Goal: Transaction & Acquisition: Purchase product/service

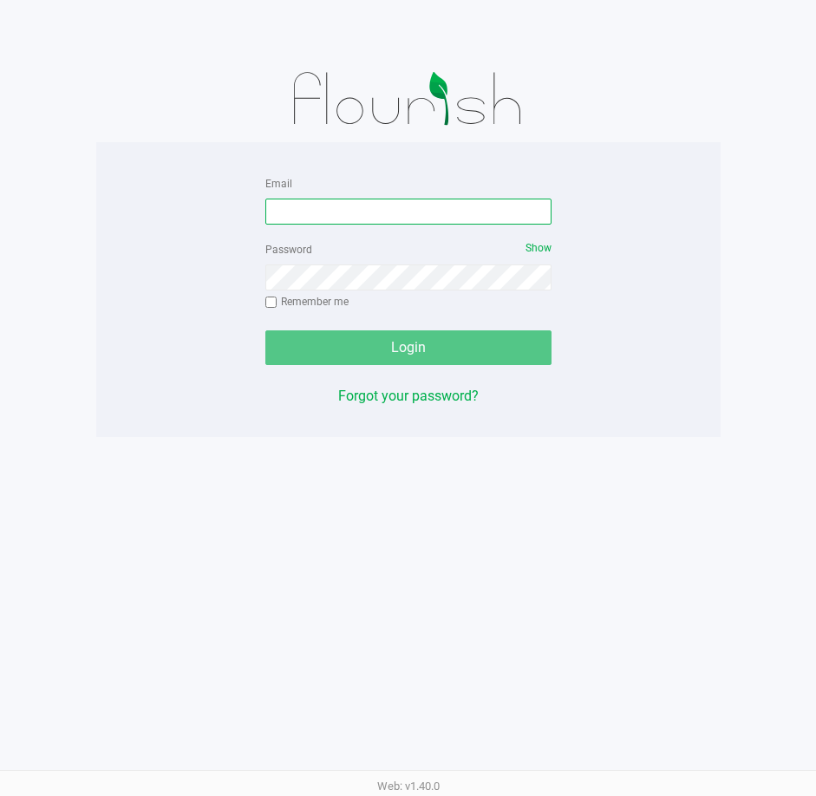
click at [315, 220] on input "Email" at bounding box center [408, 212] width 286 height 26
type input "[EMAIL_ADDRESS][DOMAIN_NAME]"
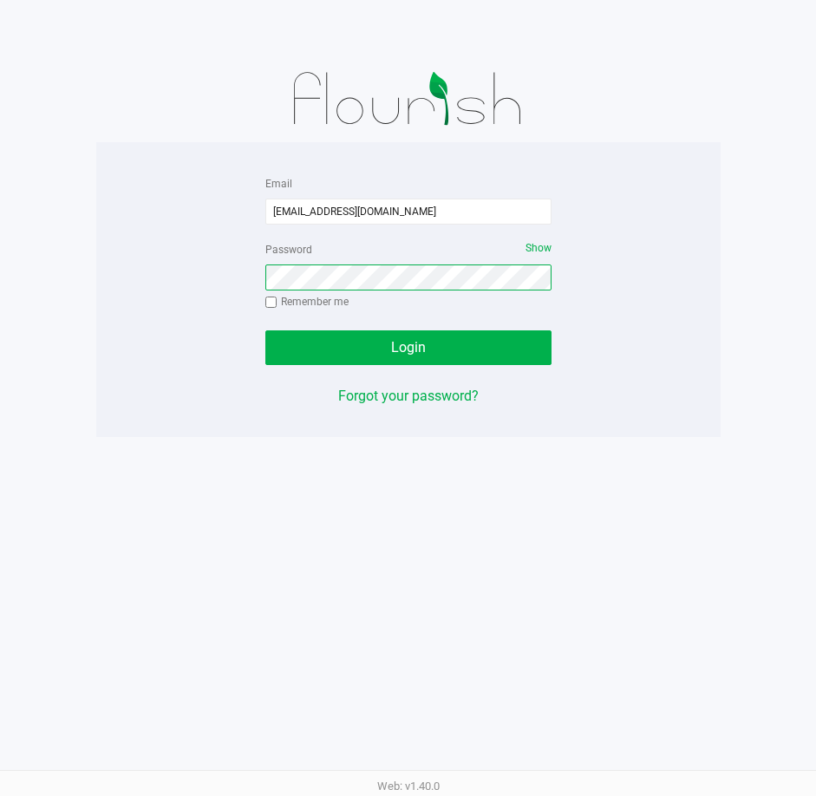
click at [265, 330] on button "Login" at bounding box center [408, 347] width 286 height 35
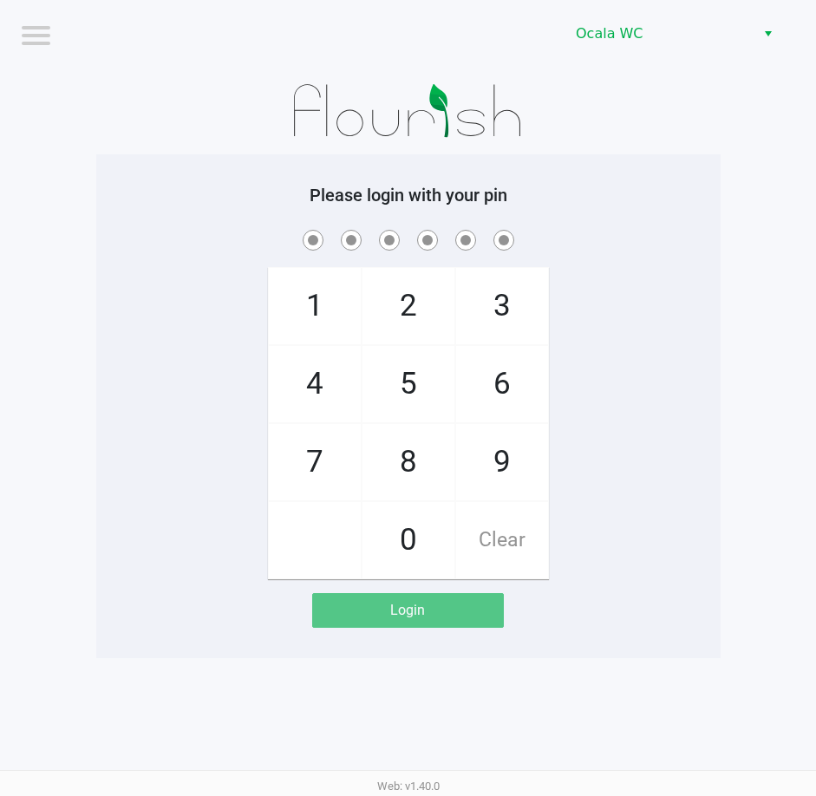
click at [644, 256] on div "1 4 7 2 5 8 0 3 6 9 Clear" at bounding box center [408, 402] width 624 height 353
click at [667, 206] on div "Please login with your pin 1 4 7 2 5 8 0 3 6 9 Clear Login" at bounding box center [408, 406] width 624 height 443
checkbox input "true"
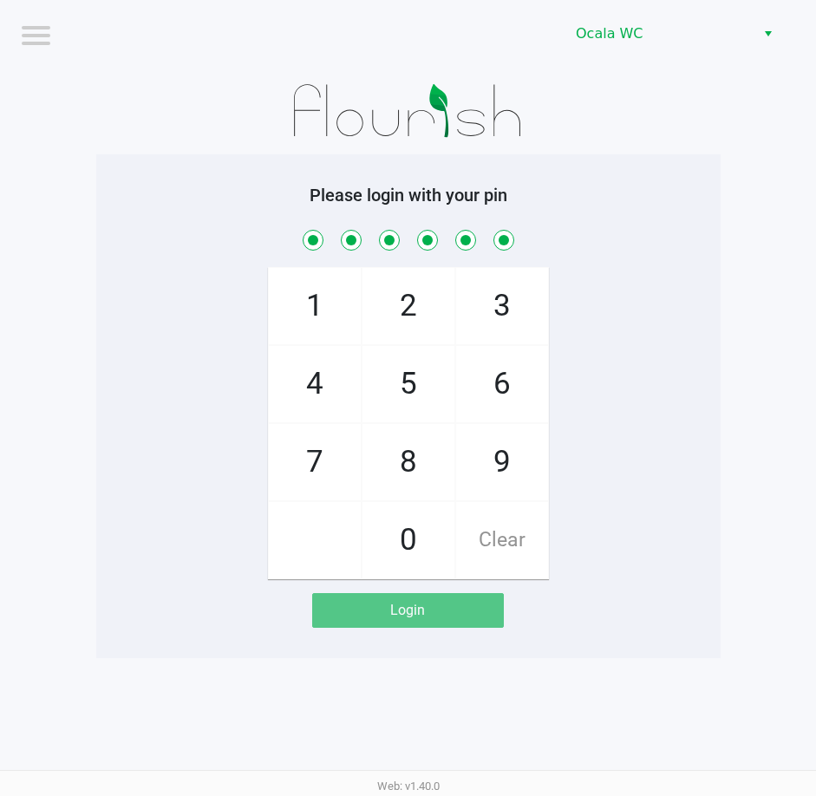
checkbox input "true"
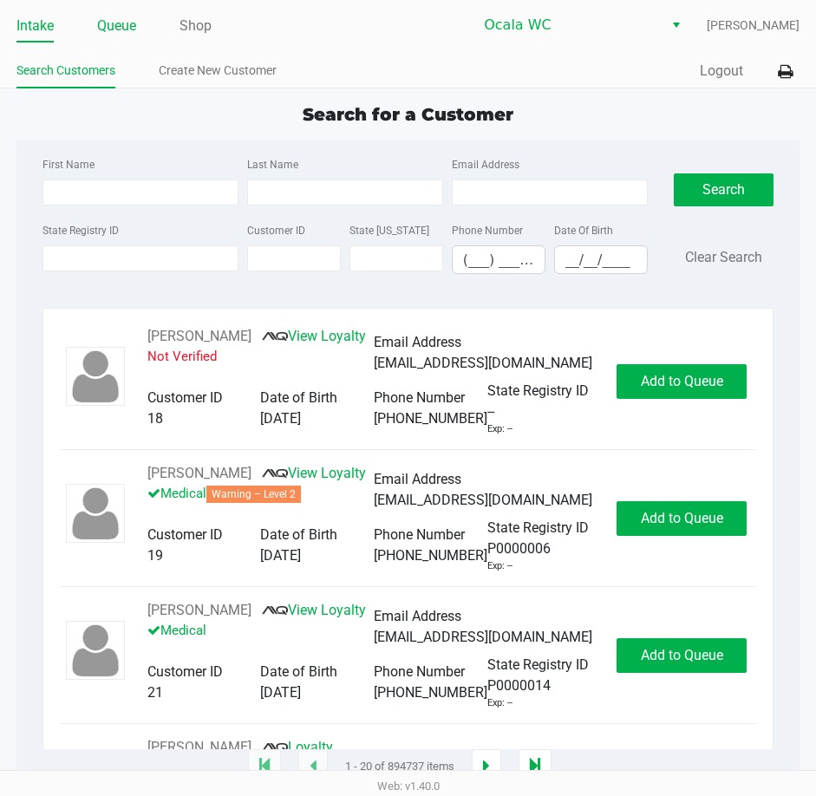
click at [109, 24] on link "Queue" at bounding box center [116, 26] width 39 height 24
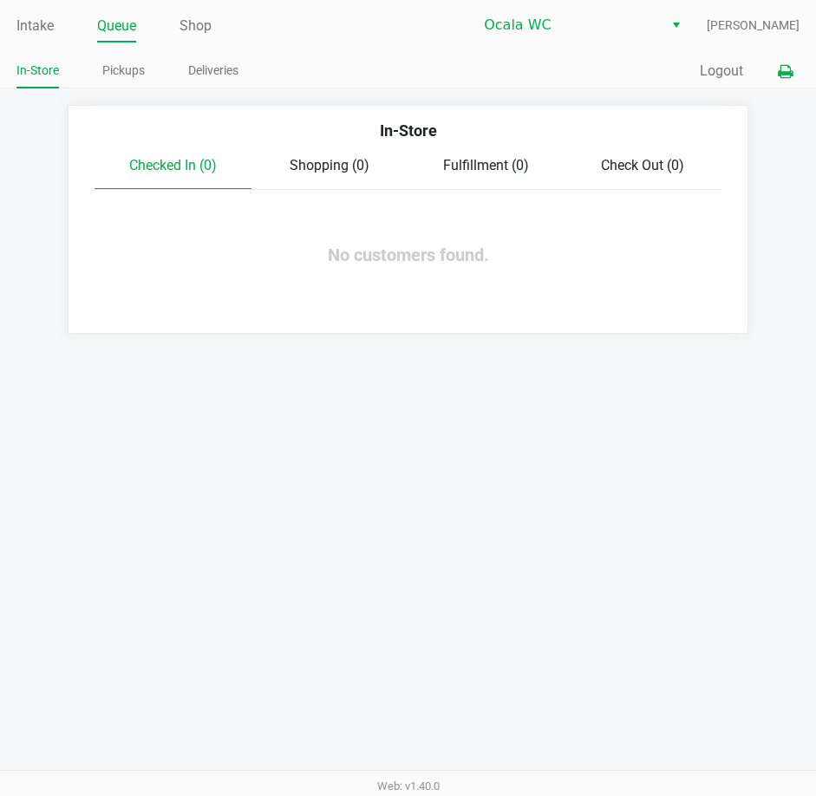
click at [797, 70] on button at bounding box center [785, 71] width 29 height 32
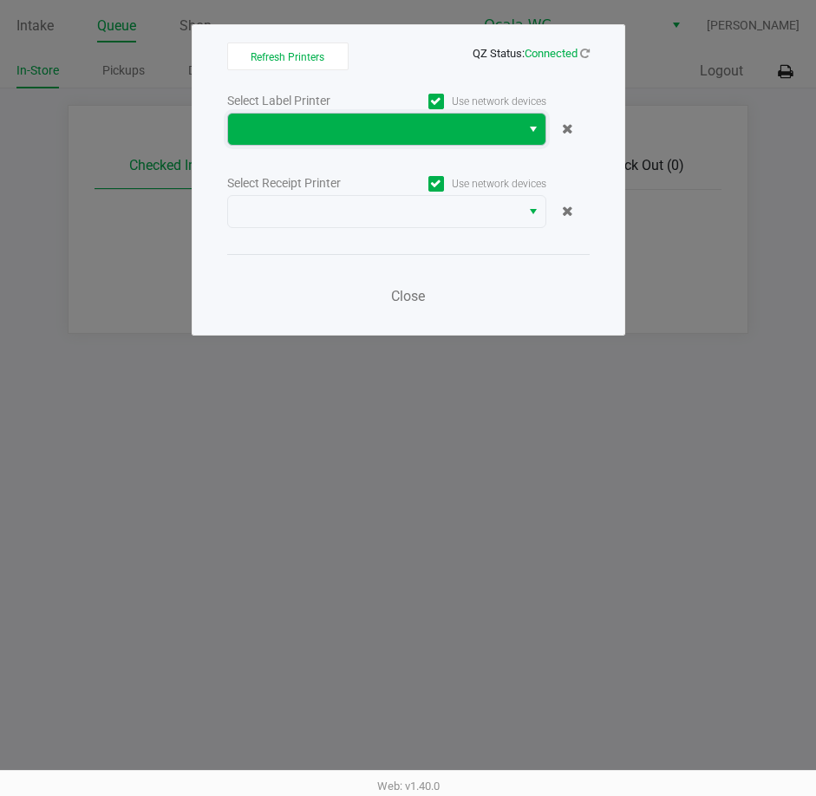
click at [288, 133] on span at bounding box center [373, 129] width 271 height 21
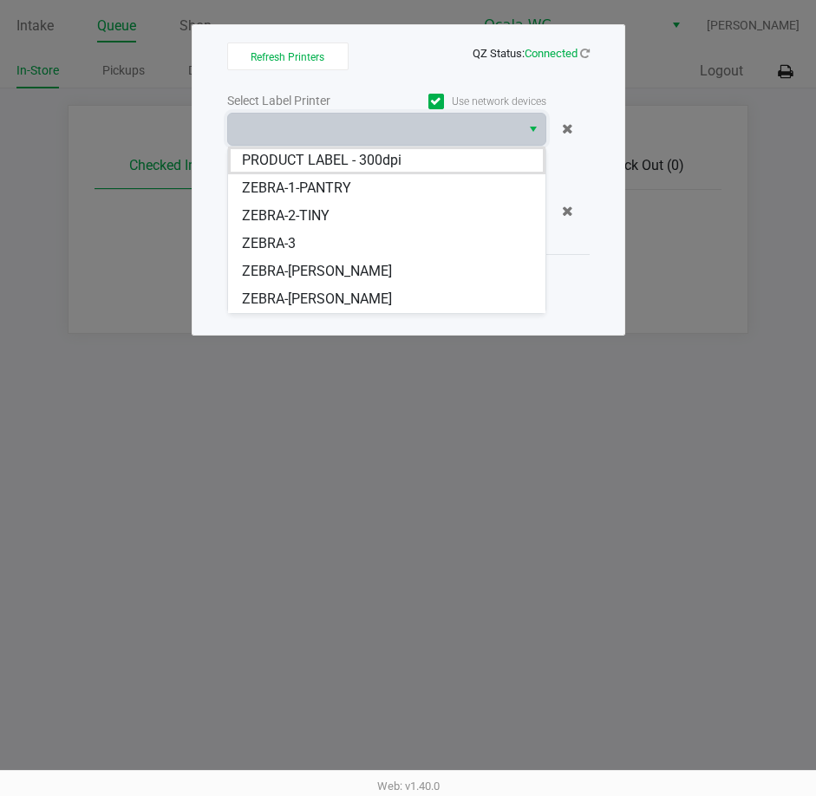
drag, startPoint x: 274, startPoint y: 271, endPoint x: 280, endPoint y: 256, distance: 16.7
click at [277, 271] on span "ZEBRA-[PERSON_NAME]" at bounding box center [317, 271] width 150 height 21
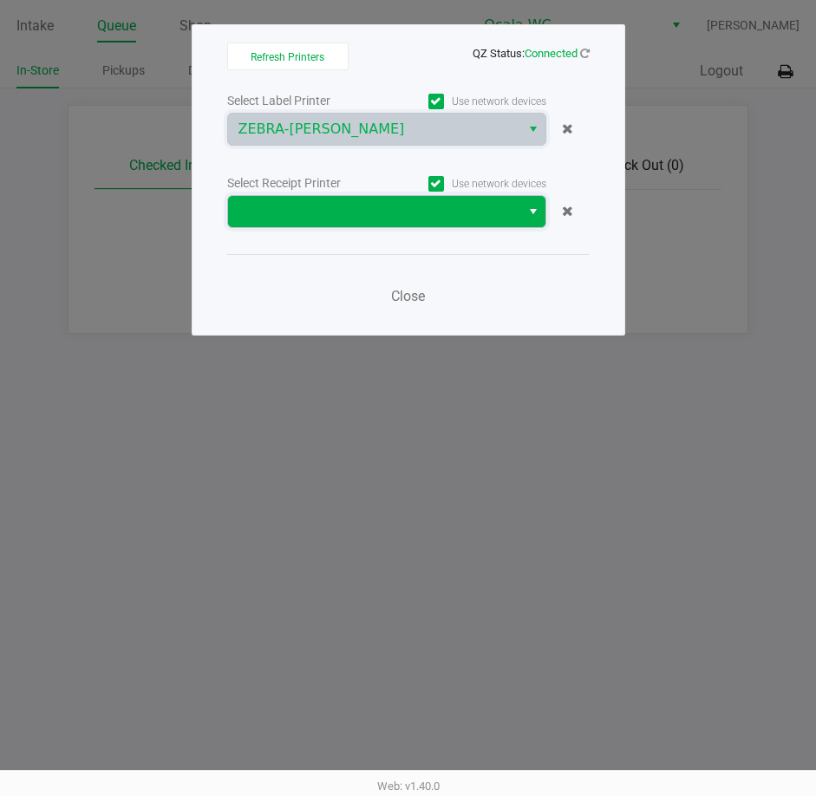
click at [285, 225] on span at bounding box center [374, 211] width 292 height 31
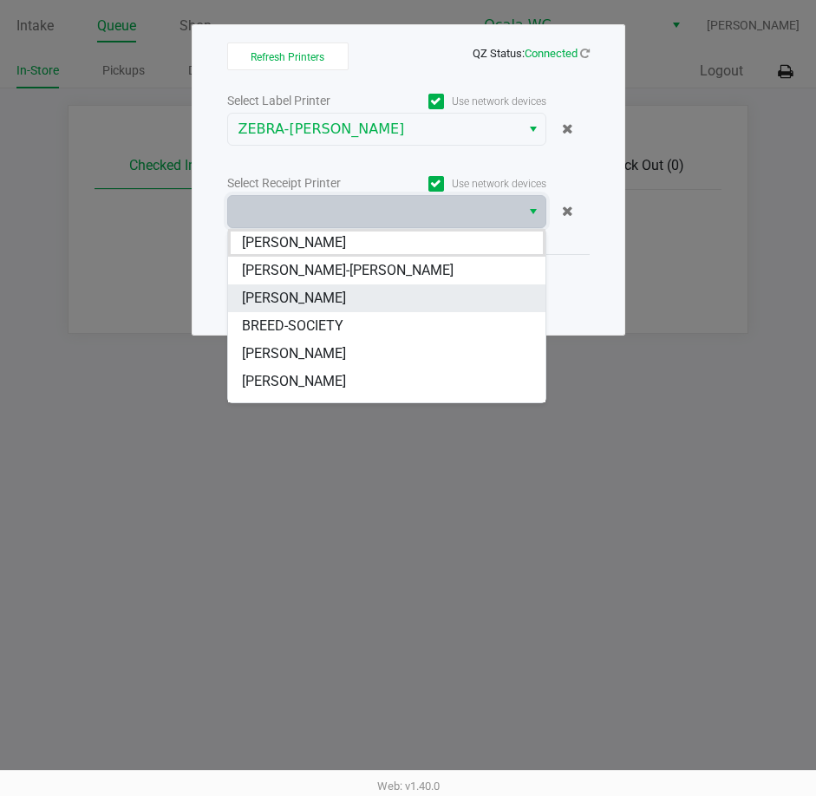
click at [265, 296] on span "[PERSON_NAME]" at bounding box center [294, 298] width 104 height 21
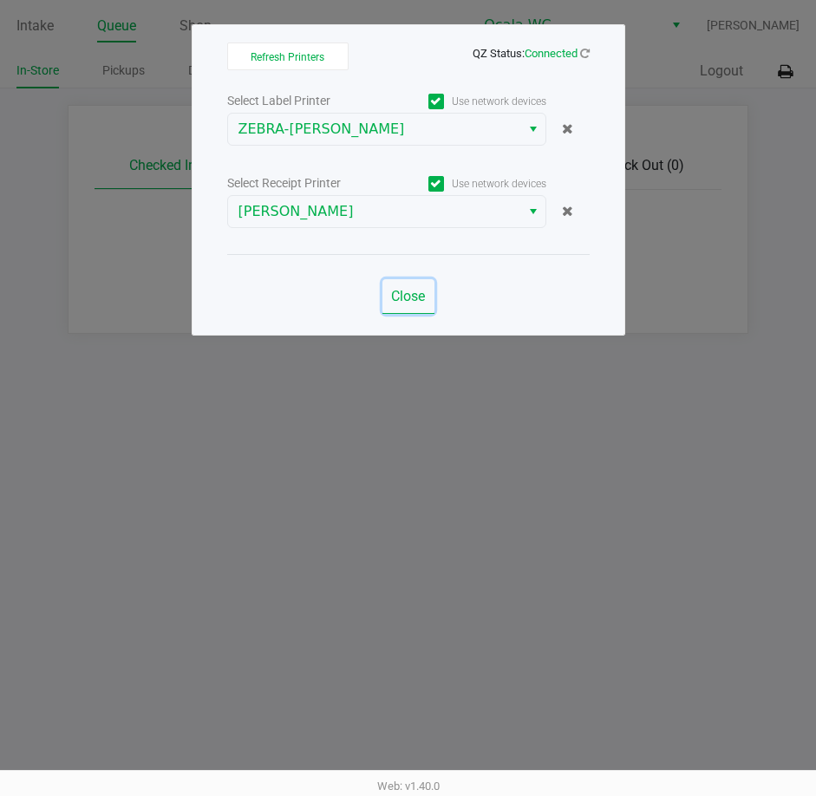
click at [401, 293] on span "Close" at bounding box center [408, 296] width 34 height 16
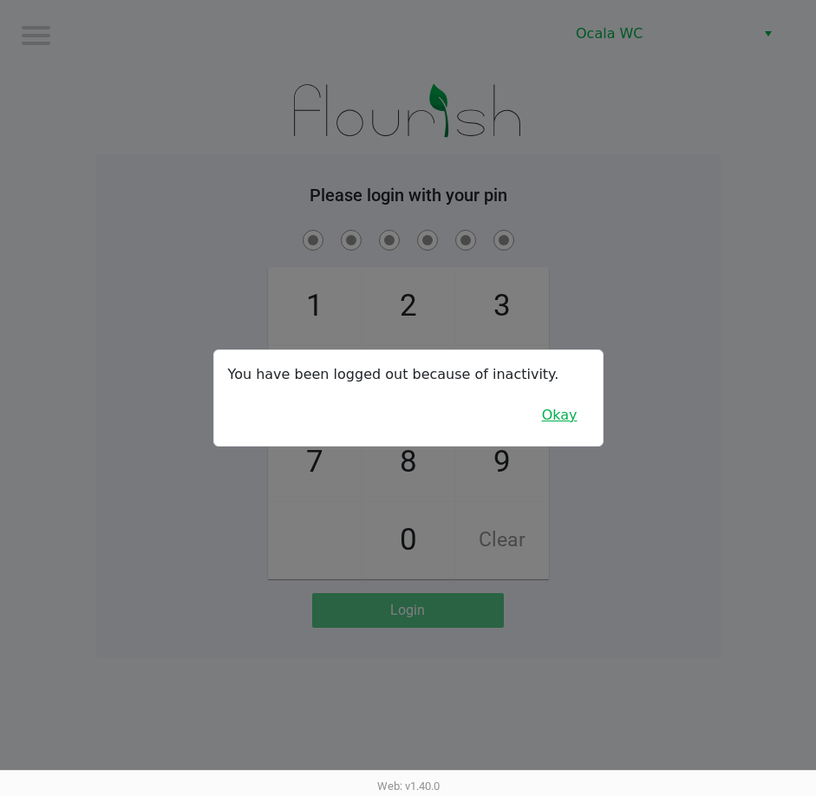
click at [560, 415] on button "Okay" at bounding box center [560, 415] width 58 height 33
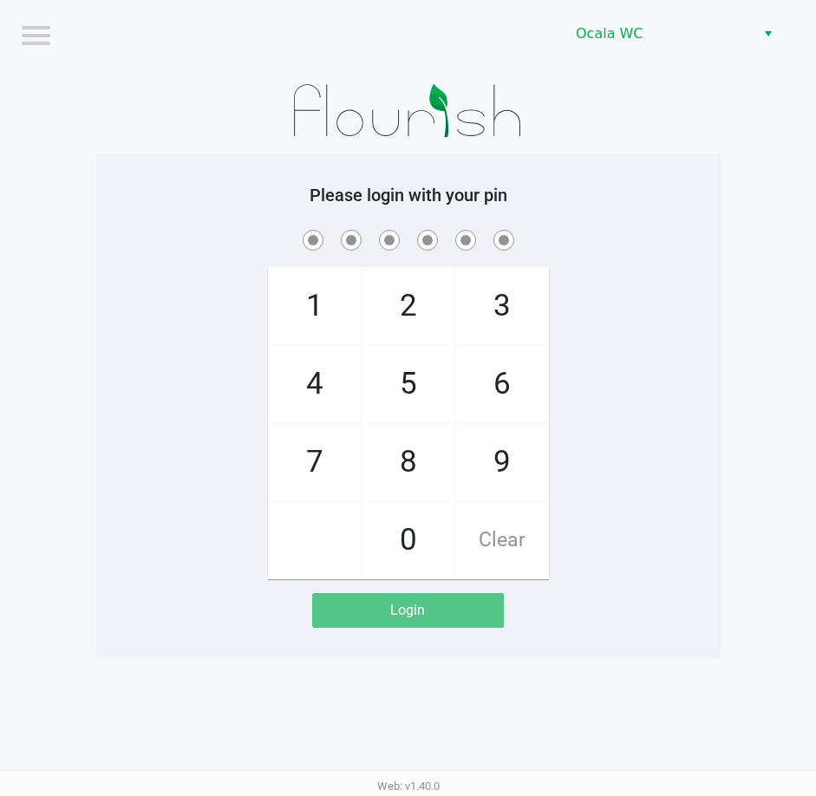
click at [648, 268] on div "1 4 7 2 5 8 0 3 6 9 Clear" at bounding box center [408, 402] width 624 height 353
click at [610, 217] on div "Please login with your pin 1 4 7 2 5 8 0 3 6 9 Clear Login" at bounding box center [408, 406] width 624 height 443
checkbox input "true"
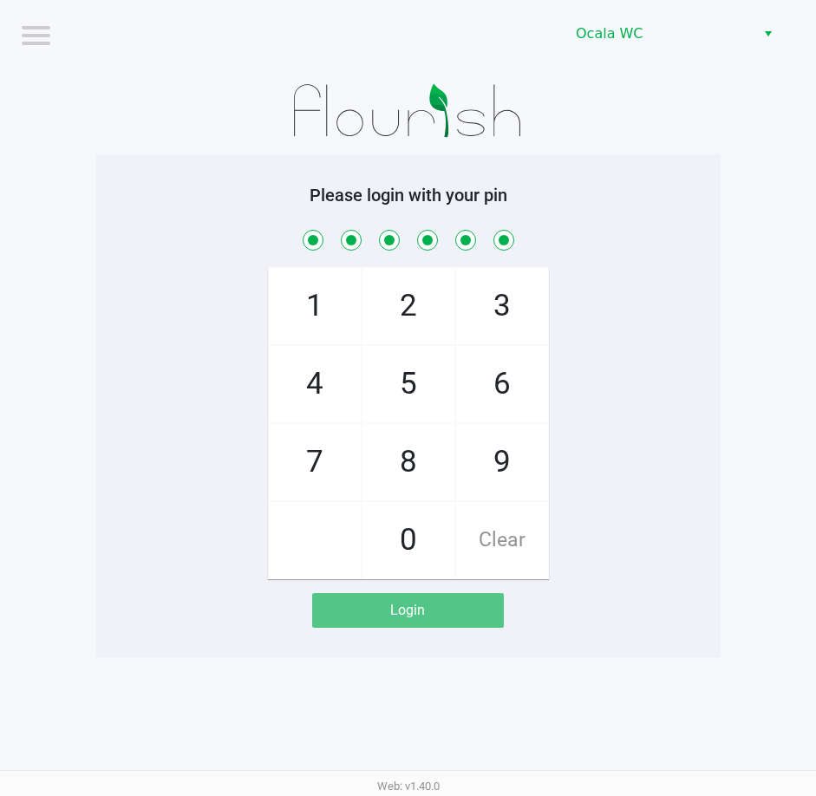
checkbox input "true"
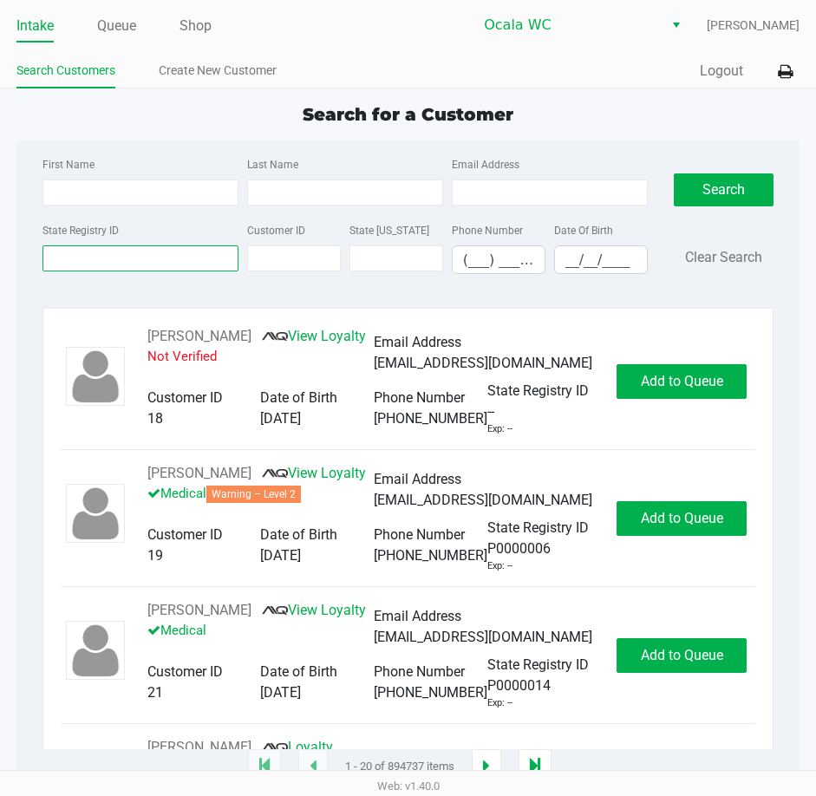
click at [75, 264] on input "State Registry ID" at bounding box center [140, 258] width 196 height 26
type input "p7tv1200"
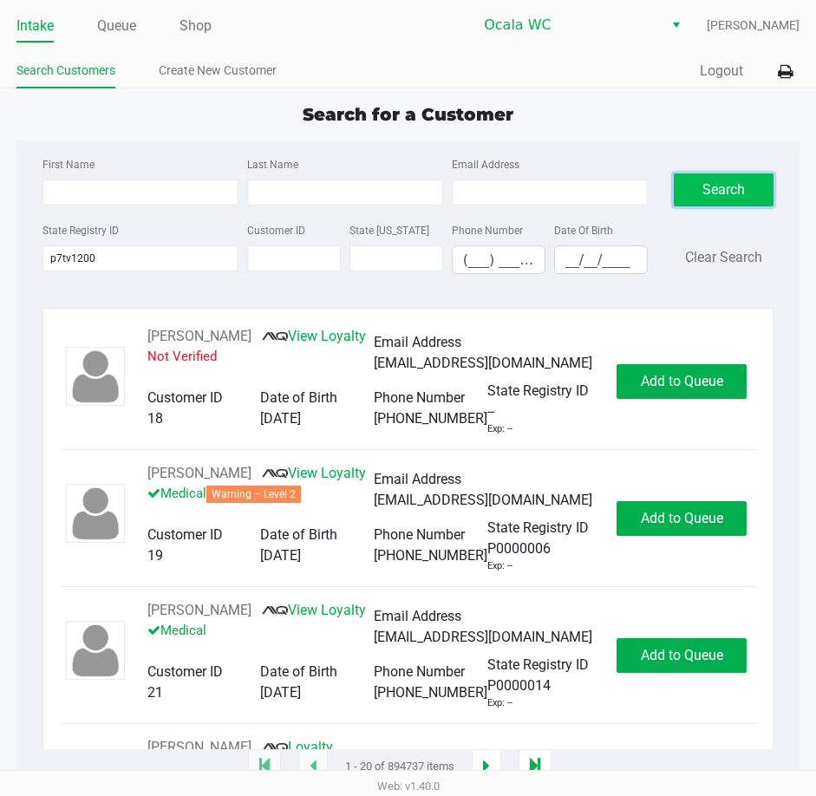
click at [694, 192] on button "Search" at bounding box center [724, 189] width 101 height 33
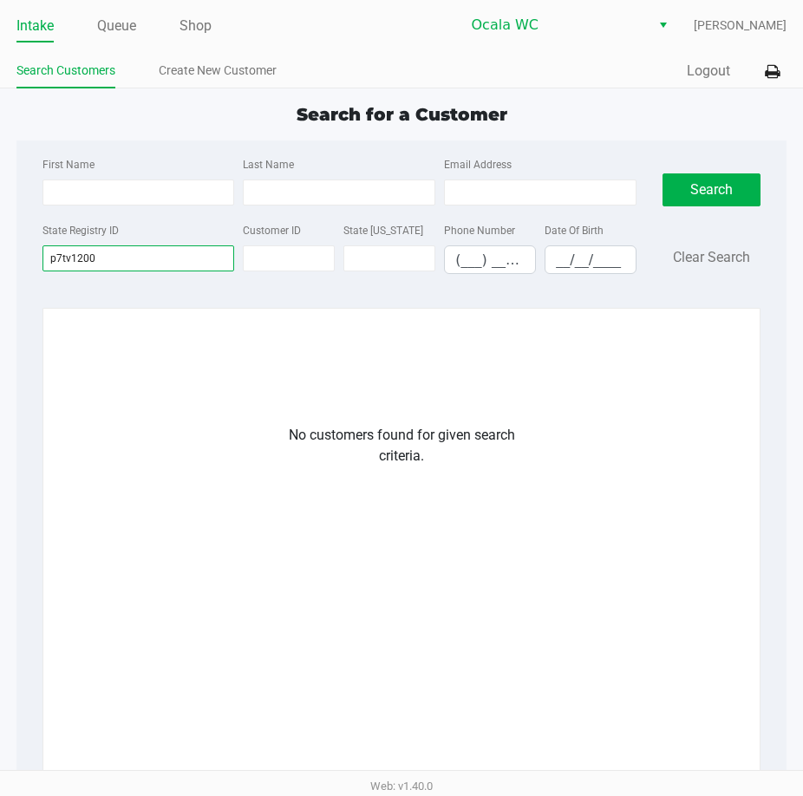
drag, startPoint x: 120, startPoint y: 251, endPoint x: 26, endPoint y: 265, distance: 94.7
click at [26, 265] on div "First Name Last Name Email Address State Registry ID p7tv1200 Customer ID State…" at bounding box center [401, 503] width 771 height 726
drag, startPoint x: 200, startPoint y: 67, endPoint x: 222, endPoint y: 67, distance: 21.7
click at [200, 67] on link "Create New Customer" at bounding box center [218, 71] width 118 height 22
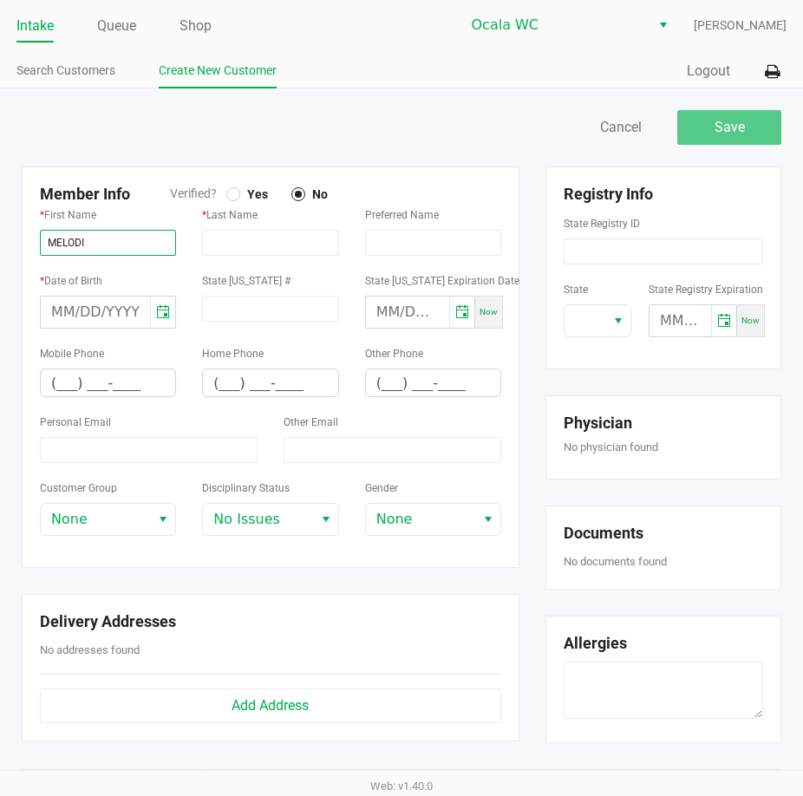
type input "MELODI"
type input "SPAIR"
click at [233, 197] on div at bounding box center [233, 194] width 7 height 7
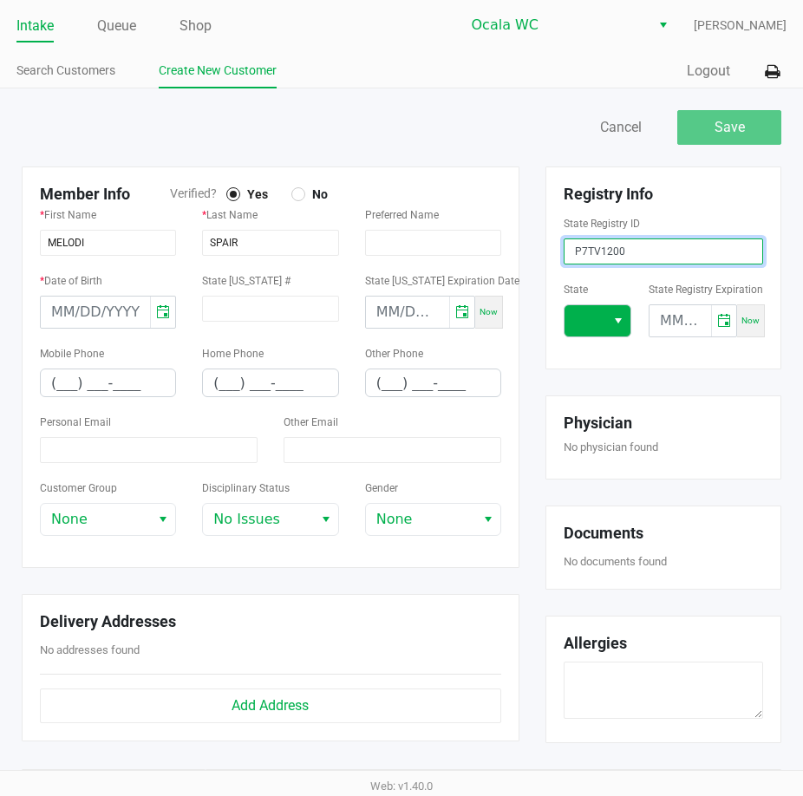
type input "P7TV1200"
click at [593, 322] on span at bounding box center [585, 320] width 20 height 21
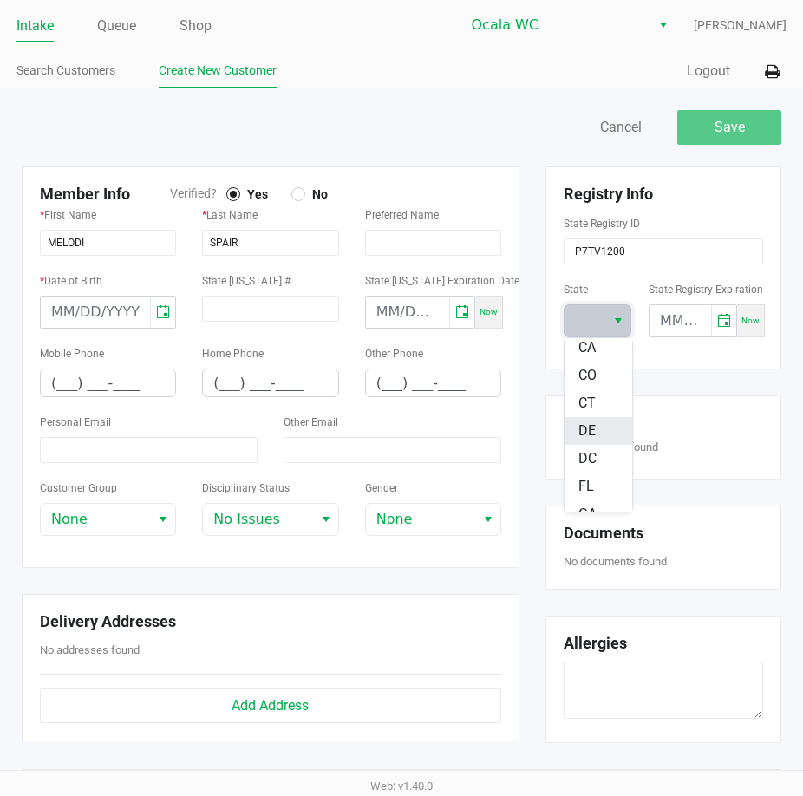
scroll to position [173, 0]
click at [585, 449] on span "FL" at bounding box center [586, 456] width 16 height 21
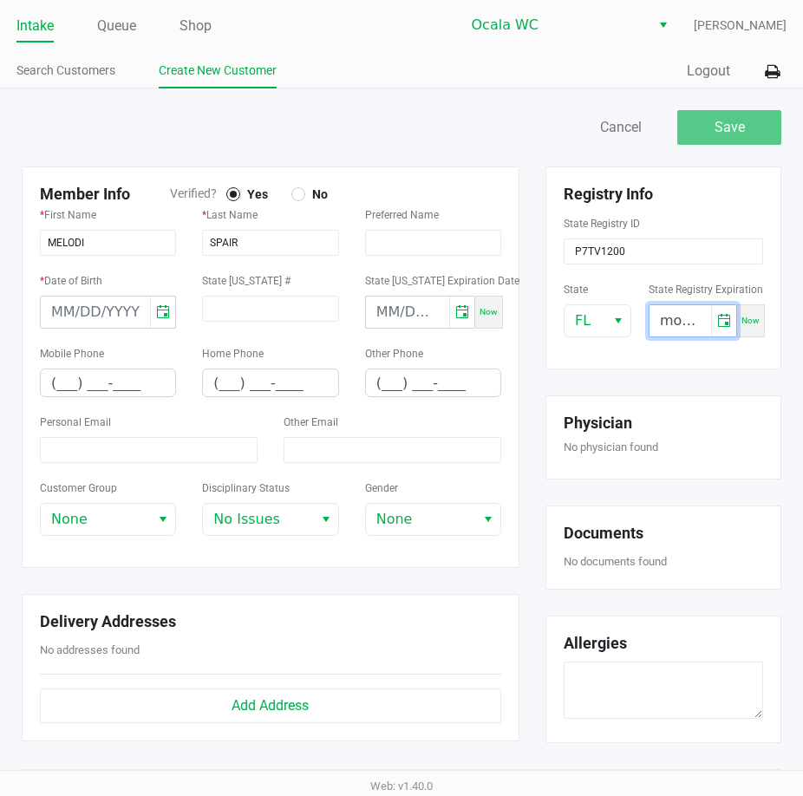
click at [695, 320] on input "month/day/year" at bounding box center [680, 320] width 62 height 31
type input "01/17/2026"
click at [51, 311] on input "month/day/year" at bounding box center [95, 311] width 109 height 31
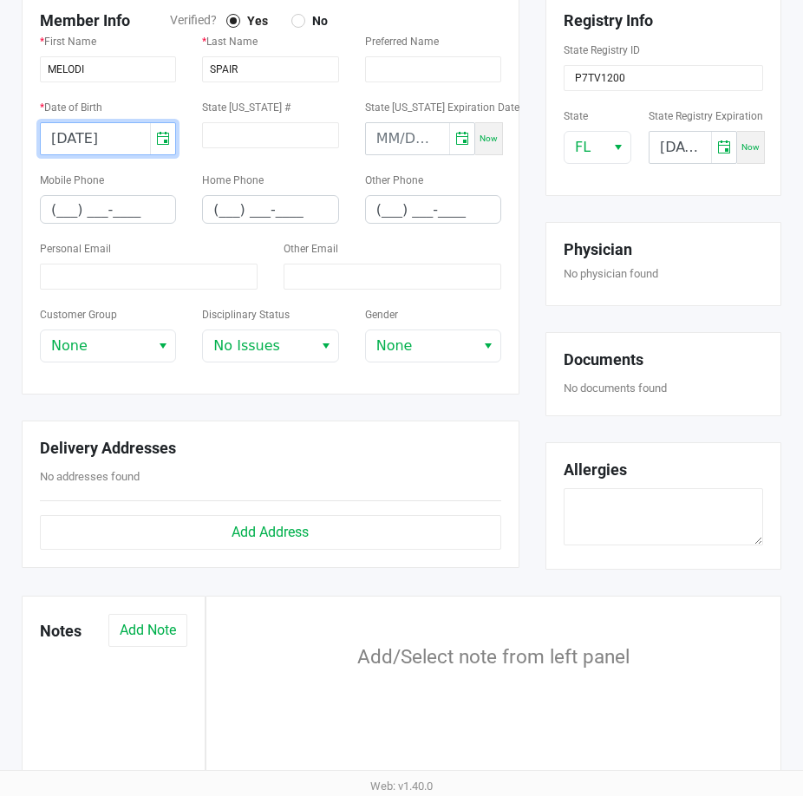
type input "02/07/1962"
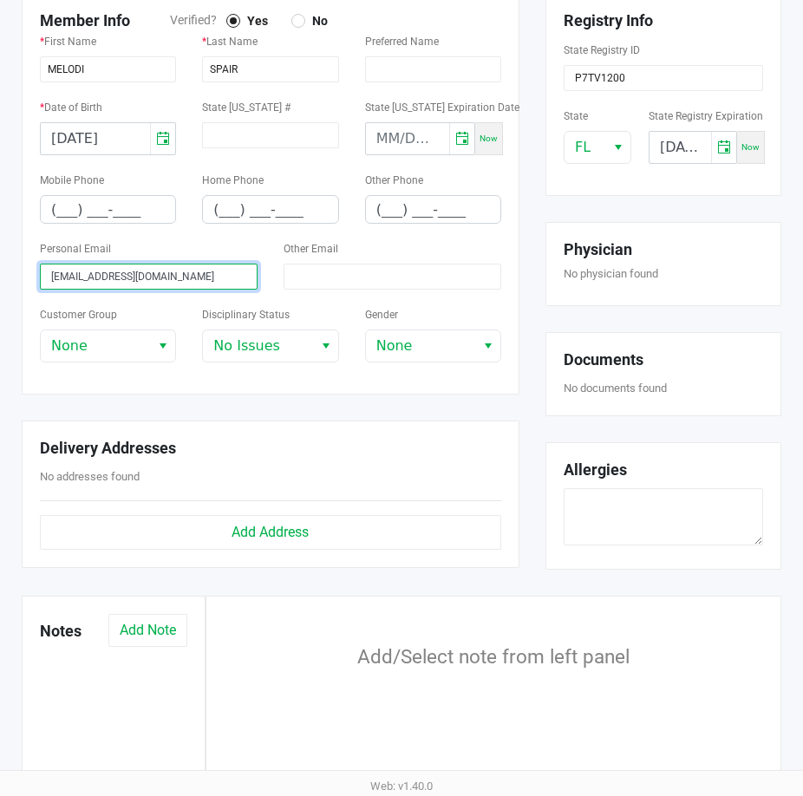
click at [49, 277] on input "mlspair@gmail.com" at bounding box center [149, 277] width 218 height 26
type input "mlspair@gmail.com"
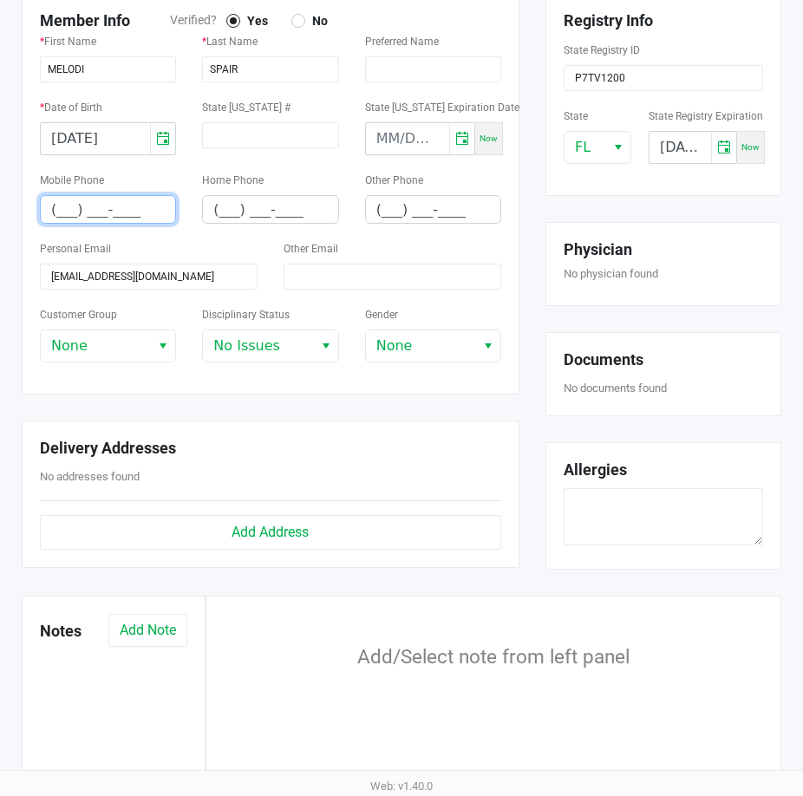
click at [63, 212] on input "(___) ___-____" at bounding box center [108, 209] width 134 height 27
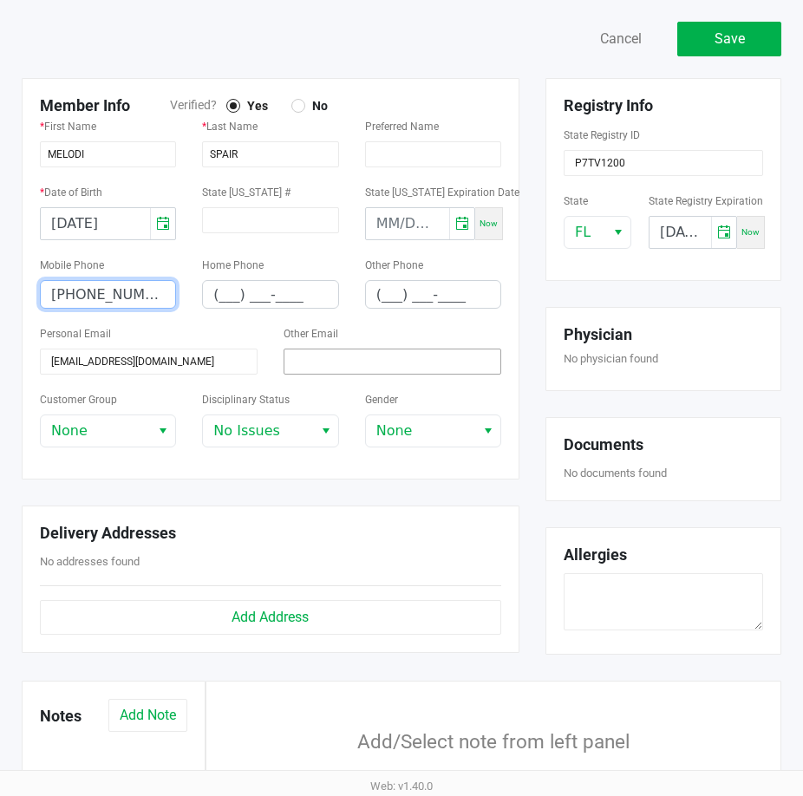
scroll to position [0, 0]
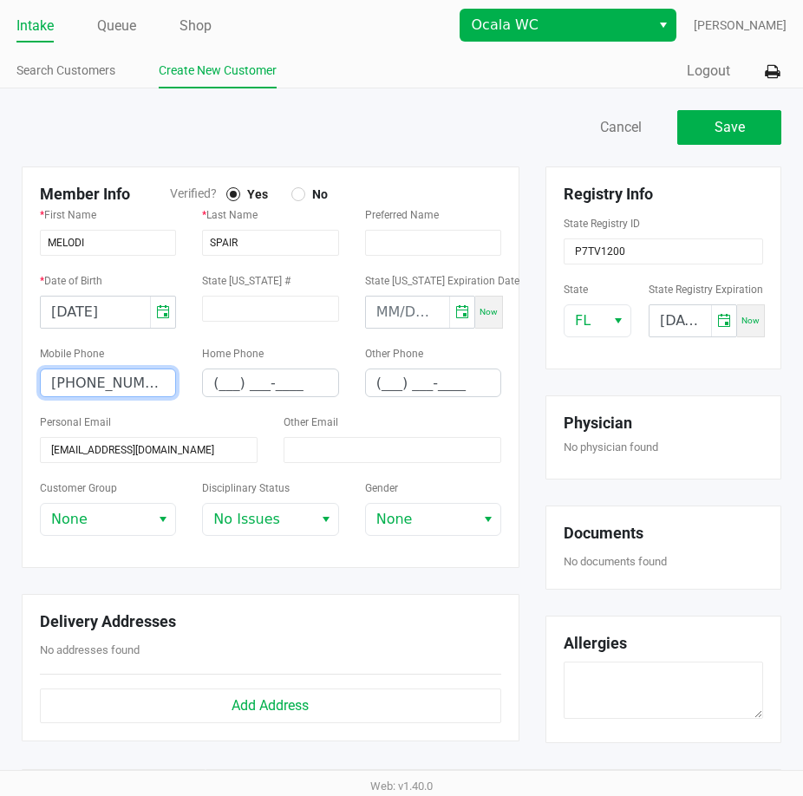
type input "(425) 444-0227"
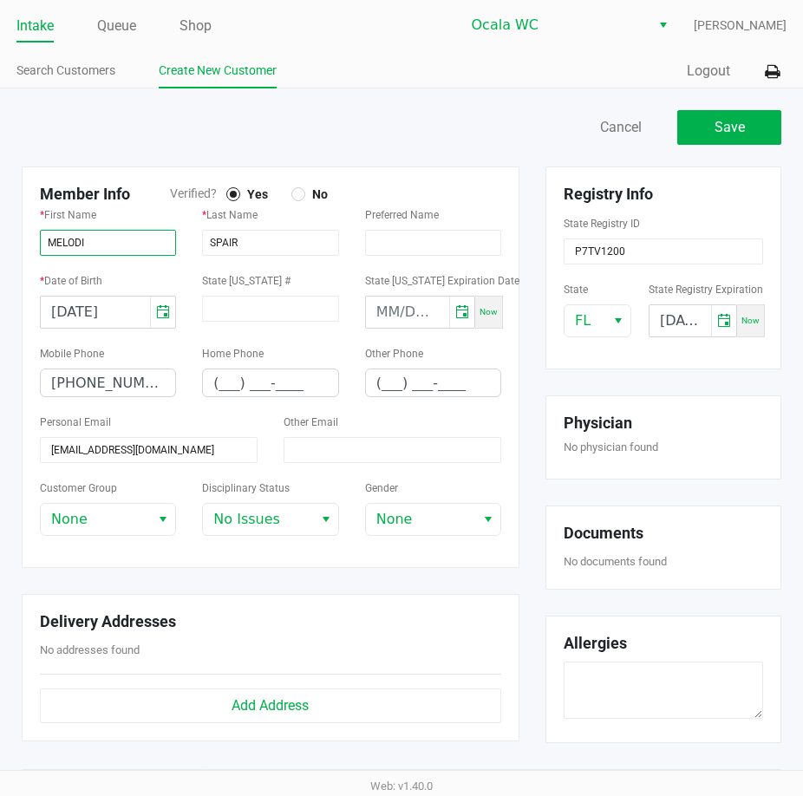
drag, startPoint x: 122, startPoint y: 244, endPoint x: 33, endPoint y: 242, distance: 89.3
click at [23, 242] on div "Member Info Verified? Yes No * First Name MELODI * Last Name SPAIR Preferred Na…" at bounding box center [271, 366] width 498 height 401
click at [192, 242] on div "* Last Name SPAIR" at bounding box center [270, 237] width 162 height 66
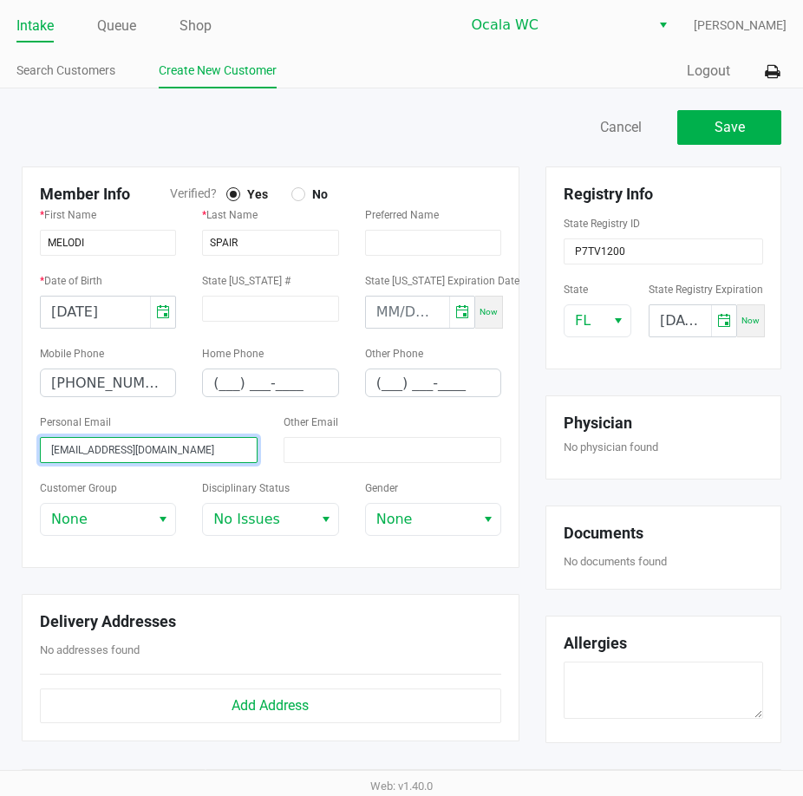
drag, startPoint x: 166, startPoint y: 453, endPoint x: -8, endPoint y: 448, distance: 173.4
click at [0, 448] on html "Intake Queue Shop Ocala WC John Laughlin Search Customers Create New Customer Q…" at bounding box center [401, 398] width 803 height 796
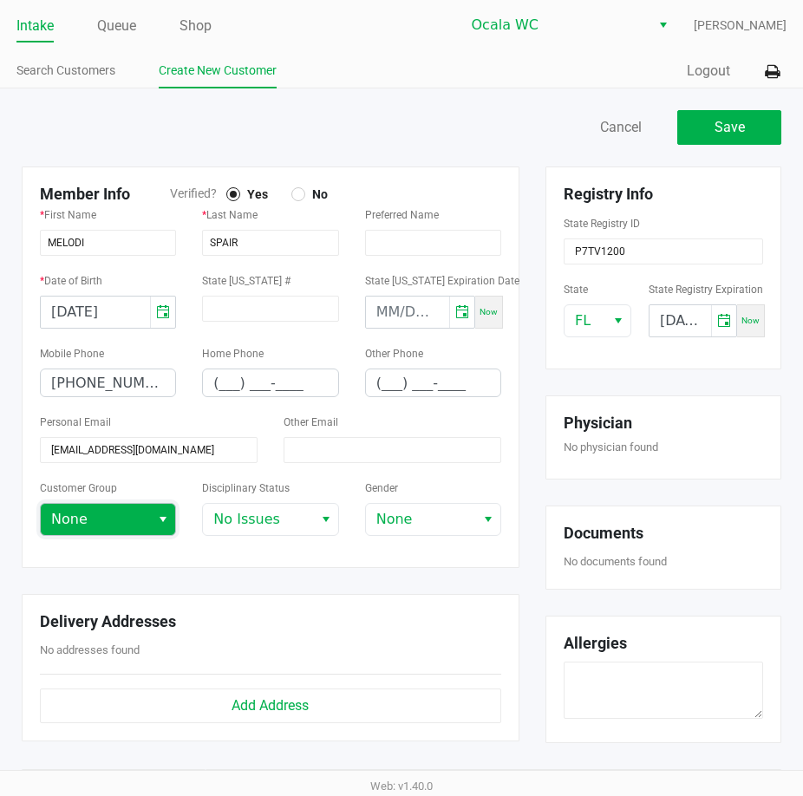
click at [144, 515] on span "None" at bounding box center [95, 519] width 109 height 31
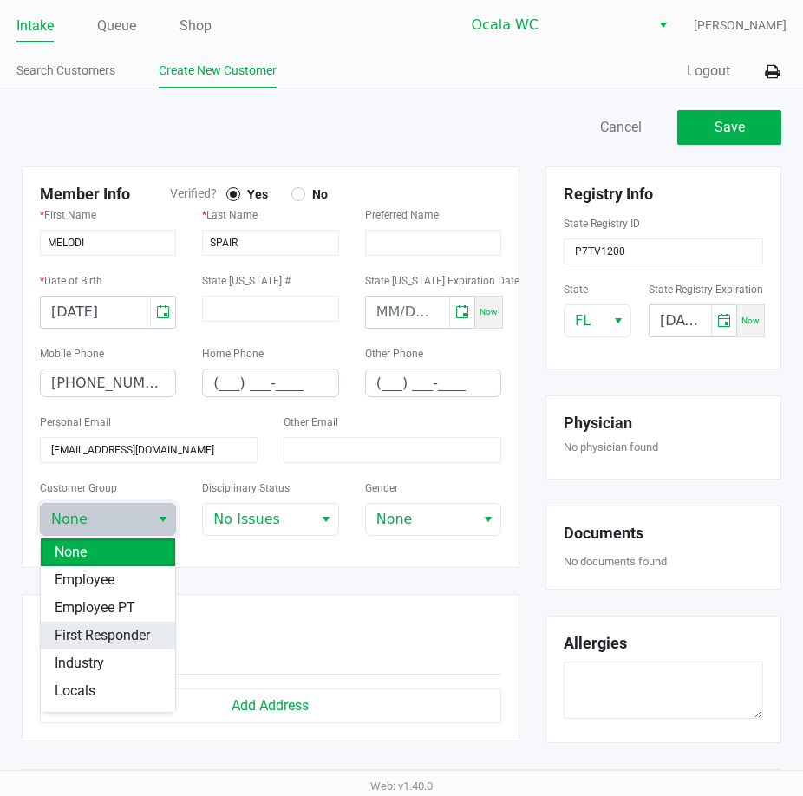
scroll to position [284, 0]
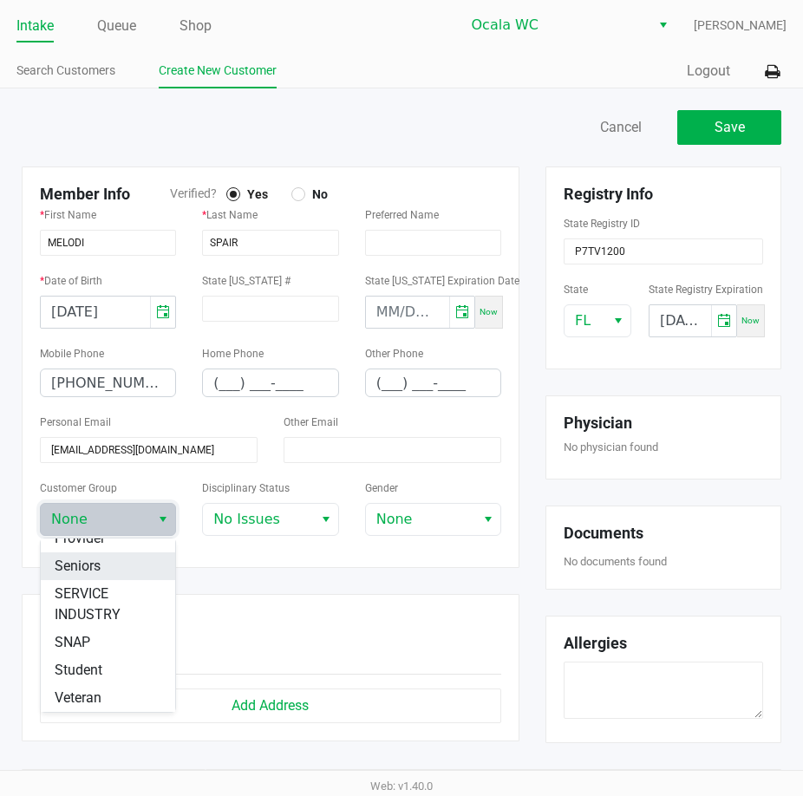
click at [68, 565] on span "Seniors" at bounding box center [78, 566] width 46 height 21
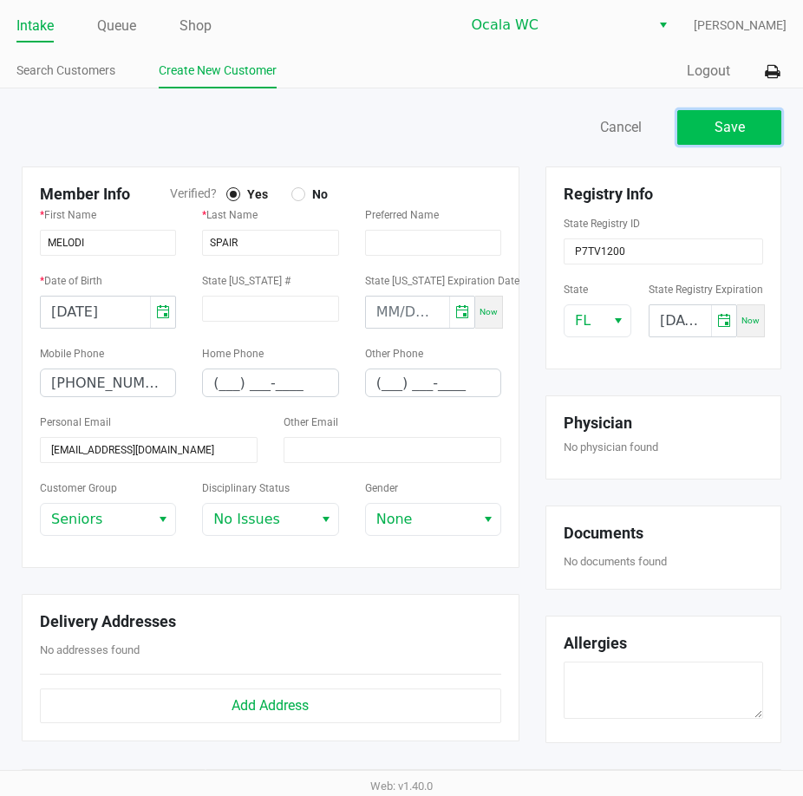
click at [727, 120] on span "Save" at bounding box center [729, 127] width 30 height 16
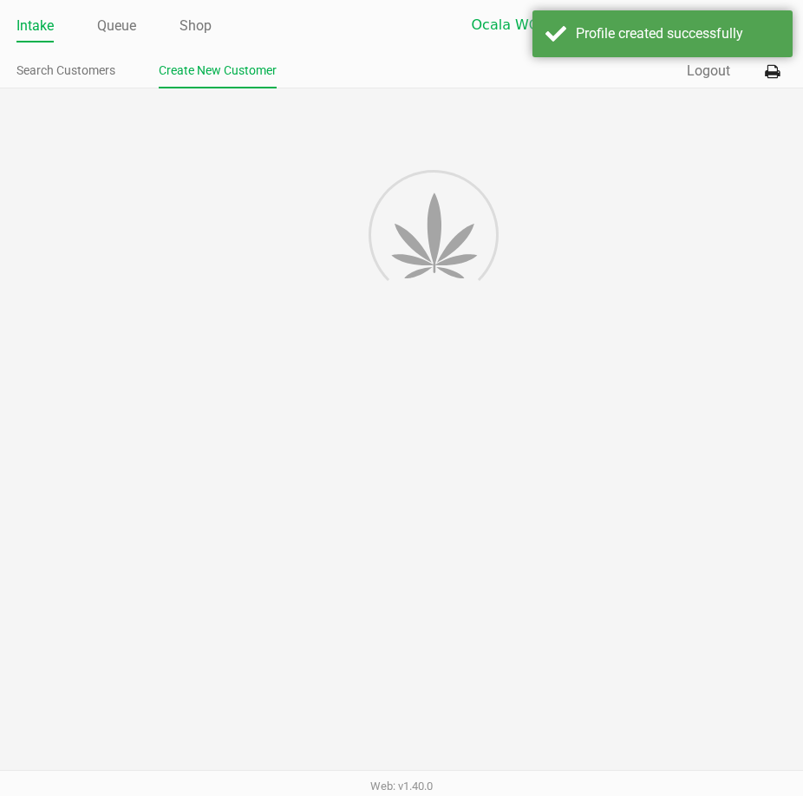
type input "---"
type input "( __) ___-____"
type input "---"
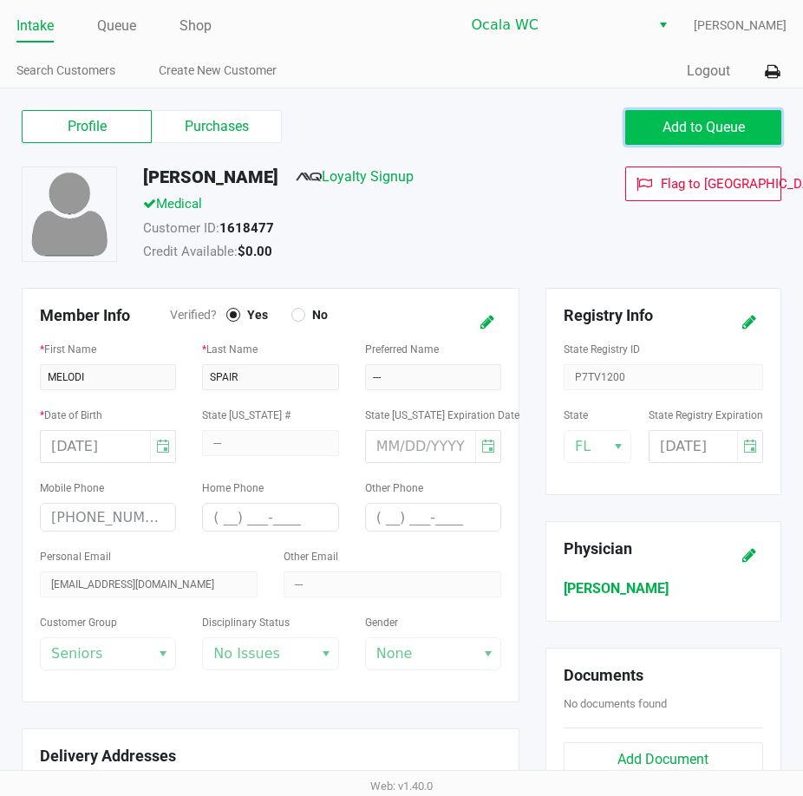
click at [739, 127] on span "Add to Queue" at bounding box center [703, 127] width 82 height 16
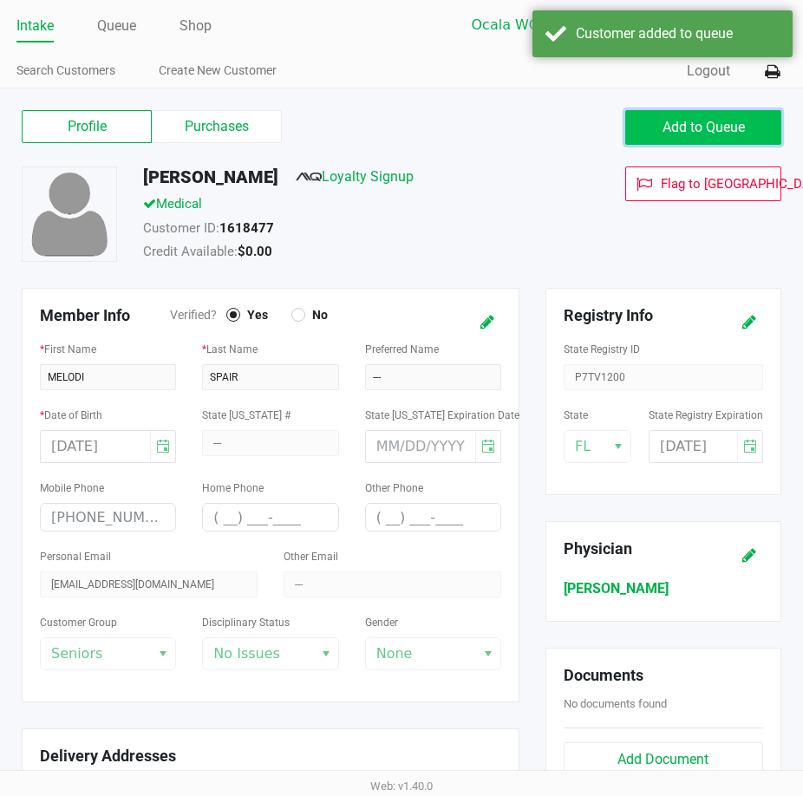
click at [713, 130] on span "Add to Queue" at bounding box center [703, 127] width 82 height 16
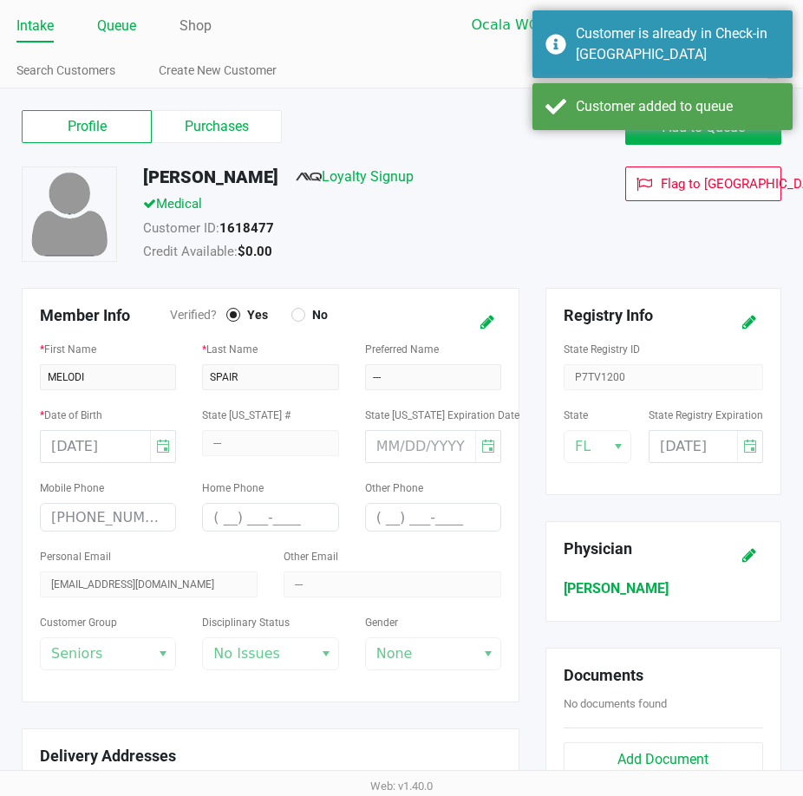
click at [112, 24] on link "Queue" at bounding box center [116, 26] width 39 height 24
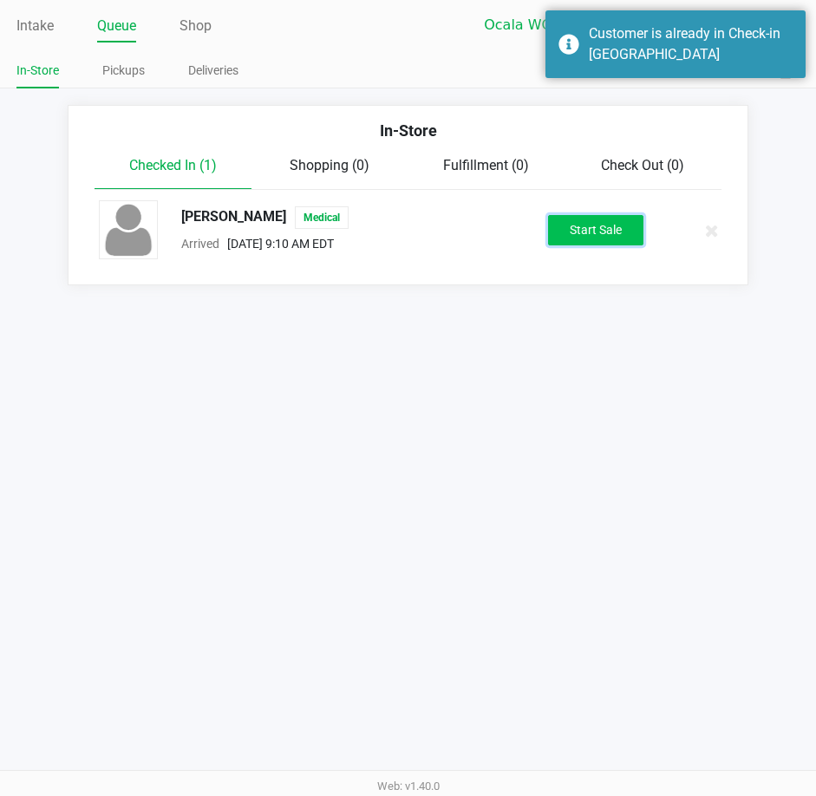
click at [605, 237] on button "Start Sale" at bounding box center [595, 230] width 95 height 30
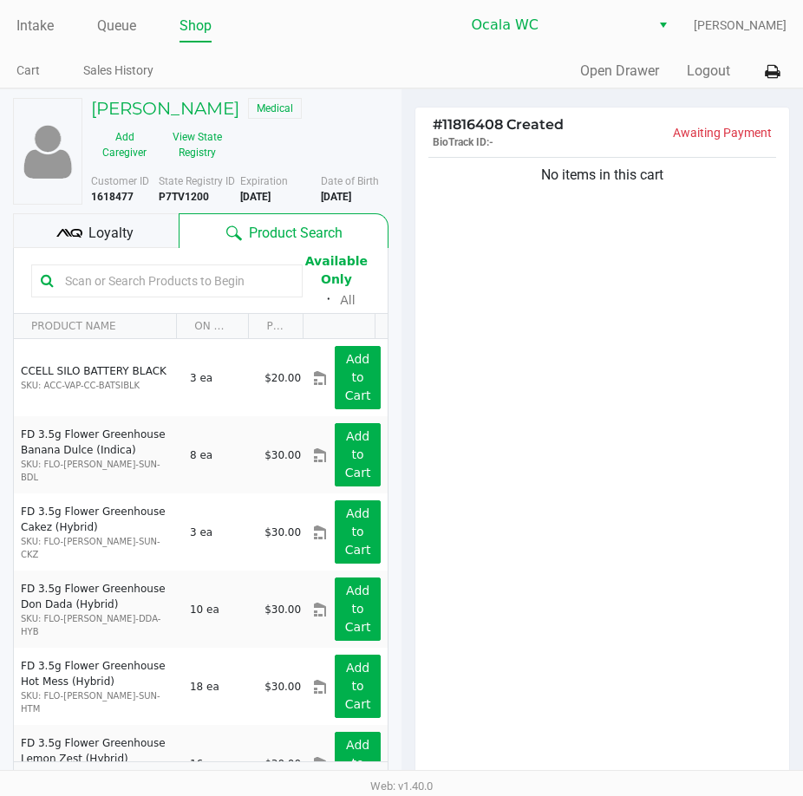
click at [101, 282] on input "text" at bounding box center [175, 281] width 235 height 26
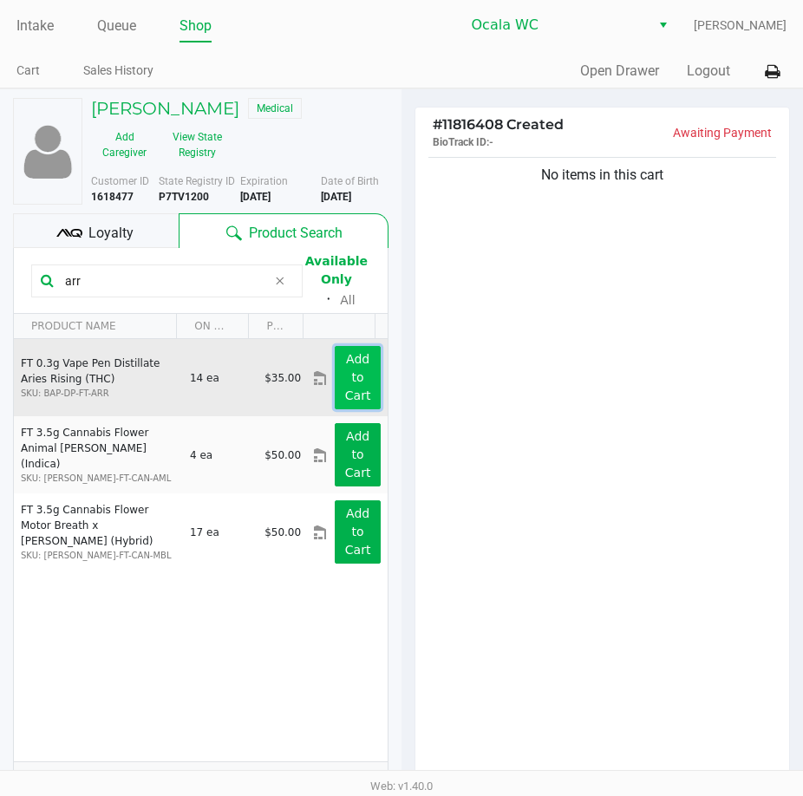
click at [339, 381] on button "Add to Cart" at bounding box center [358, 377] width 46 height 63
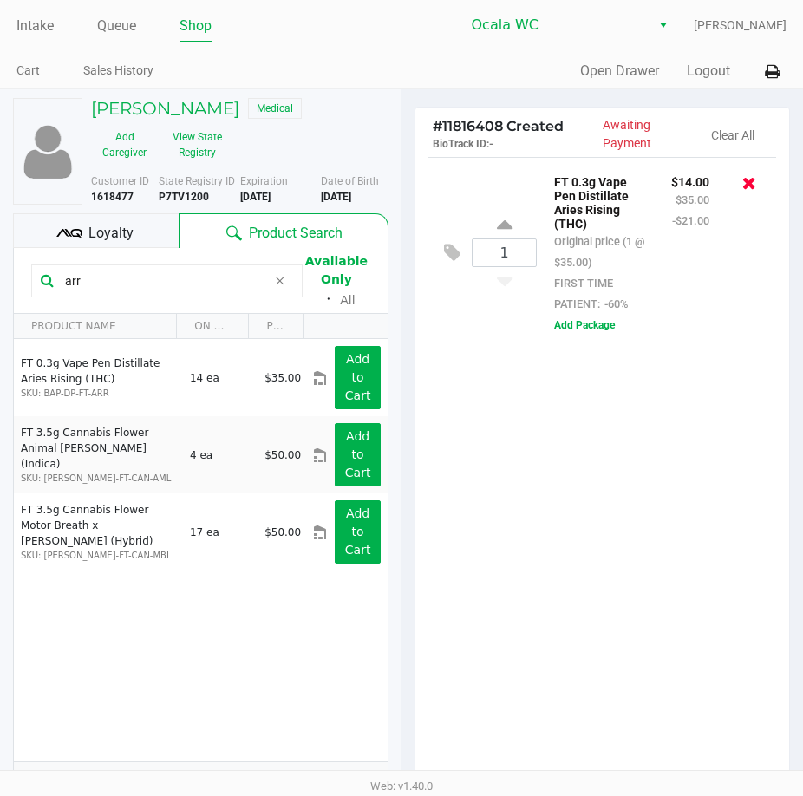
click at [746, 182] on icon at bounding box center [749, 182] width 14 height 17
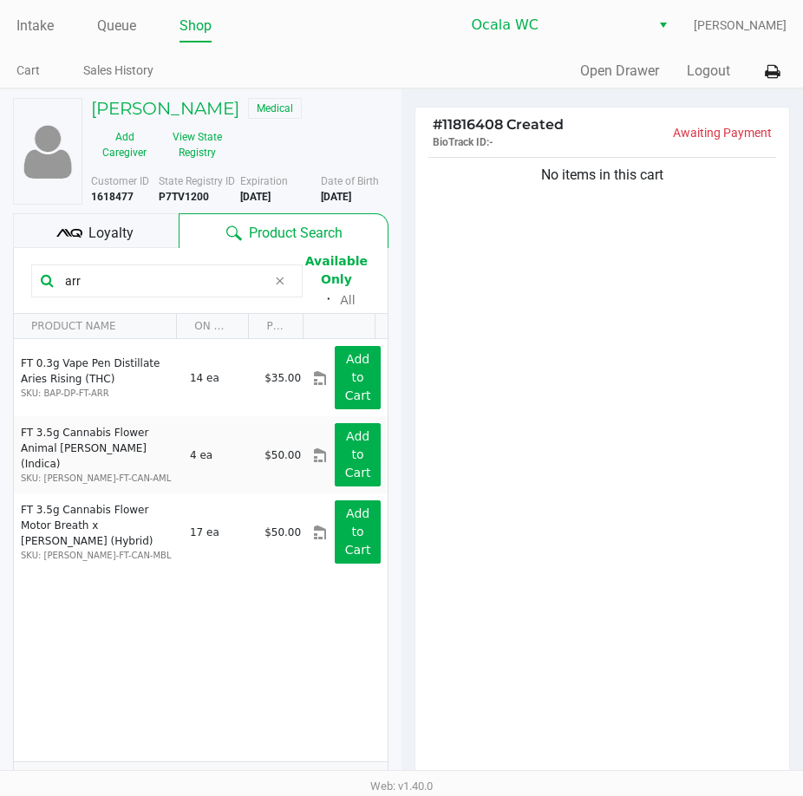
click at [88, 280] on input "arr" at bounding box center [162, 281] width 209 height 26
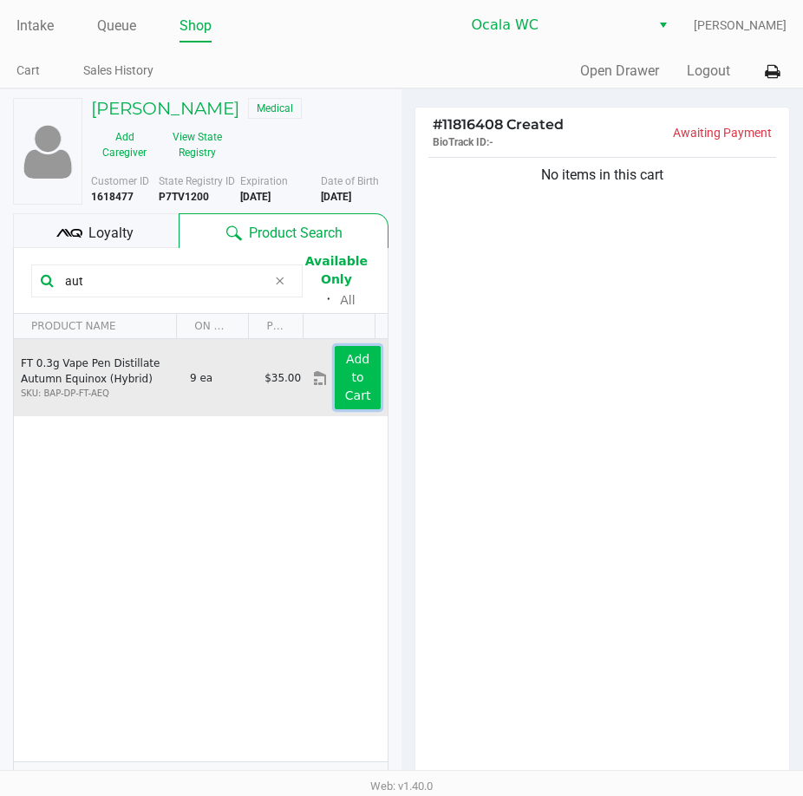
click at [360, 376] on button "Add to Cart" at bounding box center [358, 377] width 46 height 63
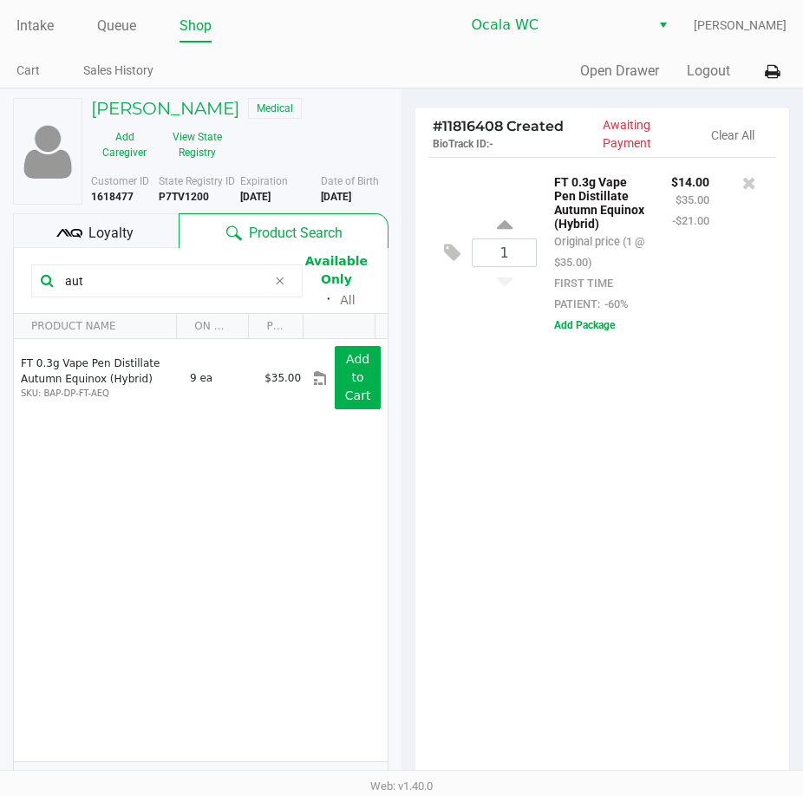
click at [116, 277] on input "aut" at bounding box center [162, 281] width 209 height 26
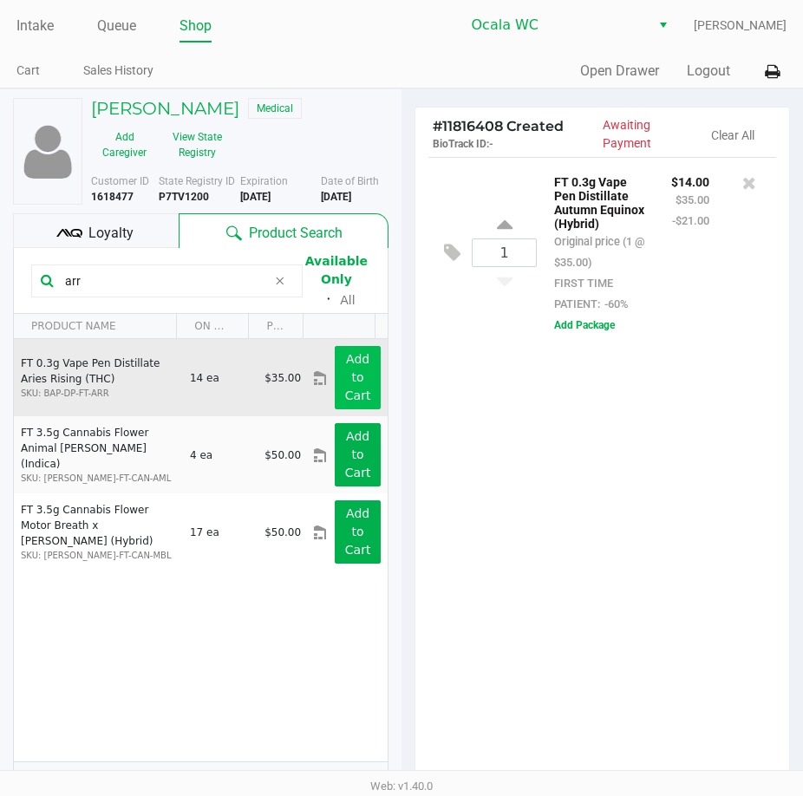
type input "arr"
click at [345, 365] on app-button-loader "Add to Cart" at bounding box center [358, 377] width 26 height 50
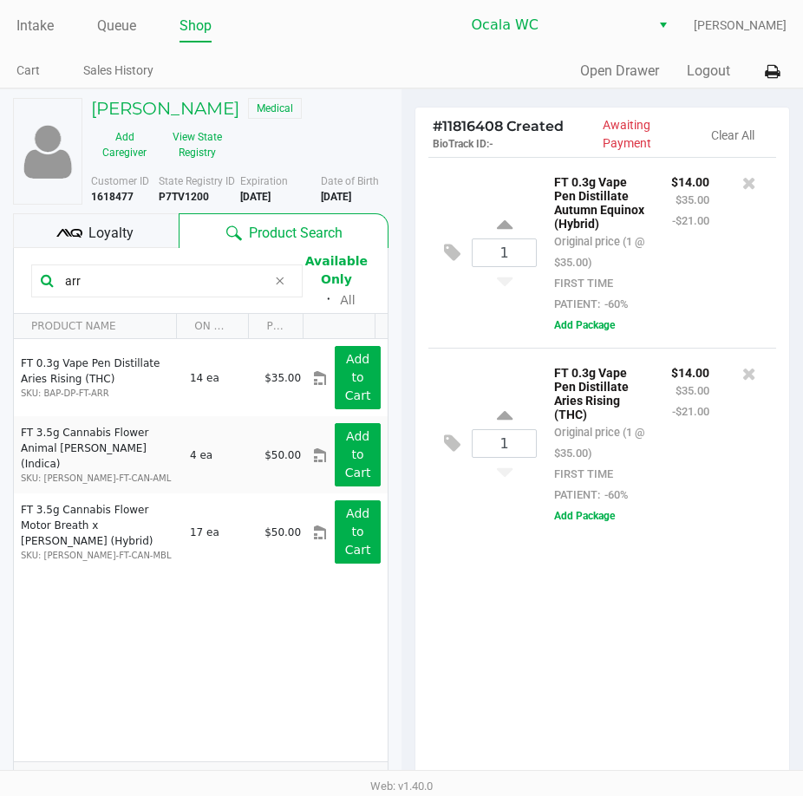
click at [673, 617] on div "1 FT 0.3g Vape Pen Distillate Autumn Equinox (Hybrid) Original price (1 @ $35.0…" at bounding box center [602, 471] width 374 height 629
click at [668, 639] on div "1 FT 0.3g Vape Pen Distillate Autumn Equinox (Hybrid) Original price (1 @ $35.0…" at bounding box center [602, 471] width 374 height 629
click at [680, 642] on div "1 FT 0.3g Vape Pen Distillate Autumn Equinox (Hybrid) Original price (1 @ $35.0…" at bounding box center [602, 471] width 374 height 629
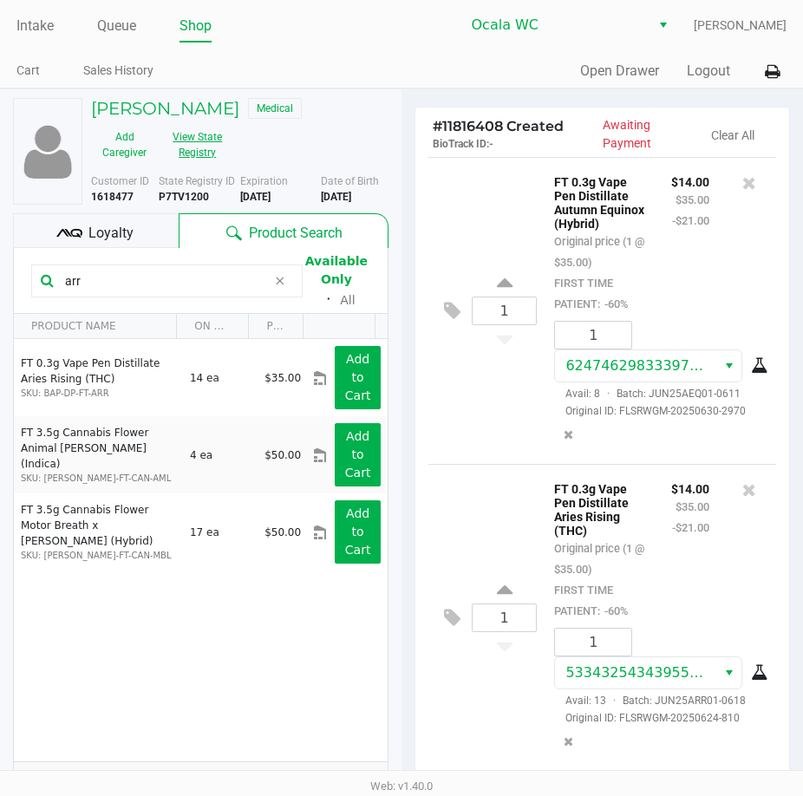
click at [195, 145] on button "View State Registry" at bounding box center [192, 144] width 69 height 43
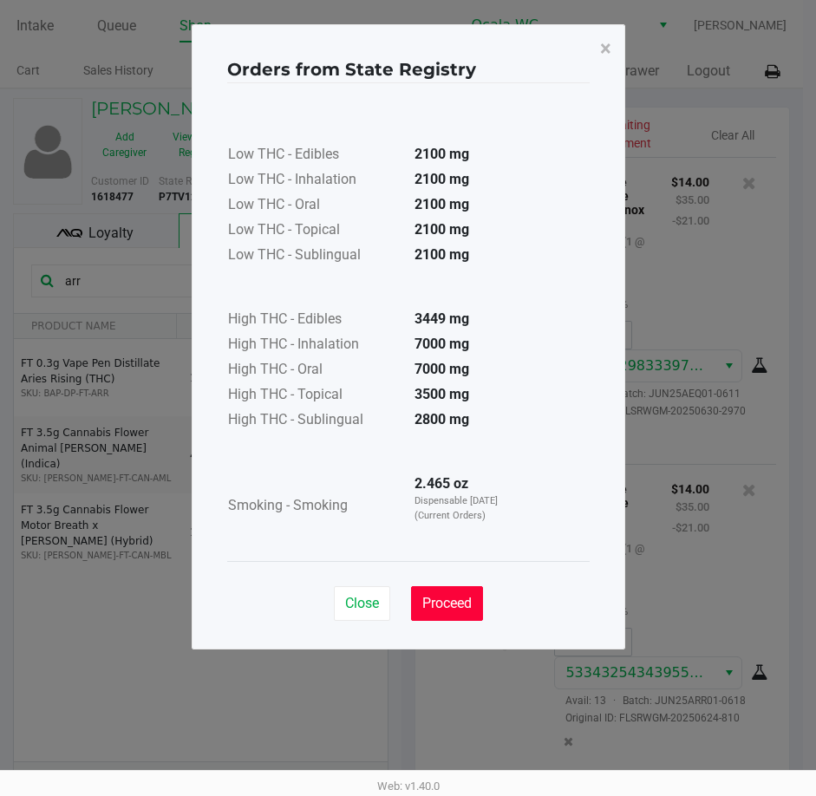
click at [455, 610] on span "Proceed" at bounding box center [446, 603] width 49 height 16
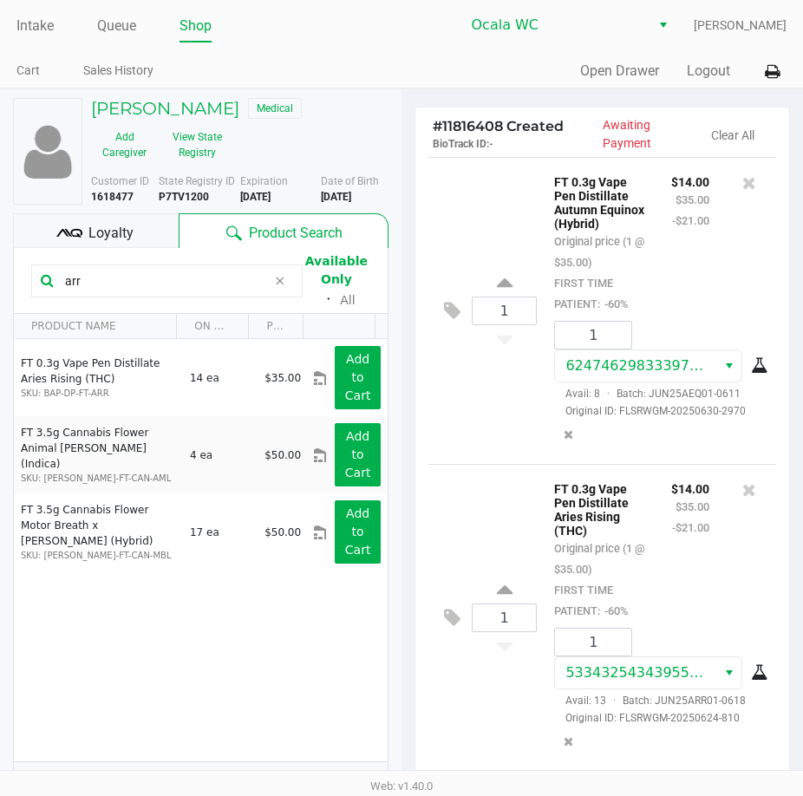
click at [472, 453] on div "1 FT 0.3g Vape Pen Distillate Autumn Equinox (Hybrid) Original price (1 @ $35.0…" at bounding box center [602, 310] width 348 height 307
click at [497, 446] on div "1 FT 0.3g Vape Pen Distillate Autumn Equinox (Hybrid) Original price (1 @ $35.0…" at bounding box center [602, 310] width 348 height 307
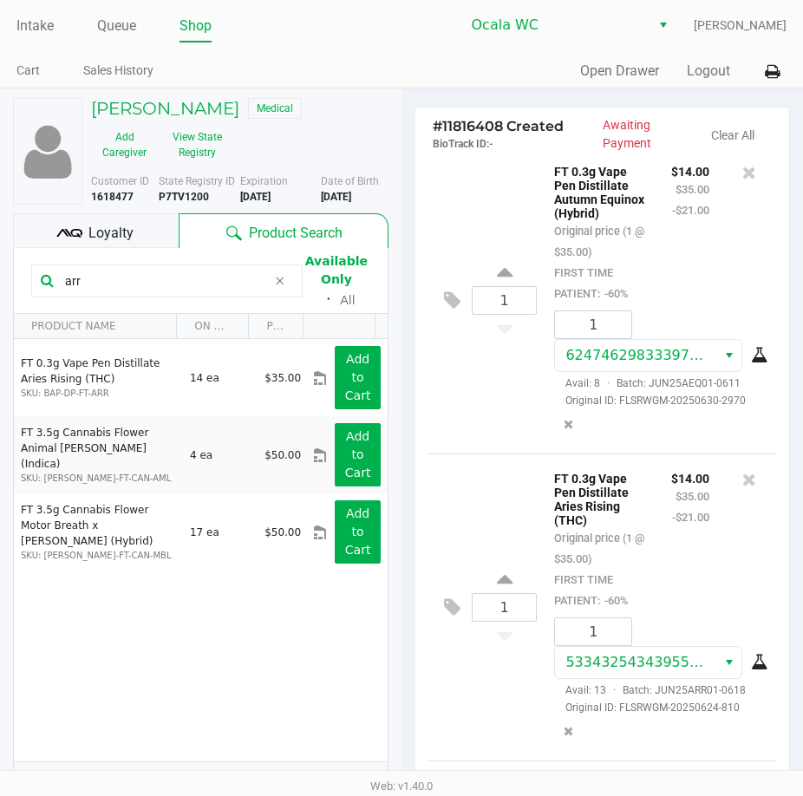
scroll to position [303, 0]
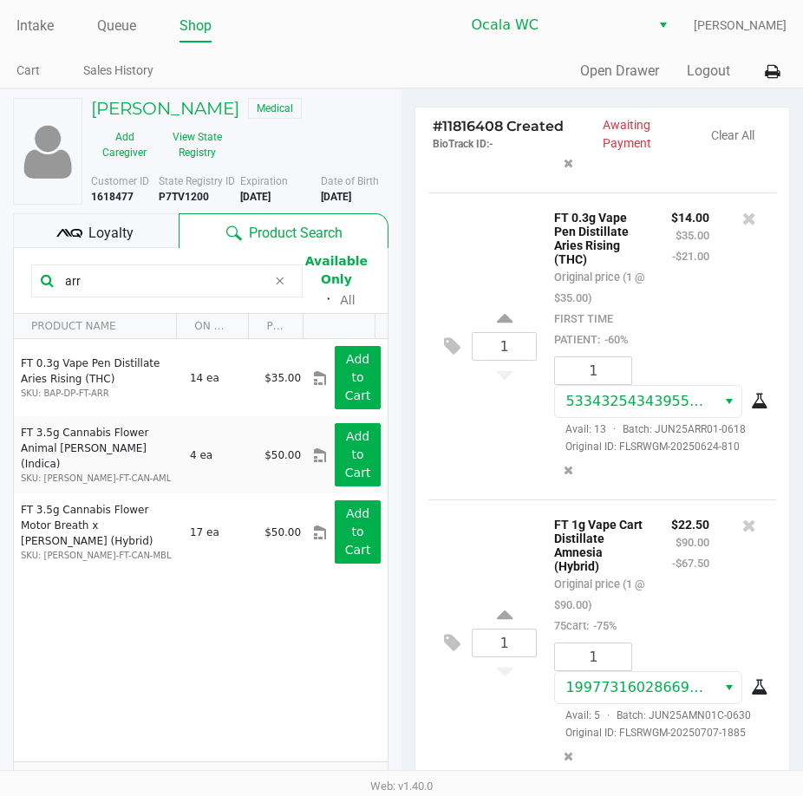
click at [501, 486] on div "1 FT 0.3g Vape Pen Distillate Aries Rising (THC) Original price (1 @ $35.00) FI…" at bounding box center [602, 345] width 348 height 307
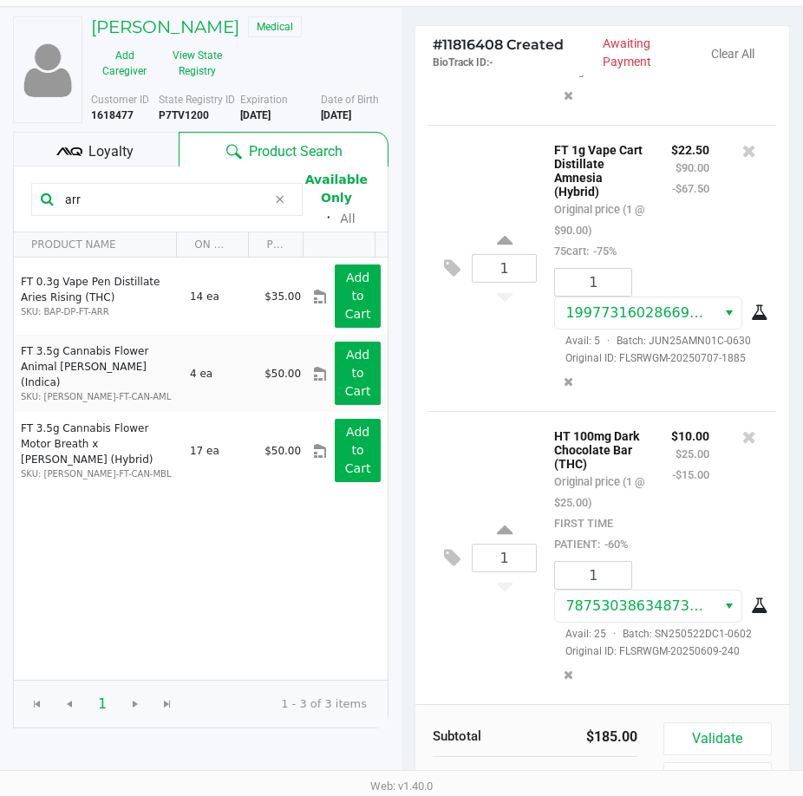
scroll to position [181, 0]
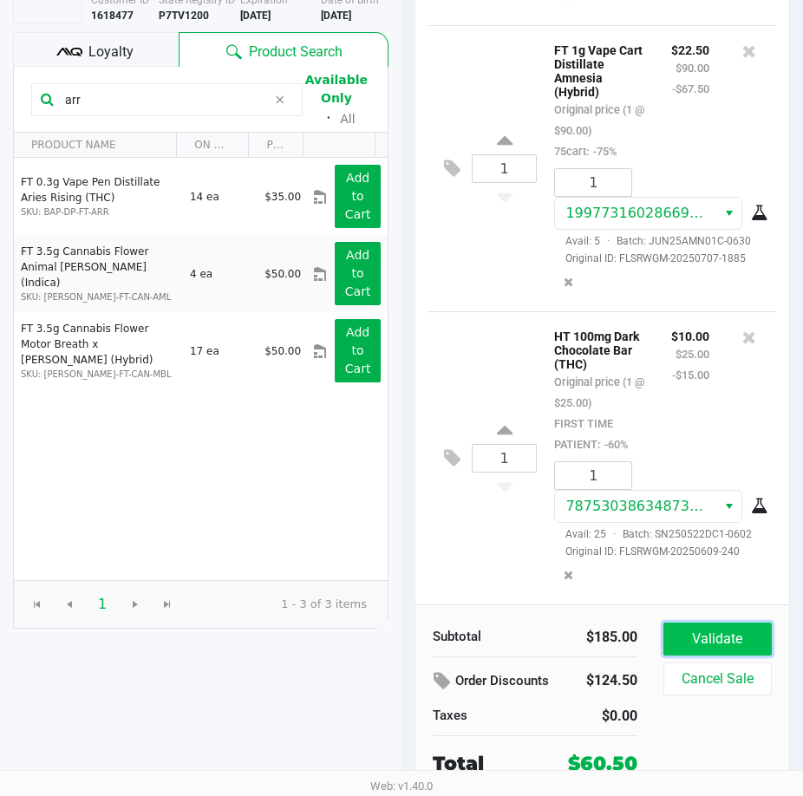
click at [724, 647] on button "Validate" at bounding box center [717, 638] width 108 height 33
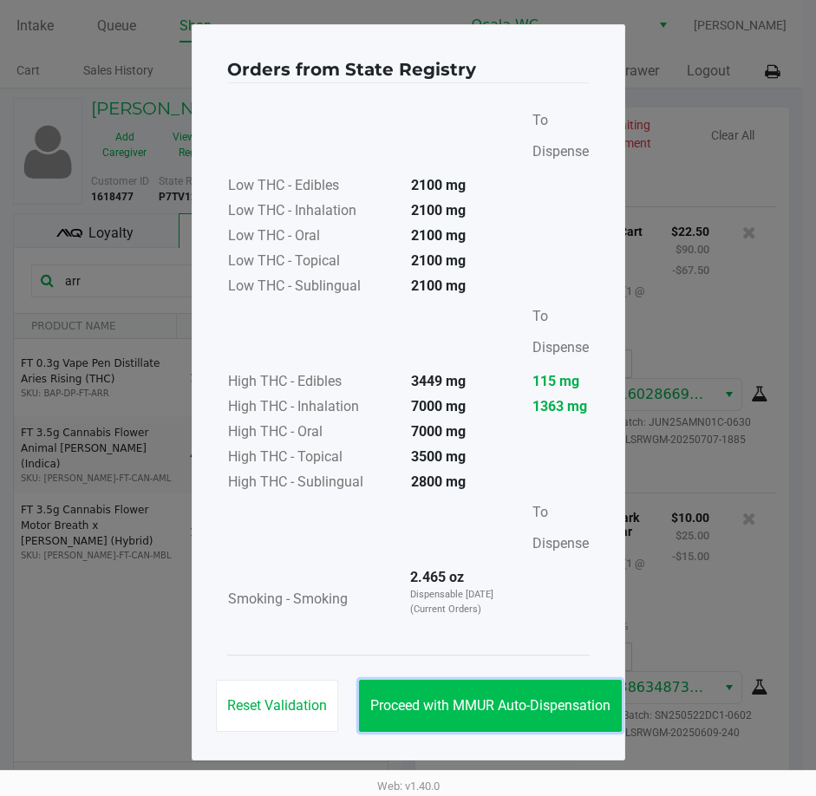
click at [471, 694] on button "Proceed with MMUR Auto-Dispensation" at bounding box center [490, 706] width 263 height 52
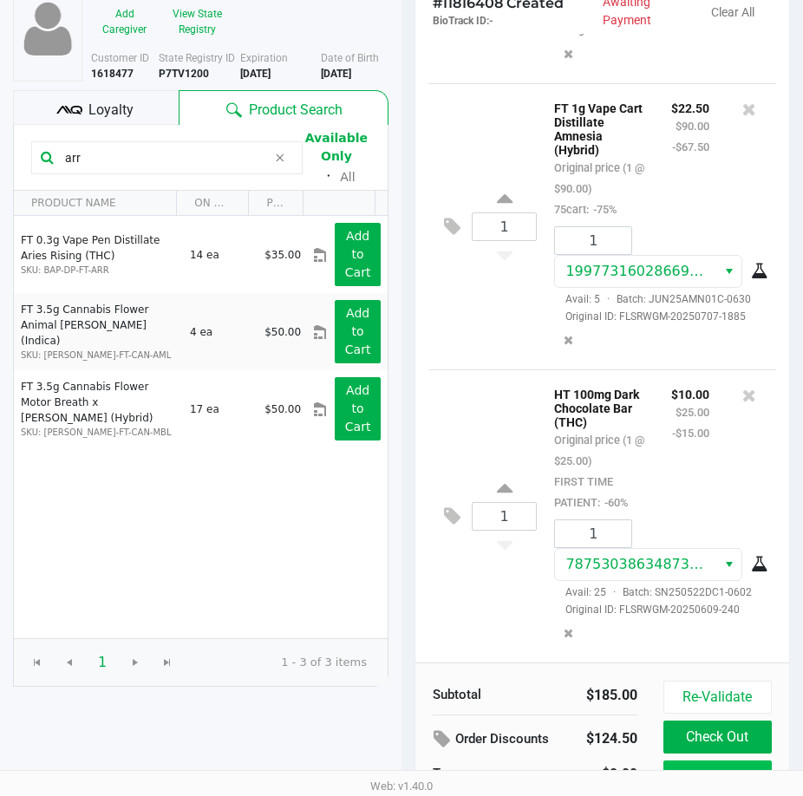
scroll to position [220, 0]
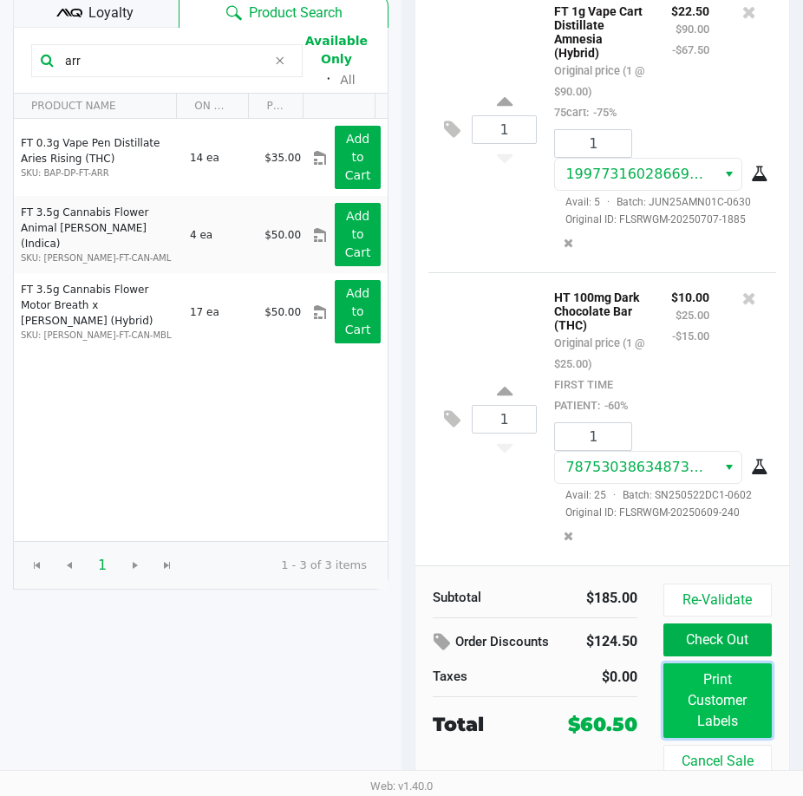
click at [712, 715] on button "Print Customer Labels" at bounding box center [717, 700] width 108 height 75
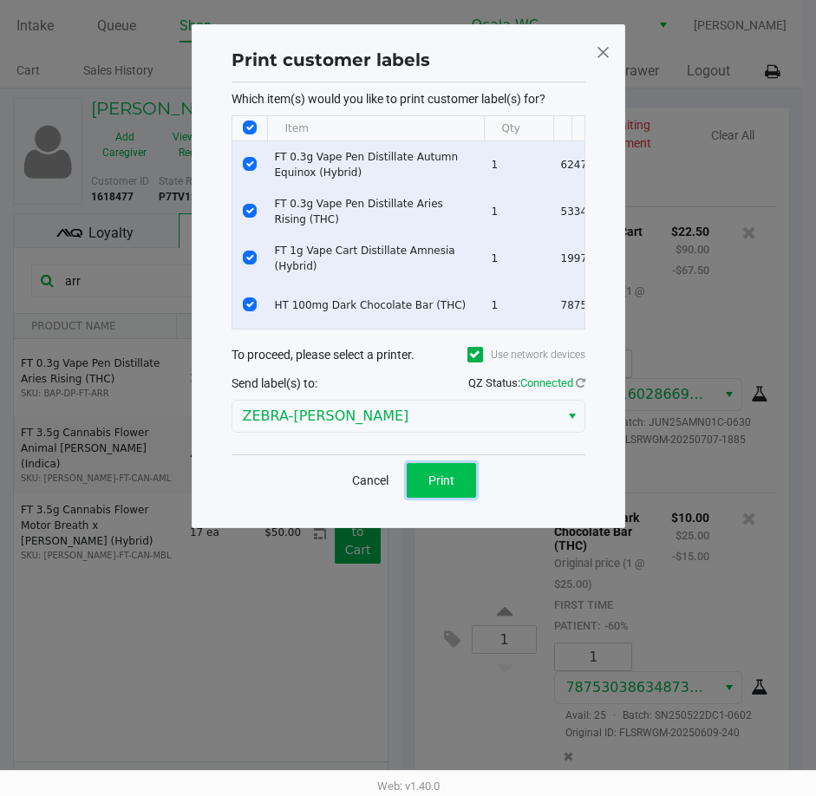
click at [446, 487] on span "Print" at bounding box center [441, 480] width 26 height 14
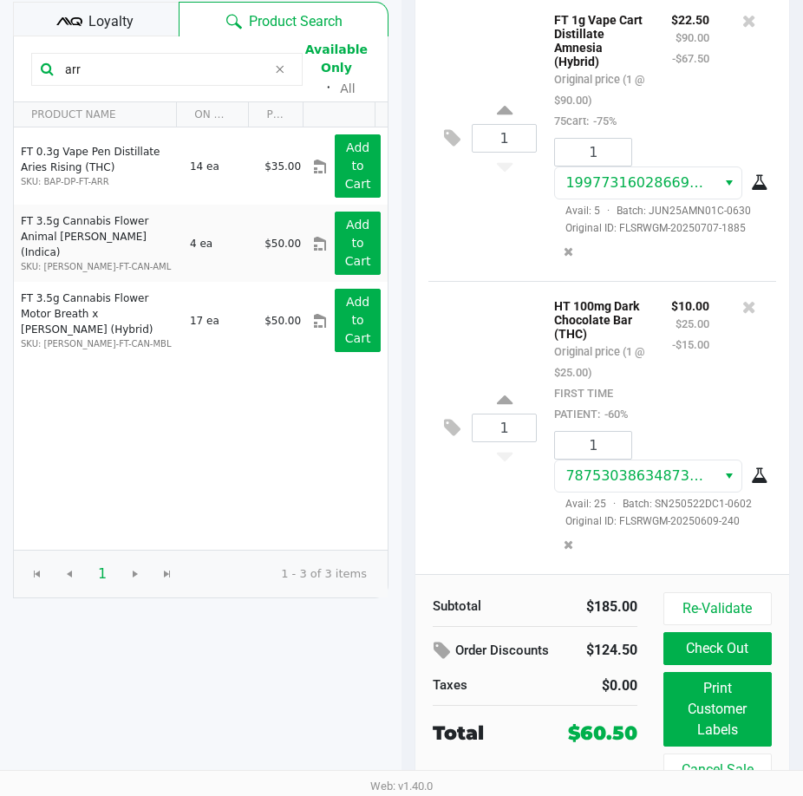
scroll to position [220, 0]
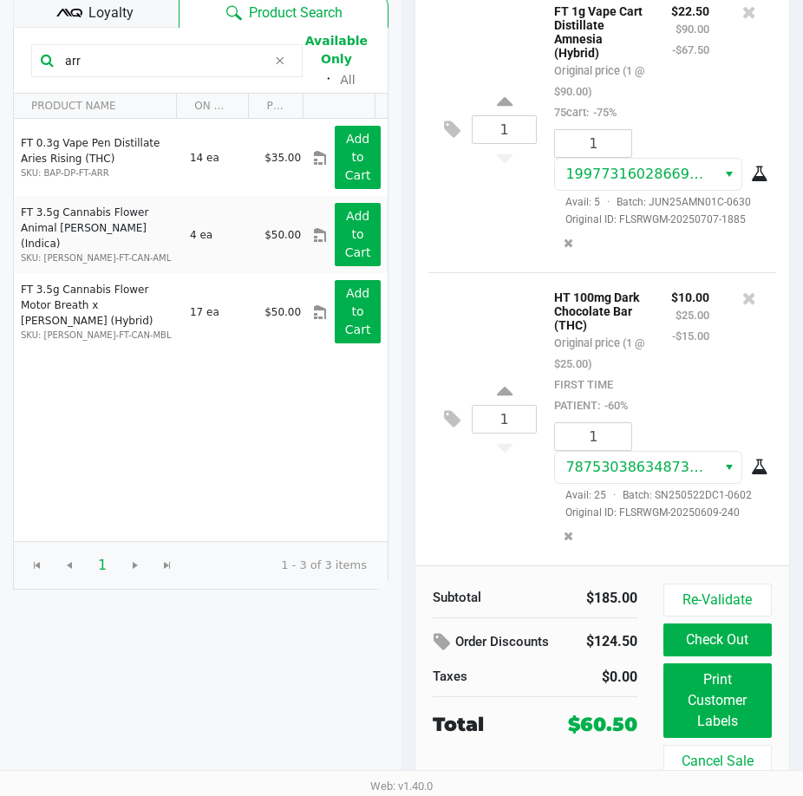
click at [710, 643] on button "Check Out" at bounding box center [717, 639] width 108 height 33
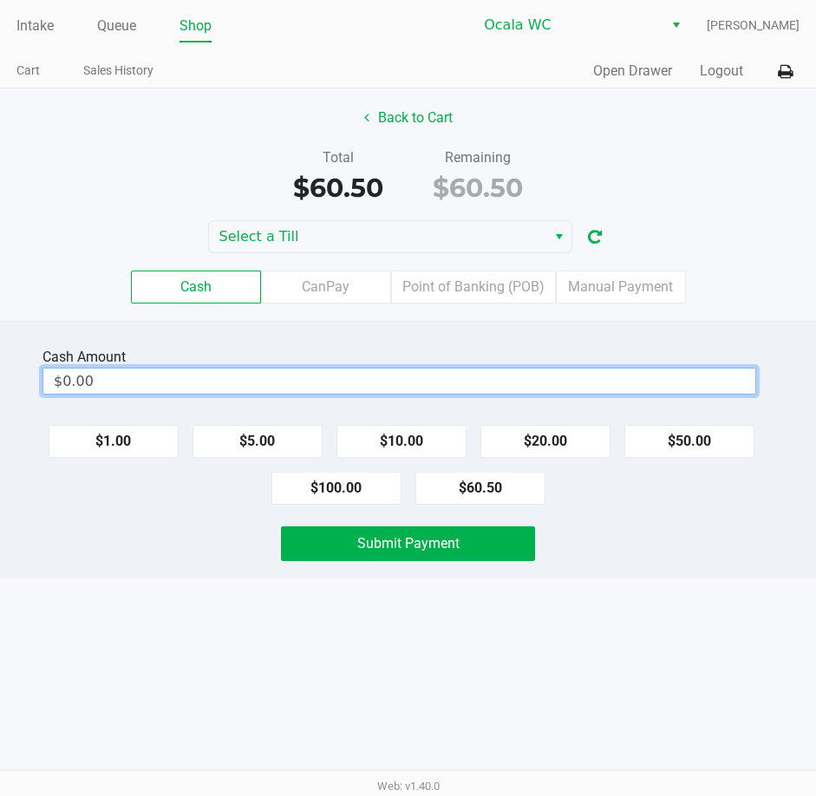
click at [477, 374] on input "$0.00" at bounding box center [399, 380] width 712 height 25
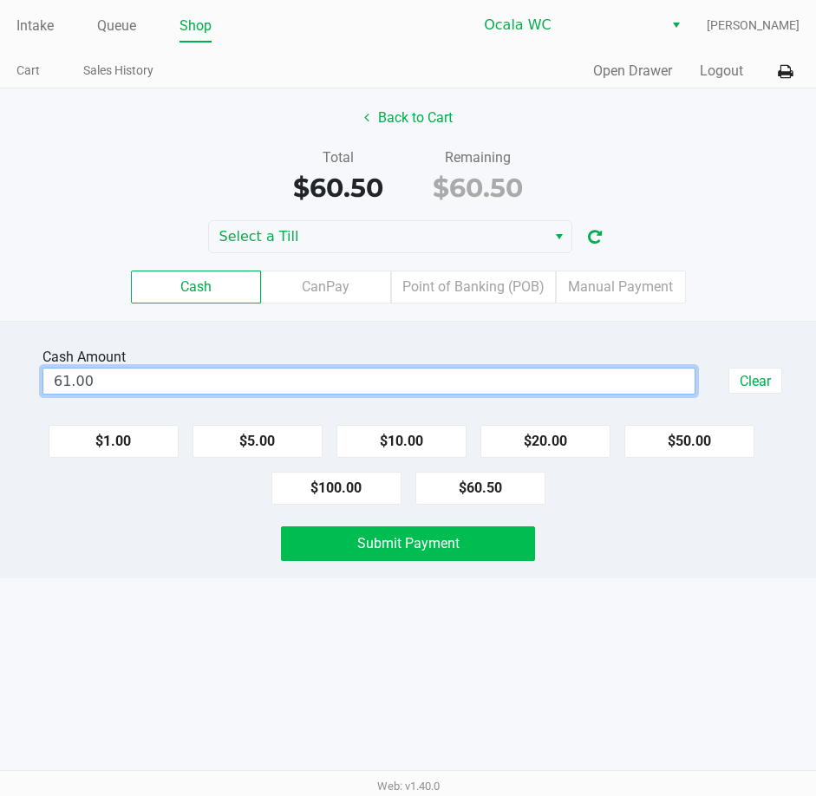
click at [470, 550] on button "Submit Payment" at bounding box center [408, 543] width 255 height 35
type input "$61.00"
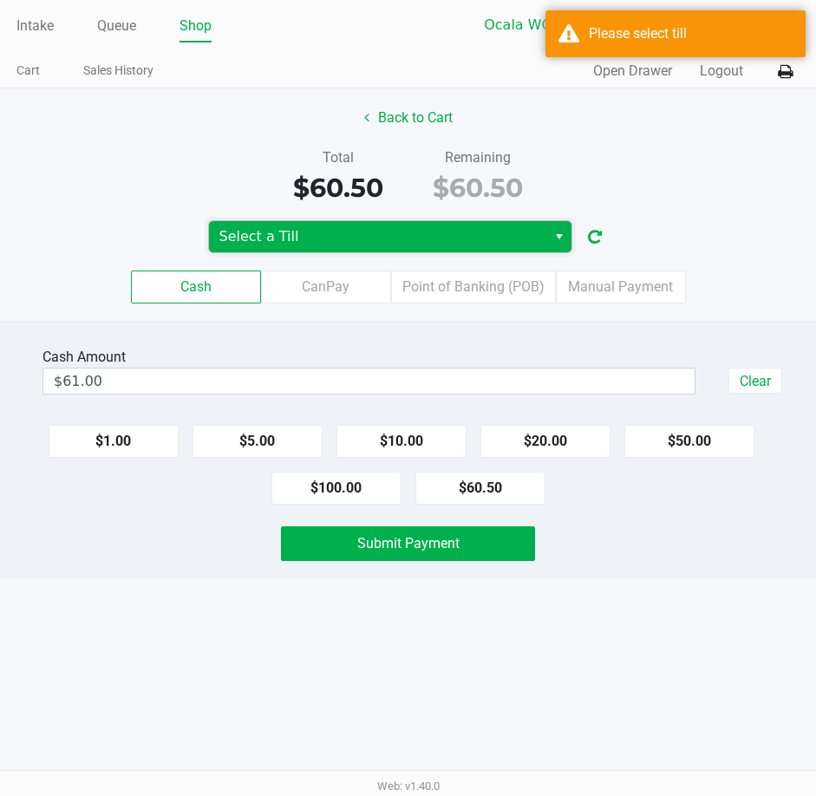
click at [354, 243] on span "Select a Till" at bounding box center [377, 236] width 316 height 21
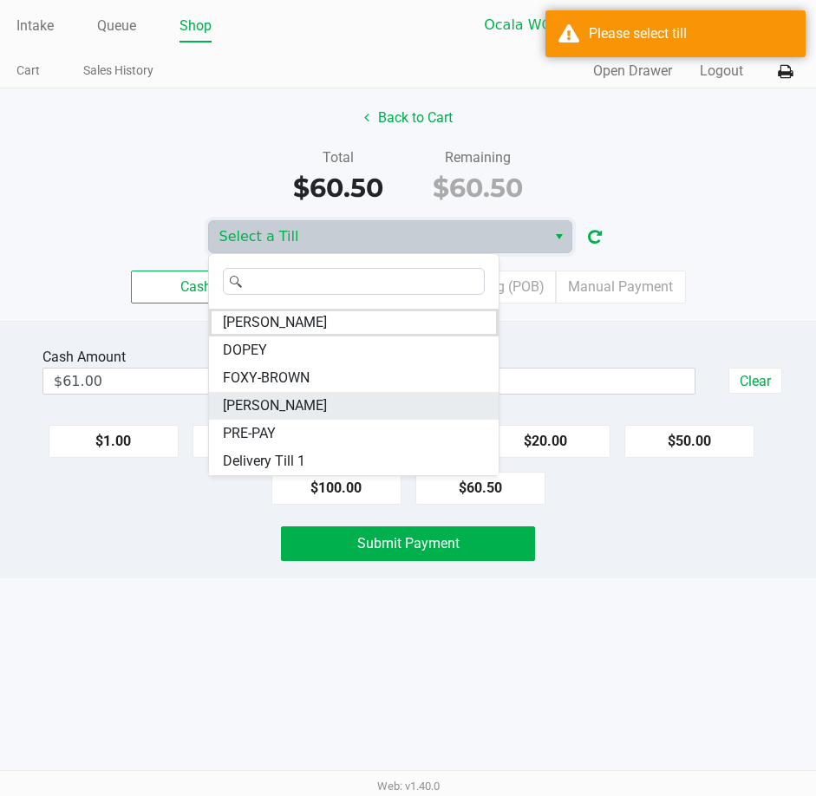
click at [283, 401] on span "[PERSON_NAME]" at bounding box center [275, 405] width 104 height 21
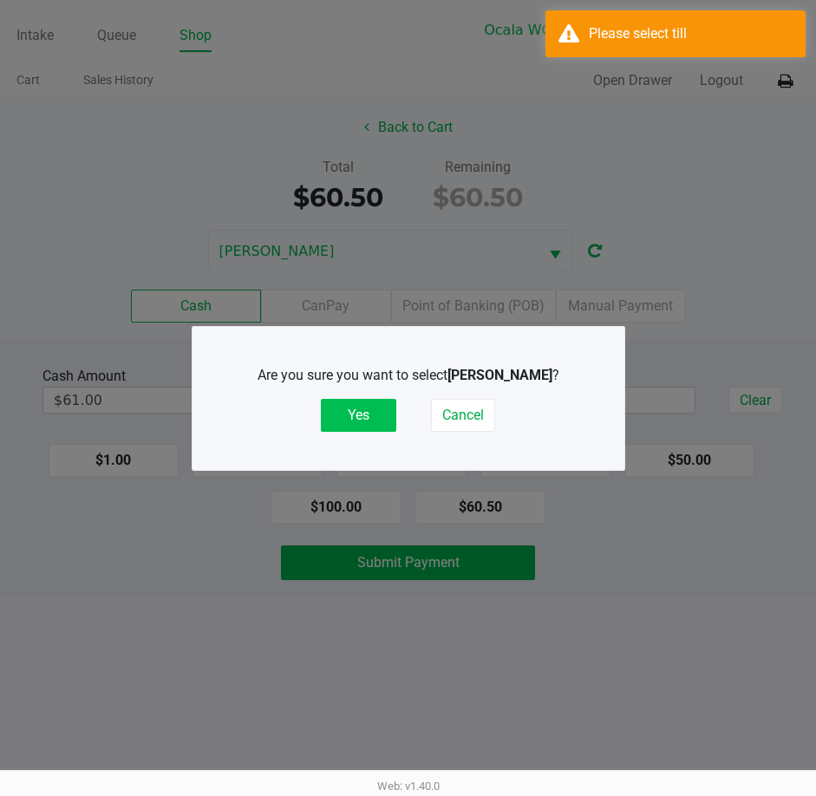
click at [351, 412] on button "Yes" at bounding box center [358, 415] width 75 height 33
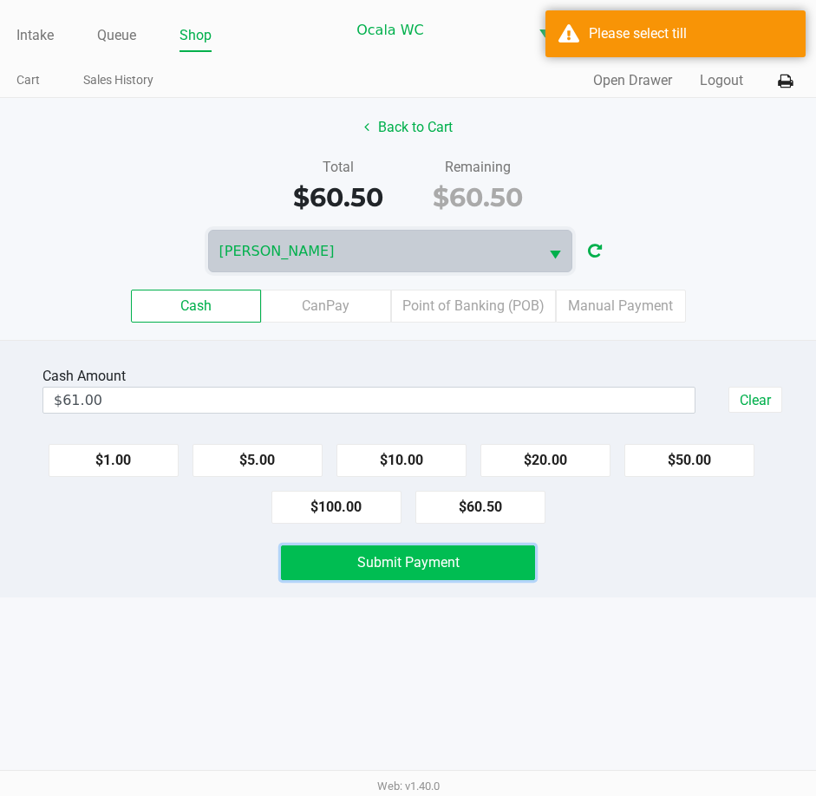
click at [352, 571] on button "Submit Payment" at bounding box center [408, 562] width 255 height 35
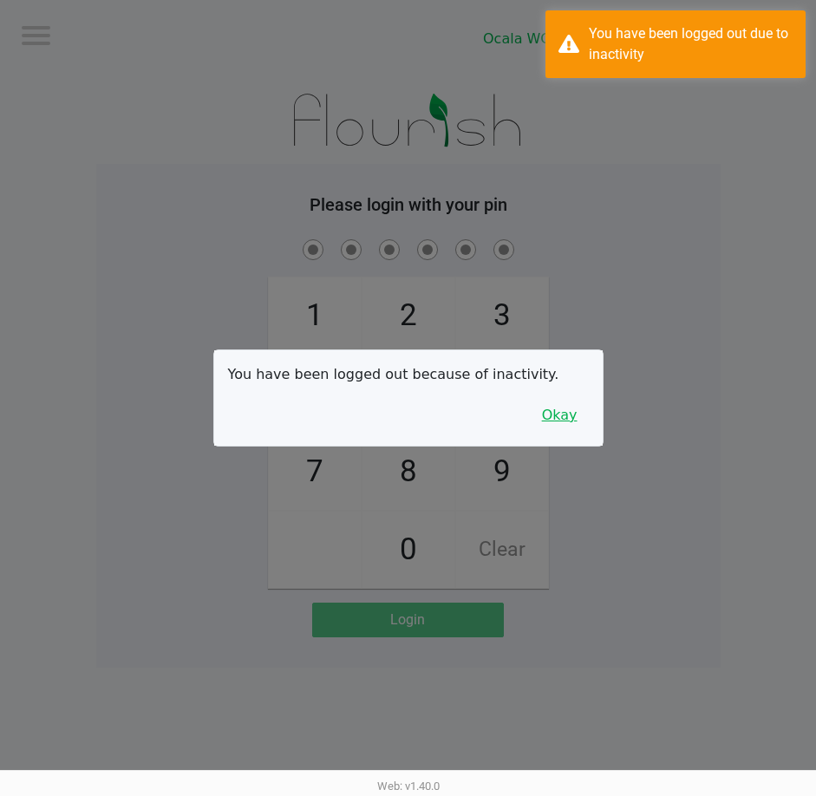
drag, startPoint x: 567, startPoint y: 409, endPoint x: 625, endPoint y: 409, distance: 58.1
click at [572, 410] on button "Okay" at bounding box center [560, 415] width 58 height 33
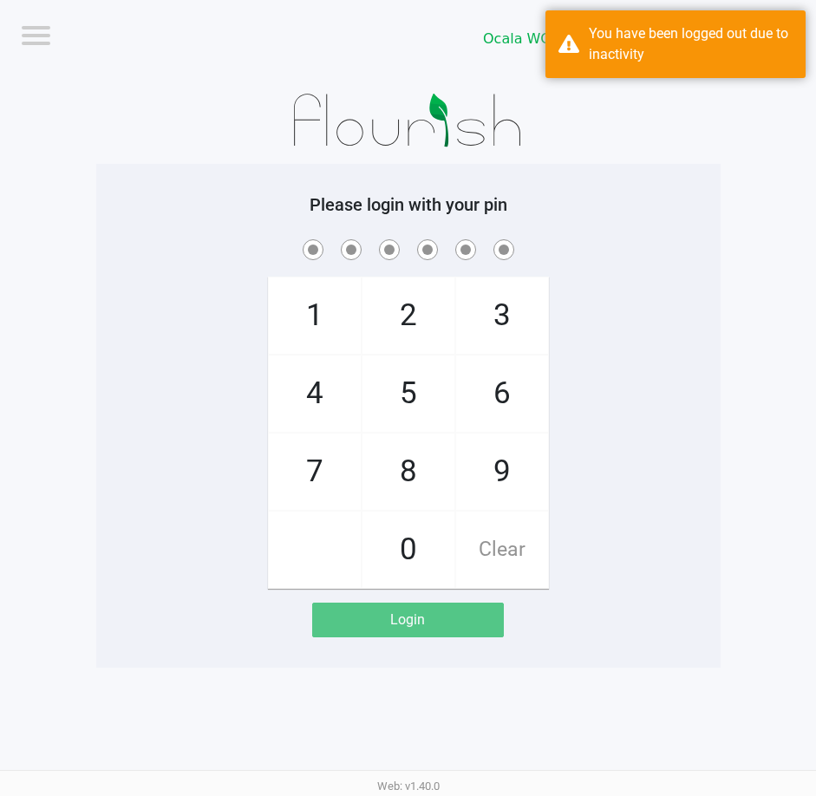
click at [641, 384] on div "1 4 7 2 5 8 0 3 6 9 Clear" at bounding box center [408, 412] width 624 height 353
checkbox input "true"
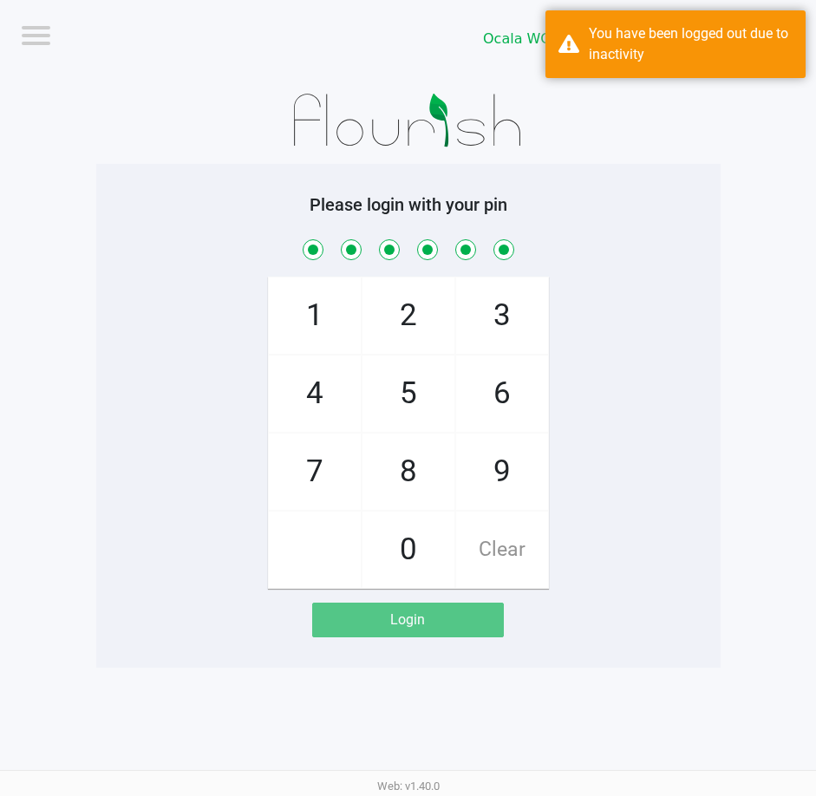
checkbox input "true"
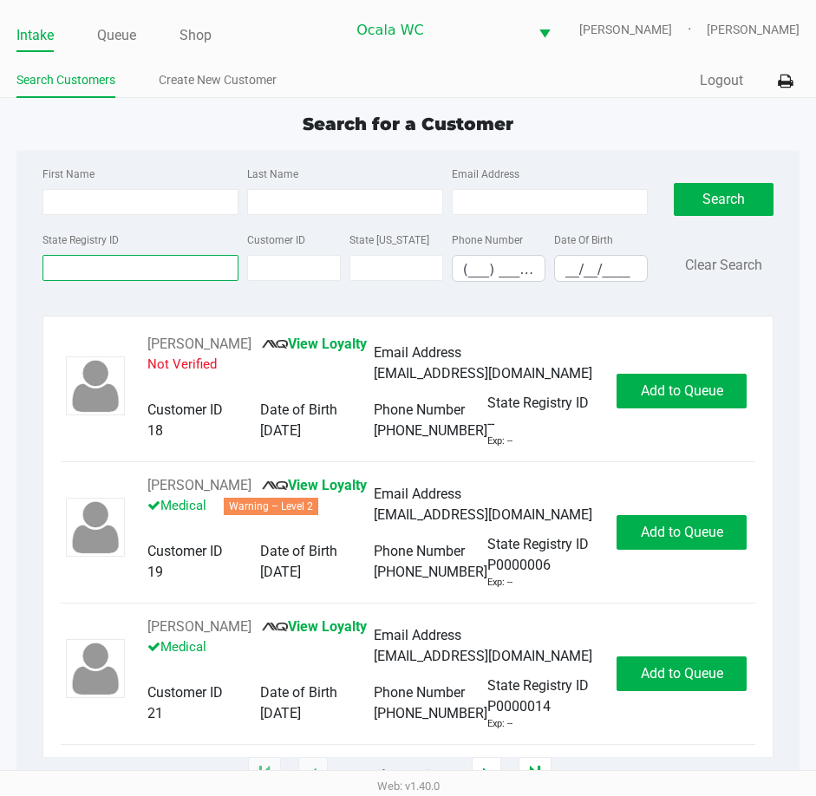
click at [97, 266] on input "State Registry ID" at bounding box center [140, 268] width 196 height 26
type input "p7ht4515"
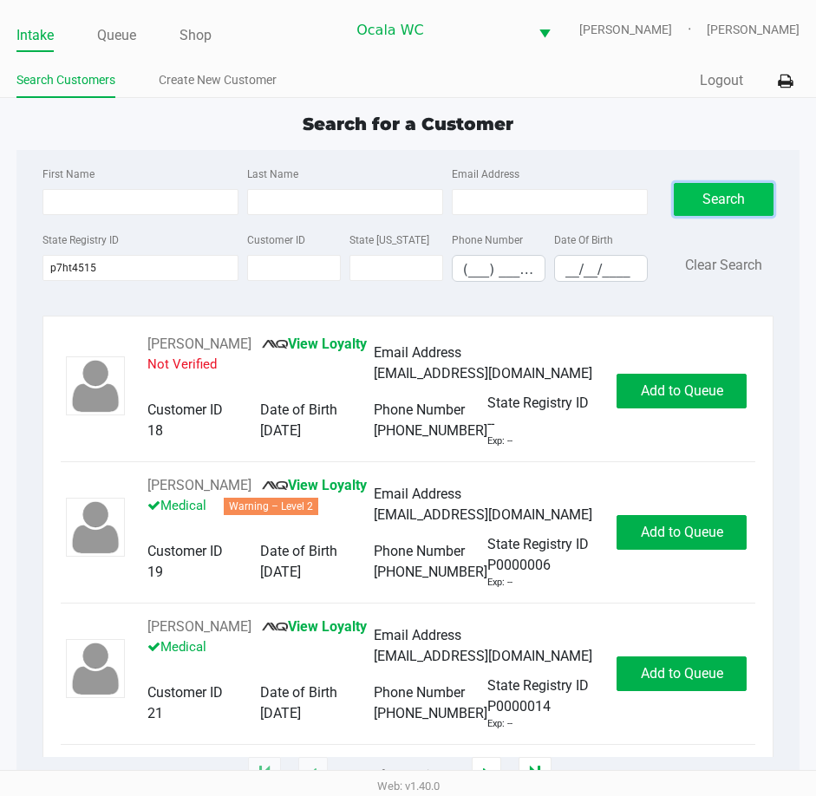
click at [717, 191] on button "Search" at bounding box center [724, 199] width 101 height 33
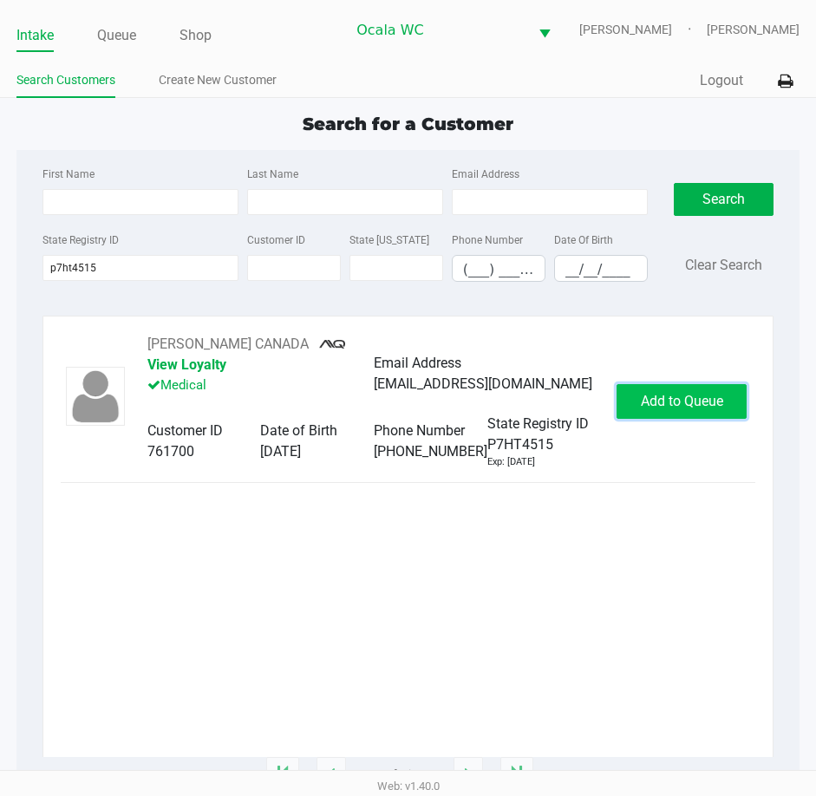
click at [671, 394] on span "Add to Queue" at bounding box center [682, 401] width 82 height 16
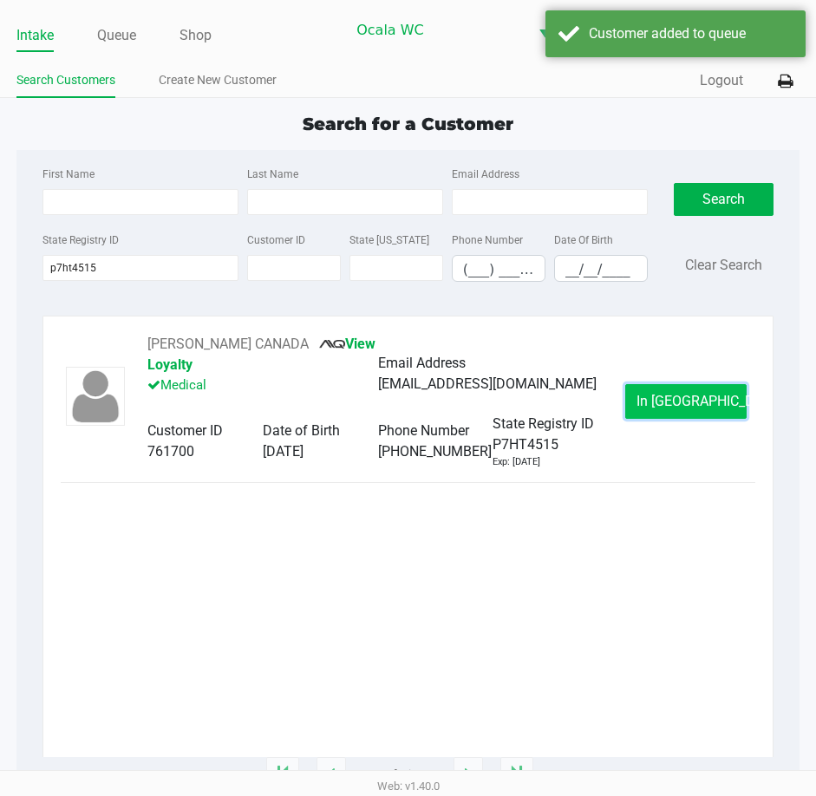
click at [668, 393] on span "In Queue" at bounding box center [709, 401] width 146 height 16
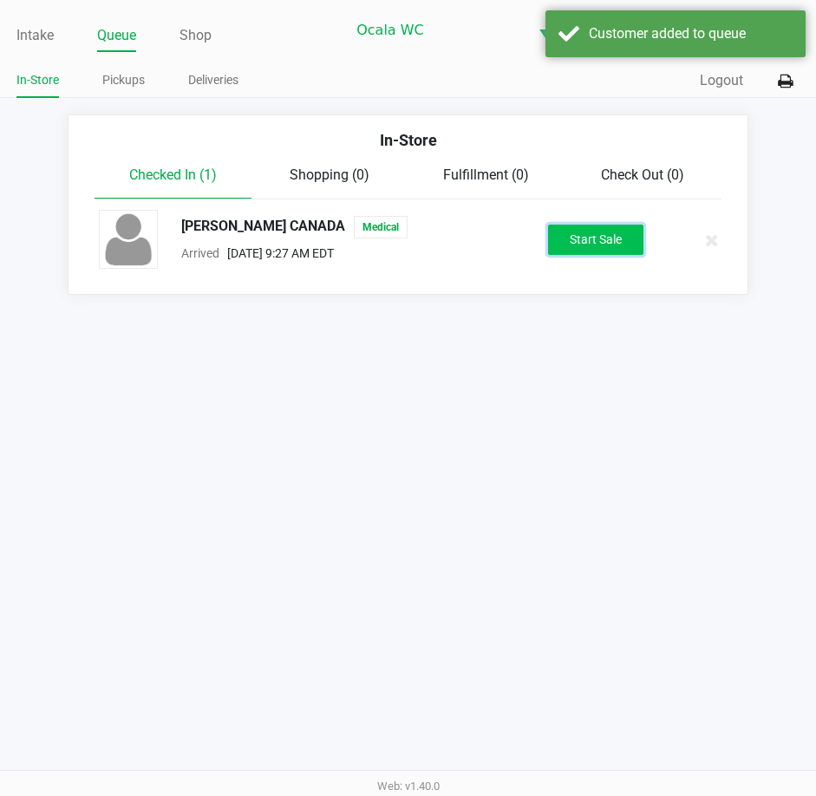
click at [604, 235] on button "Start Sale" at bounding box center [595, 240] width 95 height 30
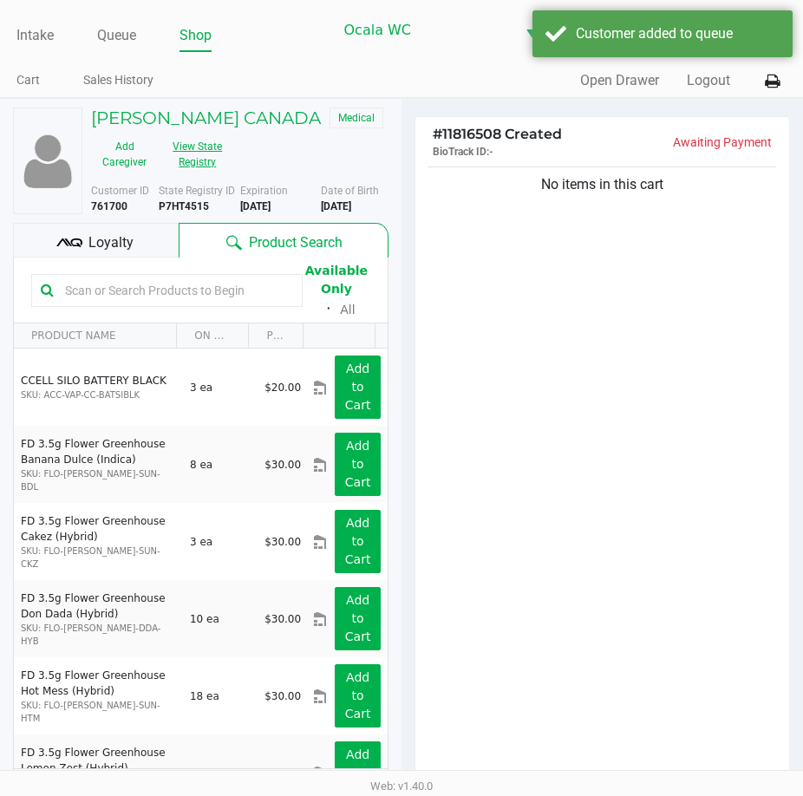
click at [198, 158] on button "View State Registry" at bounding box center [192, 154] width 69 height 43
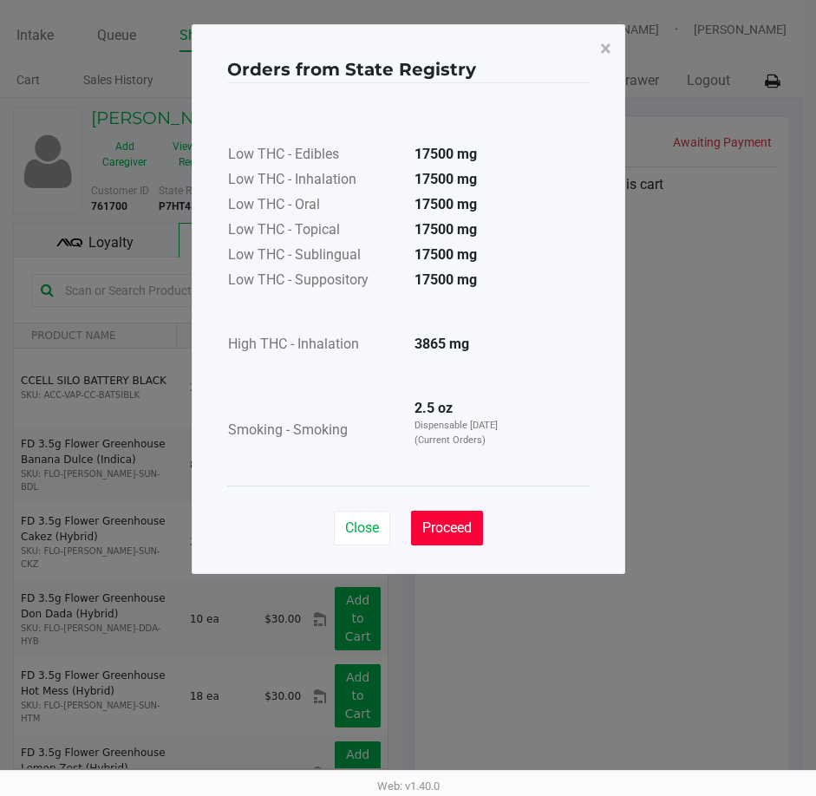
click at [448, 525] on span "Proceed" at bounding box center [446, 527] width 49 height 16
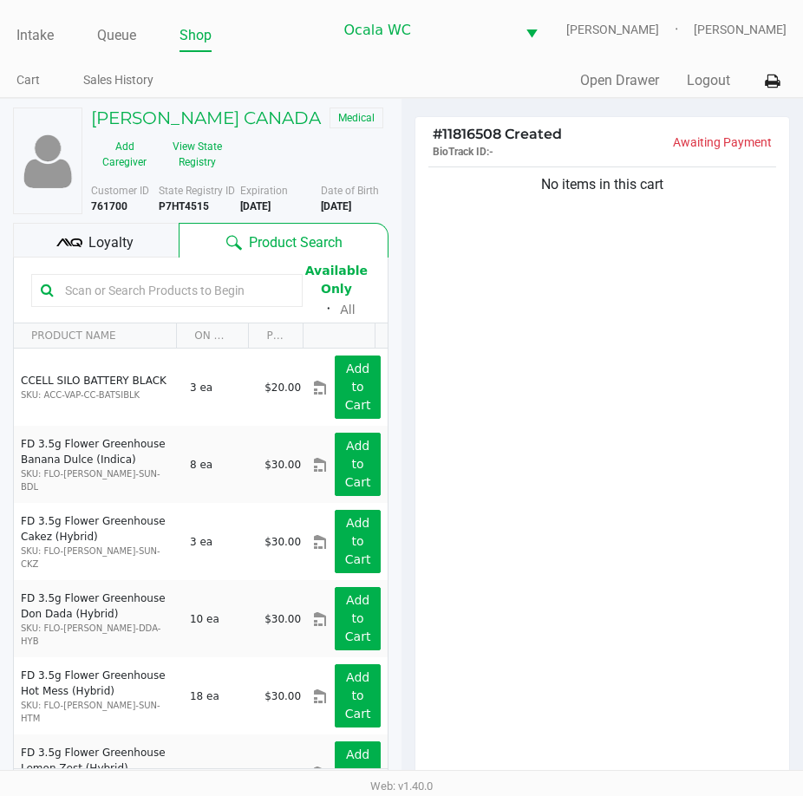
click at [126, 290] on input "text" at bounding box center [175, 290] width 235 height 26
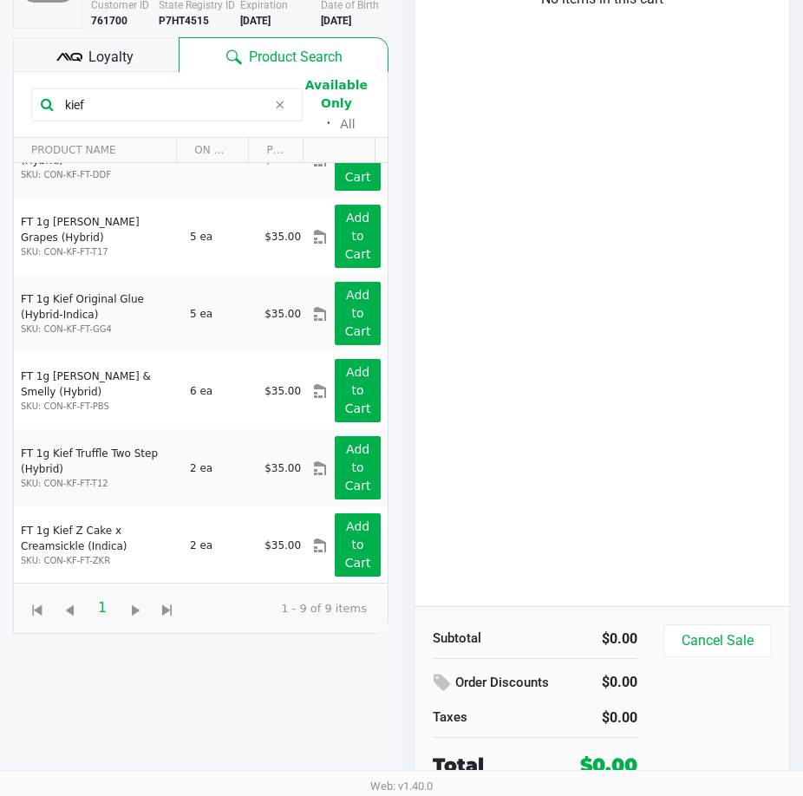
scroll to position [187, 0]
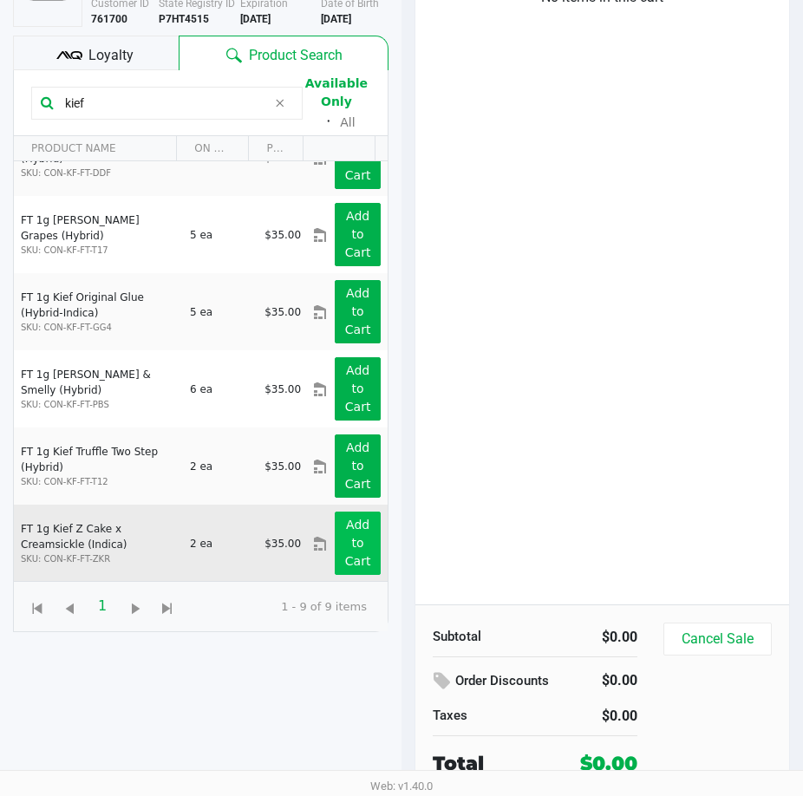
type input "kief"
click at [346, 547] on app-button-loader "Add to Cart" at bounding box center [358, 543] width 26 height 50
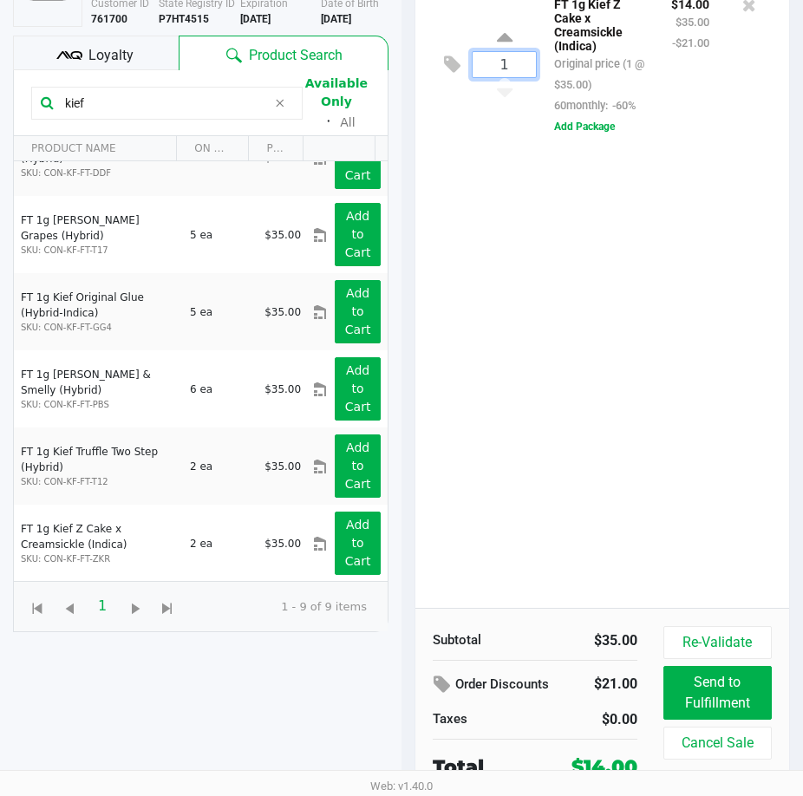
click at [511, 67] on input "1" at bounding box center [503, 64] width 63 height 25
type input "2"
click at [556, 381] on div "GEORGE CANADA Medical Add Caregiver View State Registry Customer ID 761700 Stat…" at bounding box center [401, 355] width 803 height 889
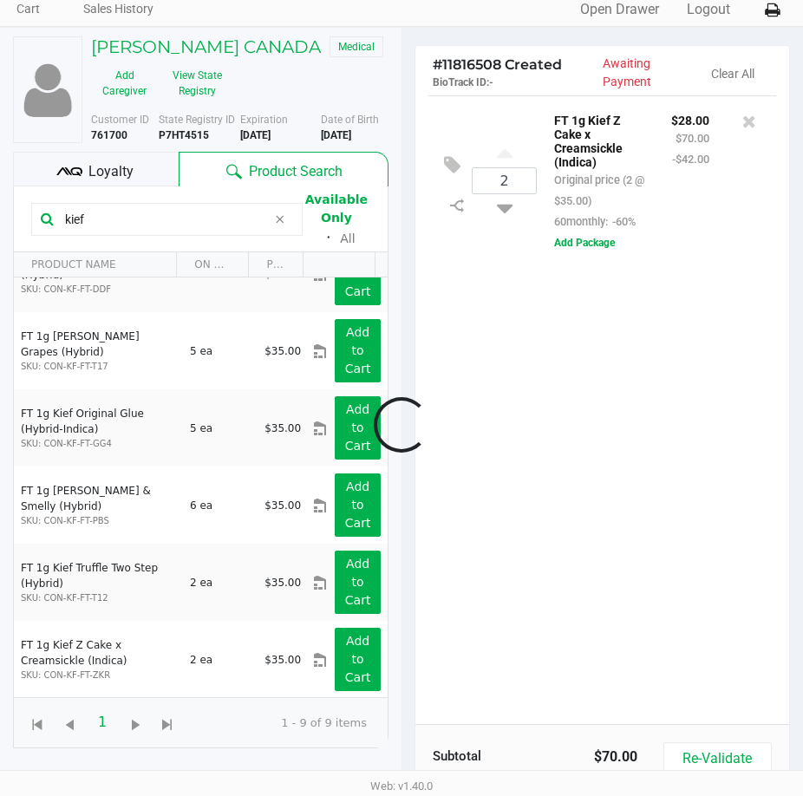
scroll to position [0, 0]
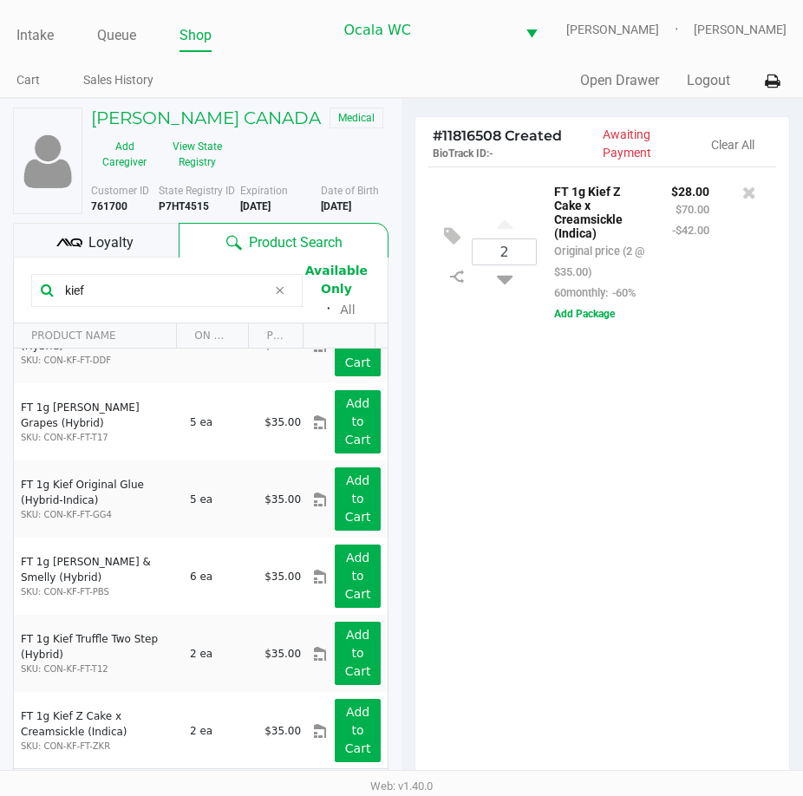
click at [637, 491] on div "2 FT 1g Kief Z Cake x Creamsickle (Indica) Original price (2 @ $35.00) 60monthl…" at bounding box center [602, 480] width 374 height 629
click at [658, 520] on div "2 FT 1g Kief Z Cake x Creamsickle (Indica) Original price (2 @ $35.00) 60monthl…" at bounding box center [602, 480] width 374 height 629
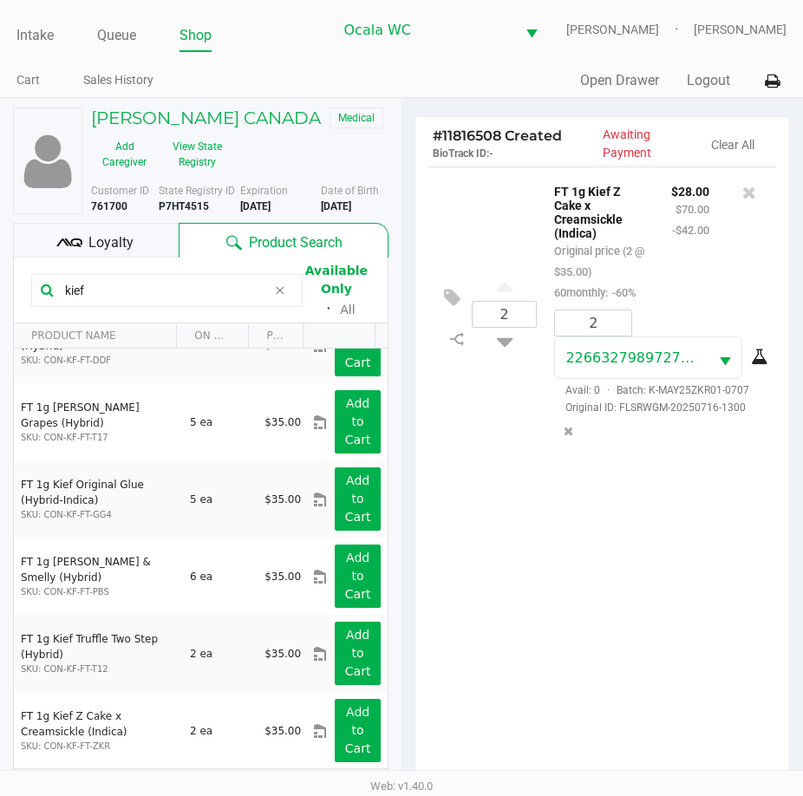
click at [628, 518] on div "2 FT 1g Kief Z Cake x Creamsickle (Indica) Original price (2 @ $35.00) 60monthl…" at bounding box center [602, 480] width 374 height 629
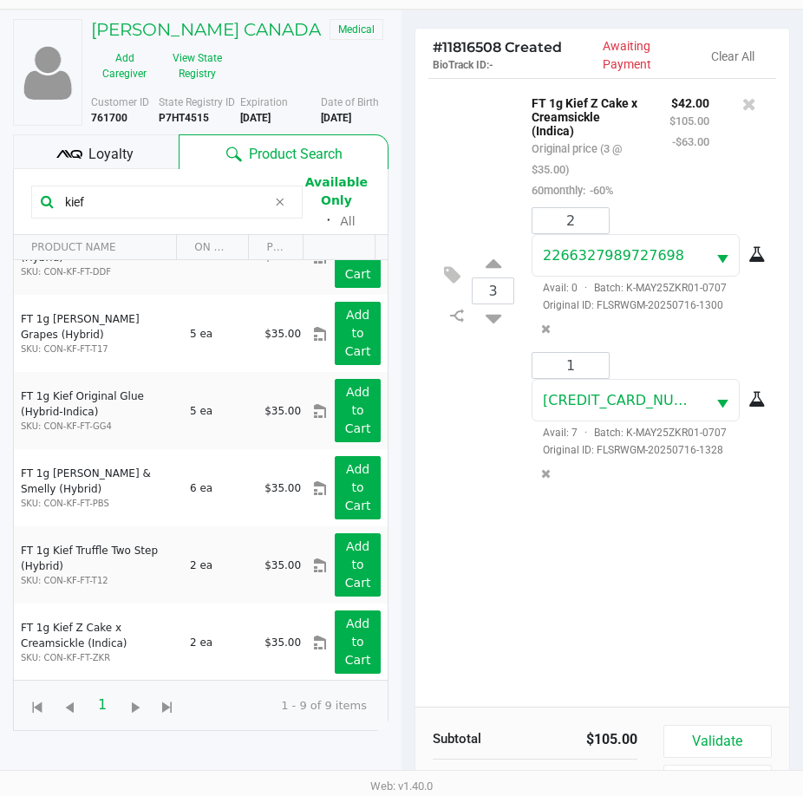
scroll to position [191, 0]
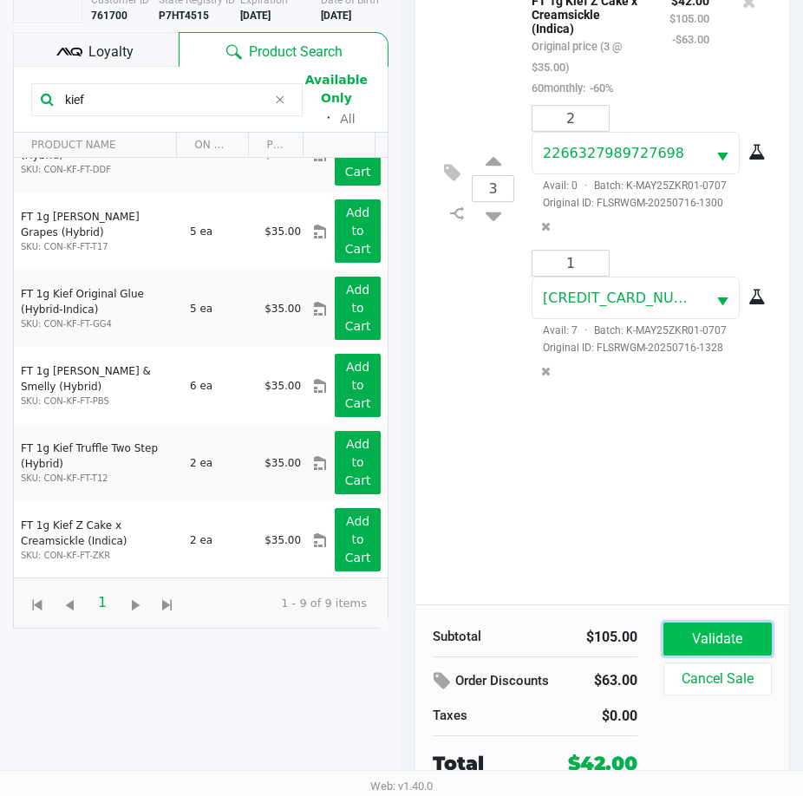
click at [720, 645] on button "Validate" at bounding box center [717, 638] width 108 height 33
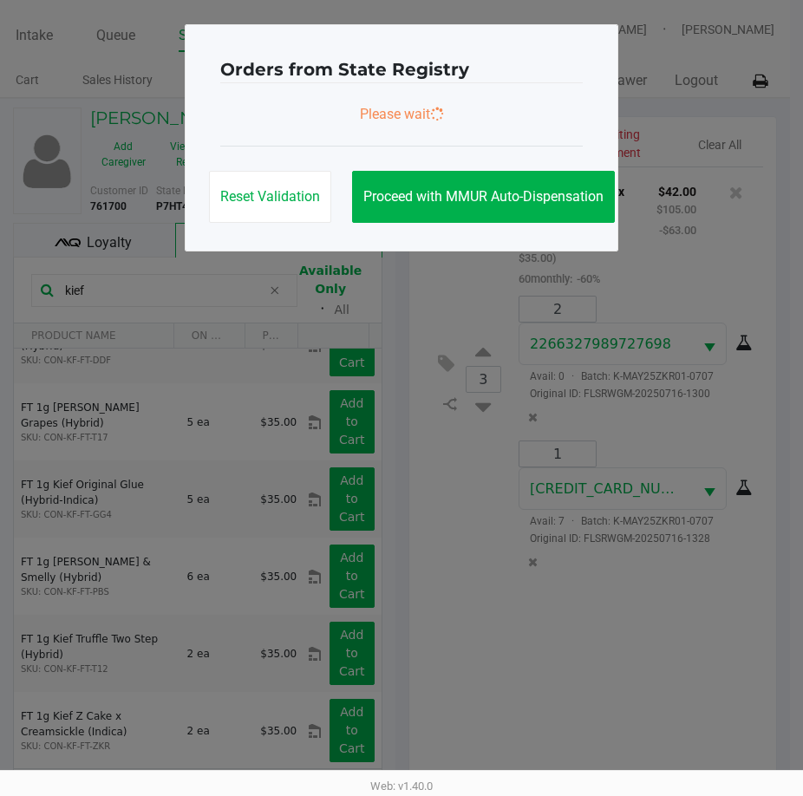
scroll to position [0, 0]
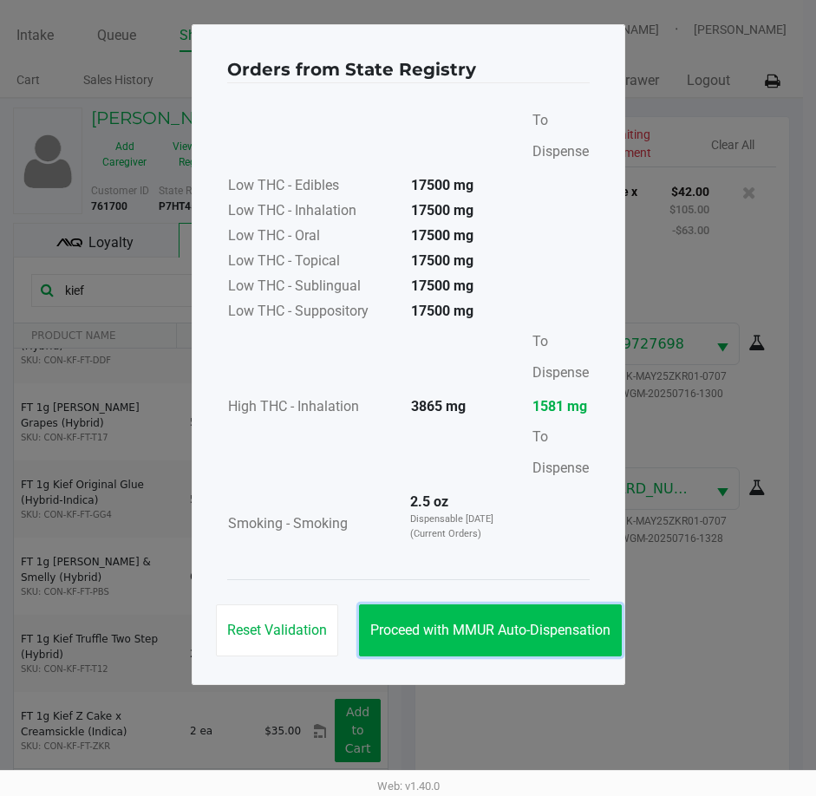
click at [489, 627] on span "Proceed with MMUR Auto-Dispensation" at bounding box center [490, 630] width 240 height 16
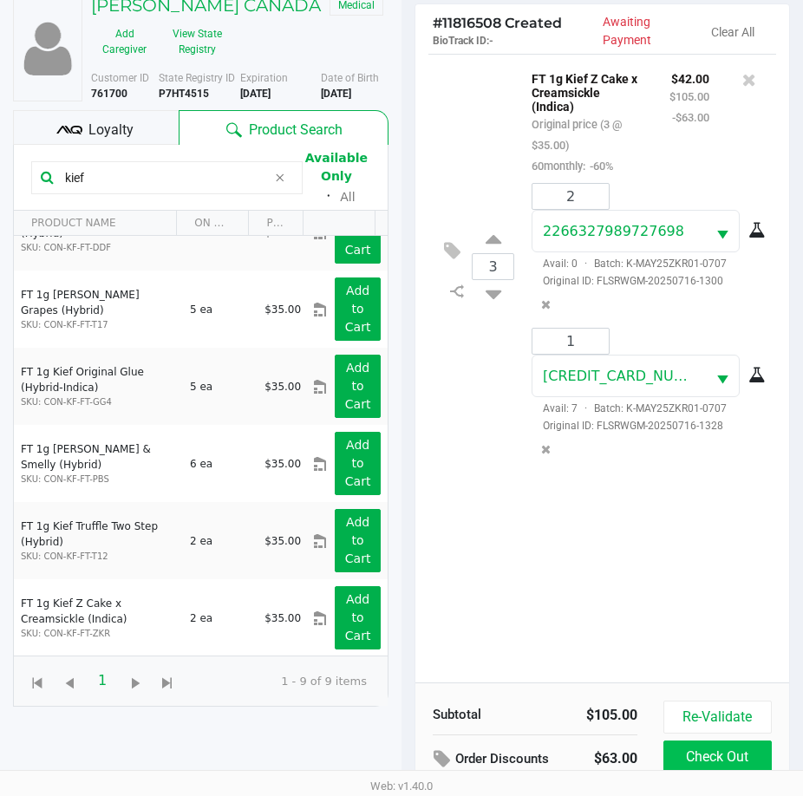
scroll to position [230, 0]
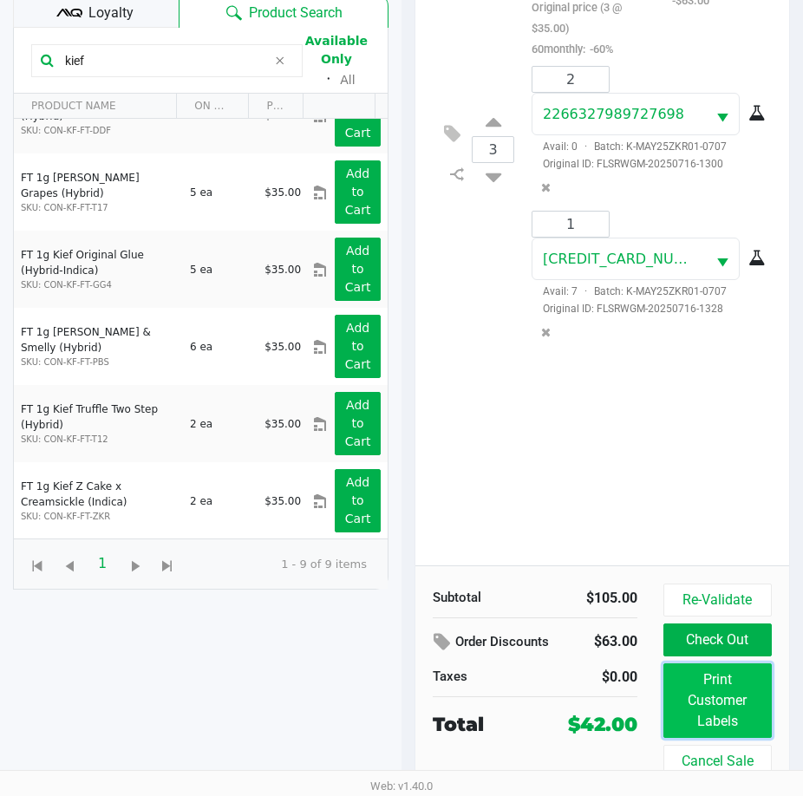
click at [719, 694] on button "Print Customer Labels" at bounding box center [717, 700] width 108 height 75
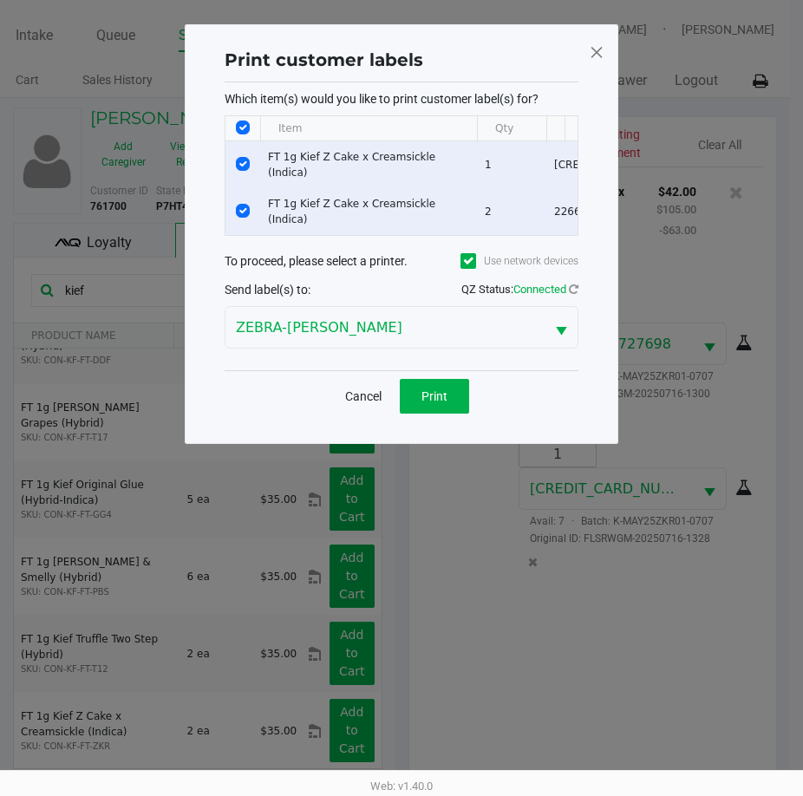
scroll to position [0, 0]
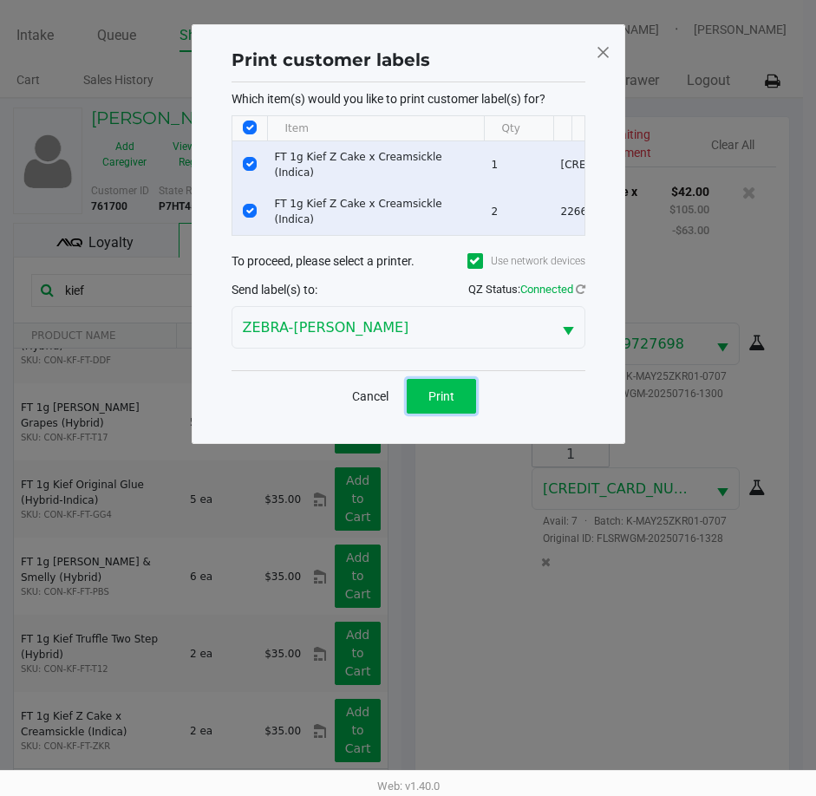
click at [440, 401] on span "Print" at bounding box center [441, 396] width 26 height 14
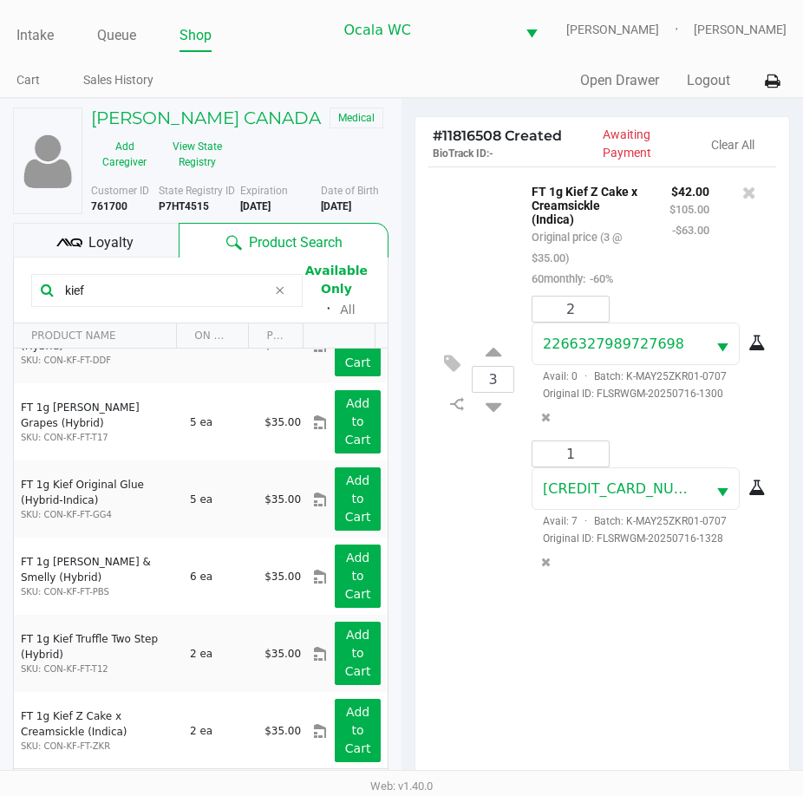
click at [102, 244] on span "Loyalty" at bounding box center [110, 242] width 45 height 21
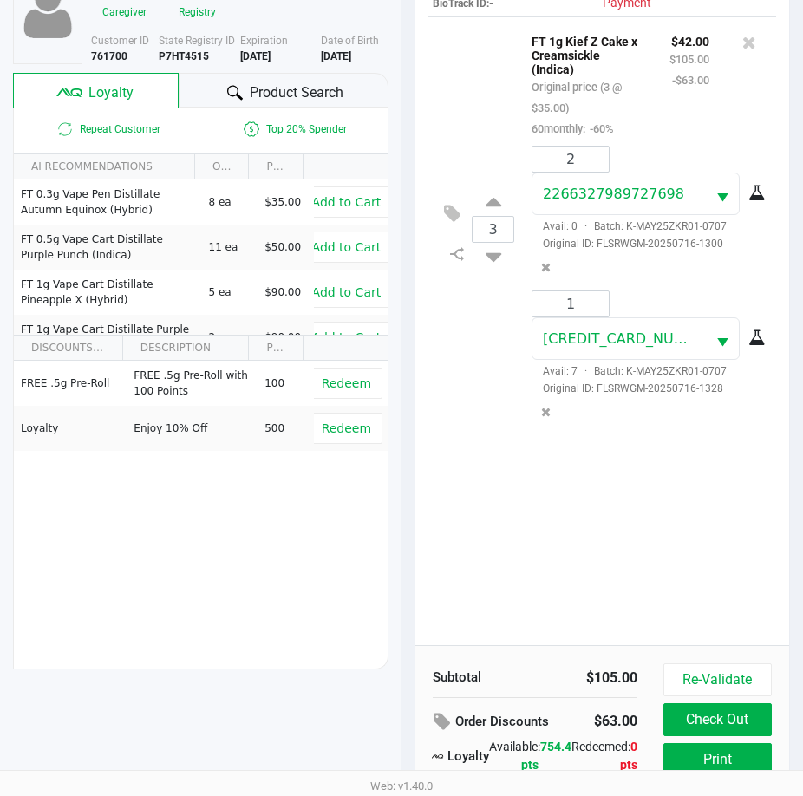
scroll to position [230, 0]
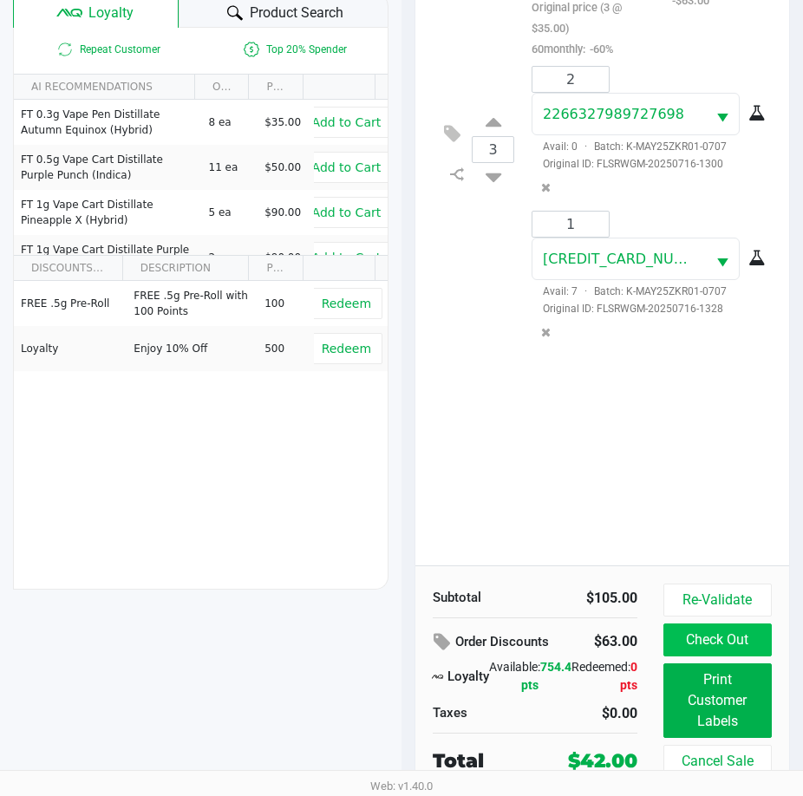
click at [740, 645] on button "Check Out" at bounding box center [717, 639] width 108 height 33
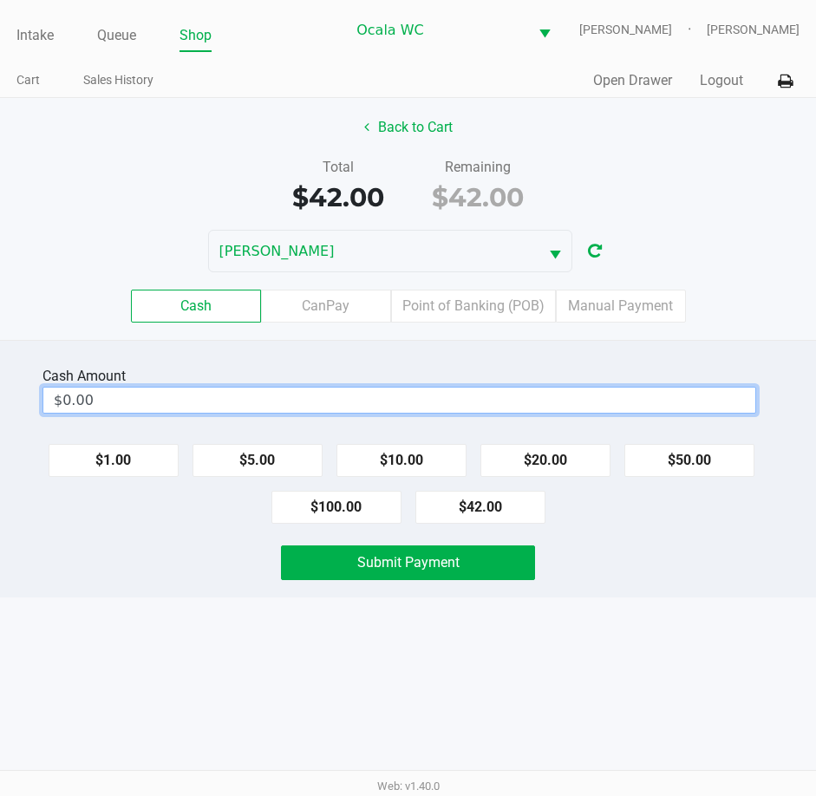
click at [480, 396] on input "$0.00" at bounding box center [399, 400] width 712 height 25
click at [469, 573] on button "Submit Payment" at bounding box center [408, 562] width 255 height 35
type input "$50.00"
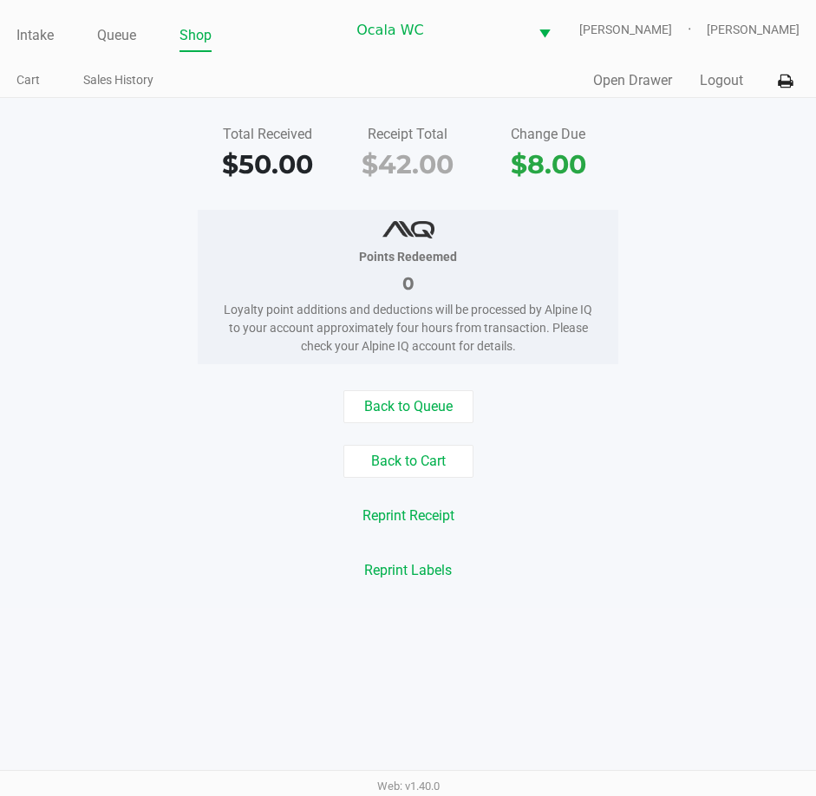
click at [168, 368] on div "Total Received $50.00 Receipt Total $42.00 Change Due $8.00 Points Redeemed 0 L…" at bounding box center [408, 353] width 816 height 510
click at [132, 26] on link "Queue" at bounding box center [116, 35] width 39 height 24
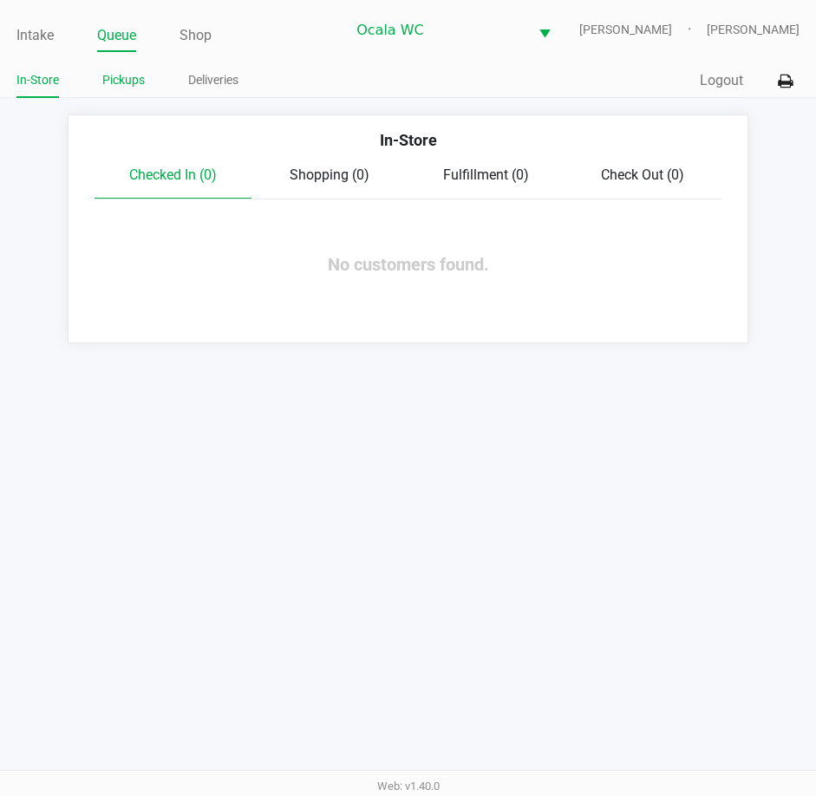
click at [125, 82] on link "Pickups" at bounding box center [123, 80] width 42 height 22
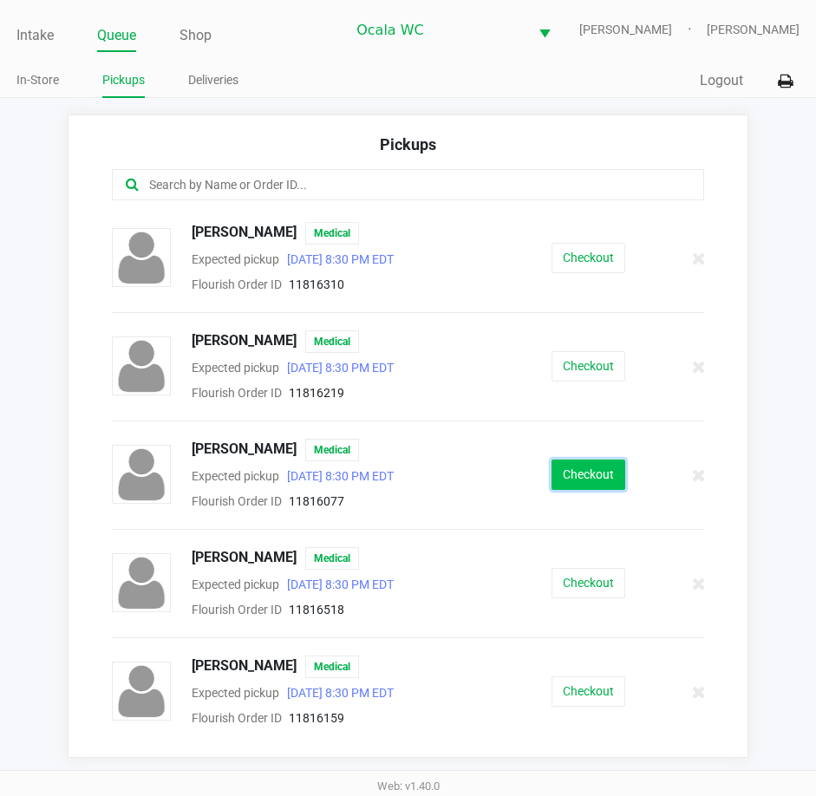
click at [582, 486] on button "Checkout" at bounding box center [588, 474] width 74 height 30
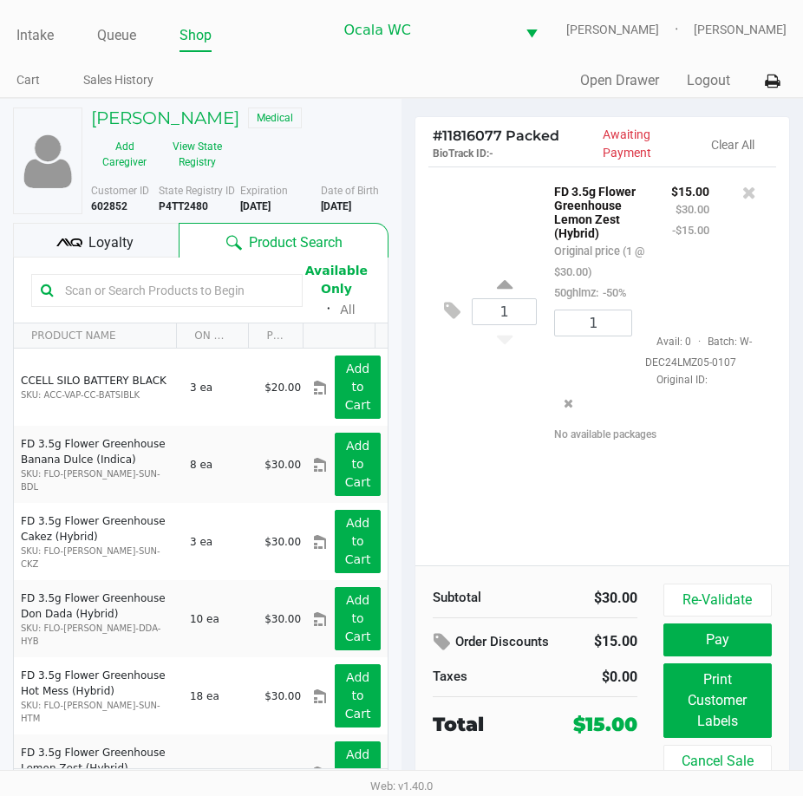
click at [496, 440] on div "1 FD 3.5g Flower Greenhouse Lemon Zest (Hybrid) Original price (1 @ $30.00) 50g…" at bounding box center [602, 310] width 348 height 289
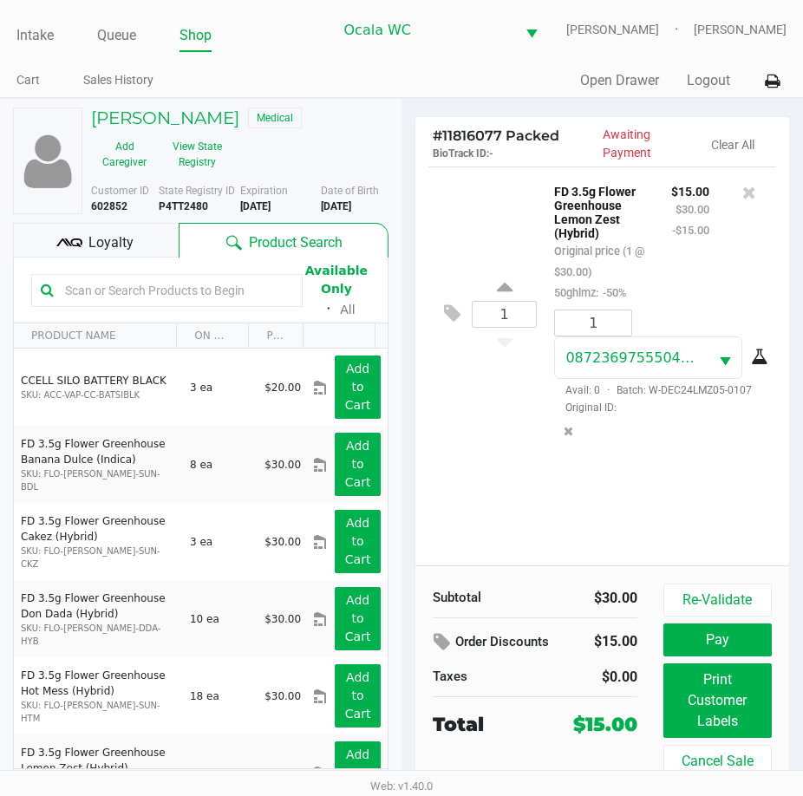
click at [520, 485] on div "1 FD 3.5g Flower Greenhouse Lemon Zest (Hybrid) Original price (1 @ $30.00) 50g…" at bounding box center [602, 365] width 374 height 399
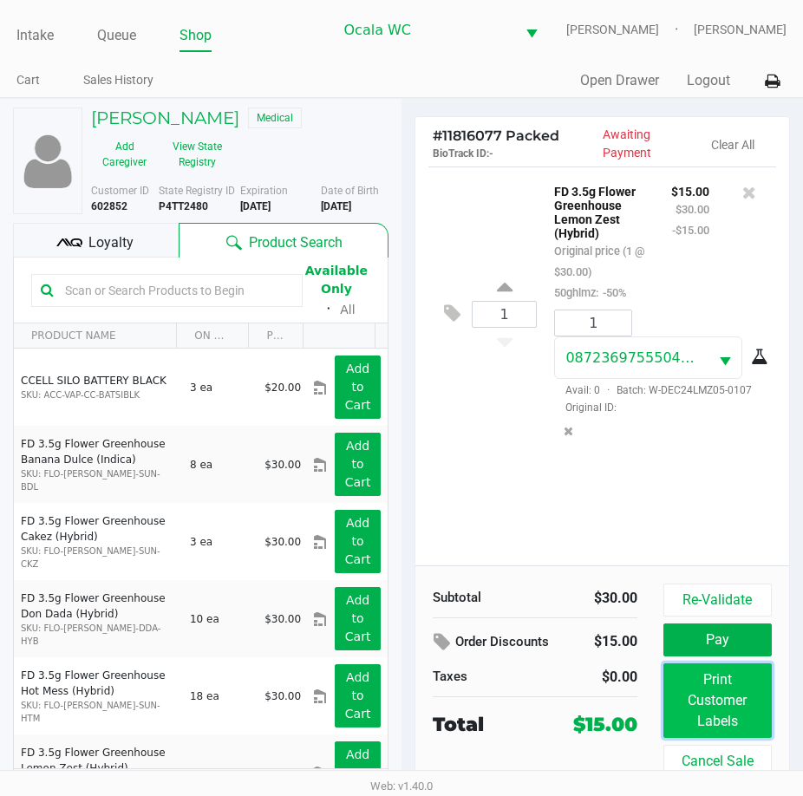
click at [713, 703] on button "Print Customer Labels" at bounding box center [717, 700] width 108 height 75
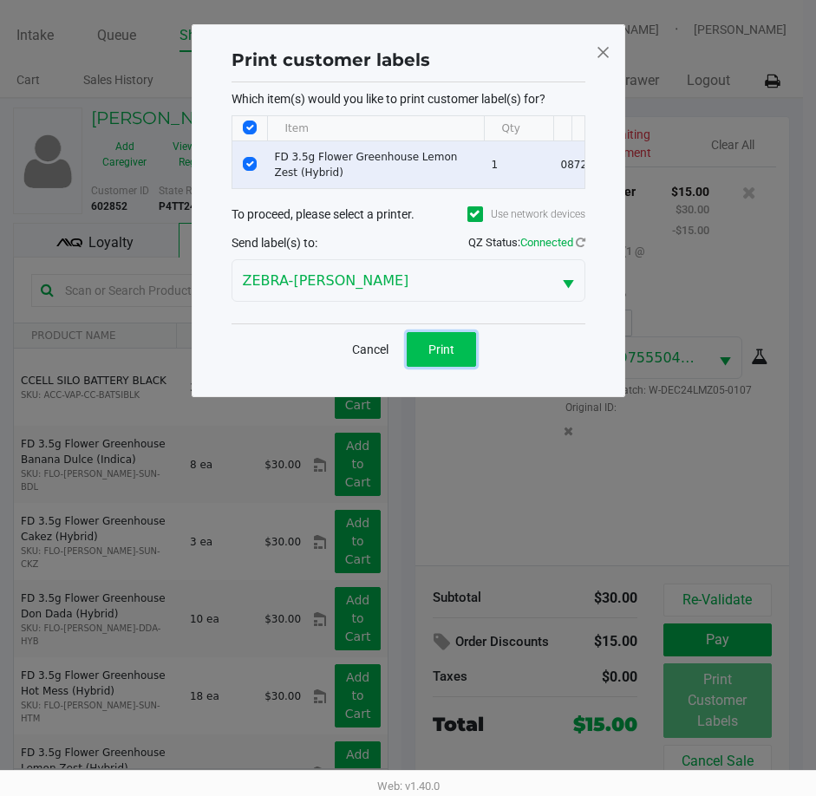
click at [423, 358] on button "Print" at bounding box center [441, 349] width 69 height 35
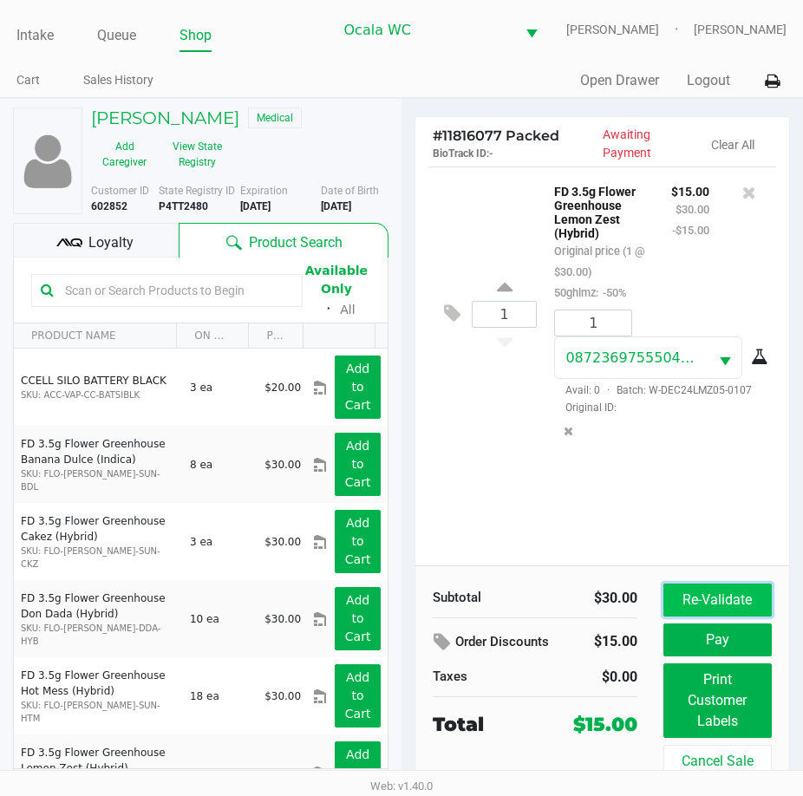
click at [714, 595] on button "Re-Validate" at bounding box center [717, 599] width 108 height 33
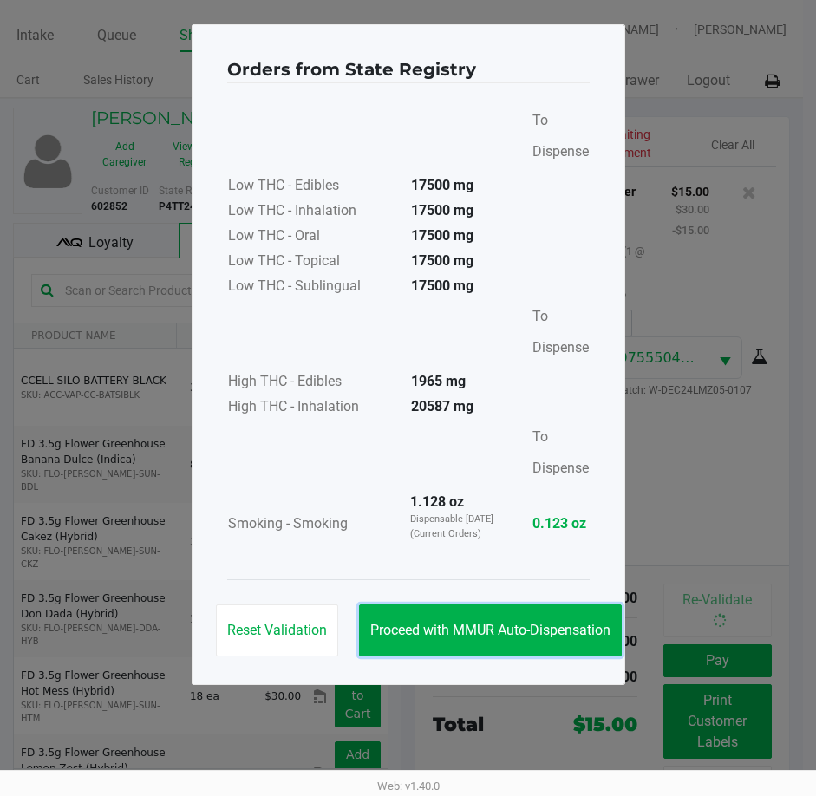
drag, startPoint x: 450, startPoint y: 628, endPoint x: 746, endPoint y: 701, distance: 305.5
click at [453, 630] on span "Proceed with MMUR Auto-Dispensation" at bounding box center [490, 630] width 240 height 16
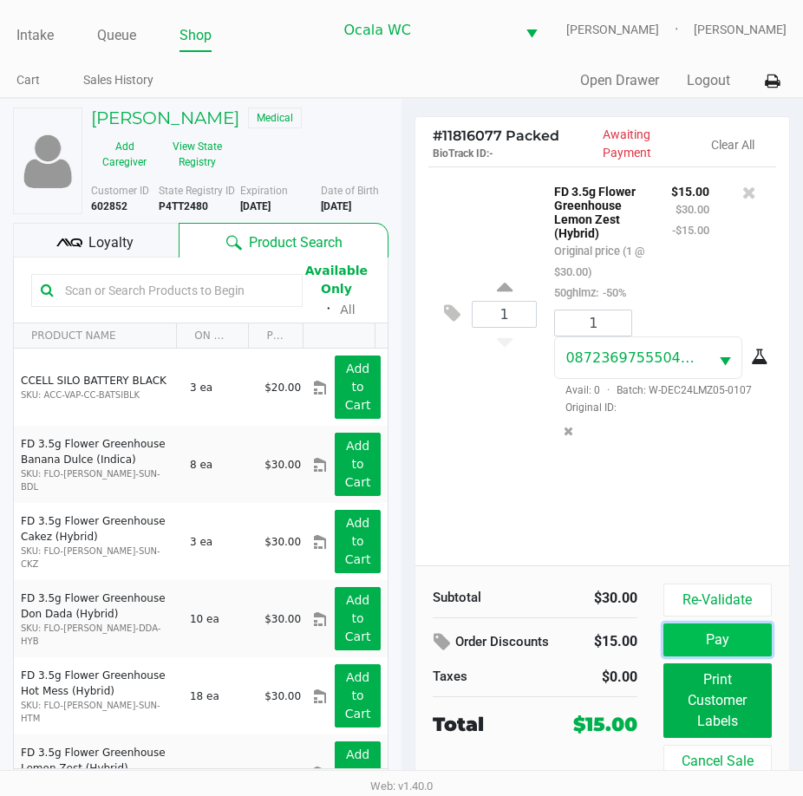
click at [733, 634] on button "Pay" at bounding box center [717, 639] width 108 height 33
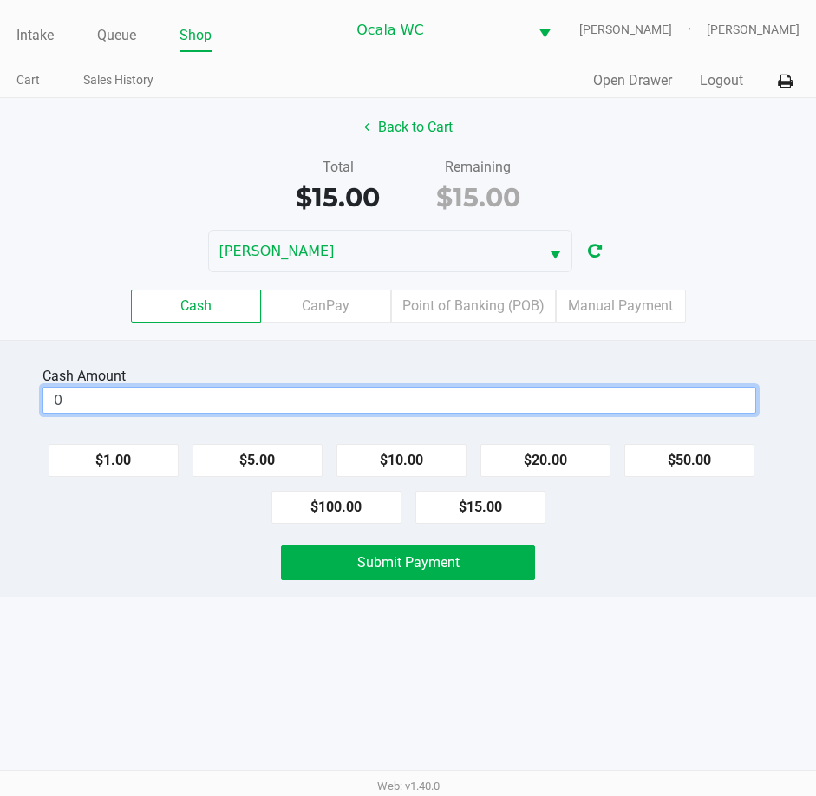
click at [165, 402] on input "0" at bounding box center [399, 400] width 712 height 25
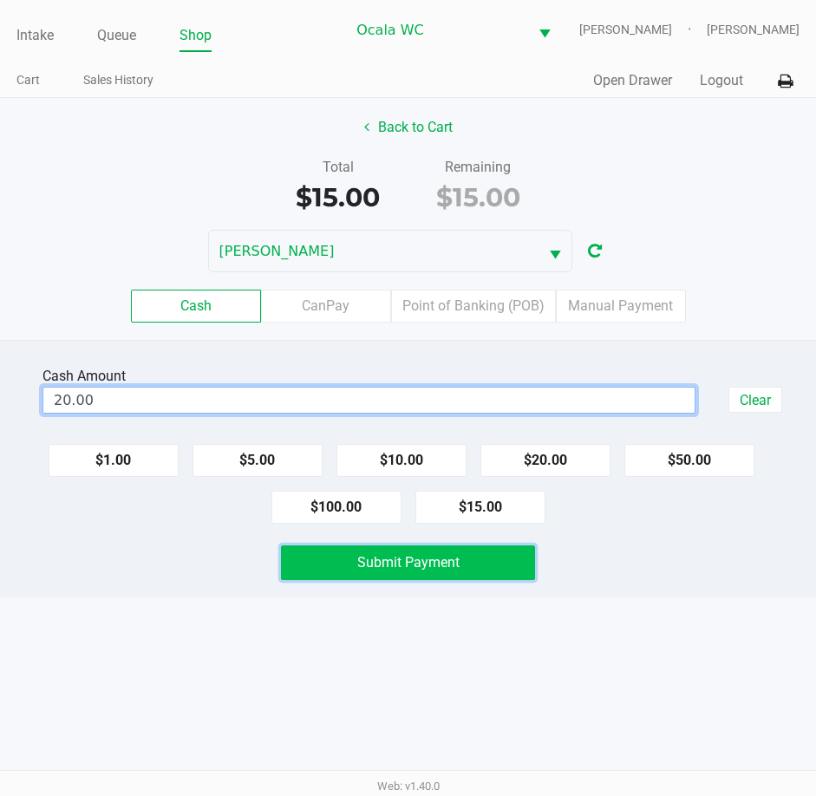
type input "$20.00"
click at [402, 570] on span "Submit Payment" at bounding box center [408, 562] width 102 height 16
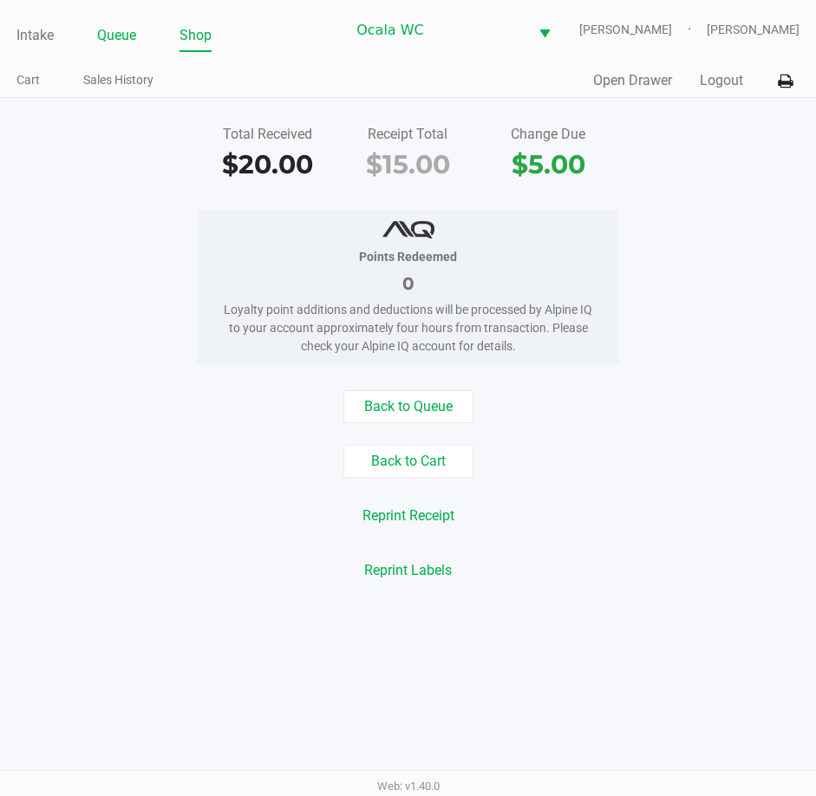
click at [121, 30] on link "Queue" at bounding box center [116, 35] width 39 height 24
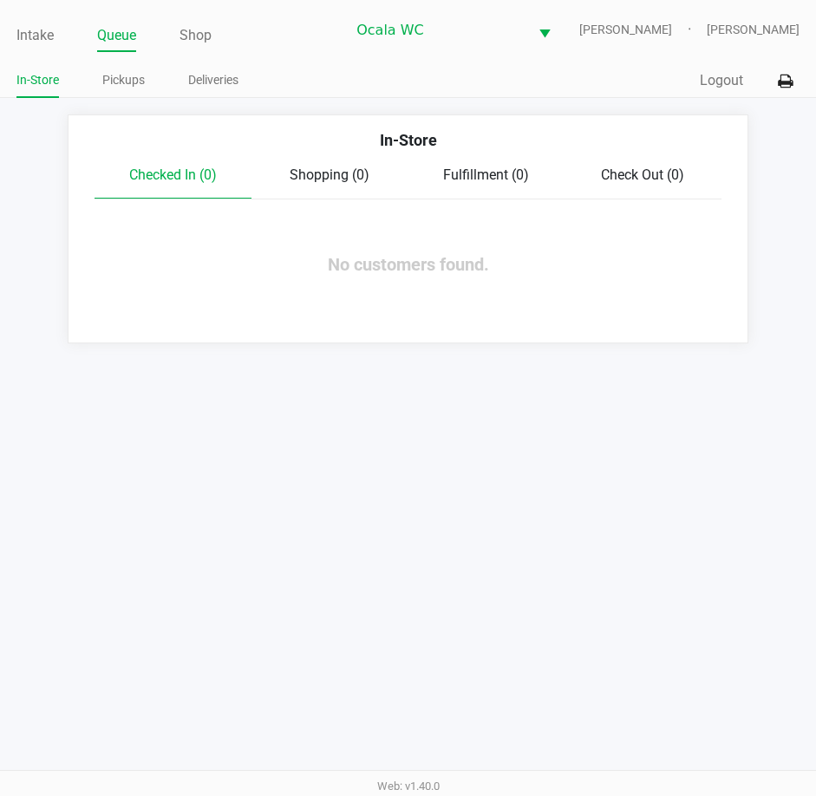
click at [31, 34] on link "Intake" at bounding box center [34, 35] width 37 height 24
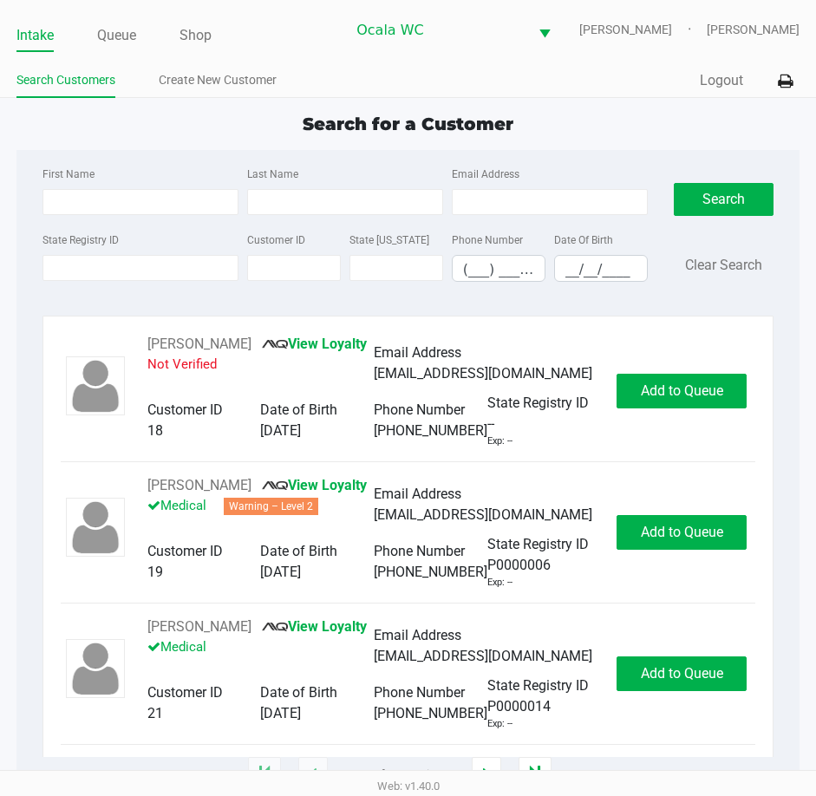
click at [334, 41] on ul "Intake Queue Shop" at bounding box center [180, 36] width 329 height 29
type input "ALEXIS"
type input "TANNARONG"
type input "04/15/1994"
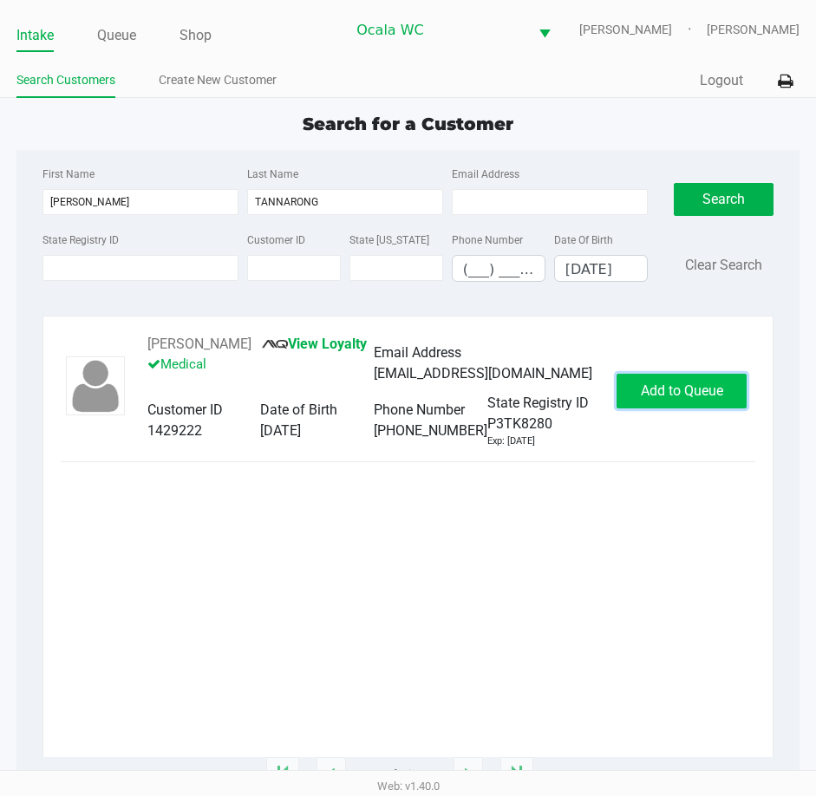
click at [677, 399] on span "Add to Queue" at bounding box center [682, 390] width 82 height 16
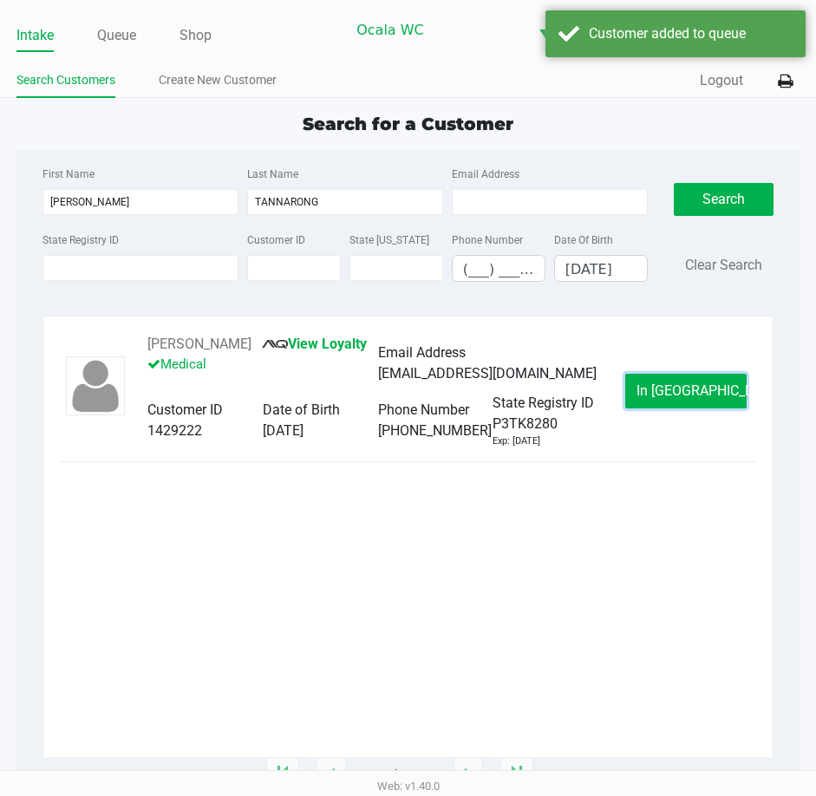
click at [677, 403] on button "In Queue" at bounding box center [685, 391] width 121 height 35
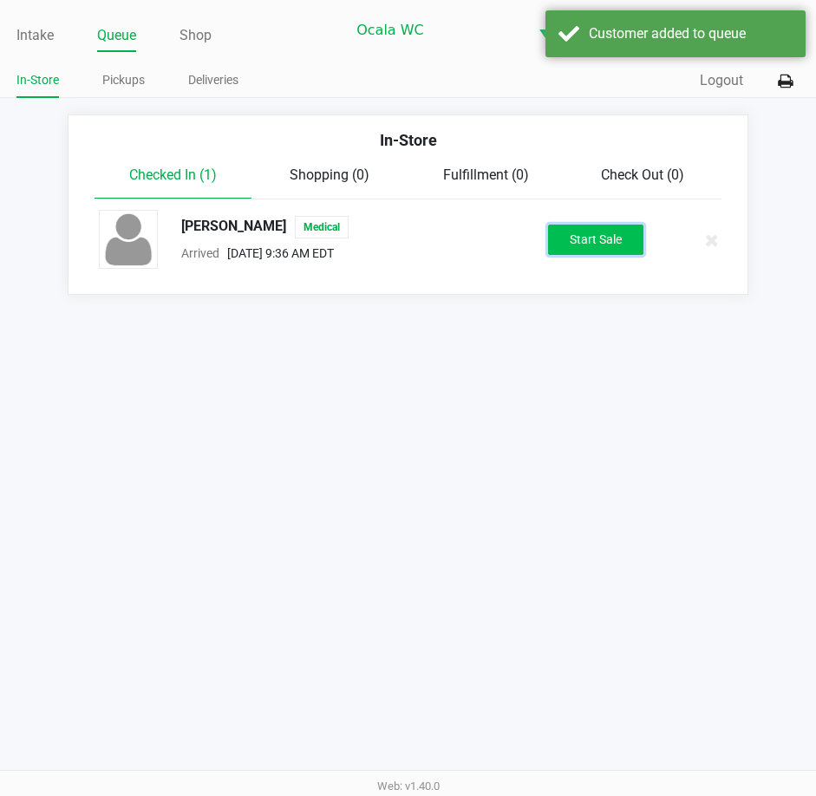
click at [563, 234] on button "Start Sale" at bounding box center [595, 240] width 95 height 30
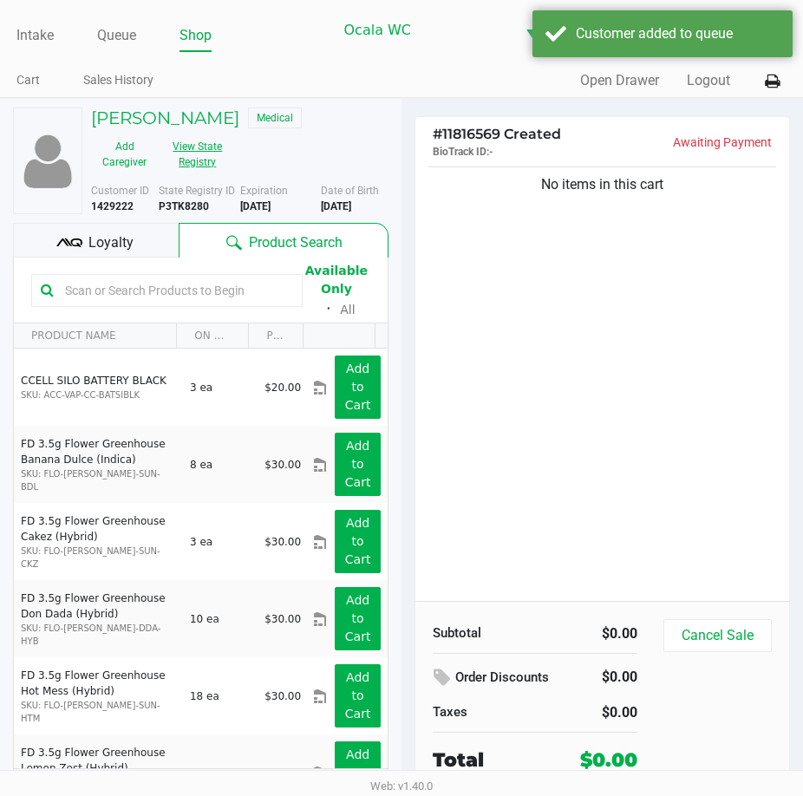
click at [196, 158] on button "View State Registry" at bounding box center [192, 154] width 69 height 43
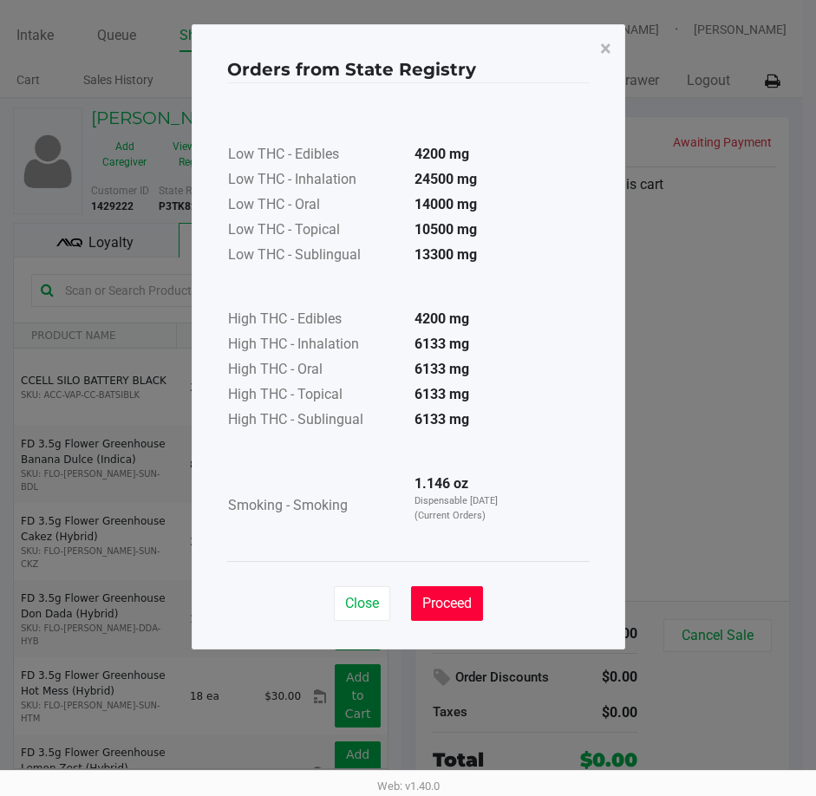
click at [453, 591] on button "Proceed" at bounding box center [447, 603] width 72 height 35
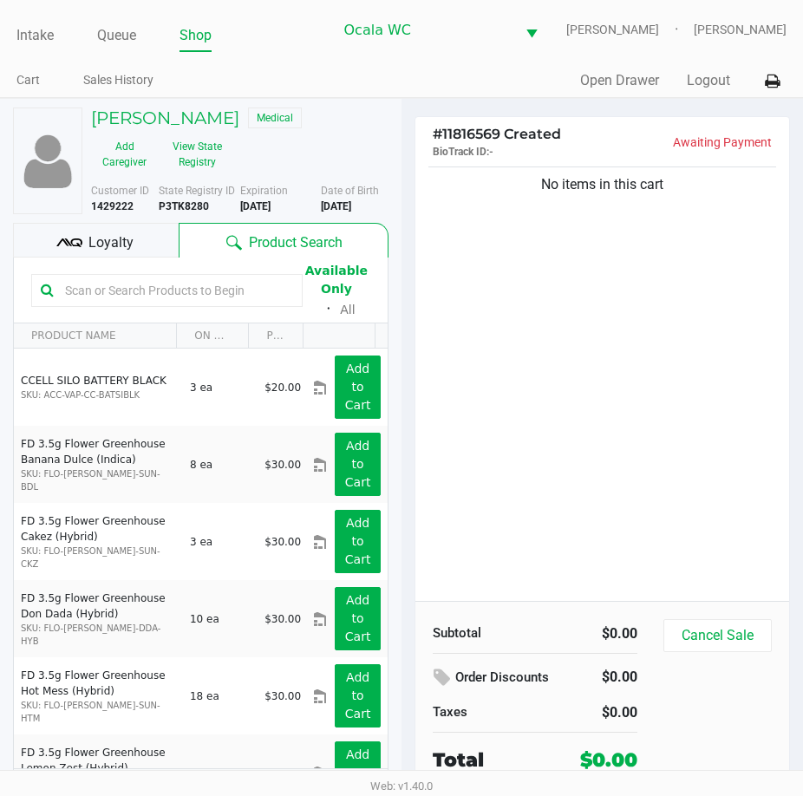
click at [104, 288] on input "text" at bounding box center [175, 290] width 235 height 26
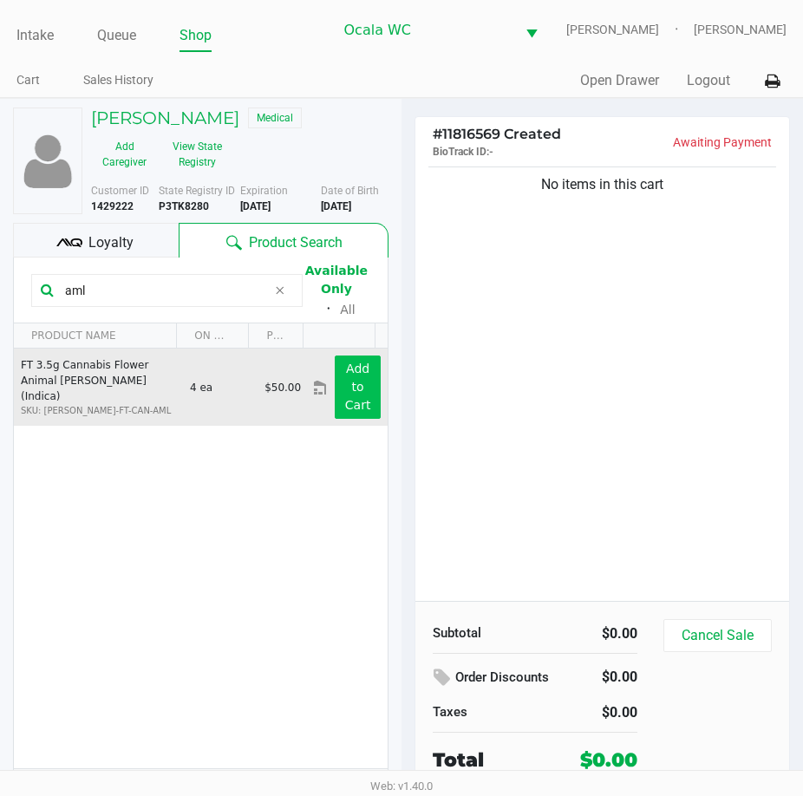
type input "aml"
click at [335, 411] on button "Add to Cart" at bounding box center [358, 386] width 46 height 63
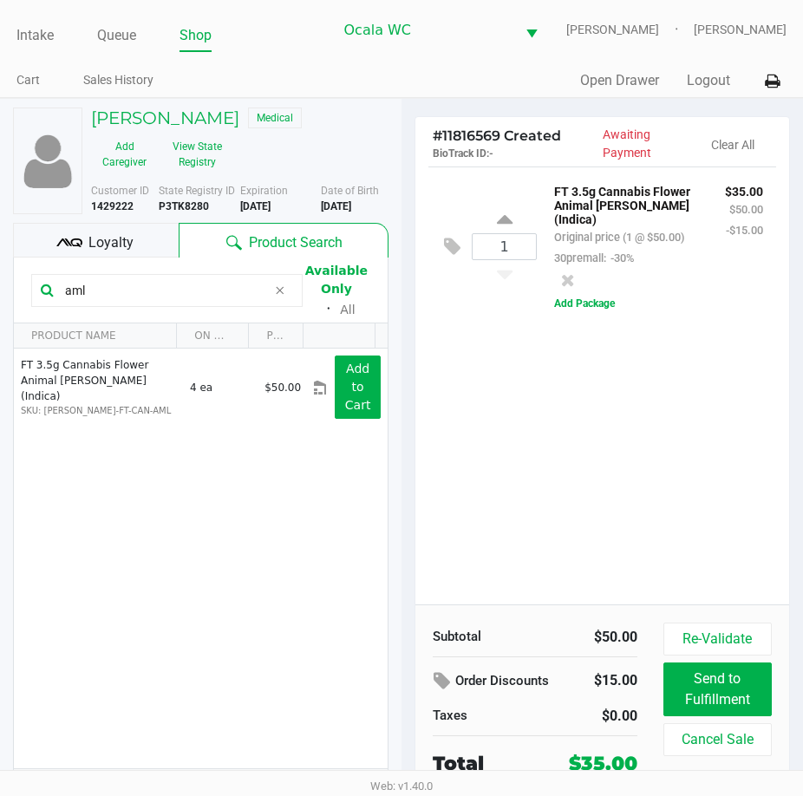
click at [89, 289] on input "aml" at bounding box center [162, 290] width 209 height 26
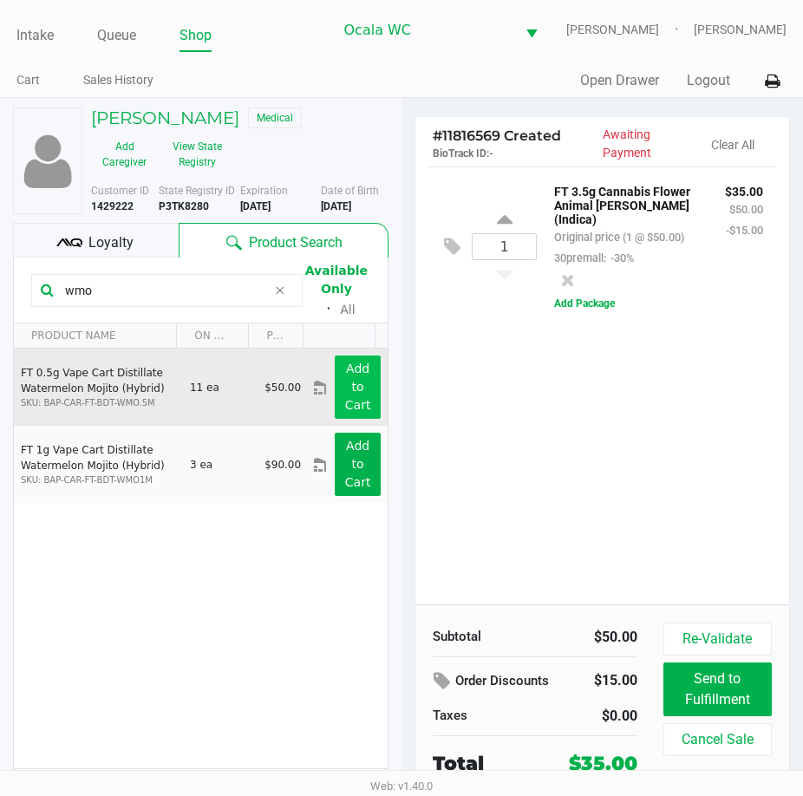
type input "wmo"
click at [345, 401] on app-button-loader "Add to Cart" at bounding box center [358, 387] width 26 height 50
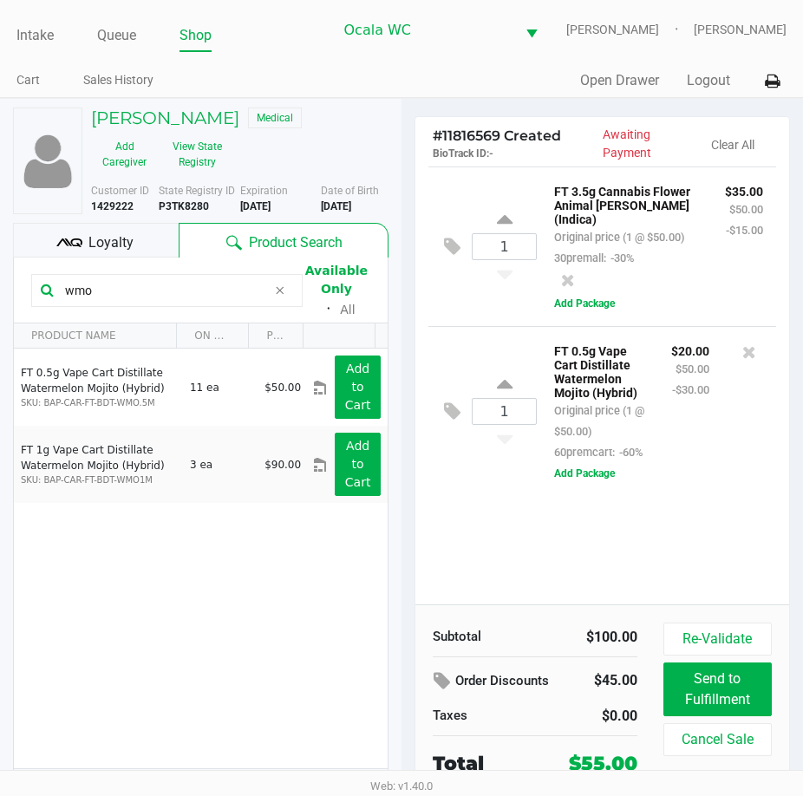
click at [104, 285] on input "wmo" at bounding box center [162, 290] width 209 height 26
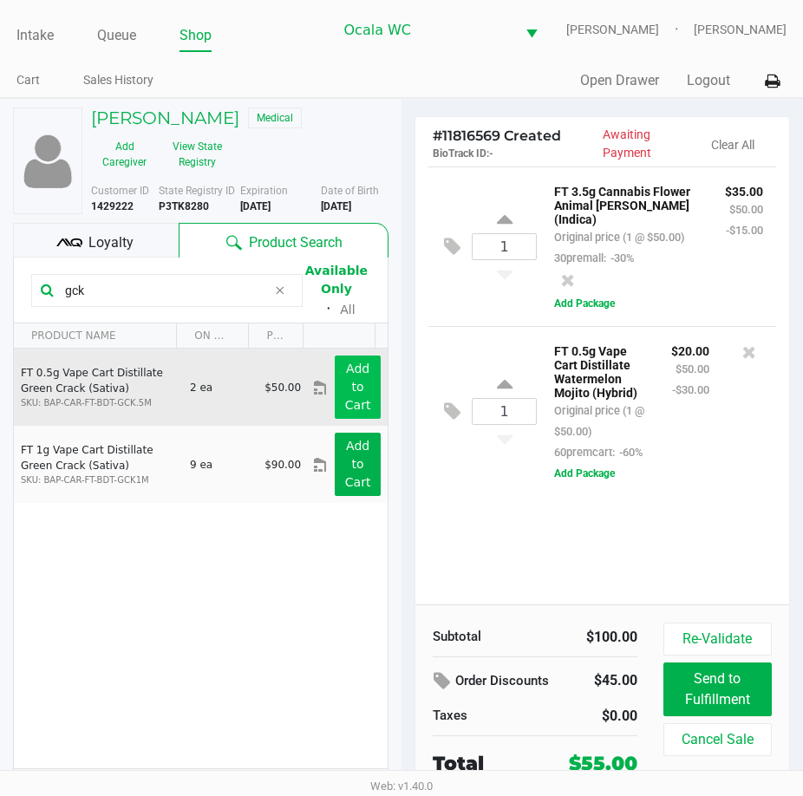
type input "gck"
click at [345, 399] on app-button-loader "Add to Cart" at bounding box center [358, 387] width 26 height 50
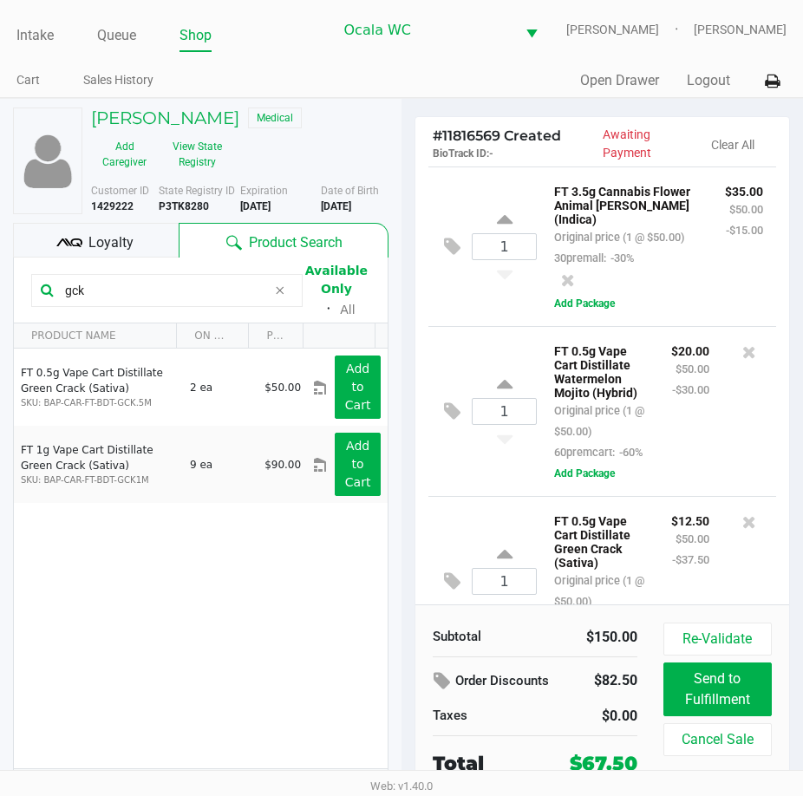
scroll to position [139, 0]
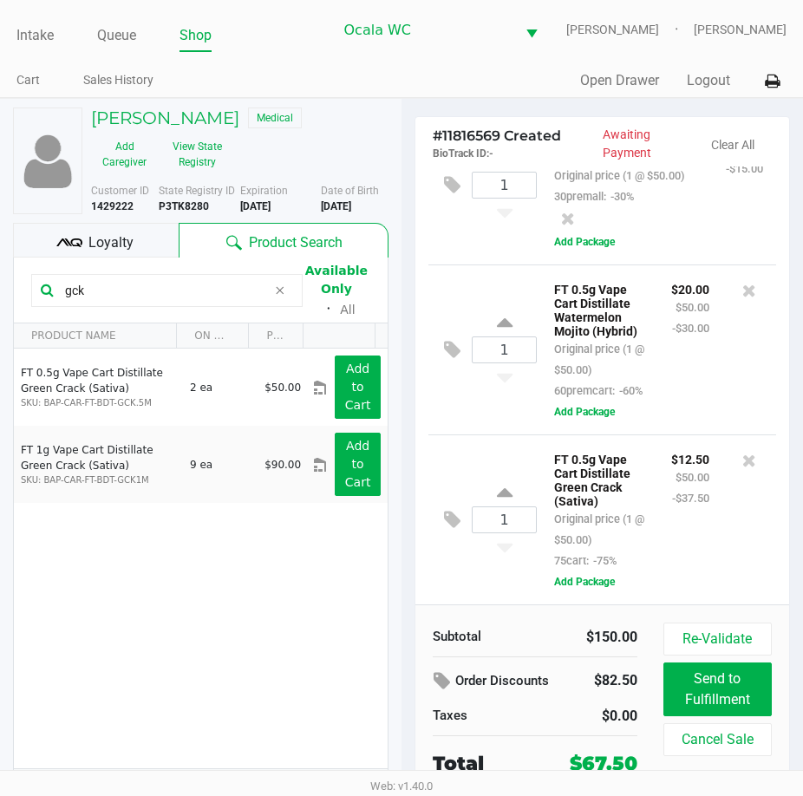
click at [681, 532] on div "$12.50 $50.00 -$37.50" at bounding box center [690, 509] width 64 height 122
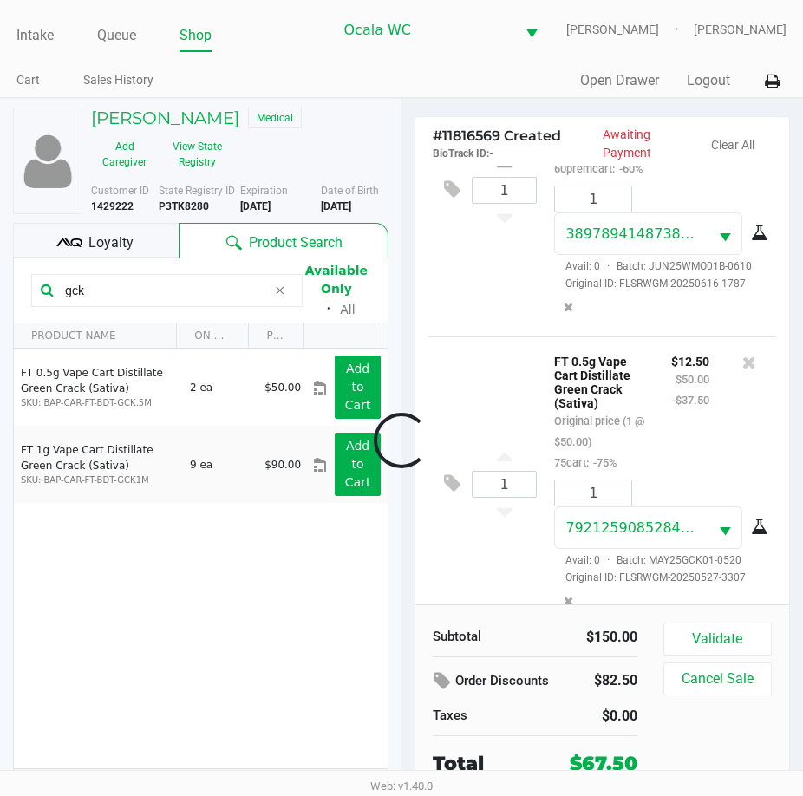
scroll to position [552, 0]
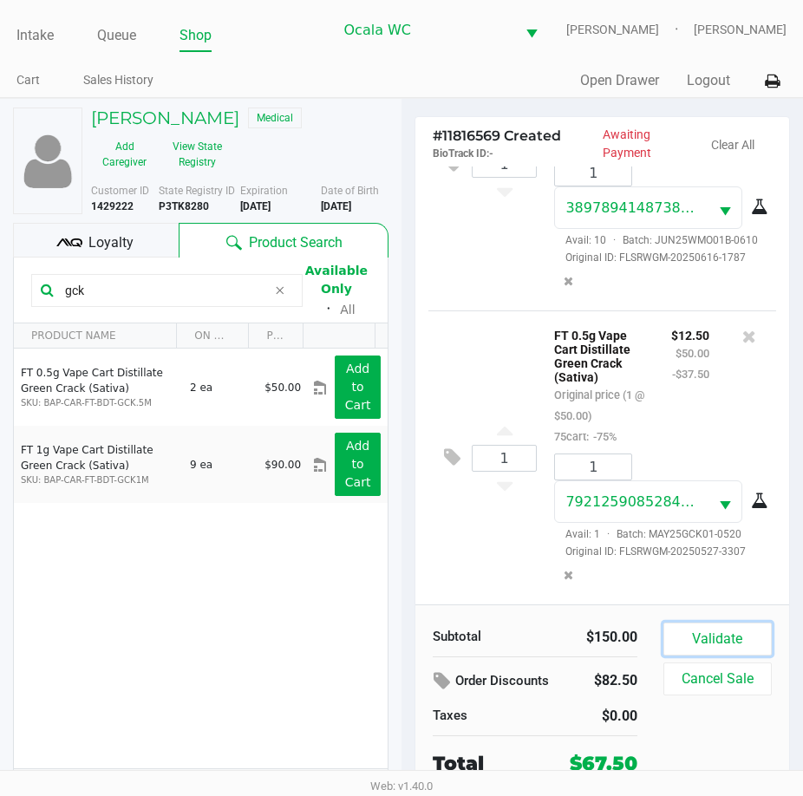
click at [753, 645] on button "Validate" at bounding box center [717, 638] width 108 height 33
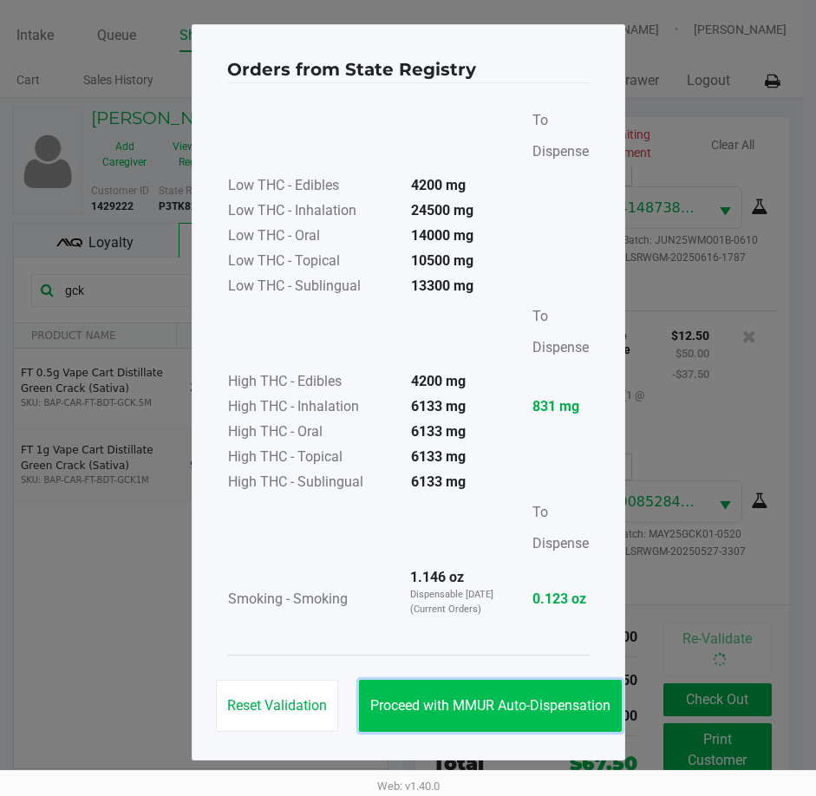
click at [446, 700] on span "Proceed with MMUR Auto-Dispensation" at bounding box center [490, 705] width 240 height 16
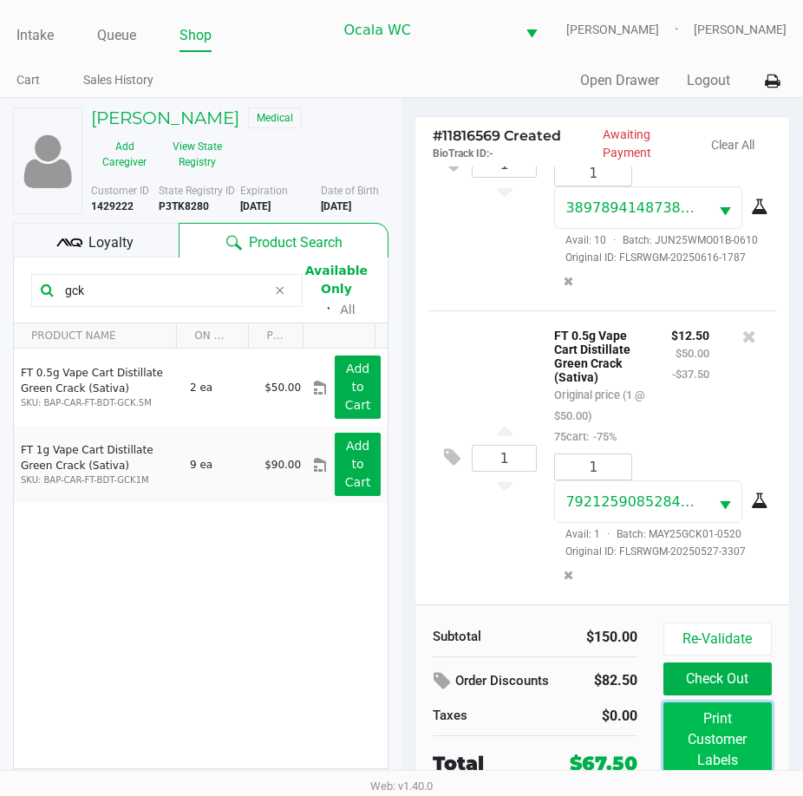
click at [726, 736] on button "Print Customer Labels" at bounding box center [717, 739] width 108 height 75
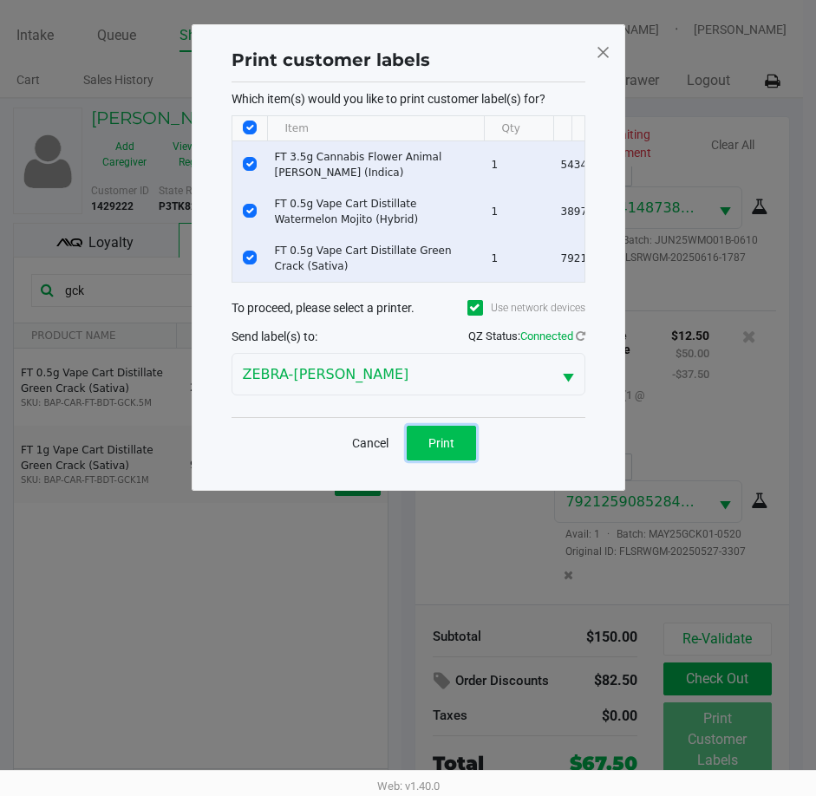
click at [420, 438] on button "Print" at bounding box center [441, 443] width 69 height 35
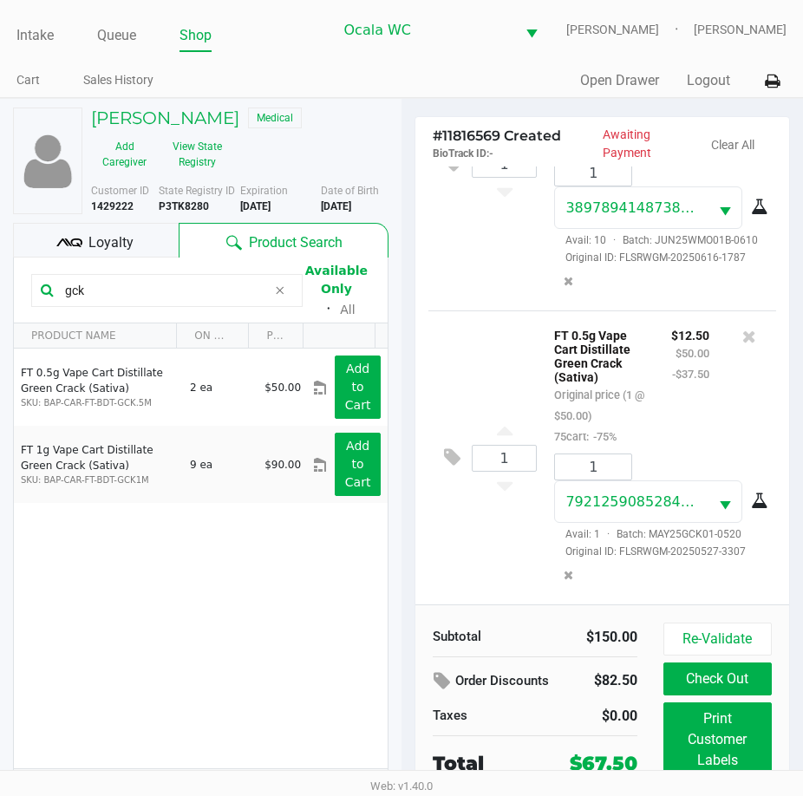
click at [99, 243] on span "Loyalty" at bounding box center [110, 242] width 45 height 21
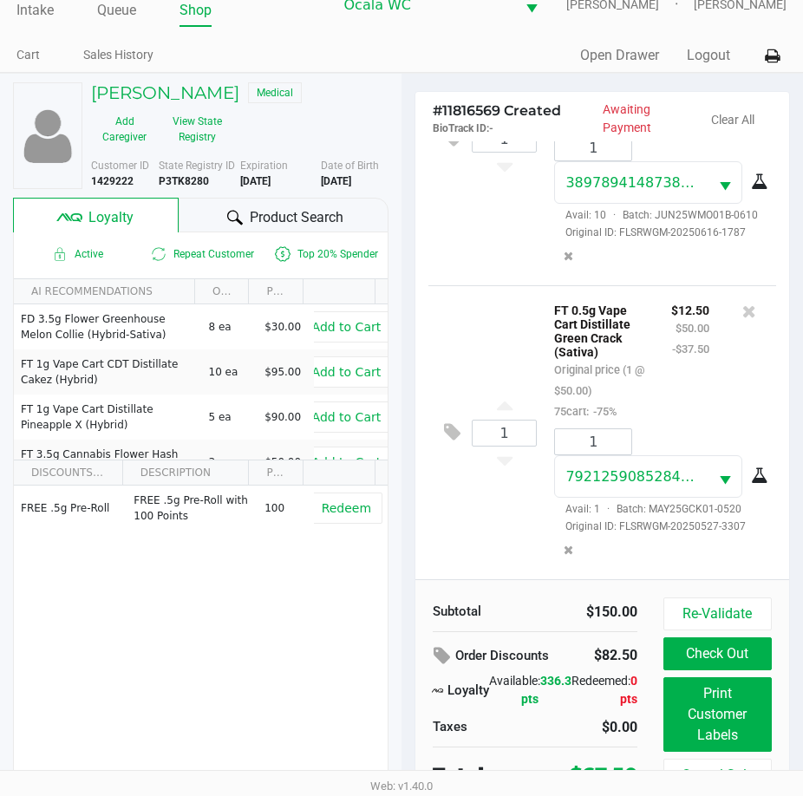
scroll to position [39, 0]
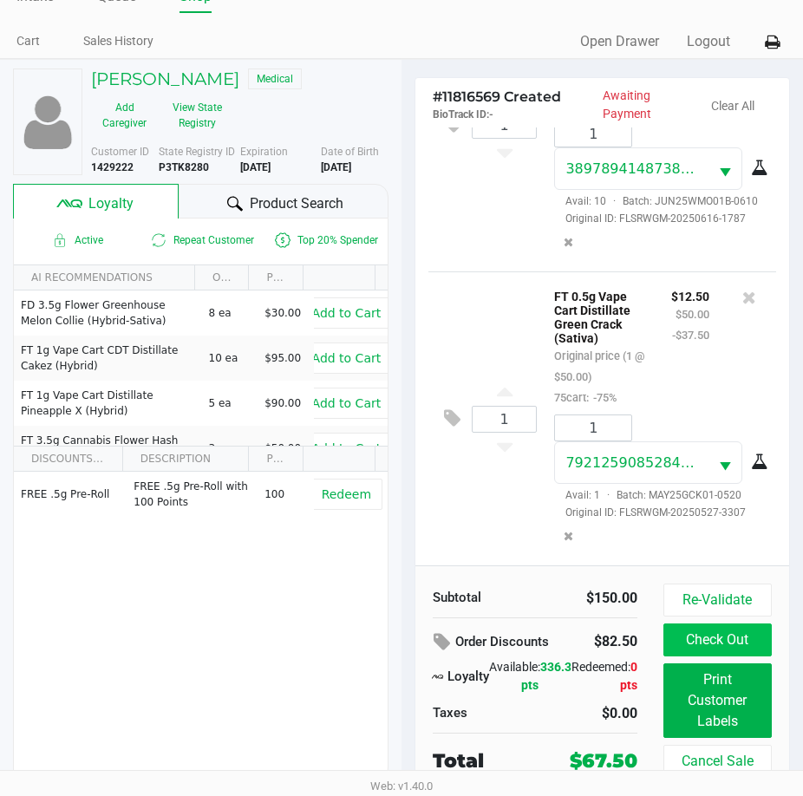
click at [751, 641] on button "Check Out" at bounding box center [717, 639] width 108 height 33
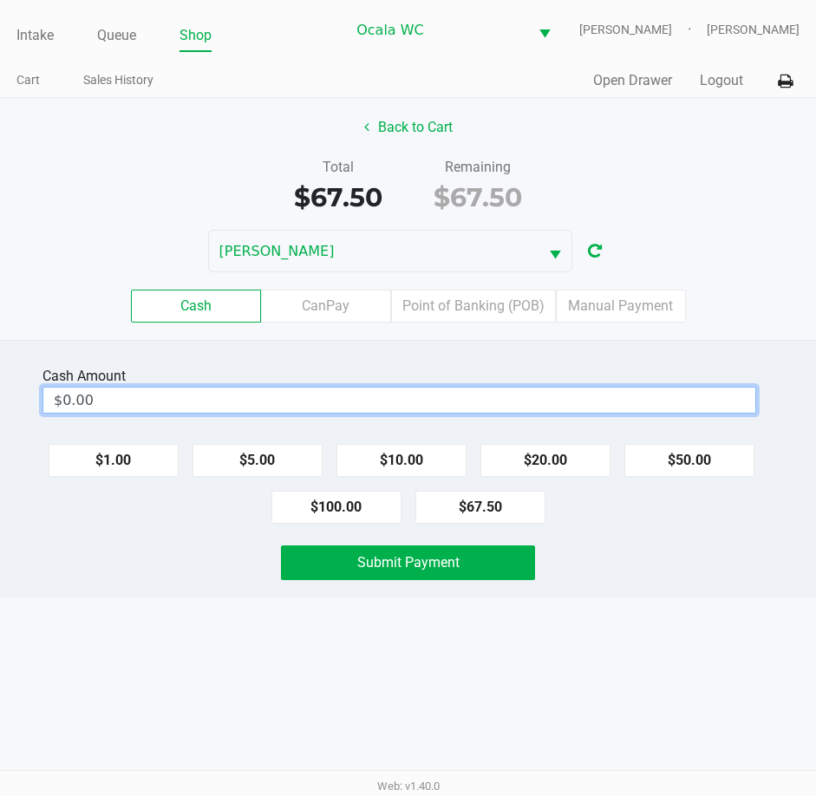
click at [160, 394] on input "$0.00" at bounding box center [399, 400] width 712 height 25
click at [464, 565] on button "Submit Payment" at bounding box center [408, 562] width 255 height 35
type input "$68.00"
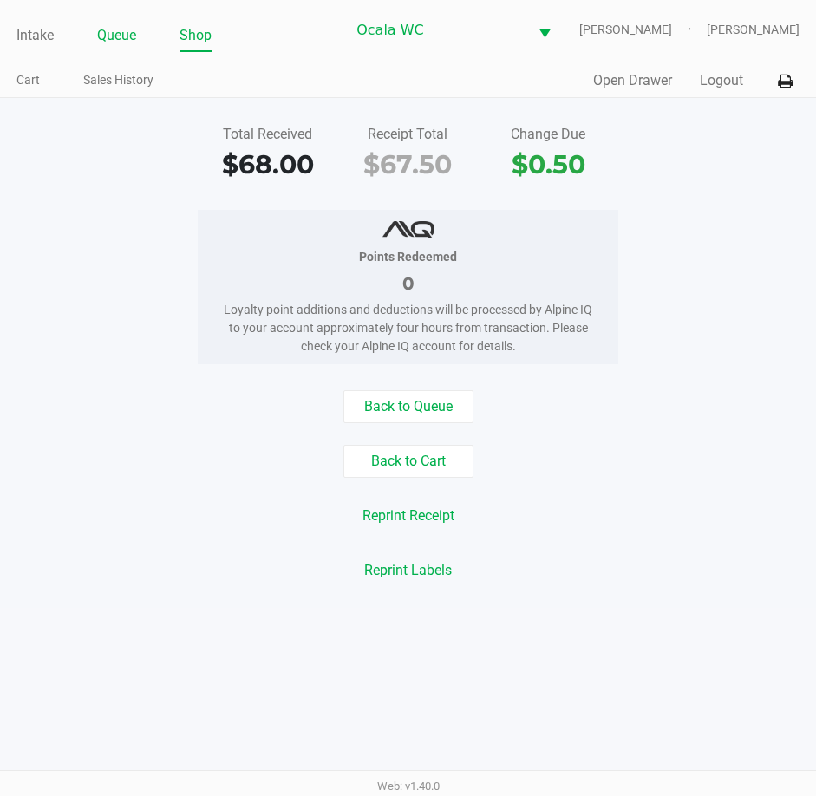
click at [114, 39] on link "Queue" at bounding box center [116, 35] width 39 height 24
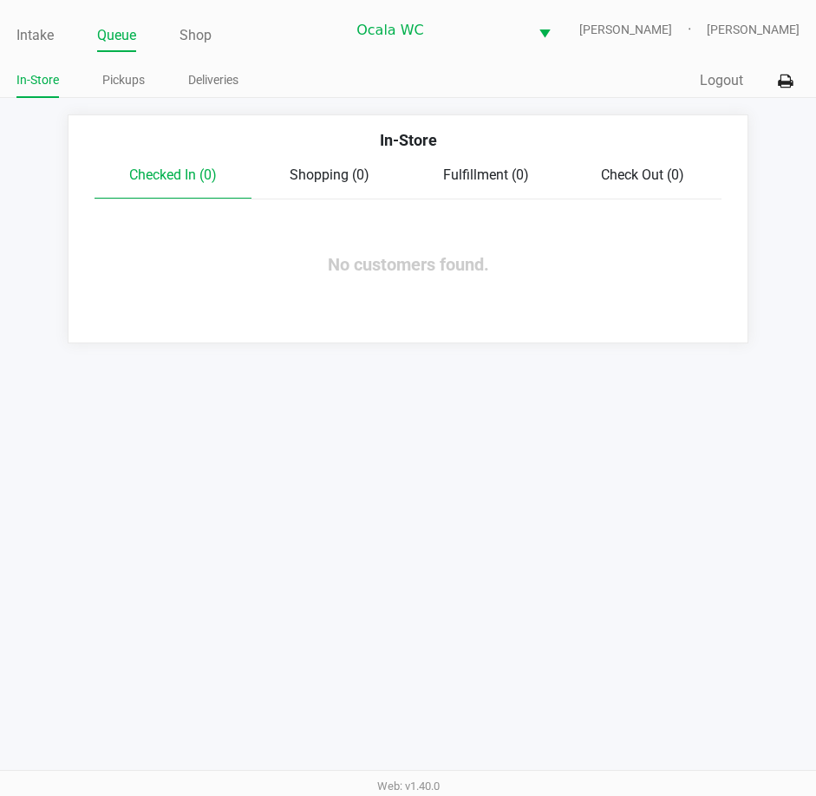
click at [12, 39] on div "Intake Queue Shop Ocala WC BRANDY-CLARK John Laughlin In-Store Pickups Deliveri…" at bounding box center [408, 49] width 816 height 98
click at [23, 39] on link "Intake" at bounding box center [34, 35] width 37 height 24
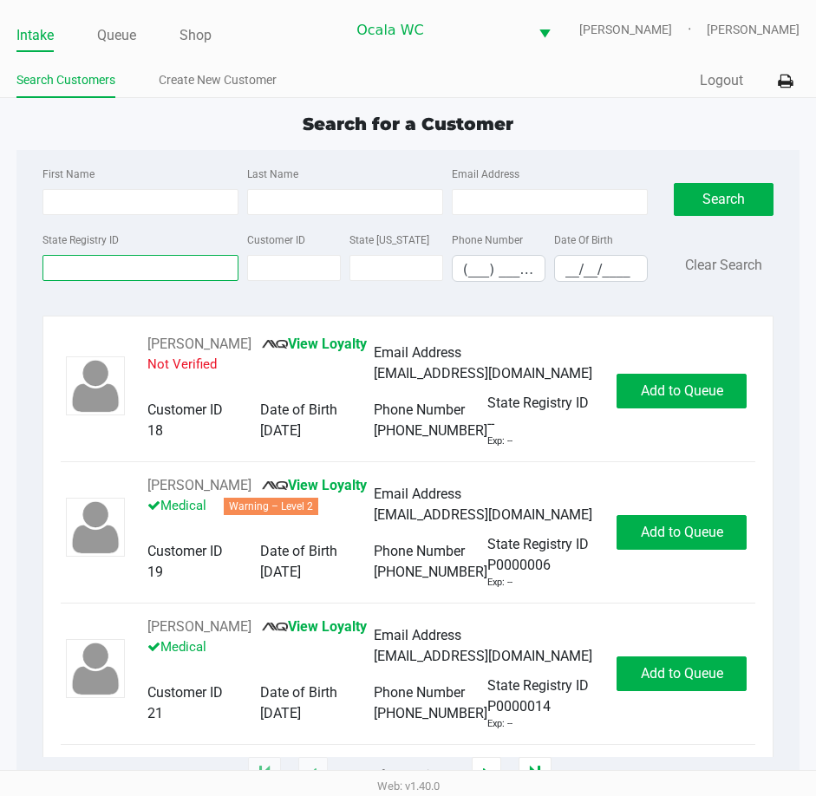
click at [76, 261] on input "State Registry ID" at bounding box center [140, 268] width 196 height 26
type input "p9iulfkk"
click at [725, 180] on div "Search Clear Search" at bounding box center [724, 229] width 101 height 133
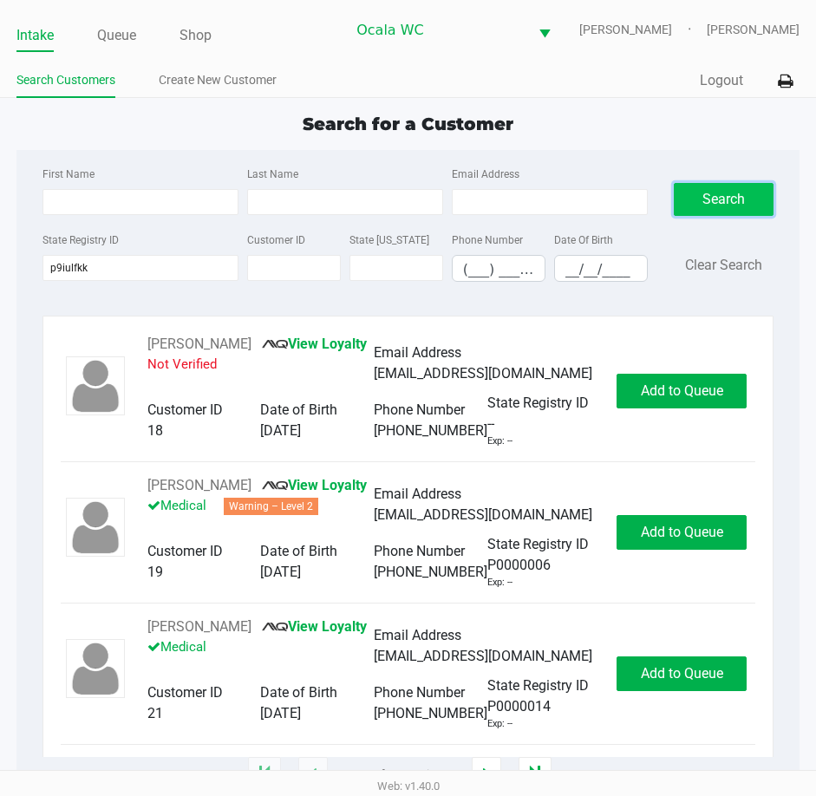
click at [720, 207] on button "Search" at bounding box center [724, 199] width 101 height 33
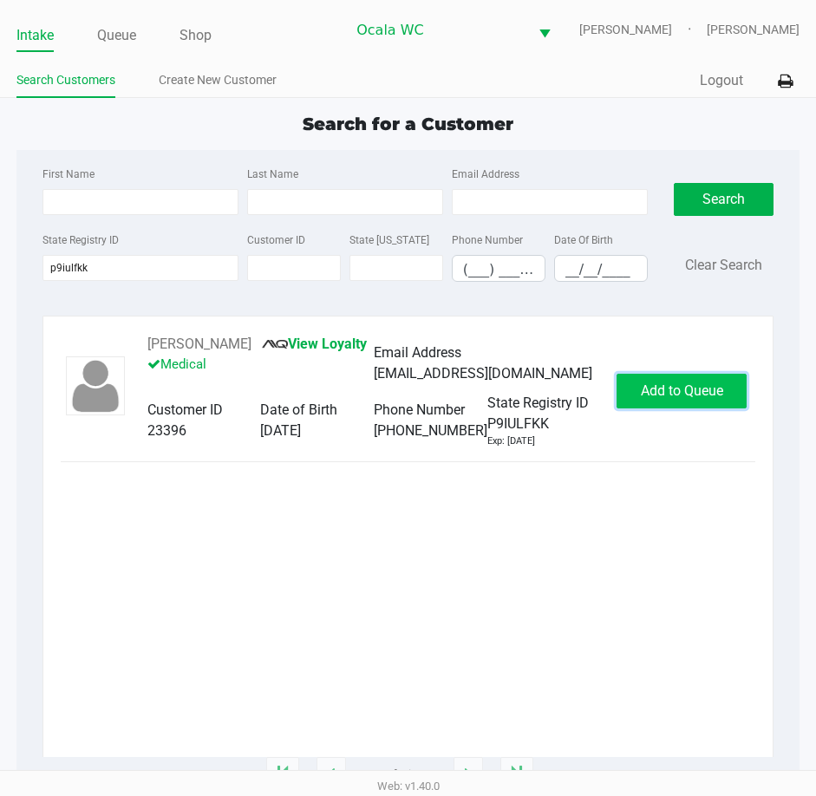
click at [659, 381] on button "Add to Queue" at bounding box center [681, 391] width 130 height 35
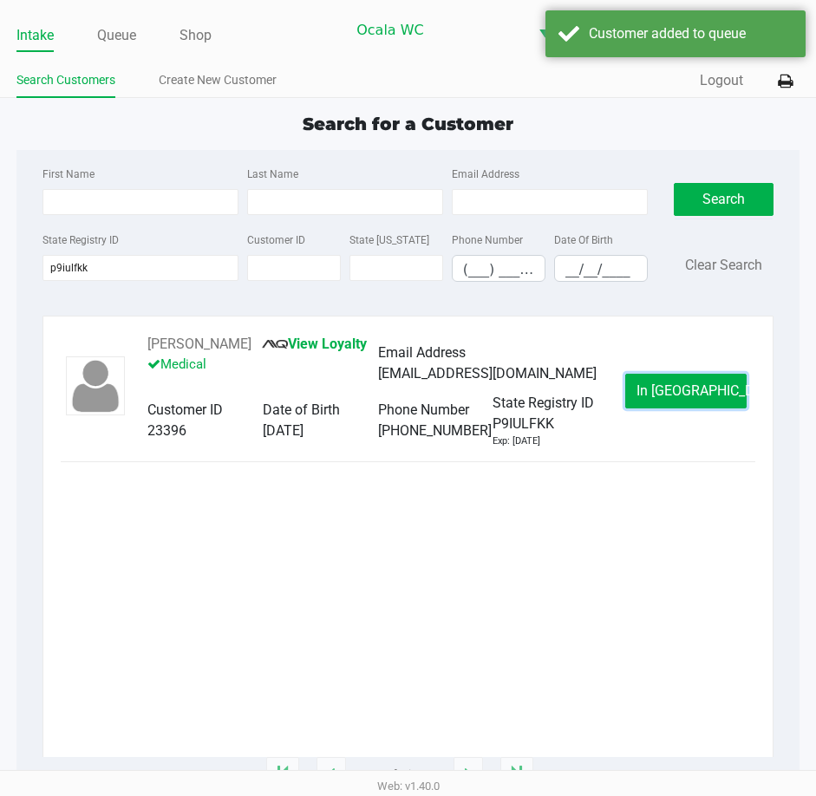
click at [663, 381] on button "In Queue" at bounding box center [685, 391] width 121 height 35
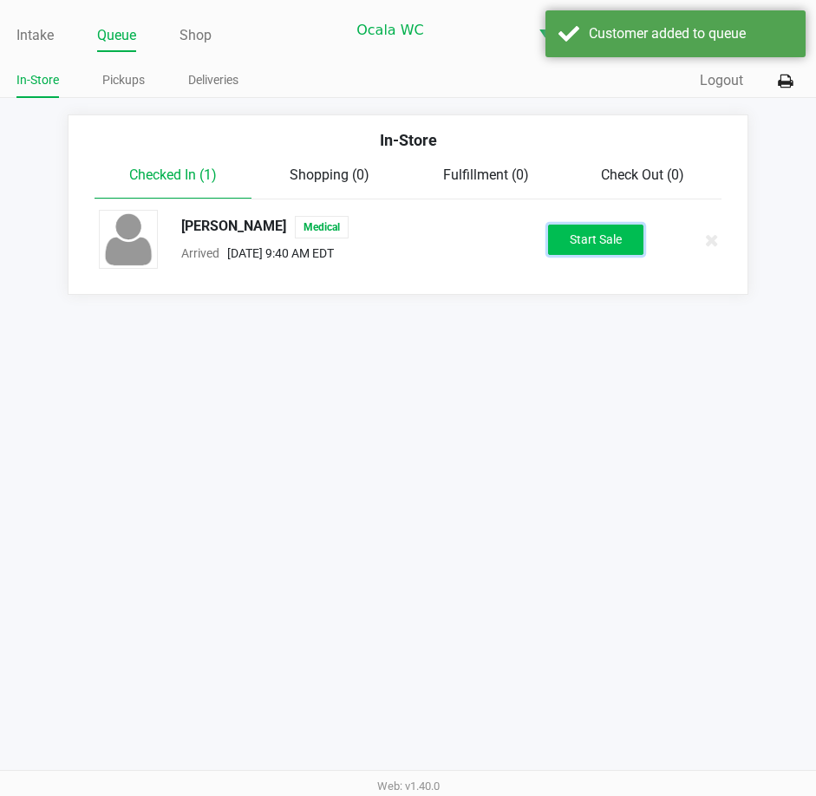
click at [607, 244] on button "Start Sale" at bounding box center [595, 240] width 95 height 30
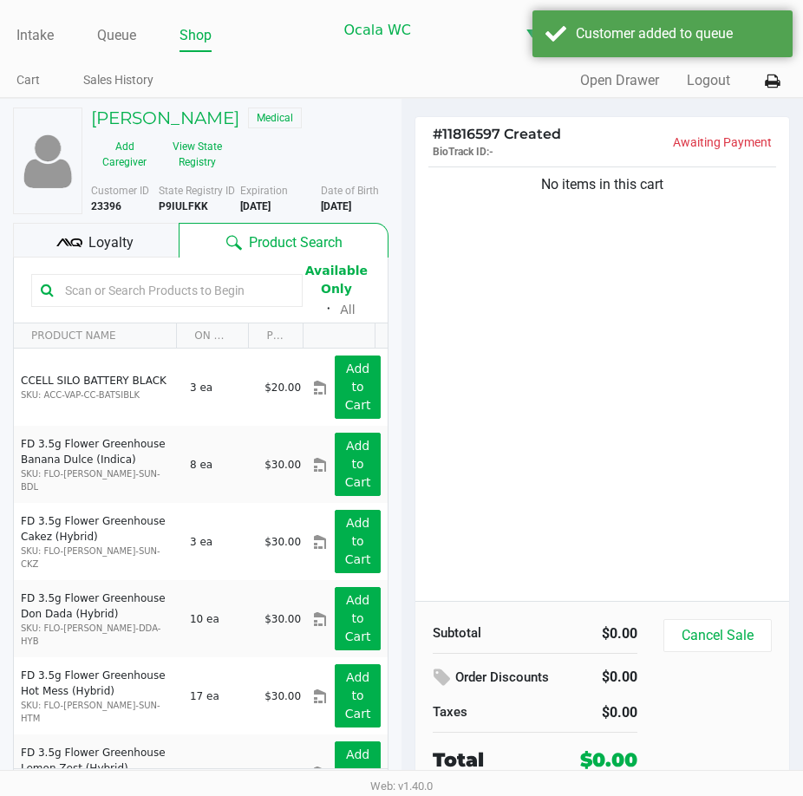
click at [622, 344] on div "No items in this cart" at bounding box center [602, 382] width 374 height 438
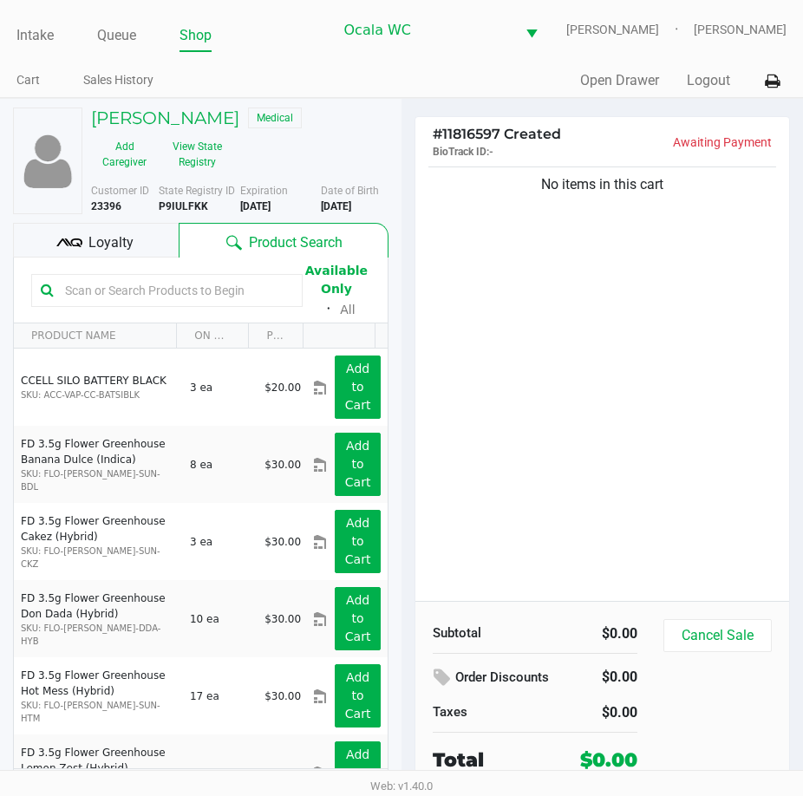
click at [582, 375] on div "No items in this cart" at bounding box center [602, 382] width 374 height 438
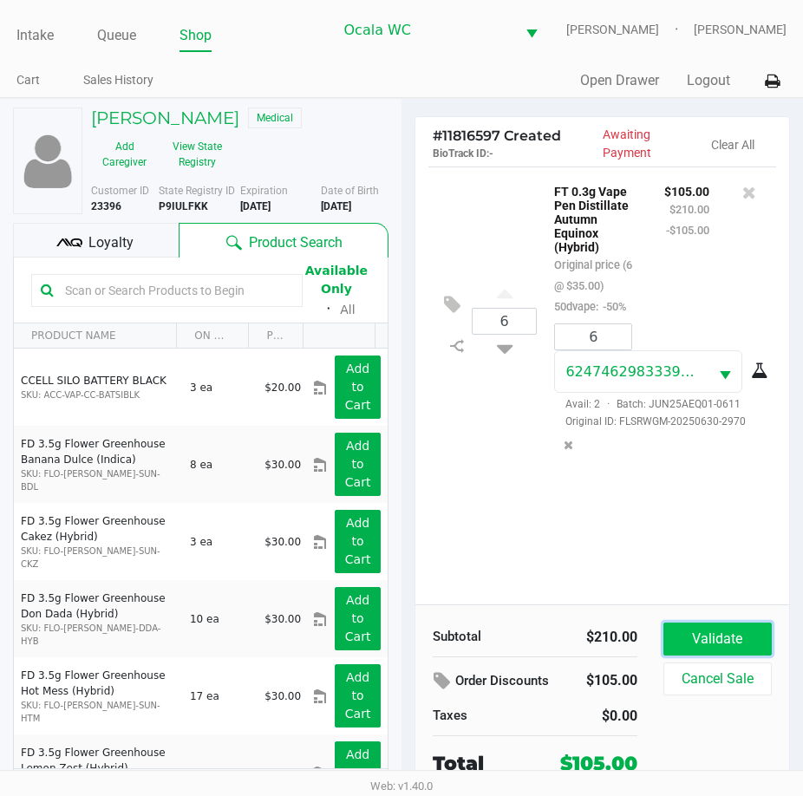
click at [714, 638] on button "Validate" at bounding box center [717, 638] width 108 height 33
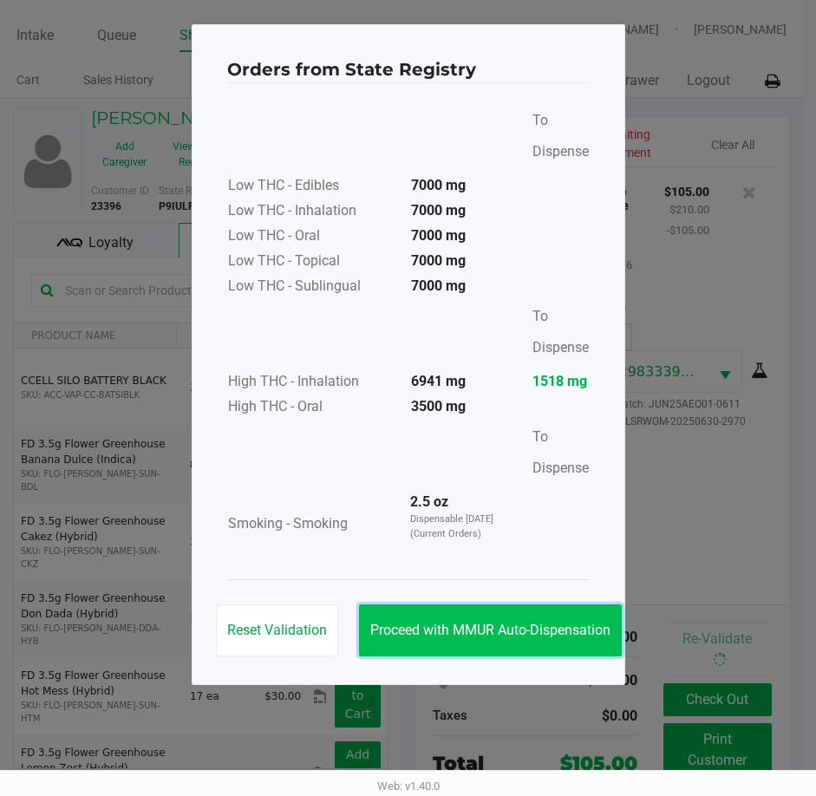
click at [428, 630] on span "Proceed with MMUR Auto-Dispensation" at bounding box center [490, 630] width 240 height 16
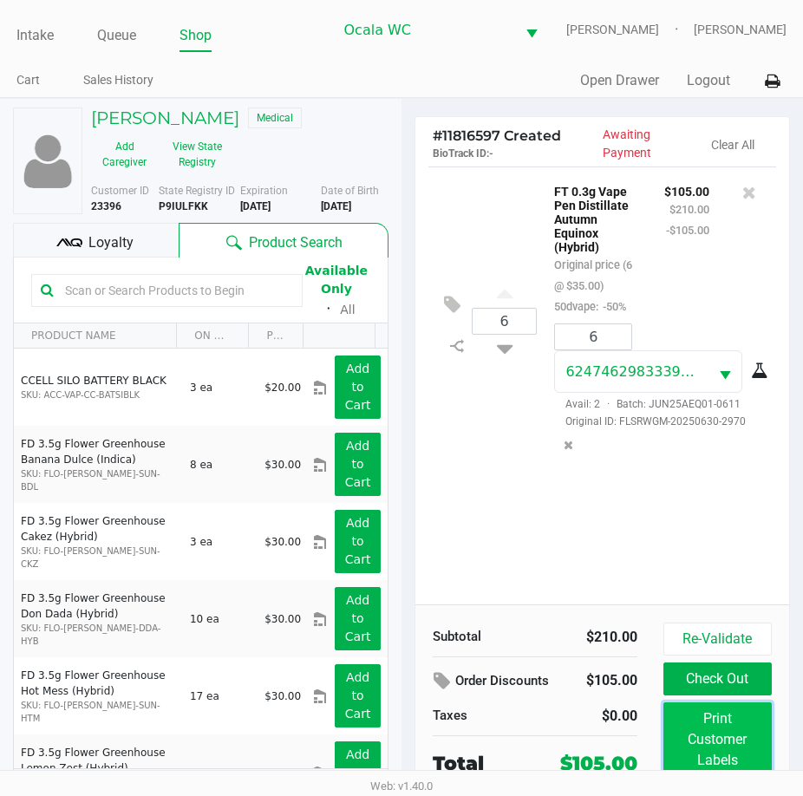
click at [700, 749] on button "Print Customer Labels" at bounding box center [717, 739] width 108 height 75
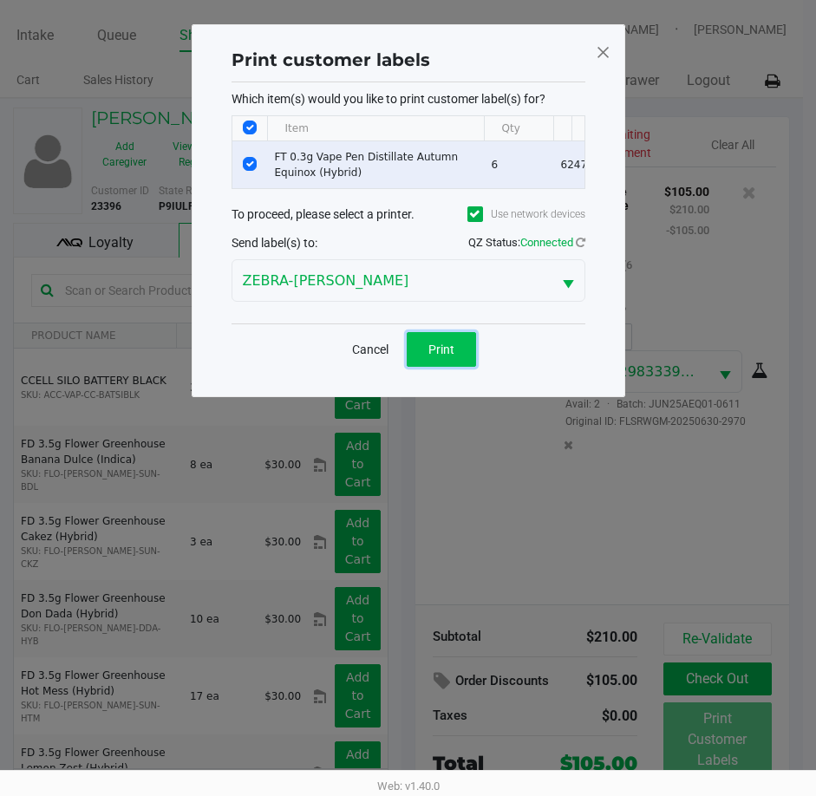
click at [416, 360] on button "Print" at bounding box center [441, 349] width 69 height 35
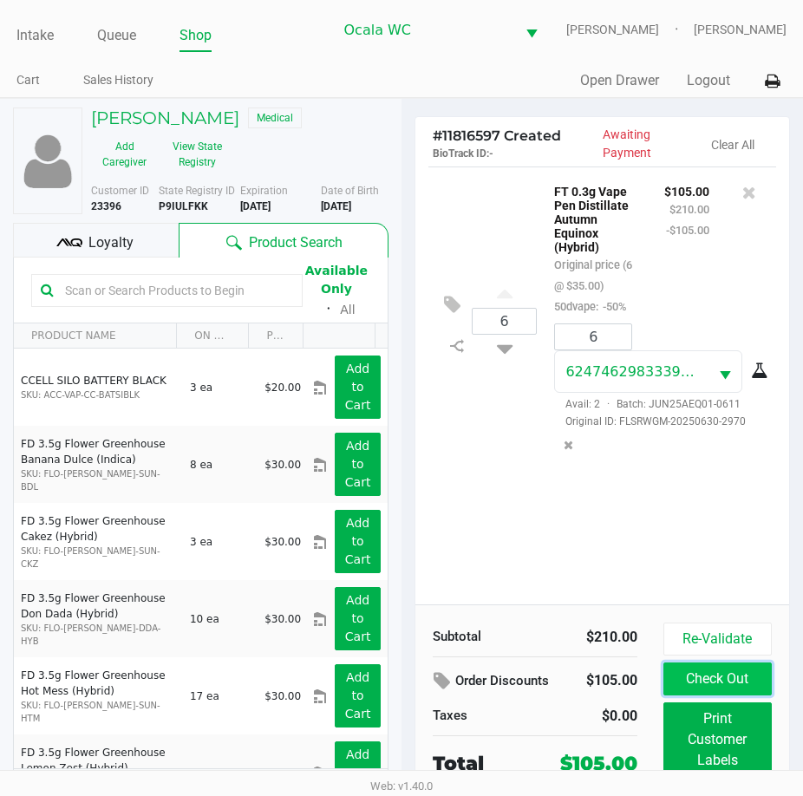
click at [740, 685] on button "Check Out" at bounding box center [717, 678] width 108 height 33
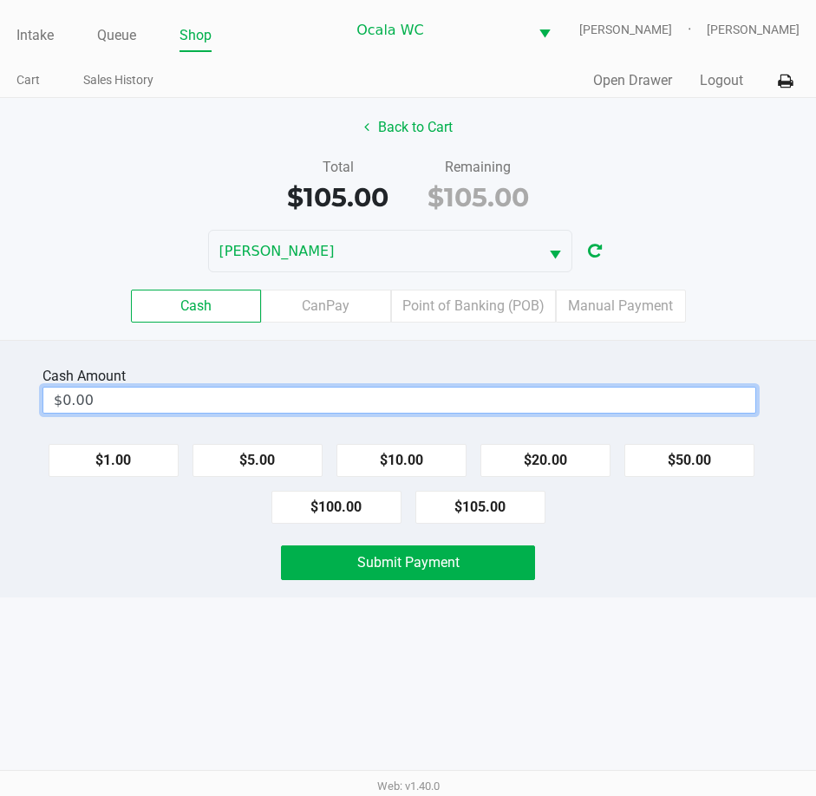
click at [378, 396] on input "$0.00" at bounding box center [399, 400] width 712 height 25
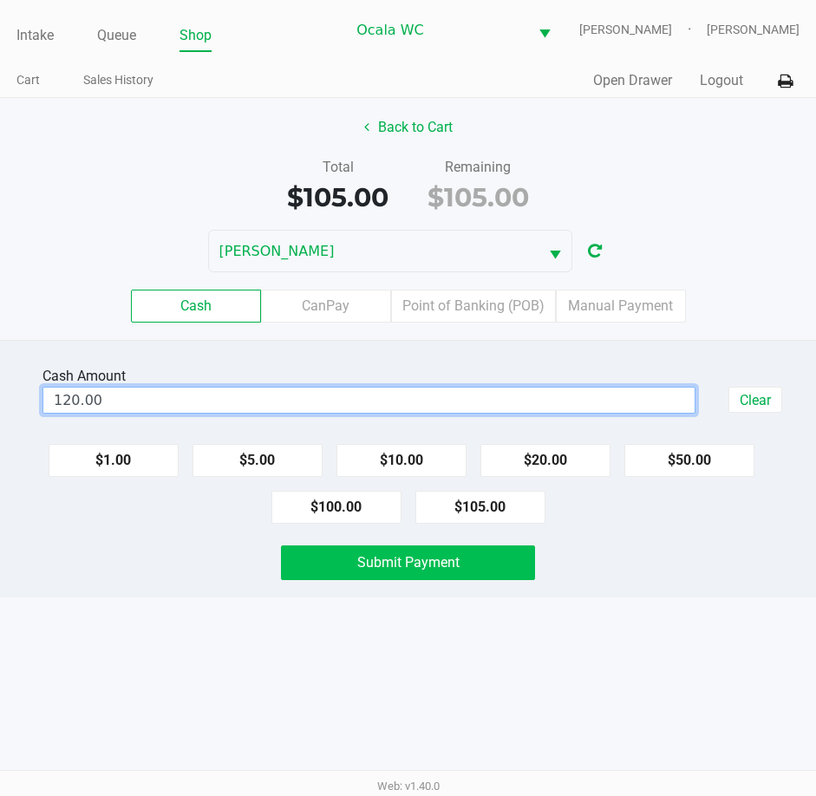
click at [504, 551] on button "Submit Payment" at bounding box center [408, 562] width 255 height 35
type input "$120.00"
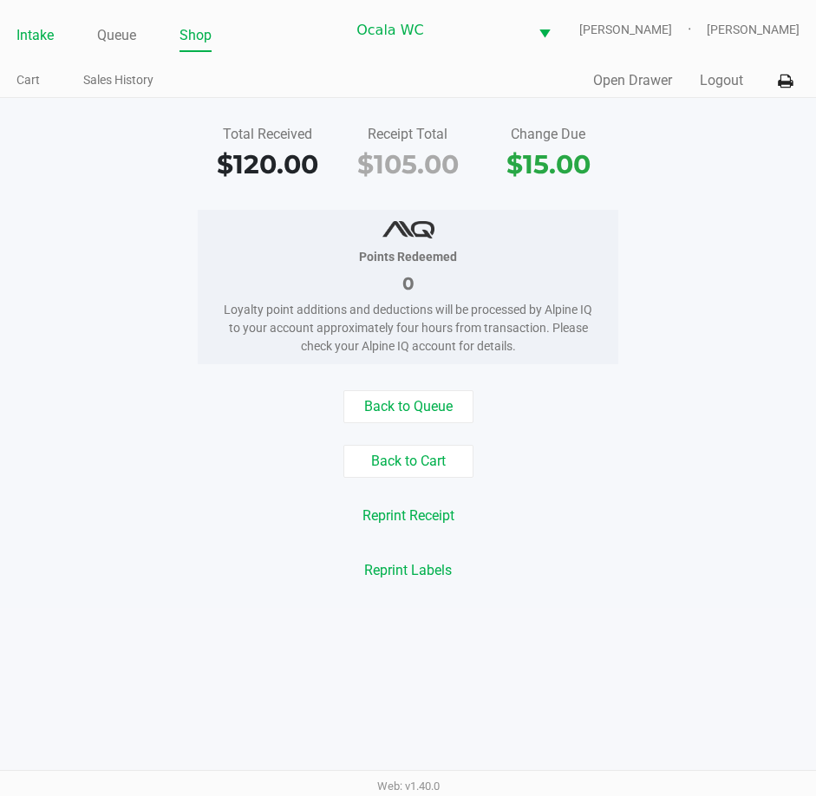
click at [42, 30] on link "Intake" at bounding box center [34, 35] width 37 height 24
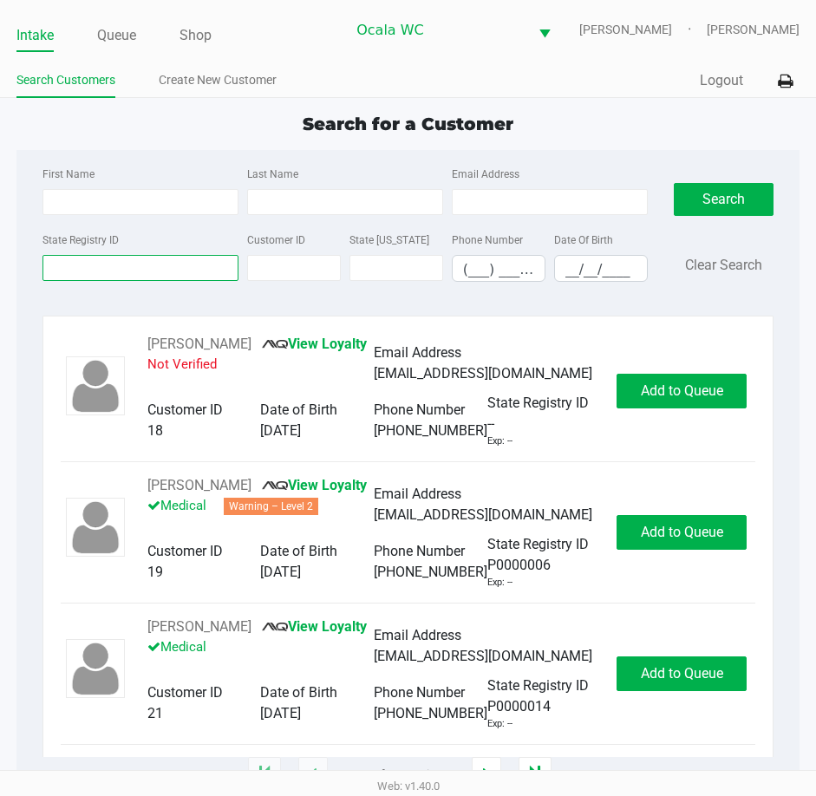
click at [61, 270] on input "State Registry ID" at bounding box center [140, 268] width 196 height 26
type input "p8rh1553"
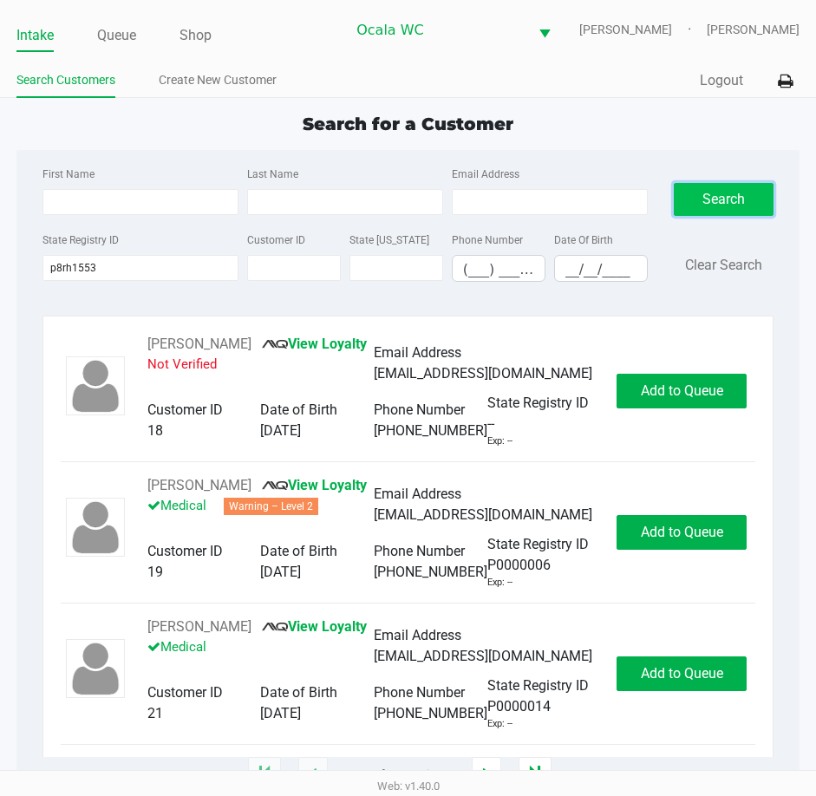
click at [713, 196] on button "Search" at bounding box center [724, 199] width 101 height 33
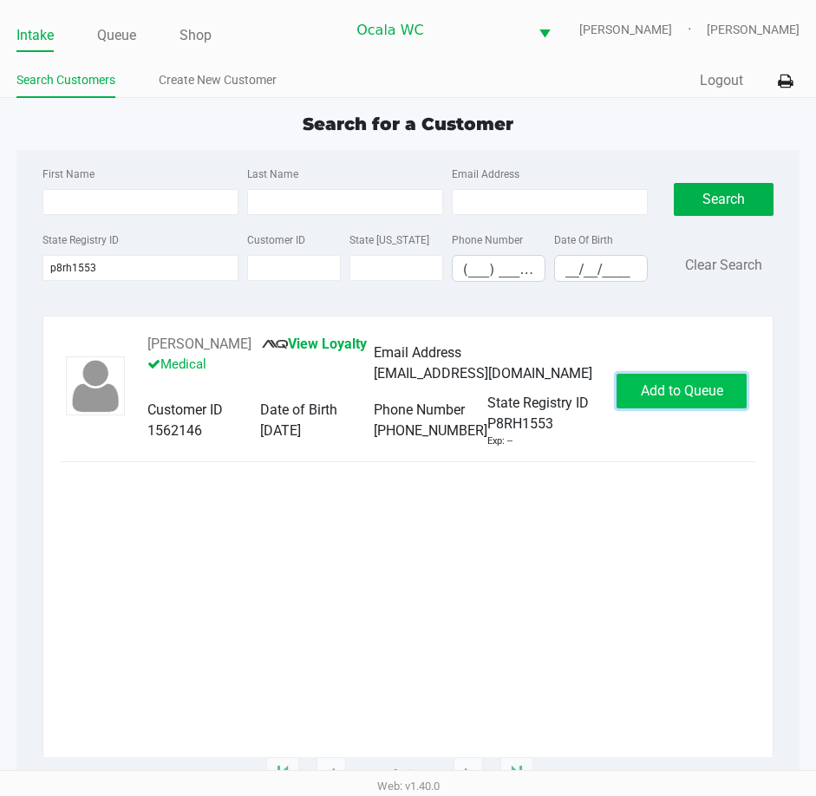
click at [677, 380] on button "Add to Queue" at bounding box center [681, 391] width 130 height 35
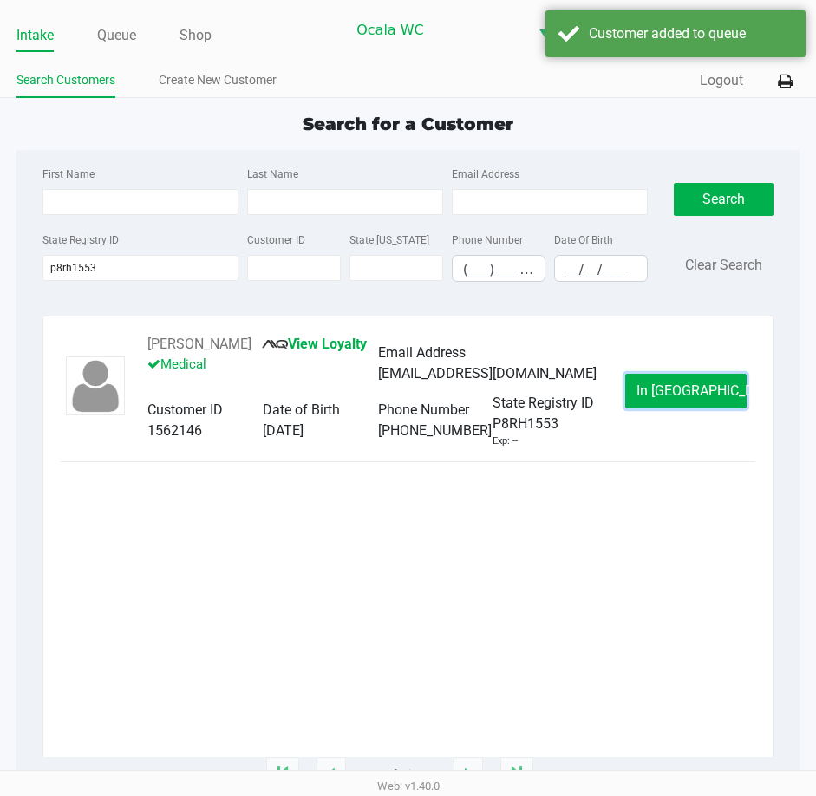
click at [675, 380] on button "In Queue" at bounding box center [685, 391] width 121 height 35
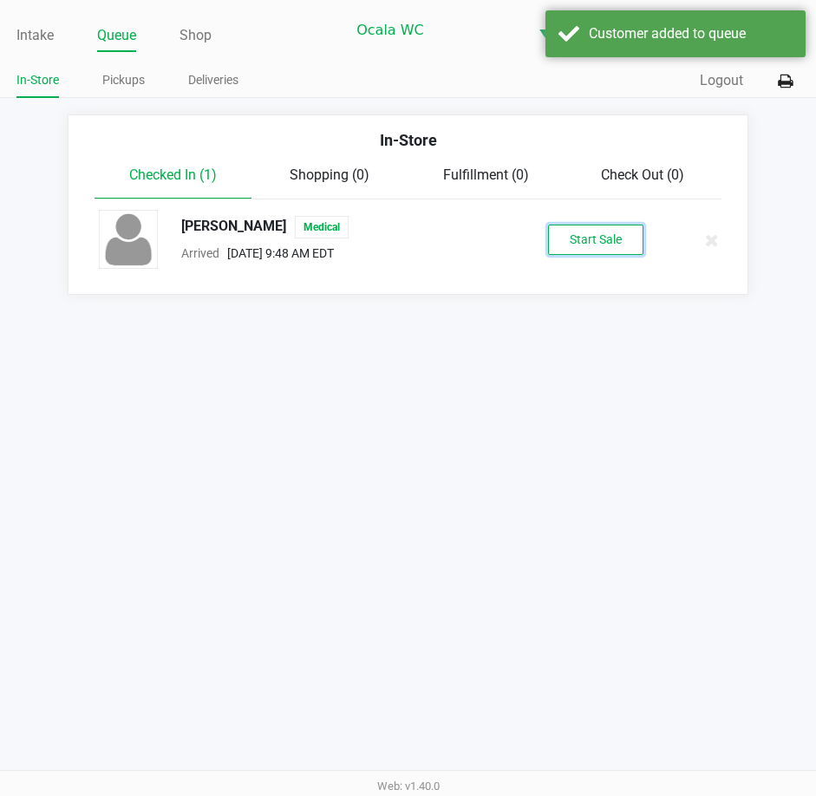
drag, startPoint x: 598, startPoint y: 263, endPoint x: 575, endPoint y: 243, distance: 30.7
click at [575, 243] on button "Start Sale" at bounding box center [595, 240] width 95 height 30
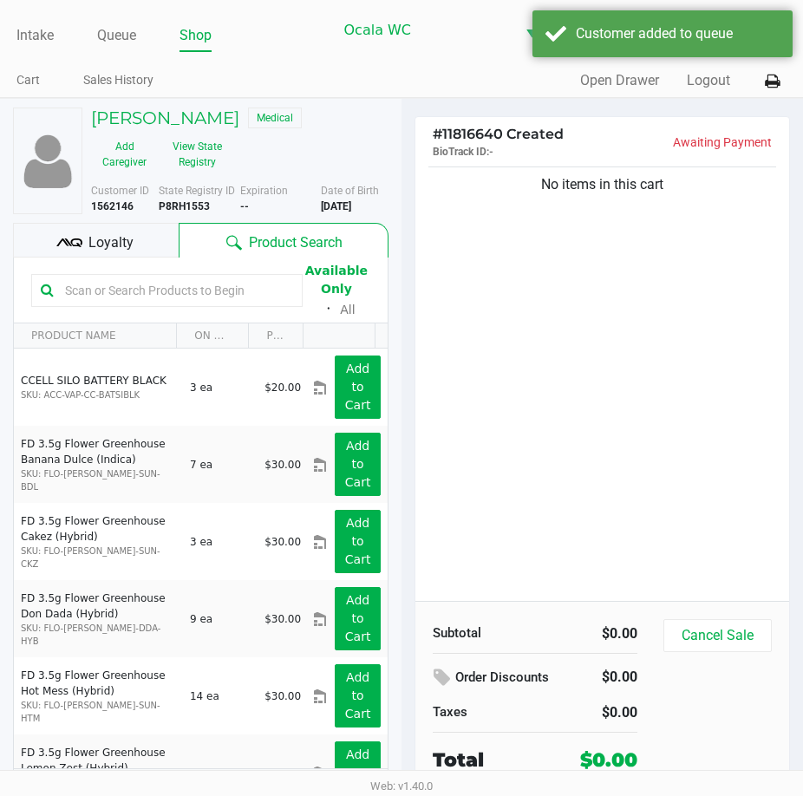
click at [101, 247] on span "Loyalty" at bounding box center [110, 242] width 45 height 21
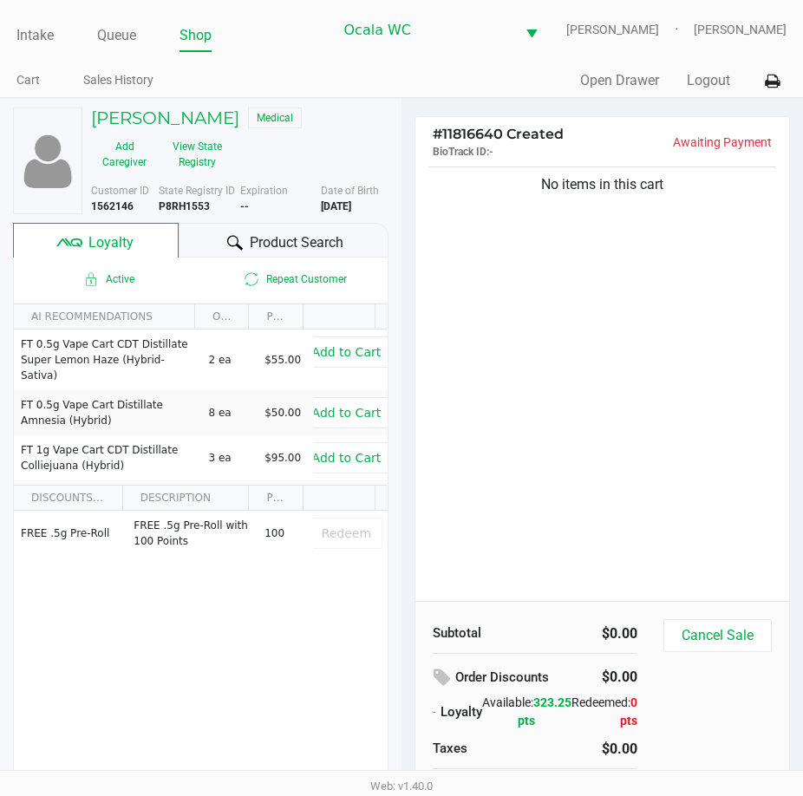
click at [263, 239] on span "Product Search" at bounding box center [297, 242] width 94 height 21
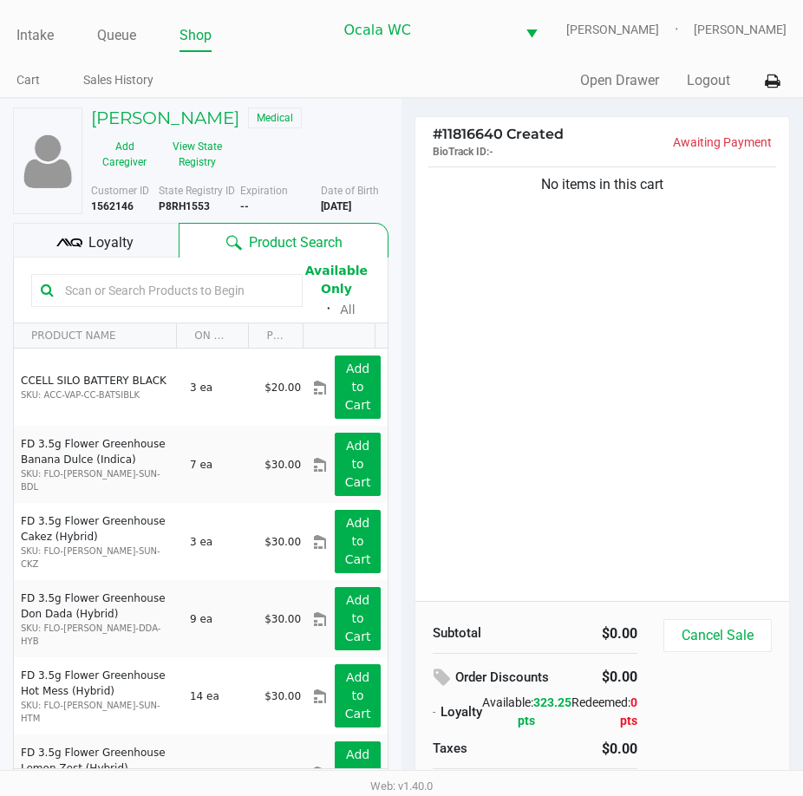
click at [146, 286] on input "text" at bounding box center [175, 290] width 235 height 26
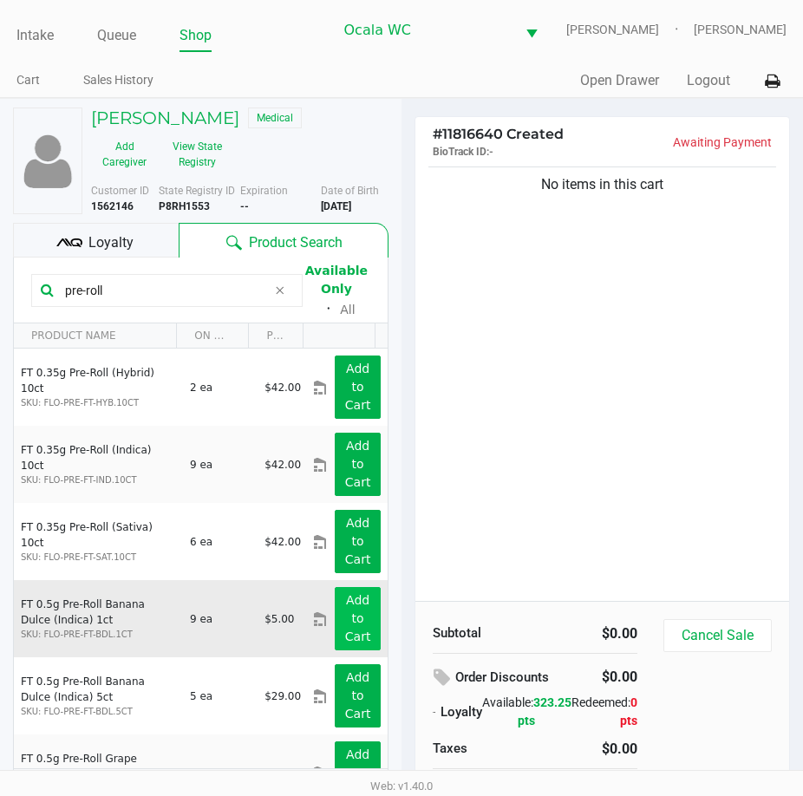
type input "pre-roll"
click at [336, 619] on button "Add to Cart" at bounding box center [358, 618] width 46 height 63
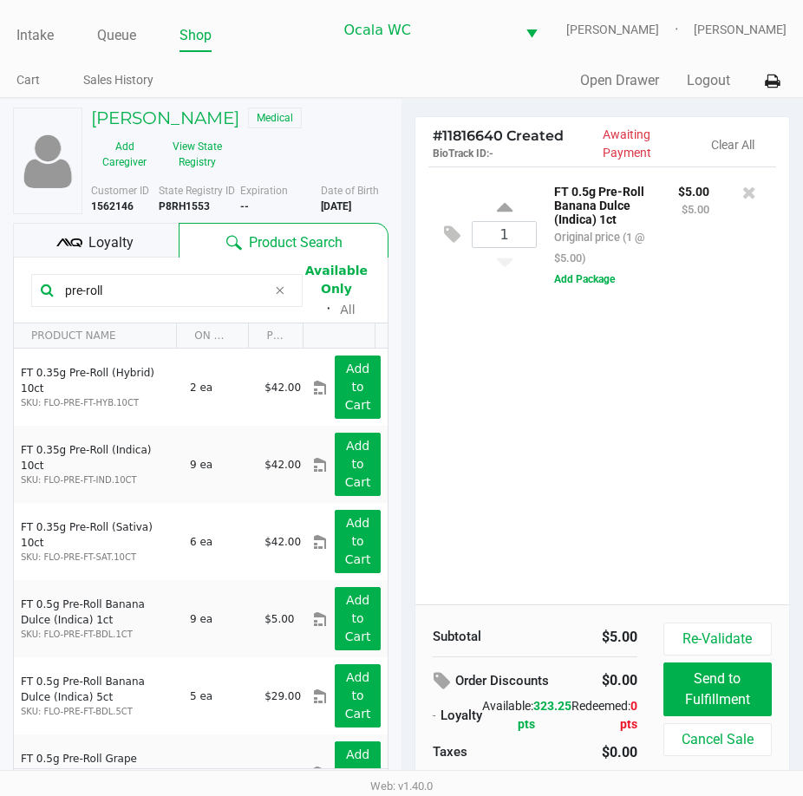
click at [637, 446] on div "1 FT 0.5g Pre-Roll Banana Dulce (Indica) 1ct Original price (1 @ $5.00) $5.00 $…" at bounding box center [602, 385] width 374 height 438
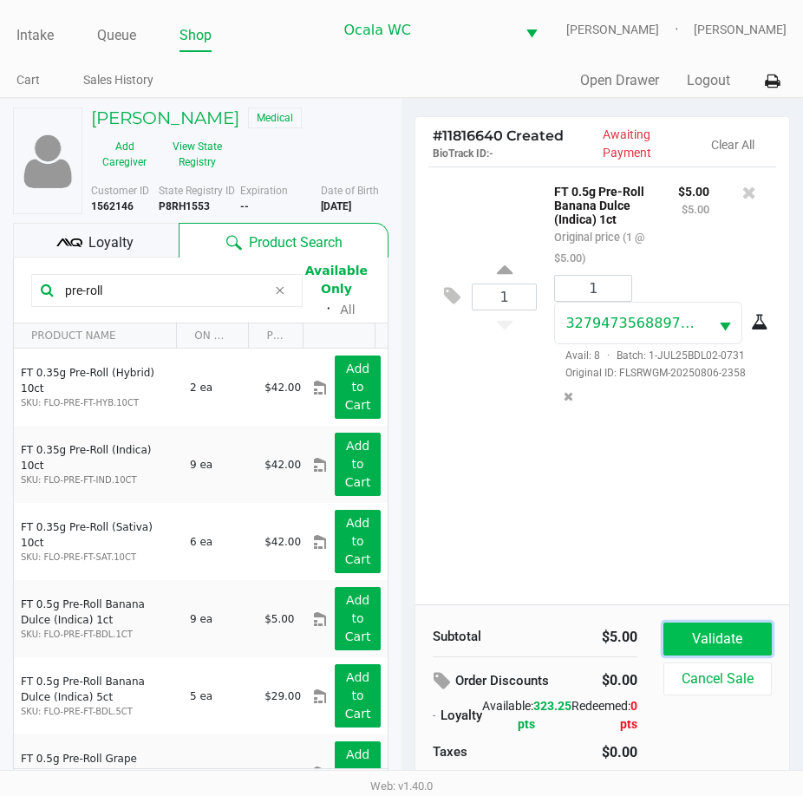
click at [712, 635] on button "Validate" at bounding box center [717, 638] width 108 height 33
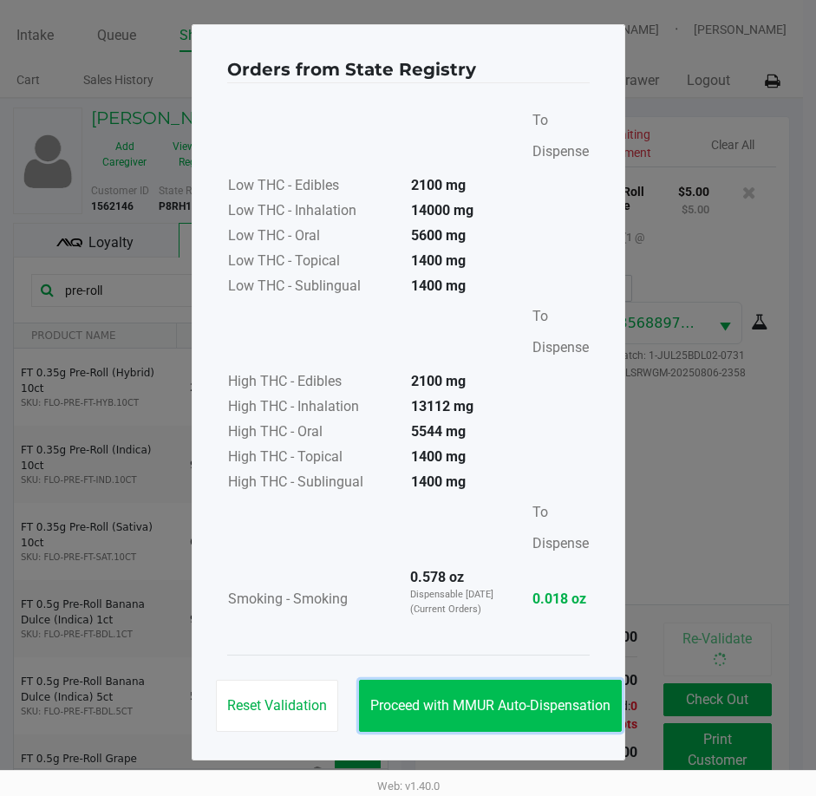
click at [479, 694] on button "Proceed with MMUR Auto-Dispensation" at bounding box center [490, 706] width 263 height 52
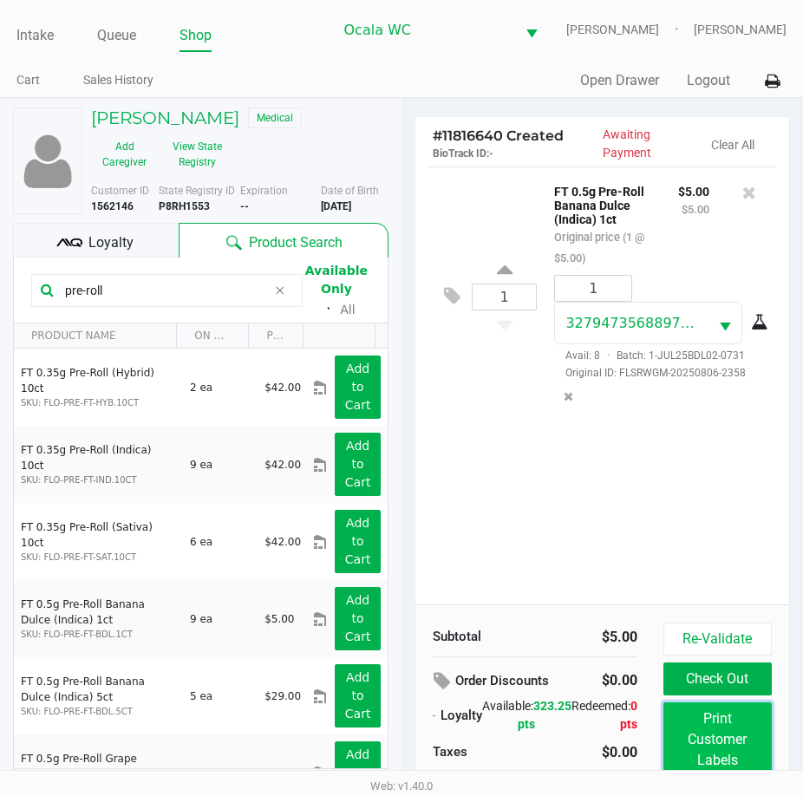
click at [727, 714] on button "Print Customer Labels" at bounding box center [717, 739] width 108 height 75
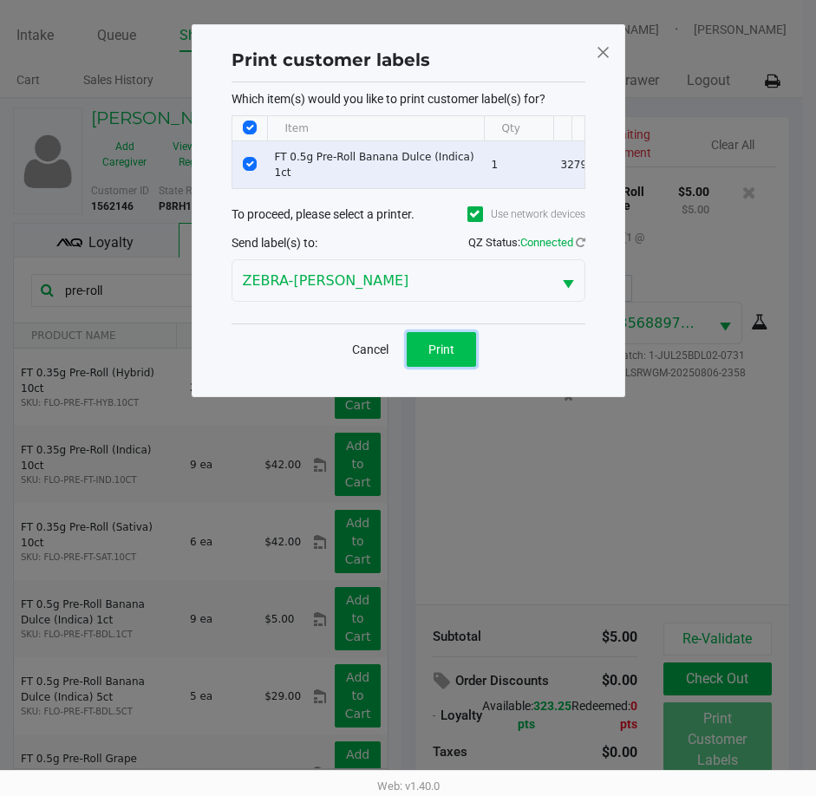
click at [435, 355] on span "Print" at bounding box center [441, 349] width 26 height 14
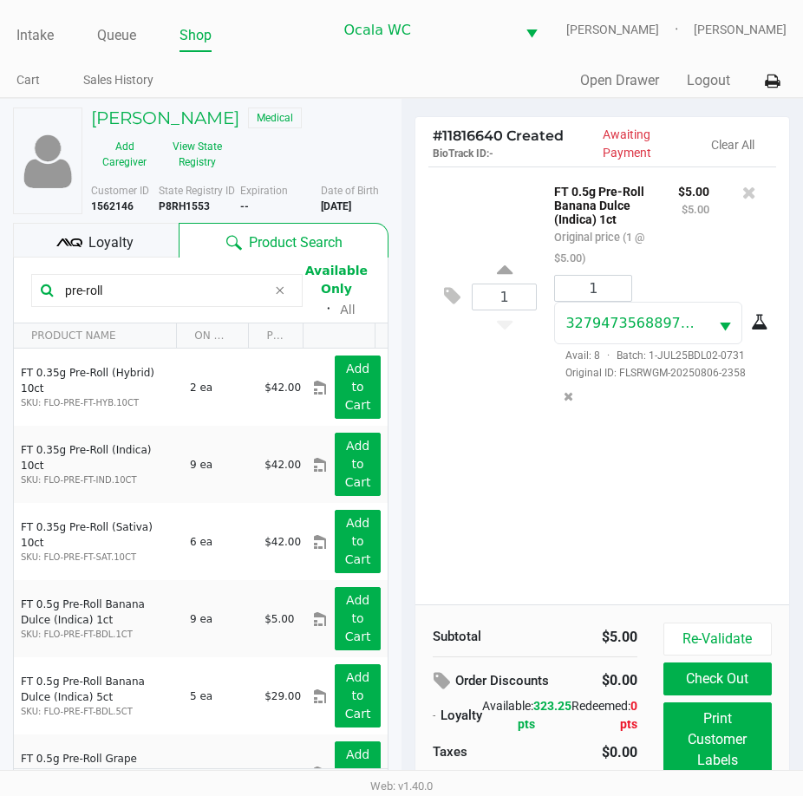
click at [573, 460] on div "1 FT 0.5g Pre-Roll Banana Dulce (Indica) 1ct Original price (1 @ $5.00) $5.00 $…" at bounding box center [602, 385] width 374 height 438
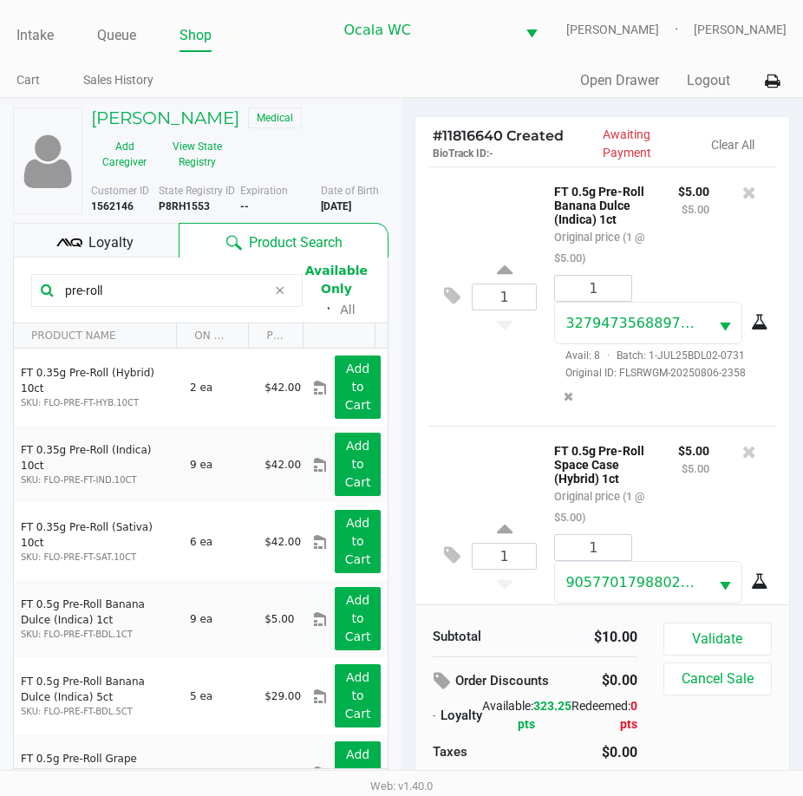
scroll to position [110, 0]
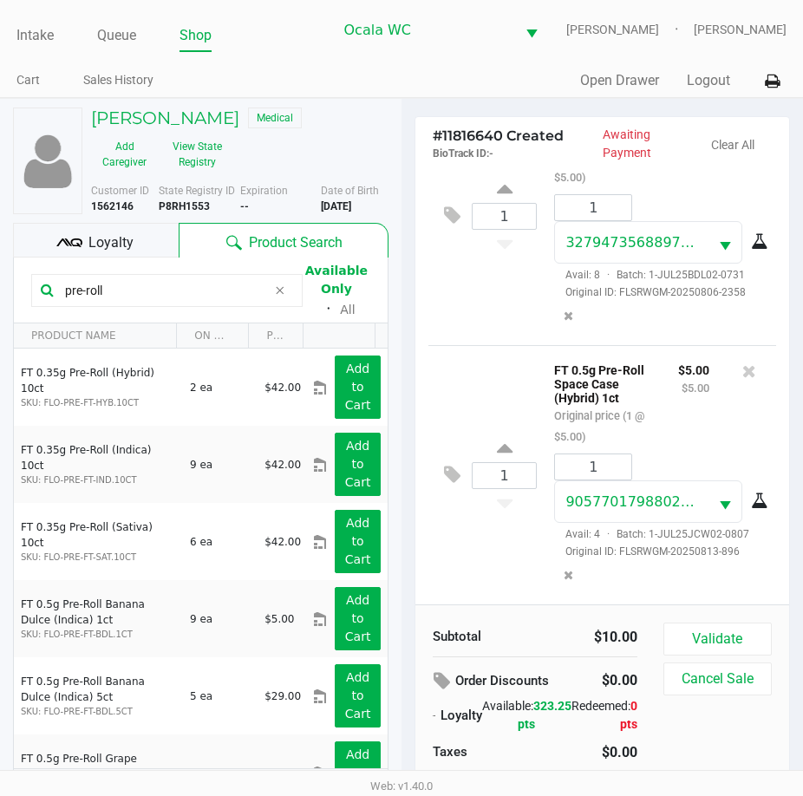
click at [108, 246] on span "Loyalty" at bounding box center [110, 242] width 45 height 21
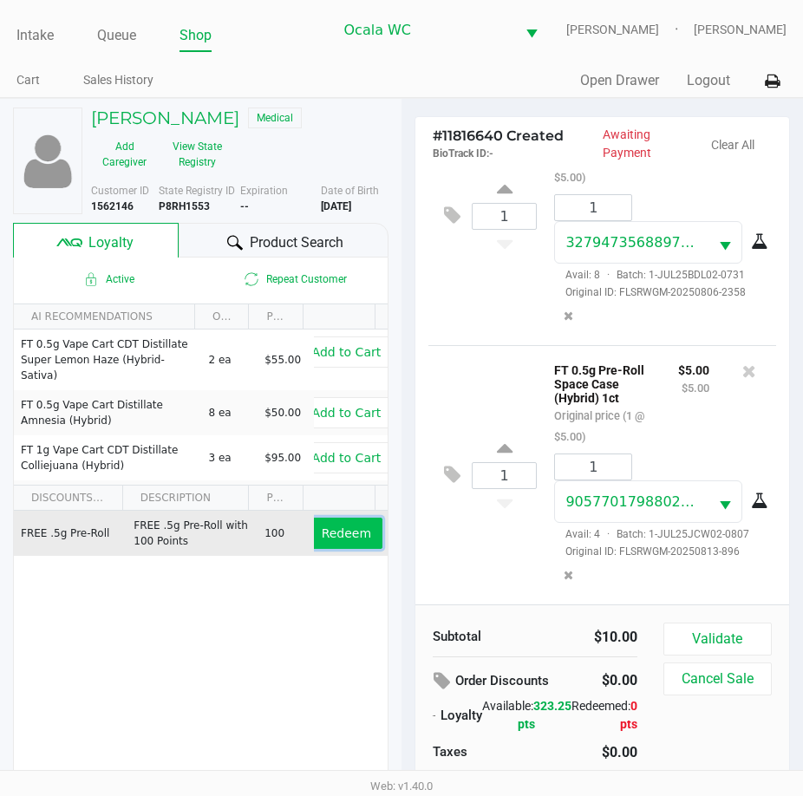
click at [324, 519] on button "Redeem" at bounding box center [346, 533] width 72 height 31
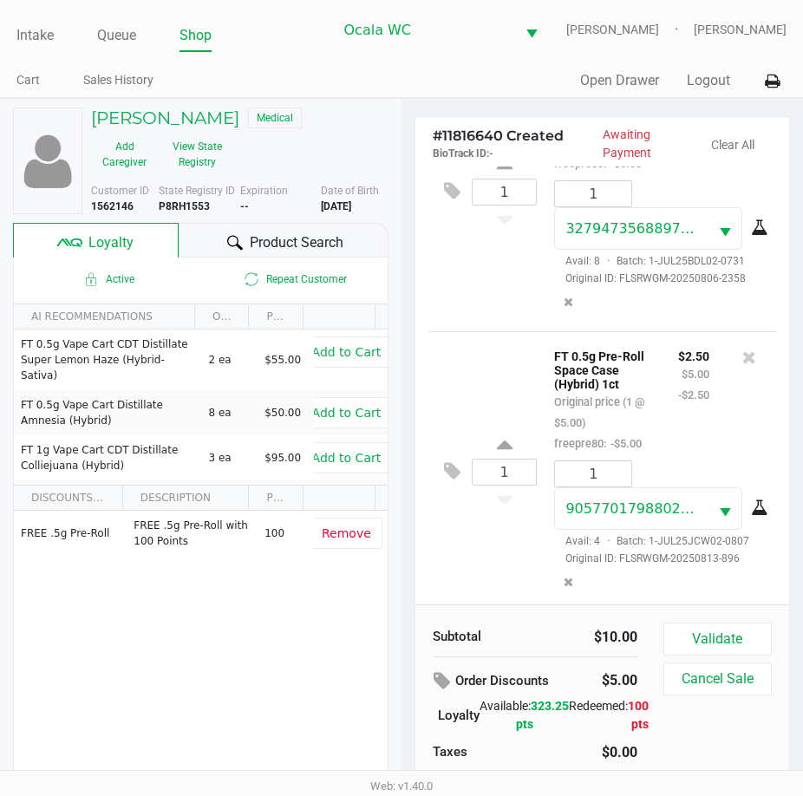
scroll to position [199, 0]
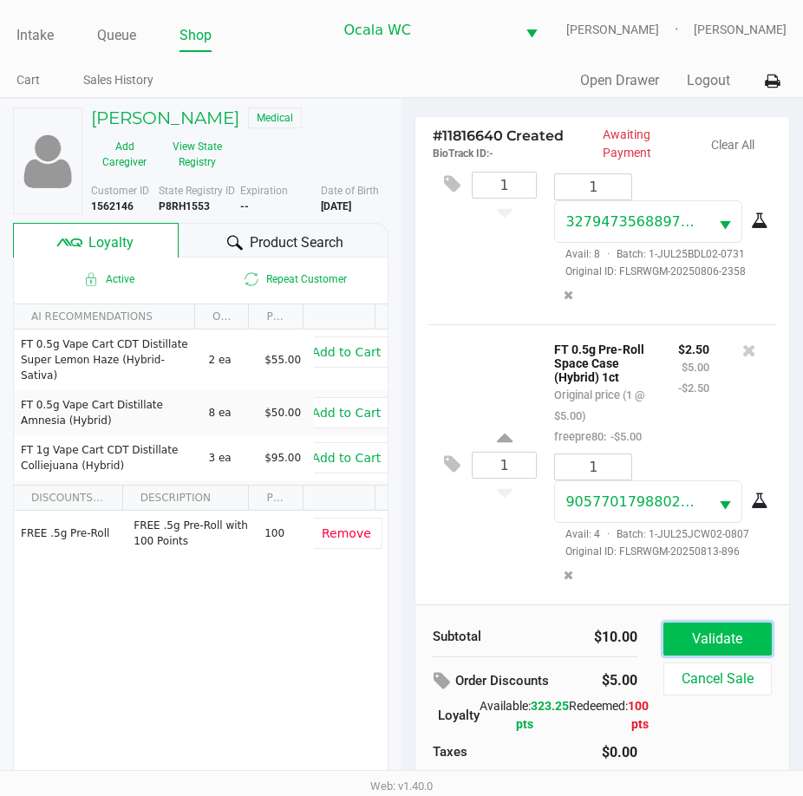
click at [720, 640] on button "Validate" at bounding box center [717, 638] width 108 height 33
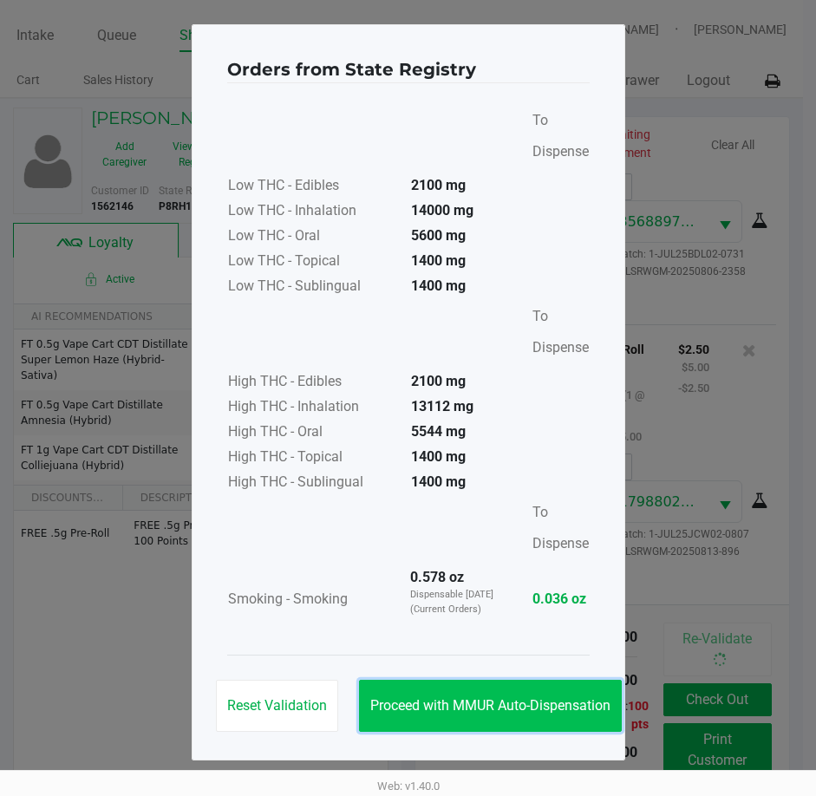
click at [482, 702] on span "Proceed with MMUR Auto-Dispensation" at bounding box center [490, 705] width 240 height 16
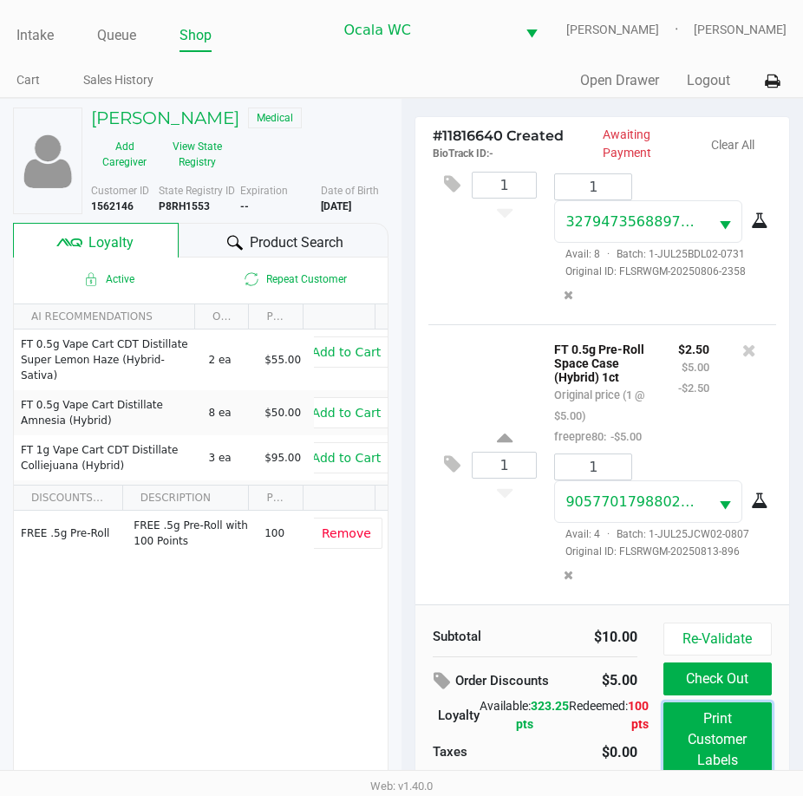
click at [710, 730] on button "Print Customer Labels" at bounding box center [717, 739] width 108 height 75
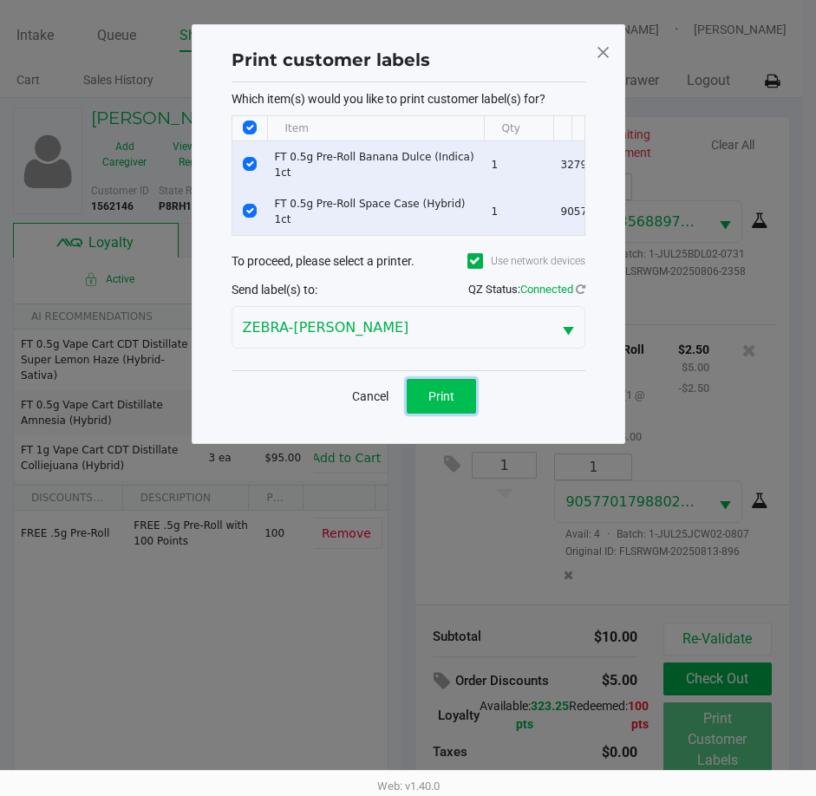
click at [440, 403] on span "Print" at bounding box center [441, 396] width 26 height 14
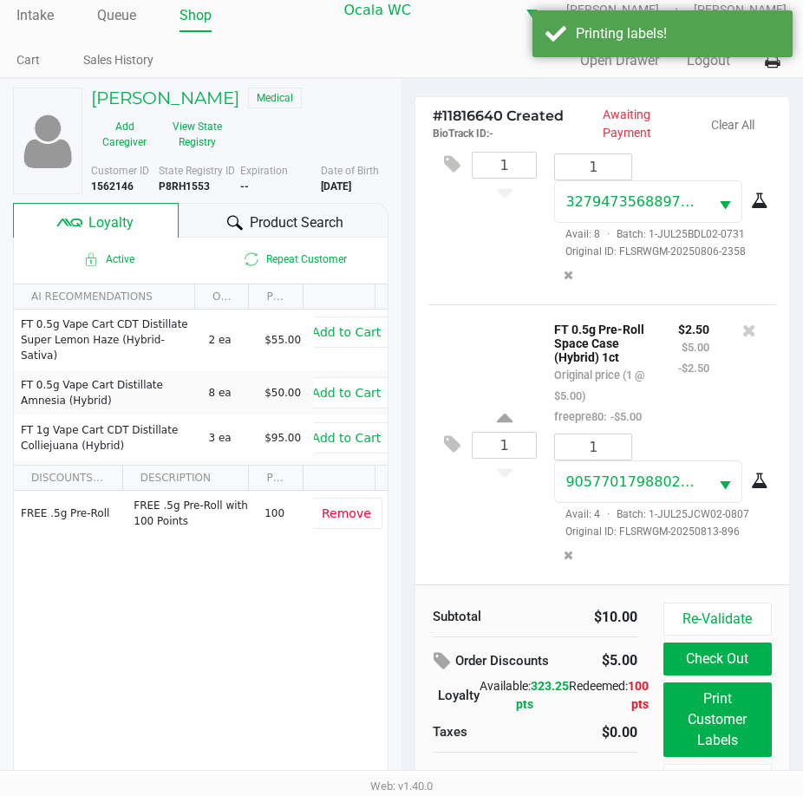
scroll to position [39, 0]
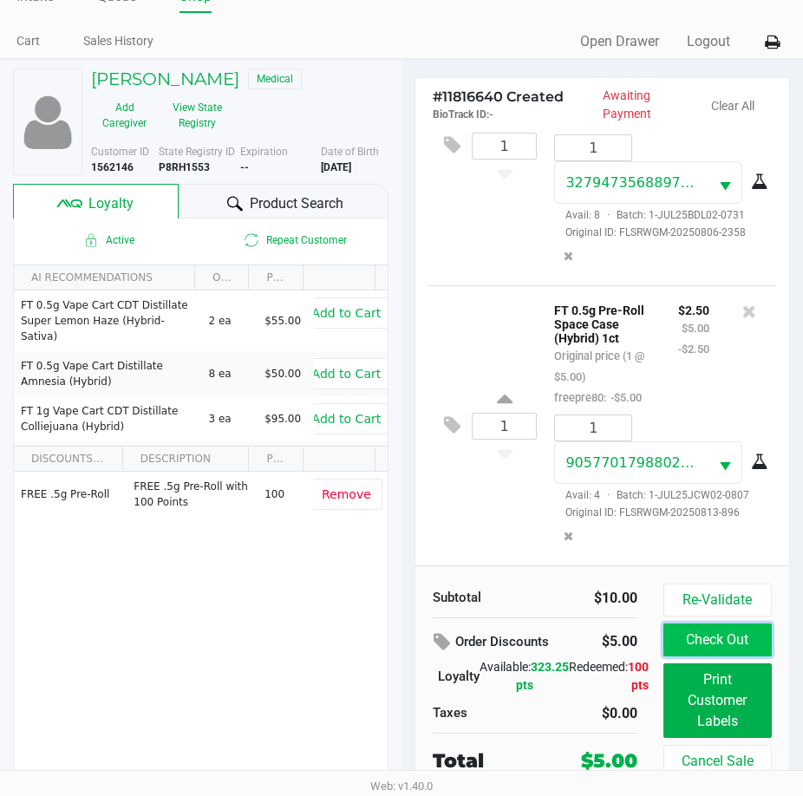
click at [715, 635] on button "Check Out" at bounding box center [717, 639] width 108 height 33
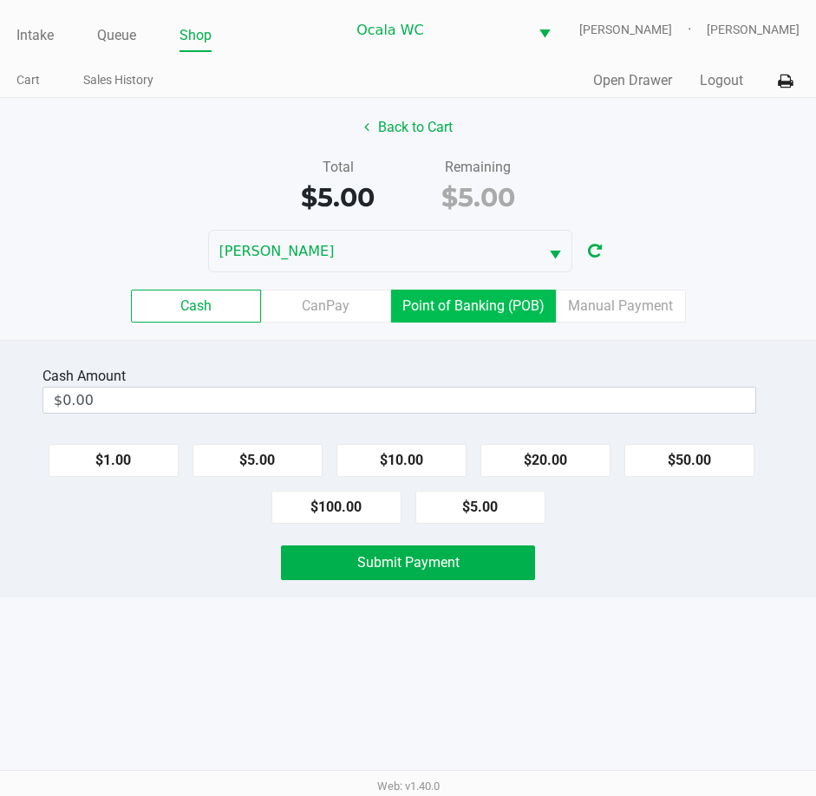
click at [479, 307] on label "Point of Banking (POB)" at bounding box center [473, 306] width 165 height 33
click at [0, 0] on 7 "Point of Banking (POB)" at bounding box center [0, 0] width 0 height 0
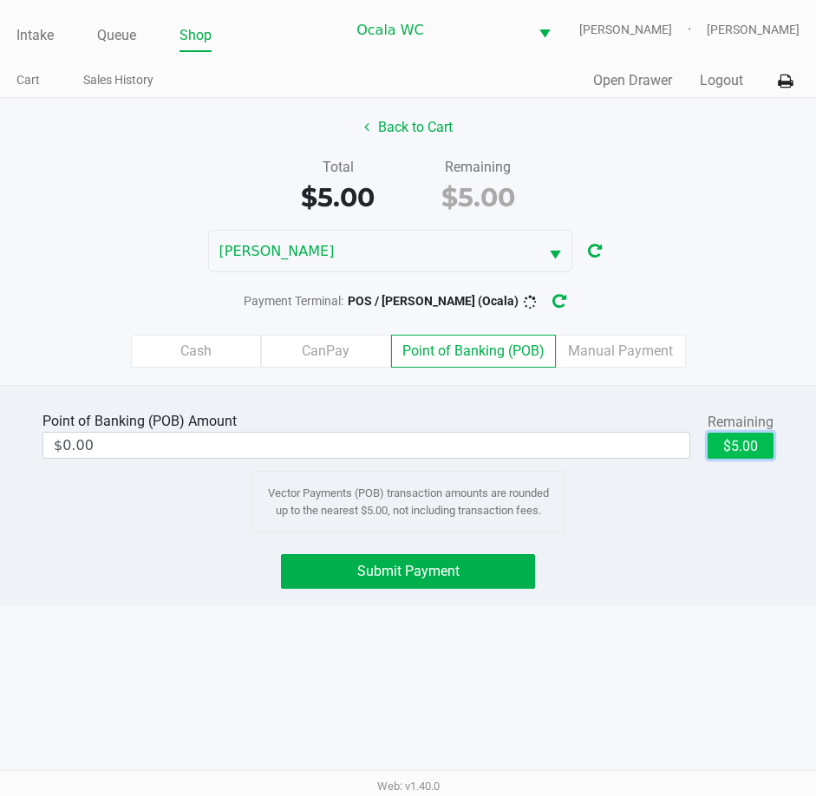
click at [749, 439] on button "$5.00" at bounding box center [740, 446] width 66 height 26
type input "$5.00"
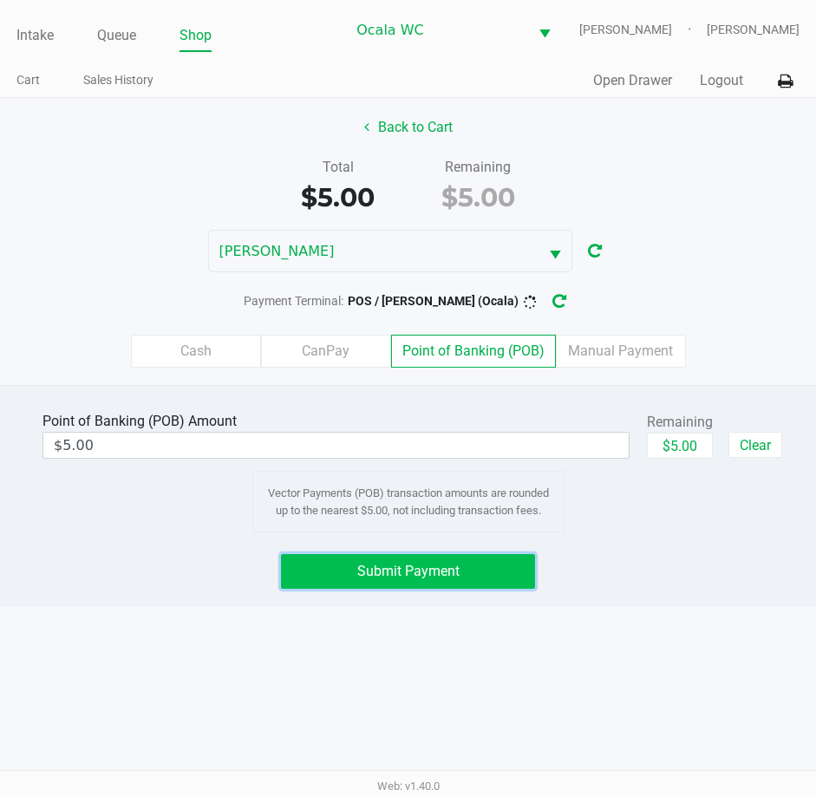
click at [375, 566] on span "Submit Payment" at bounding box center [408, 571] width 102 height 16
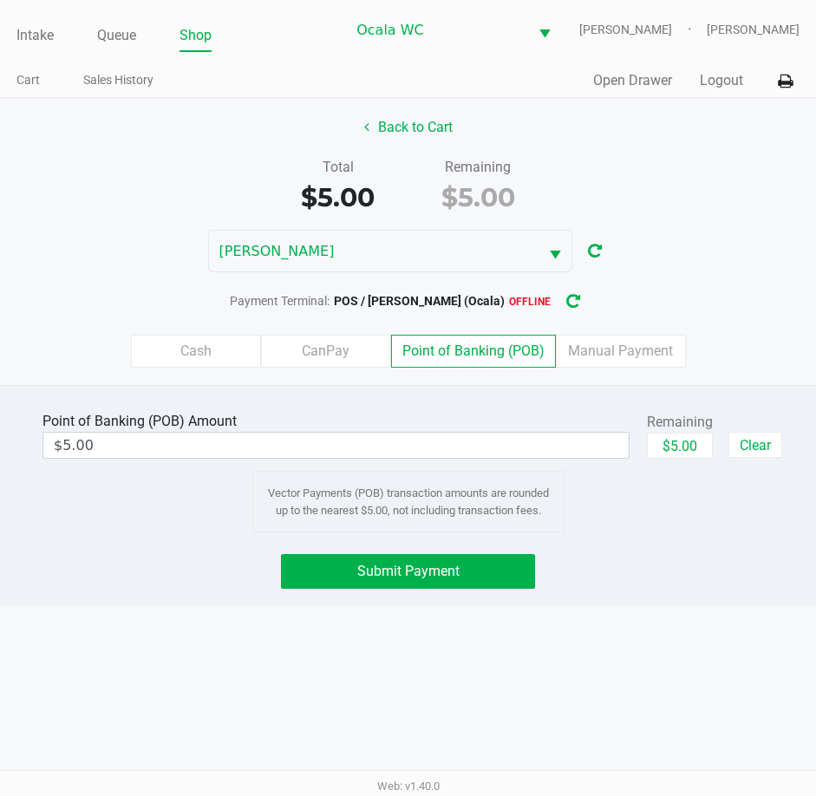
click at [572, 302] on icon "button" at bounding box center [573, 302] width 16 height 14
click at [440, 570] on span "Submit Payment" at bounding box center [408, 571] width 102 height 16
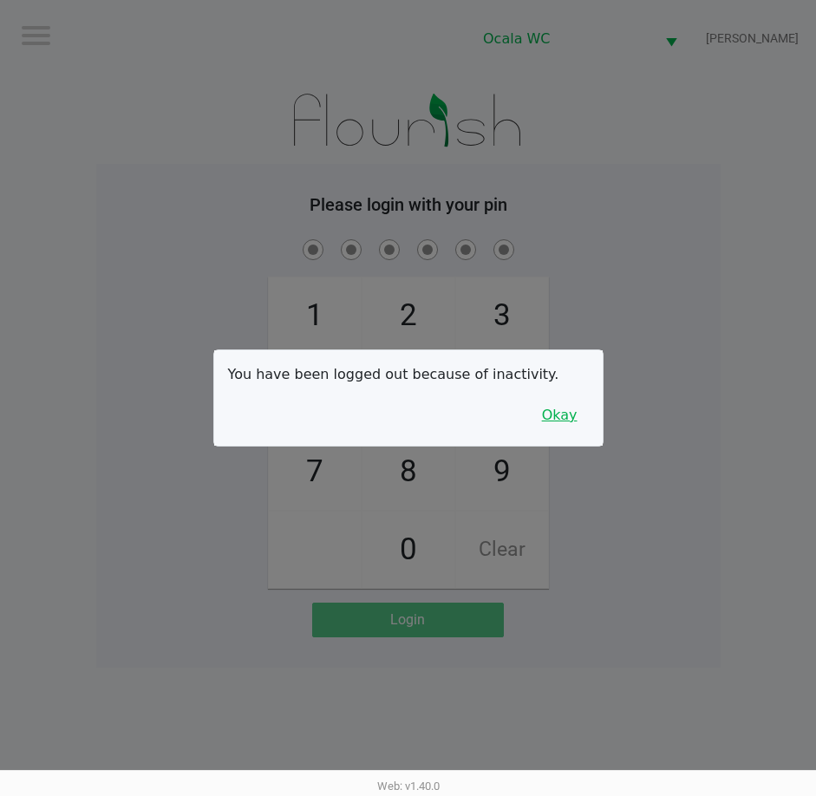
click at [557, 418] on button "Okay" at bounding box center [560, 415] width 58 height 33
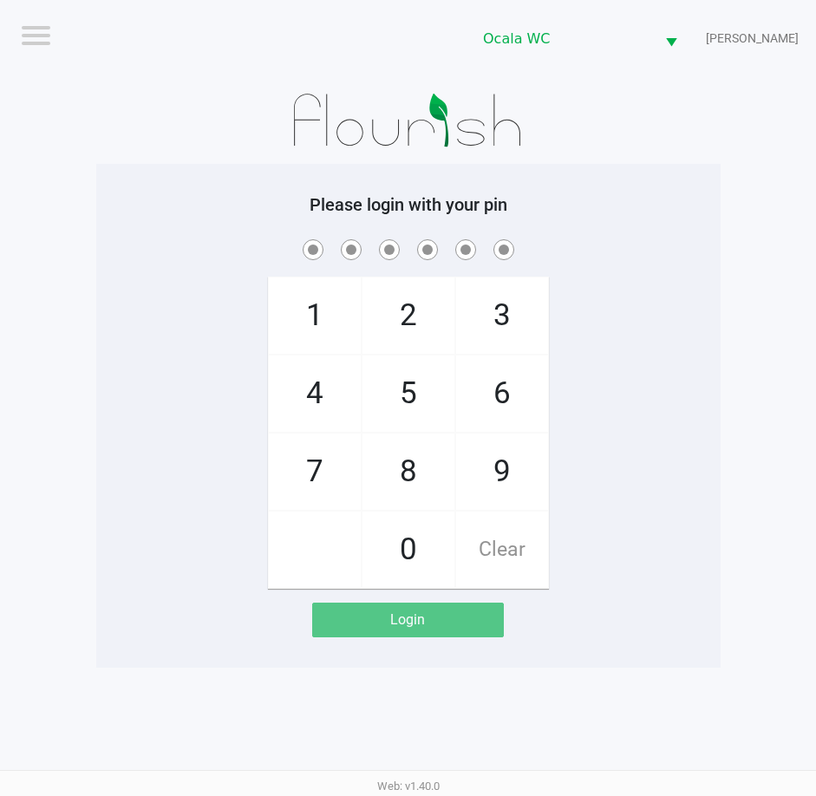
click at [694, 184] on div "Please login with your pin 1 4 7 2 5 8 0 3 6 9 Clear Login" at bounding box center [408, 416] width 624 height 504
checkbox input "true"
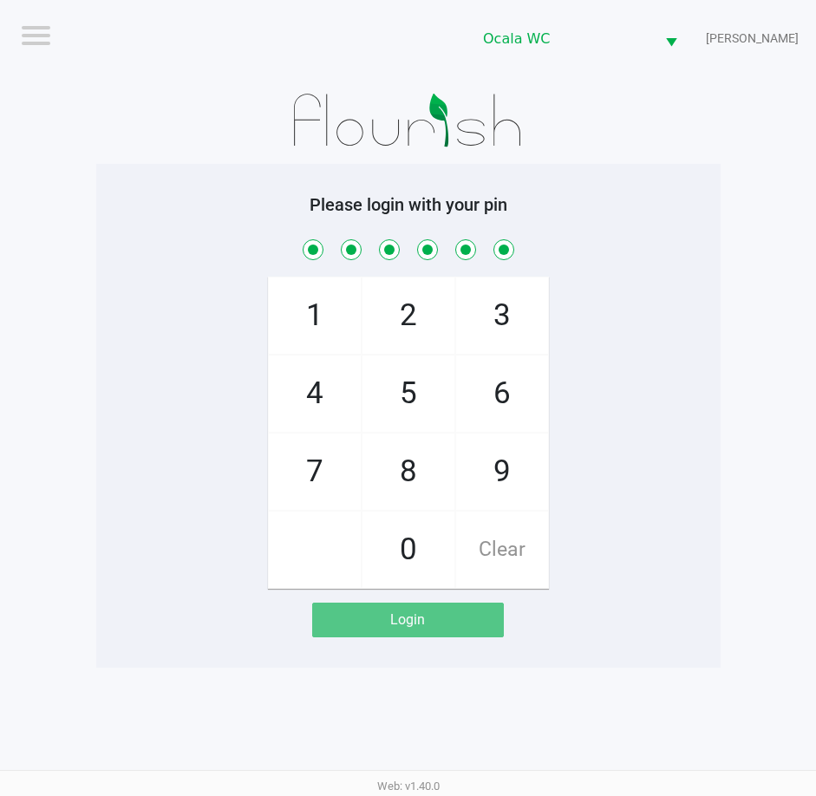
checkbox input "true"
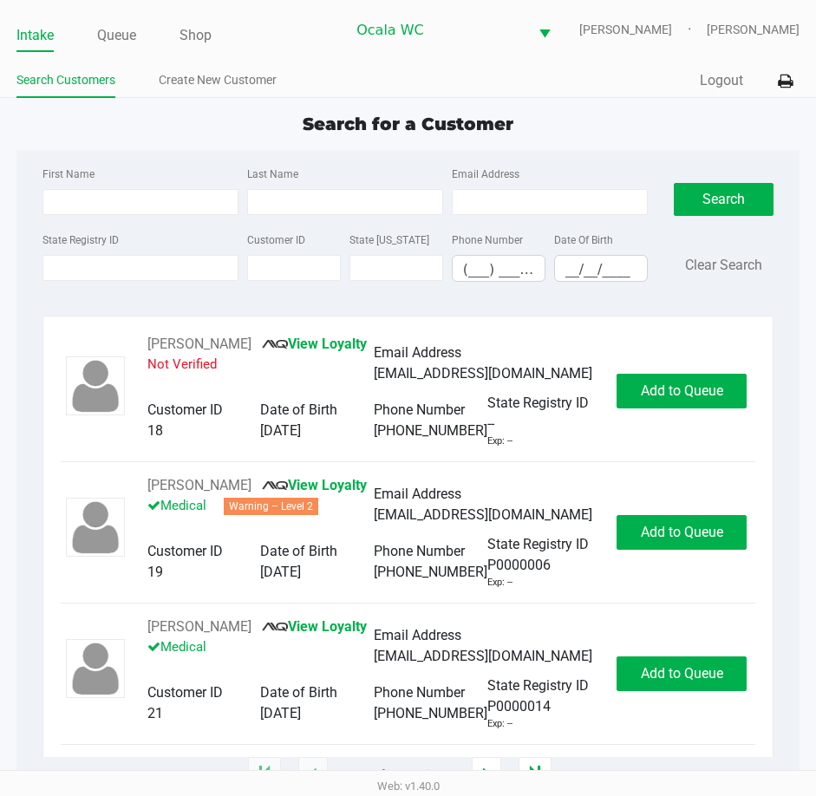
click at [345, 50] on ul "Intake Queue Shop" at bounding box center [180, 36] width 329 height 29
type input "SHANNON"
type input "MANN"
type input "03/10/1983"
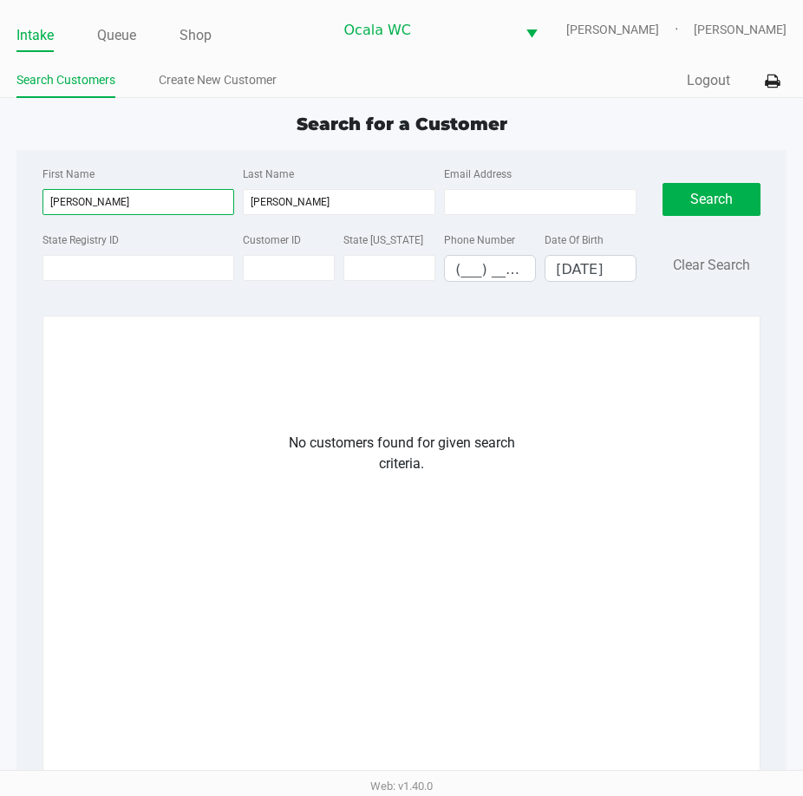
drag, startPoint x: 114, startPoint y: 202, endPoint x: 36, endPoint y: 201, distance: 77.2
click at [36, 201] on div "First Name SHANNON Last Name MANN Email Address State Registry ID Customer ID S…" at bounding box center [339, 229] width 621 height 133
drag, startPoint x: 299, startPoint y: 199, endPoint x: 241, endPoint y: 199, distance: 58.1
click at [241, 199] on div "Last Name MANN" at bounding box center [338, 189] width 201 height 52
drag, startPoint x: 223, startPoint y: 71, endPoint x: 271, endPoint y: 71, distance: 48.5
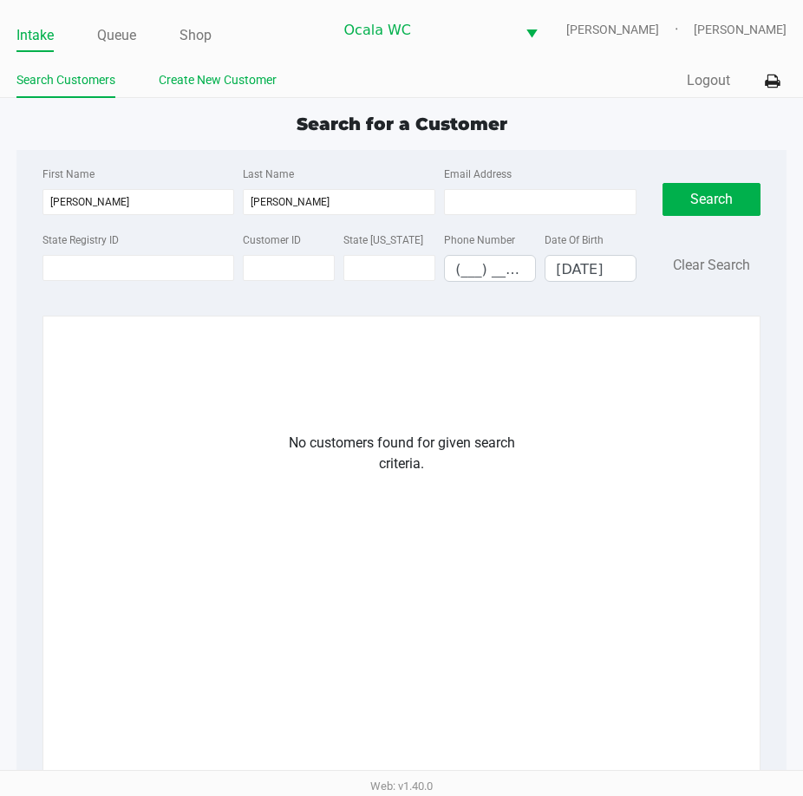
click at [223, 71] on link "Create New Customer" at bounding box center [218, 80] width 118 height 22
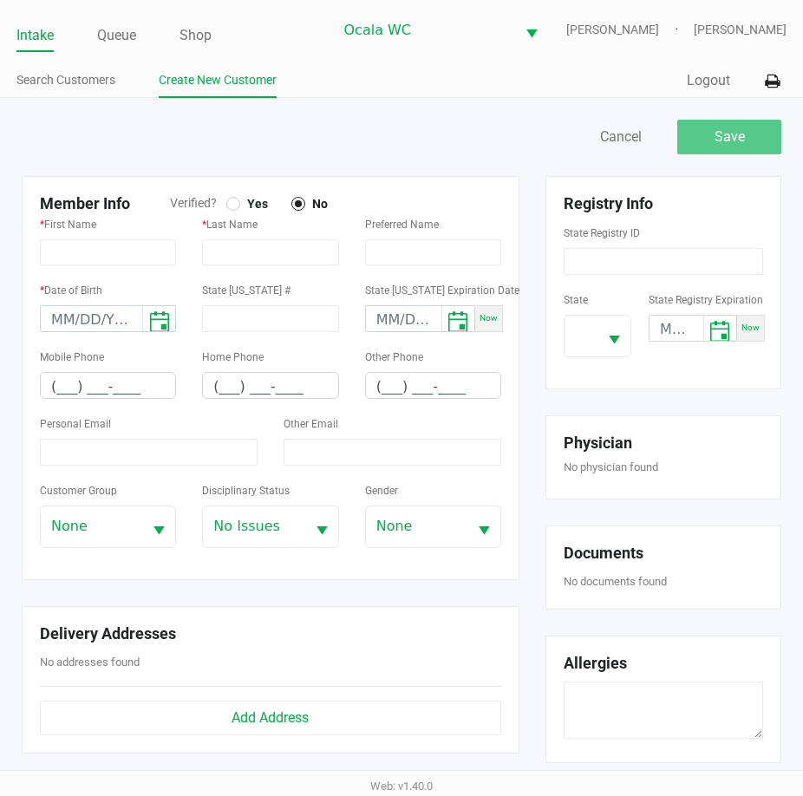
type input "SHANNON"
type input "MANN"
type input "03/10/1983"
type input "03/10/2029"
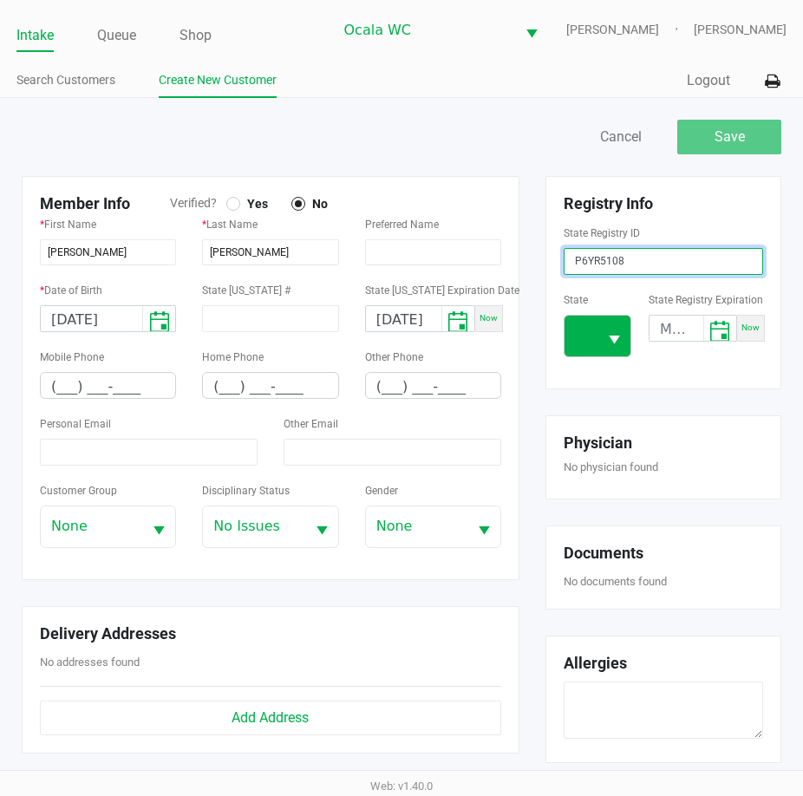
click at [603, 339] on button "Select" at bounding box center [613, 336] width 33 height 41
type input "P6YR5108"
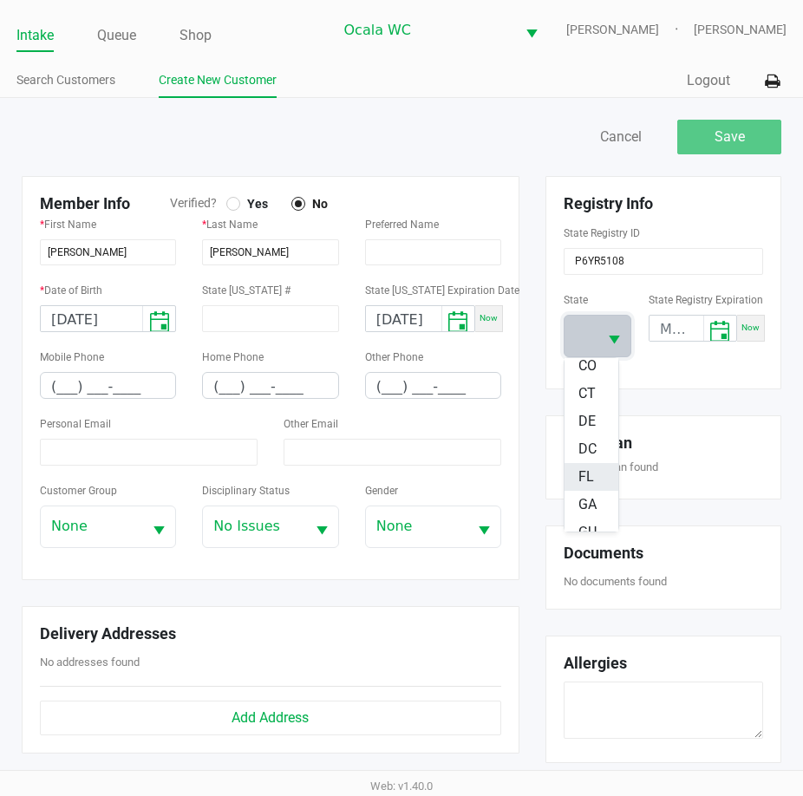
scroll to position [173, 0]
click at [580, 478] on span "FL" at bounding box center [586, 476] width 16 height 21
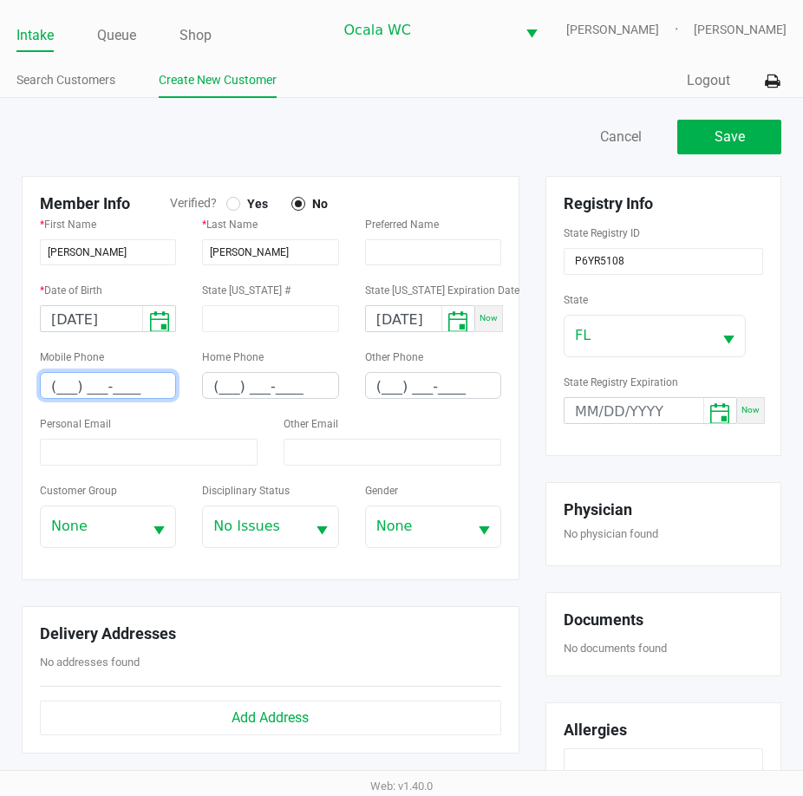
click at [63, 381] on input "(___) ___-____" at bounding box center [108, 386] width 134 height 27
type input "(813) 393-7435"
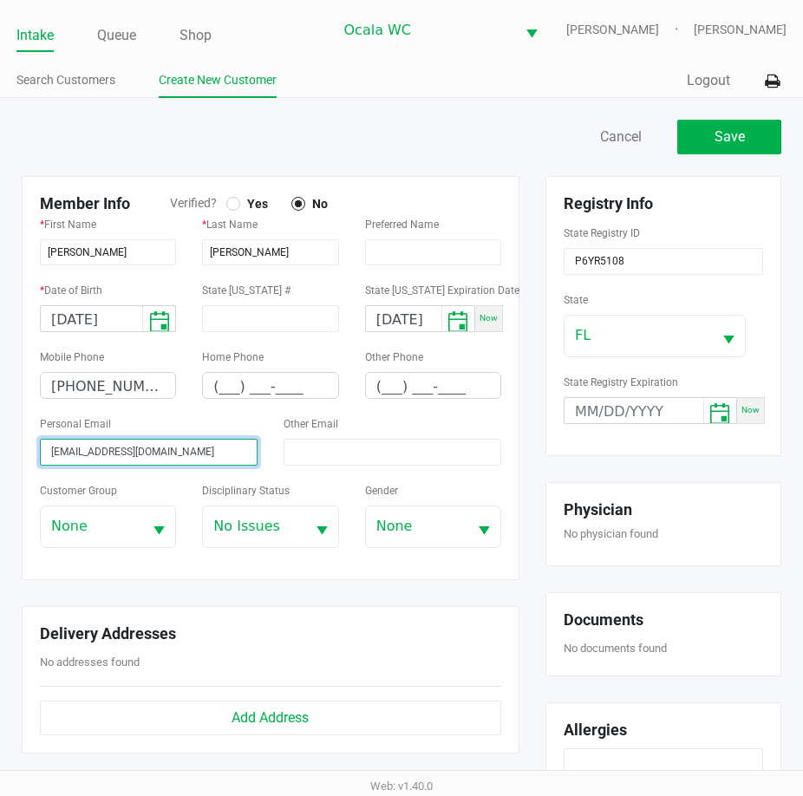
click at [47, 447] on input "Shannonmann911@gmail.com" at bounding box center [149, 452] width 218 height 27
type input "Shannonmann911@gmail.com"
click at [233, 203] on div at bounding box center [233, 203] width 7 height 7
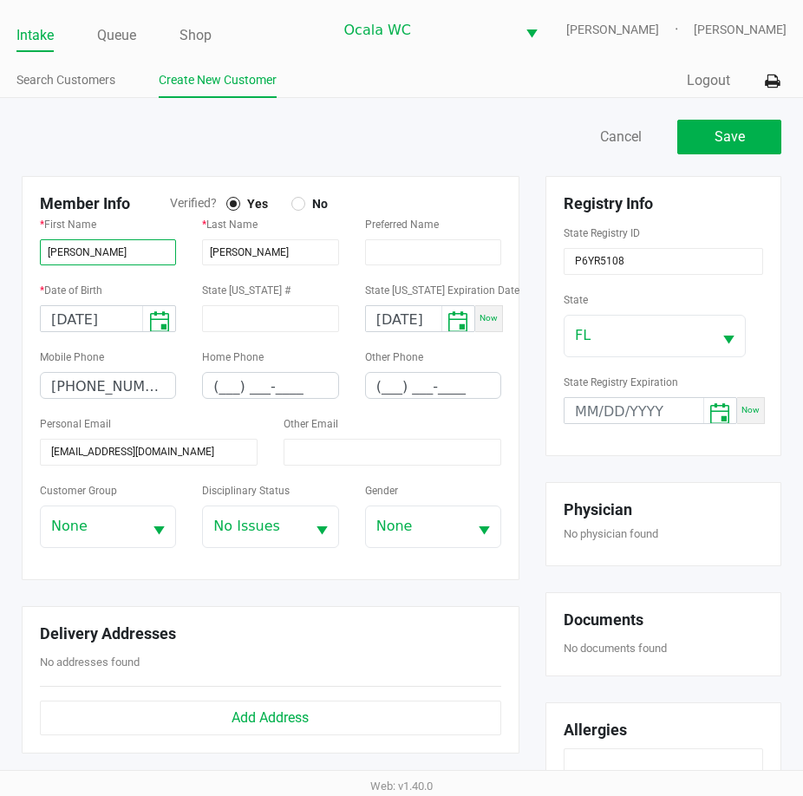
drag, startPoint x: 104, startPoint y: 247, endPoint x: -8, endPoint y: 264, distance: 113.0
click at [0, 264] on html "Intake Queue Shop Ocala WC BRANDY-CLARK John Laughlin Search Customers Create N…" at bounding box center [401, 398] width 803 height 796
drag, startPoint x: 261, startPoint y: 249, endPoint x: 212, endPoint y: 258, distance: 50.3
click at [212, 258] on input "MANN" at bounding box center [270, 252] width 136 height 26
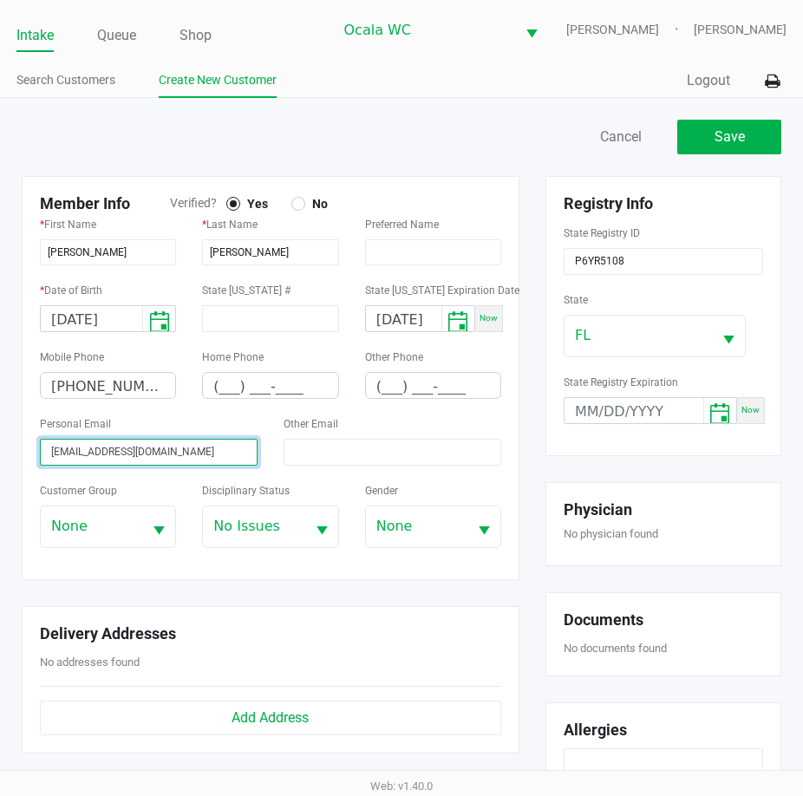
drag, startPoint x: 206, startPoint y: 457, endPoint x: 26, endPoint y: 456, distance: 180.3
click at [26, 456] on div "Member Info Verified? Yes No * First Name SHANNON * Last Name MANN Preferred Na…" at bounding box center [271, 378] width 498 height 404
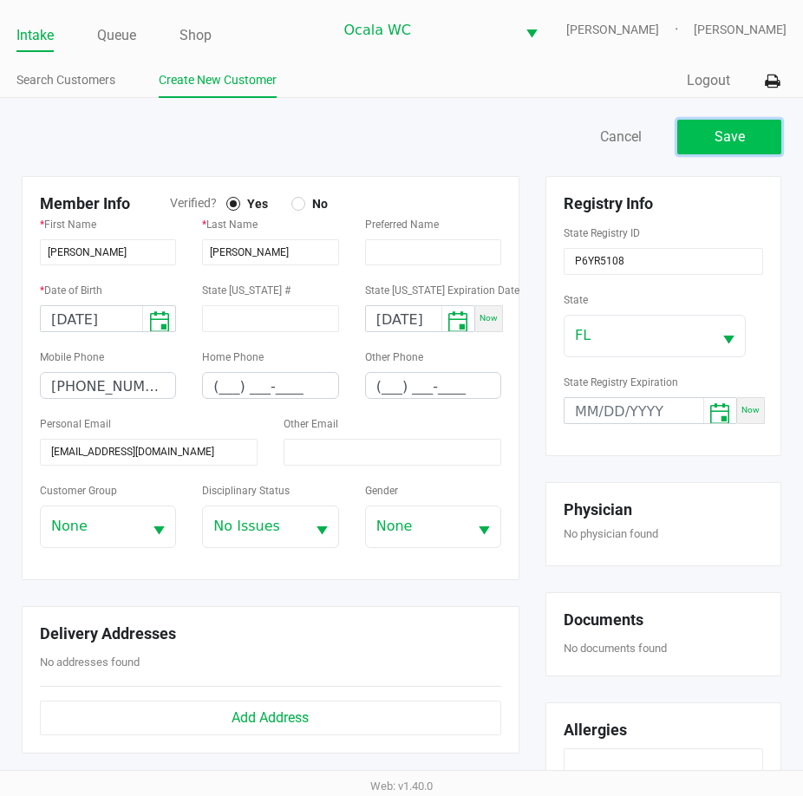
click at [715, 140] on span "Save" at bounding box center [729, 136] width 30 height 16
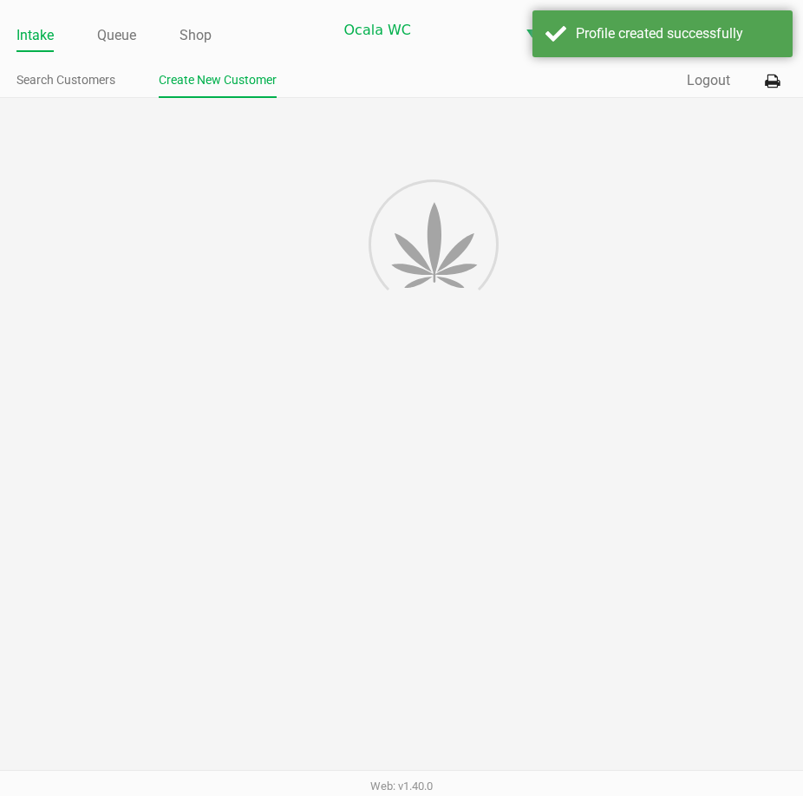
type input "---"
type input "( __) ___-____"
type input "---"
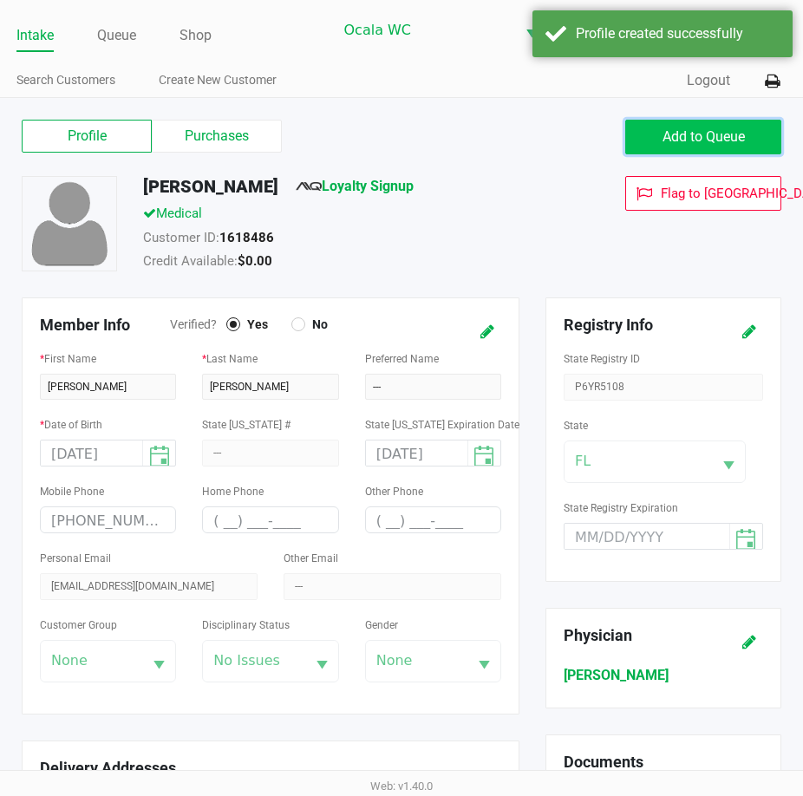
click at [688, 130] on span "Add to Queue" at bounding box center [703, 136] width 82 height 16
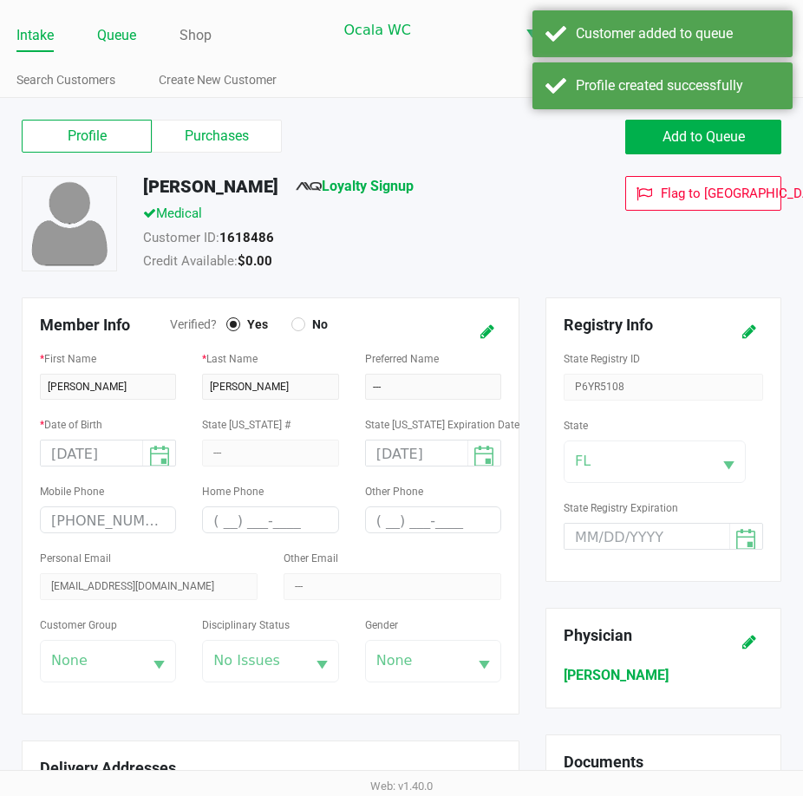
click at [114, 30] on link "Queue" at bounding box center [116, 35] width 39 height 24
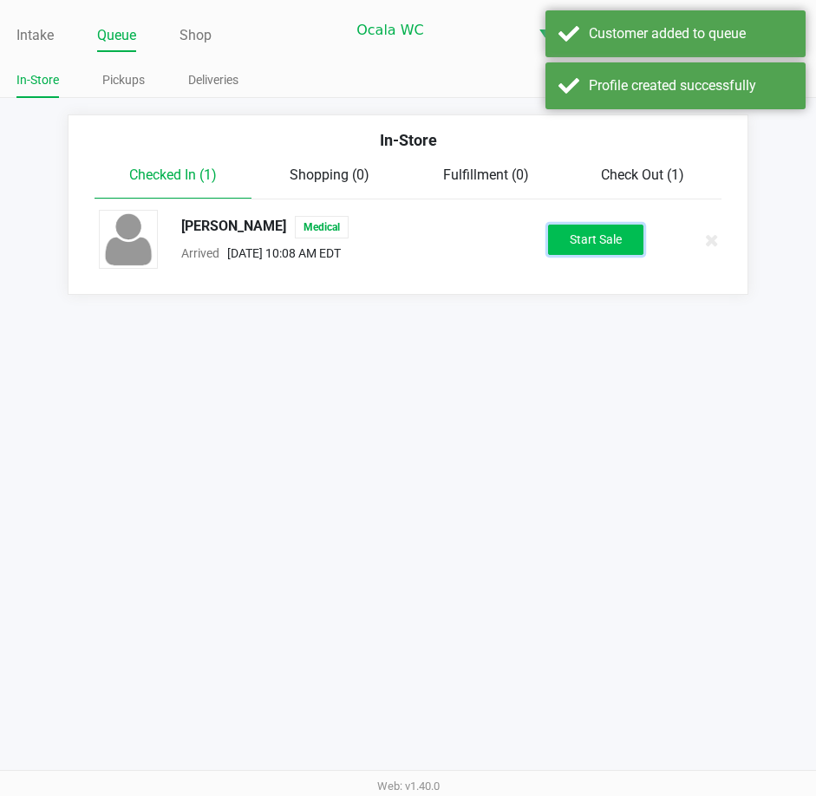
click at [587, 245] on button "Start Sale" at bounding box center [595, 240] width 95 height 30
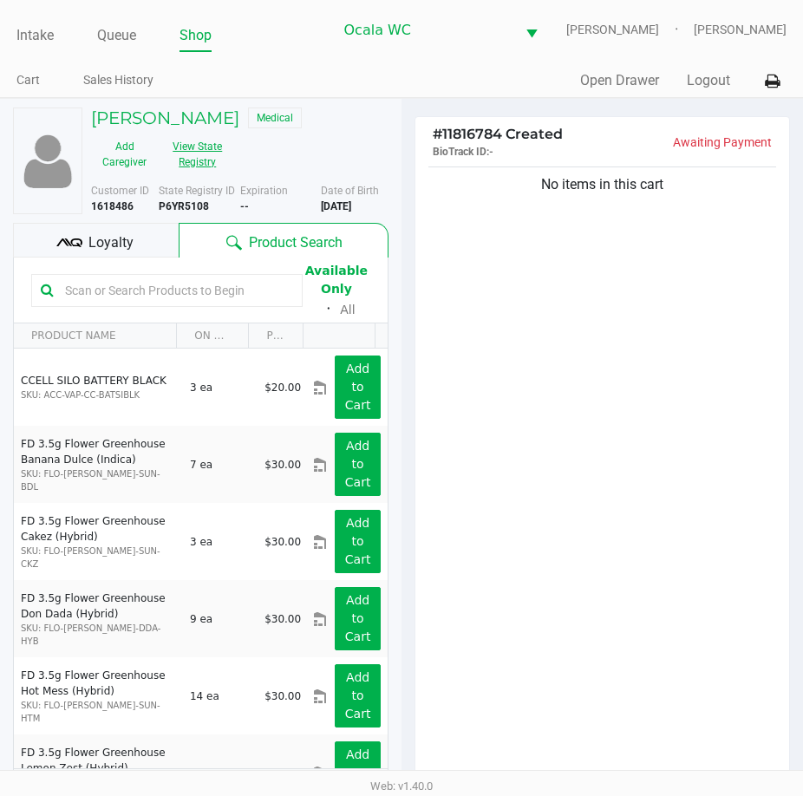
click at [193, 165] on button "View State Registry" at bounding box center [192, 154] width 69 height 43
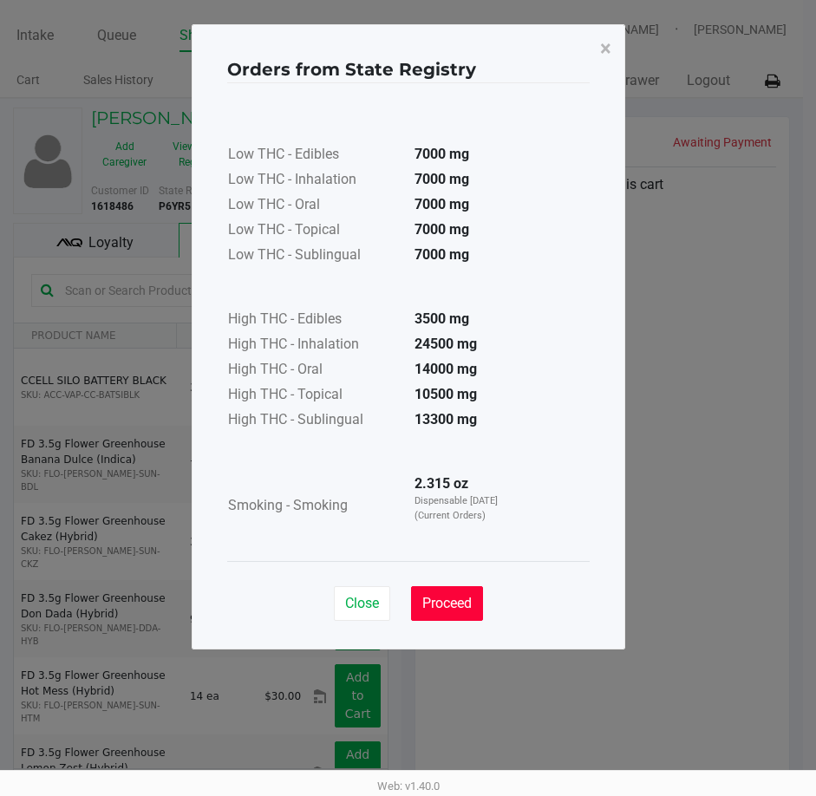
drag, startPoint x: 441, startPoint y: 606, endPoint x: 436, endPoint y: 589, distance: 18.1
click at [442, 606] on span "Proceed" at bounding box center [446, 603] width 49 height 16
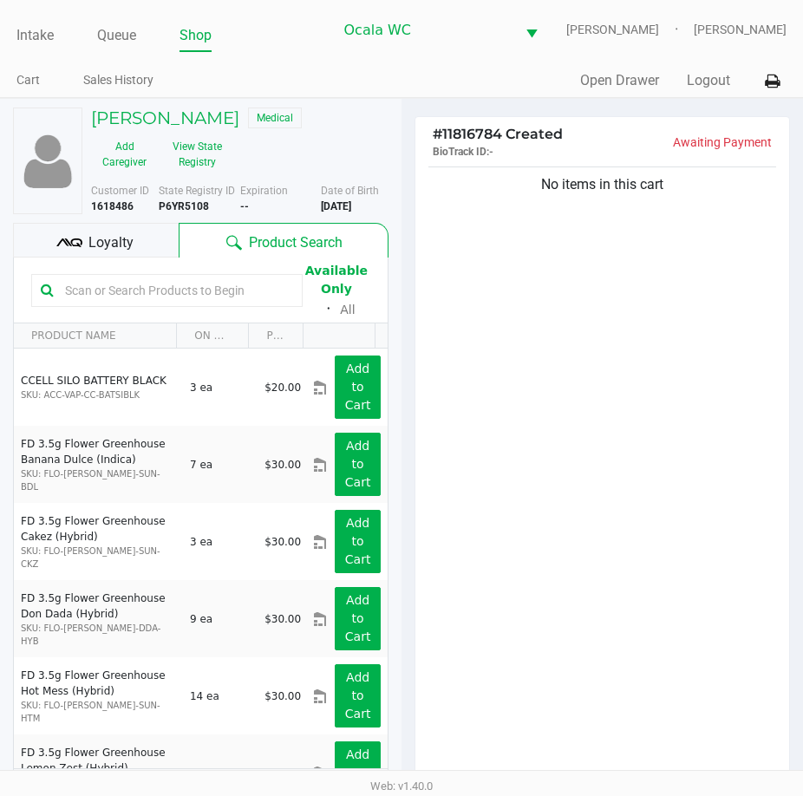
click at [81, 289] on input "text" at bounding box center [175, 290] width 235 height 26
type input "a"
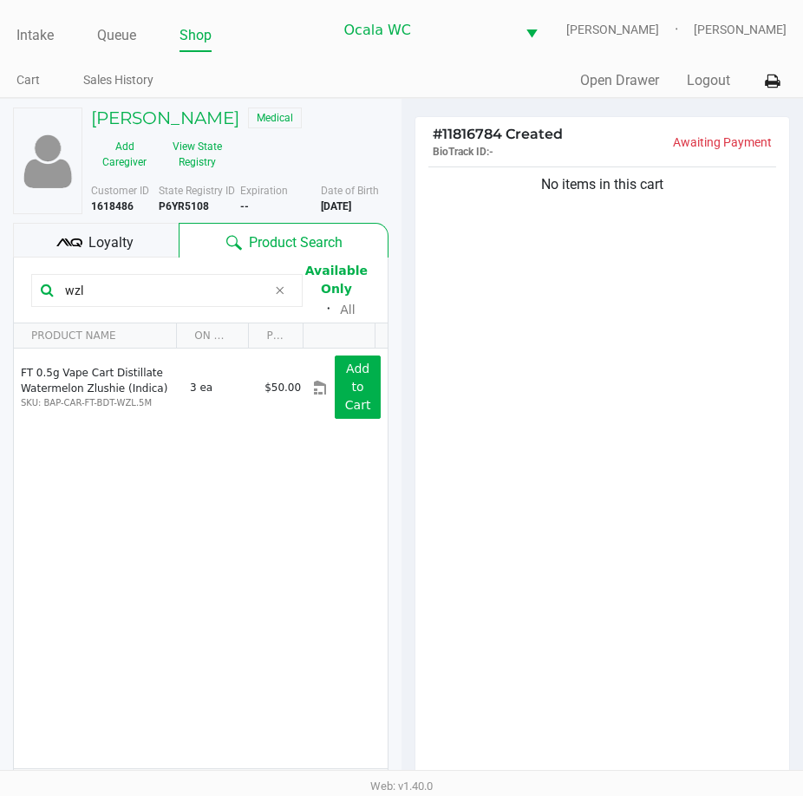
type input "wzl"
click at [610, 368] on div "No items in this cart" at bounding box center [602, 477] width 374 height 629
click at [640, 423] on div "No items in this cart" at bounding box center [602, 477] width 374 height 629
click at [579, 380] on div "No items in this cart" at bounding box center [602, 477] width 374 height 629
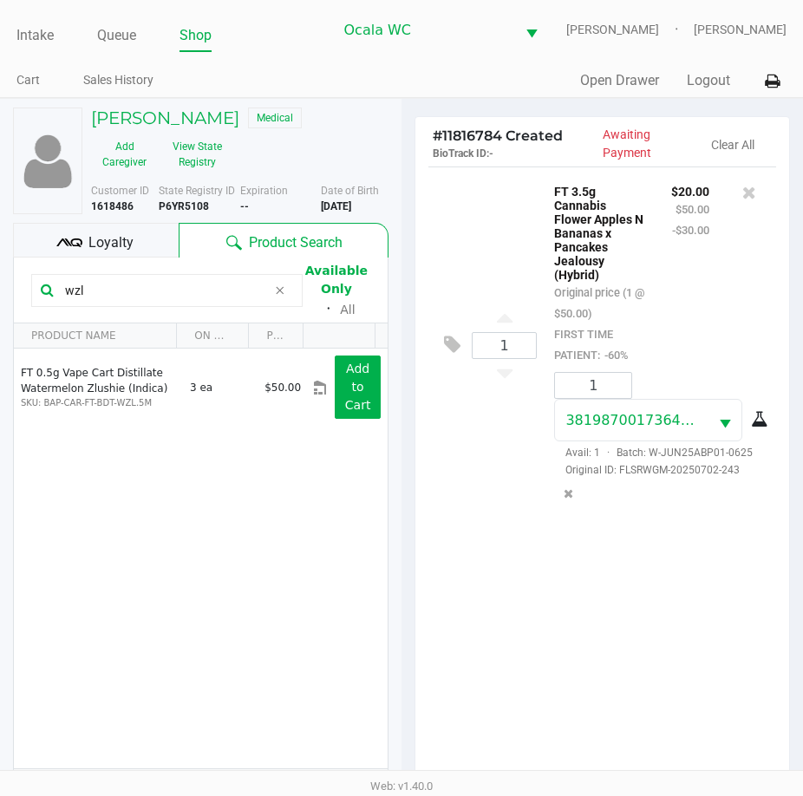
click at [510, 542] on div "1 FT 3.5g Cannabis Flower Apples N Bananas x Pancakes Jealousy (Hybrid) Origina…" at bounding box center [602, 480] width 374 height 629
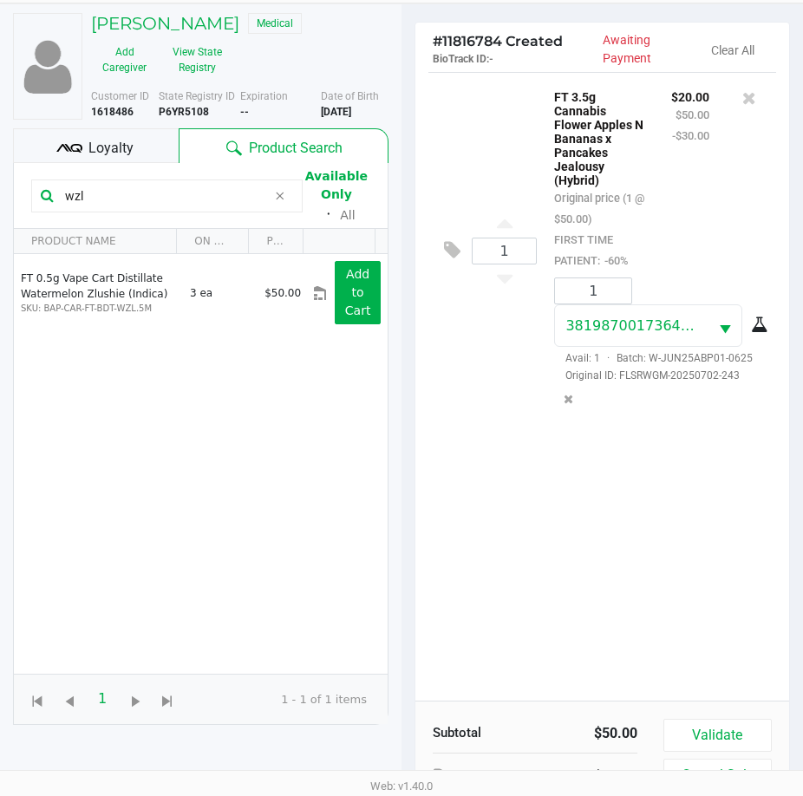
scroll to position [191, 0]
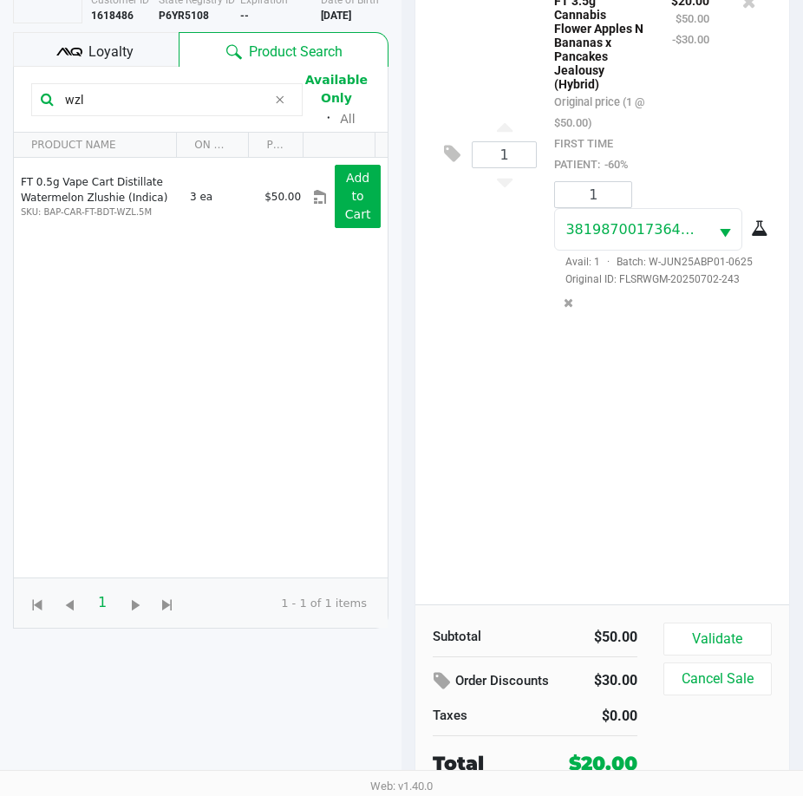
click at [504, 498] on div "1 FT 3.5g Cannabis Flower Apples N Bananas x Pancakes Jealousy (Hybrid) Origina…" at bounding box center [602, 290] width 374 height 629
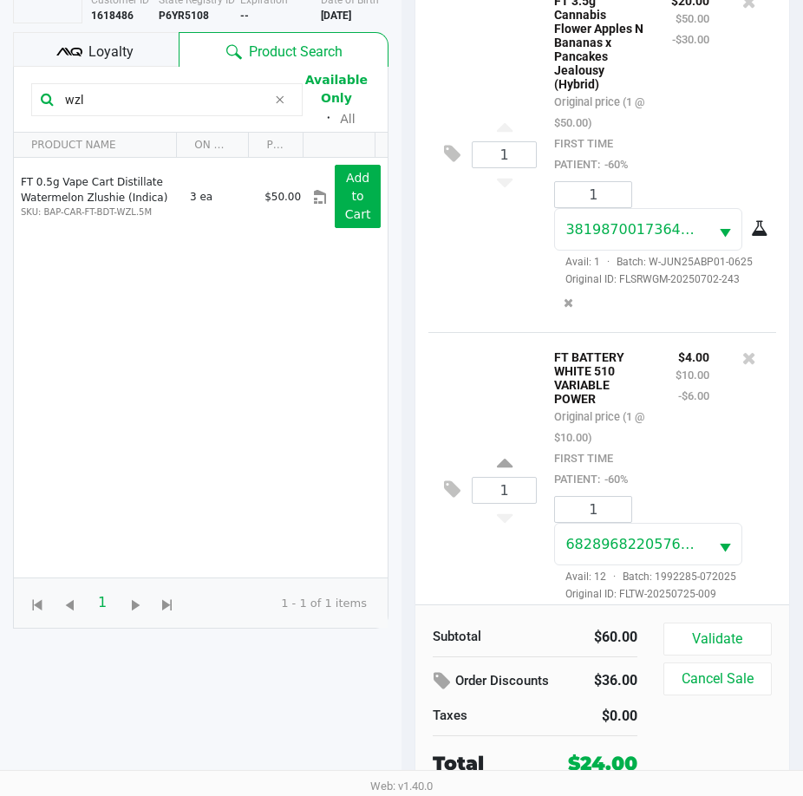
scroll to position [73, 0]
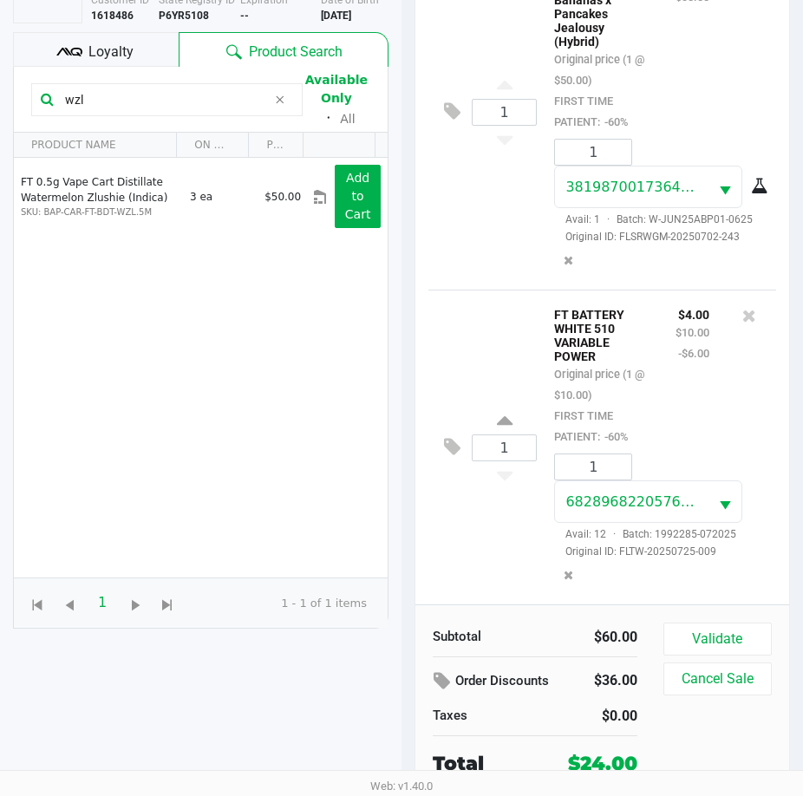
click at [477, 316] on div "1 FT BATTERY WHITE 510 VARIABLE POWER Original price (1 @ $10.00) FIRST TIME PA…" at bounding box center [602, 447] width 348 height 315
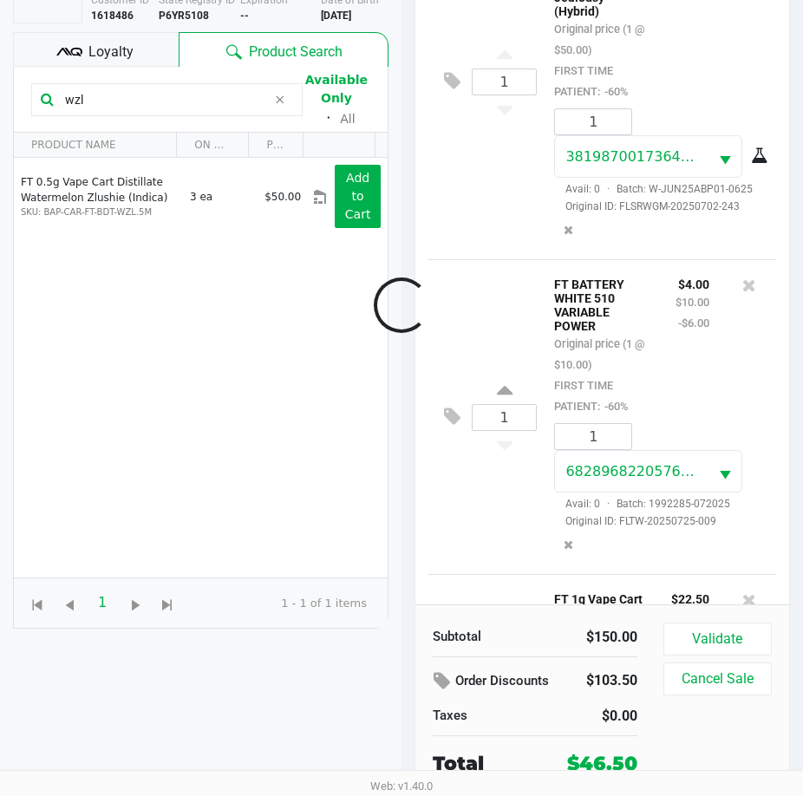
scroll to position [380, 0]
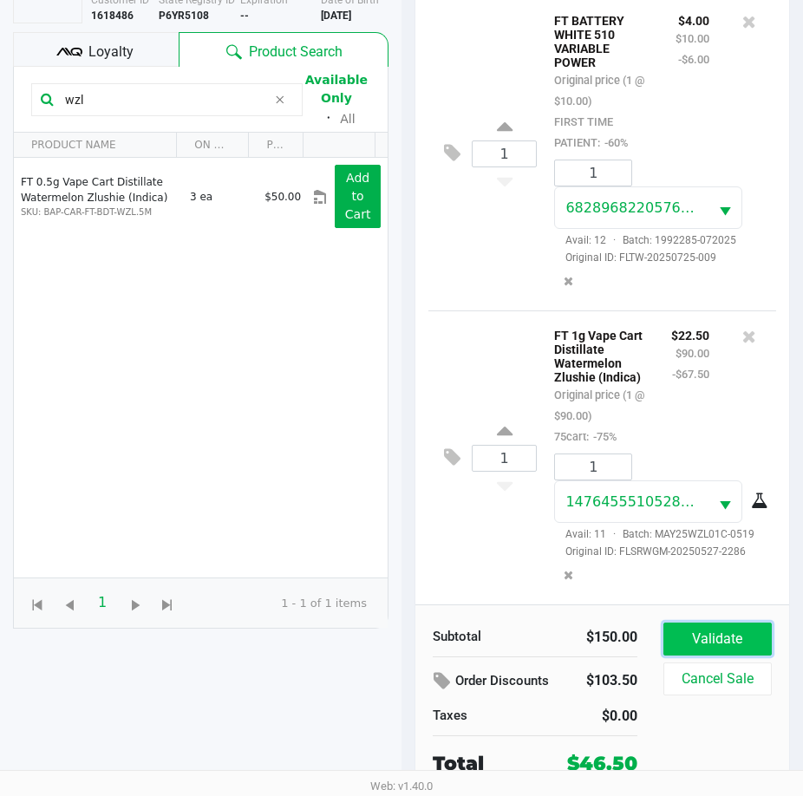
click at [703, 635] on button "Validate" at bounding box center [717, 638] width 108 height 33
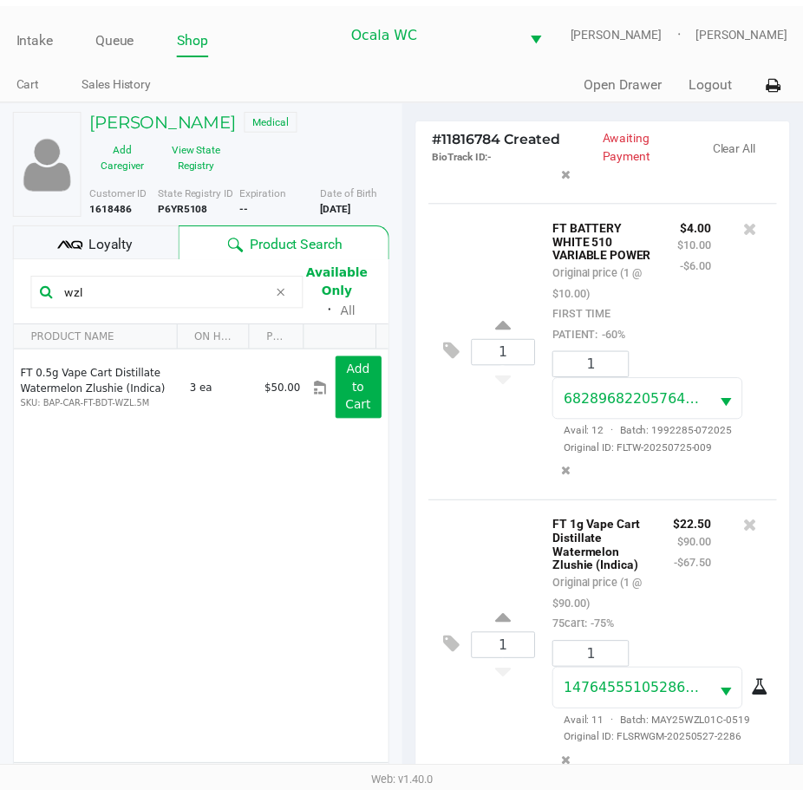
scroll to position [406, 0]
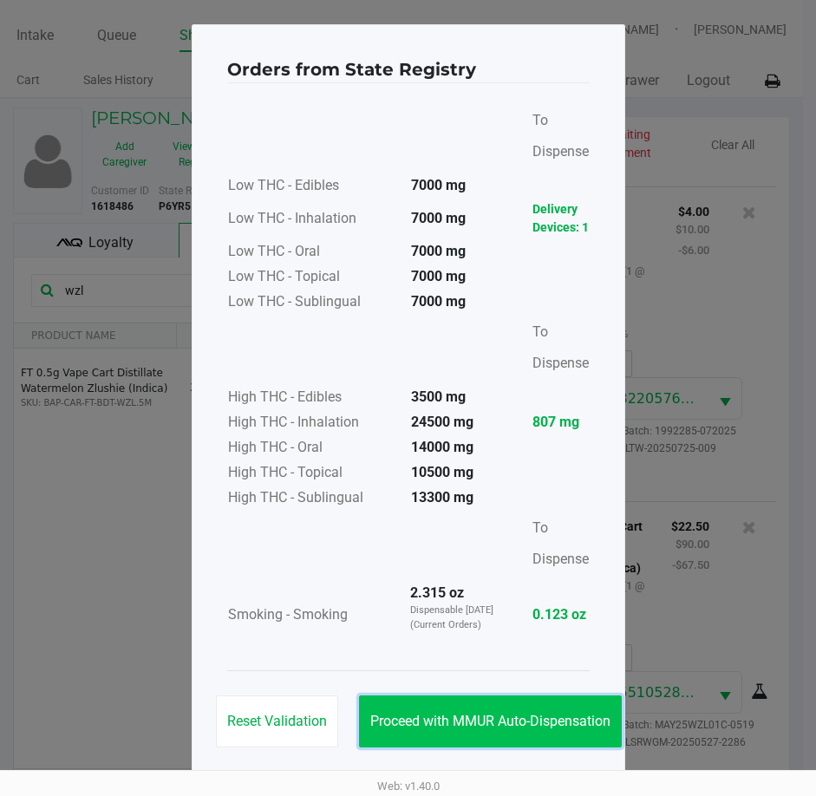
click at [446, 730] on button "Proceed with MMUR Auto-Dispensation" at bounding box center [490, 721] width 263 height 52
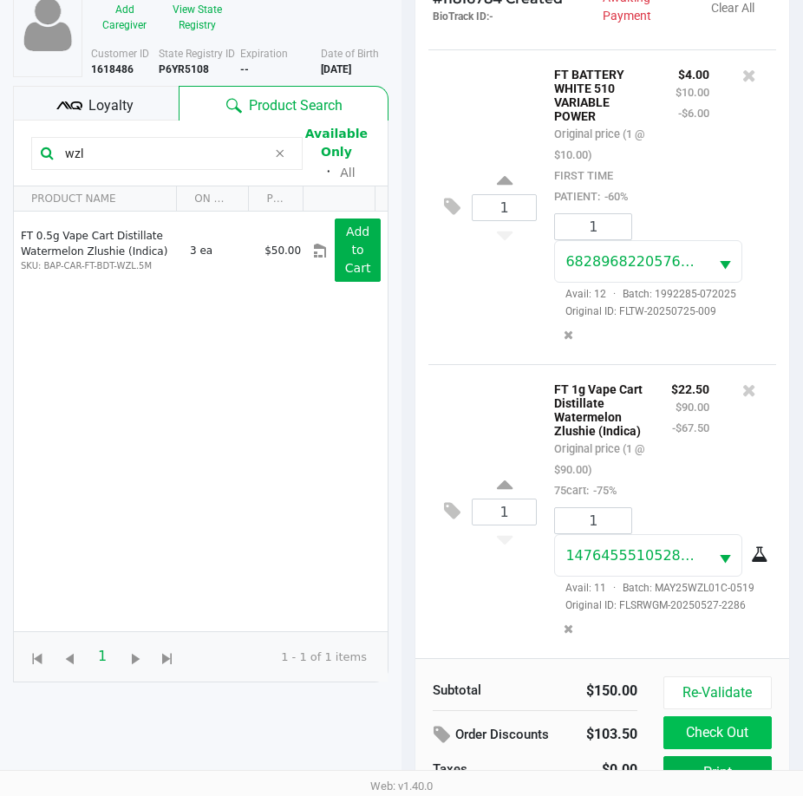
scroll to position [230, 0]
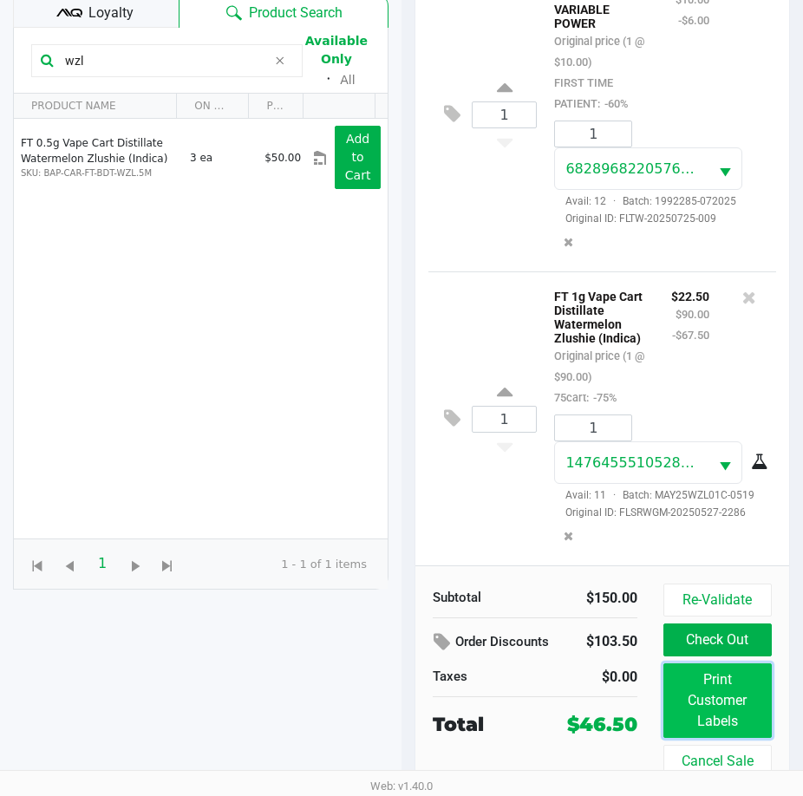
click at [728, 705] on button "Print Customer Labels" at bounding box center [717, 700] width 108 height 75
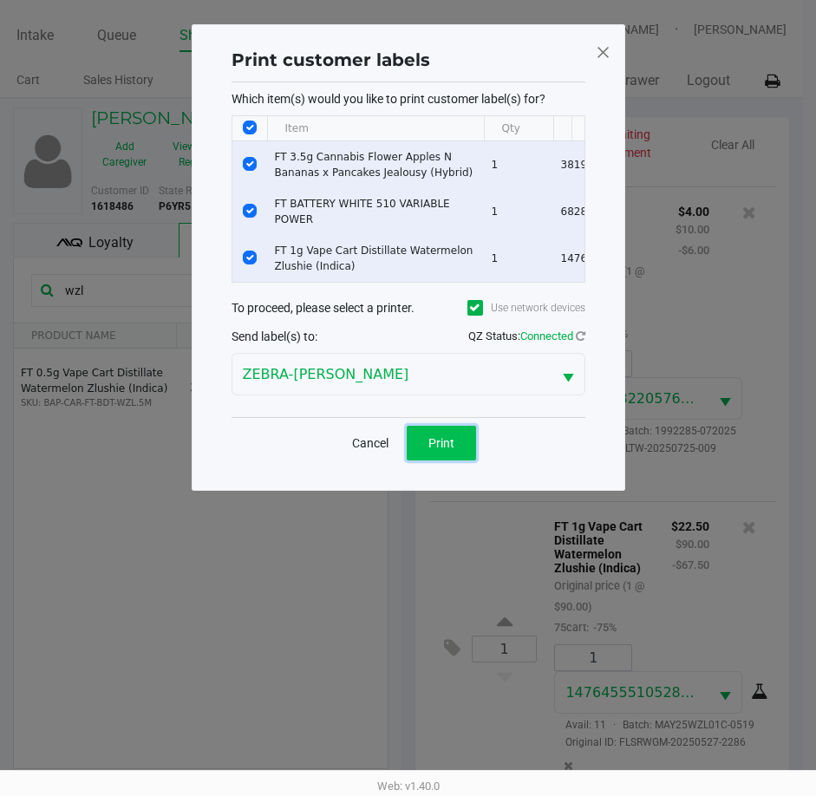
click at [453, 450] on span "Print" at bounding box center [441, 443] width 26 height 14
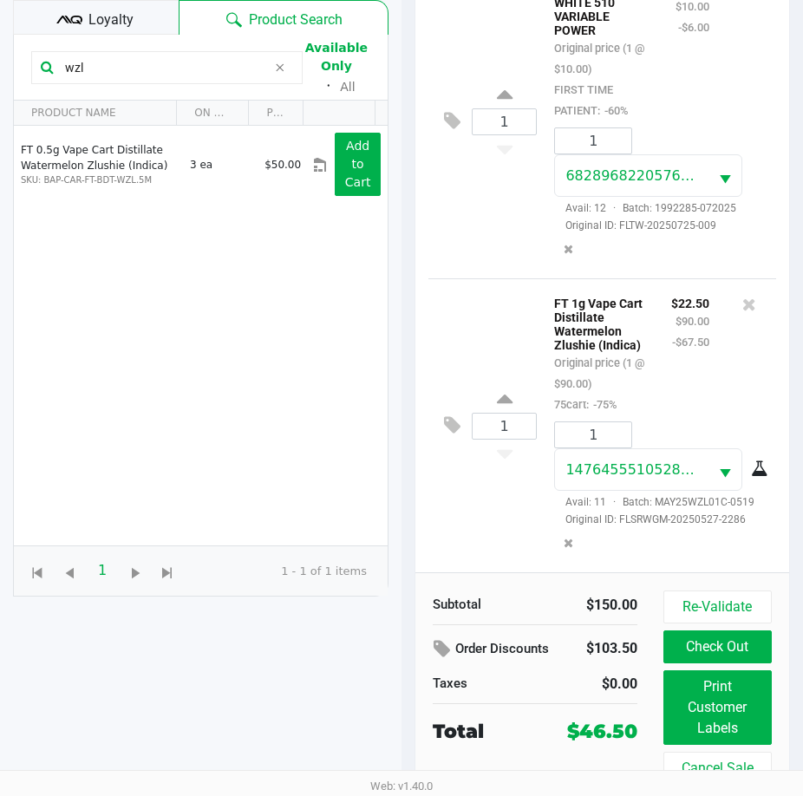
scroll to position [230, 0]
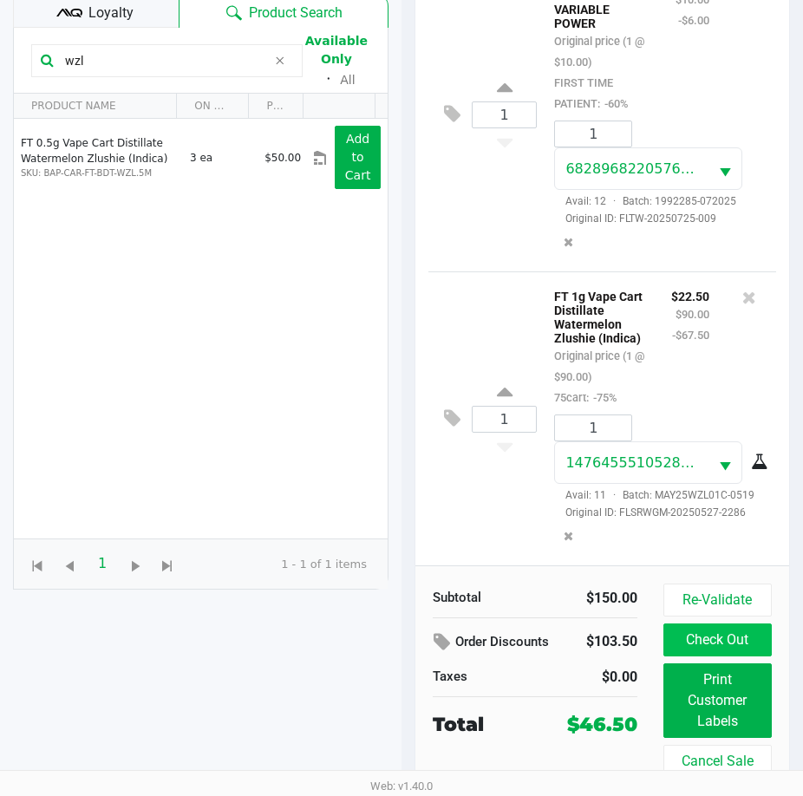
click at [727, 635] on button "Check Out" at bounding box center [717, 639] width 108 height 33
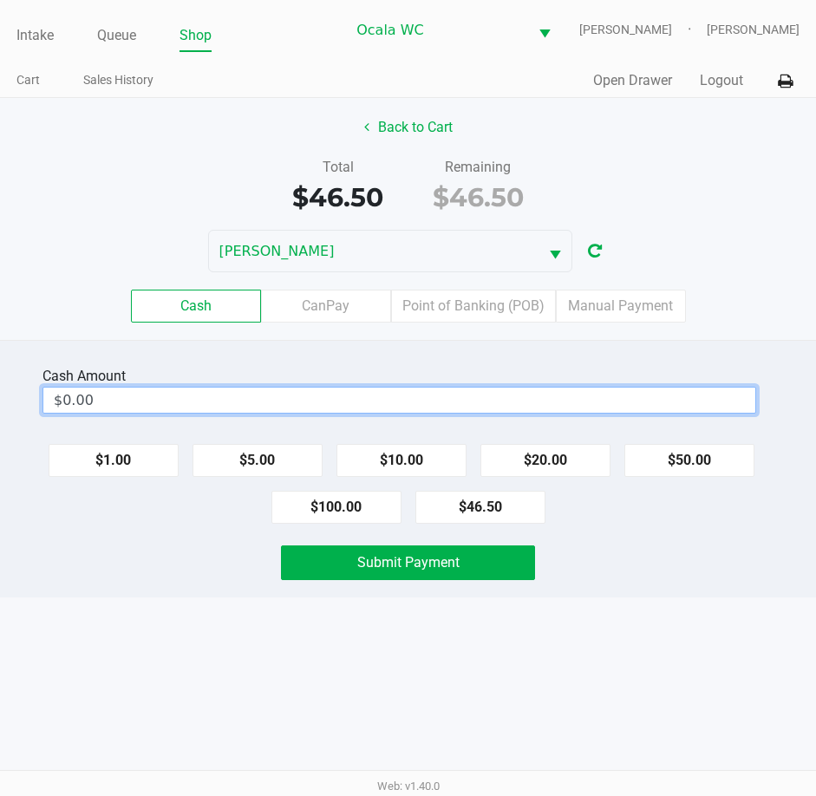
click at [463, 392] on input "$0.00" at bounding box center [399, 400] width 712 height 25
click at [478, 566] on button "Submit Payment" at bounding box center [408, 562] width 255 height 35
type input "$60.00"
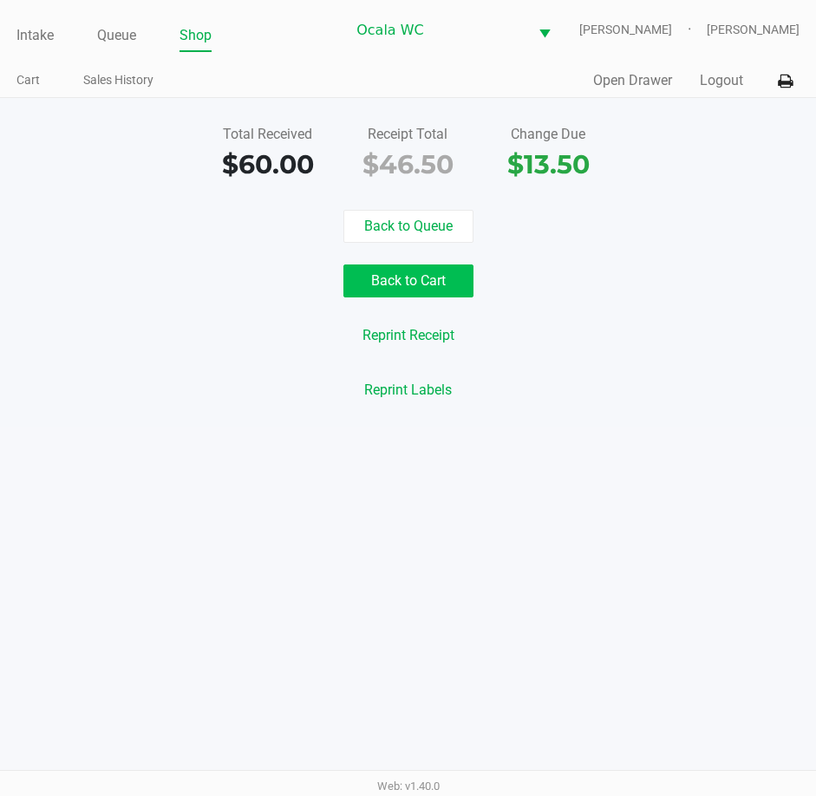
click at [396, 264] on div "Back to Queue Back to Cart Reprint Receipt Reprint Labels" at bounding box center [408, 308] width 842 height 197
click at [394, 290] on button "Back to Cart" at bounding box center [408, 280] width 130 height 33
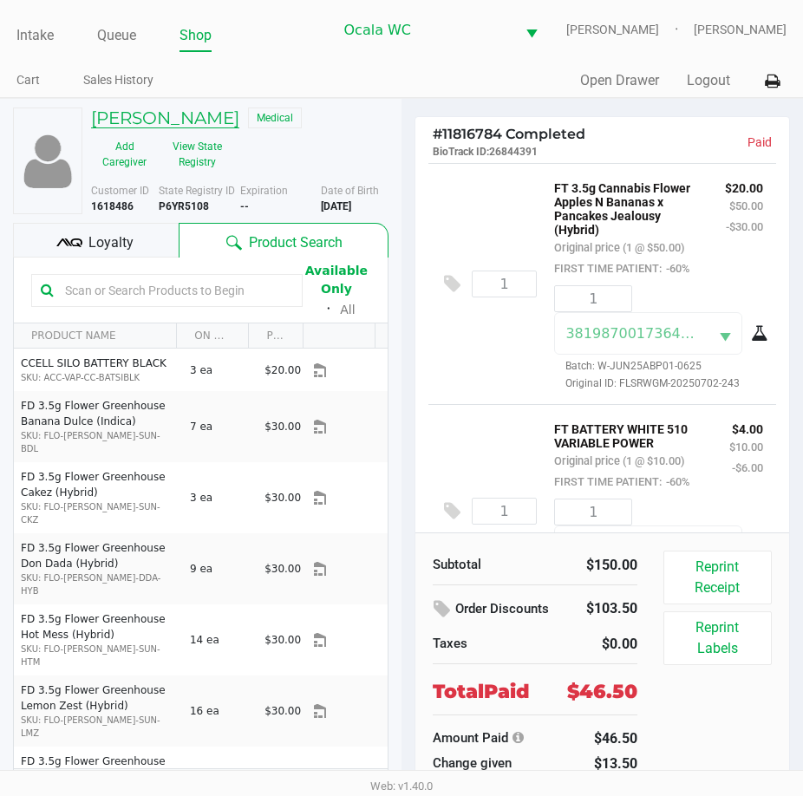
click at [137, 110] on h5 "SHANNON MANN" at bounding box center [165, 118] width 148 height 21
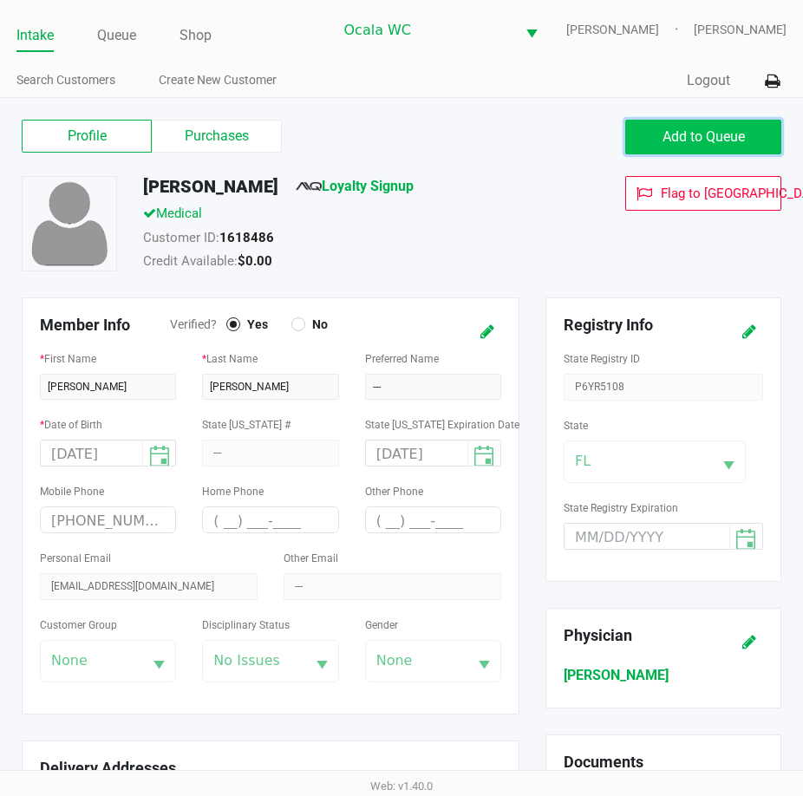
click at [680, 133] on span "Add to Queue" at bounding box center [703, 136] width 82 height 16
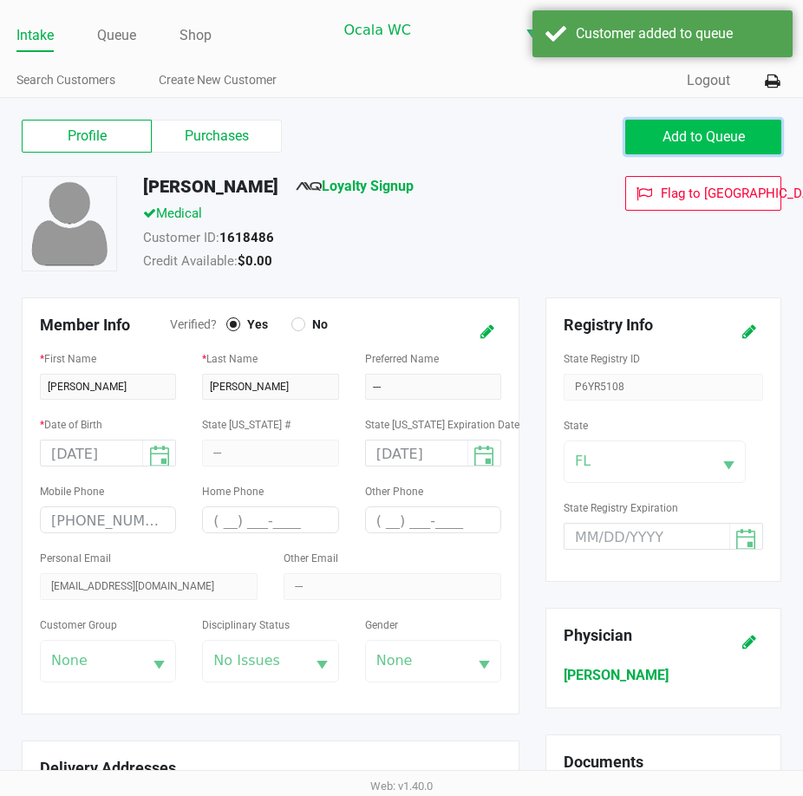
click at [698, 138] on span "Add to Queue" at bounding box center [703, 136] width 82 height 16
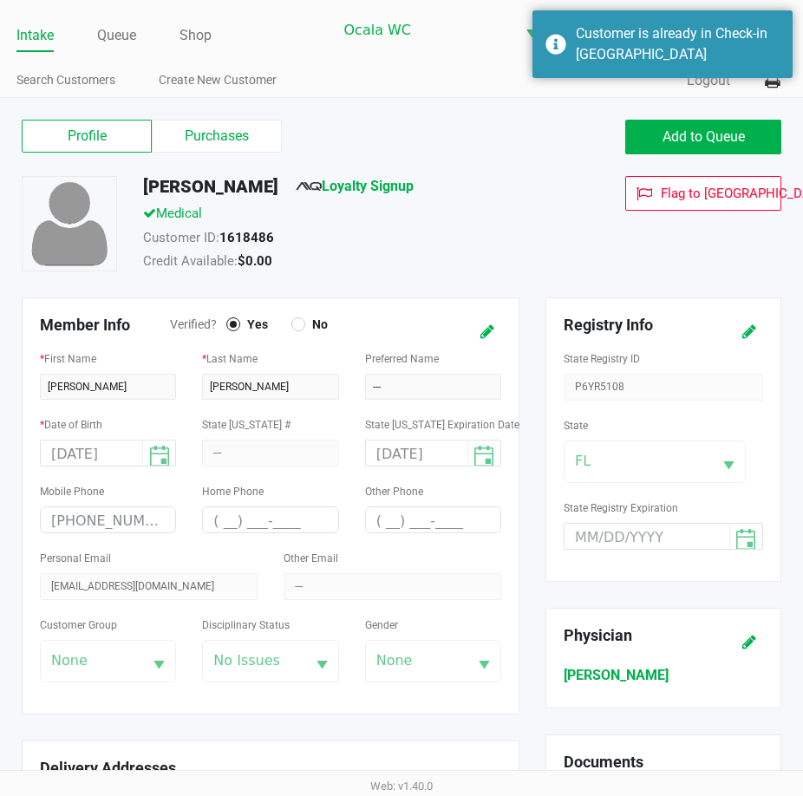
click at [498, 201] on div "SHANNON MANN Loyalty Signup" at bounding box center [351, 190] width 443 height 28
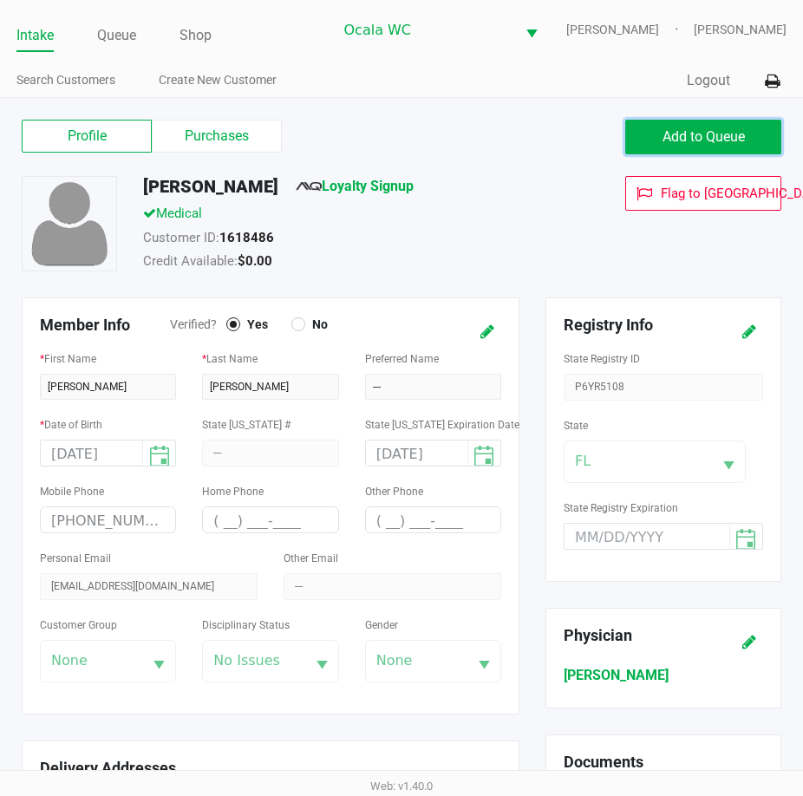
click at [713, 140] on span "Add to Queue" at bounding box center [703, 136] width 82 height 16
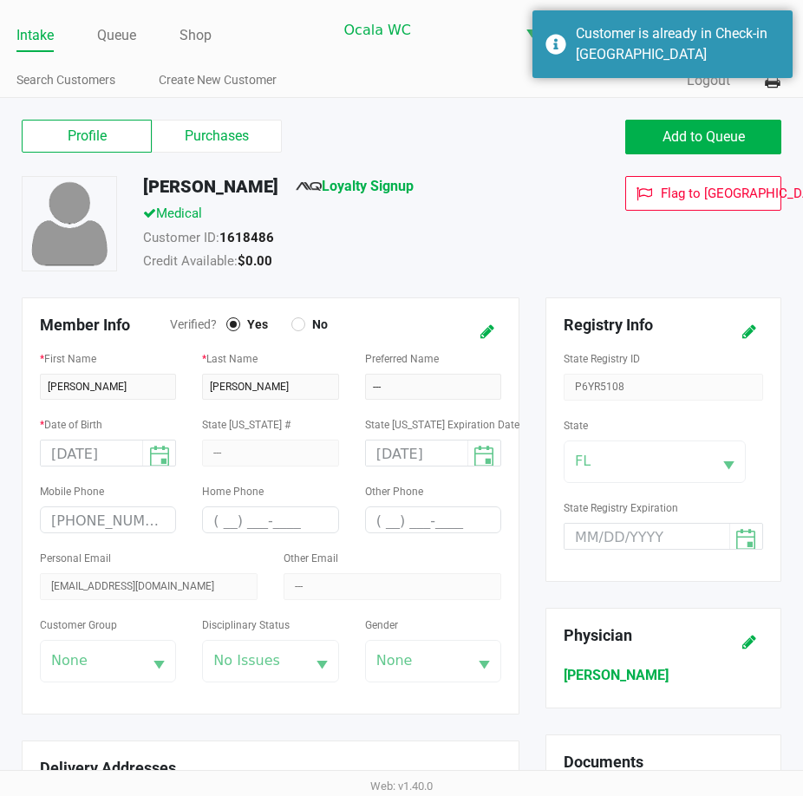
click at [99, 21] on div "Intake Queue Shop" at bounding box center [174, 35] width 316 height 32
click at [122, 33] on link "Queue" at bounding box center [116, 35] width 39 height 24
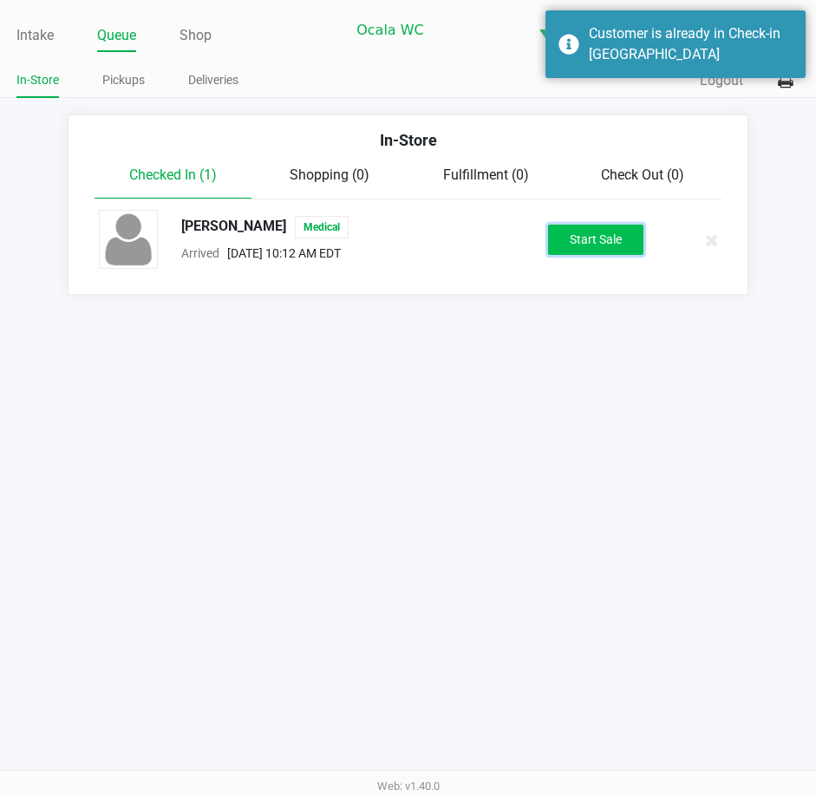
click at [577, 250] on button "Start Sale" at bounding box center [595, 240] width 95 height 30
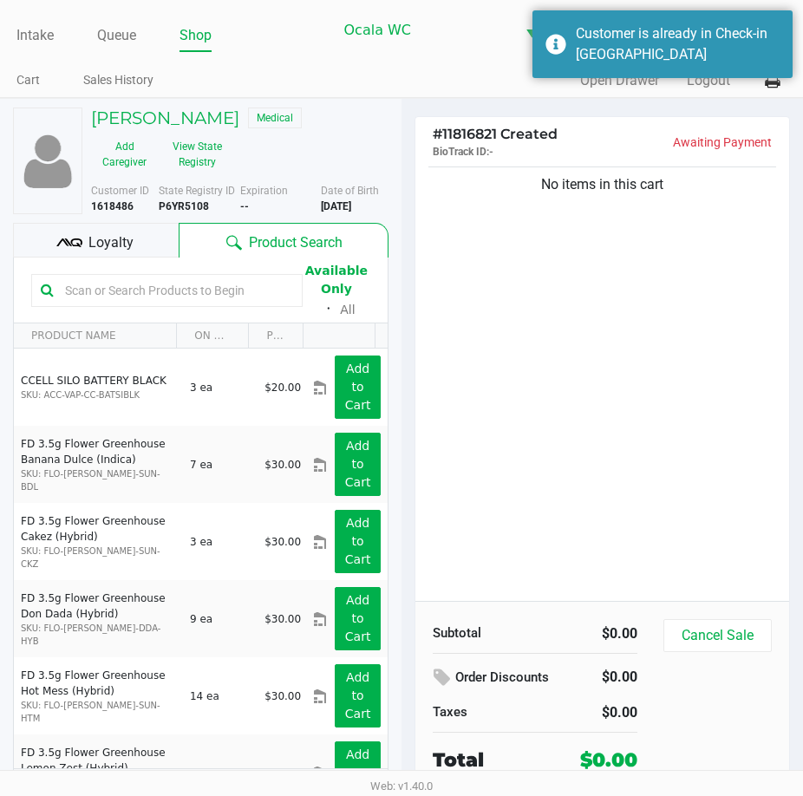
click at [557, 358] on div "No items in this cart" at bounding box center [602, 382] width 374 height 438
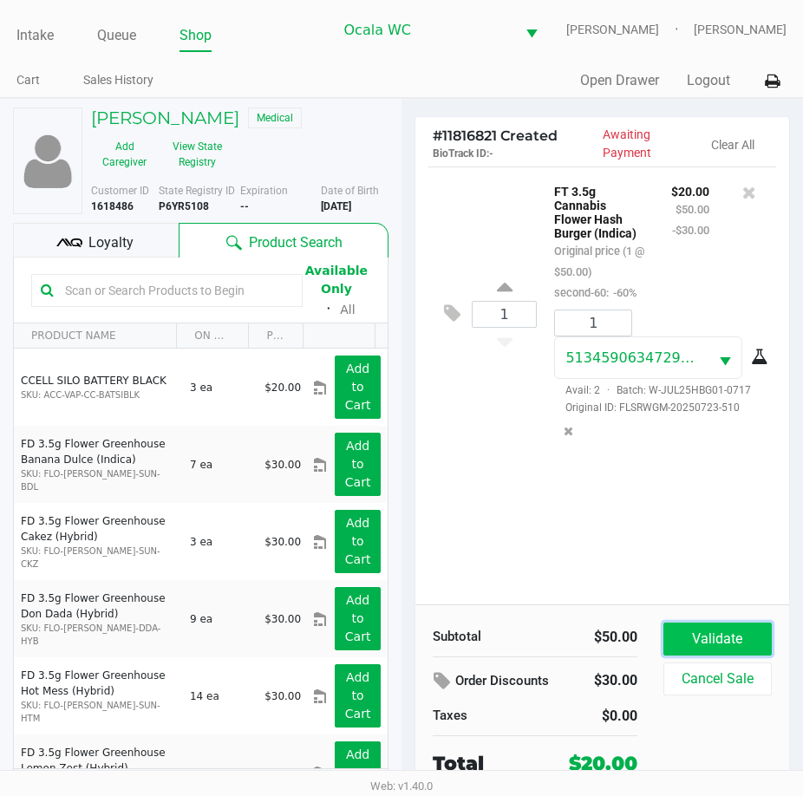
click at [714, 644] on button "Validate" at bounding box center [717, 638] width 108 height 33
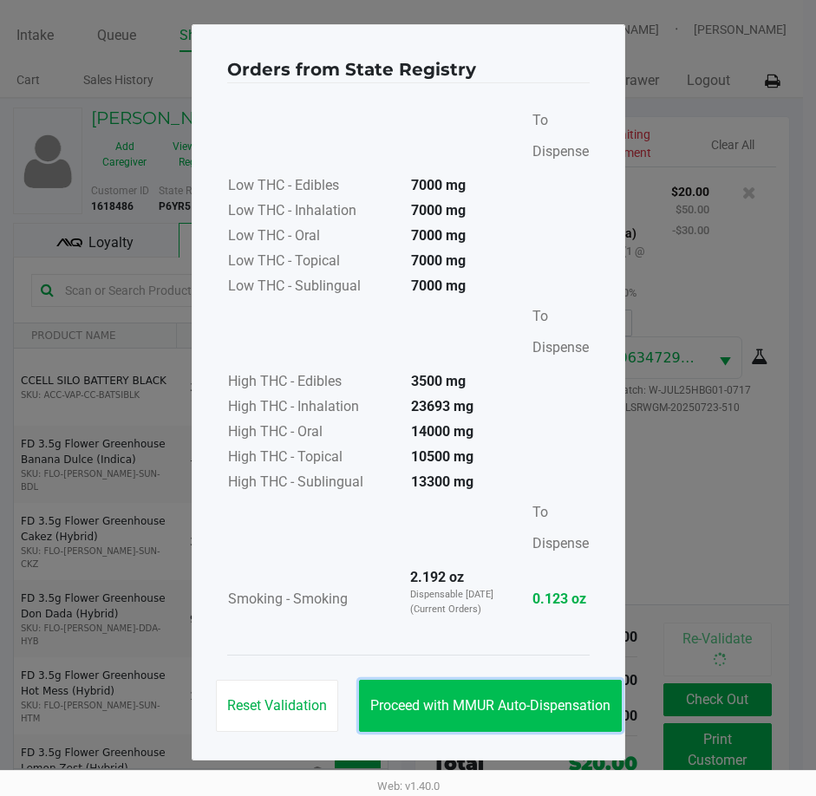
click at [455, 714] on button "Proceed with MMUR Auto-Dispensation" at bounding box center [490, 706] width 263 height 52
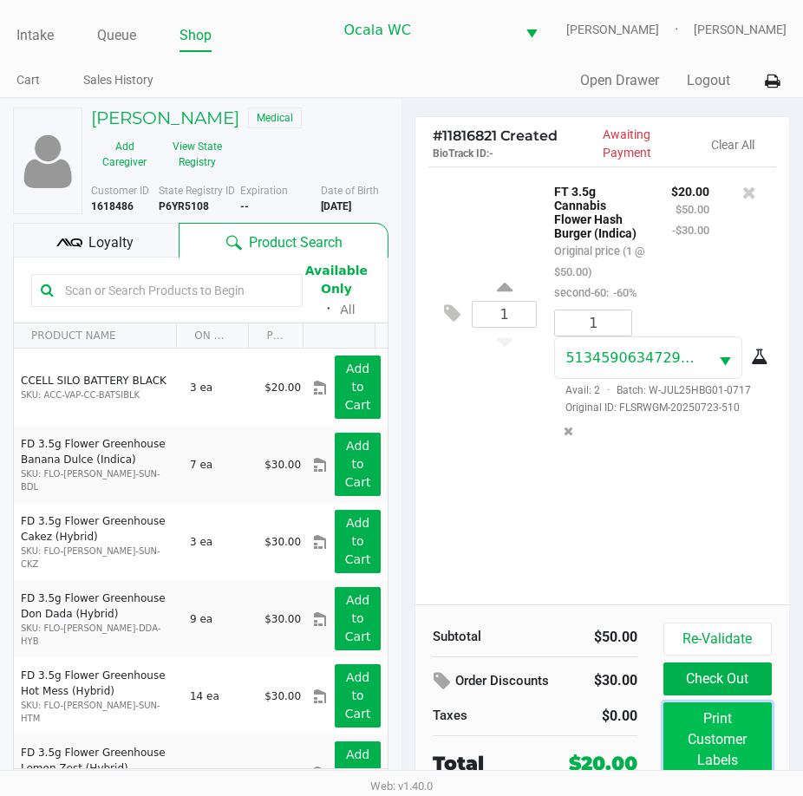
click at [683, 749] on button "Print Customer Labels" at bounding box center [717, 739] width 108 height 75
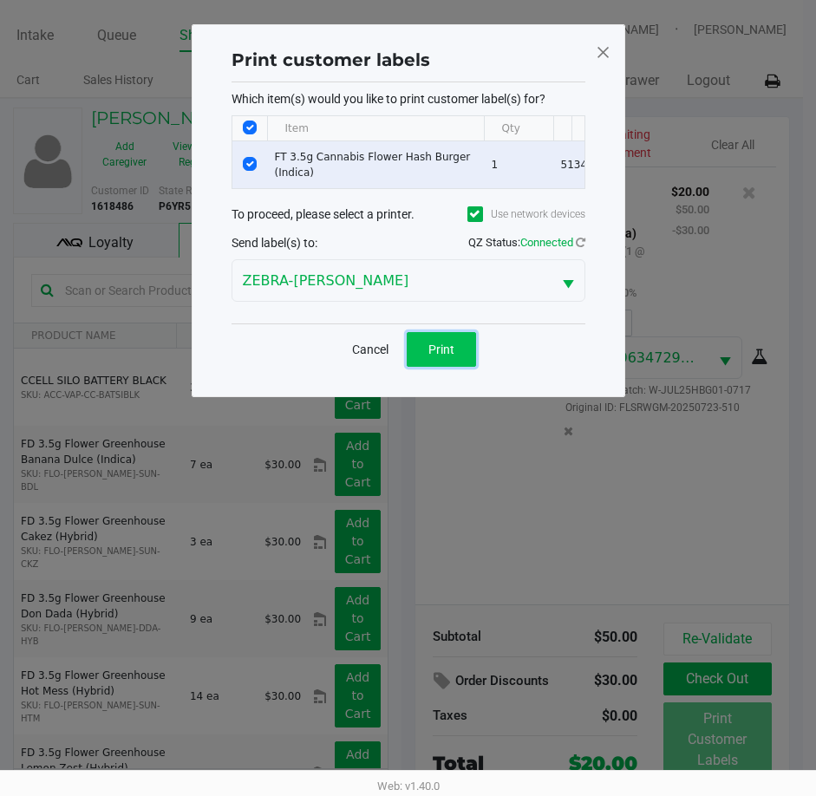
click at [446, 356] on span "Print" at bounding box center [441, 349] width 26 height 14
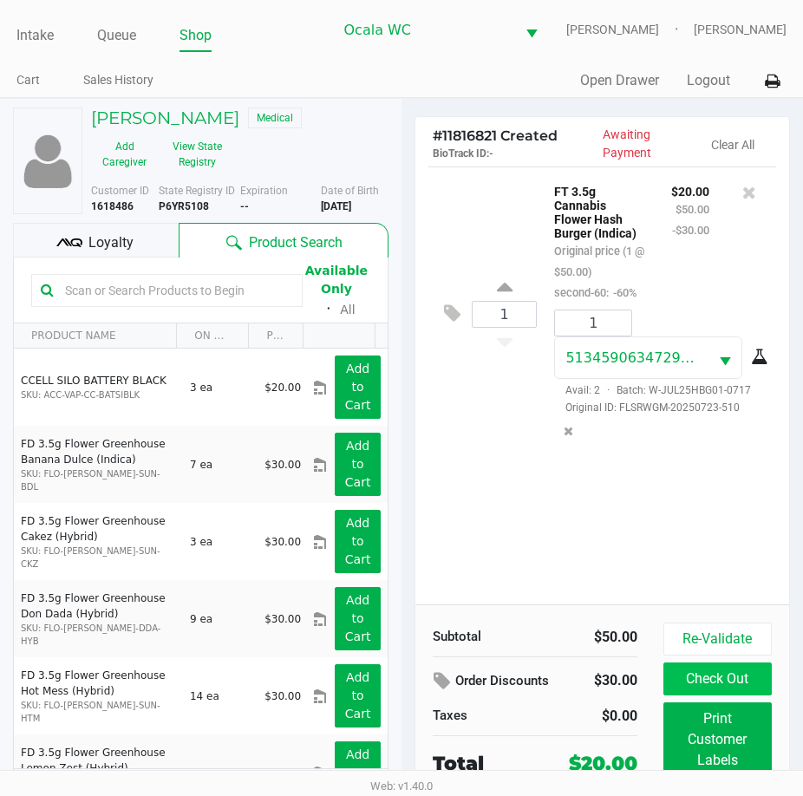
click at [736, 680] on button "Check Out" at bounding box center [717, 678] width 108 height 33
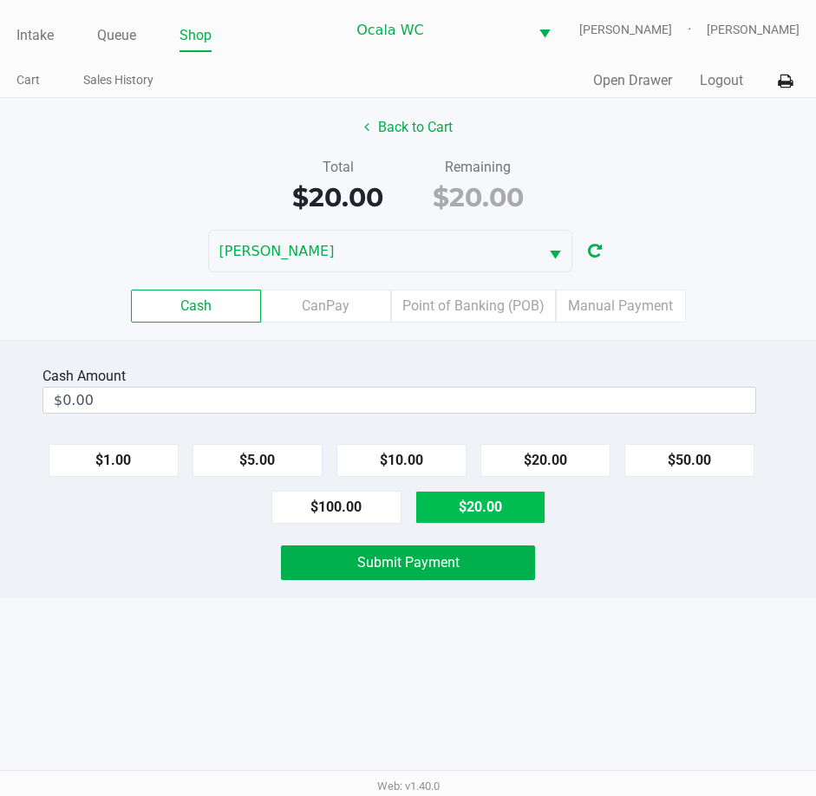
click at [487, 511] on button "$20.00" at bounding box center [480, 507] width 130 height 33
type input "$20.00"
click at [449, 573] on button "Submit Payment" at bounding box center [408, 562] width 255 height 35
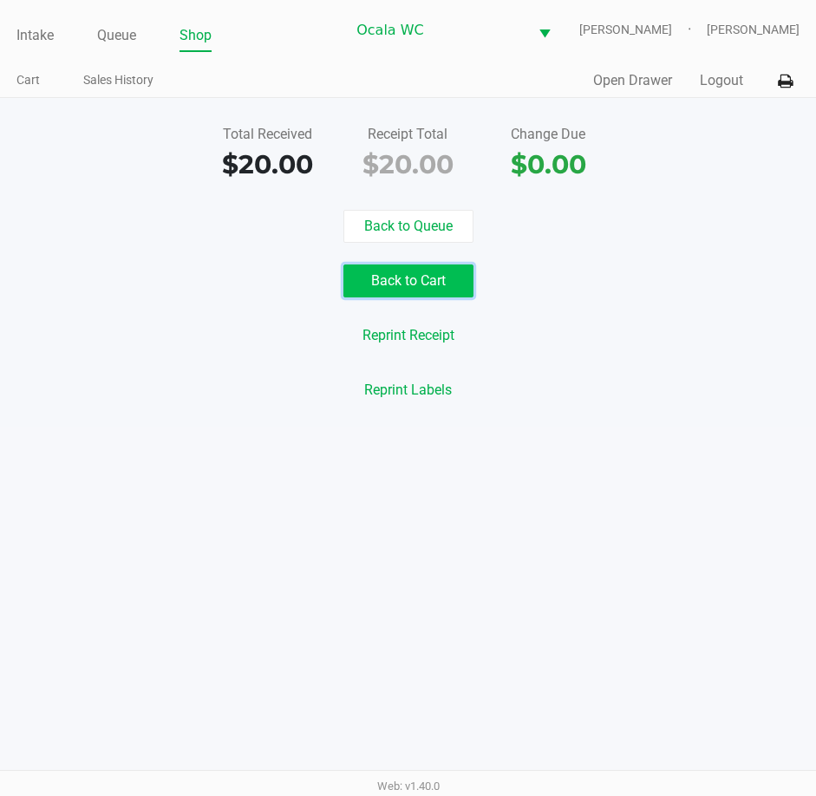
click at [407, 286] on button "Back to Cart" at bounding box center [408, 280] width 130 height 33
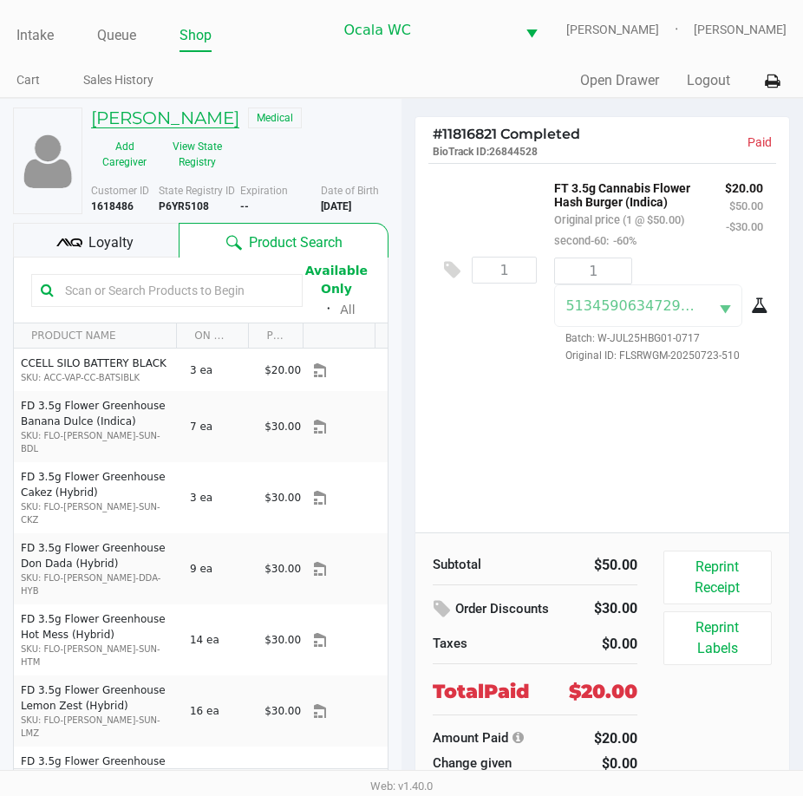
click at [153, 121] on h5 "SHANNON MANN" at bounding box center [165, 118] width 148 height 21
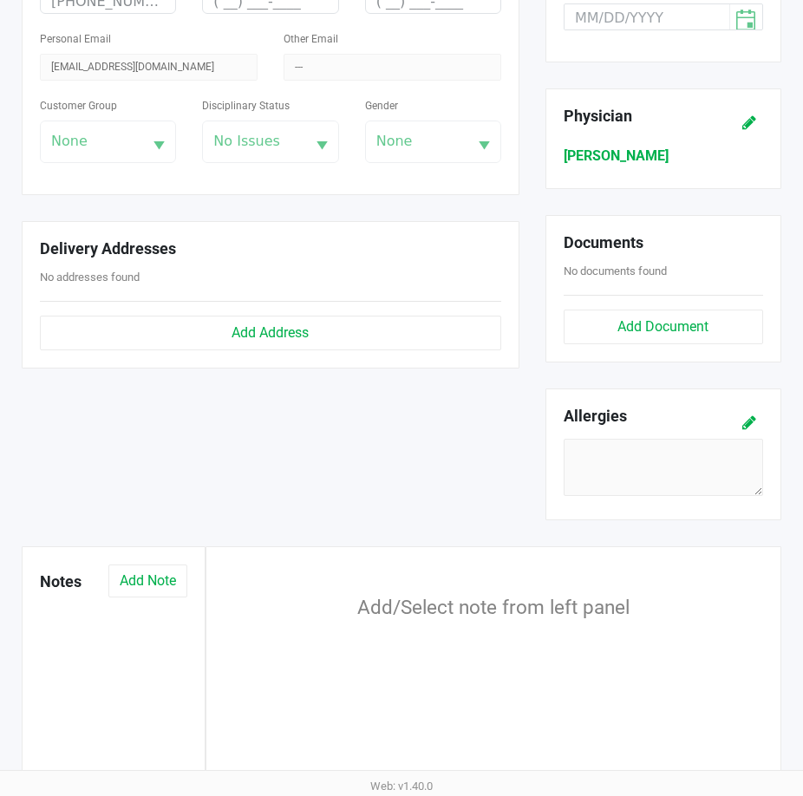
scroll to position [520, 0]
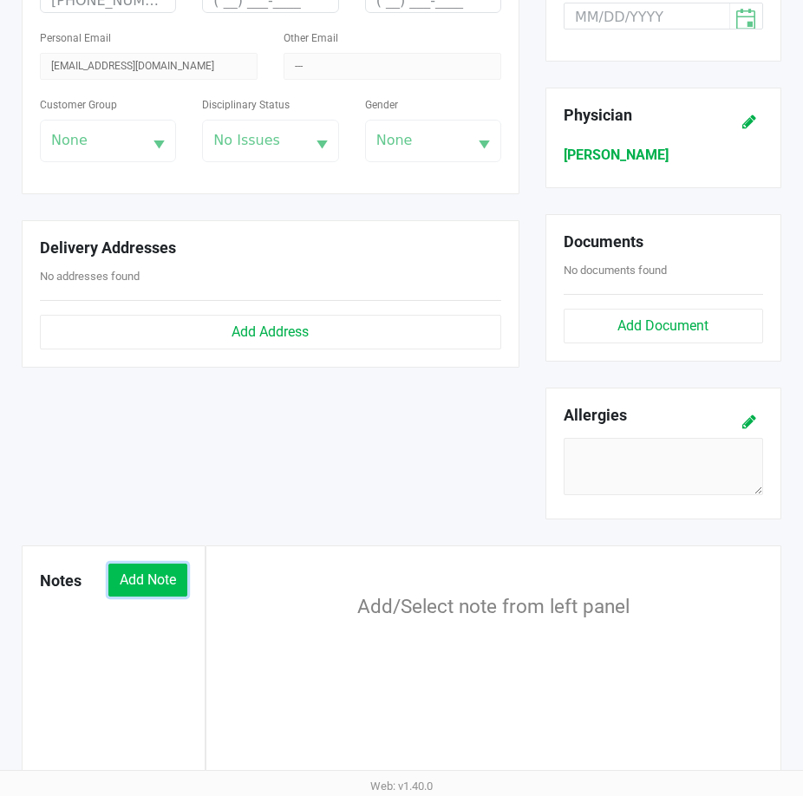
click at [150, 564] on button "Add Note" at bounding box center [147, 580] width 79 height 33
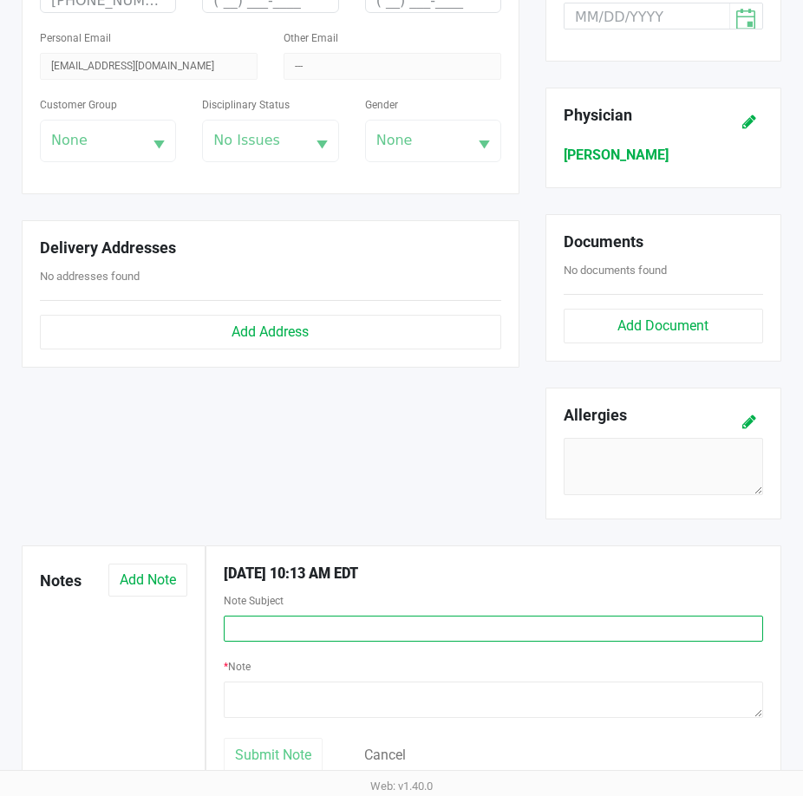
click at [271, 616] on input "text" at bounding box center [494, 629] width 540 height 26
type input "P"
type input "2"
type input "Honor 2nd time 60%"
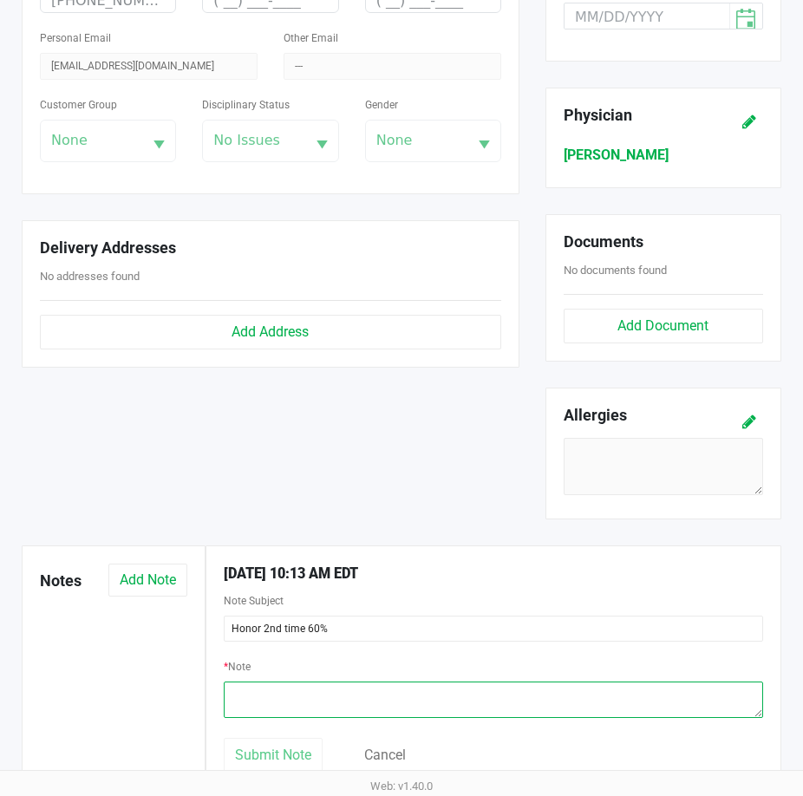
click at [262, 681] on textarea at bounding box center [494, 699] width 540 height 36
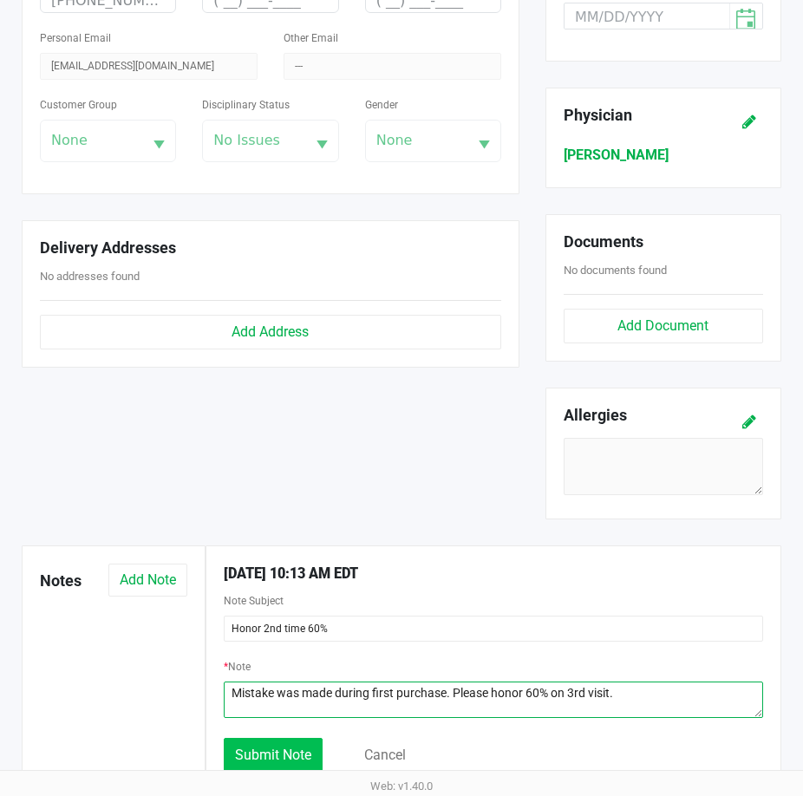
type textarea "Mistake was made during first purchase. Please honor 60% on 3rd visit."
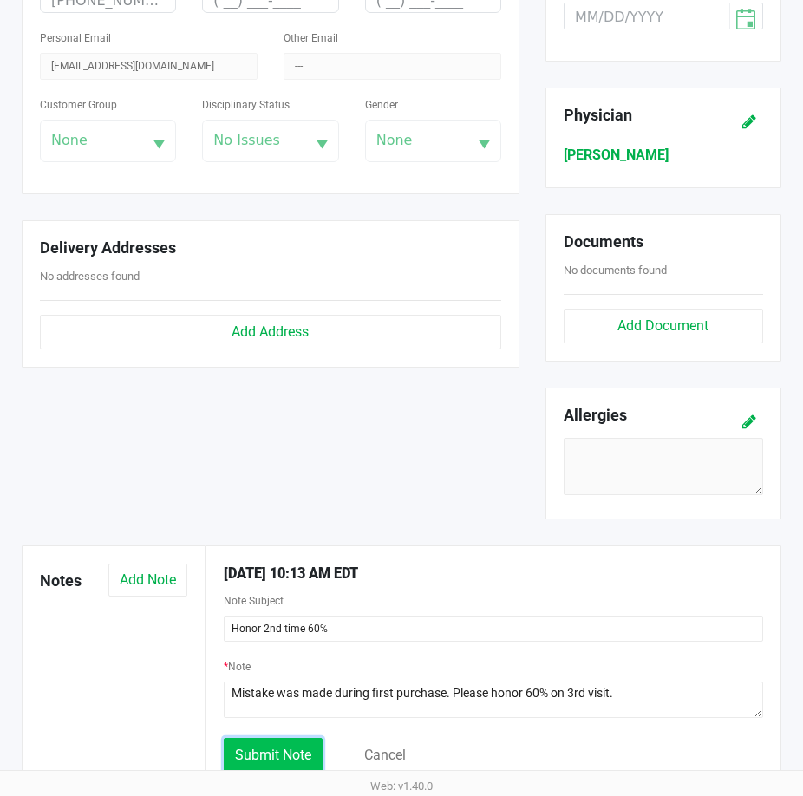
click at [250, 746] on span "Submit Note" at bounding box center [273, 754] width 76 height 16
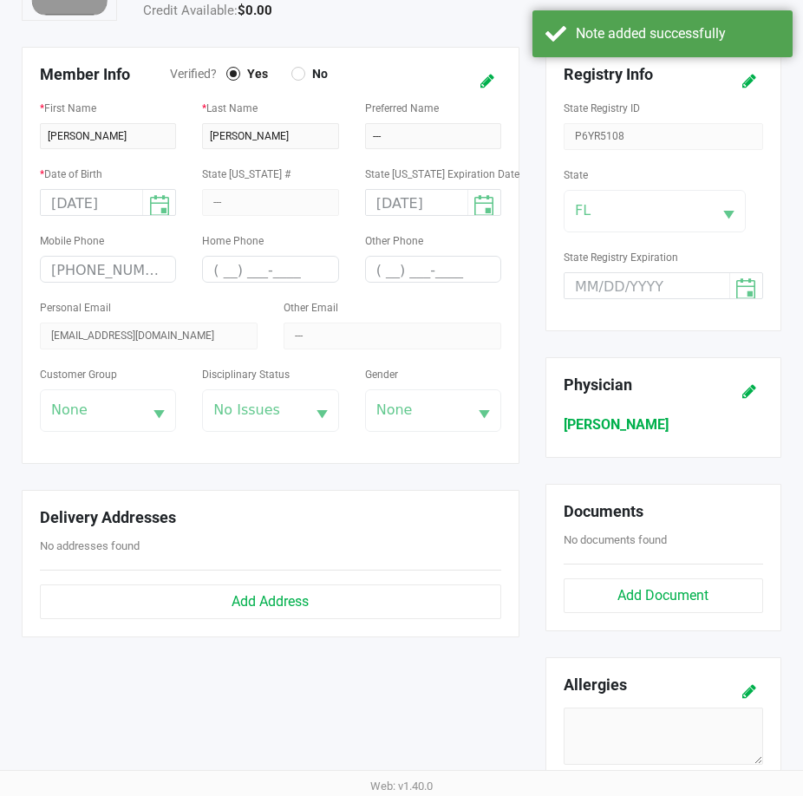
scroll to position [0, 0]
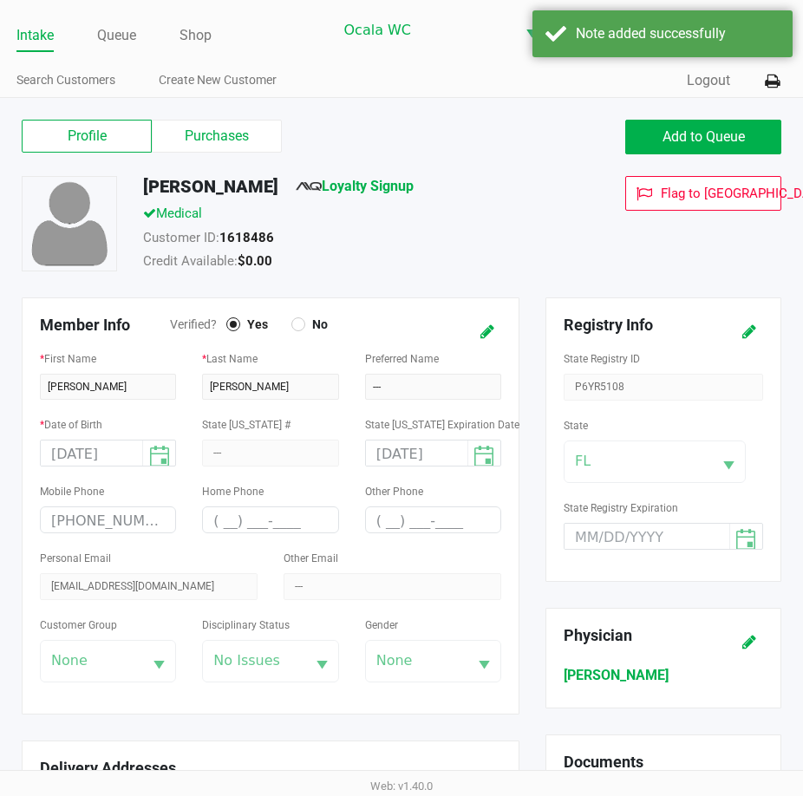
click at [33, 31] on link "Intake" at bounding box center [34, 35] width 37 height 24
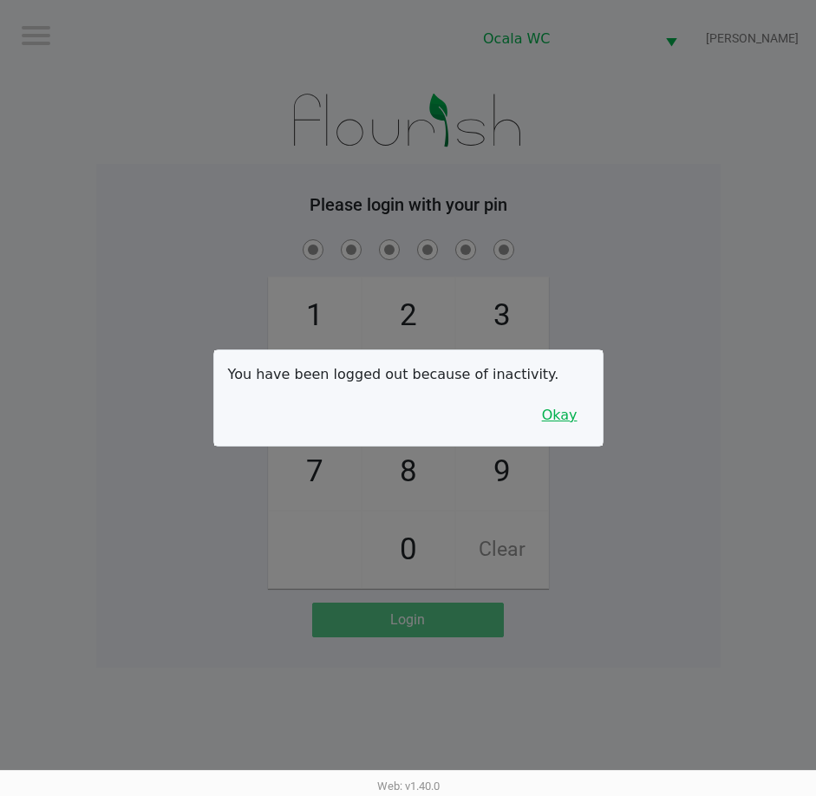
click at [561, 415] on button "Okay" at bounding box center [560, 415] width 58 height 33
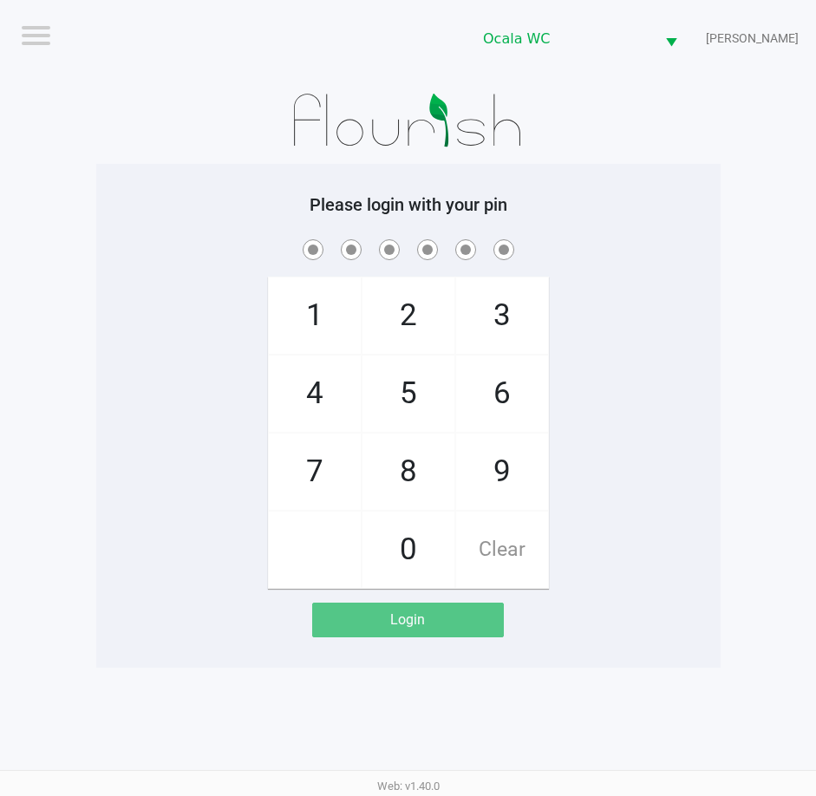
click at [629, 288] on div "1 4 7 2 5 8 0 3 6 9 Clear" at bounding box center [408, 412] width 624 height 353
click at [635, 198] on h5 "Please login with your pin" at bounding box center [408, 204] width 598 height 21
click at [635, 203] on h5 "Please login with your pin" at bounding box center [408, 204] width 598 height 21
checkbox input "true"
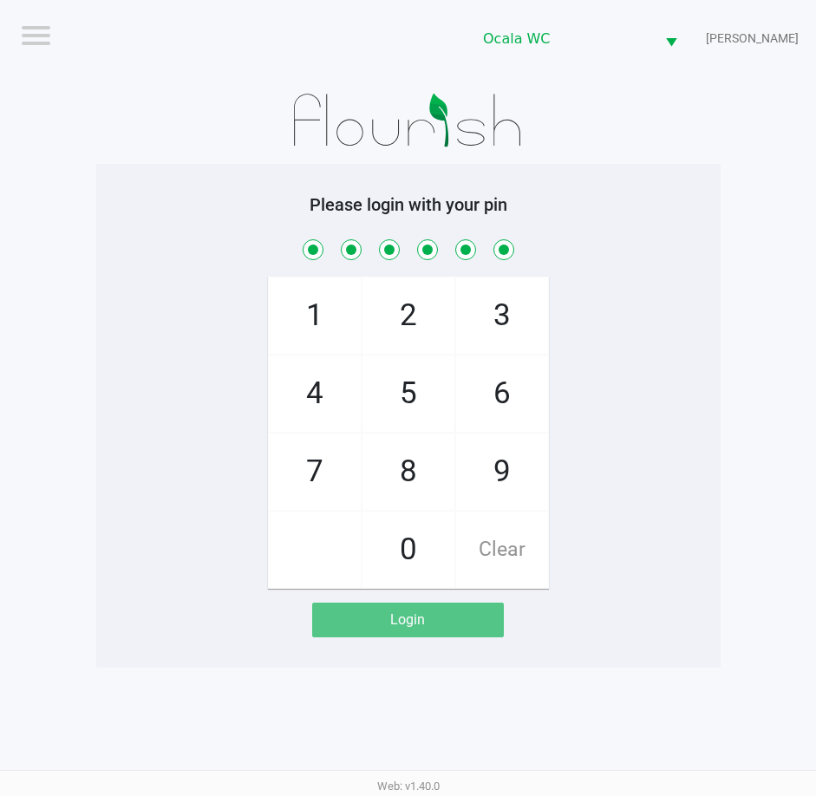
checkbox input "true"
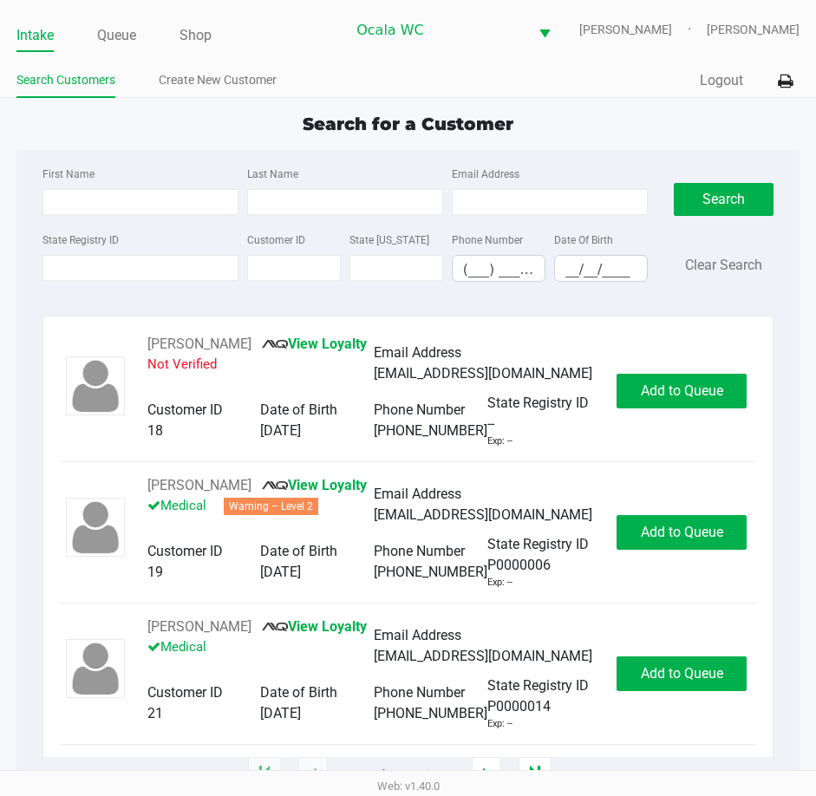
click at [590, 122] on div "Search for a Customer" at bounding box center [407, 124] width 809 height 26
click at [118, 273] on input "State Registry ID" at bounding box center [140, 268] width 196 height 26
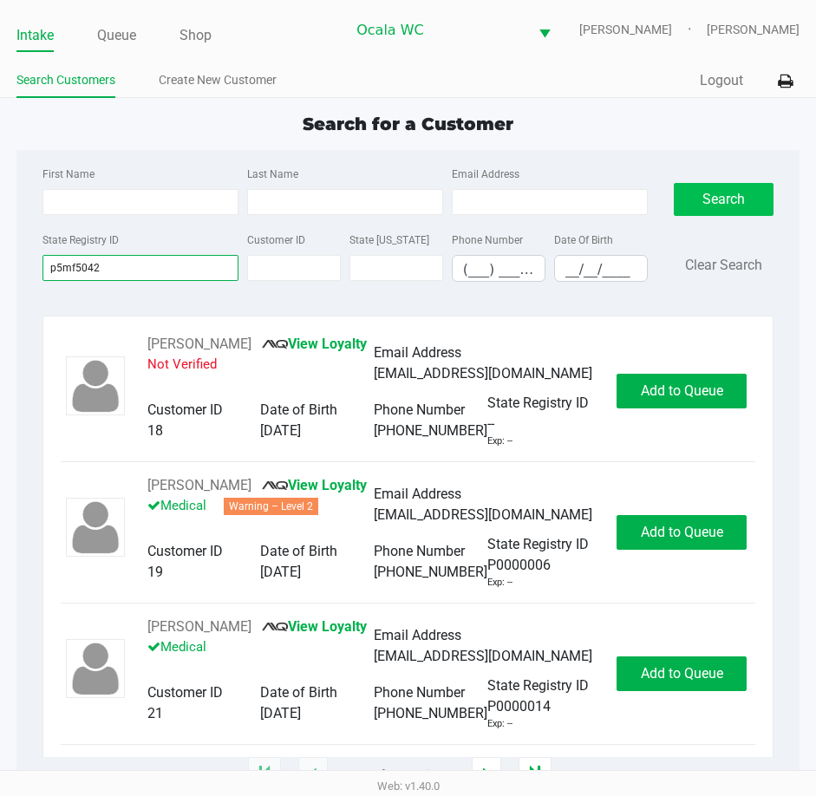
type input "p5mf5042"
click at [740, 195] on button "Search" at bounding box center [724, 199] width 101 height 33
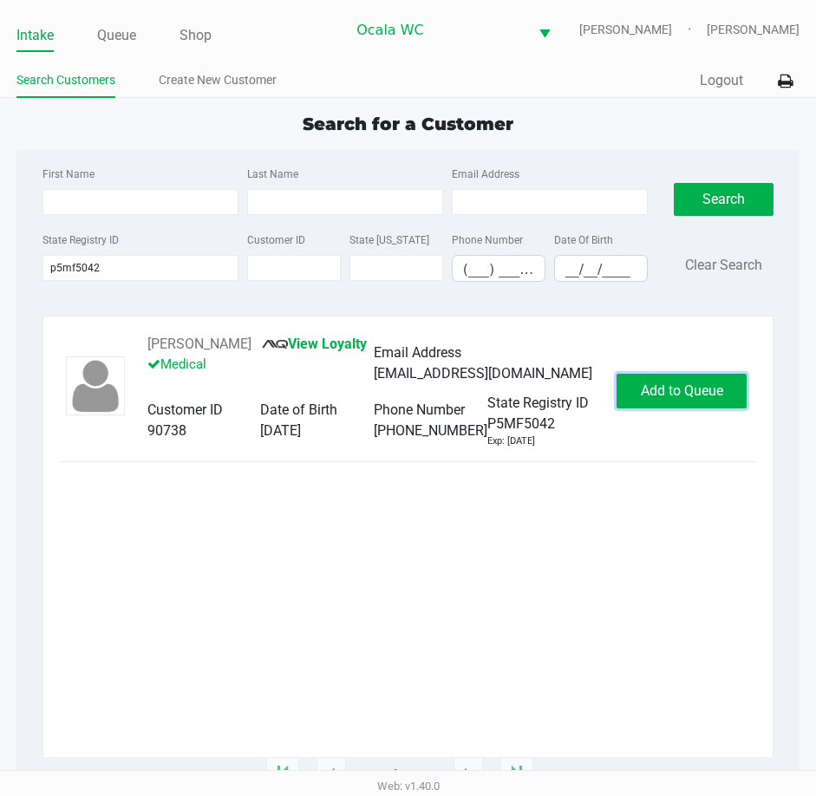
click at [672, 378] on button "Add to Queue" at bounding box center [681, 391] width 130 height 35
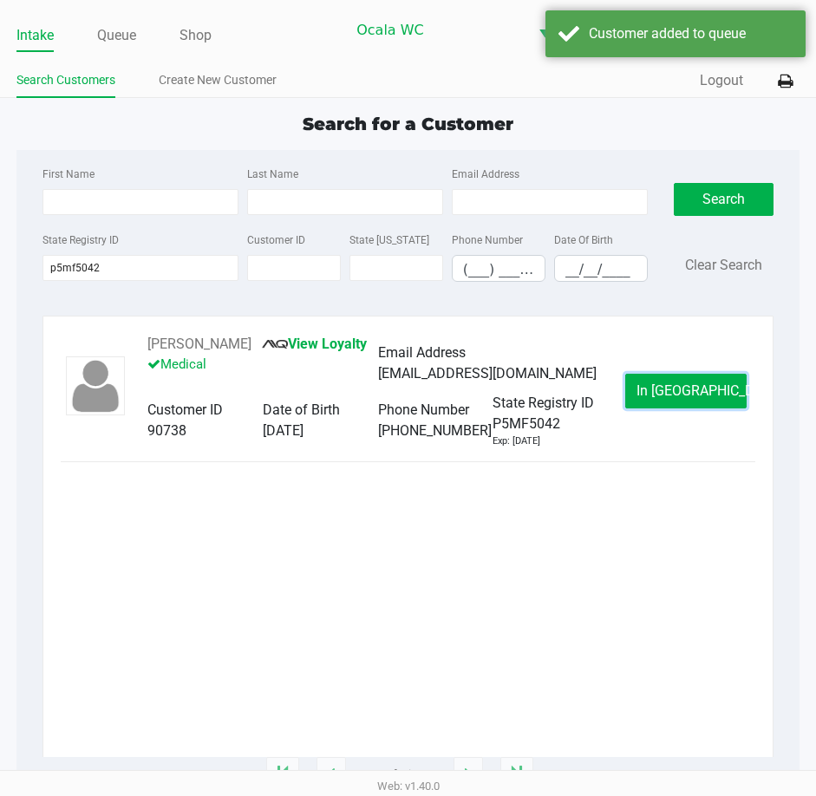
click at [672, 378] on button "In Queue" at bounding box center [685, 391] width 121 height 35
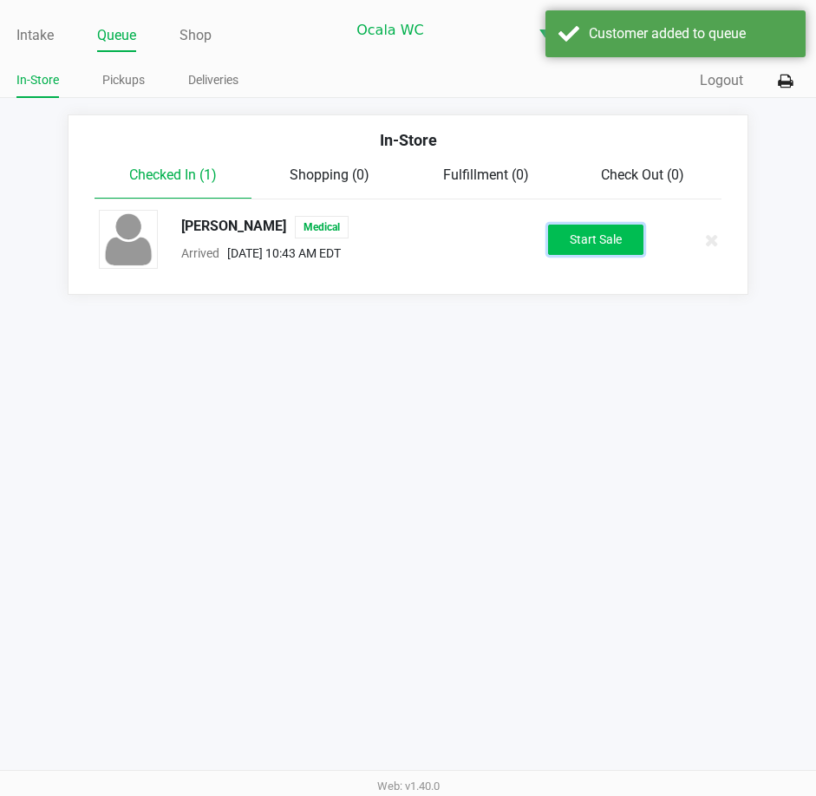
click at [616, 239] on button "Start Sale" at bounding box center [595, 240] width 95 height 30
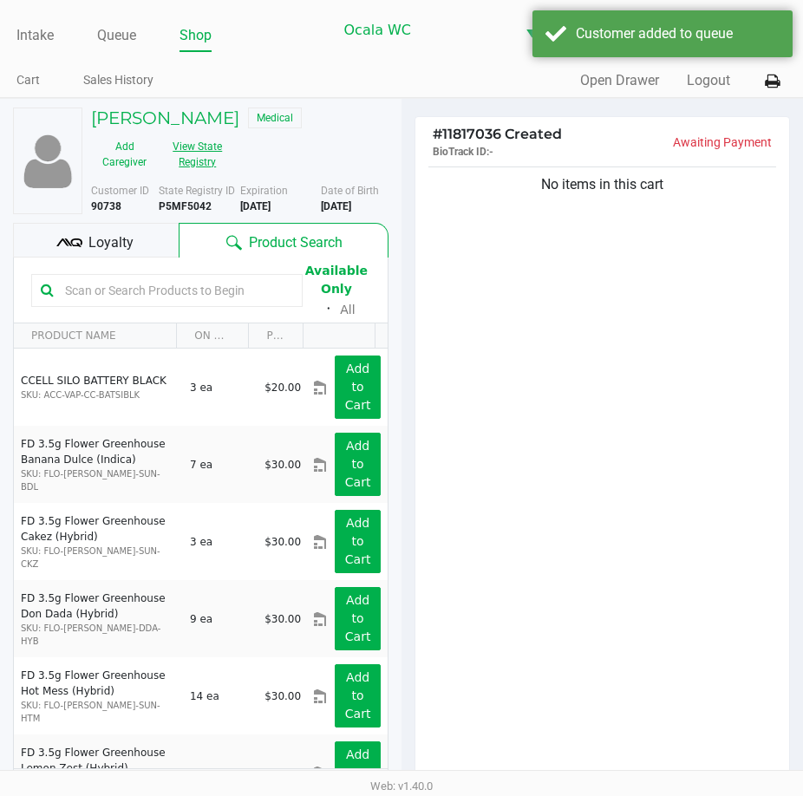
click at [185, 149] on button "View State Registry" at bounding box center [192, 154] width 69 height 43
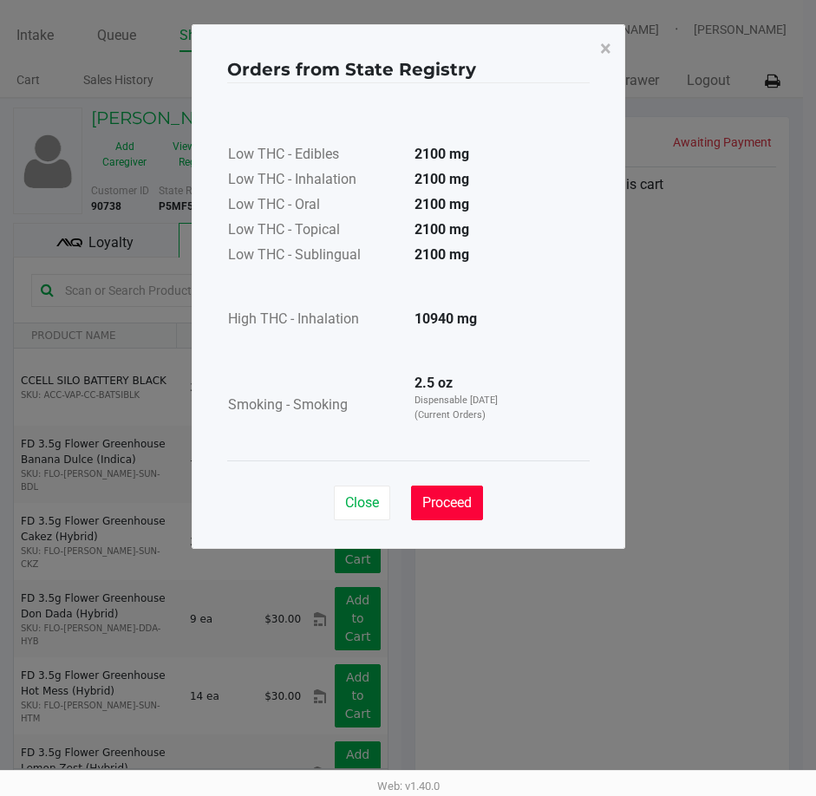
click at [446, 506] on span "Proceed" at bounding box center [446, 502] width 49 height 16
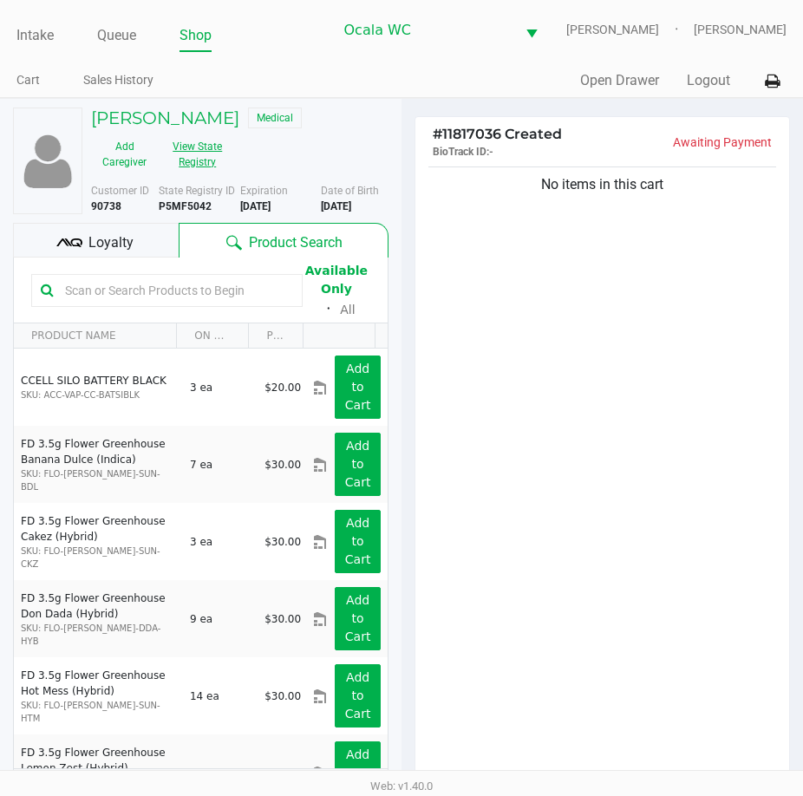
click at [192, 154] on button "View State Registry" at bounding box center [192, 154] width 69 height 43
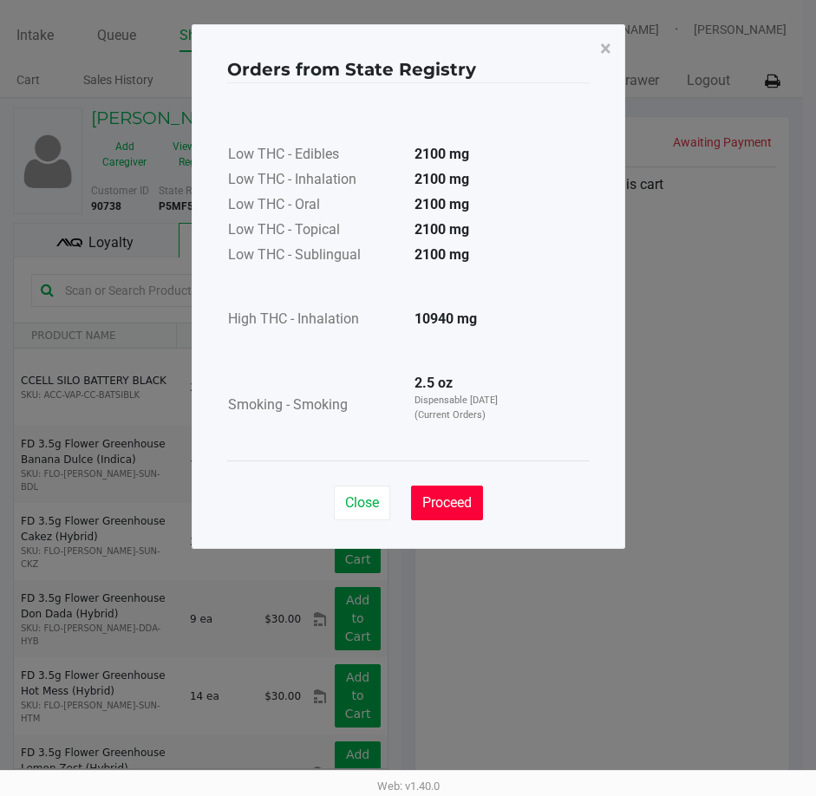
click at [434, 512] on button "Proceed" at bounding box center [447, 502] width 72 height 35
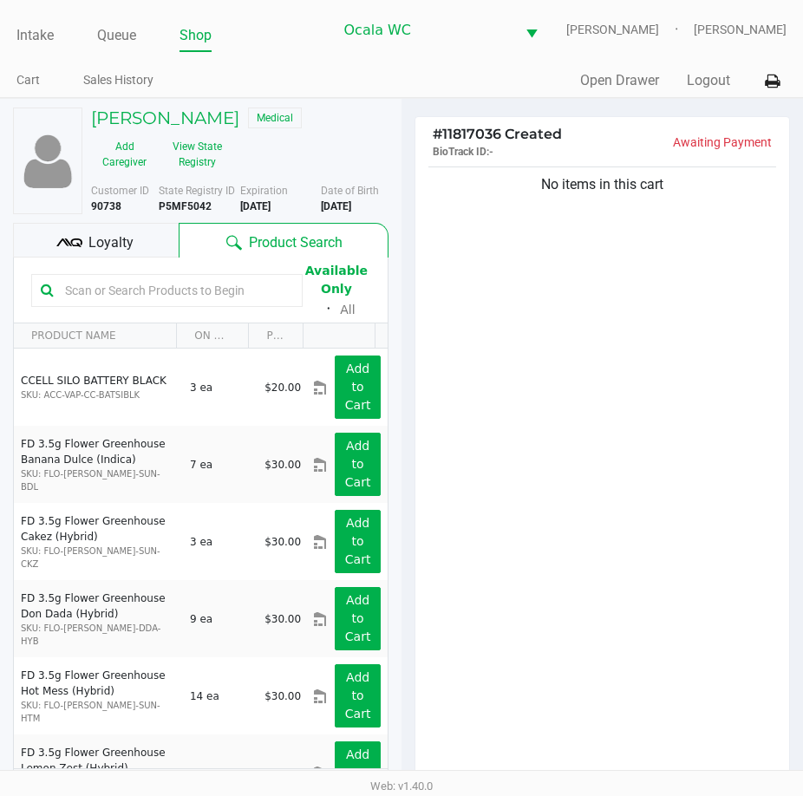
click at [116, 283] on input "text" at bounding box center [175, 290] width 235 height 26
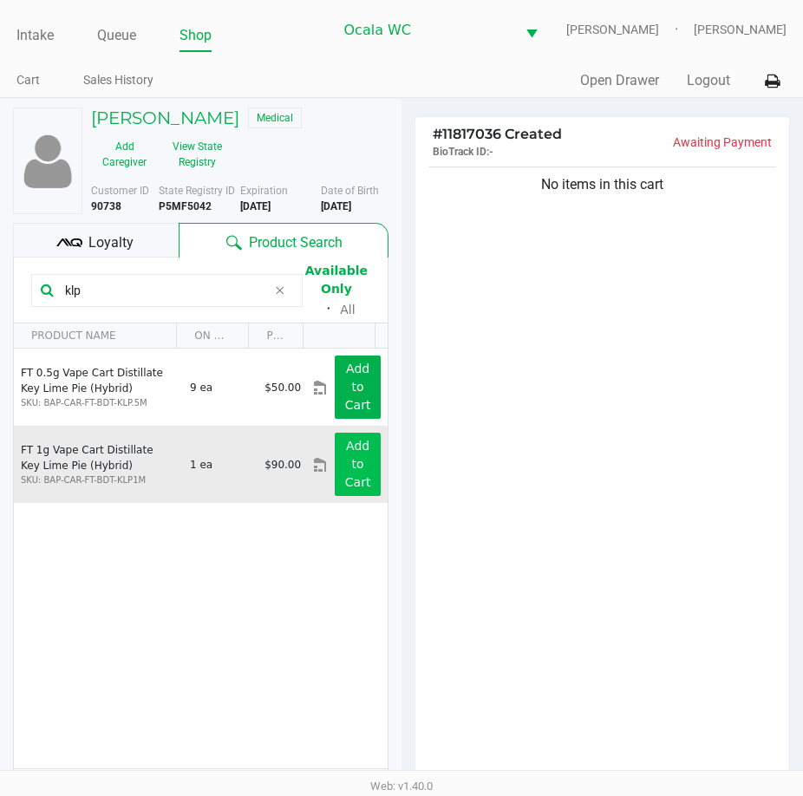
type input "klp"
click at [345, 485] on app-button-loader "Add to Cart" at bounding box center [358, 464] width 26 height 50
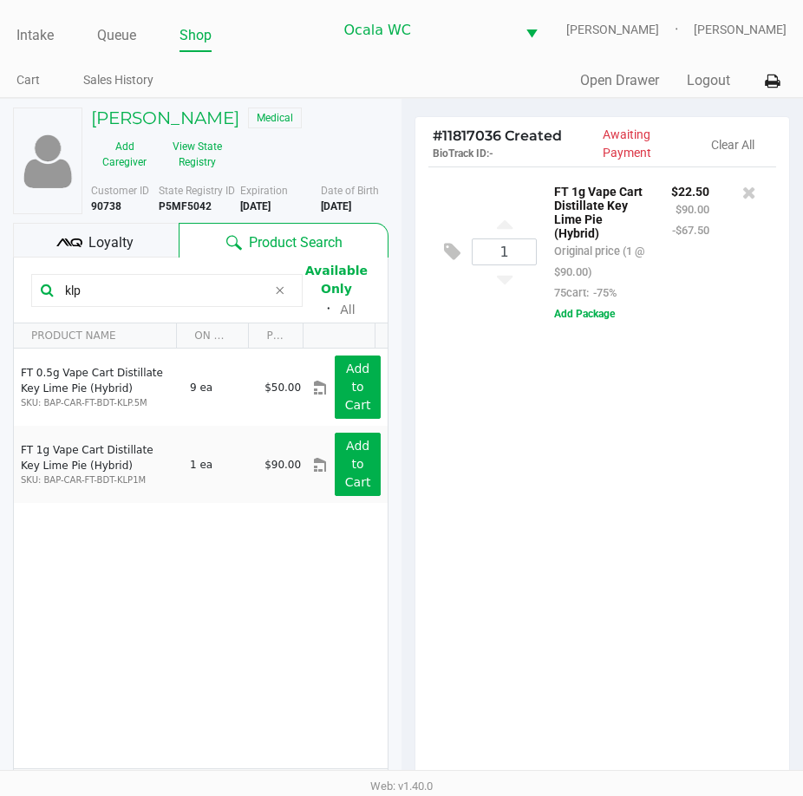
click at [121, 290] on input "klp" at bounding box center [162, 290] width 209 height 26
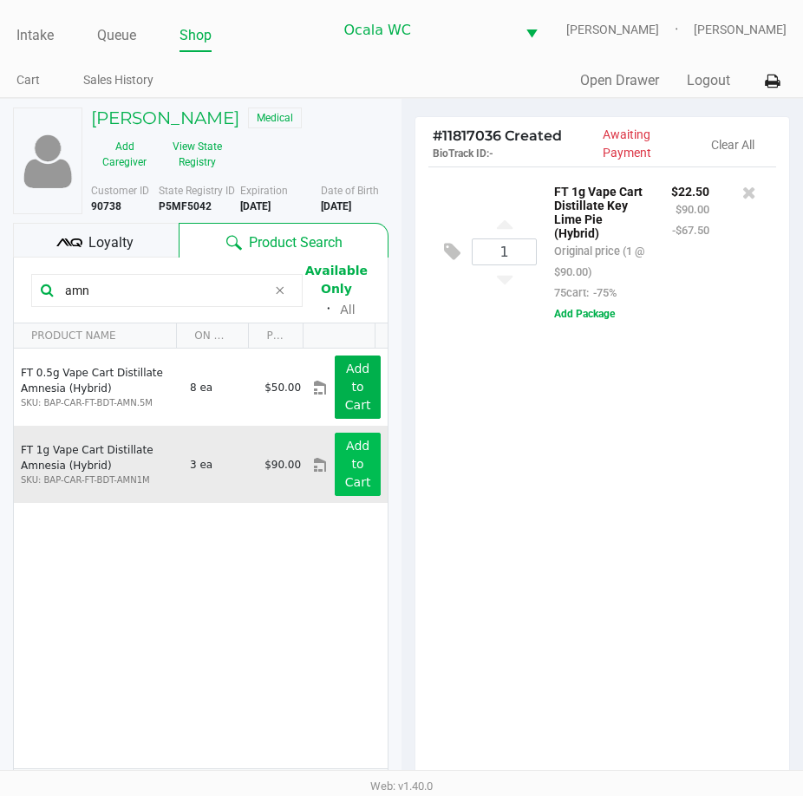
type input "amn"
click at [345, 485] on app-button-loader "Add to Cart" at bounding box center [358, 464] width 26 height 50
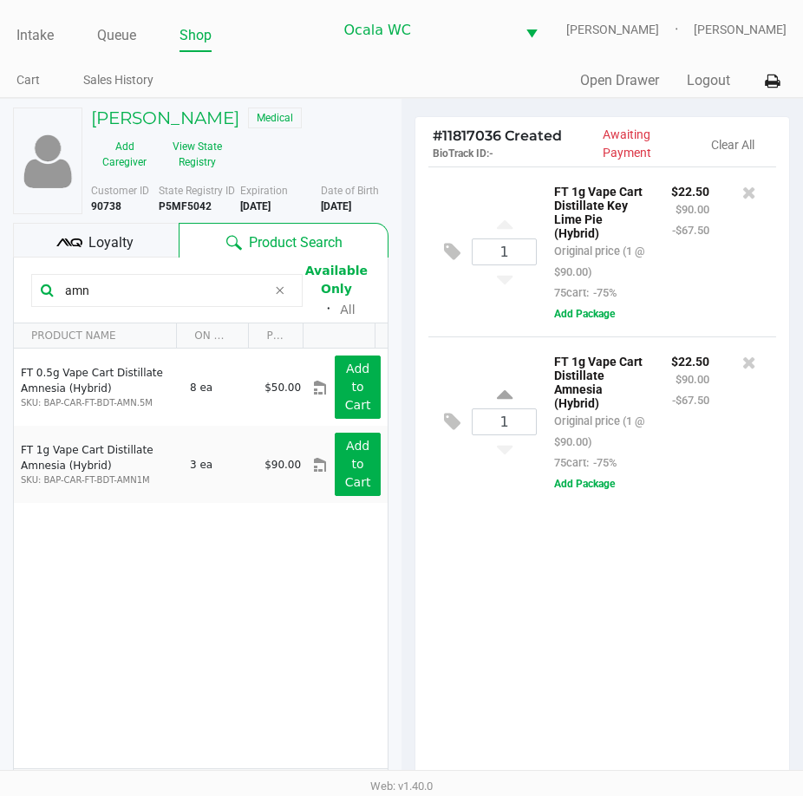
click at [93, 290] on input "amn" at bounding box center [162, 290] width 209 height 26
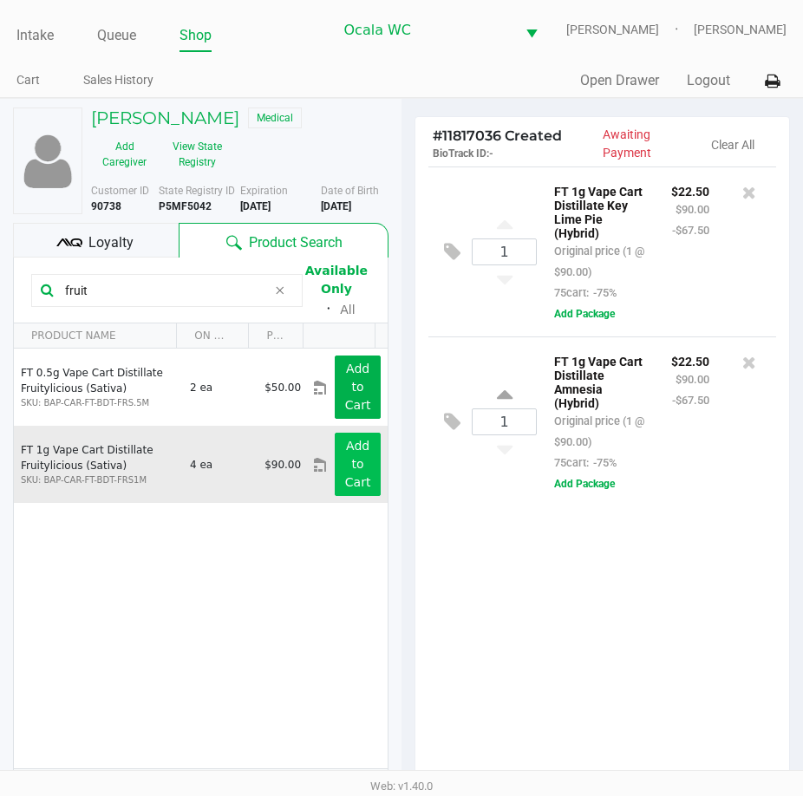
type input "fruit"
click at [345, 468] on app-button-loader "Add to Cart" at bounding box center [358, 464] width 26 height 50
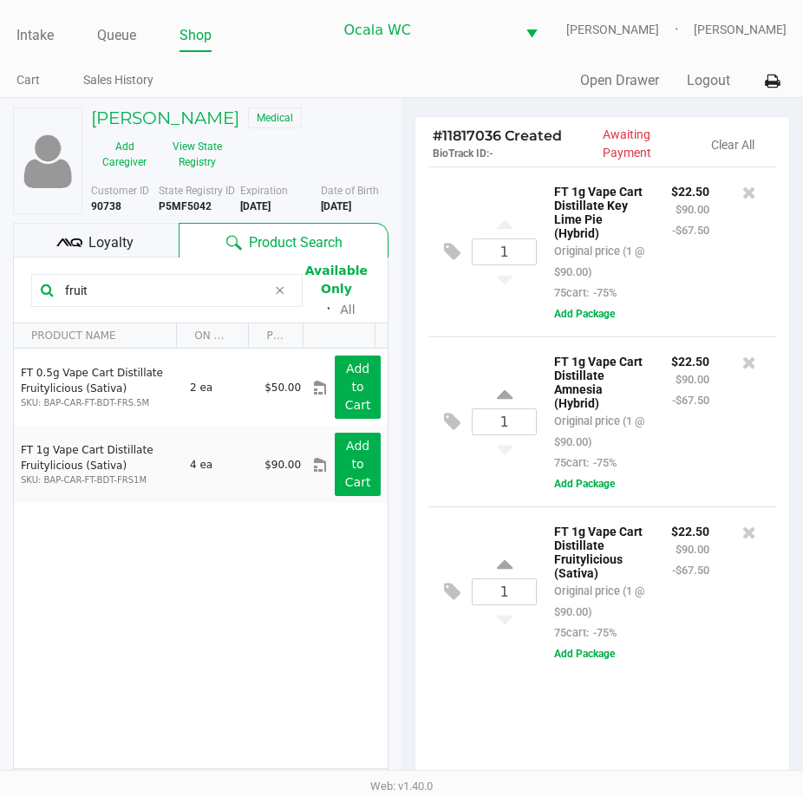
click at [121, 243] on span "Loyalty" at bounding box center [110, 242] width 45 height 21
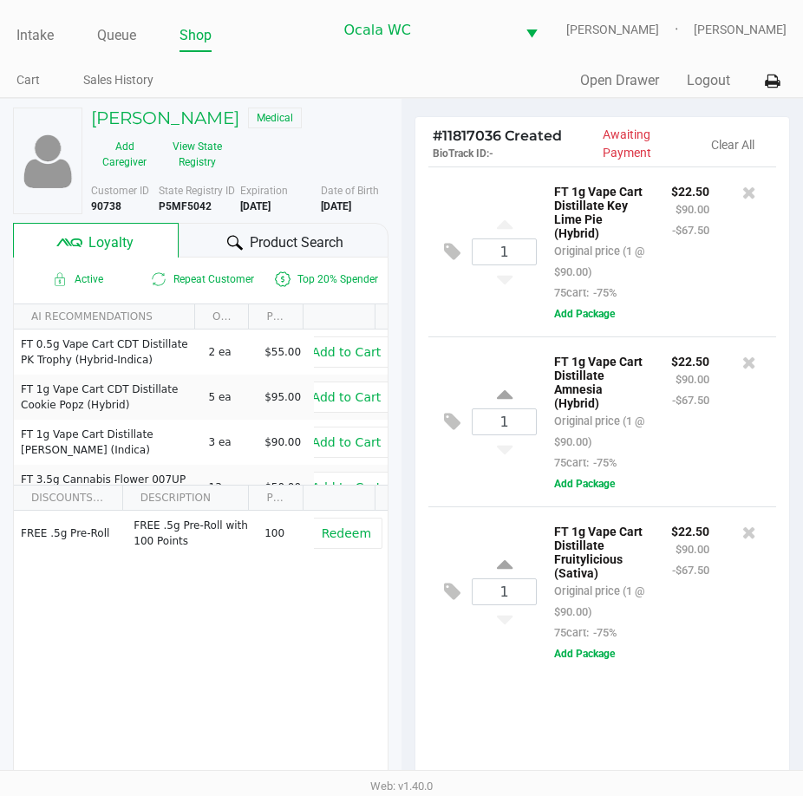
click at [314, 242] on span "Product Search" at bounding box center [297, 242] width 94 height 21
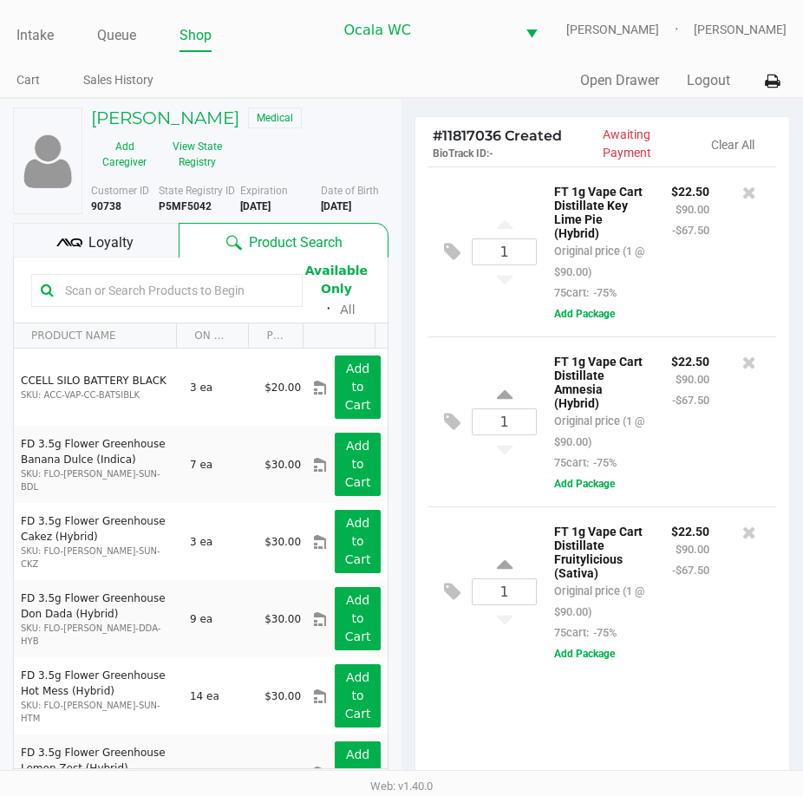
click at [155, 295] on input "text" at bounding box center [175, 290] width 235 height 26
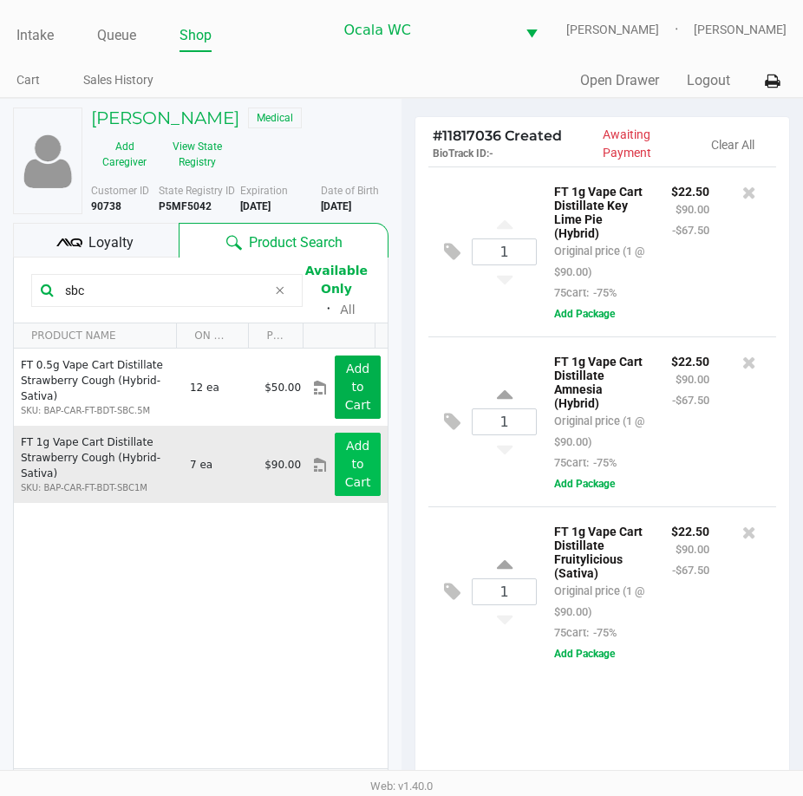
type input "sbc"
click at [345, 489] on app-button-loader "Add to Cart" at bounding box center [358, 464] width 26 height 50
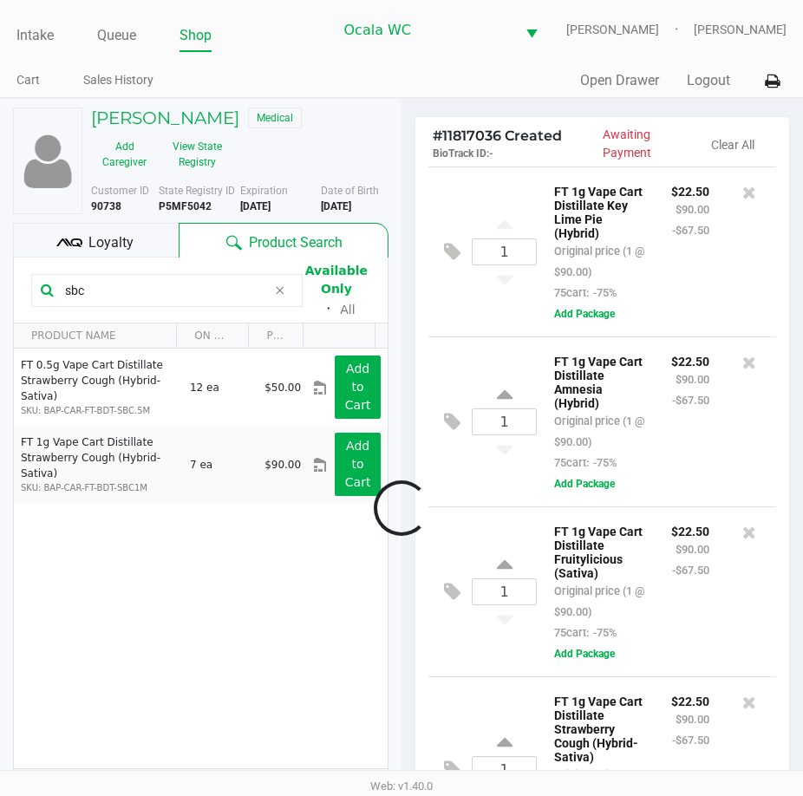
scroll to position [94, 0]
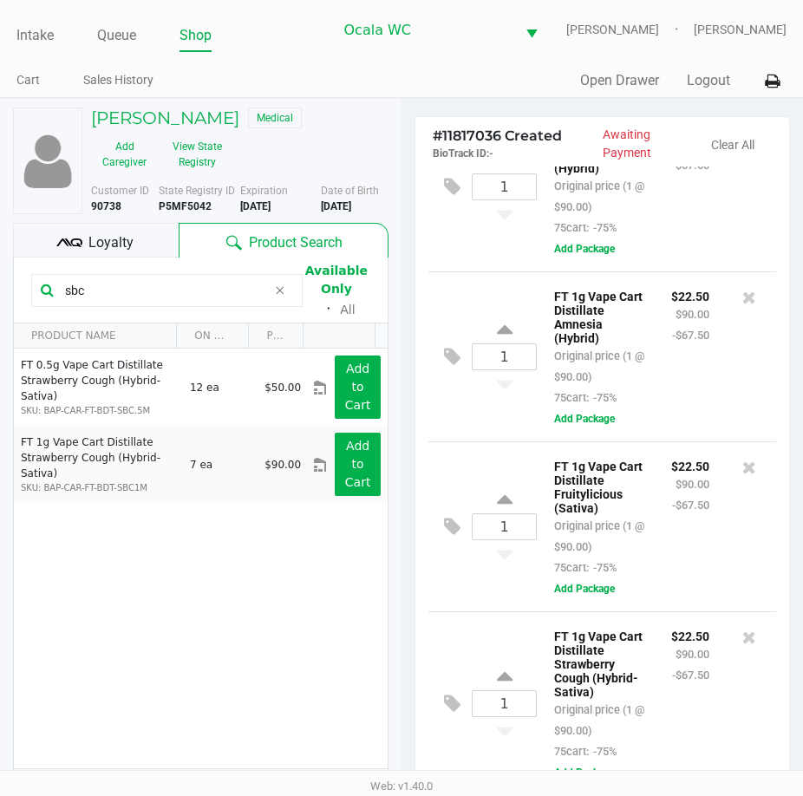
click at [722, 538] on div at bounding box center [749, 516] width 54 height 122
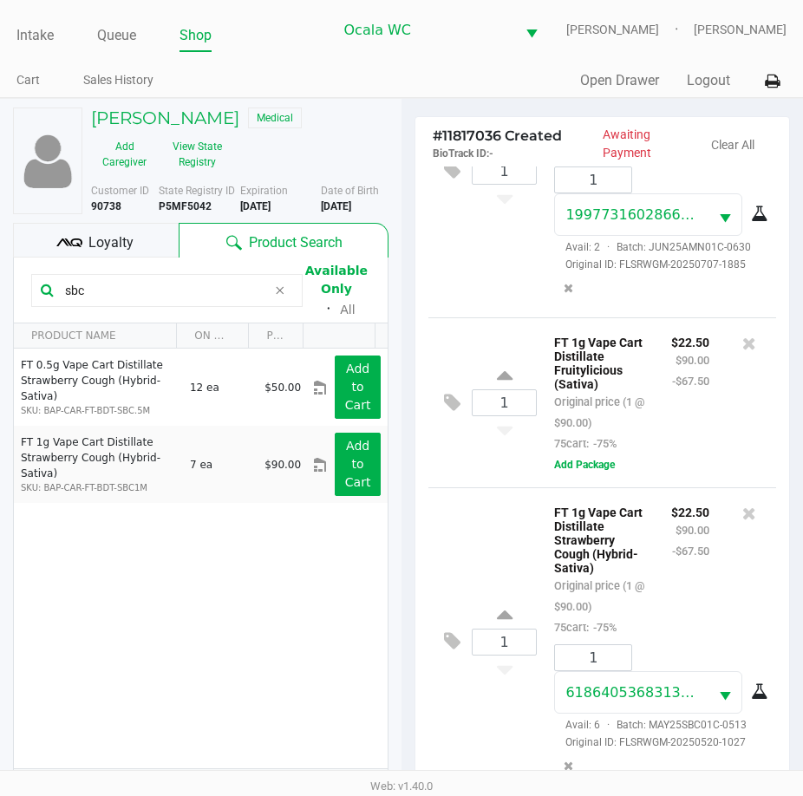
scroll to position [487, 0]
click at [445, 517] on div "1 FT 1g Vape Cart Distillate Strawberry Cough (Hybrid-Sativa) Original price (1…" at bounding box center [602, 641] width 348 height 308
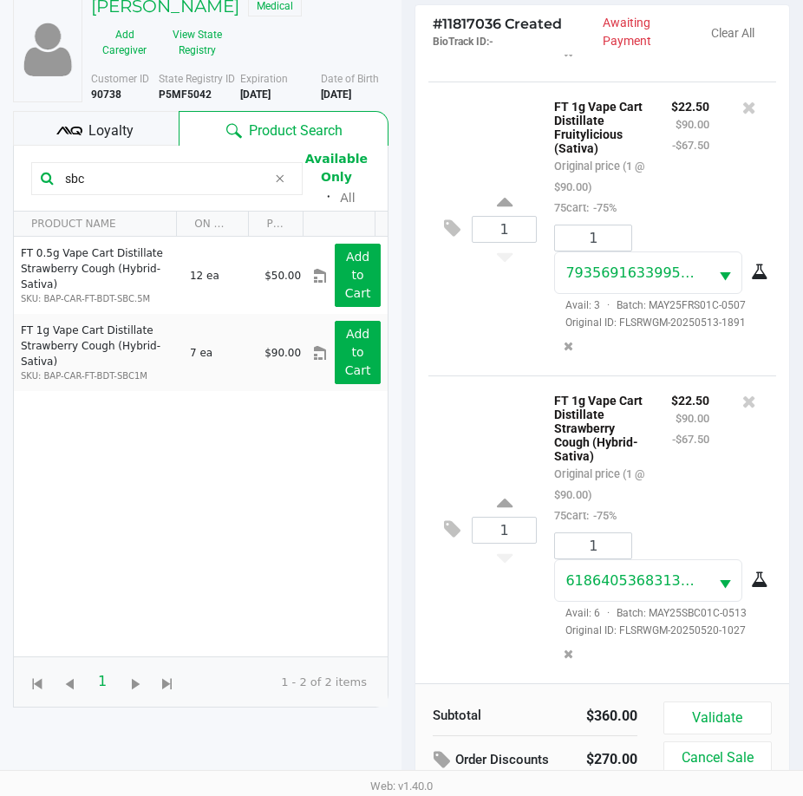
scroll to position [227, 0]
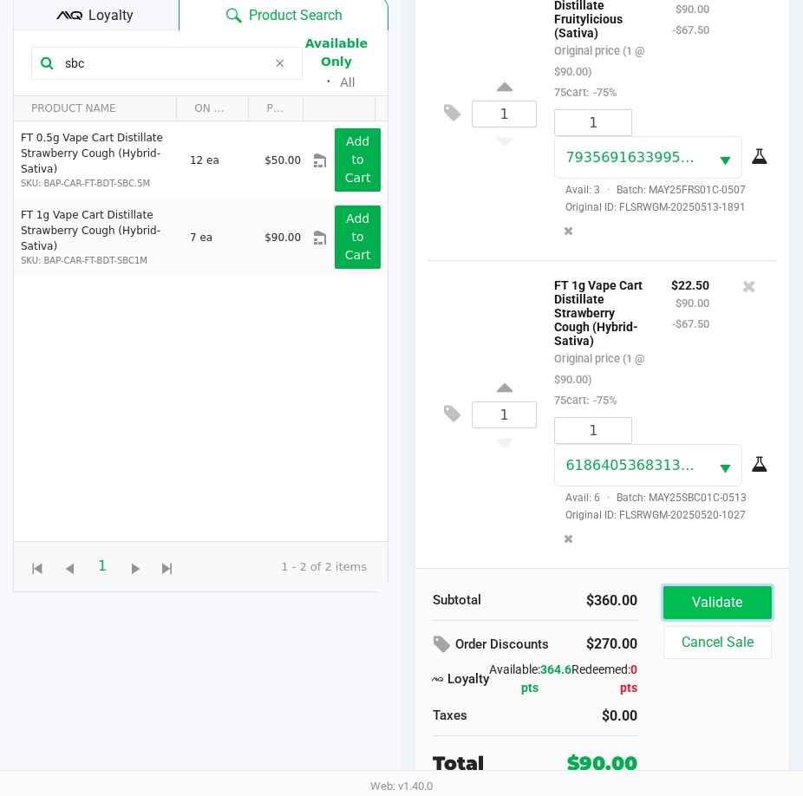
click at [708, 597] on button "Validate" at bounding box center [717, 602] width 108 height 33
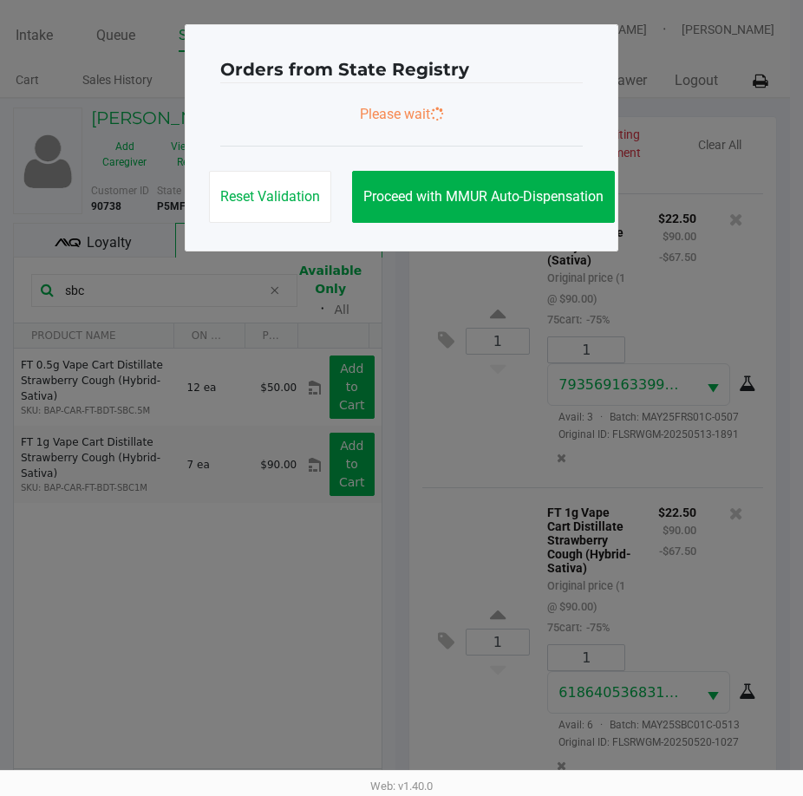
scroll to position [0, 0]
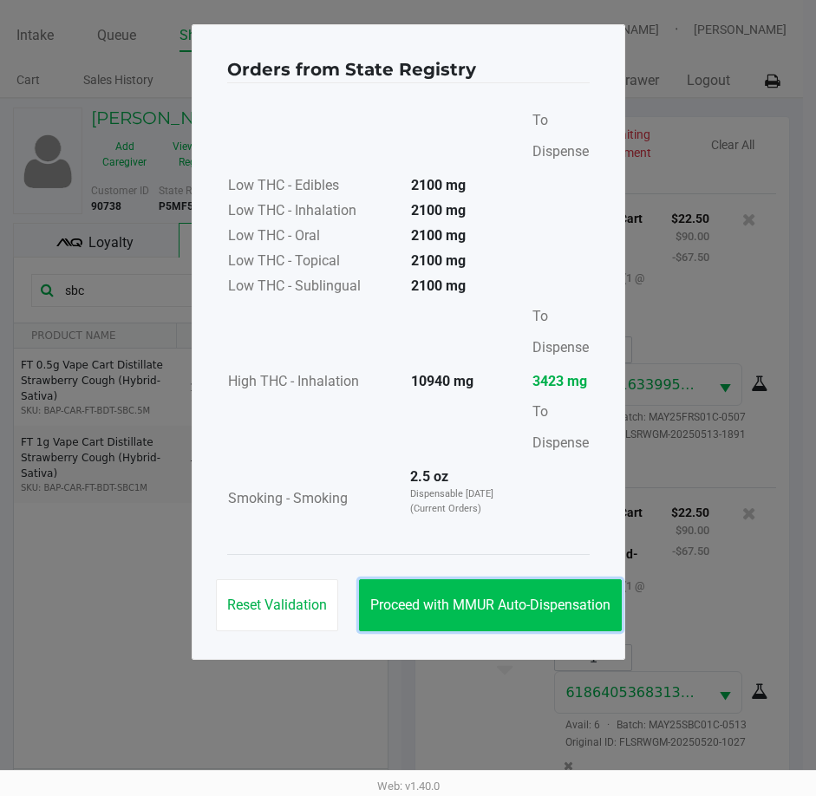
click at [511, 616] on button "Proceed with MMUR Auto-Dispensation" at bounding box center [490, 605] width 263 height 52
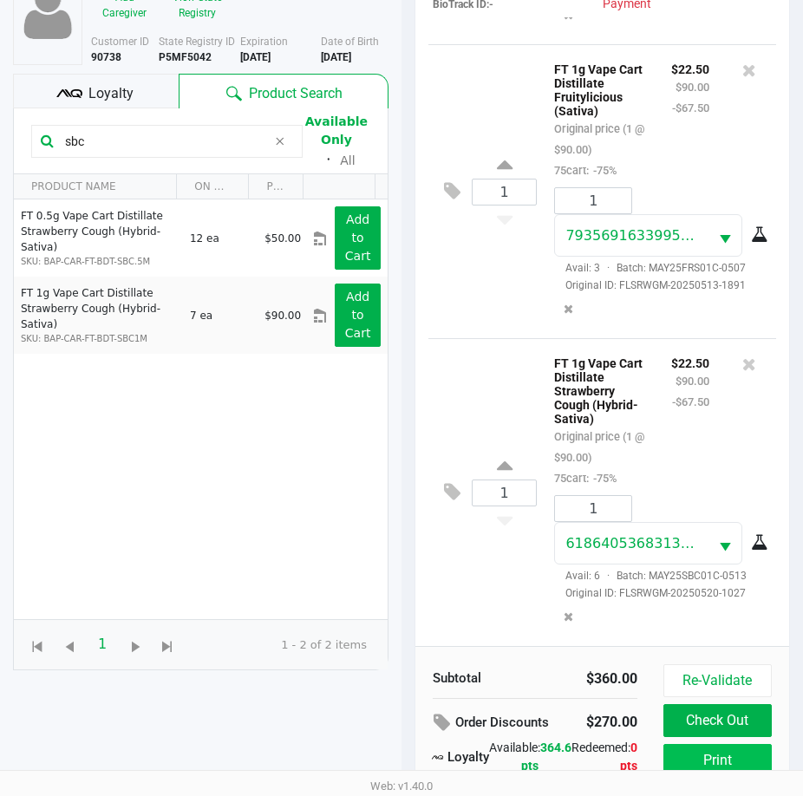
scroll to position [230, 0]
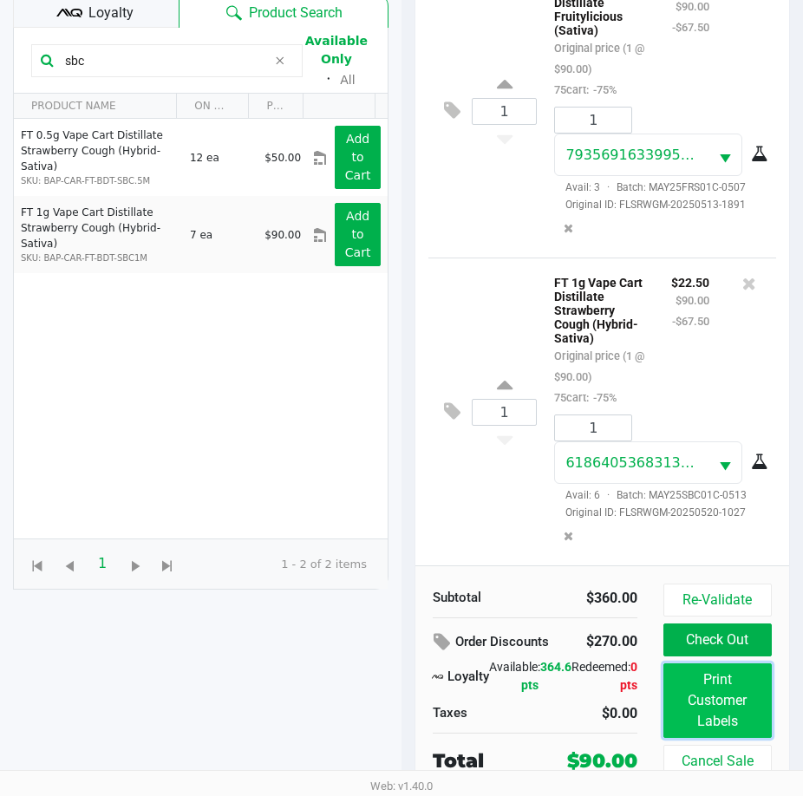
click at [702, 713] on button "Print Customer Labels" at bounding box center [717, 700] width 108 height 75
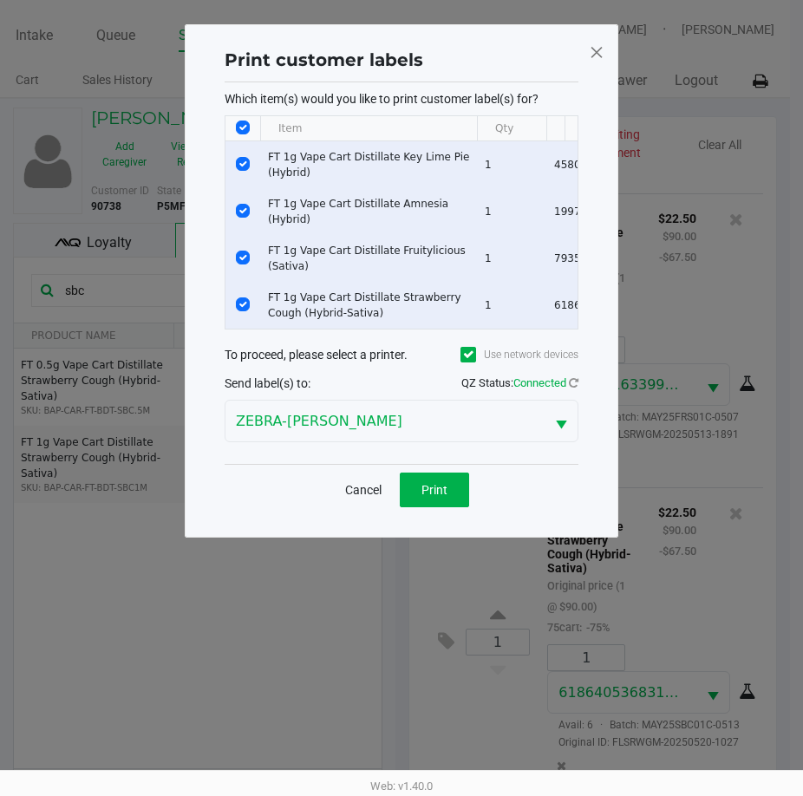
scroll to position [0, 0]
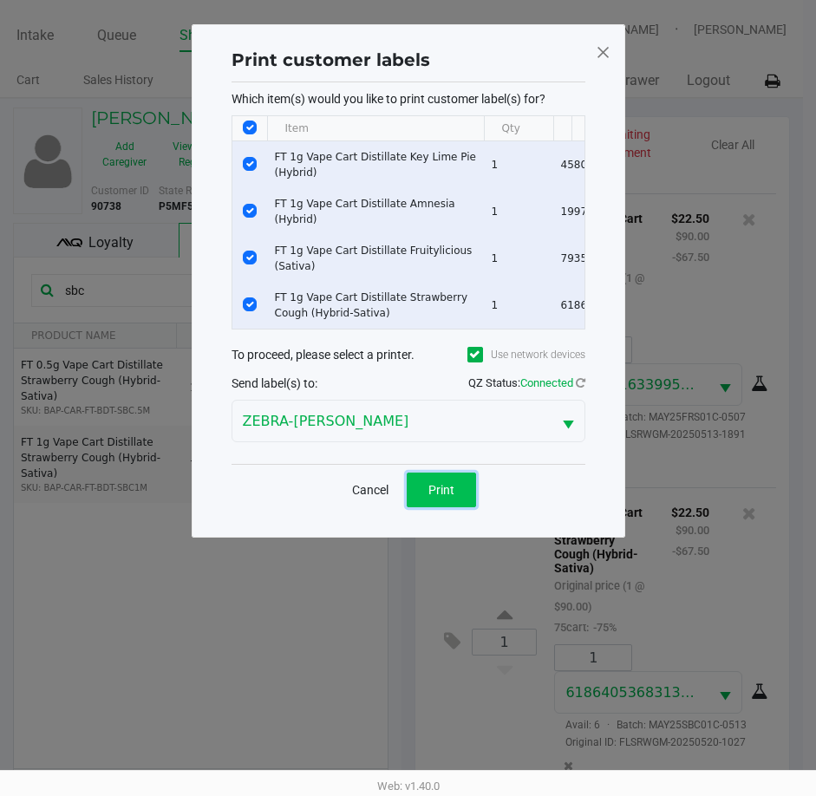
click at [443, 497] on span "Print" at bounding box center [441, 490] width 26 height 14
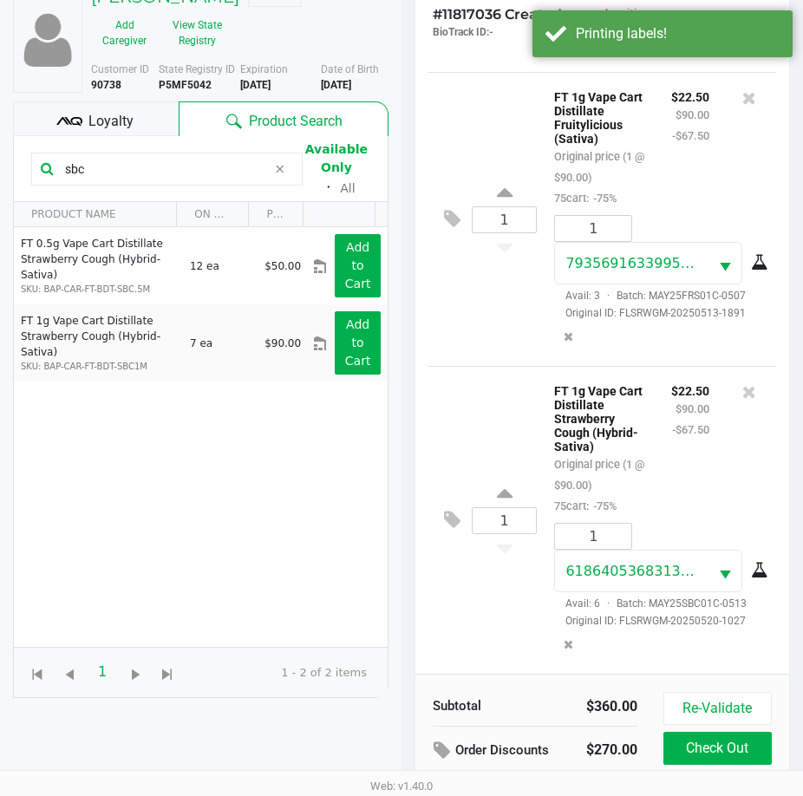
scroll to position [230, 0]
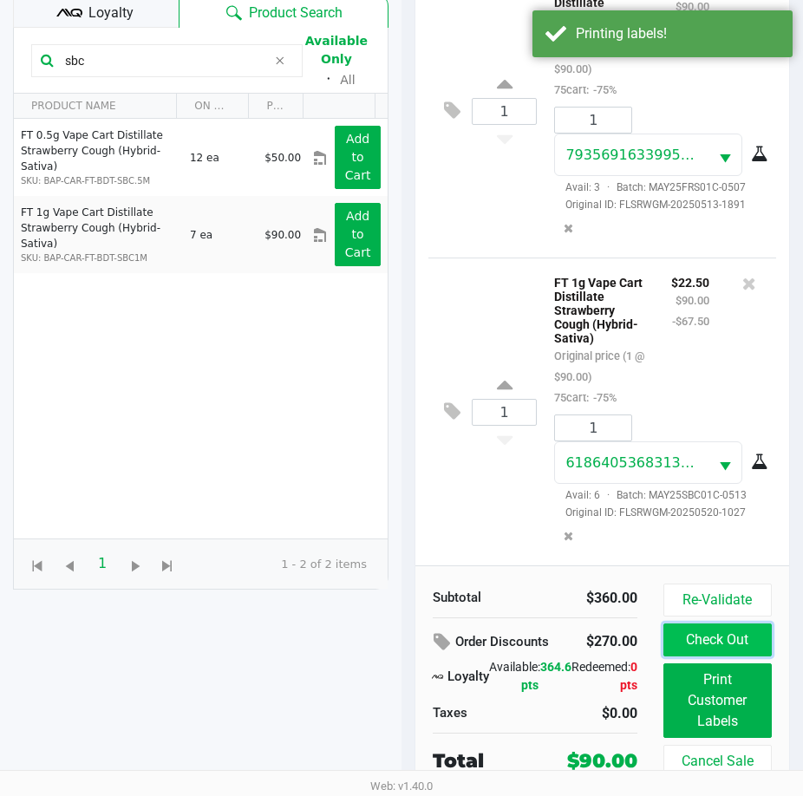
click at [720, 641] on button "Check Out" at bounding box center [717, 639] width 108 height 33
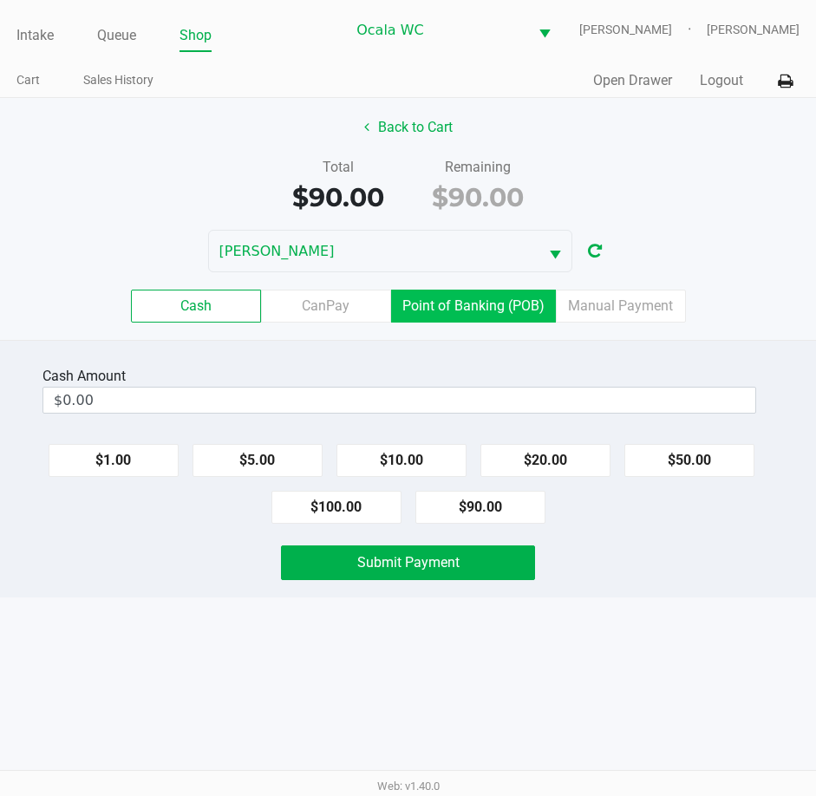
click at [479, 304] on label "Point of Banking (POB)" at bounding box center [473, 306] width 165 height 33
click at [0, 0] on 7 "Point of Banking (POB)" at bounding box center [0, 0] width 0 height 0
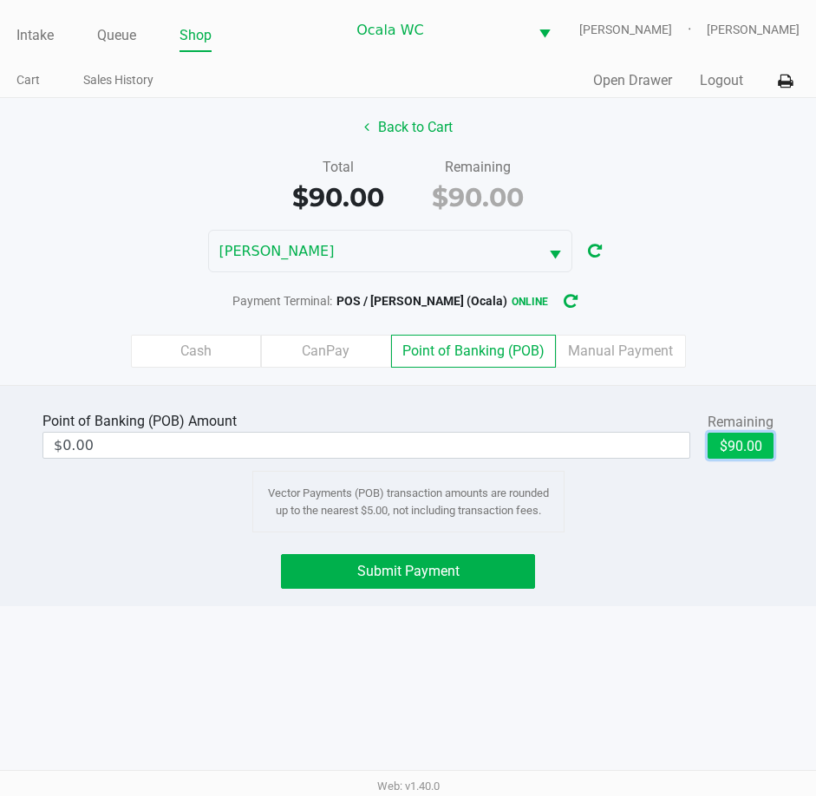
click at [753, 442] on button "$90.00" at bounding box center [740, 446] width 66 height 26
type input "$90.00"
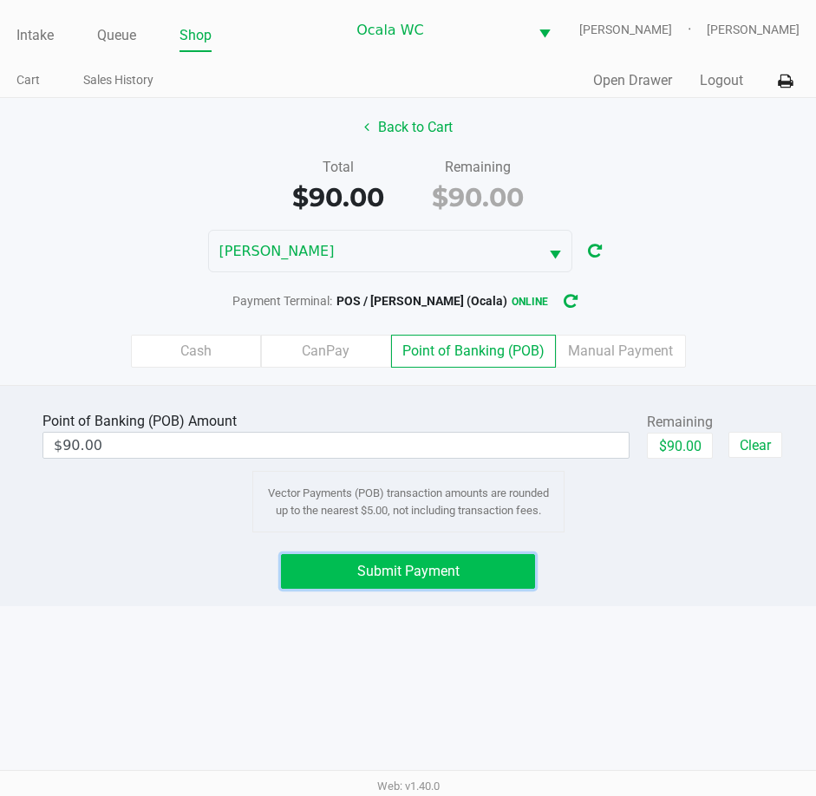
click at [406, 568] on span "Submit Payment" at bounding box center [408, 571] width 102 height 16
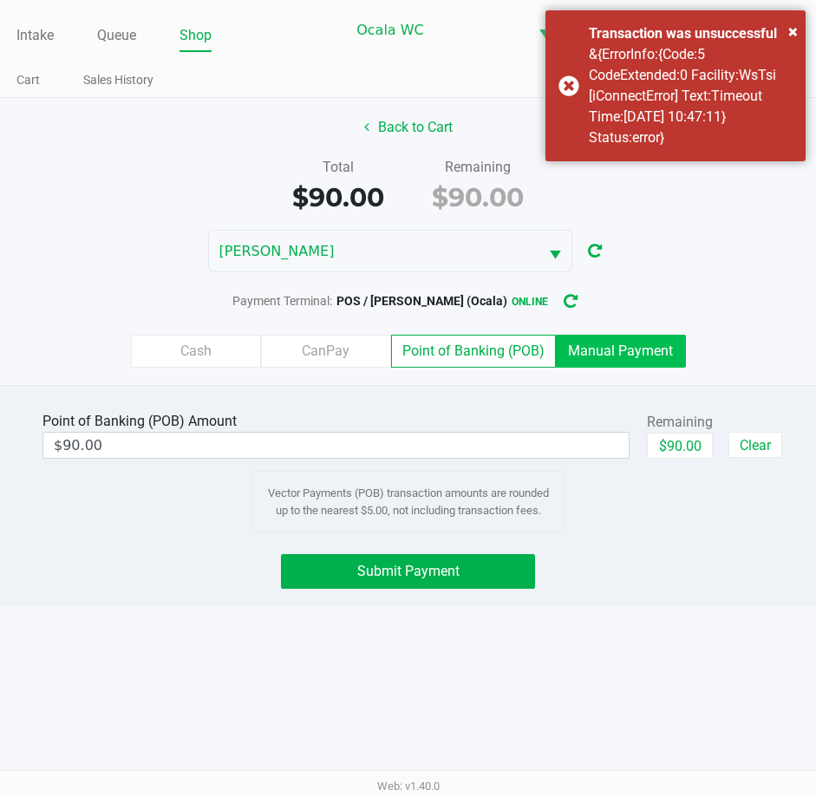
click at [636, 344] on label "Manual Payment" at bounding box center [621, 351] width 130 height 33
click at [0, 0] on 8 "Manual Payment" at bounding box center [0, 0] width 0 height 0
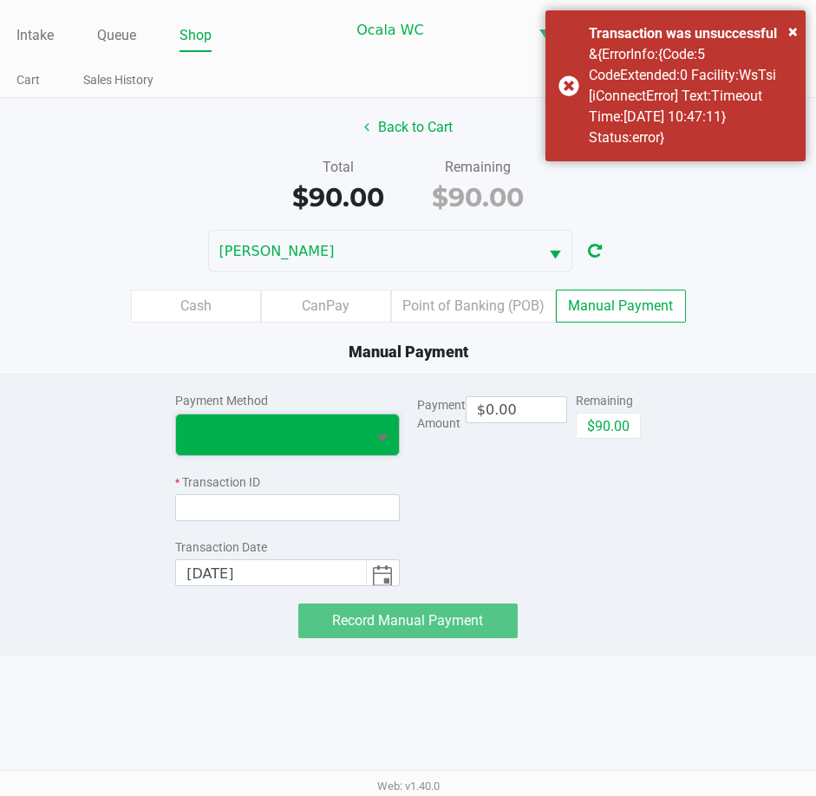
click at [278, 435] on span at bounding box center [270, 434] width 168 height 21
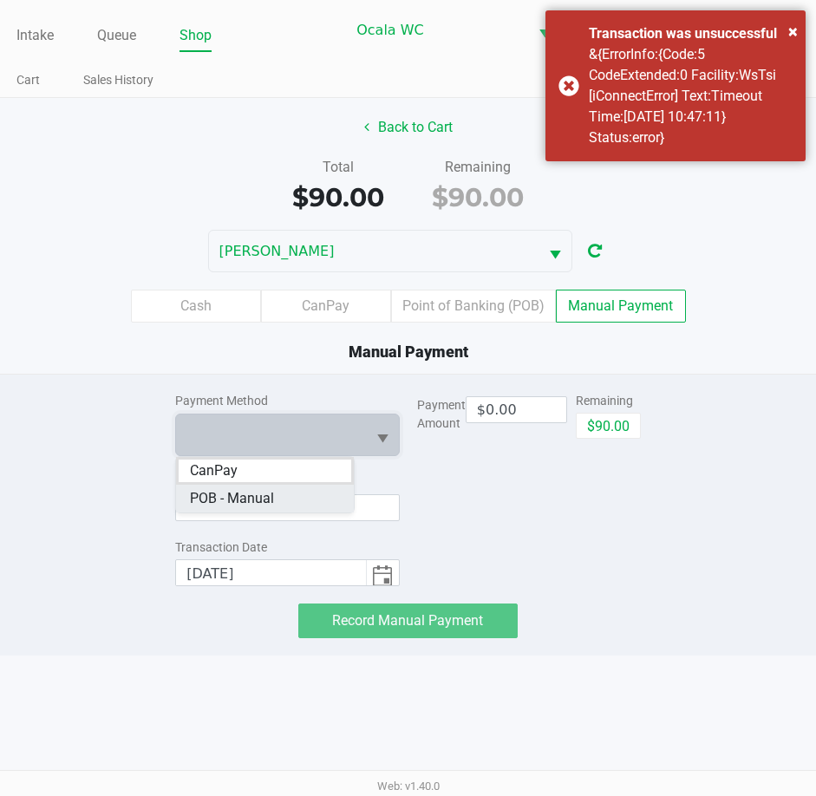
click at [252, 499] on span "POB - Manual" at bounding box center [232, 498] width 84 height 21
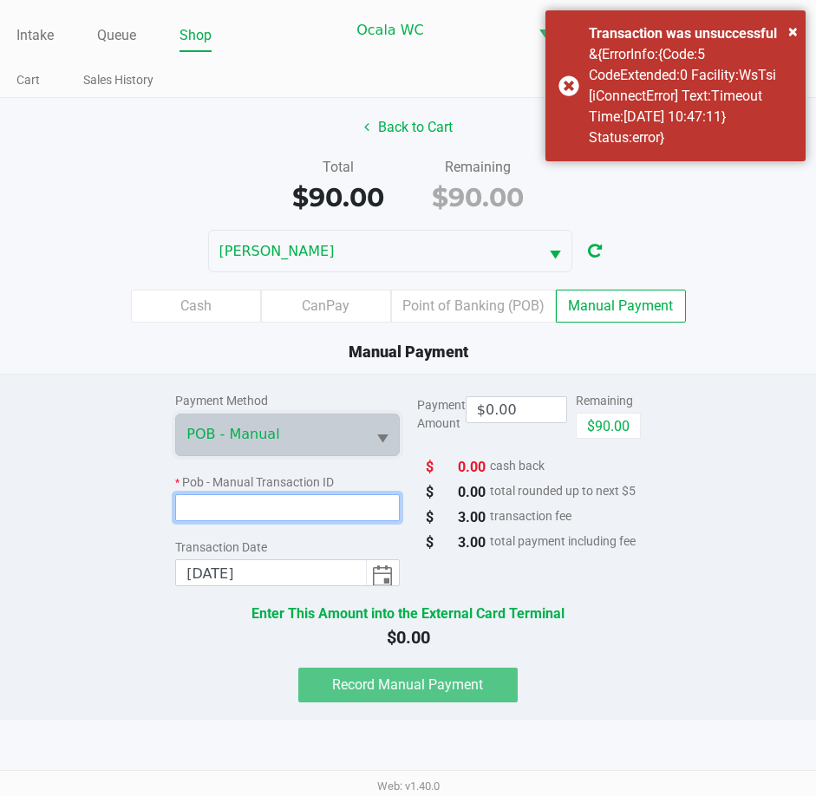
click at [233, 511] on input at bounding box center [287, 507] width 224 height 27
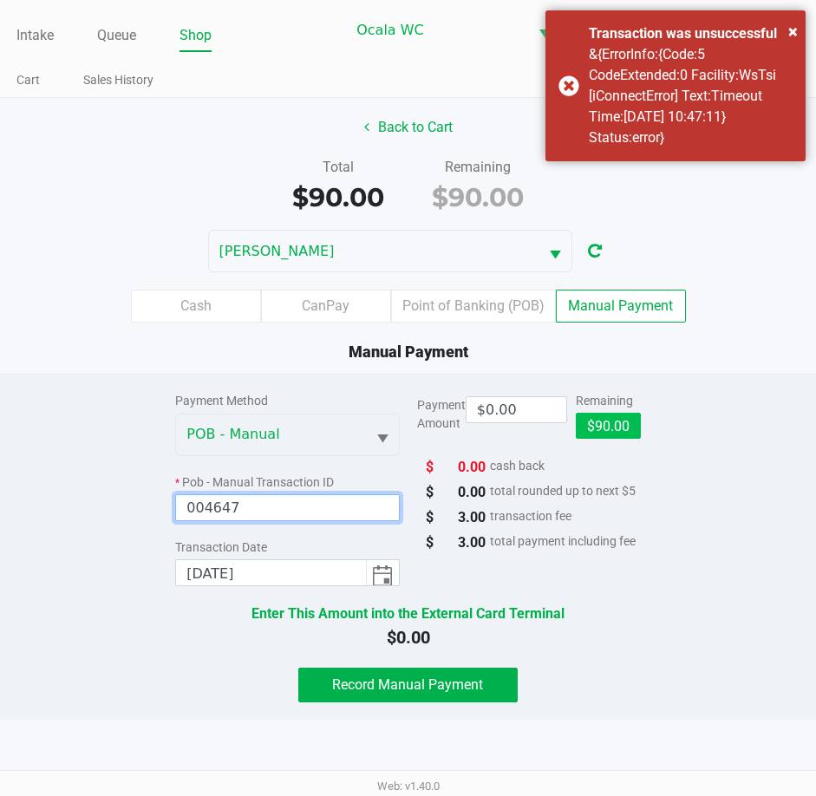
type input "004647"
click at [602, 426] on button "$90.00" at bounding box center [608, 426] width 65 height 26
type input "$90.00"
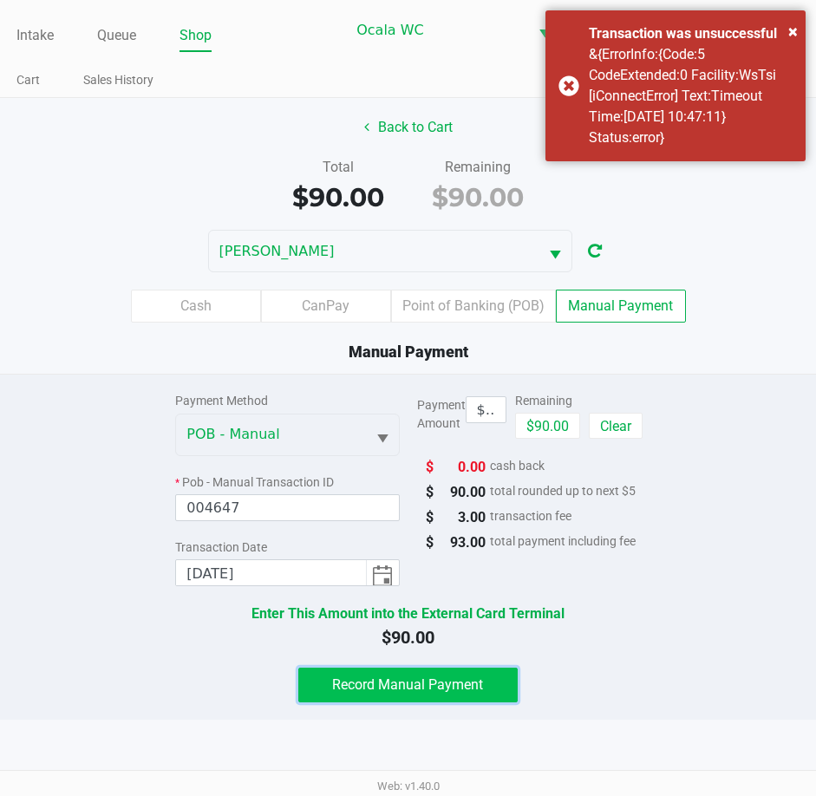
drag, startPoint x: 416, startPoint y: 694, endPoint x: 426, endPoint y: 694, distance: 9.5
click at [417, 694] on button "Record Manual Payment" at bounding box center [407, 685] width 219 height 35
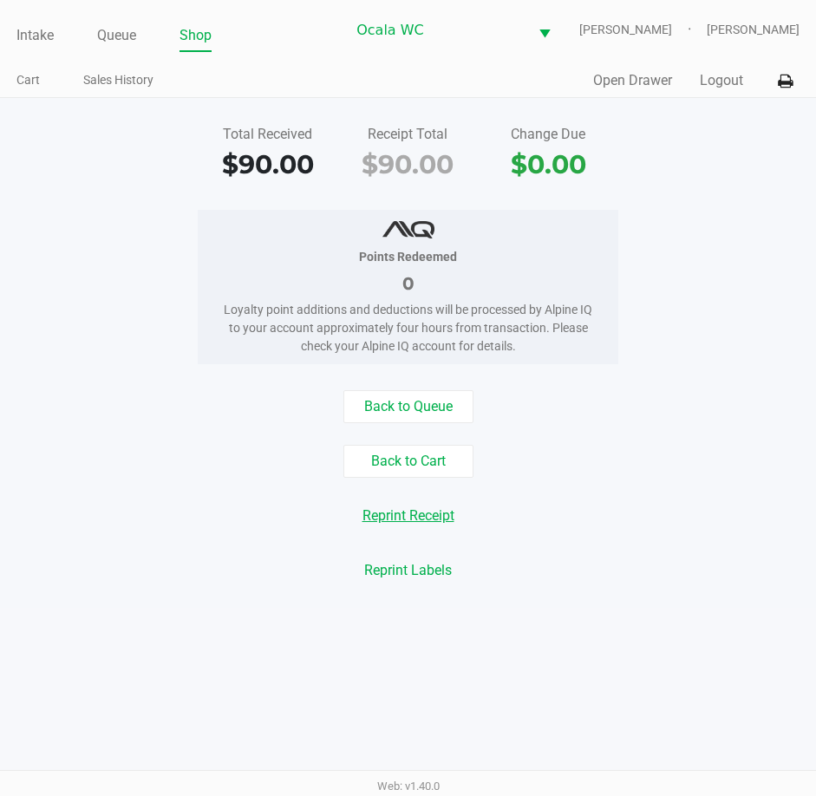
click at [410, 524] on button "Reprint Receipt" at bounding box center [408, 515] width 114 height 33
click at [633, 79] on button "Open Drawer" at bounding box center [632, 80] width 79 height 21
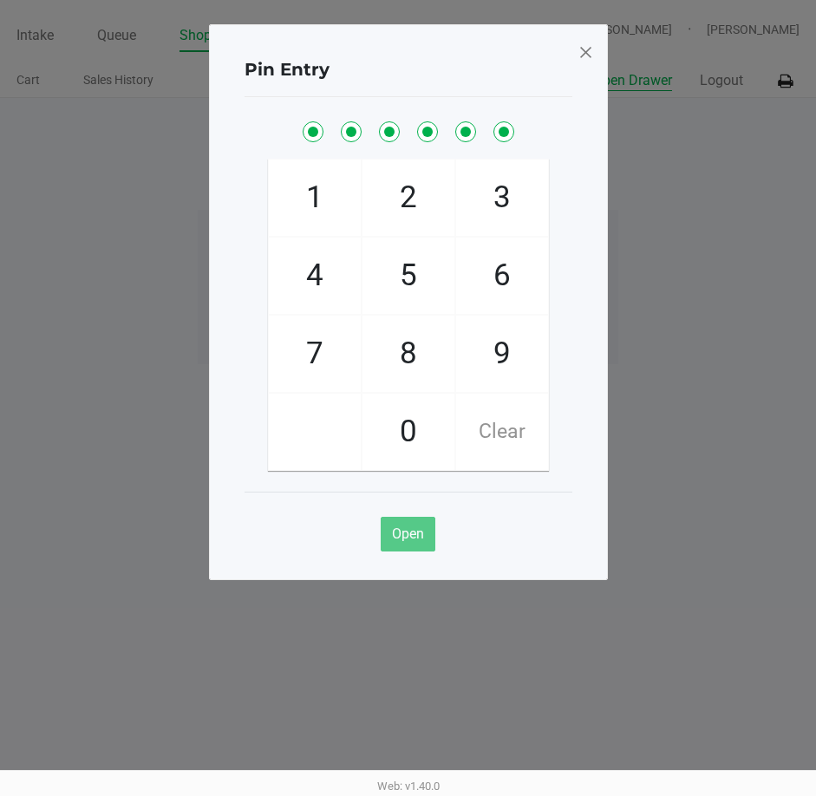
click at [593, 70] on button "Open Drawer" at bounding box center [632, 80] width 79 height 21
checkbox input "true"
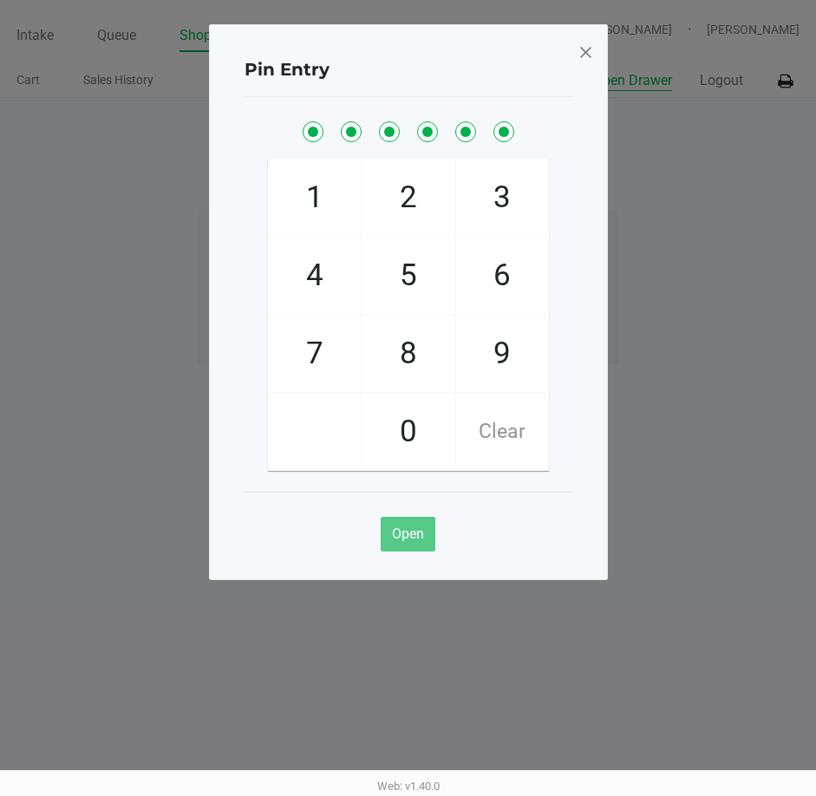
checkbox input "true"
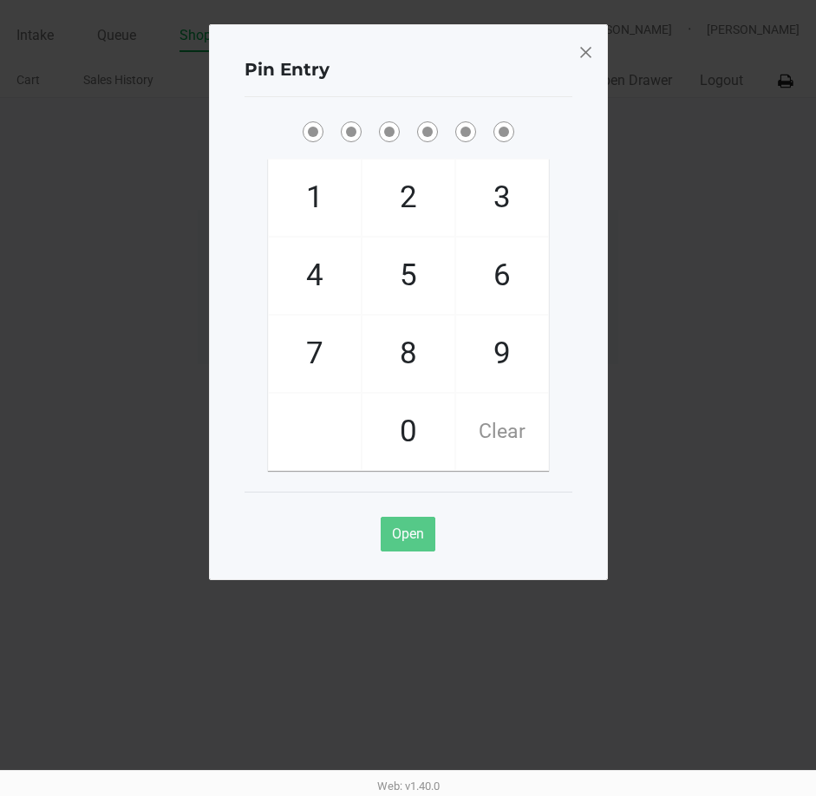
click at [106, 213] on ngb-modal-window "Pin Entry 1 4 7 2 5 8 0 3 6 9 Clear Open" at bounding box center [408, 398] width 816 height 796
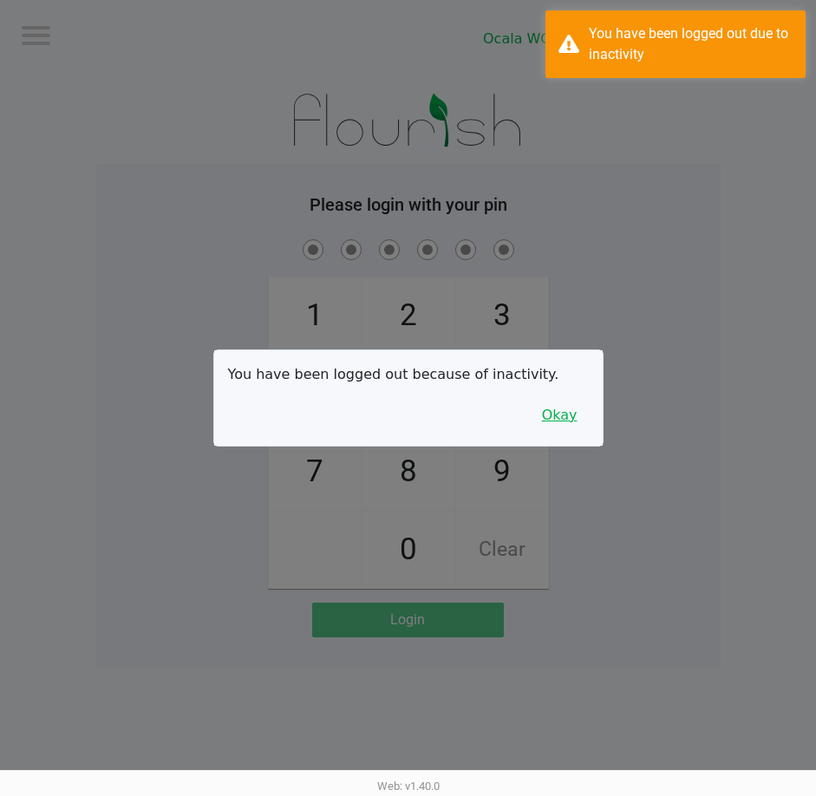
click at [577, 399] on button "Okay" at bounding box center [560, 415] width 58 height 33
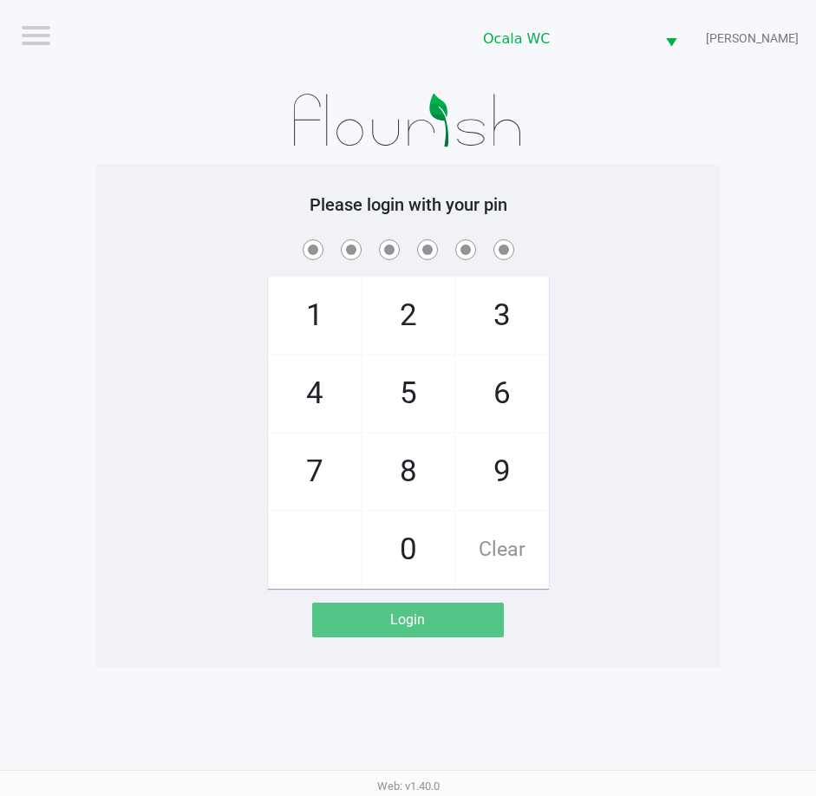
click at [625, 303] on div "1 4 7 2 5 8 0 3 6 9 Clear" at bounding box center [408, 412] width 624 height 353
checkbox input "true"
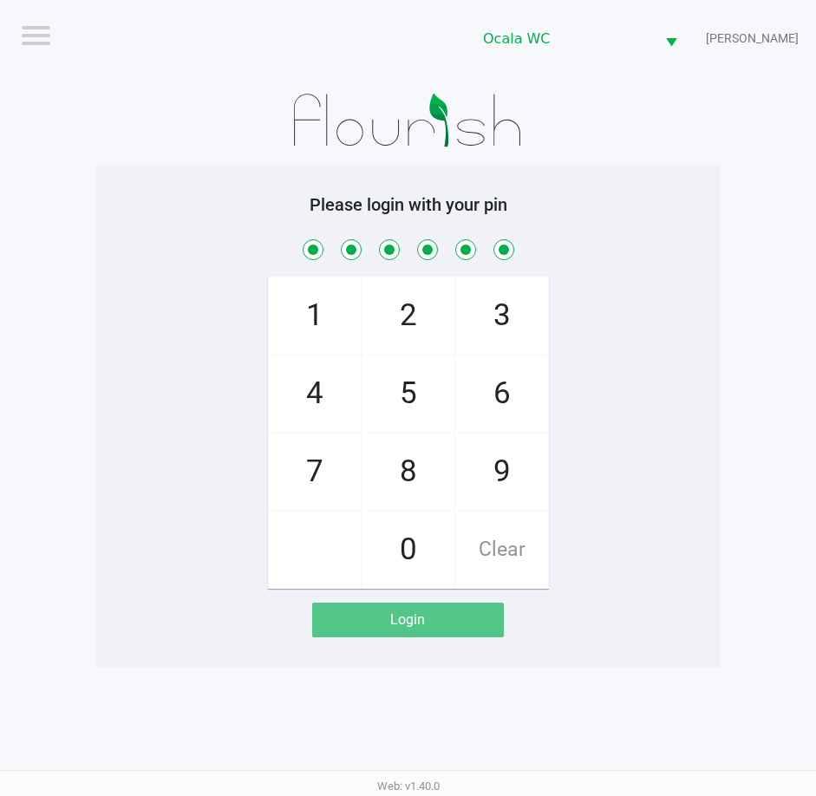
checkbox input "true"
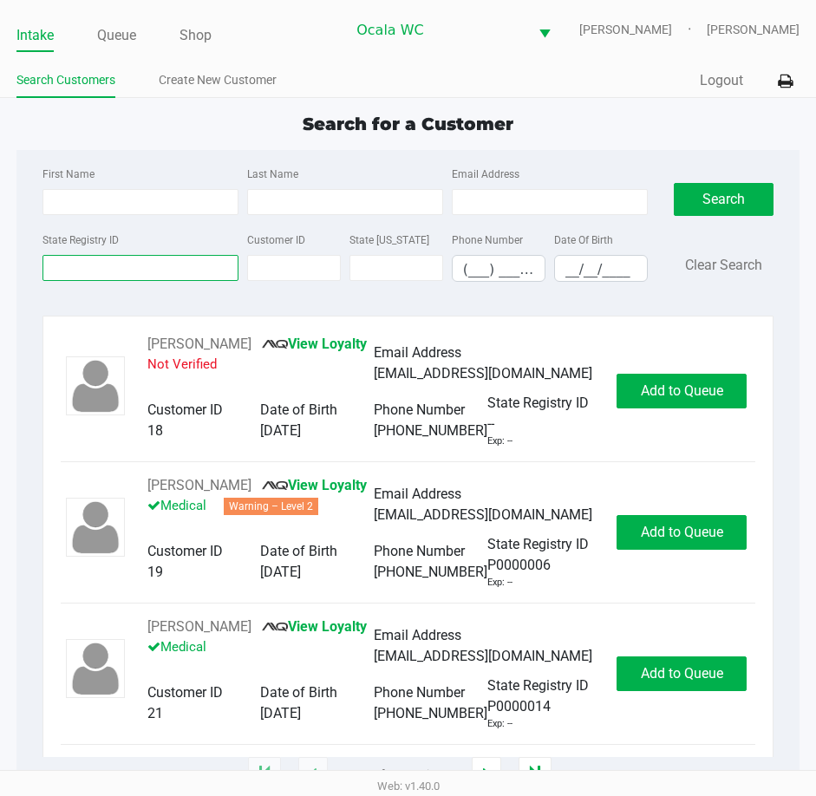
click at [101, 266] on input "State Registry ID" at bounding box center [140, 268] width 196 height 26
type input "p7xk6231"
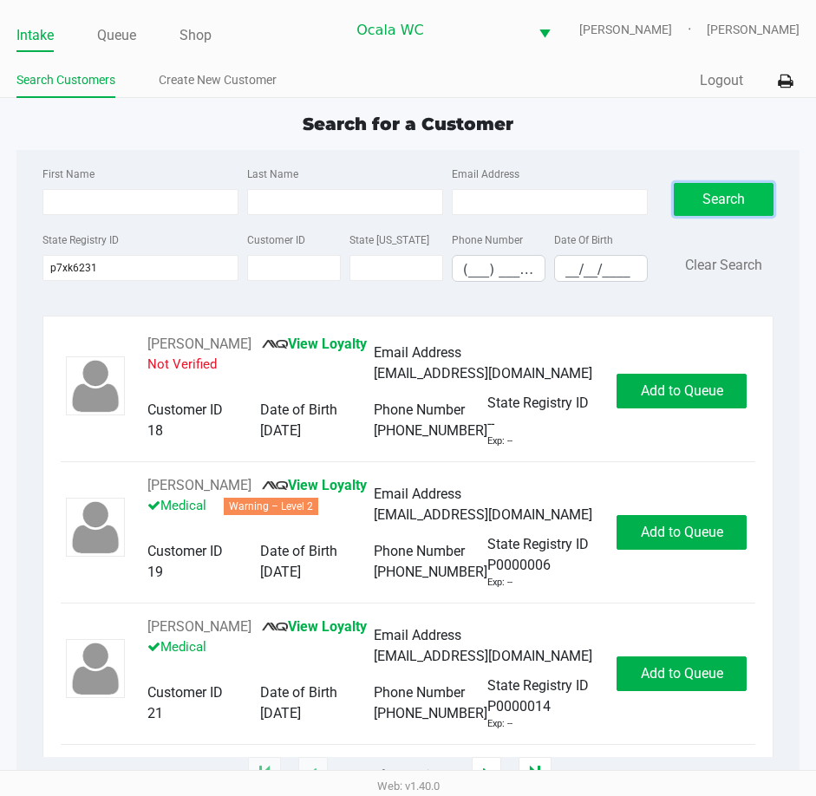
click at [706, 192] on button "Search" at bounding box center [724, 199] width 101 height 33
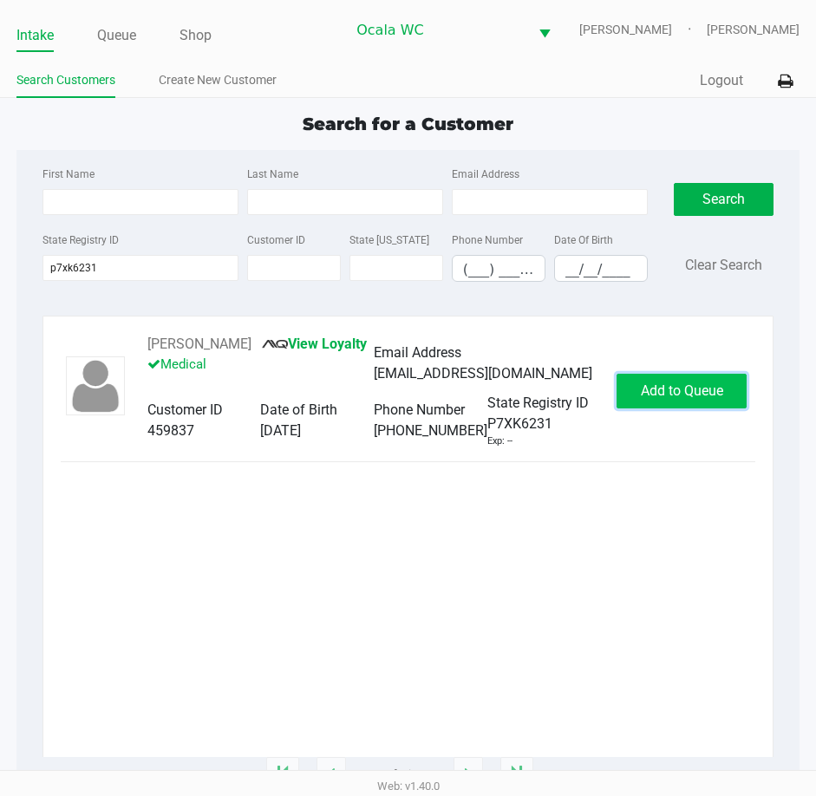
click at [681, 384] on span "Add to Queue" at bounding box center [682, 390] width 82 height 16
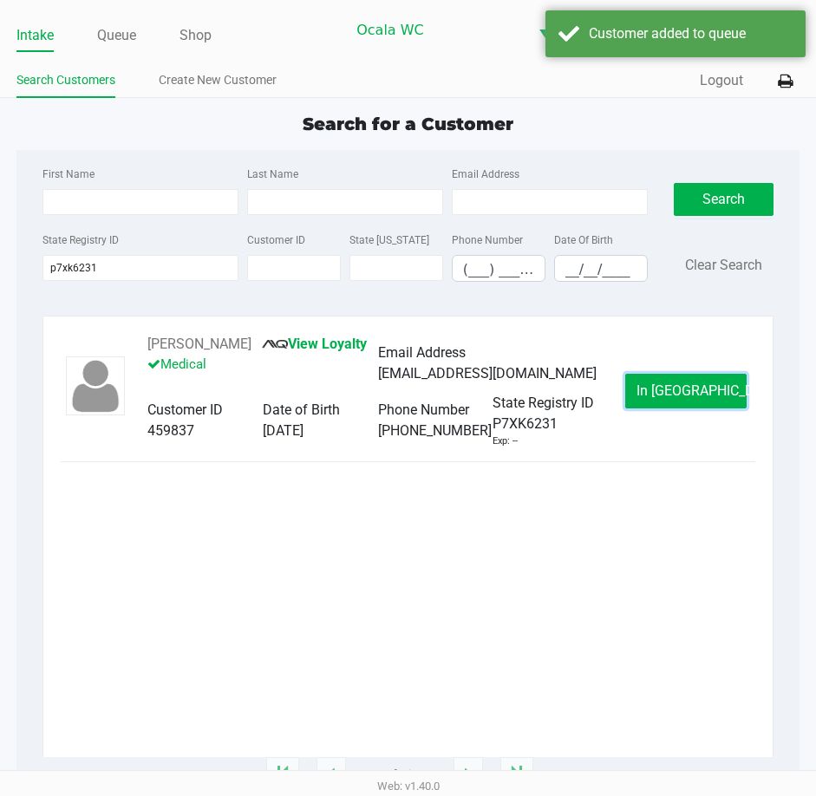
click at [681, 384] on span "In Queue" at bounding box center [709, 390] width 146 height 16
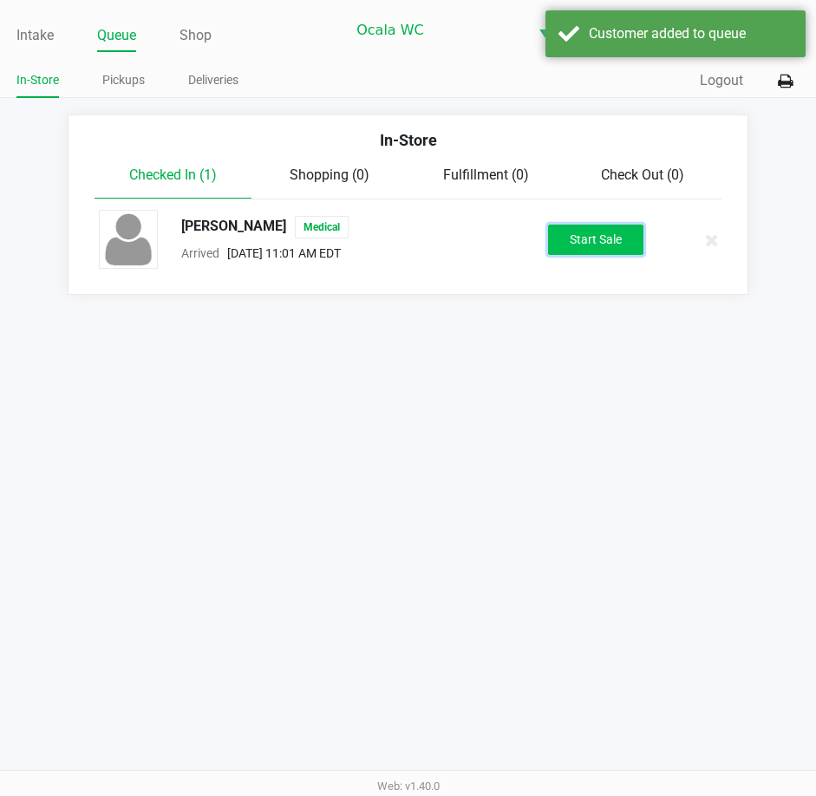
click at [585, 226] on button "Start Sale" at bounding box center [595, 240] width 95 height 30
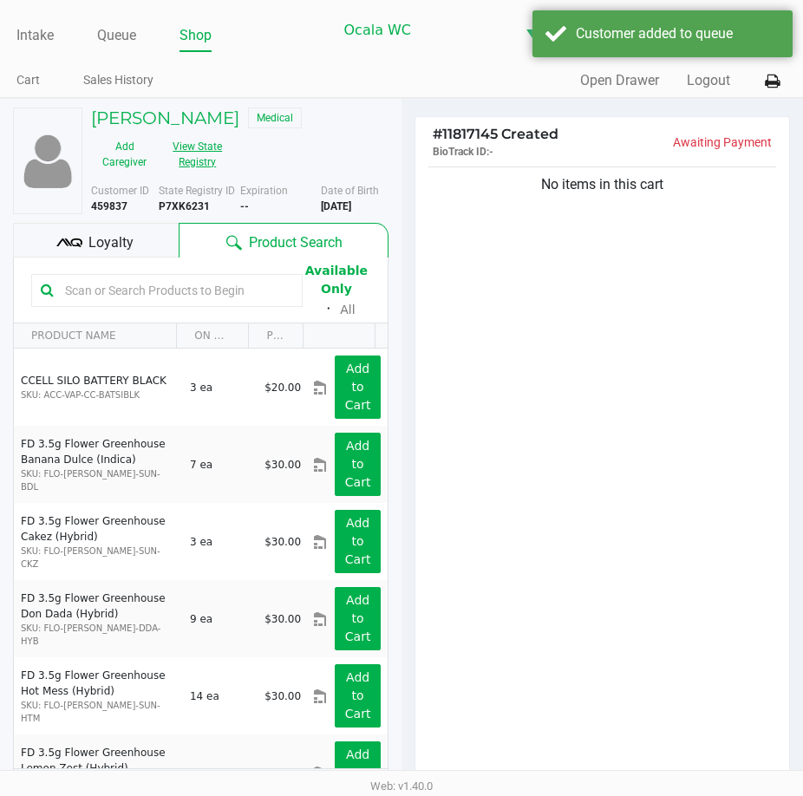
click at [192, 159] on button "View State Registry" at bounding box center [192, 154] width 69 height 43
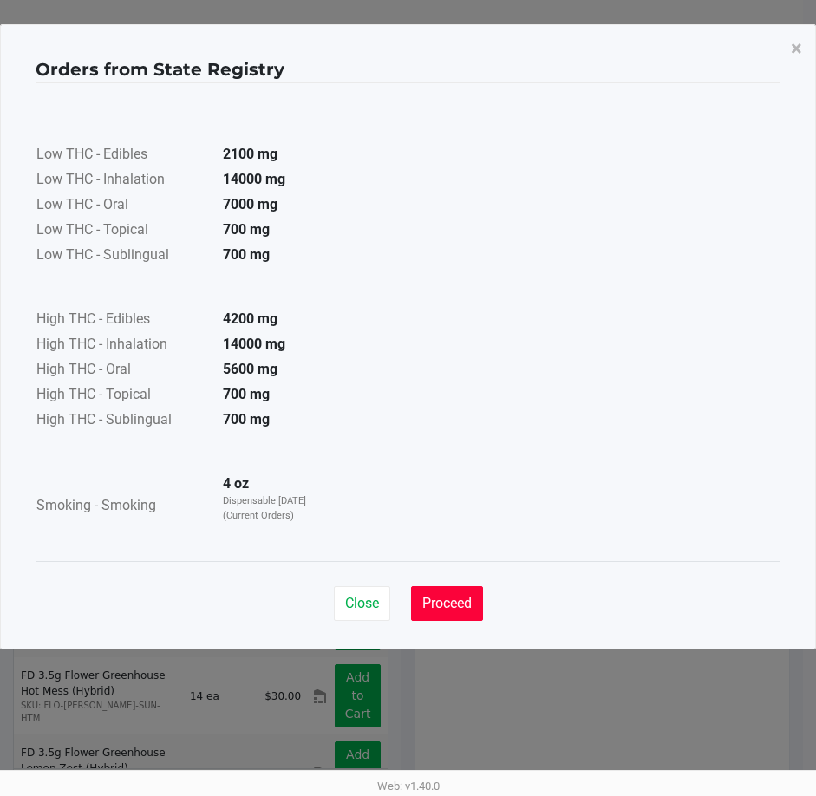
click at [428, 603] on span "Proceed" at bounding box center [446, 603] width 49 height 16
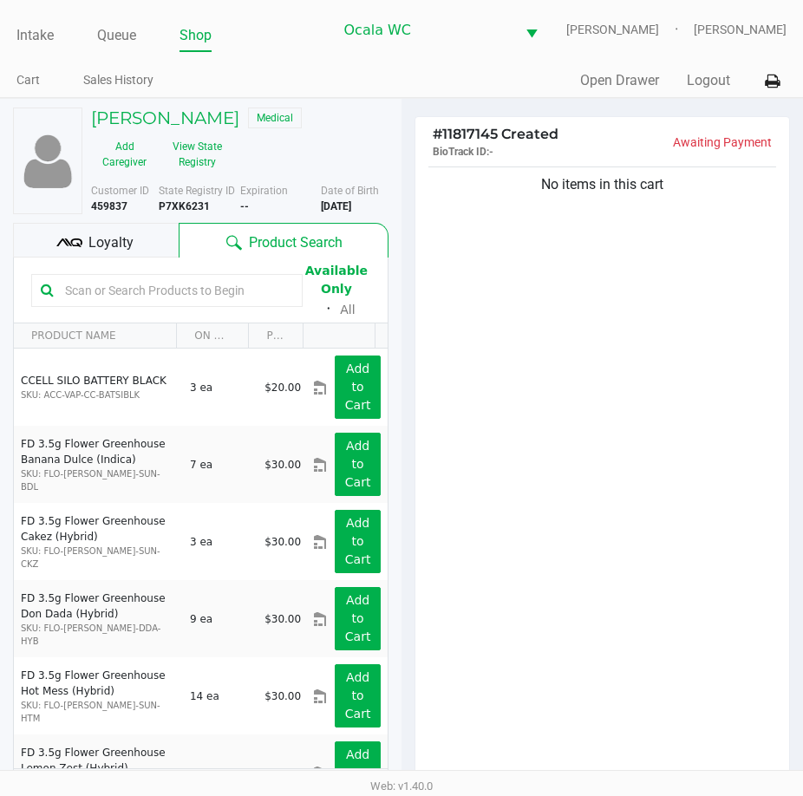
click at [134, 294] on input "text" at bounding box center [175, 290] width 235 height 26
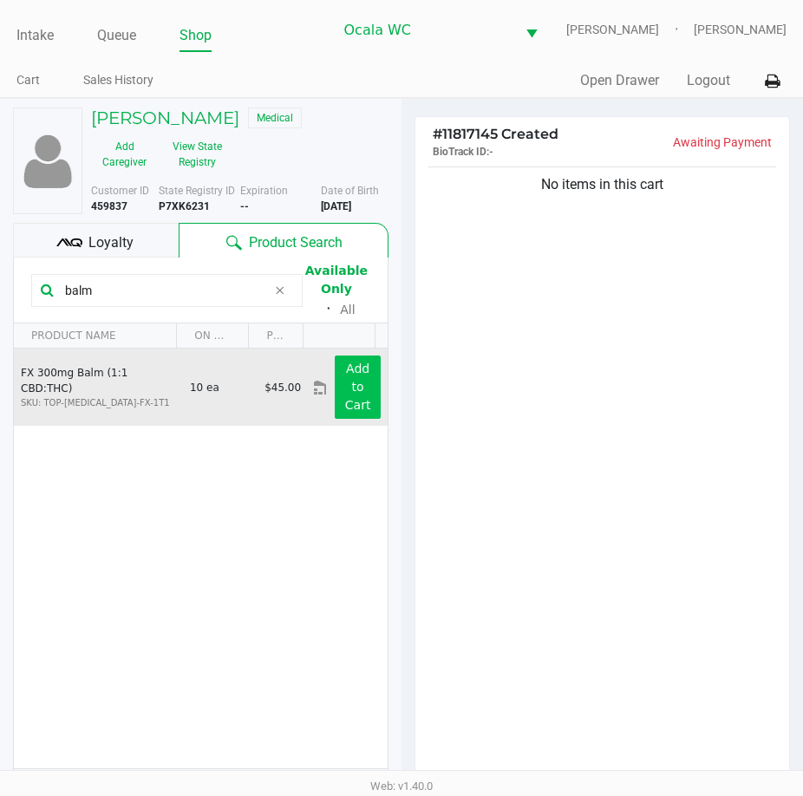
type input "balm"
click at [350, 394] on app-button-loader "Add to Cart" at bounding box center [358, 387] width 26 height 50
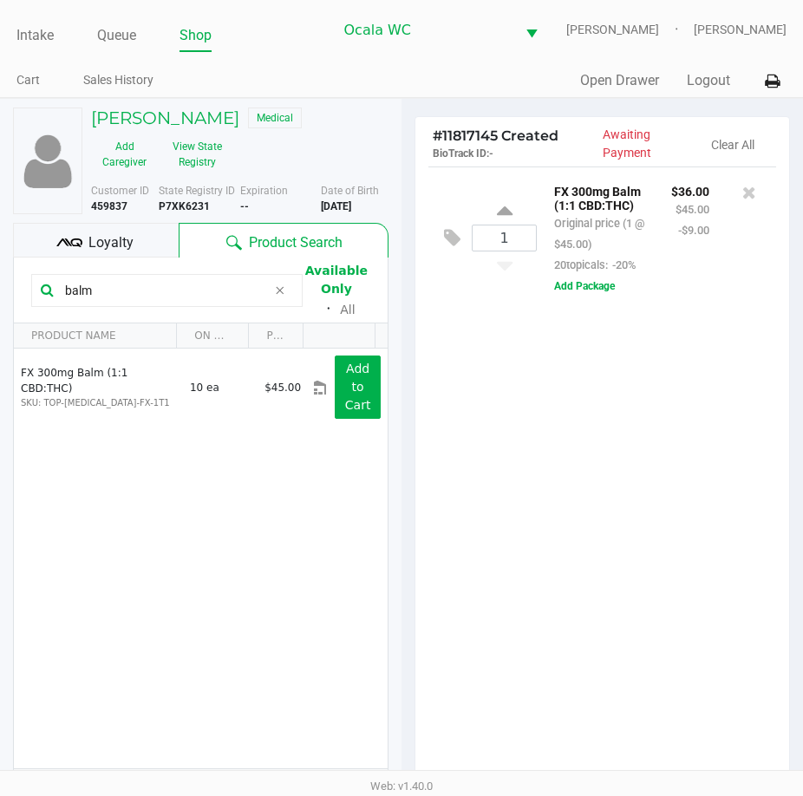
click at [616, 518] on div "1 FX 300mg Balm (1:1 CBD:THC) Original price (1 @ $45.00) 20topicals: -20% $36.…" at bounding box center [602, 480] width 374 height 629
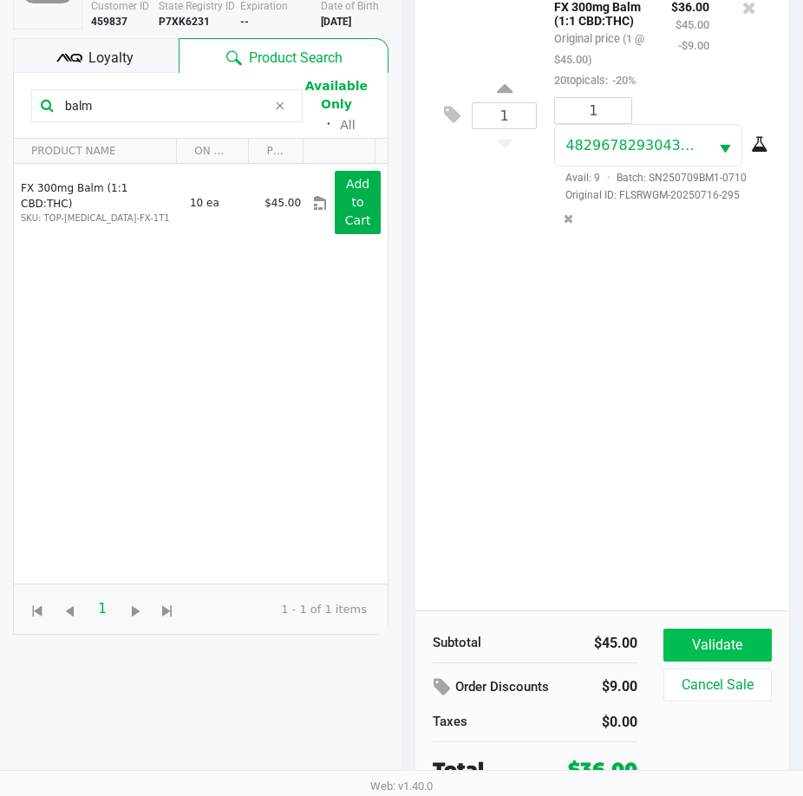
scroll to position [191, 0]
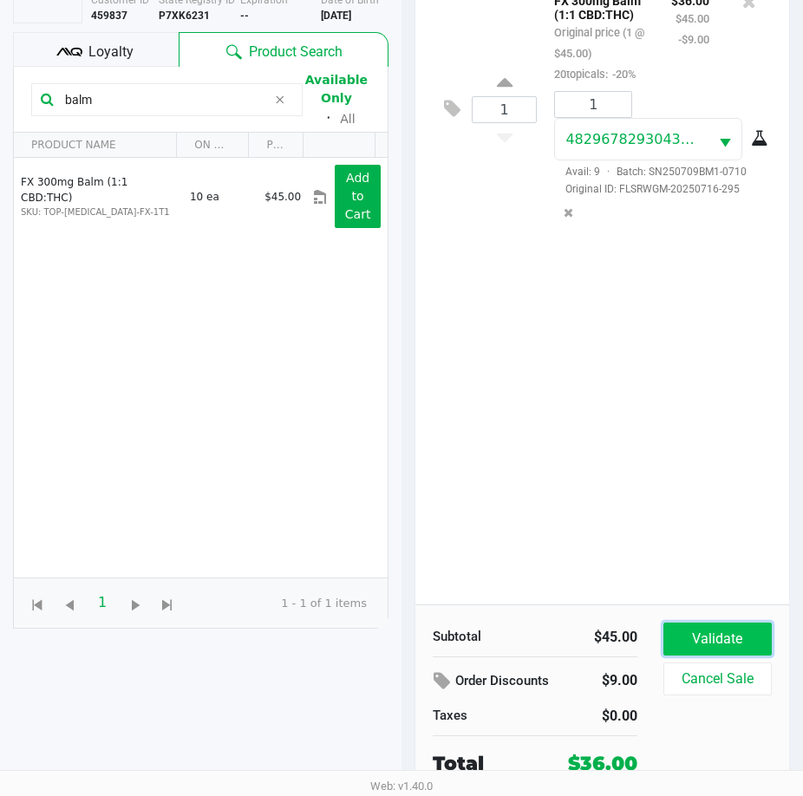
click at [719, 629] on button "Validate" at bounding box center [717, 638] width 108 height 33
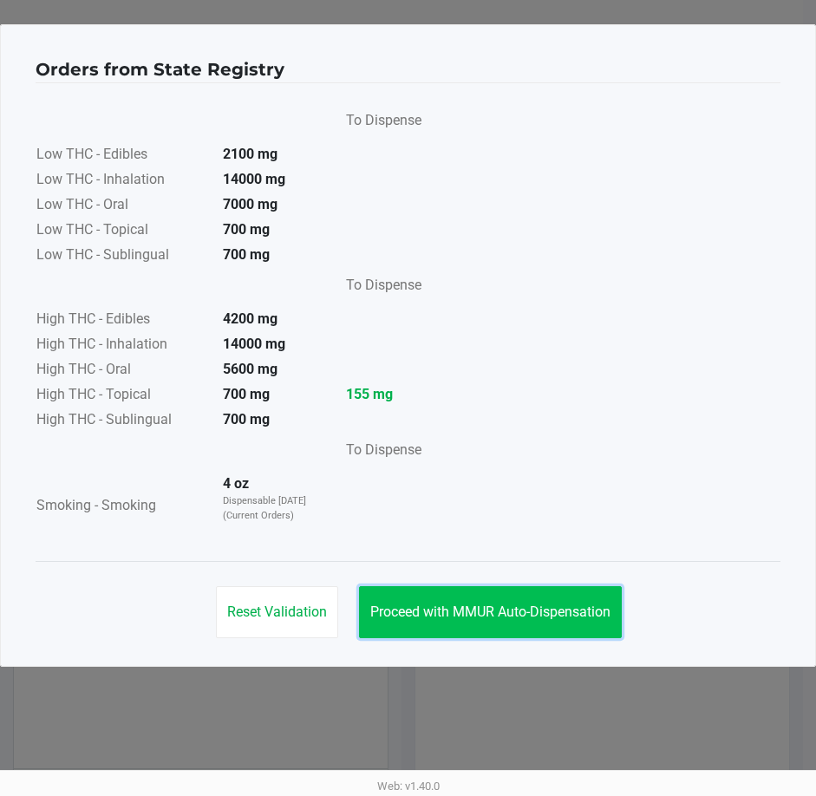
click at [533, 596] on button "Proceed with MMUR Auto-Dispensation" at bounding box center [490, 612] width 263 height 52
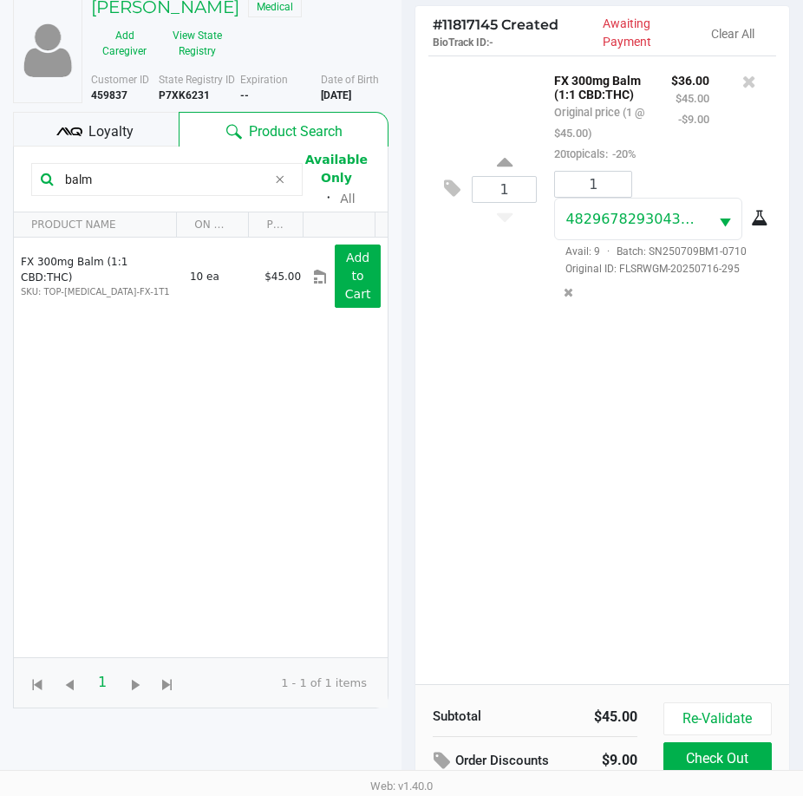
scroll to position [230, 0]
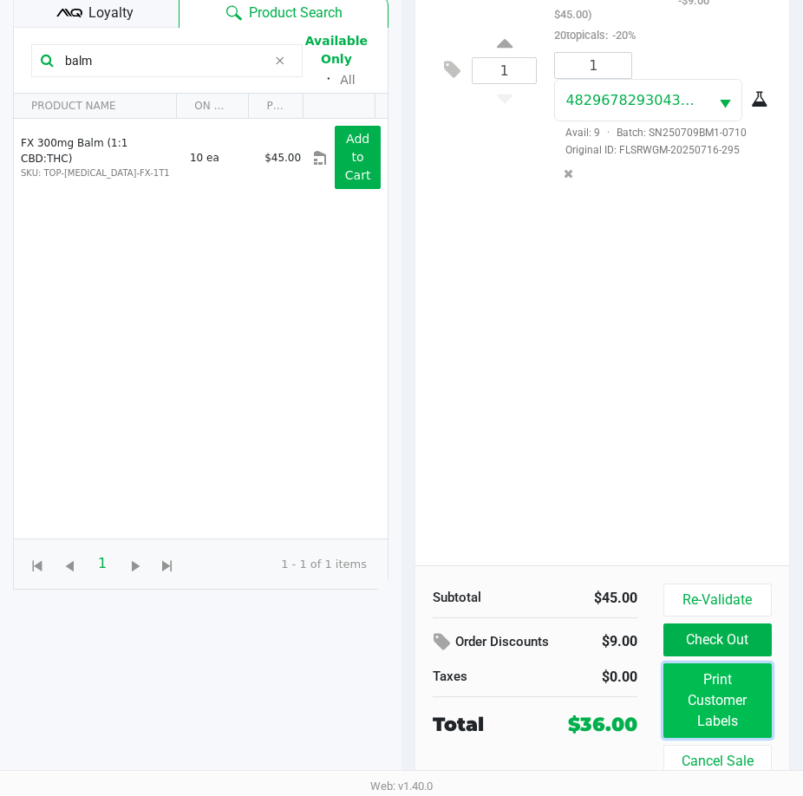
click at [701, 663] on button "Print Customer Labels" at bounding box center [717, 700] width 108 height 75
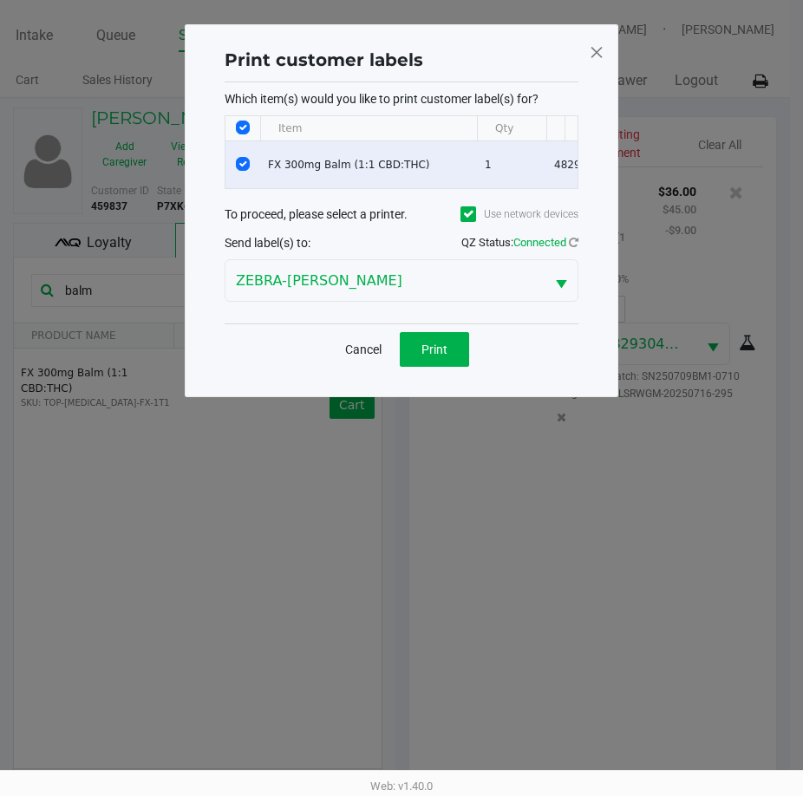
scroll to position [0, 0]
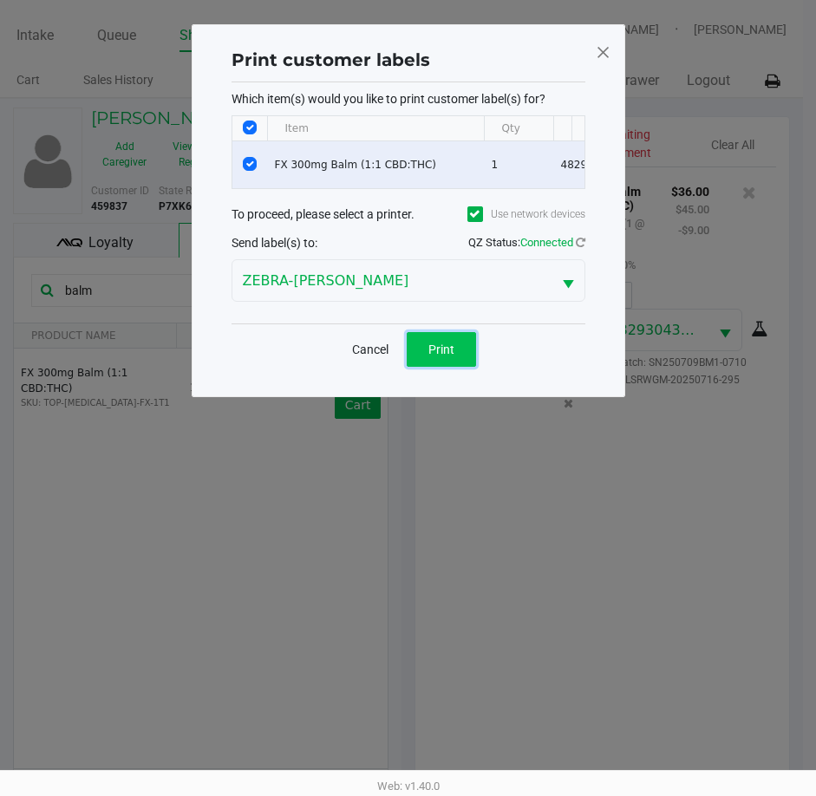
click at [446, 355] on span "Print" at bounding box center [441, 349] width 26 height 14
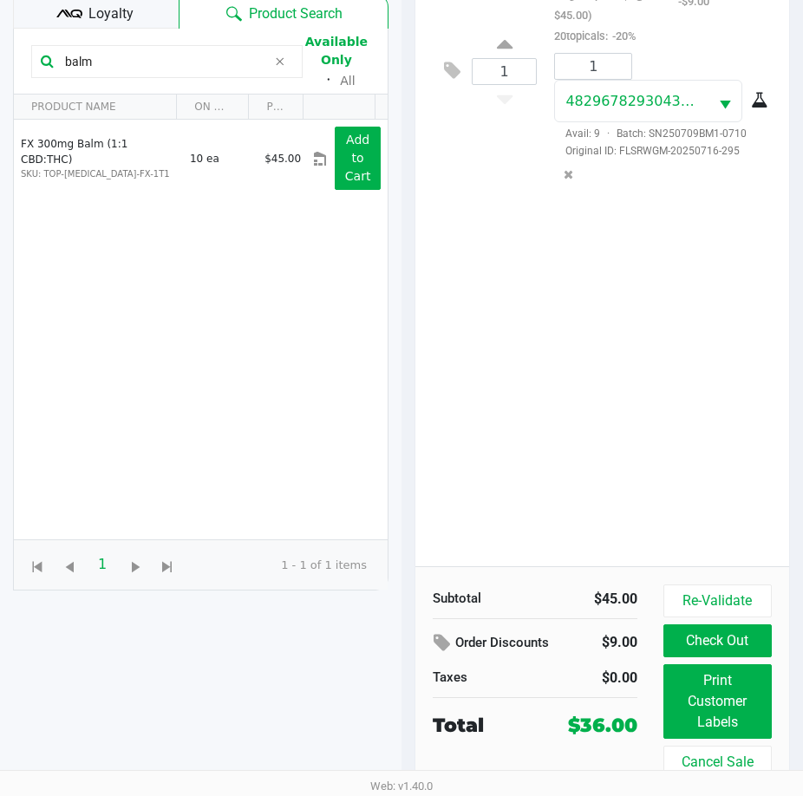
scroll to position [230, 0]
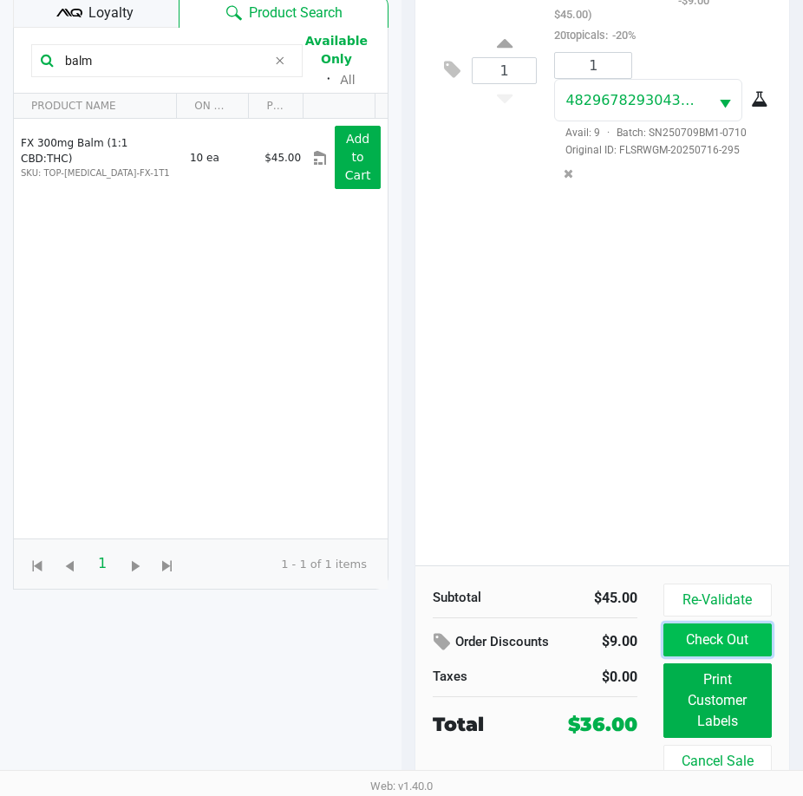
click at [707, 642] on button "Check Out" at bounding box center [717, 639] width 108 height 33
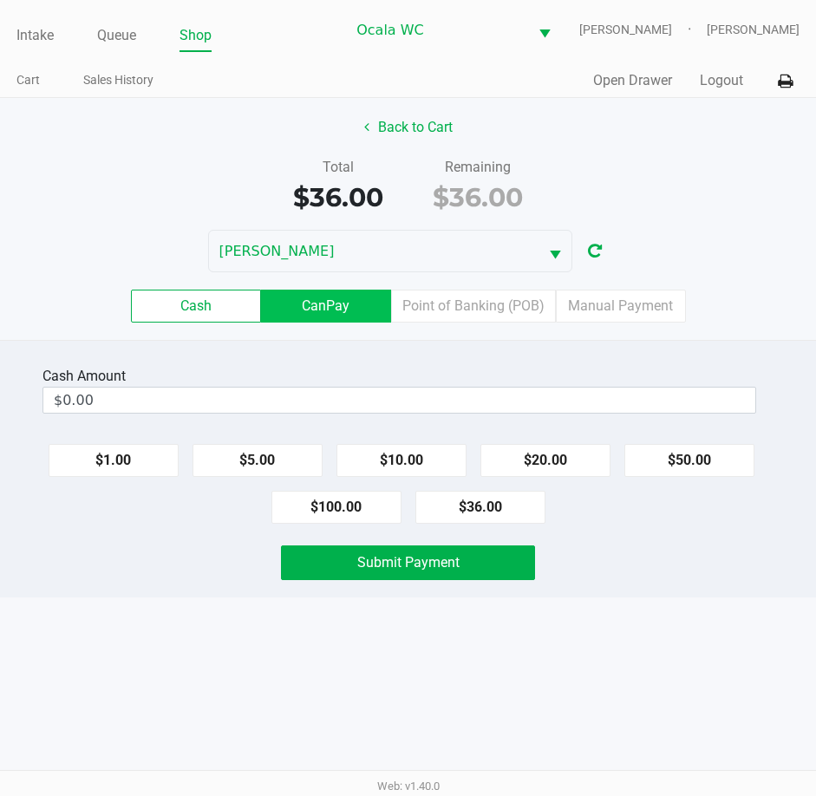
click at [296, 305] on label "CanPay" at bounding box center [326, 306] width 130 height 33
click at [0, 0] on 2 "CanPay" at bounding box center [0, 0] width 0 height 0
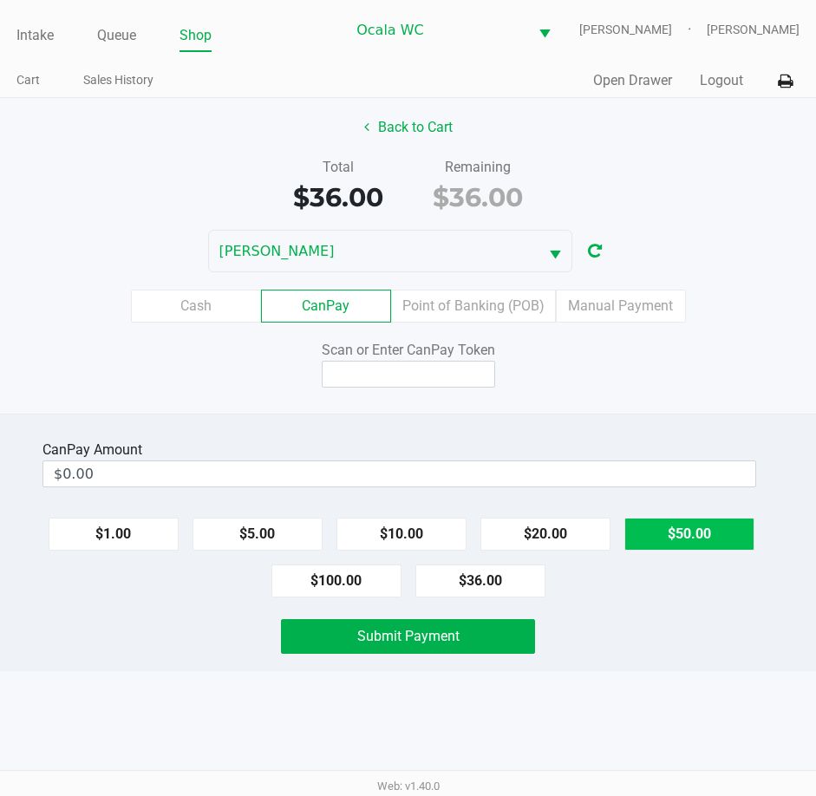
click at [668, 538] on button "$50.00" at bounding box center [689, 534] width 130 height 33
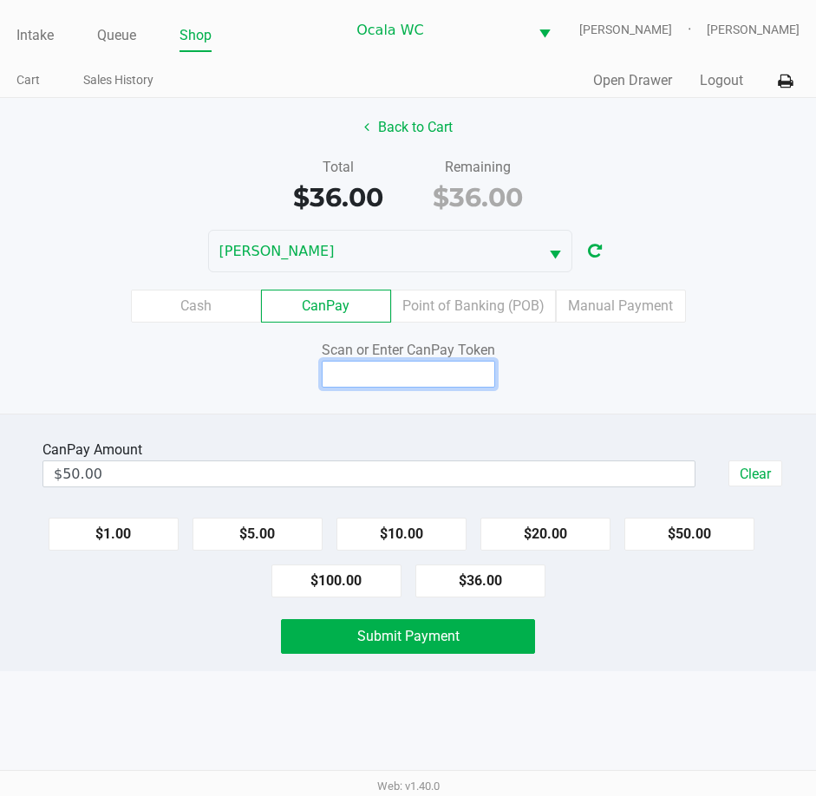
click at [375, 375] on input at bounding box center [408, 374] width 173 height 27
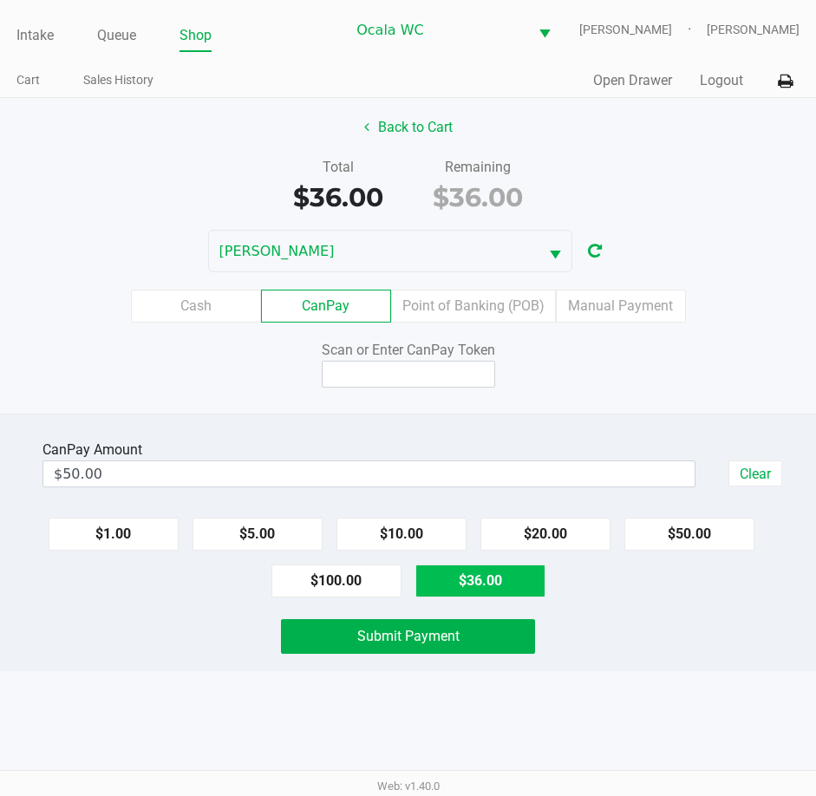
click at [443, 588] on button "$36.00" at bounding box center [480, 580] width 130 height 33
type input "$36.00"
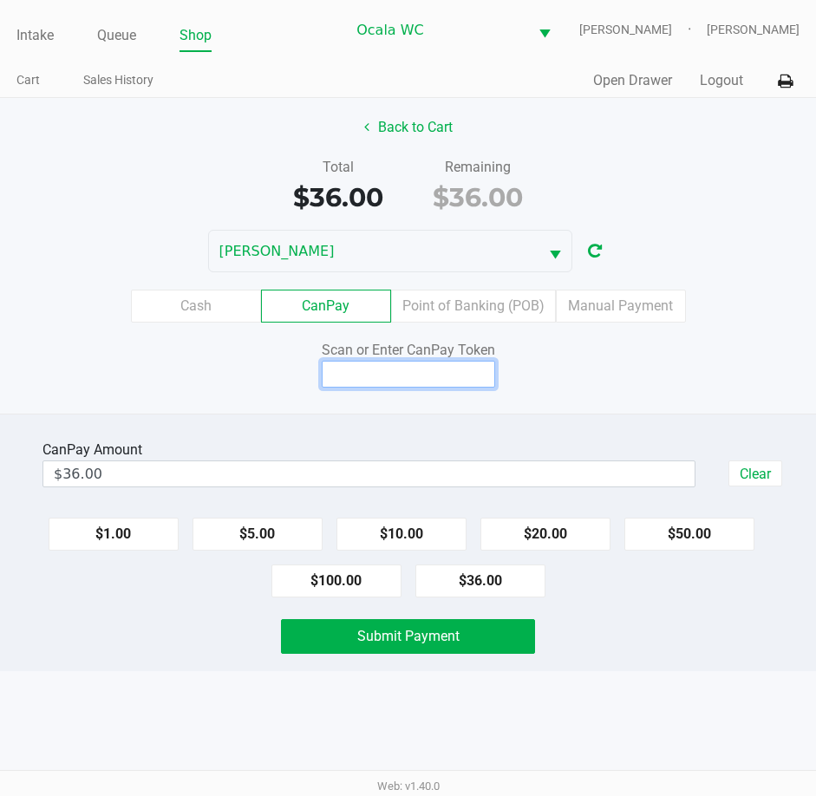
click at [377, 377] on input at bounding box center [408, 374] width 173 height 27
type input "X9073802X"
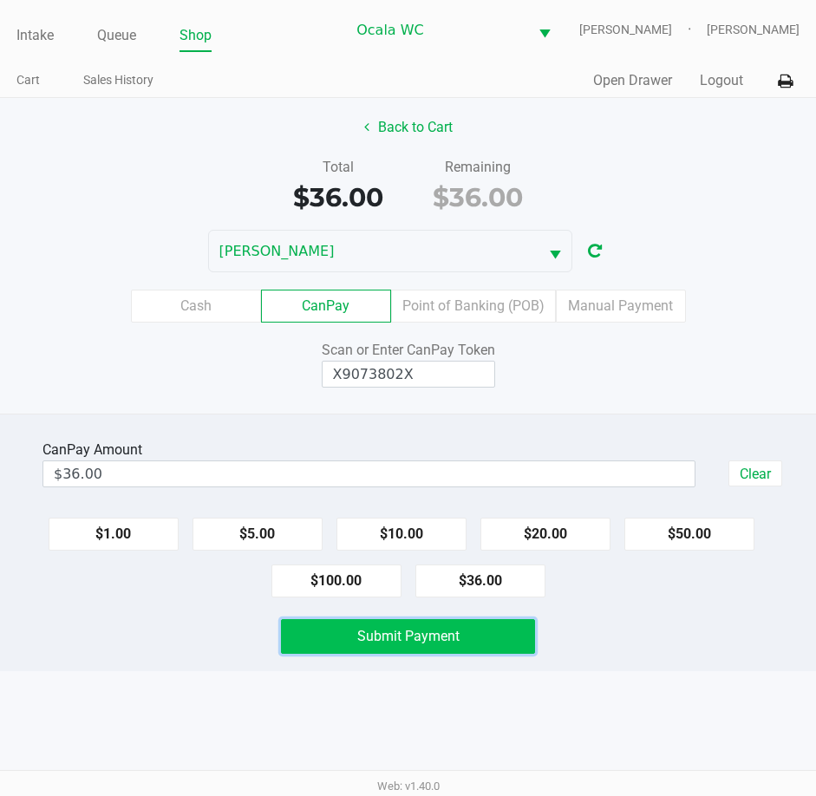
click at [419, 629] on span "Submit Payment" at bounding box center [408, 636] width 102 height 16
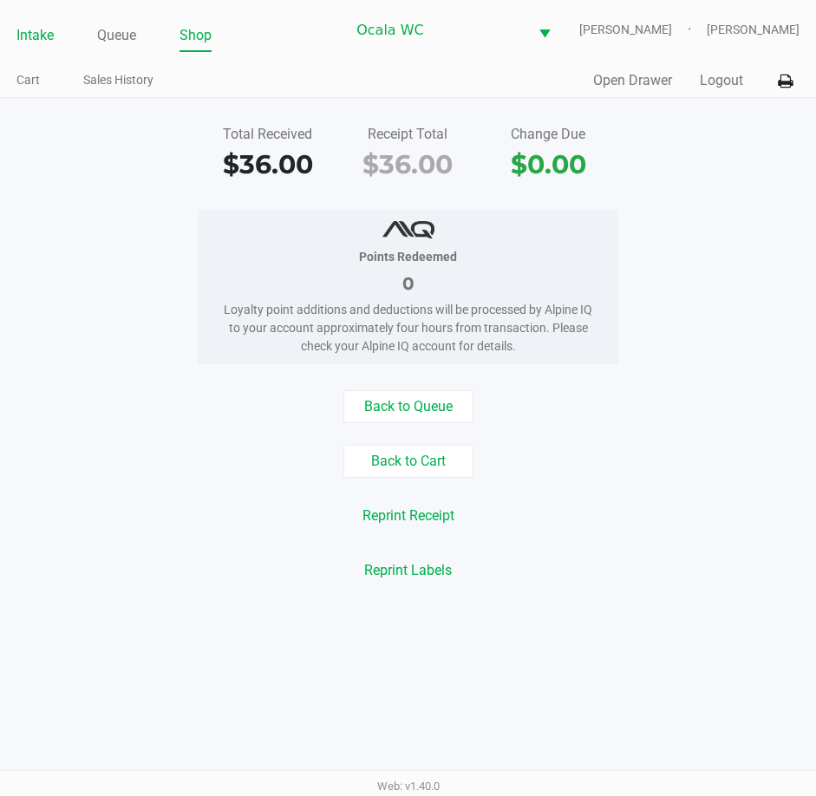
click at [42, 34] on link "Intake" at bounding box center [34, 35] width 37 height 24
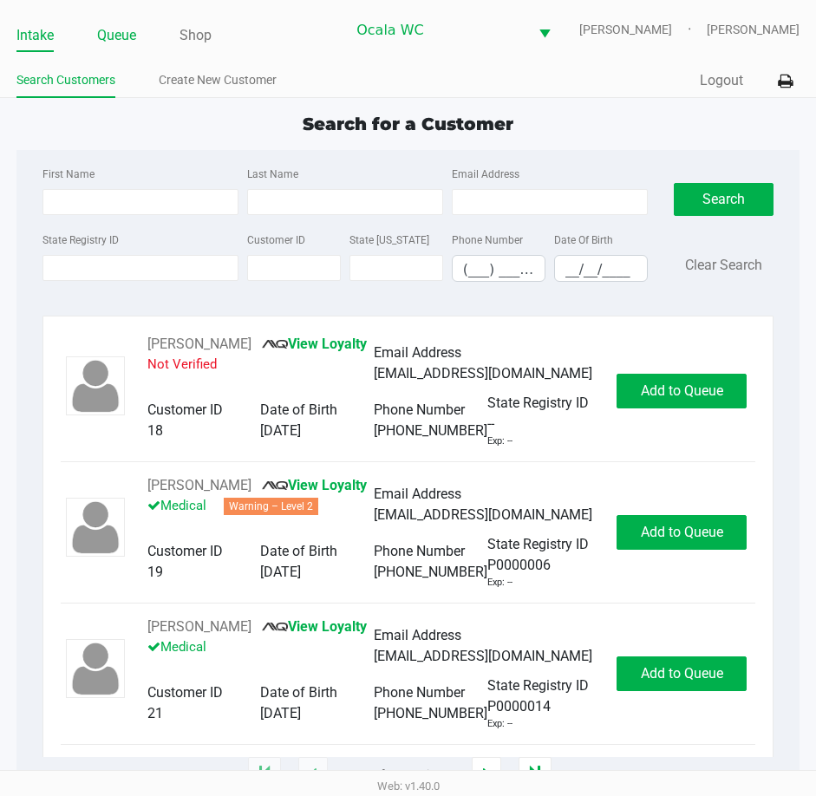
click at [111, 37] on link "Queue" at bounding box center [116, 35] width 39 height 24
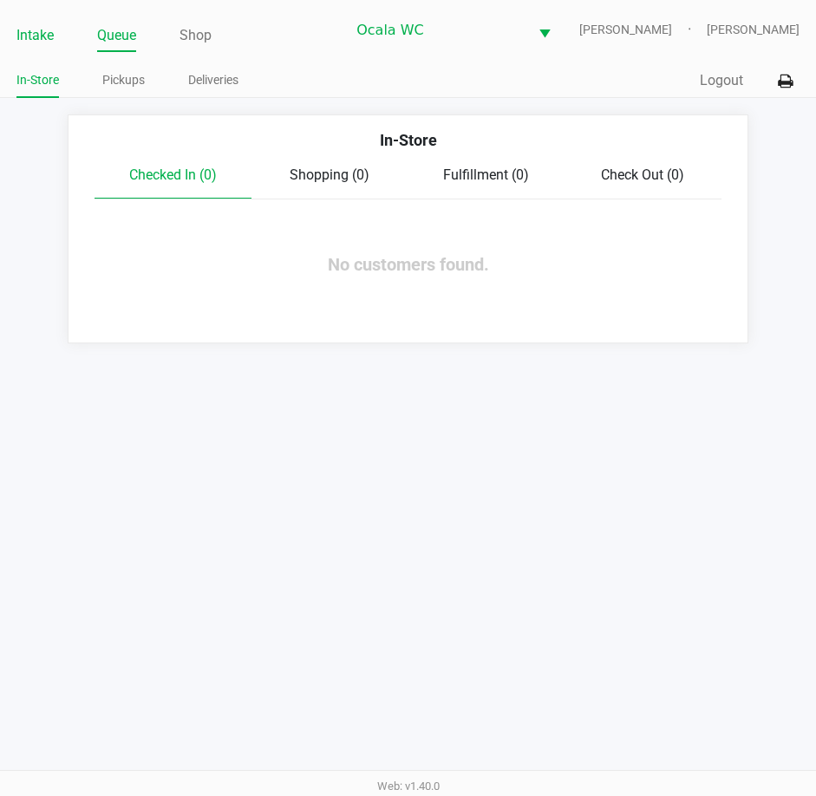
click at [28, 37] on link "Intake" at bounding box center [34, 35] width 37 height 24
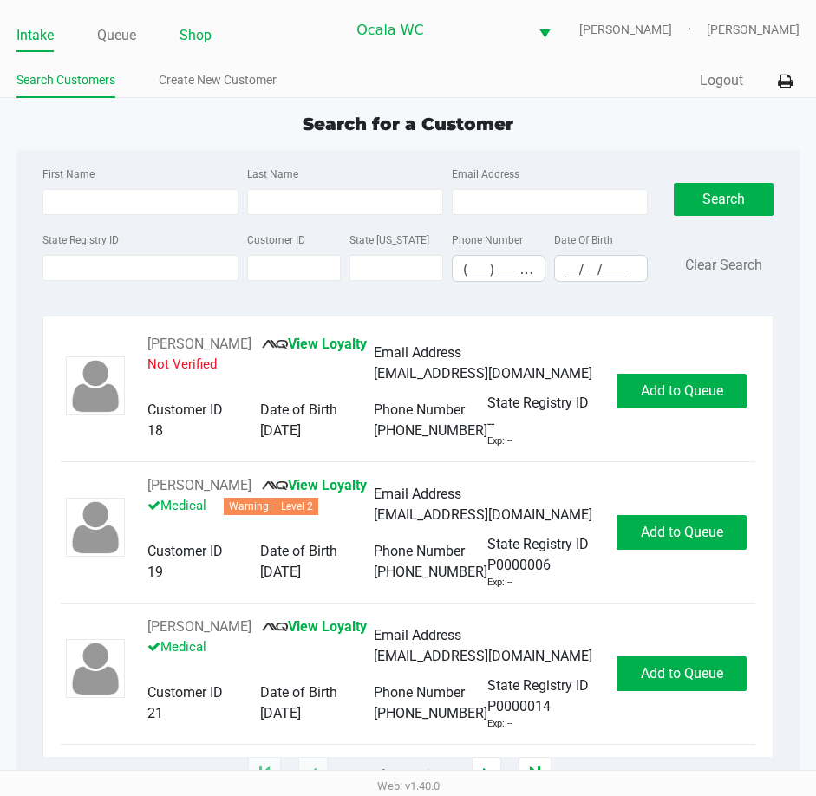
click at [192, 37] on link "Shop" at bounding box center [195, 35] width 32 height 24
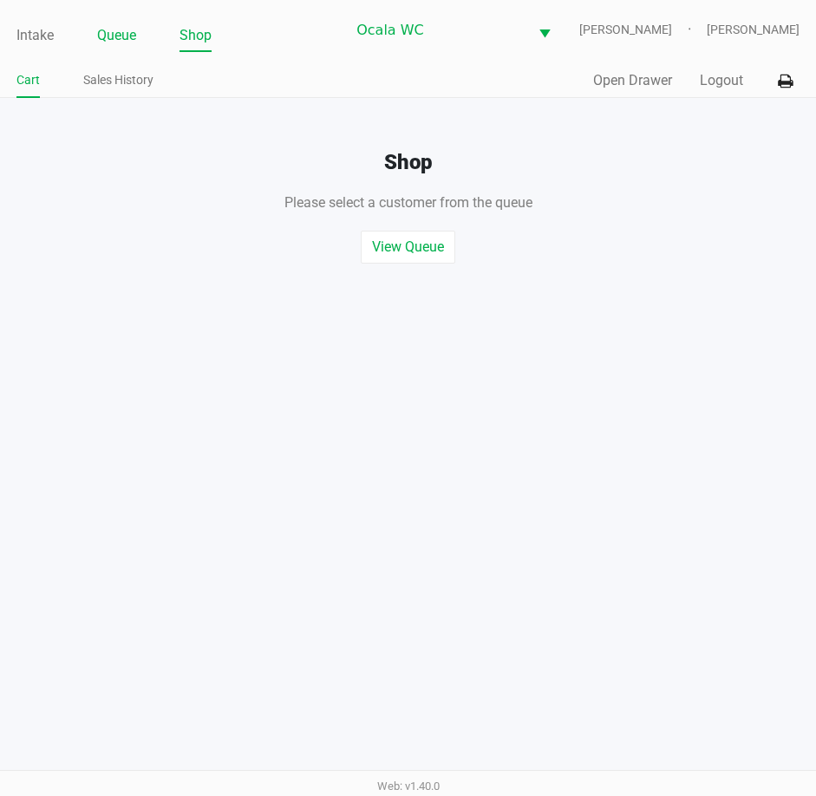
click at [118, 29] on link "Queue" at bounding box center [116, 35] width 39 height 24
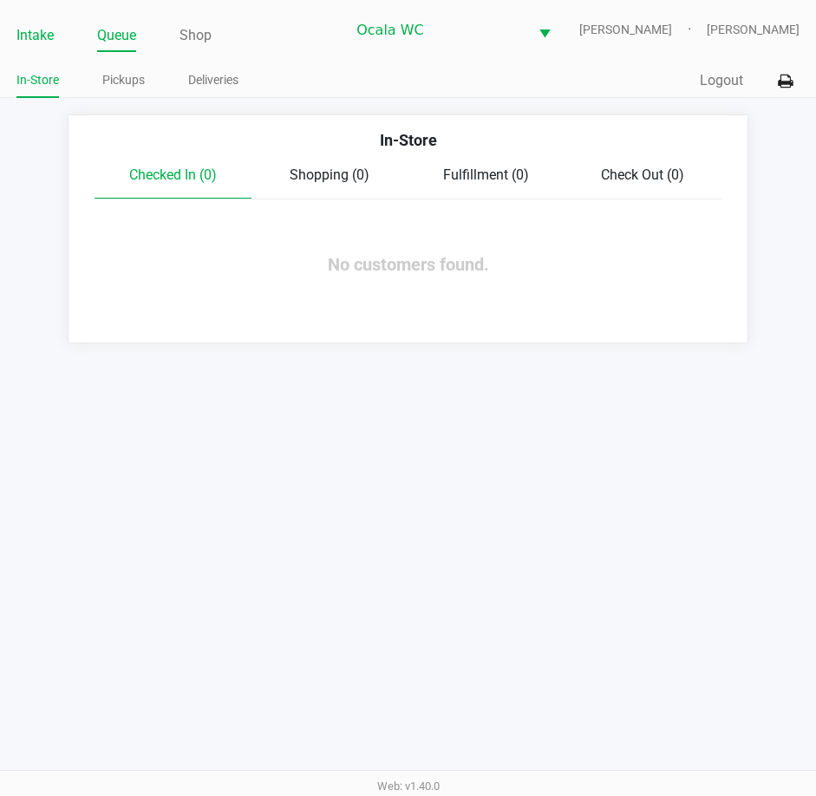
click at [35, 24] on link "Intake" at bounding box center [34, 35] width 37 height 24
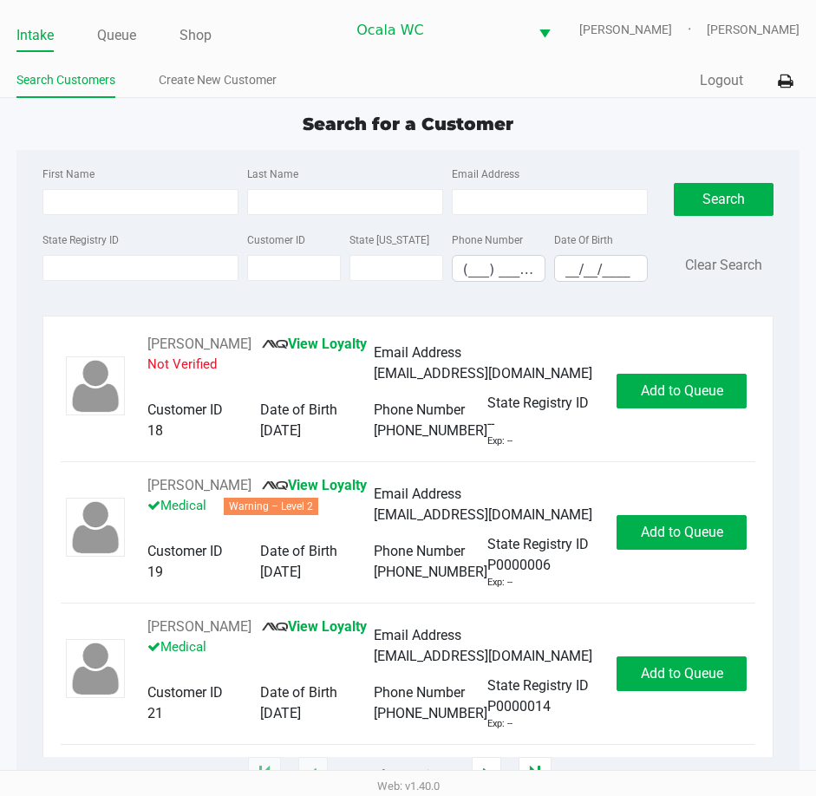
click at [346, 74] on ul "Search Customers Create New Customer" at bounding box center [212, 82] width 392 height 29
click at [66, 270] on input "State Registry ID" at bounding box center [140, 268] width 196 height 26
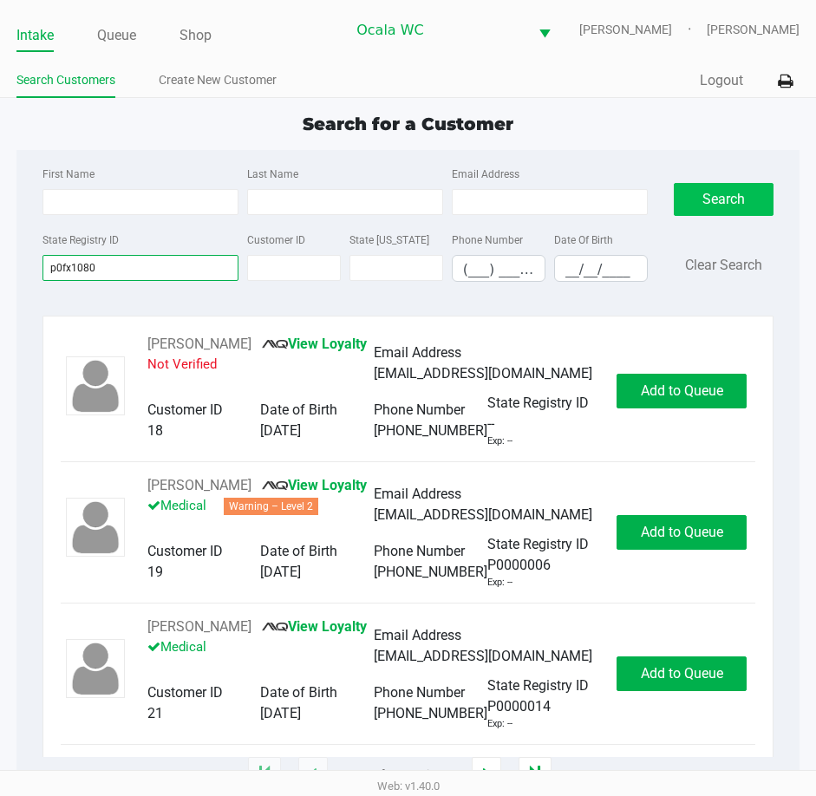
type input "p0fx1080"
click at [734, 187] on button "Search" at bounding box center [724, 199] width 101 height 33
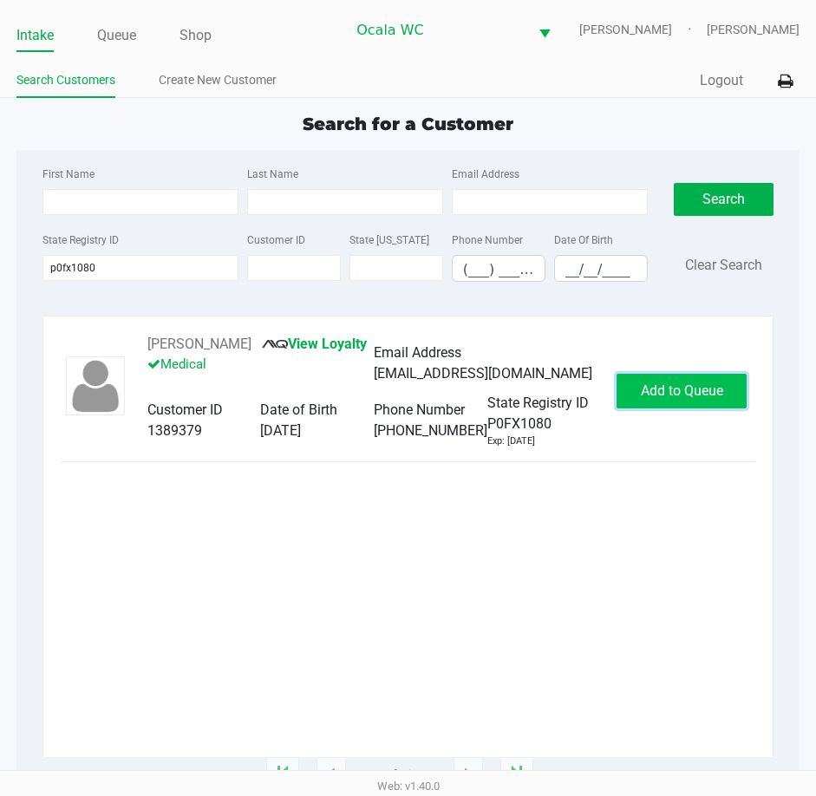
click at [661, 399] on span "Add to Queue" at bounding box center [682, 390] width 82 height 16
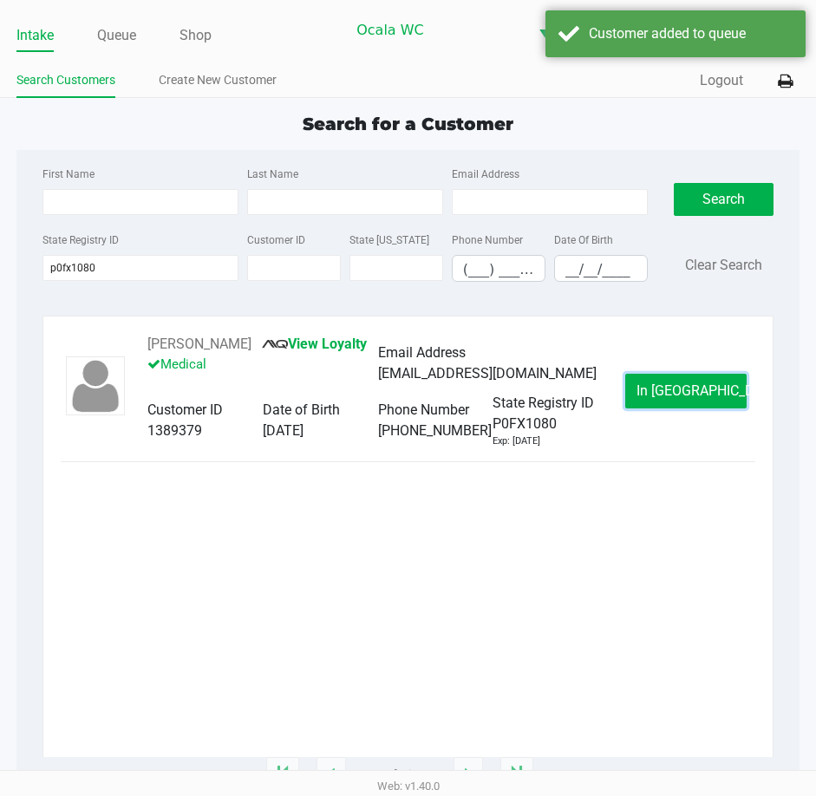
click at [661, 399] on span "In Queue" at bounding box center [709, 390] width 146 height 16
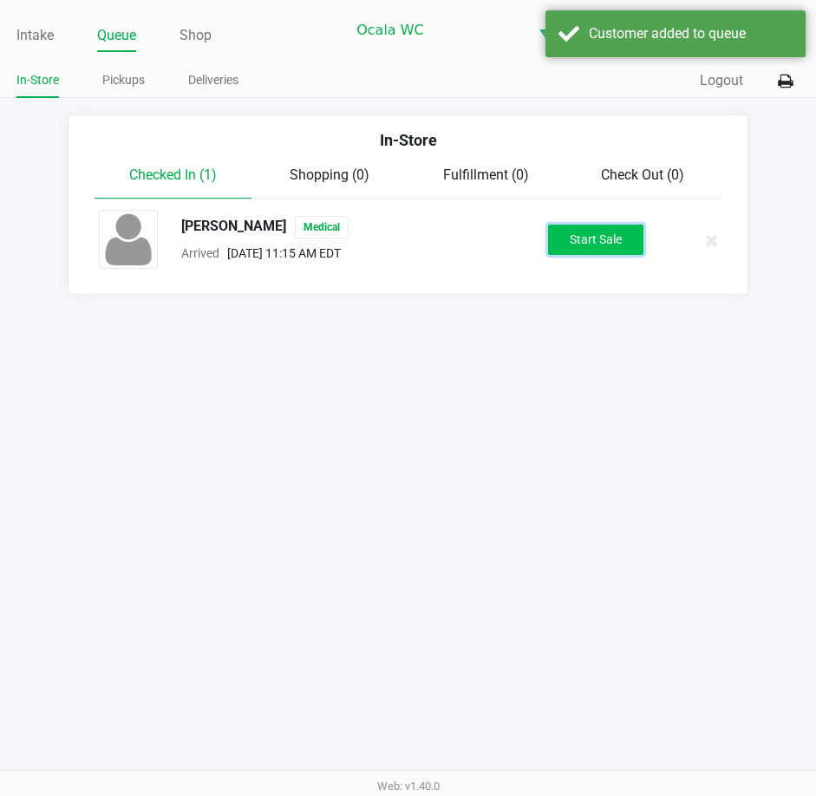
click at [596, 231] on button "Start Sale" at bounding box center [595, 240] width 95 height 30
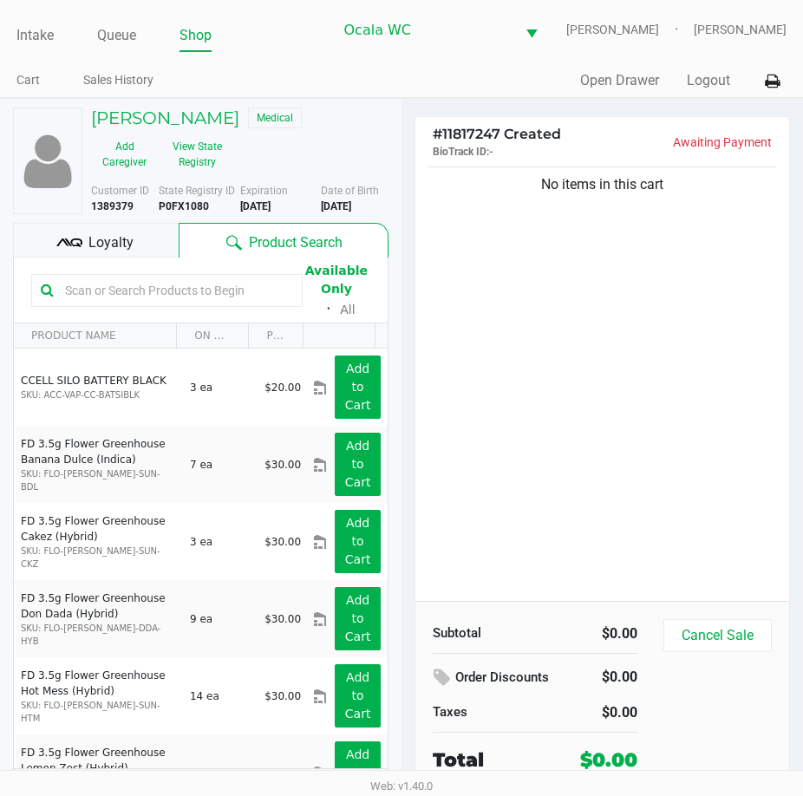
click at [124, 291] on input "text" at bounding box center [175, 290] width 235 height 26
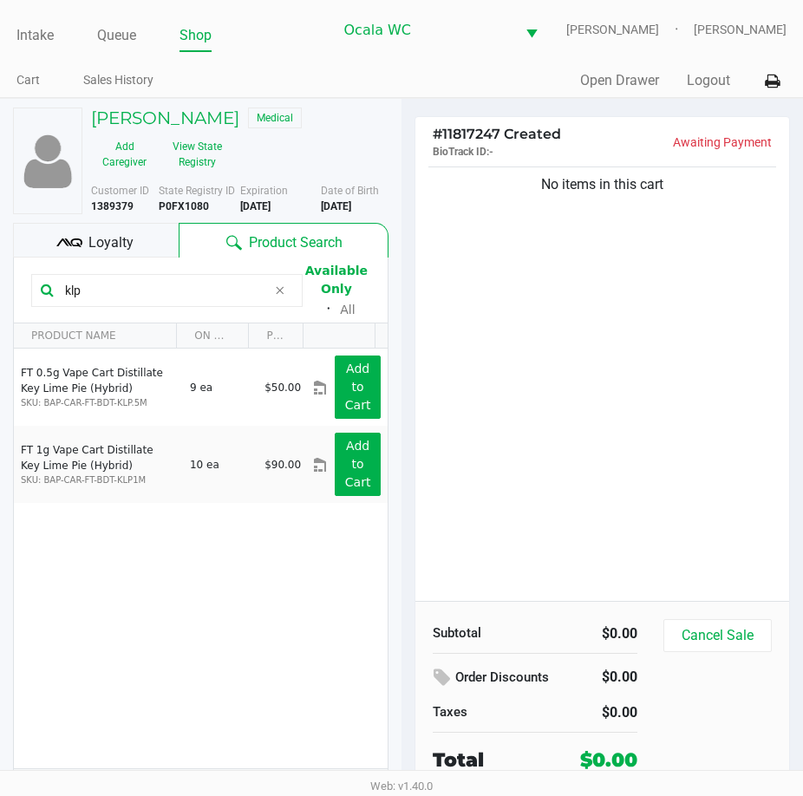
click at [249, 313] on div "klp Available Only ᛫ All" at bounding box center [200, 290] width 339 height 60
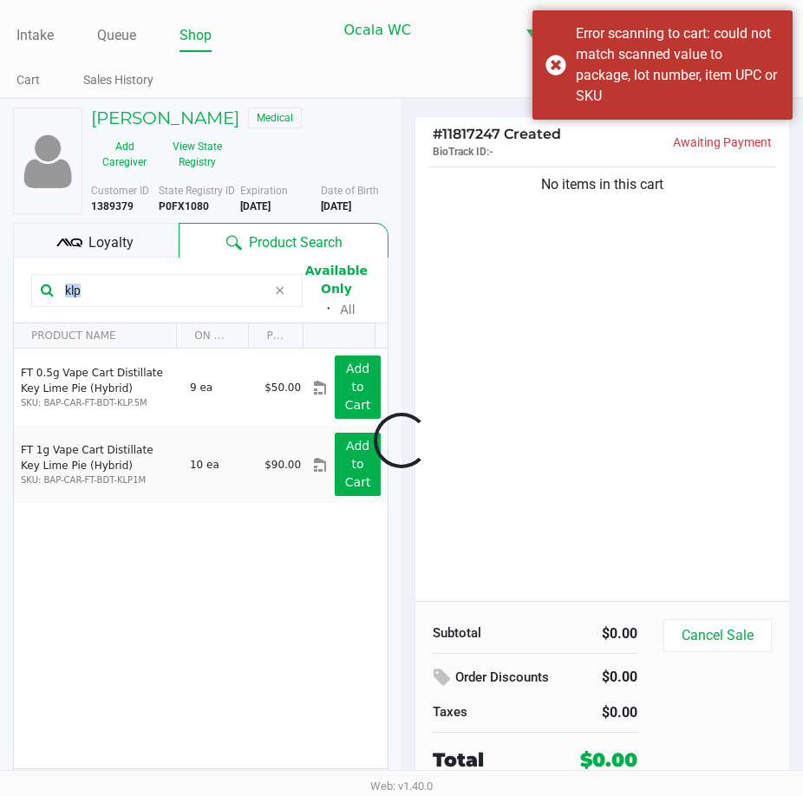
scroll to position [32, 0]
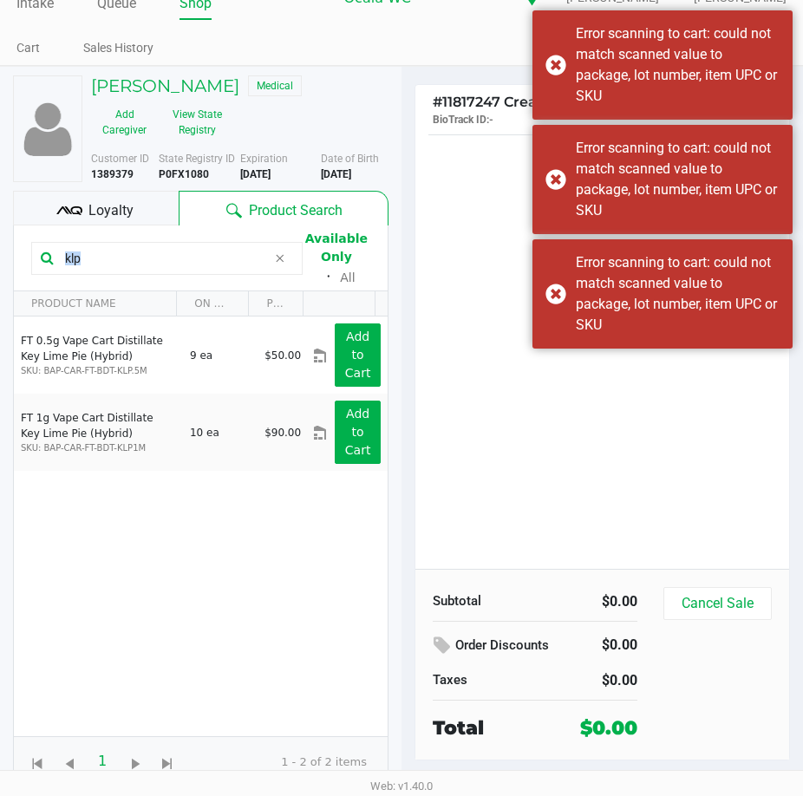
click at [104, 248] on input "klp" at bounding box center [162, 258] width 209 height 26
type input "k"
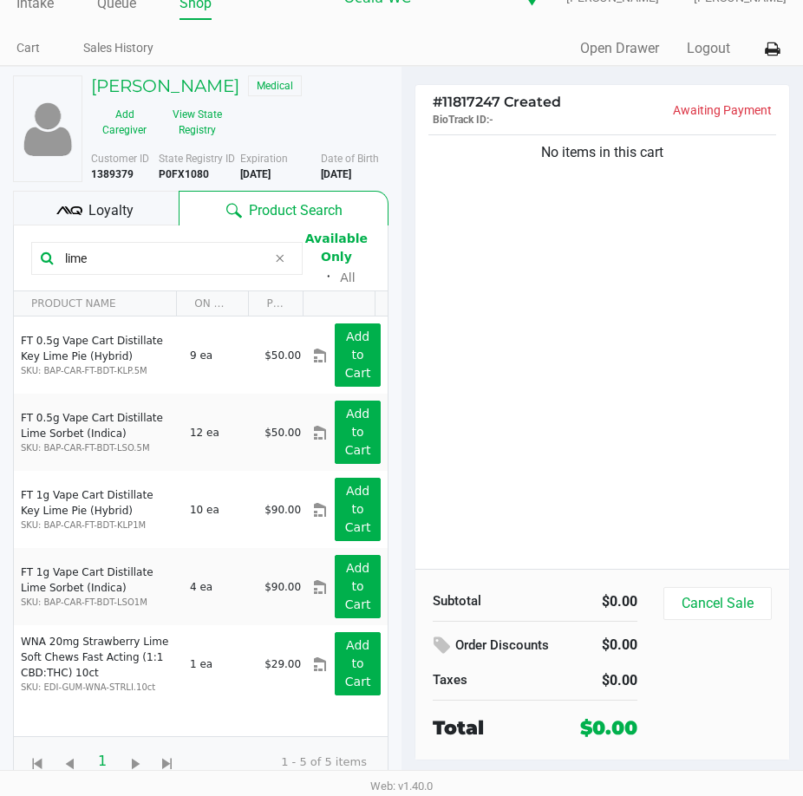
type input "lime"
click at [332, 154] on span "Date of Birth" at bounding box center [350, 159] width 58 height 12
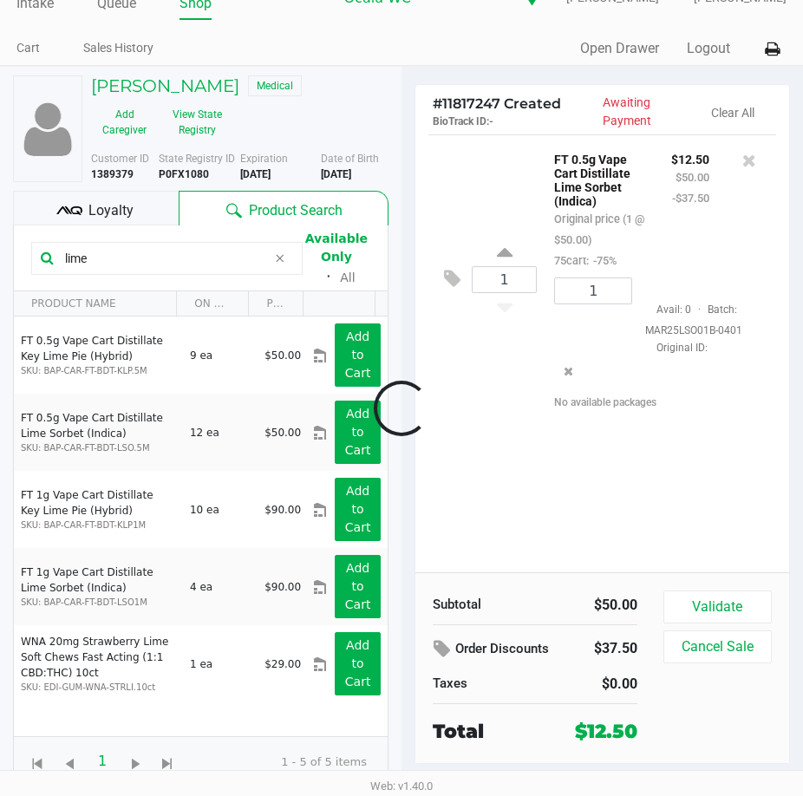
click at [693, 614] on div at bounding box center [401, 408] width 803 height 511
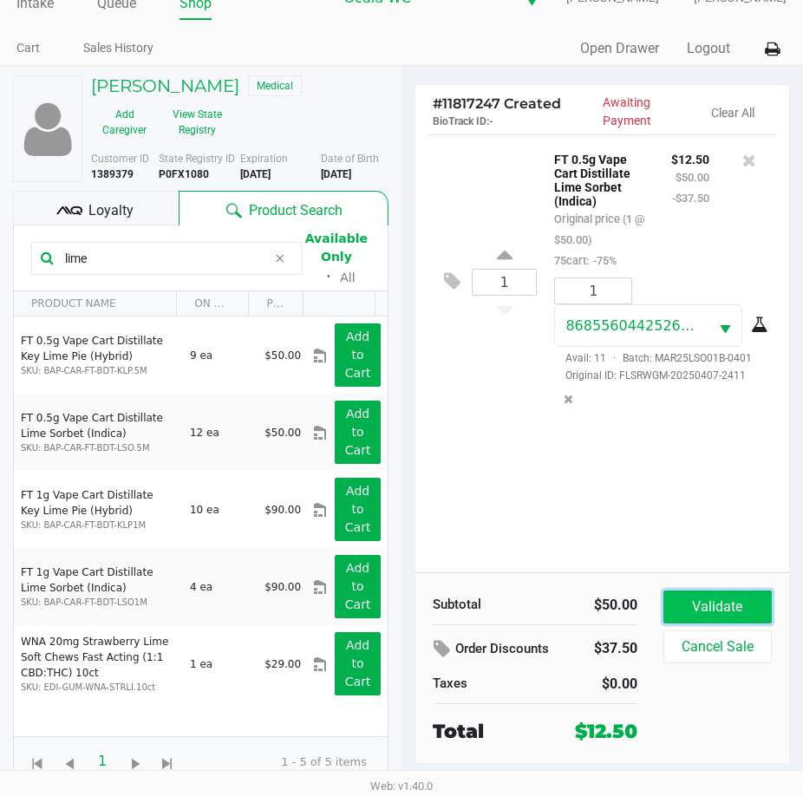
click at [696, 611] on button "Validate" at bounding box center [717, 606] width 108 height 33
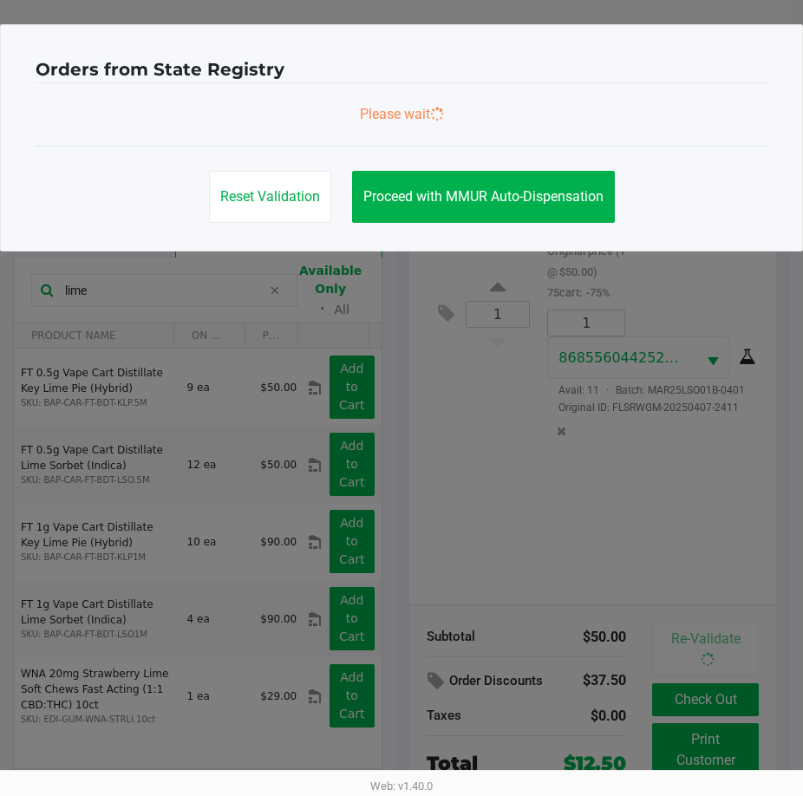
scroll to position [0, 0]
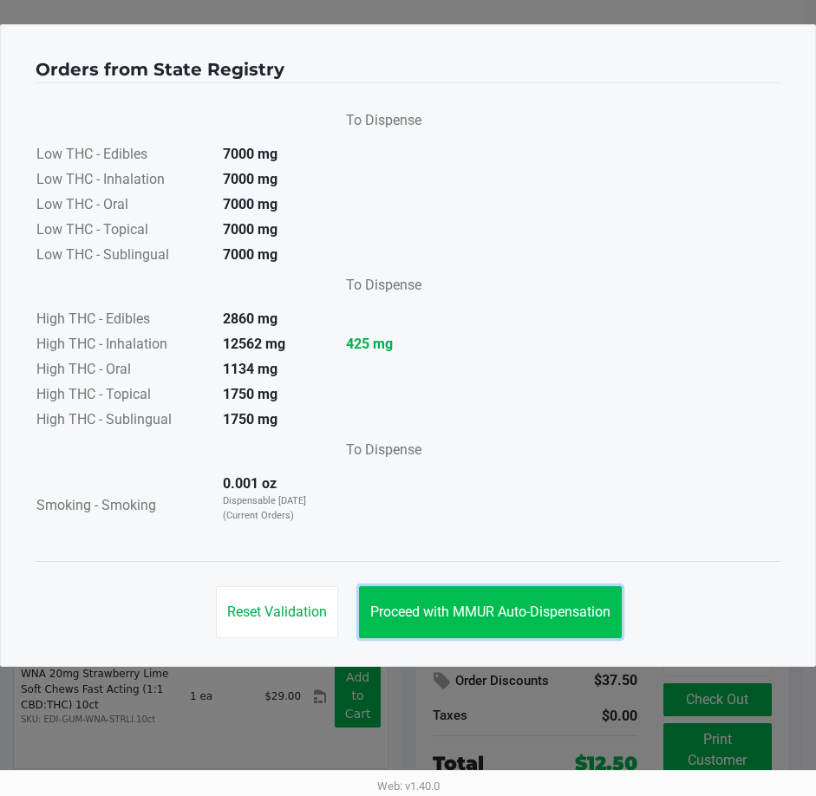
click at [438, 621] on button "Proceed with MMUR Auto-Dispensation" at bounding box center [490, 612] width 263 height 52
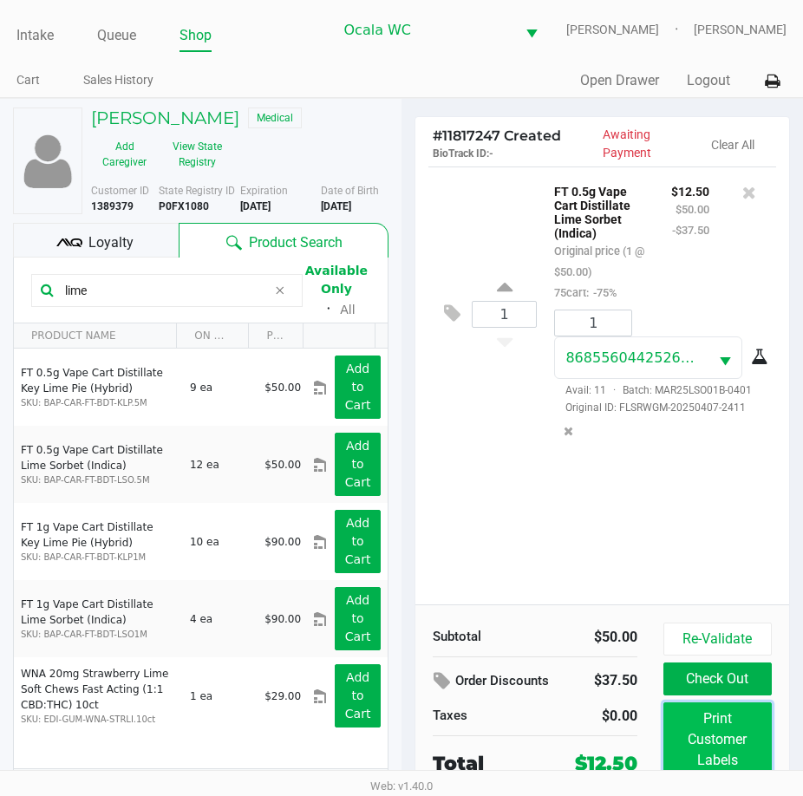
click at [706, 749] on button "Print Customer Labels" at bounding box center [717, 739] width 108 height 75
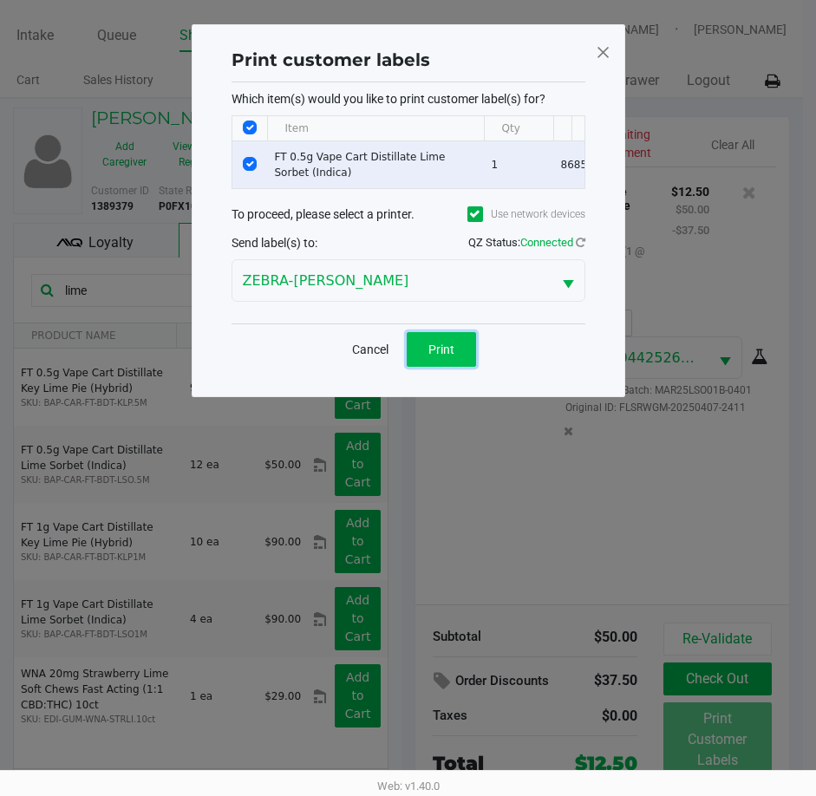
click at [433, 356] on span "Print" at bounding box center [441, 349] width 26 height 14
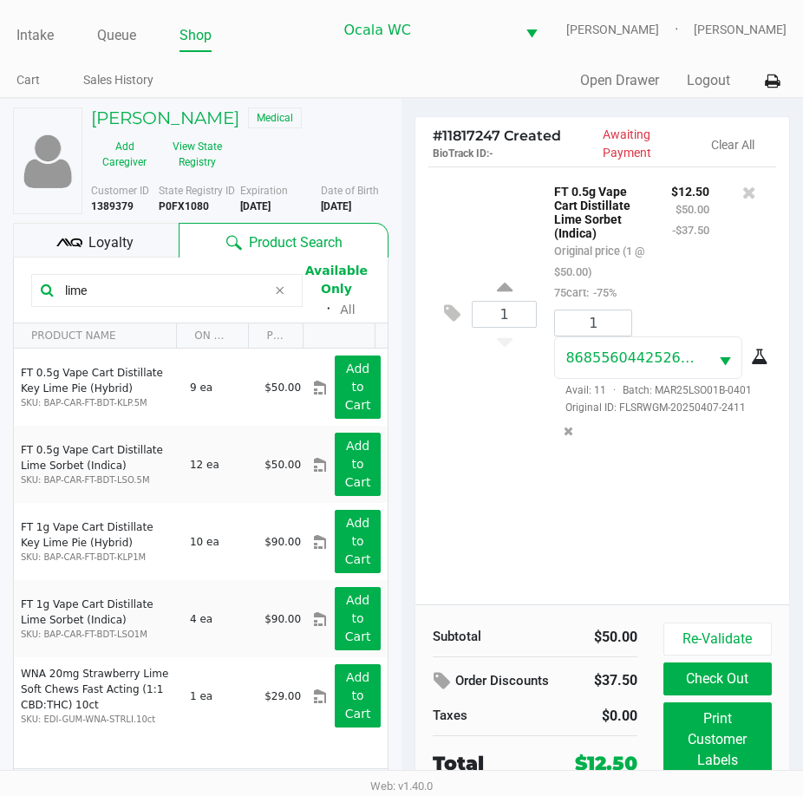
click at [747, 684] on button "Check Out" at bounding box center [717, 678] width 108 height 33
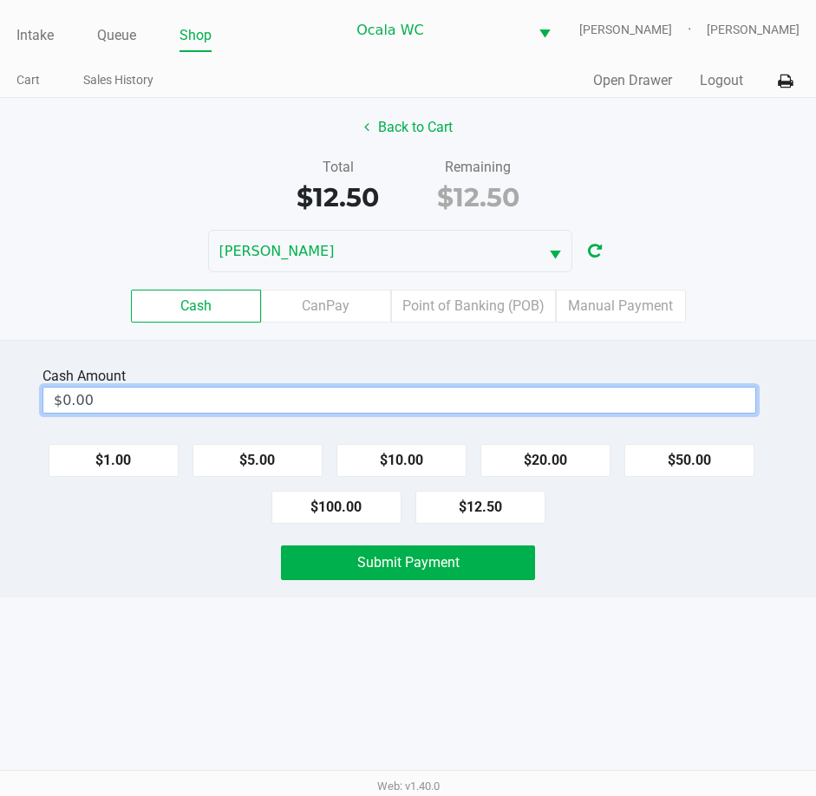
click at [406, 405] on input "$0.00" at bounding box center [399, 400] width 712 height 25
click at [469, 559] on button "Submit Payment" at bounding box center [408, 562] width 255 height 35
type input "$20.50"
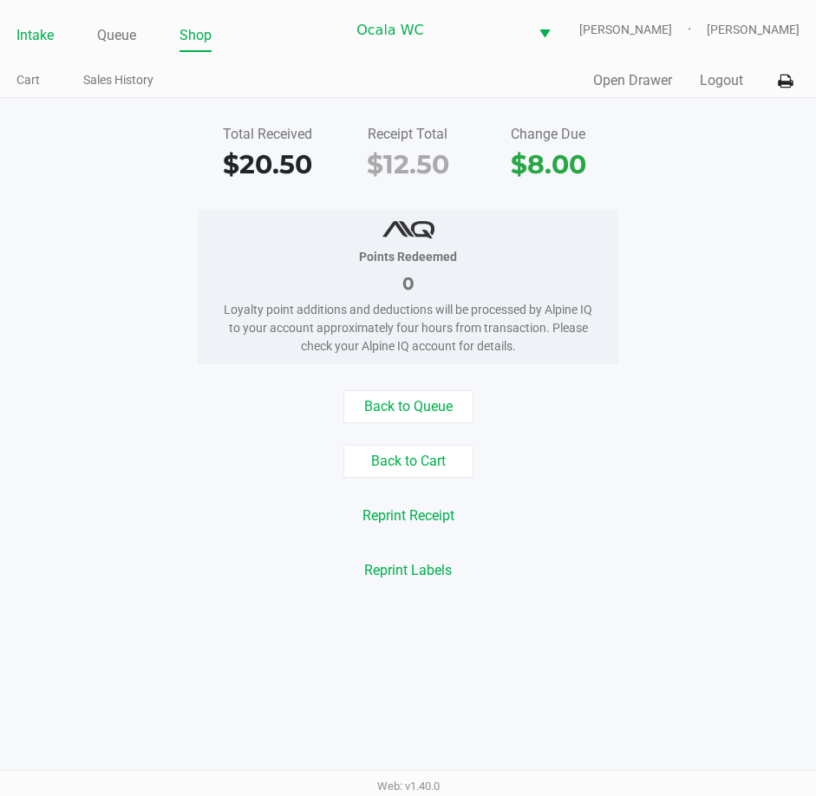
click at [31, 29] on link "Intake" at bounding box center [34, 35] width 37 height 24
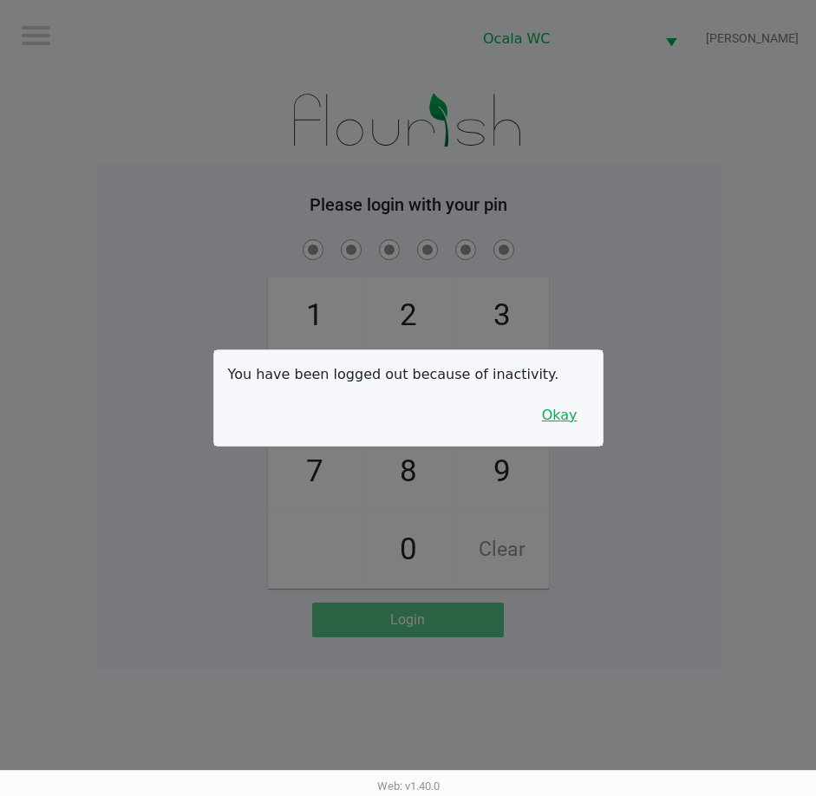
click at [560, 417] on button "Okay" at bounding box center [560, 415] width 58 height 33
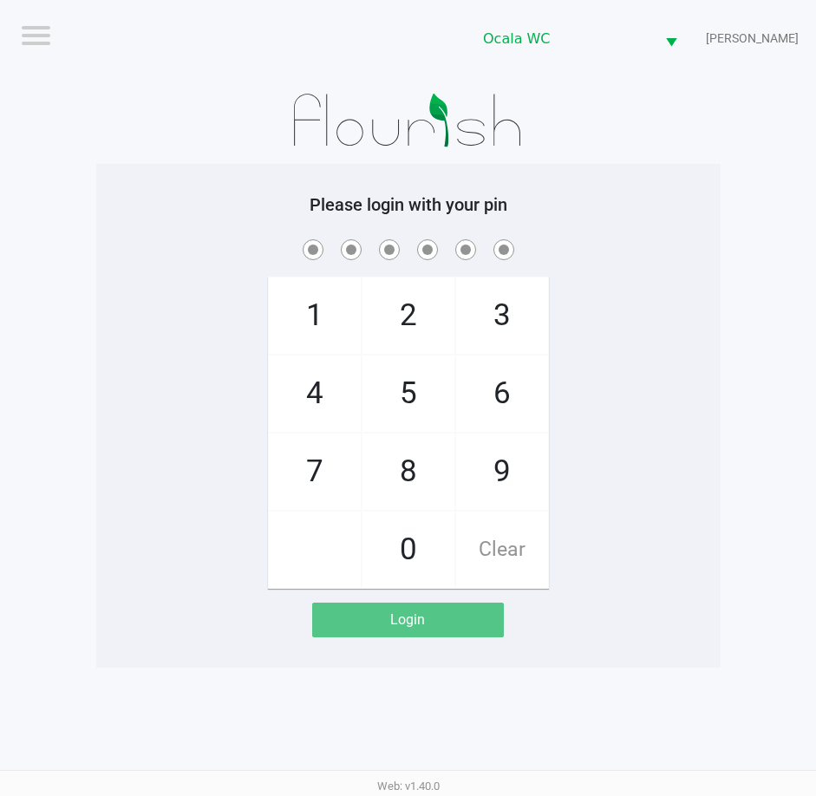
click at [673, 298] on div "1 4 7 2 5 8 0 3 6 9 Clear" at bounding box center [408, 412] width 624 height 353
click at [675, 273] on div "1 4 7 2 5 8 0 3 6 9 Clear" at bounding box center [408, 412] width 624 height 353
click at [675, 270] on div "1 4 7 2 5 8 0 3 6 9 Clear" at bounding box center [408, 412] width 624 height 353
checkbox input "true"
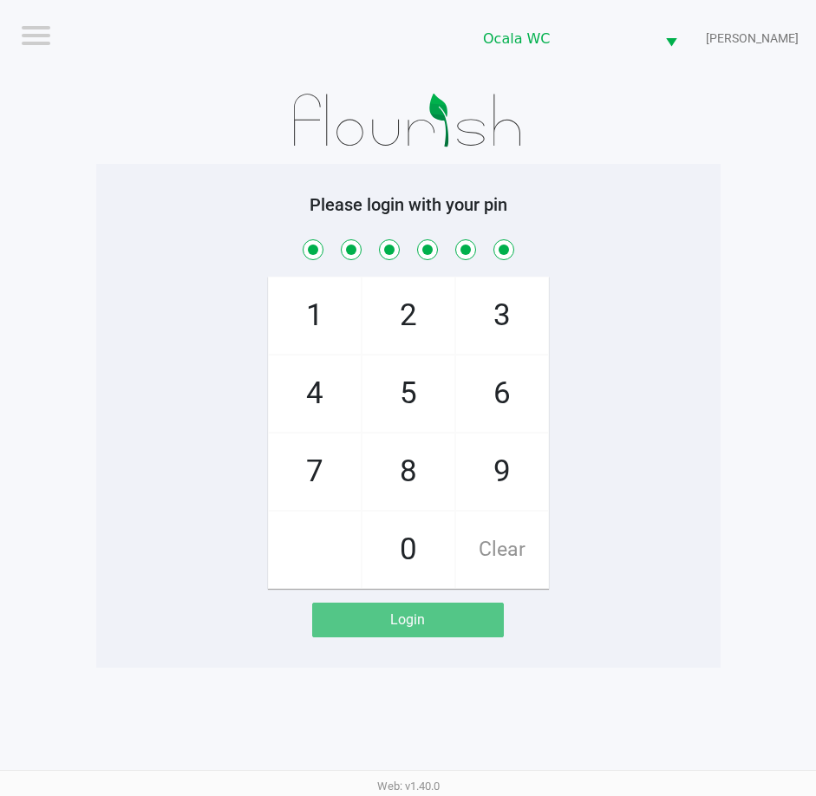
checkbox input "true"
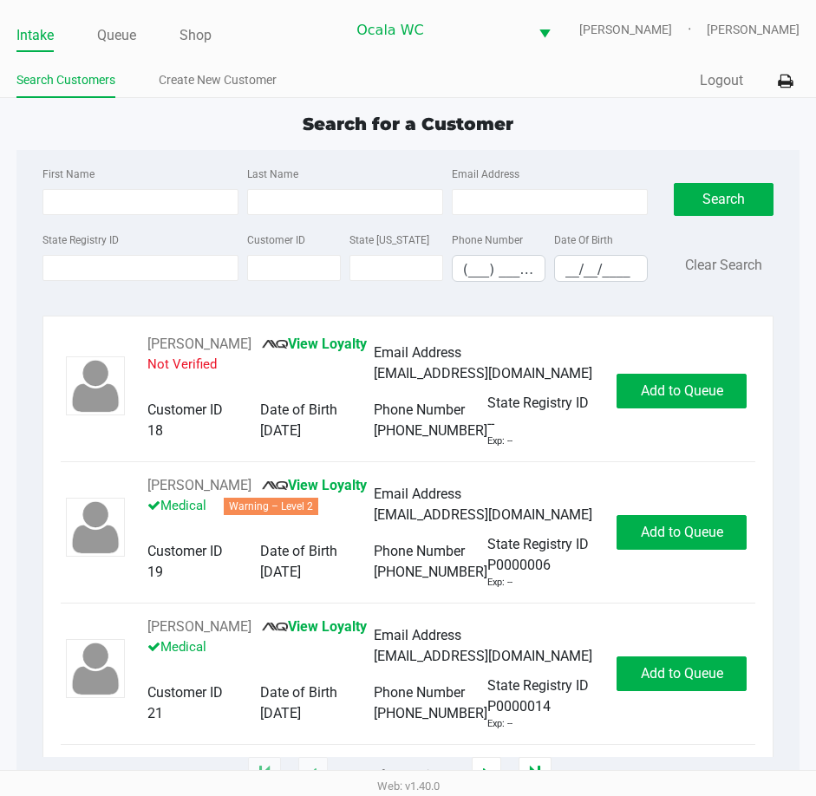
click at [36, 30] on link "Intake" at bounding box center [34, 35] width 37 height 24
click at [310, 43] on ul "Intake Queue Shop" at bounding box center [180, 36] width 329 height 29
type input "SARAH"
type input "QUINN"
type input "09/20/1983"
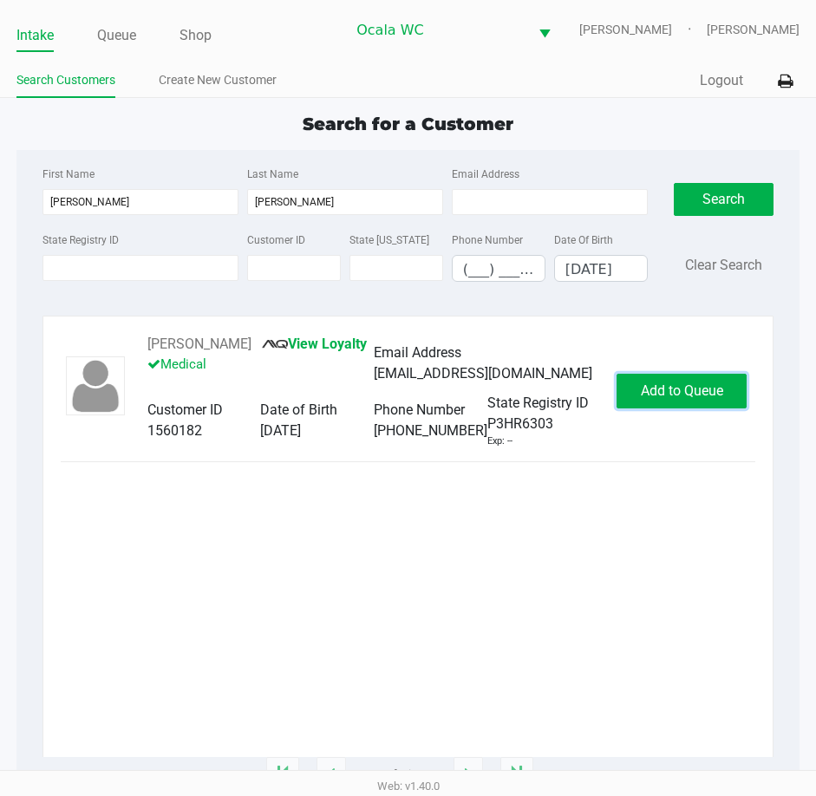
click at [683, 388] on span "Add to Queue" at bounding box center [682, 390] width 82 height 16
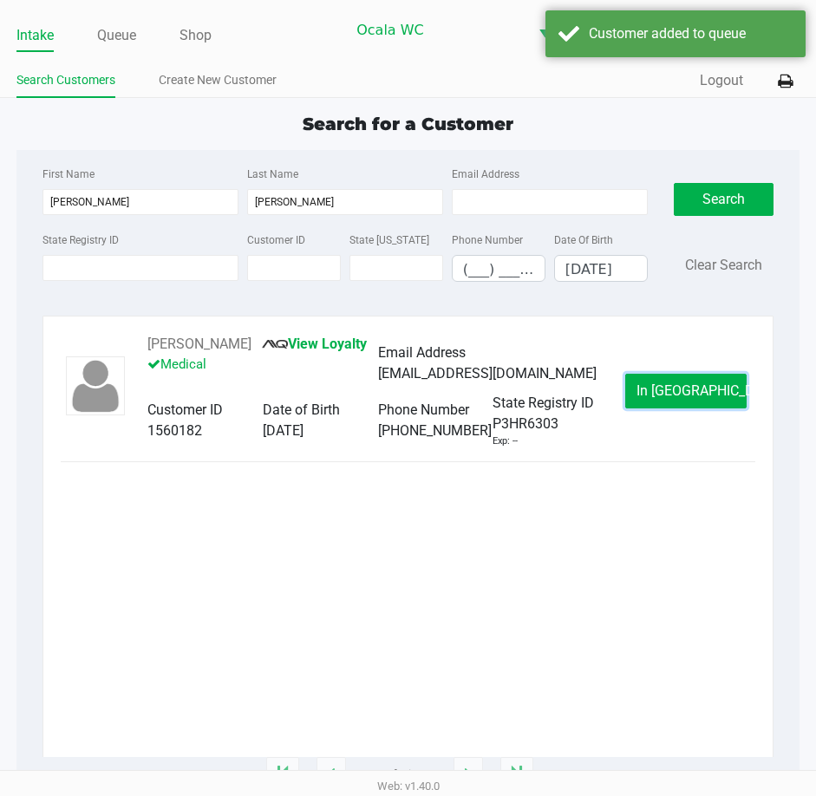
click at [683, 388] on span "In Queue" at bounding box center [709, 390] width 146 height 16
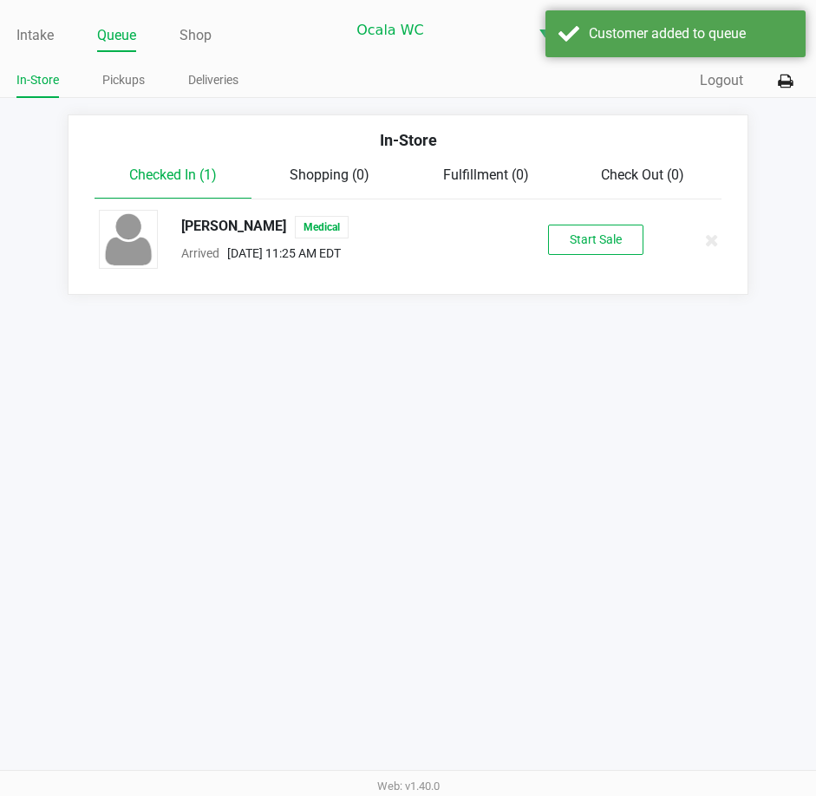
click at [613, 261] on div "SARAH QUINN Medical Arrived Aug 20, 2025 11:25 AM EDT Start Sale" at bounding box center [407, 240] width 643 height 61
click at [601, 230] on button "Start Sale" at bounding box center [595, 240] width 95 height 30
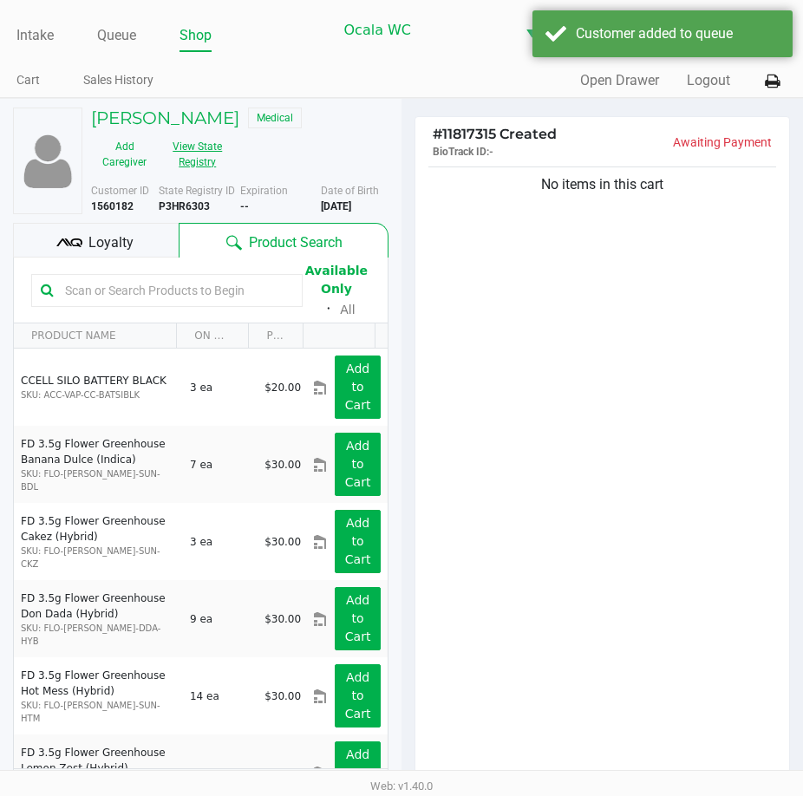
click at [190, 147] on button "View State Registry" at bounding box center [192, 154] width 69 height 43
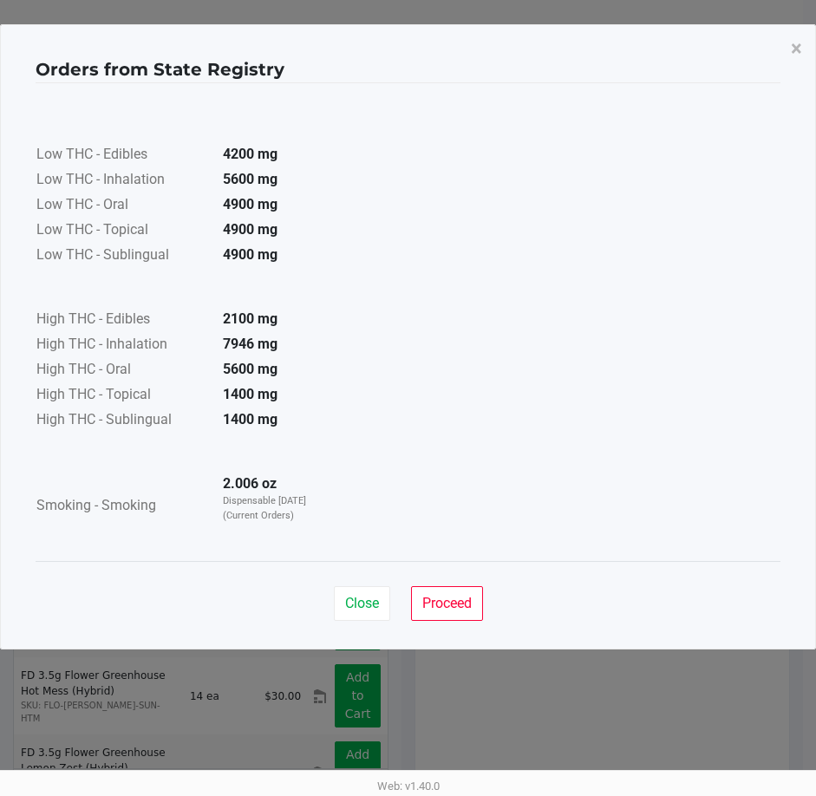
click at [434, 622] on div "Close Proceed" at bounding box center [408, 596] width 745 height 70
click at [434, 609] on span "Proceed" at bounding box center [446, 603] width 49 height 16
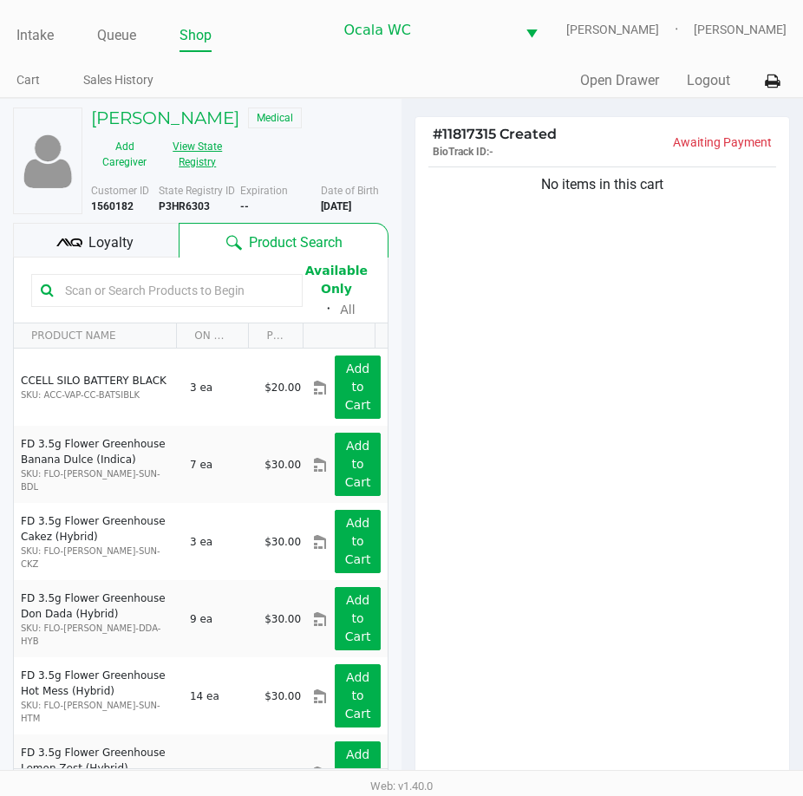
click at [199, 151] on button "View State Registry" at bounding box center [192, 154] width 69 height 43
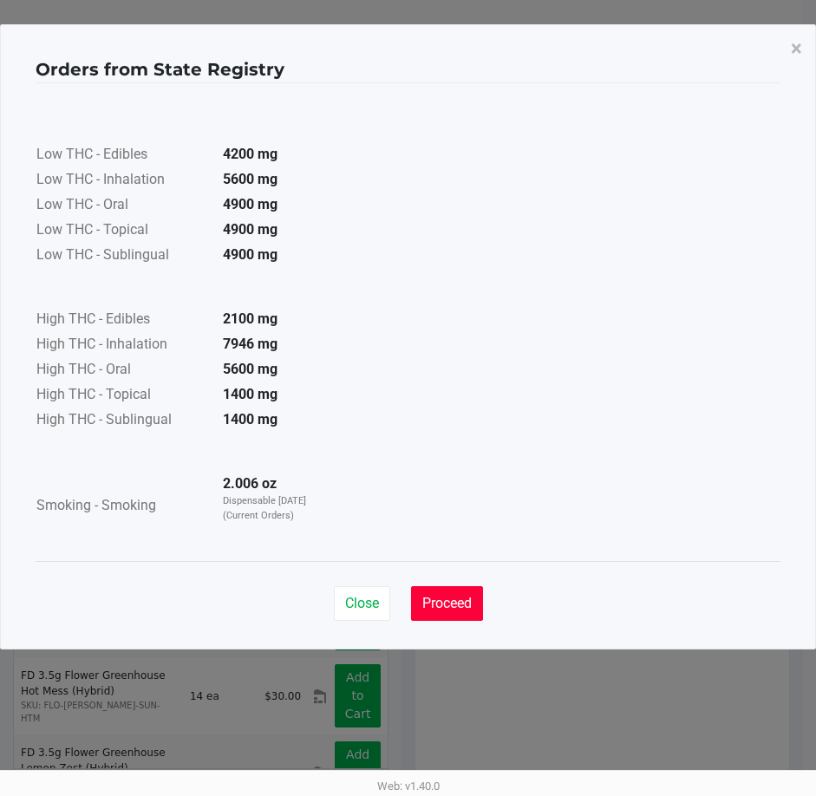
click at [433, 609] on span "Proceed" at bounding box center [446, 603] width 49 height 16
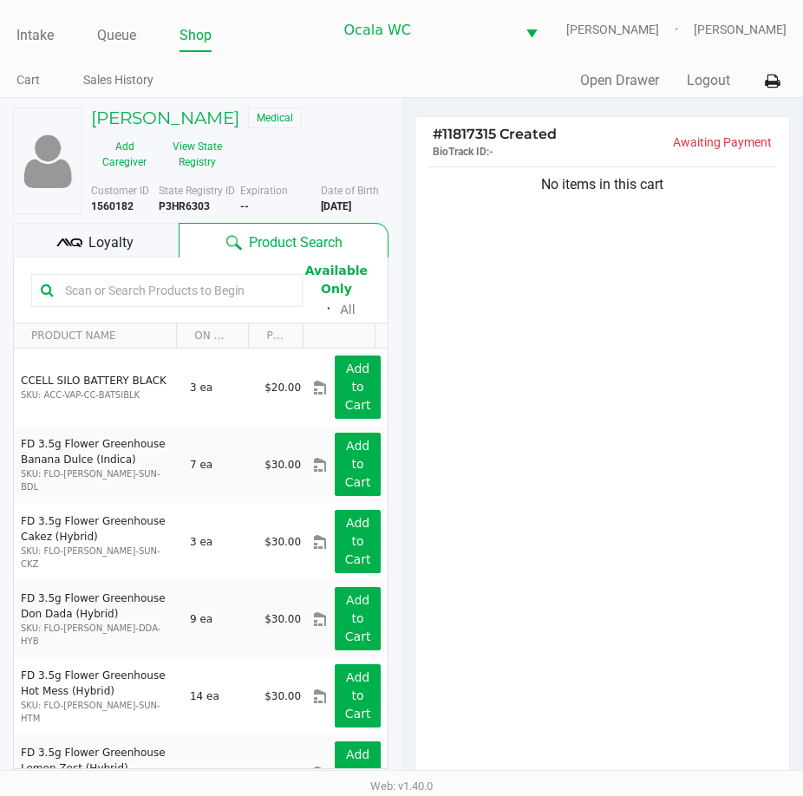
click at [122, 288] on input "text" at bounding box center [175, 290] width 235 height 26
click at [495, 310] on div "No items in this cart" at bounding box center [602, 477] width 374 height 629
click at [592, 420] on div "No items in this cart" at bounding box center [602, 477] width 374 height 629
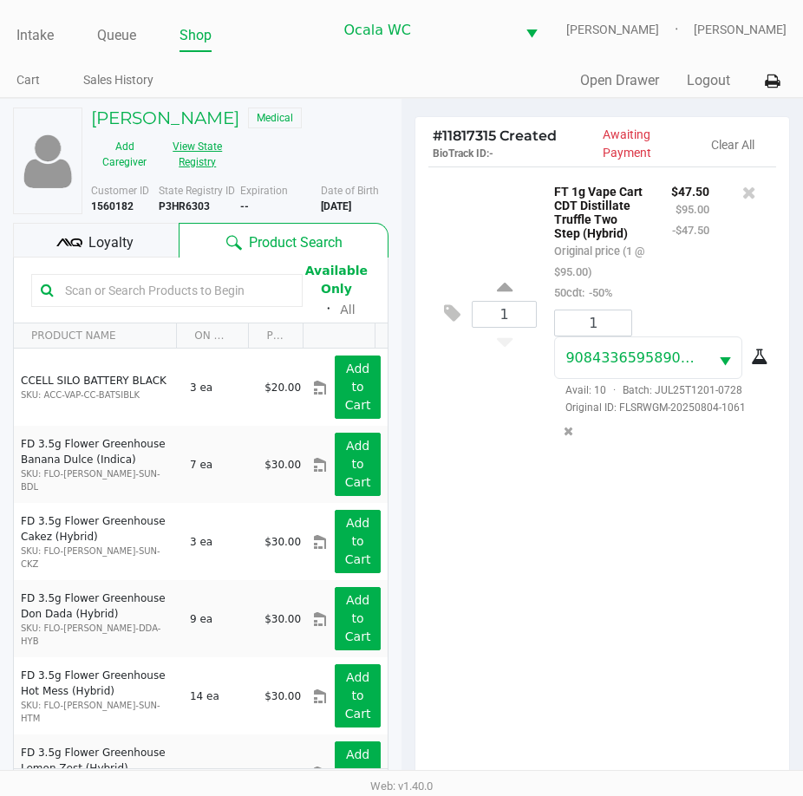
click at [178, 146] on button "View State Registry" at bounding box center [192, 154] width 69 height 43
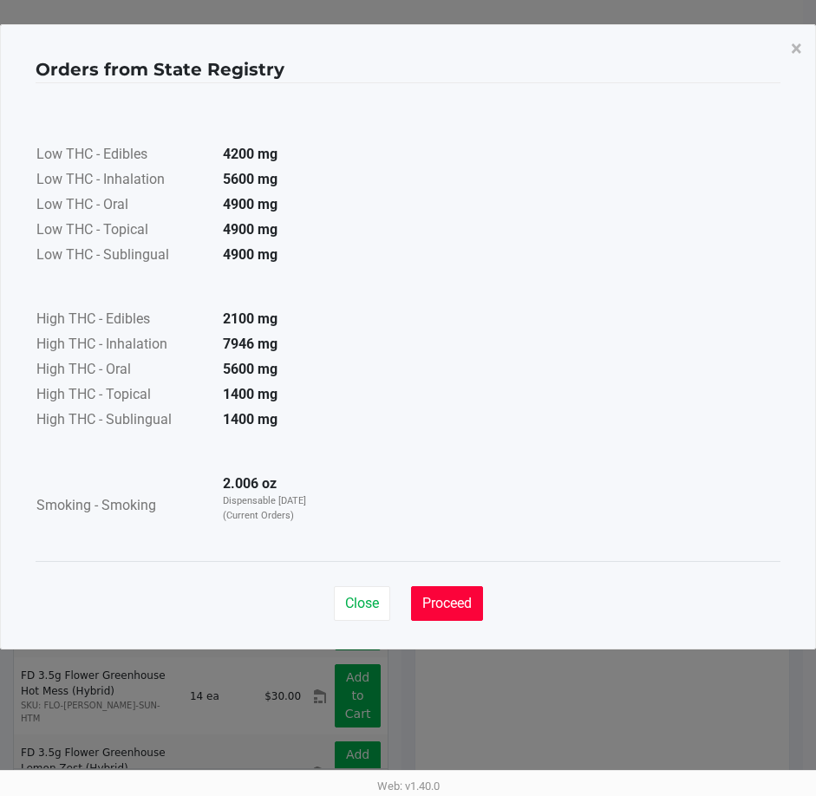
drag, startPoint x: 453, startPoint y: 592, endPoint x: 627, endPoint y: 582, distance: 174.6
click at [462, 596] on button "Proceed" at bounding box center [447, 603] width 72 height 35
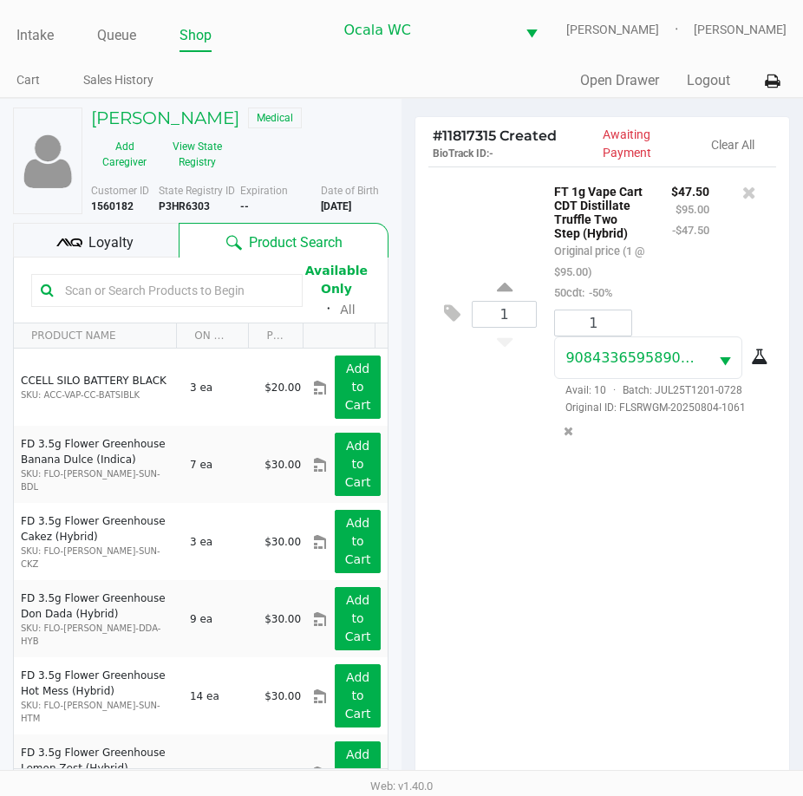
click at [653, 573] on div "Close Proceed" at bounding box center [402, 553] width 732 height 70
click at [585, 514] on div "1 FT 1g Vape Cart CDT Distillate Truffle Two Step (Hybrid) Original price (1 @ …" at bounding box center [602, 480] width 374 height 629
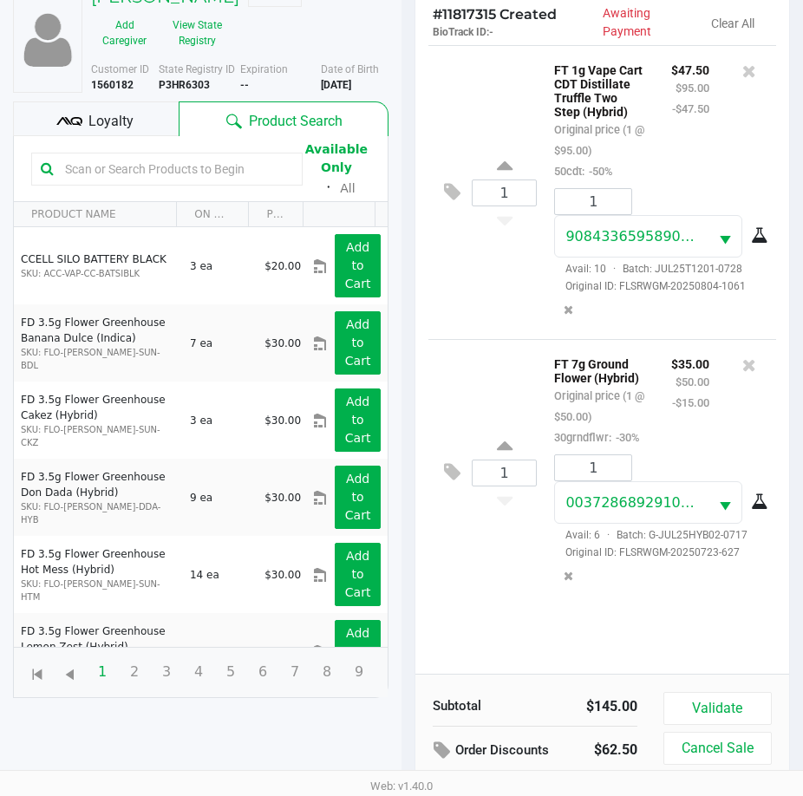
scroll to position [191, 0]
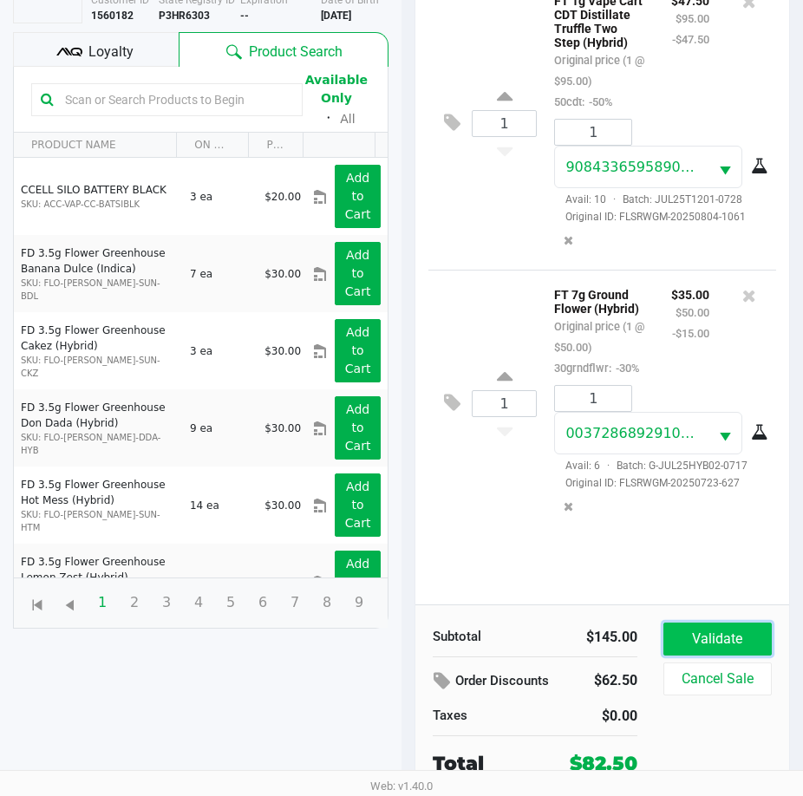
click at [713, 624] on button "Validate" at bounding box center [717, 638] width 108 height 33
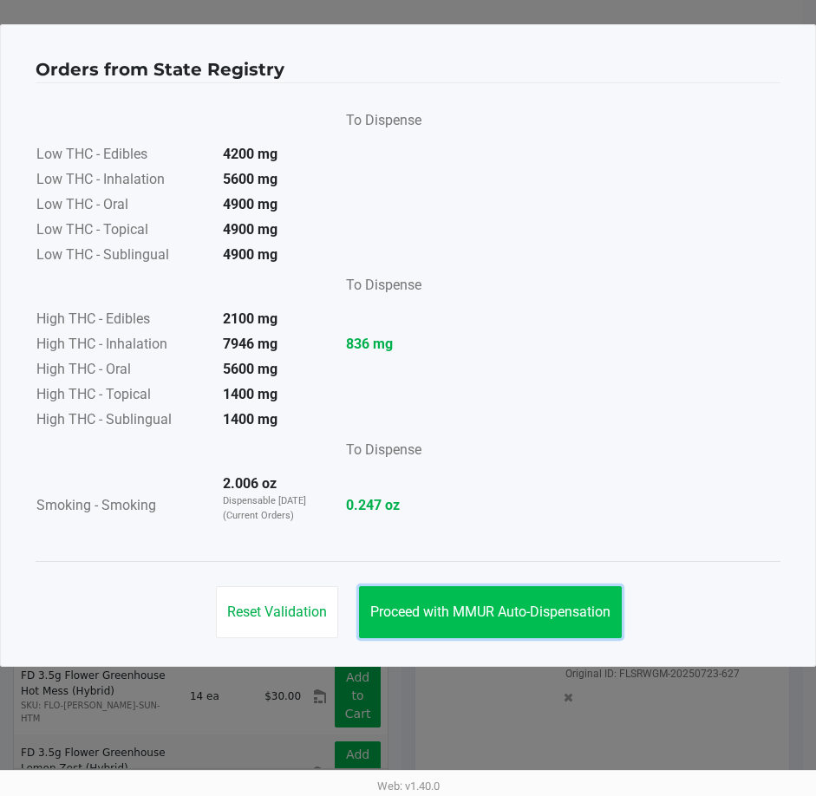
click at [452, 623] on button "Proceed with MMUR Auto-Dispensation" at bounding box center [490, 612] width 263 height 52
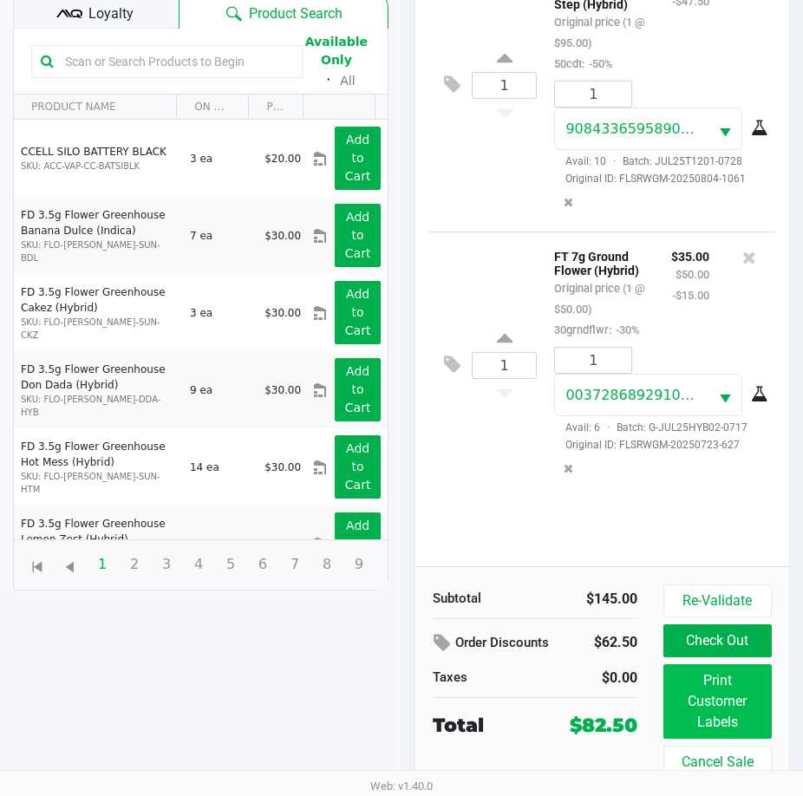
scroll to position [230, 0]
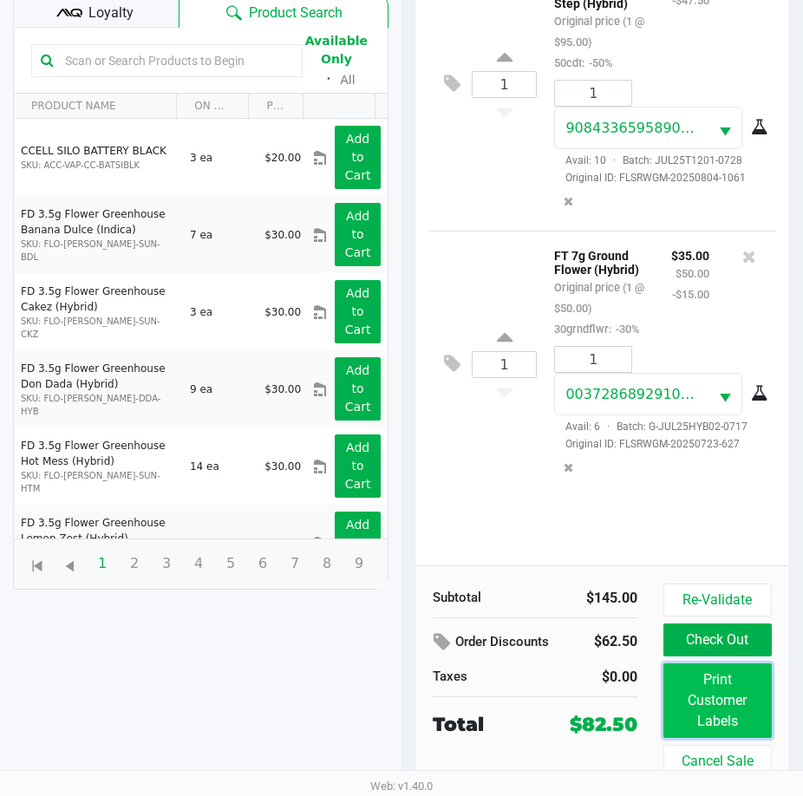
click at [681, 698] on button "Print Customer Labels" at bounding box center [717, 700] width 108 height 75
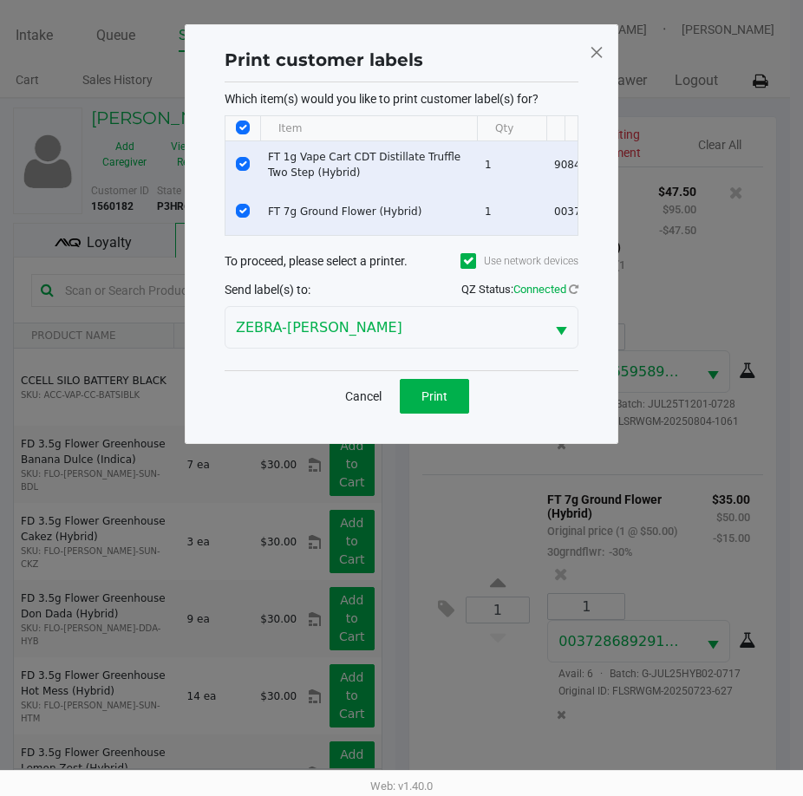
scroll to position [0, 0]
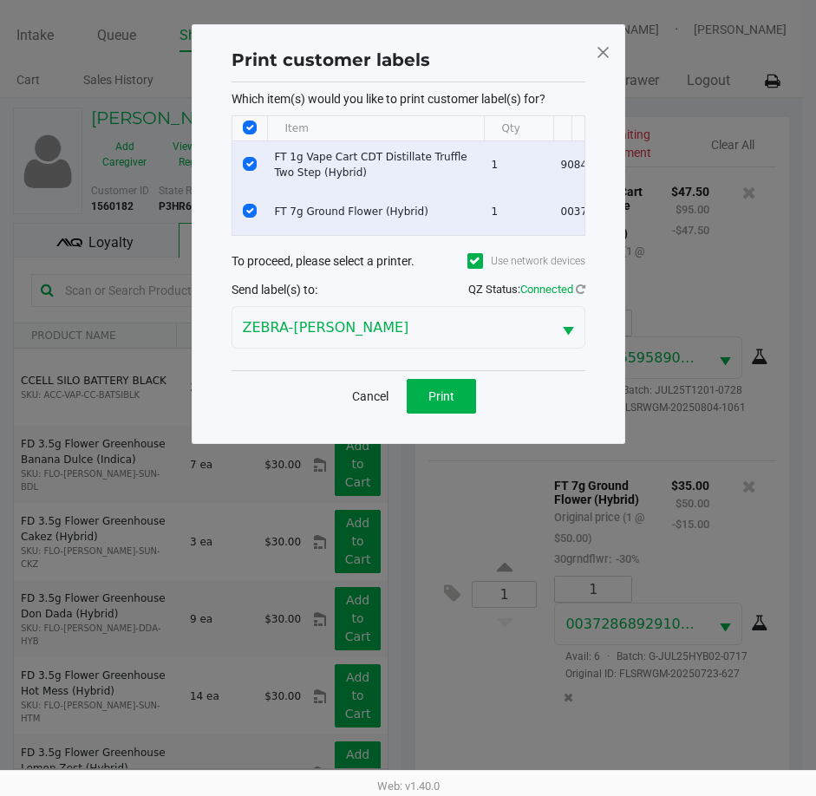
click at [425, 384] on div "Cancel Print" at bounding box center [408, 395] width 354 height 51
click at [440, 403] on span "Print" at bounding box center [441, 396] width 26 height 14
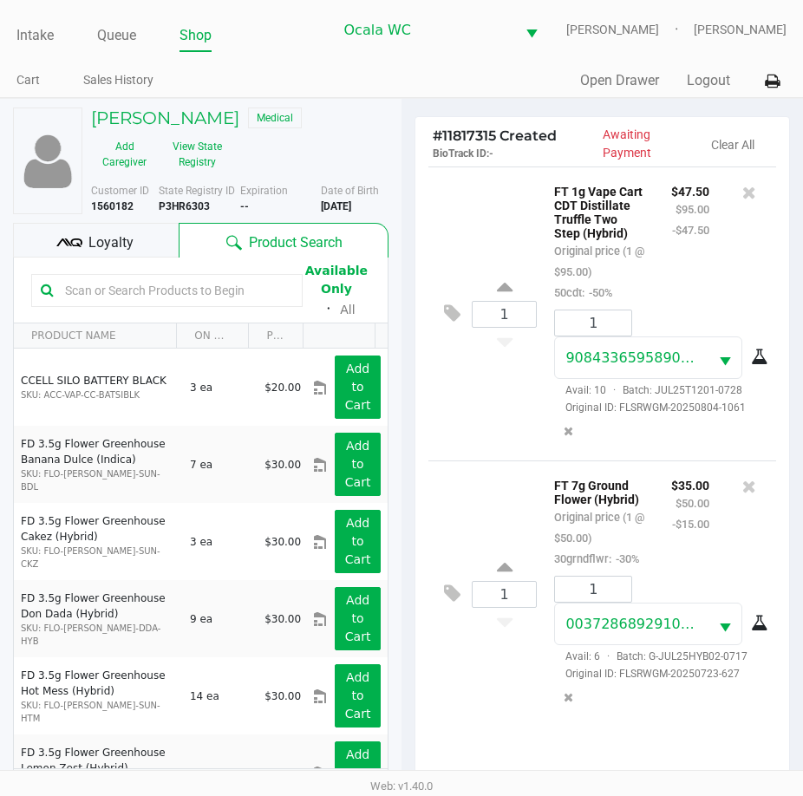
scroll to position [230, 0]
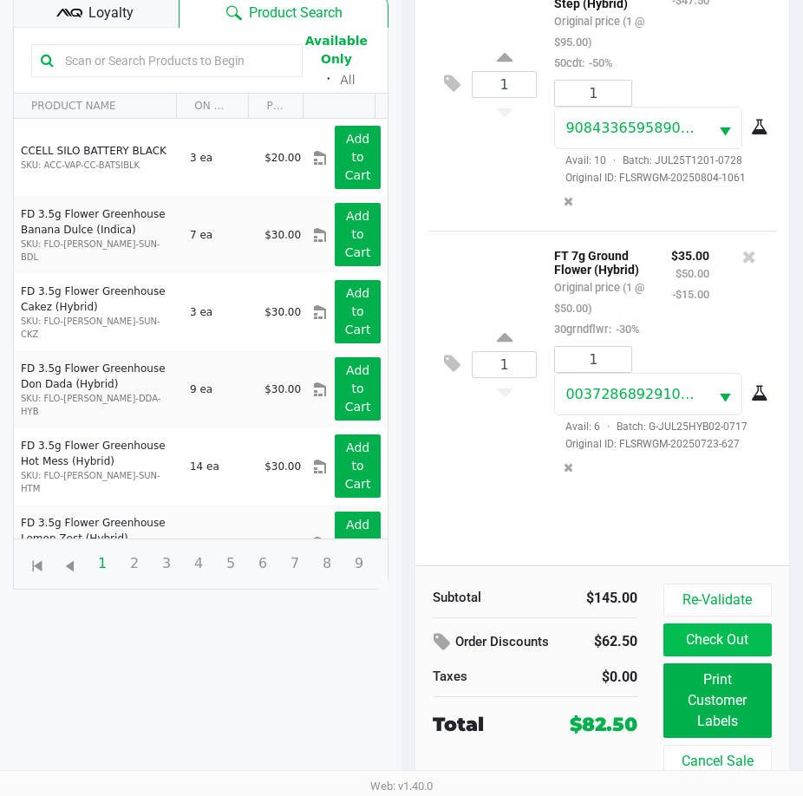
click at [727, 637] on button "Check Out" at bounding box center [717, 639] width 108 height 33
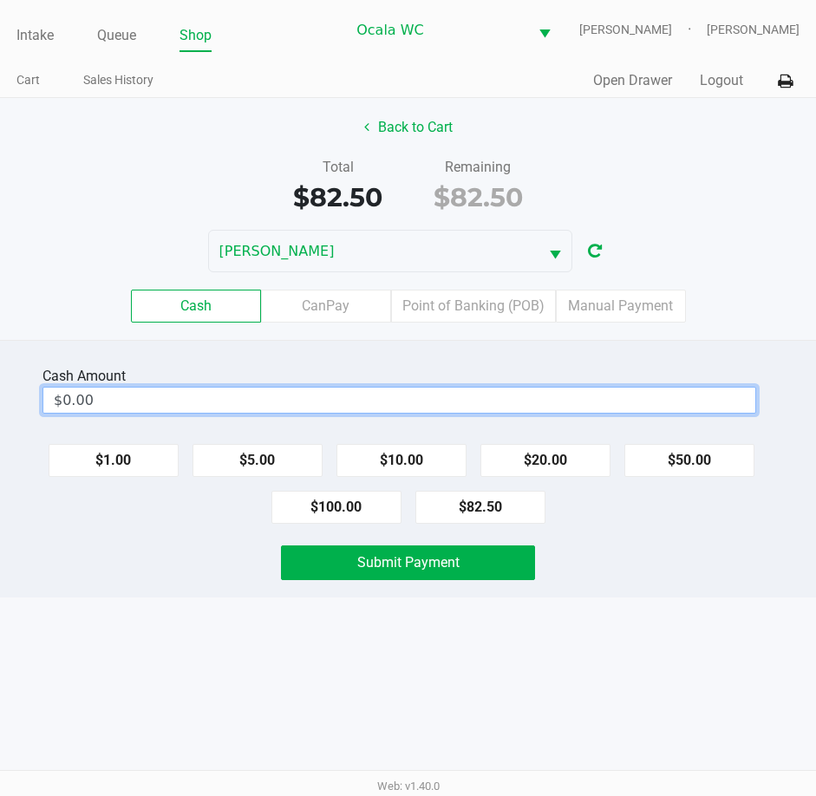
click at [429, 404] on input "$0.00" at bounding box center [399, 400] width 712 height 25
click at [485, 552] on button "Submit Payment" at bounding box center [408, 562] width 255 height 35
type input "$100.00"
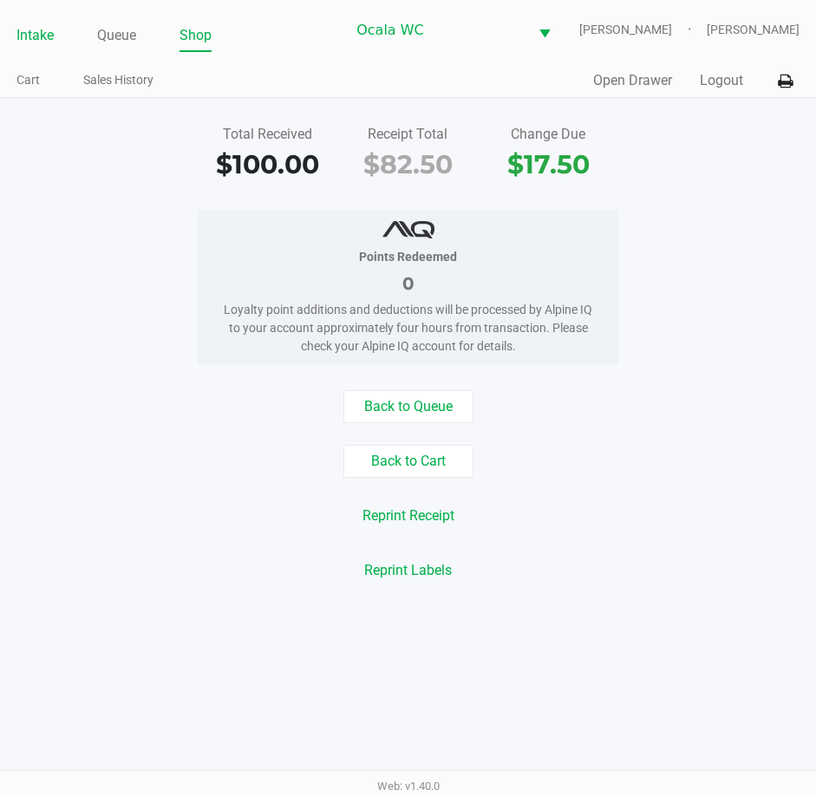
click at [22, 36] on link "Intake" at bounding box center [34, 35] width 37 height 24
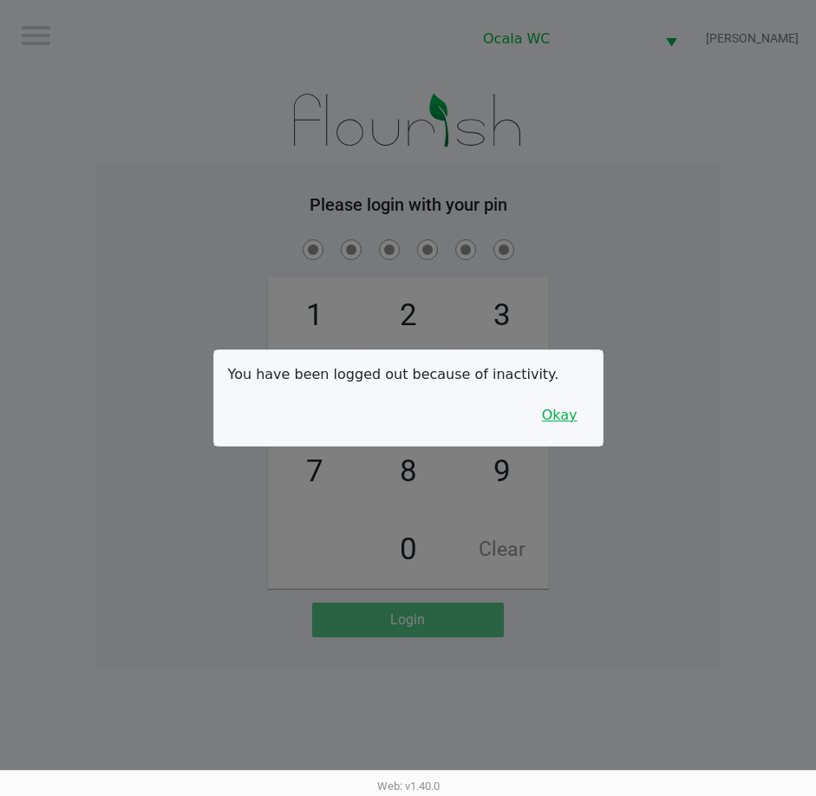
click at [570, 415] on button "Okay" at bounding box center [560, 415] width 58 height 33
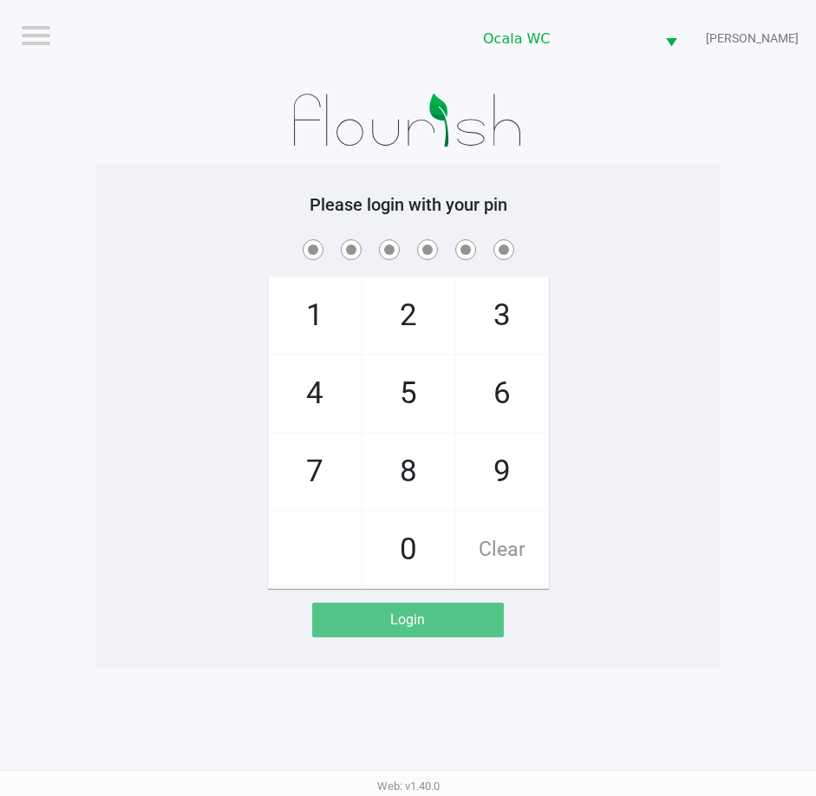
click at [674, 300] on div "1 4 7 2 5 8 0 3 6 9 Clear" at bounding box center [408, 412] width 624 height 353
checkbox input "true"
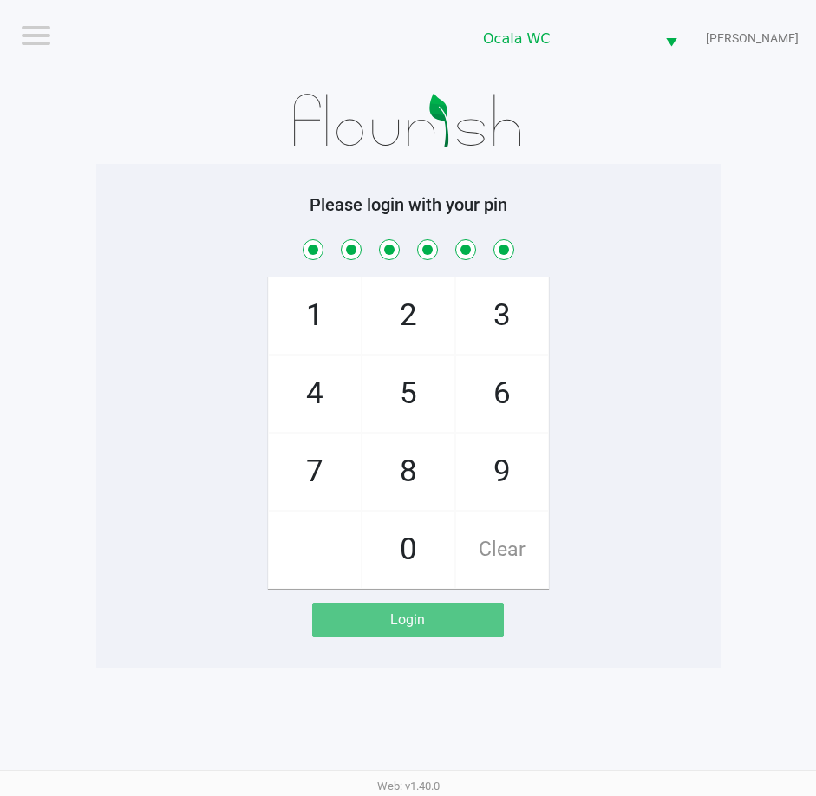
checkbox input "true"
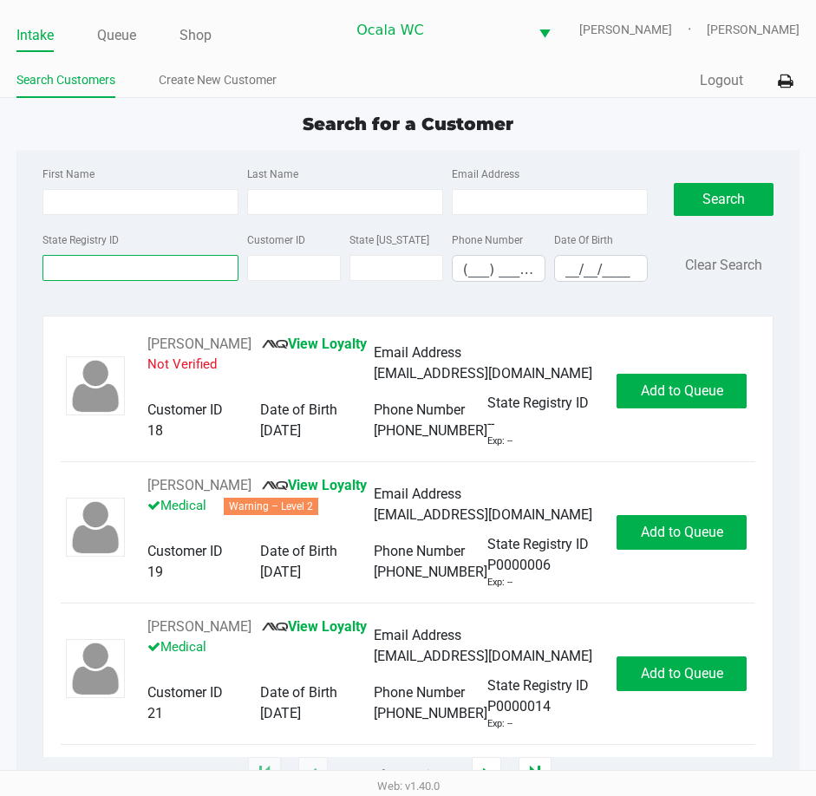
click at [85, 267] on input "State Registry ID" at bounding box center [140, 268] width 196 height 26
type input "p8ff5062"
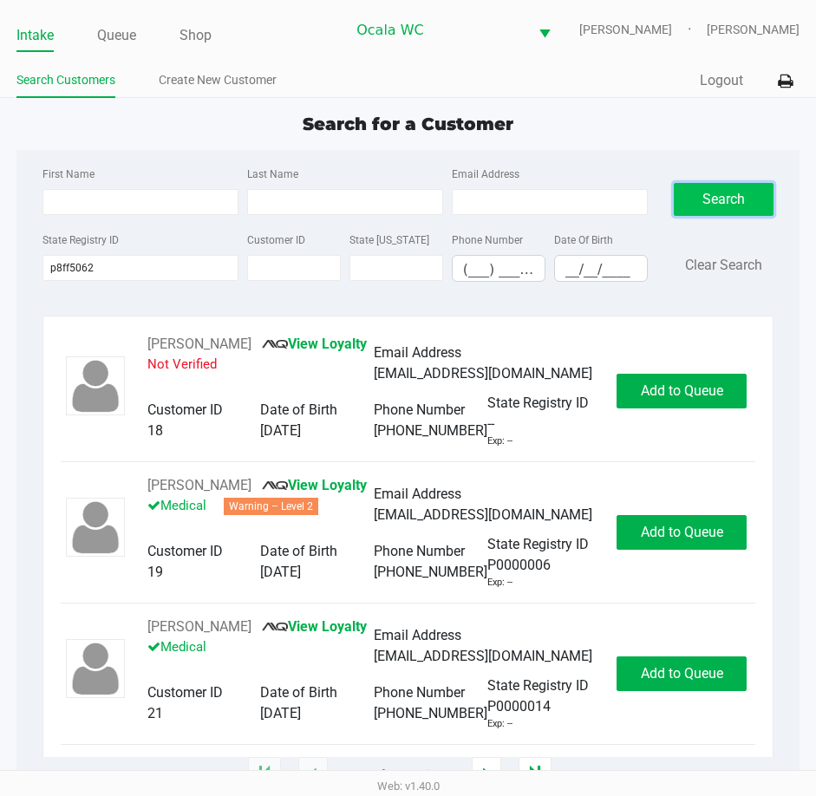
click at [708, 191] on button "Search" at bounding box center [724, 199] width 101 height 33
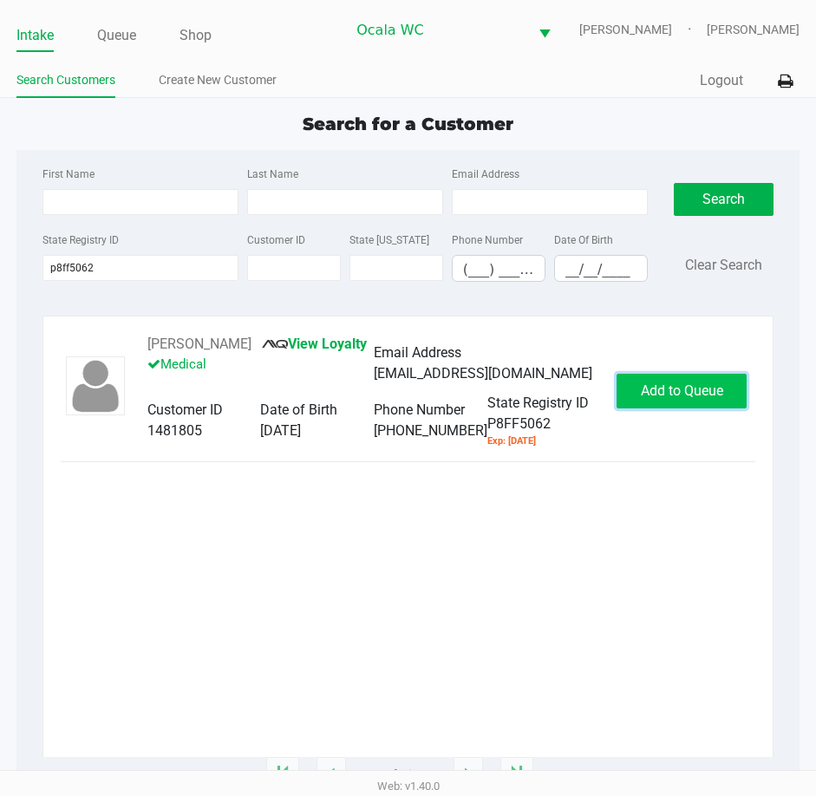
click at [665, 399] on span "Add to Queue" at bounding box center [682, 390] width 82 height 16
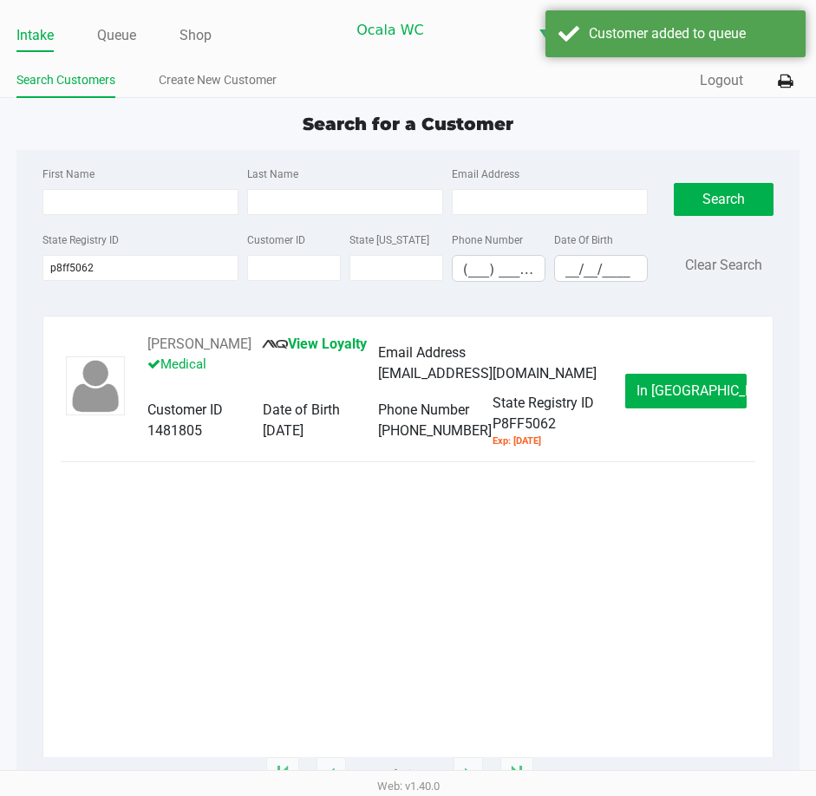
click at [661, 386] on button "In Queue" at bounding box center [685, 391] width 121 height 35
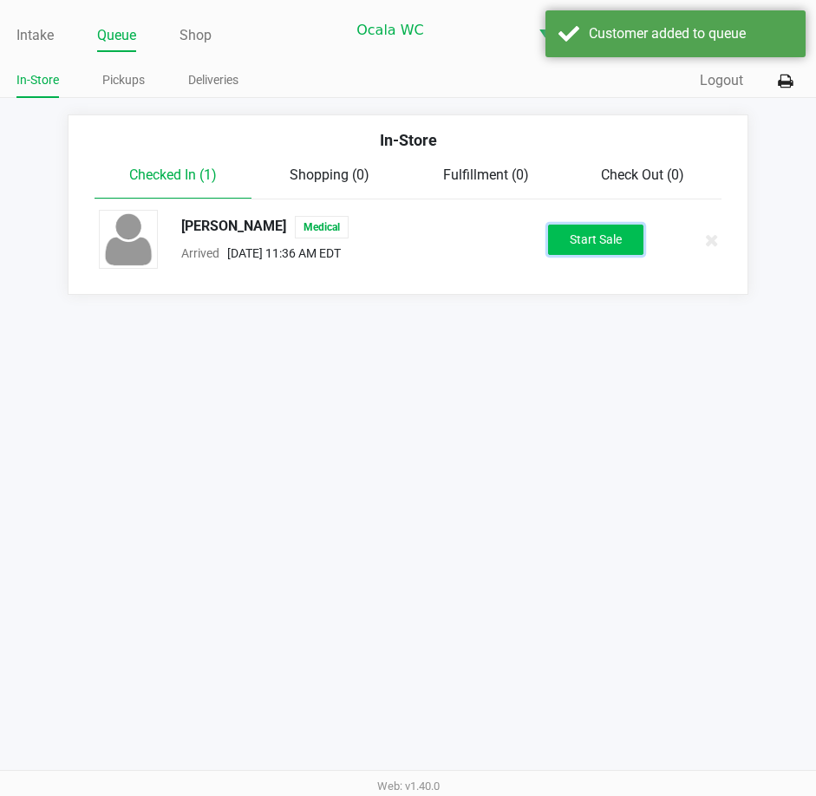
click at [605, 238] on button "Start Sale" at bounding box center [595, 240] width 95 height 30
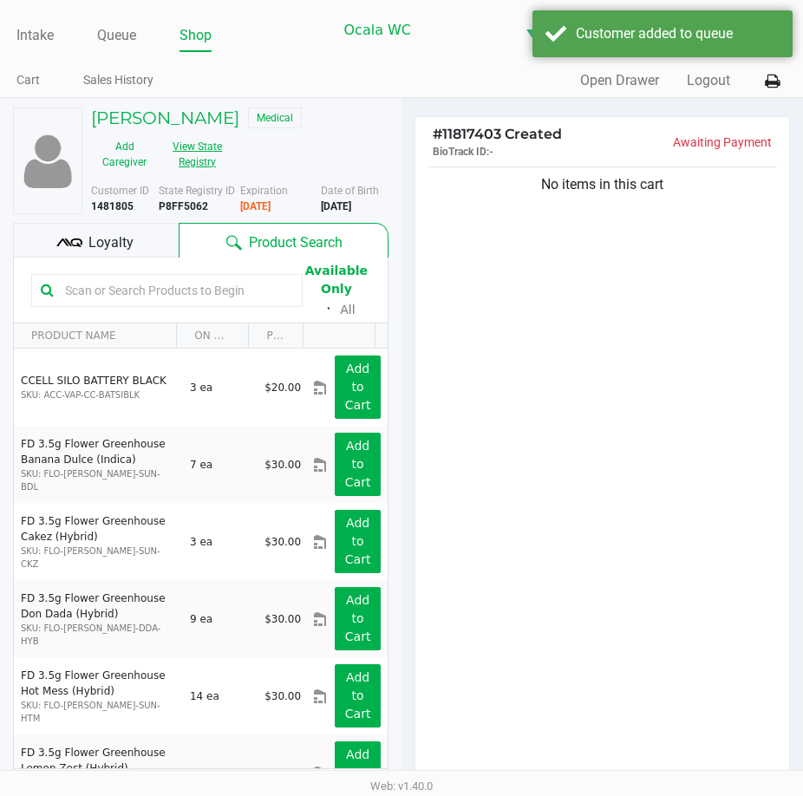
click at [174, 142] on button "View State Registry" at bounding box center [192, 154] width 69 height 43
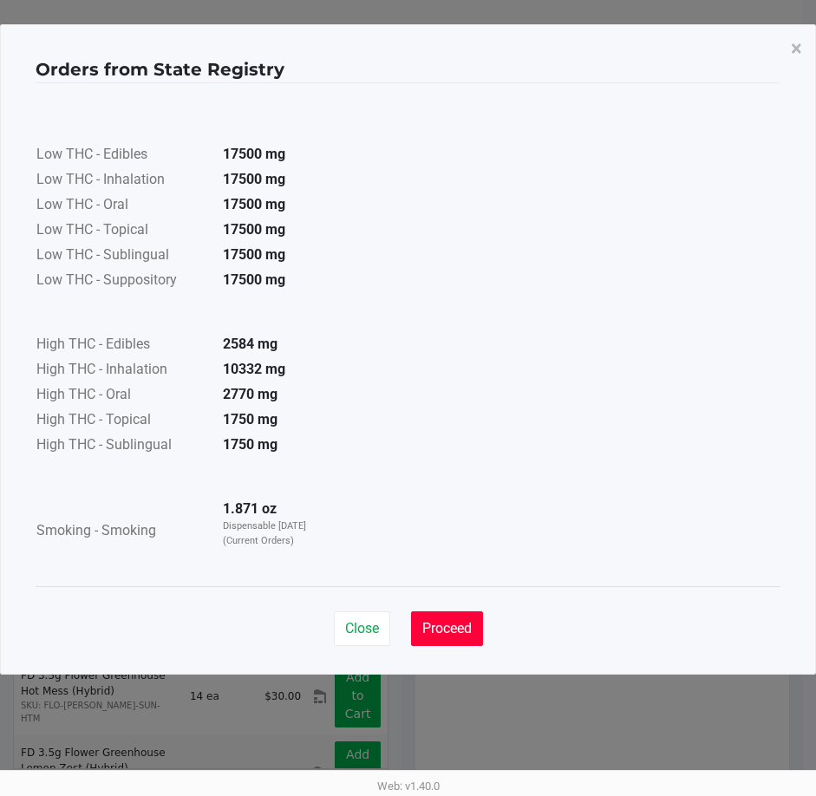
click at [438, 620] on span "Proceed" at bounding box center [446, 628] width 49 height 16
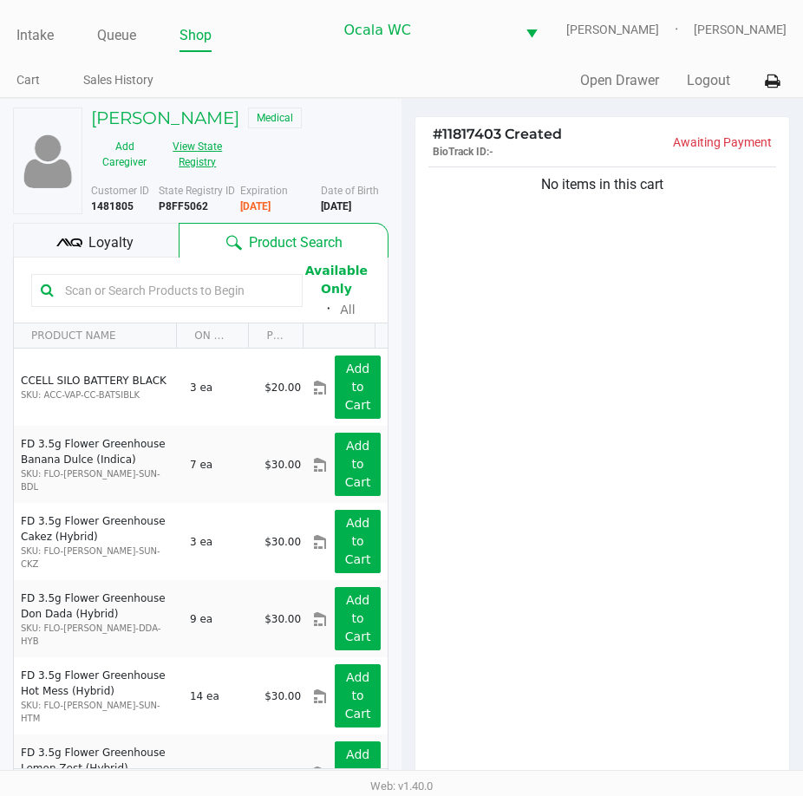
click at [198, 156] on button "View State Registry" at bounding box center [192, 154] width 69 height 43
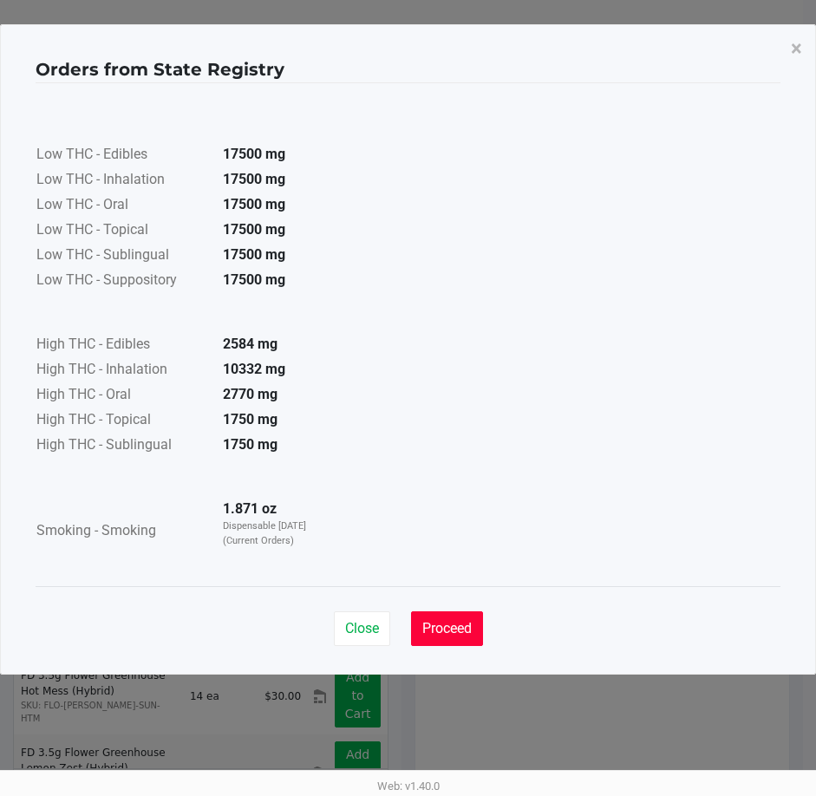
click at [445, 623] on span "Proceed" at bounding box center [446, 628] width 49 height 16
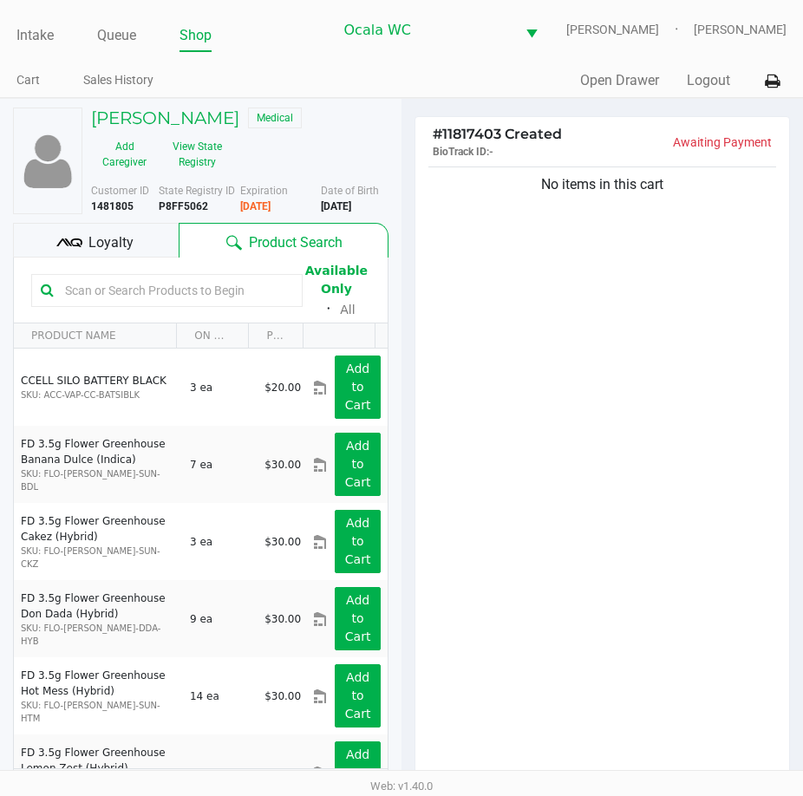
click at [118, 296] on input "text" at bounding box center [175, 290] width 235 height 26
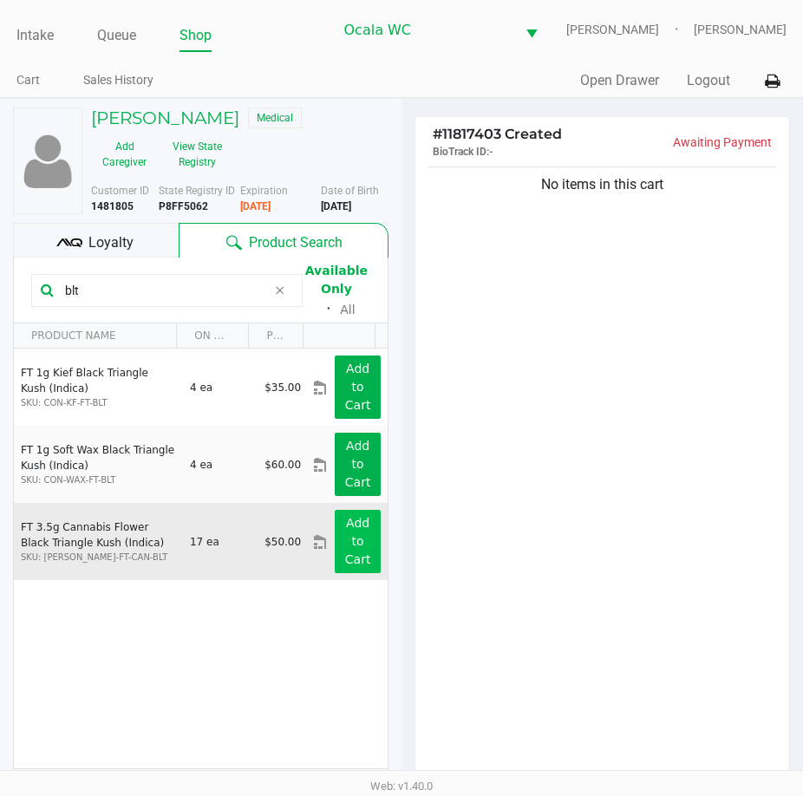
type input "blt"
click at [337, 547] on button "Add to Cart" at bounding box center [358, 541] width 46 height 63
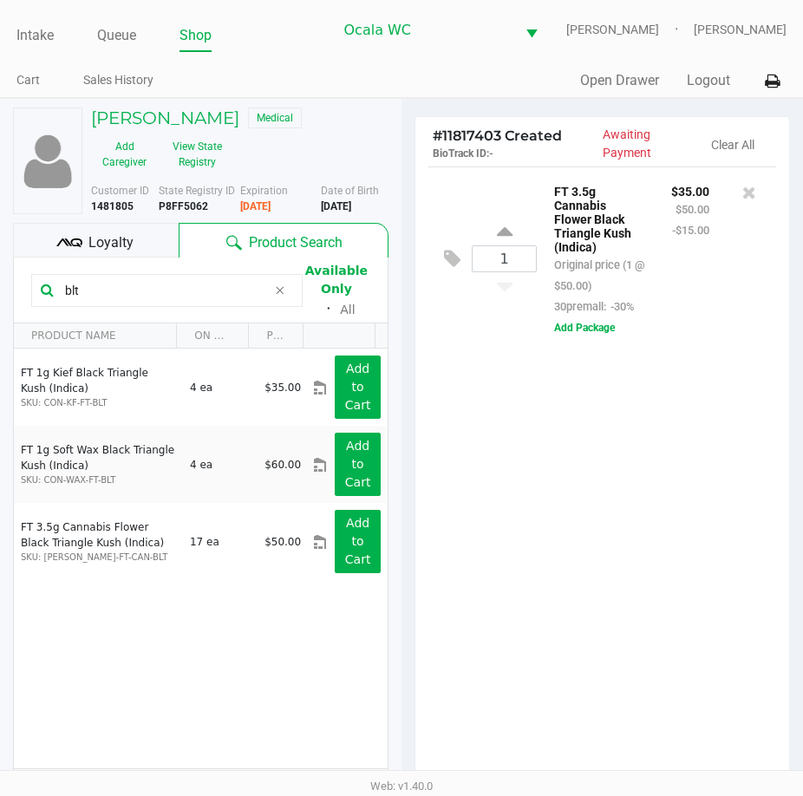
click at [83, 293] on input "blt" at bounding box center [162, 290] width 209 height 26
type input "pzt"
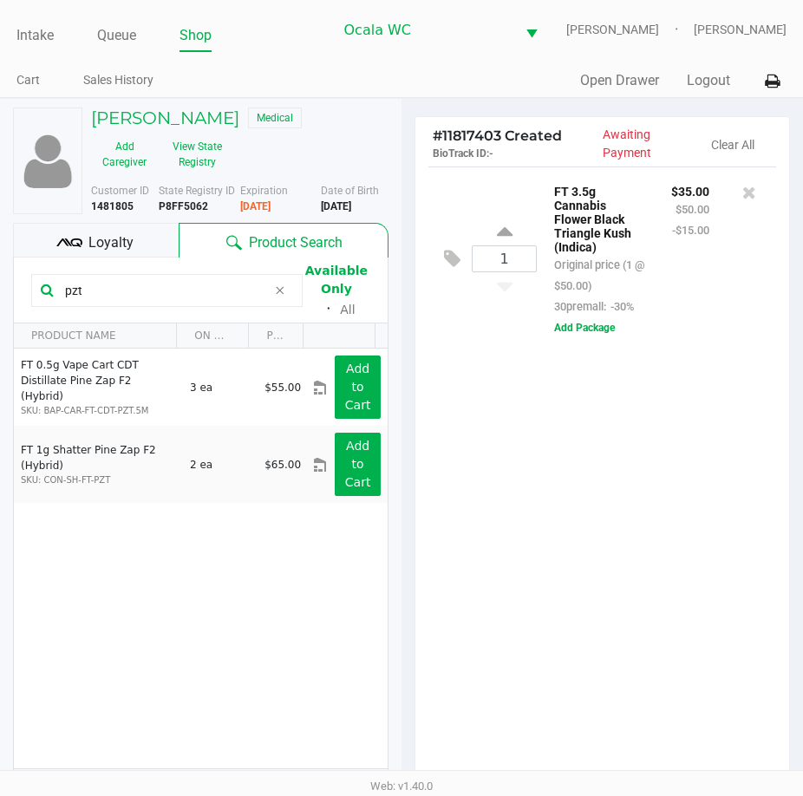
click at [108, 289] on input "pzt" at bounding box center [162, 290] width 209 height 26
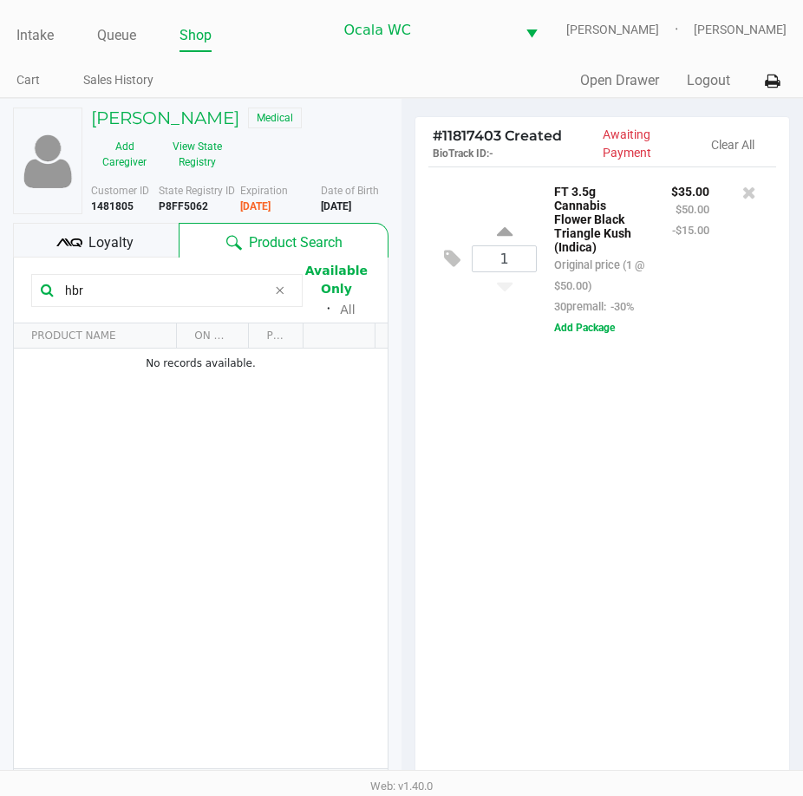
type input "hbr"
click at [624, 556] on div "1 FT 3.5g Cannabis Flower Black Triangle Kush (Indica) Original price (1 @ $50.…" at bounding box center [602, 480] width 374 height 629
click at [627, 559] on div "1 FT 3.5g Cannabis Flower Black Triangle Kush (Indica) Original price (1 @ $50.…" at bounding box center [602, 480] width 374 height 629
click at [645, 532] on div "1 FT 3.5g Cannabis Flower Black Triangle Kush (Indica) Original price (1 @ $50.…" at bounding box center [602, 480] width 374 height 629
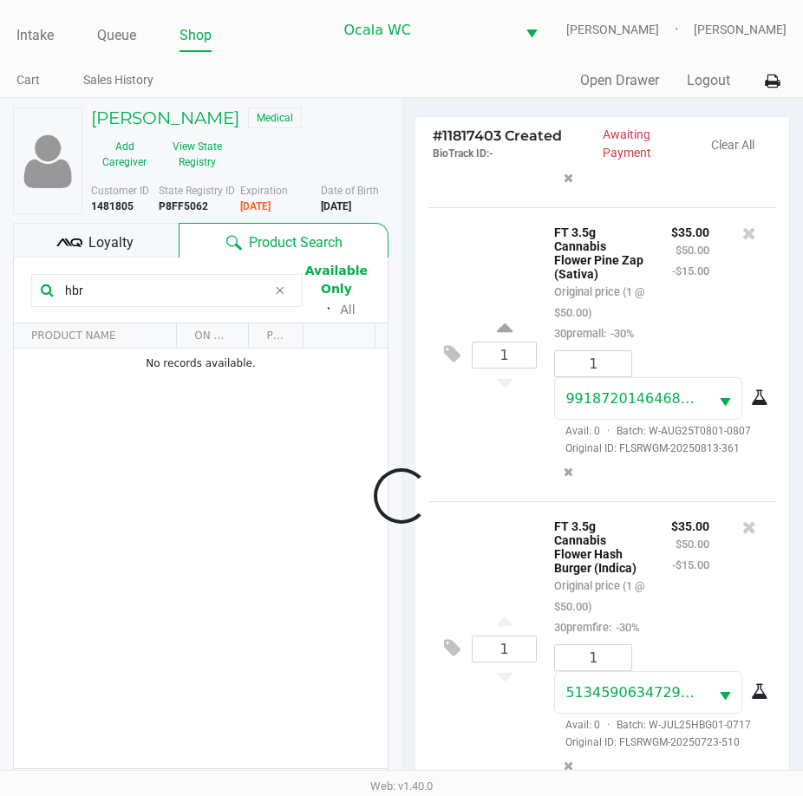
scroll to position [418, 0]
click at [507, 414] on div "1 FT 3.5g Cannabis Flower Pine Zap (Sativa) Original price (1 @ $50.00) 30prema…" at bounding box center [602, 354] width 348 height 294
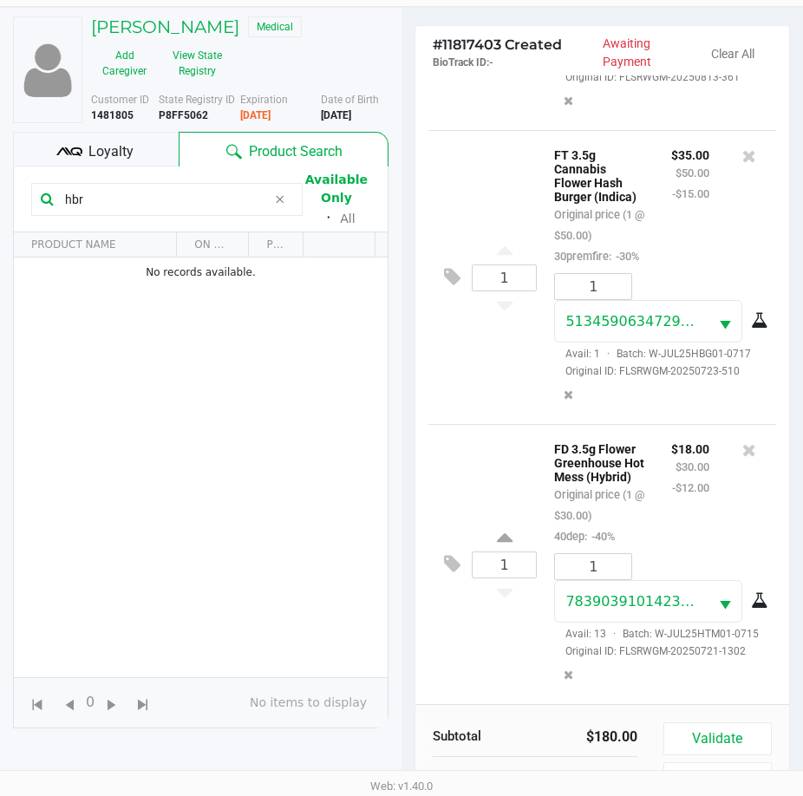
scroll to position [191, 0]
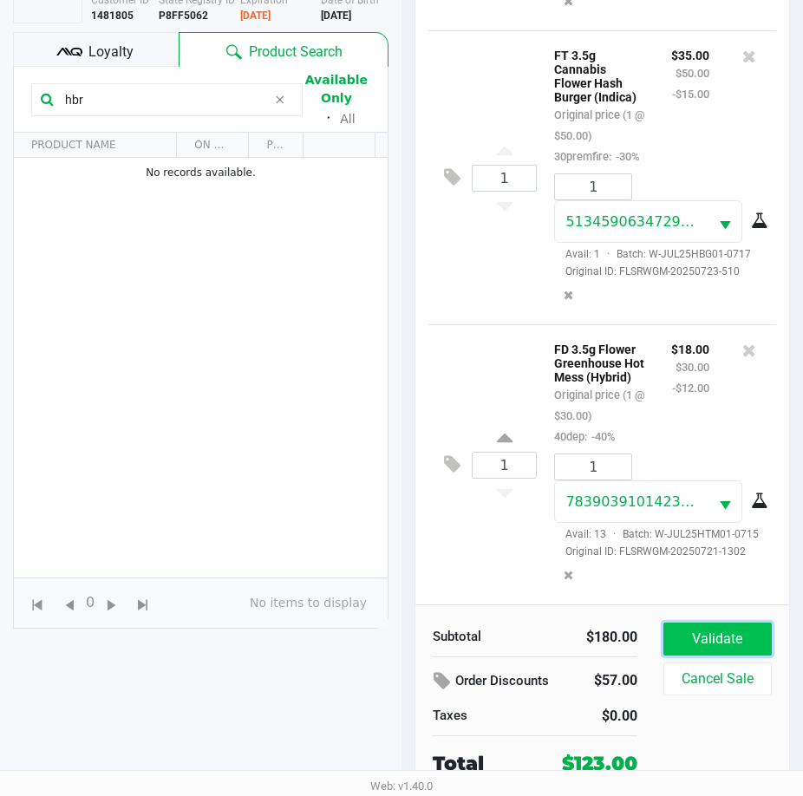
click at [697, 629] on button "Validate" at bounding box center [717, 638] width 108 height 33
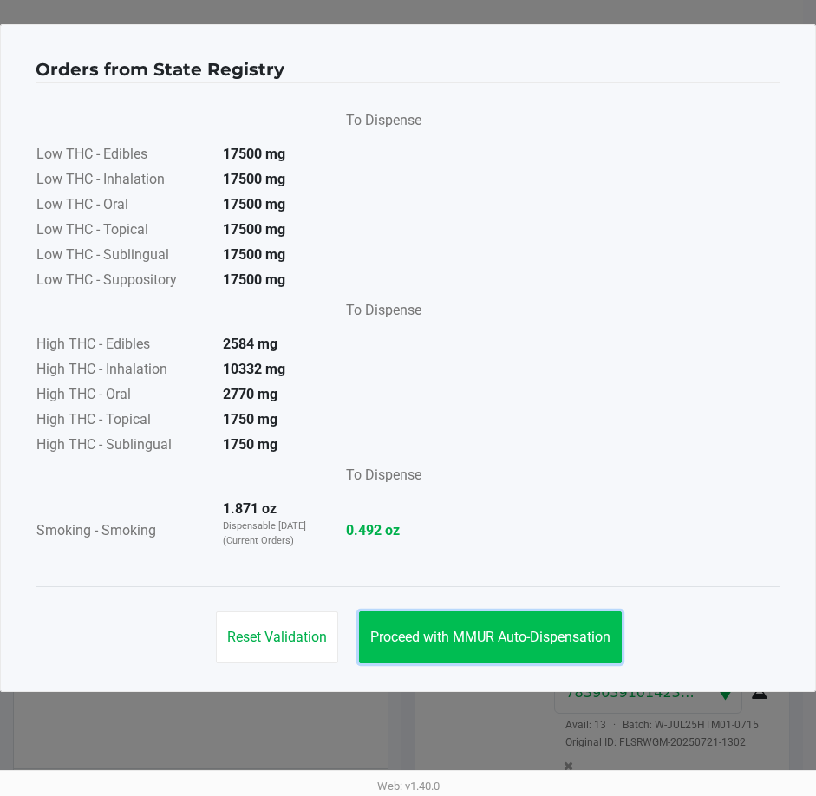
click at [514, 626] on button "Proceed with MMUR Auto-Dispensation" at bounding box center [490, 637] width 263 height 52
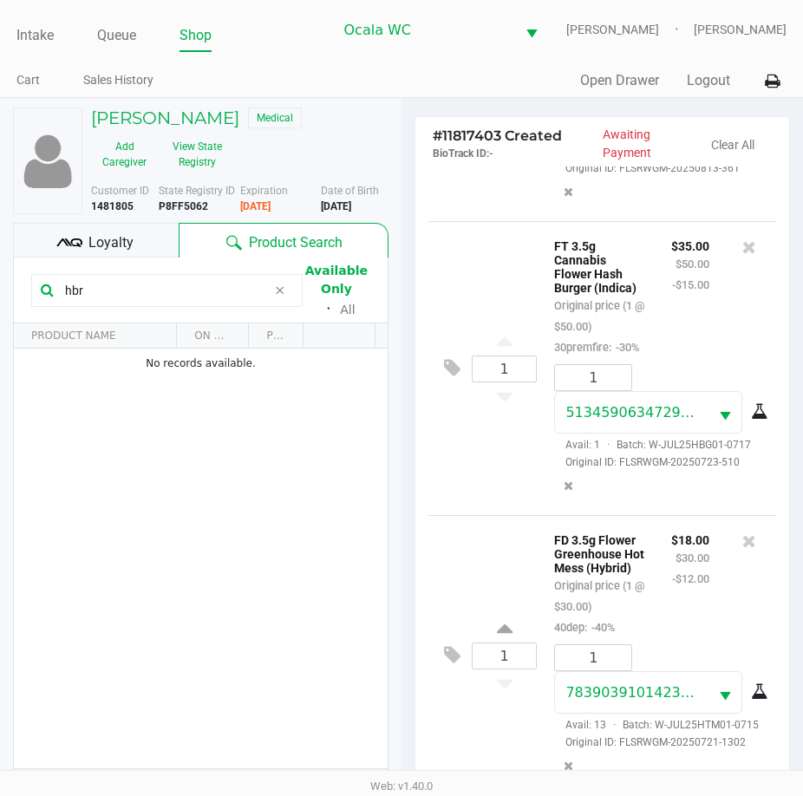
click at [494, 460] on div "1 FT 3.5g Cannabis Flower Hash Burger (Indica) Original price (1 @ $50.00) 30pr…" at bounding box center [602, 368] width 348 height 294
click at [170, 303] on div "hbr" at bounding box center [166, 290] width 271 height 33
click at [457, 444] on div "1 FT 3.5g Cannabis Flower Hash Burger (Indica) Original price (1 @ $50.00) 30pr…" at bounding box center [602, 368] width 348 height 294
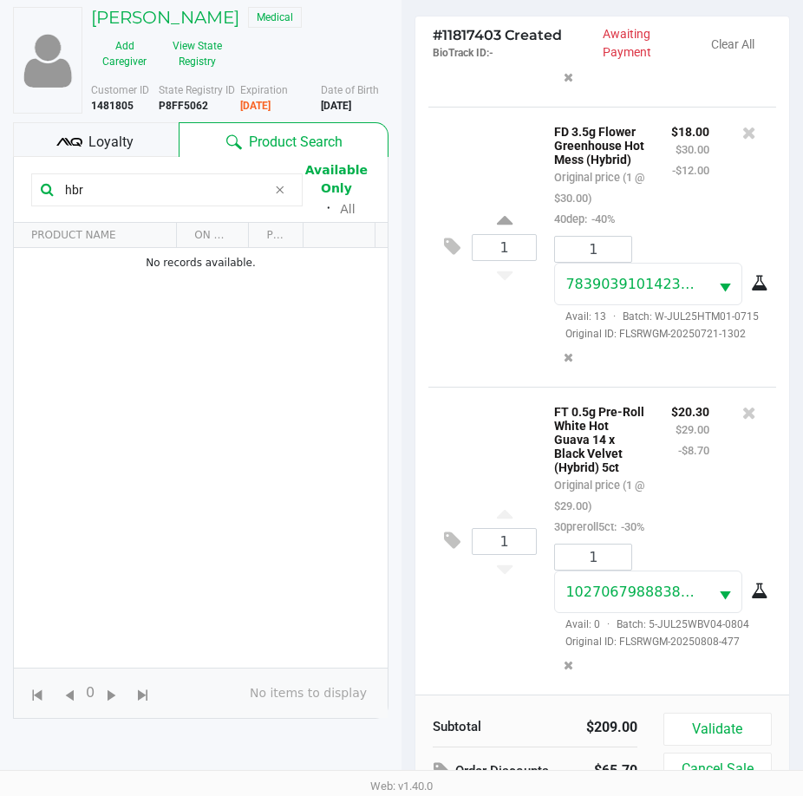
scroll to position [191, 0]
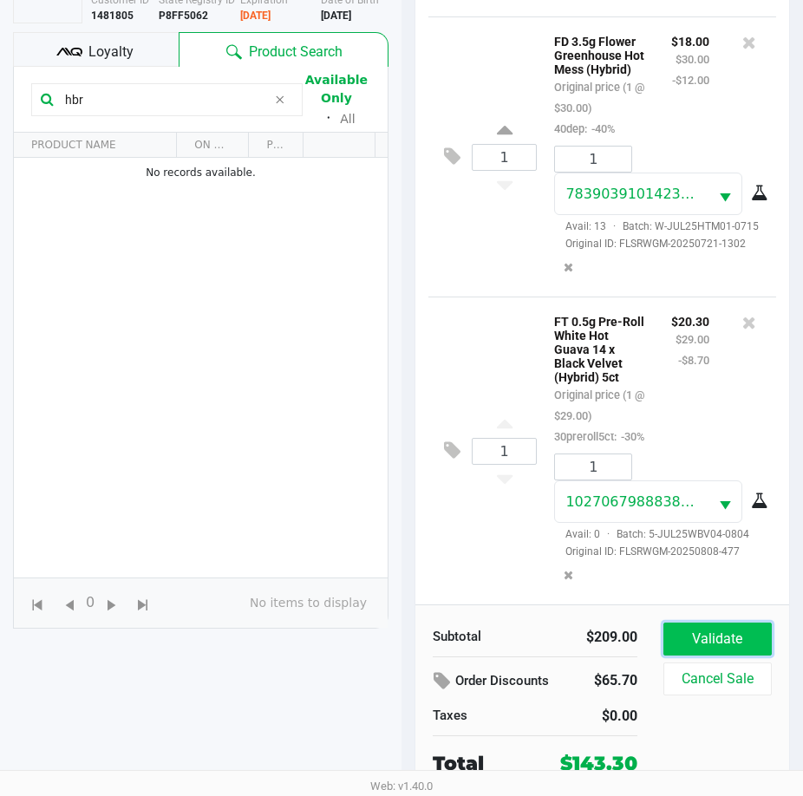
click at [714, 646] on button "Validate" at bounding box center [717, 638] width 108 height 33
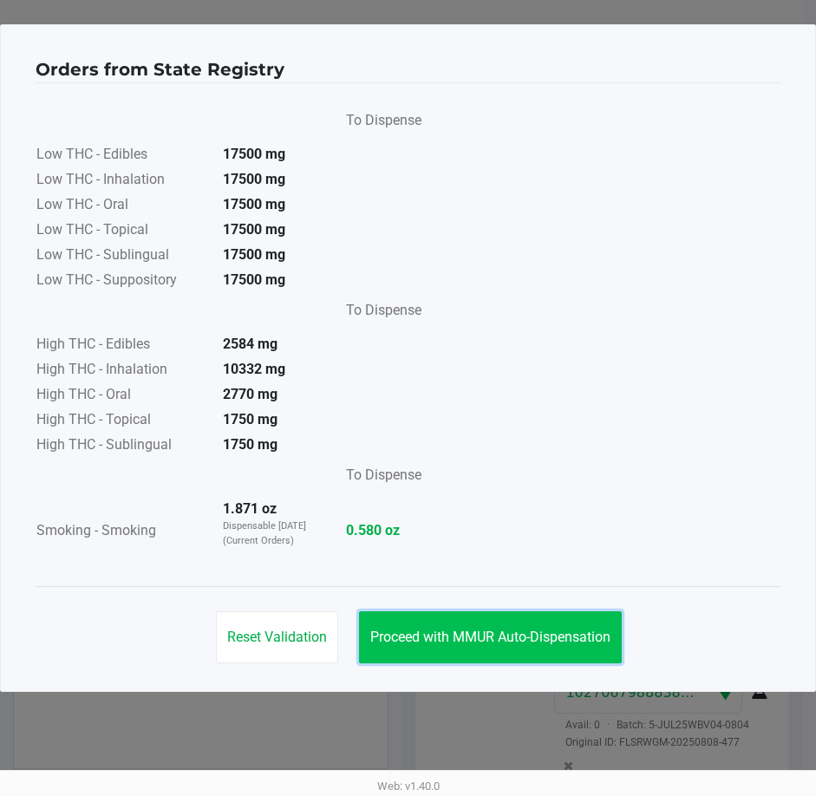
click at [444, 637] on span "Proceed with MMUR Auto-Dispensation" at bounding box center [490, 637] width 240 height 16
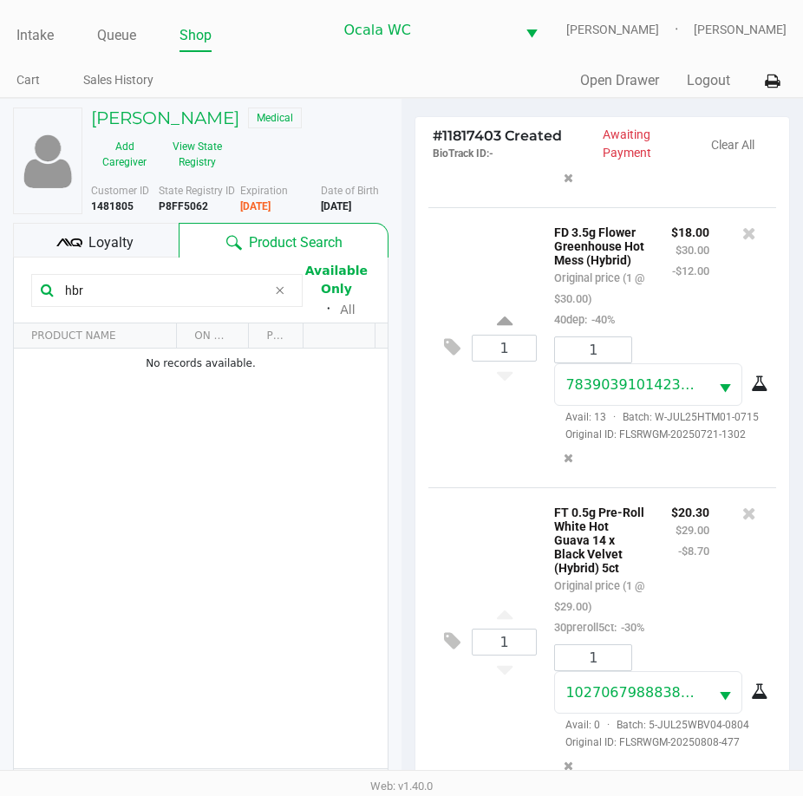
click at [462, 487] on div "1 FT 0.5g Pre-Roll White Hot Guava 14 x Black Velvet (Hybrid) 5ct Original pric…" at bounding box center [602, 641] width 348 height 308
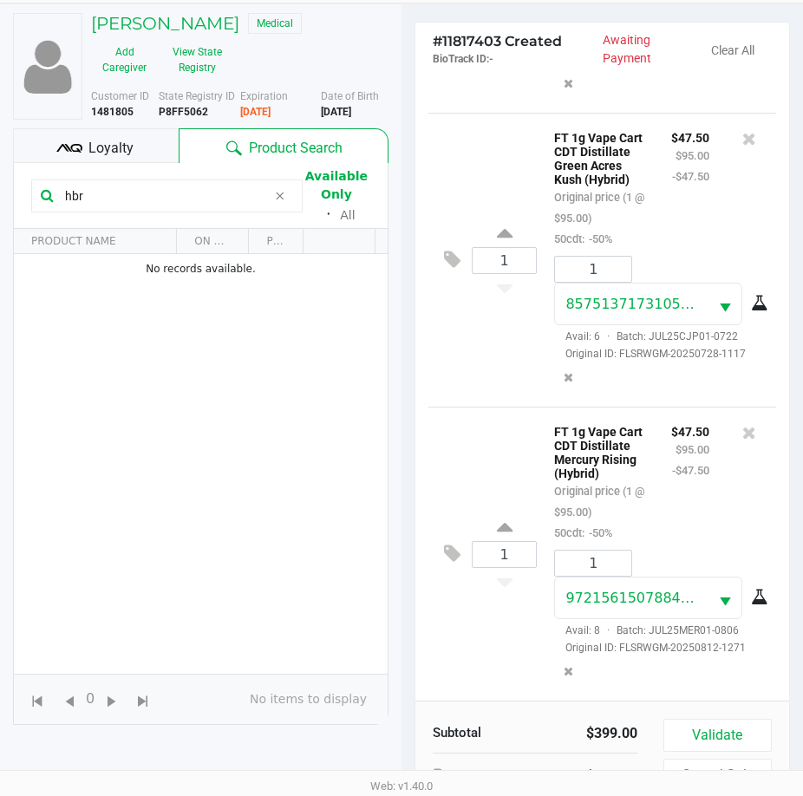
scroll to position [191, 0]
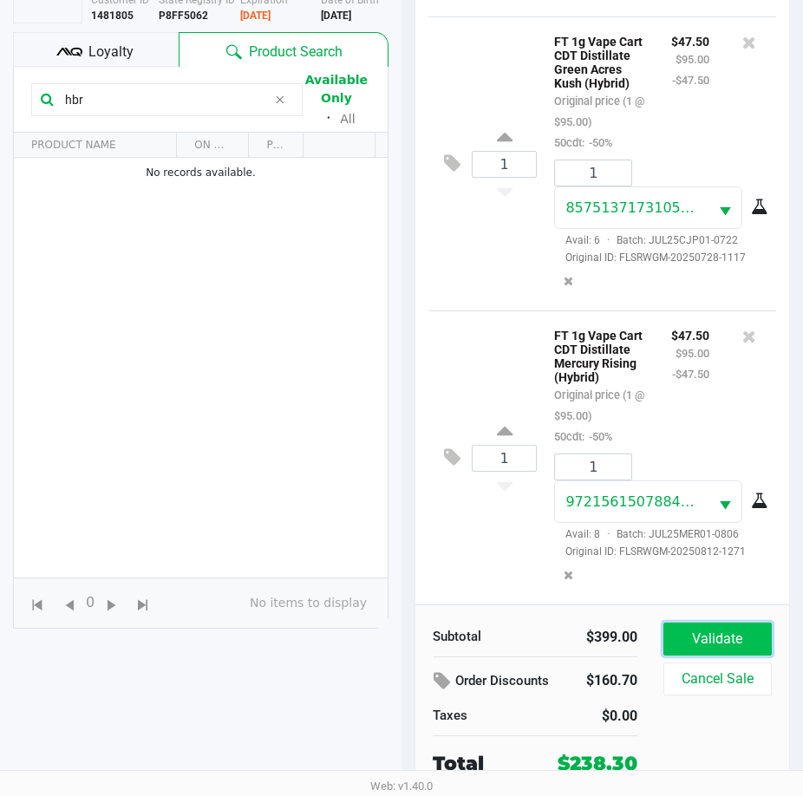
click at [730, 632] on button "Validate" at bounding box center [717, 638] width 108 height 33
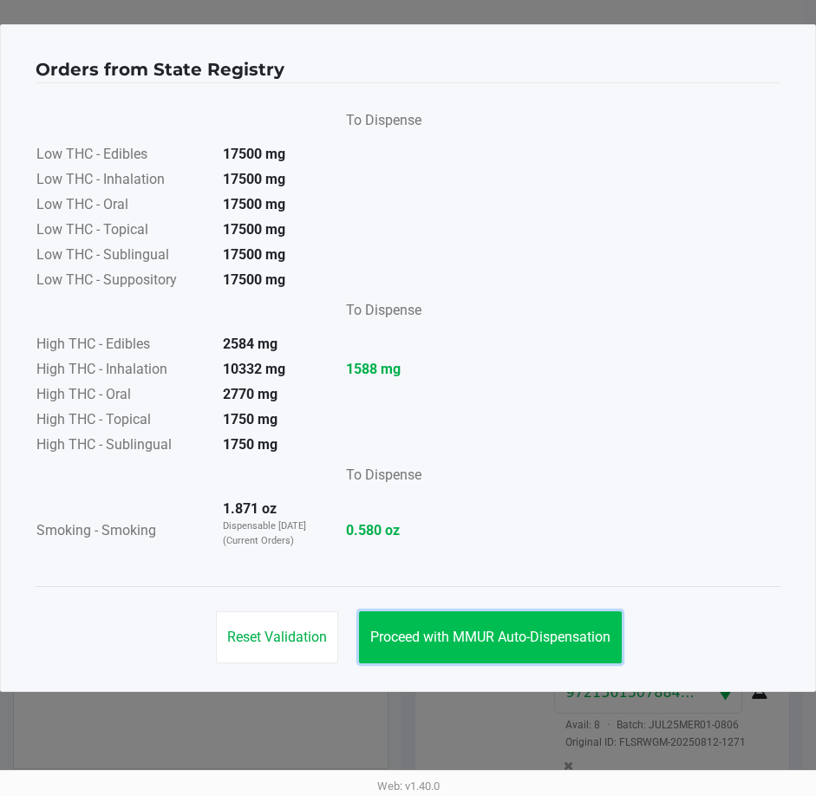
click at [434, 636] on span "Proceed with MMUR Auto-Dispensation" at bounding box center [490, 637] width 240 height 16
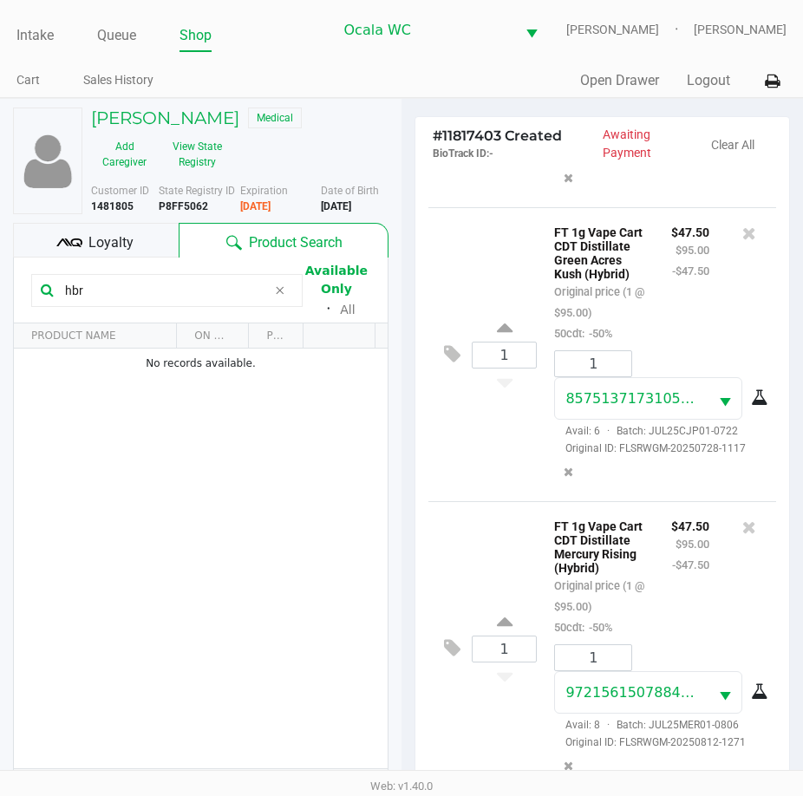
drag, startPoint x: 482, startPoint y: 583, endPoint x: 474, endPoint y: 577, distance: 10.4
click at [482, 581] on div "1 FT 1g Vape Cart CDT Distillate Mercury Rising (Hybrid) Original price (1 @ $9…" at bounding box center [602, 648] width 348 height 294
click at [469, 411] on div "1 FT 1g Vape Cart CDT Distillate Green Acres Kush (Hybrid) Original price (1 @ …" at bounding box center [602, 354] width 348 height 294
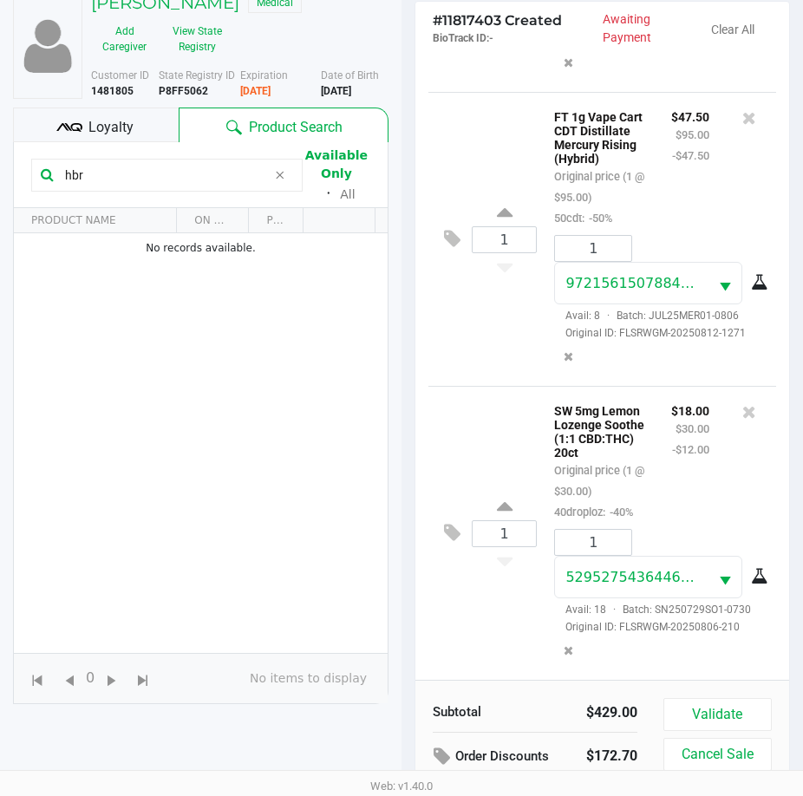
scroll to position [191, 0]
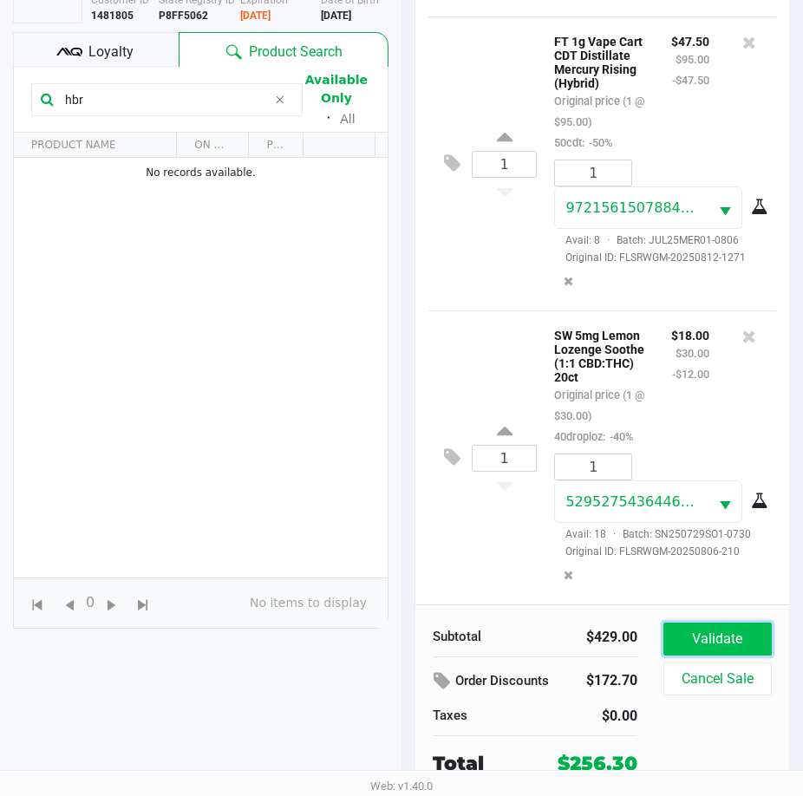
click at [699, 628] on button "Validate" at bounding box center [717, 638] width 108 height 33
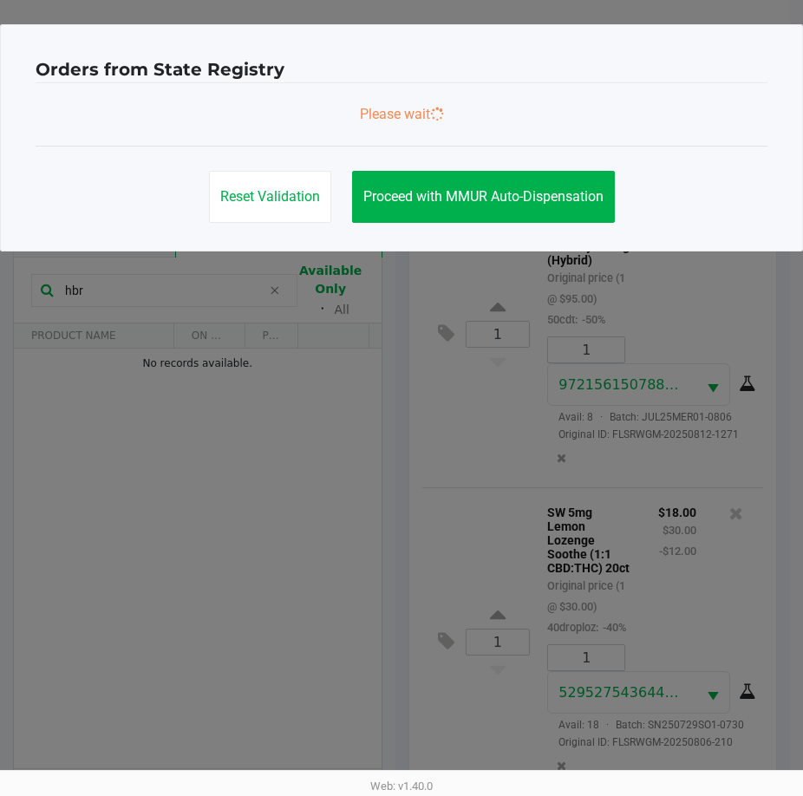
scroll to position [0, 0]
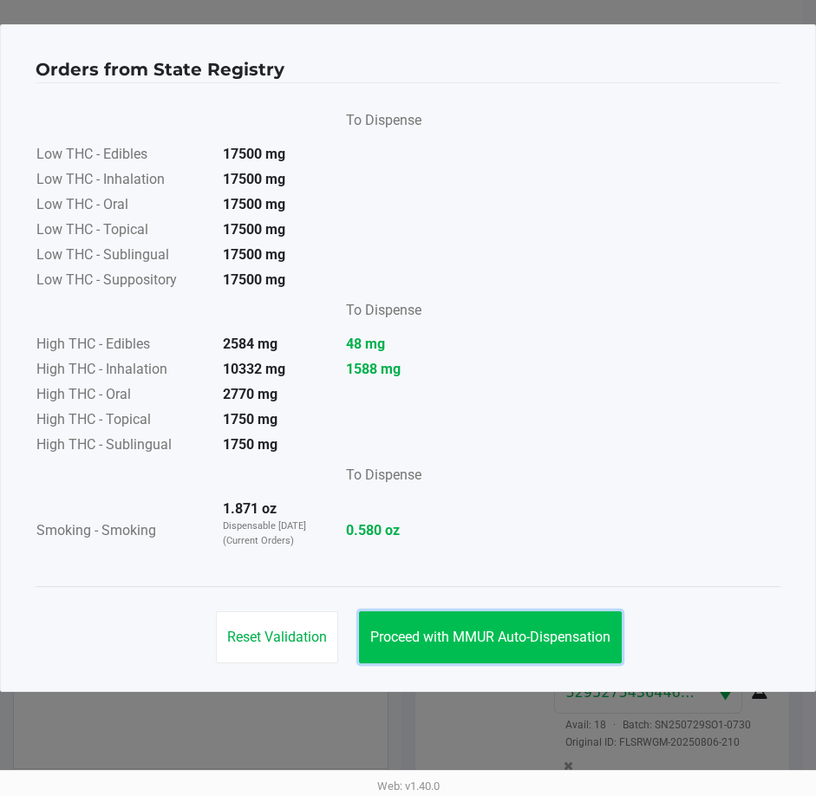
click at [442, 623] on button "Proceed with MMUR Auto-Dispensation" at bounding box center [490, 637] width 263 height 52
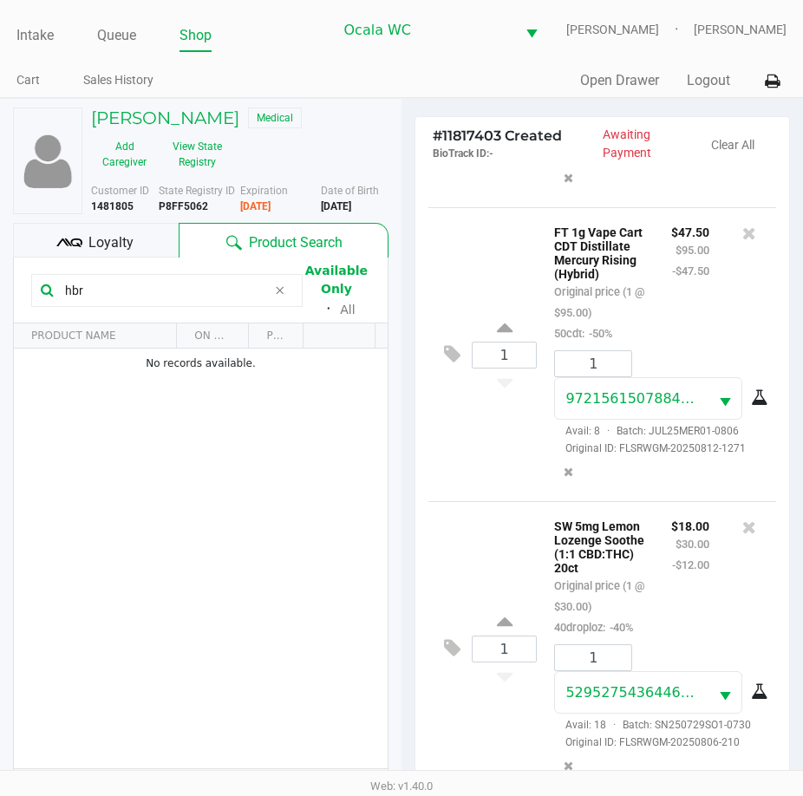
scroll to position [230, 0]
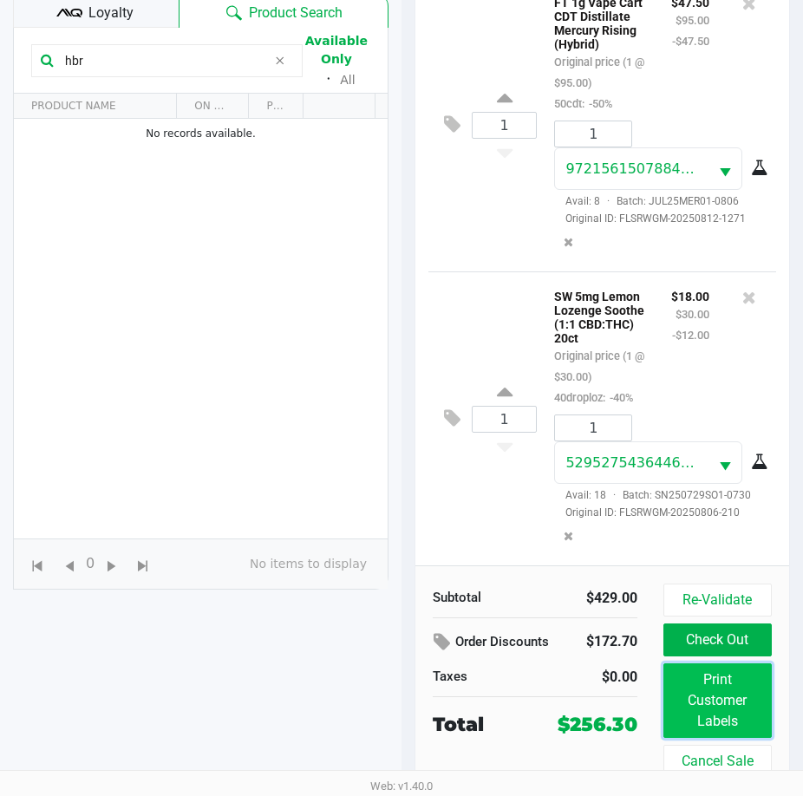
click at [722, 717] on button "Print Customer Labels" at bounding box center [717, 700] width 108 height 75
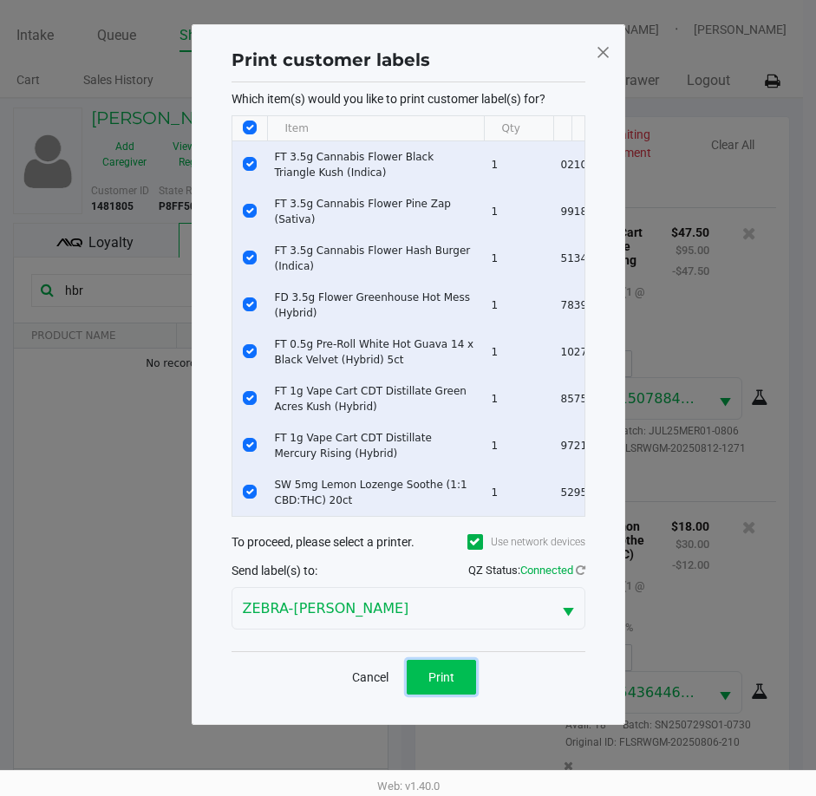
click at [439, 694] on button "Print" at bounding box center [441, 677] width 69 height 35
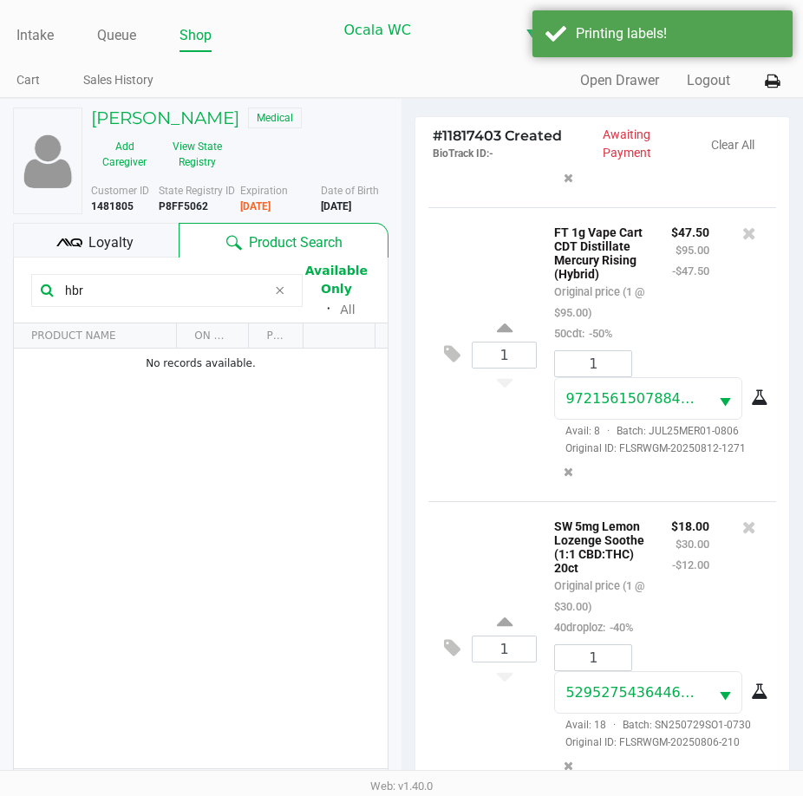
click at [102, 246] on span "Loyalty" at bounding box center [110, 242] width 45 height 21
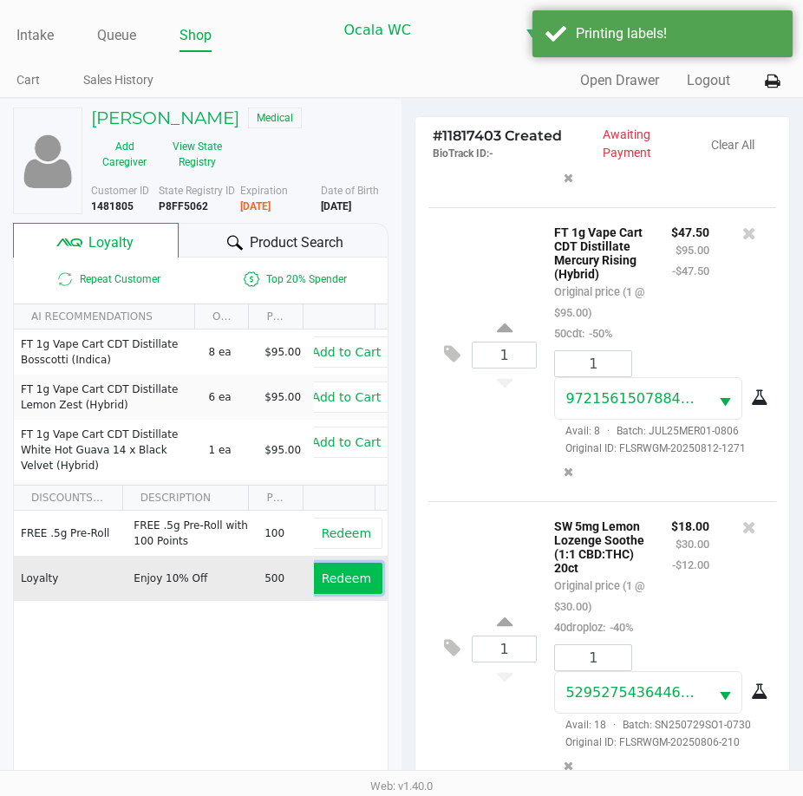
click at [335, 579] on span "Redeem" at bounding box center [346, 578] width 49 height 14
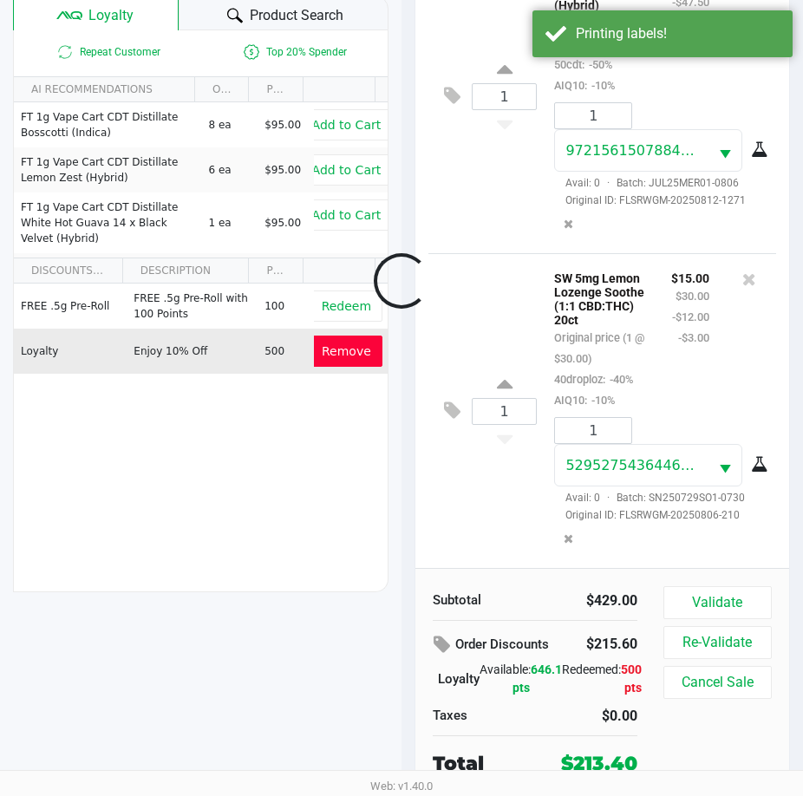
scroll to position [2258, 0]
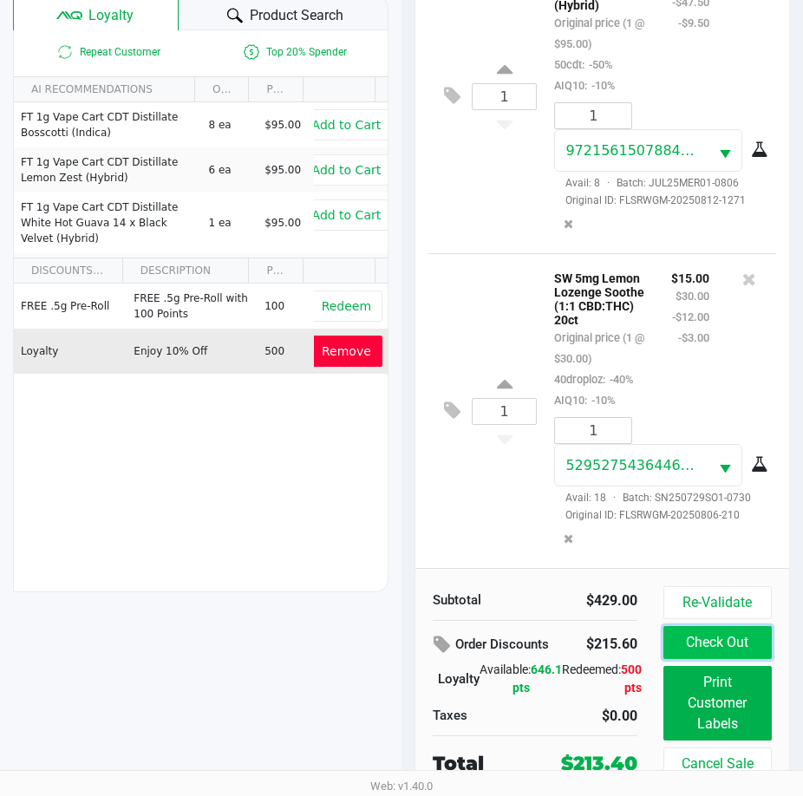
click at [716, 642] on button "Check Out" at bounding box center [717, 642] width 108 height 33
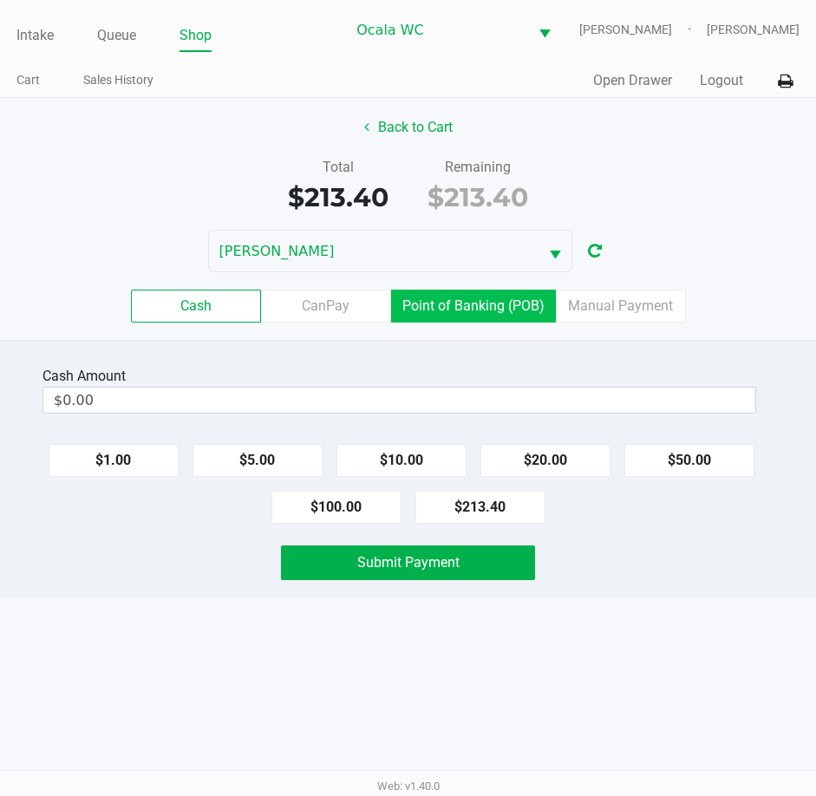
click at [445, 304] on label "Point of Banking (POB)" at bounding box center [473, 306] width 165 height 33
click at [0, 0] on 7 "Point of Banking (POB)" at bounding box center [0, 0] width 0 height 0
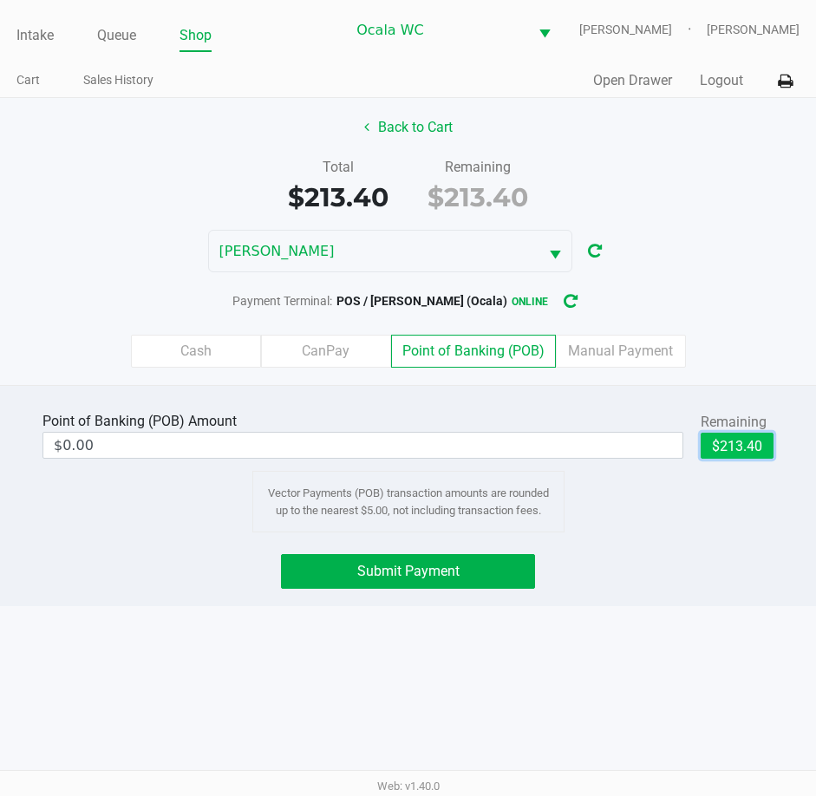
click at [733, 450] on button "$213.40" at bounding box center [736, 446] width 73 height 26
type input "$213.40"
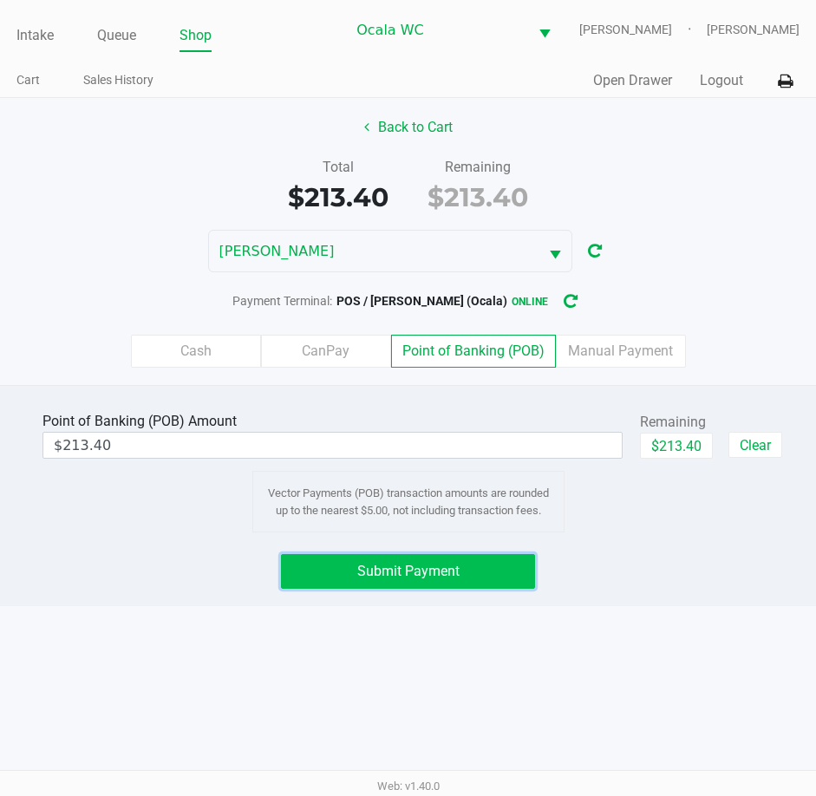
click at [386, 569] on span "Submit Payment" at bounding box center [408, 571] width 102 height 16
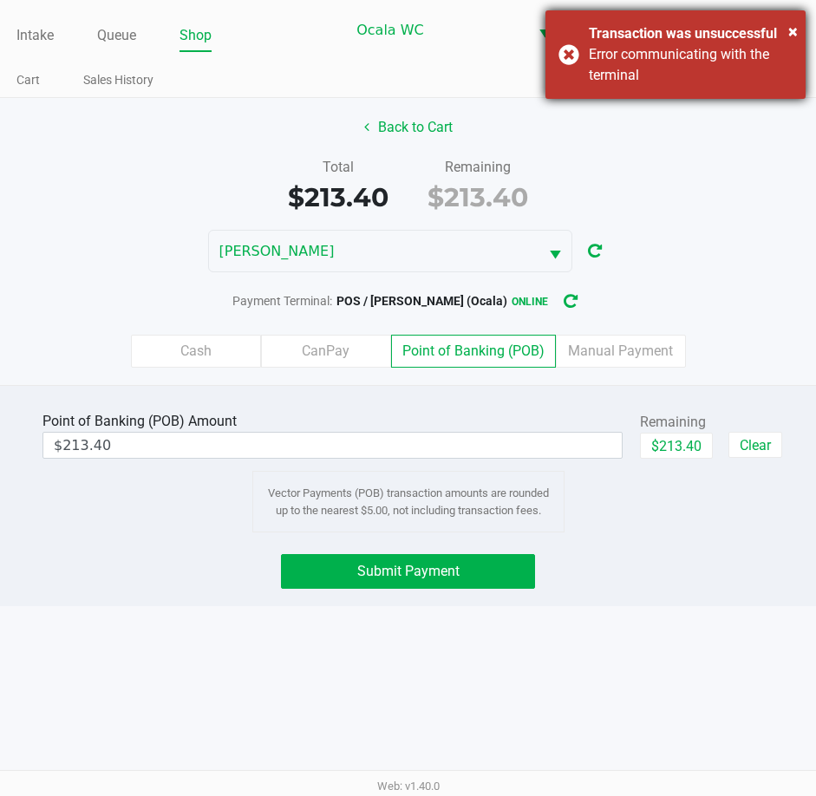
click at [562, 57] on div "× Transaction was unsuccessful Error communicating with the terminal" at bounding box center [675, 54] width 260 height 88
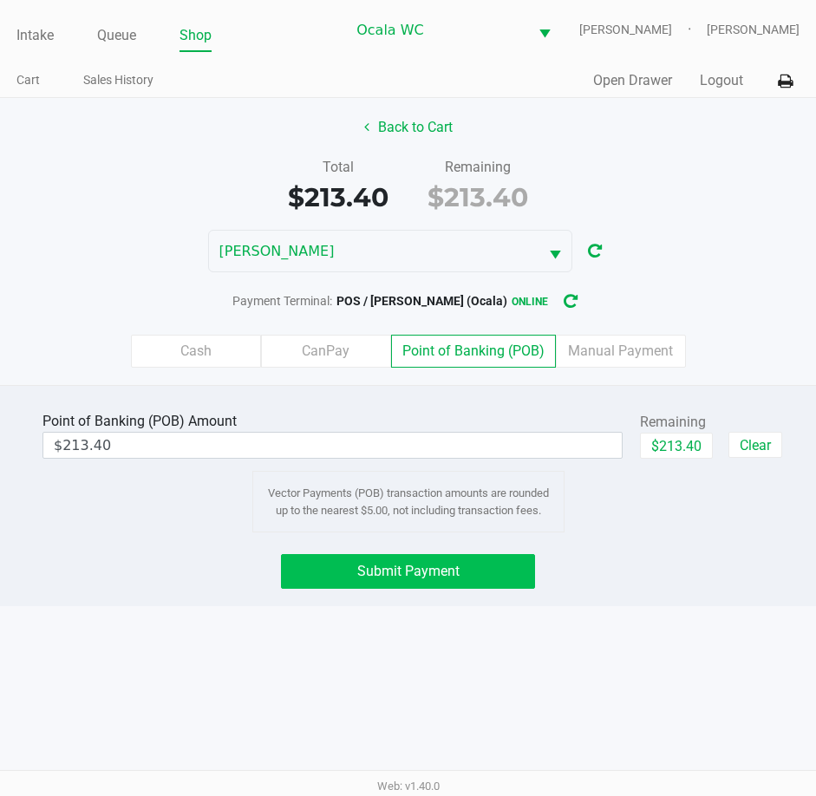
click at [479, 573] on button "Submit Payment" at bounding box center [408, 571] width 255 height 35
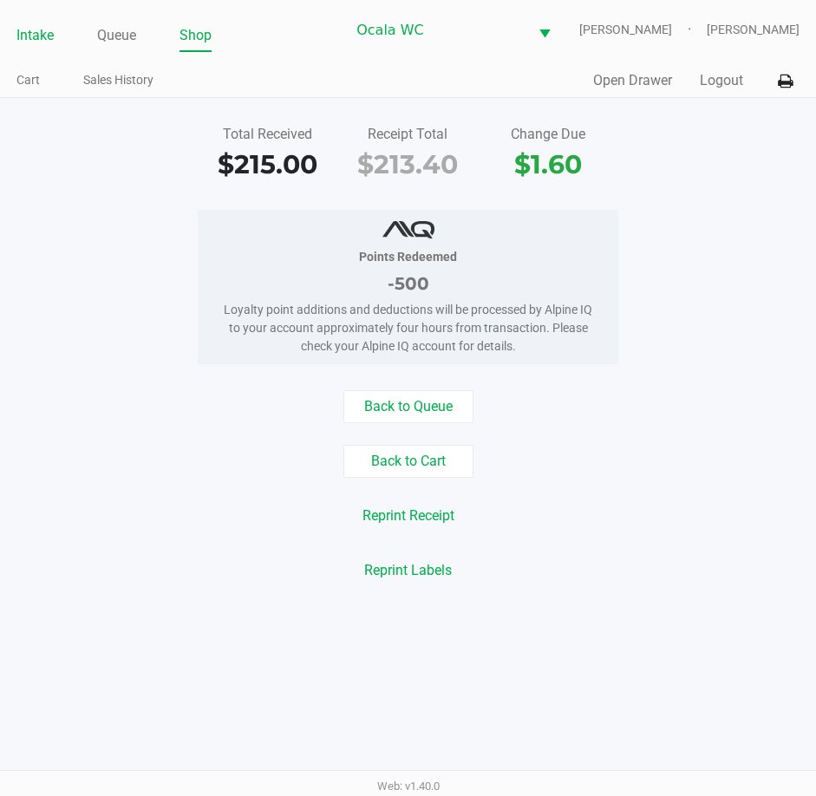
click at [45, 29] on link "Intake" at bounding box center [34, 35] width 37 height 24
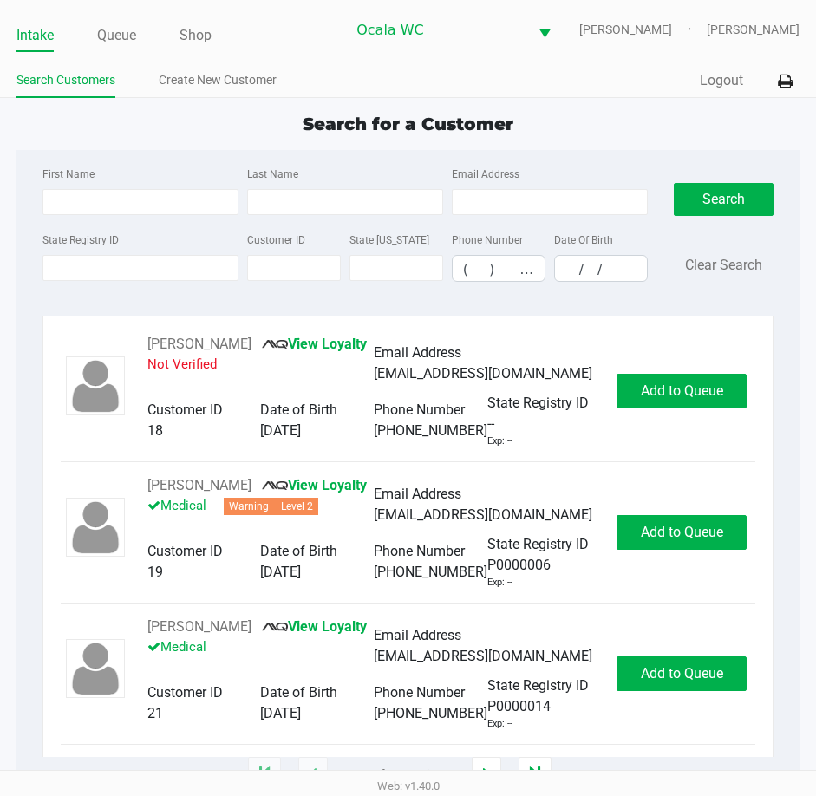
click at [390, 71] on ul "Search Customers Create New Customer" at bounding box center [212, 82] width 392 height 29
click at [333, 32] on ul "Intake Queue Shop" at bounding box center [180, 36] width 329 height 29
click at [127, 30] on link "Queue" at bounding box center [116, 35] width 39 height 24
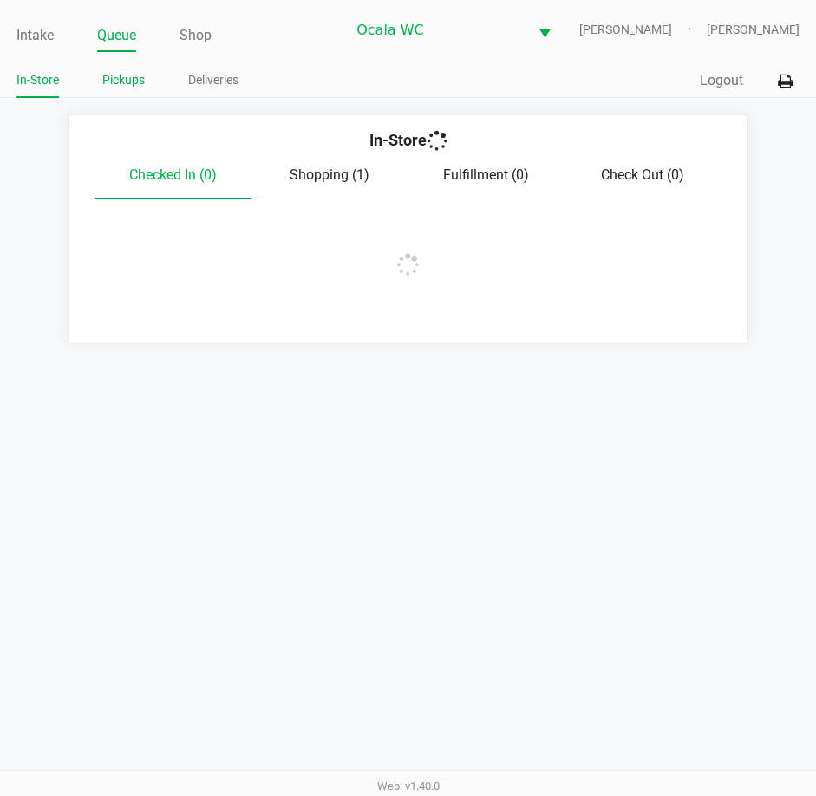
click at [122, 80] on link "Pickups" at bounding box center [123, 80] width 42 height 22
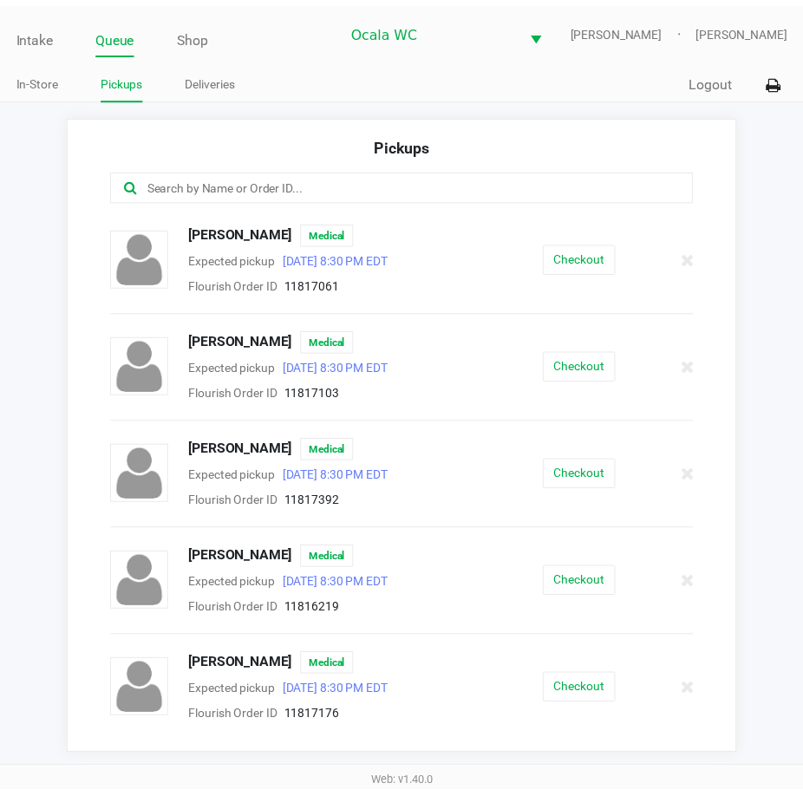
scroll to position [173, 0]
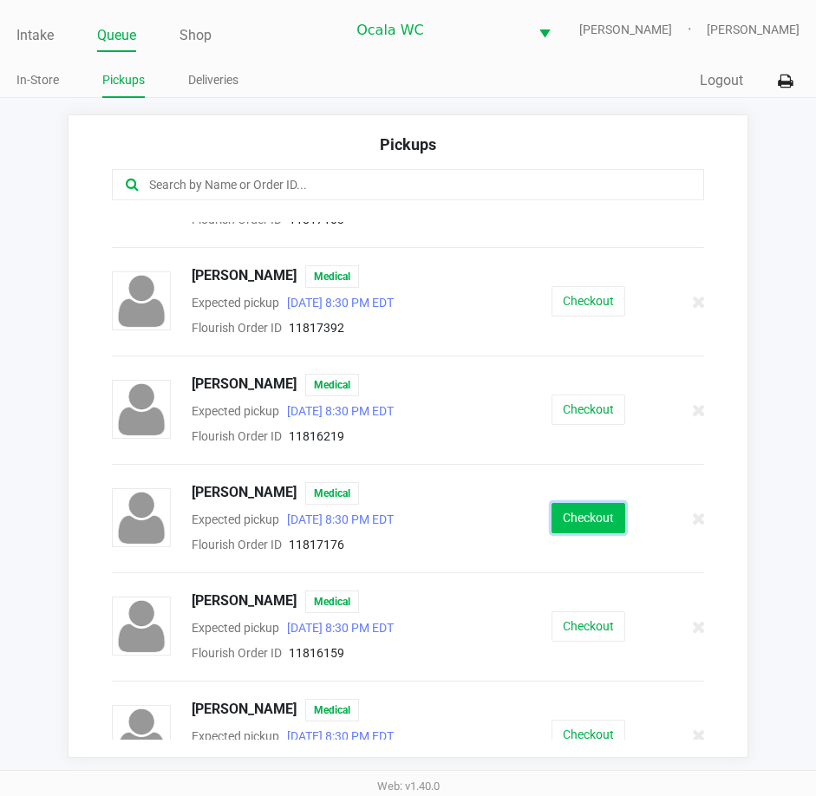
click at [568, 532] on button "Checkout" at bounding box center [588, 518] width 74 height 30
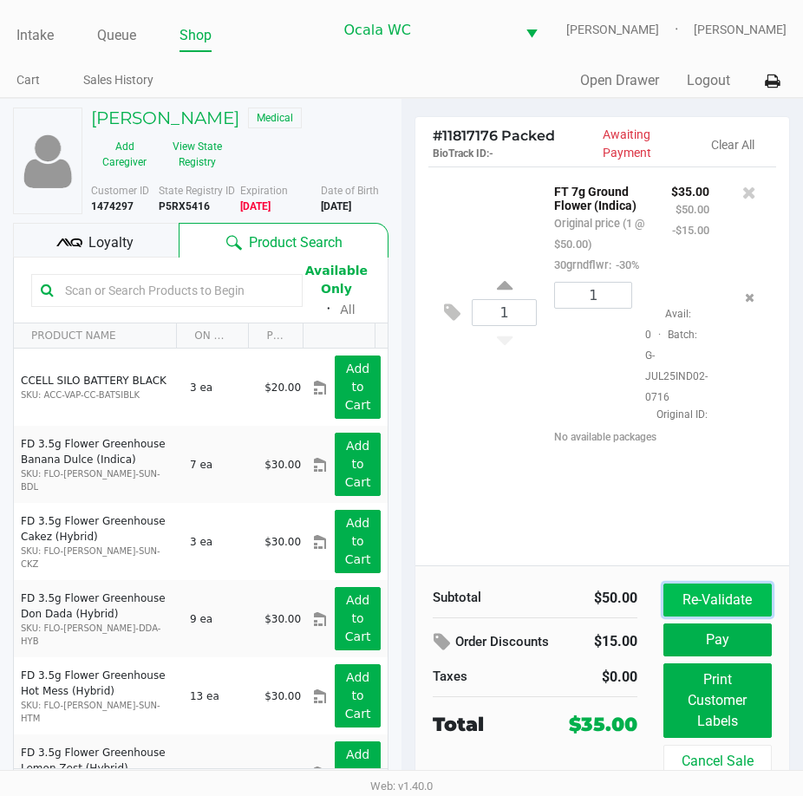
click at [726, 603] on button "Re-Validate" at bounding box center [717, 599] width 108 height 33
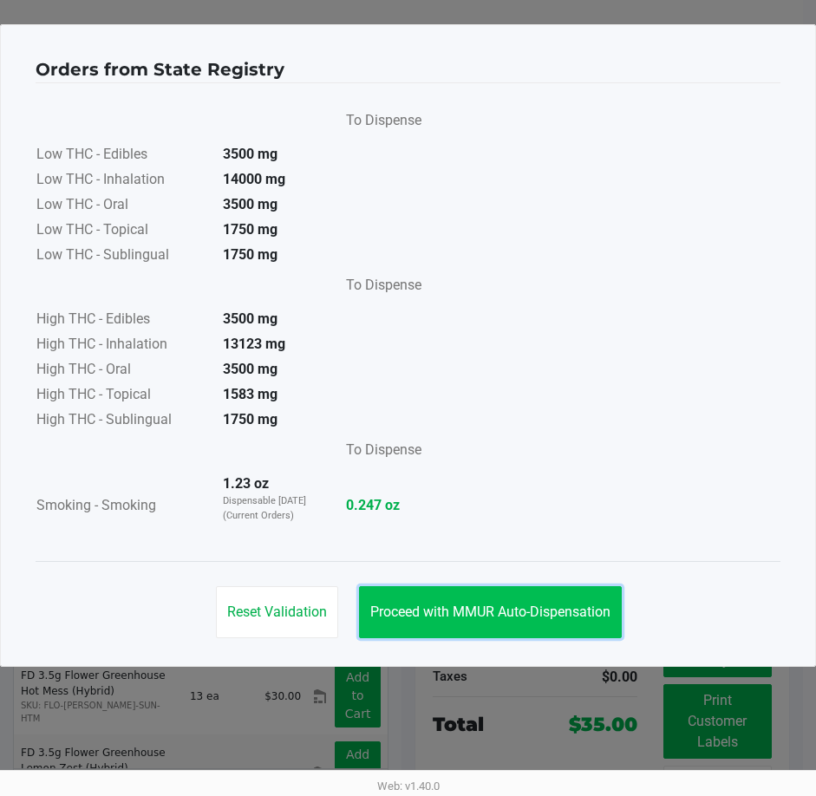
click at [512, 608] on span "Proceed with MMUR Auto-Dispensation" at bounding box center [490, 611] width 240 height 16
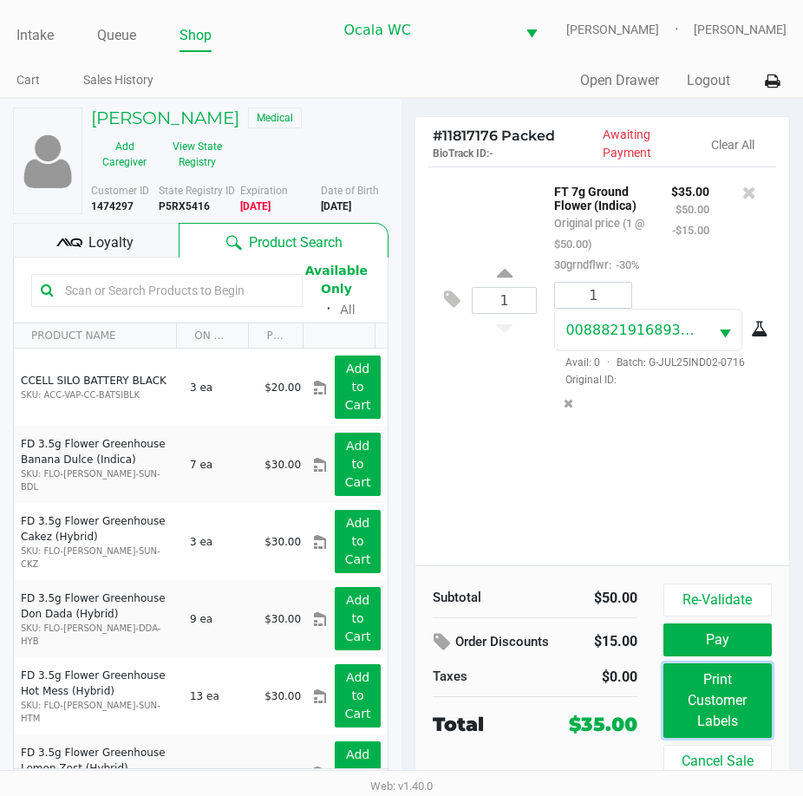
click at [736, 713] on button "Print Customer Labels" at bounding box center [717, 700] width 108 height 75
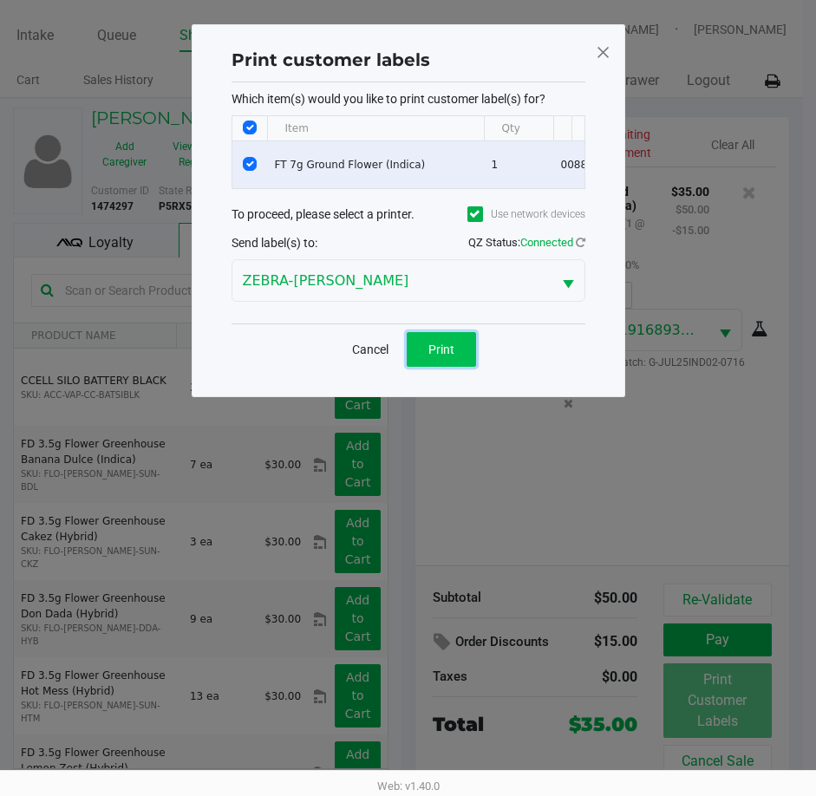
click at [443, 367] on button "Print" at bounding box center [441, 349] width 69 height 35
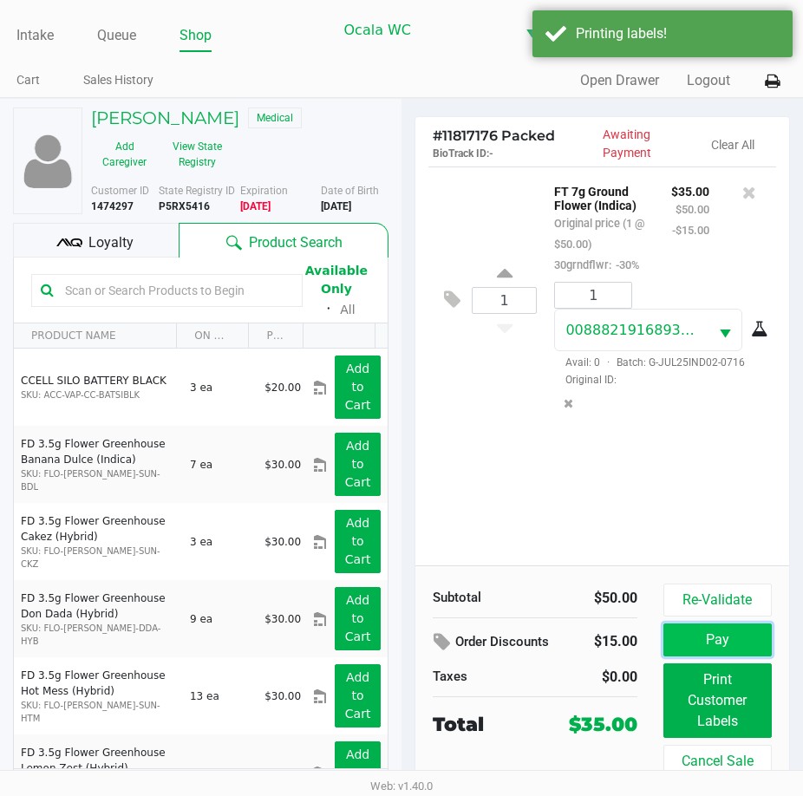
click at [746, 648] on button "Pay" at bounding box center [717, 639] width 108 height 33
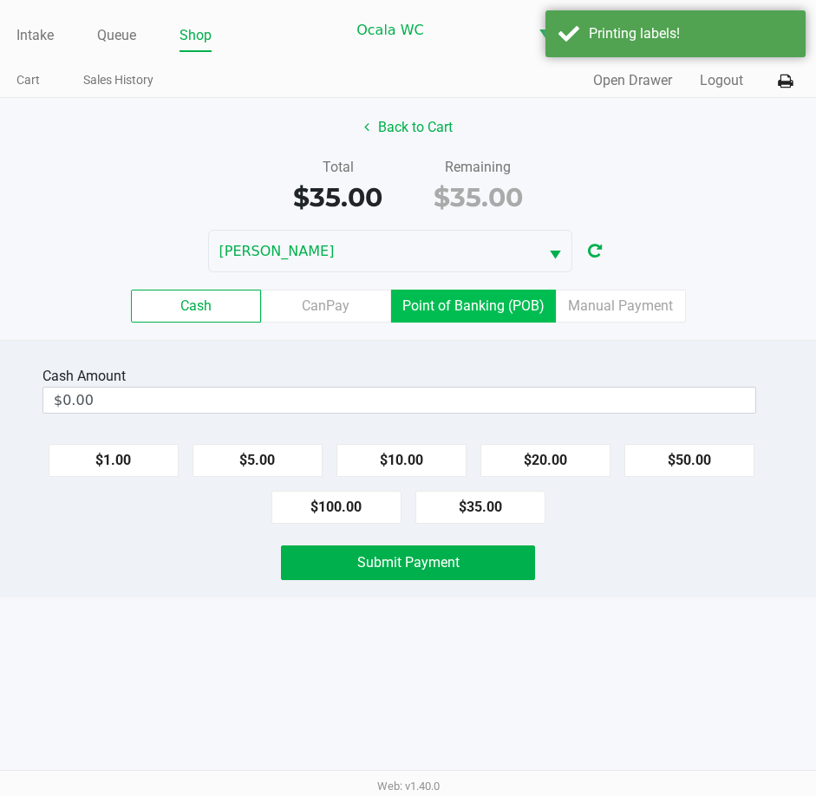
click at [498, 307] on label "Point of Banking (POB)" at bounding box center [473, 306] width 165 height 33
click at [0, 0] on 7 "Point of Banking (POB)" at bounding box center [0, 0] width 0 height 0
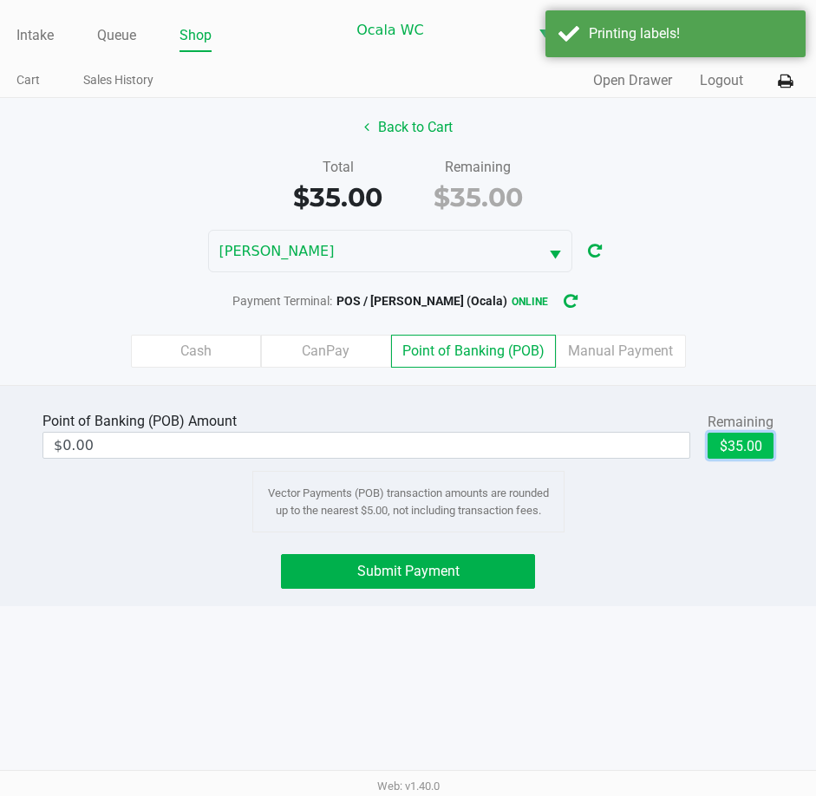
click at [720, 440] on button "$35.00" at bounding box center [740, 446] width 66 height 26
type input "$35.00"
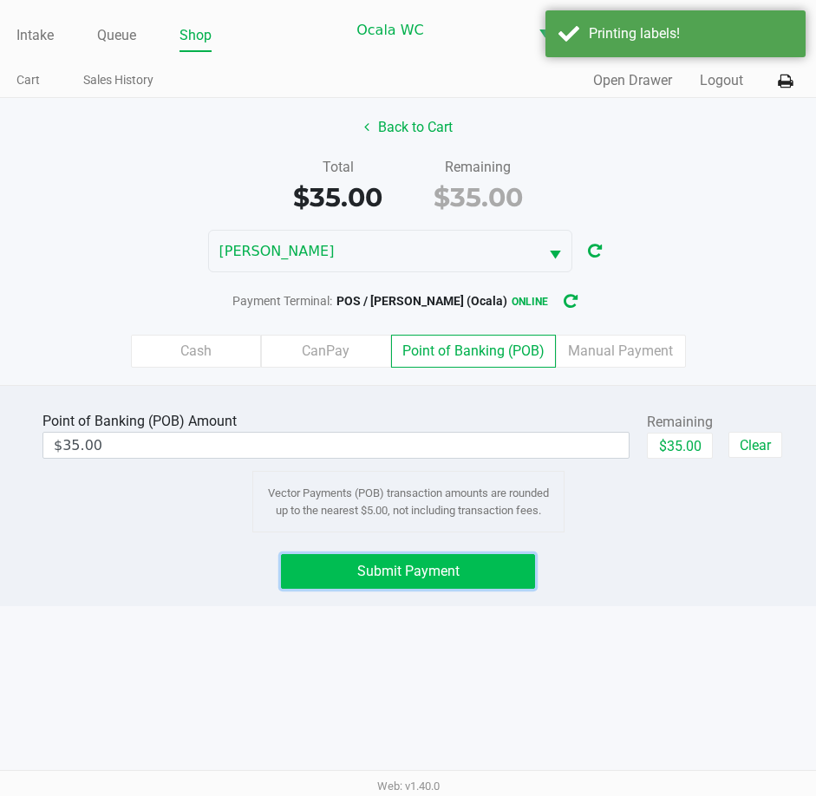
click at [354, 563] on button "Submit Payment" at bounding box center [408, 571] width 255 height 35
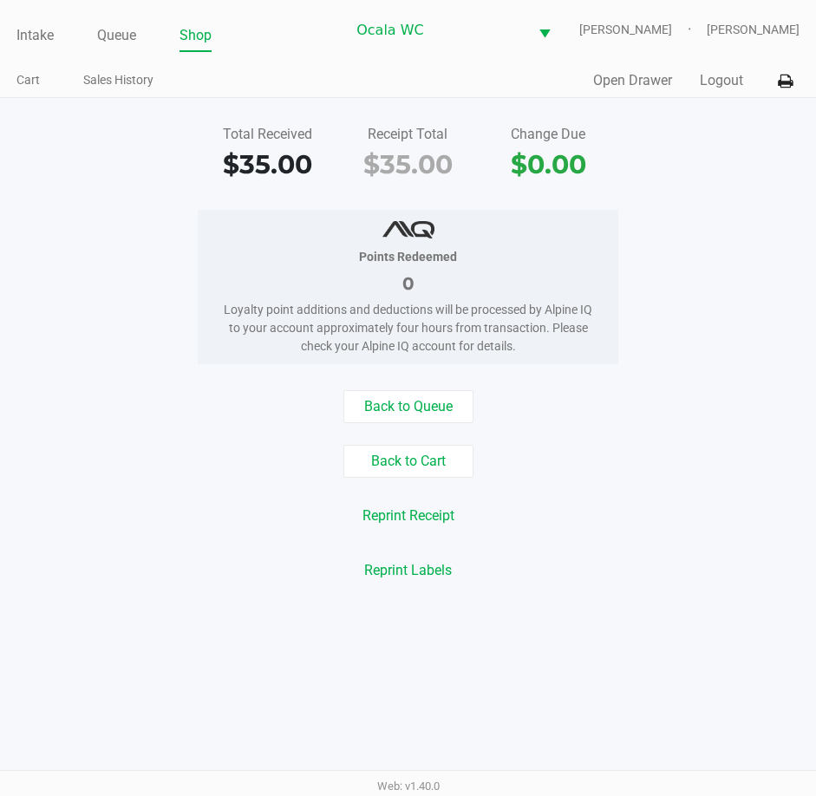
click at [29, 31] on link "Intake" at bounding box center [34, 35] width 37 height 24
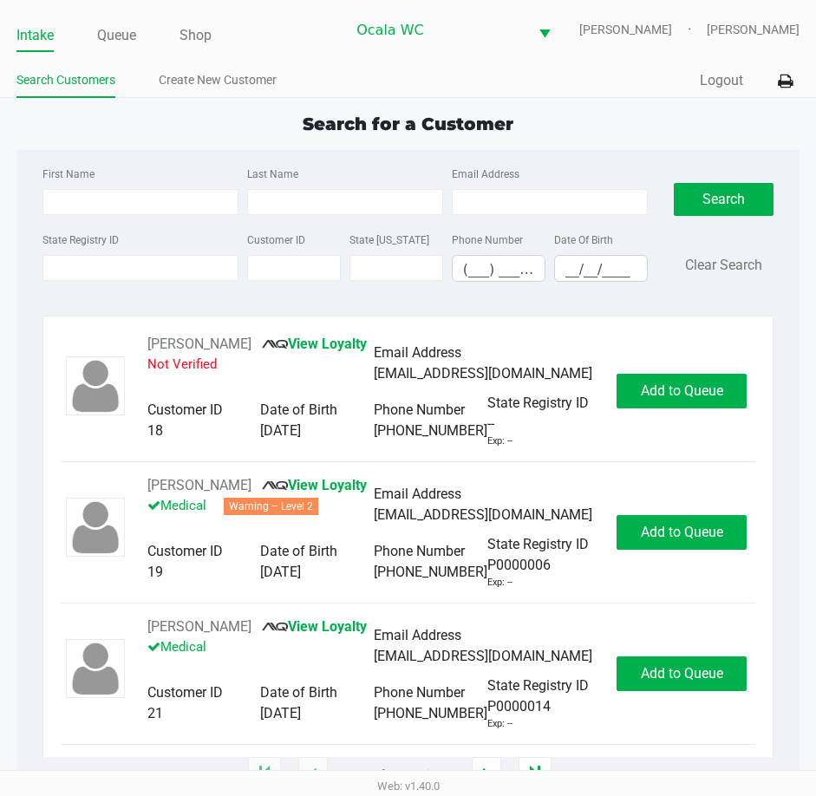
click at [629, 128] on div "Search for a Customer" at bounding box center [407, 124] width 809 height 26
click at [392, 53] on div "Intake Queue Shop Ocala WC BRANDY-CLARK John Laughlin Search Customers Create N…" at bounding box center [408, 49] width 816 height 98
click at [400, 67] on div "Search Customers Create New Customer" at bounding box center [212, 81] width 392 height 32
click at [119, 274] on input "State Registry ID" at bounding box center [140, 268] width 196 height 26
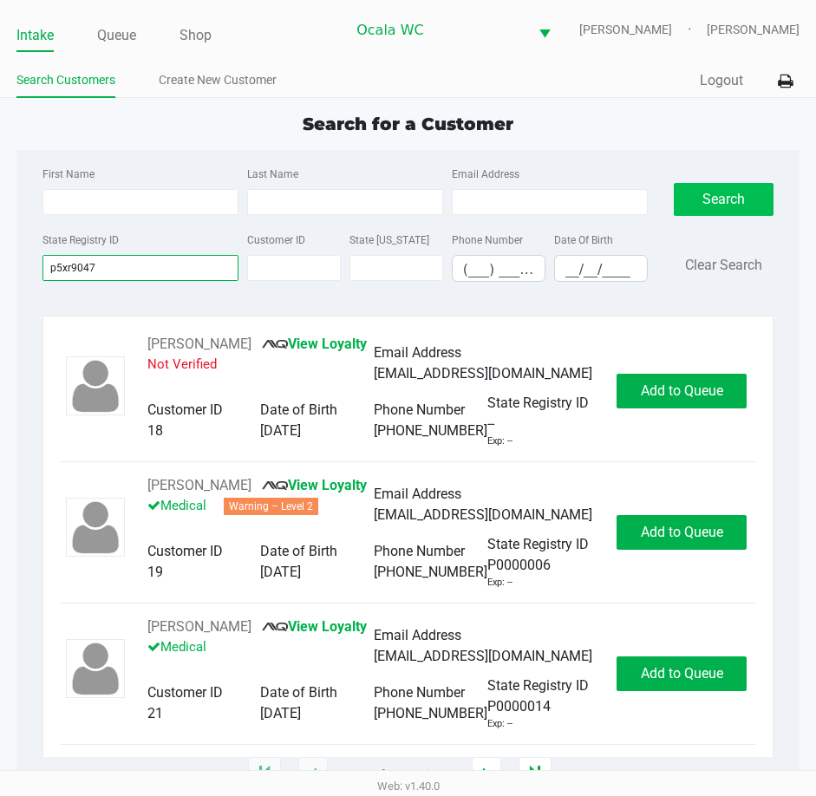
type input "p5xr9047"
click at [711, 190] on button "Search" at bounding box center [724, 199] width 101 height 33
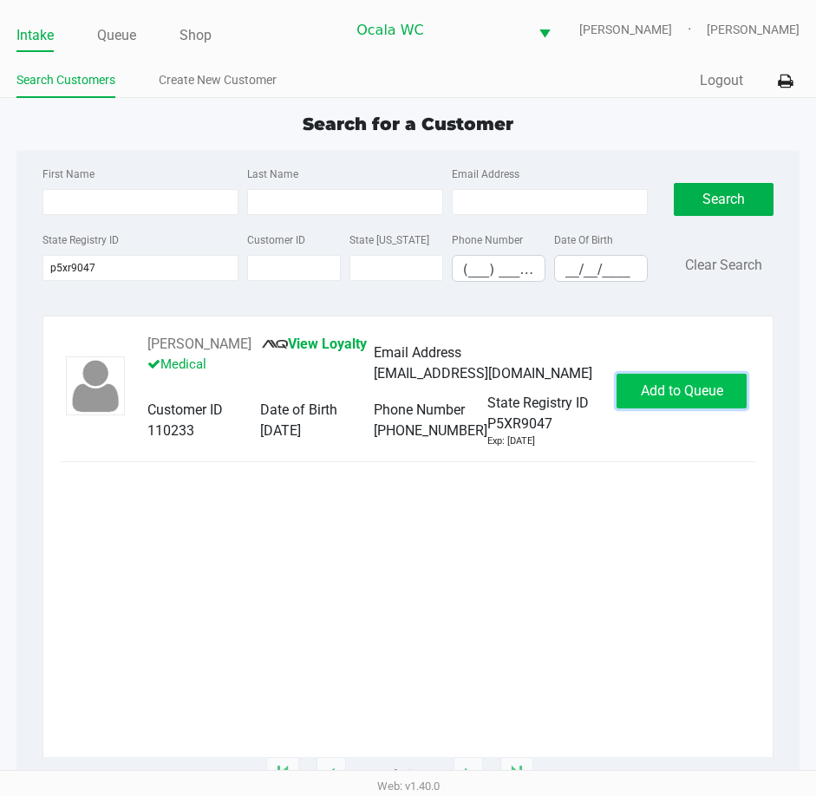
click at [709, 392] on span "Add to Queue" at bounding box center [682, 390] width 82 height 16
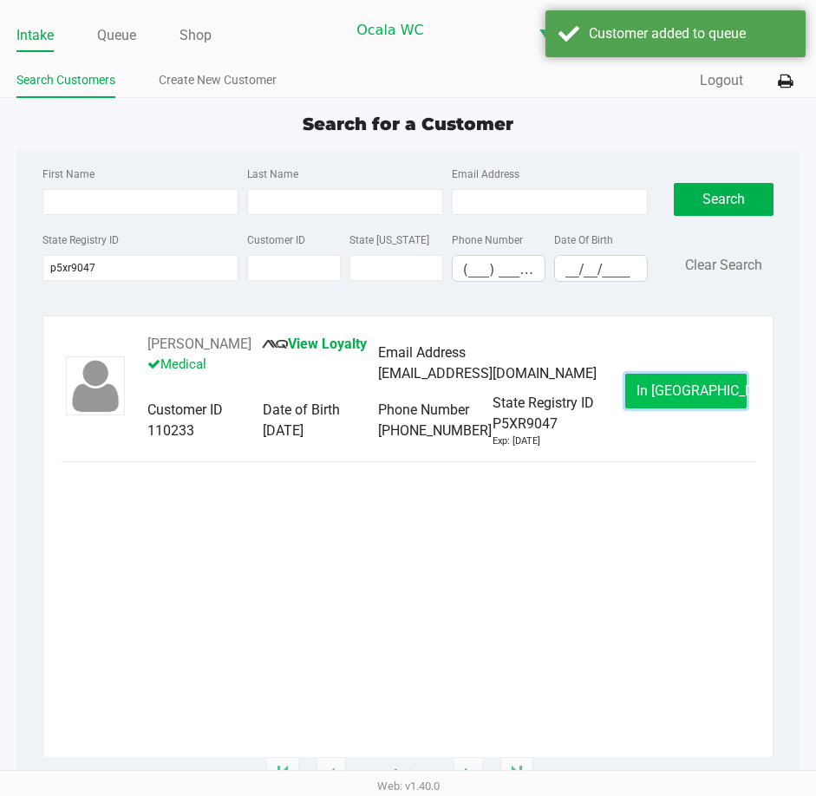
click at [665, 386] on span "In Queue" at bounding box center [709, 390] width 146 height 16
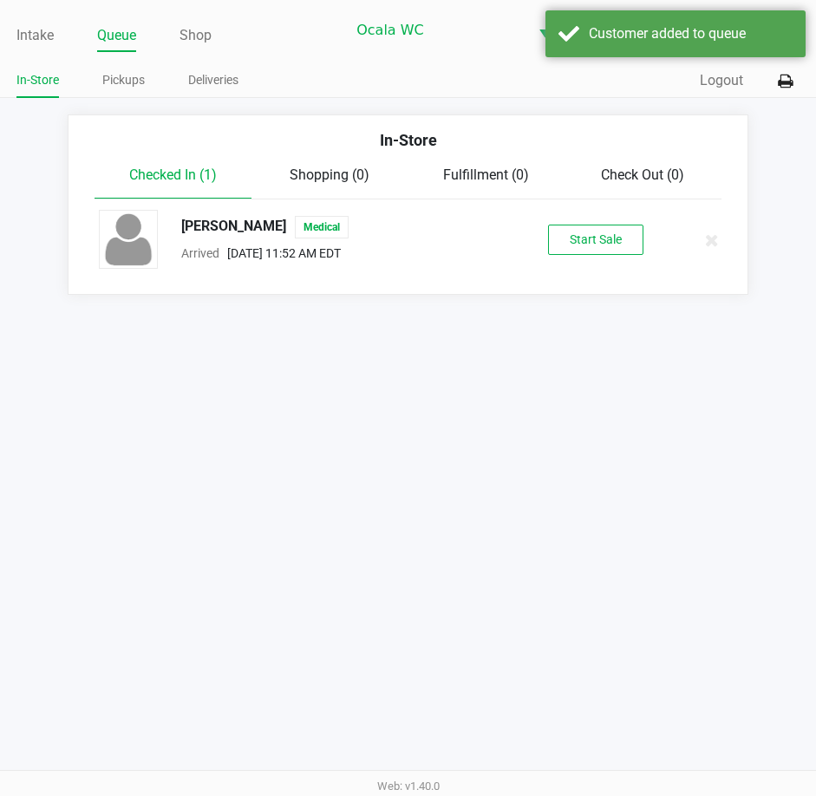
click at [556, 224] on div "MICHELE WEEKS Medical Arrived Aug 20, 2025 11:52 AM EDT Start Sale" at bounding box center [407, 240] width 643 height 61
click at [609, 238] on button "Start Sale" at bounding box center [595, 240] width 95 height 30
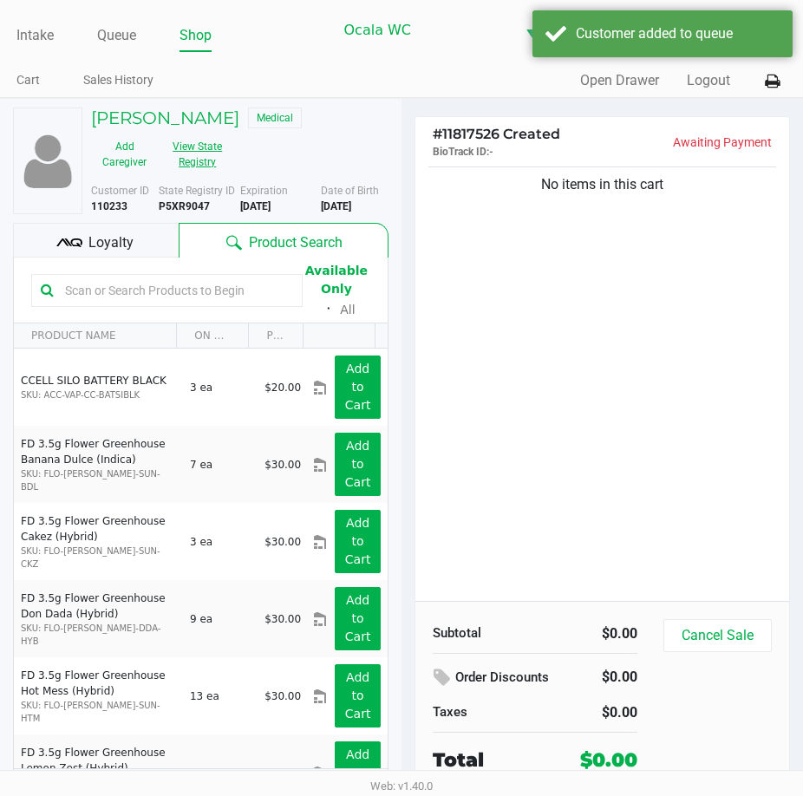
click at [191, 149] on button "View State Registry" at bounding box center [192, 154] width 69 height 43
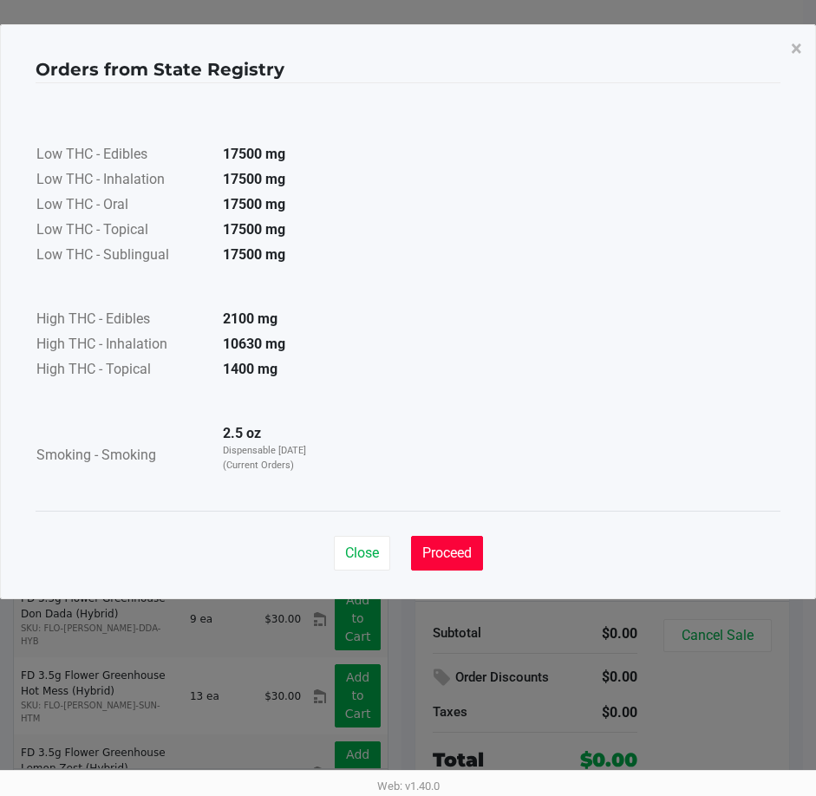
click at [443, 544] on span "Proceed" at bounding box center [446, 552] width 49 height 16
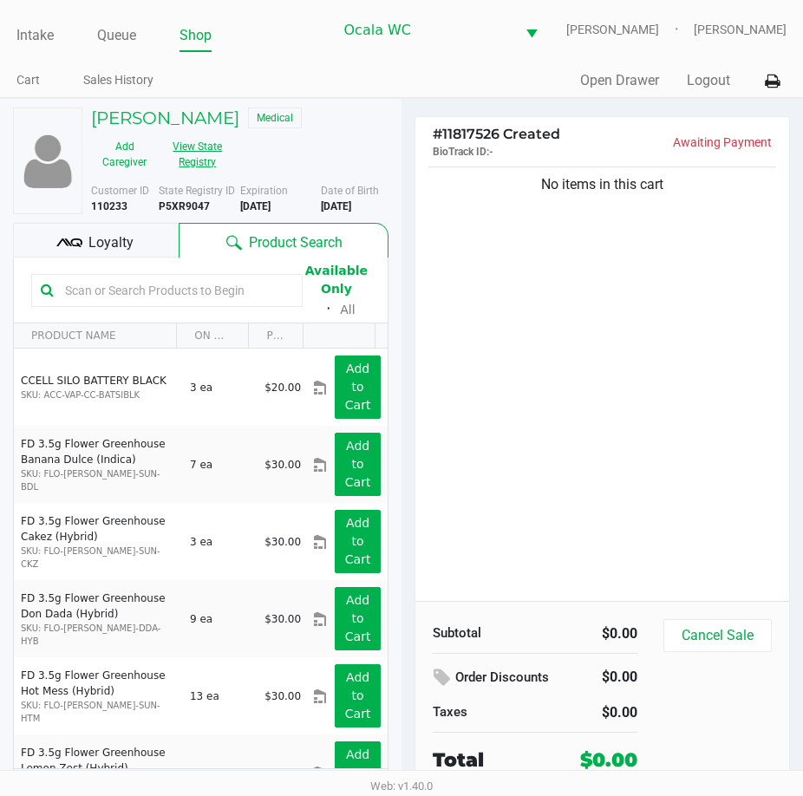
click at [204, 149] on button "View State Registry" at bounding box center [192, 154] width 69 height 43
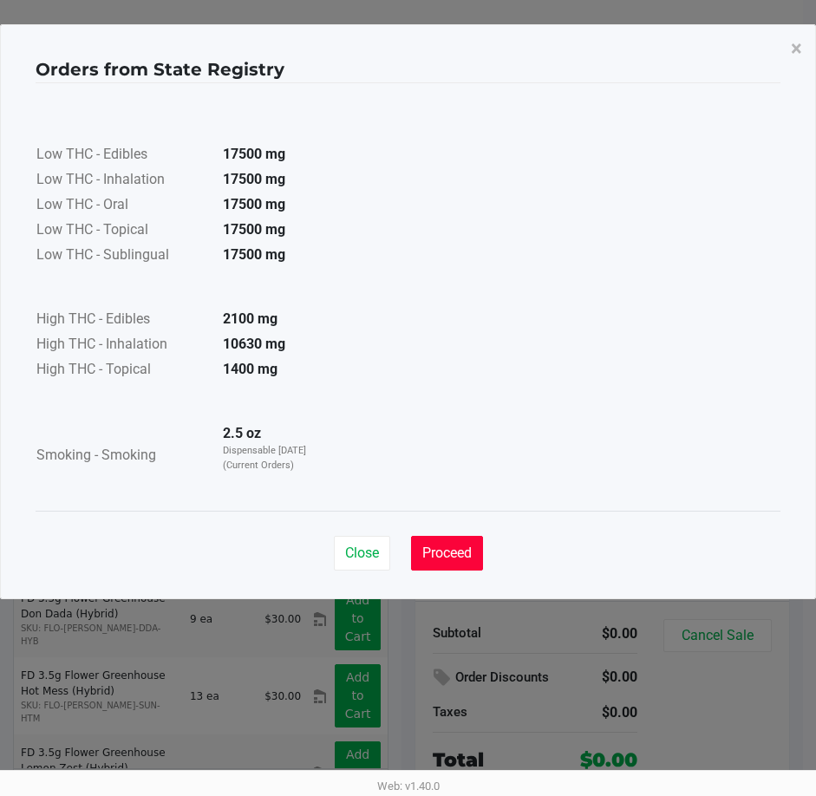
click at [448, 551] on span "Proceed" at bounding box center [446, 552] width 49 height 16
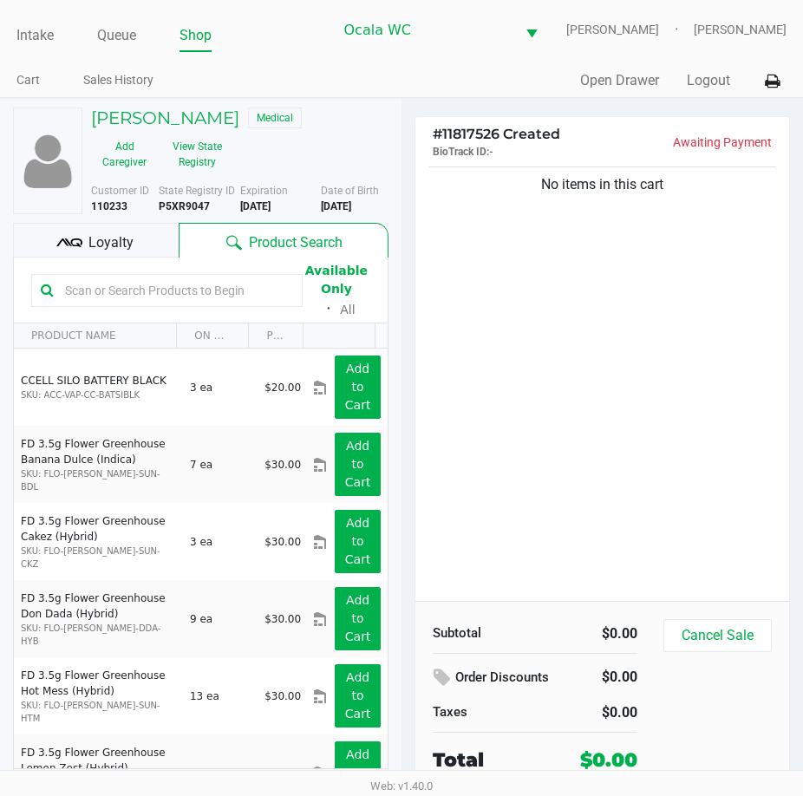
click at [110, 296] on input "text" at bounding box center [175, 290] width 235 height 26
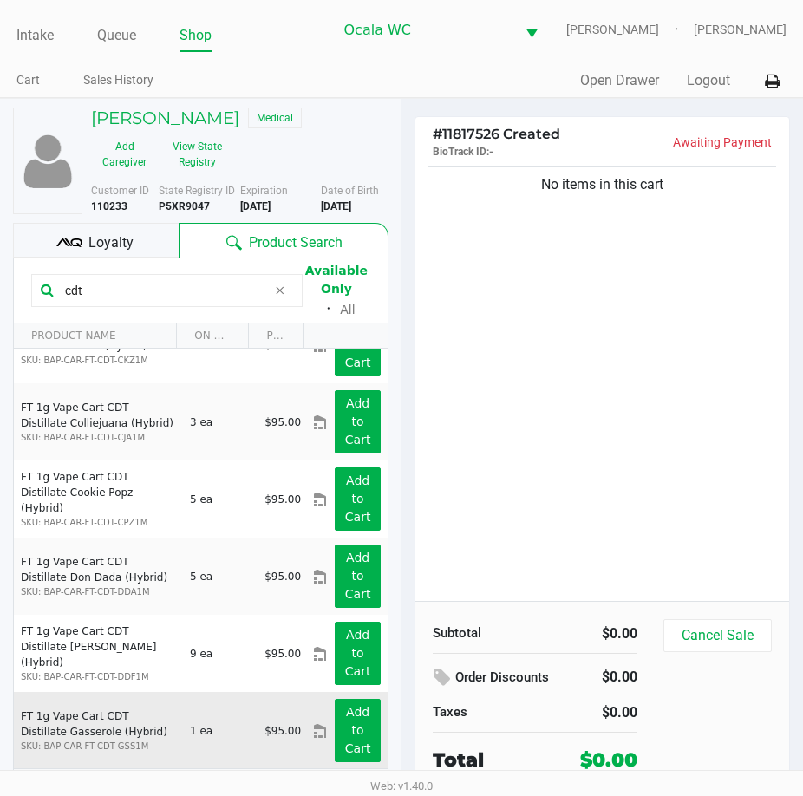
scroll to position [32, 0]
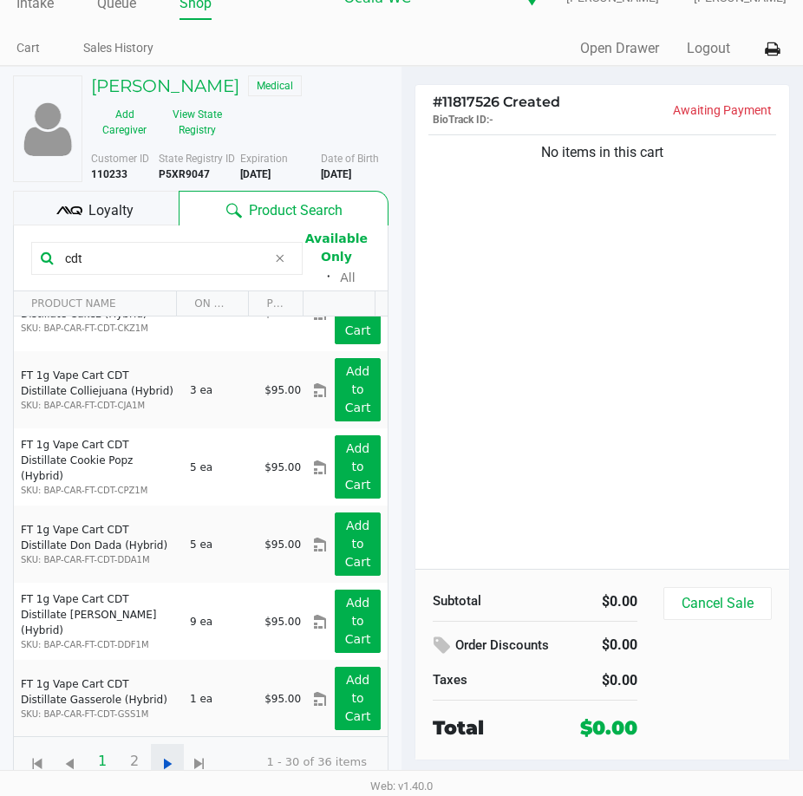
type input "cdt"
click at [177, 761] on span "Go to the next page" at bounding box center [168, 764] width 22 height 22
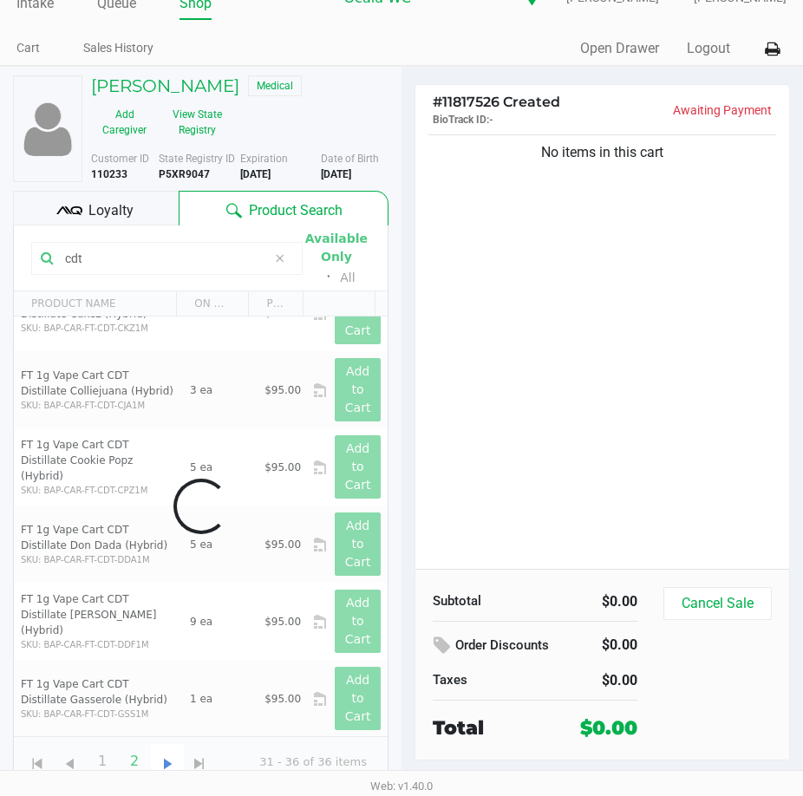
scroll to position [0, 0]
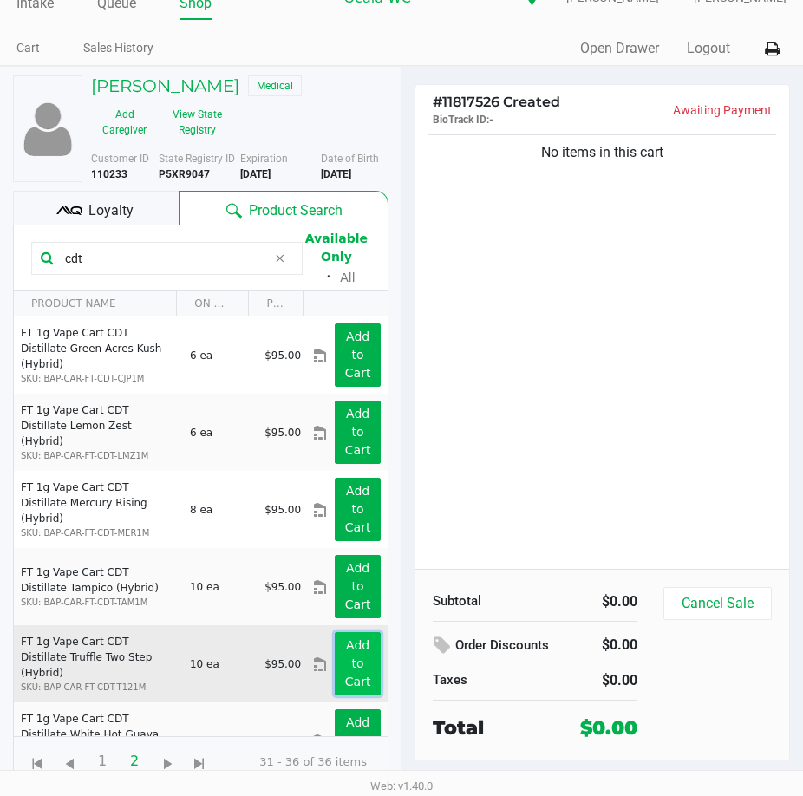
click at [345, 674] on app-button-loader "Add to Cart" at bounding box center [358, 663] width 26 height 50
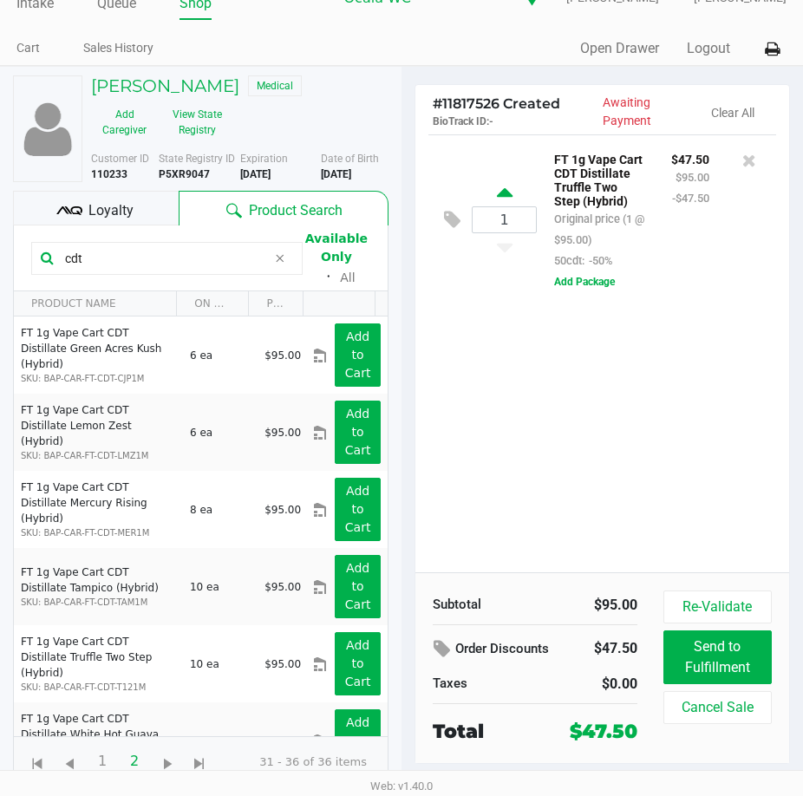
click at [502, 200] on icon at bounding box center [505, 196] width 16 height 22
type input "2"
click at [557, 425] on div "2 FT 1g Vape Cart CDT Distillate Truffle Two Step (Hybrid) Original price (2 @ …" at bounding box center [602, 353] width 374 height 438
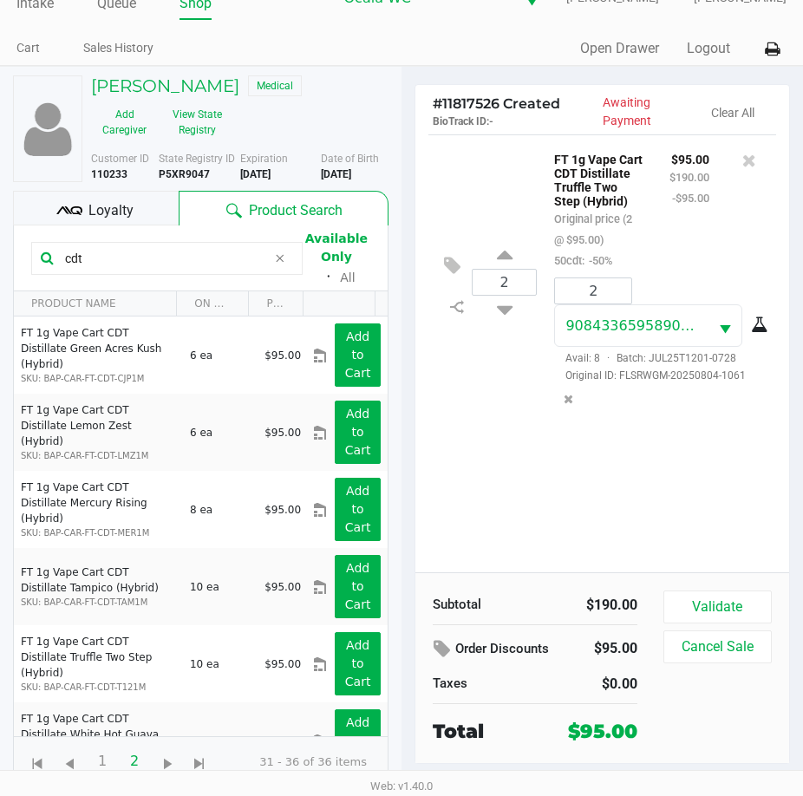
click at [110, 249] on input "cdt" at bounding box center [162, 258] width 209 height 26
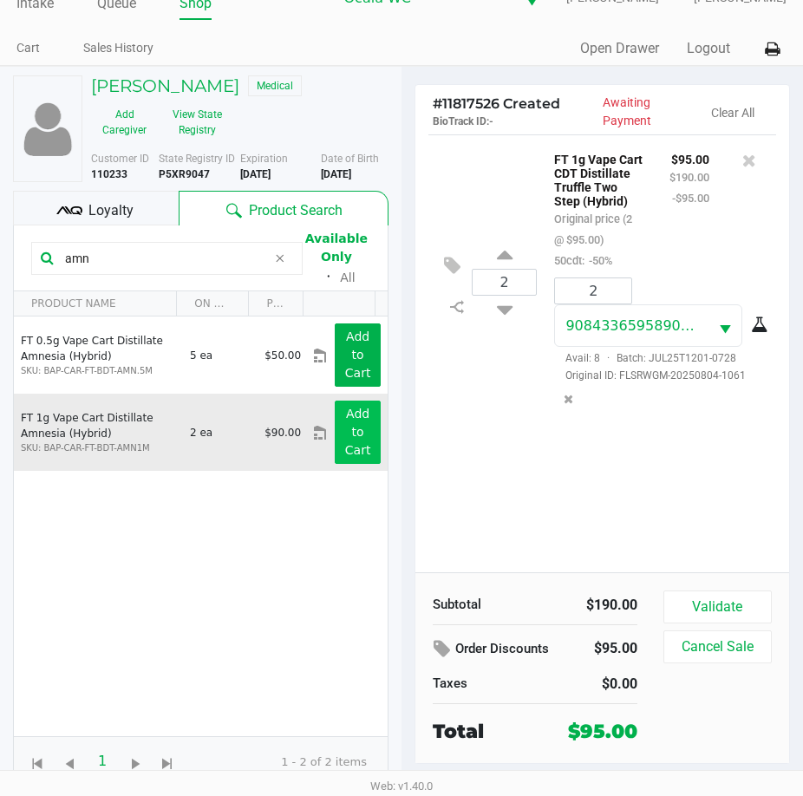
type input "amn"
click at [336, 438] on button "Add to Cart" at bounding box center [358, 432] width 46 height 63
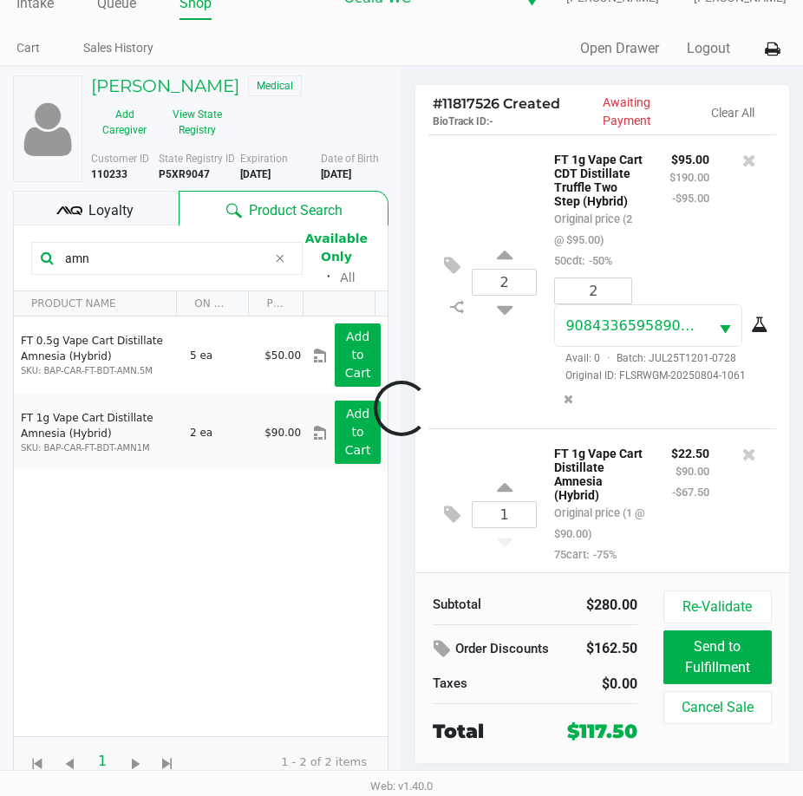
scroll to position [48, 0]
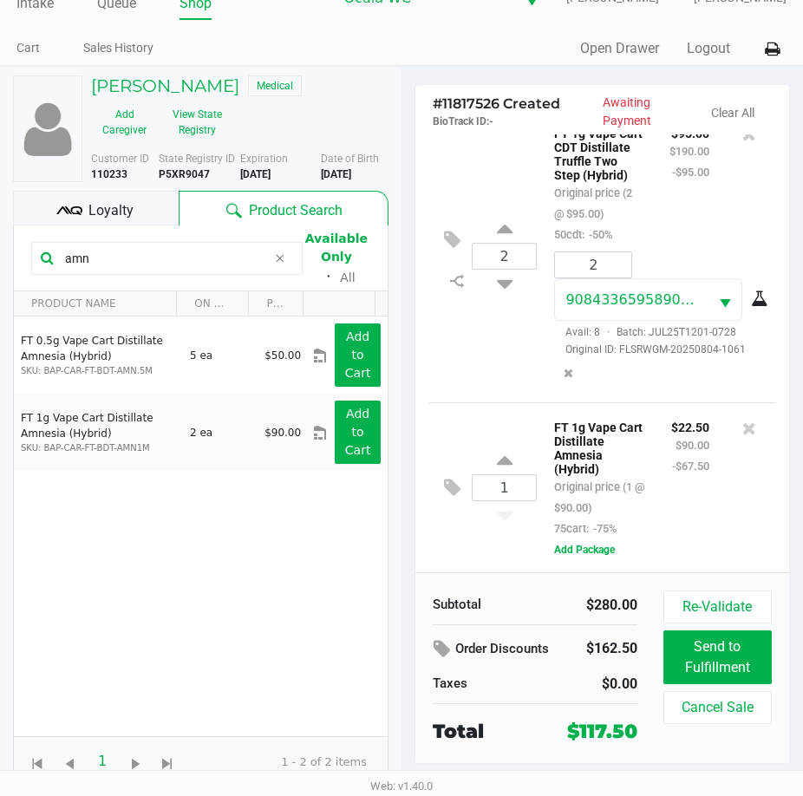
click at [480, 351] on div "2 FT 1g Vape Cart CDT Distillate Truffle Two Step (Hybrid) Original price (2 @ …" at bounding box center [602, 255] width 348 height 294
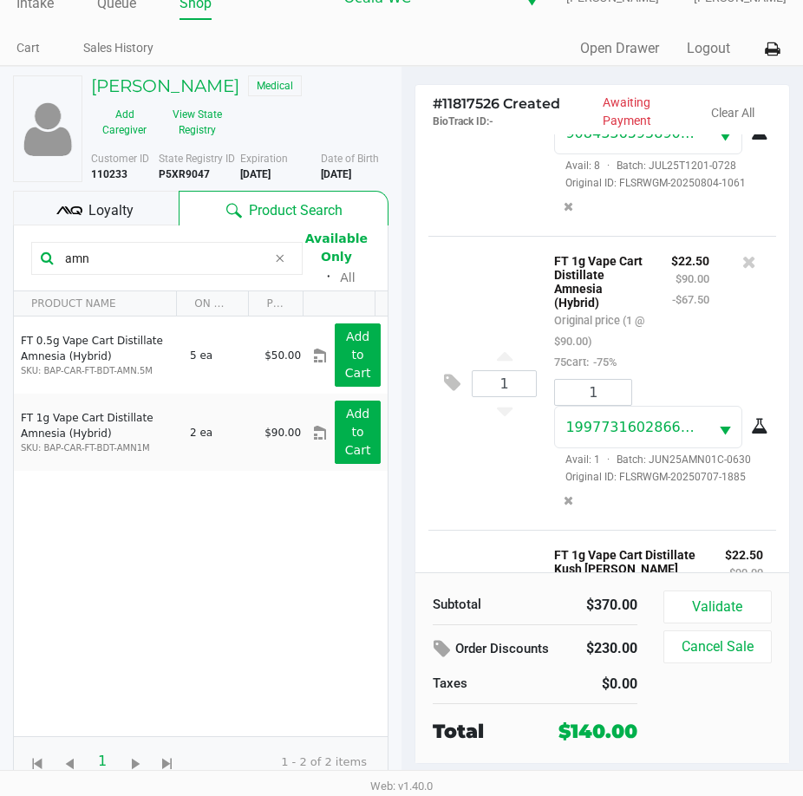
scroll to position [485, 0]
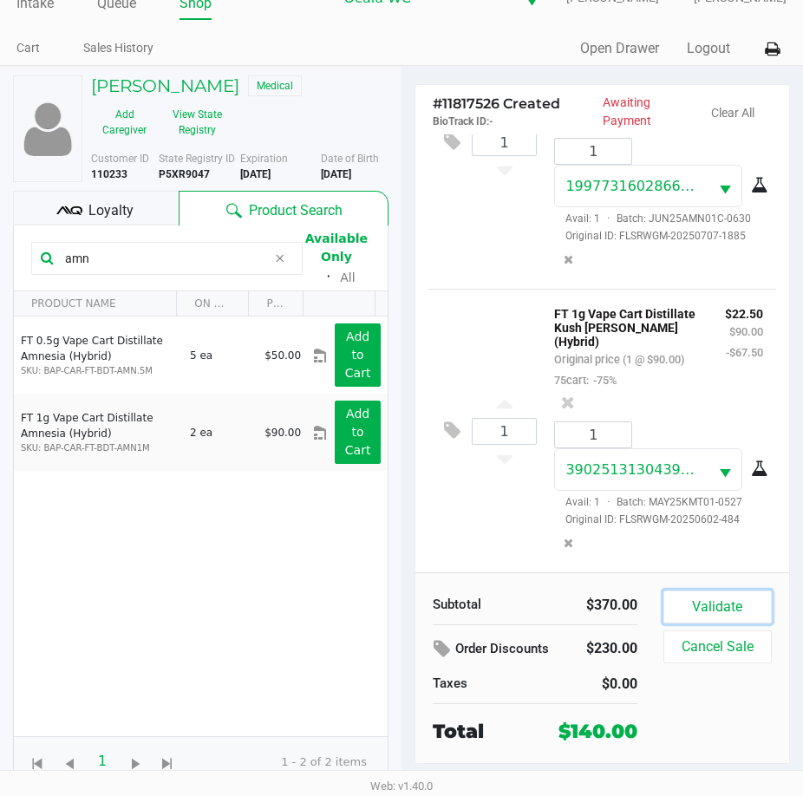
click at [713, 614] on button "Validate" at bounding box center [717, 606] width 108 height 33
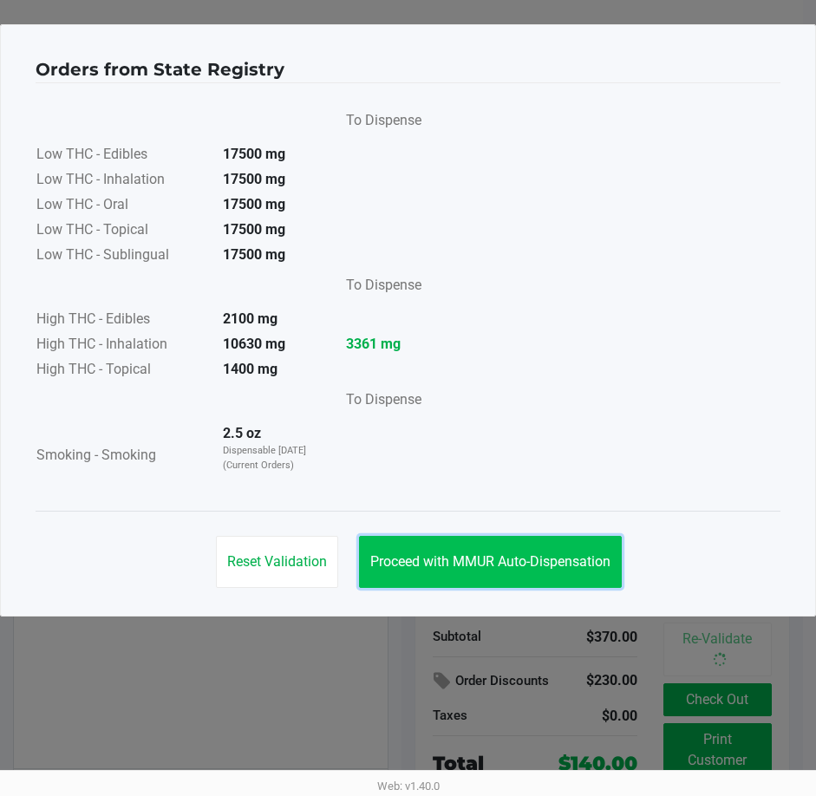
click at [478, 570] on button "Proceed with MMUR Auto-Dispensation" at bounding box center [490, 562] width 263 height 52
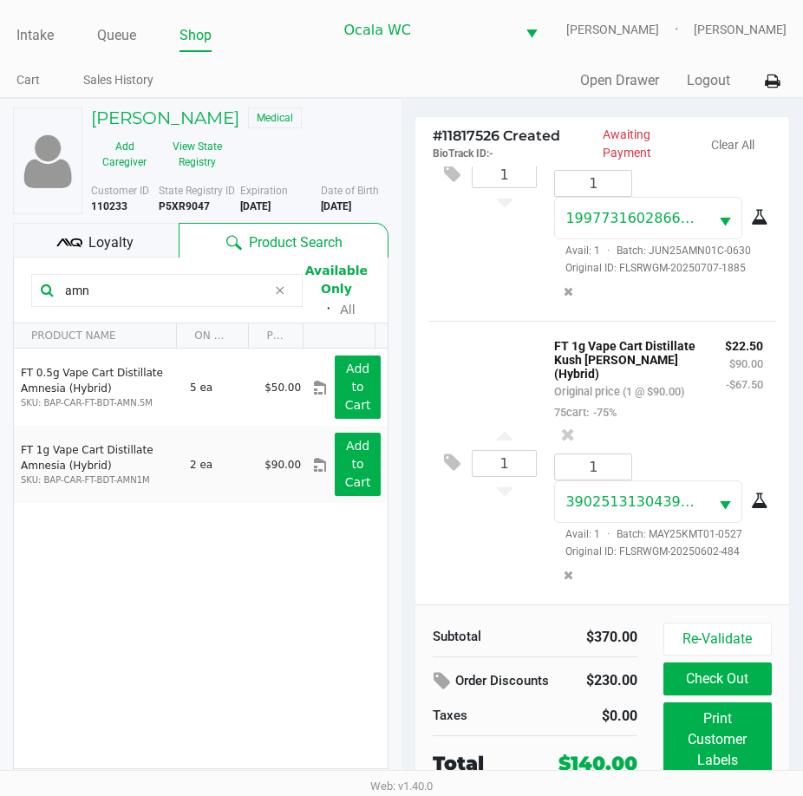
click at [86, 238] on div "Loyalty" at bounding box center [96, 240] width 166 height 35
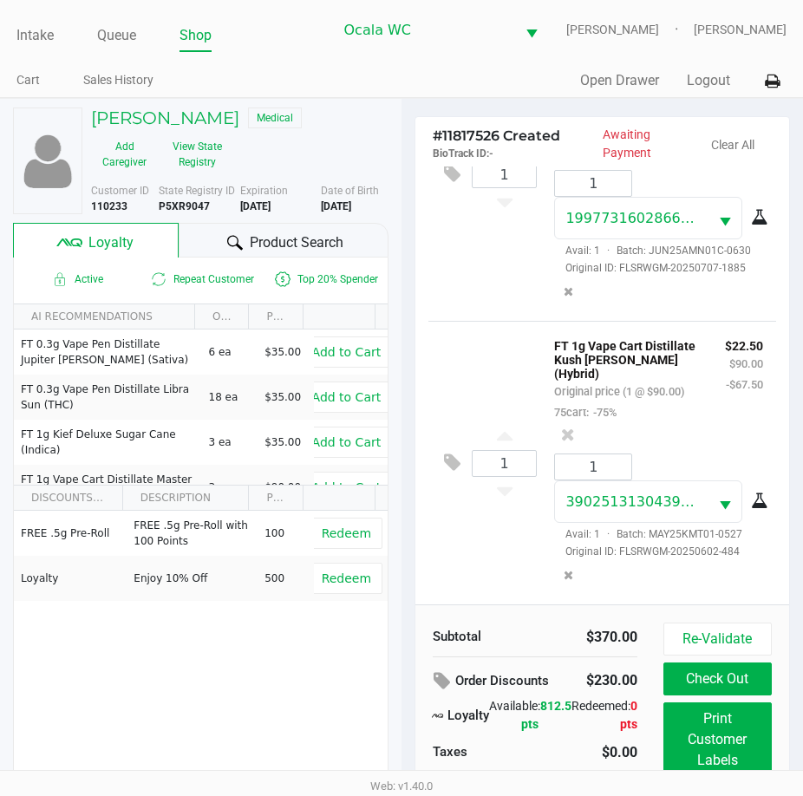
scroll to position [39, 0]
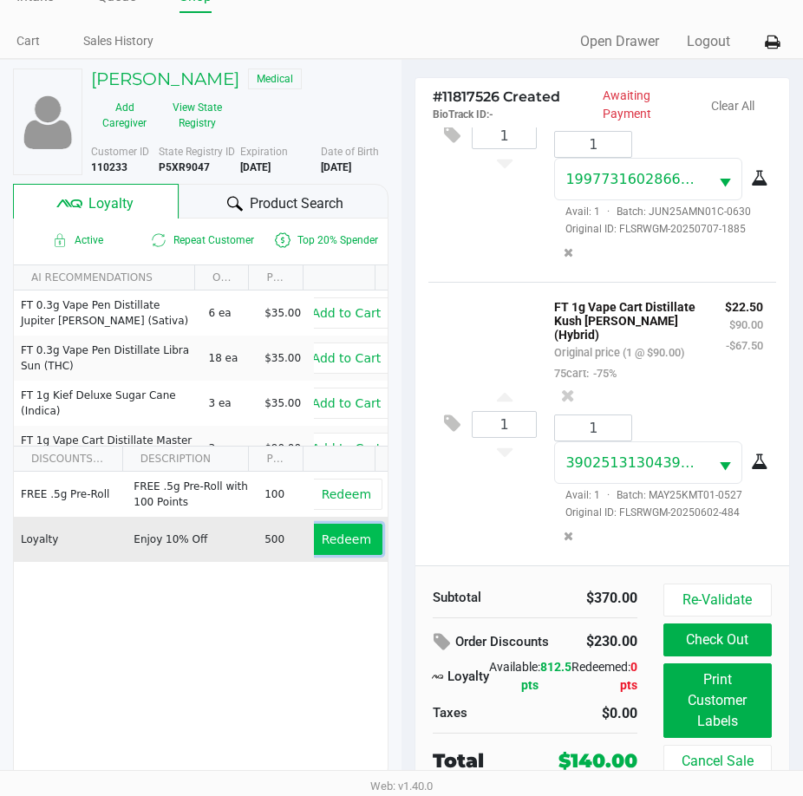
click at [335, 550] on button "Redeem" at bounding box center [346, 539] width 72 height 31
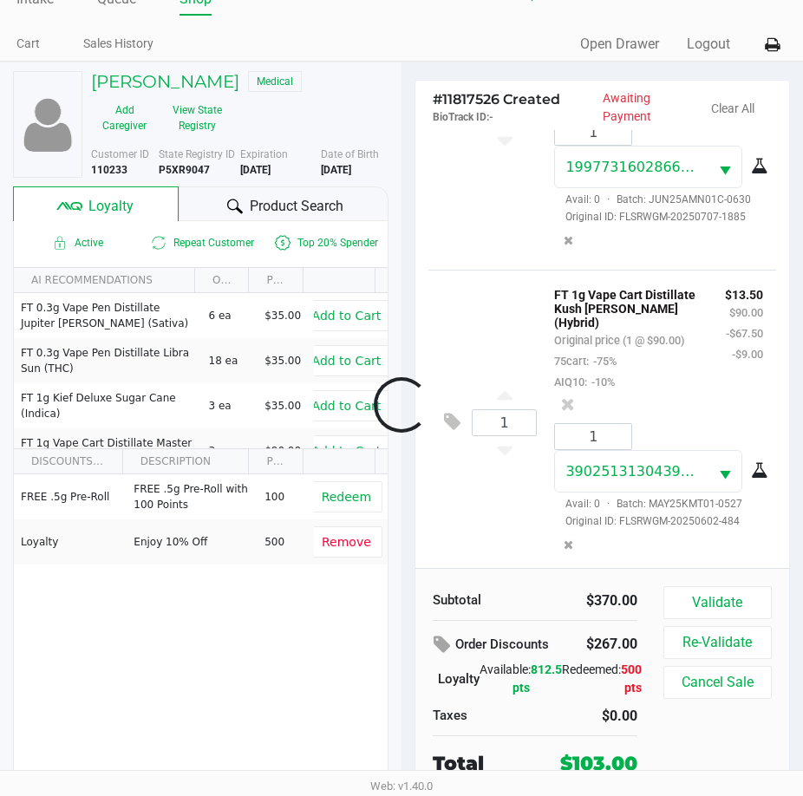
scroll to position [552, 0]
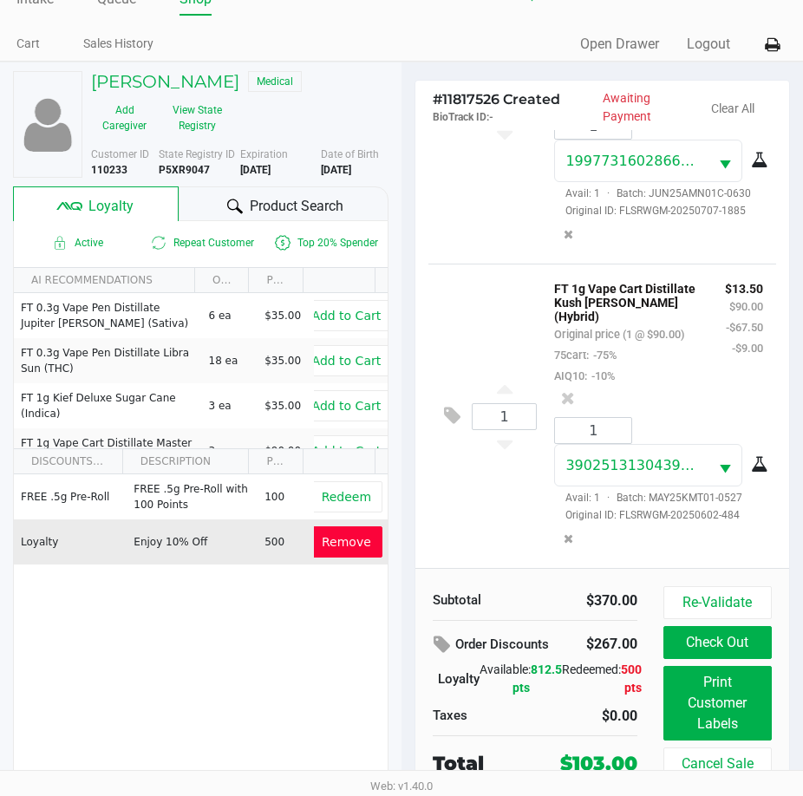
click at [332, 541] on span "Remove" at bounding box center [346, 542] width 49 height 14
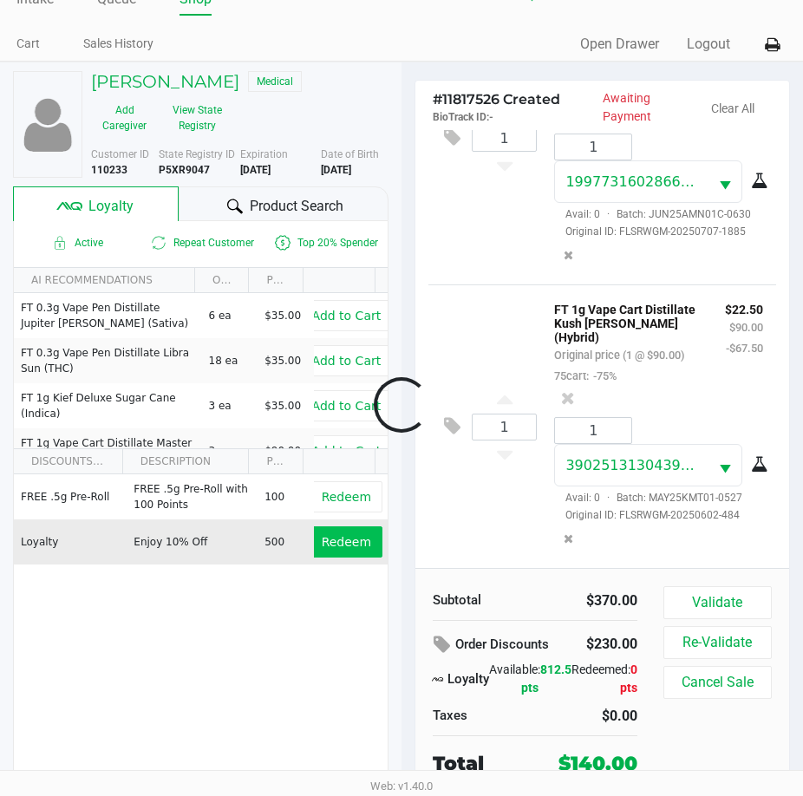
scroll to position [490, 0]
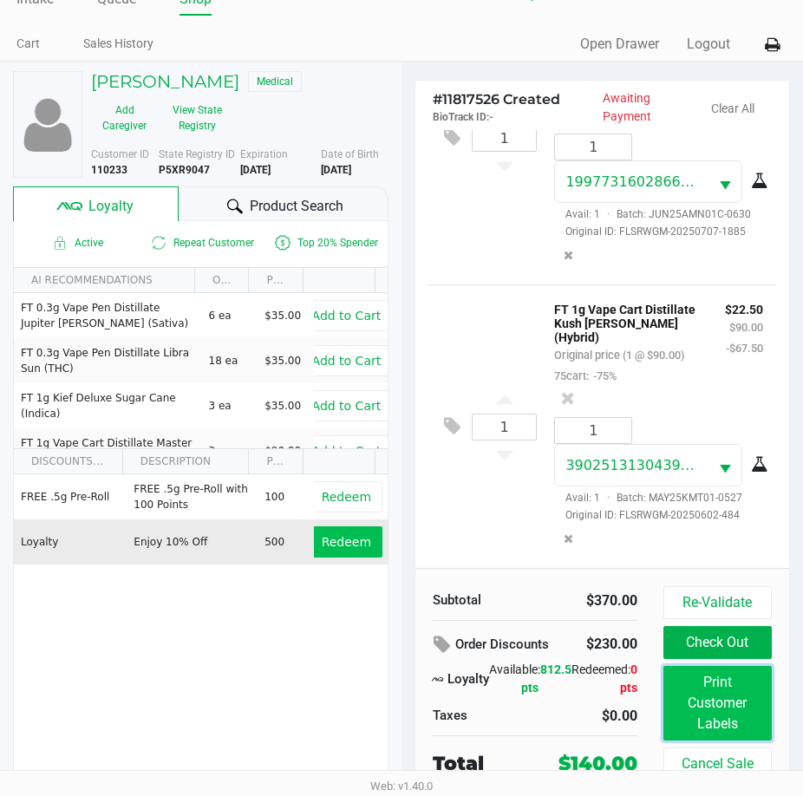
click at [709, 704] on button "Print Customer Labels" at bounding box center [717, 703] width 108 height 75
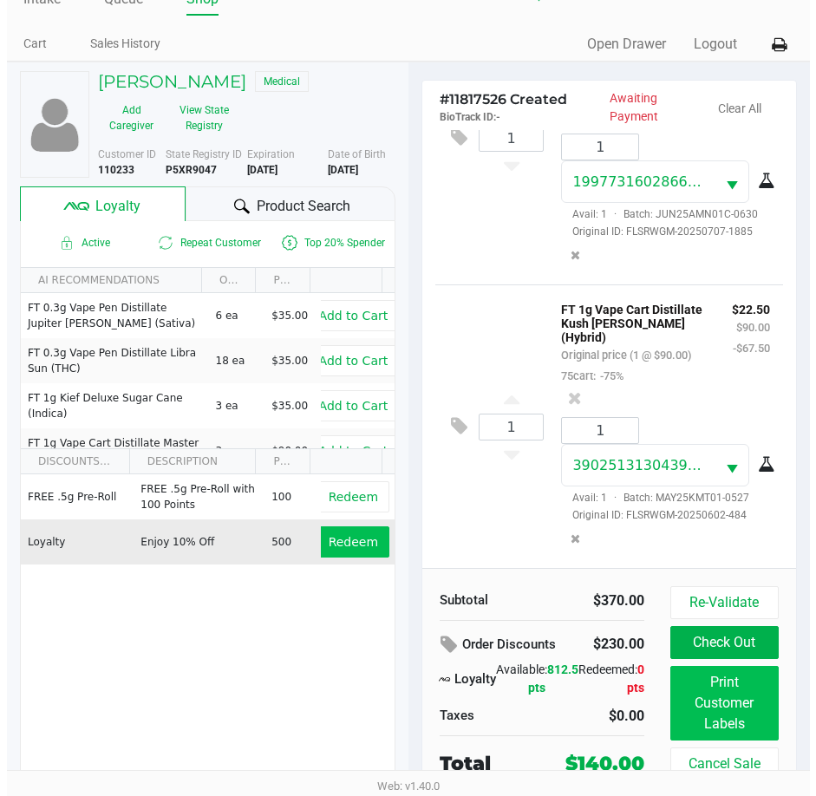
scroll to position [0, 0]
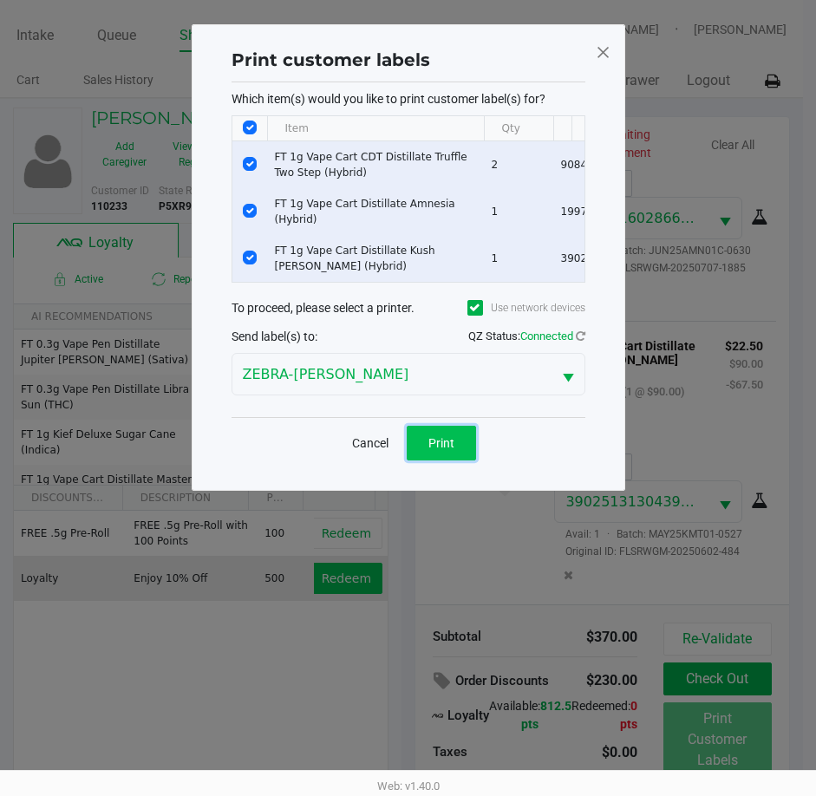
click at [426, 458] on button "Print" at bounding box center [441, 443] width 69 height 35
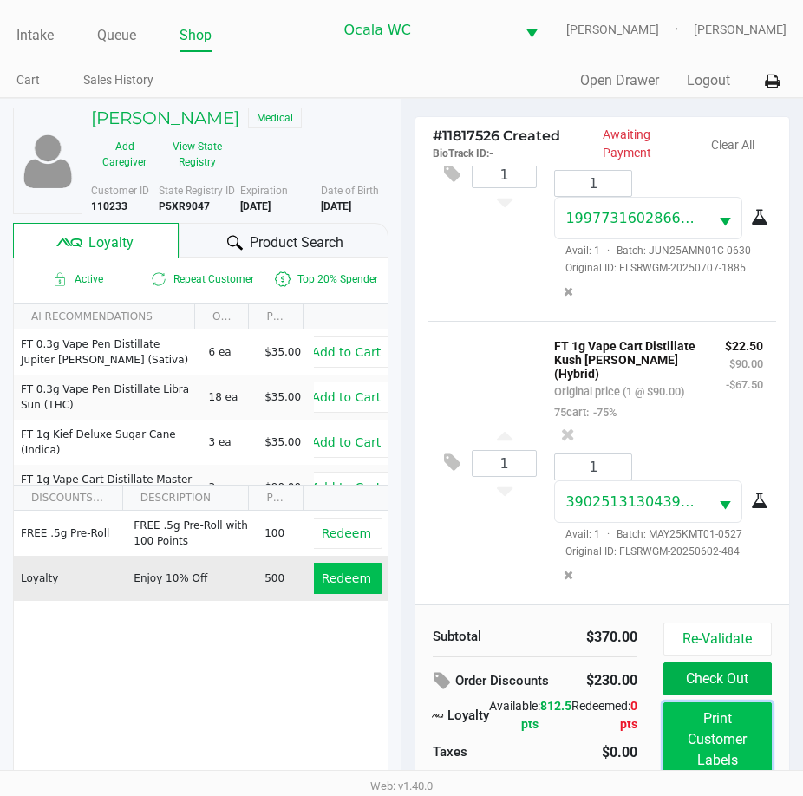
click at [733, 707] on button "Print Customer Labels" at bounding box center [717, 739] width 108 height 75
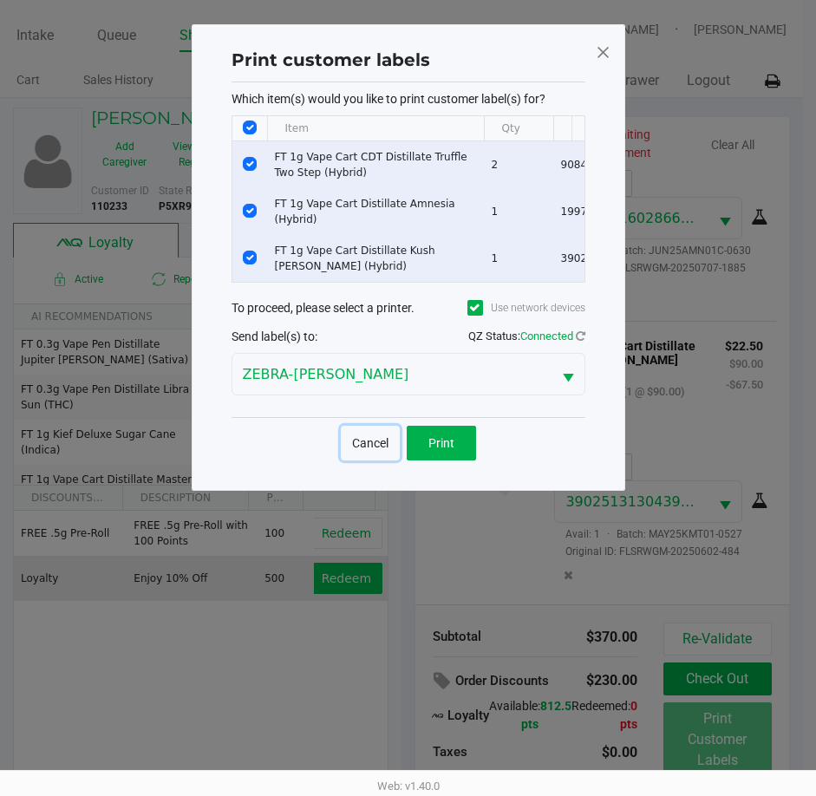
click at [369, 453] on button "Cancel" at bounding box center [370, 443] width 59 height 35
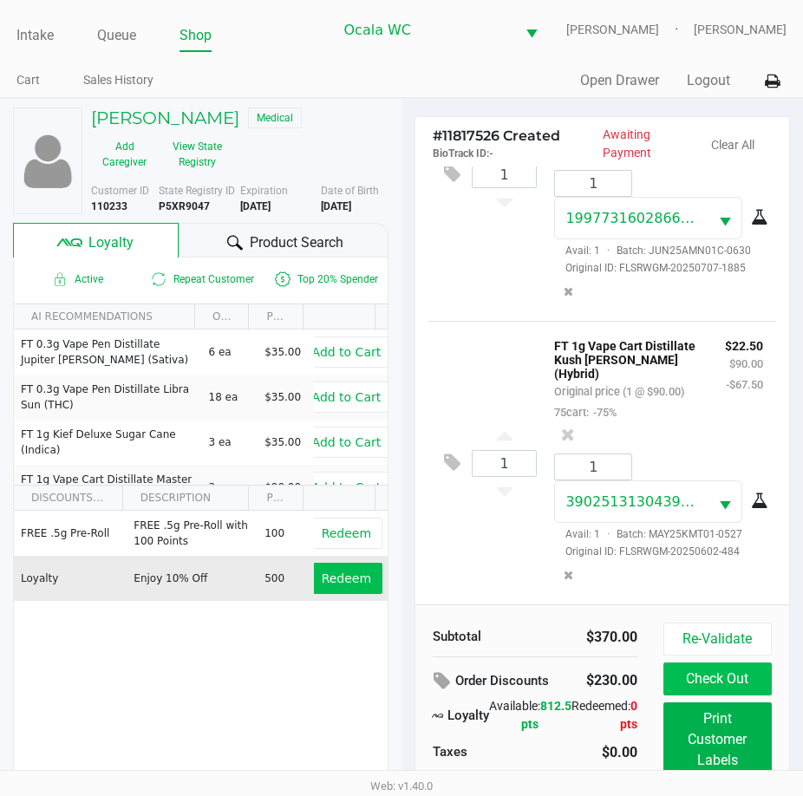
click at [747, 678] on button "Check Out" at bounding box center [717, 678] width 108 height 33
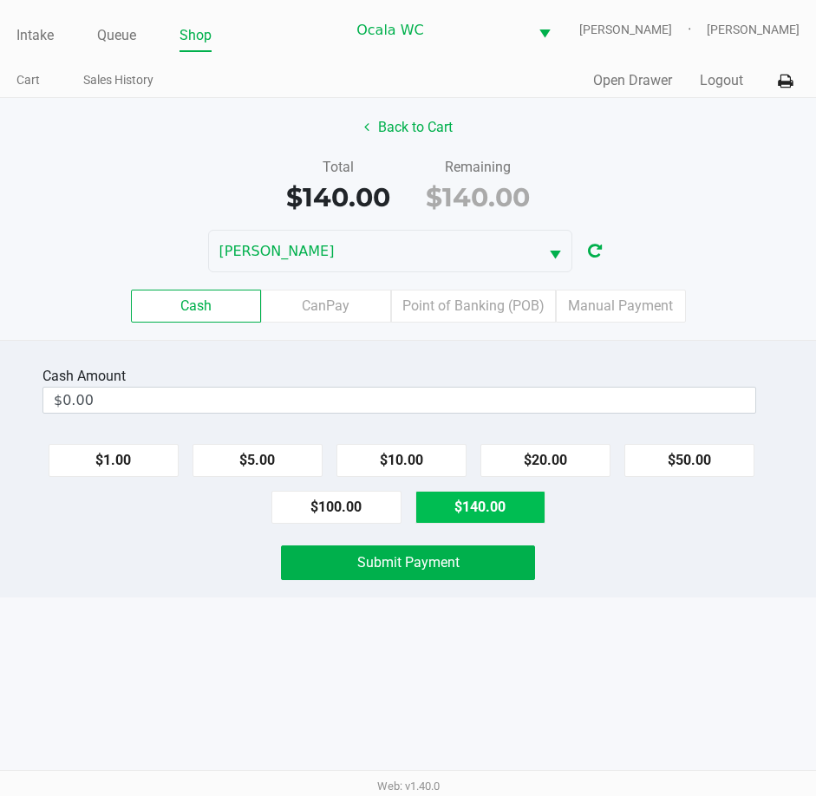
click at [472, 513] on button "$140.00" at bounding box center [480, 507] width 130 height 33
type input "$140.00"
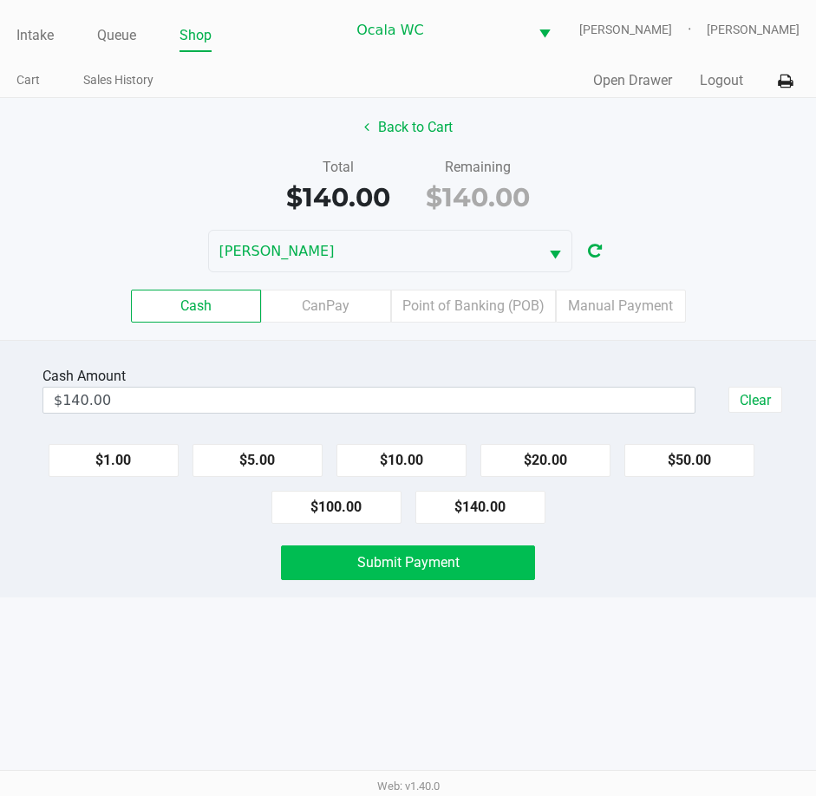
click at [428, 577] on button "Submit Payment" at bounding box center [408, 562] width 255 height 35
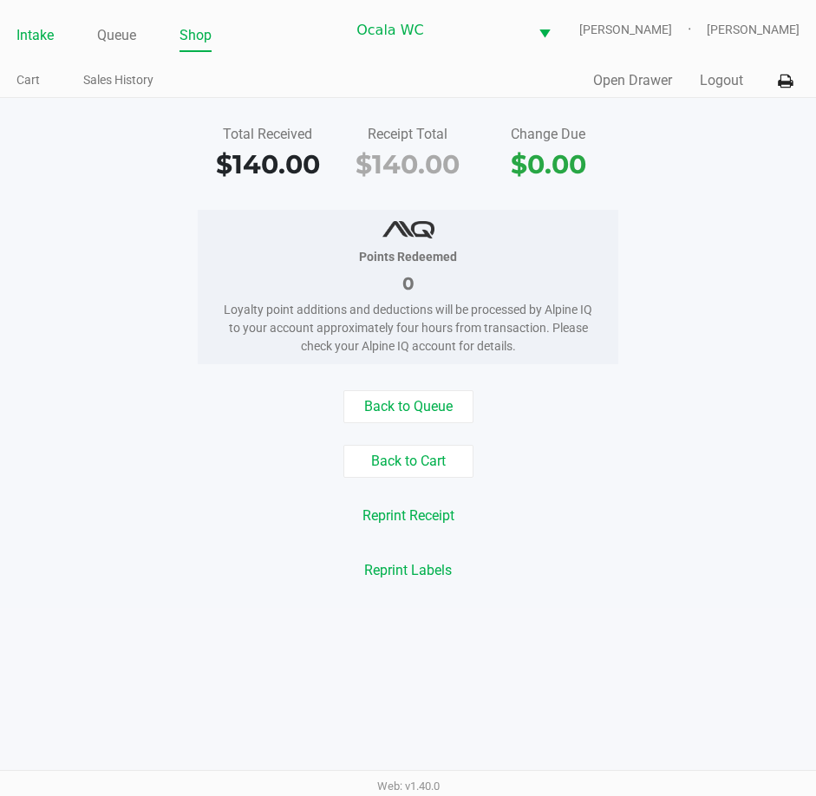
click at [16, 31] on link "Intake" at bounding box center [34, 35] width 37 height 24
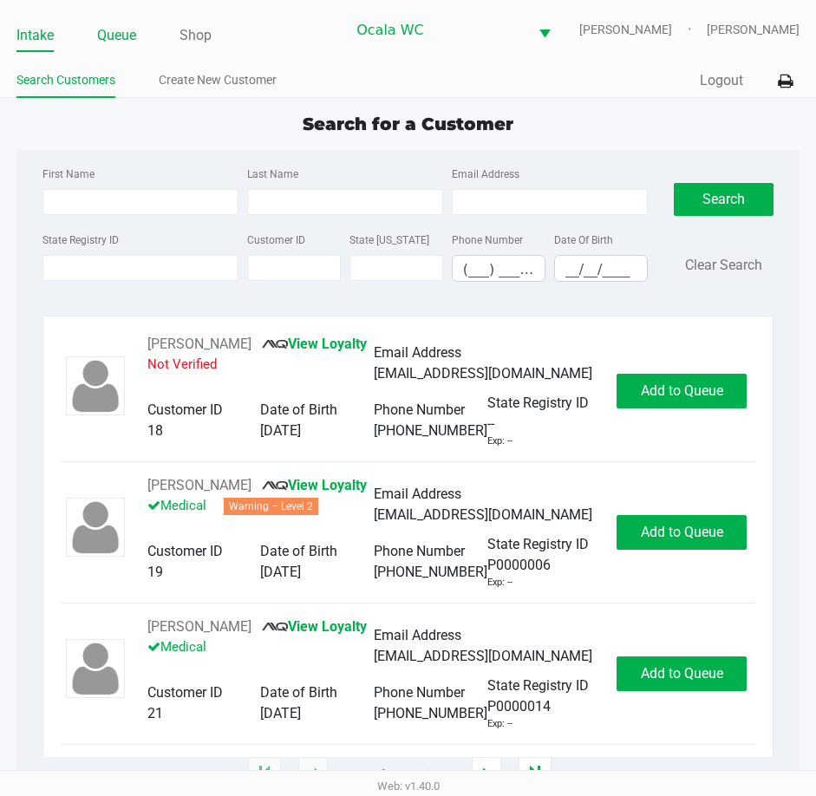
click at [123, 33] on link "Queue" at bounding box center [116, 35] width 39 height 24
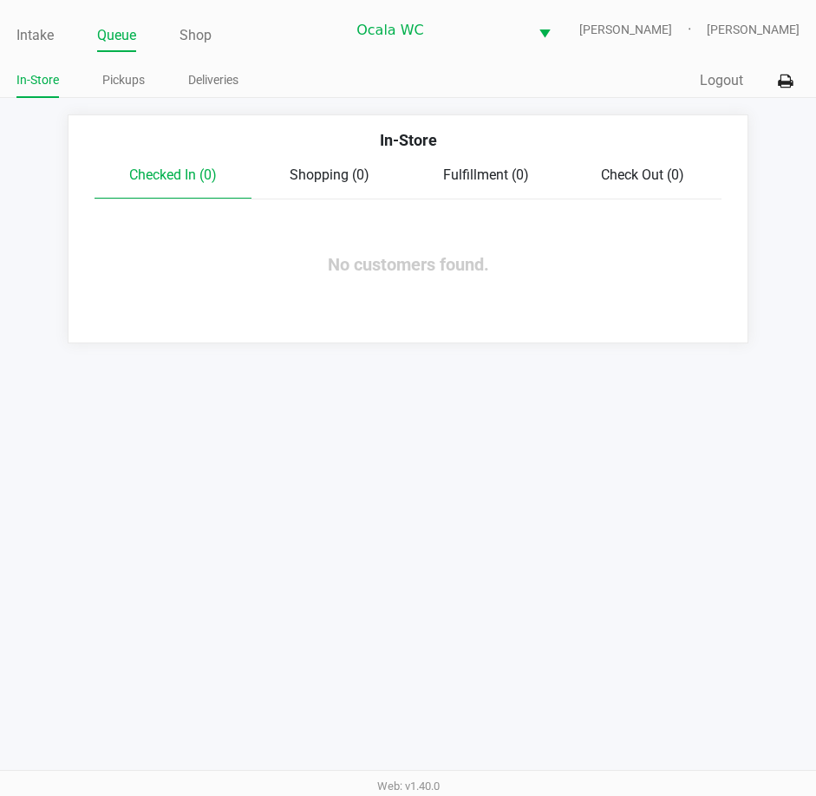
click at [10, 35] on div "Intake Queue Shop Ocala WC BRANDY-CLARK John Laughlin In-Store Pickups Deliveri…" at bounding box center [408, 49] width 816 height 98
click at [36, 35] on link "Intake" at bounding box center [34, 35] width 37 height 24
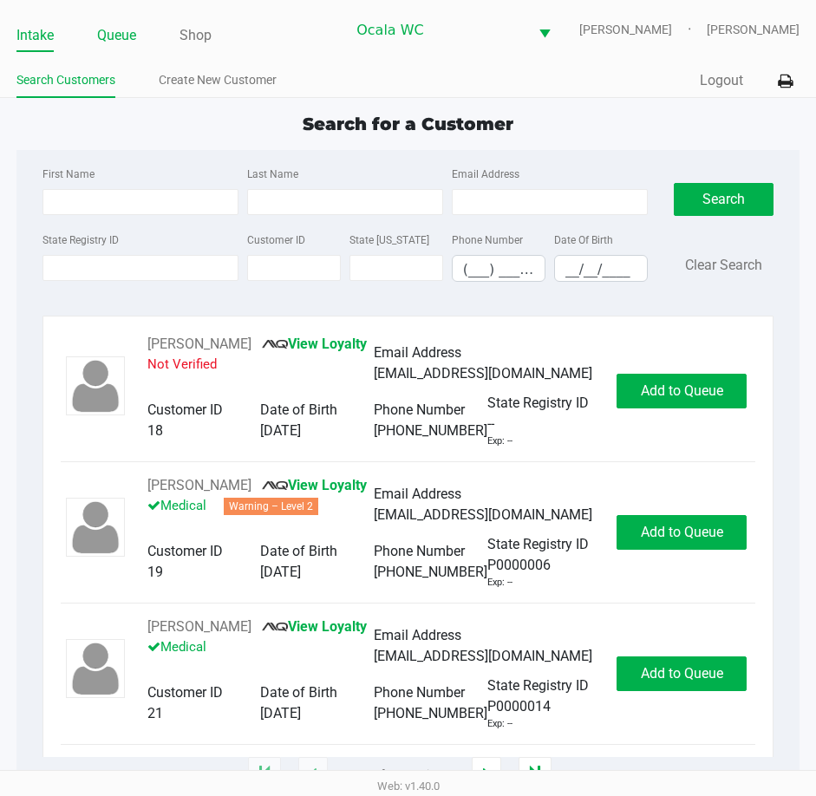
click at [118, 32] on link "Queue" at bounding box center [116, 35] width 39 height 24
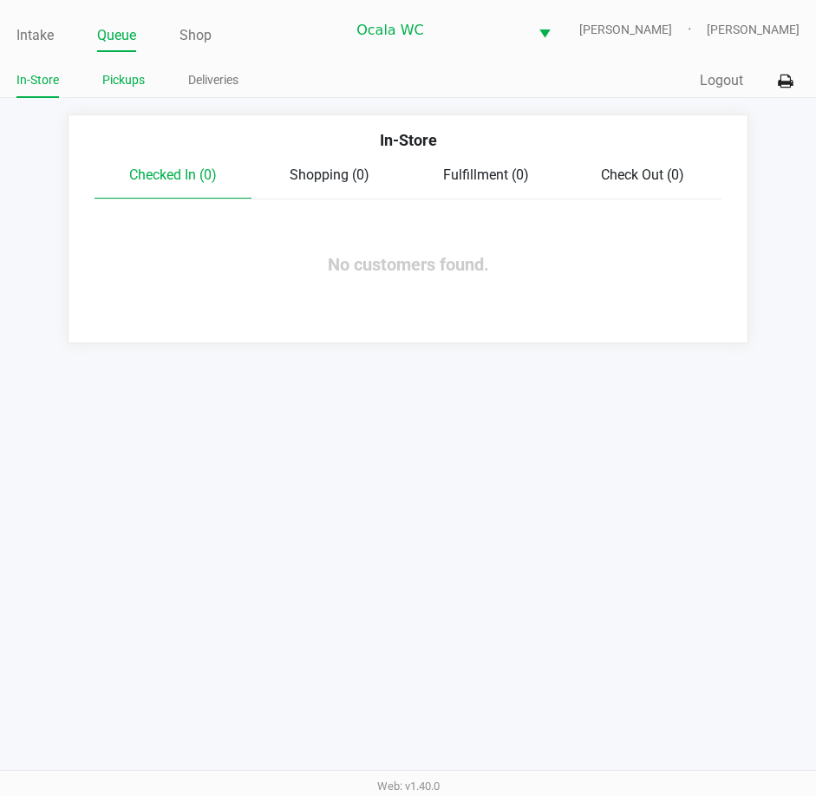
click at [117, 69] on link "Pickups" at bounding box center [123, 80] width 42 height 22
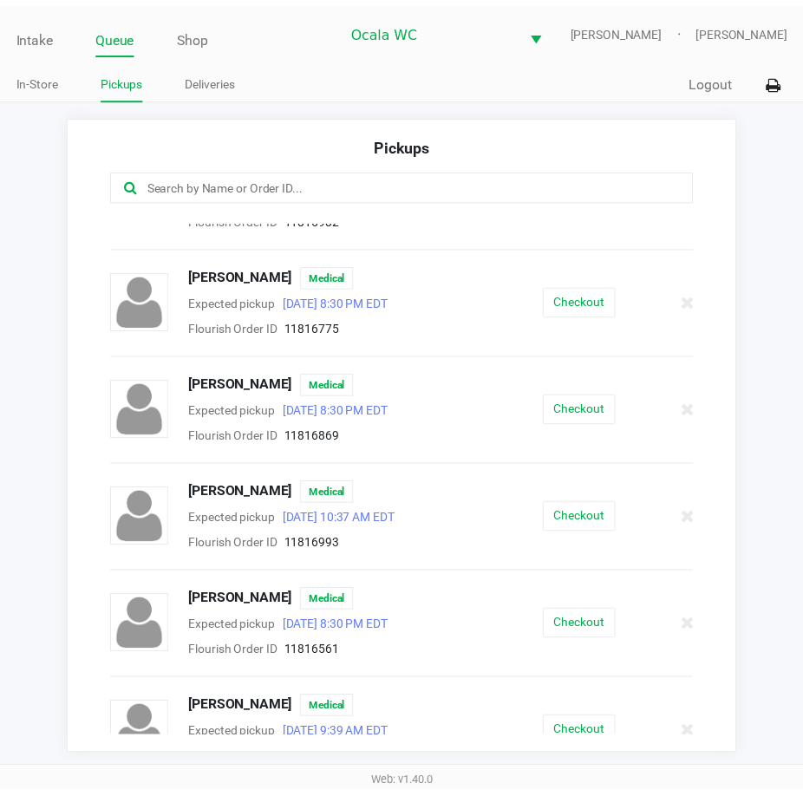
scroll to position [856, 0]
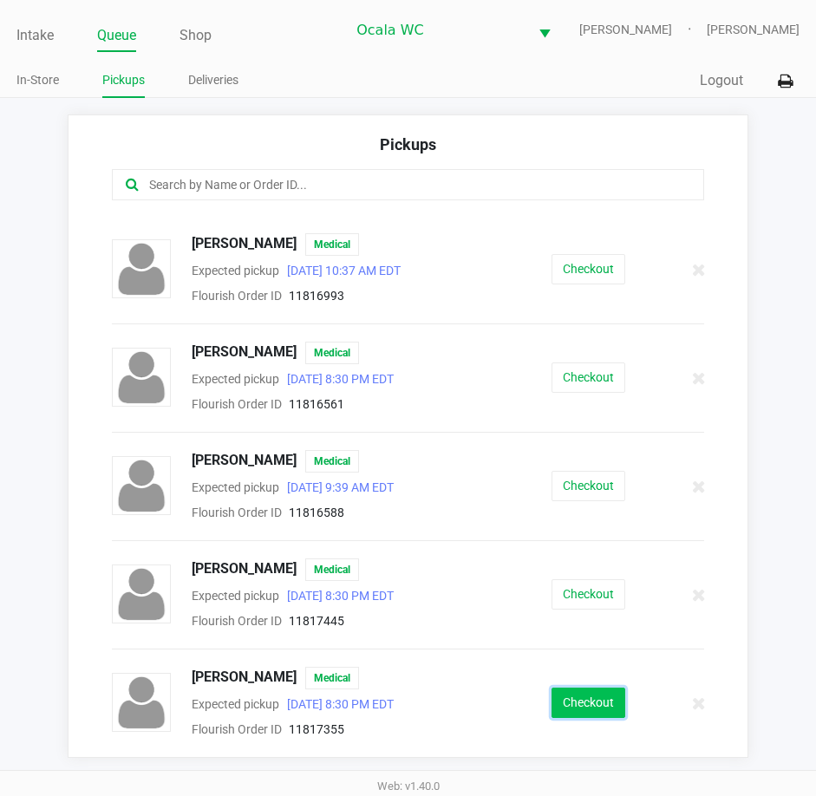
click at [574, 693] on button "Checkout" at bounding box center [588, 702] width 74 height 30
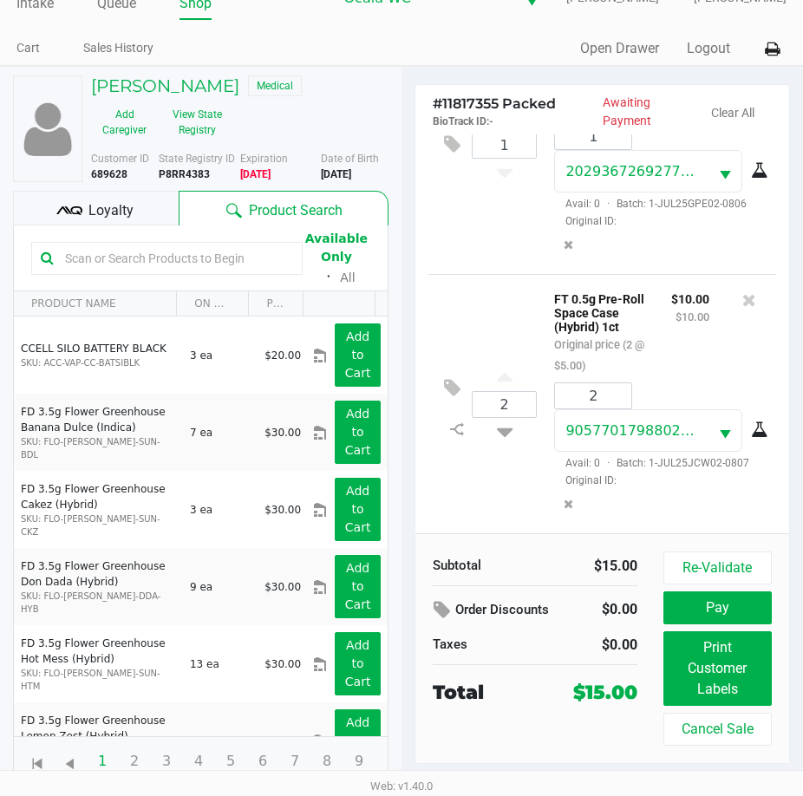
scroll to position [147, 0]
click at [101, 201] on span "Loyalty" at bounding box center [110, 210] width 45 height 21
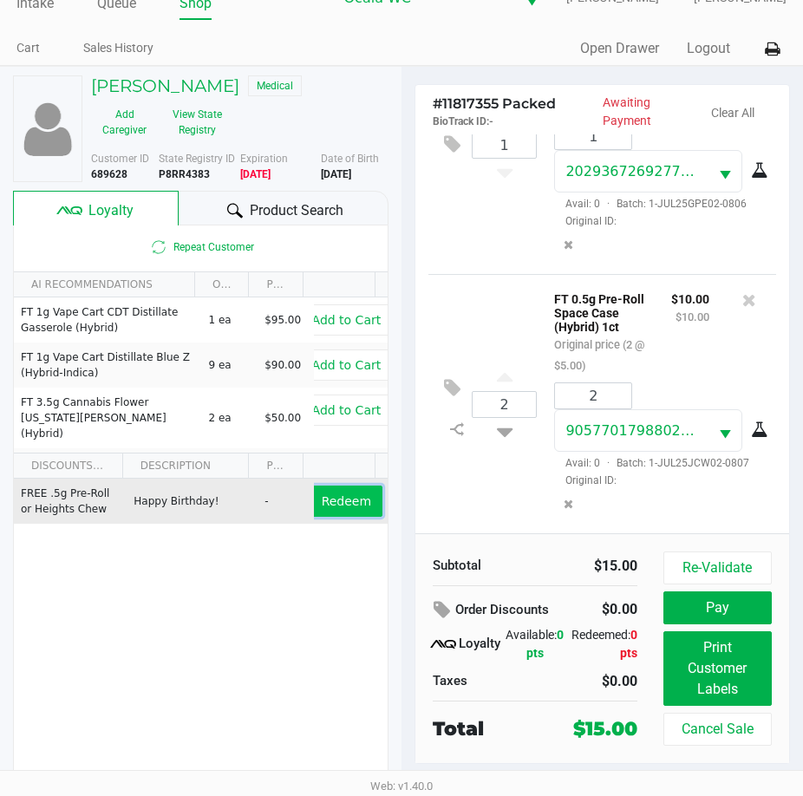
click at [337, 504] on span "Redeem" at bounding box center [346, 501] width 49 height 14
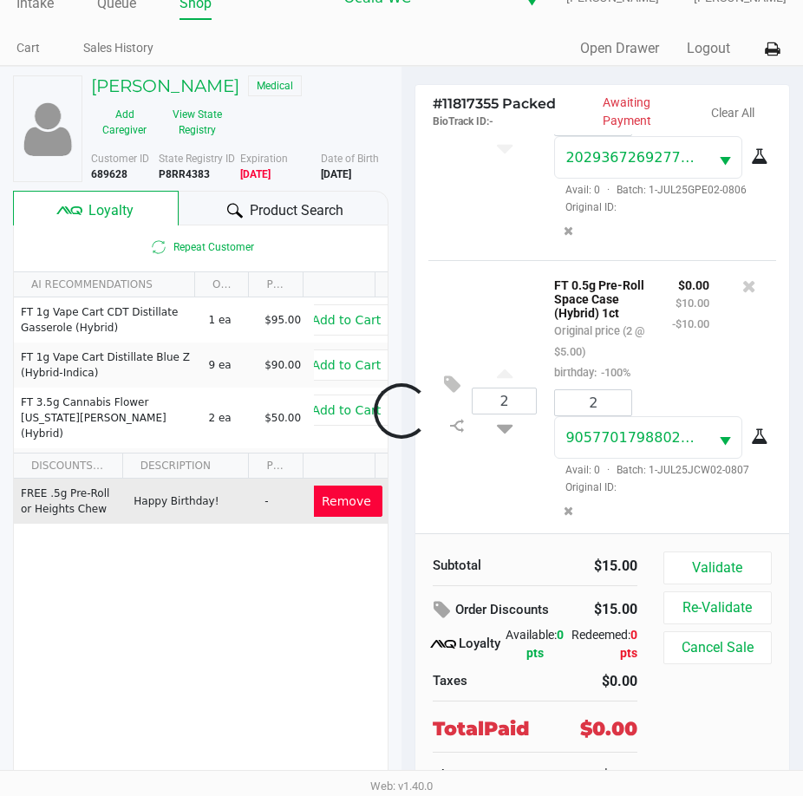
scroll to position [217, 0]
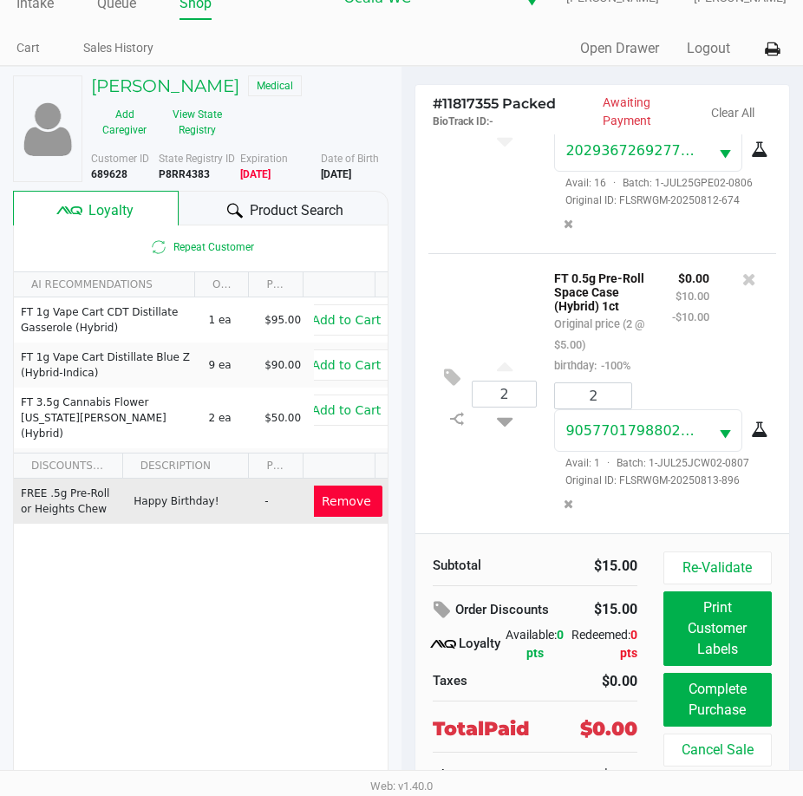
click at [343, 498] on span "Remove" at bounding box center [346, 501] width 49 height 14
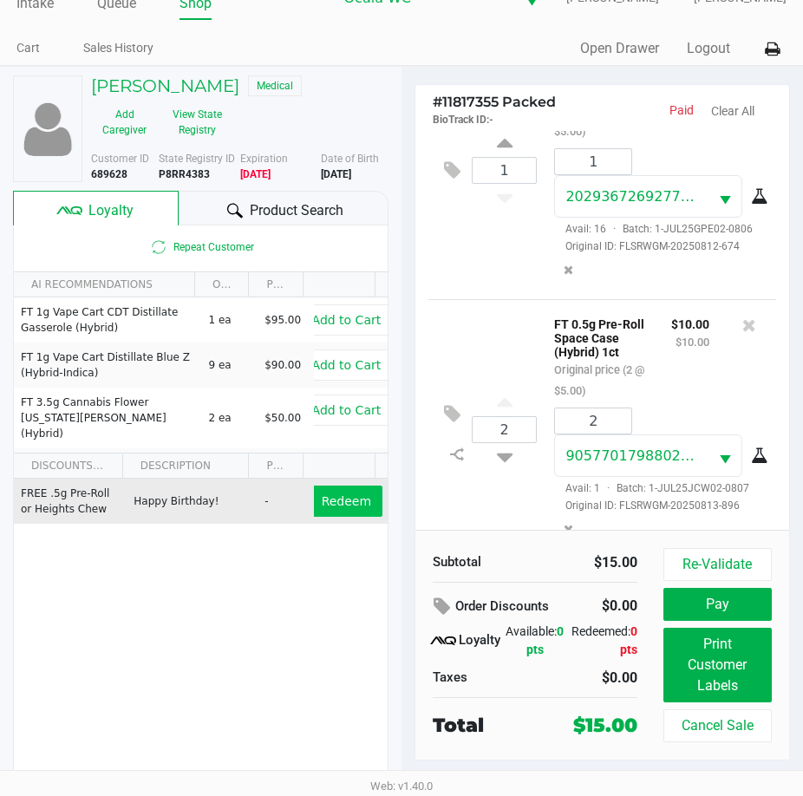
scroll to position [0, 0]
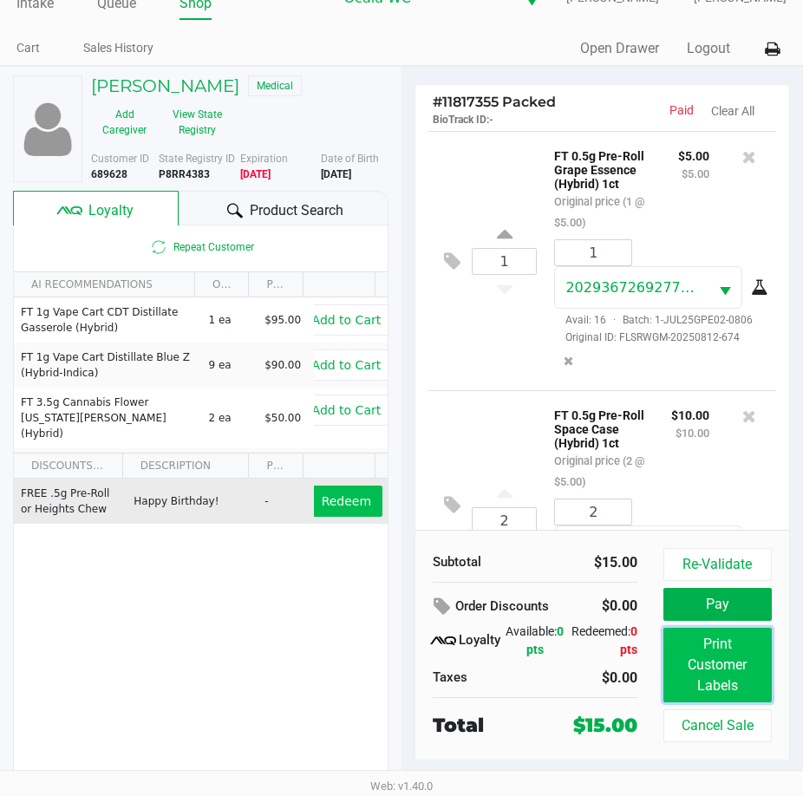
click at [738, 688] on button "Print Customer Labels" at bounding box center [717, 665] width 108 height 75
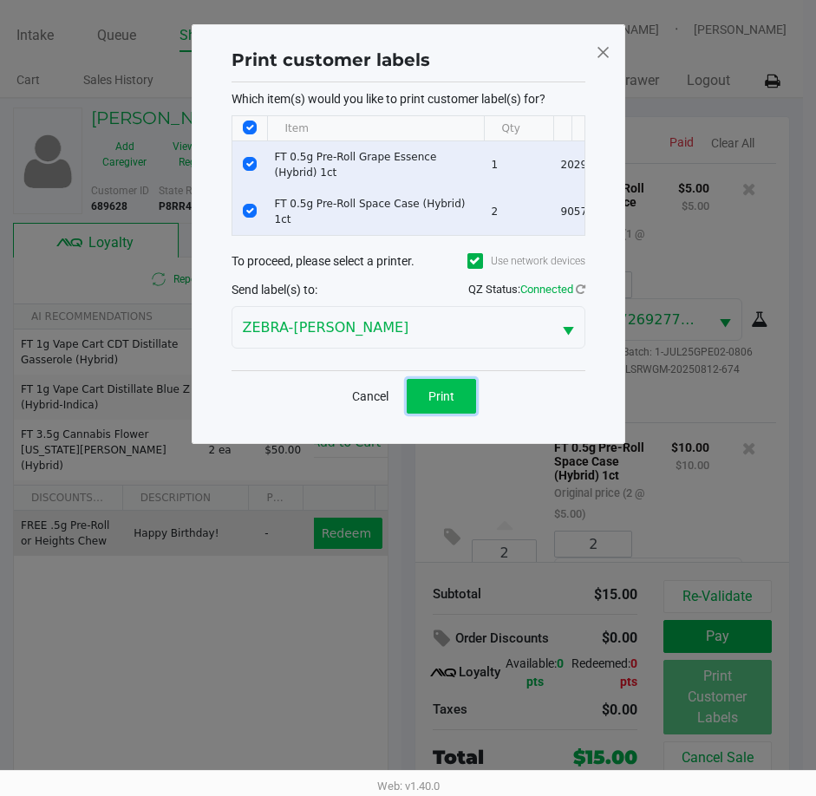
click at [426, 411] on button "Print" at bounding box center [441, 396] width 69 height 35
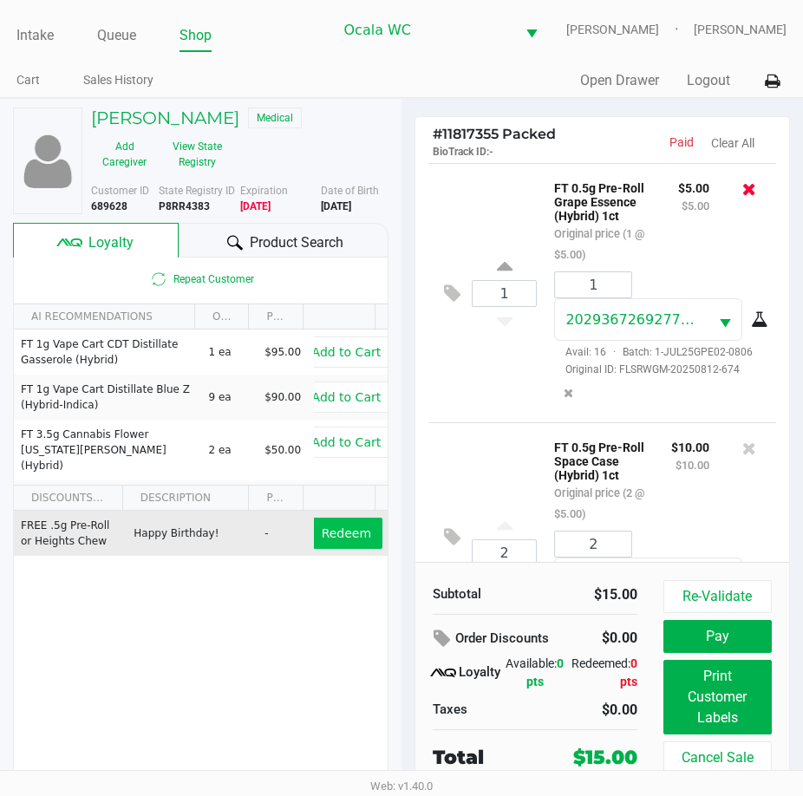
click at [742, 191] on icon at bounding box center [749, 188] width 14 height 17
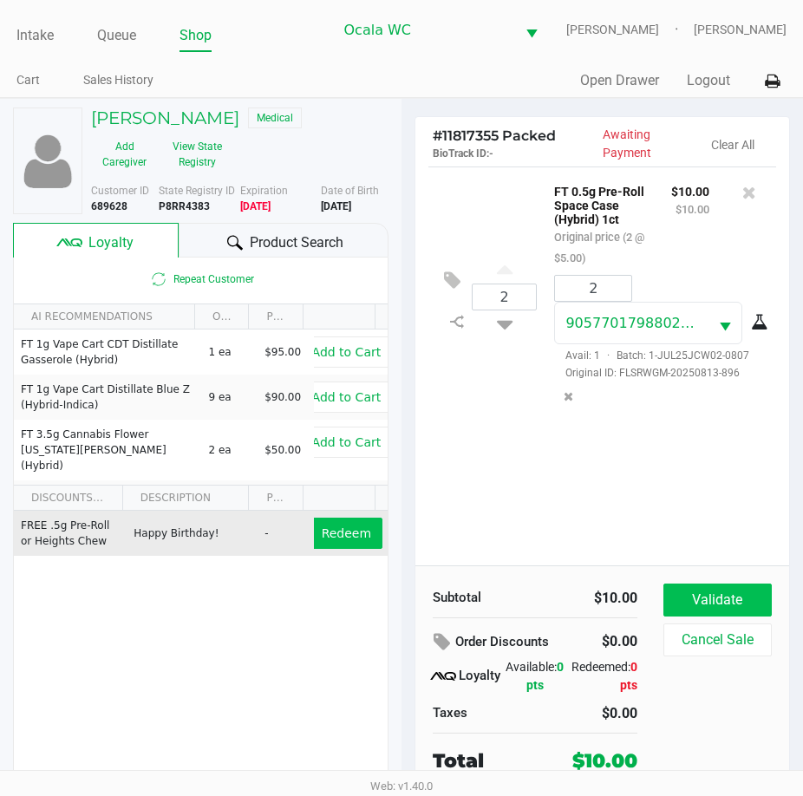
click at [720, 606] on button "Validate" at bounding box center [717, 599] width 108 height 33
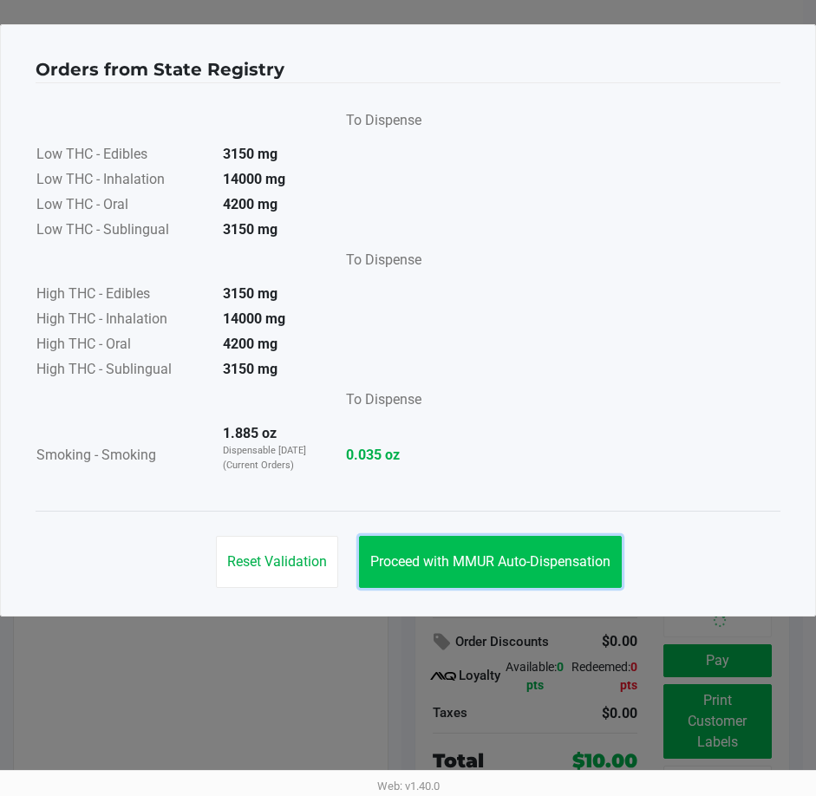
click at [550, 557] on span "Proceed with MMUR Auto-Dispensation" at bounding box center [490, 561] width 240 height 16
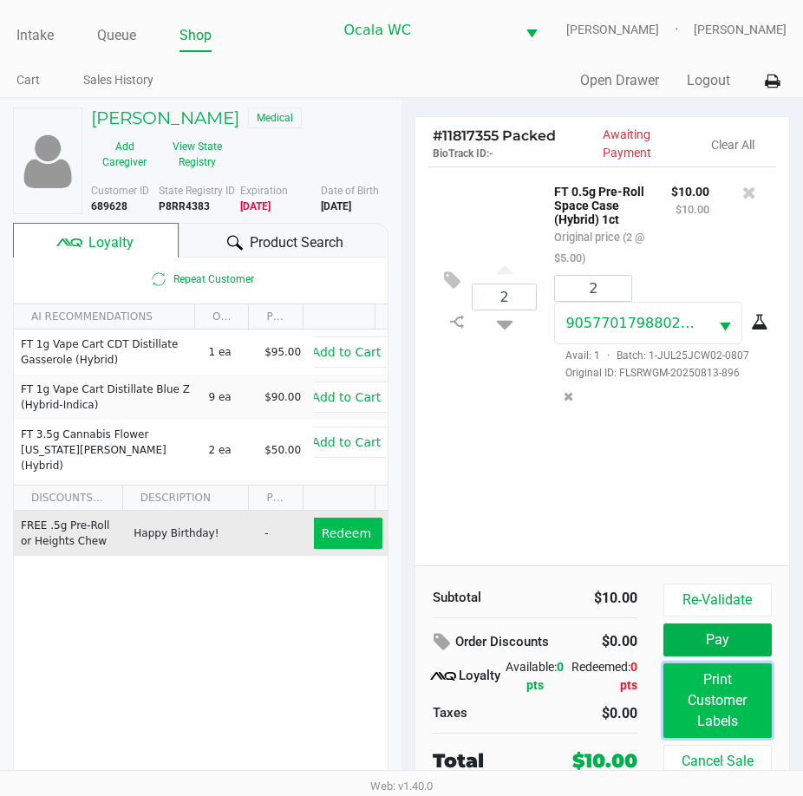
click at [735, 668] on button "Print Customer Labels" at bounding box center [717, 700] width 108 height 75
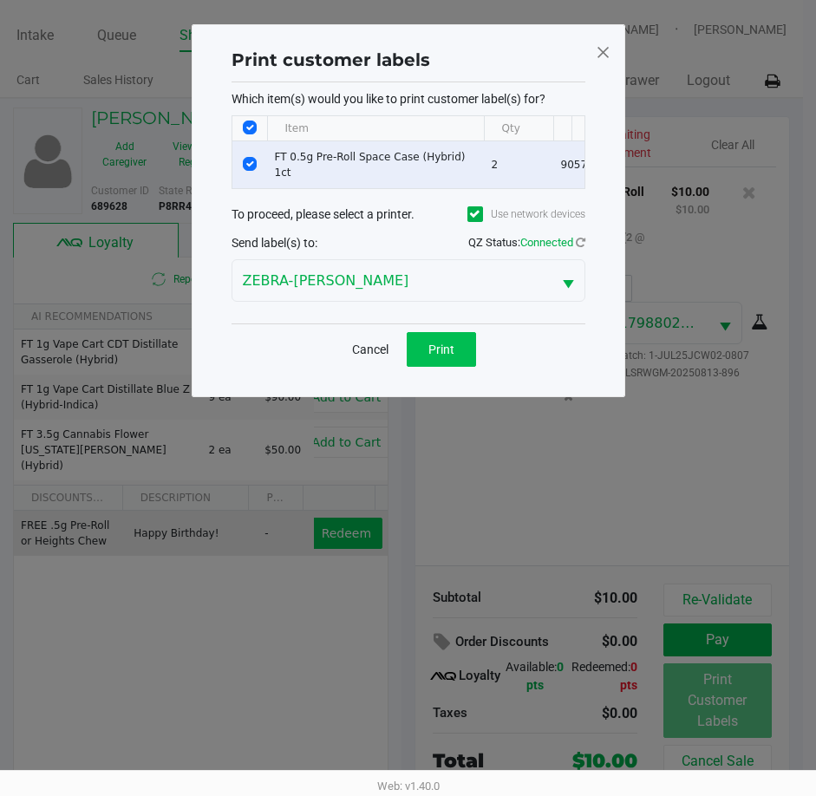
click at [450, 356] on span "Print" at bounding box center [441, 349] width 26 height 14
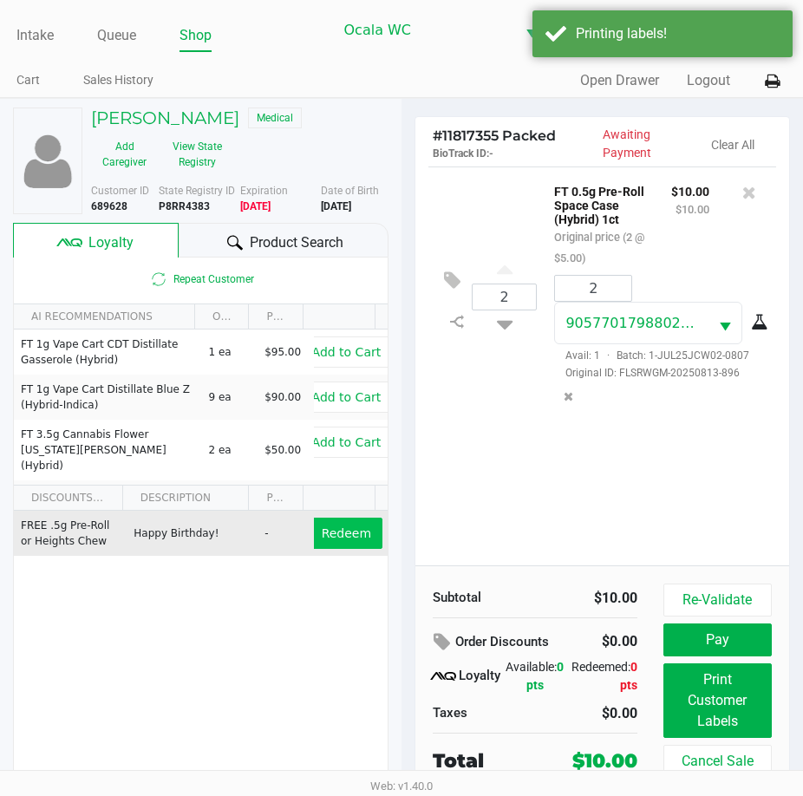
click at [729, 649] on button "Pay" at bounding box center [717, 639] width 108 height 33
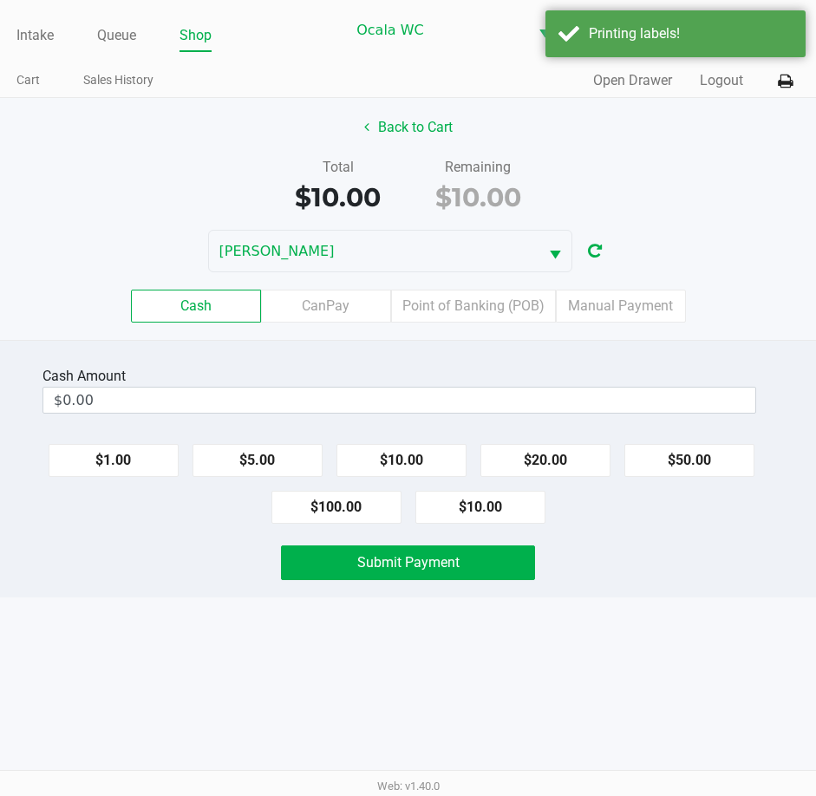
click at [543, 471] on button "$20.00" at bounding box center [545, 460] width 130 height 33
type input "$20.00"
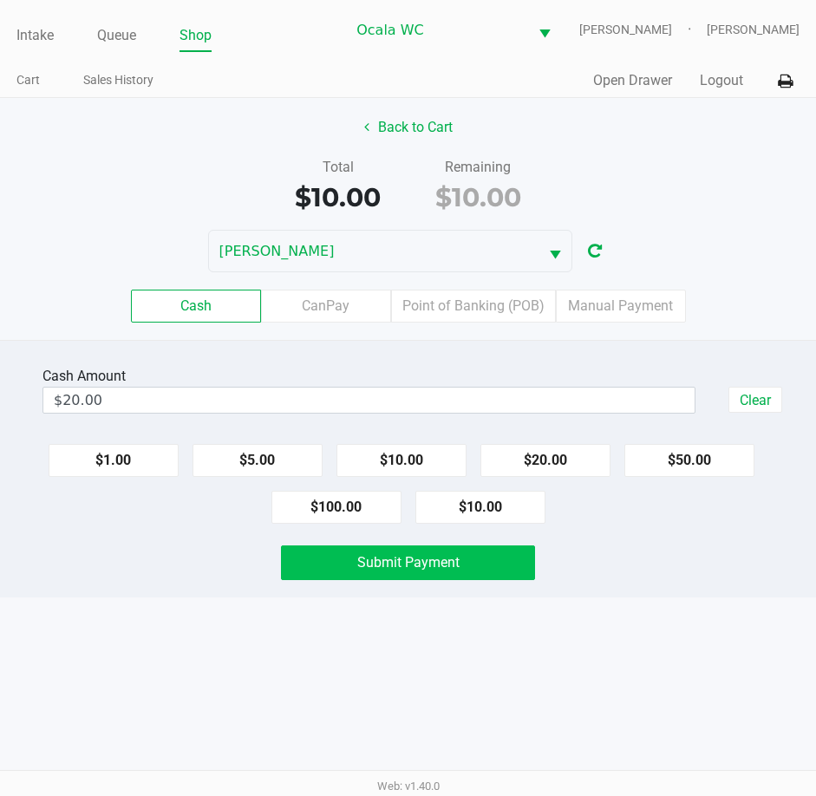
click at [462, 568] on button "Submit Payment" at bounding box center [408, 562] width 255 height 35
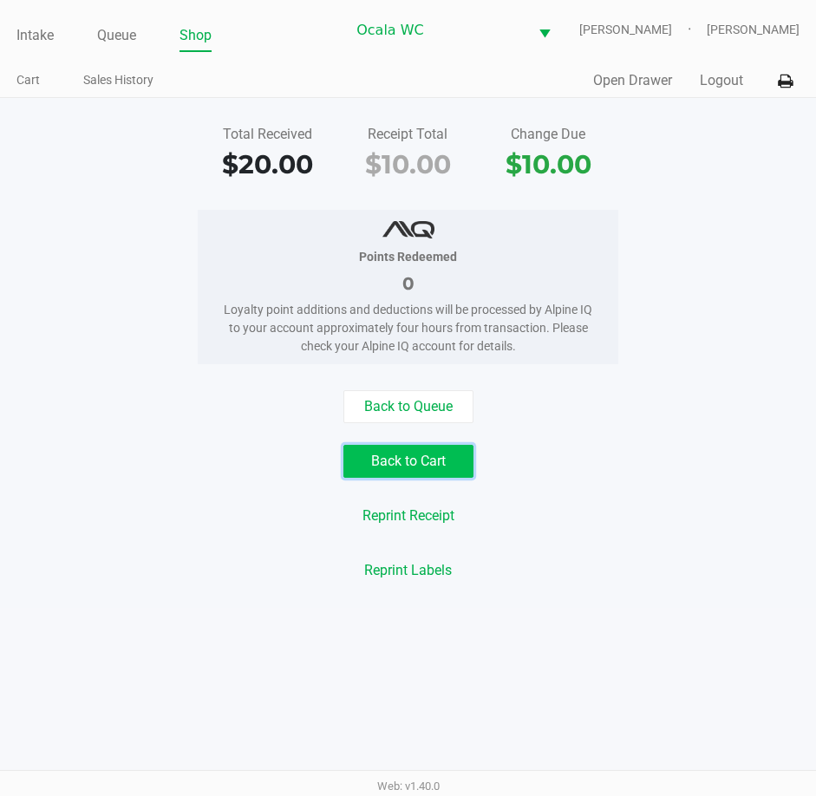
click at [402, 453] on button "Back to Cart" at bounding box center [408, 461] width 130 height 33
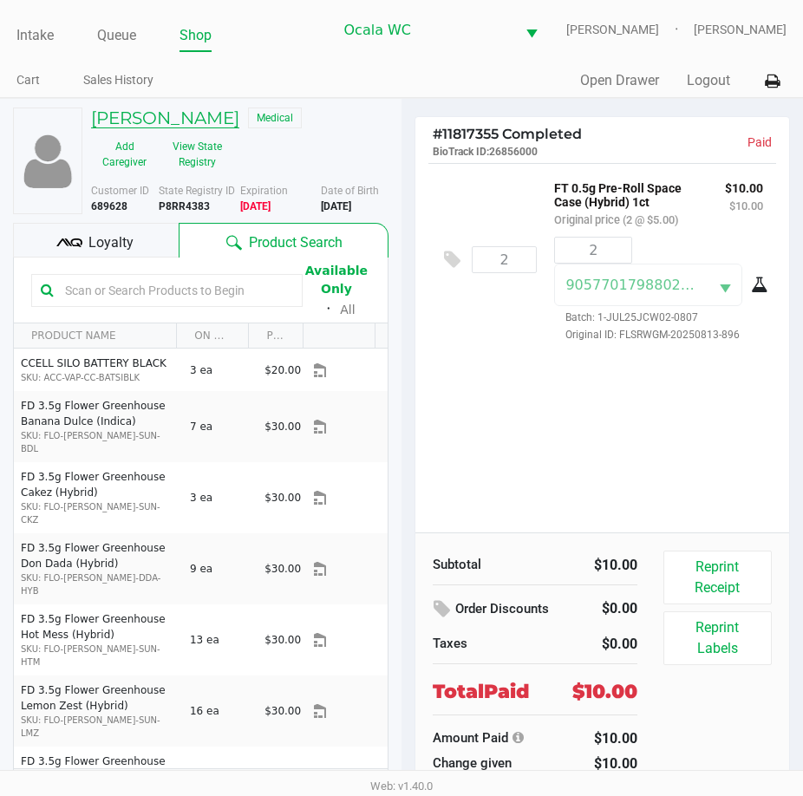
click at [145, 111] on h5 "Tammy Clark" at bounding box center [165, 118] width 148 height 21
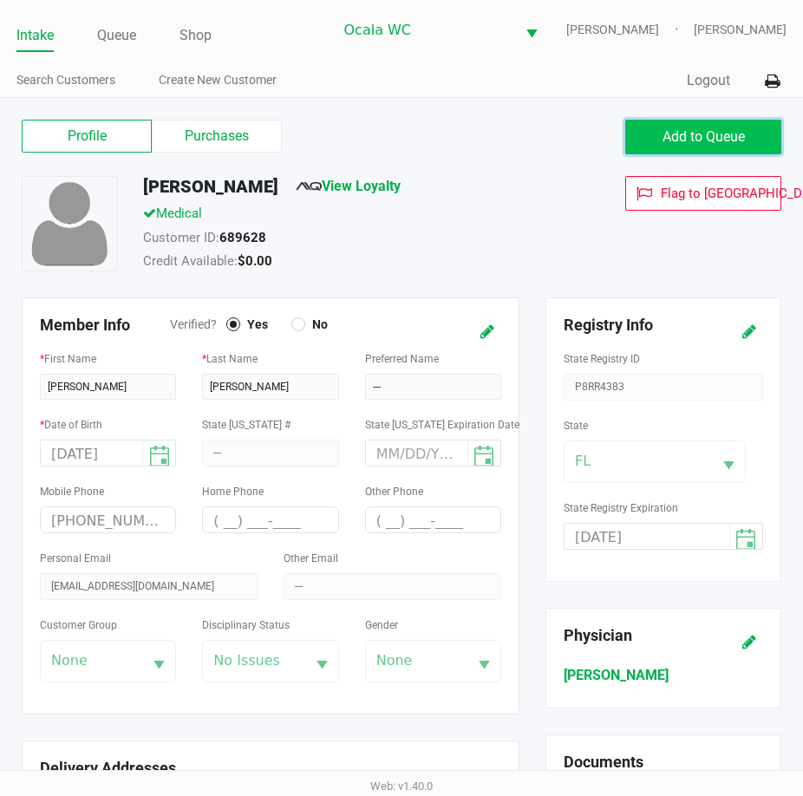
click at [686, 141] on span "Add to Queue" at bounding box center [703, 136] width 82 height 16
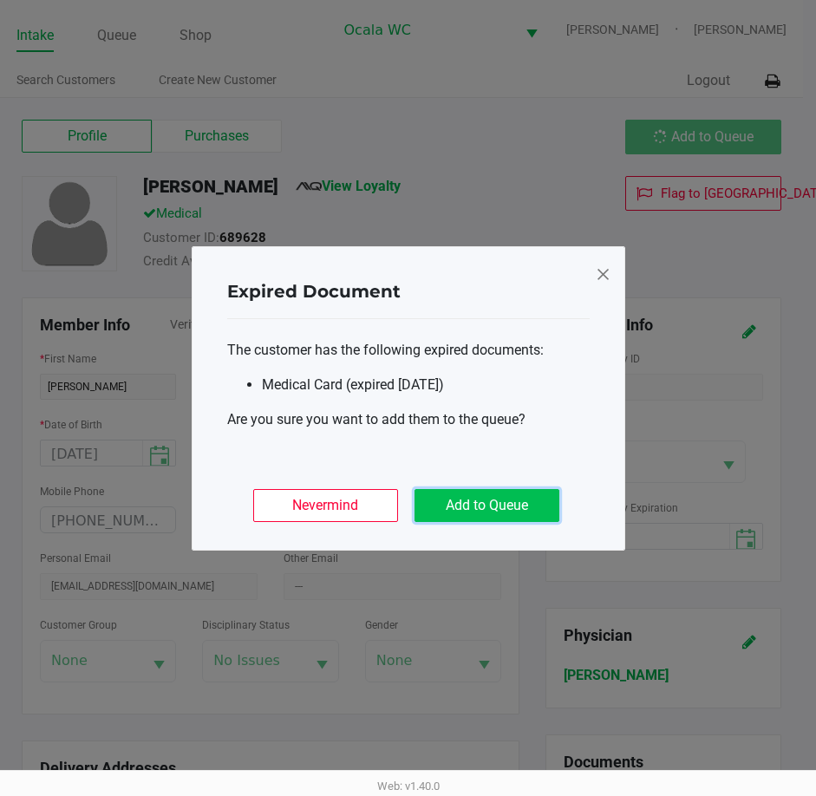
click at [449, 494] on button "Add to Queue" at bounding box center [486, 505] width 145 height 33
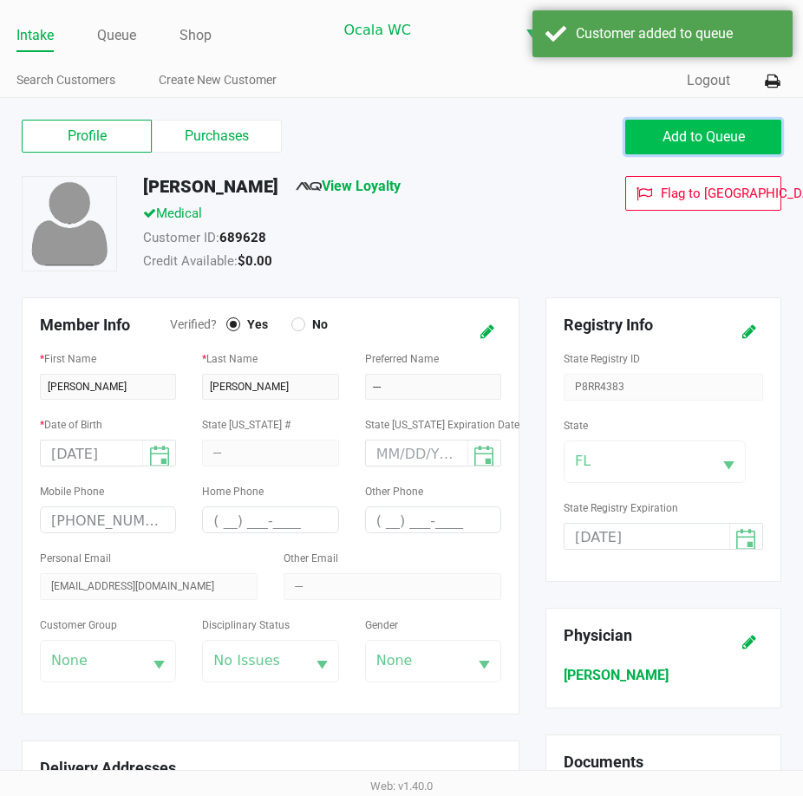
click at [689, 131] on span "Add to Queue" at bounding box center [703, 136] width 82 height 16
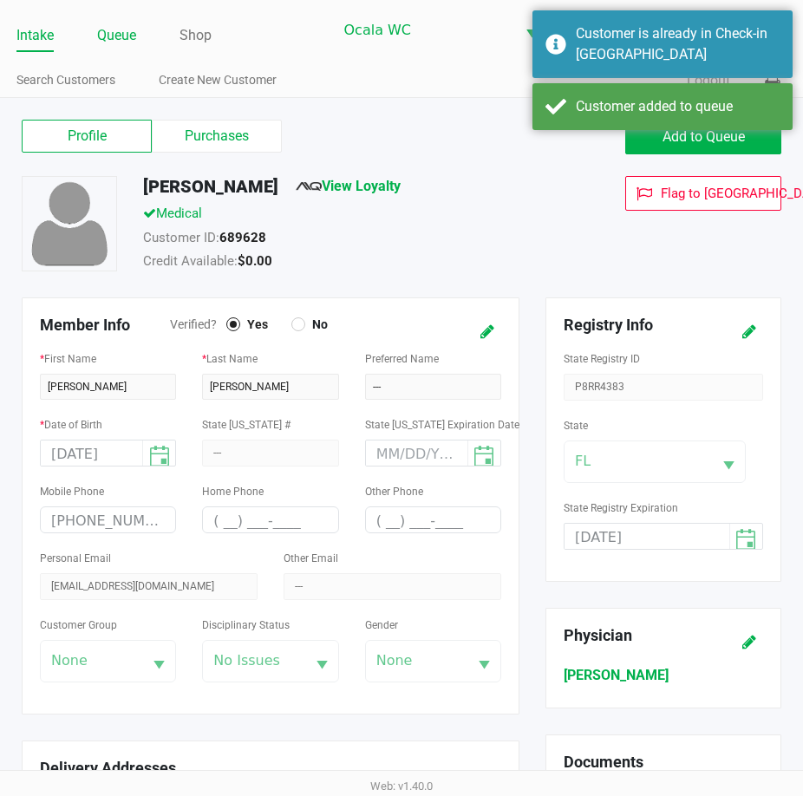
click at [119, 33] on link "Queue" at bounding box center [116, 35] width 39 height 24
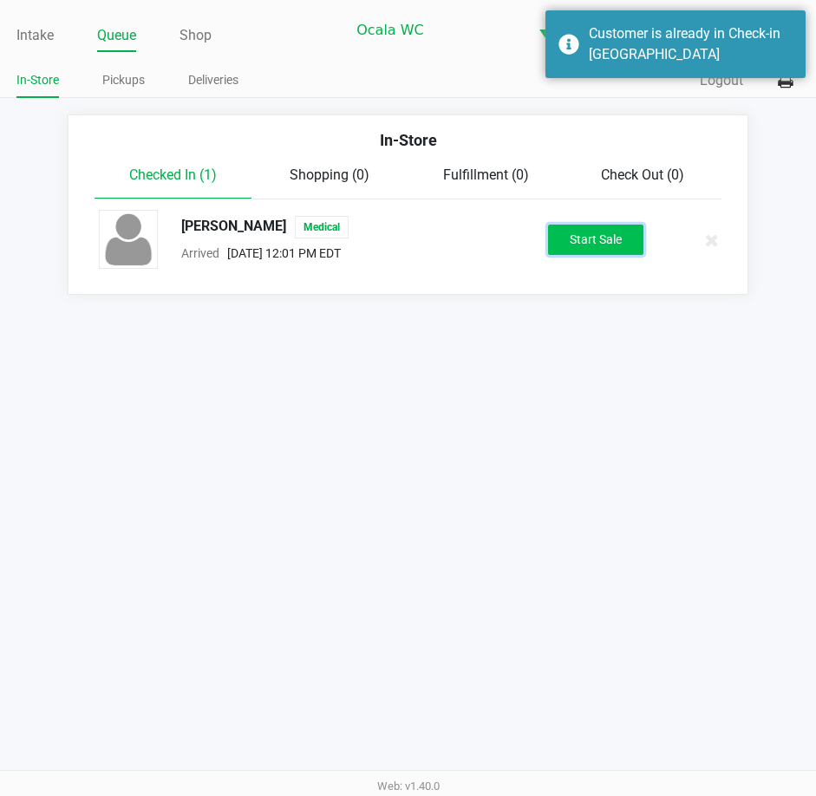
click at [580, 241] on button "Start Sale" at bounding box center [595, 240] width 95 height 30
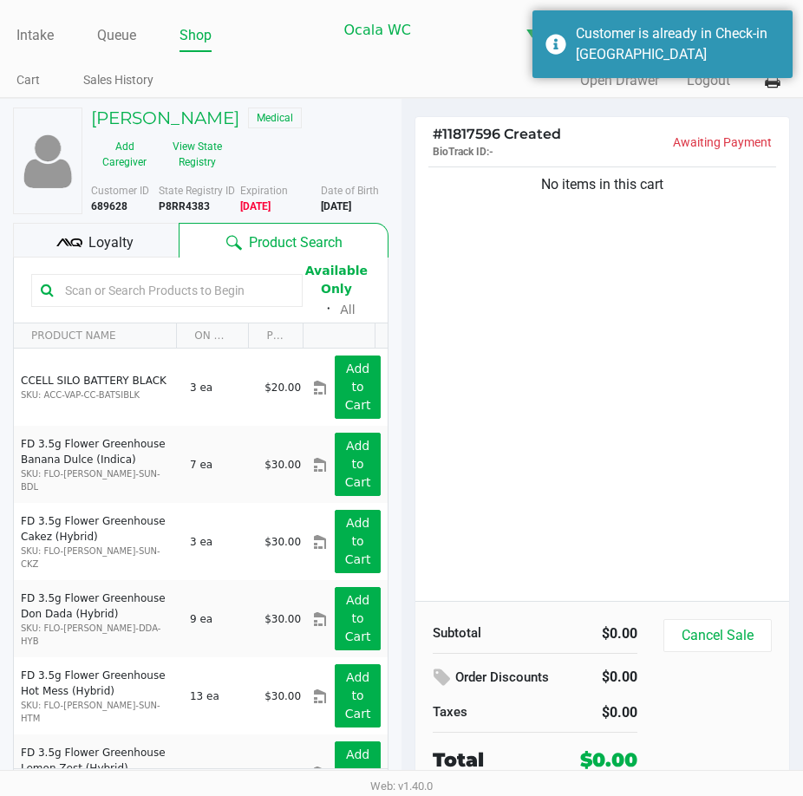
click at [548, 329] on div "No items in this cart" at bounding box center [602, 382] width 374 height 438
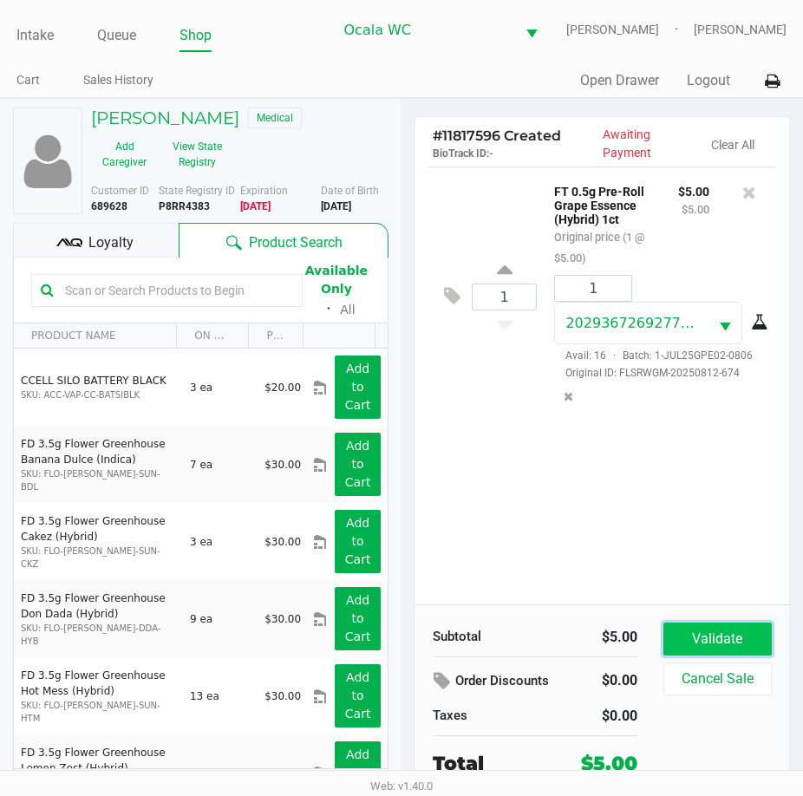
click at [700, 640] on button "Validate" at bounding box center [717, 638] width 108 height 33
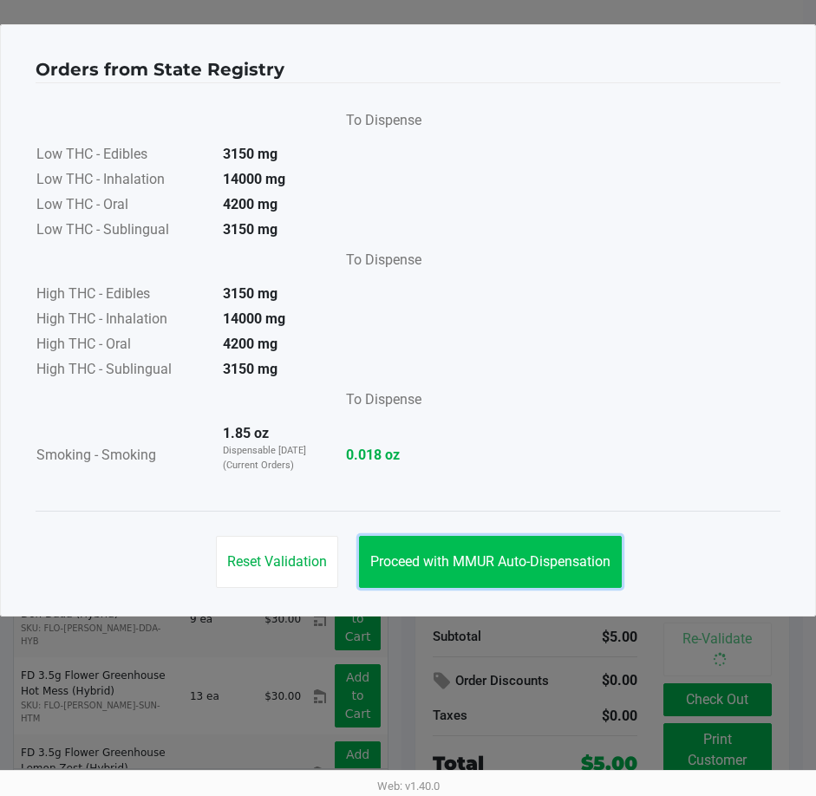
click at [454, 566] on span "Proceed with MMUR Auto-Dispensation" at bounding box center [490, 561] width 240 height 16
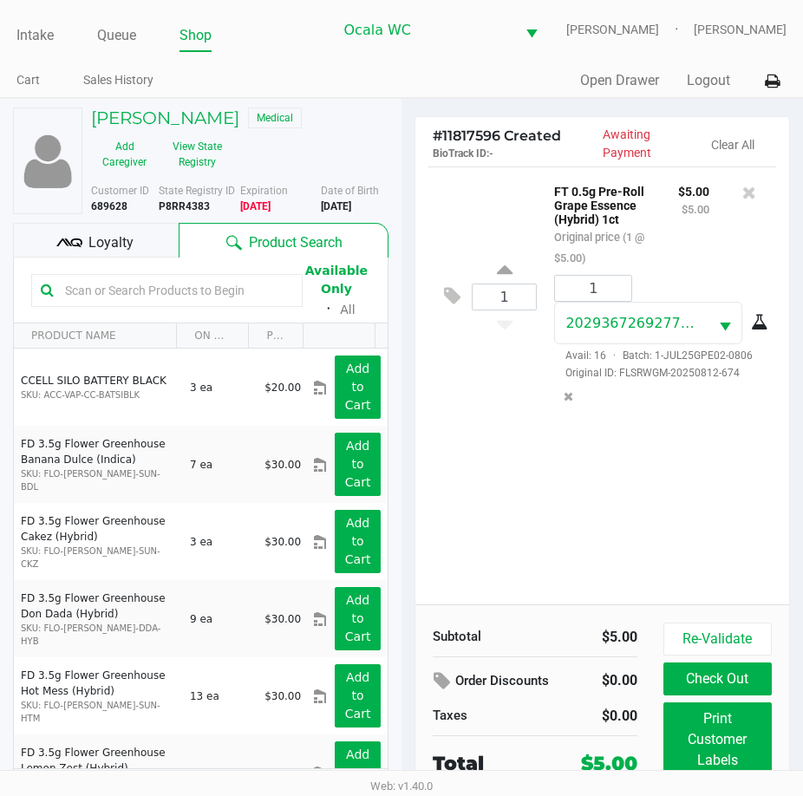
click at [77, 249] on icon at bounding box center [69, 243] width 26 height 26
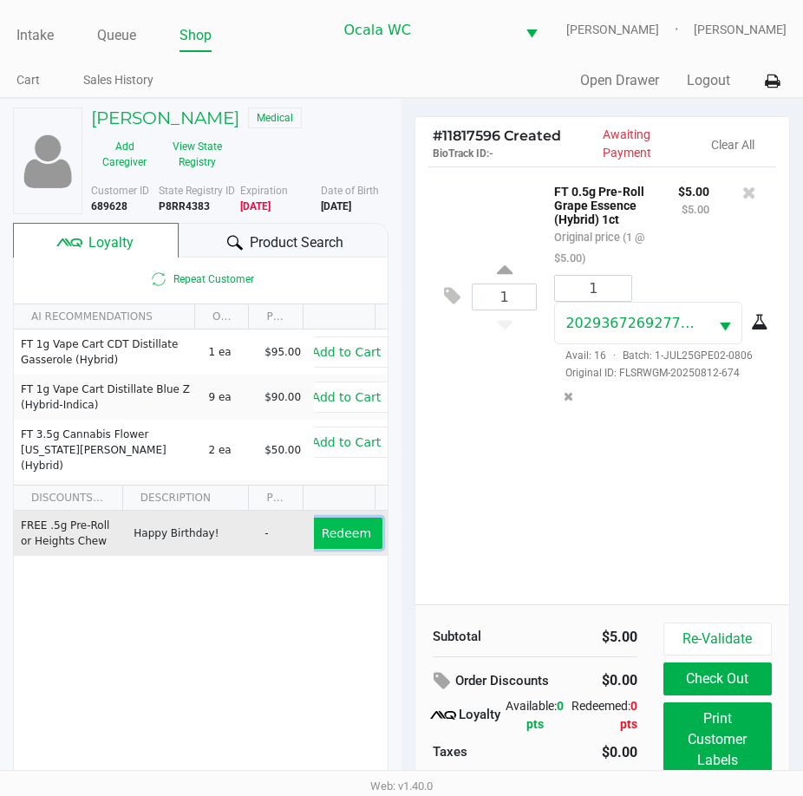
click at [344, 537] on span "Redeem" at bounding box center [346, 533] width 49 height 14
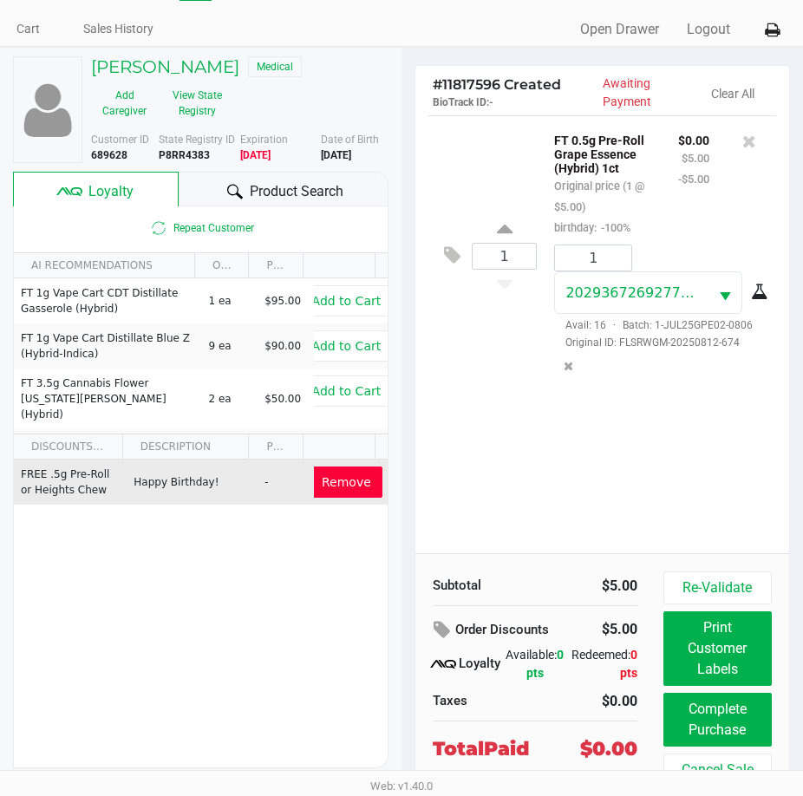
scroll to position [80, 0]
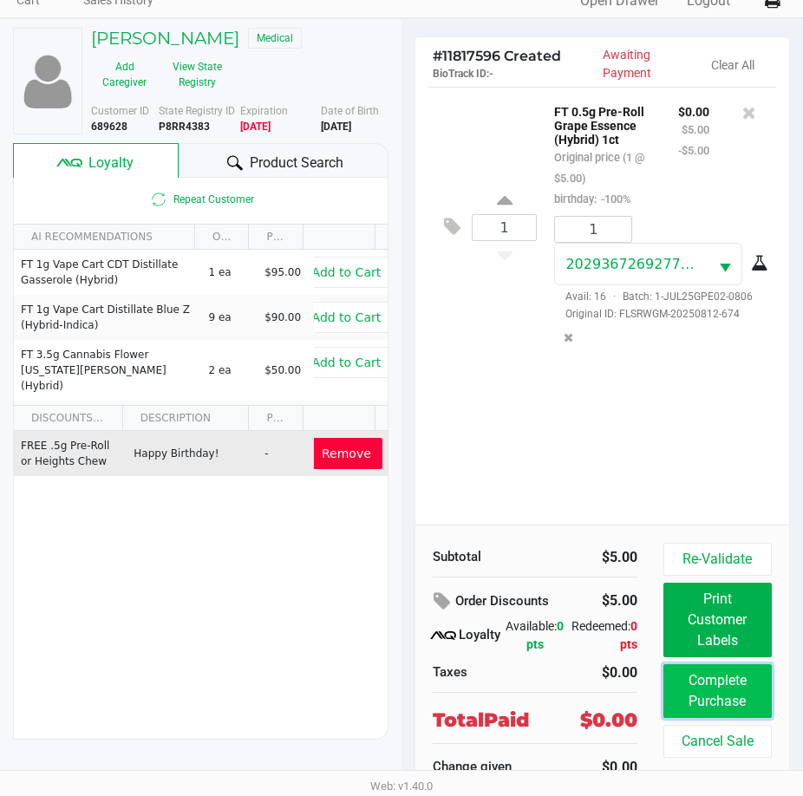
click at [703, 692] on button "Complete Purchase" at bounding box center [717, 691] width 108 height 54
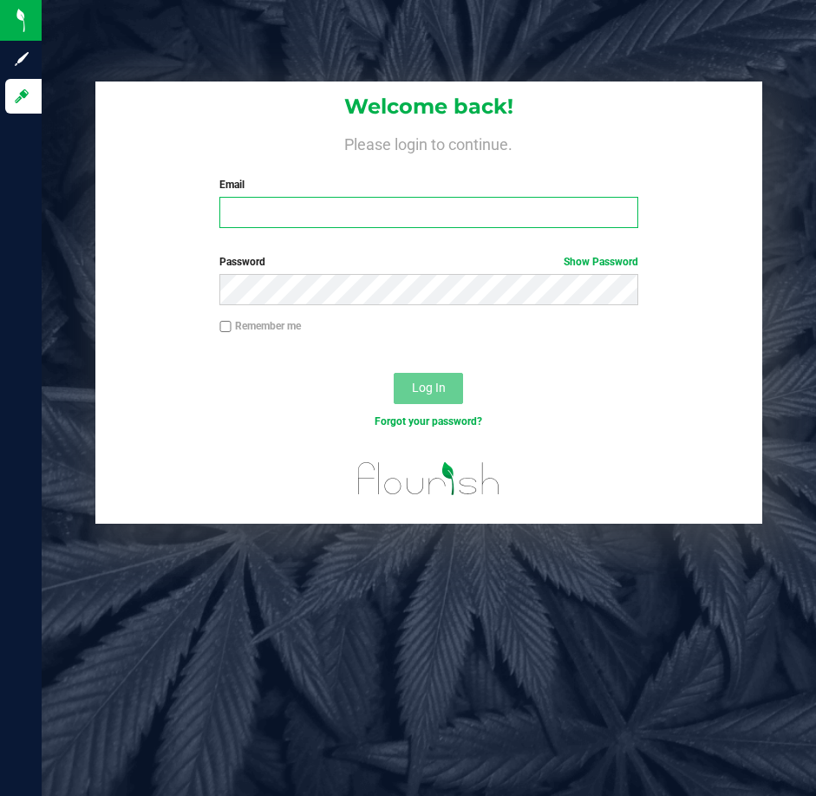
click at [283, 208] on input "Email" at bounding box center [428, 212] width 419 height 31
type input "[EMAIL_ADDRESS][DOMAIN_NAME]"
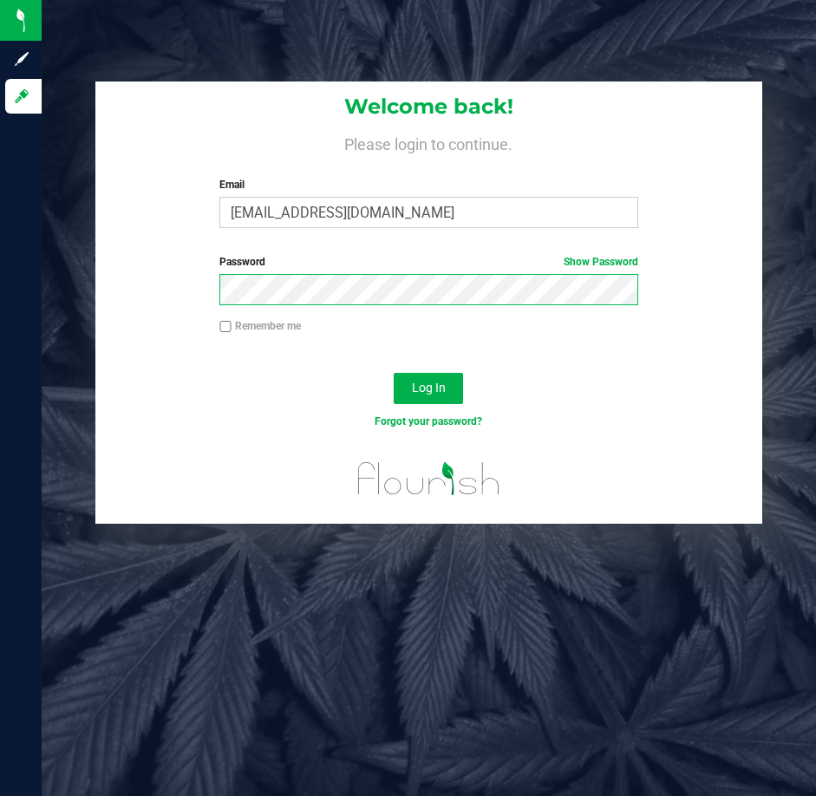
click at [394, 373] on button "Log In" at bounding box center [428, 388] width 69 height 31
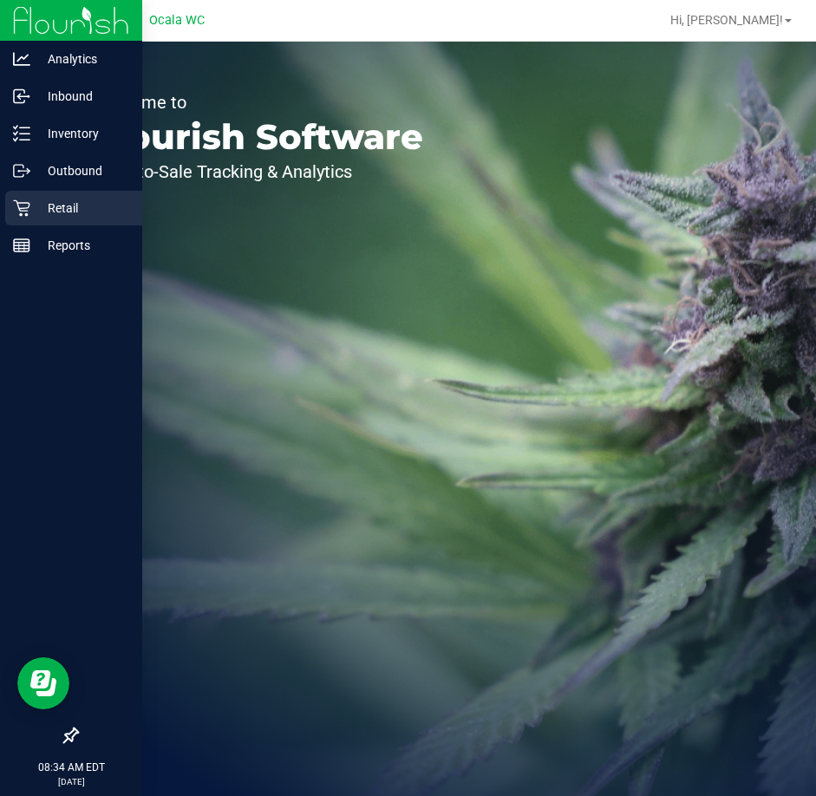
click at [79, 222] on div "Retail" at bounding box center [73, 208] width 137 height 35
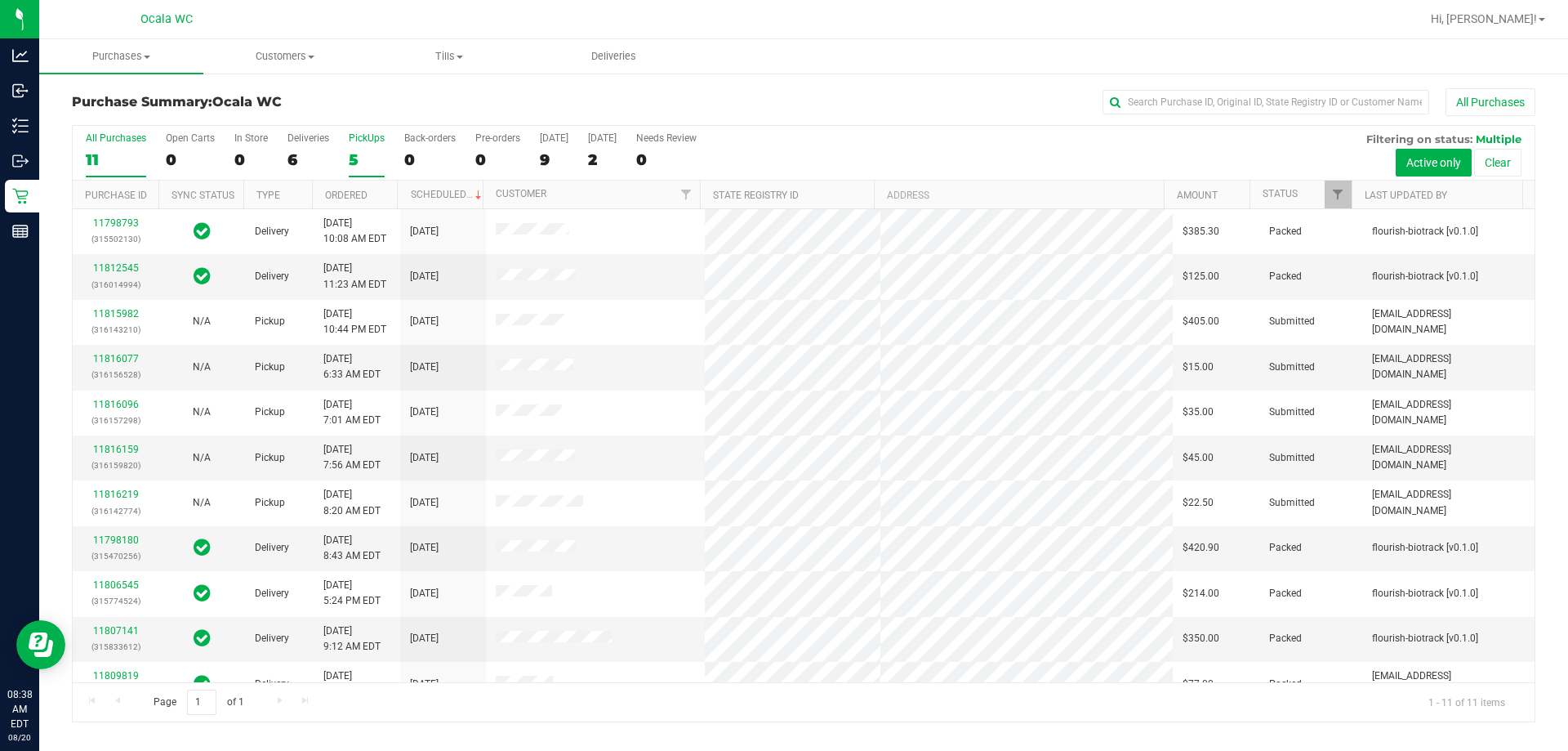
click at [354, 160] on div "5" at bounding box center [366, 160] width 36 height 19
click at [0, 0] on input "PickUps 5" at bounding box center [0, 0] width 0 height 0
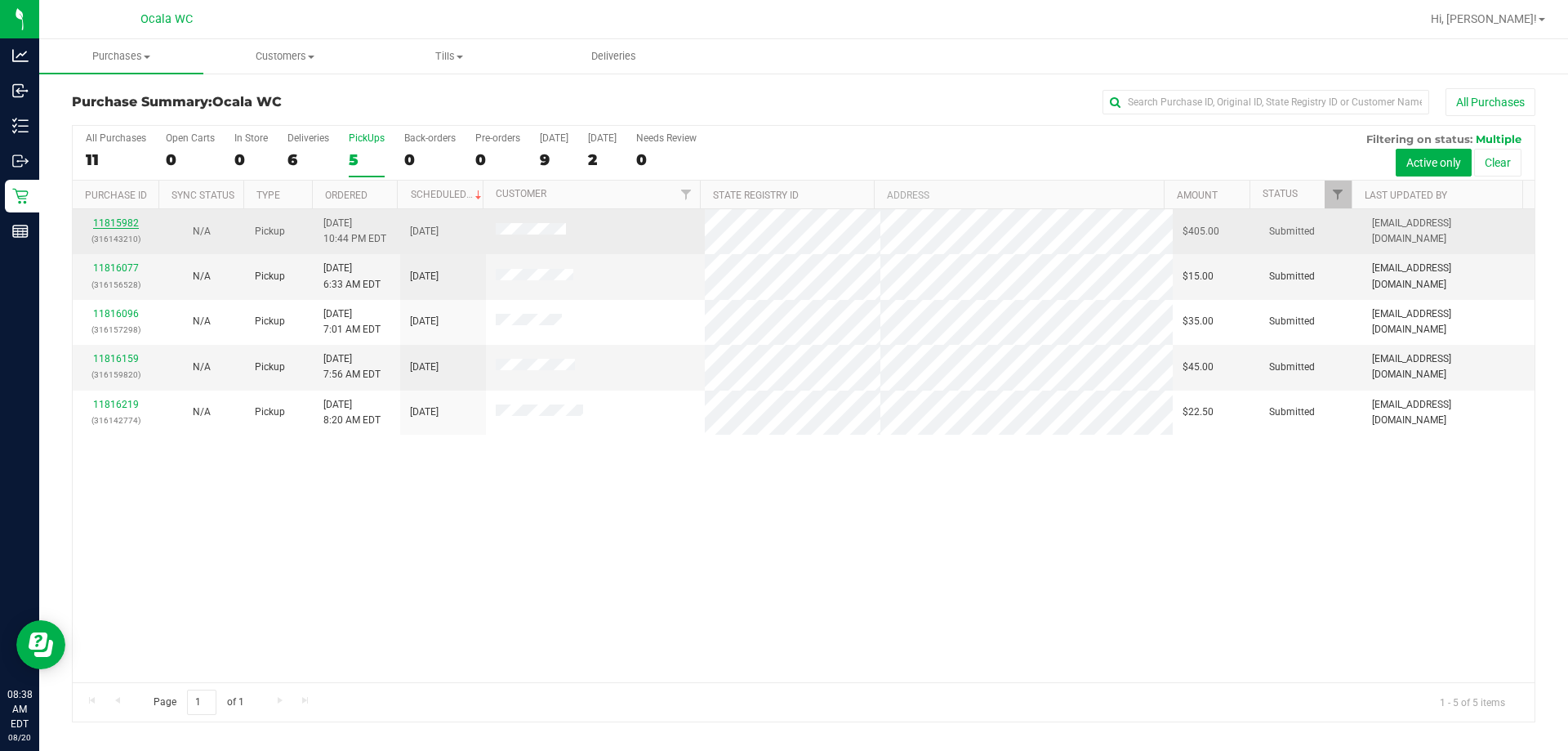
click at [117, 220] on link "11815982" at bounding box center [116, 223] width 46 height 11
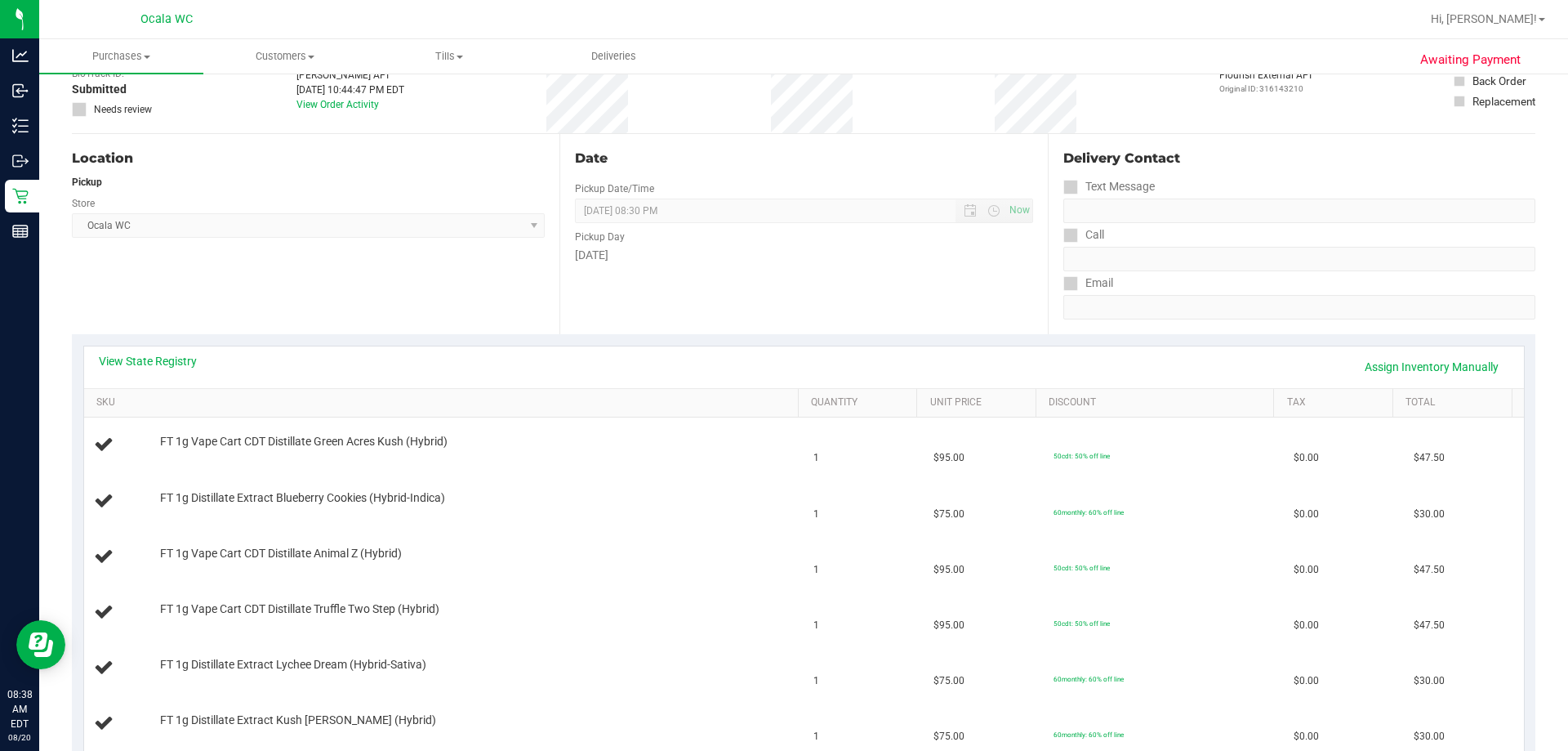
scroll to position [82, 0]
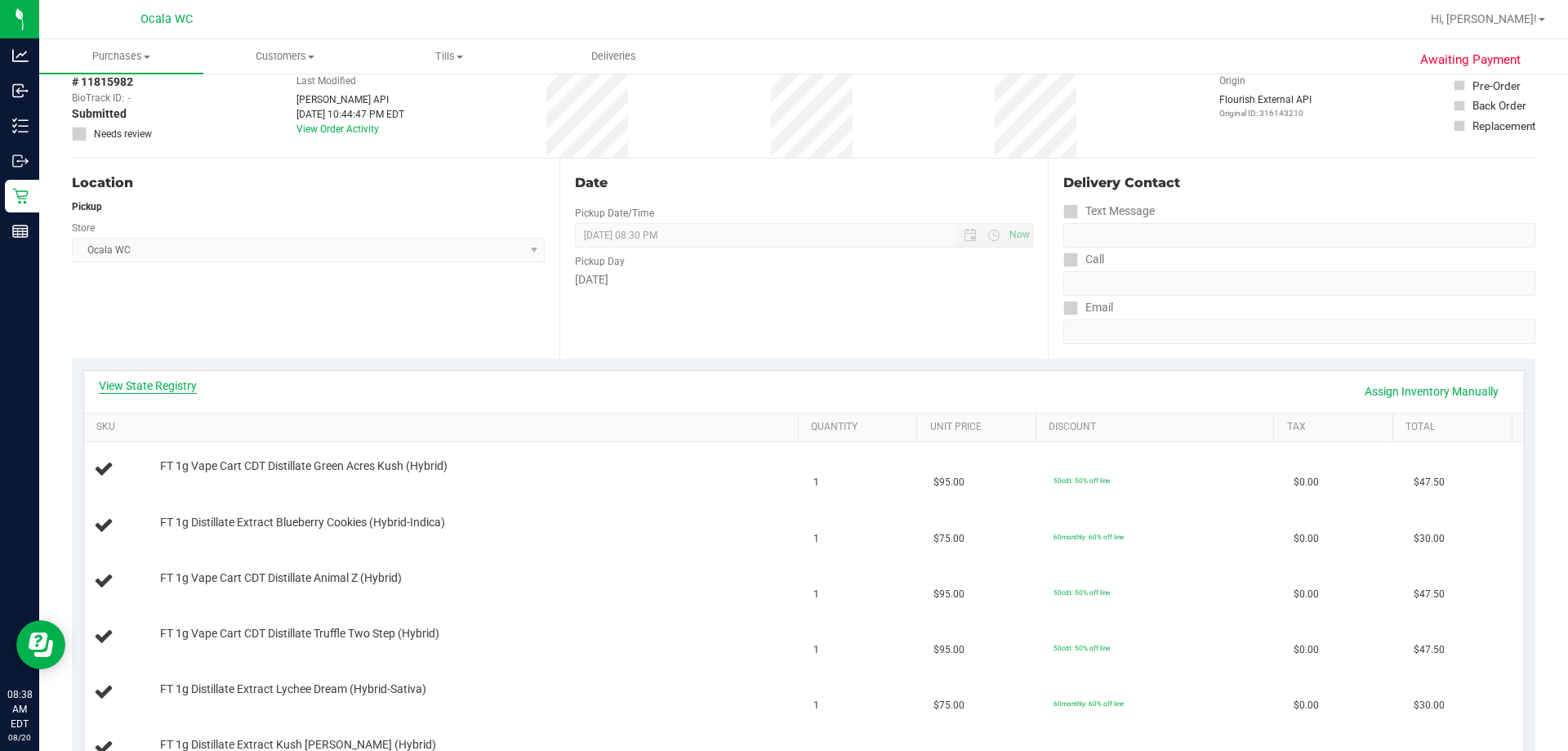
click at [126, 388] on link "View State Registry" at bounding box center [148, 385] width 98 height 16
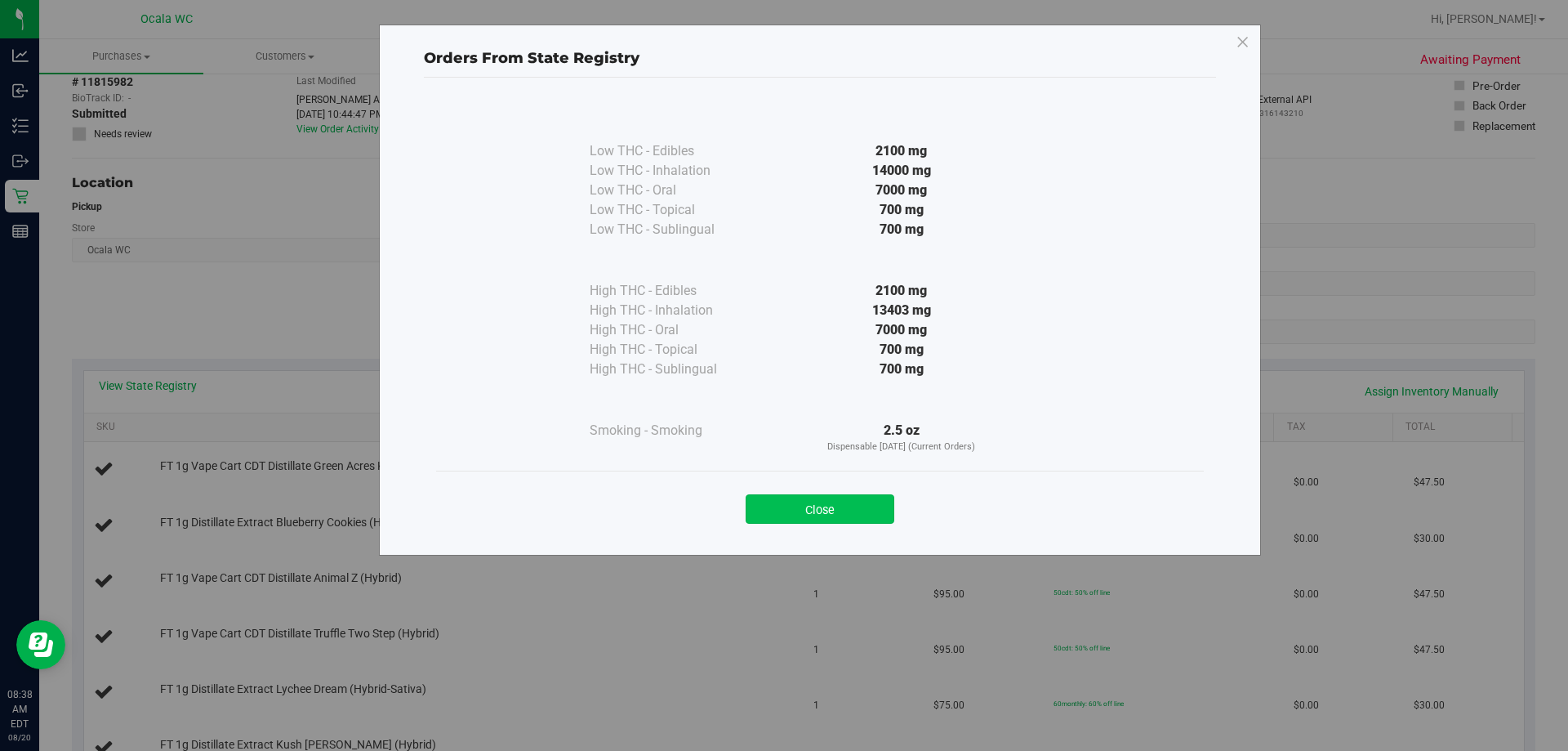
click at [768, 504] on button "Close" at bounding box center [820, 509] width 149 height 29
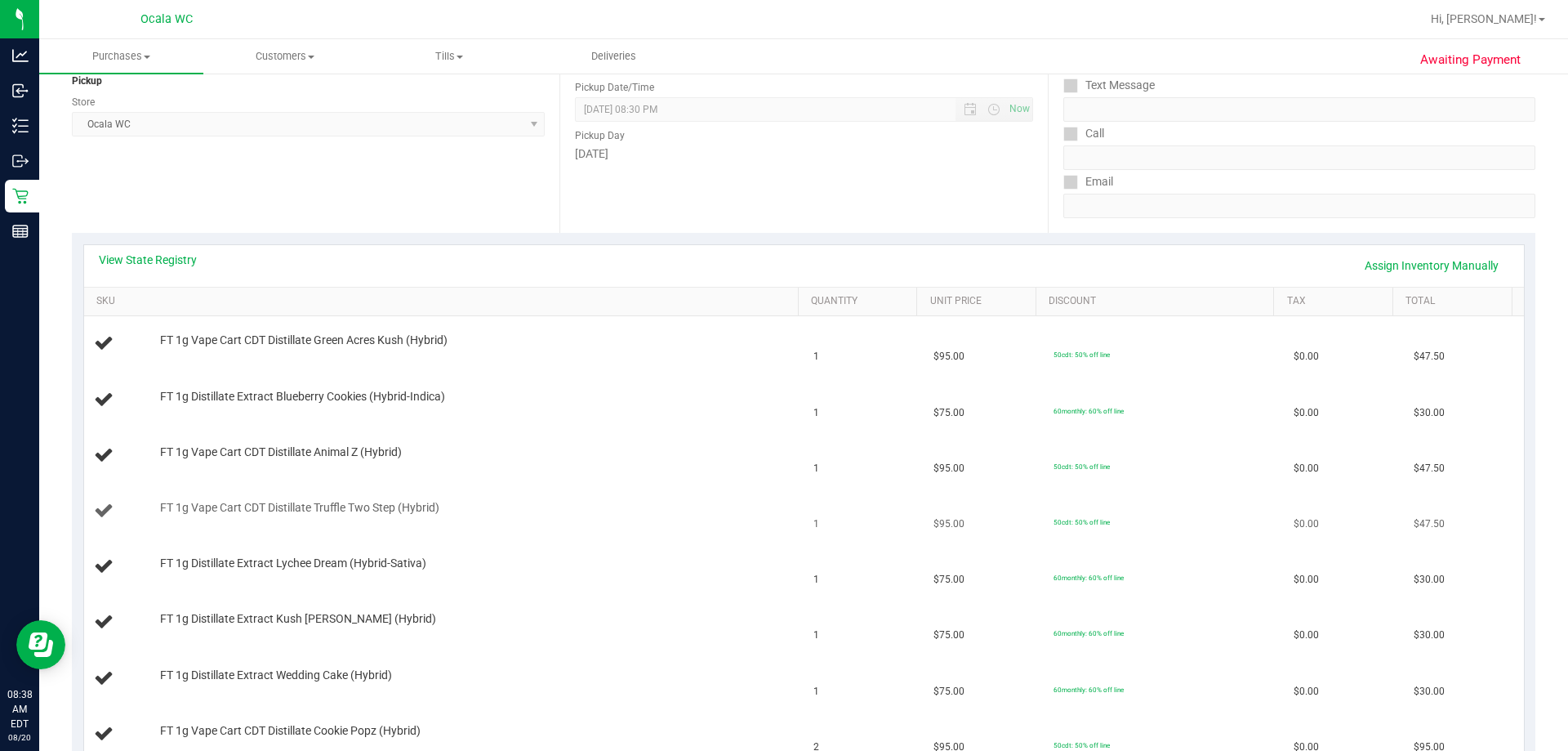
scroll to position [163, 0]
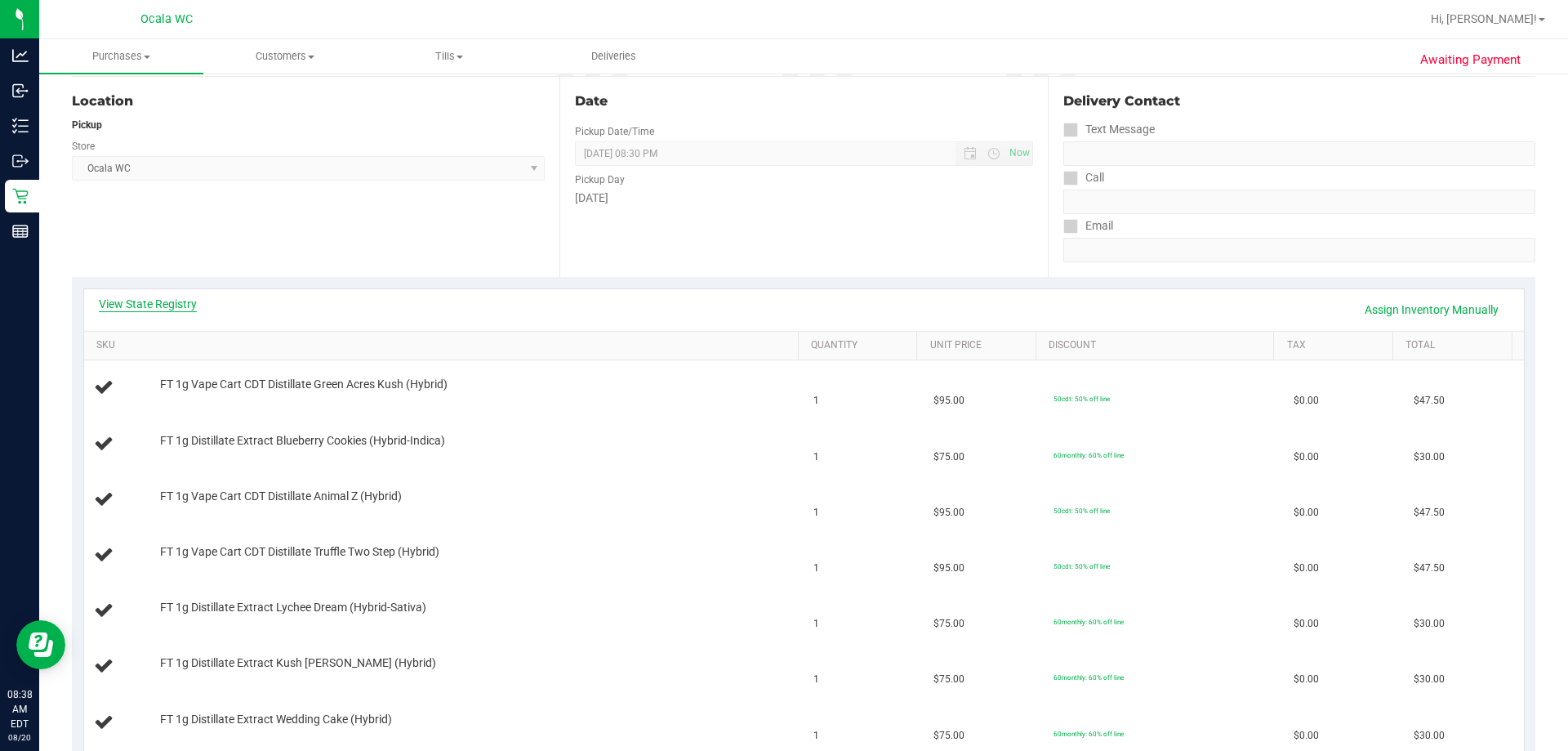
click at [138, 300] on link "View State Registry" at bounding box center [148, 303] width 98 height 16
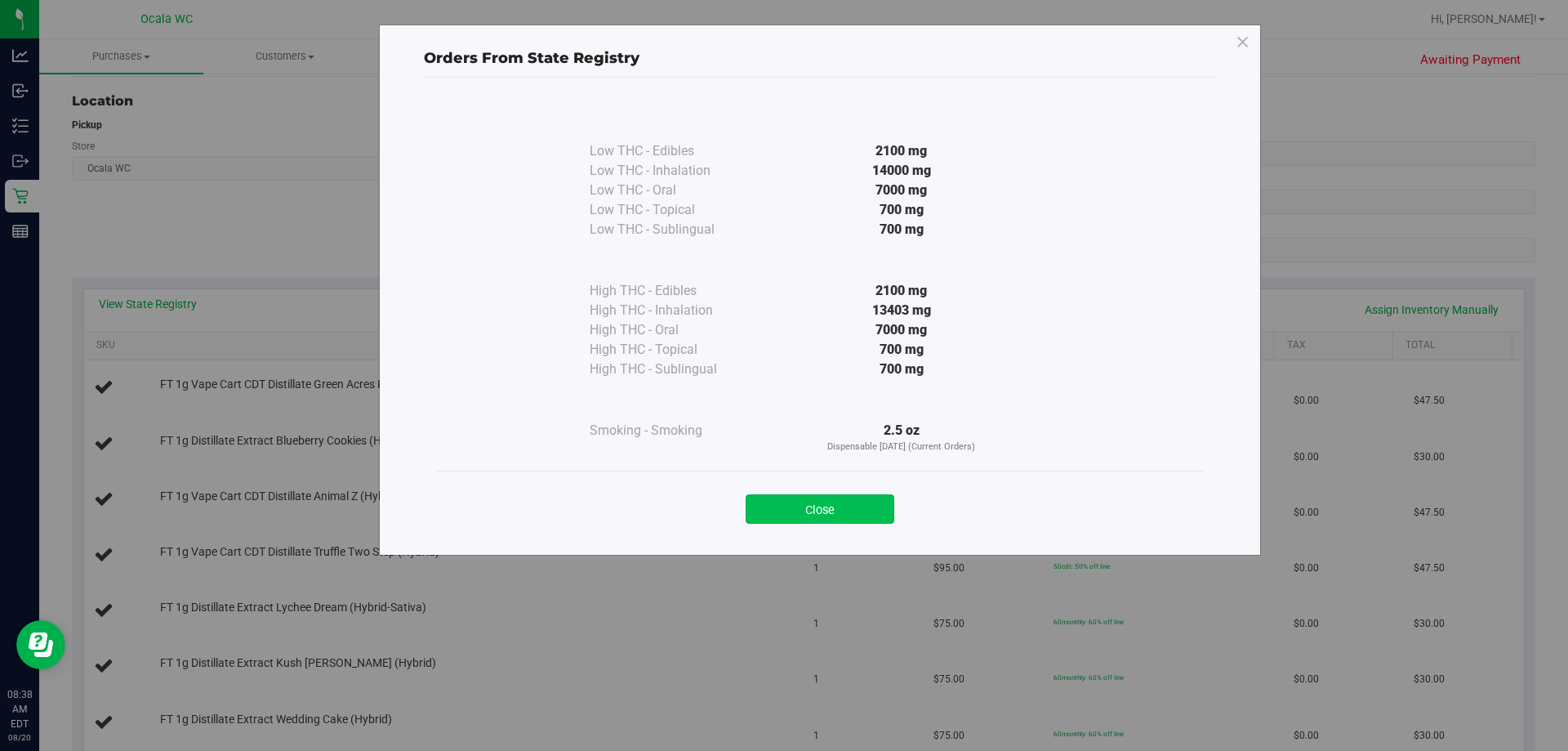
click at [768, 506] on button "Close" at bounding box center [820, 509] width 149 height 29
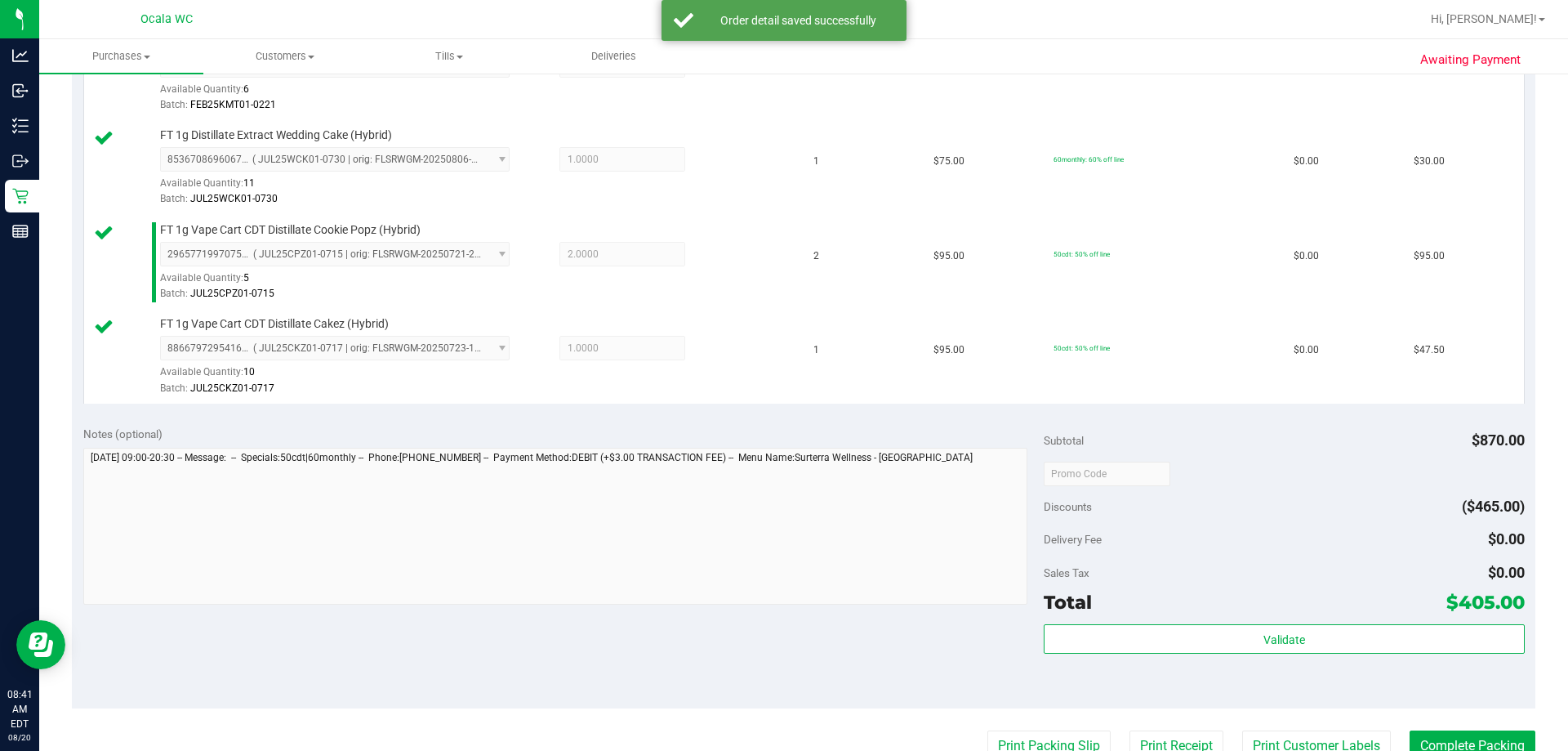
scroll to position [1307, 0]
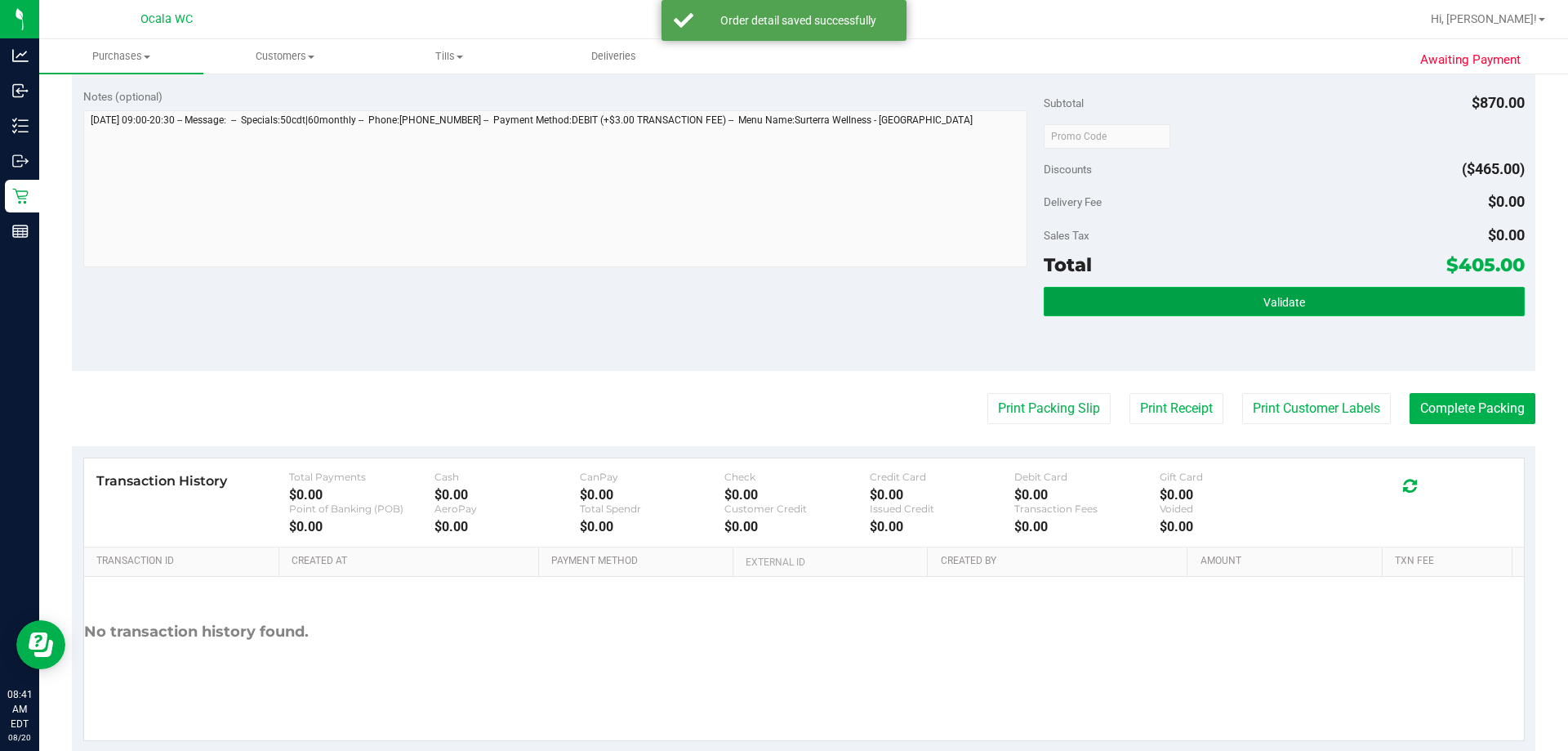
click at [768, 303] on button "Validate" at bounding box center [1284, 301] width 480 height 29
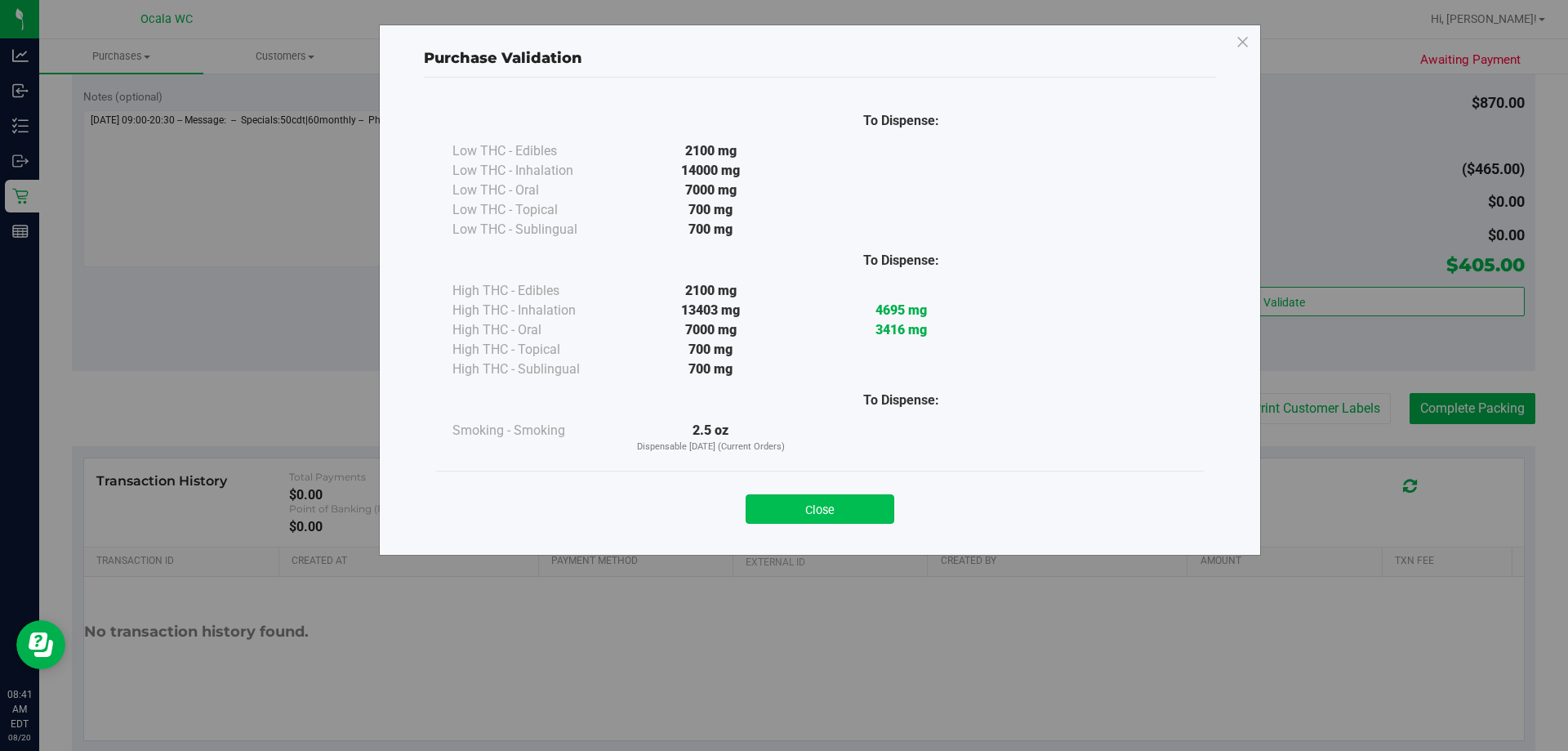
click at [768, 503] on button "Close" at bounding box center [820, 509] width 149 height 29
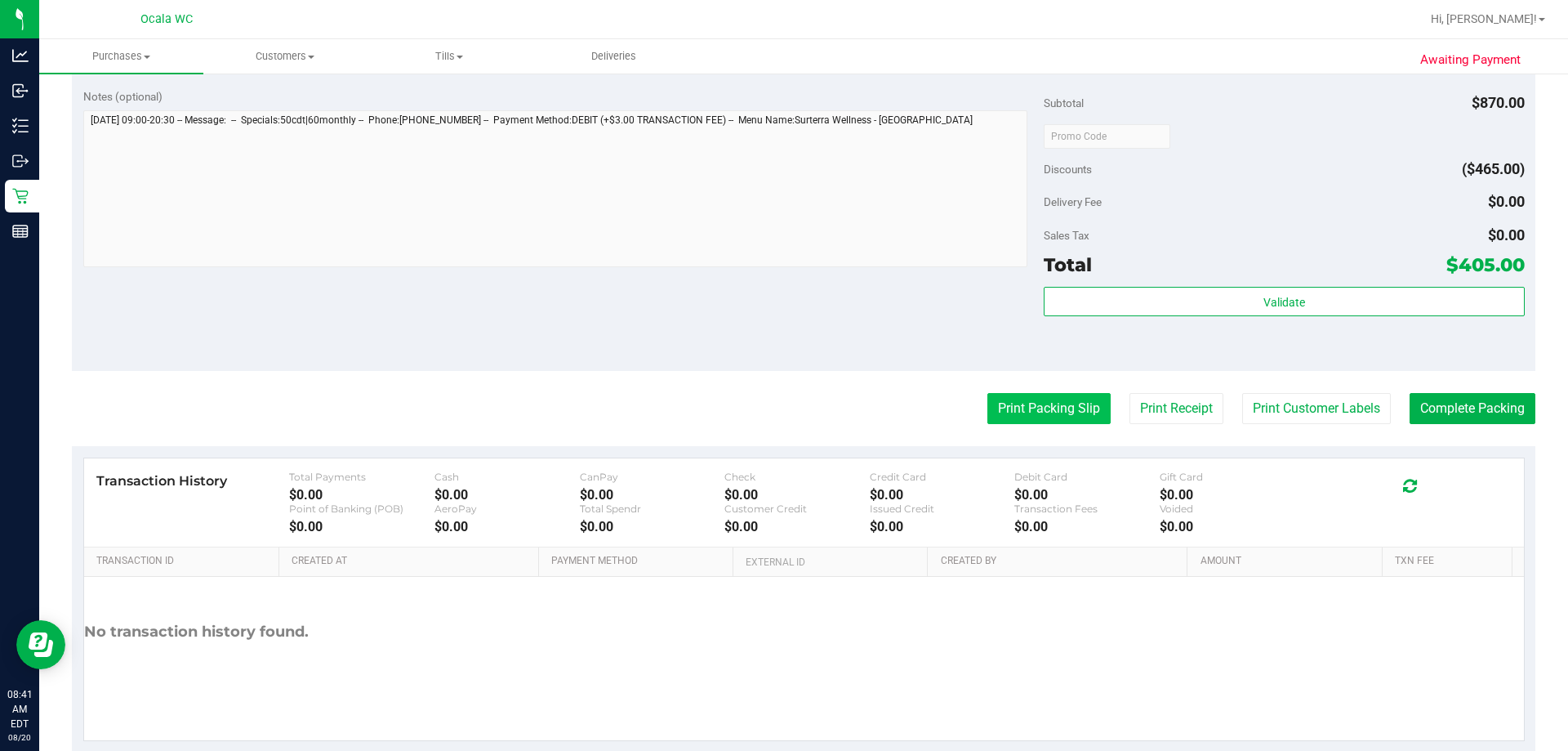
click at [768, 411] on button "Print Packing Slip" at bounding box center [1048, 408] width 123 height 31
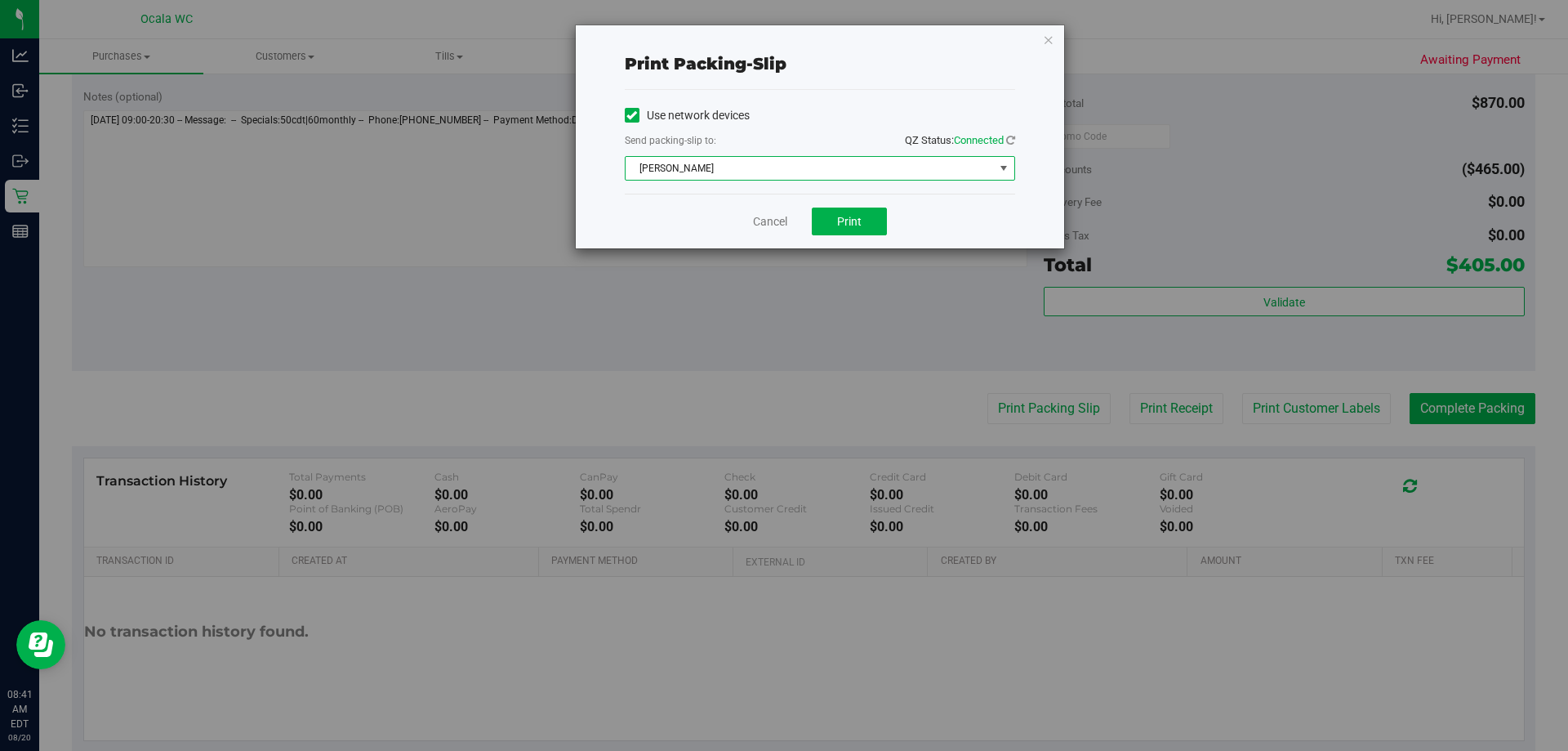
click at [702, 171] on span "[PERSON_NAME]" at bounding box center [809, 168] width 368 height 23
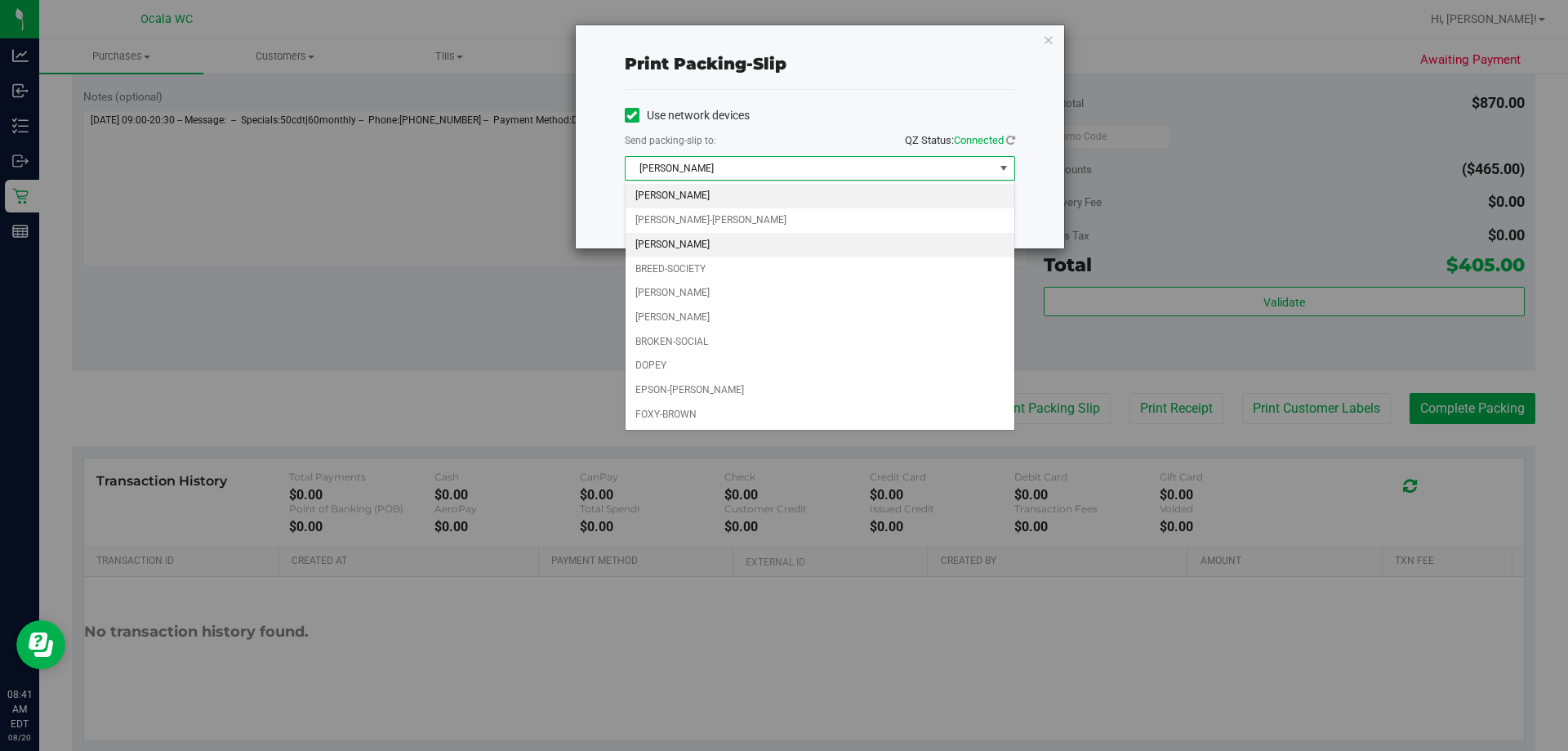
click at [692, 247] on li "[PERSON_NAME]" at bounding box center [819, 245] width 389 height 24
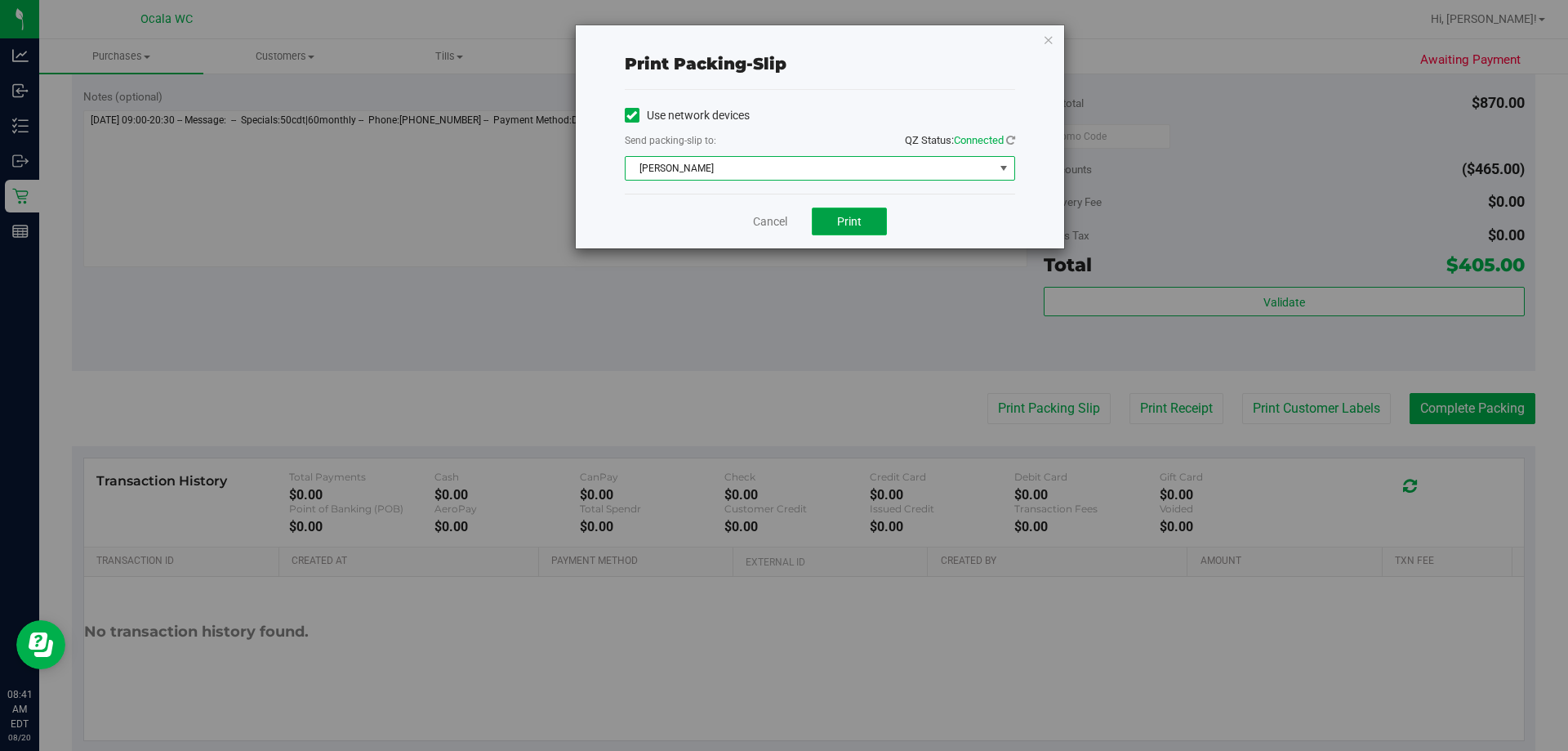
click at [768, 220] on span "Print" at bounding box center [849, 221] width 24 height 13
click at [758, 220] on link "Cancel" at bounding box center [769, 221] width 34 height 17
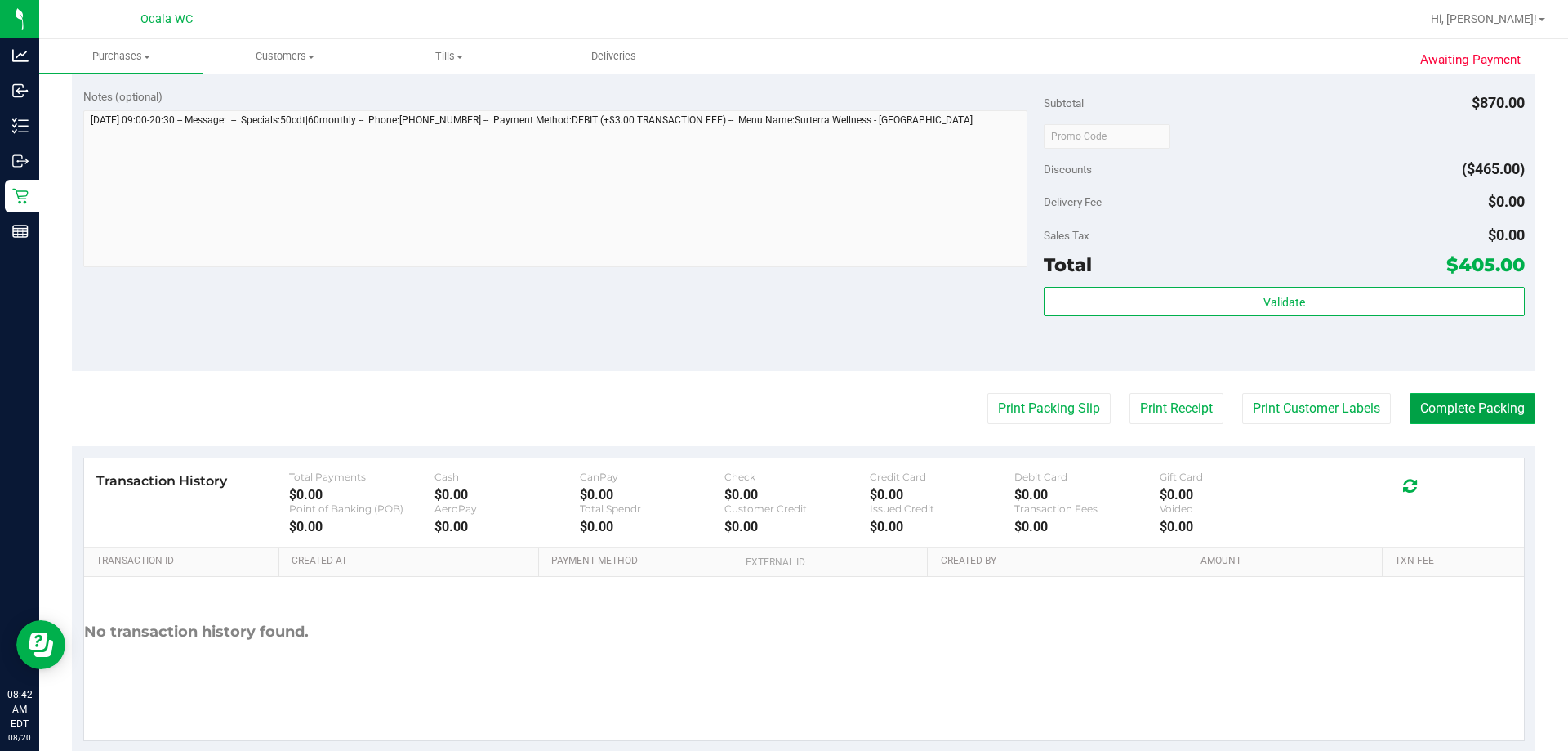
click at [768, 408] on button "Complete Packing" at bounding box center [1472, 408] width 126 height 31
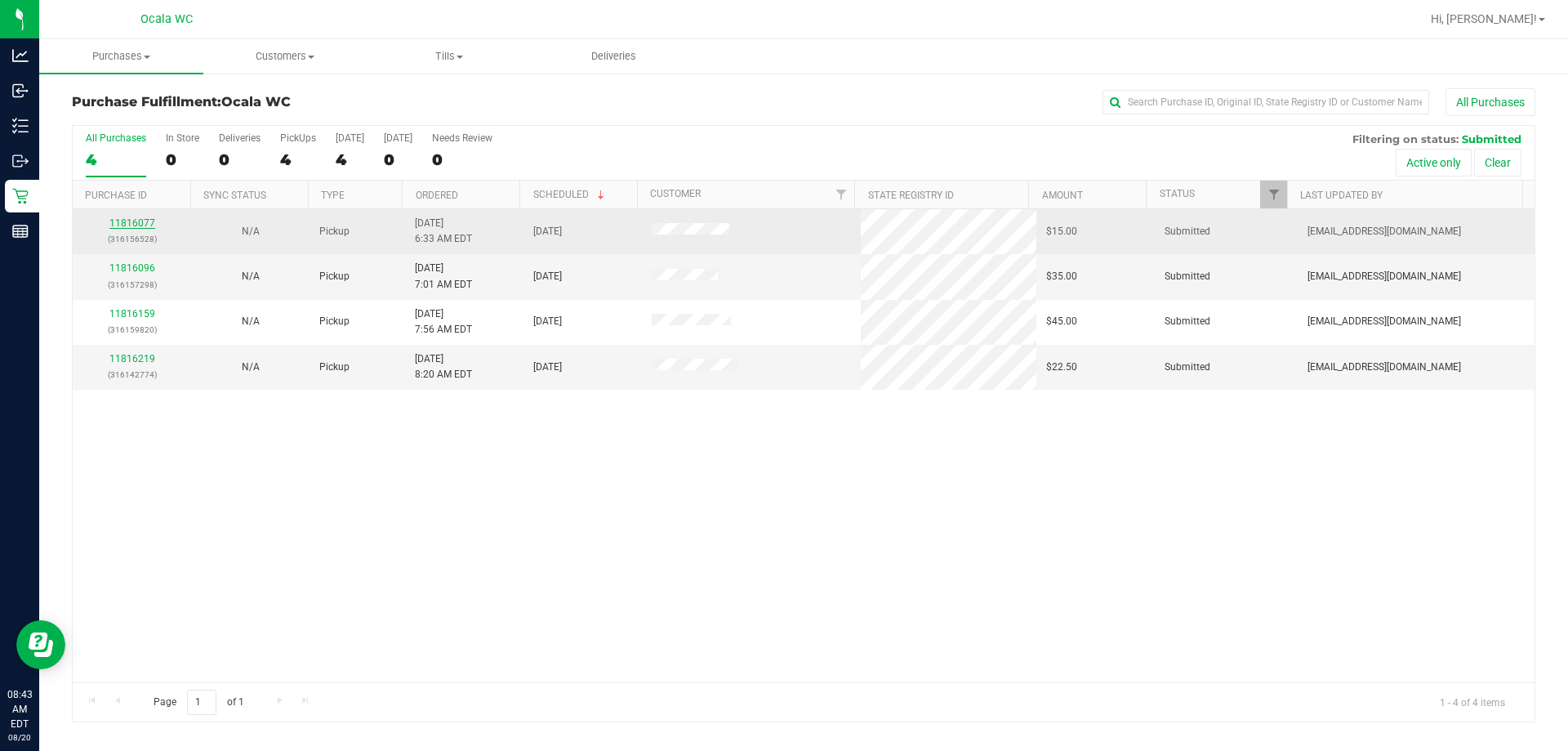
click at [131, 220] on link "11816077" at bounding box center [132, 223] width 46 height 11
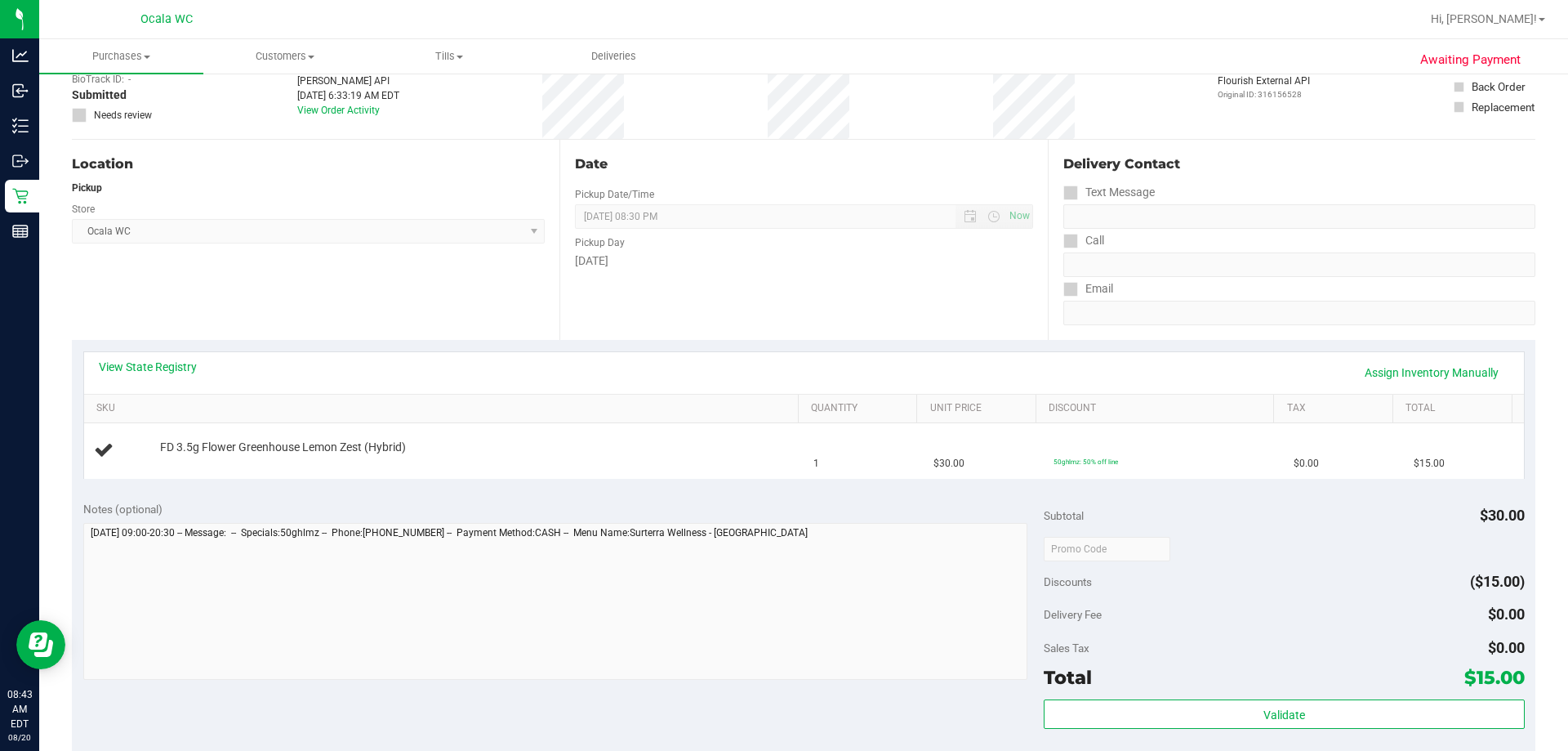
scroll to position [245, 0]
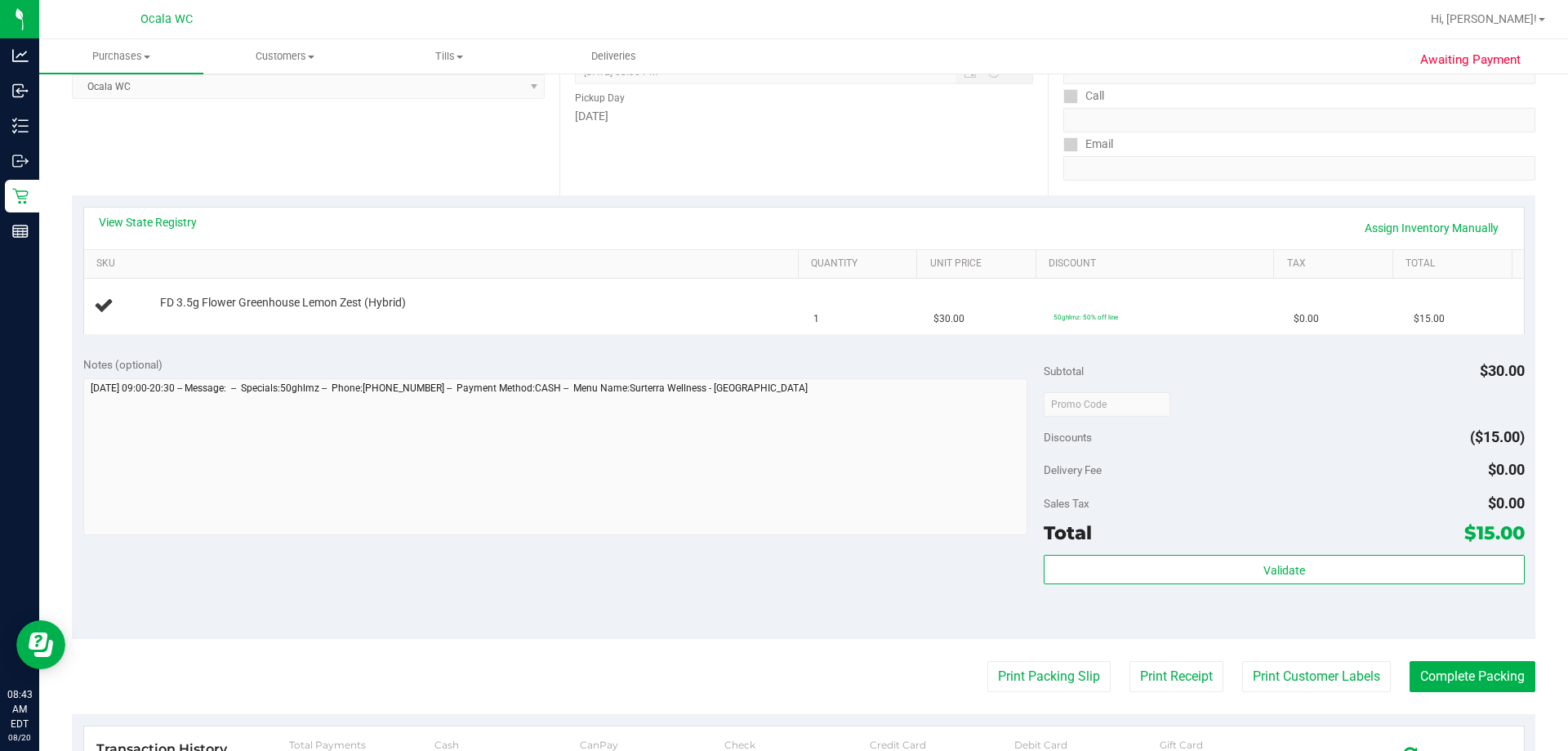
click at [163, 211] on div "View State Registry Assign Inventory Manually" at bounding box center [803, 228] width 1439 height 41
click at [170, 223] on link "View State Registry" at bounding box center [148, 221] width 98 height 16
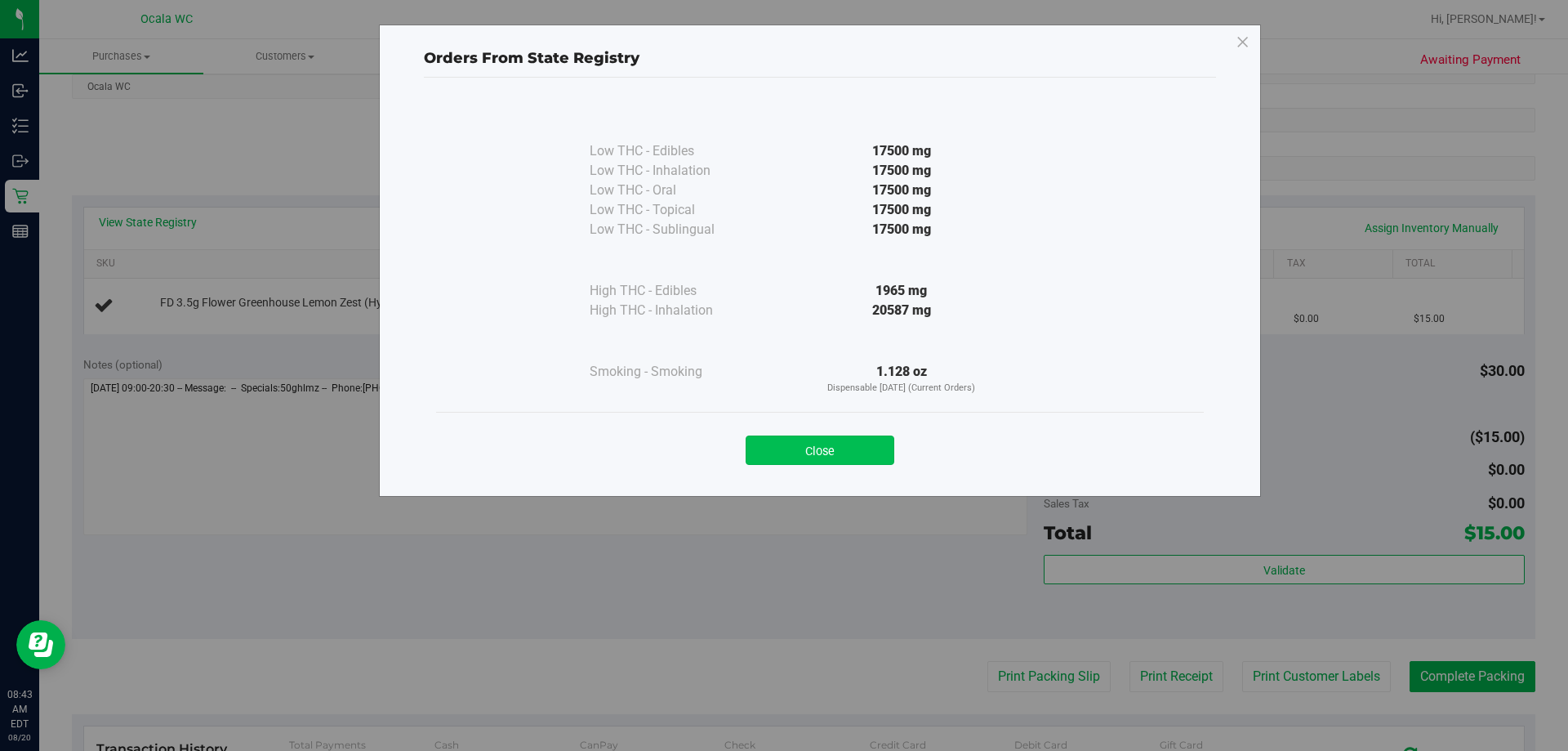
click at [768, 440] on button "Close" at bounding box center [820, 449] width 149 height 29
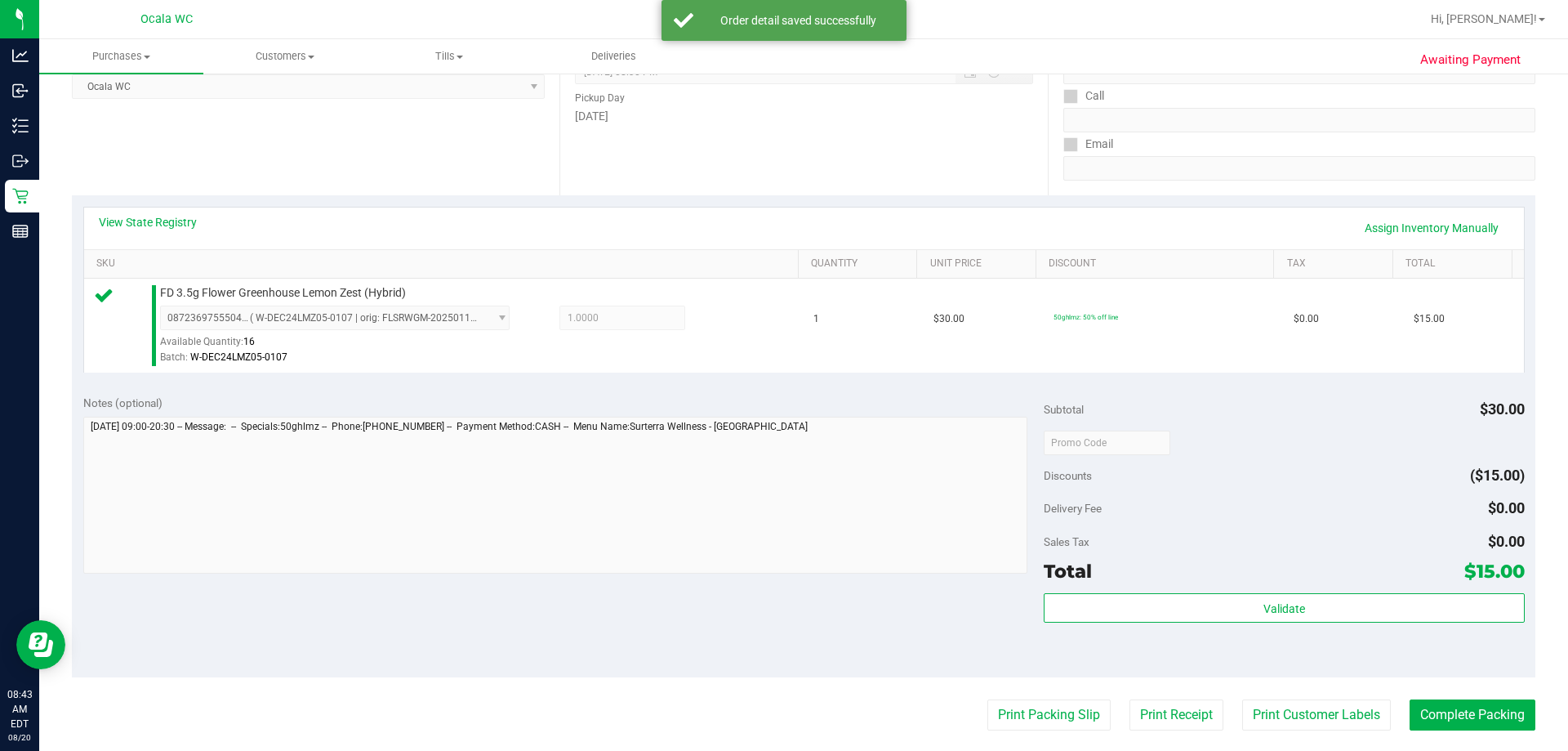
scroll to position [490, 0]
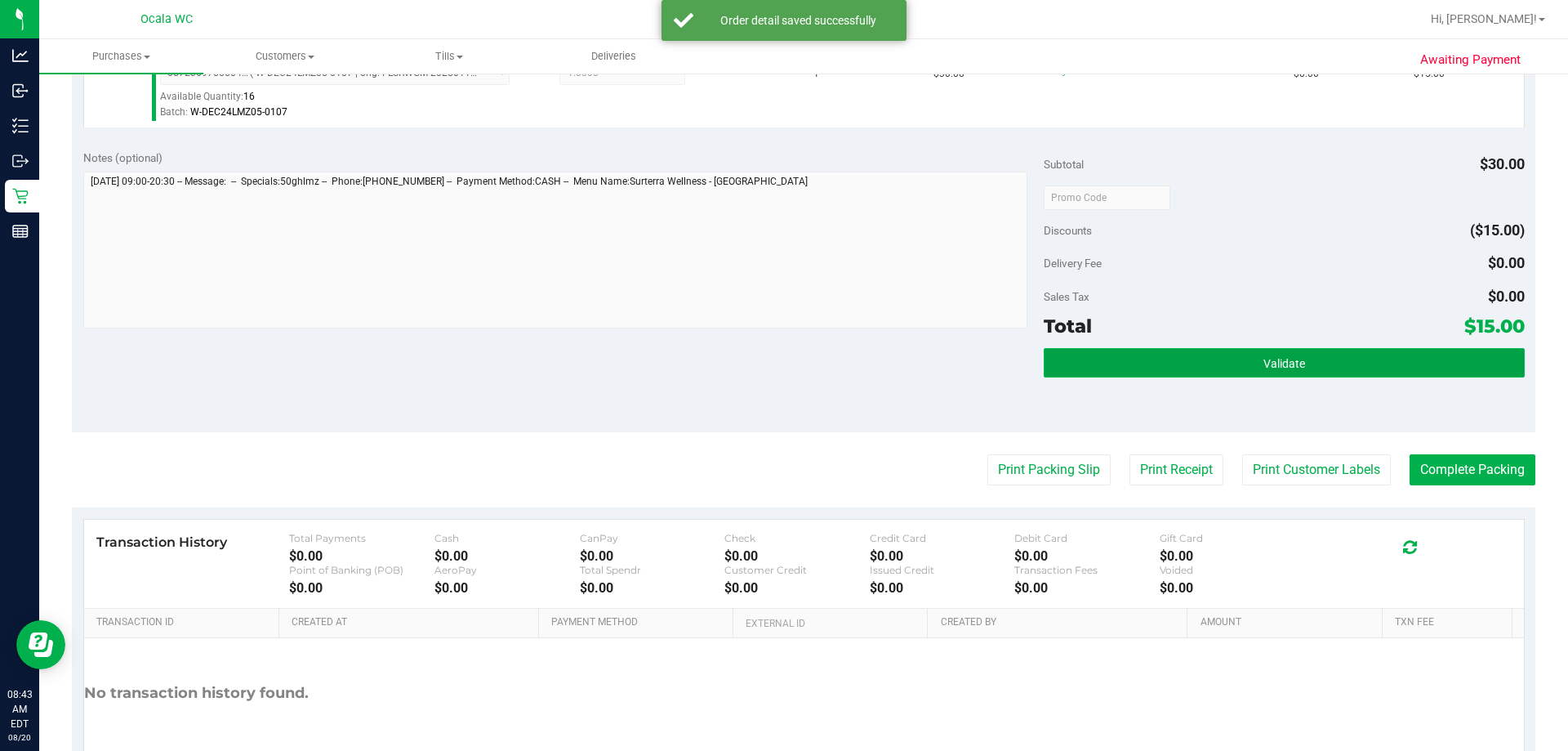
click at [768, 357] on span "Validate" at bounding box center [1284, 364] width 41 height 13
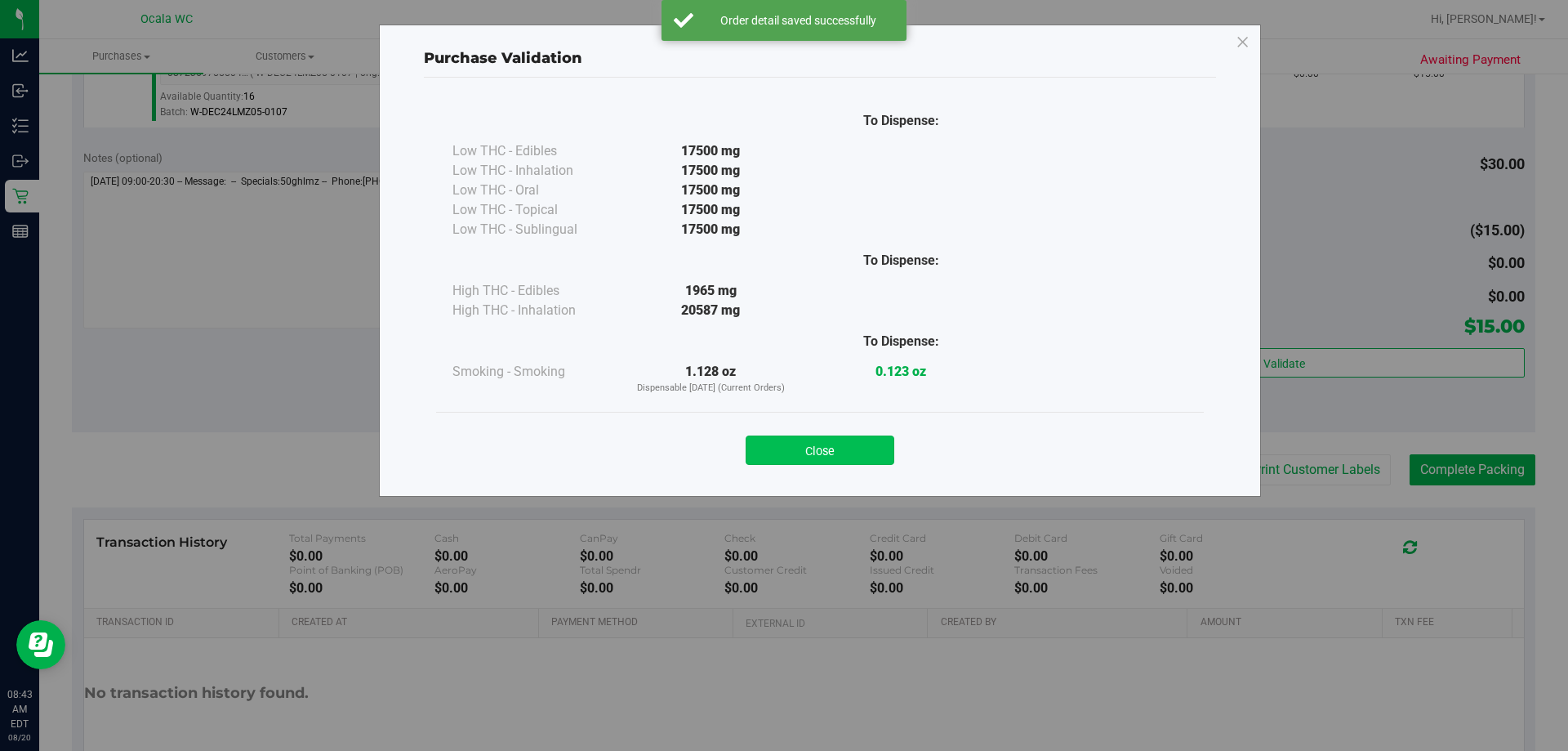
click at [768, 463] on button "Close" at bounding box center [820, 449] width 149 height 29
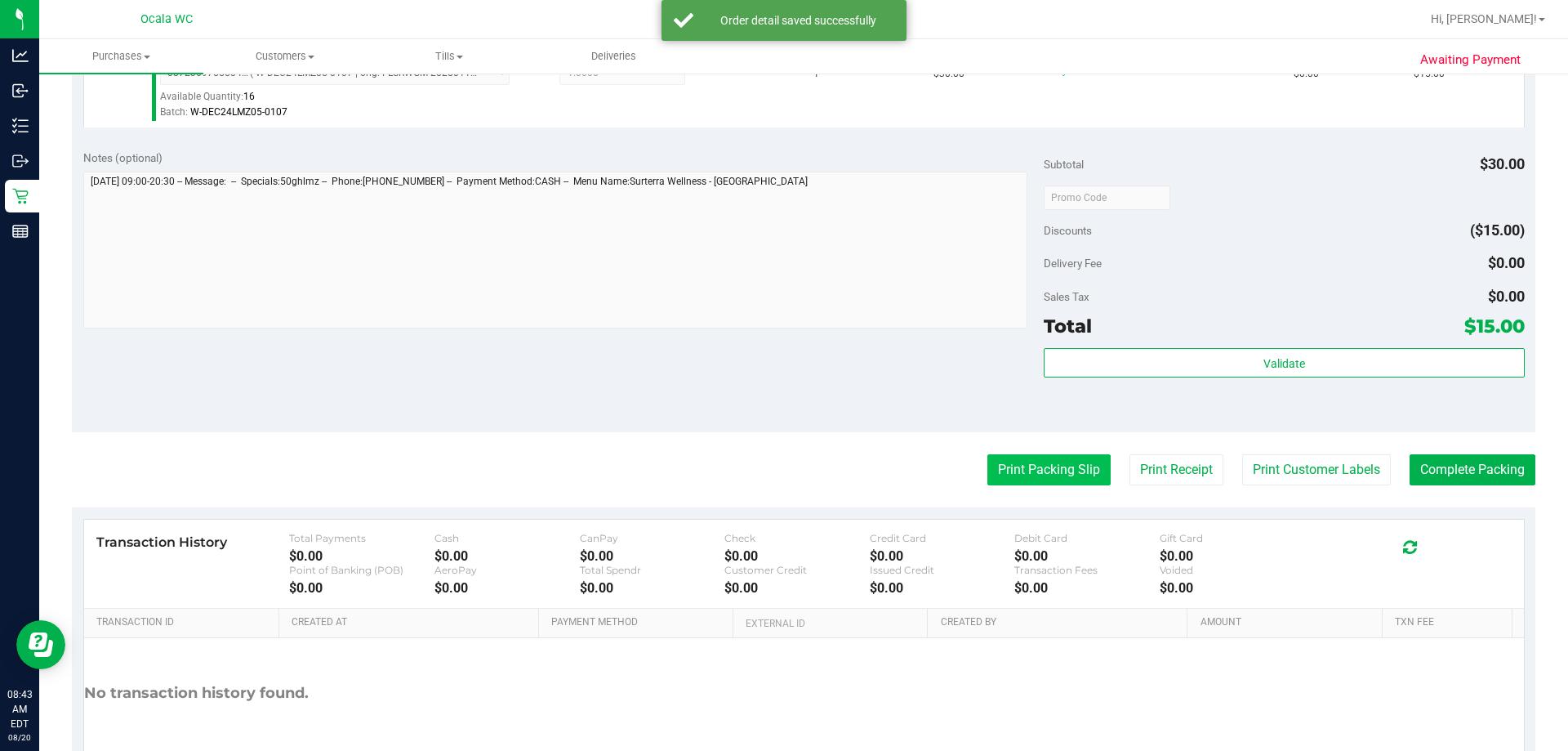
click at [768, 469] on button "Print Packing Slip" at bounding box center [1048, 469] width 123 height 31
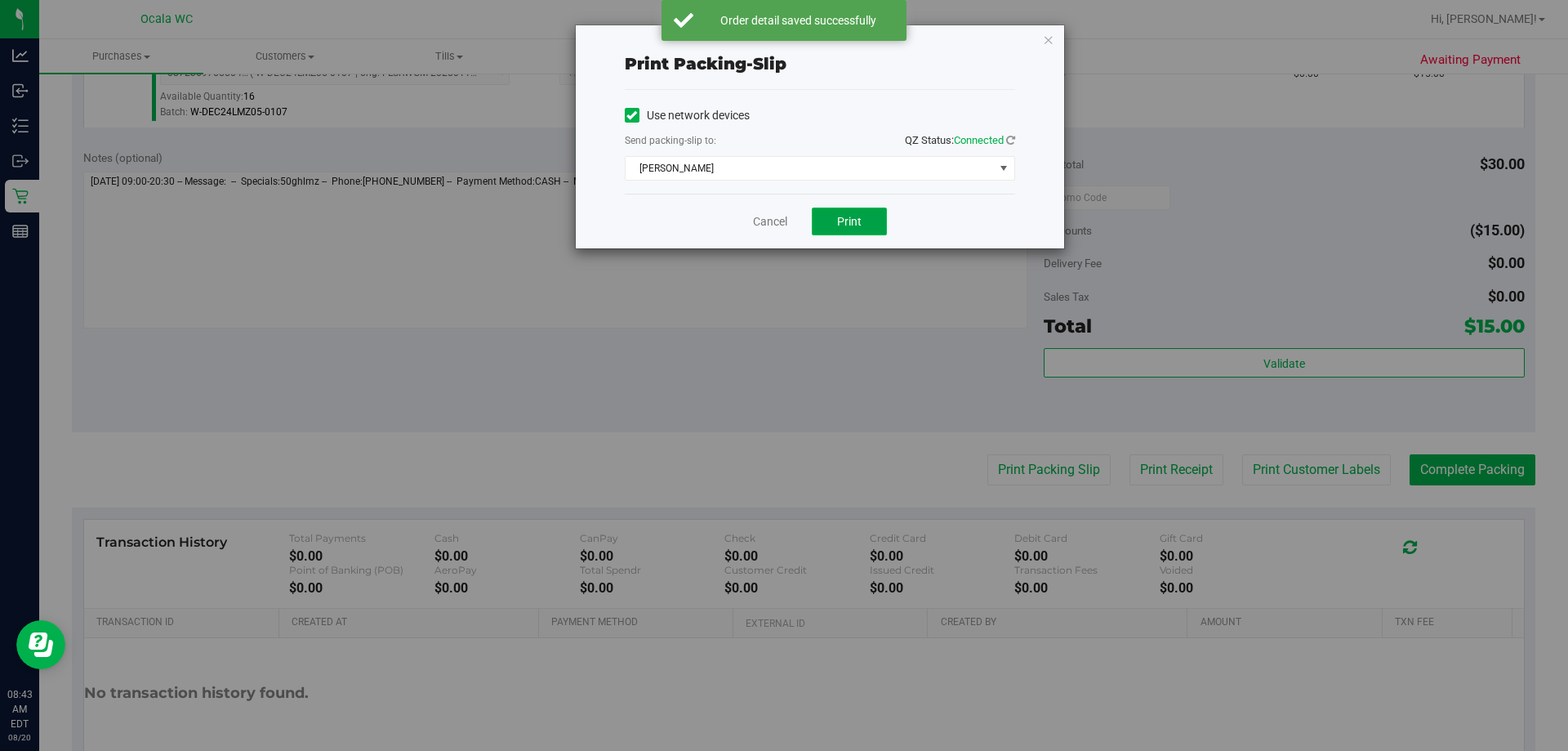
click at [768, 215] on span "Print" at bounding box center [849, 221] width 24 height 13
click at [768, 217] on link "Cancel" at bounding box center [769, 221] width 34 height 17
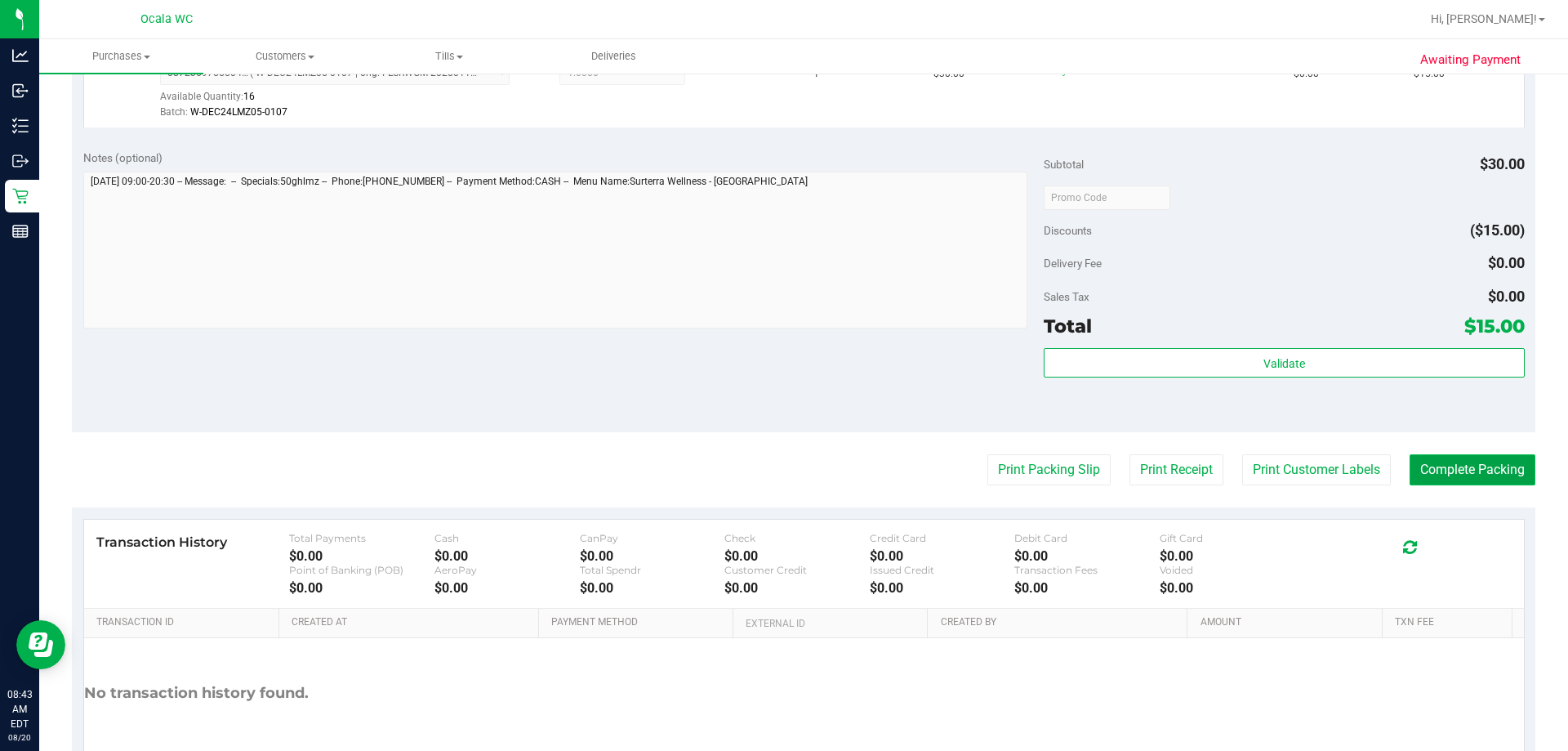
click at [768, 465] on button "Complete Packing" at bounding box center [1472, 469] width 126 height 31
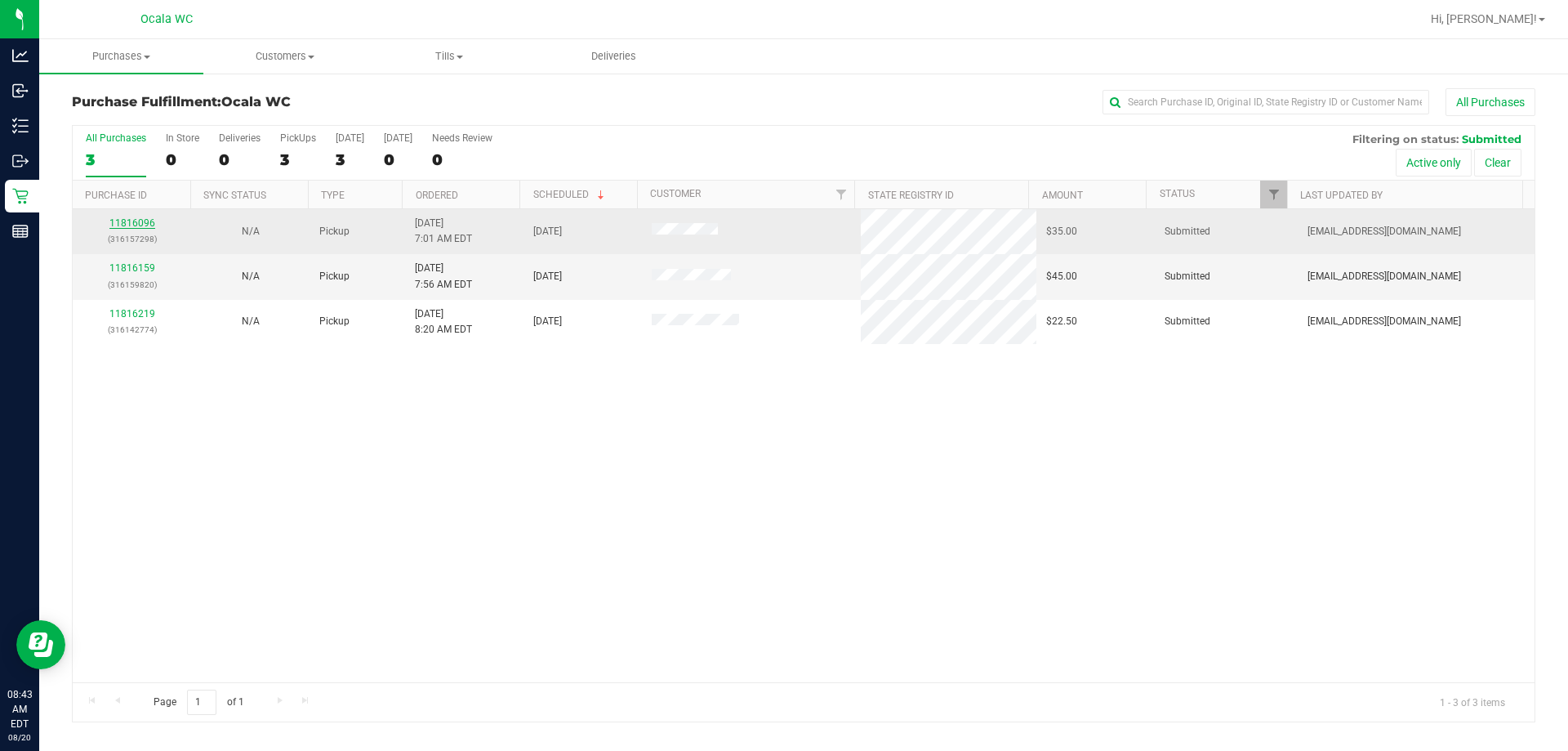
click at [132, 220] on link "11816096" at bounding box center [132, 223] width 46 height 11
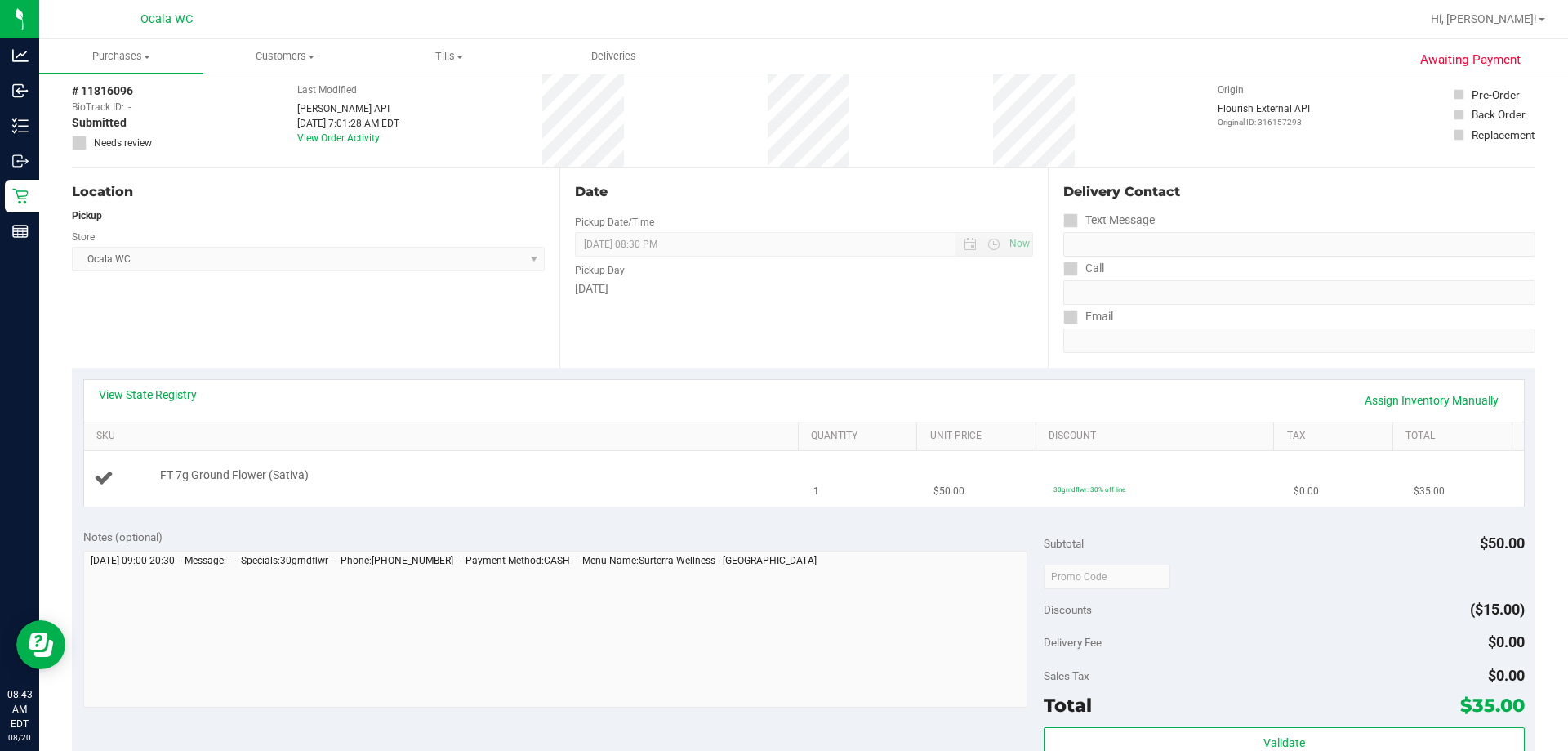
scroll to position [163, 0]
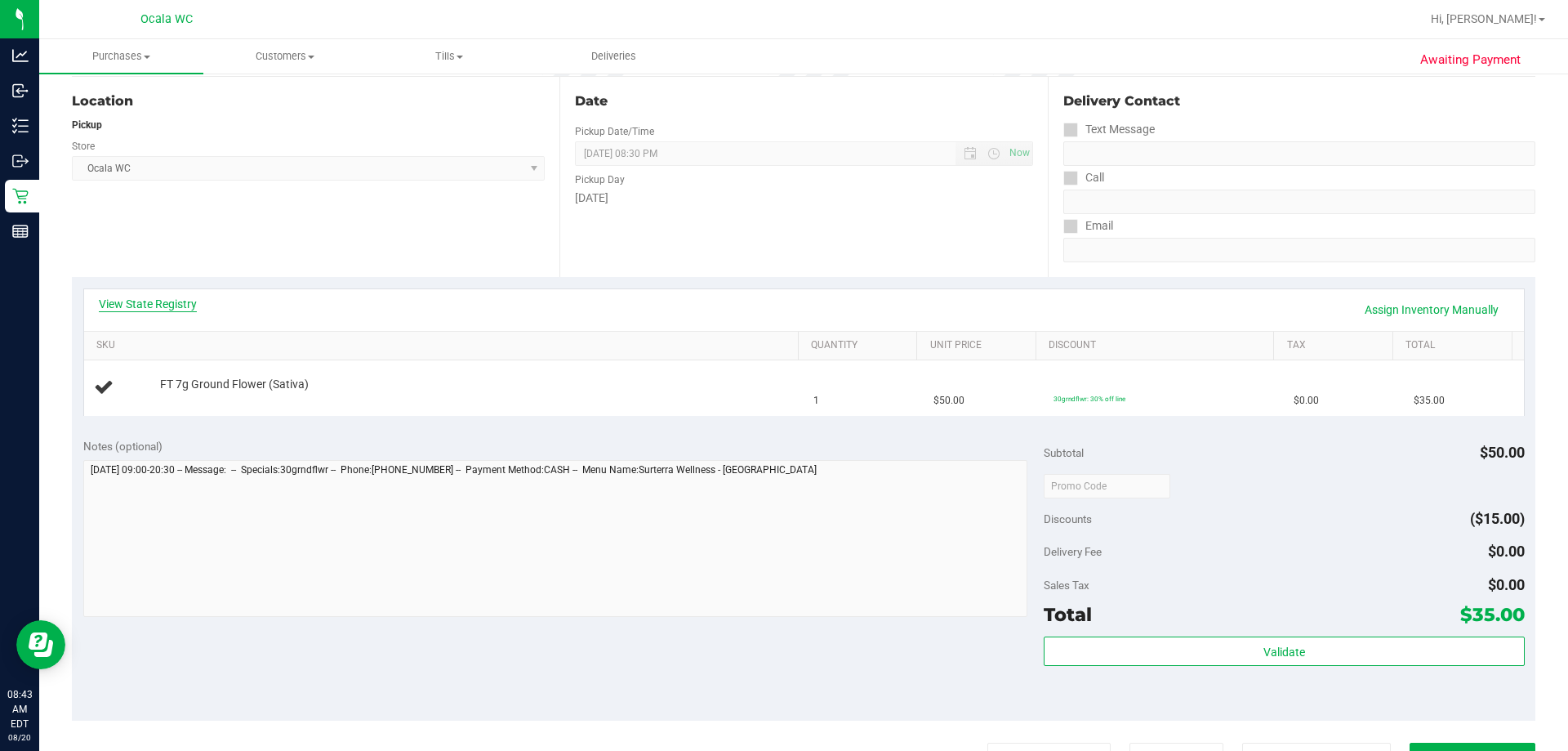
click at [138, 302] on link "View State Registry" at bounding box center [148, 303] width 98 height 16
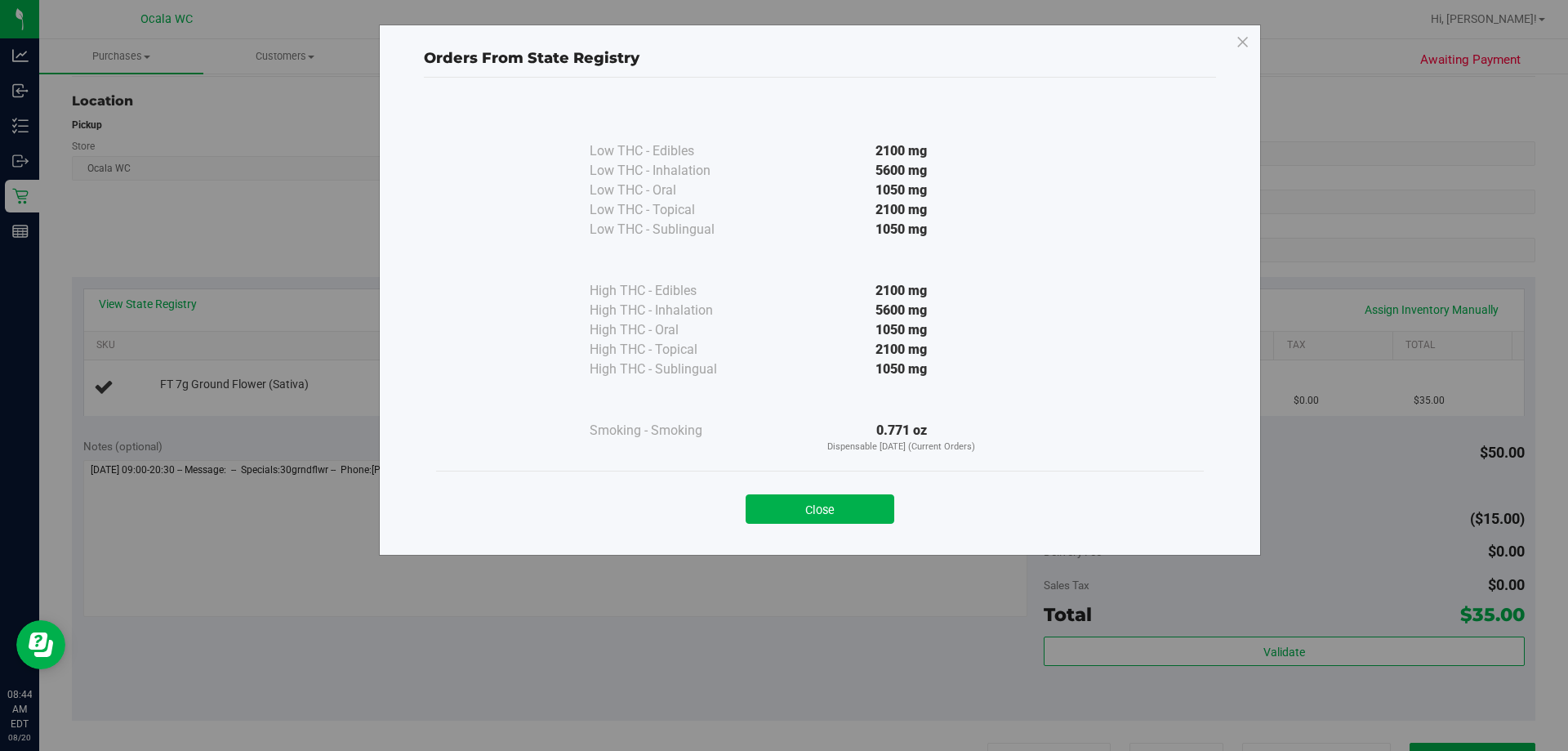
click at [768, 491] on div "Close" at bounding box center [819, 503] width 743 height 41
click at [768, 510] on button "Close" at bounding box center [820, 509] width 149 height 29
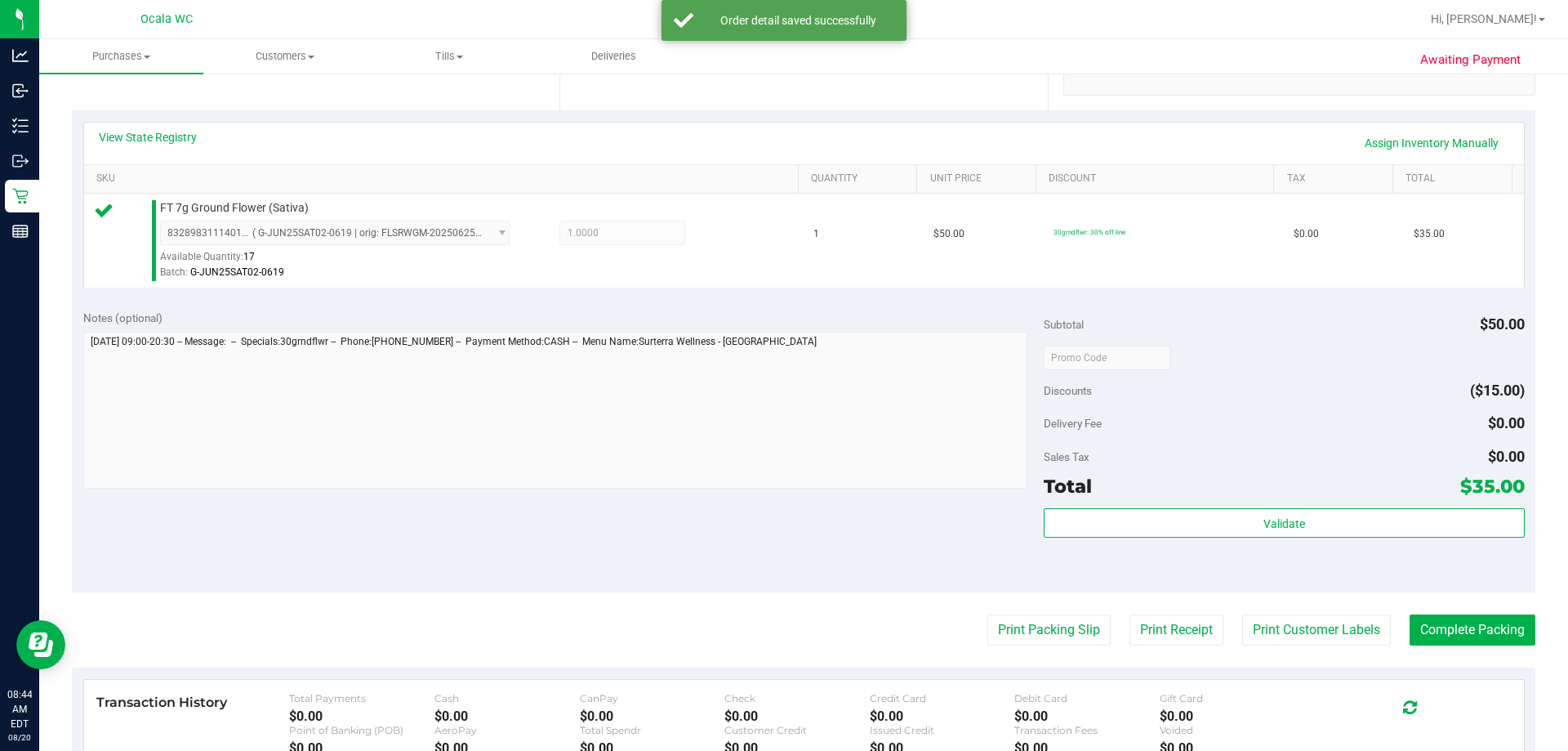
scroll to position [490, 0]
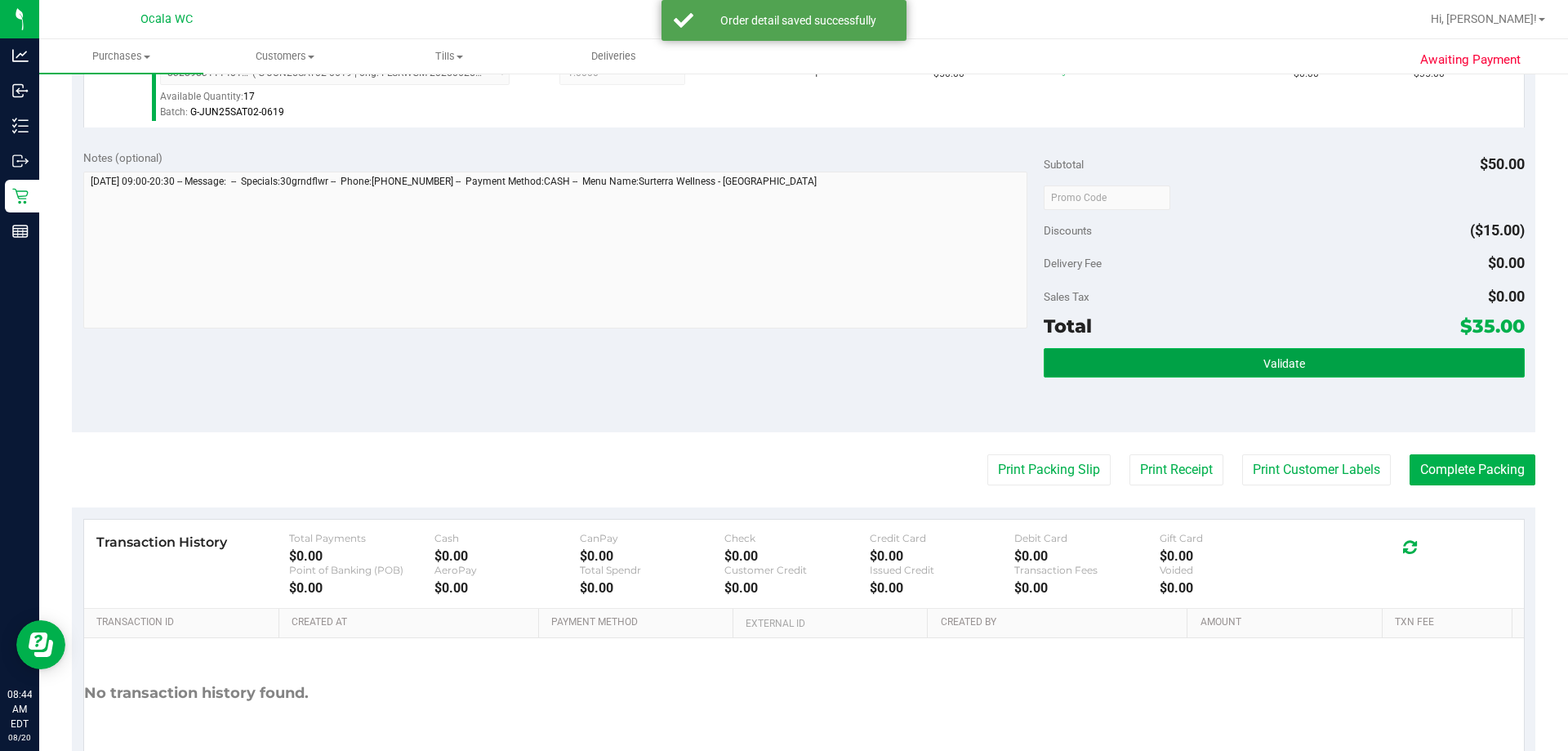
click at [768, 359] on button "Validate" at bounding box center [1284, 362] width 480 height 29
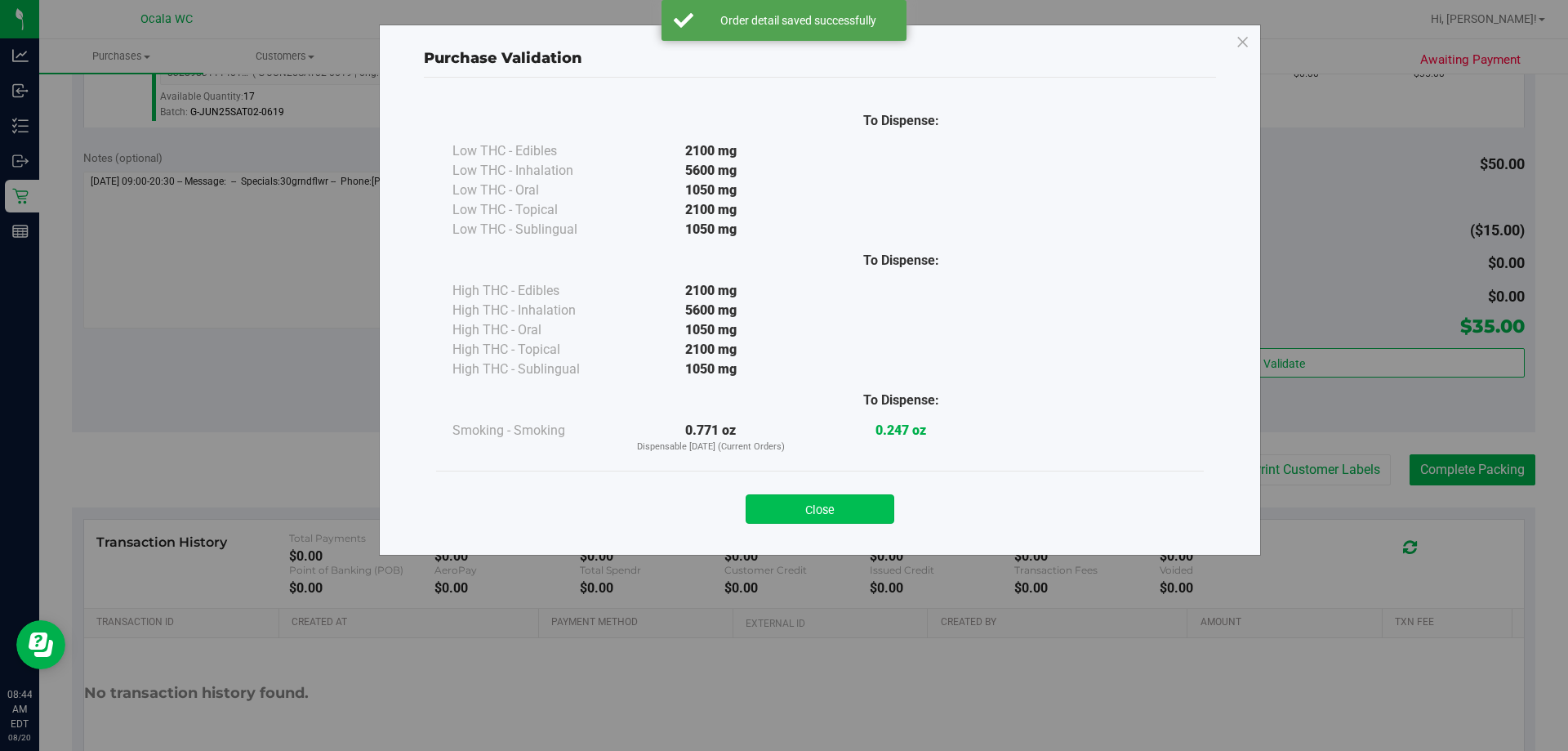
click at [768, 514] on button "Close" at bounding box center [820, 509] width 149 height 29
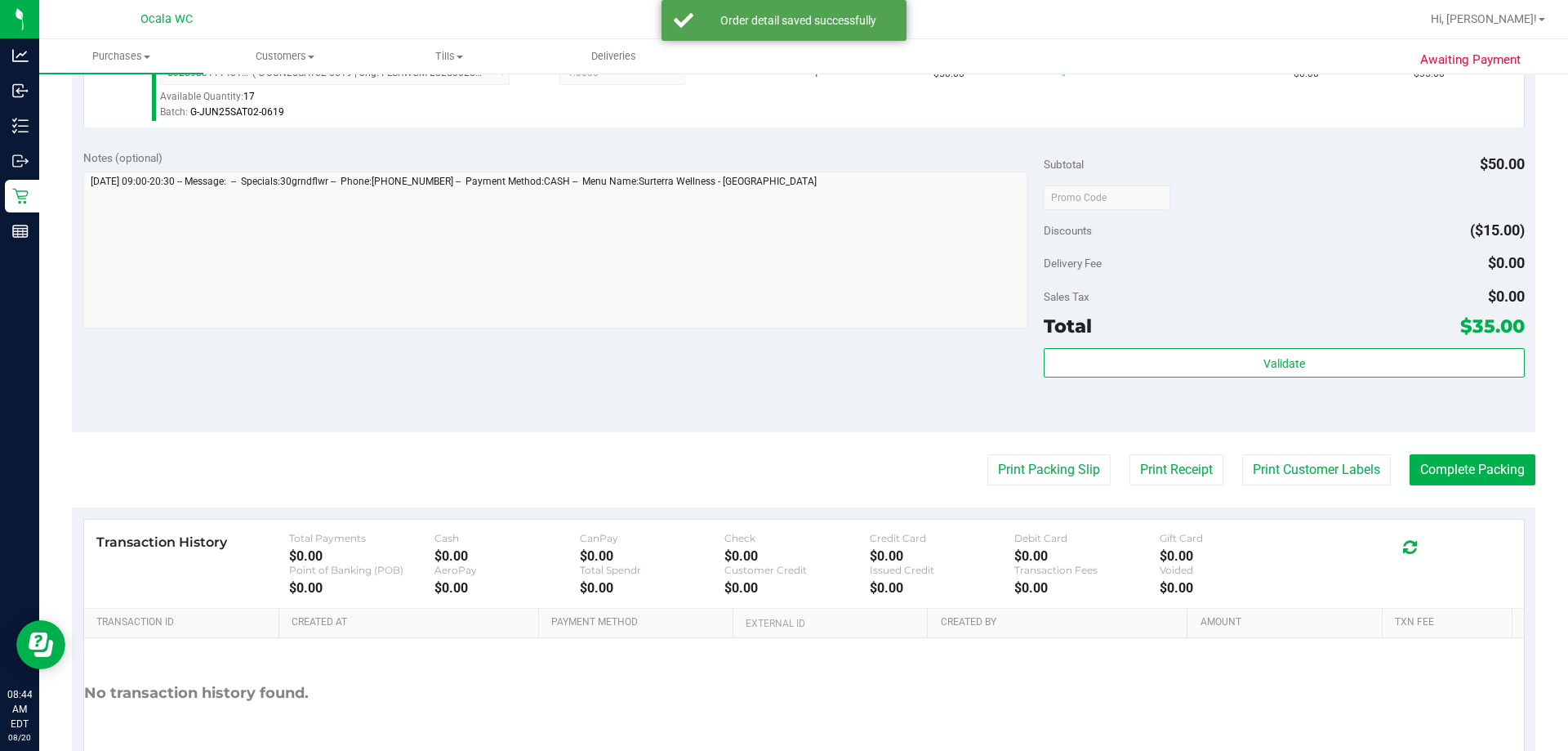
click at [768, 451] on purchase-details "Back Edit Purchase Cancel Purchase View Profile # 11816096 BioTrack ID: - Submi…" at bounding box center [803, 204] width 1463 height 1215
click at [768, 469] on button "Print Packing Slip" at bounding box center [1048, 469] width 123 height 31
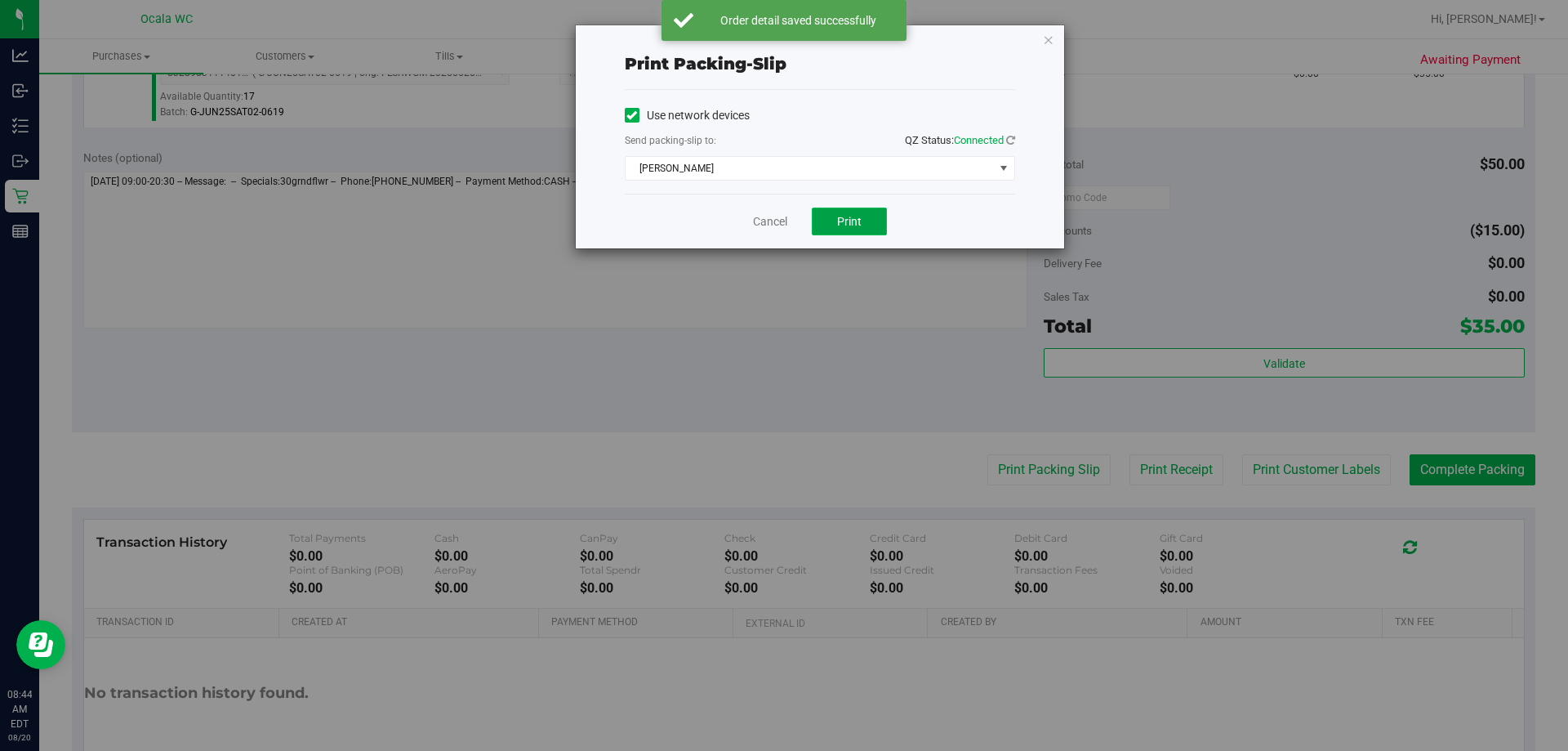
click at [768, 221] on span "Print" at bounding box center [849, 221] width 24 height 13
drag, startPoint x: 770, startPoint y: 215, endPoint x: 1324, endPoint y: 393, distance: 581.9
click at [768, 215] on link "Cancel" at bounding box center [769, 221] width 34 height 17
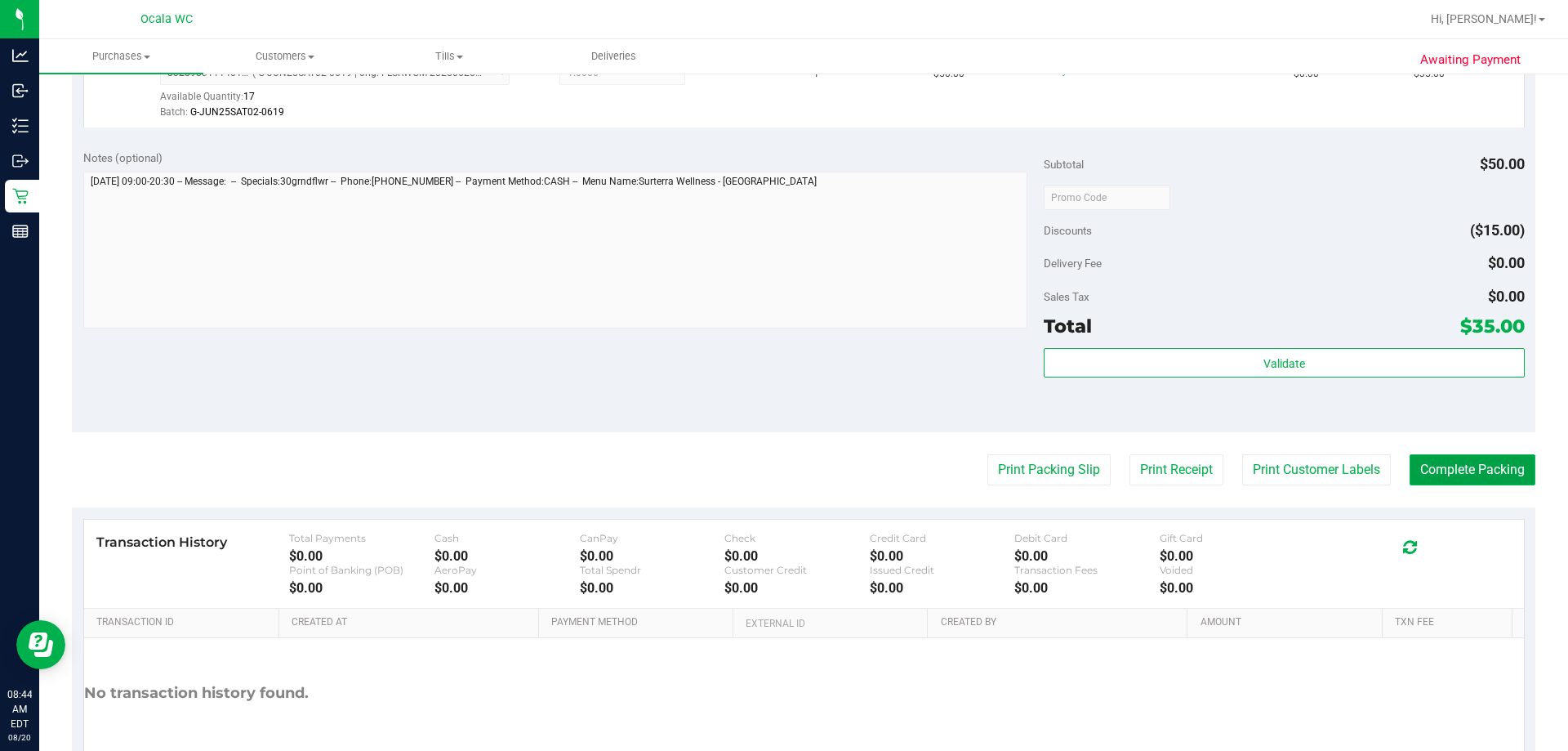
click at [768, 472] on button "Complete Packing" at bounding box center [1472, 469] width 126 height 31
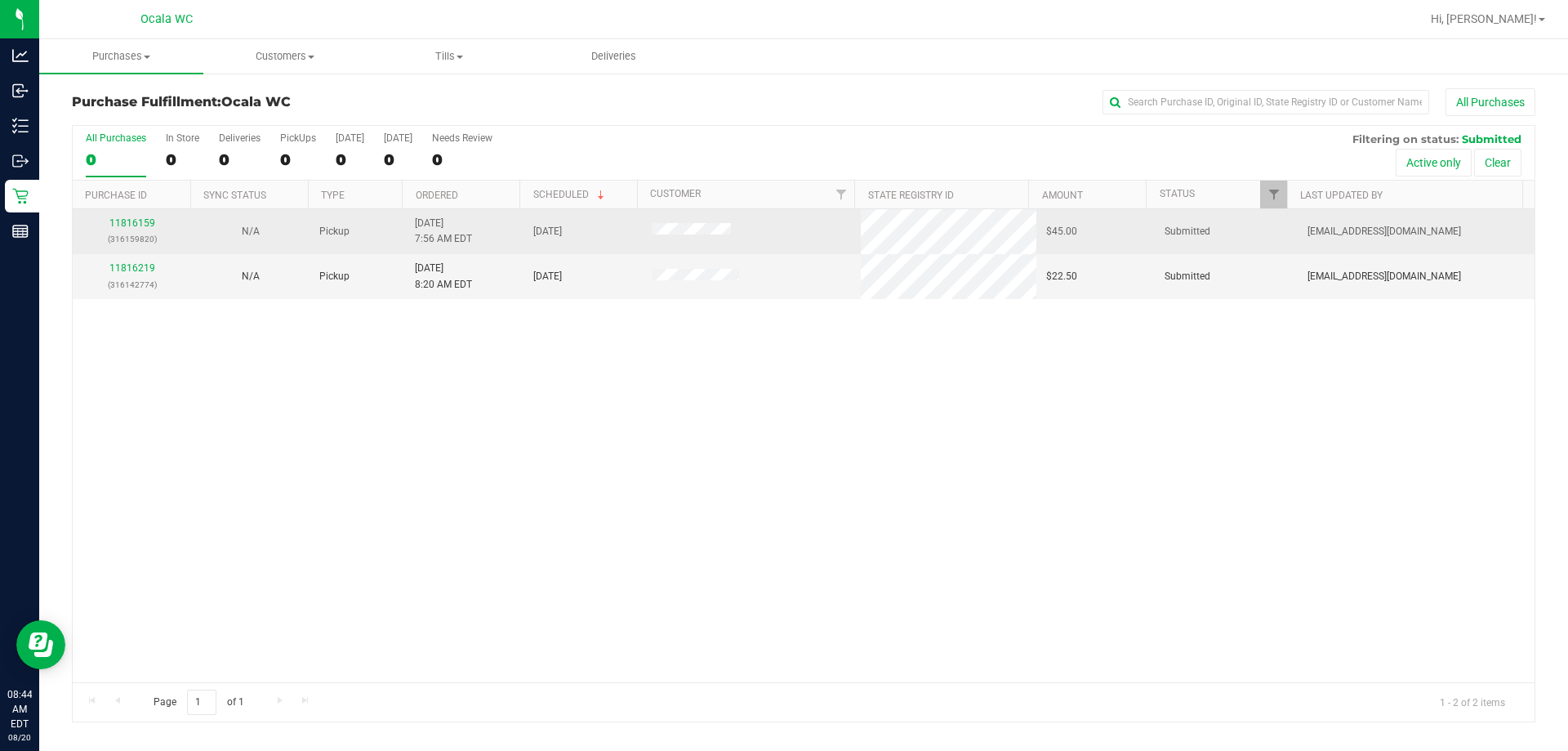
click at [106, 221] on div "11816159 (316159820)" at bounding box center [132, 231] width 99 height 31
click at [129, 224] on link "11816159" at bounding box center [132, 223] width 46 height 11
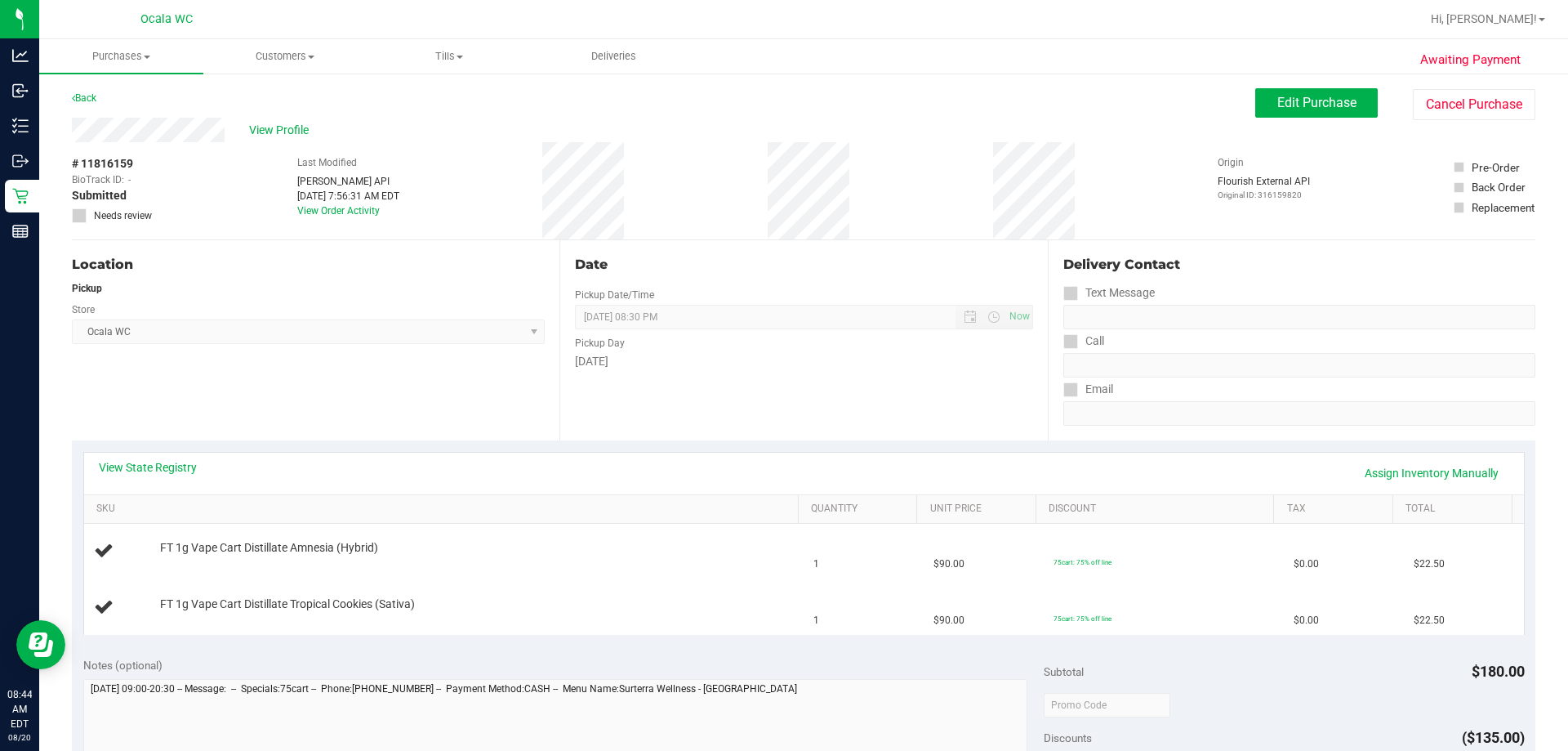
scroll to position [163, 0]
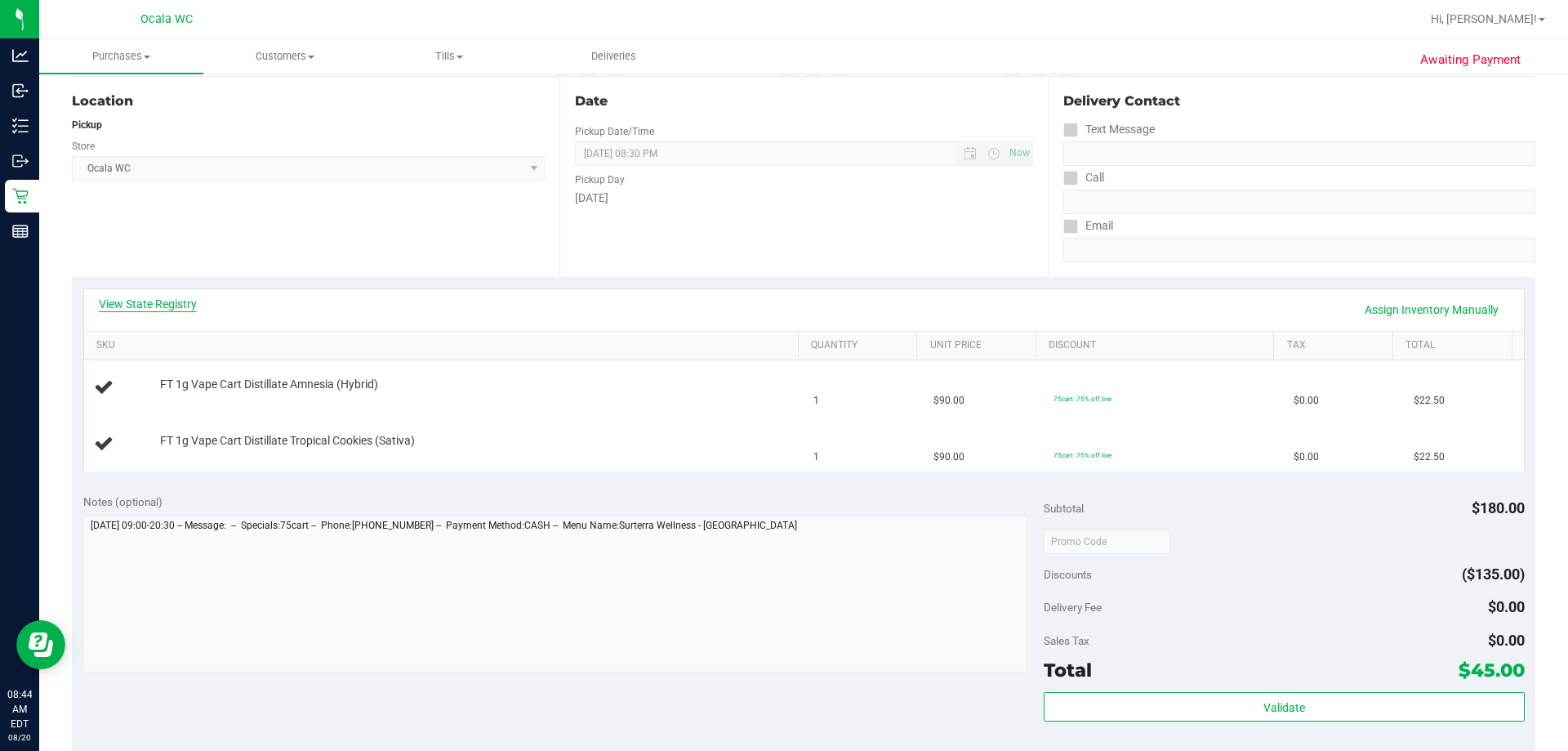
click at [109, 308] on link "View State Registry" at bounding box center [148, 303] width 98 height 16
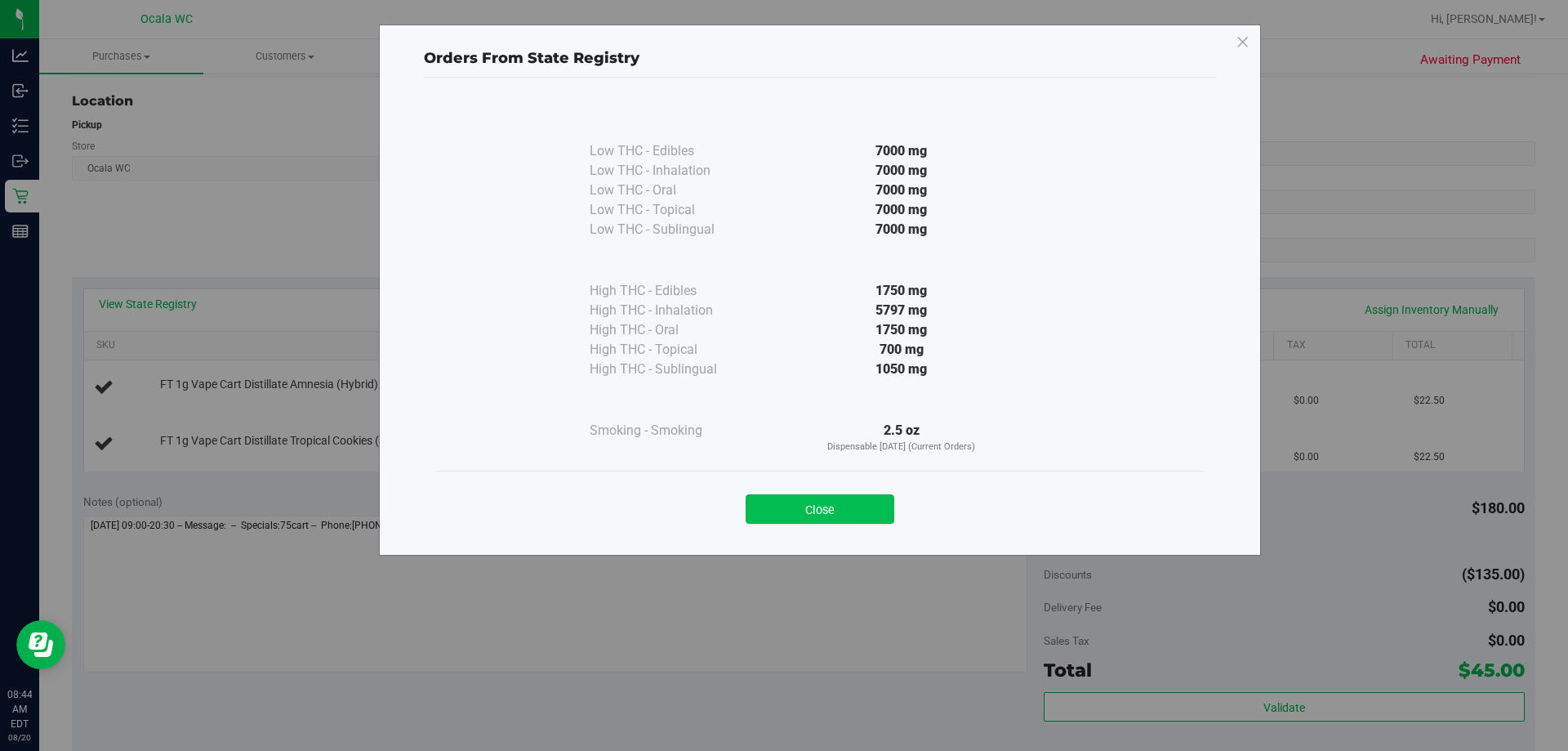
click at [768, 510] on button "Close" at bounding box center [820, 509] width 149 height 29
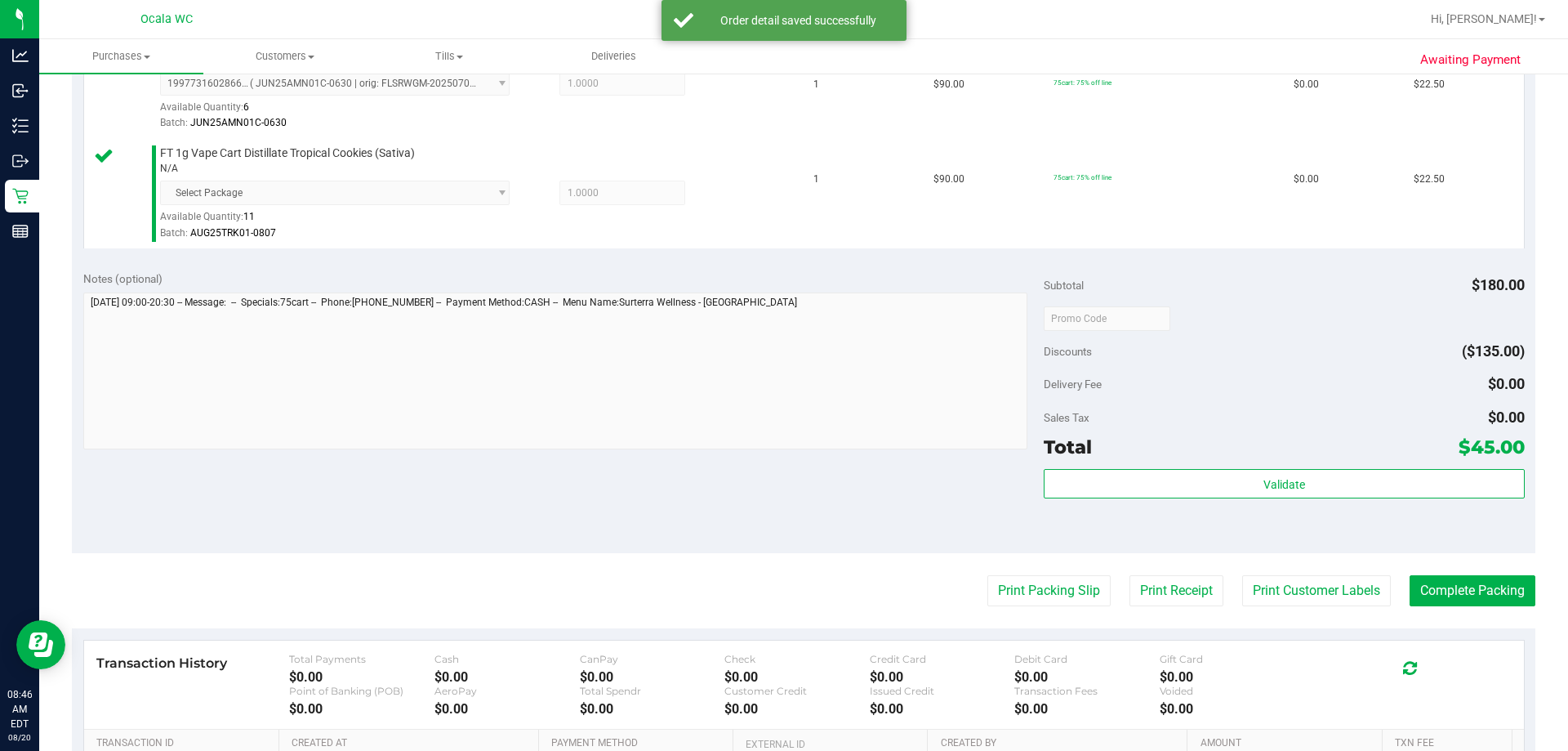
scroll to position [490, 0]
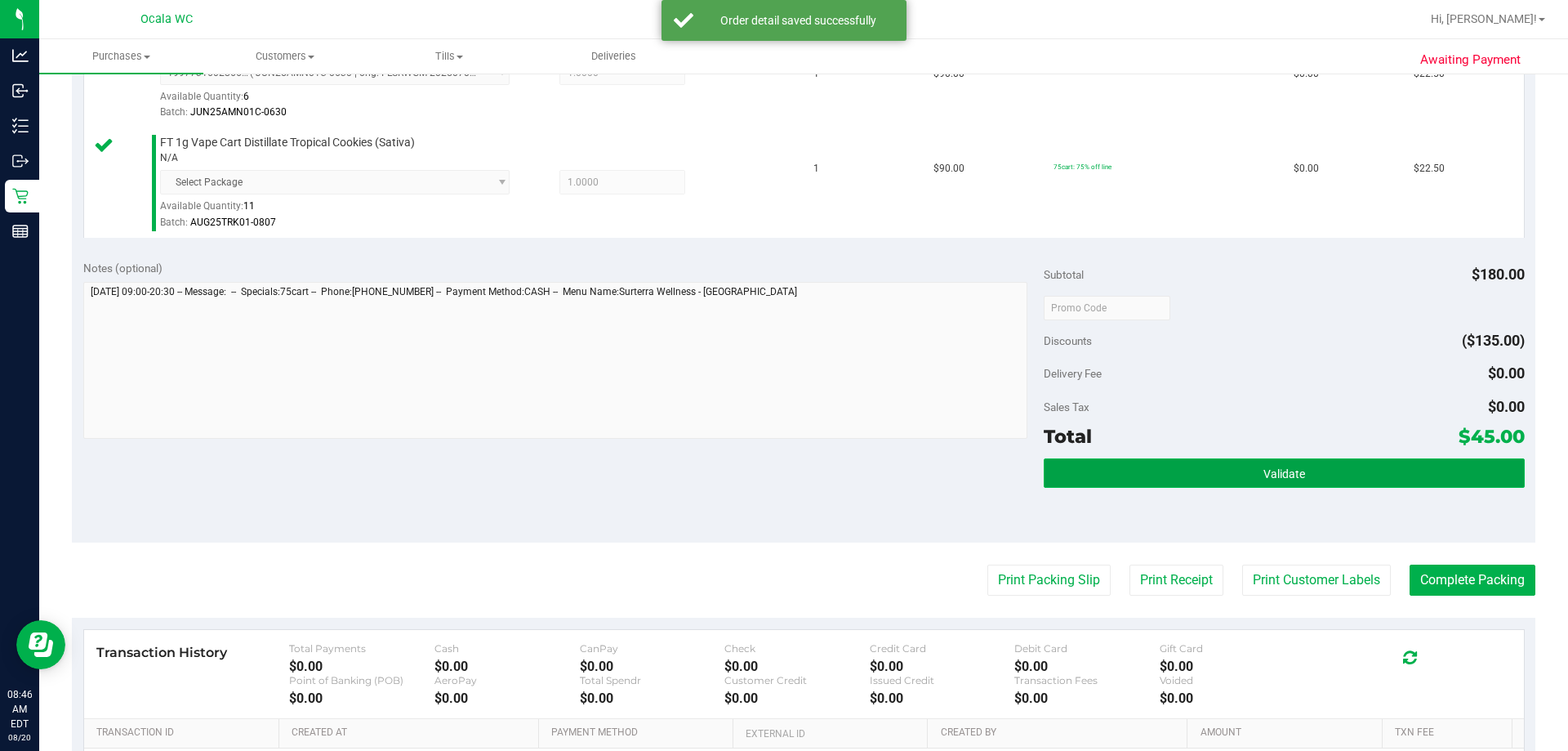
click at [768, 478] on button "Validate" at bounding box center [1284, 472] width 480 height 29
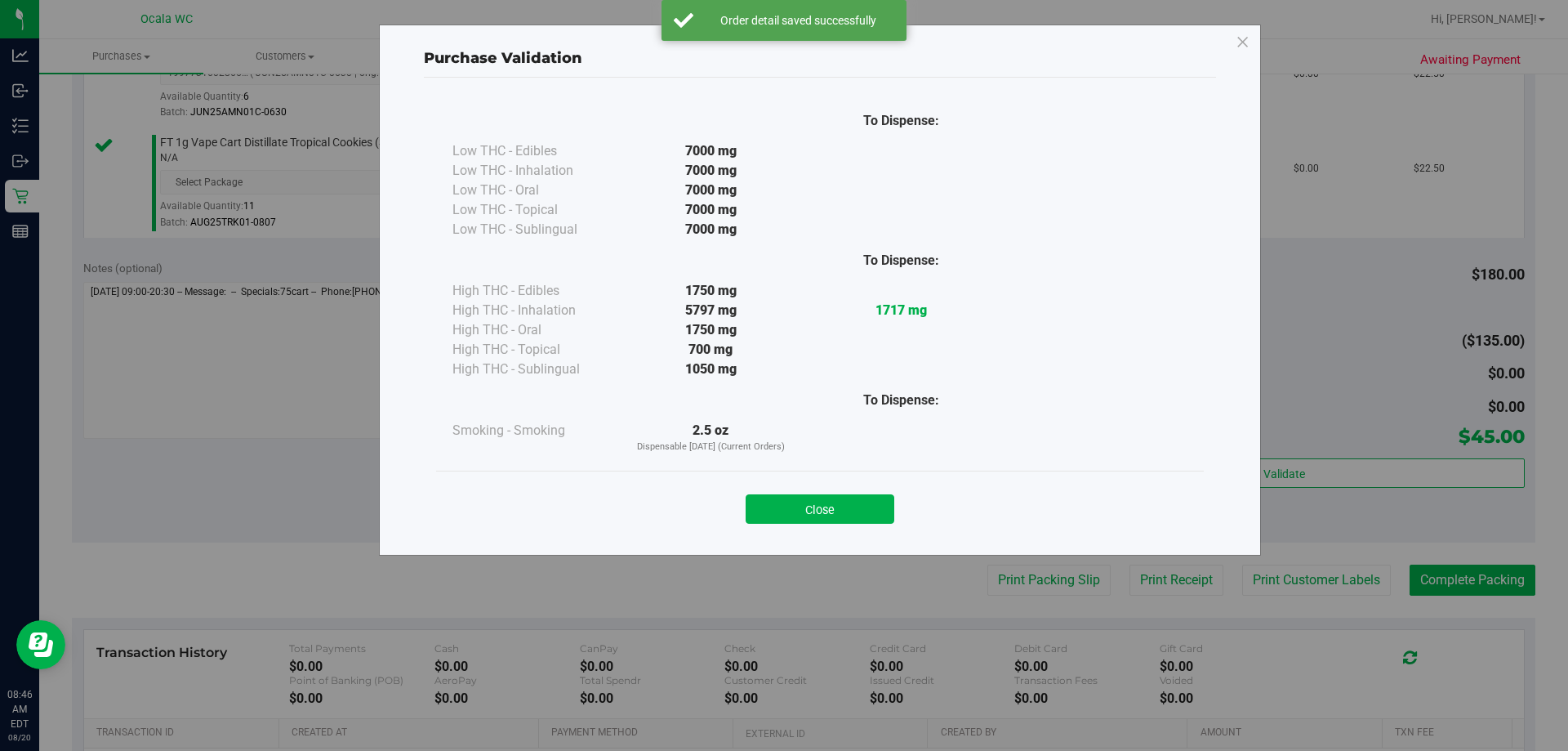
click at [768, 509] on button "Close" at bounding box center [820, 509] width 149 height 29
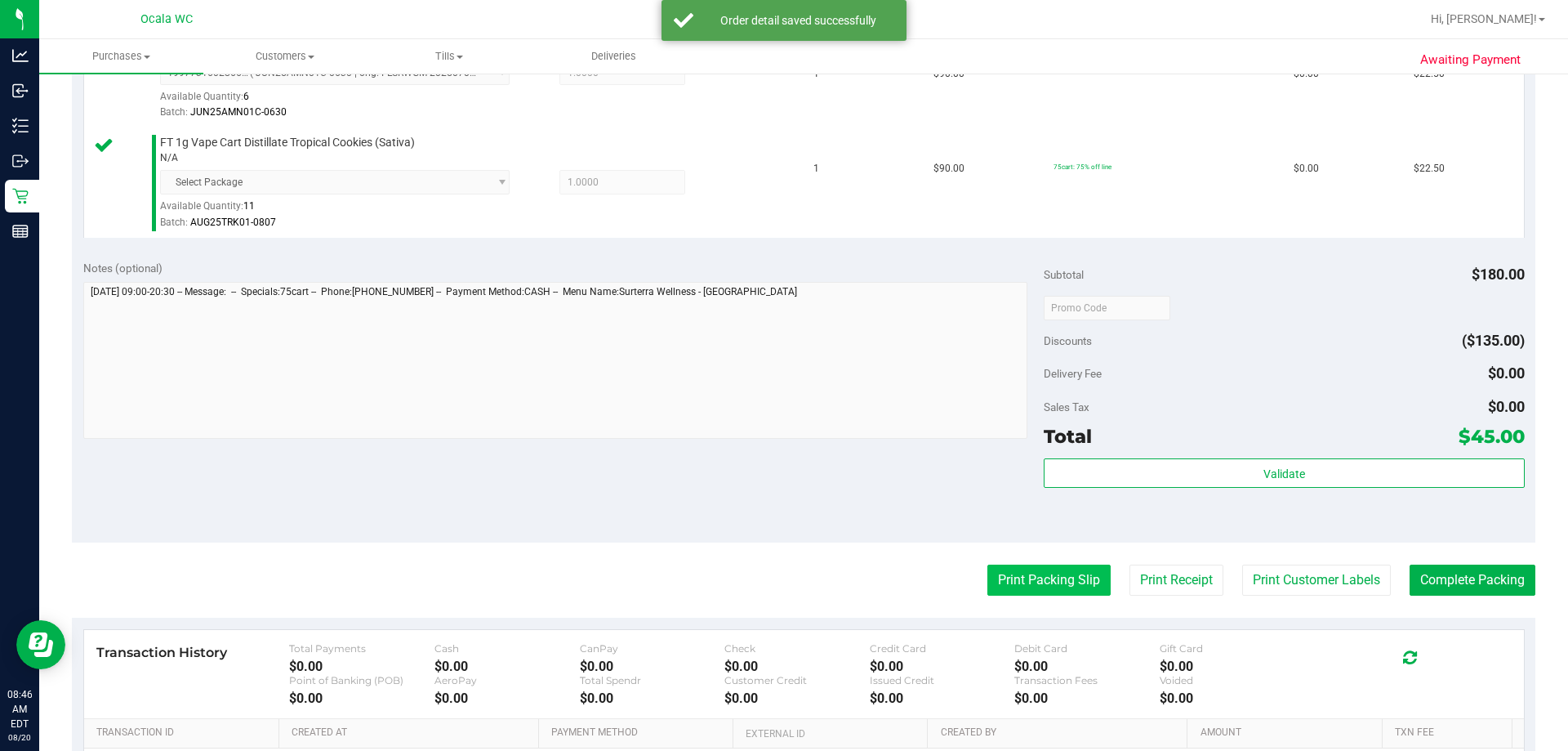
click at [768, 579] on button "Print Packing Slip" at bounding box center [1048, 580] width 123 height 31
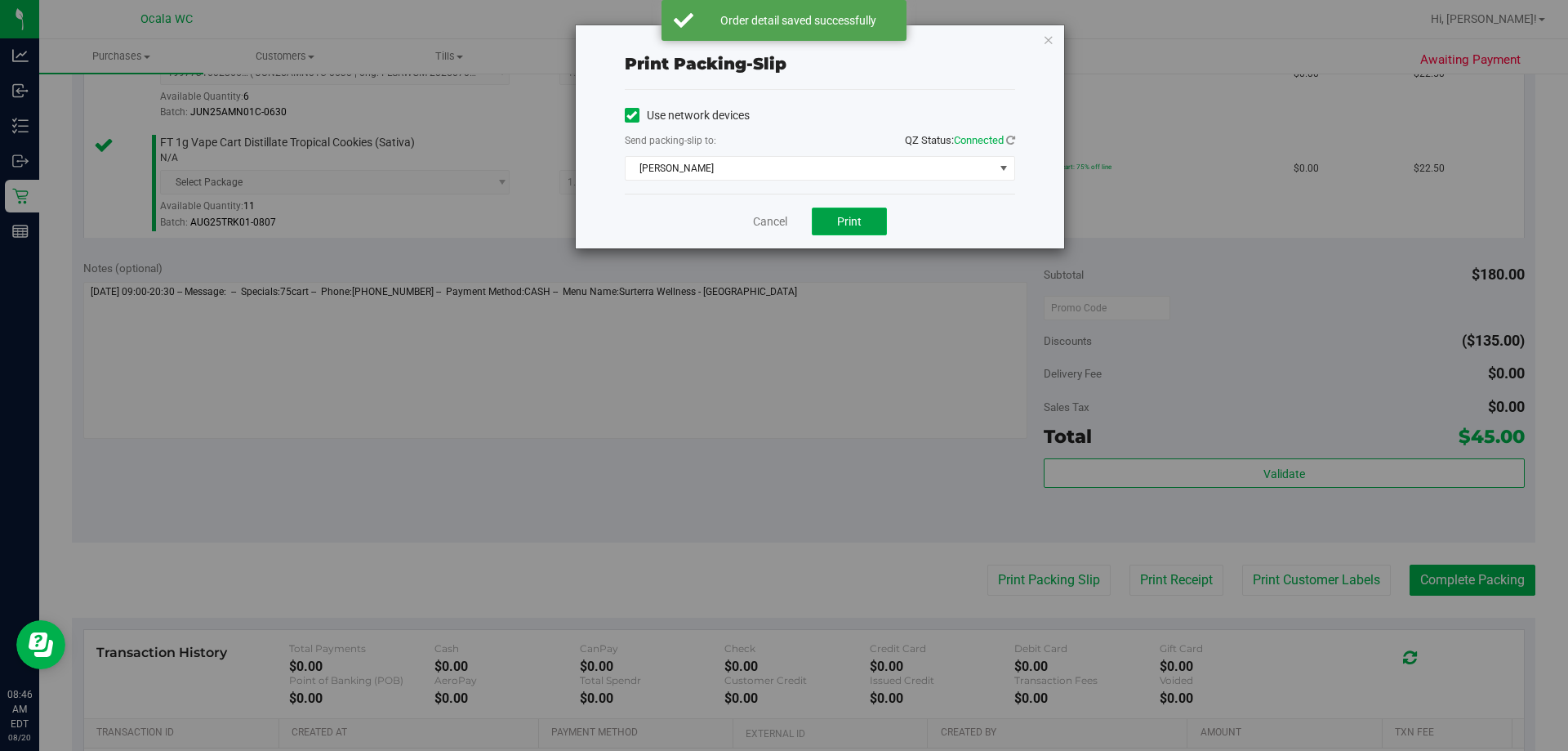
click at [768, 215] on span "Print" at bounding box center [849, 221] width 24 height 13
click at [765, 214] on link "Cancel" at bounding box center [769, 221] width 34 height 17
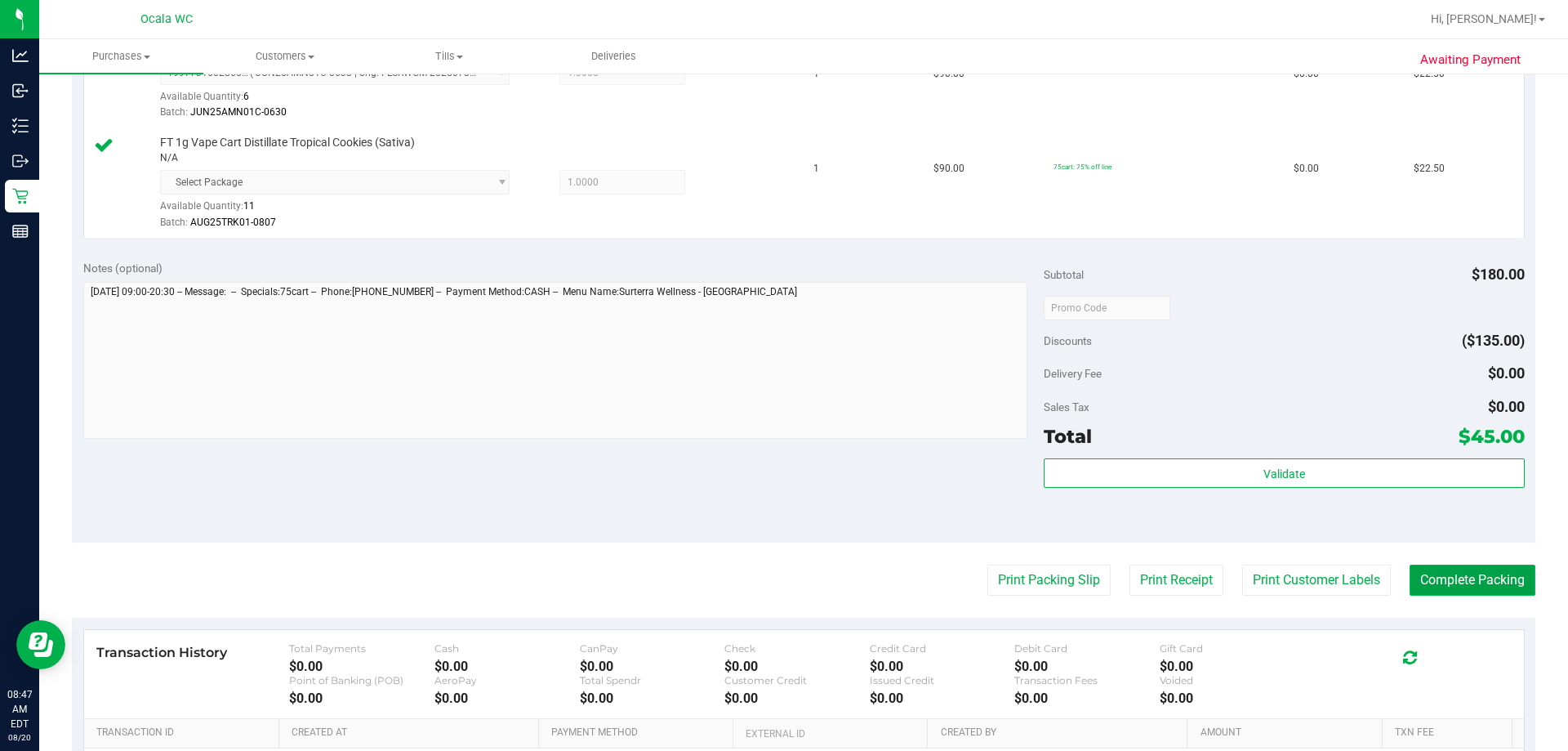
click at [768, 584] on button "Complete Packing" at bounding box center [1472, 580] width 126 height 31
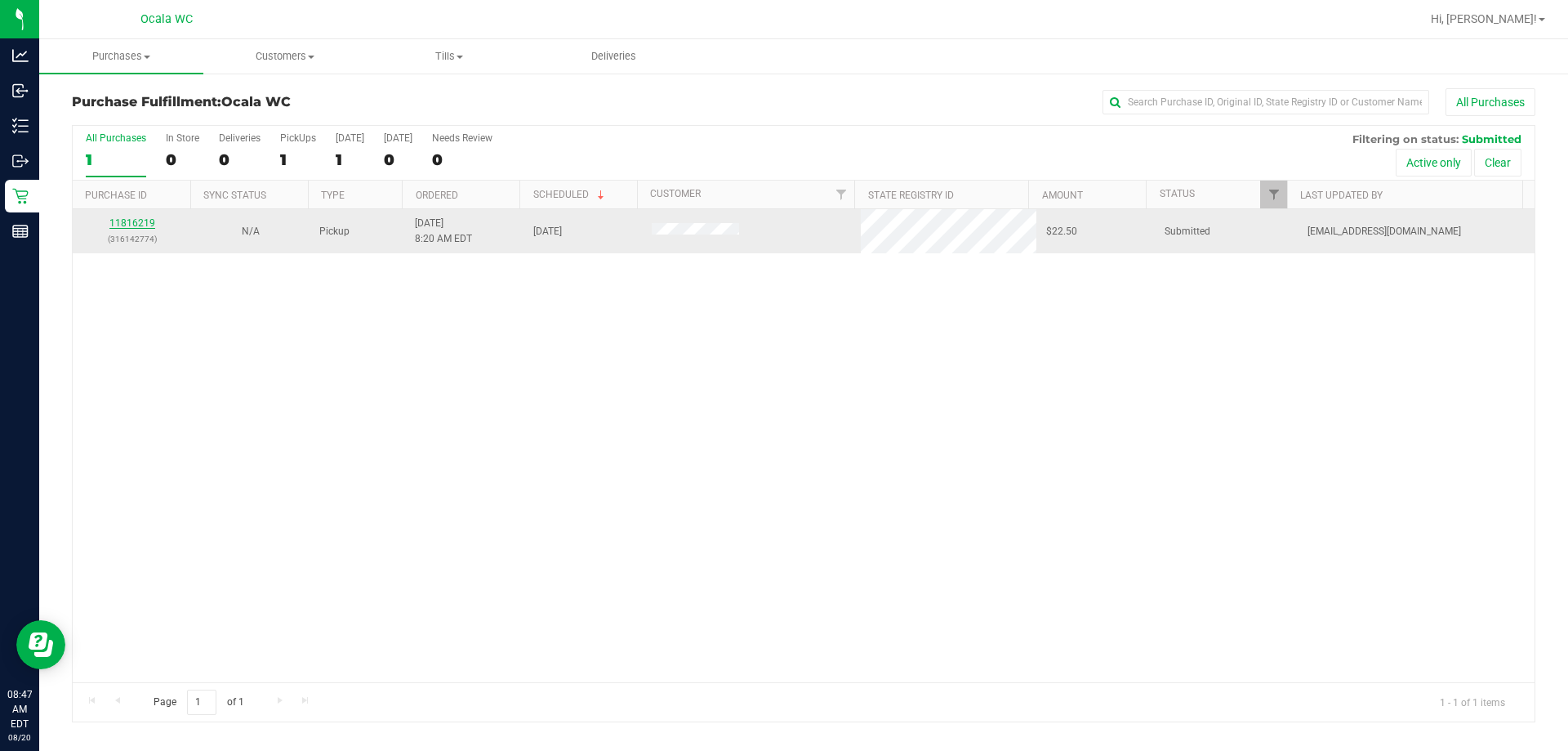
click at [121, 225] on link "11816219" at bounding box center [132, 223] width 46 height 11
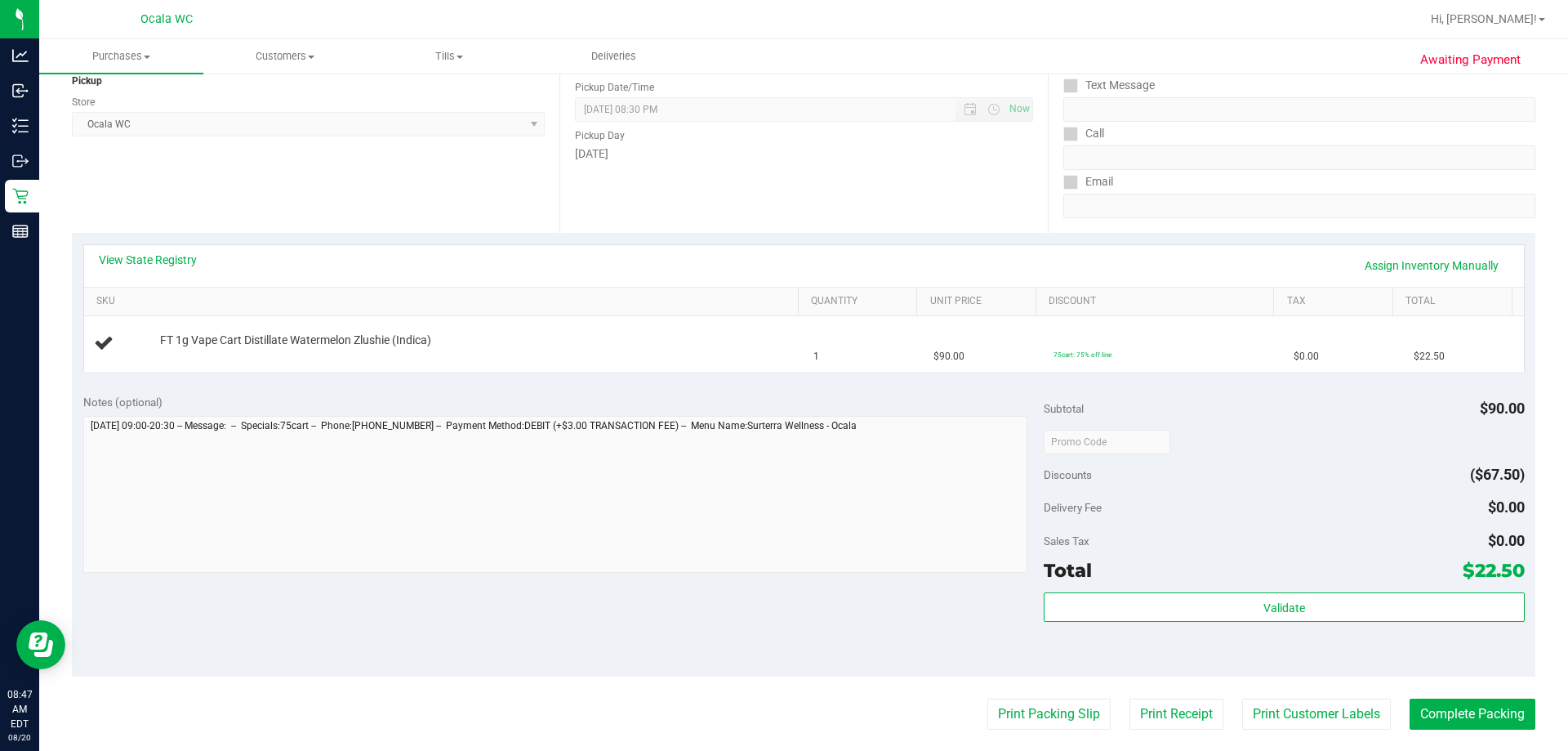
scroll to position [245, 0]
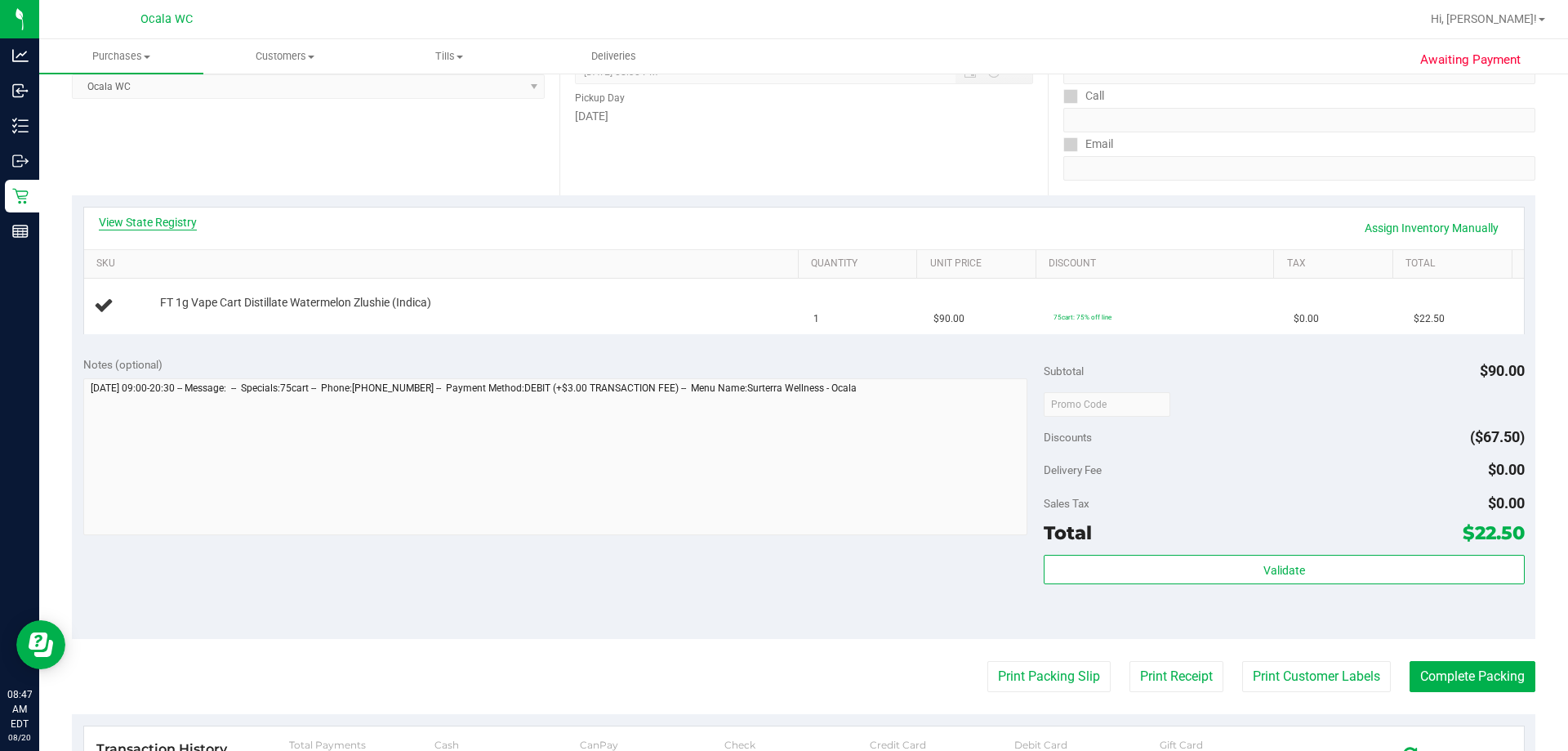
click at [159, 219] on link "View State Registry" at bounding box center [148, 221] width 98 height 16
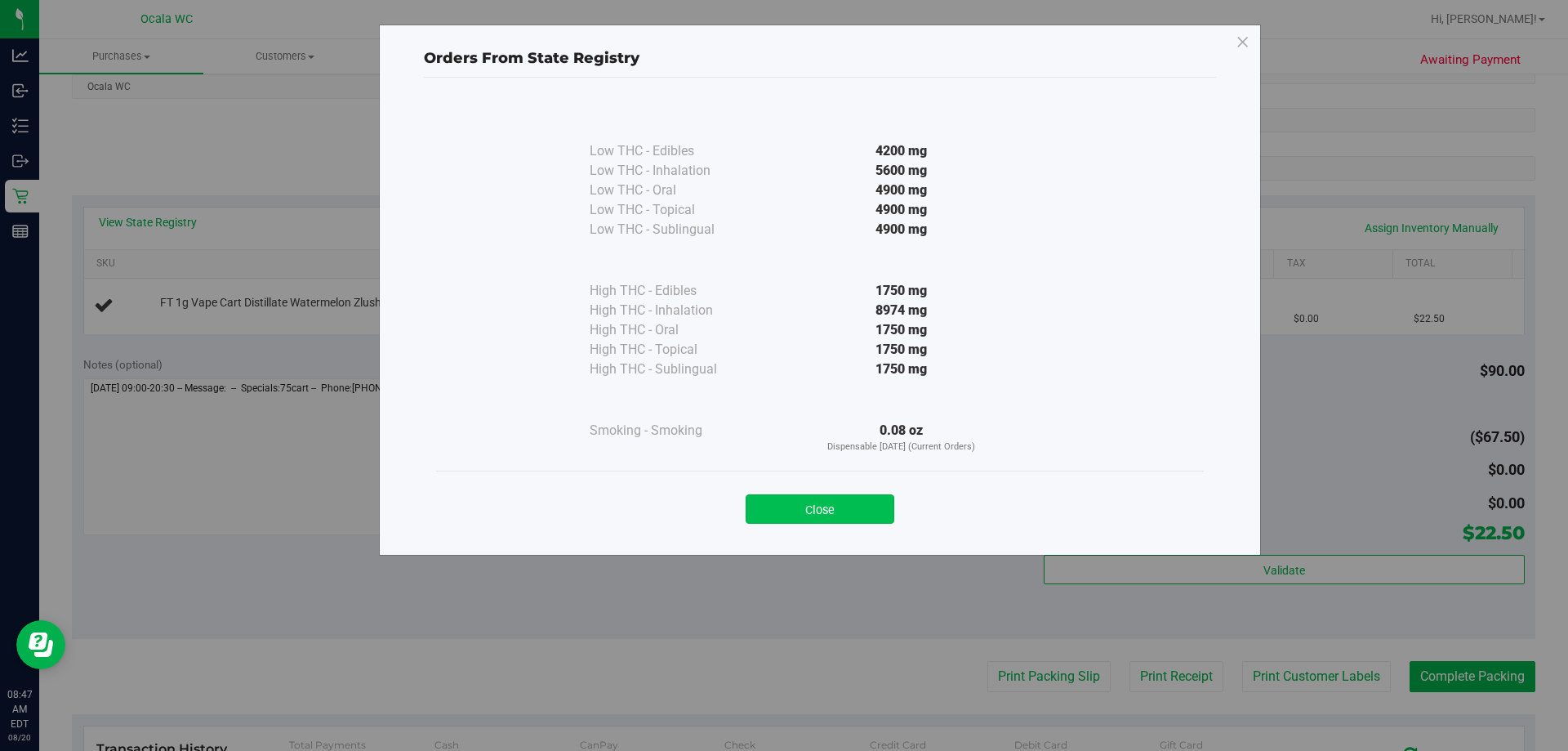
click at [768, 509] on button "Close" at bounding box center [820, 509] width 149 height 29
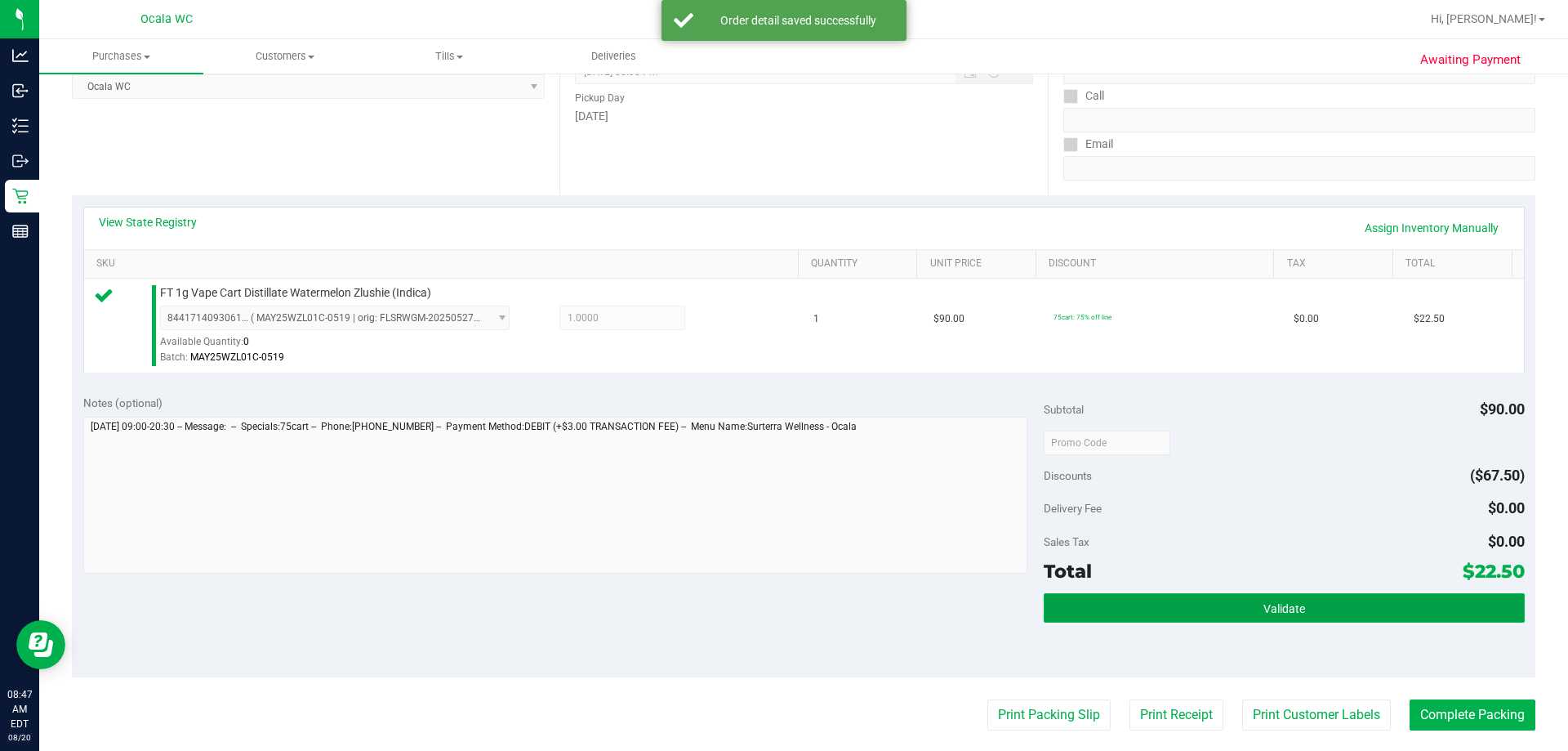
click at [768, 605] on button "Validate" at bounding box center [1284, 607] width 480 height 29
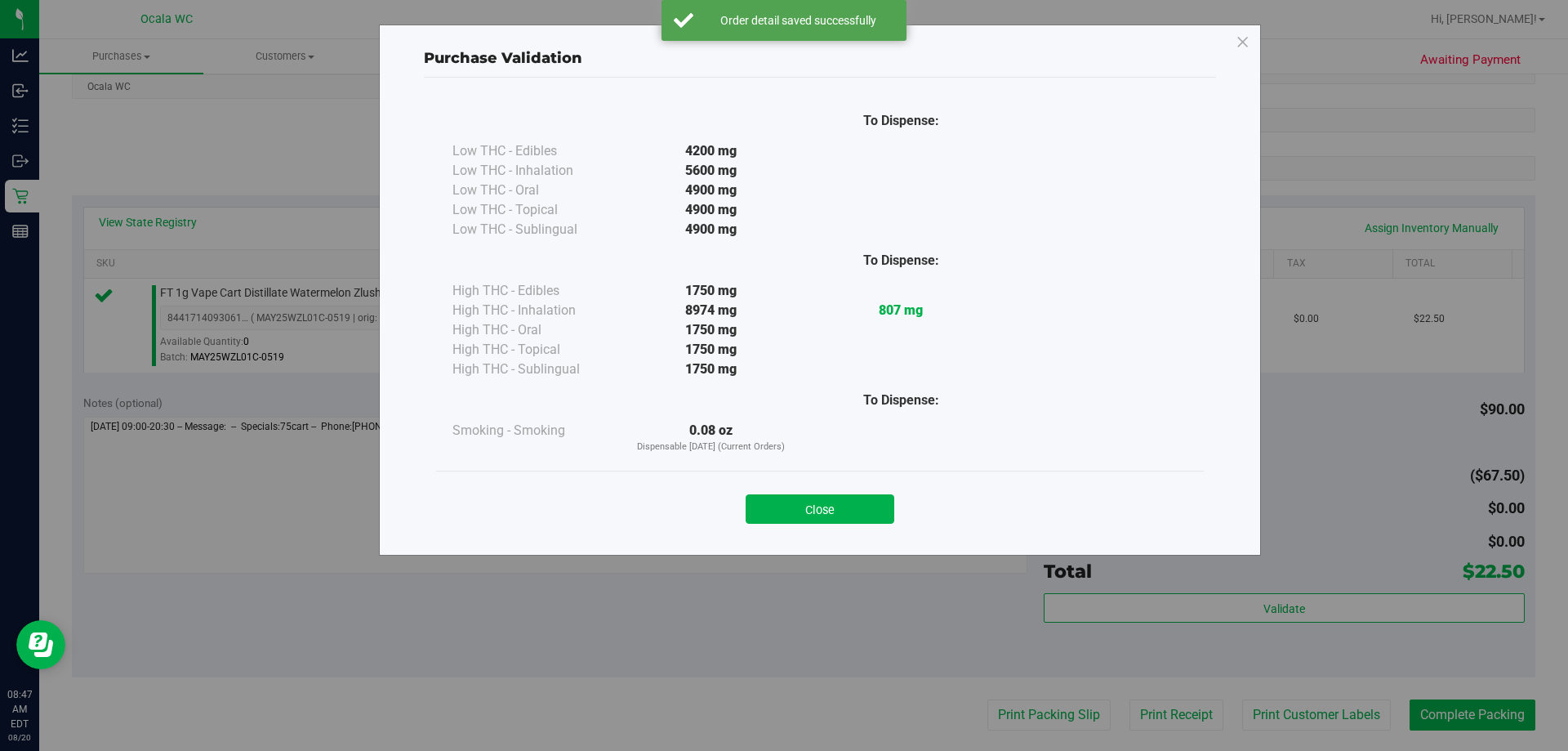
click at [768, 493] on div "Close" at bounding box center [819, 503] width 743 height 41
click at [768, 511] on button "Close" at bounding box center [820, 509] width 149 height 29
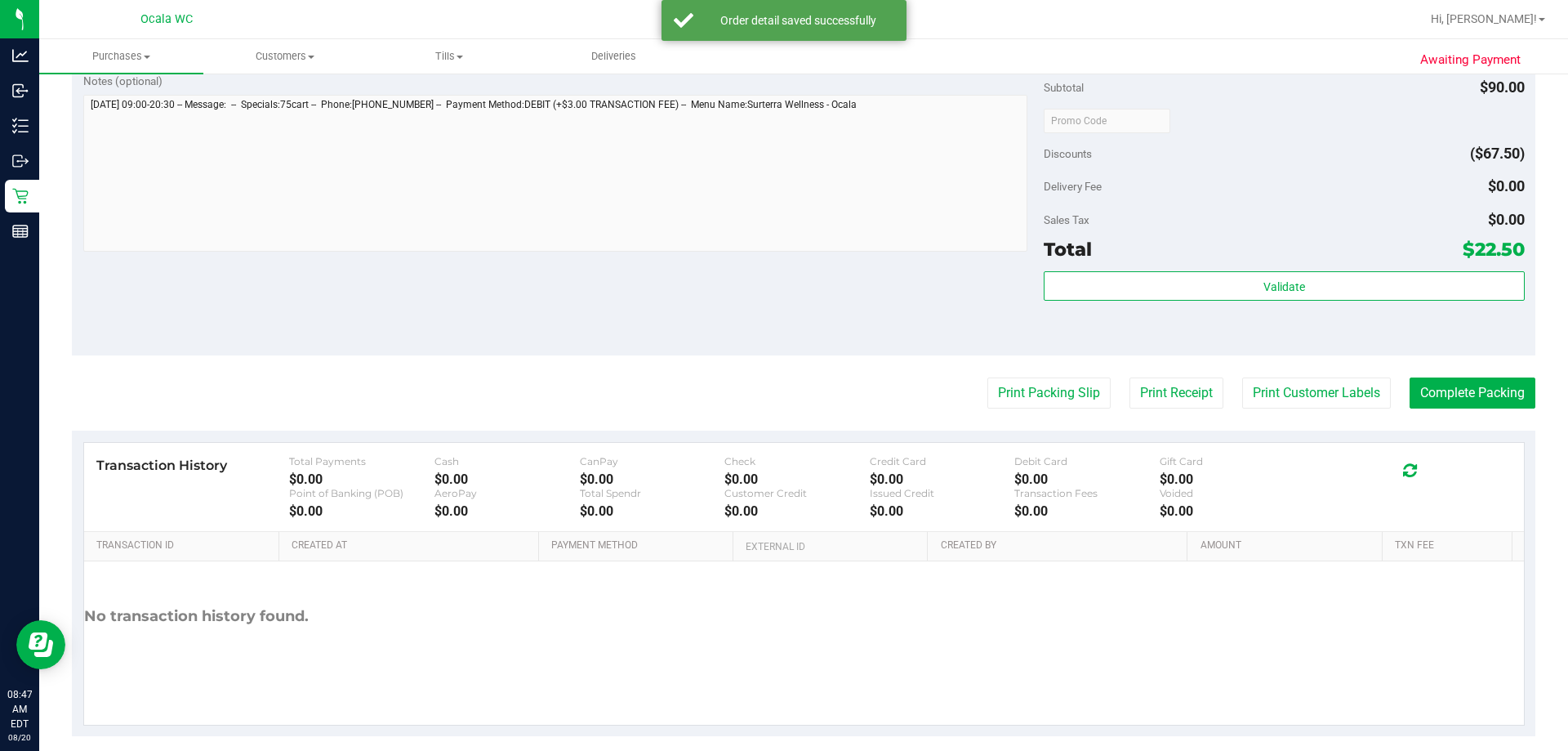
scroll to position [572, 0]
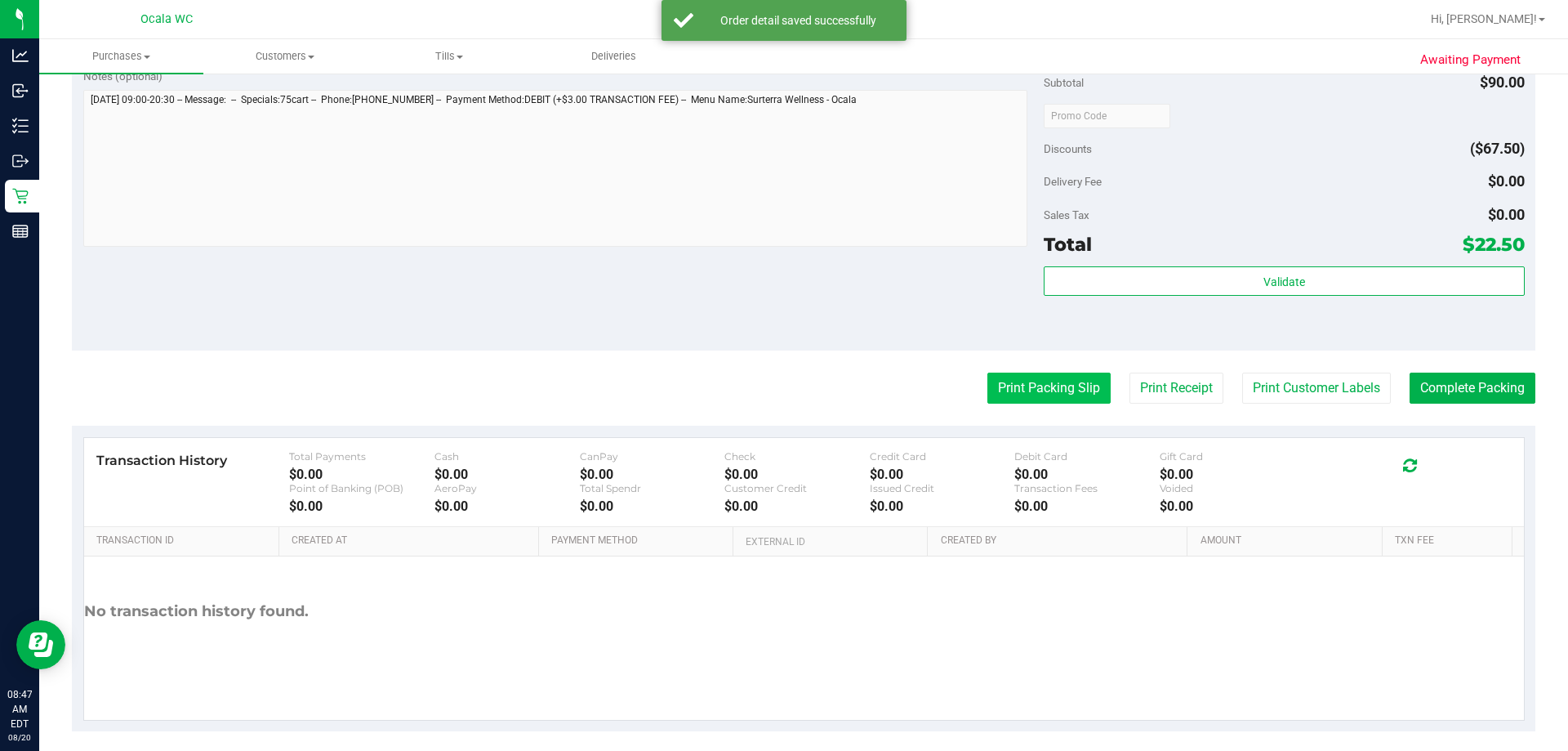
click at [768, 386] on button "Print Packing Slip" at bounding box center [1048, 387] width 123 height 31
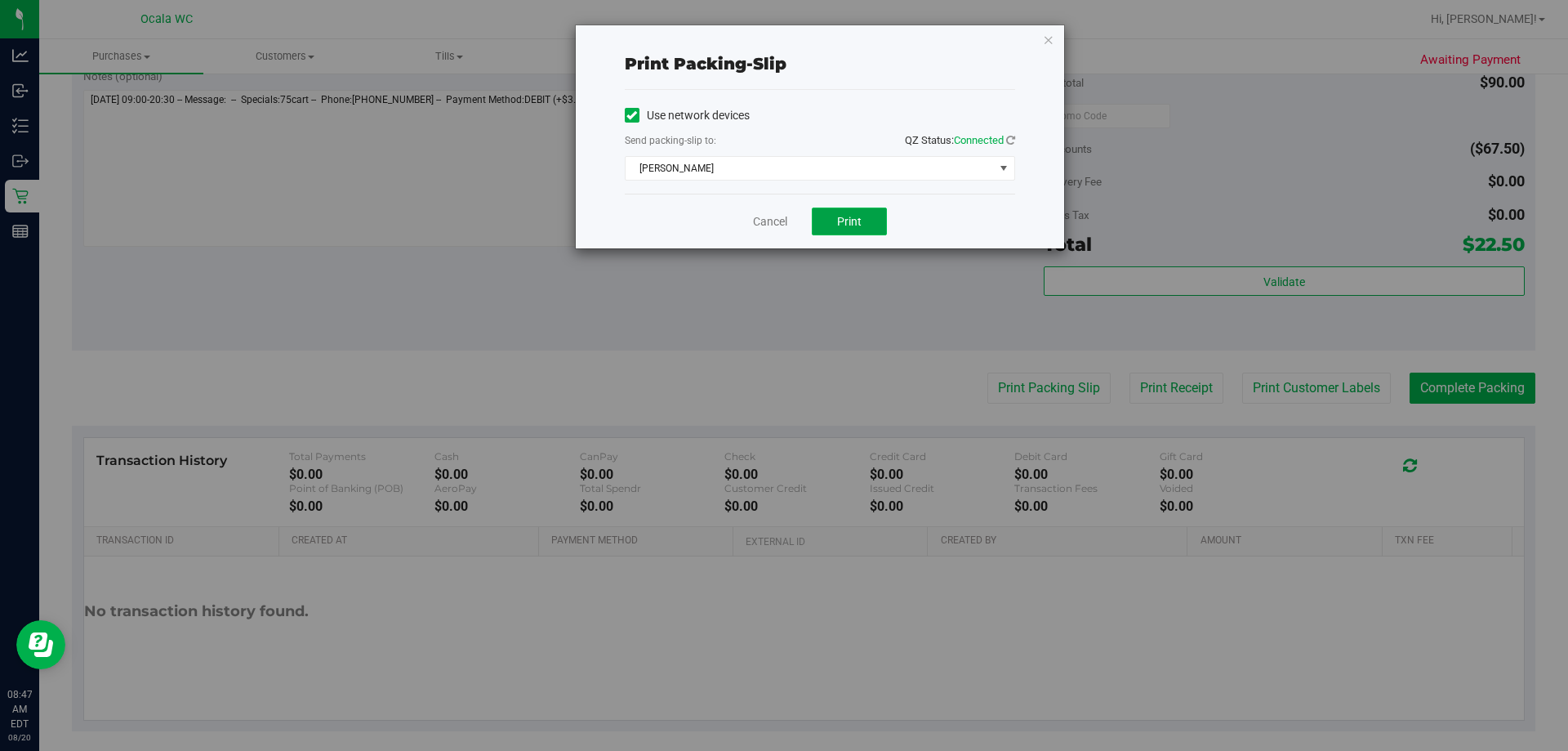
click at [768, 220] on span "Print" at bounding box center [849, 221] width 24 height 13
click at [765, 217] on link "Cancel" at bounding box center [769, 221] width 34 height 17
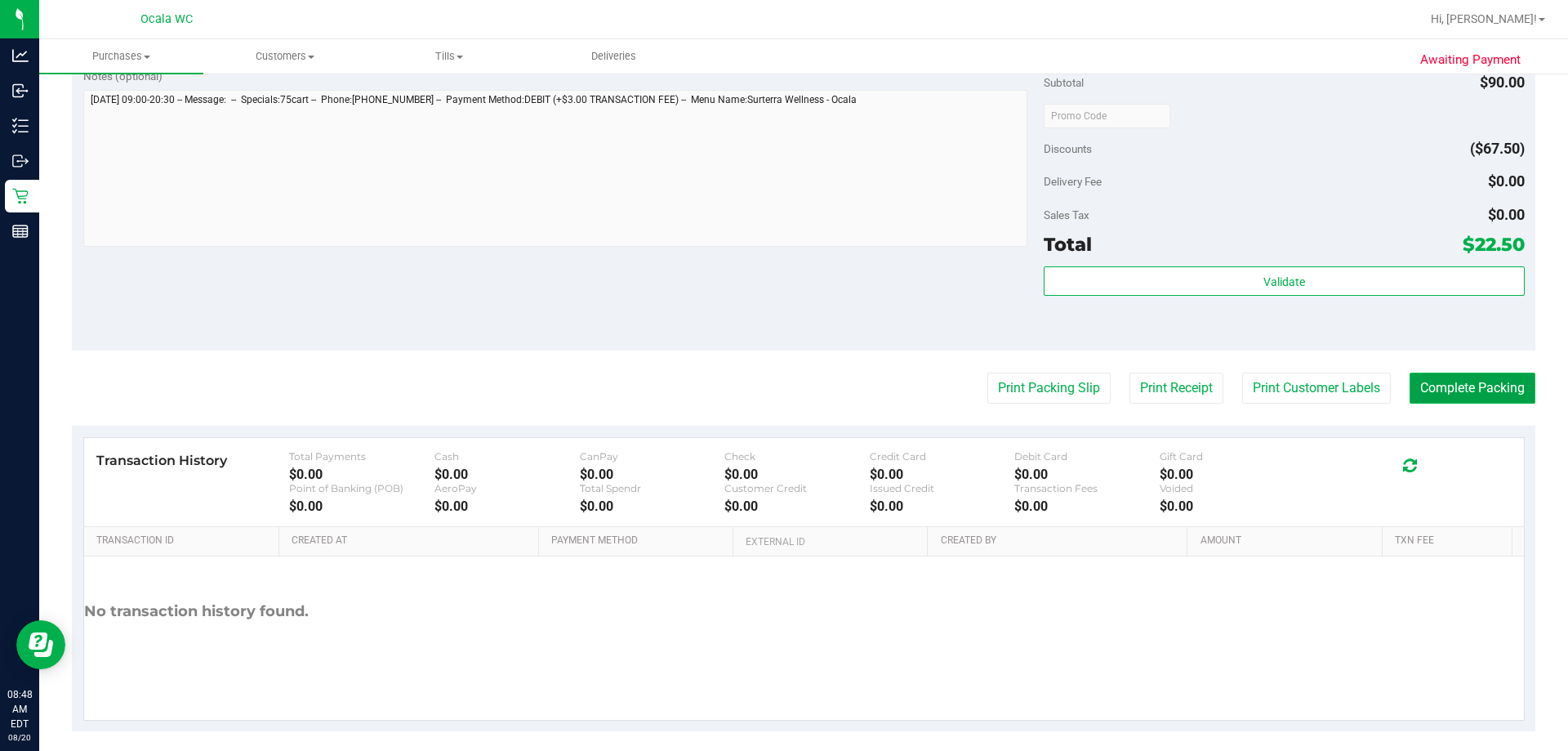
click at [768, 394] on button "Complete Packing" at bounding box center [1472, 387] width 126 height 31
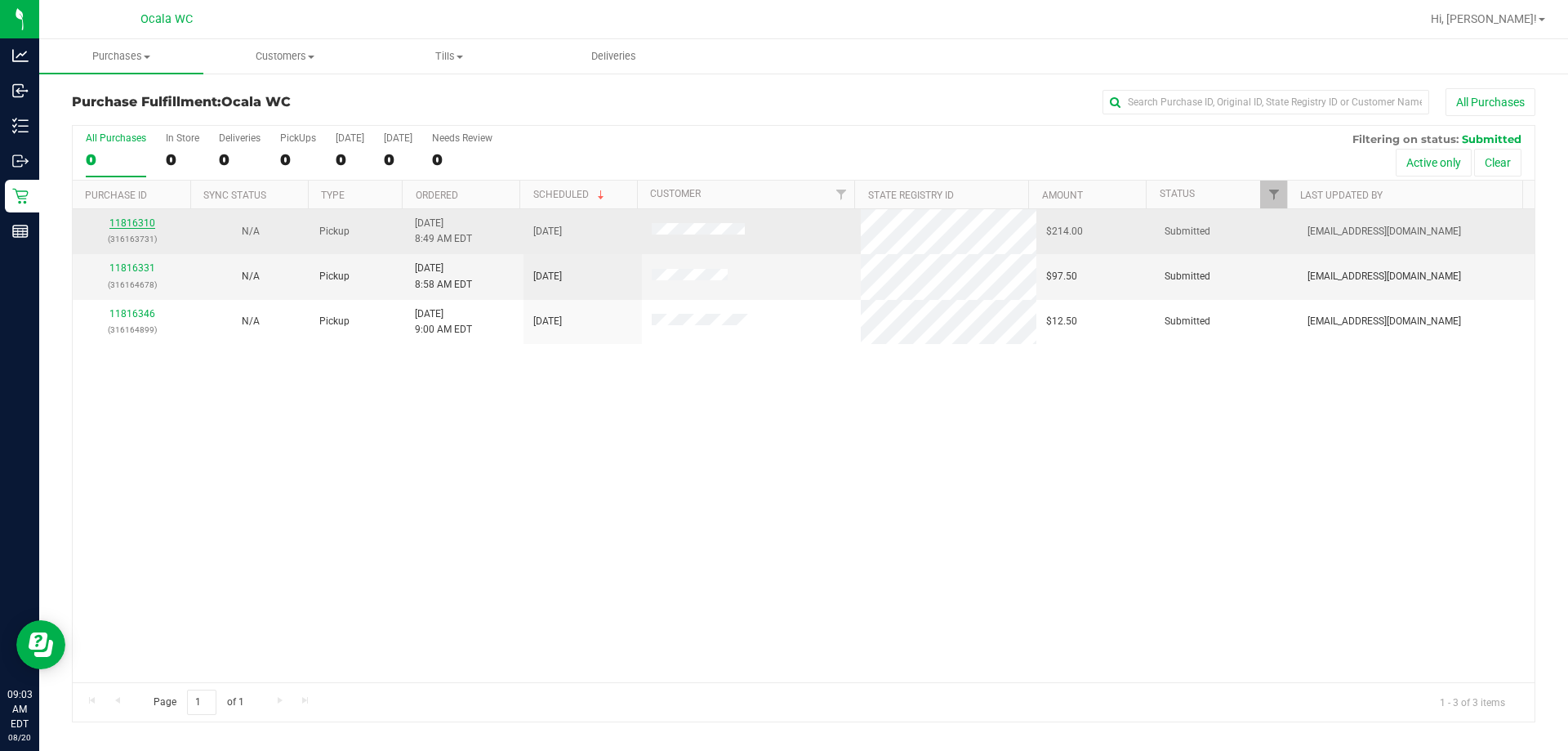
click at [129, 223] on link "11816310" at bounding box center [132, 223] width 46 height 11
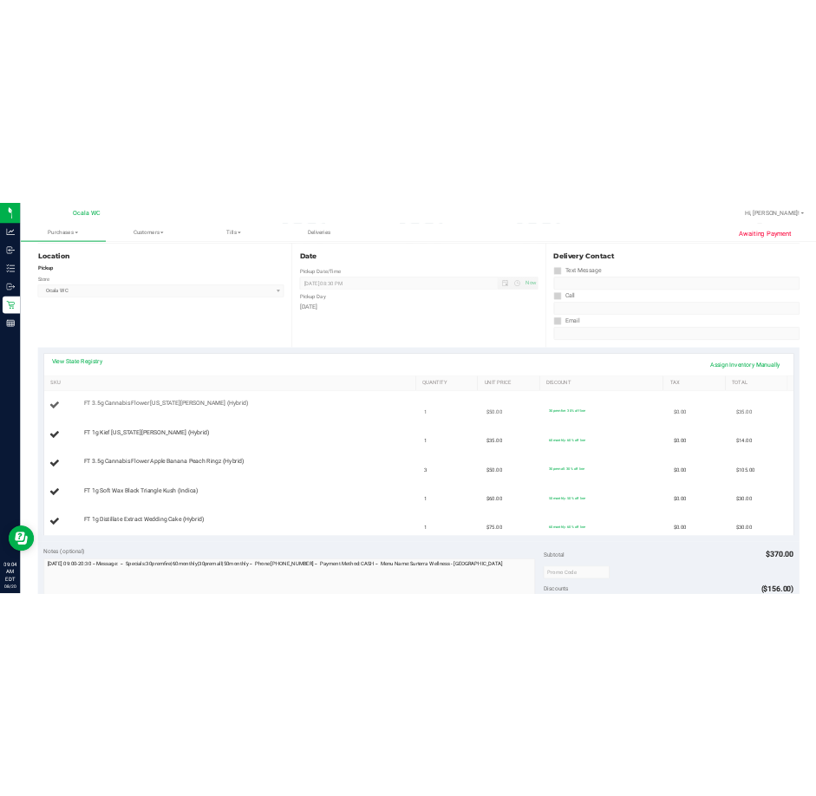
scroll to position [347, 0]
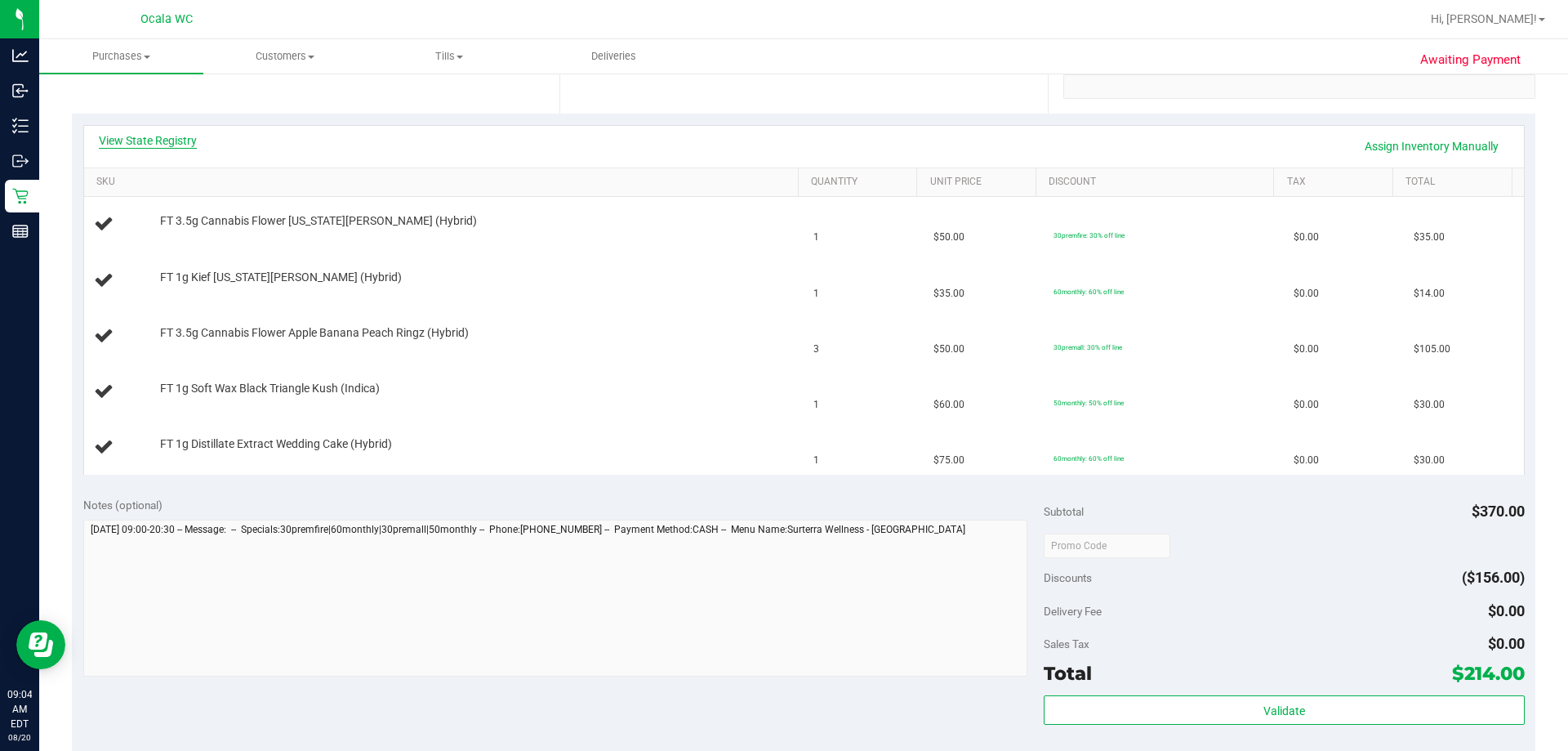
click at [120, 138] on link "View State Registry" at bounding box center [148, 139] width 98 height 16
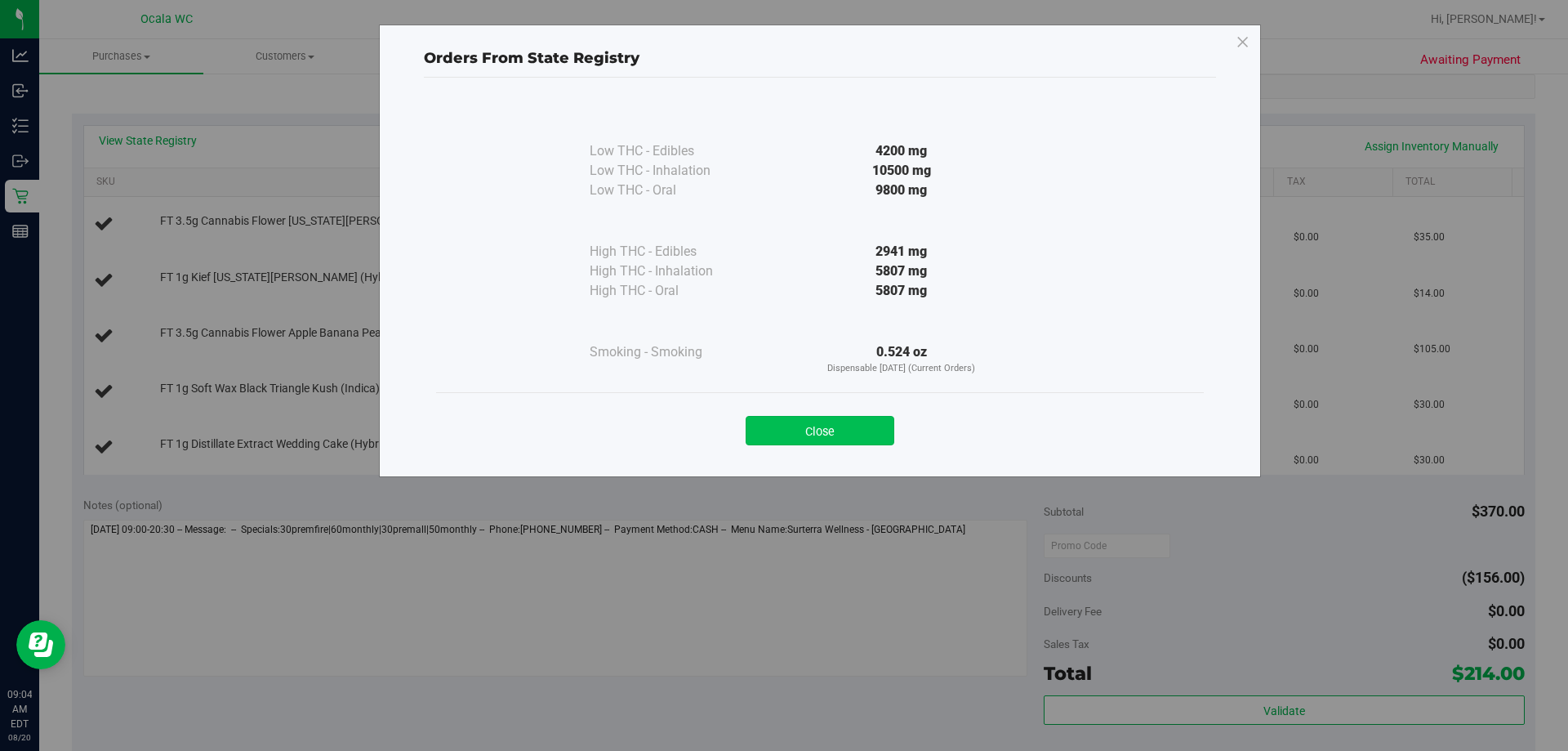
click at [768, 426] on button "Close" at bounding box center [820, 430] width 149 height 29
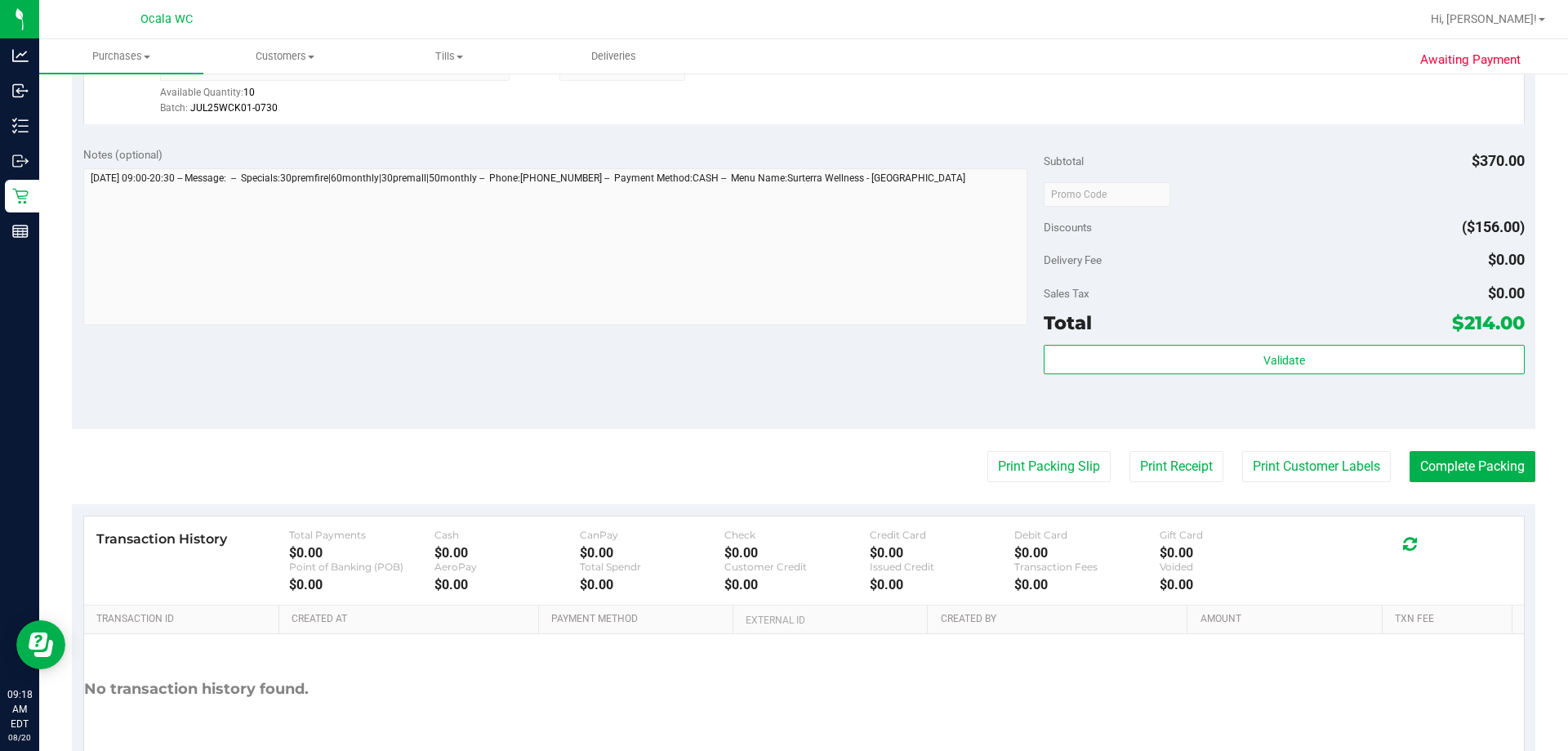
scroll to position [899, 0]
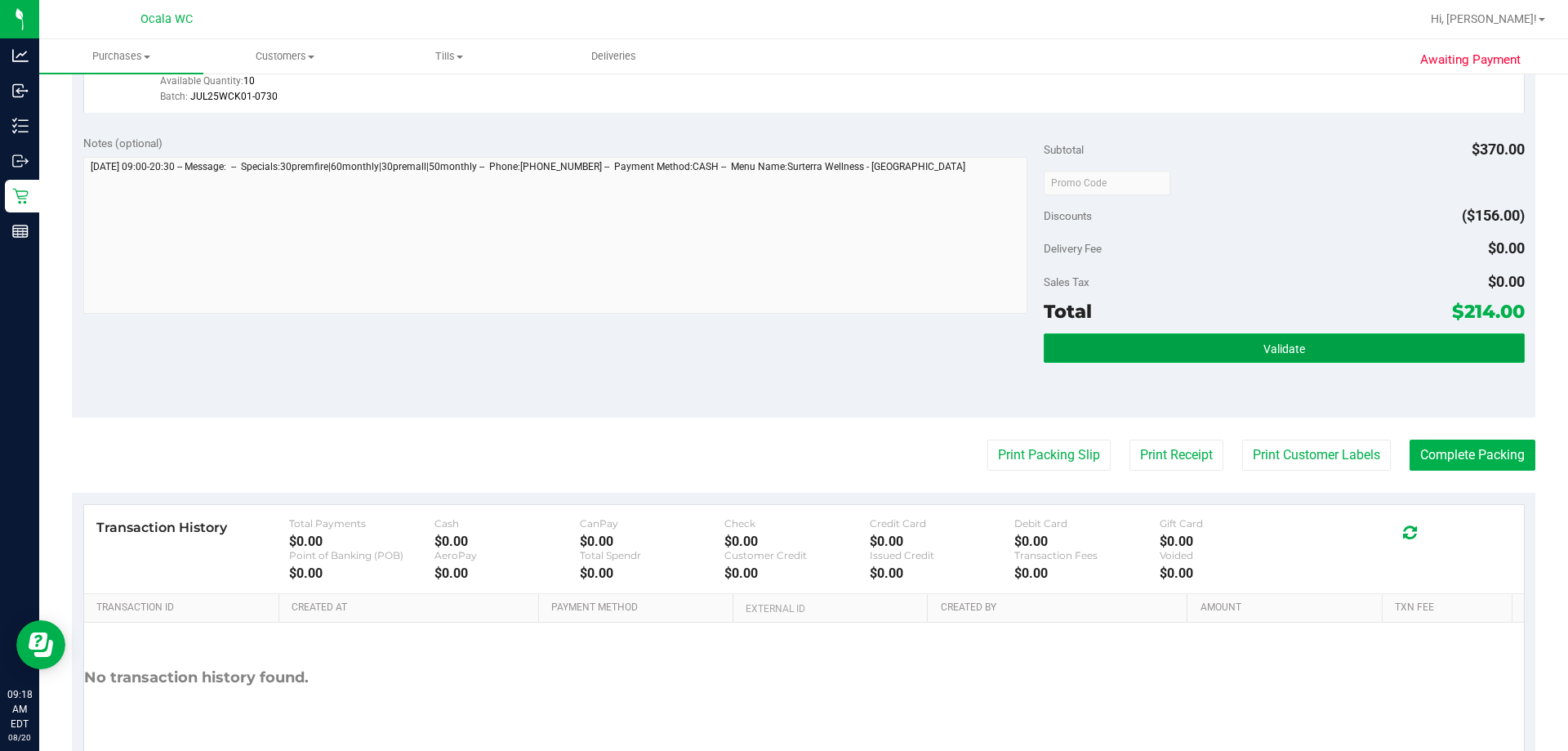
click at [768, 353] on span "Validate" at bounding box center [1284, 349] width 41 height 13
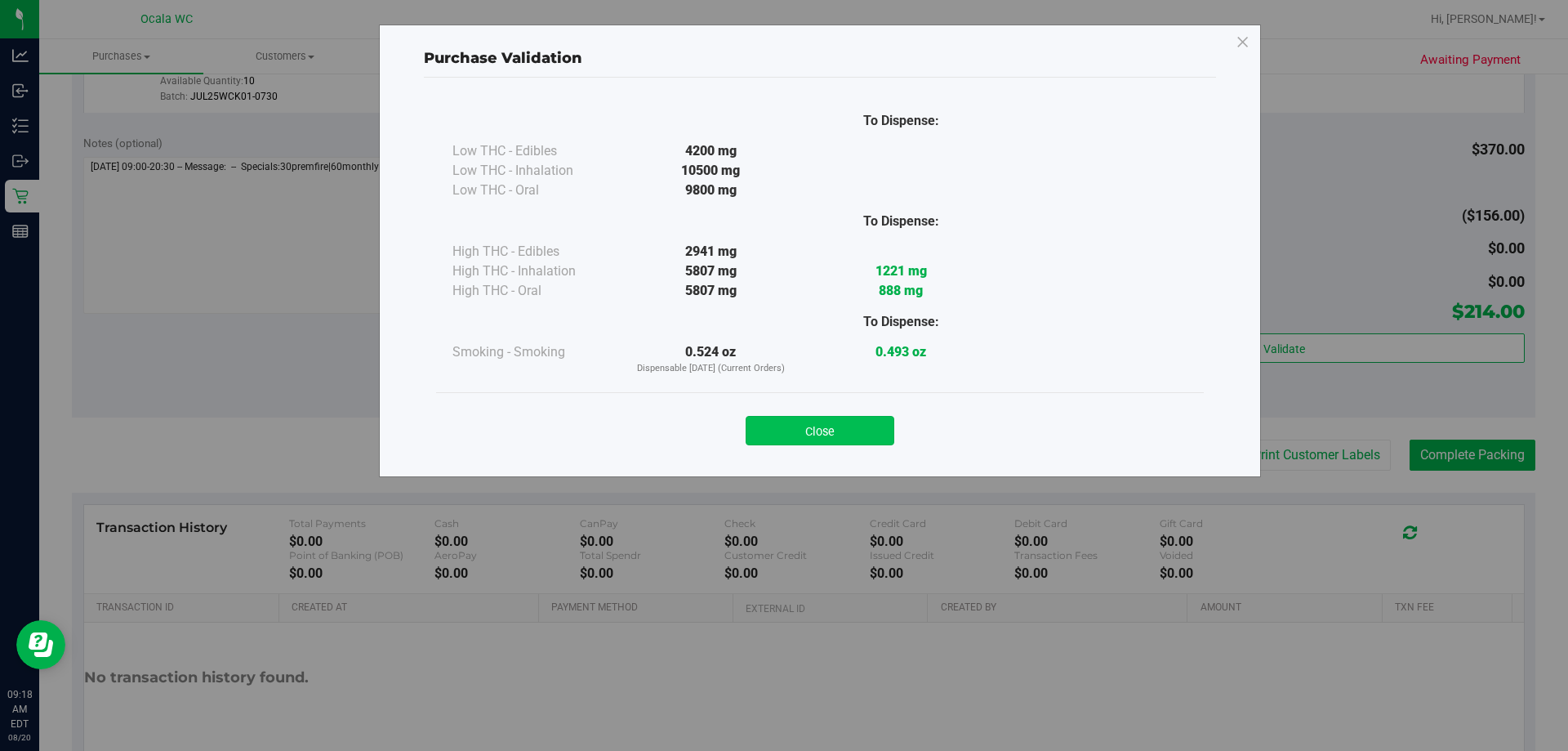
click at [768, 421] on button "Close" at bounding box center [820, 430] width 149 height 29
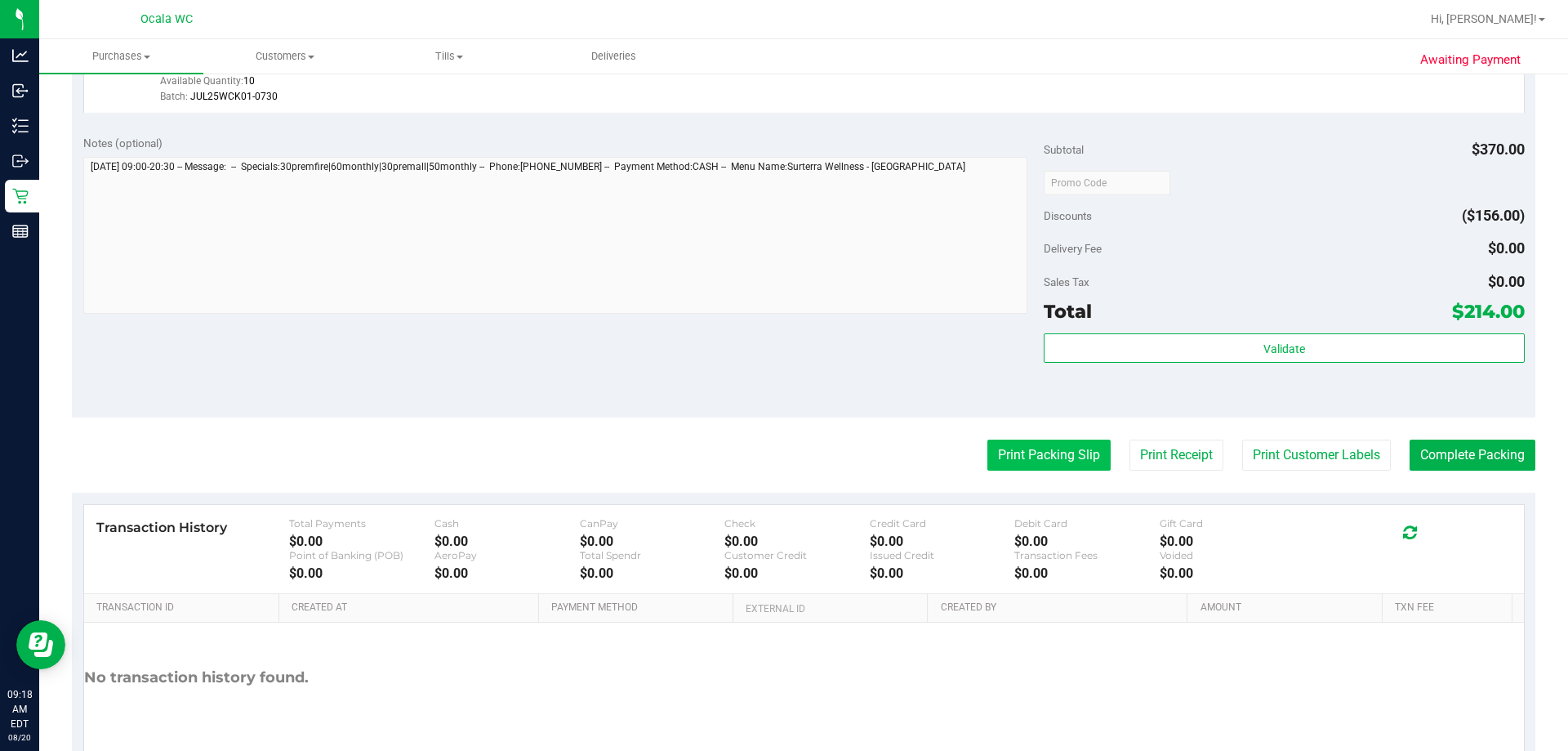
click at [768, 457] on button "Print Packing Slip" at bounding box center [1048, 454] width 123 height 31
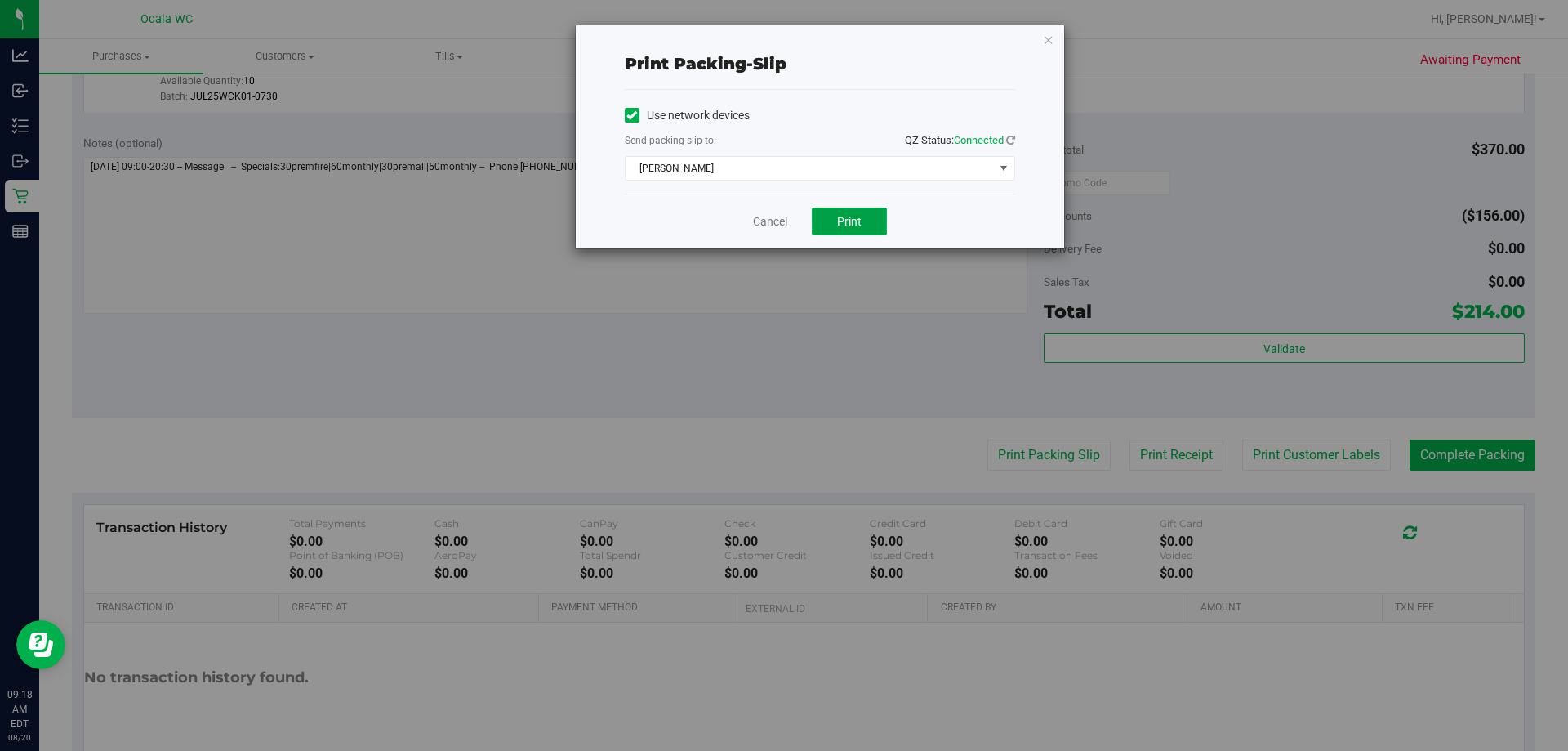
click at [768, 212] on button "Print" at bounding box center [849, 220] width 75 height 27
click at [763, 226] on link "Cancel" at bounding box center [769, 221] width 34 height 17
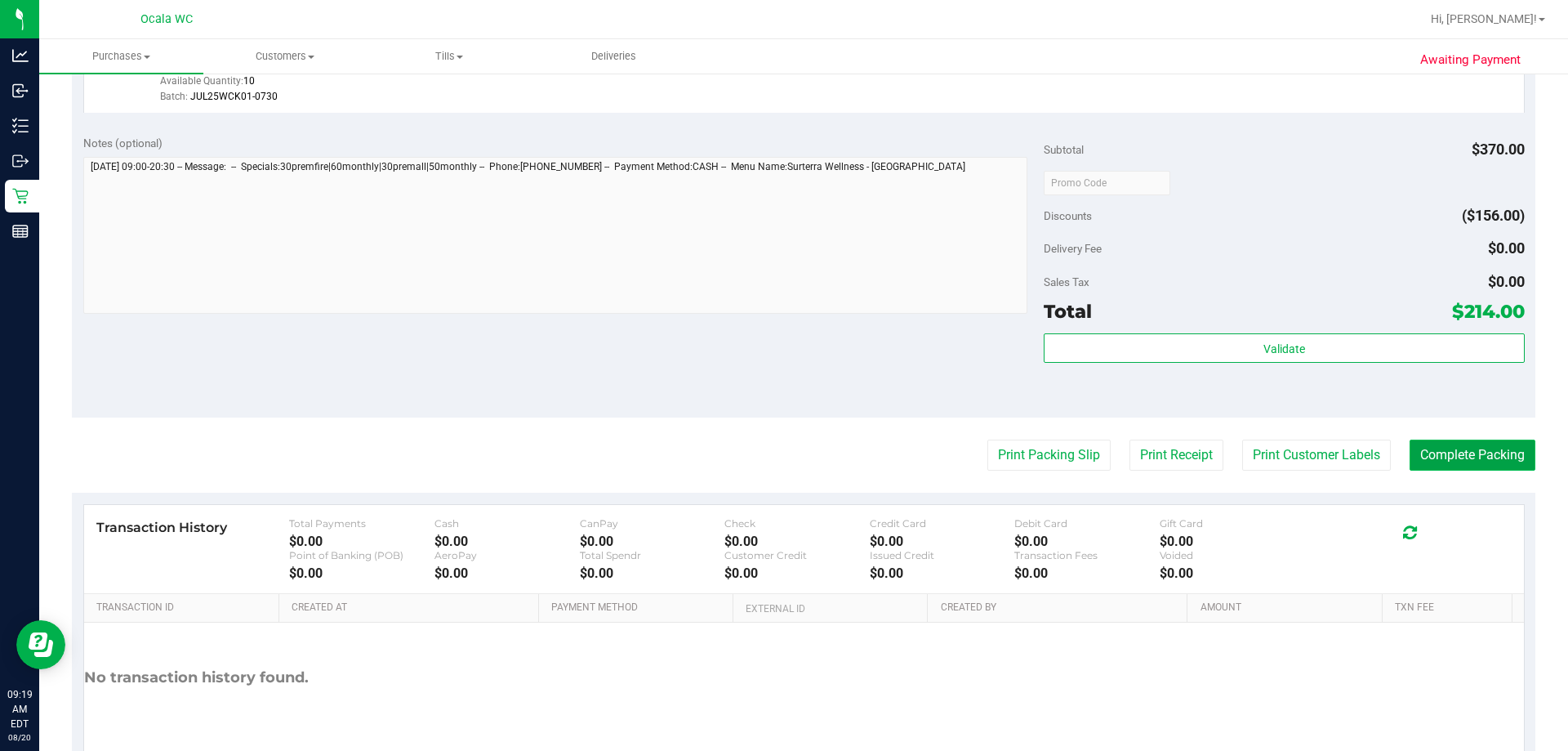
click at [768, 448] on button "Complete Packing" at bounding box center [1472, 454] width 126 height 31
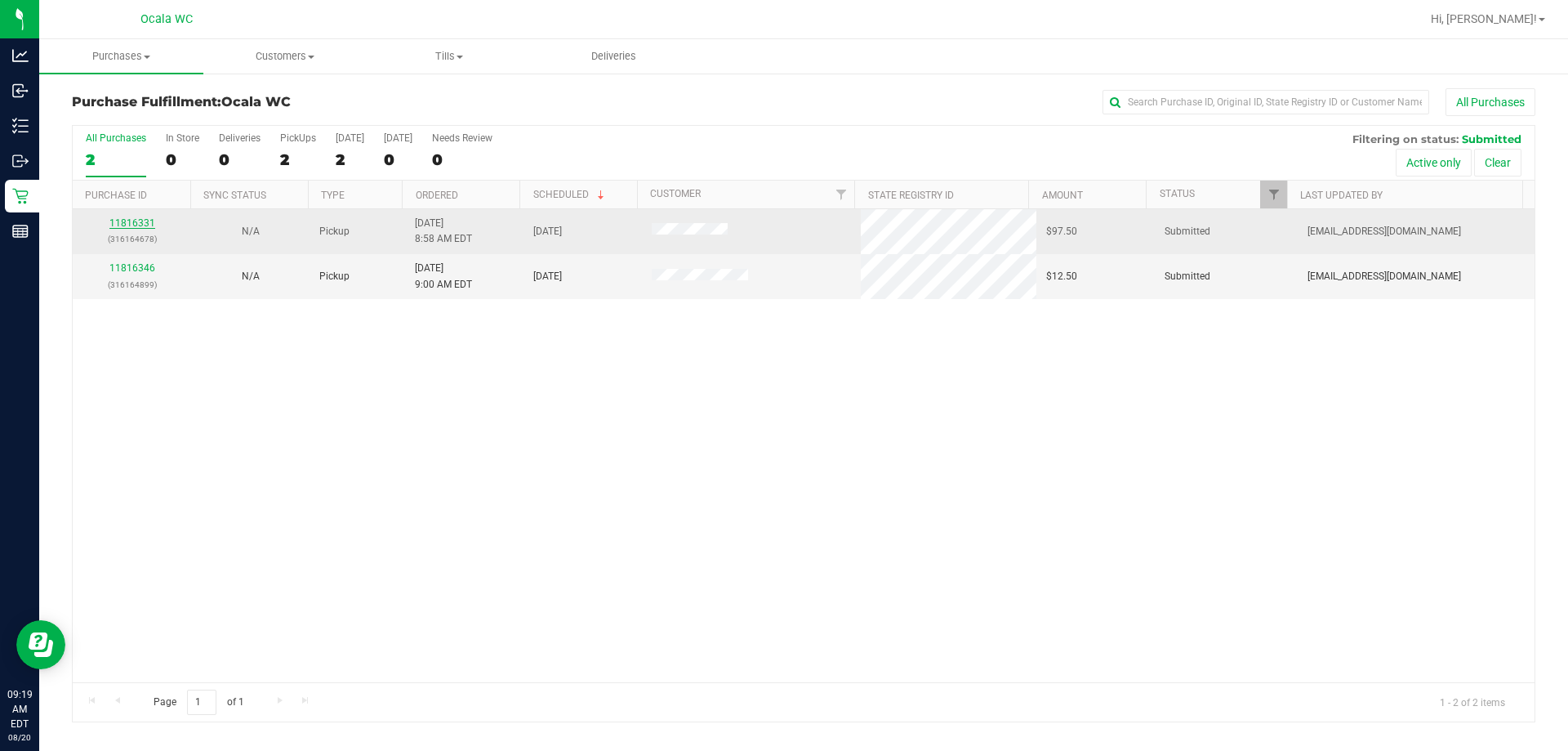
click at [131, 221] on link "11816331" at bounding box center [132, 223] width 46 height 11
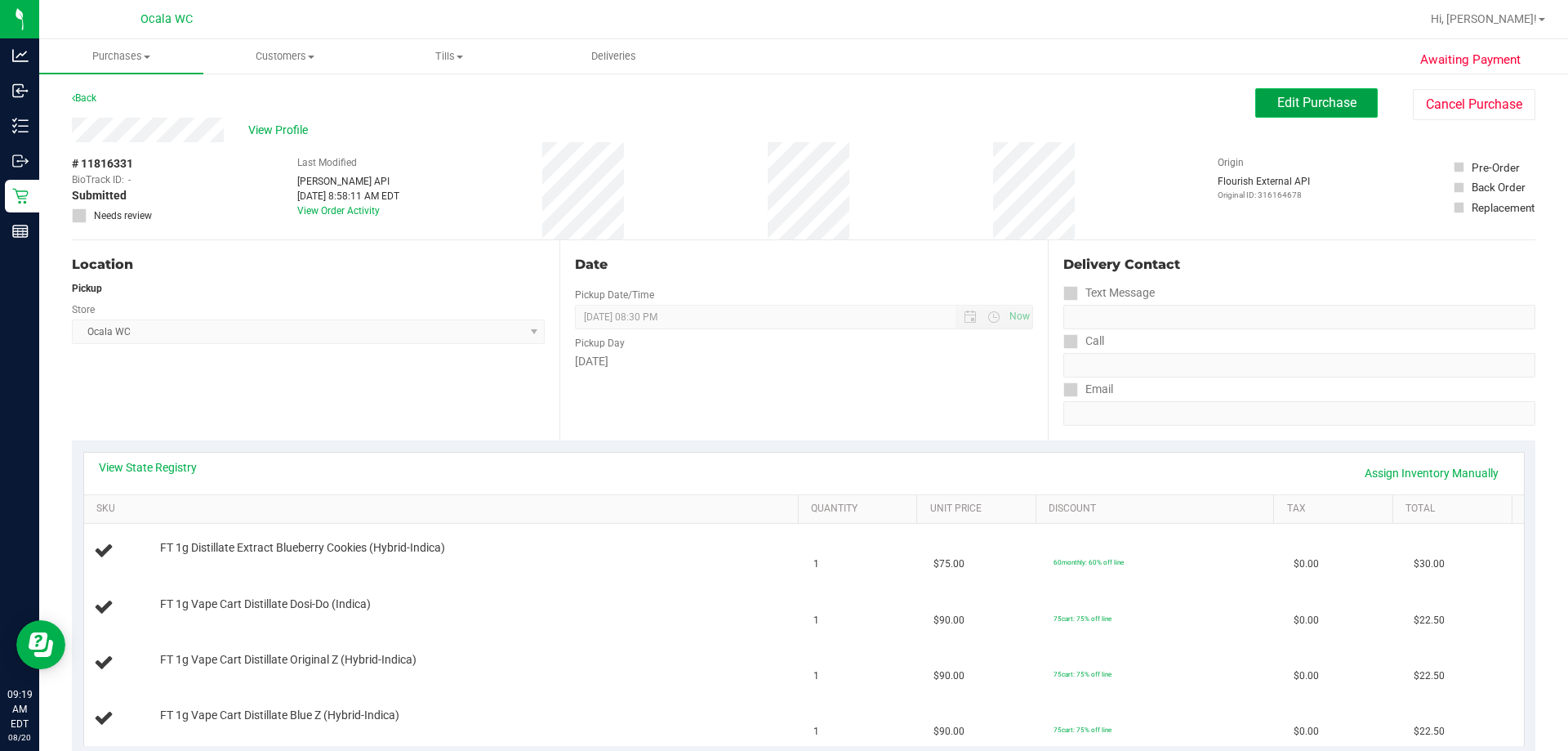
click at [768, 93] on button "Edit Purchase" at bounding box center [1316, 103] width 122 height 29
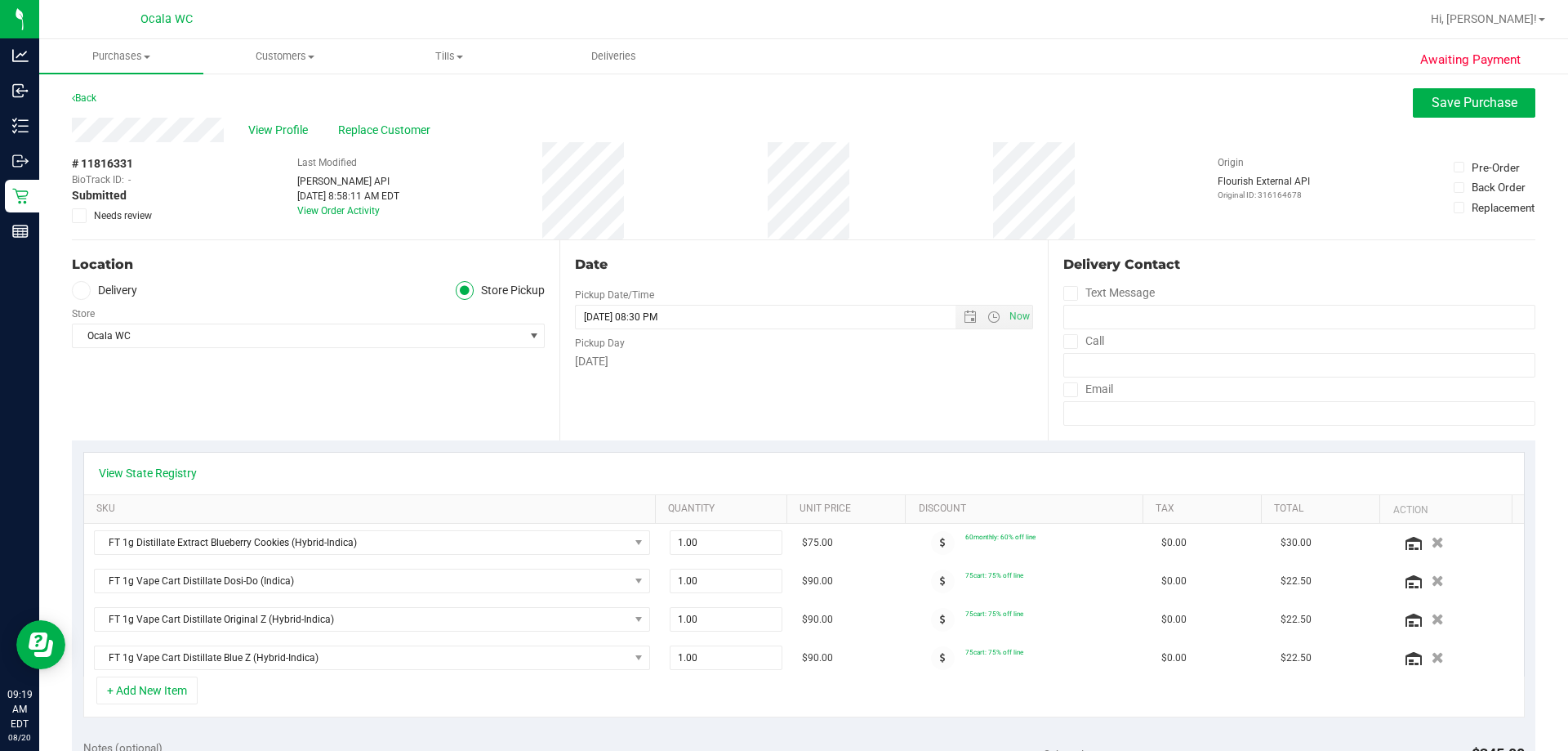
scroll to position [245, 0]
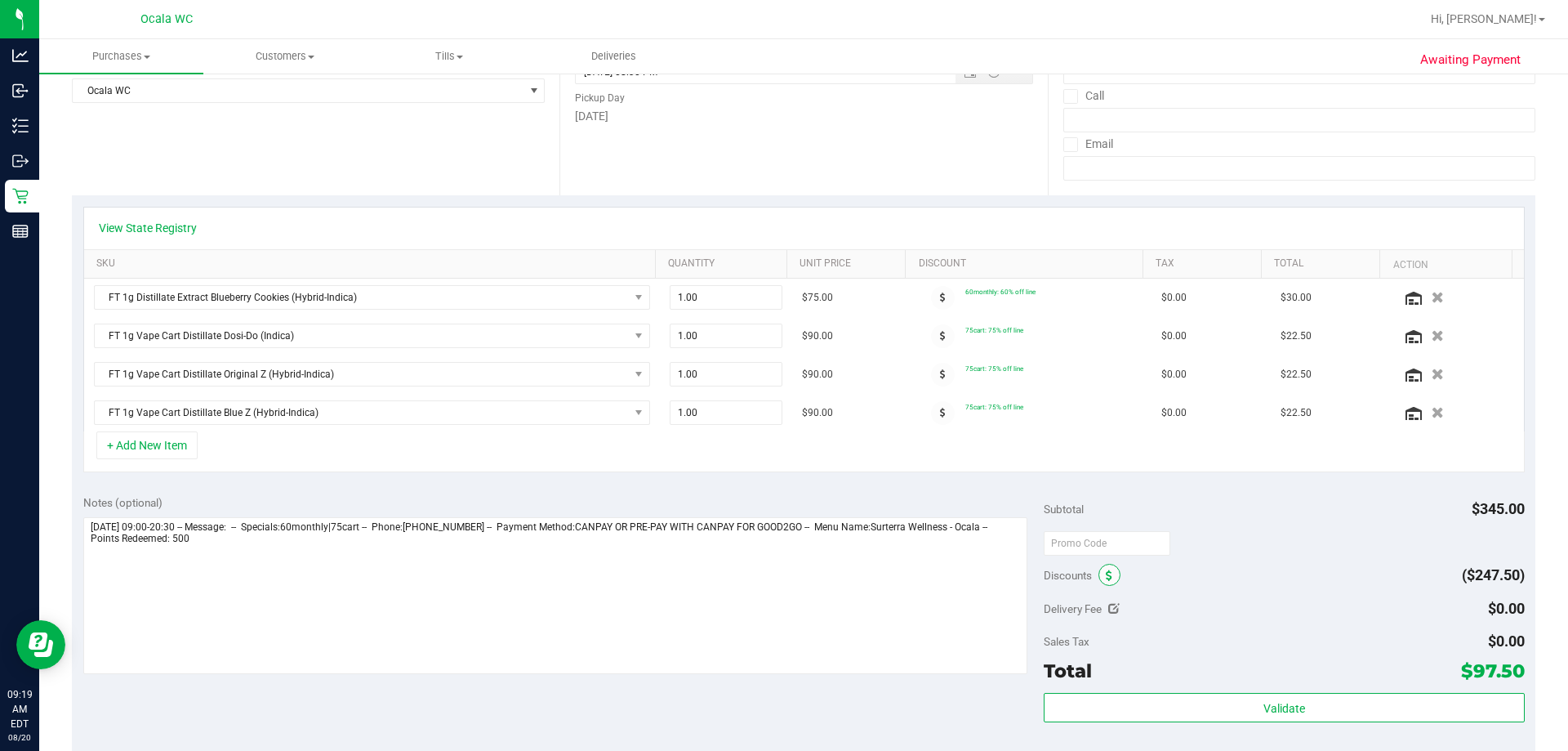
click at [768, 582] on span at bounding box center [1108, 574] width 22 height 22
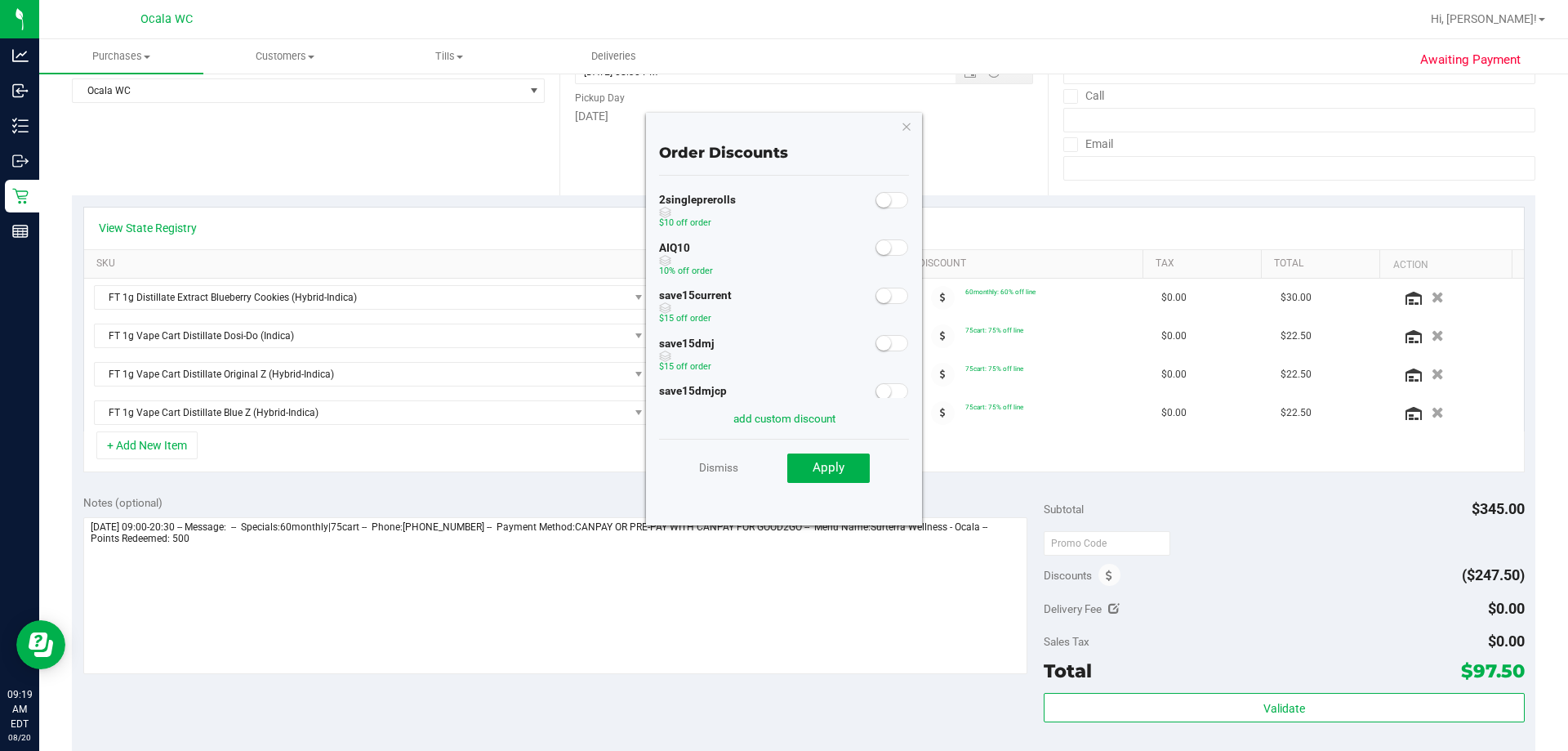
click at [768, 244] on span at bounding box center [891, 247] width 33 height 16
click at [768, 465] on span "Apply" at bounding box center [829, 467] width 32 height 15
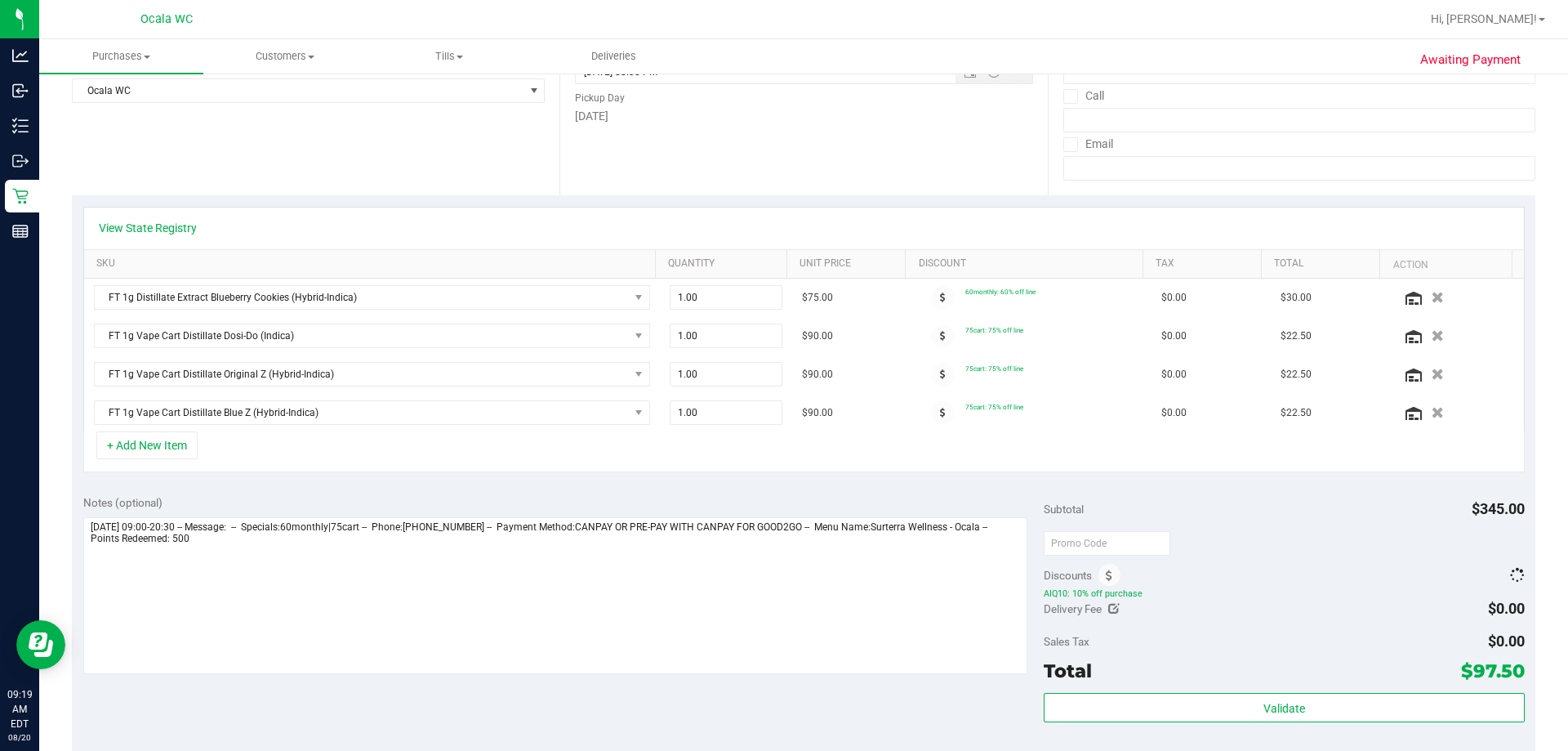
scroll to position [0, 0]
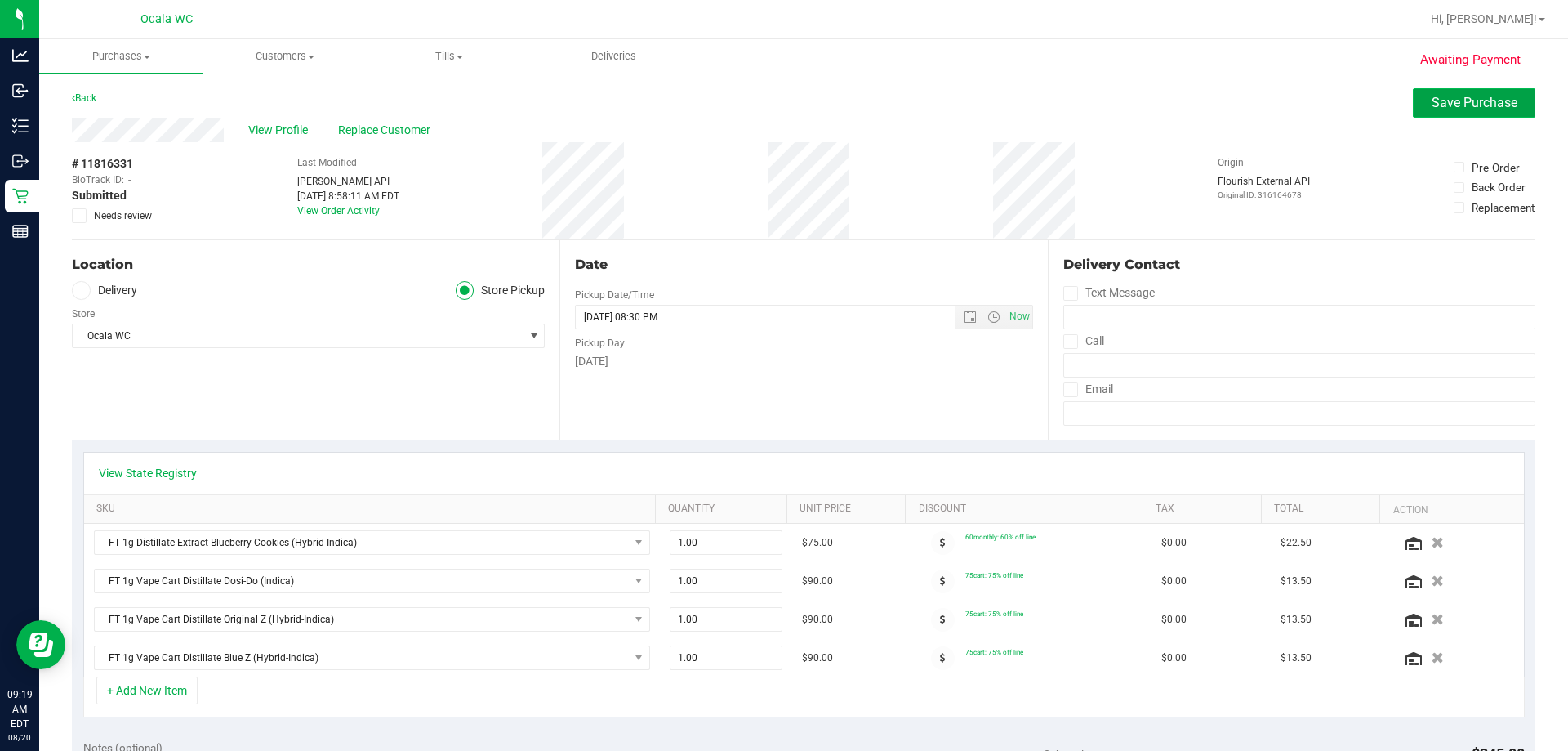
click at [768, 103] on span "Save Purchase" at bounding box center [1474, 103] width 86 height 15
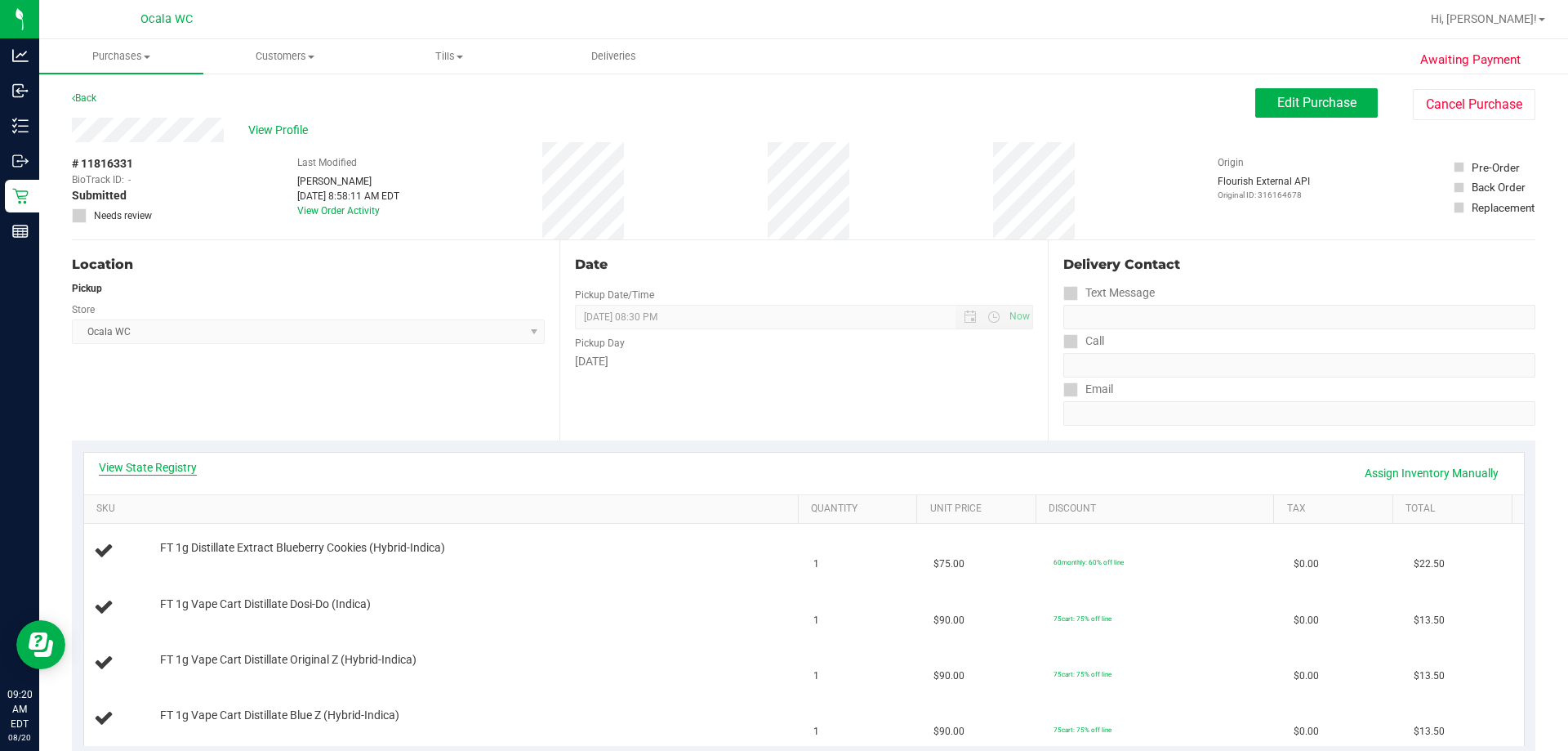
click at [150, 471] on link "View State Registry" at bounding box center [148, 466] width 98 height 16
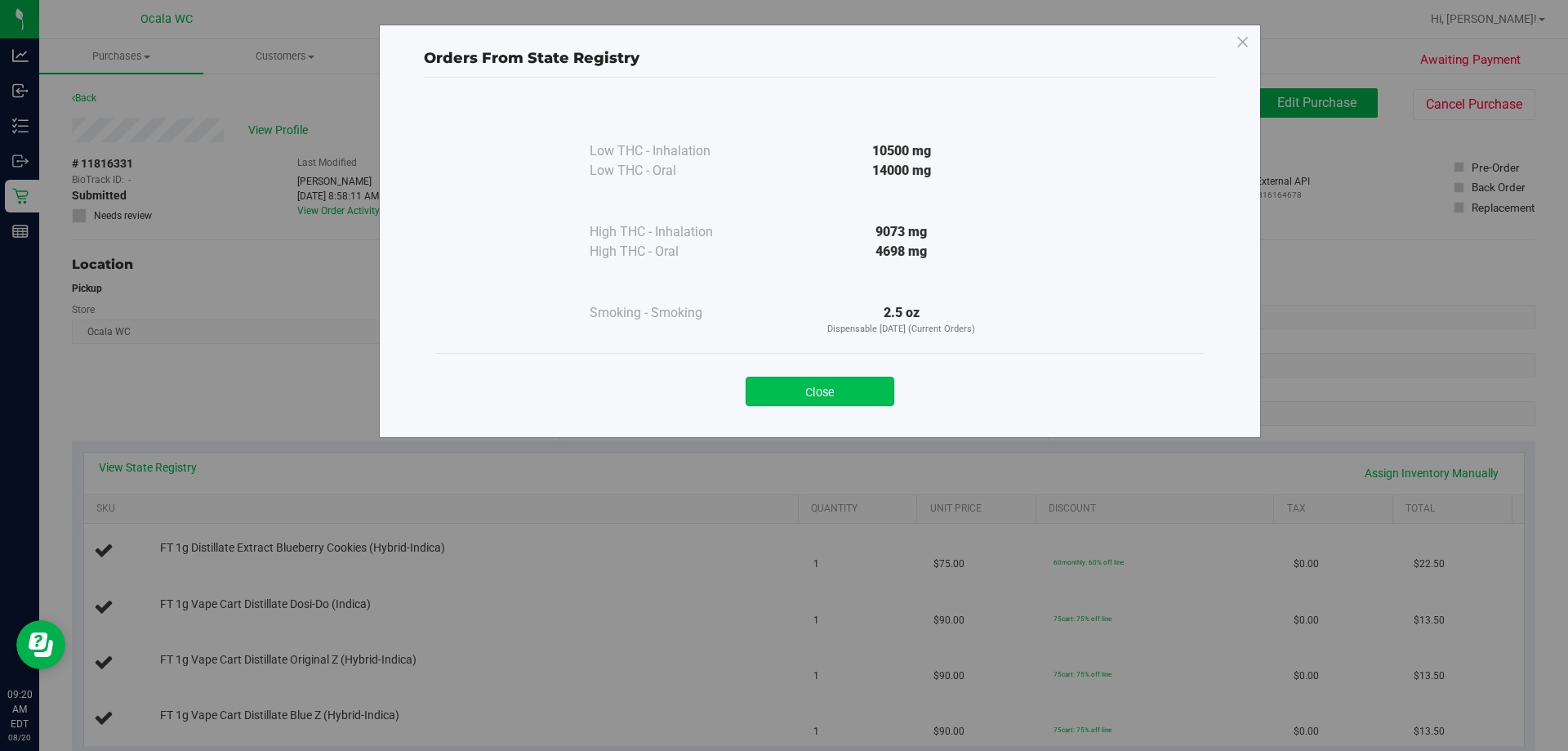
click at [766, 401] on button "Close" at bounding box center [820, 391] width 149 height 29
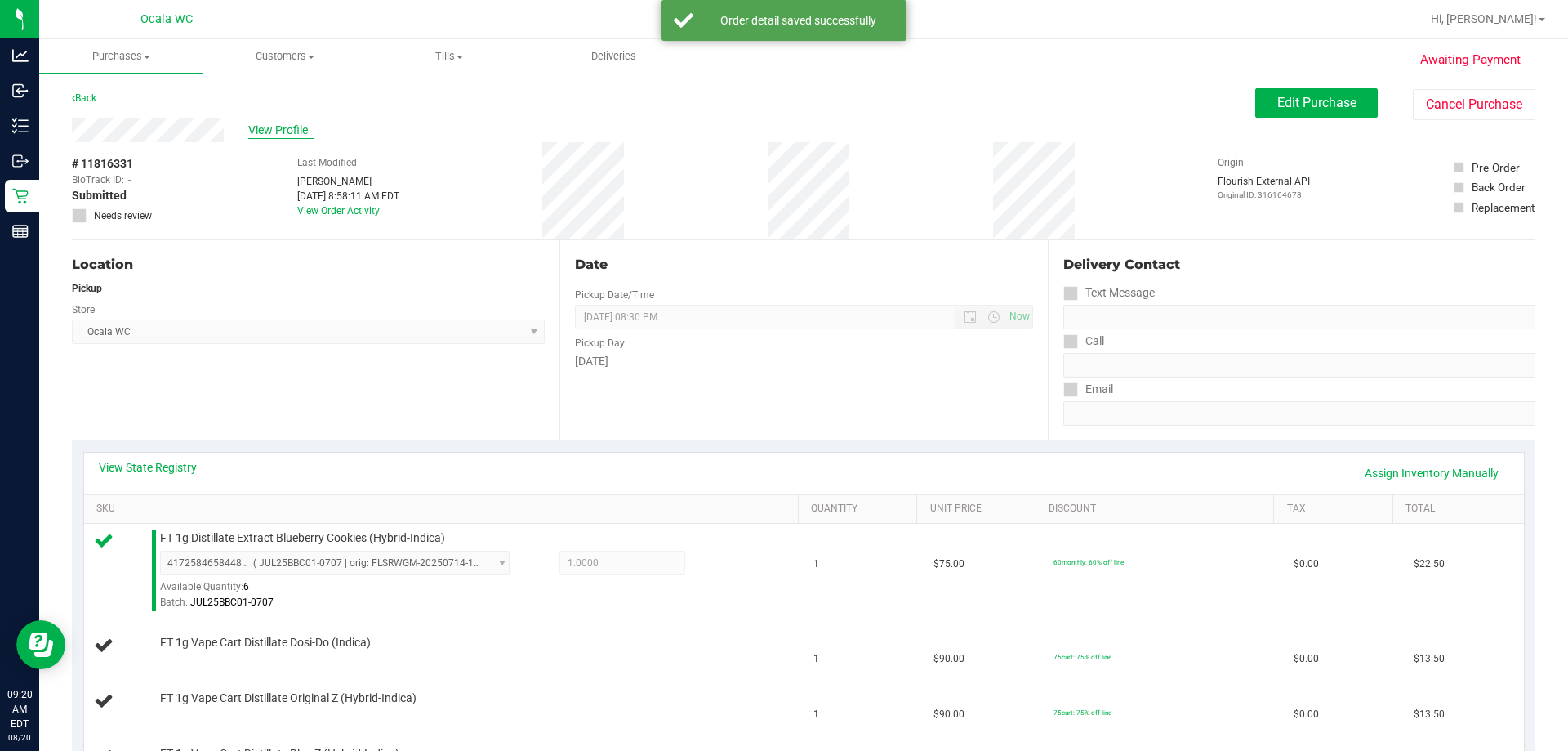
click at [294, 122] on span "View Profile" at bounding box center [281, 130] width 65 height 17
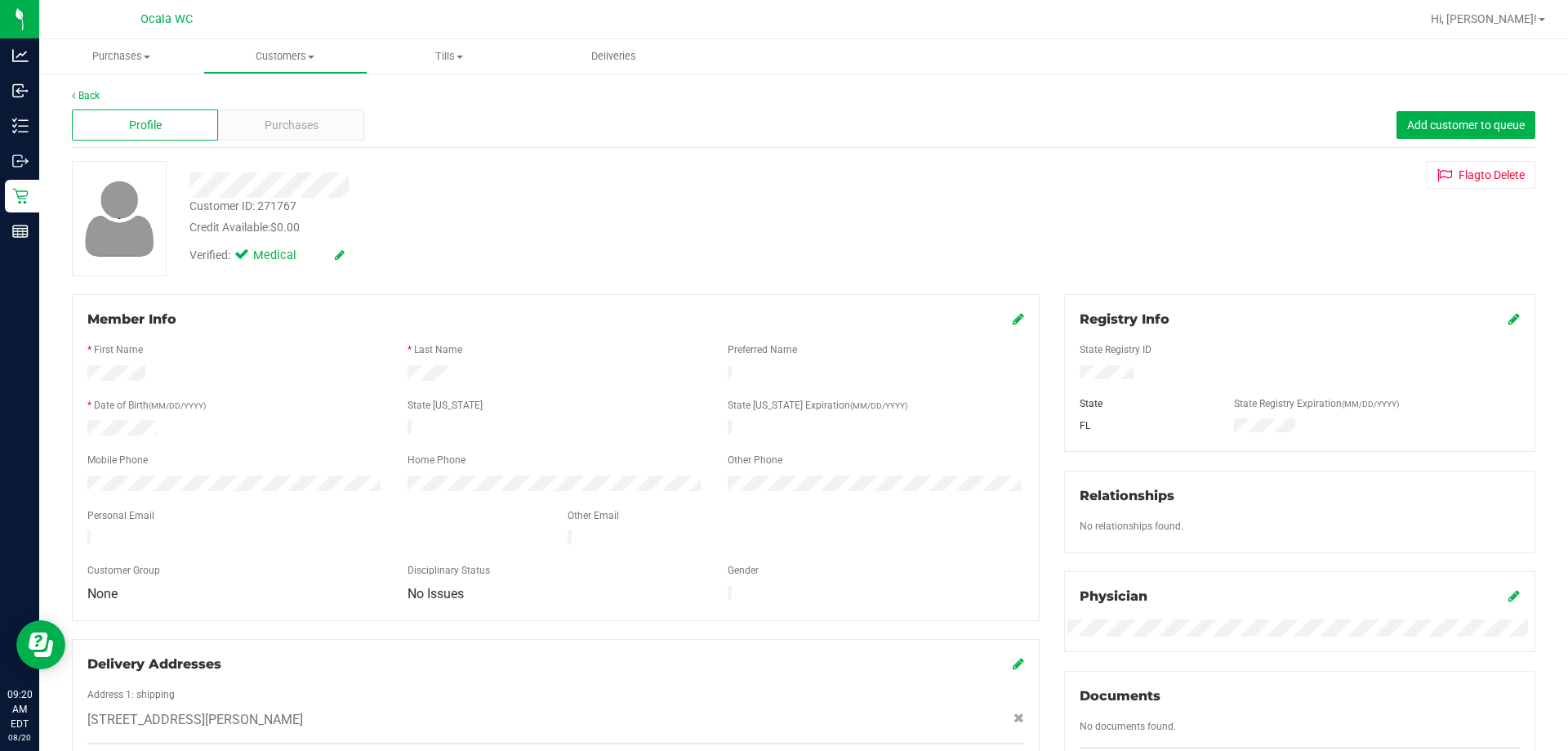
click at [768, 321] on div "Member Info" at bounding box center [556, 319] width 936 height 20
click at [768, 320] on icon at bounding box center [1018, 318] width 11 height 13
click at [768, 325] on icon at bounding box center [1017, 320] width 15 height 13
click at [276, 125] on span "Purchases" at bounding box center [291, 125] width 54 height 17
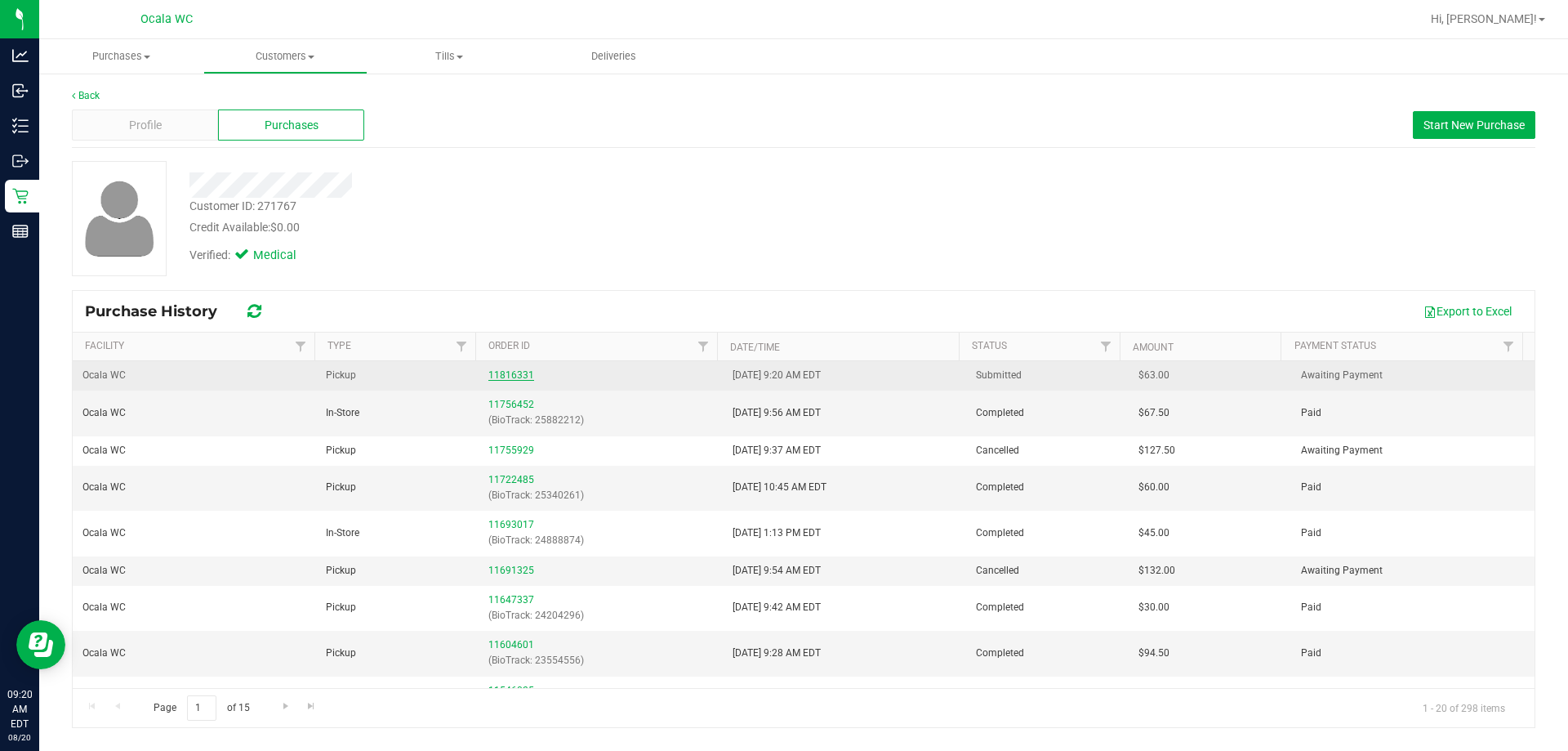
click at [493, 379] on link "11816331" at bounding box center [510, 375] width 46 height 11
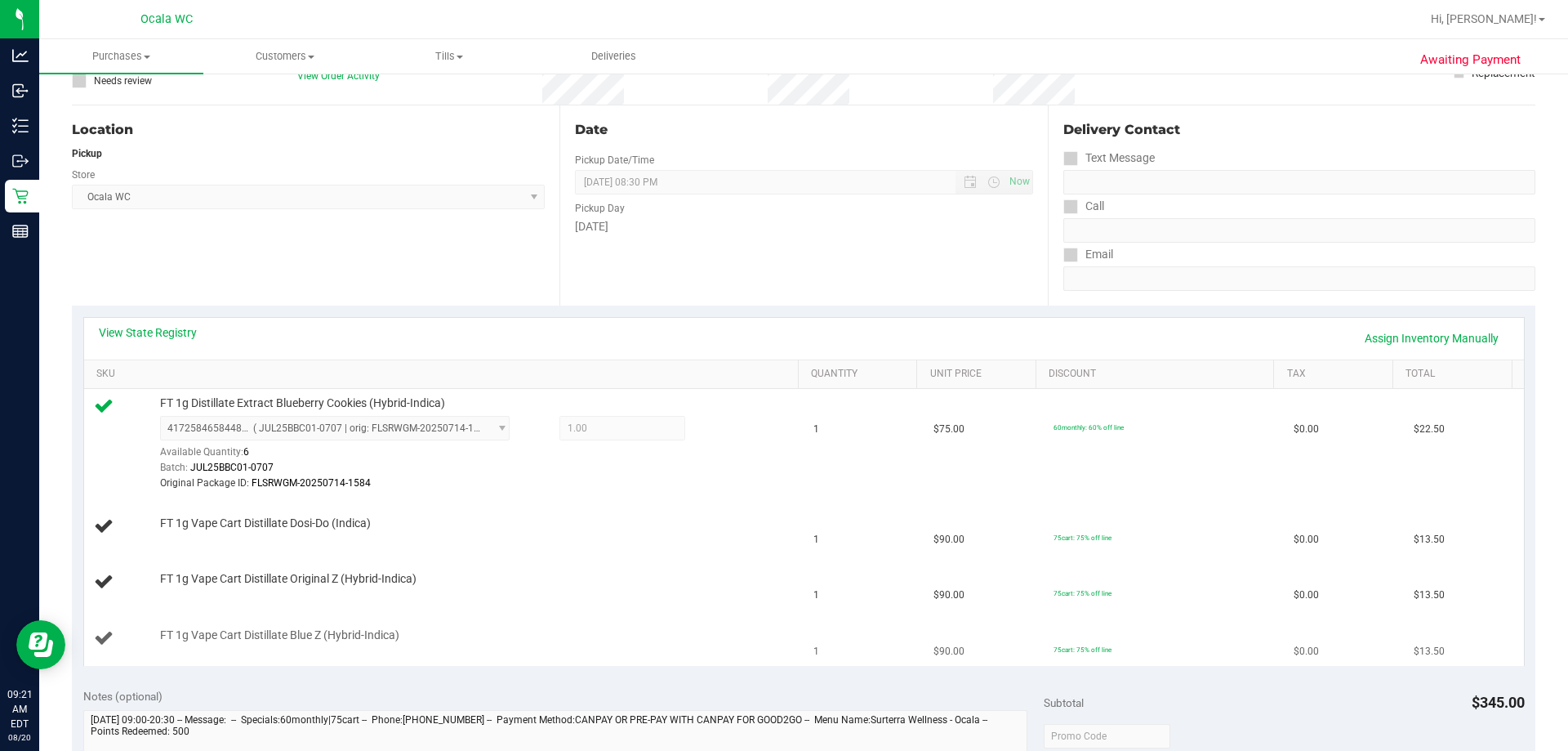
scroll to position [327, 0]
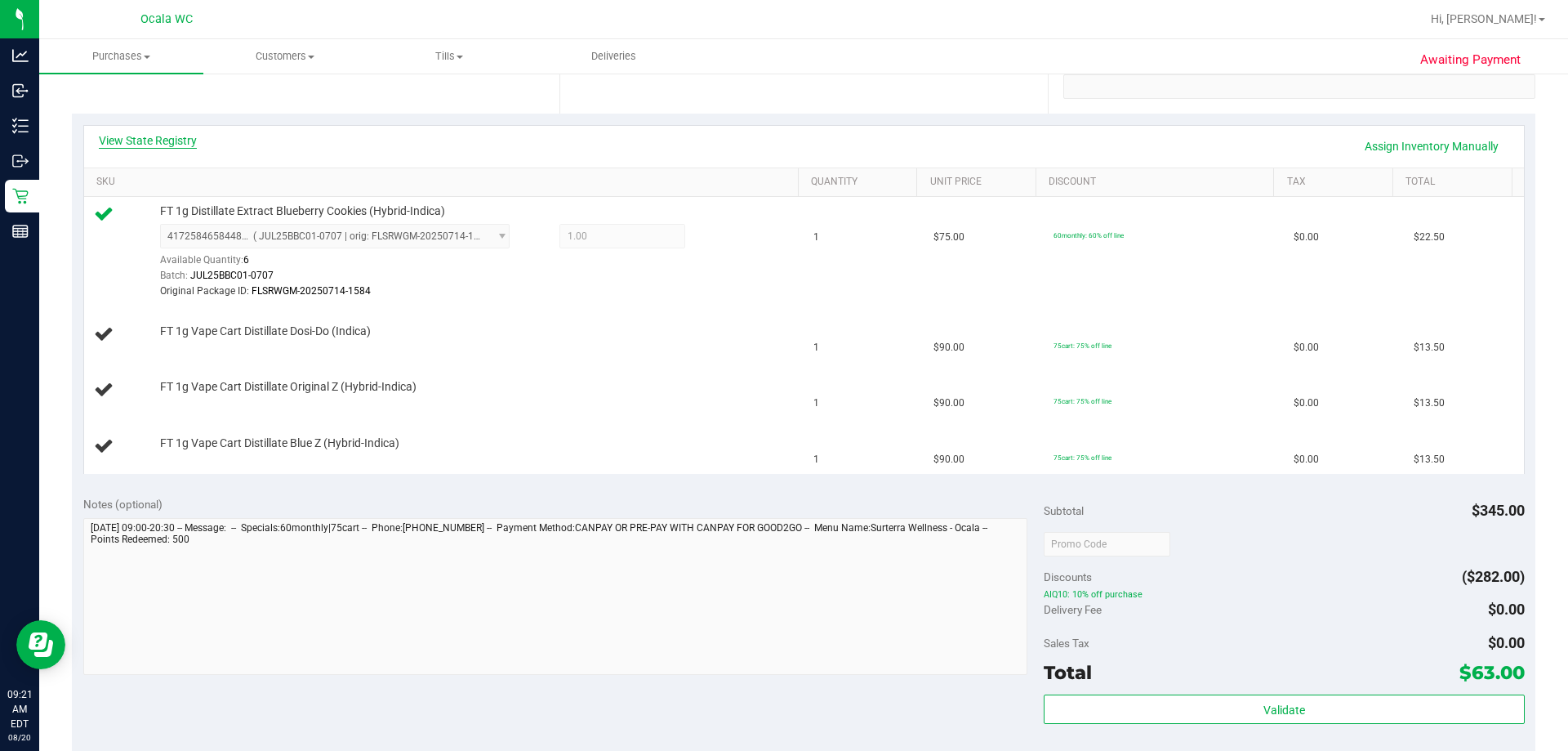
click at [151, 140] on link "View State Registry" at bounding box center [148, 139] width 98 height 16
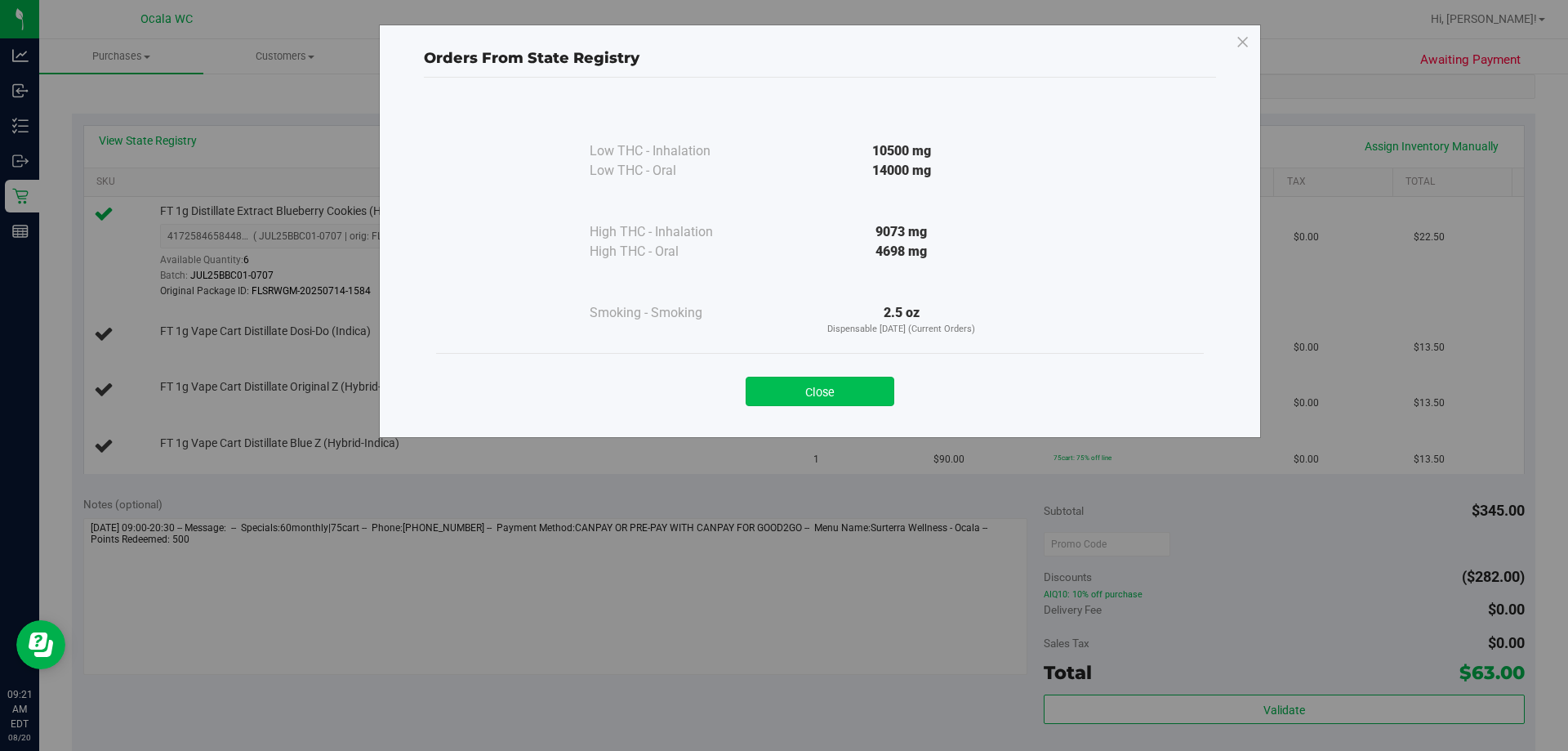
click at [768, 397] on button "Close" at bounding box center [820, 391] width 149 height 29
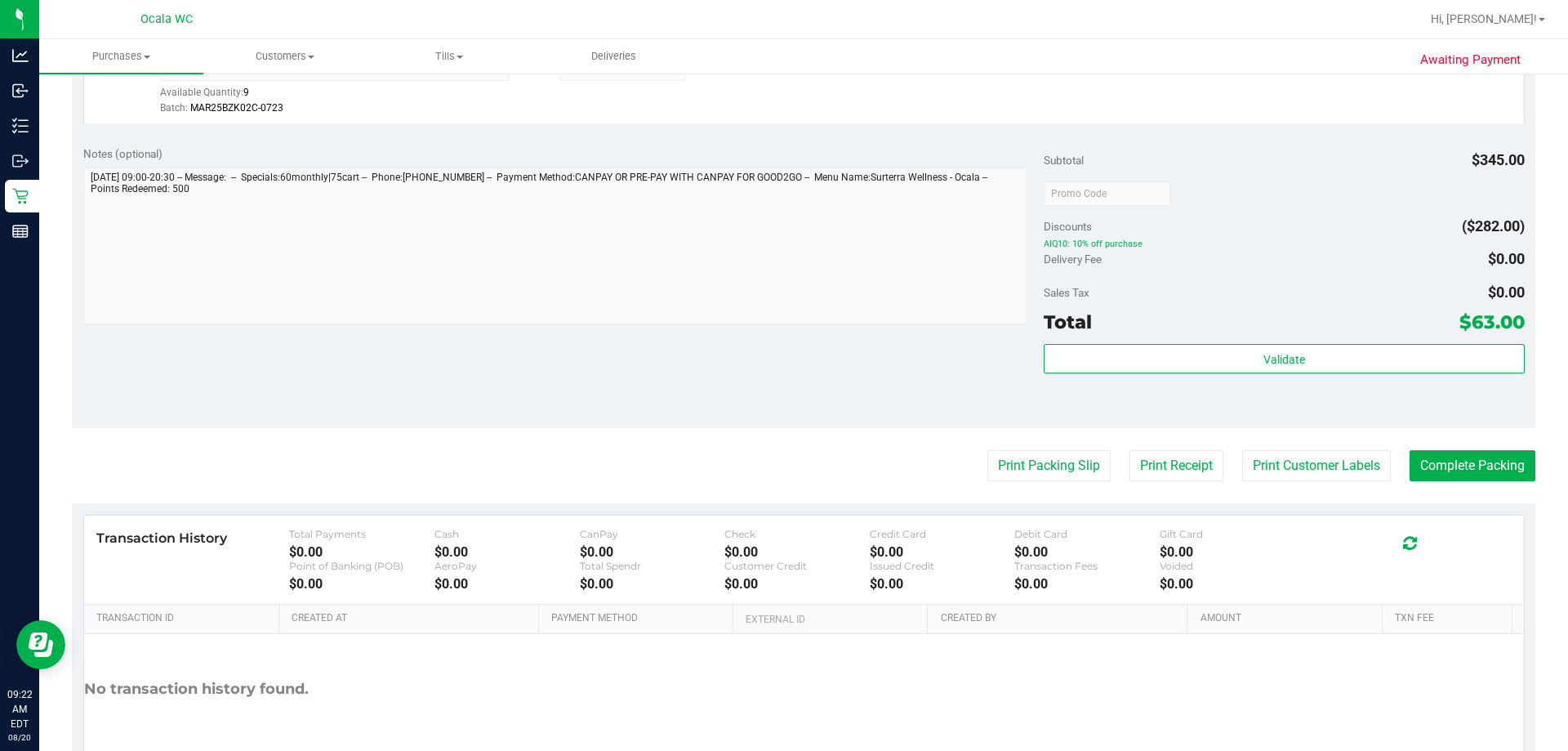
scroll to position [817, 0]
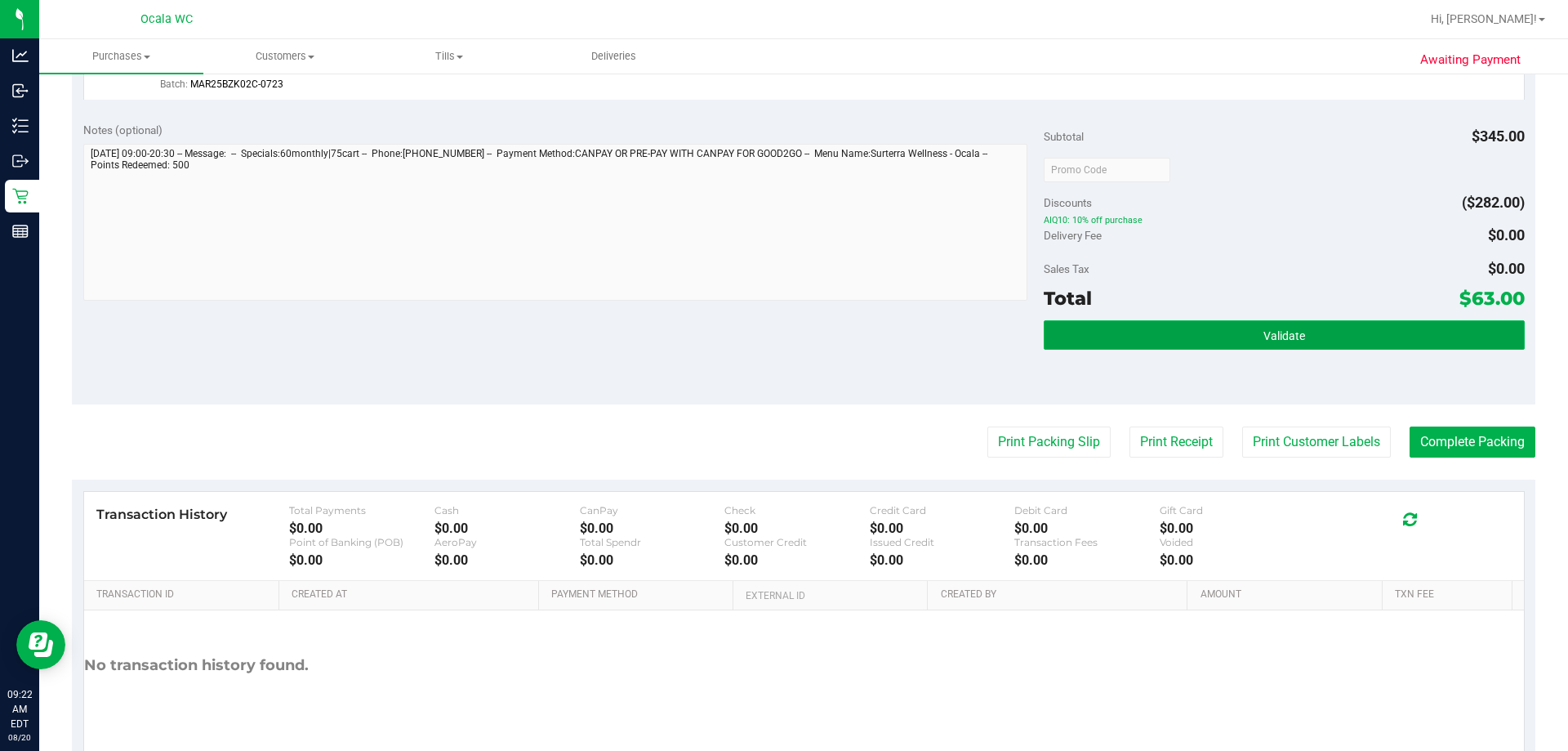
click at [768, 341] on button "Validate" at bounding box center [1284, 335] width 480 height 29
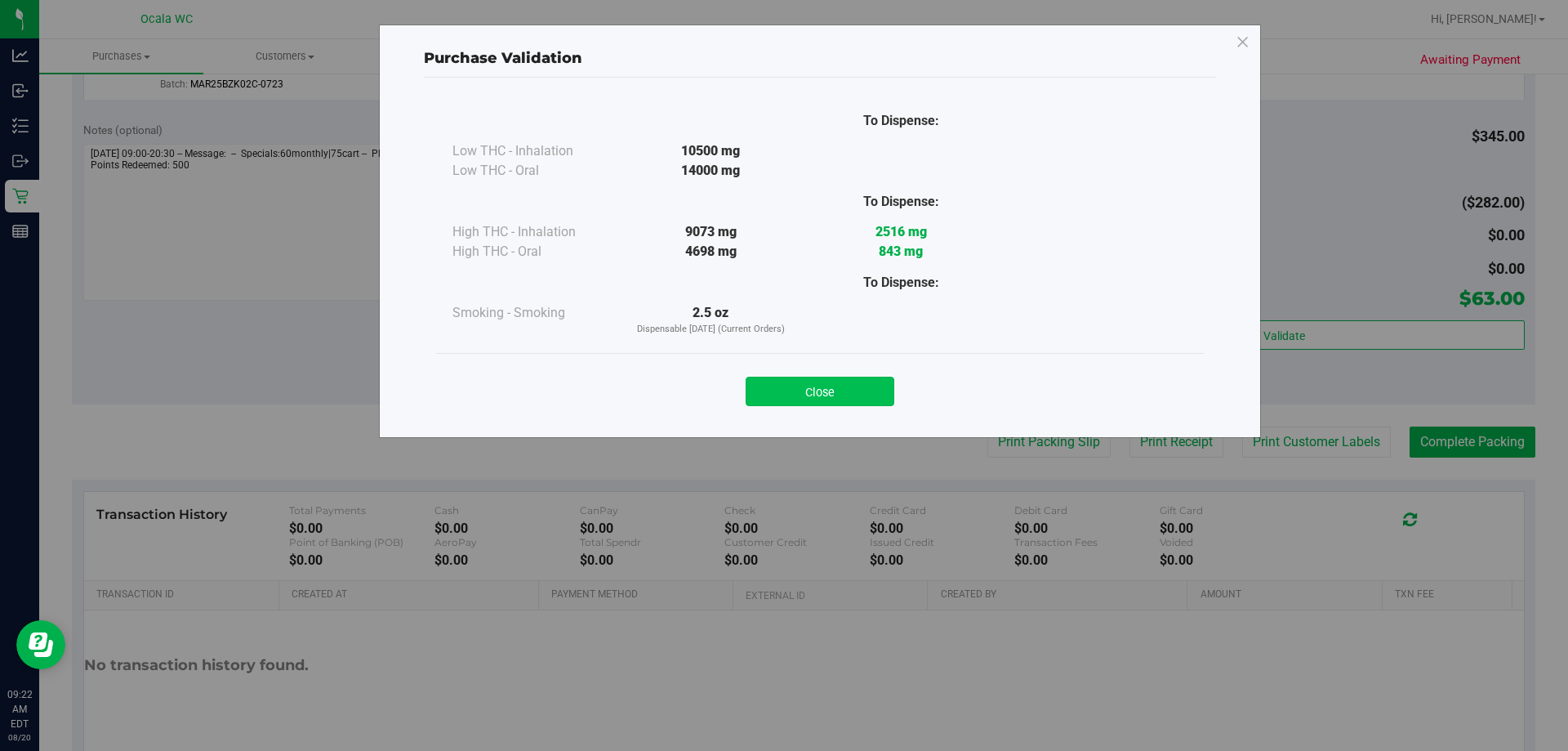
click at [768, 392] on button "Close" at bounding box center [820, 391] width 149 height 29
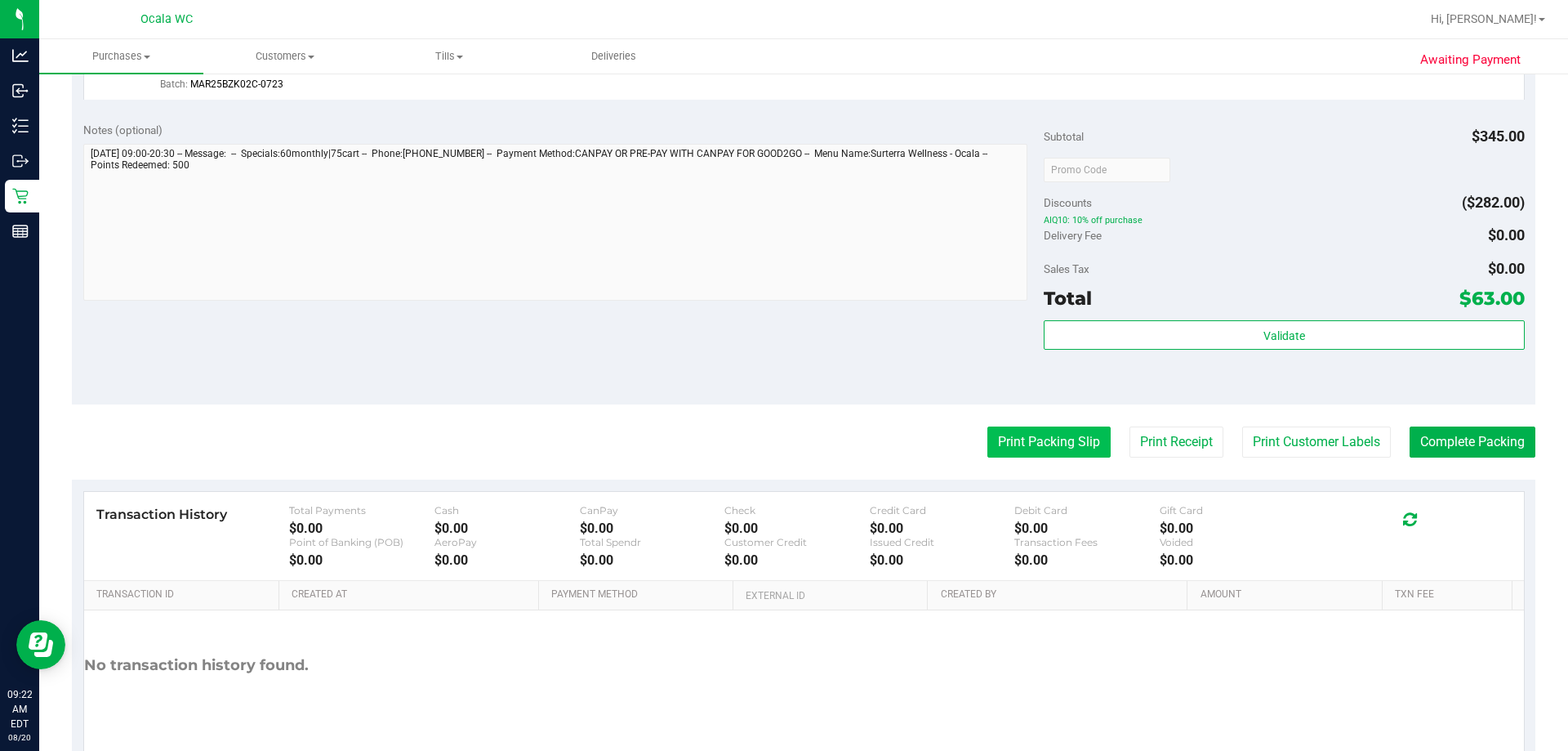
click at [768, 442] on button "Print Packing Slip" at bounding box center [1048, 442] width 123 height 31
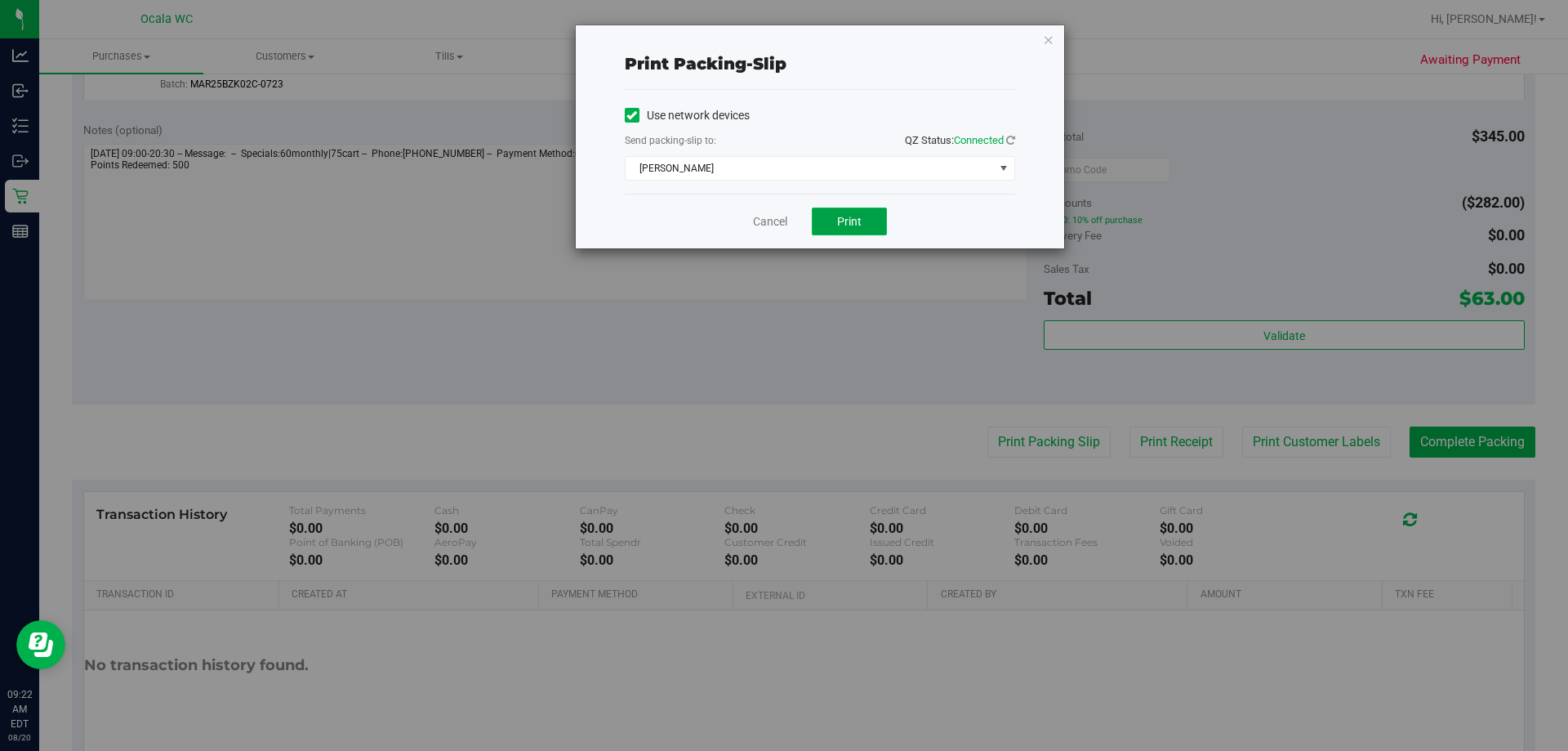
click at [768, 227] on button "Print" at bounding box center [849, 220] width 75 height 27
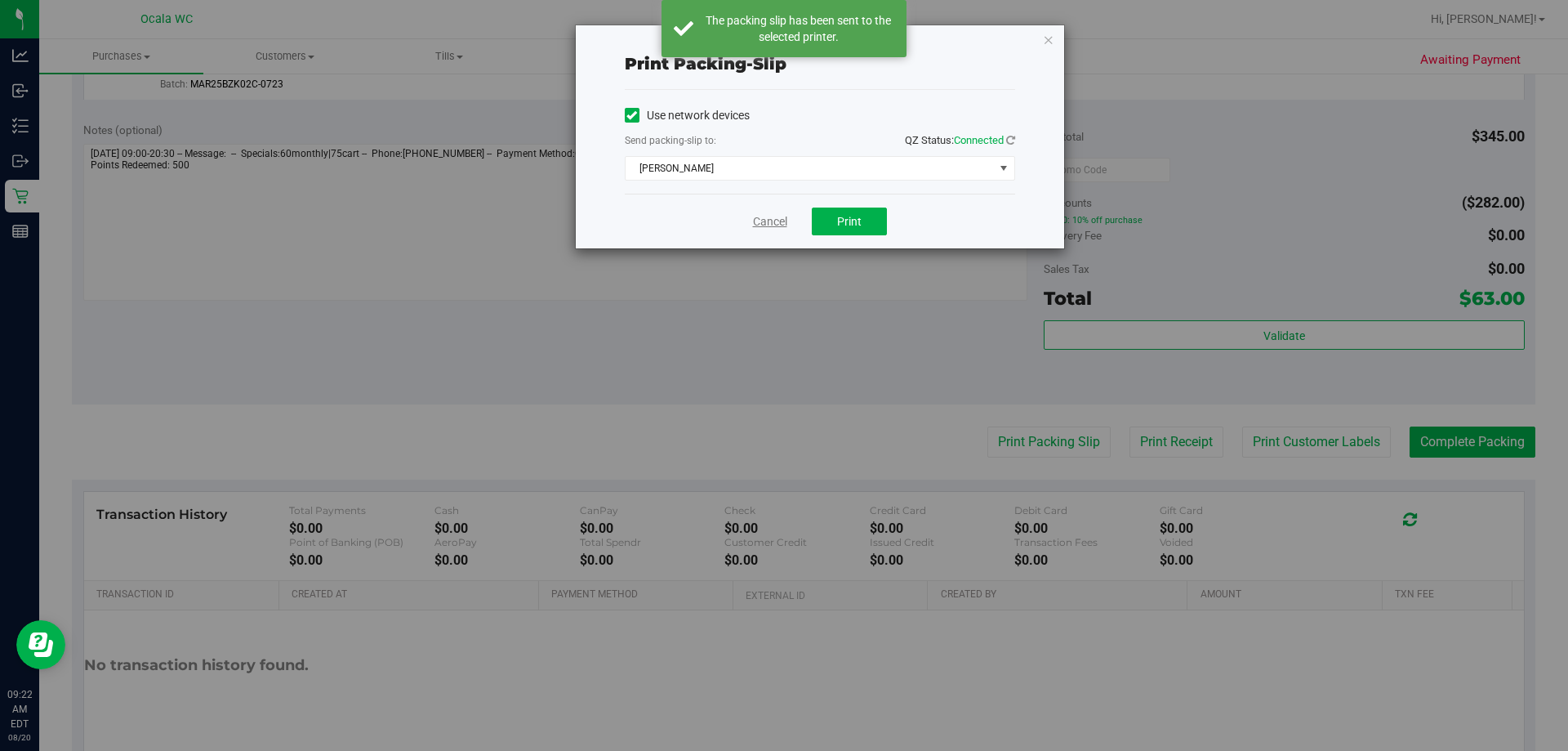
click at [768, 213] on link "Cancel" at bounding box center [769, 221] width 34 height 17
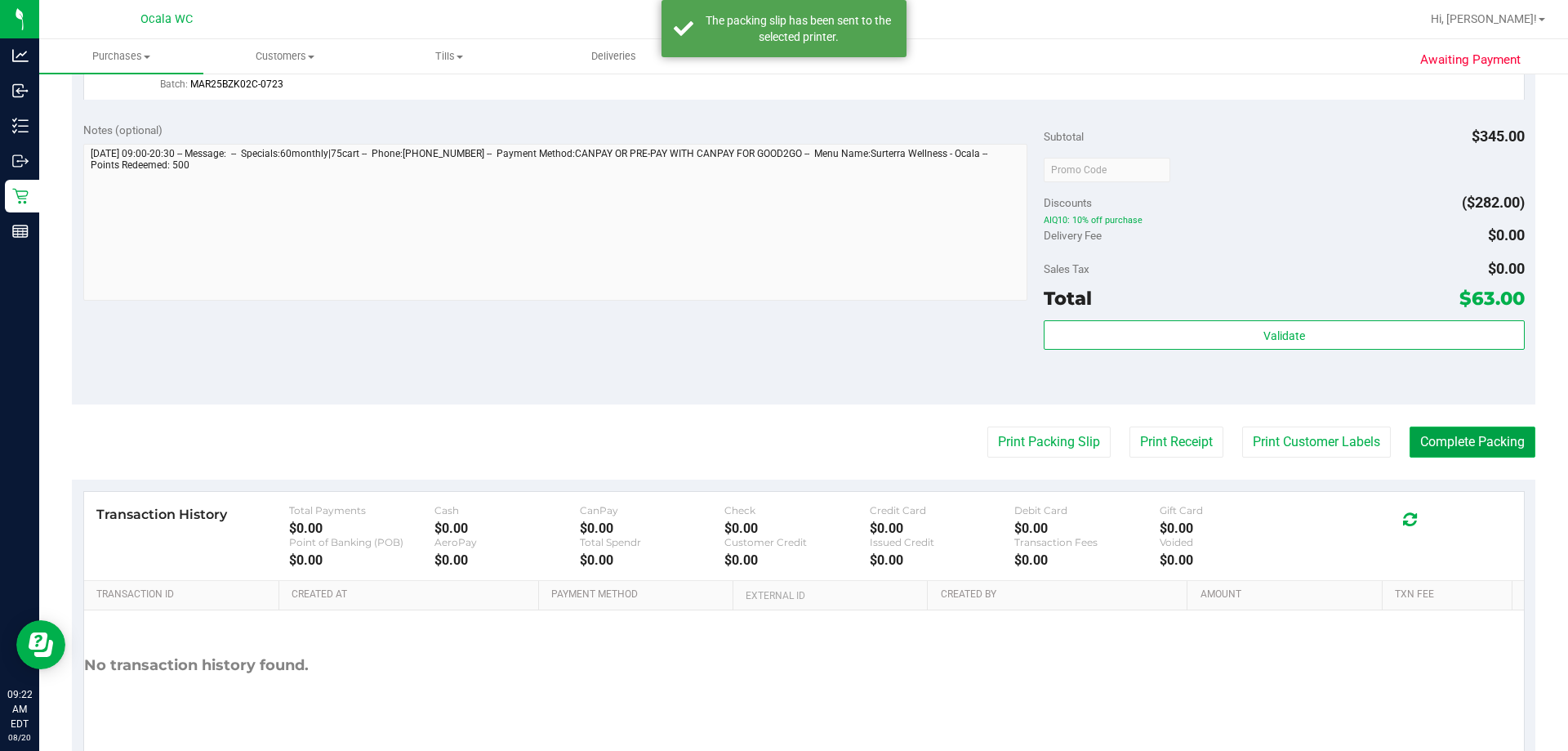
click at [768, 443] on button "Complete Packing" at bounding box center [1472, 442] width 126 height 31
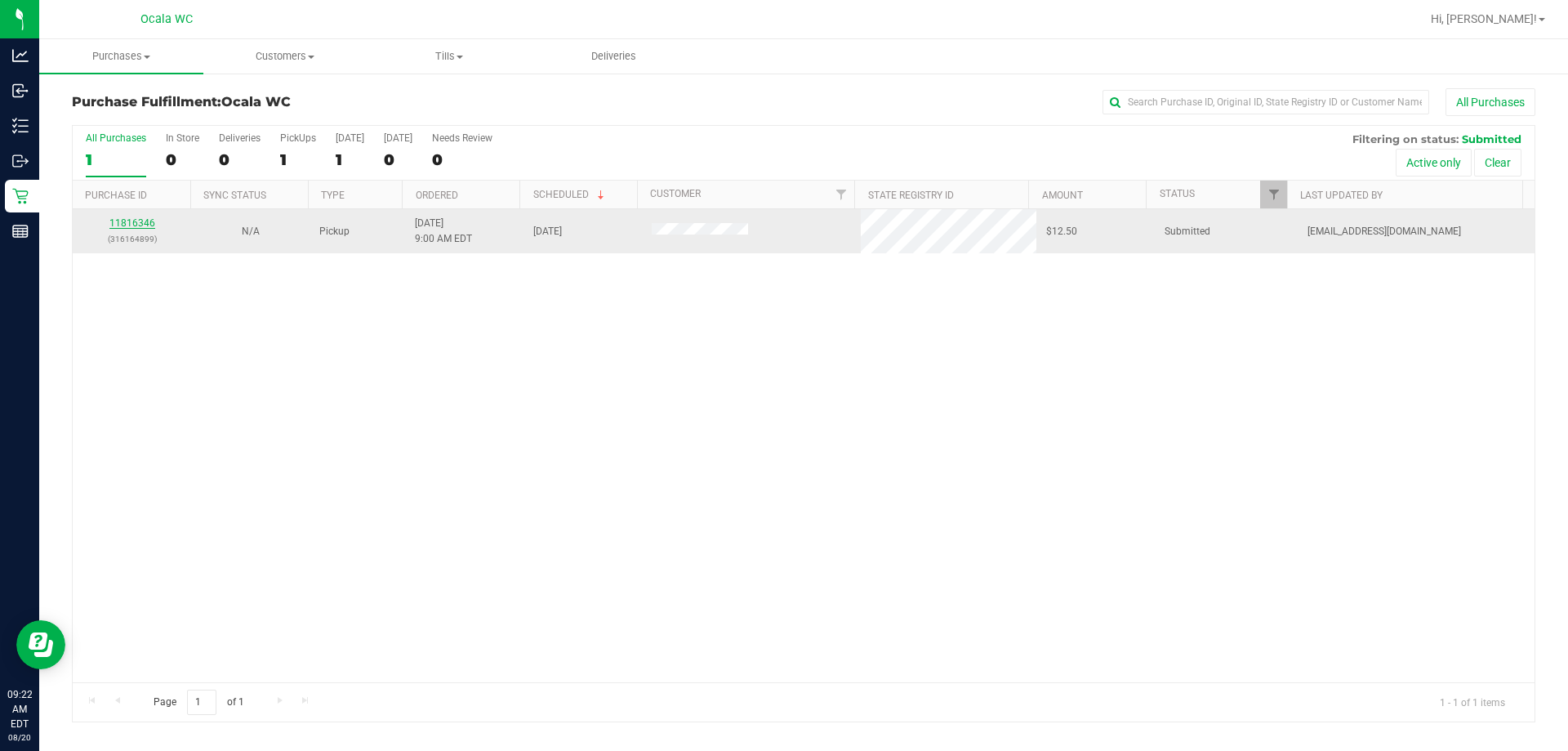
click at [130, 220] on link "11816346" at bounding box center [132, 223] width 46 height 11
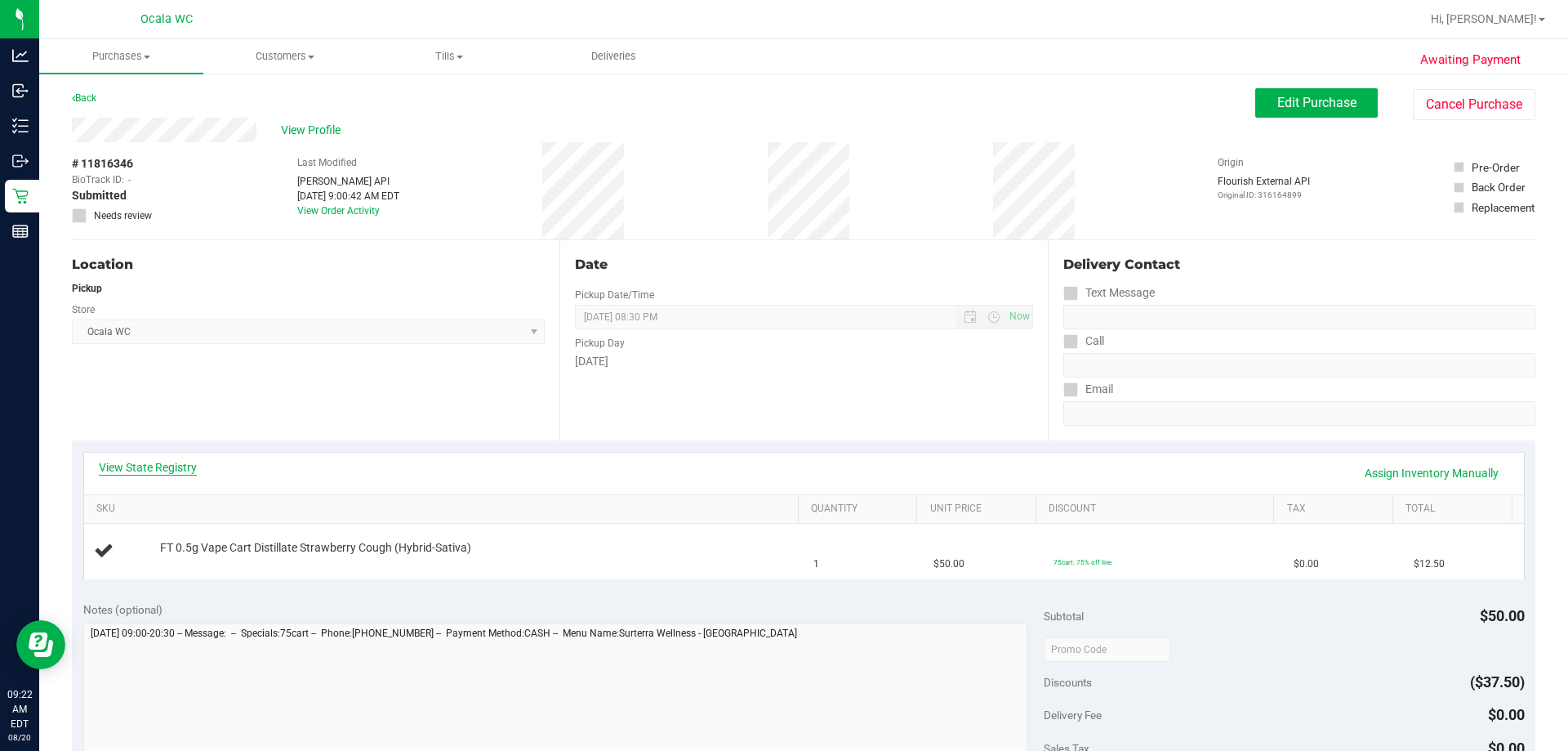
click at [134, 472] on link "View State Registry" at bounding box center [148, 466] width 98 height 16
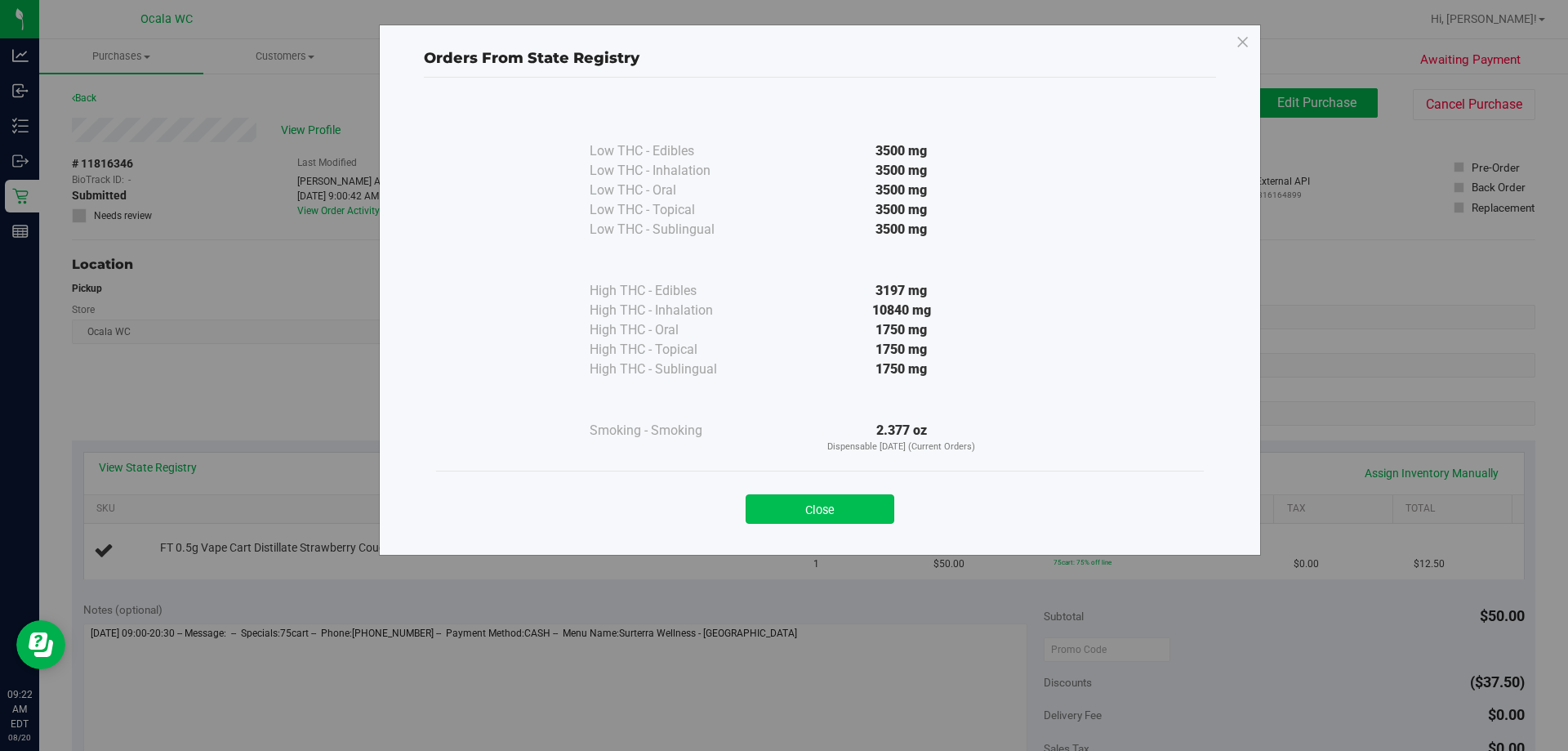
click at [768, 507] on button "Close" at bounding box center [820, 509] width 149 height 29
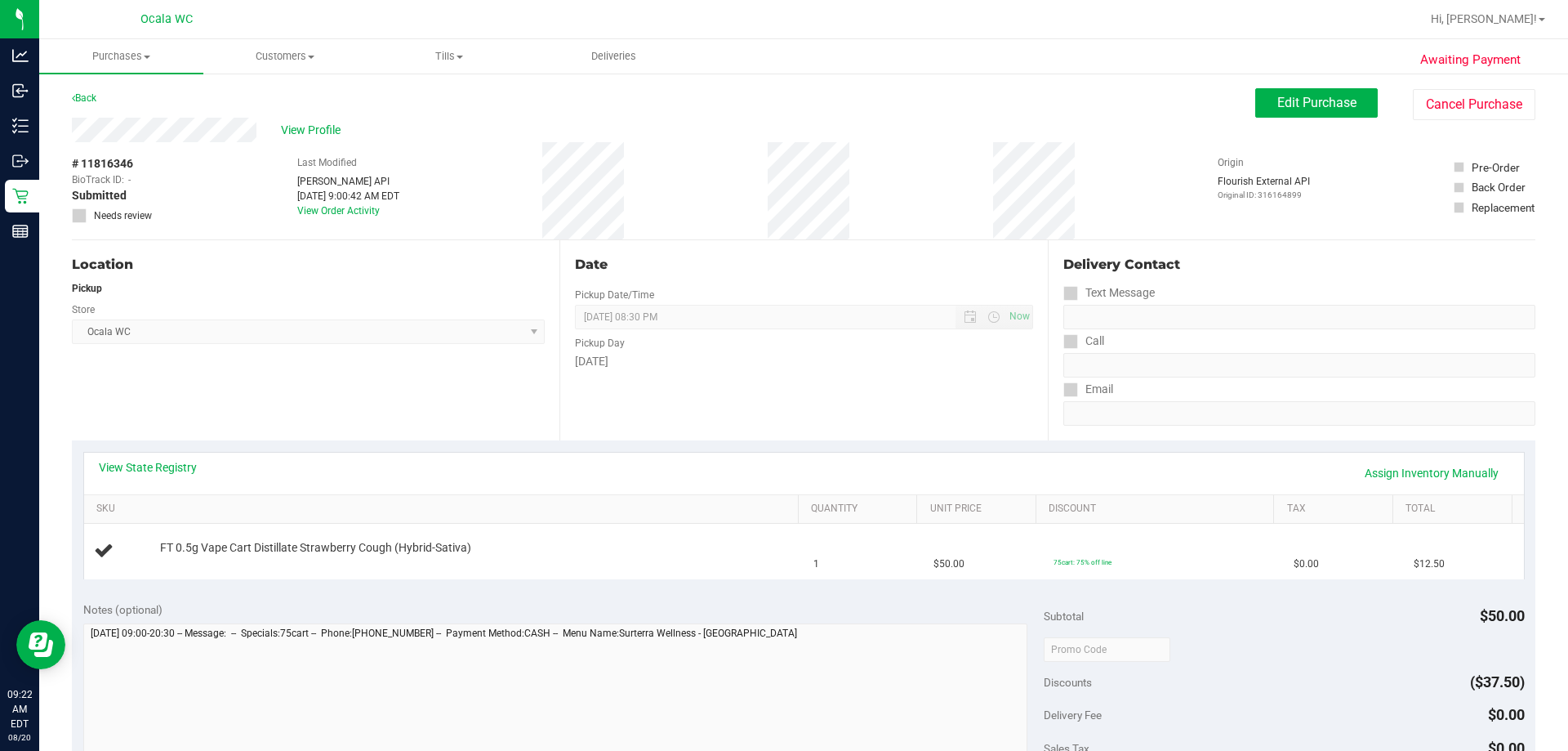
click at [768, 348] on div "Pickup Day" at bounding box center [802, 340] width 457 height 24
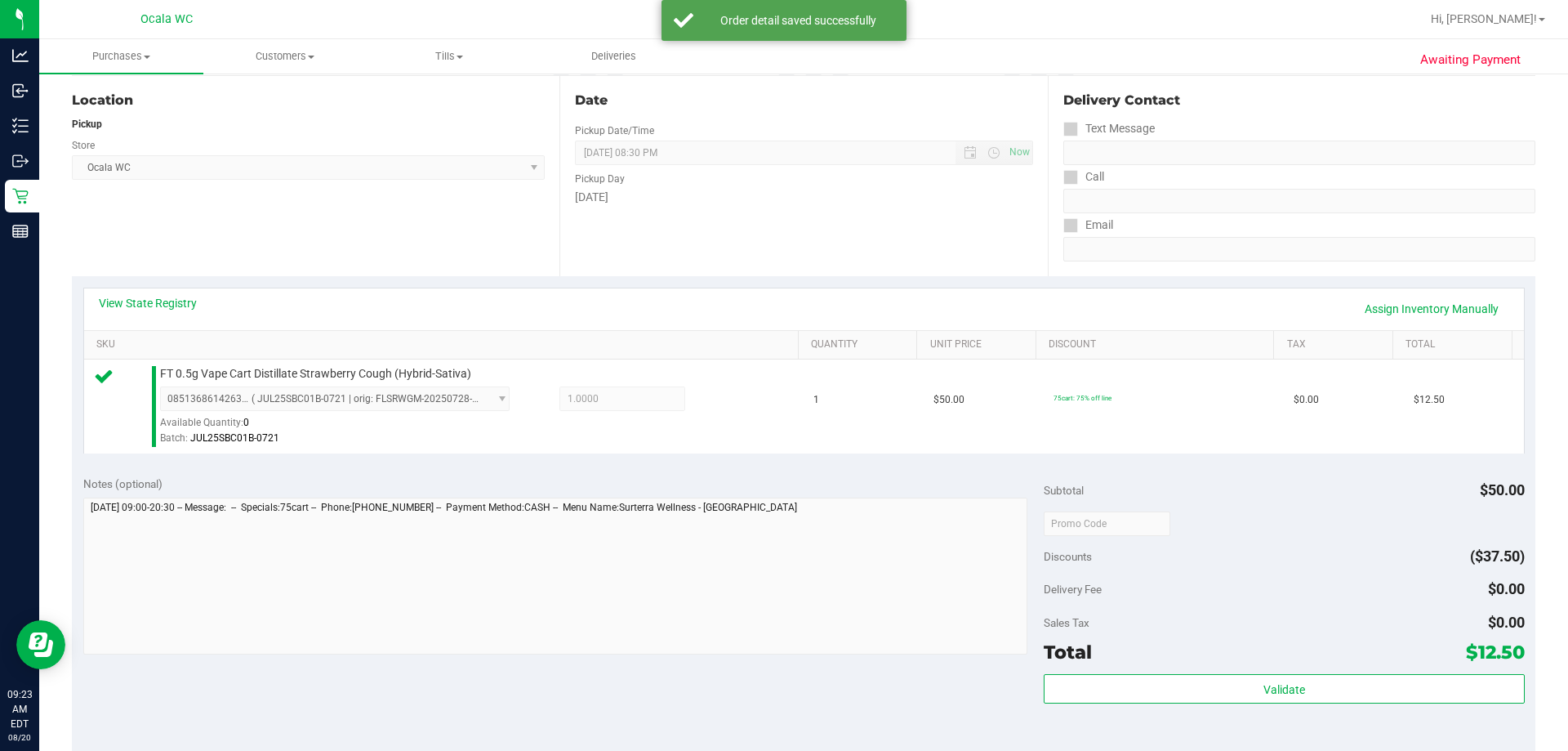
scroll to position [408, 0]
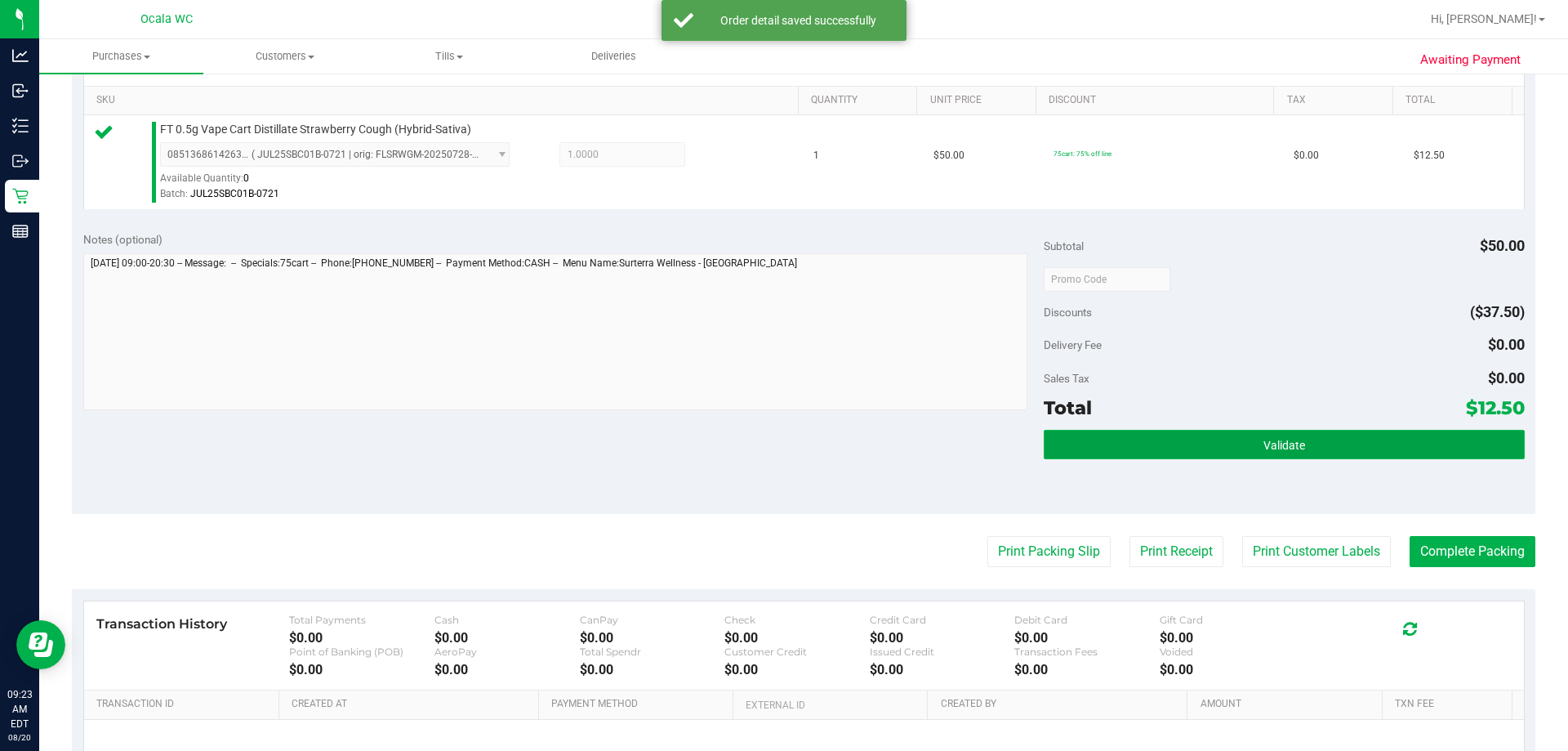
click at [768, 444] on button "Validate" at bounding box center [1284, 444] width 480 height 29
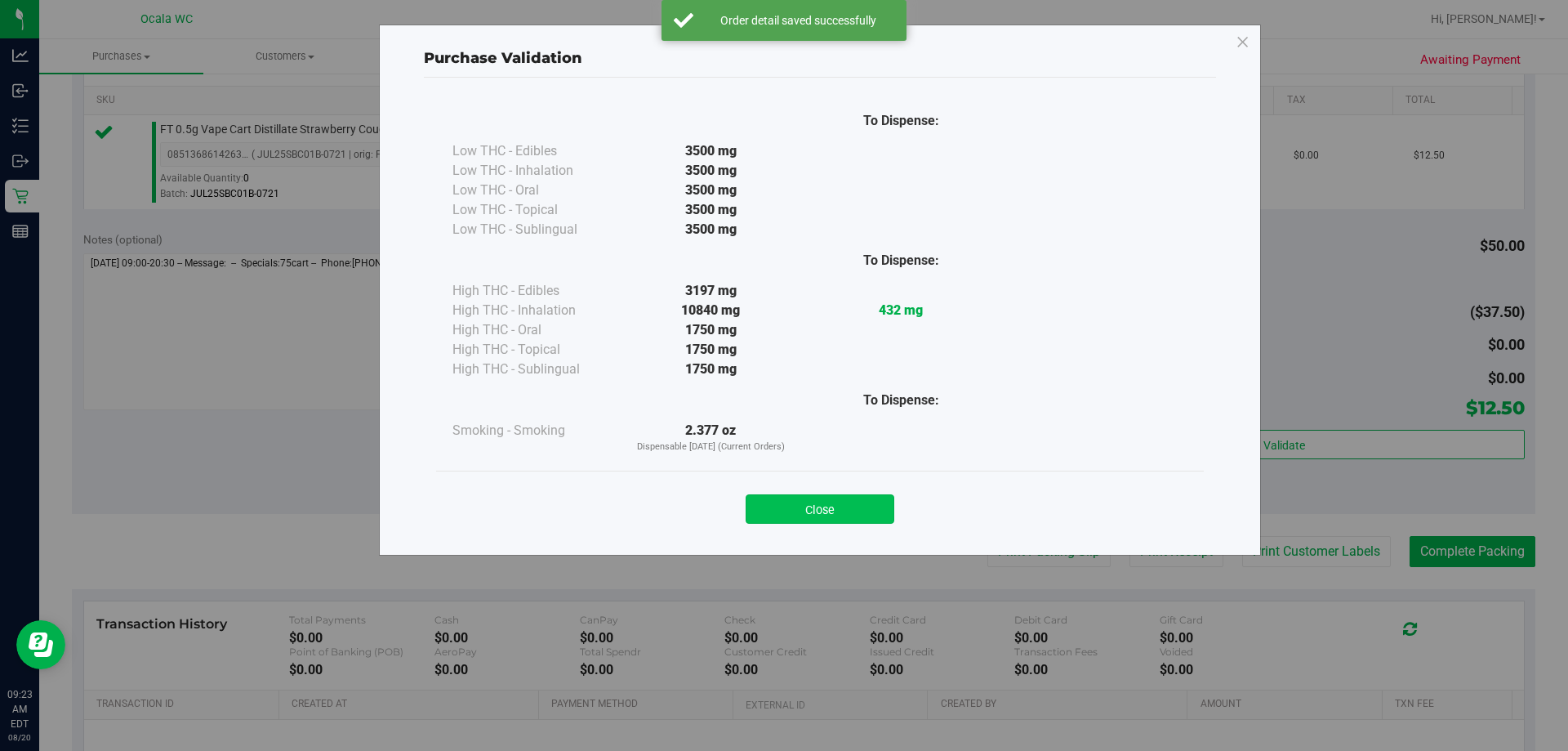
click at [768, 506] on button "Close" at bounding box center [820, 509] width 149 height 29
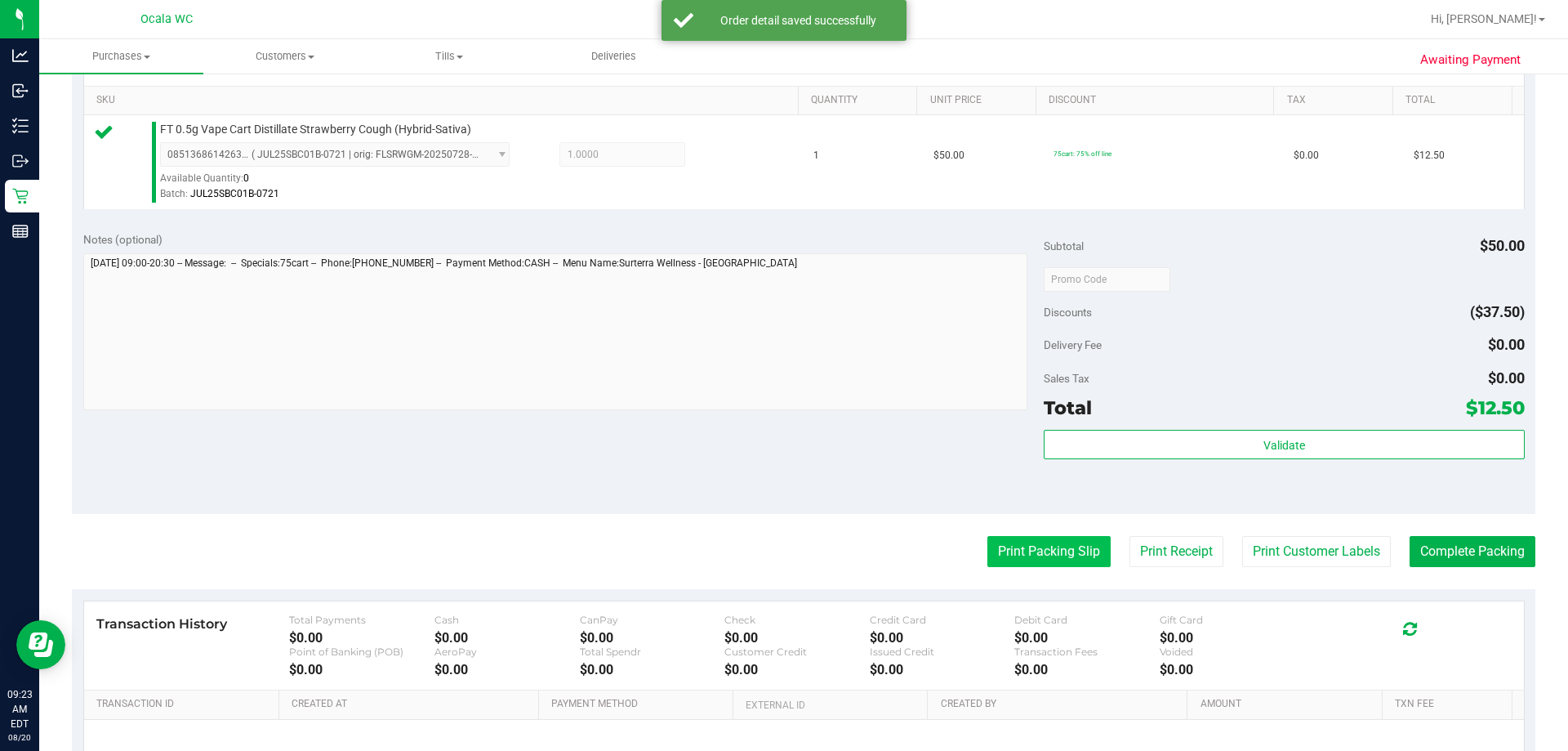
click at [768, 551] on button "Print Packing Slip" at bounding box center [1048, 551] width 123 height 31
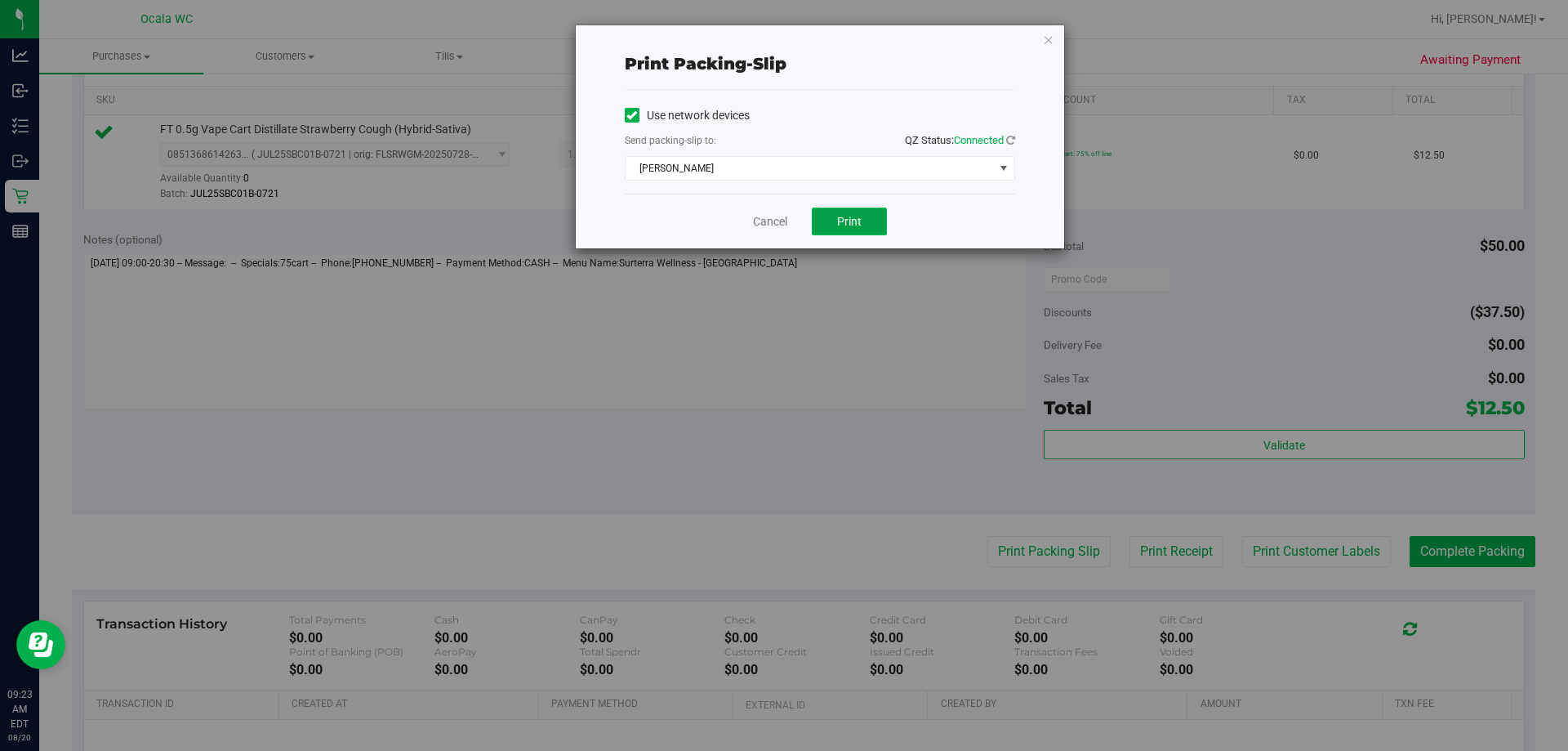
click at [768, 220] on span "Print" at bounding box center [849, 221] width 24 height 13
click at [768, 218] on link "Cancel" at bounding box center [769, 221] width 34 height 17
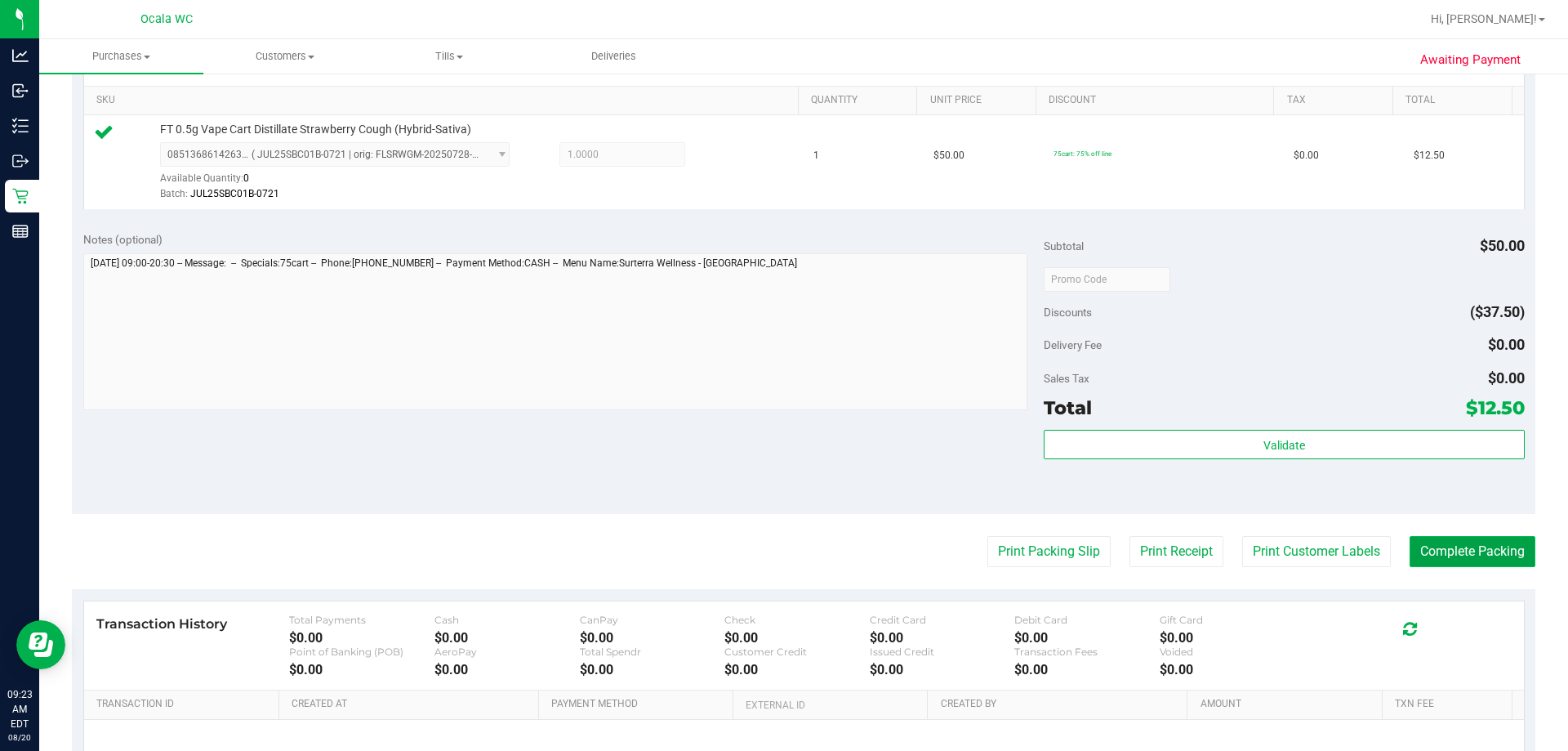
click at [768, 551] on button "Complete Packing" at bounding box center [1472, 551] width 126 height 31
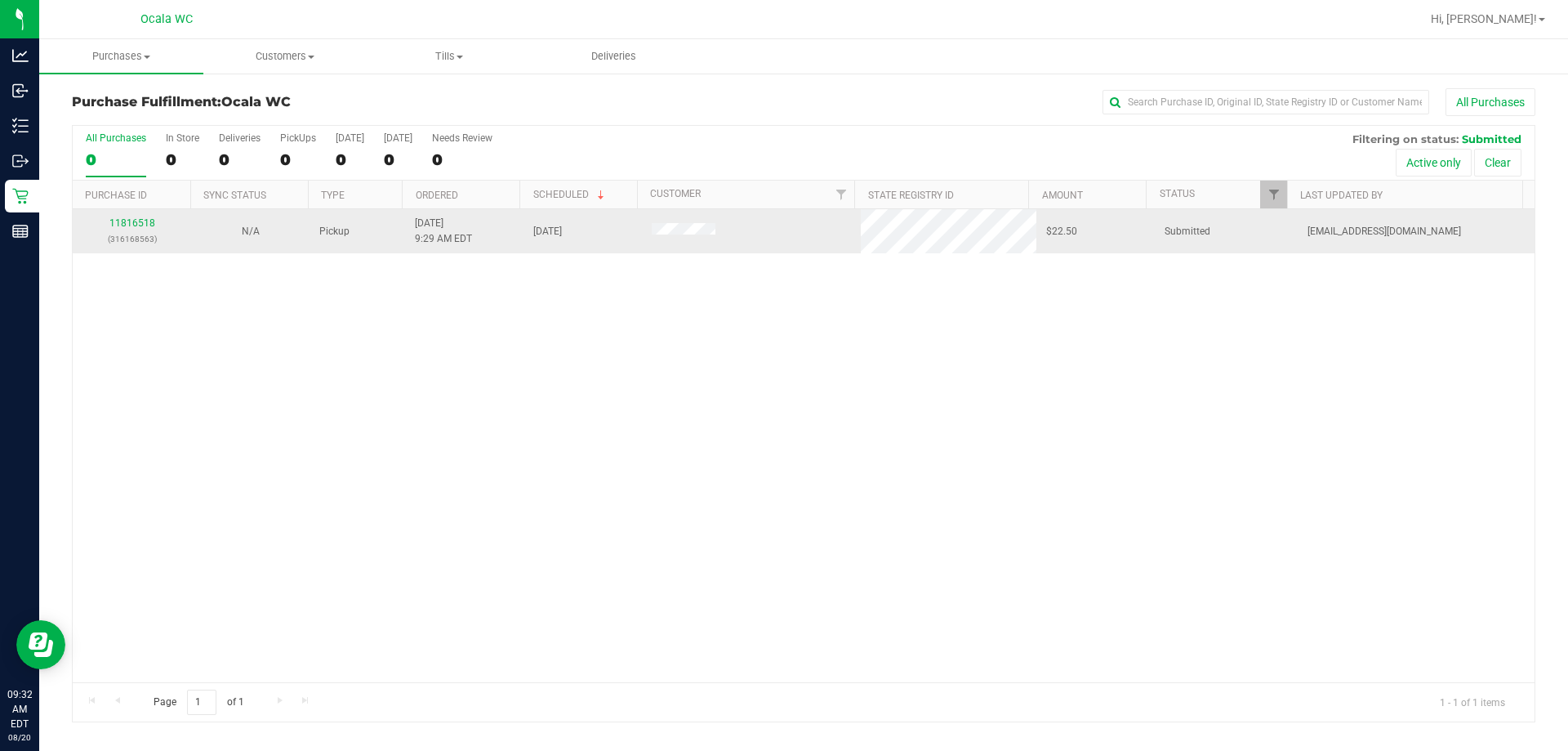
click at [123, 217] on div "11816518 (316168563)" at bounding box center [132, 231] width 99 height 31
click at [136, 215] on td "11816518 (316168563)" at bounding box center [132, 231] width 119 height 44
click at [128, 230] on div "11816518 (316168563)" at bounding box center [132, 231] width 99 height 31
click at [129, 218] on link "11816518" at bounding box center [132, 223] width 46 height 11
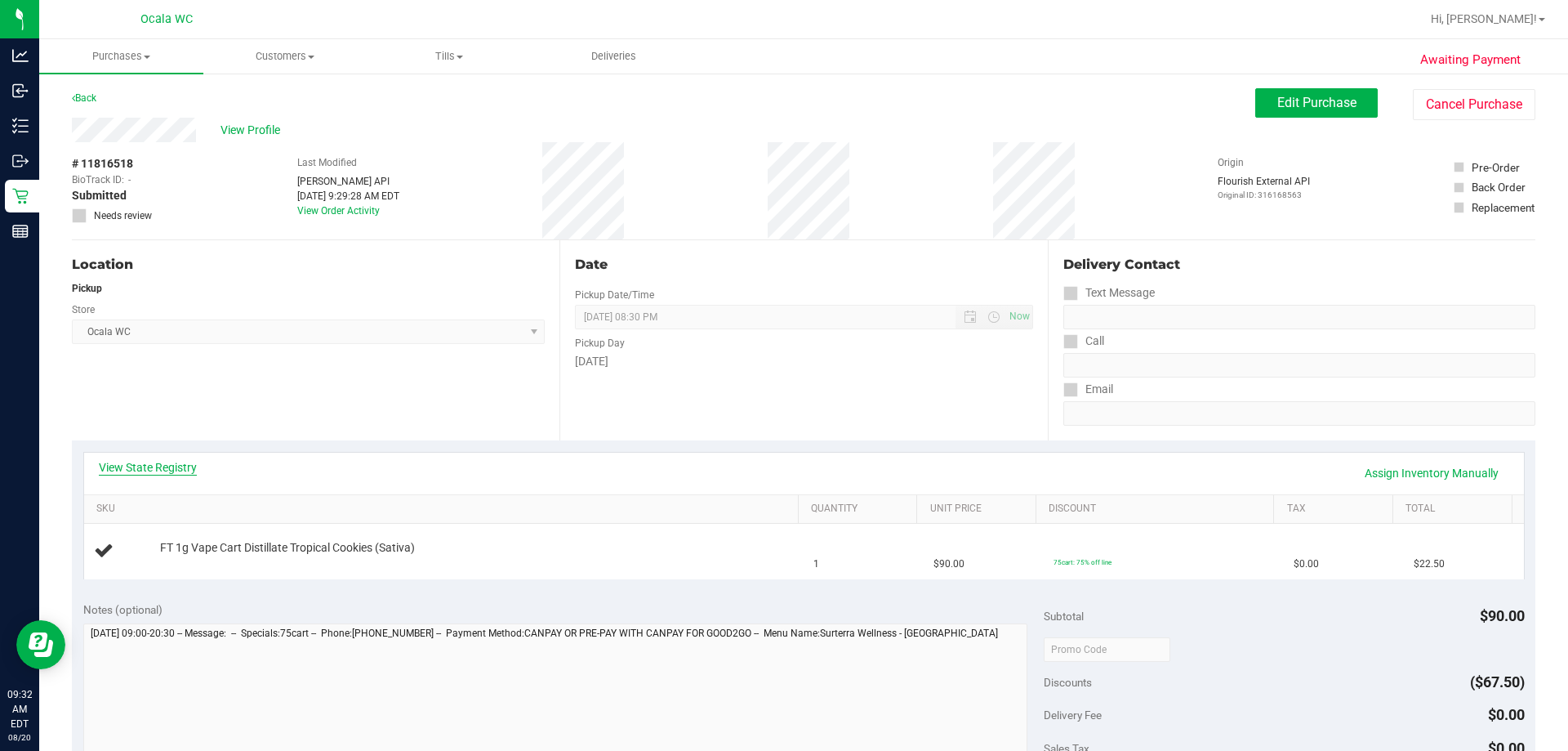
click at [164, 473] on link "View State Registry" at bounding box center [148, 466] width 98 height 16
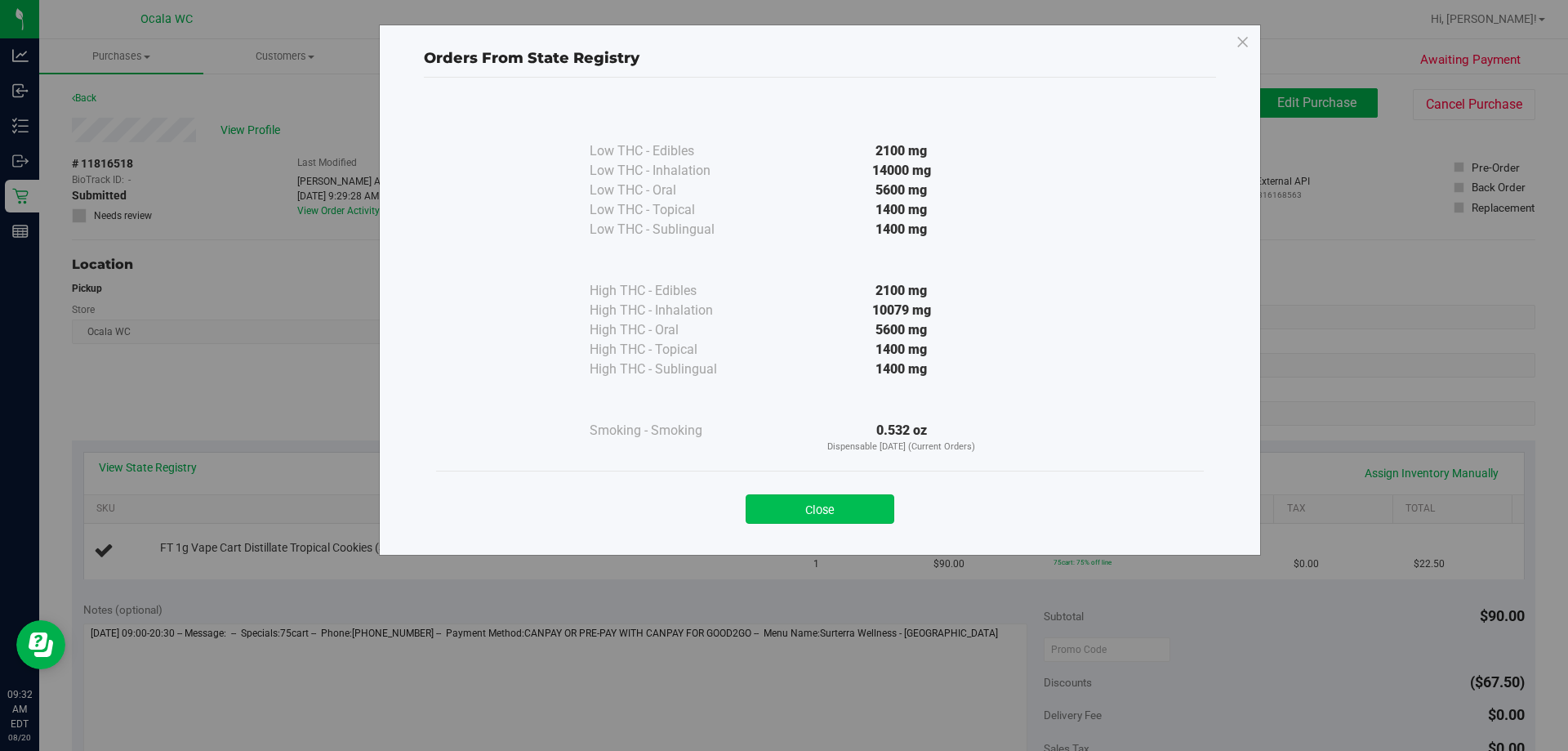
click at [768, 519] on button "Close" at bounding box center [820, 509] width 149 height 29
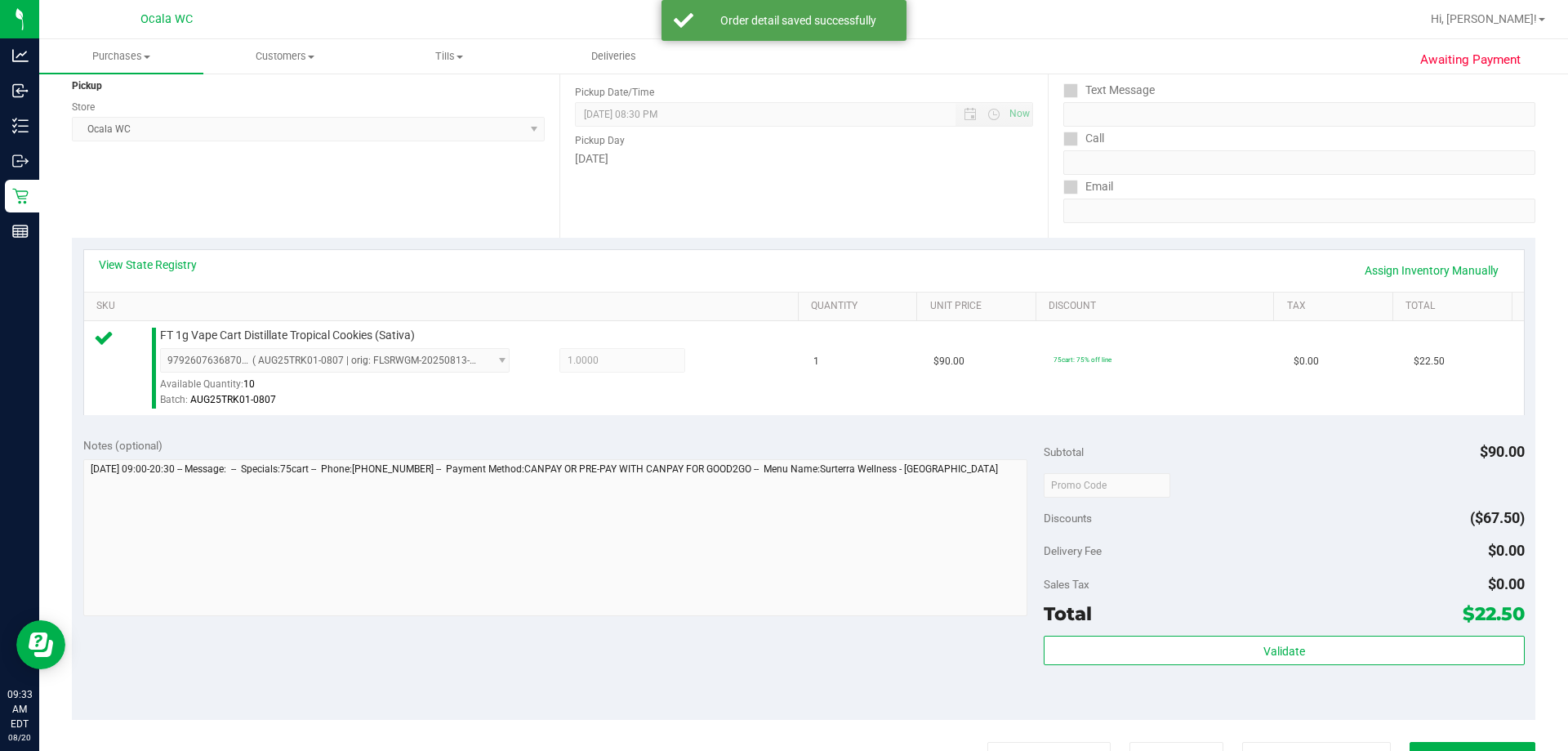
scroll to position [408, 0]
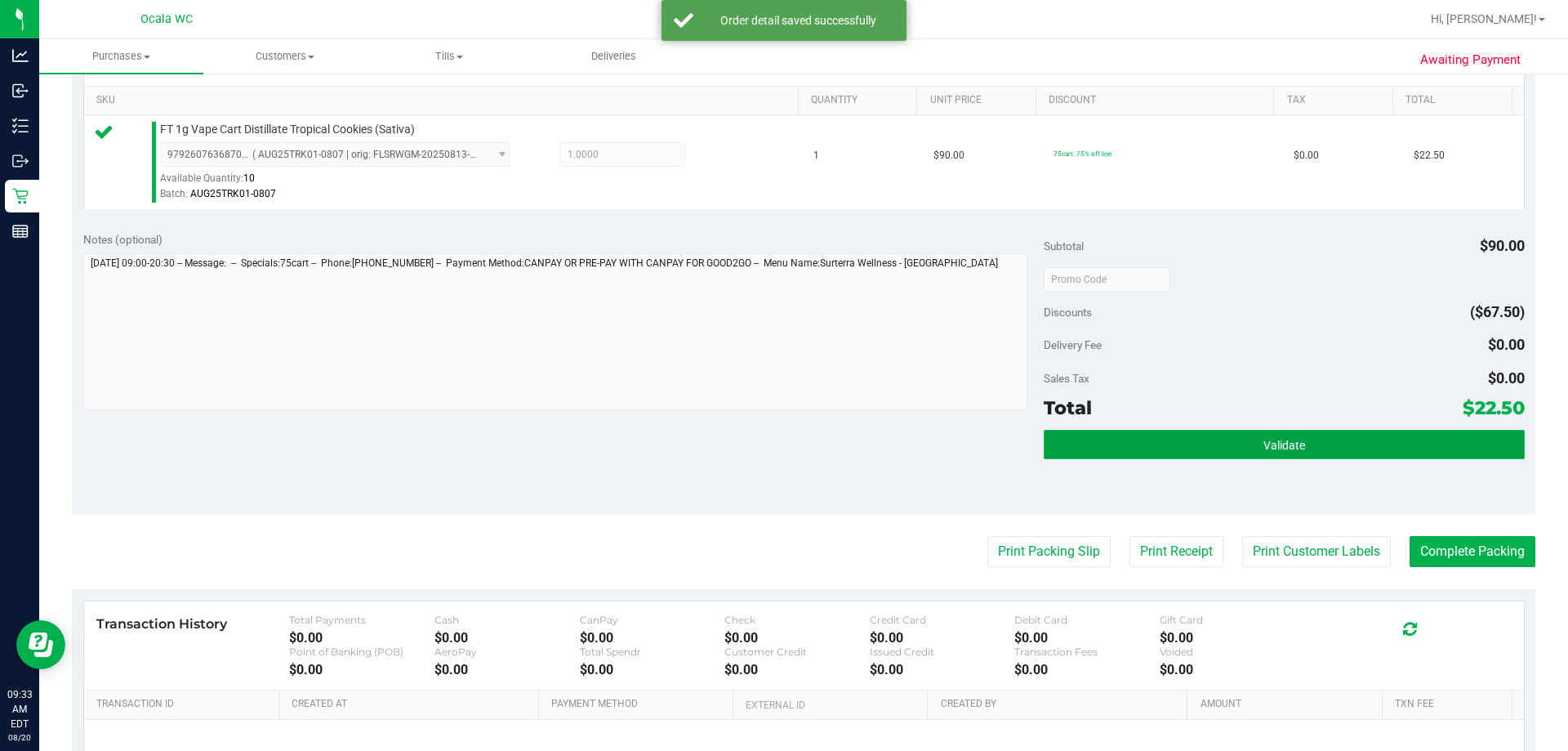
click at [768, 448] on button "Validate" at bounding box center [1284, 444] width 480 height 29
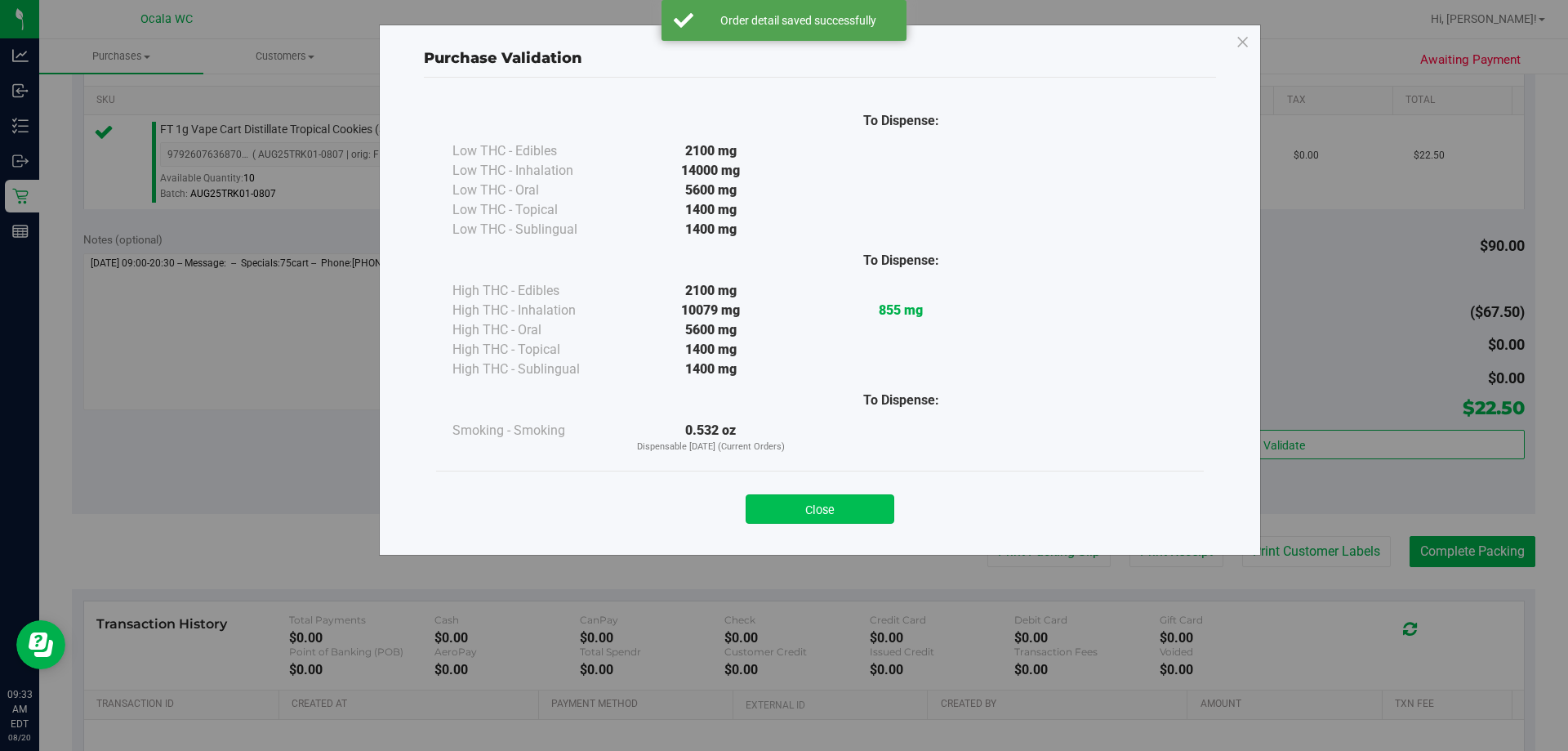
click at [768, 507] on button "Close" at bounding box center [820, 509] width 149 height 29
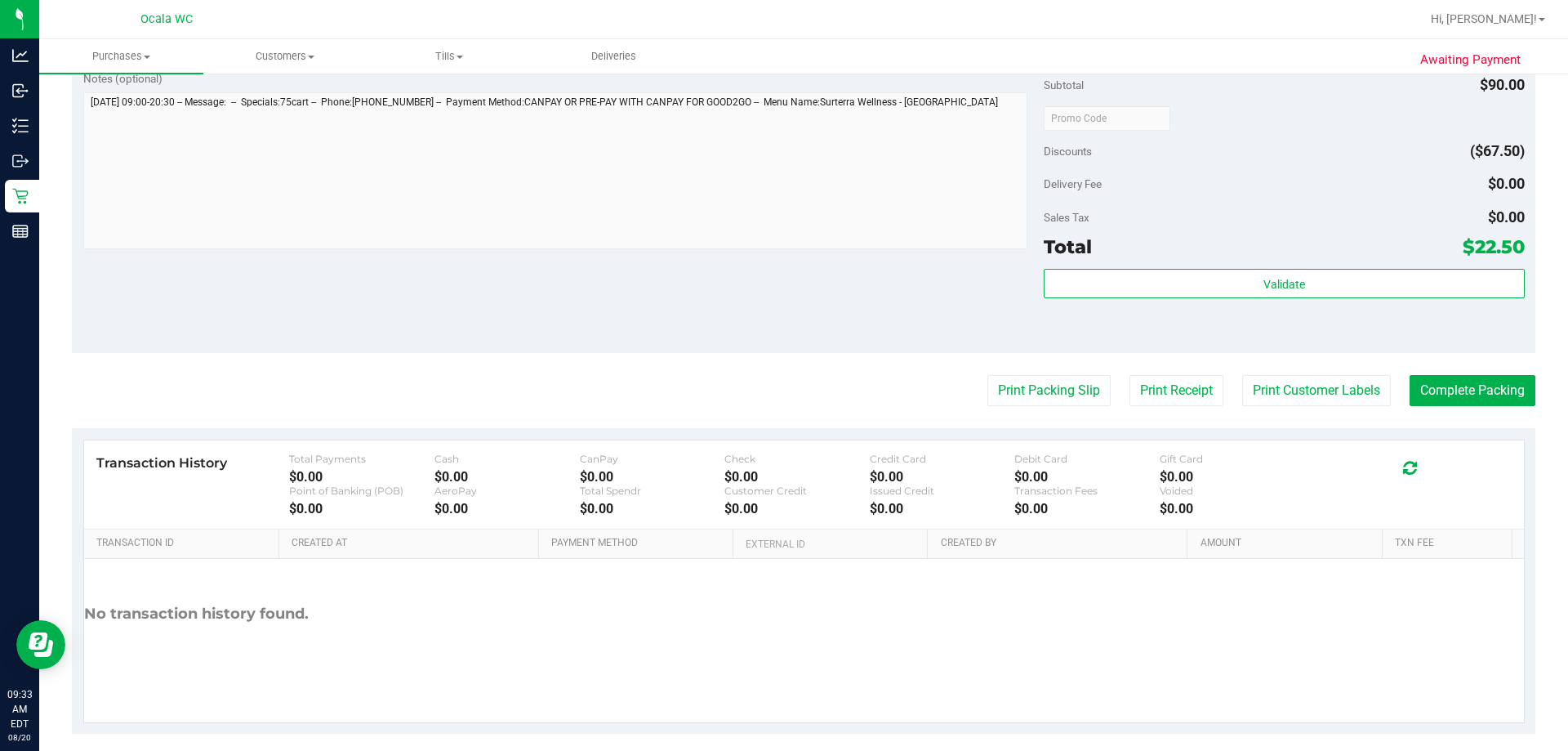
scroll to position [572, 0]
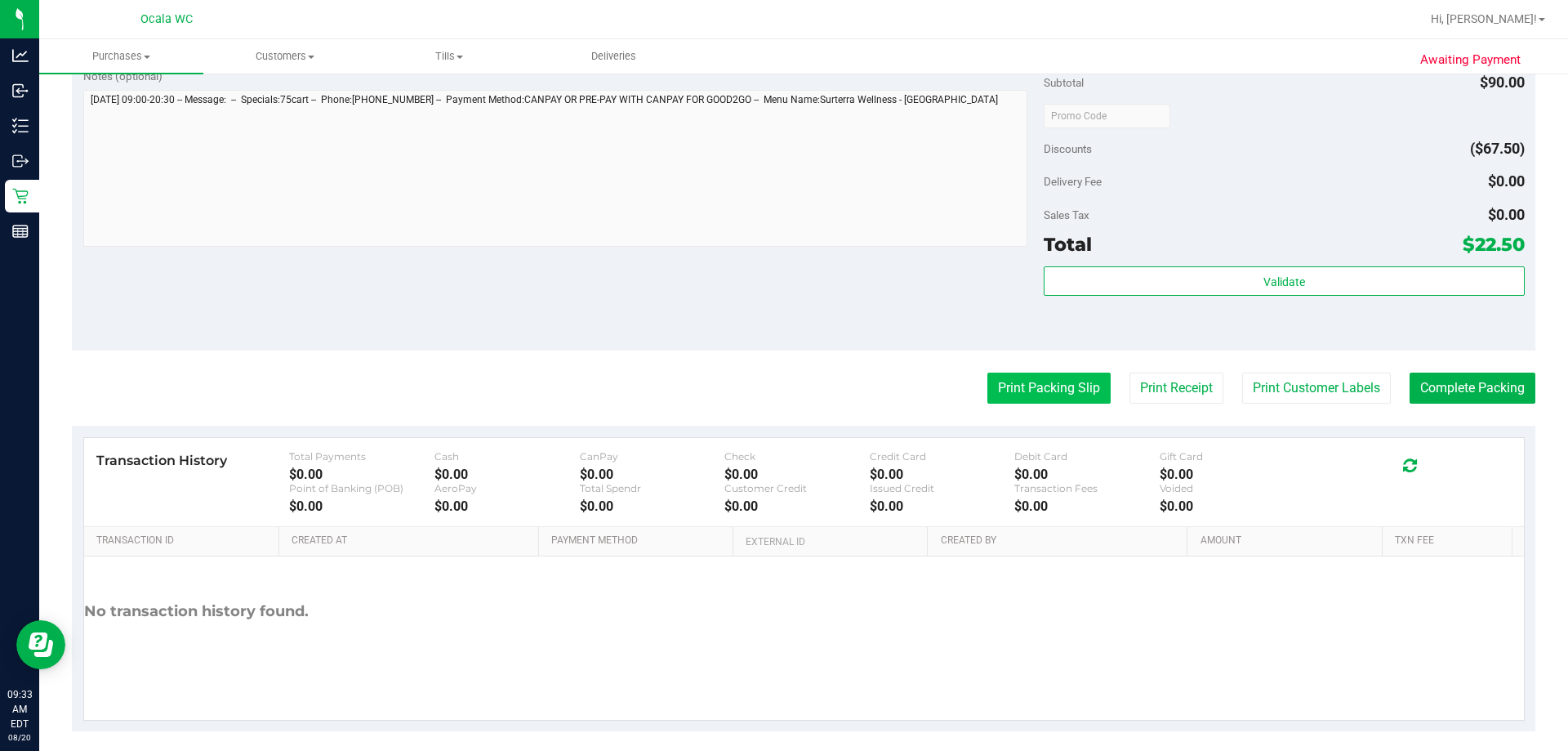
click at [768, 392] on button "Print Packing Slip" at bounding box center [1048, 387] width 123 height 31
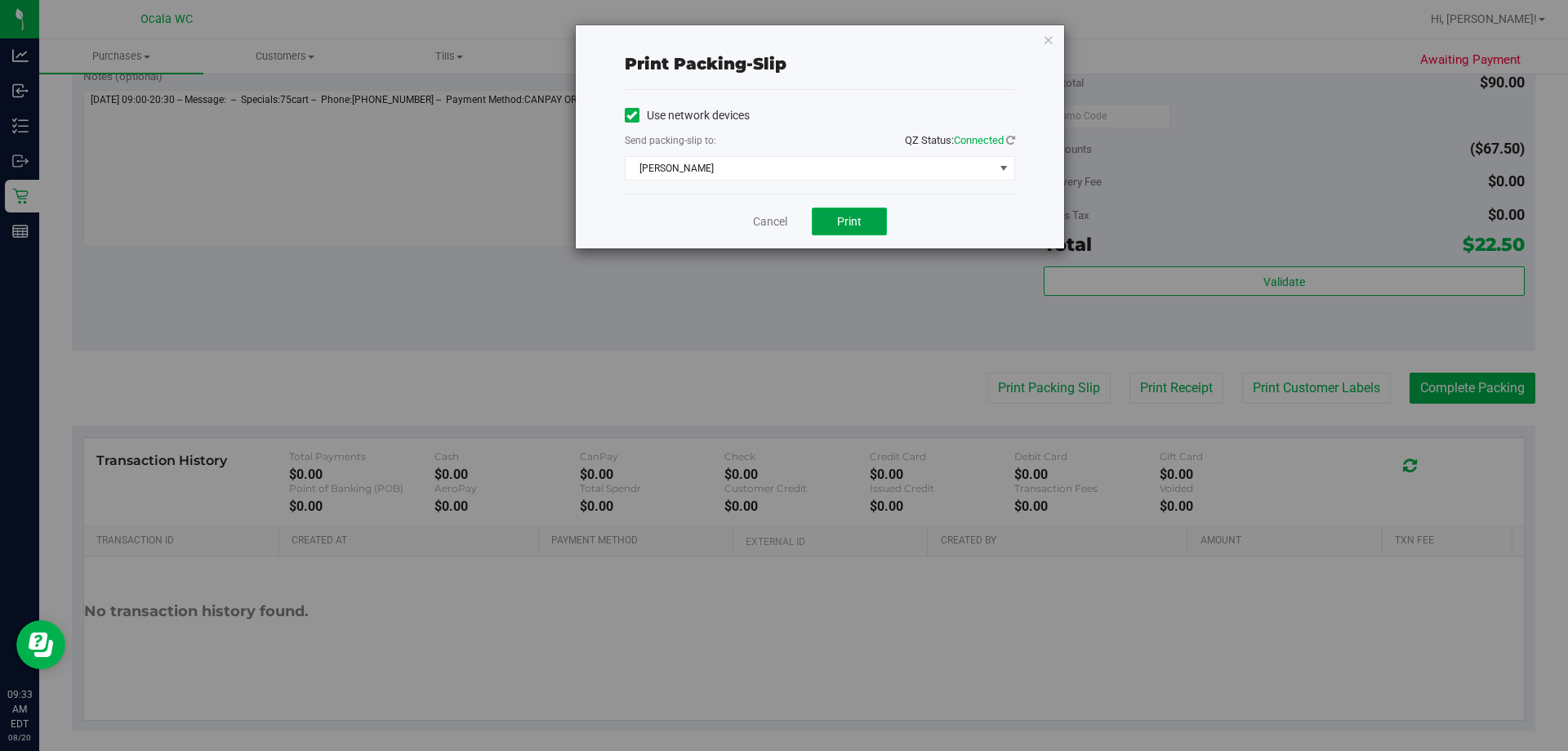
click at [768, 224] on span "Print" at bounding box center [849, 221] width 24 height 13
click at [760, 222] on link "Cancel" at bounding box center [769, 221] width 34 height 17
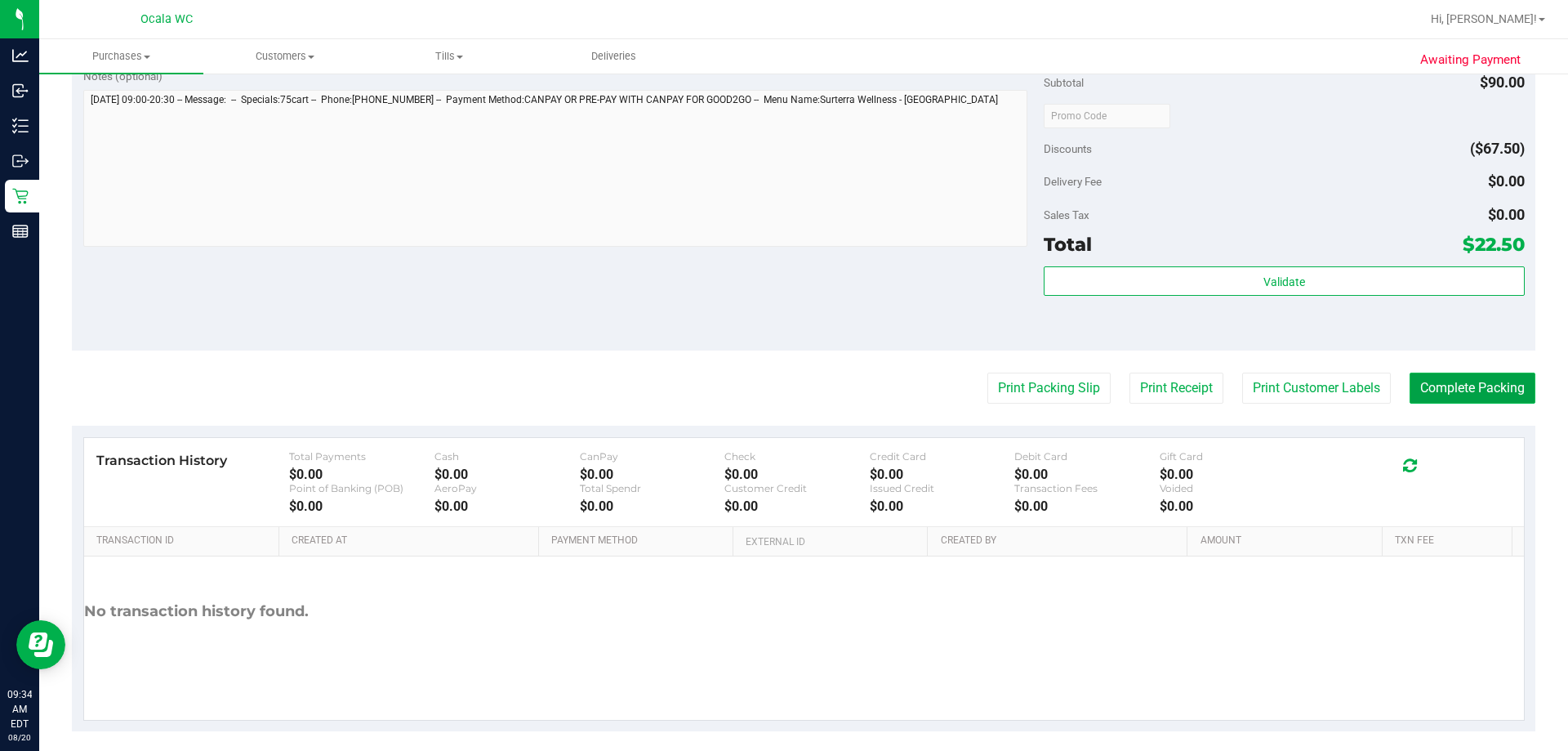
click at [768, 376] on button "Complete Packing" at bounding box center [1472, 387] width 126 height 31
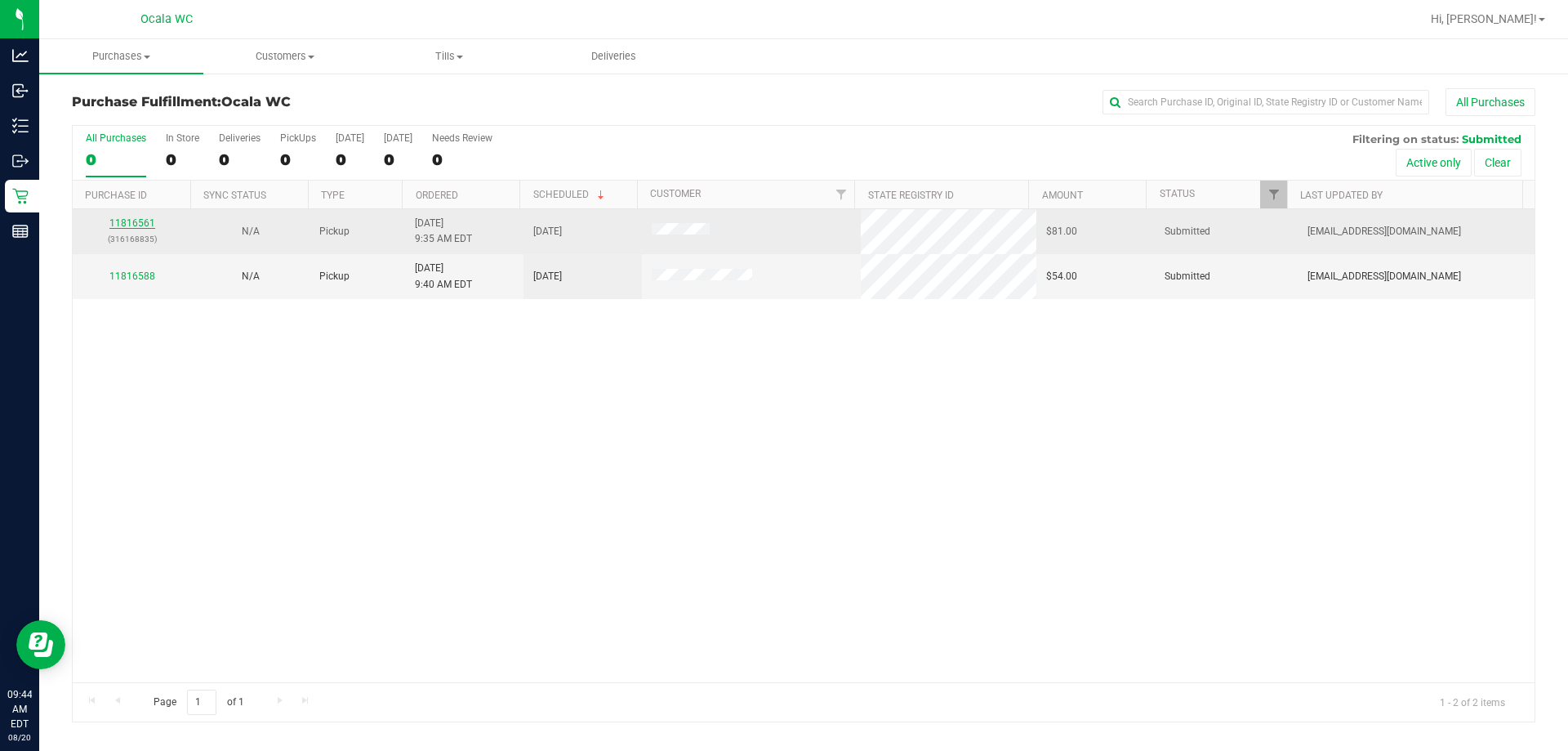
click at [129, 230] on div "11816561 (316168835)" at bounding box center [132, 231] width 99 height 31
click at [127, 223] on link "11816561" at bounding box center [132, 223] width 46 height 11
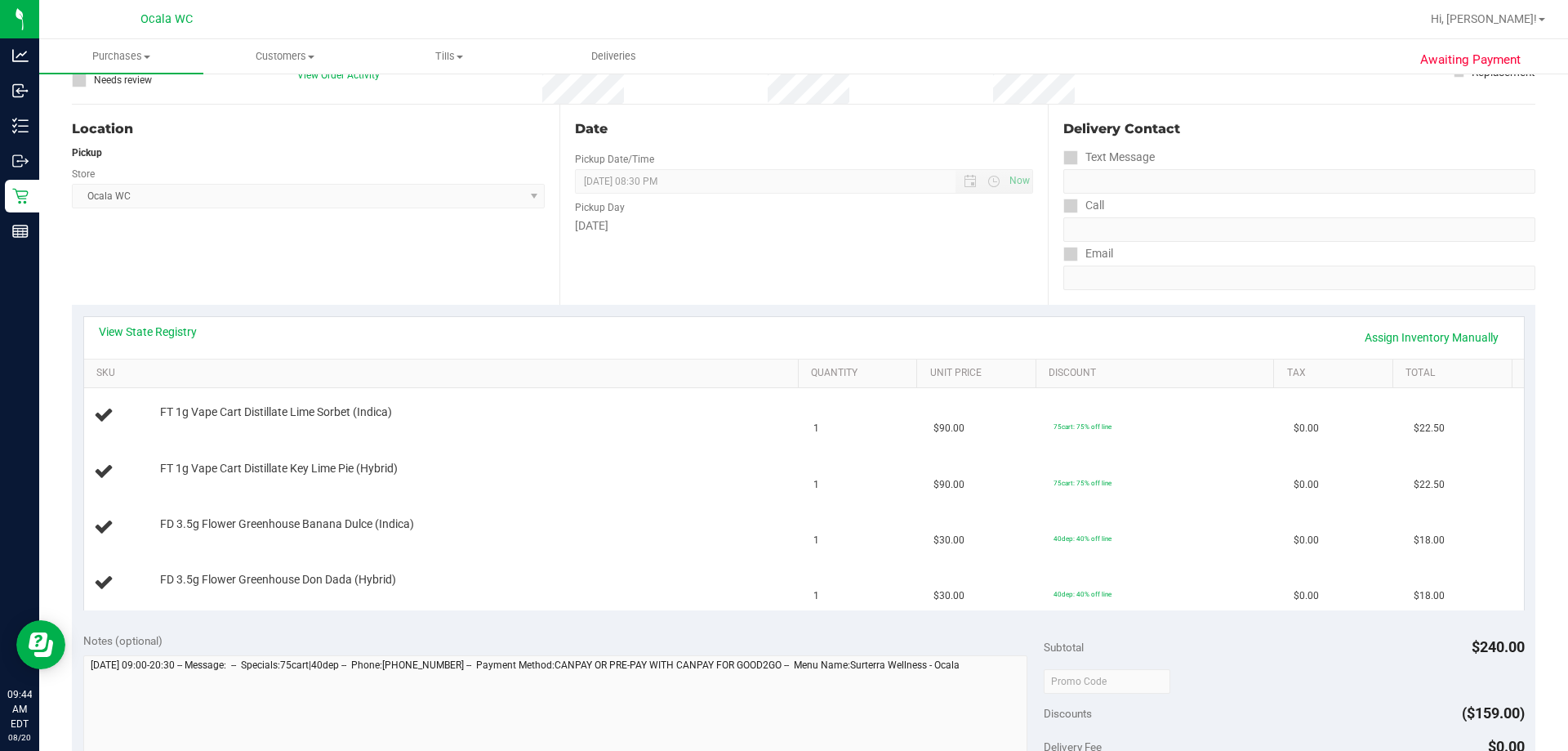
scroll to position [245, 0]
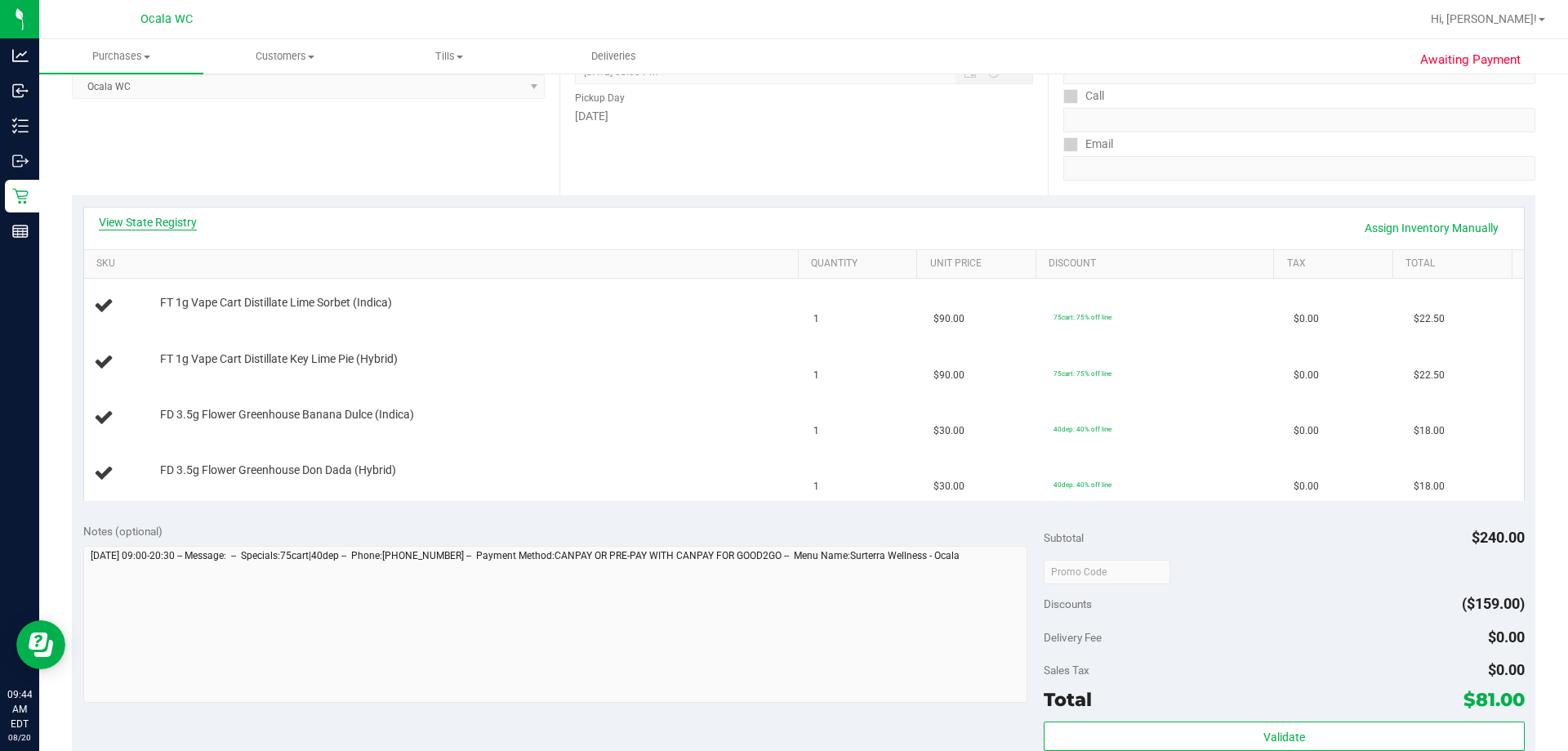
click at [170, 222] on link "View State Registry" at bounding box center [148, 221] width 98 height 16
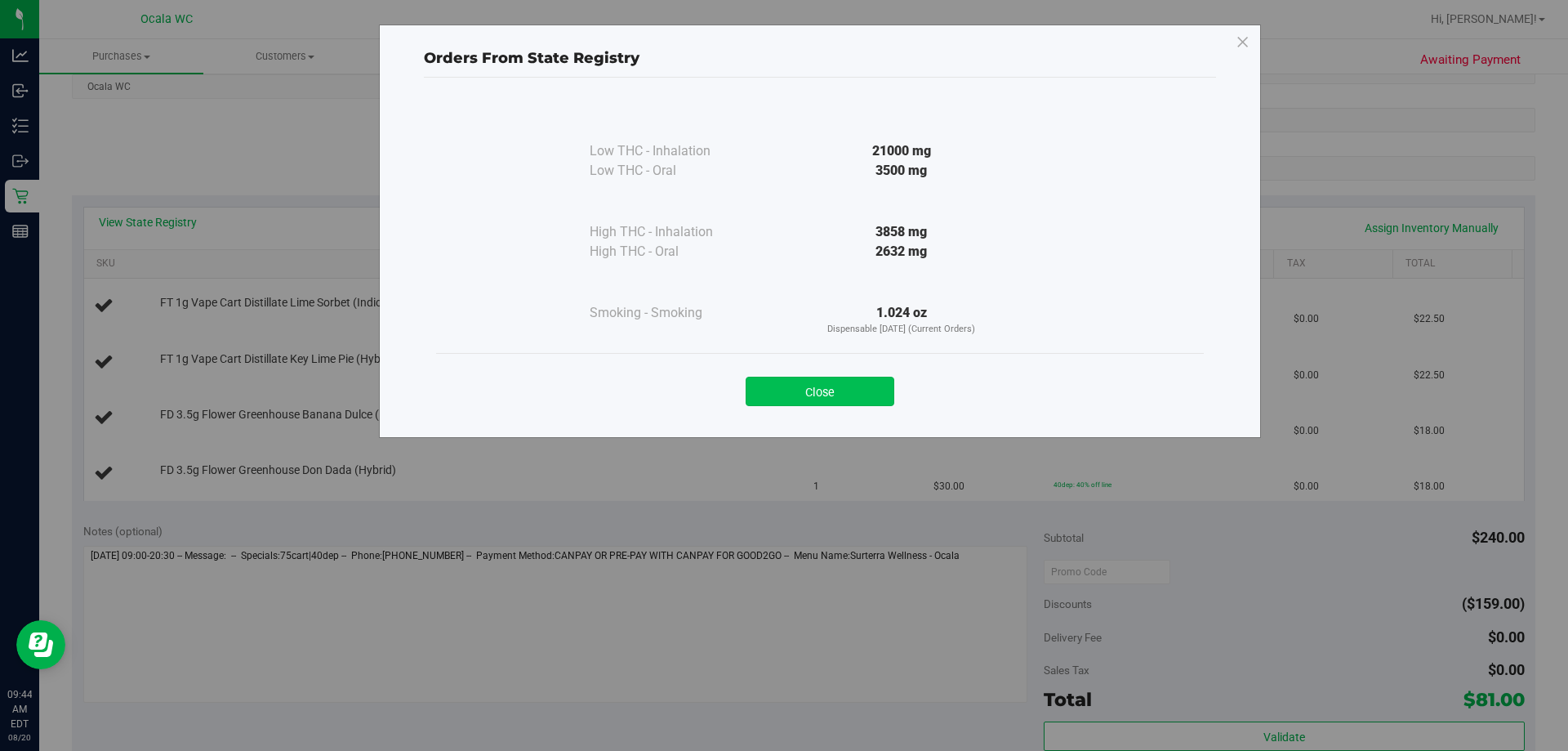
click at [768, 385] on button "Close" at bounding box center [820, 391] width 149 height 29
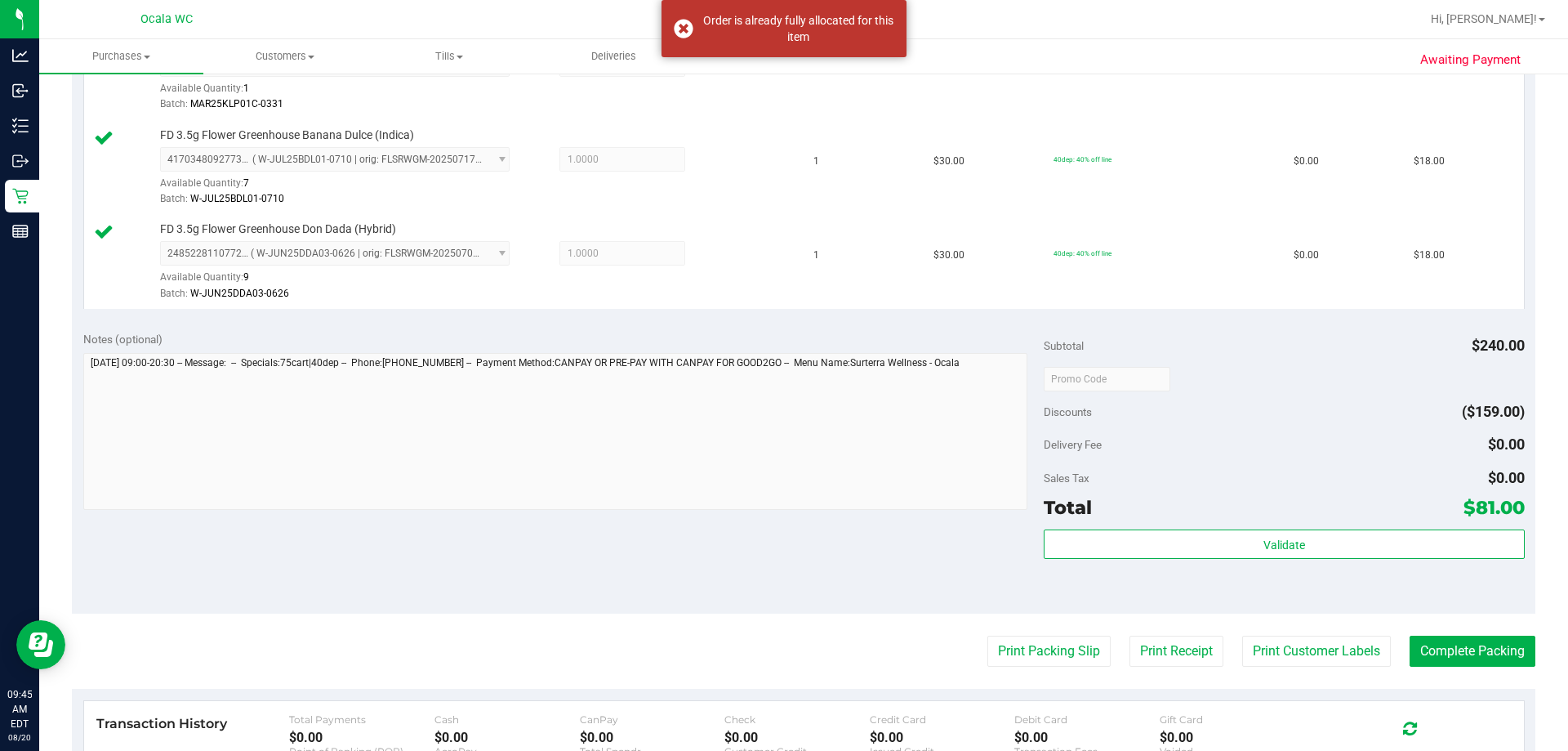
scroll to position [817, 0]
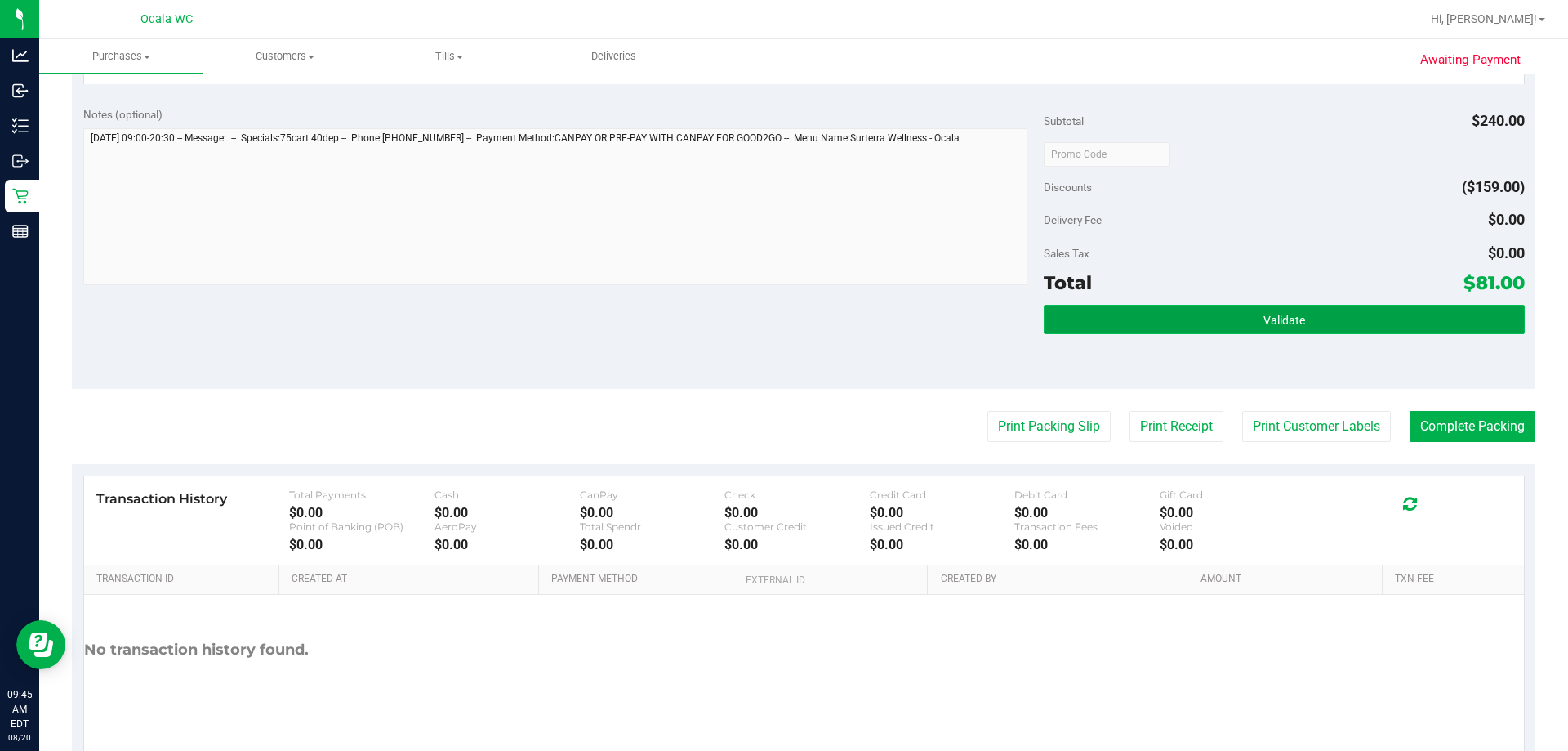
click at [768, 310] on button "Validate" at bounding box center [1284, 318] width 480 height 29
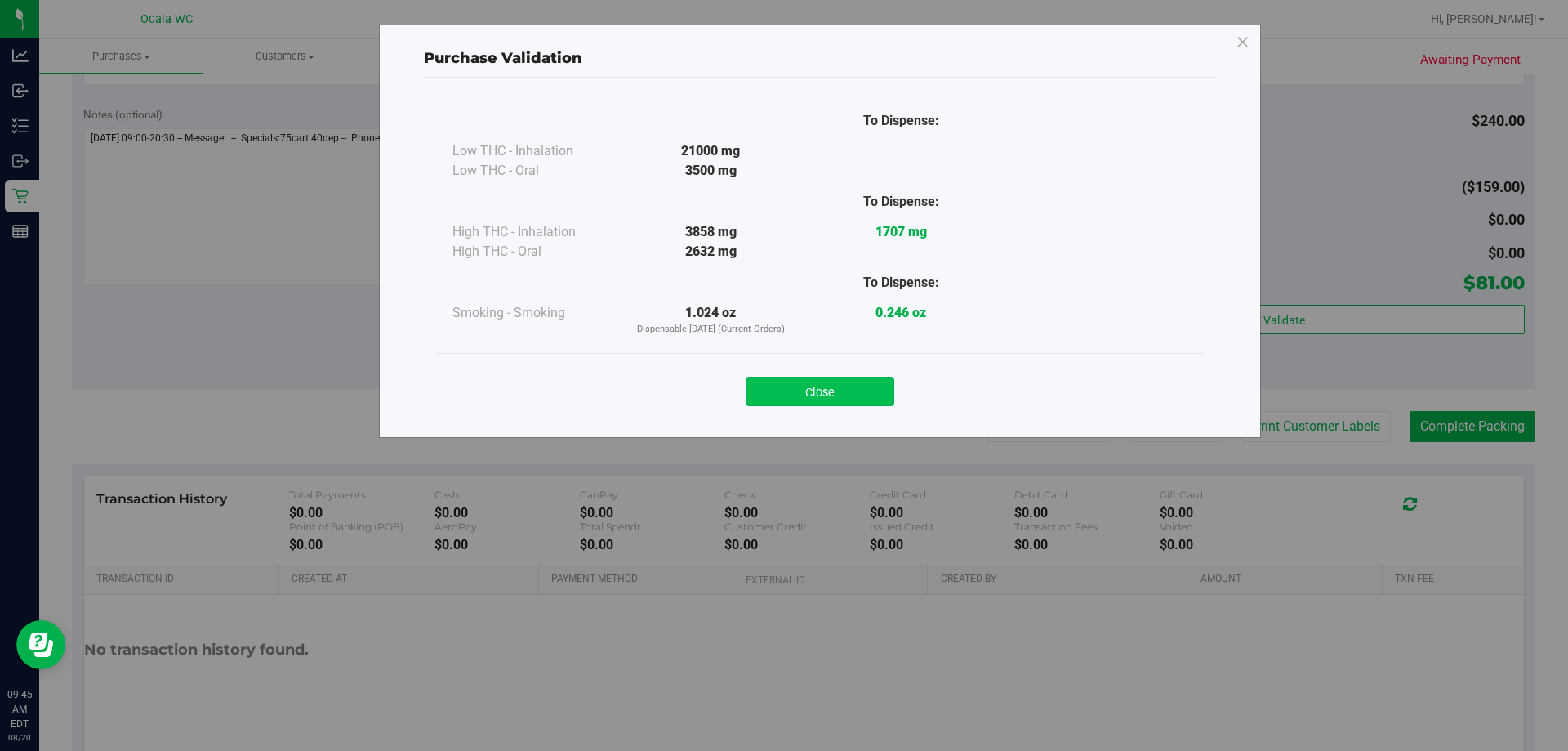
click at [768, 390] on button "Close" at bounding box center [820, 391] width 149 height 29
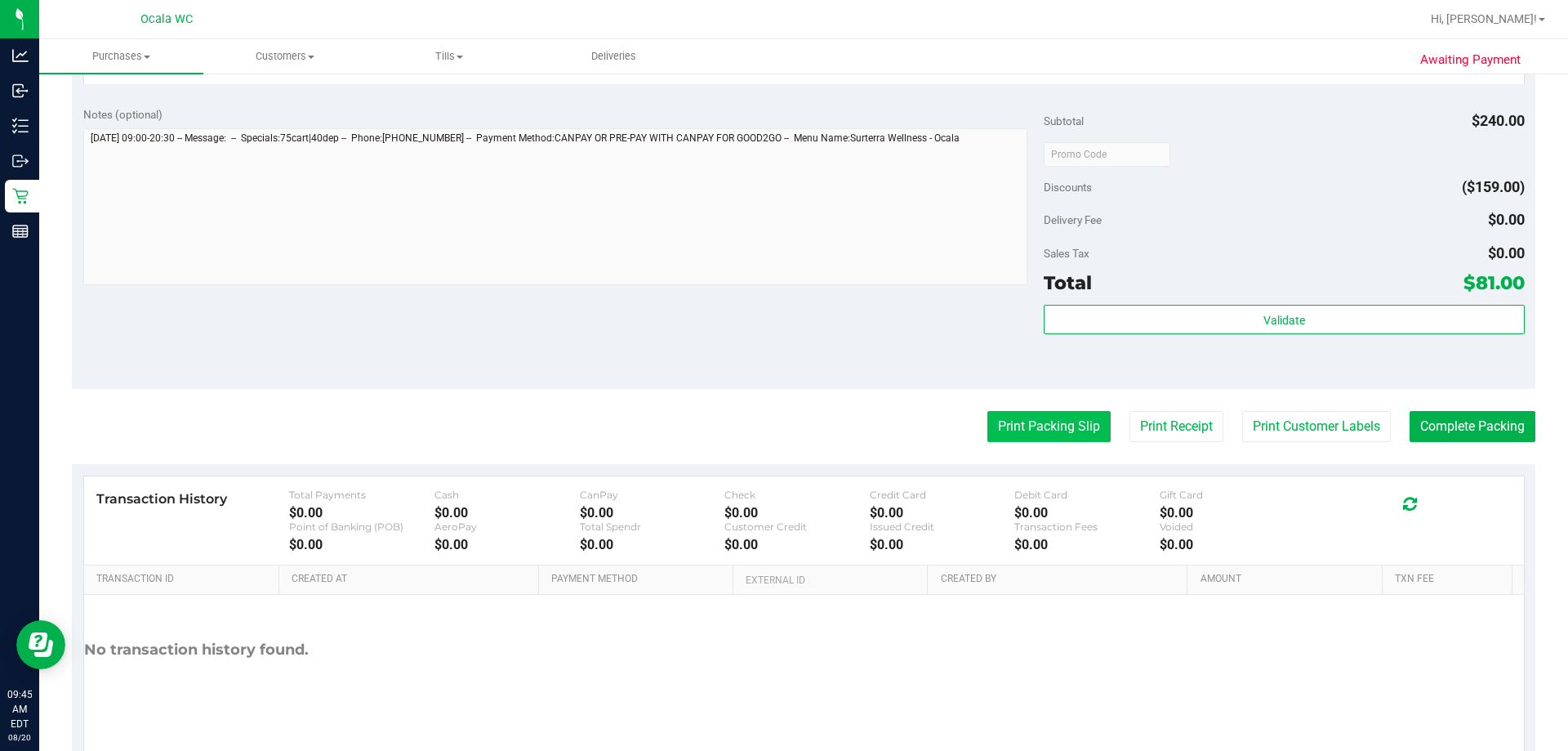
click at [768, 427] on button "Print Packing Slip" at bounding box center [1048, 426] width 123 height 31
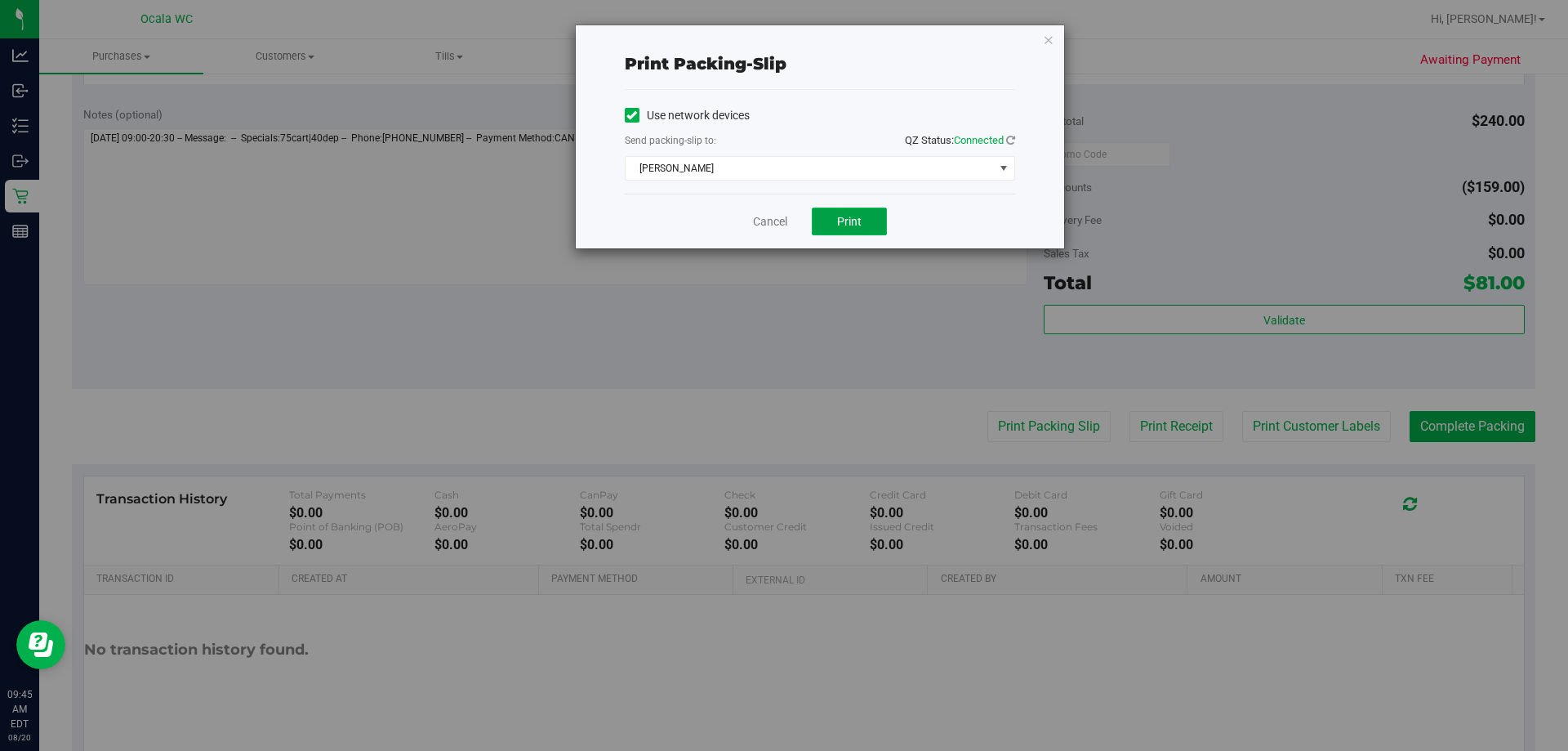
click at [768, 218] on span "Print" at bounding box center [849, 221] width 24 height 13
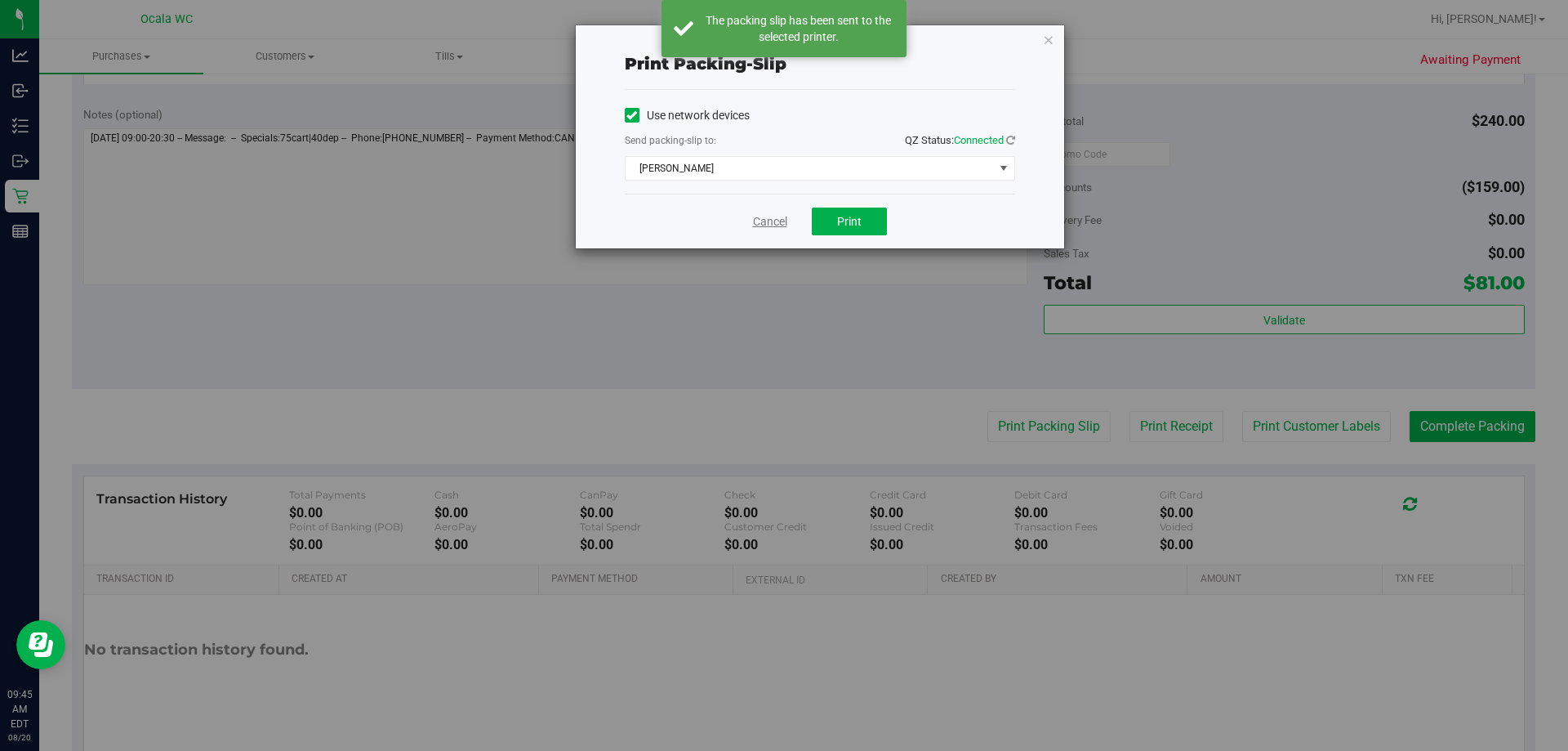
click at [760, 222] on link "Cancel" at bounding box center [769, 221] width 34 height 17
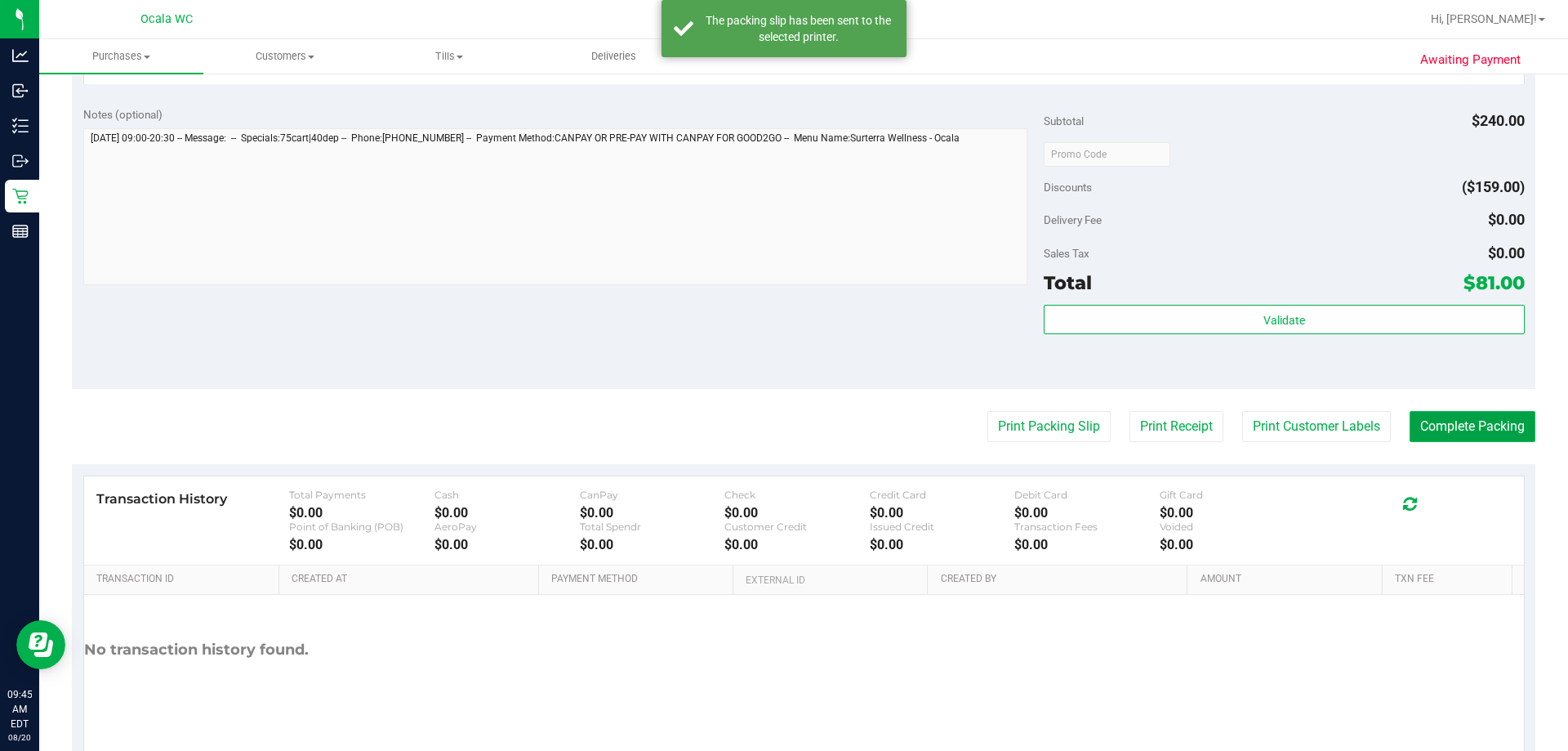
click at [768, 435] on button "Complete Packing" at bounding box center [1472, 426] width 126 height 31
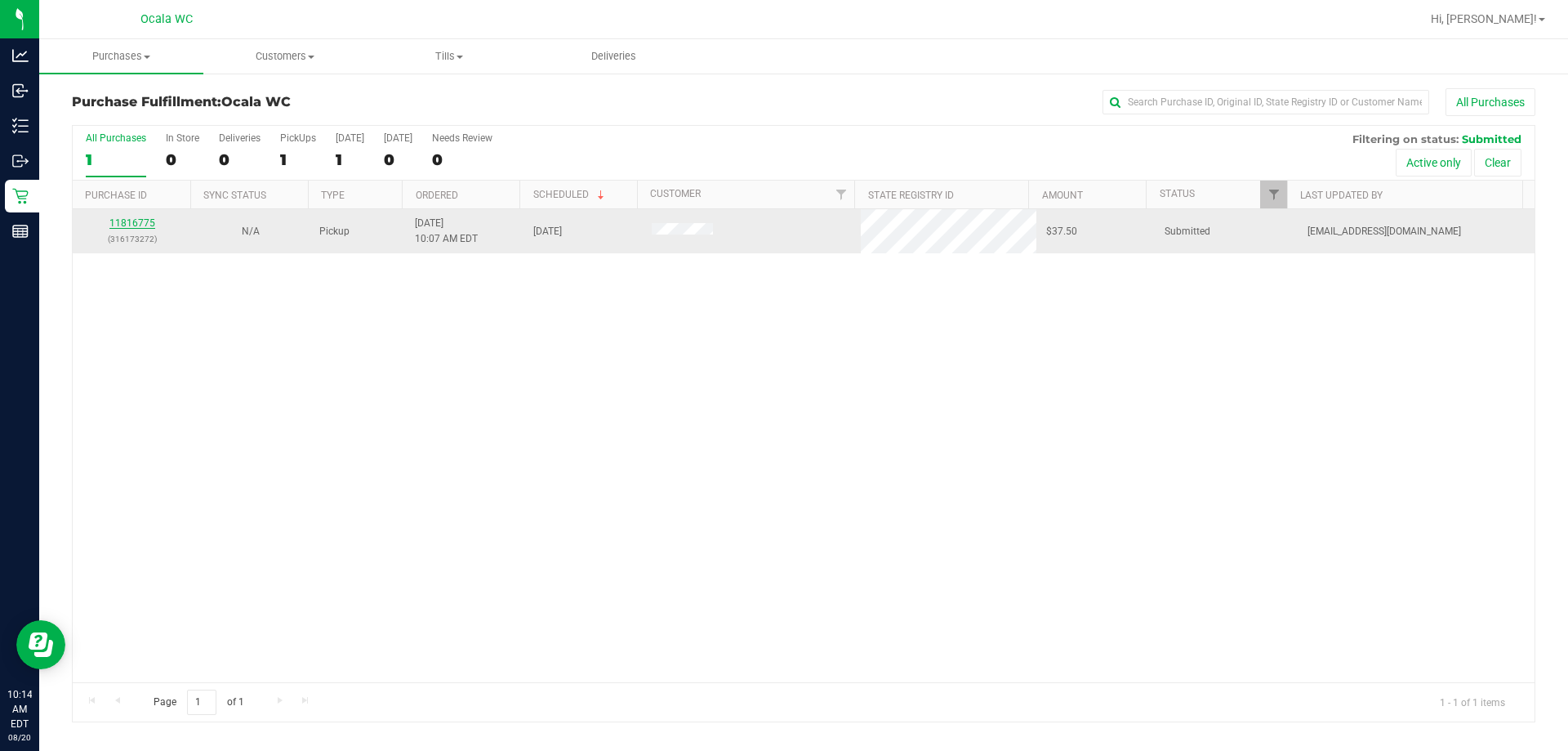
click at [135, 220] on link "11816775" at bounding box center [132, 223] width 46 height 11
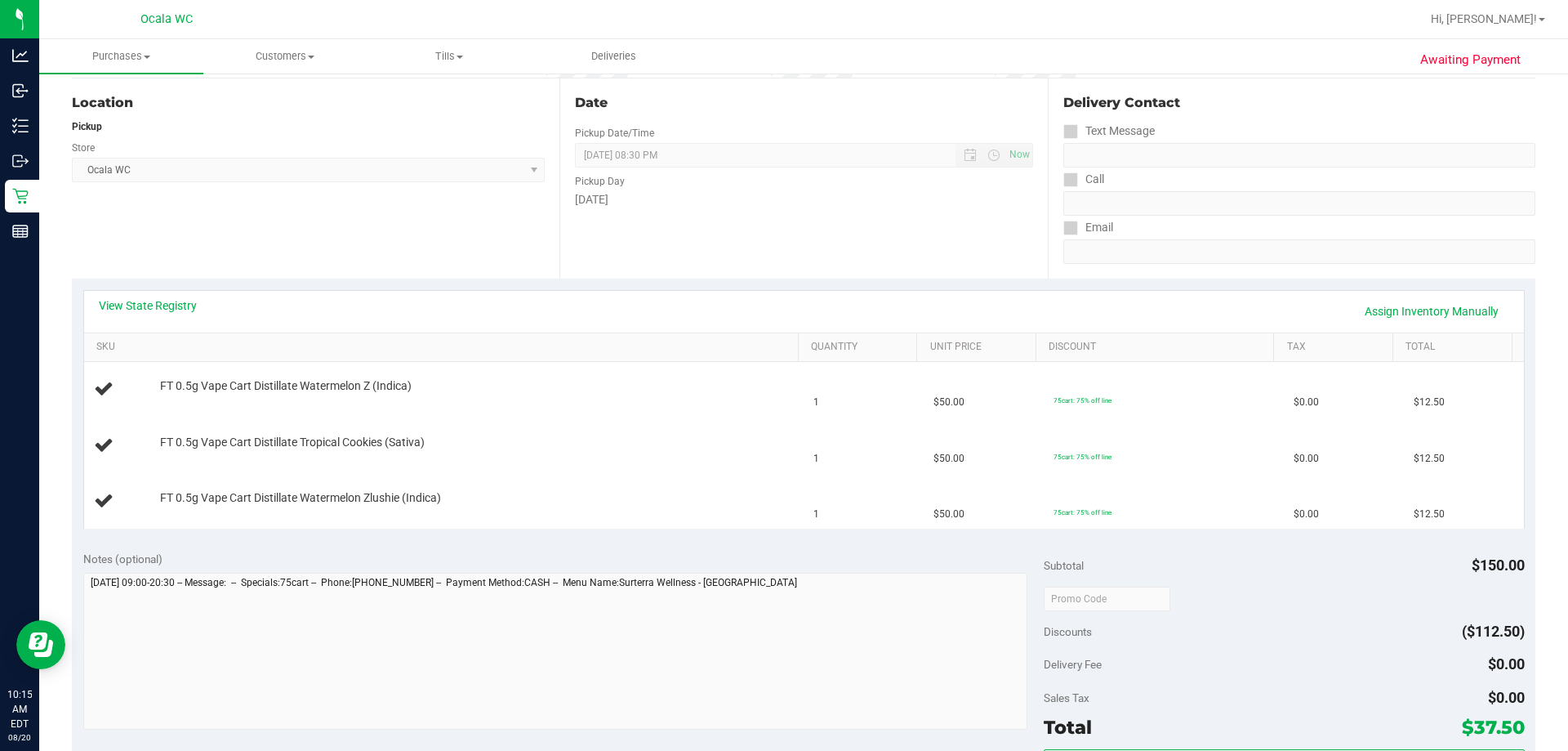
scroll to position [163, 0]
click at [148, 306] on link "View State Registry" at bounding box center [148, 303] width 98 height 16
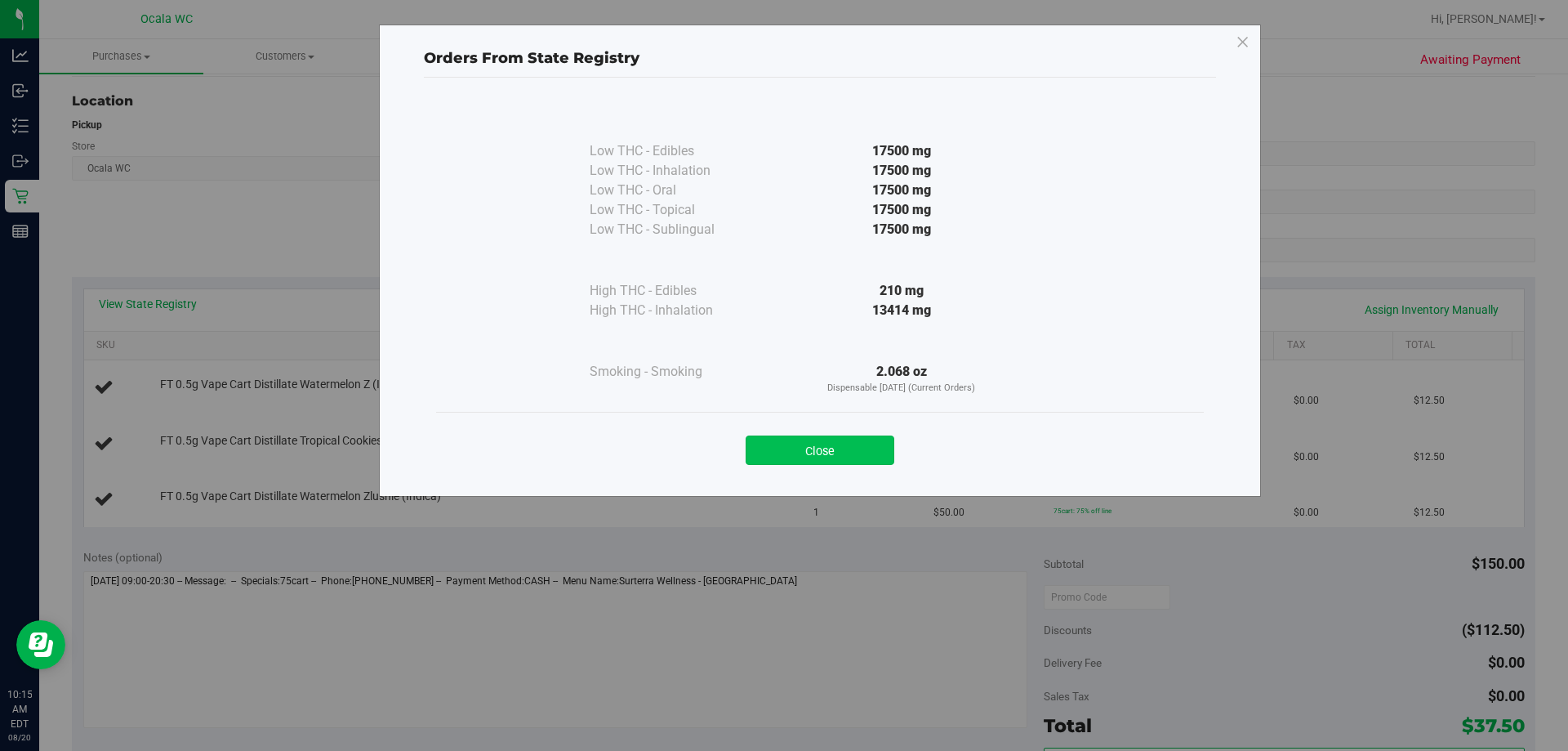
click at [768, 449] on button "Close" at bounding box center [820, 449] width 149 height 29
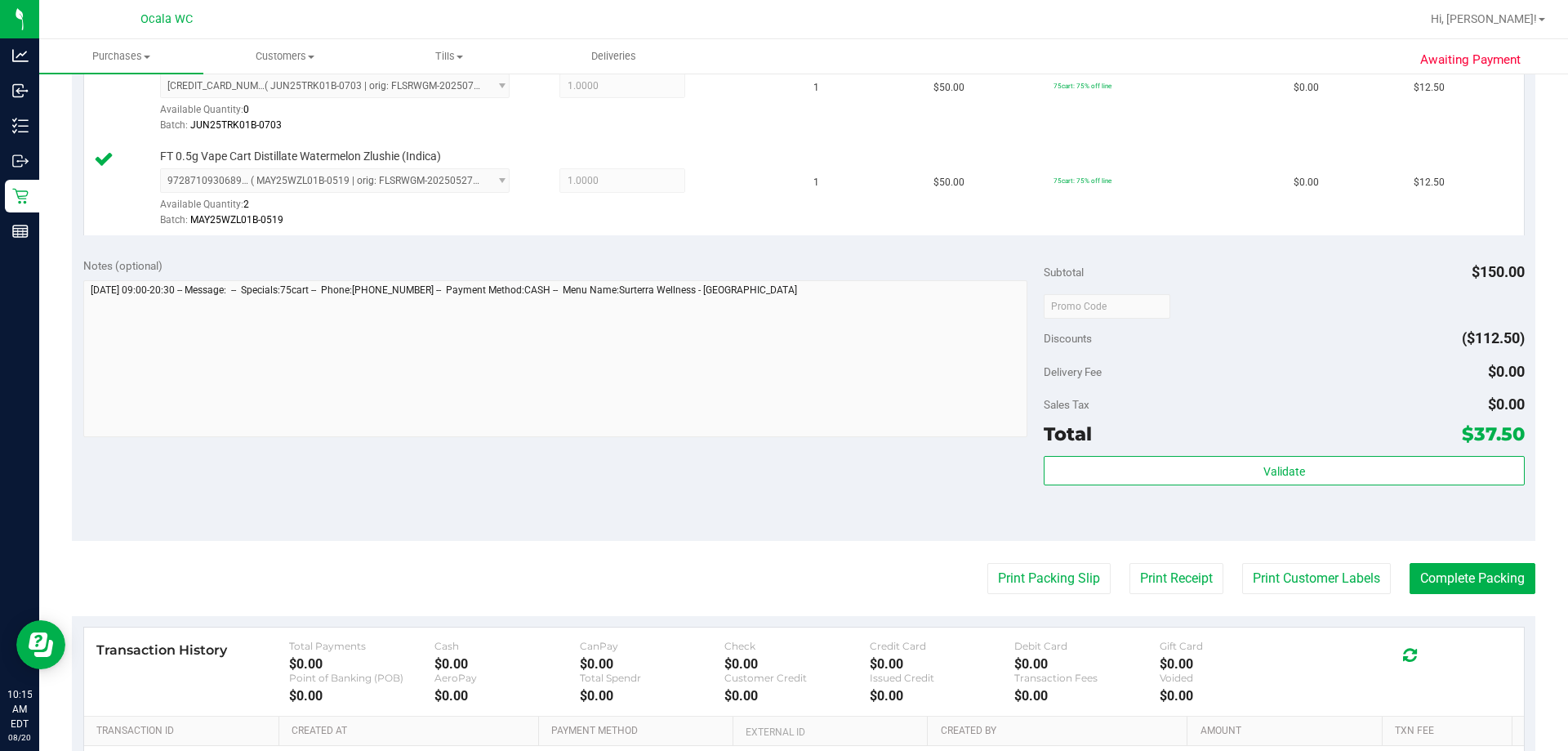
scroll to position [572, 0]
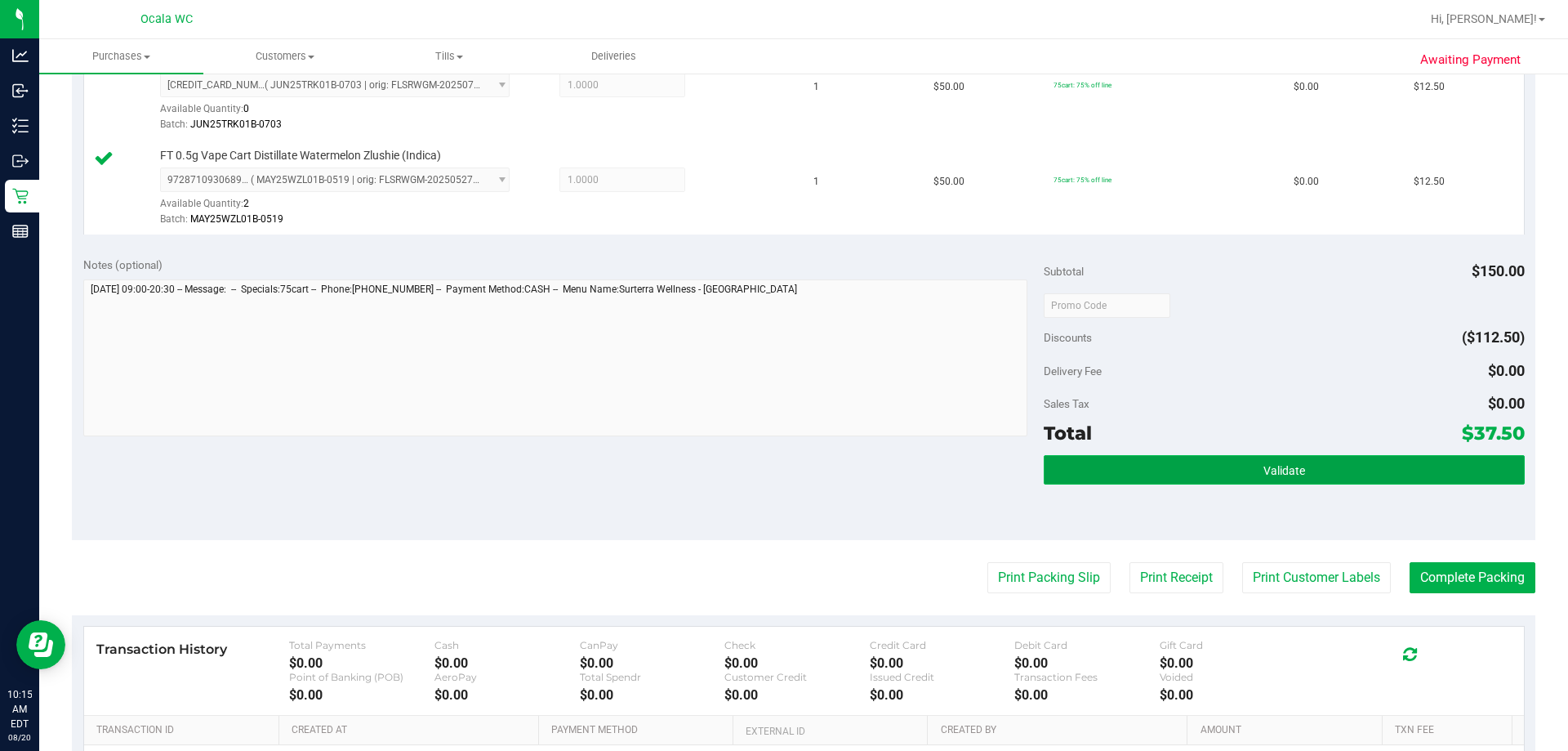
click at [768, 458] on button "Validate" at bounding box center [1284, 469] width 480 height 29
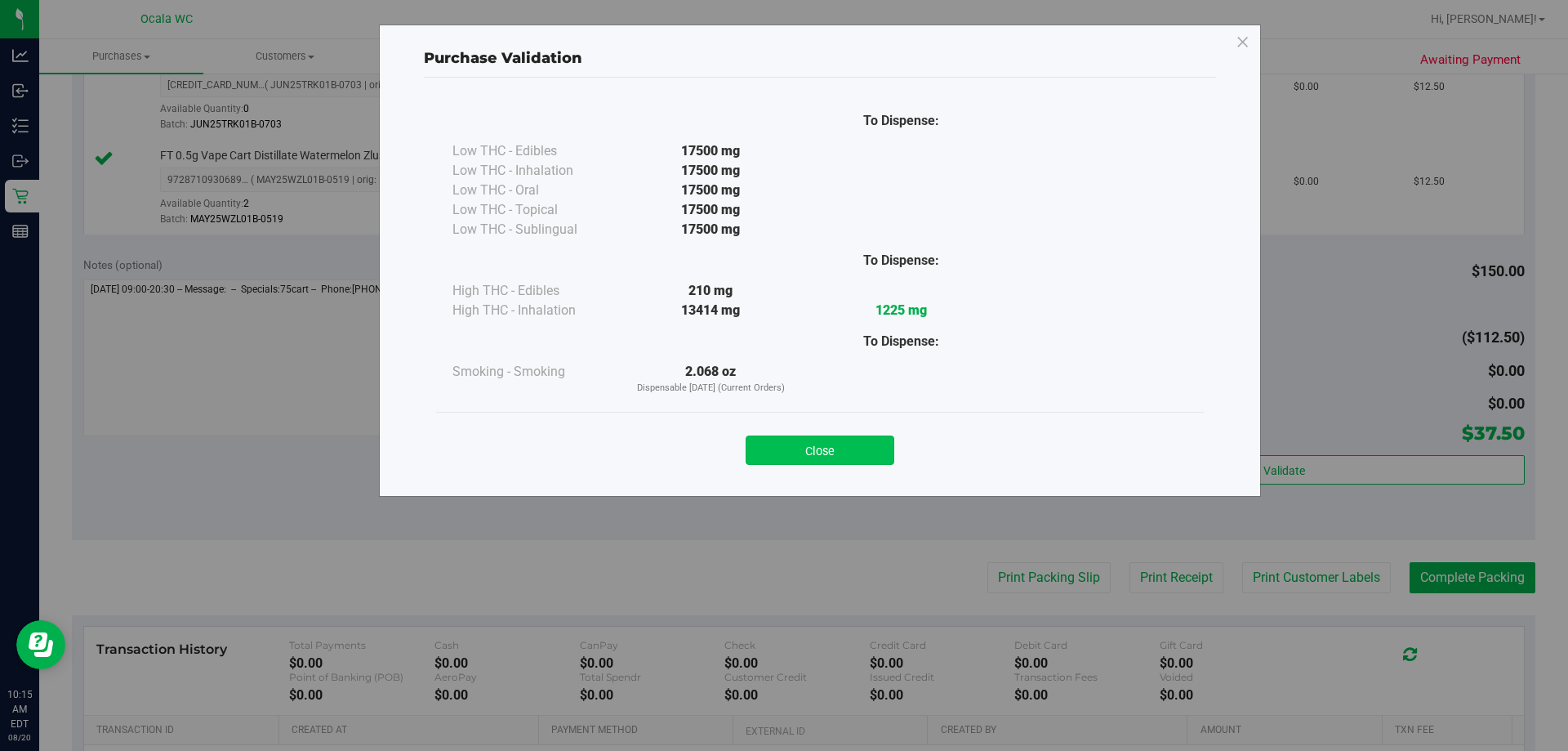
click at [768, 445] on button "Close" at bounding box center [820, 449] width 149 height 29
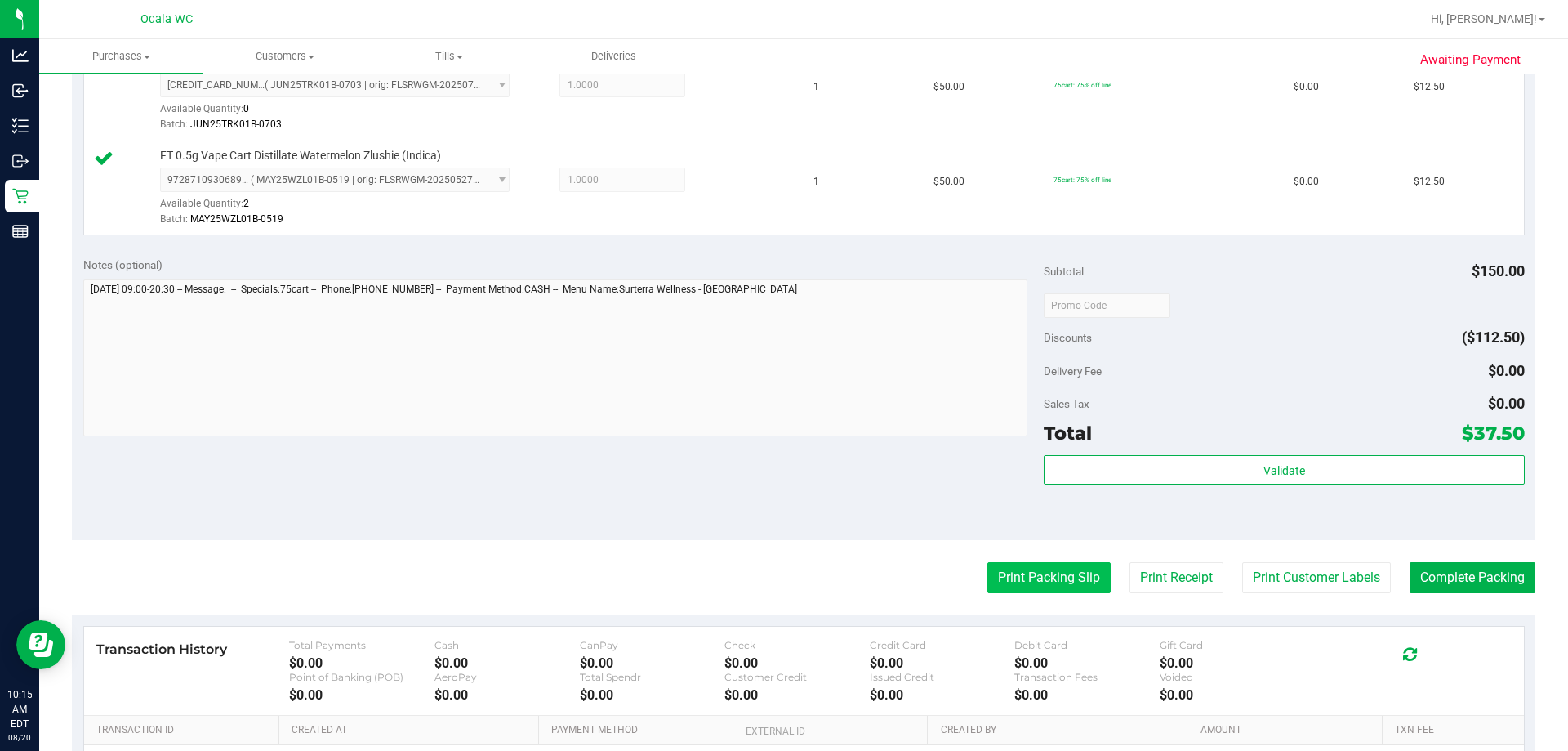
click at [768, 582] on button "Print Packing Slip" at bounding box center [1048, 577] width 123 height 31
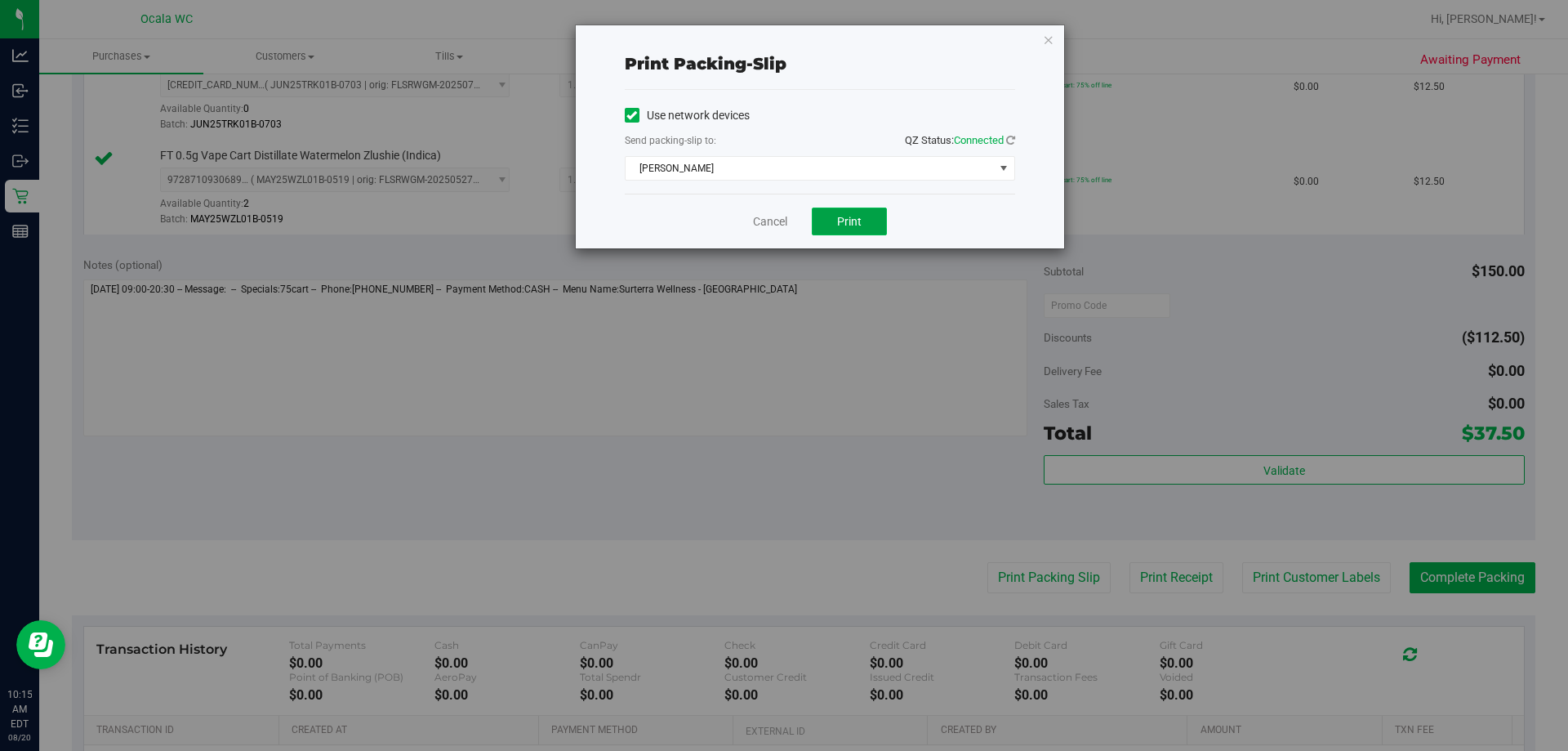
click at [768, 222] on span "Print" at bounding box center [849, 221] width 24 height 13
click at [759, 218] on link "Cancel" at bounding box center [769, 221] width 34 height 17
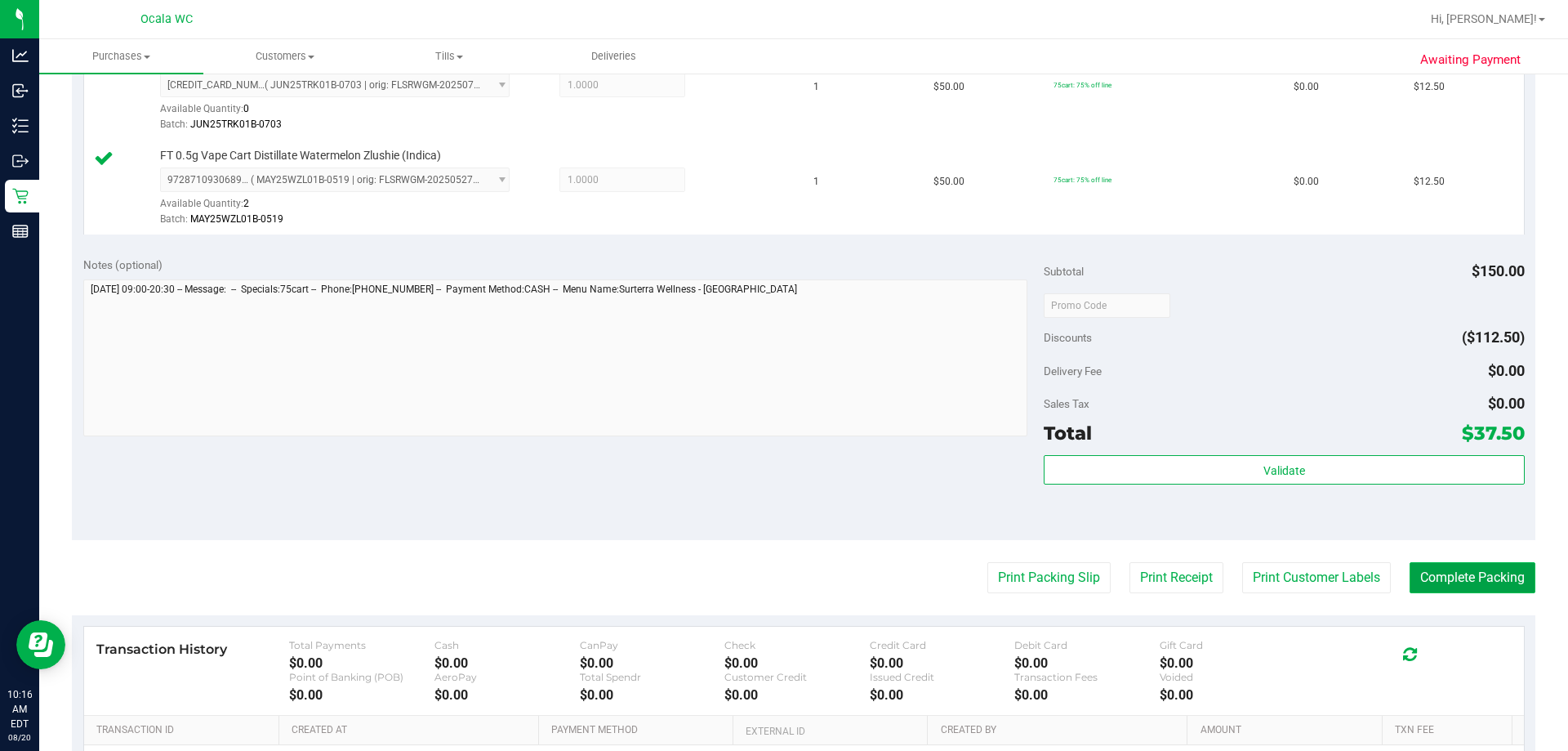
click at [768, 571] on button "Complete Packing" at bounding box center [1472, 577] width 126 height 31
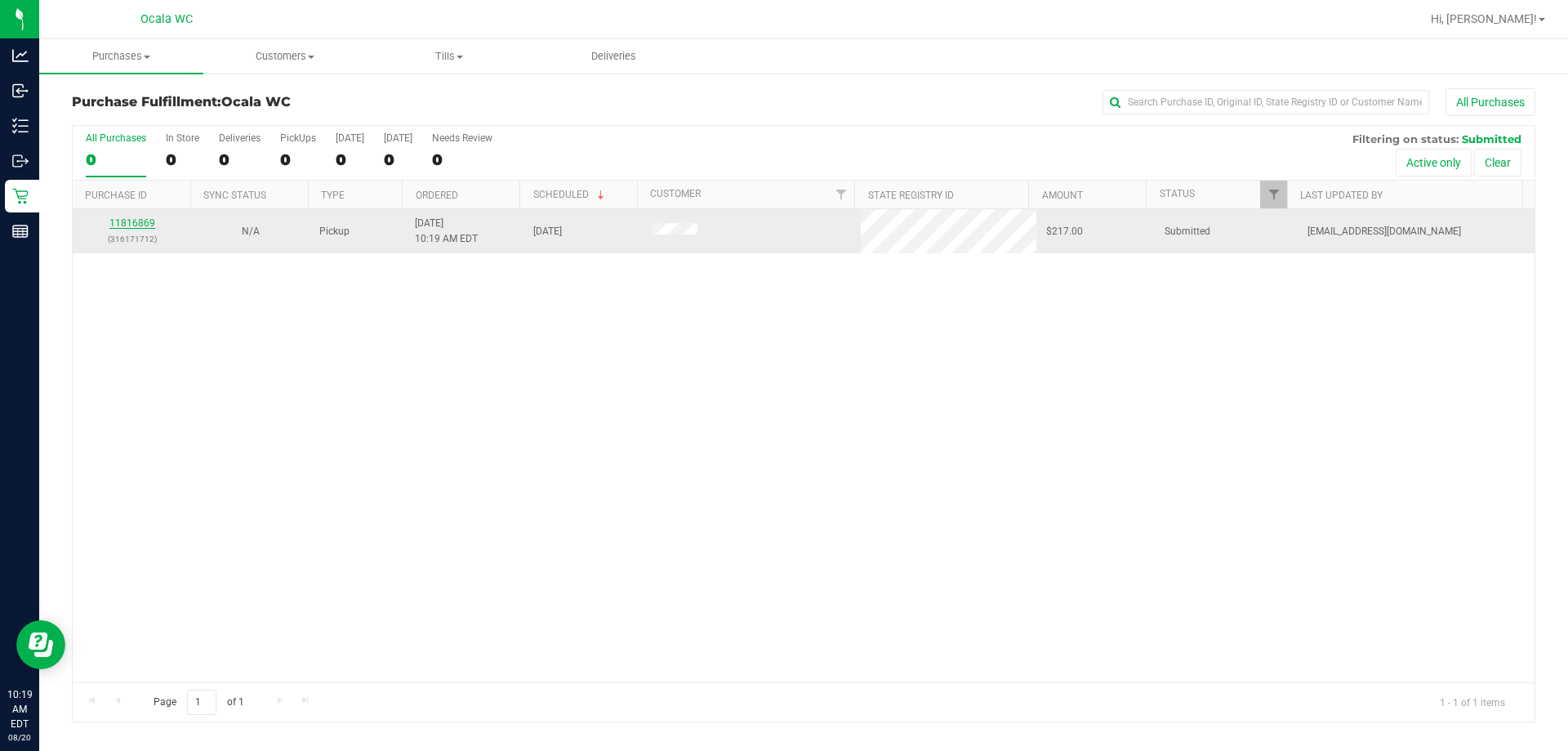
click at [132, 220] on link "11816869" at bounding box center [132, 223] width 46 height 11
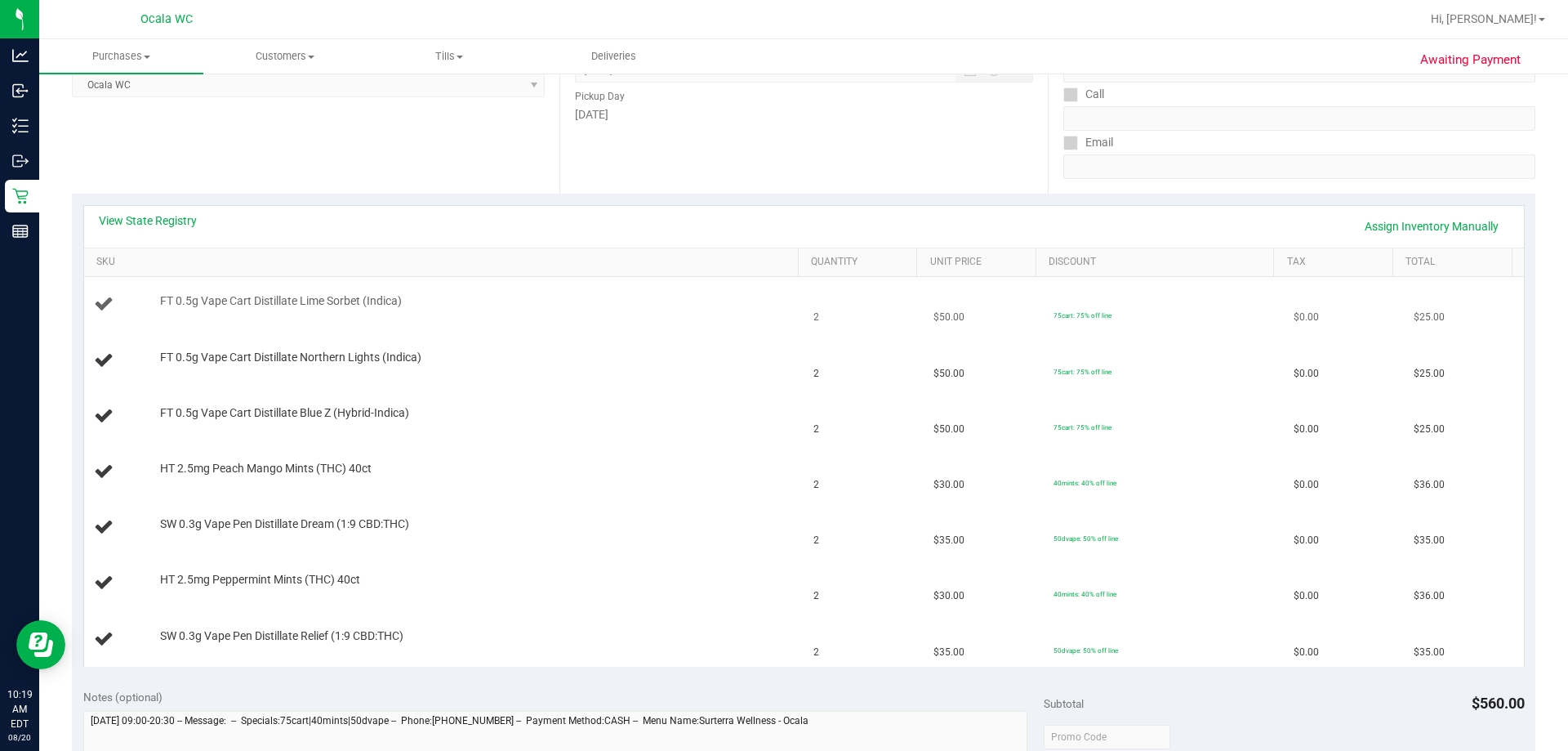
scroll to position [327, 0]
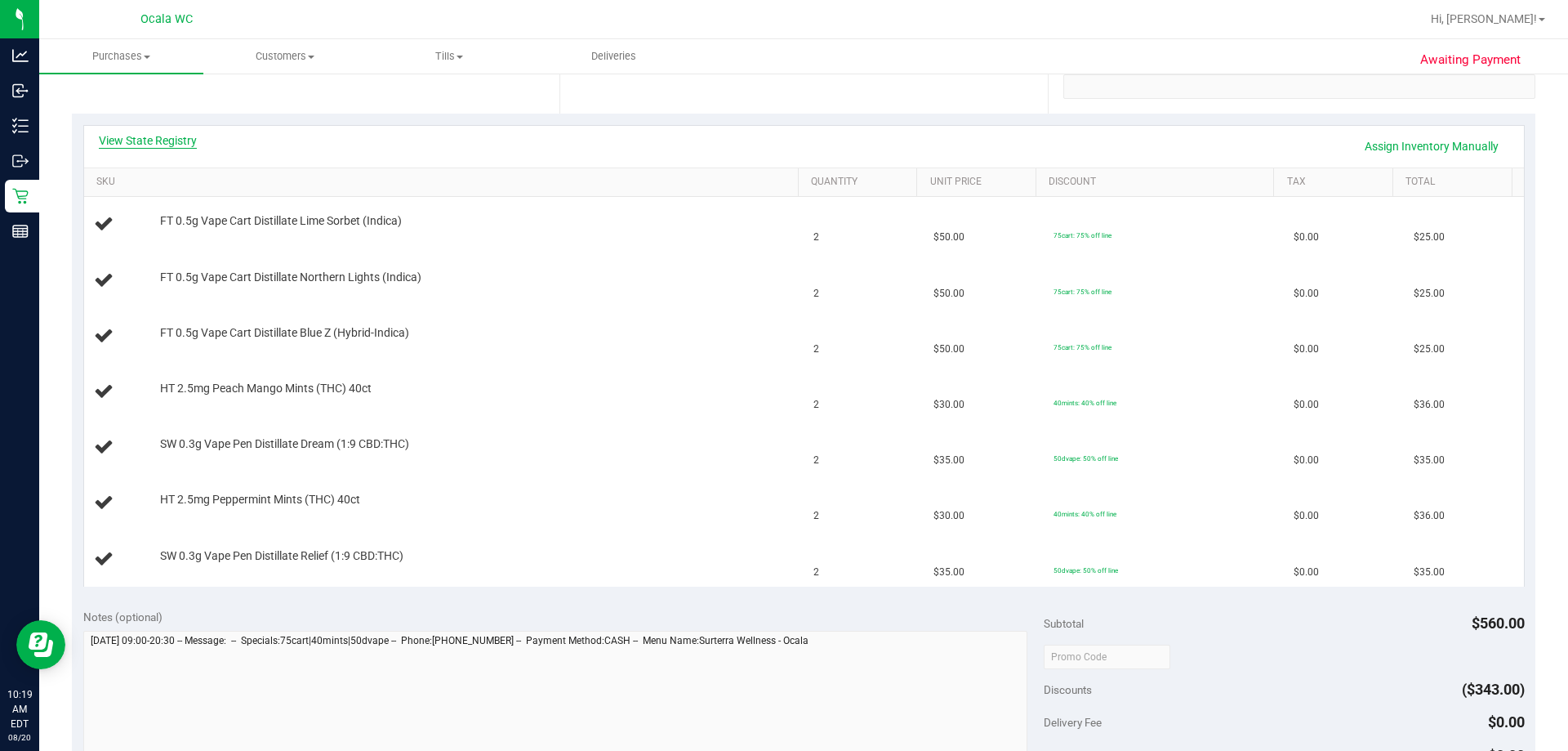
click at [136, 139] on link "View State Registry" at bounding box center [148, 139] width 98 height 16
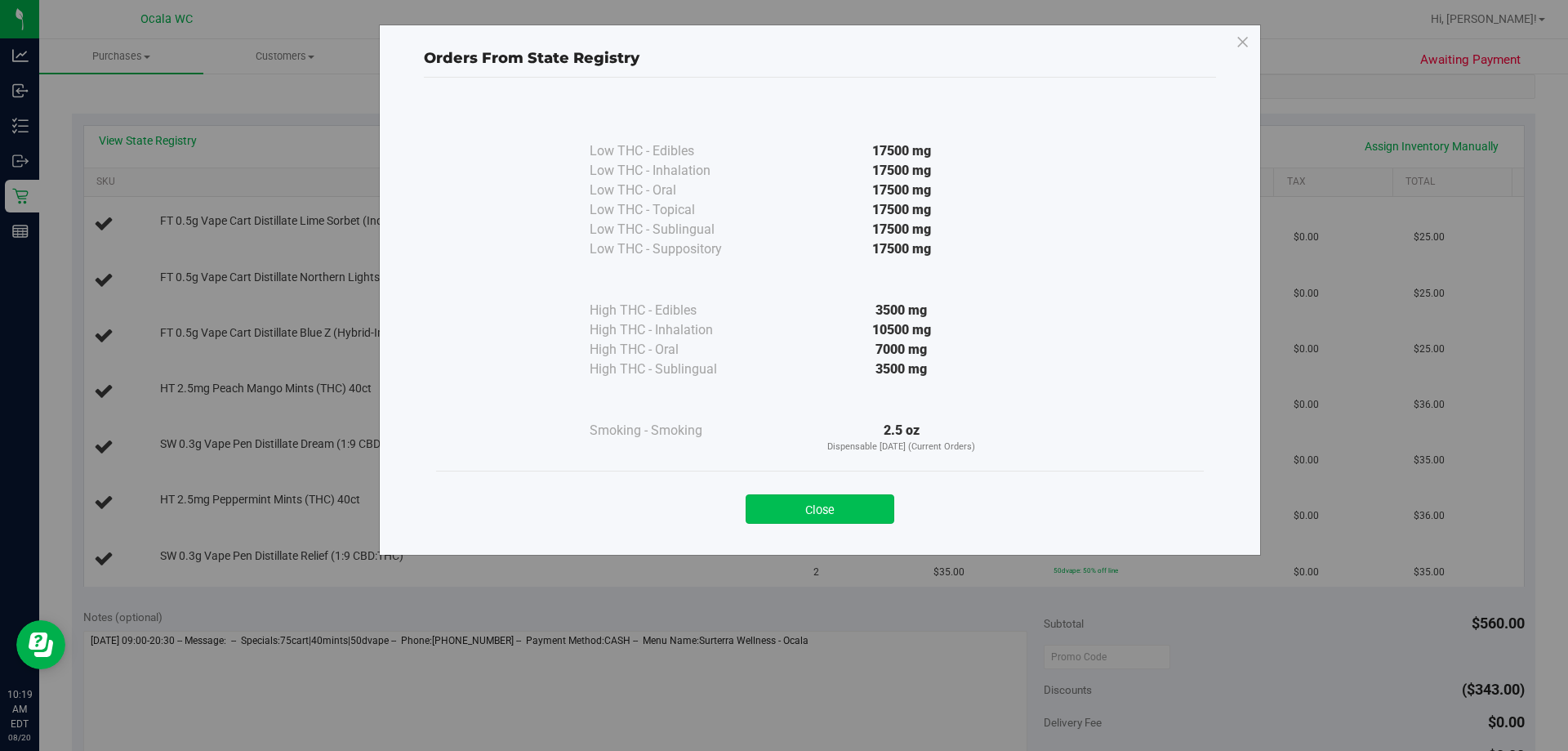
click at [768, 511] on button "Close" at bounding box center [820, 509] width 149 height 29
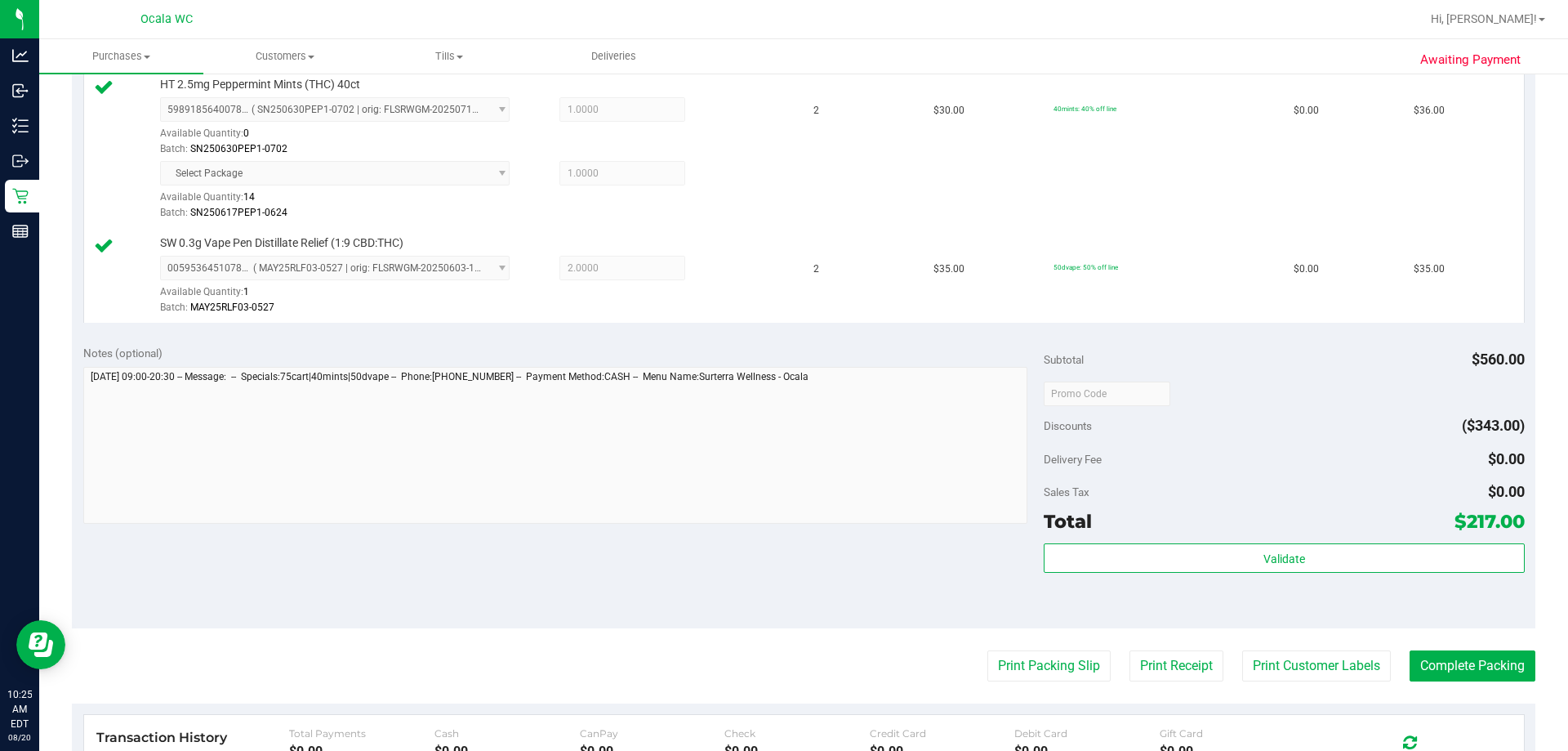
scroll to position [1216, 0]
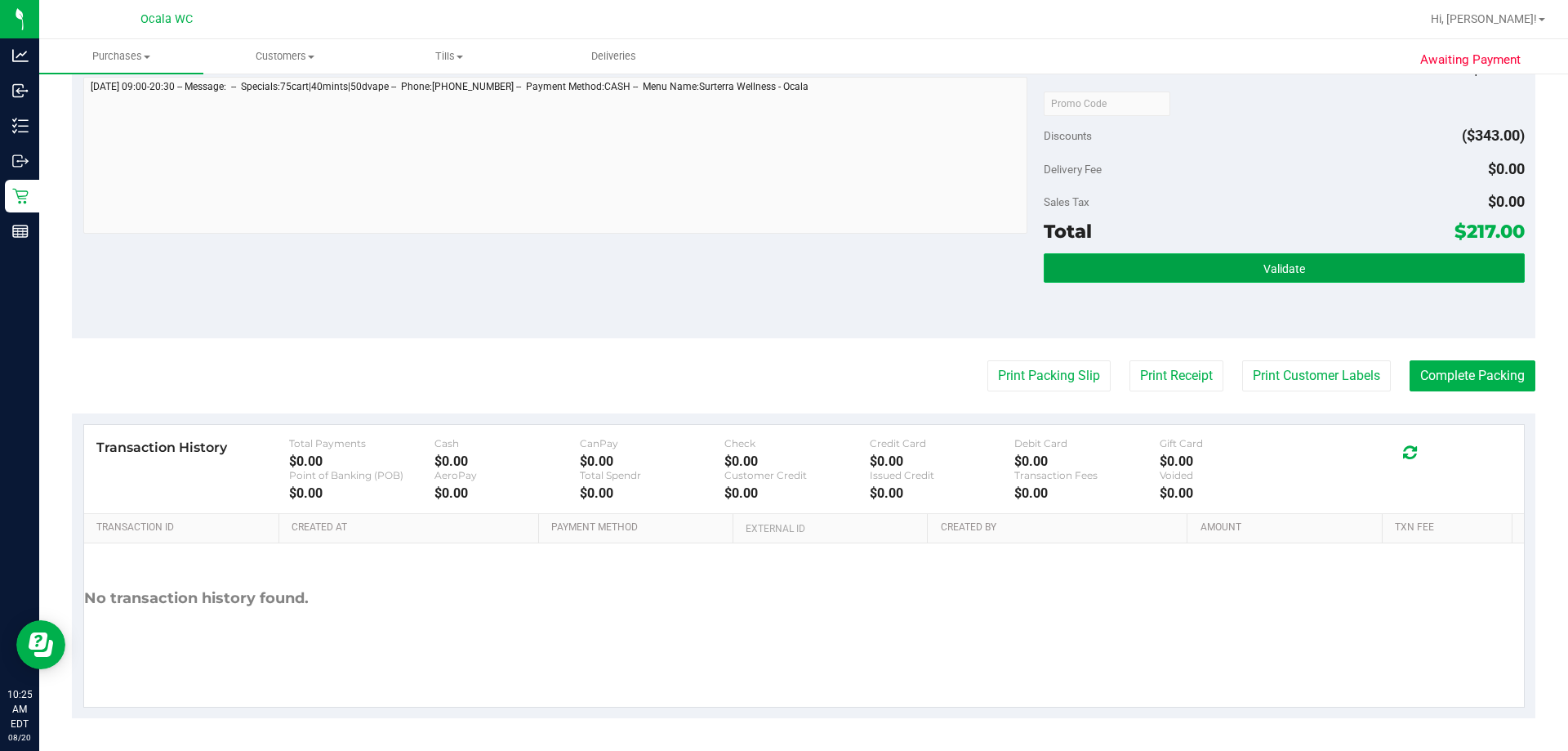
click at [768, 273] on span "Validate" at bounding box center [1284, 269] width 41 height 13
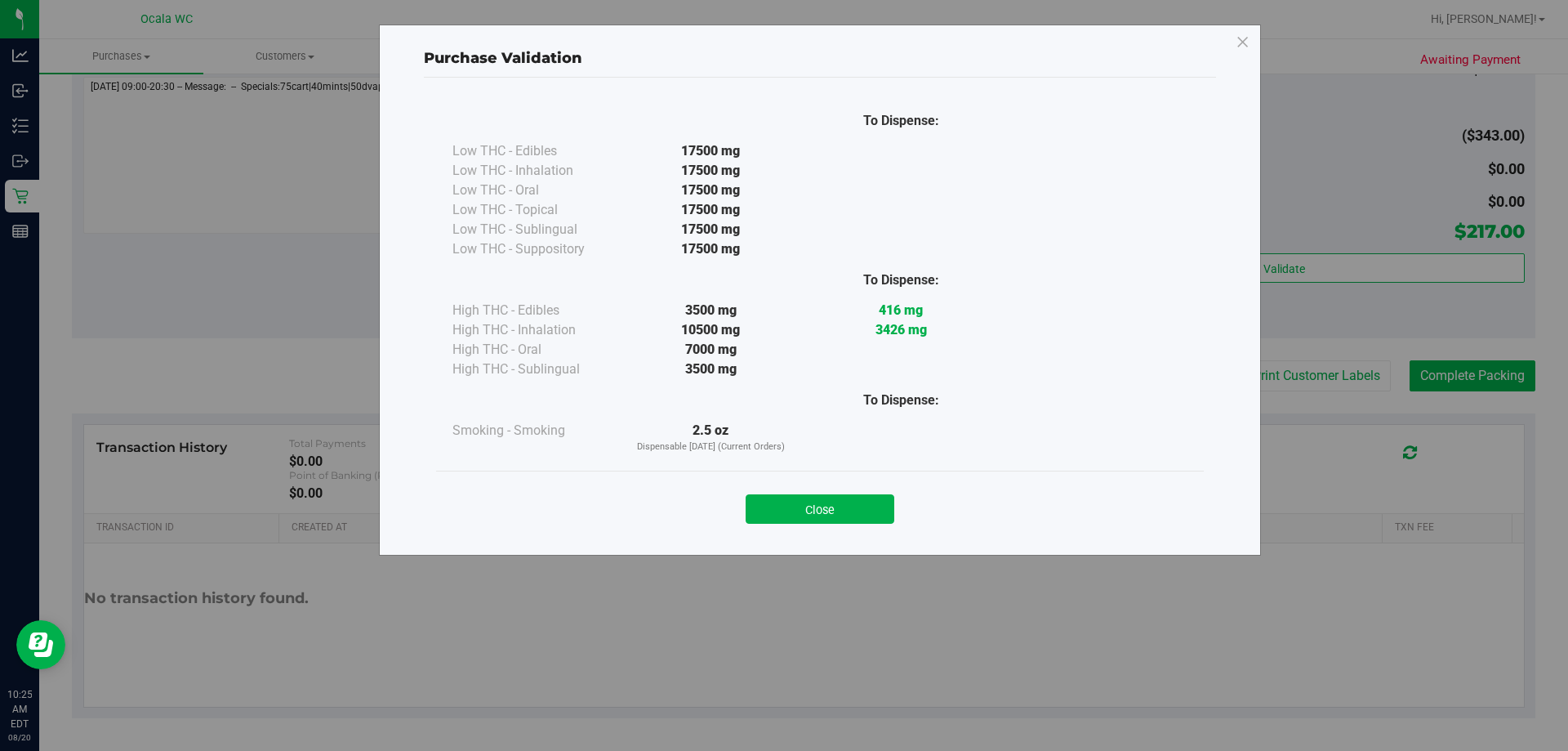
click at [768, 513] on button "Close" at bounding box center [820, 509] width 149 height 29
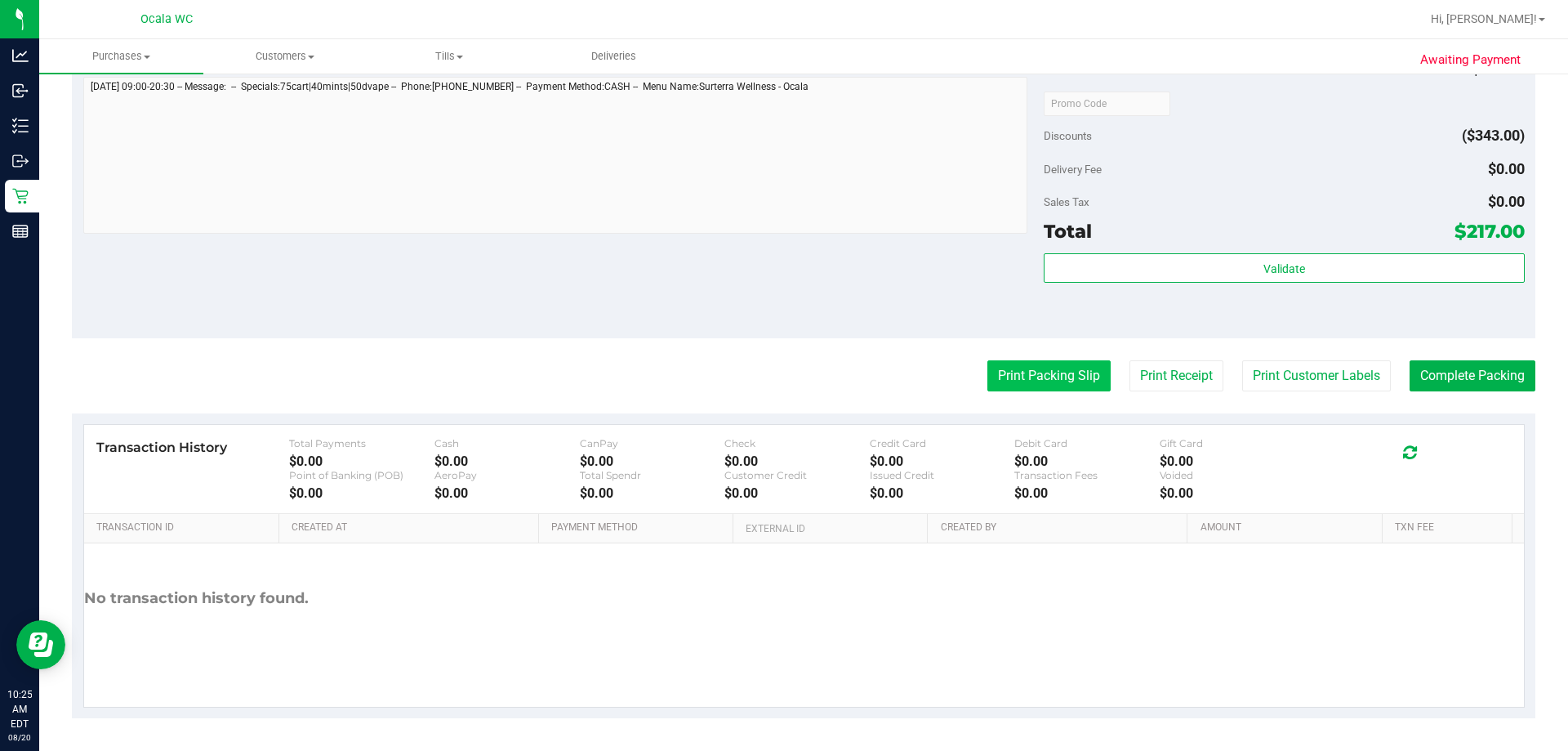
click at [768, 377] on button "Print Packing Slip" at bounding box center [1048, 375] width 123 height 31
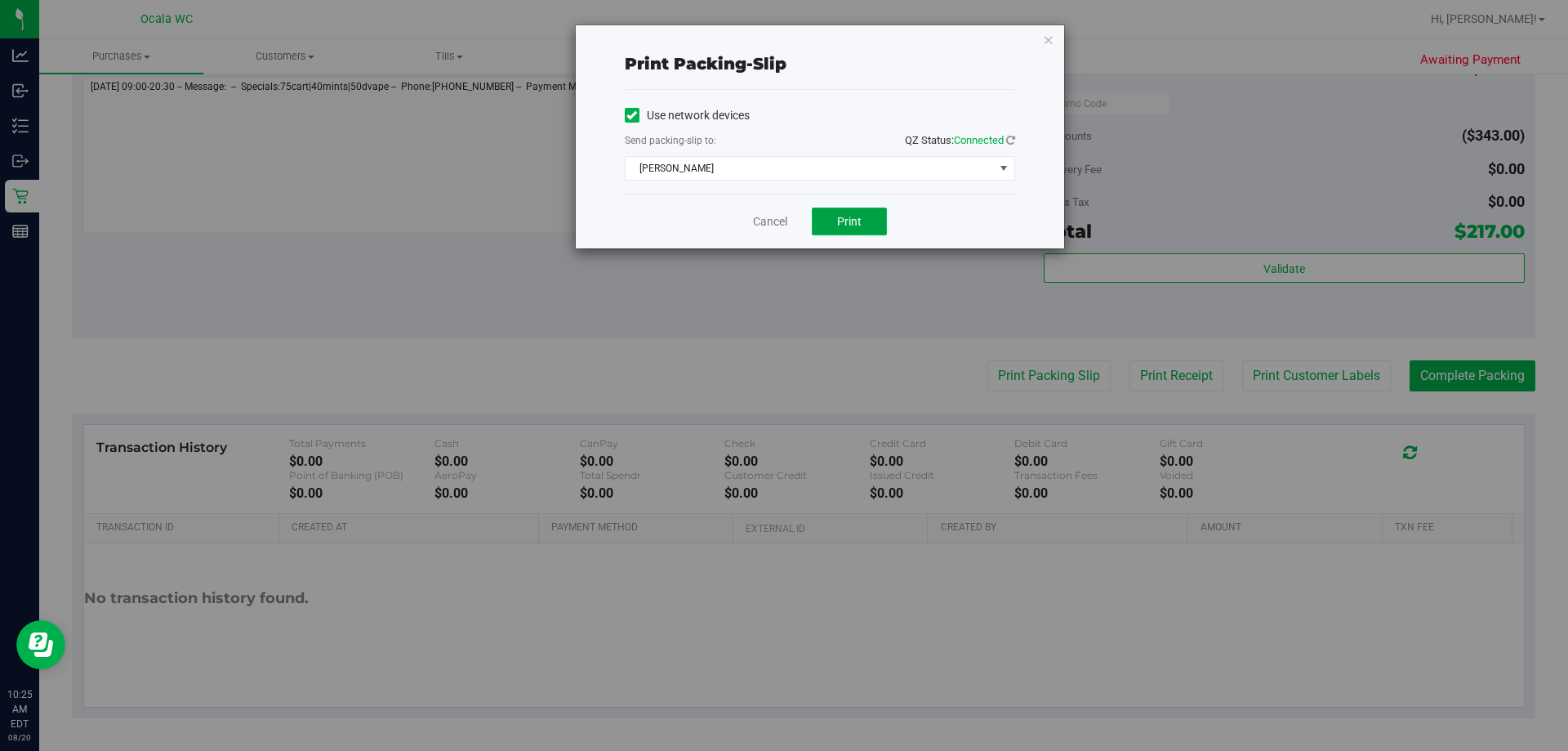
click at [768, 223] on span "Print" at bounding box center [849, 221] width 24 height 13
click at [768, 218] on link "Cancel" at bounding box center [769, 221] width 34 height 17
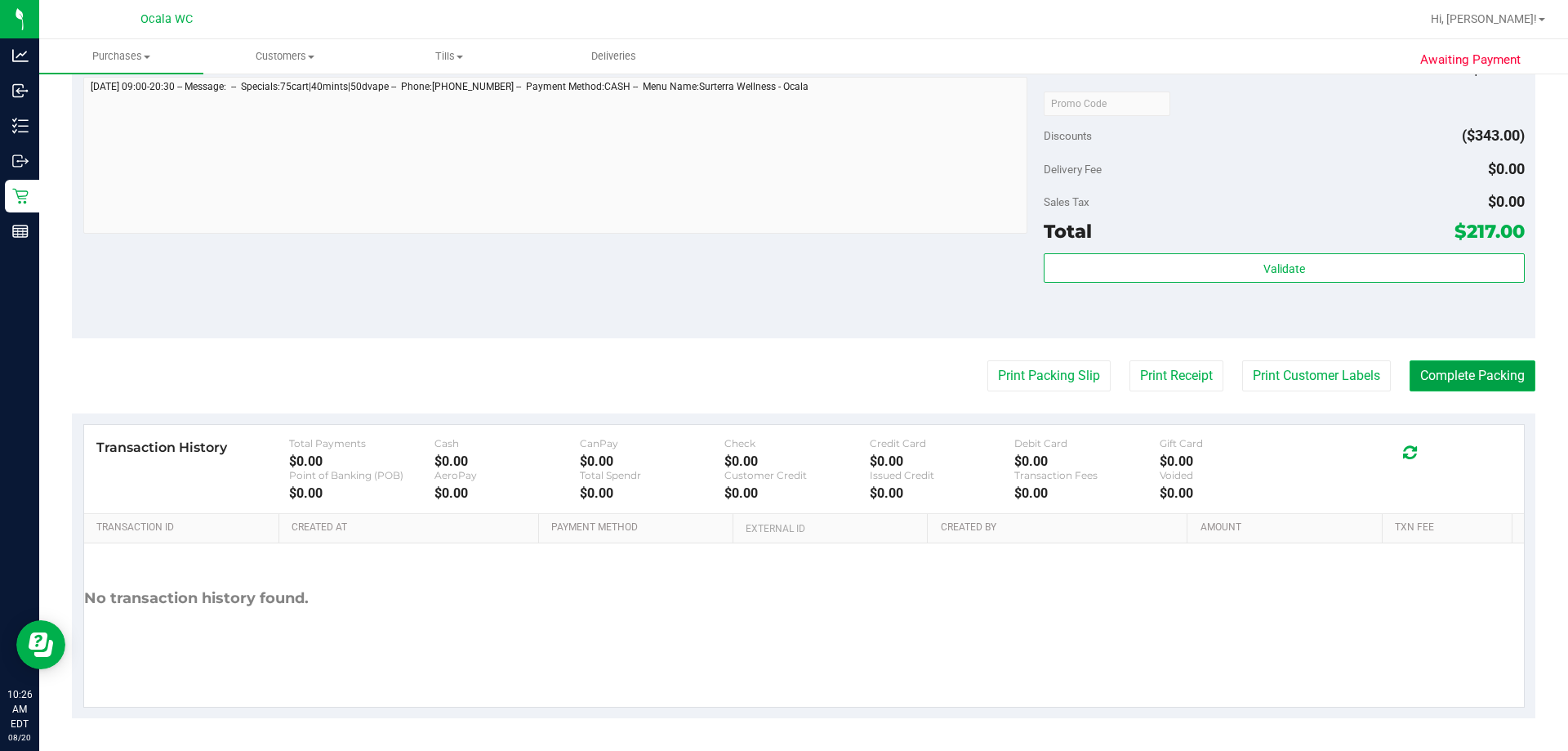
click at [768, 376] on button "Complete Packing" at bounding box center [1472, 375] width 126 height 31
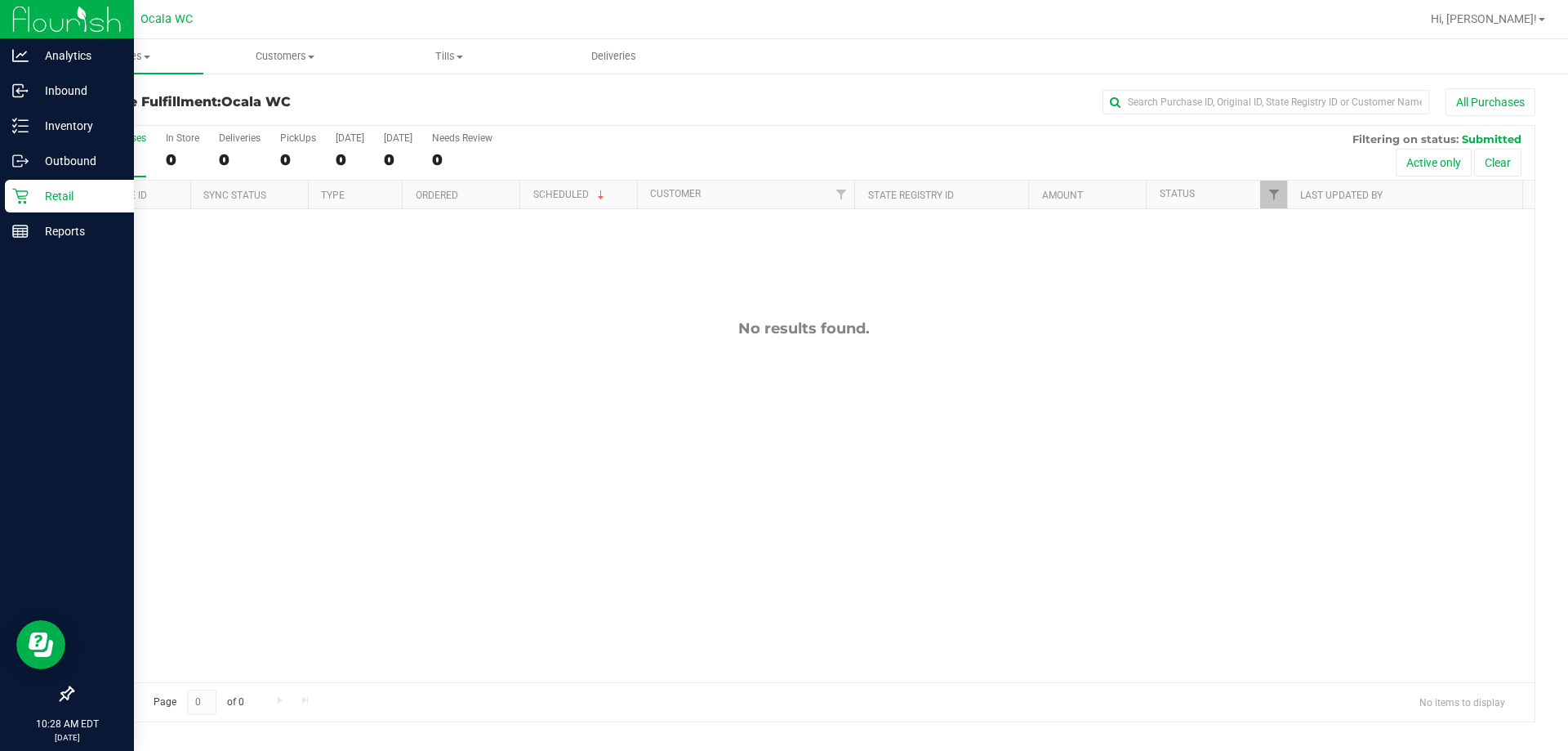
click at [45, 194] on p "Retail" at bounding box center [77, 196] width 98 height 20
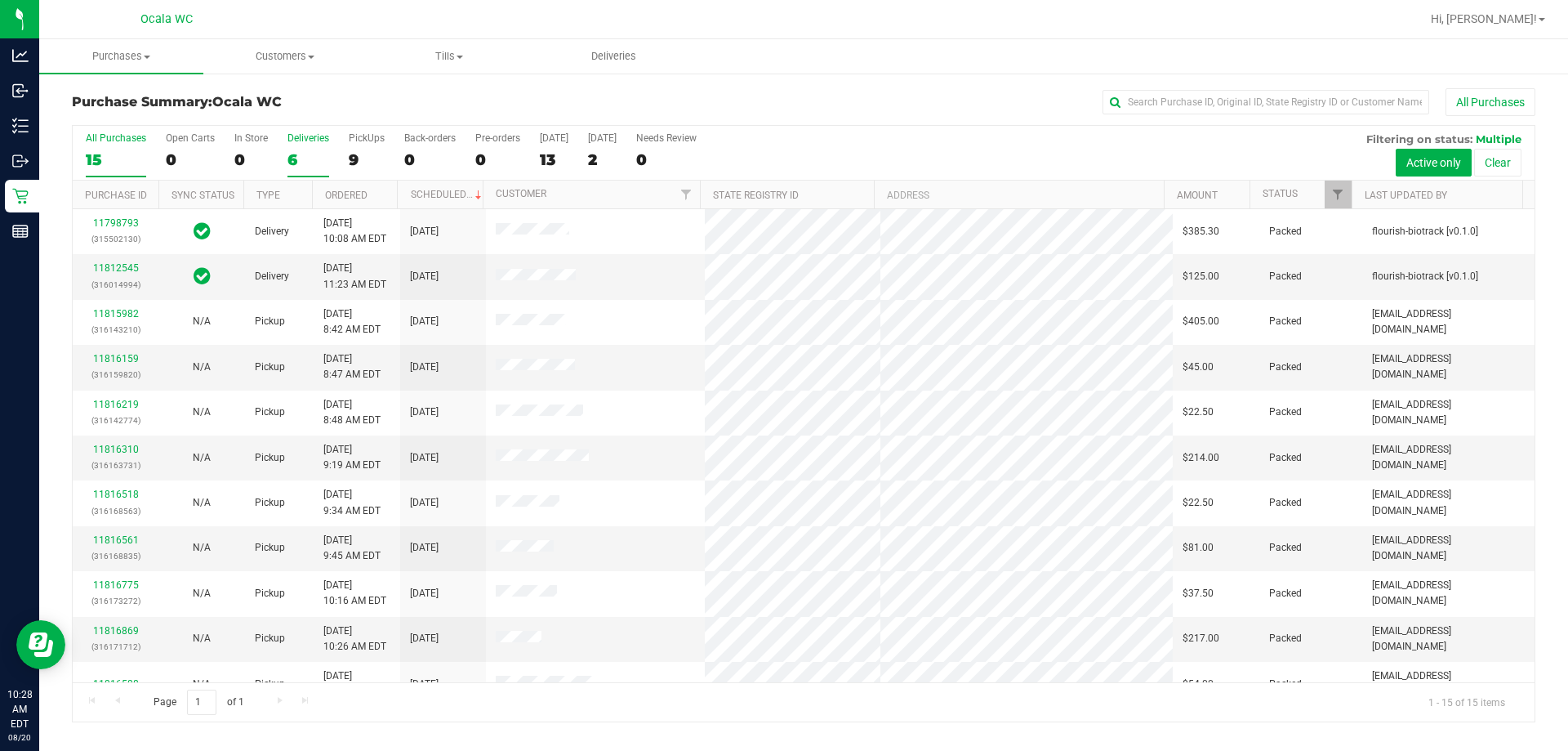
click at [292, 160] on div "6" at bounding box center [308, 160] width 41 height 19
click at [0, 0] on input "Deliveries 6" at bounding box center [0, 0] width 0 height 0
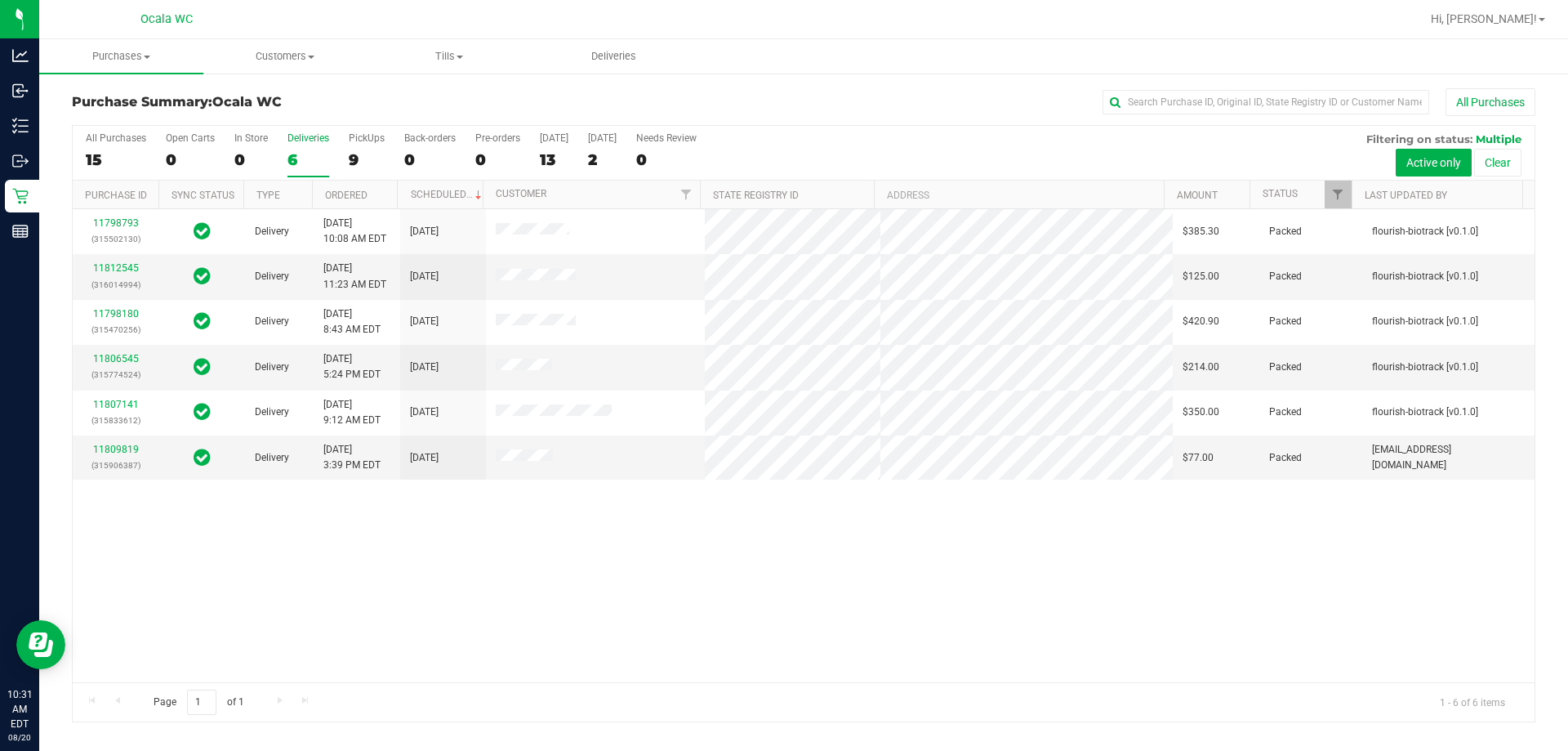
click at [289, 156] on div "6" at bounding box center [308, 160] width 41 height 19
click at [0, 0] on input "Deliveries 6" at bounding box center [0, 0] width 0 height 0
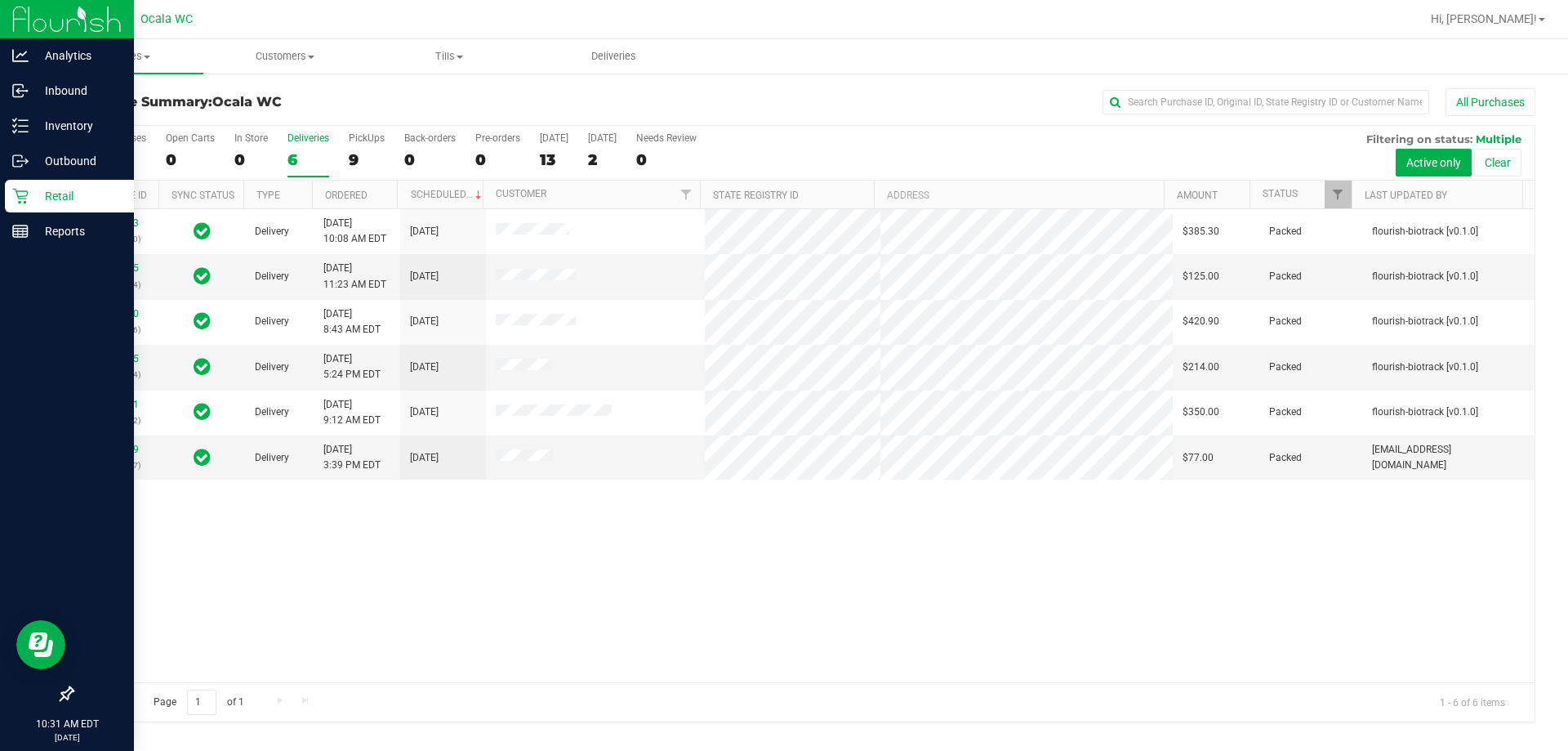
click at [14, 188] on div "Retail" at bounding box center [69, 196] width 129 height 33
click at [64, 191] on p "Retail" at bounding box center [77, 196] width 98 height 20
click at [58, 195] on p "Retail" at bounding box center [77, 196] width 98 height 20
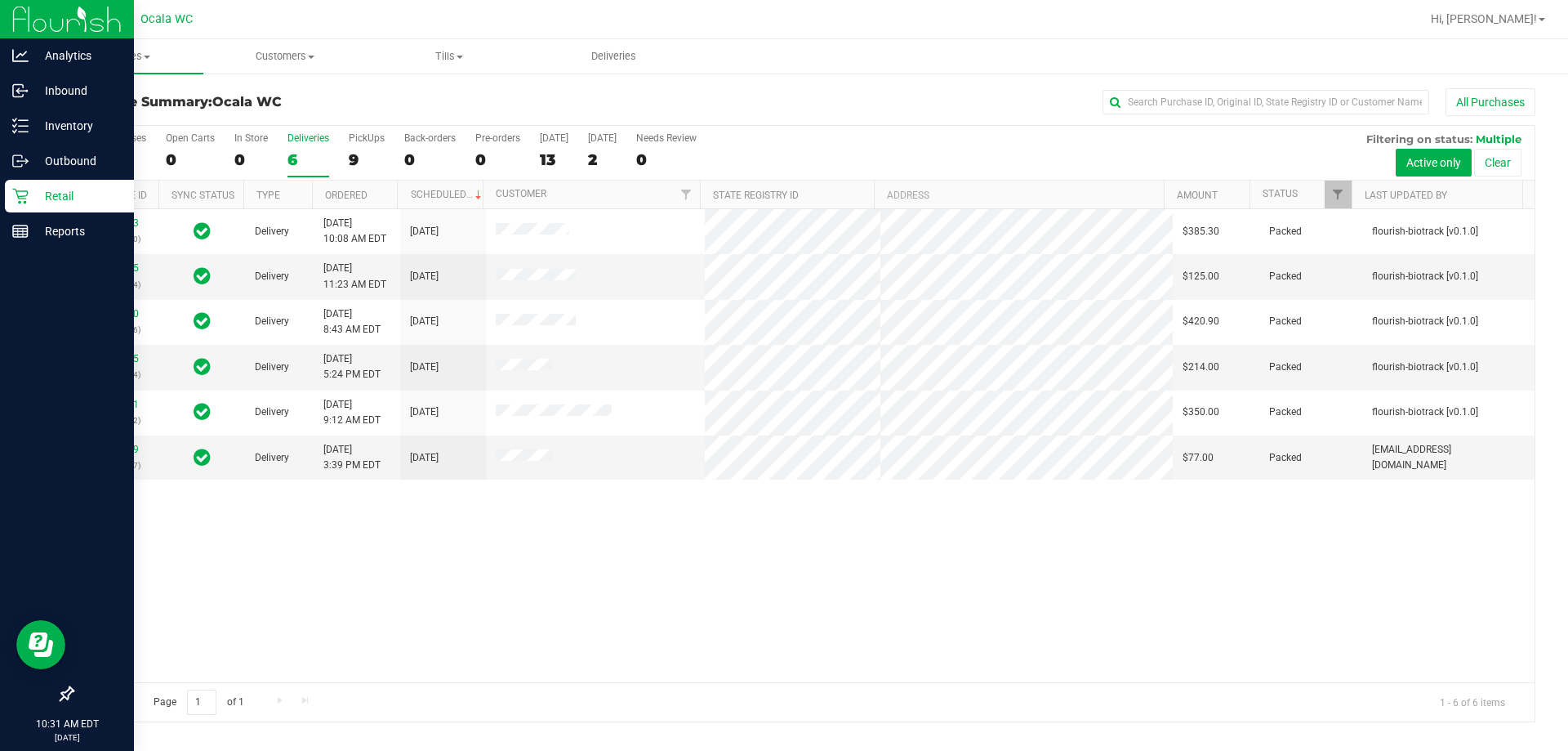
click at [58, 195] on p "Retail" at bounding box center [77, 196] width 98 height 20
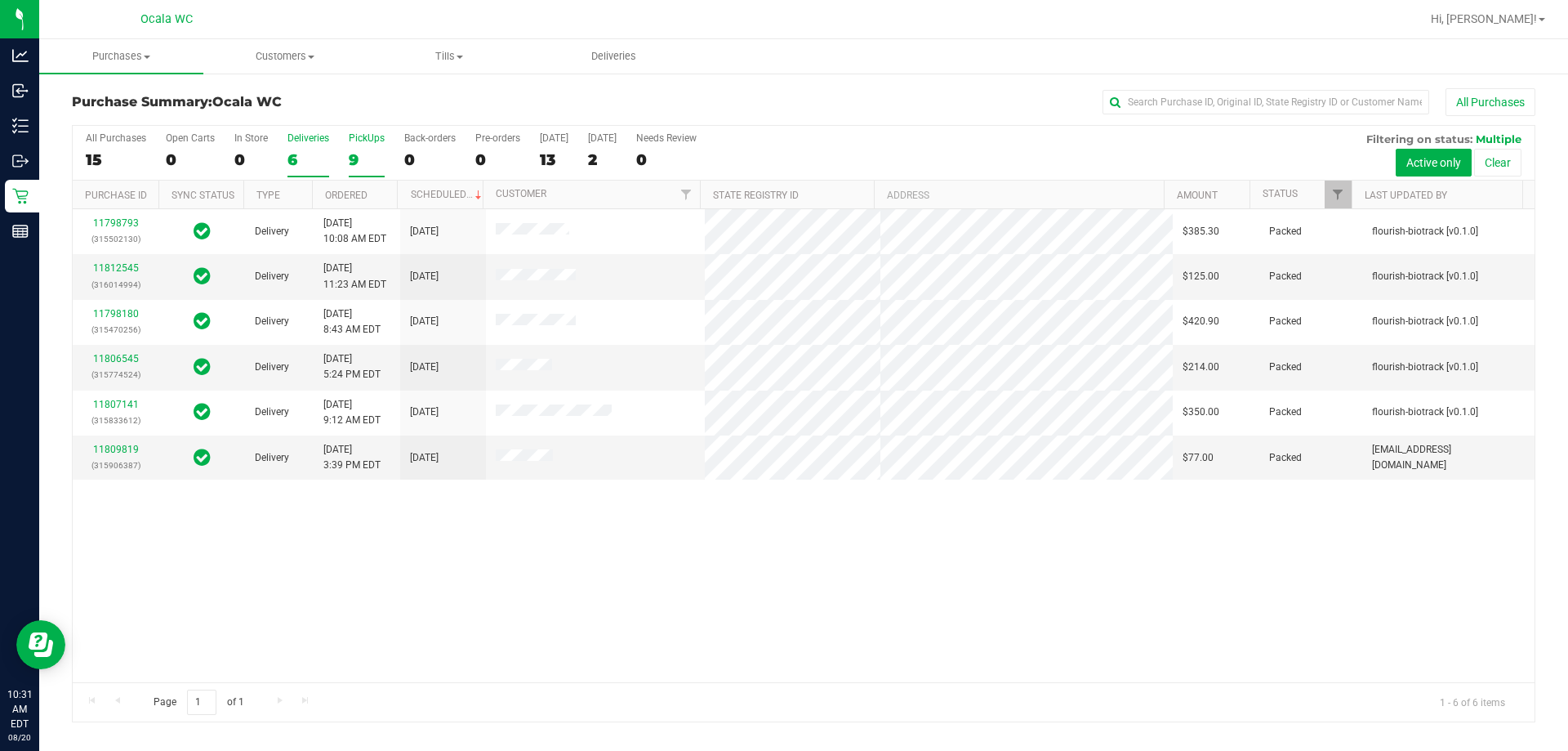
click at [364, 160] on div "9" at bounding box center [366, 160] width 36 height 19
click at [0, 0] on input "PickUps 9" at bounding box center [0, 0] width 0 height 0
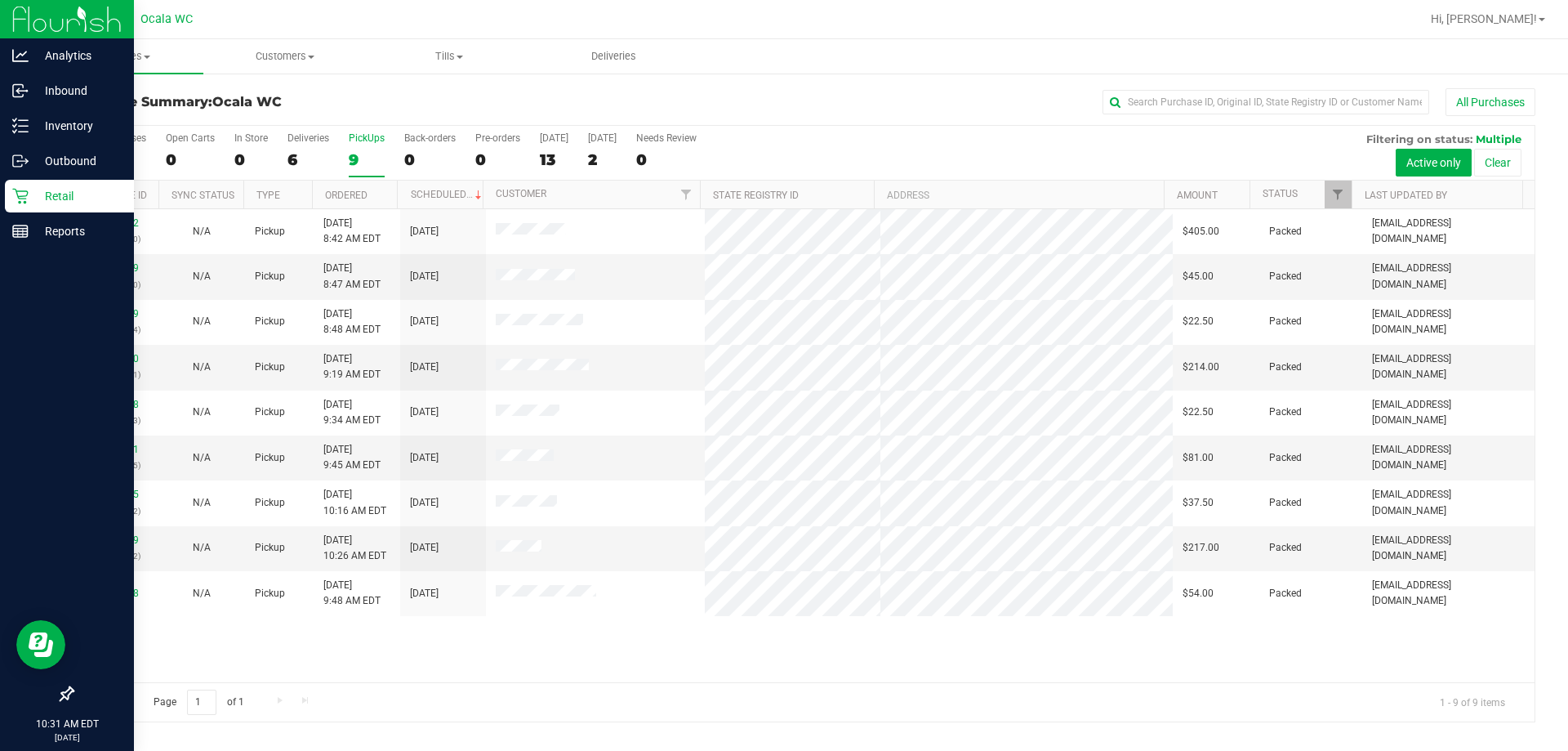
click at [61, 198] on p "Retail" at bounding box center [77, 196] width 98 height 20
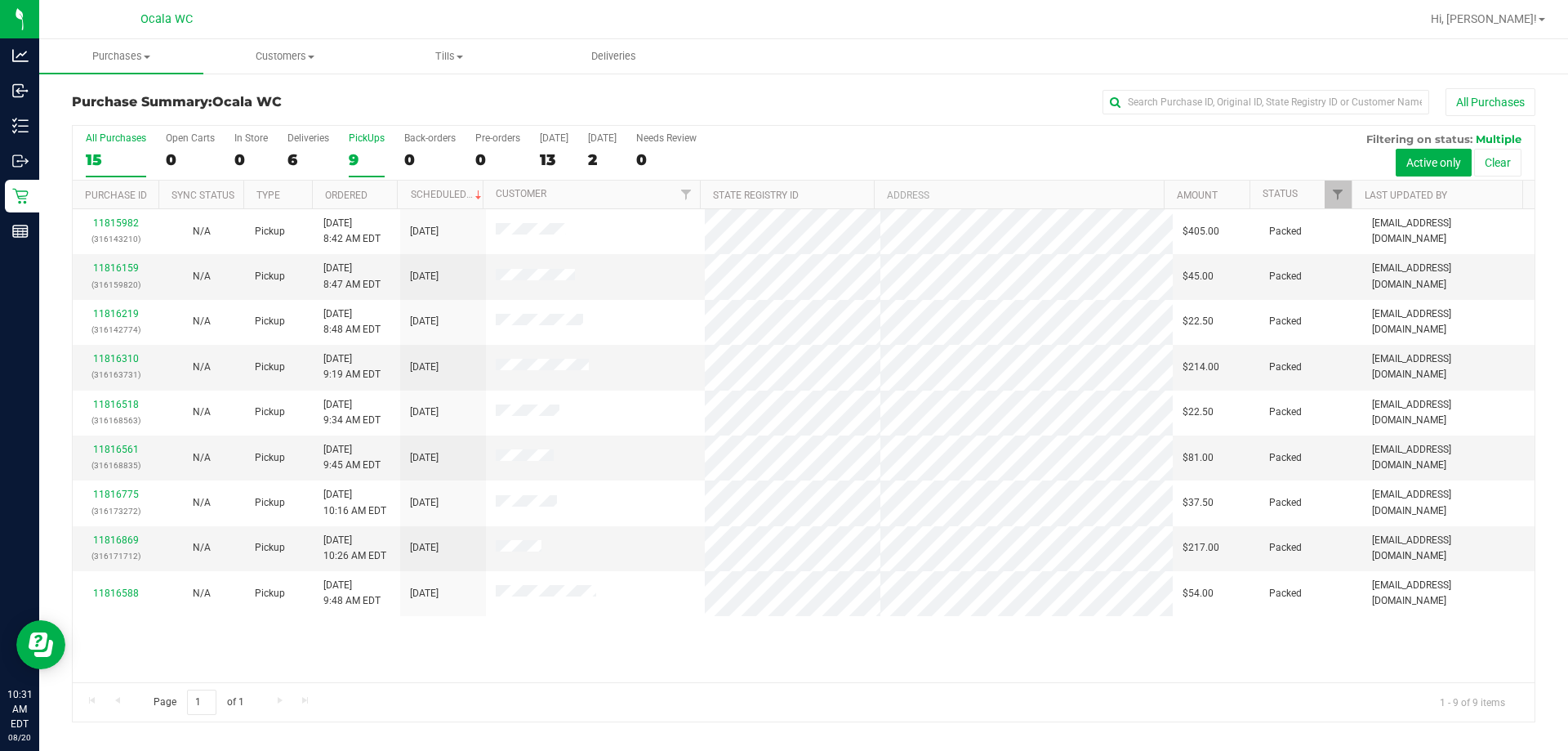
click at [90, 152] on div "15" at bounding box center [116, 160] width 60 height 19
click at [0, 0] on input "All Purchases 15" at bounding box center [0, 0] width 0 height 0
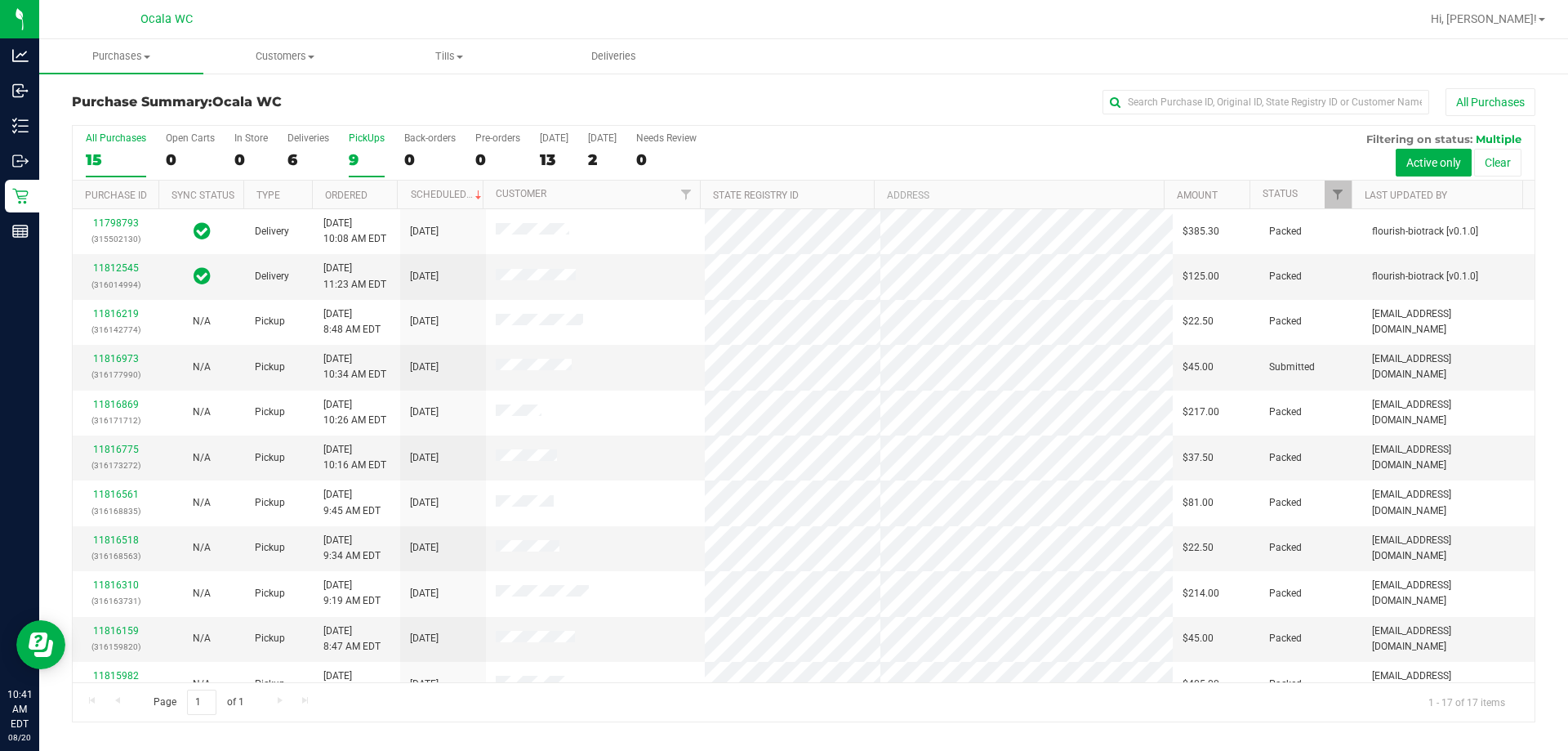
click at [353, 155] on div "9" at bounding box center [366, 160] width 36 height 19
click at [0, 0] on input "PickUps 9" at bounding box center [0, 0] width 0 height 0
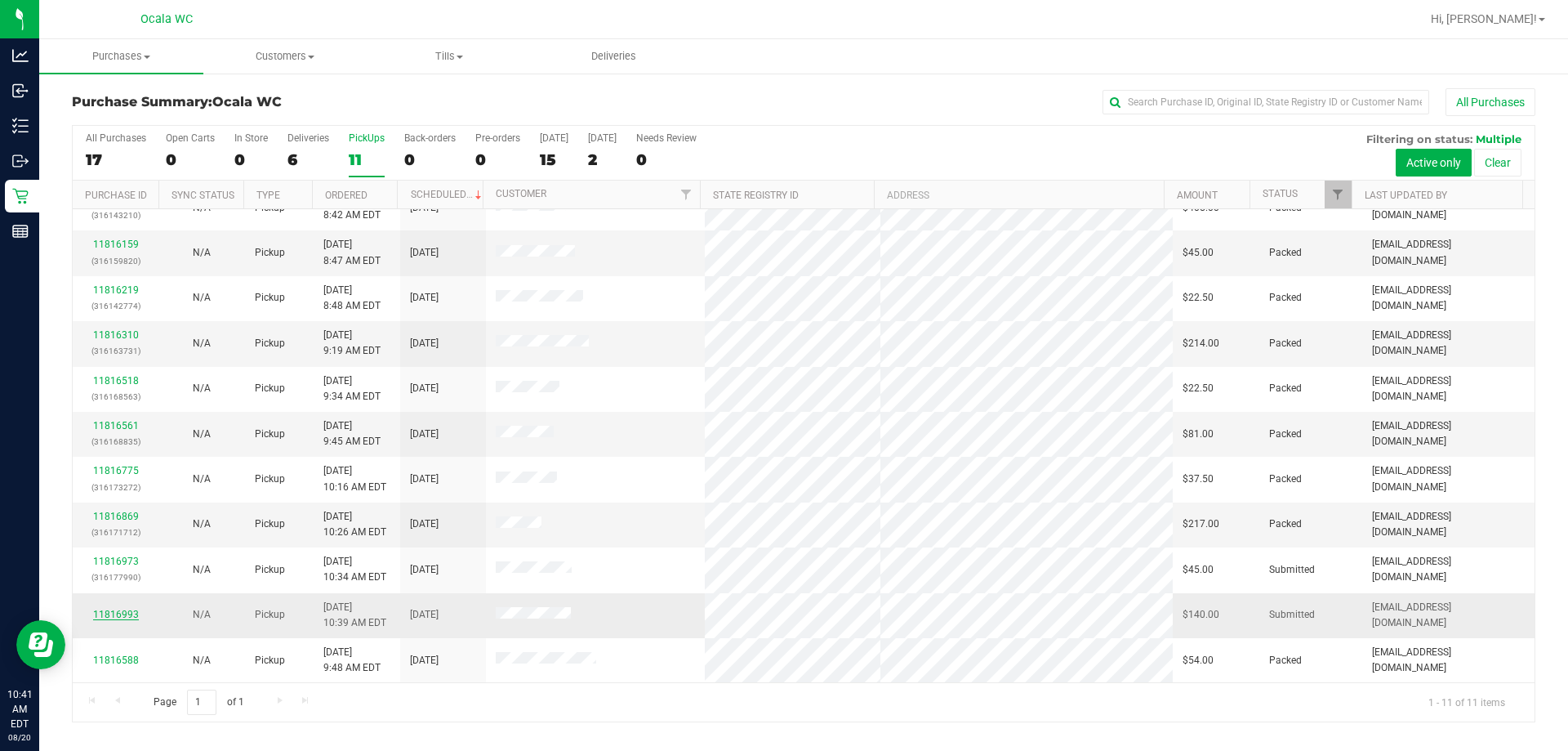
click at [119, 611] on link "11816993" at bounding box center [116, 614] width 46 height 11
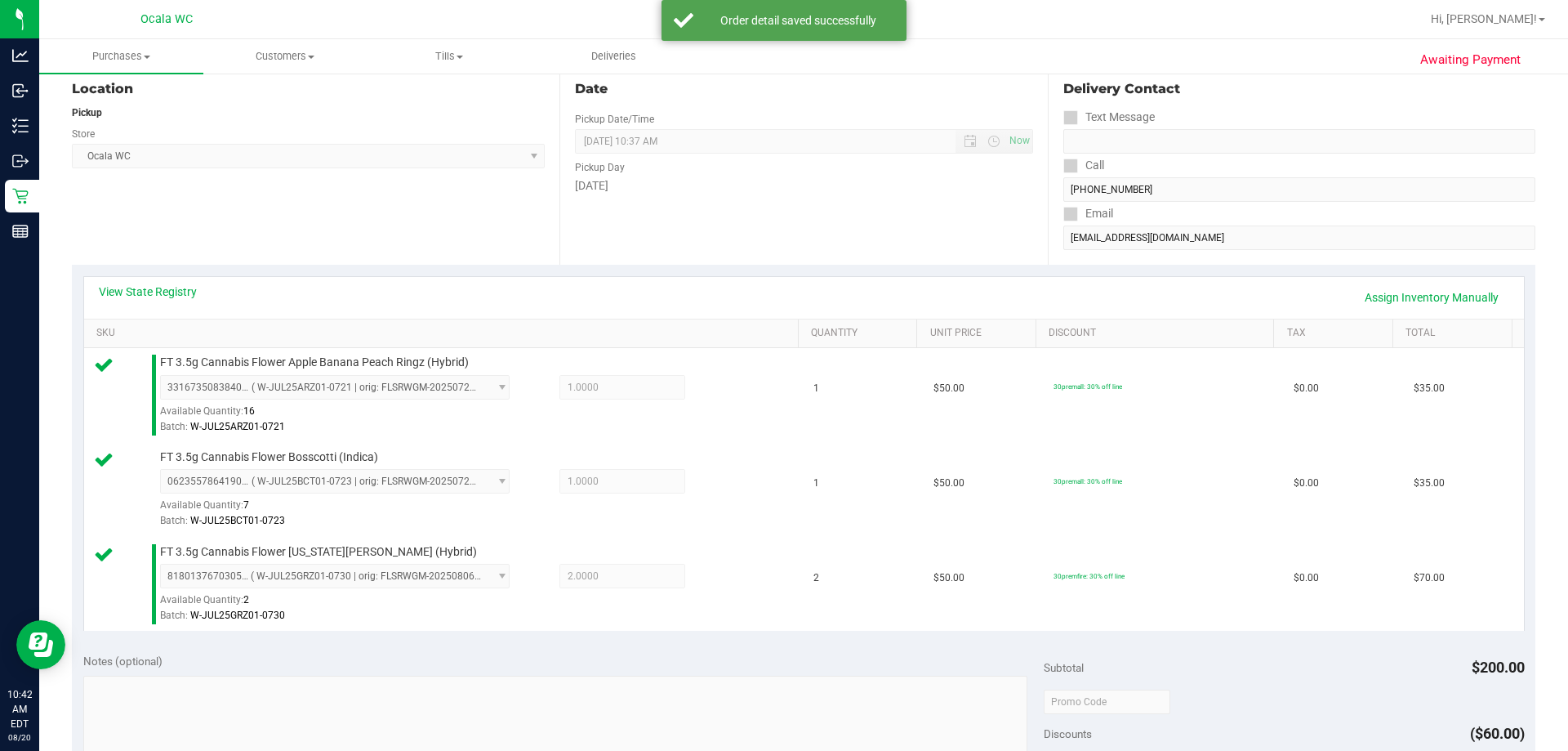
scroll to position [408, 0]
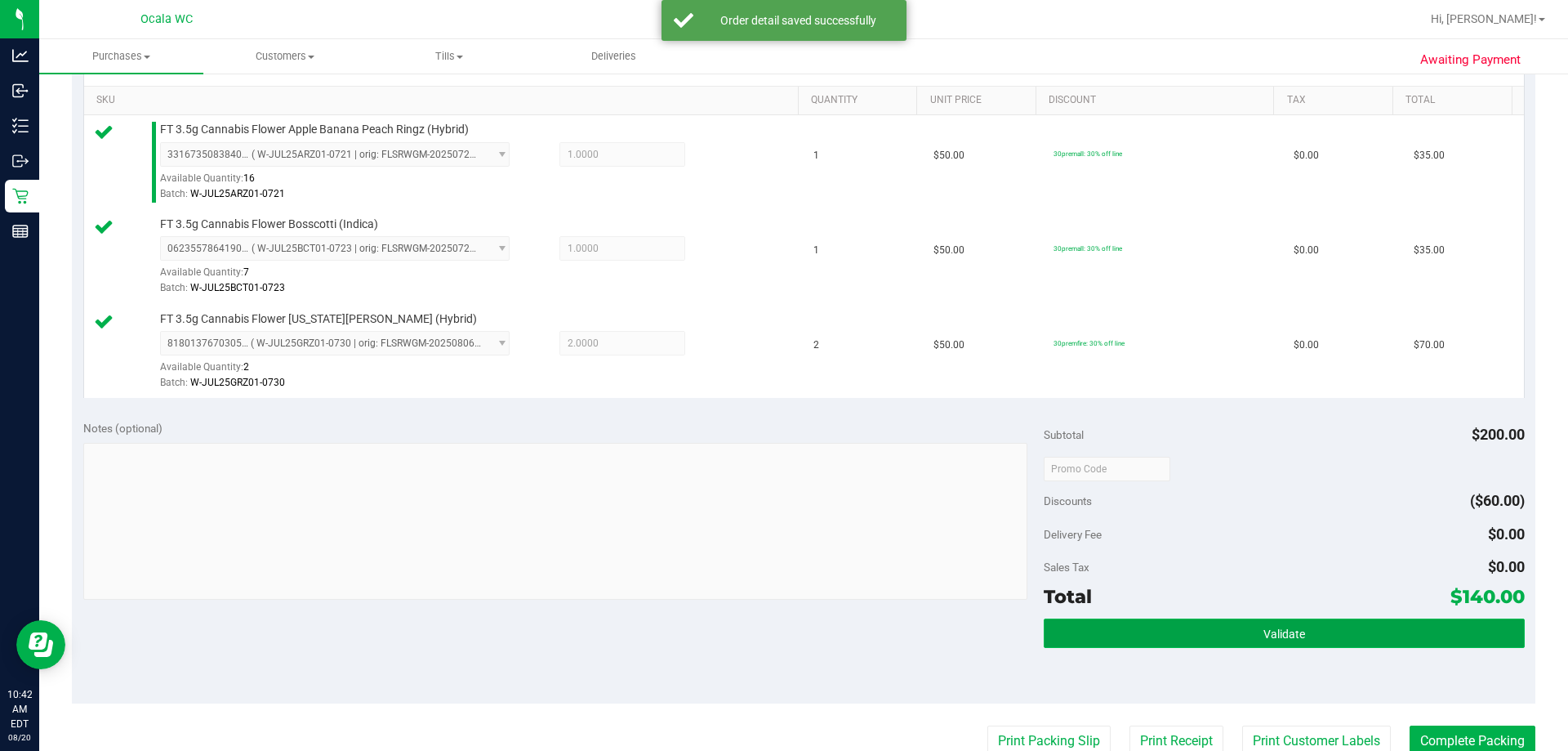
click at [768, 637] on span "Validate" at bounding box center [1284, 634] width 41 height 13
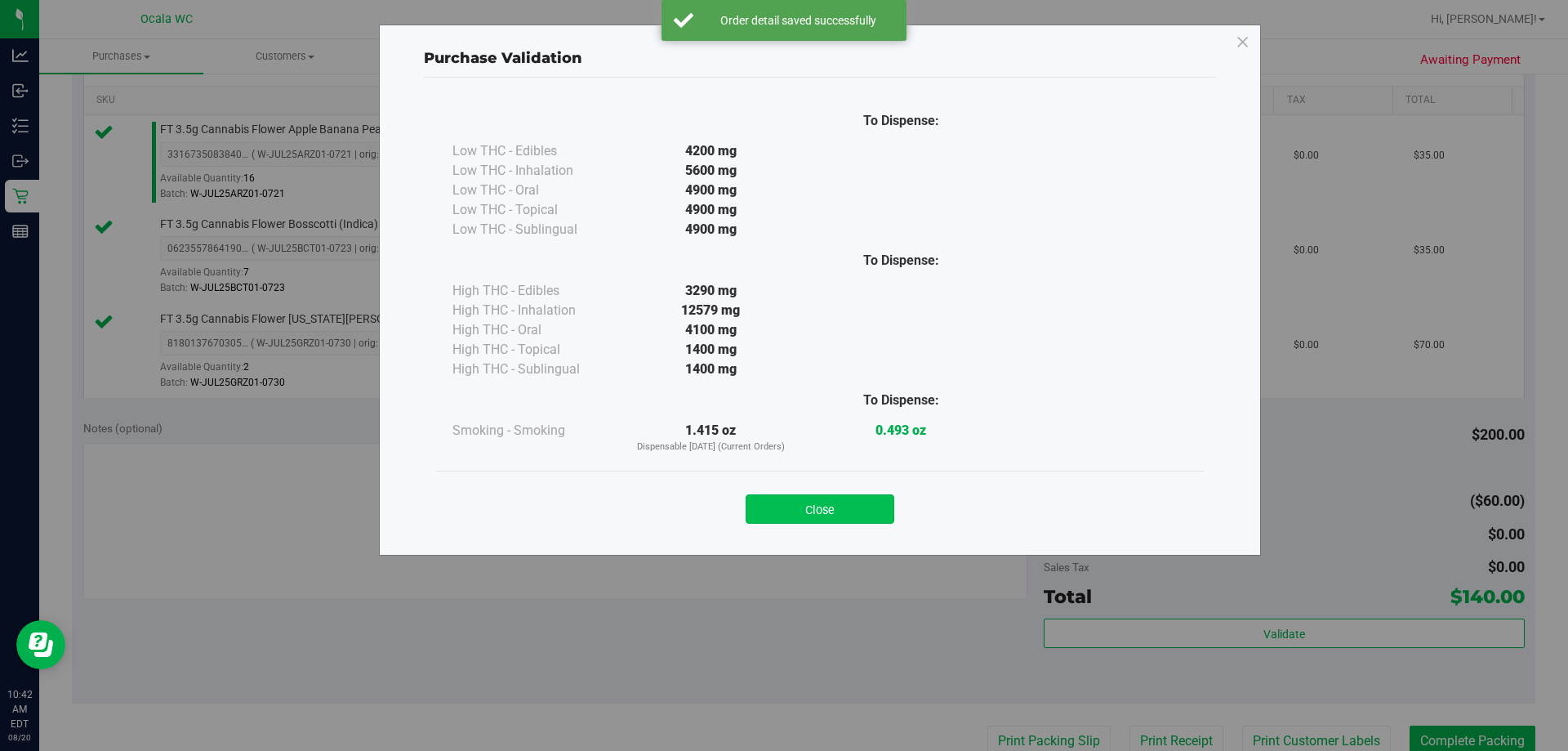
click at [768, 519] on button "Close" at bounding box center [820, 509] width 149 height 29
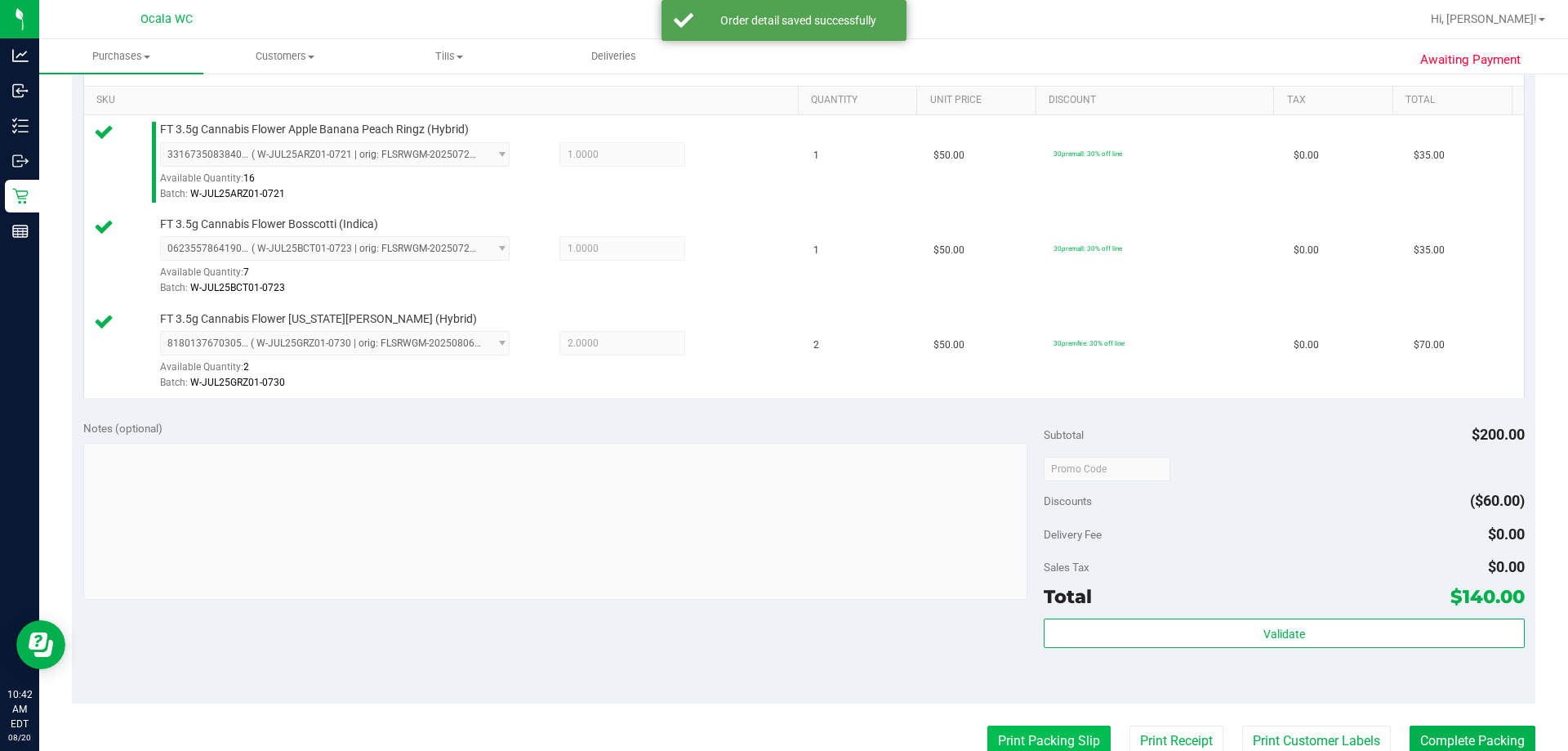
click at [768, 739] on button "Print Packing Slip" at bounding box center [1048, 741] width 123 height 31
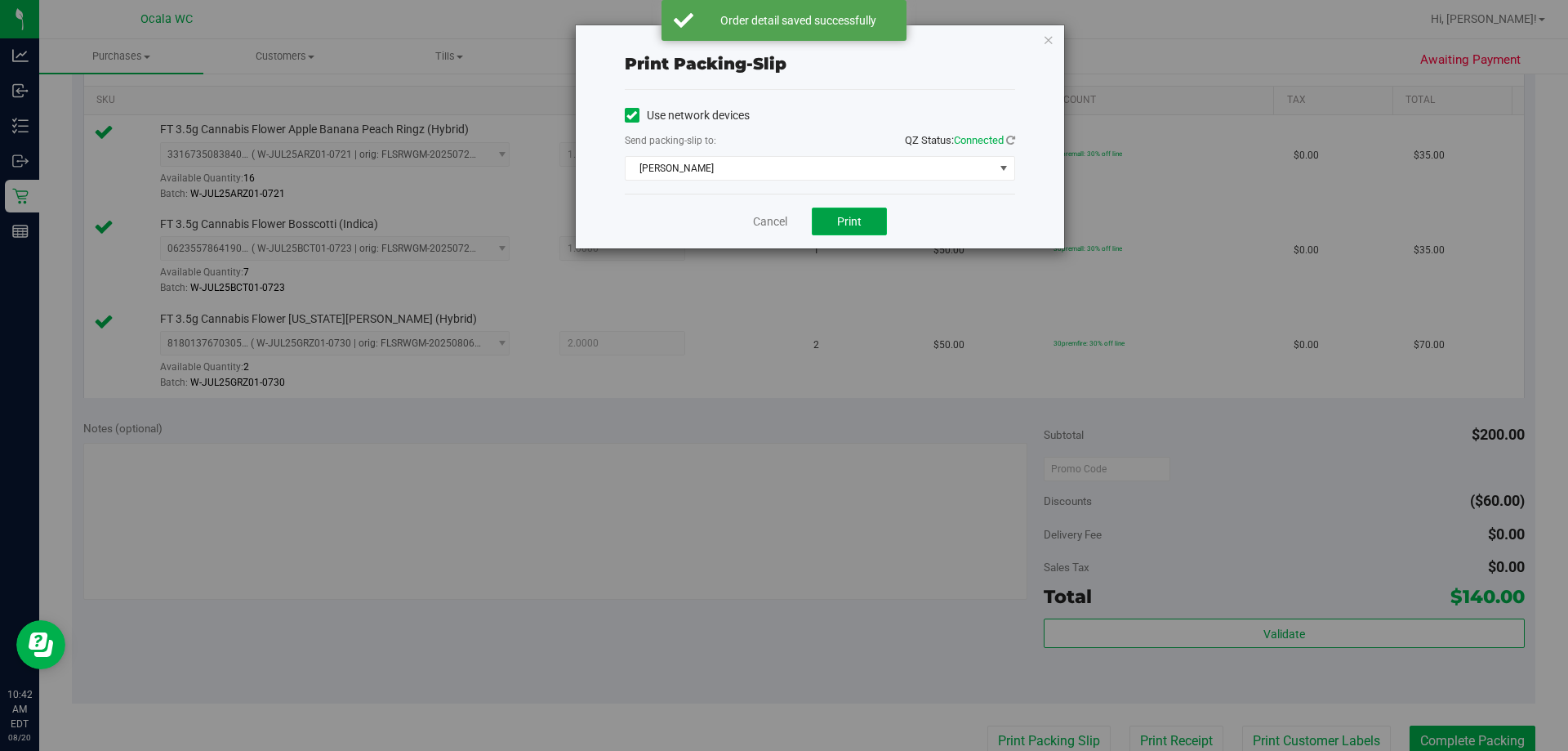
click at [768, 224] on span "Print" at bounding box center [849, 221] width 24 height 13
click at [752, 222] on div "Cancel Print" at bounding box center [819, 220] width 390 height 55
click at [768, 218] on link "Cancel" at bounding box center [769, 221] width 34 height 17
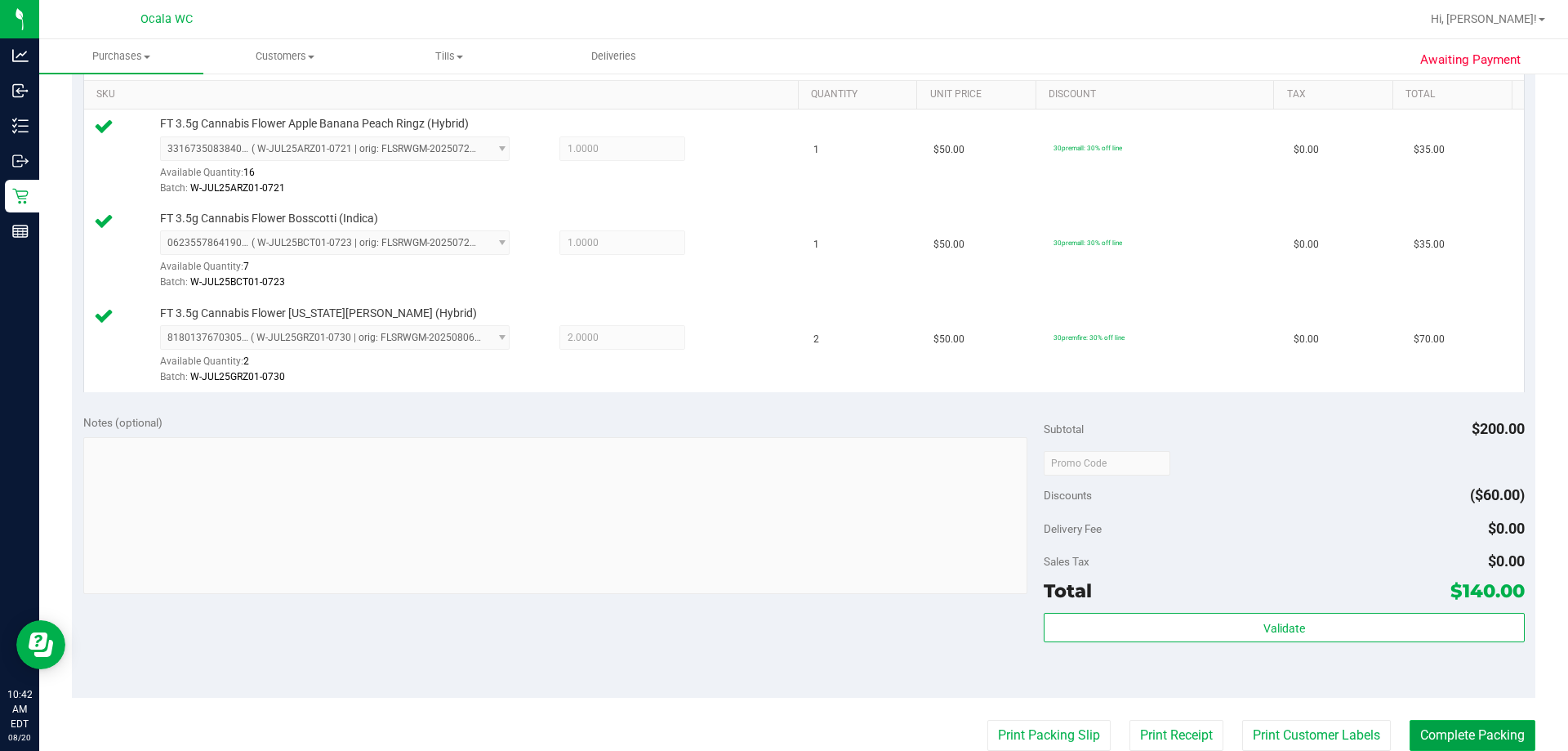
click at [768, 729] on button "Complete Packing" at bounding box center [1472, 735] width 126 height 31
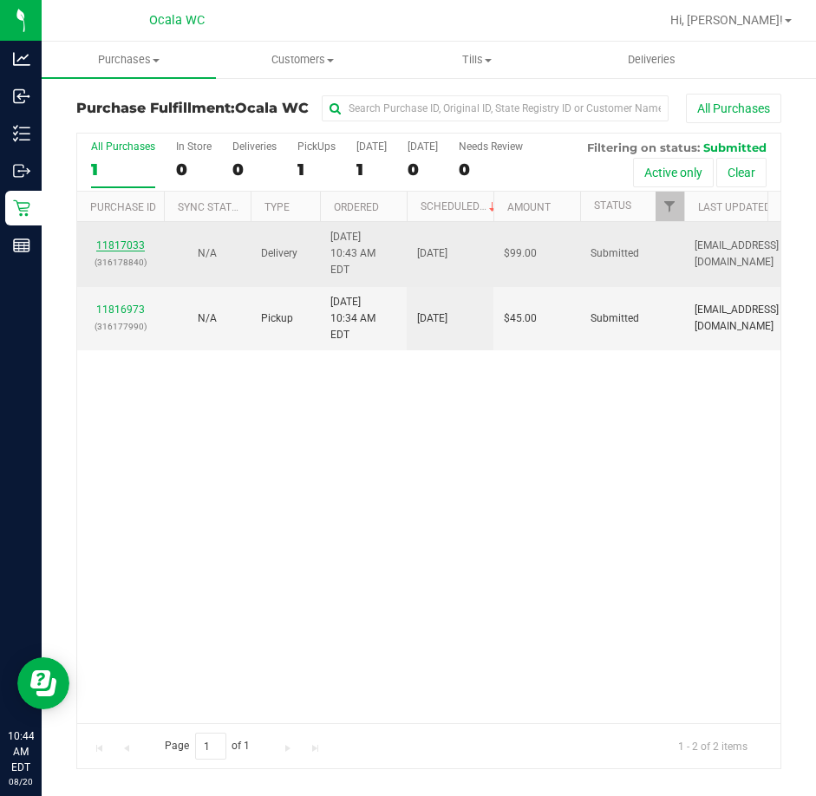
click at [127, 239] on link "11817033" at bounding box center [120, 245] width 49 height 12
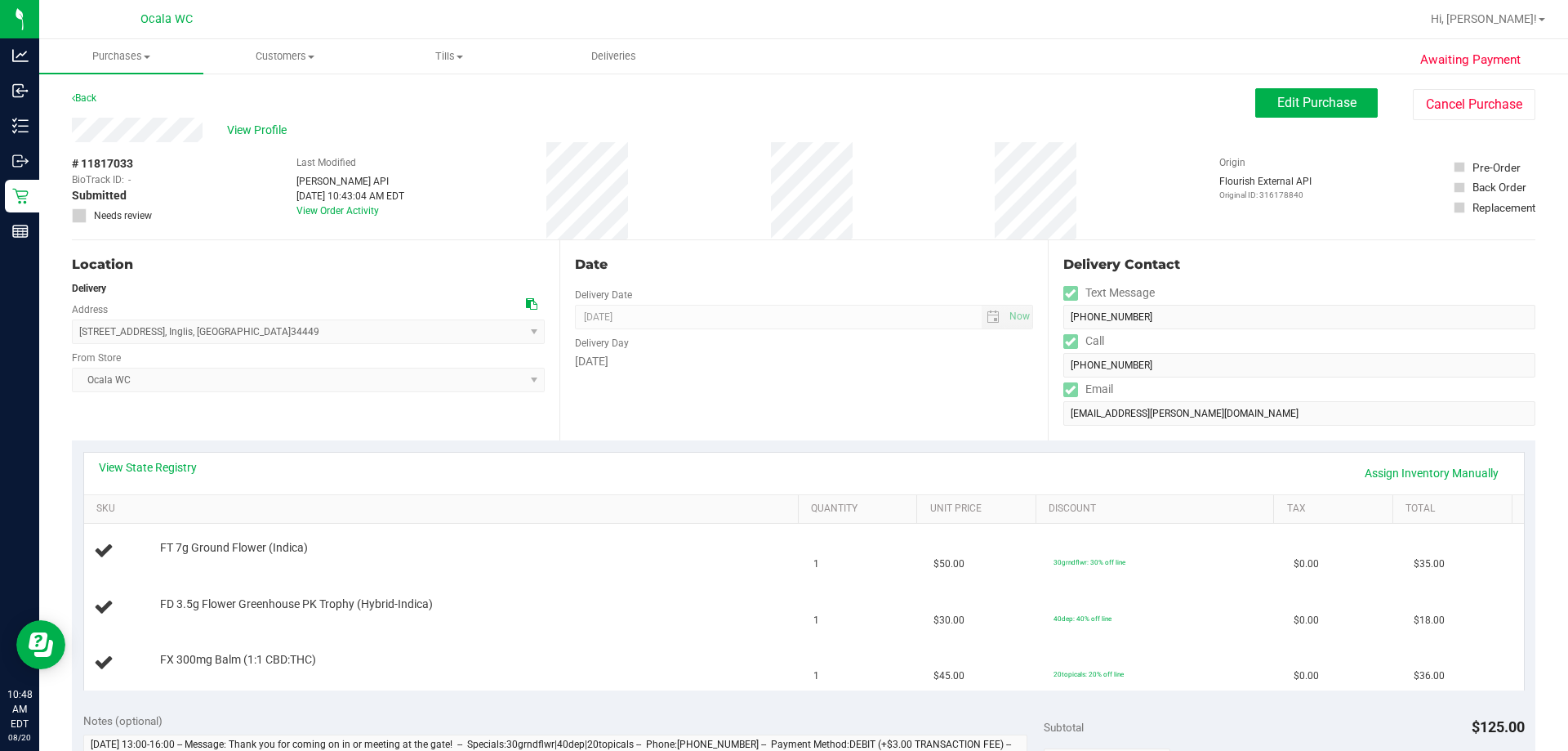
click at [159, 478] on div "View State Registry Assign Inventory Manually" at bounding box center [803, 472] width 1410 height 27
click at [159, 457] on div "View State Registry Assign Inventory Manually" at bounding box center [803, 473] width 1439 height 41
click at [163, 462] on link "View State Registry" at bounding box center [148, 466] width 98 height 16
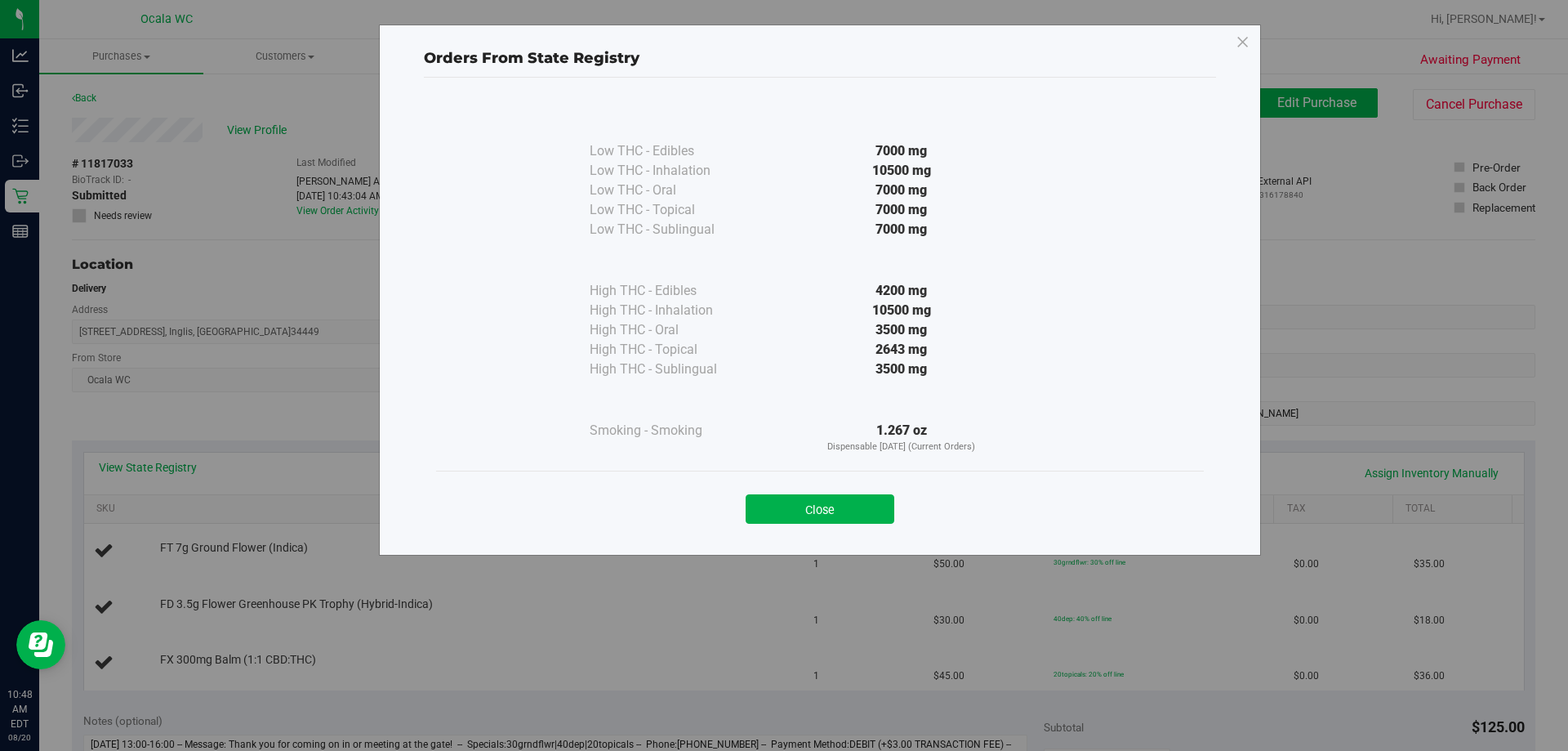
click at [768, 494] on div "Close" at bounding box center [819, 503] width 743 height 41
click at [768, 509] on button "Close" at bounding box center [820, 509] width 149 height 29
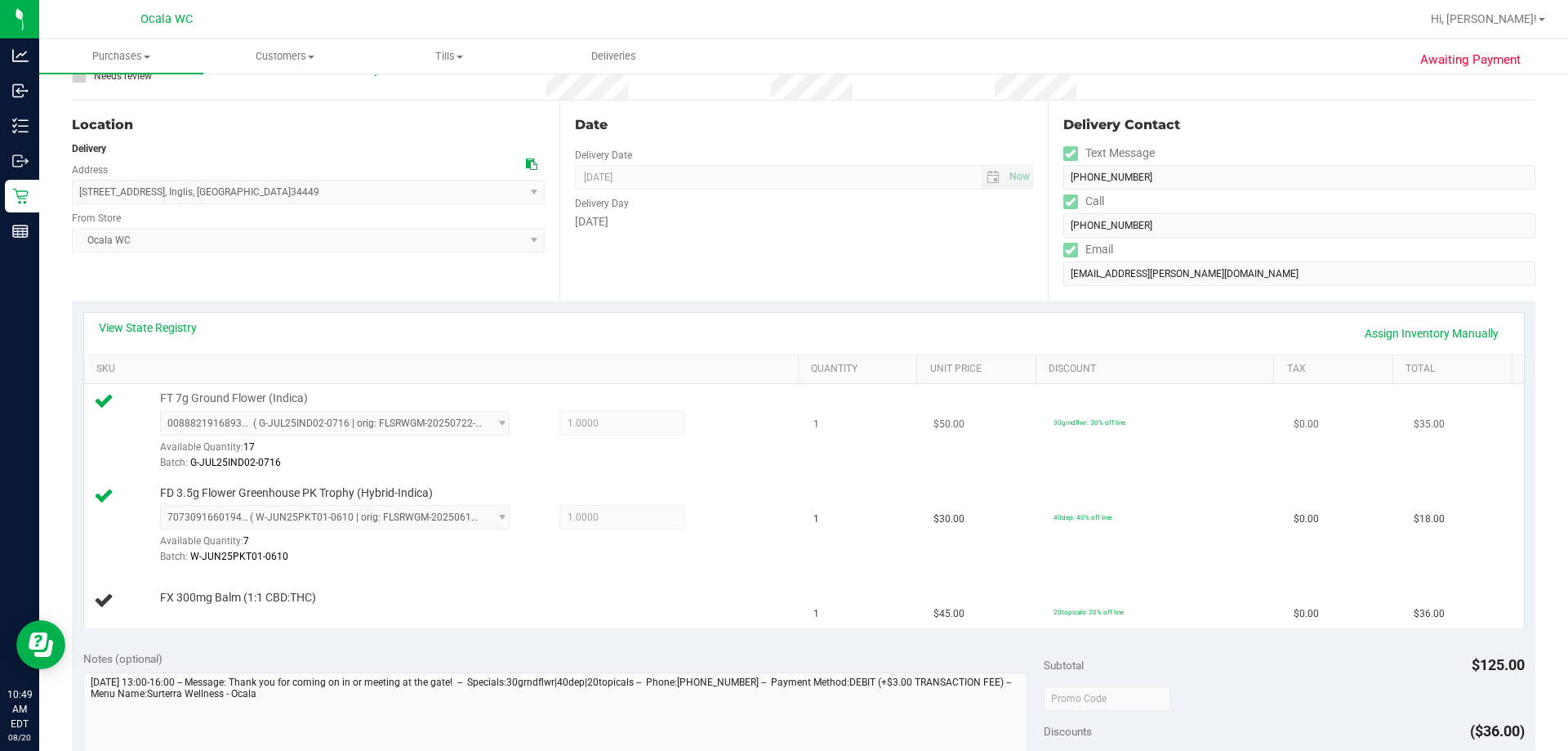
scroll to position [245, 0]
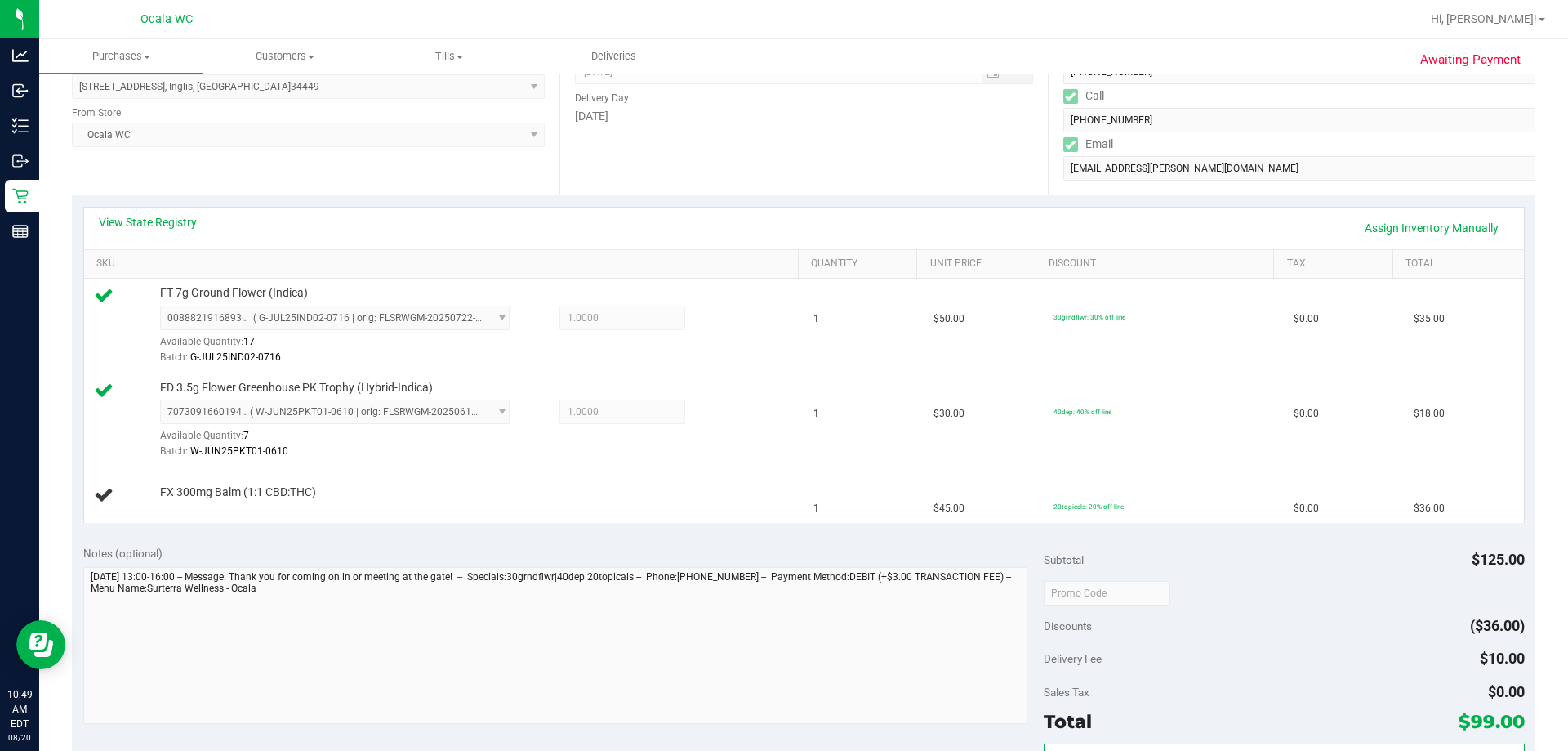
click at [768, 188] on div "Date Delivery Date [DATE] Now [DATE] 04:00 PM Now Delivery Day [DATE]" at bounding box center [803, 95] width 488 height 200
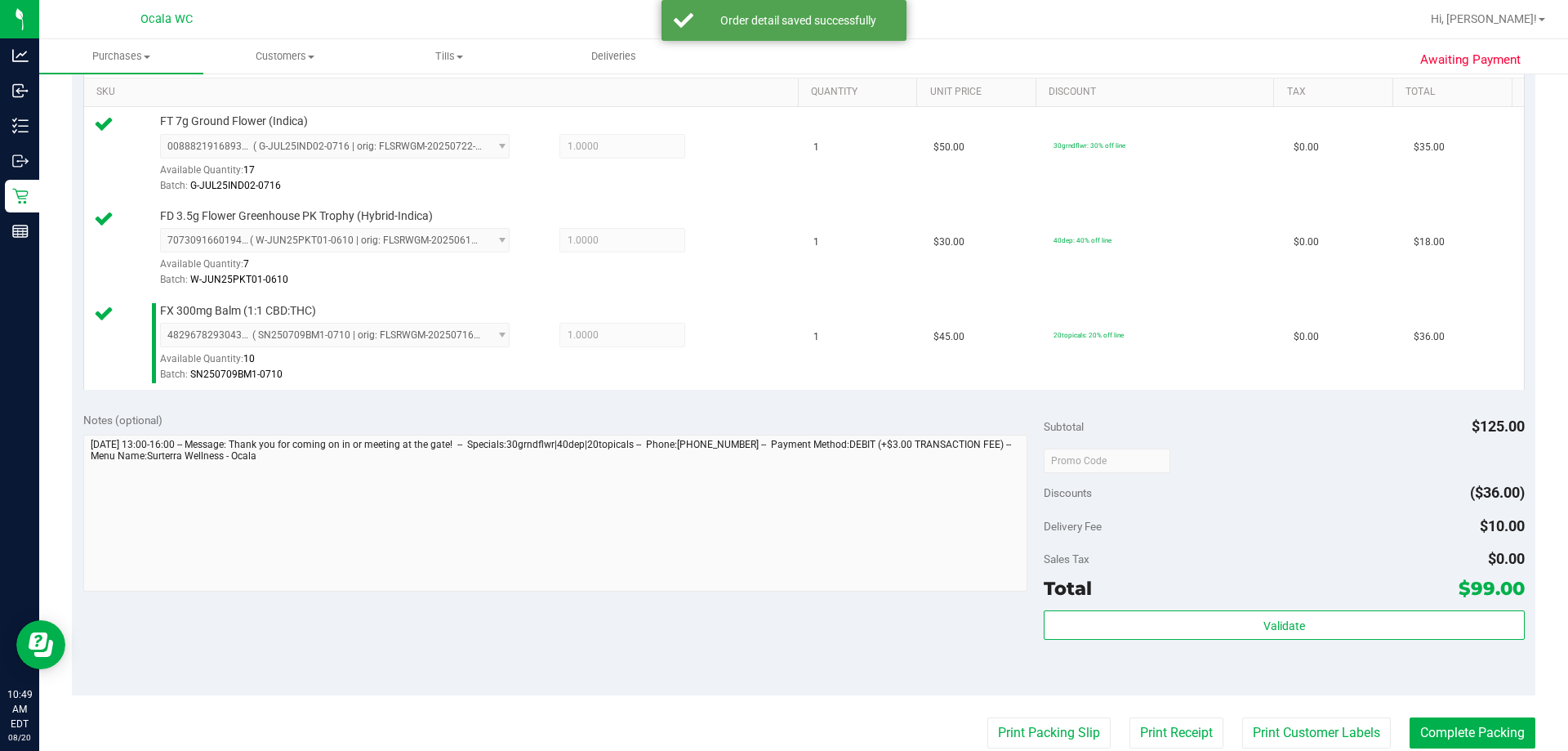
scroll to position [654, 0]
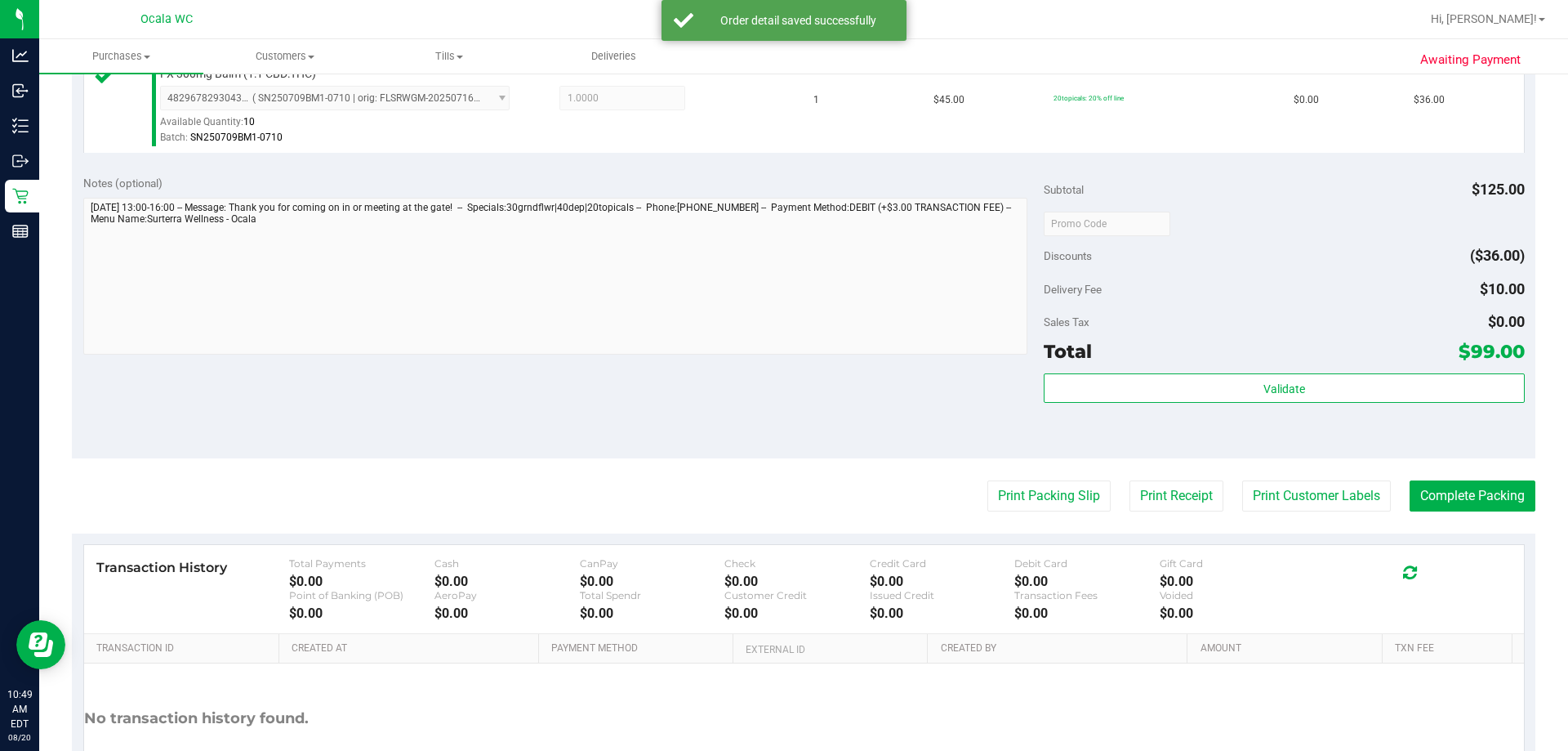
click at [768, 403] on div "Validate" at bounding box center [1284, 388] width 480 height 31
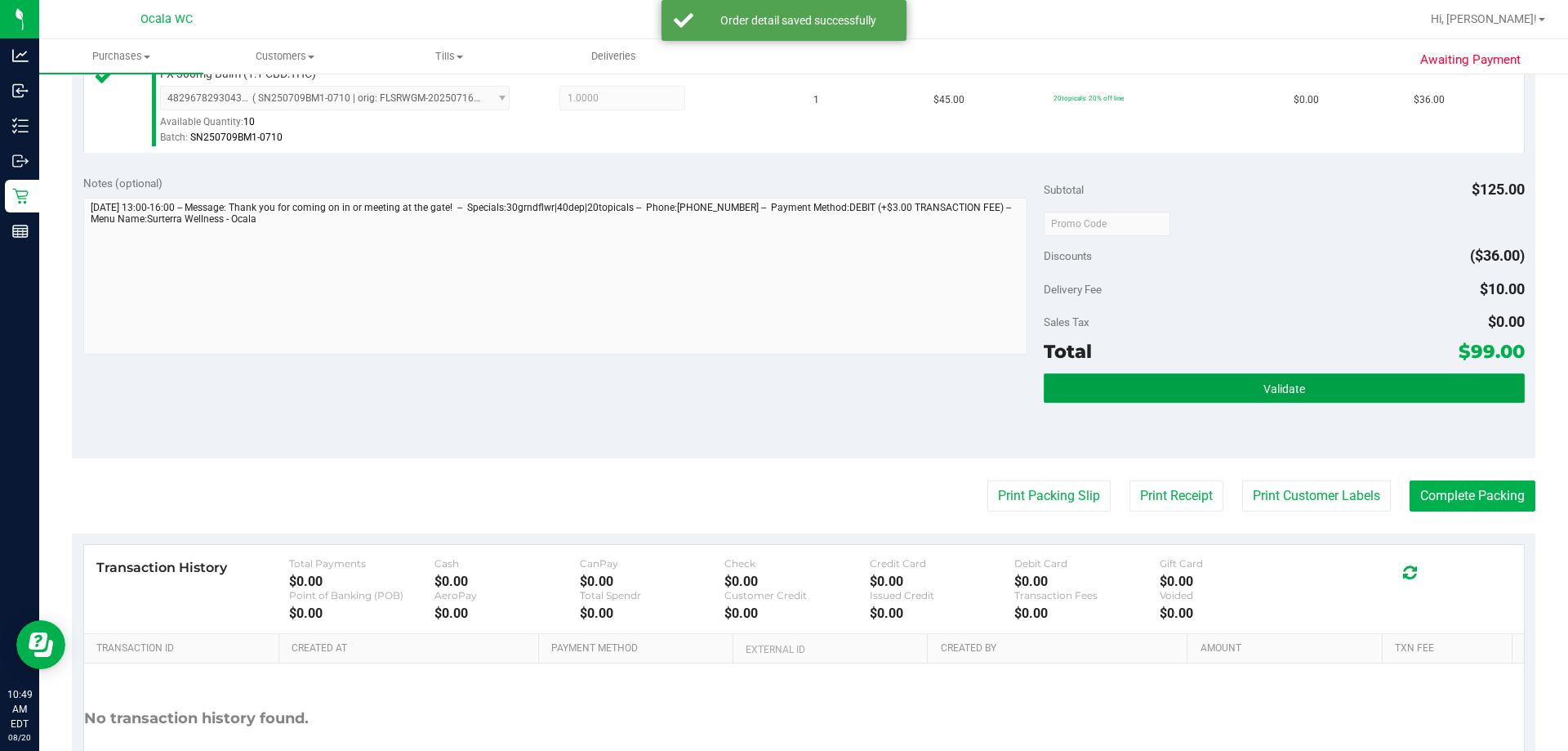
click at [768, 402] on button "Validate" at bounding box center [1284, 387] width 480 height 29
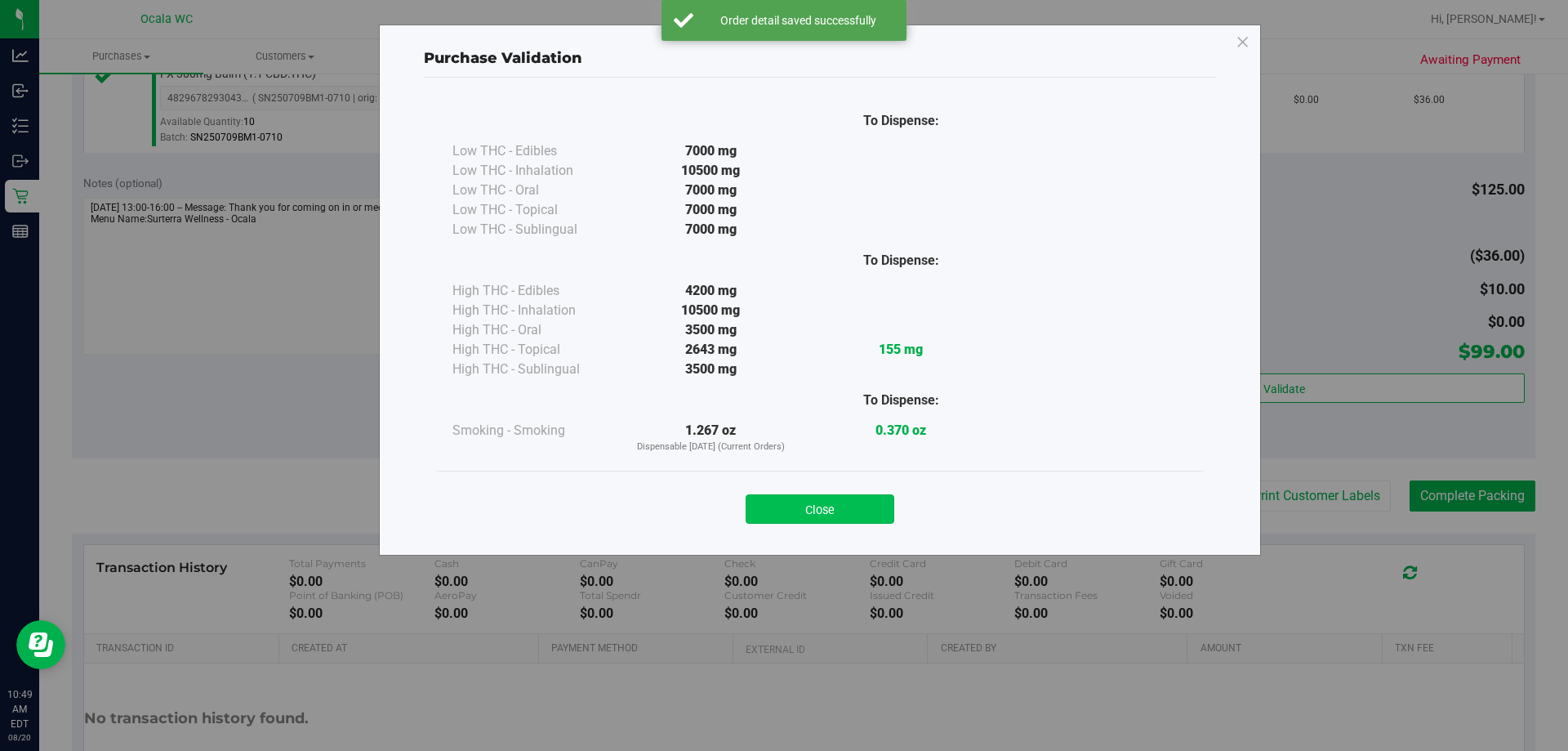
click at [768, 507] on button "Close" at bounding box center [820, 509] width 149 height 29
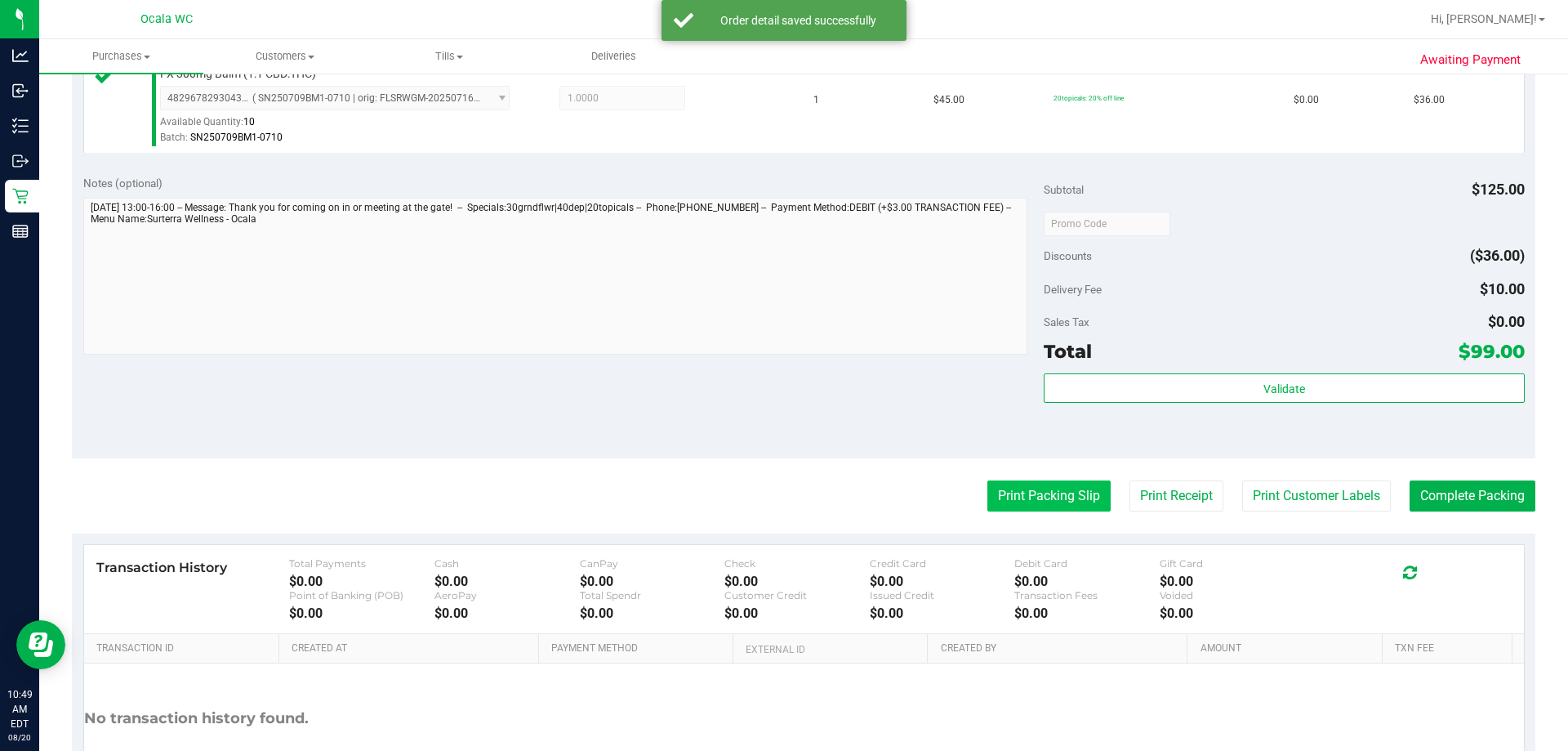
click at [768, 484] on button "Print Packing Slip" at bounding box center [1048, 496] width 123 height 31
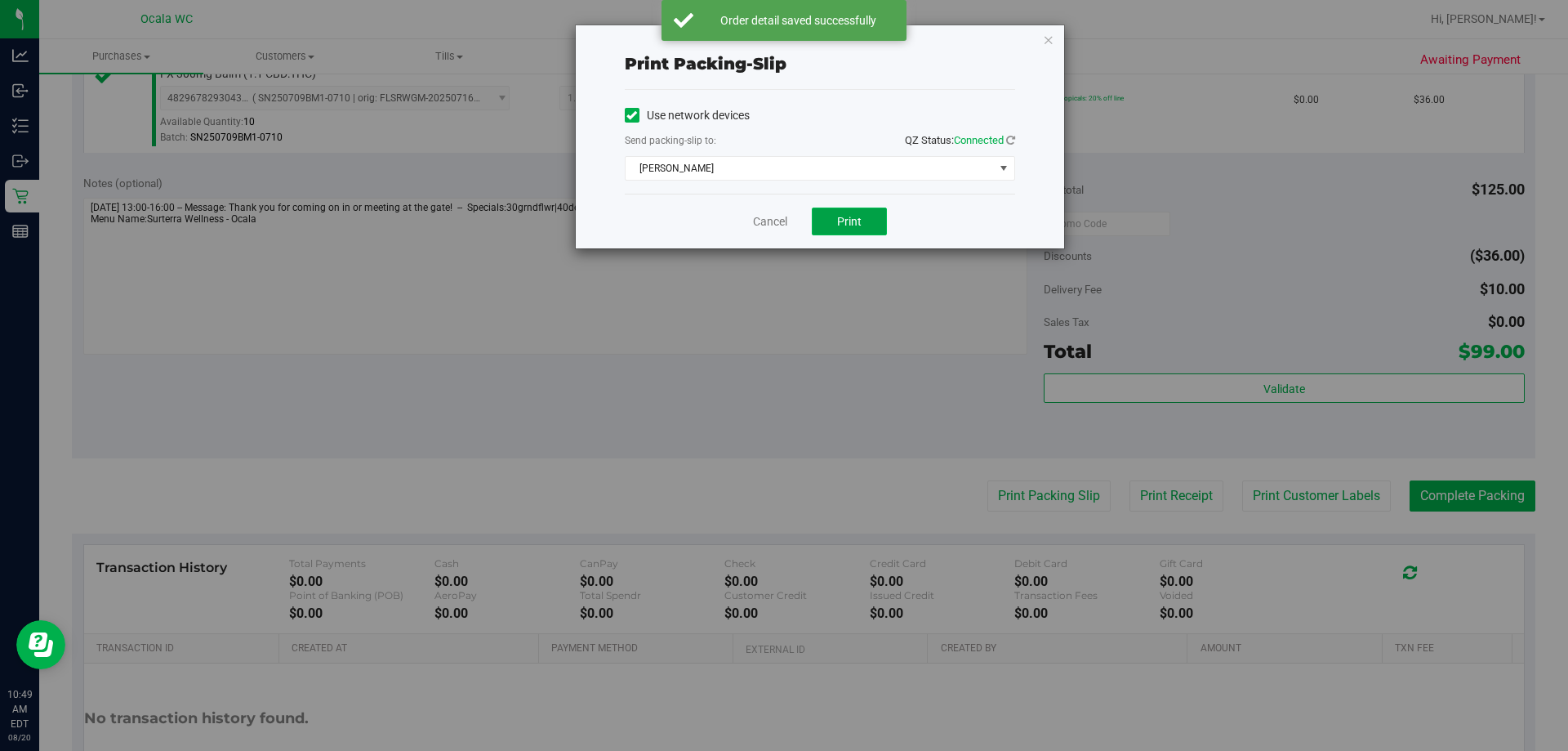
click at [768, 220] on span "Print" at bounding box center [849, 221] width 24 height 13
click at [768, 203] on div "Cancel Print" at bounding box center [819, 220] width 390 height 55
click at [768, 232] on button "Print" at bounding box center [849, 220] width 75 height 27
click at [755, 219] on link "Cancel" at bounding box center [769, 221] width 34 height 17
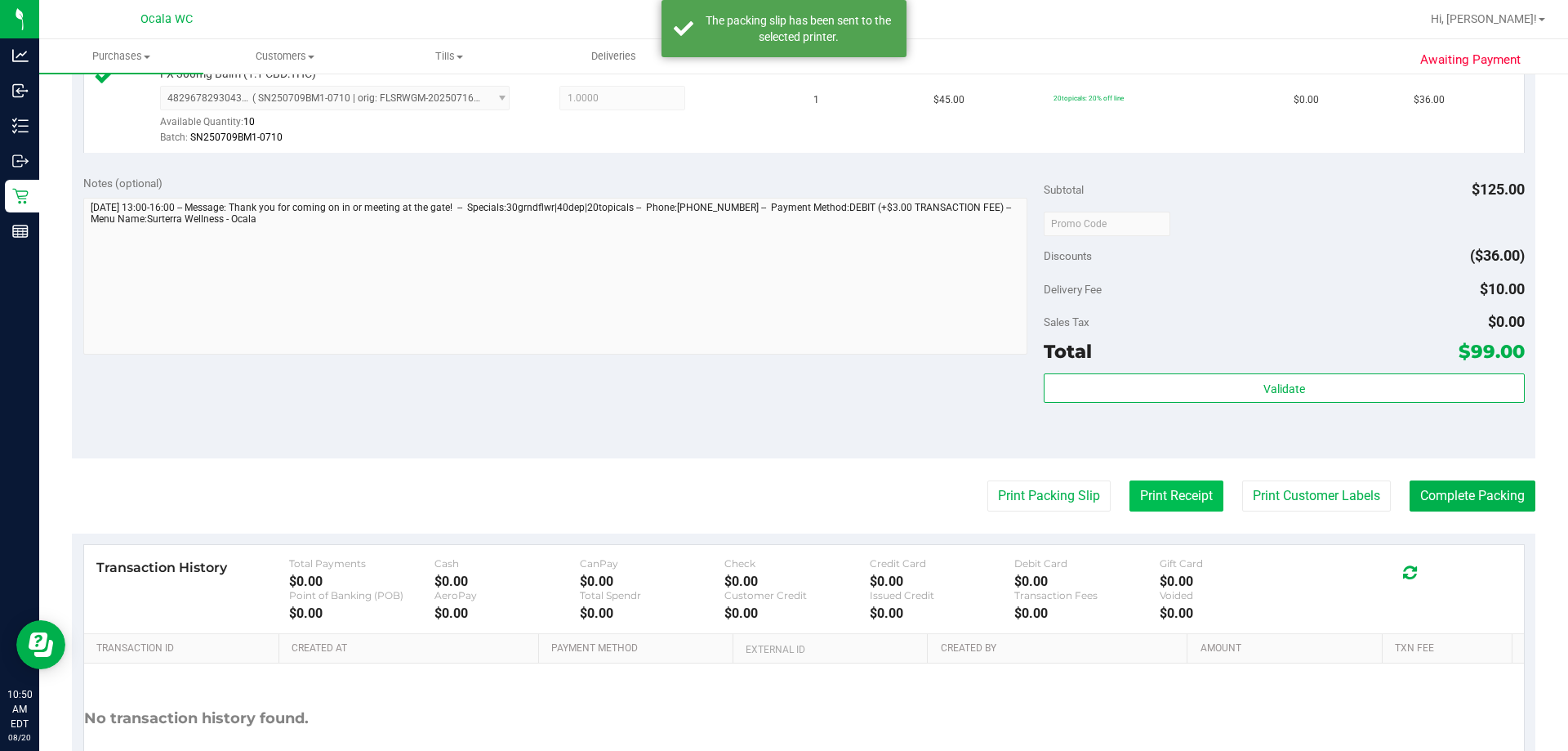
click at [768, 498] on button "Print Receipt" at bounding box center [1176, 496] width 94 height 31
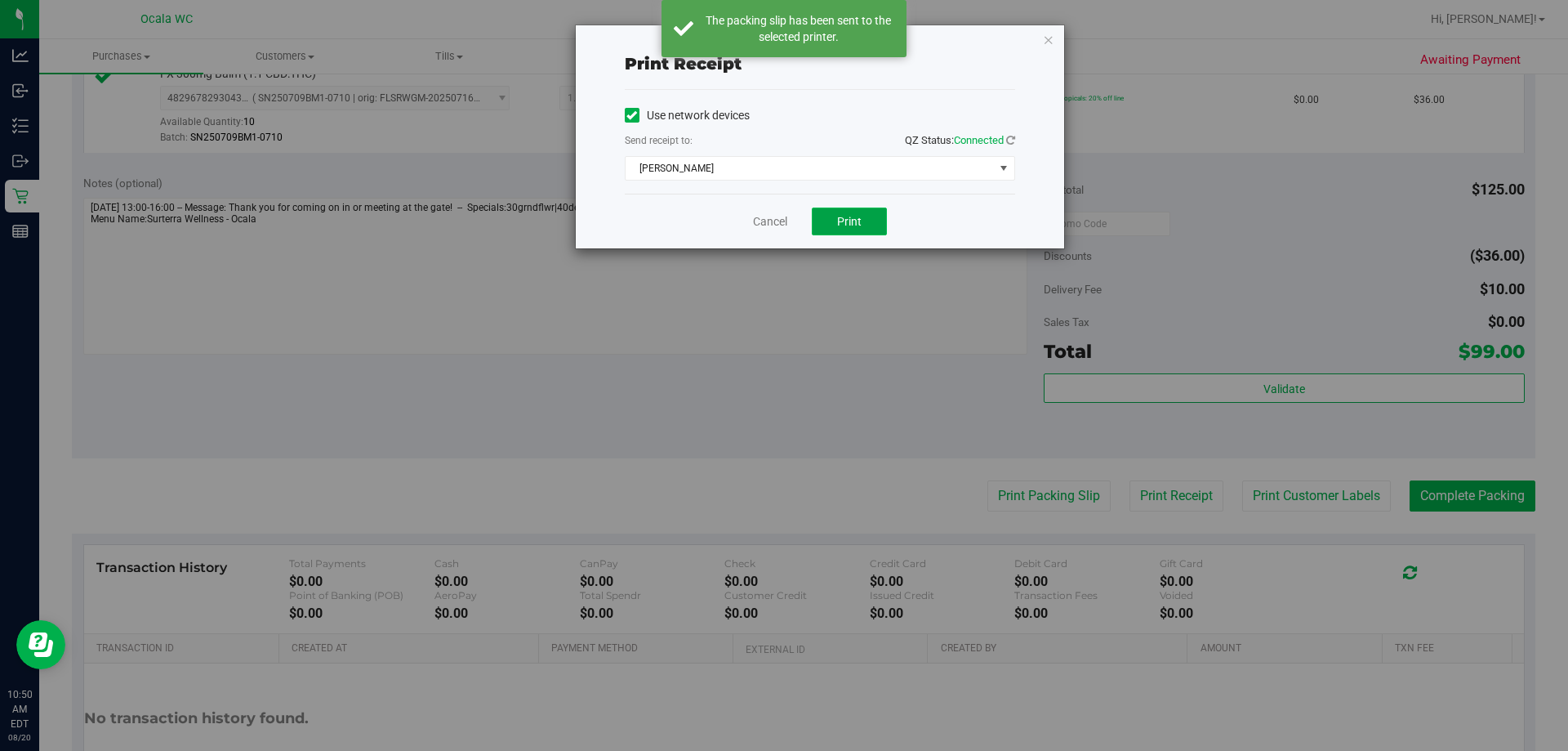
click at [768, 215] on span "Print" at bounding box center [849, 221] width 24 height 13
click at [768, 217] on span "Print" at bounding box center [849, 221] width 24 height 13
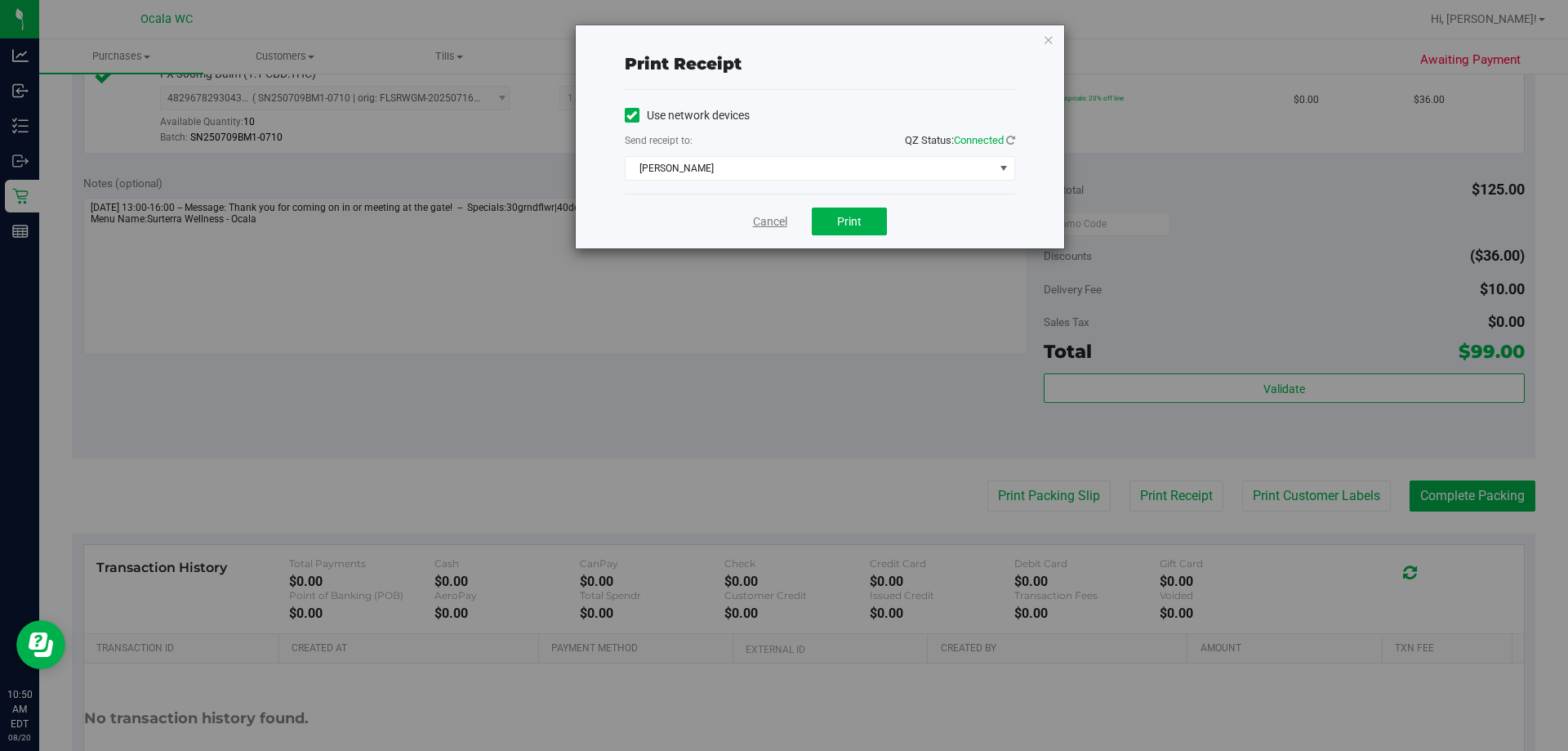
click at [758, 213] on link "Cancel" at bounding box center [769, 221] width 34 height 17
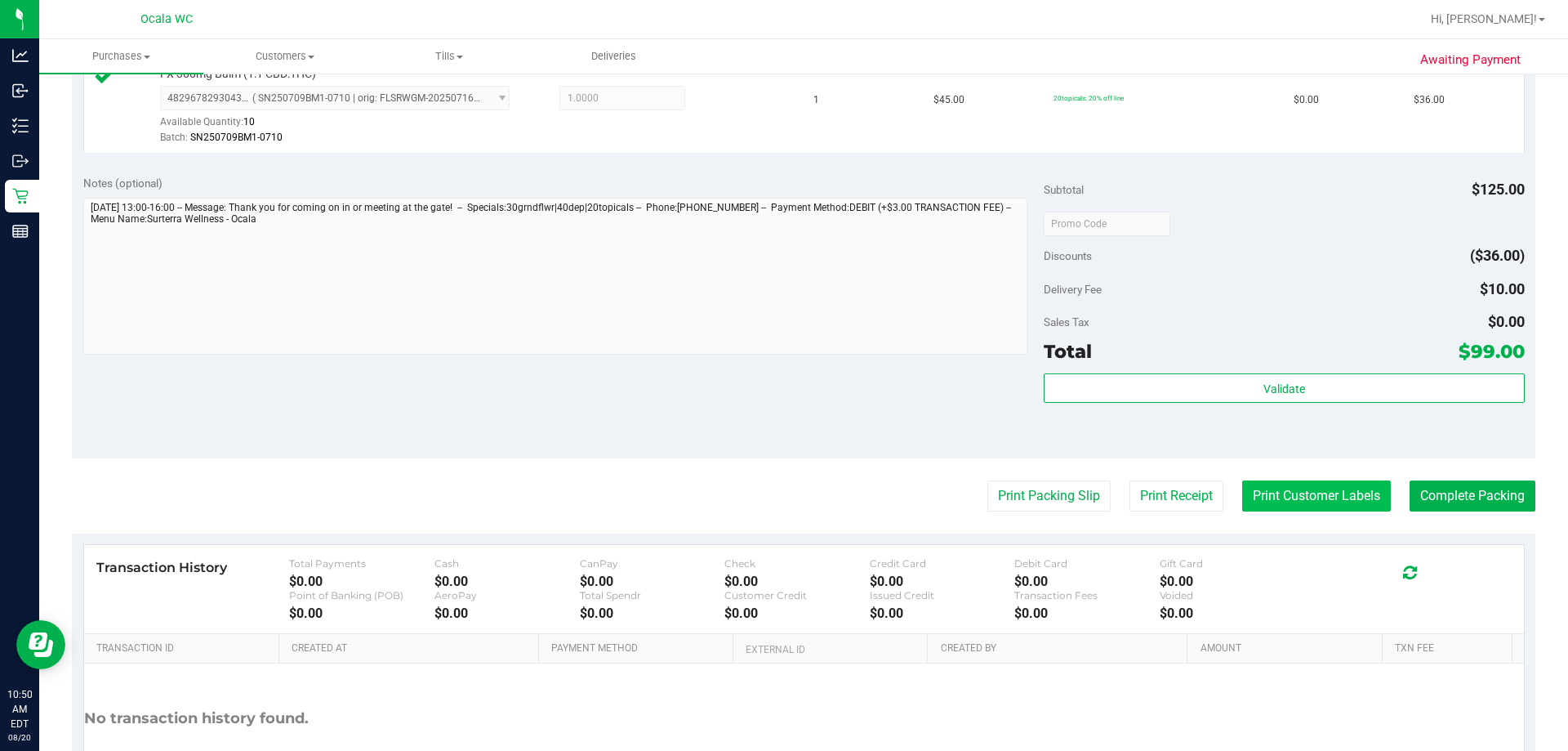
click at [768, 493] on button "Print Customer Labels" at bounding box center [1317, 496] width 149 height 31
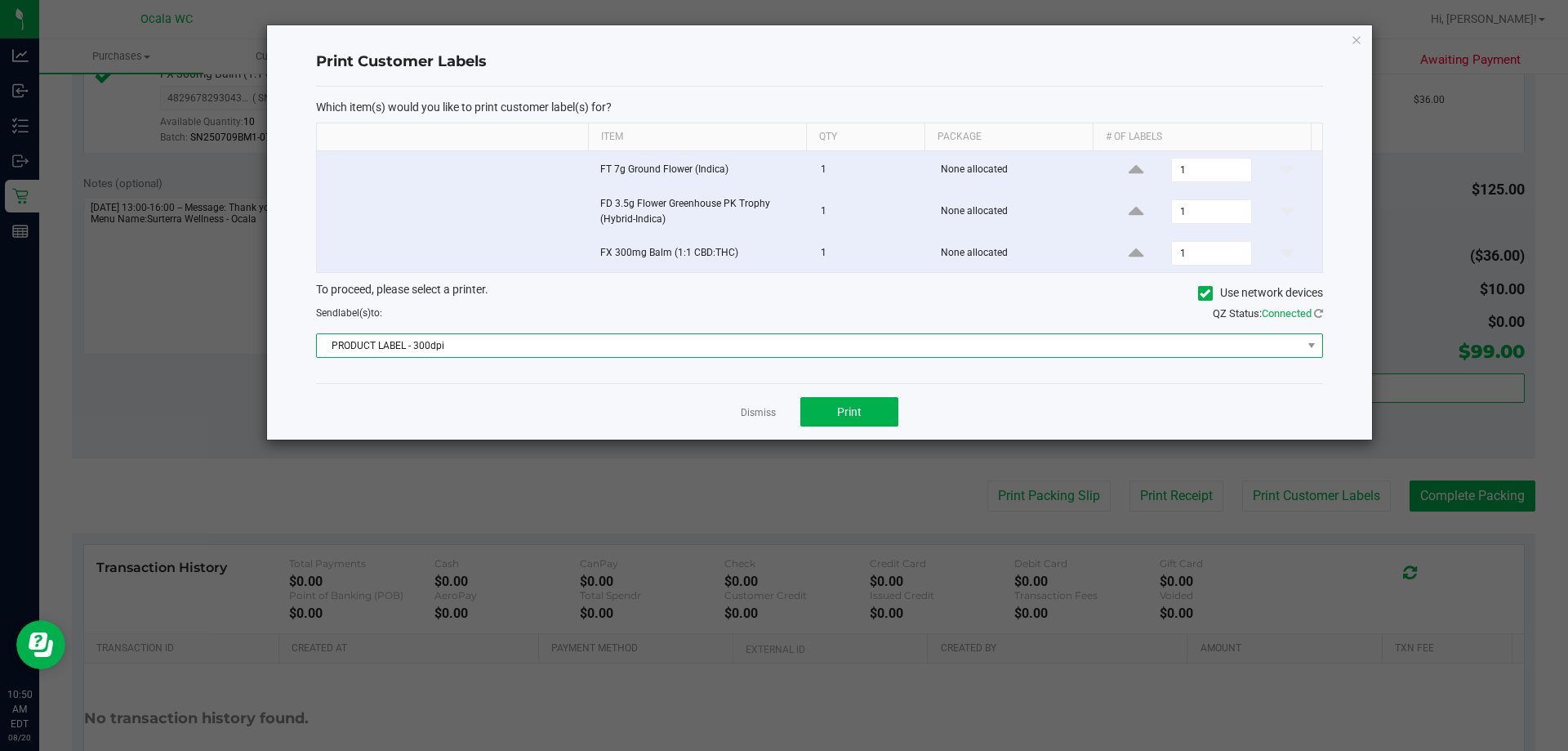
click at [712, 345] on span "PRODUCT LABEL - 300dpi" at bounding box center [809, 346] width 985 height 23
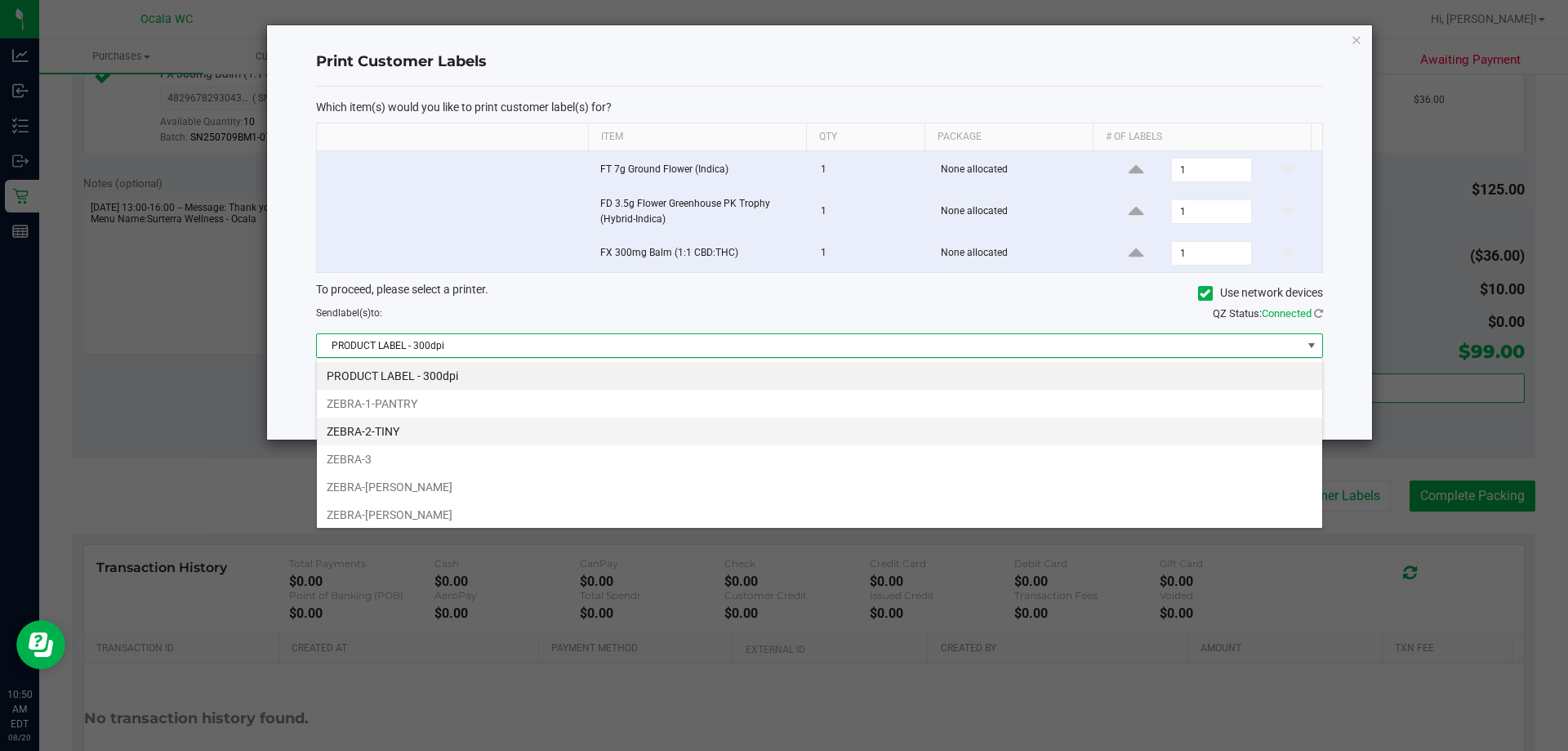
scroll to position [24, 1006]
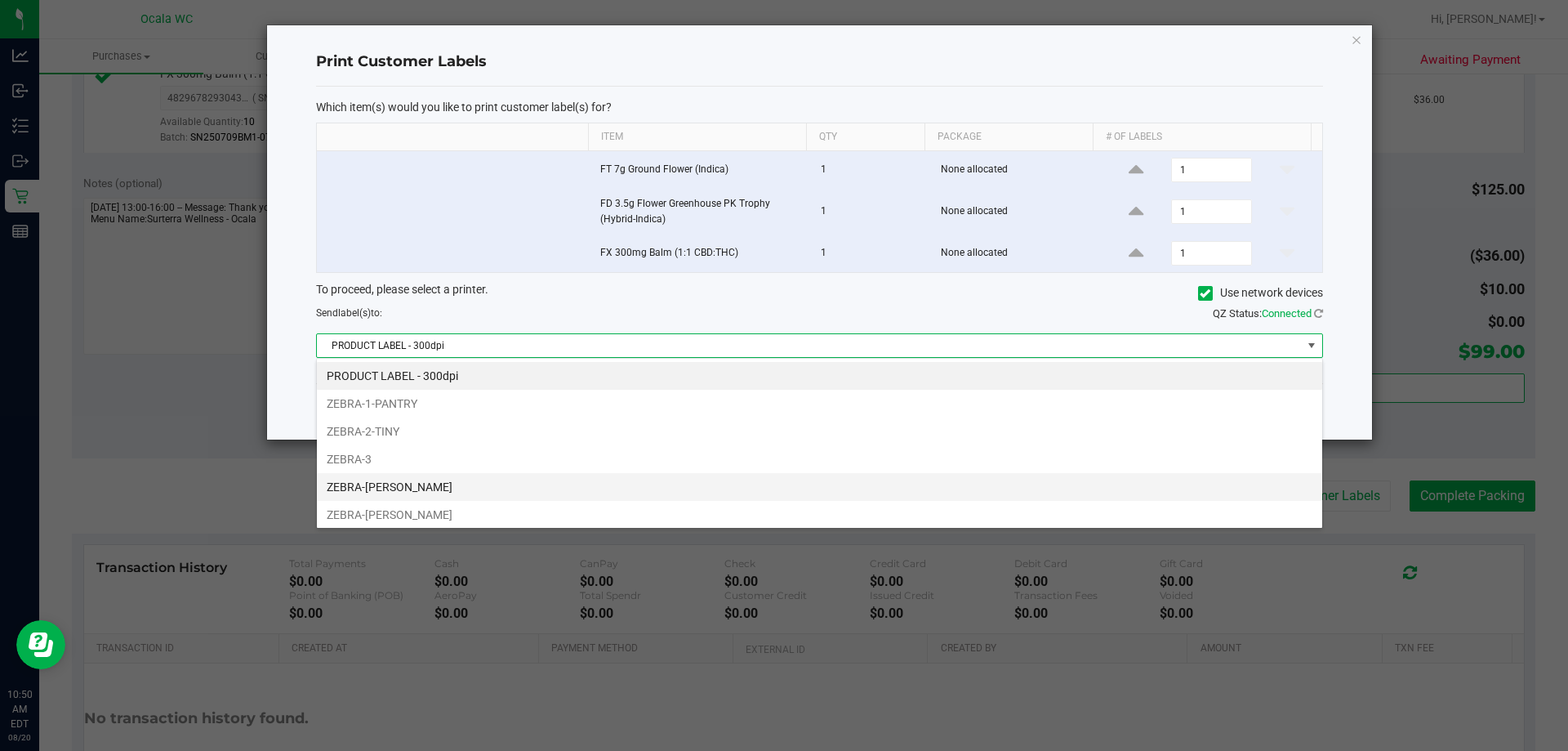
click at [414, 482] on li "ZEBRA-[PERSON_NAME]" at bounding box center [818, 486] width 1005 height 27
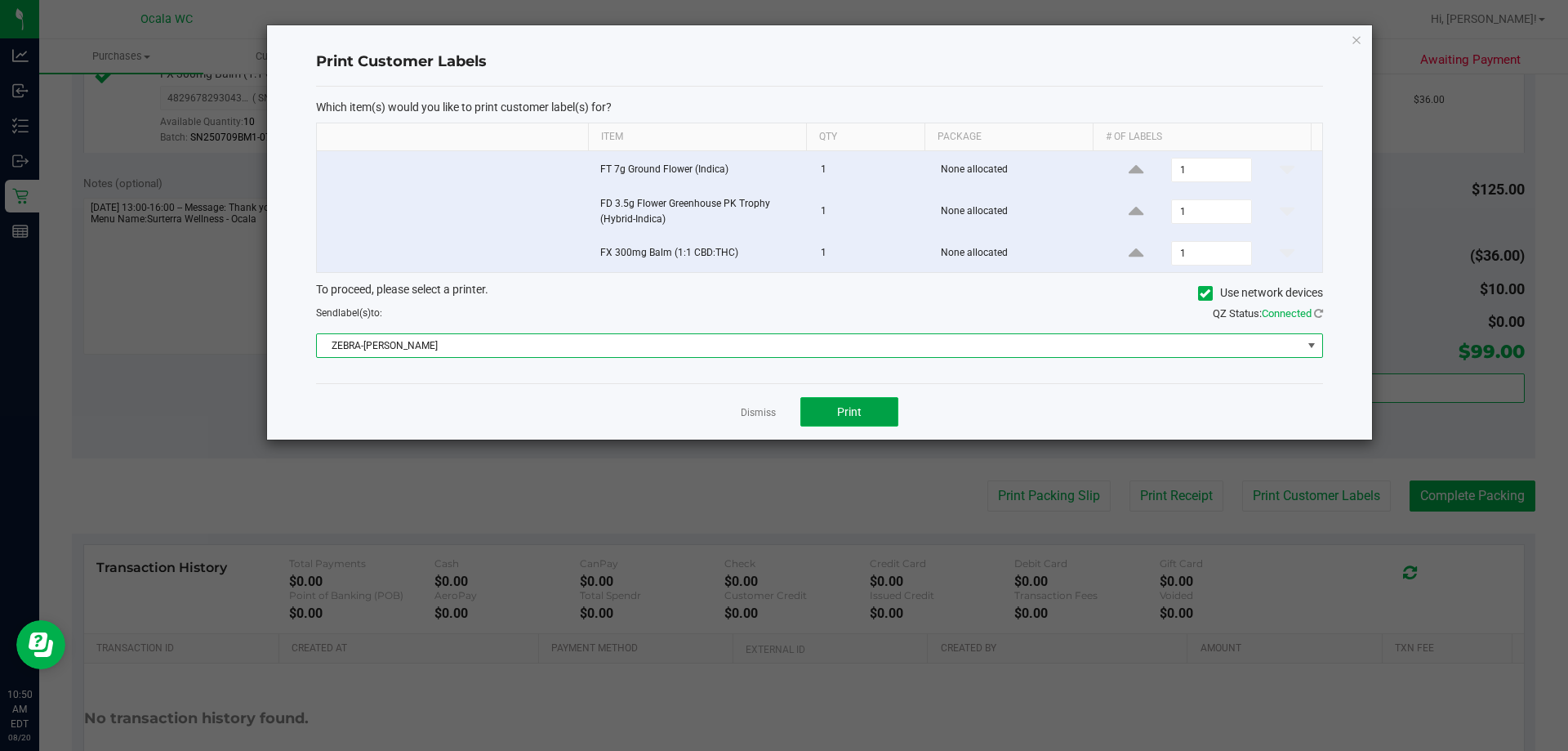
click at [768, 408] on span "Print" at bounding box center [849, 412] width 24 height 13
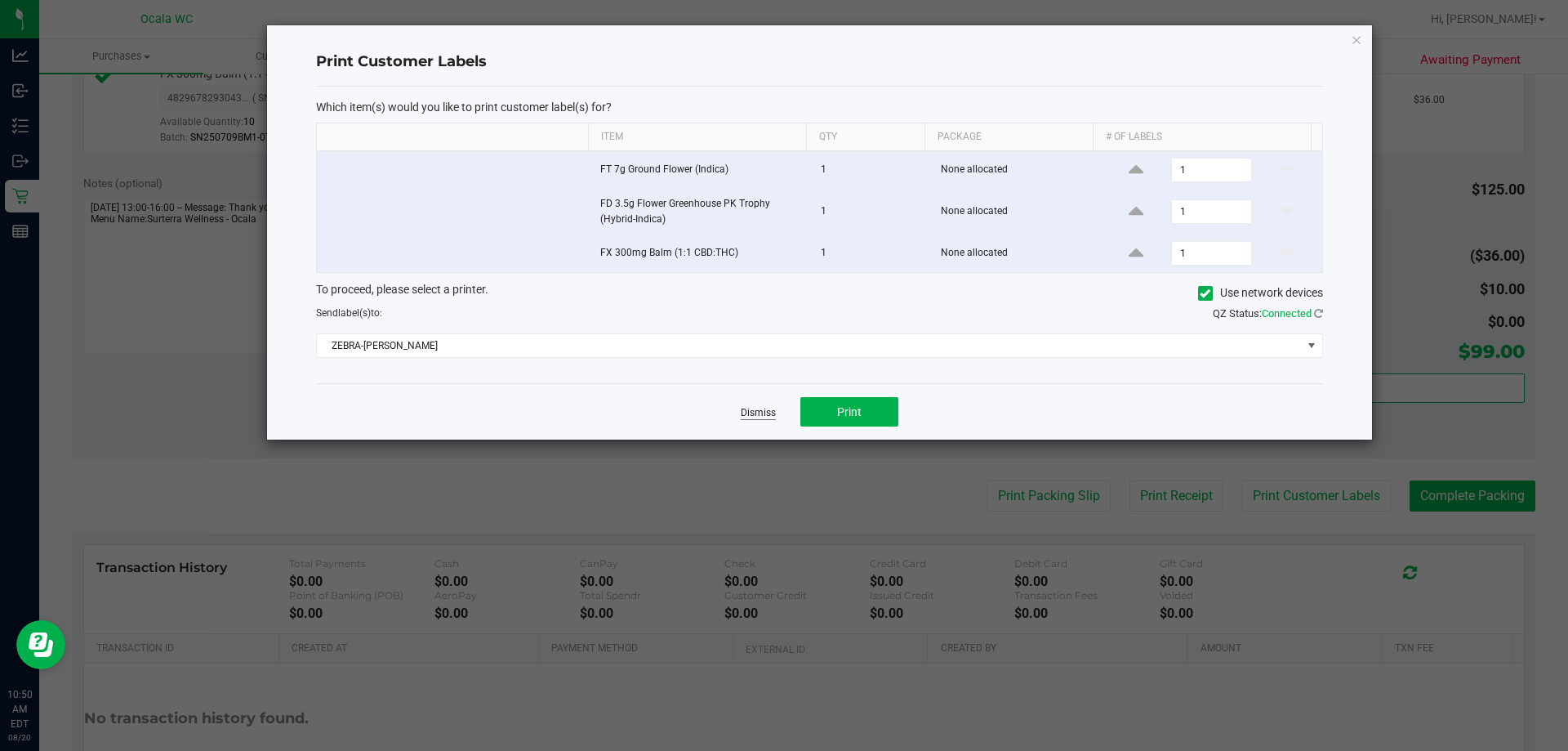
click at [754, 408] on link "Dismiss" at bounding box center [757, 413] width 35 height 14
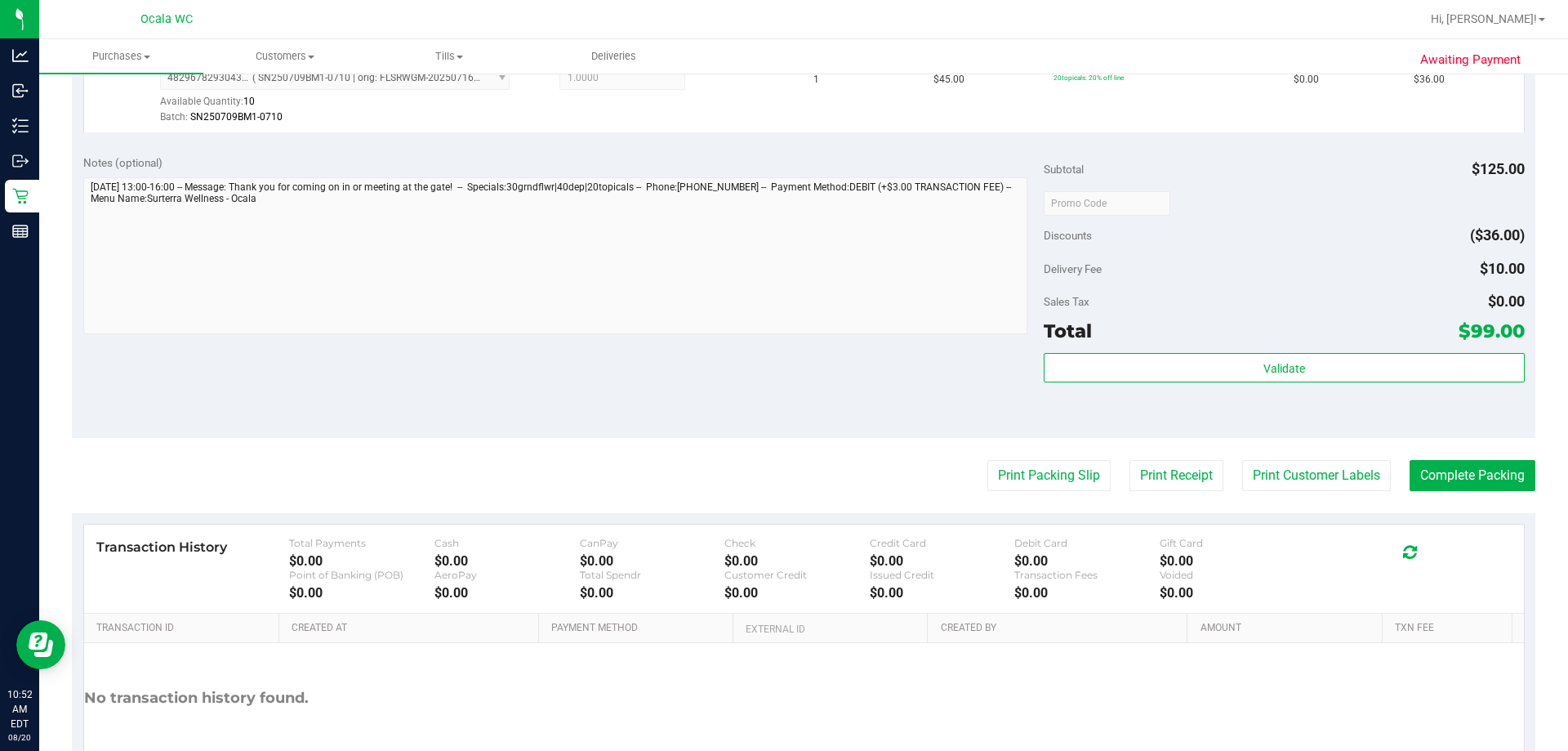
scroll to position [775, 0]
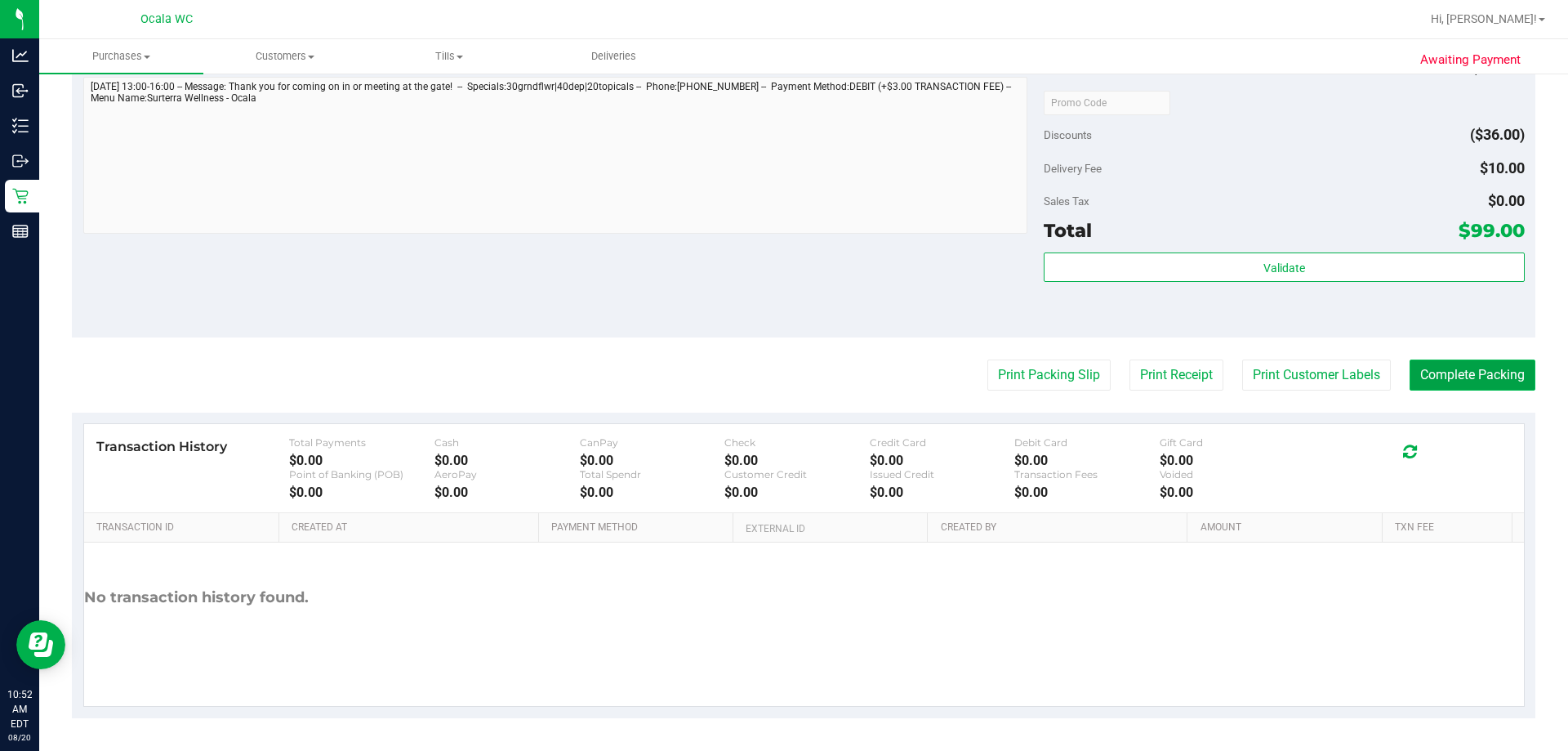
click at [768, 375] on button "Complete Packing" at bounding box center [1472, 374] width 126 height 31
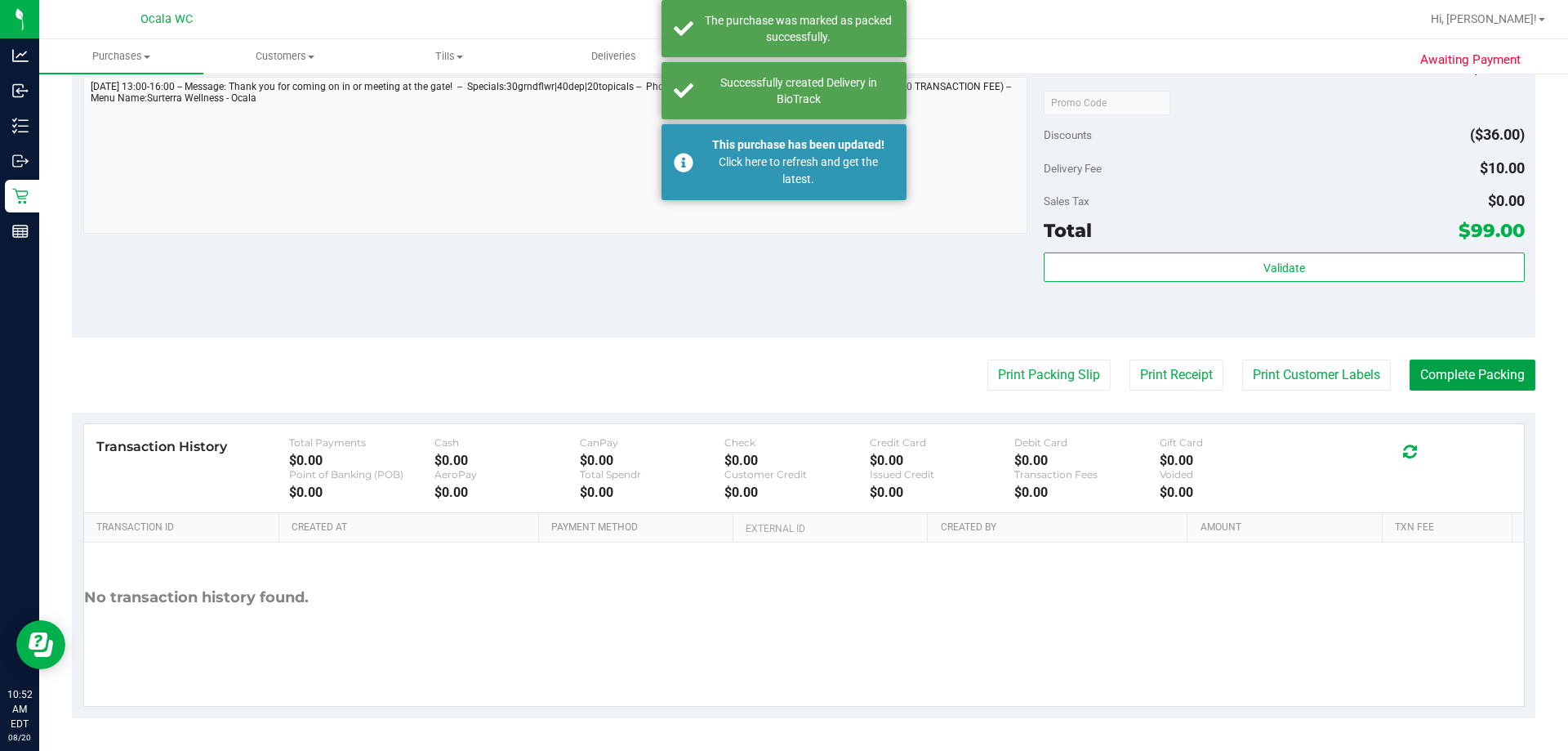
scroll to position [530, 0]
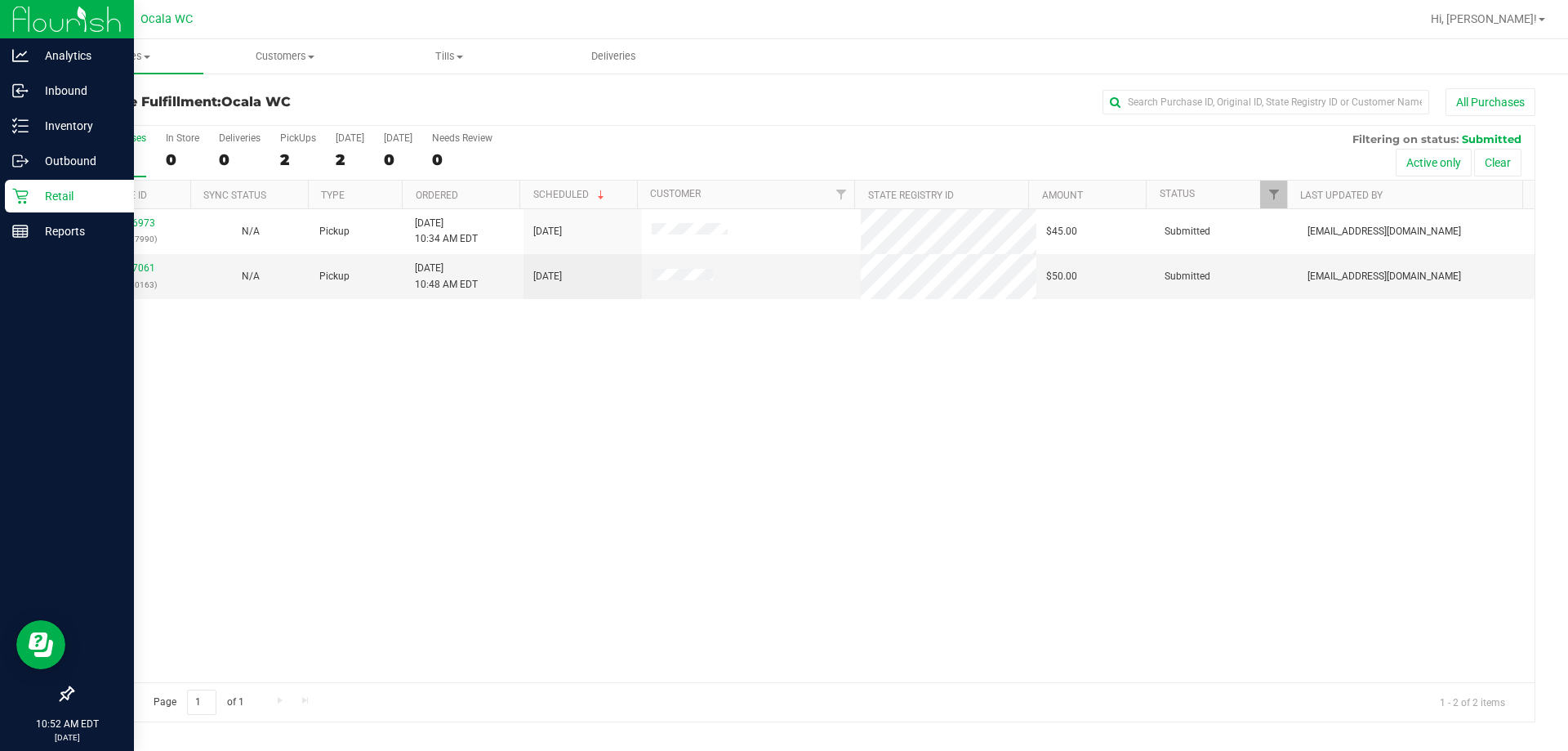
click at [44, 199] on p "Retail" at bounding box center [77, 196] width 98 height 20
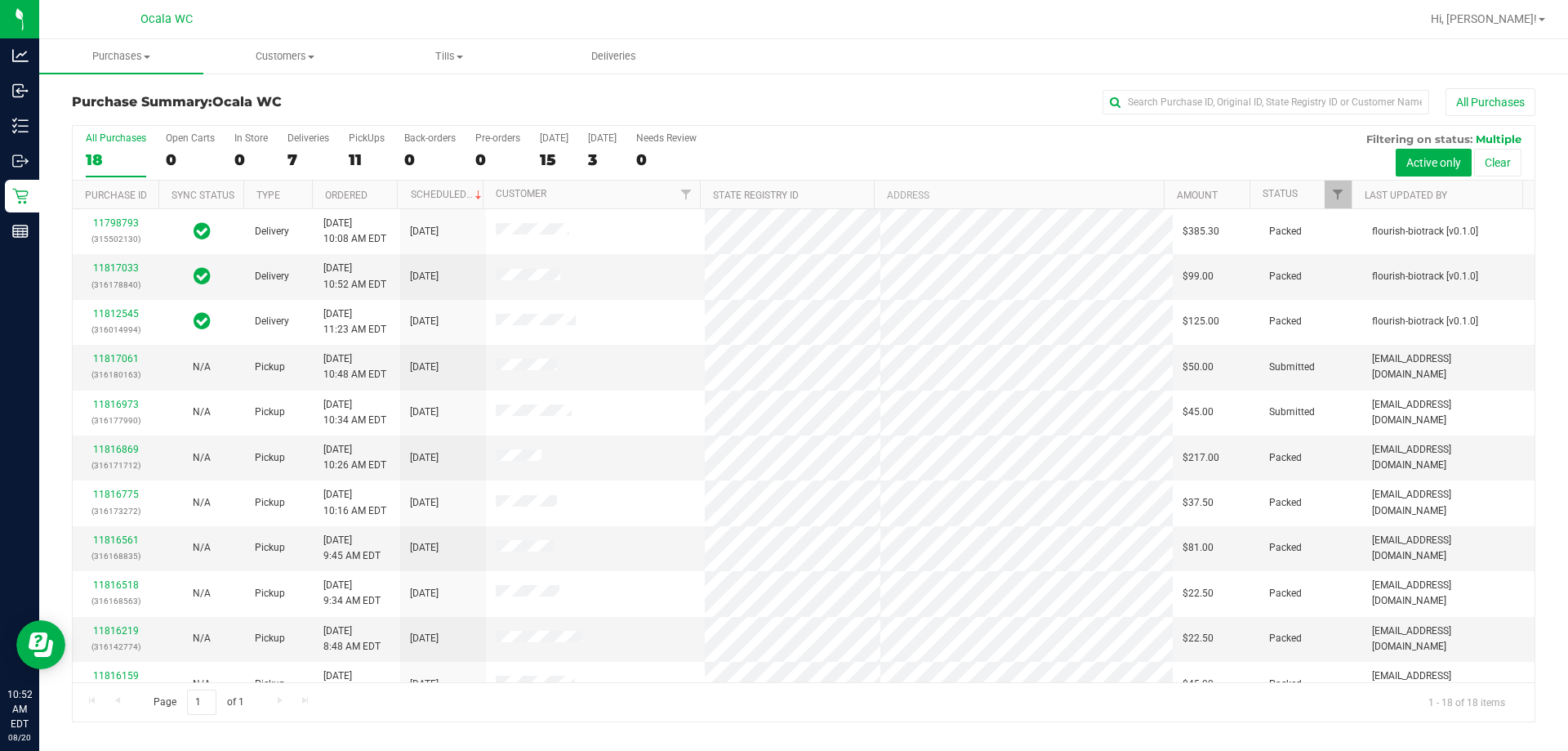
click at [291, 162] on div "7" at bounding box center [308, 160] width 41 height 19
click at [0, 0] on input "Deliveries 7" at bounding box center [0, 0] width 0 height 0
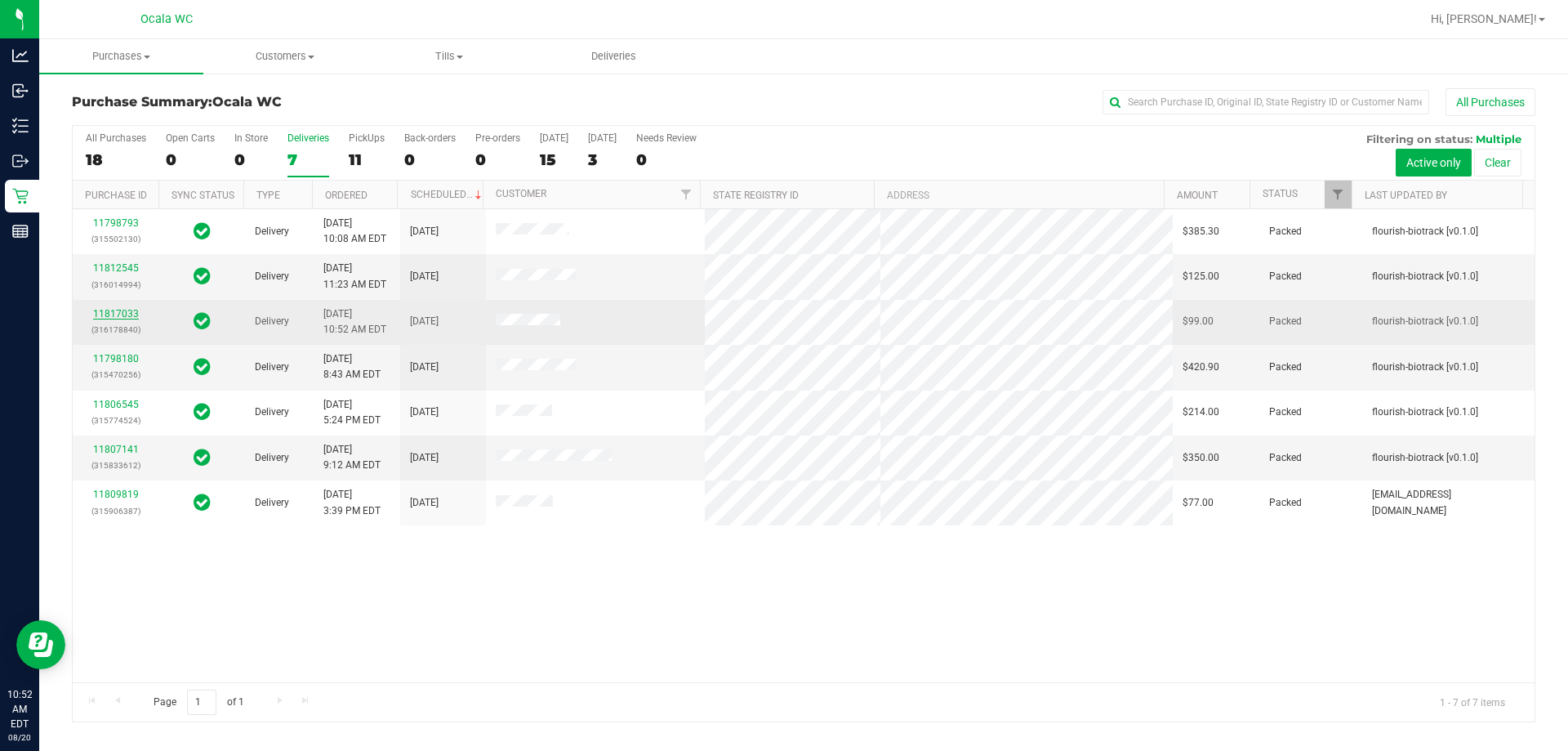
click at [115, 310] on link "11817033" at bounding box center [116, 314] width 46 height 11
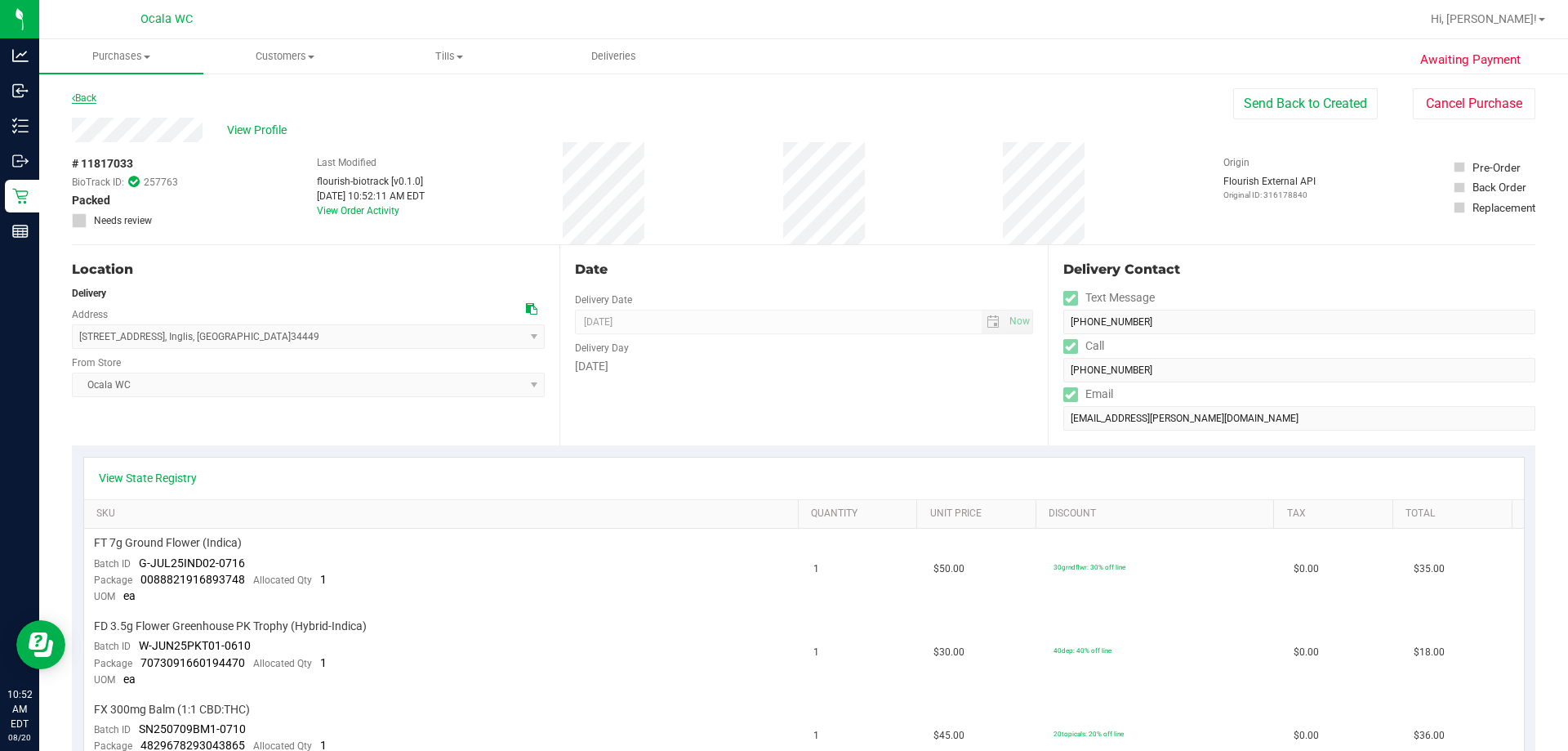
click at [88, 96] on link "Back" at bounding box center [84, 98] width 24 height 11
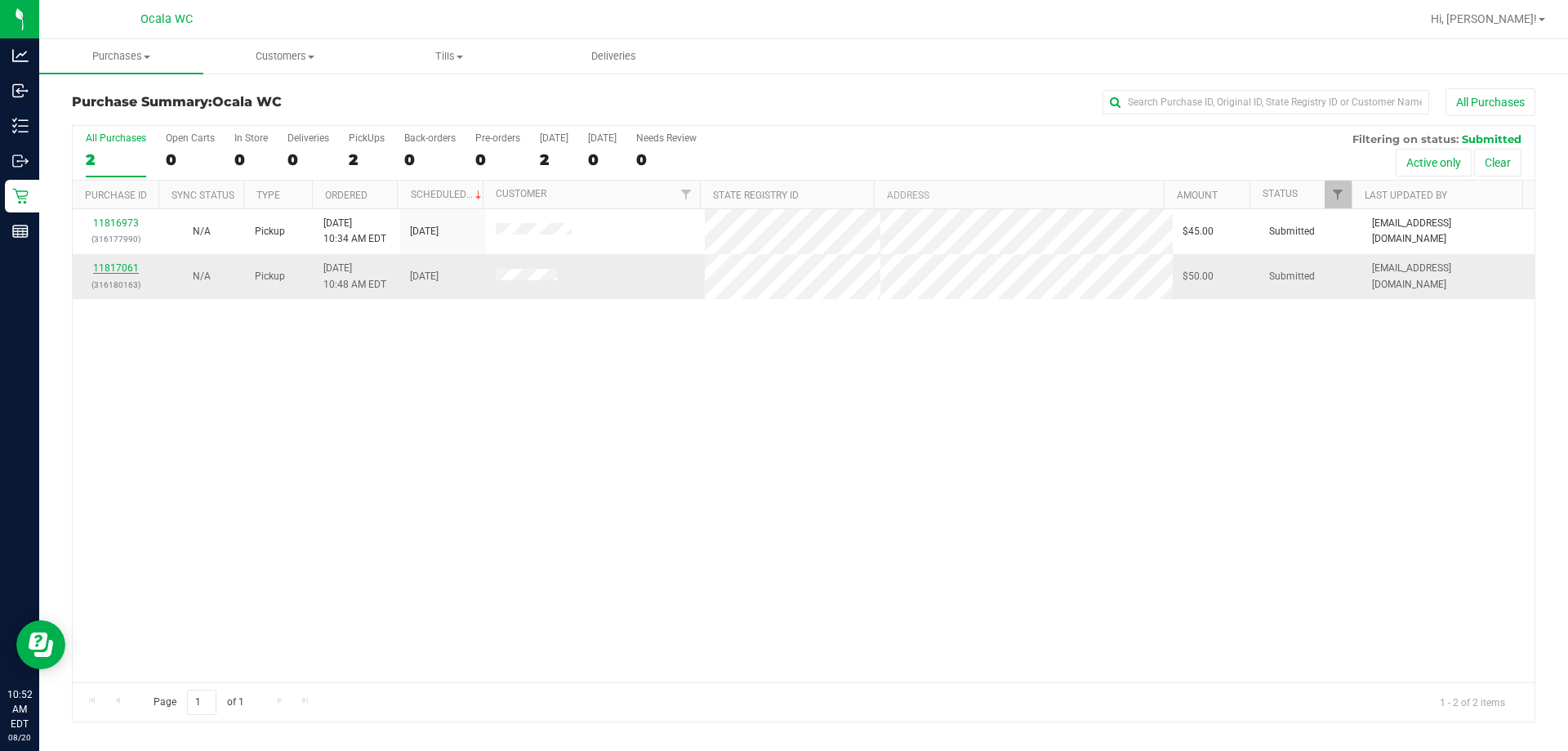
click at [101, 272] on link "11817061" at bounding box center [116, 268] width 46 height 11
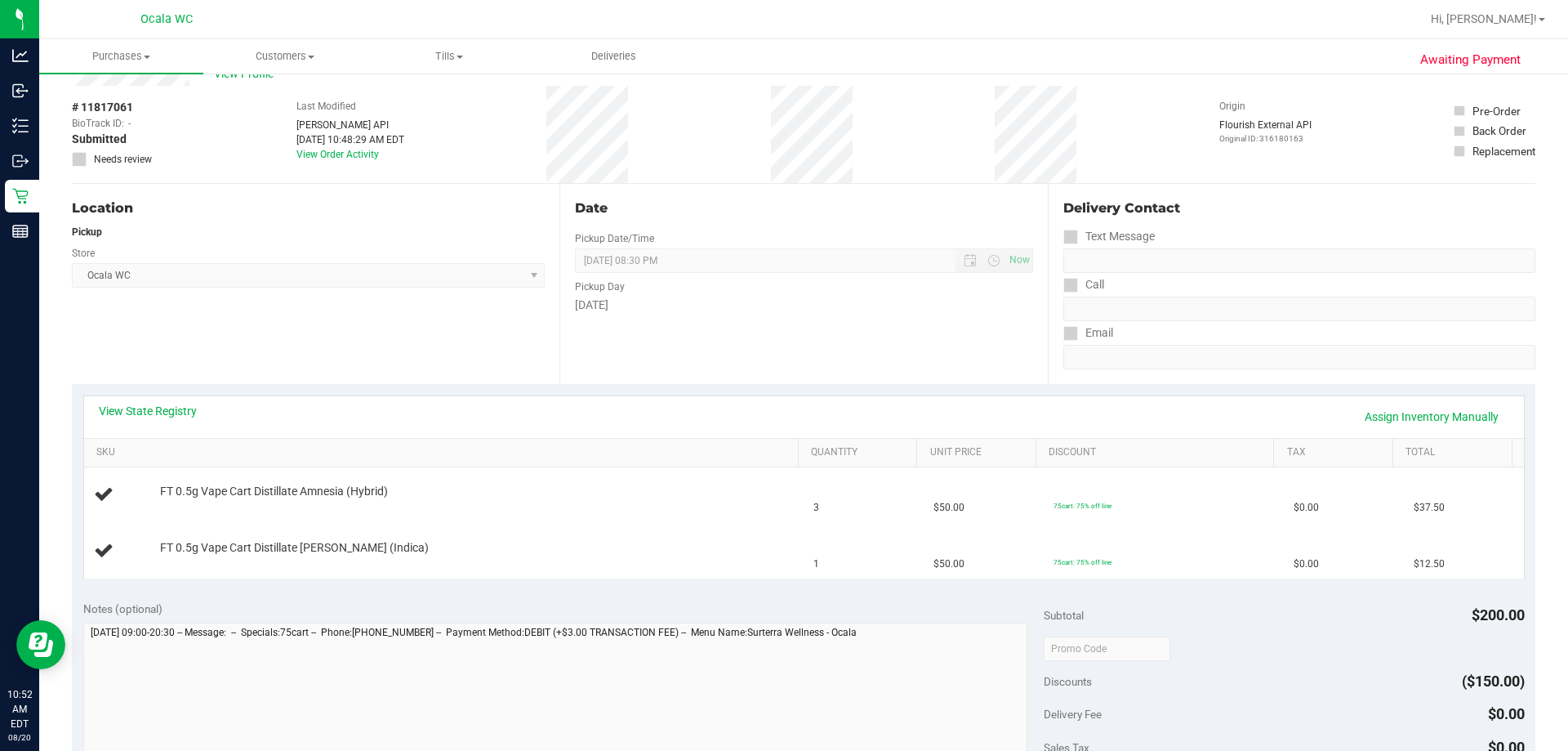
scroll to position [163, 0]
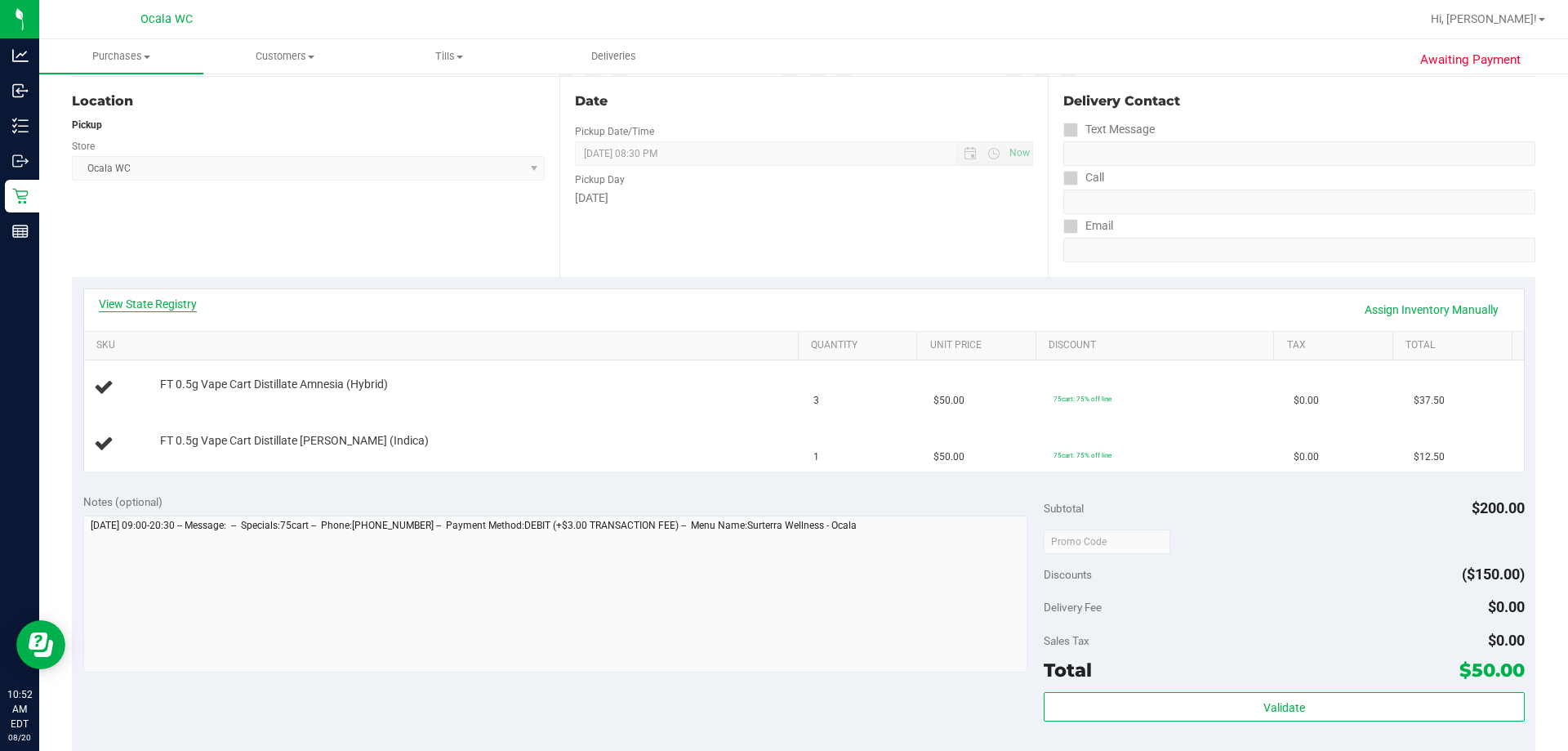
click at [146, 304] on link "View State Registry" at bounding box center [148, 303] width 98 height 16
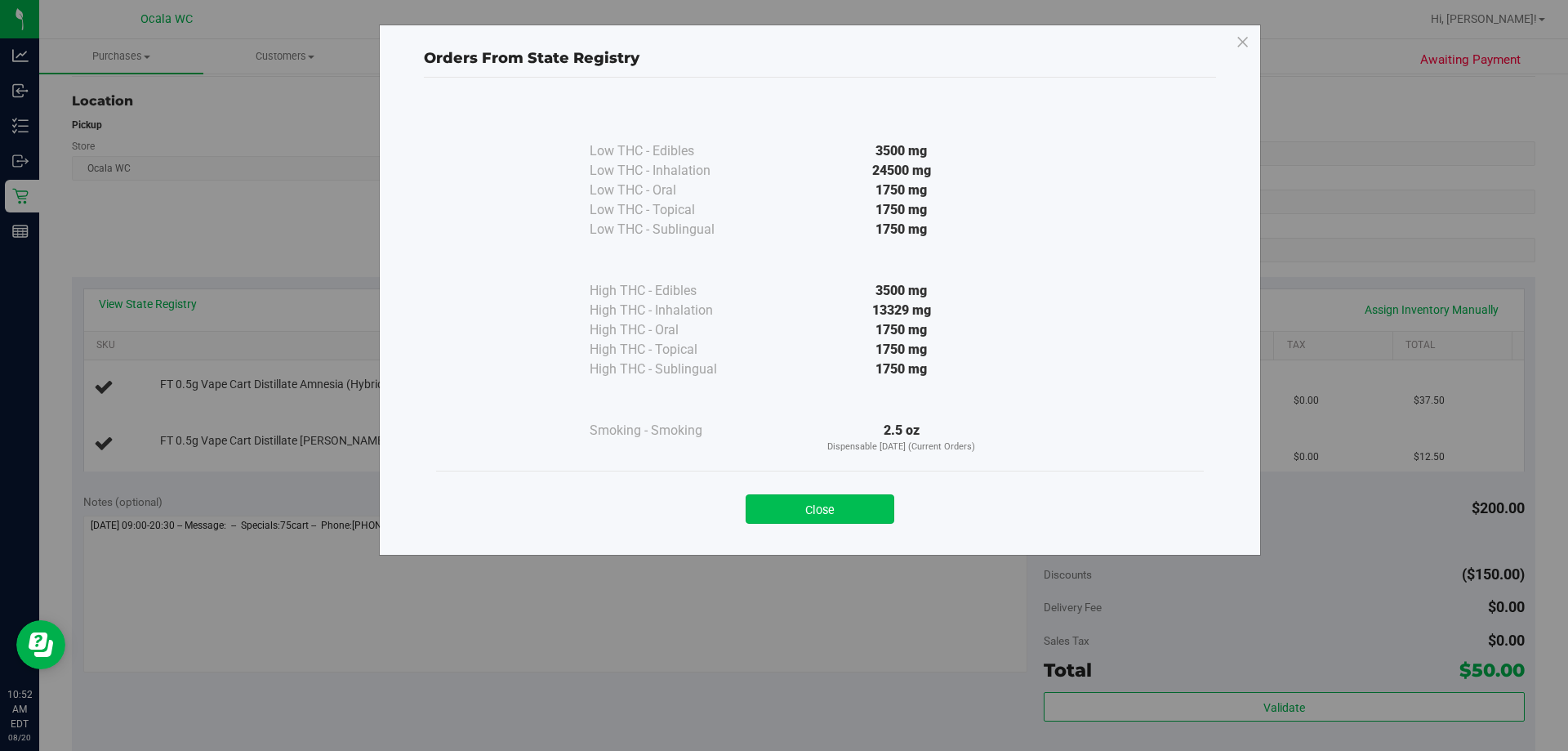
click at [768, 498] on button "Close" at bounding box center [820, 509] width 149 height 29
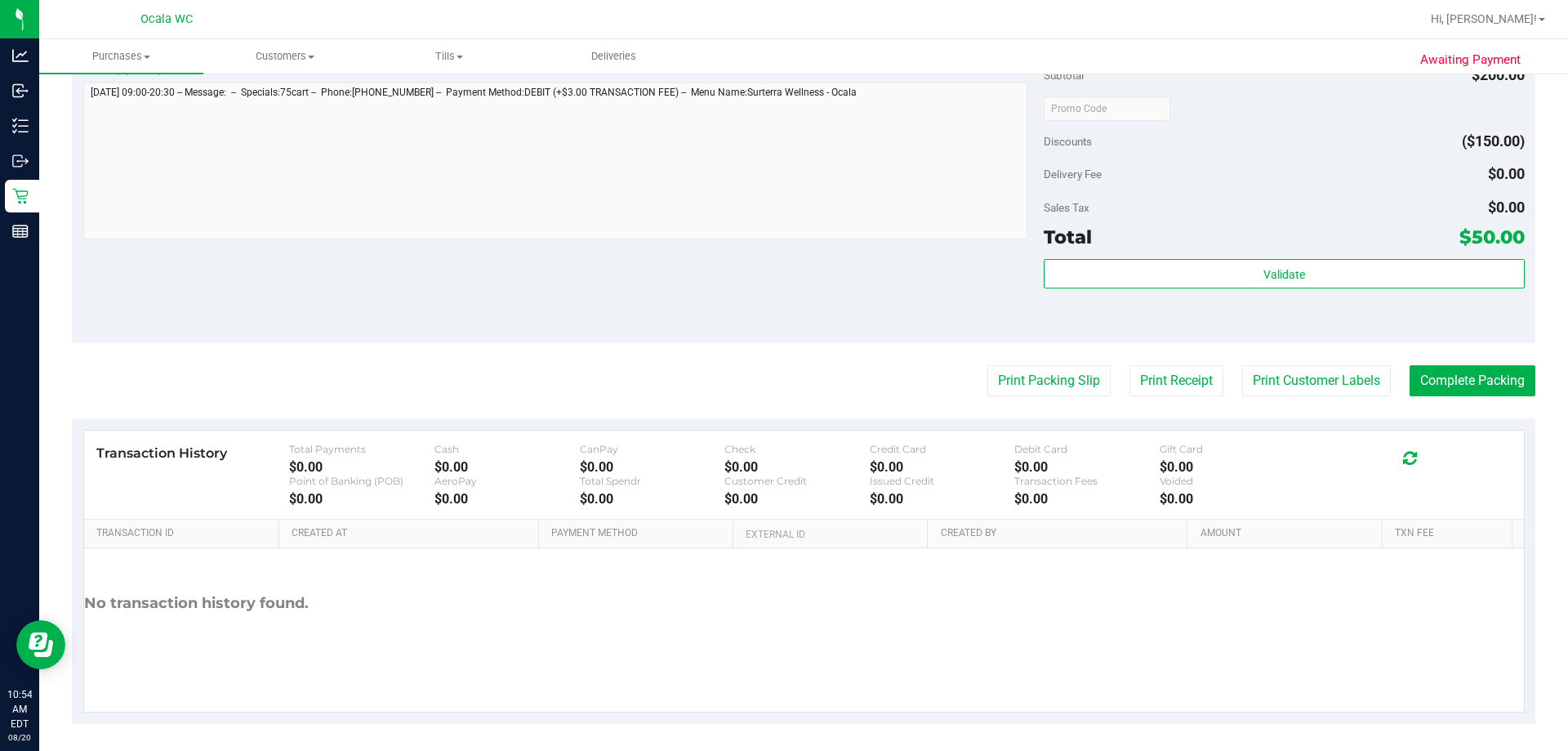
scroll to position [679, 0]
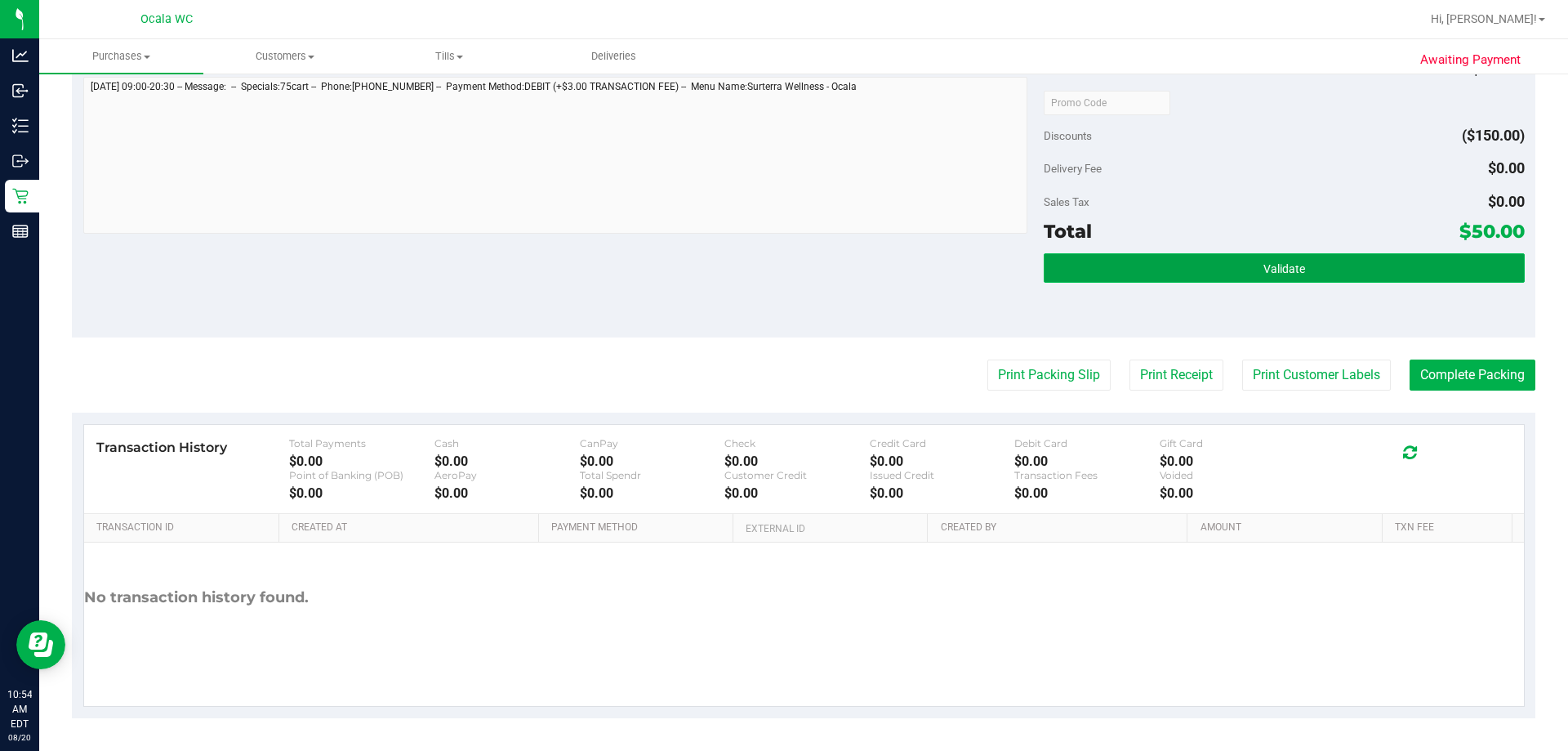
click at [768, 267] on button "Validate" at bounding box center [1284, 268] width 480 height 29
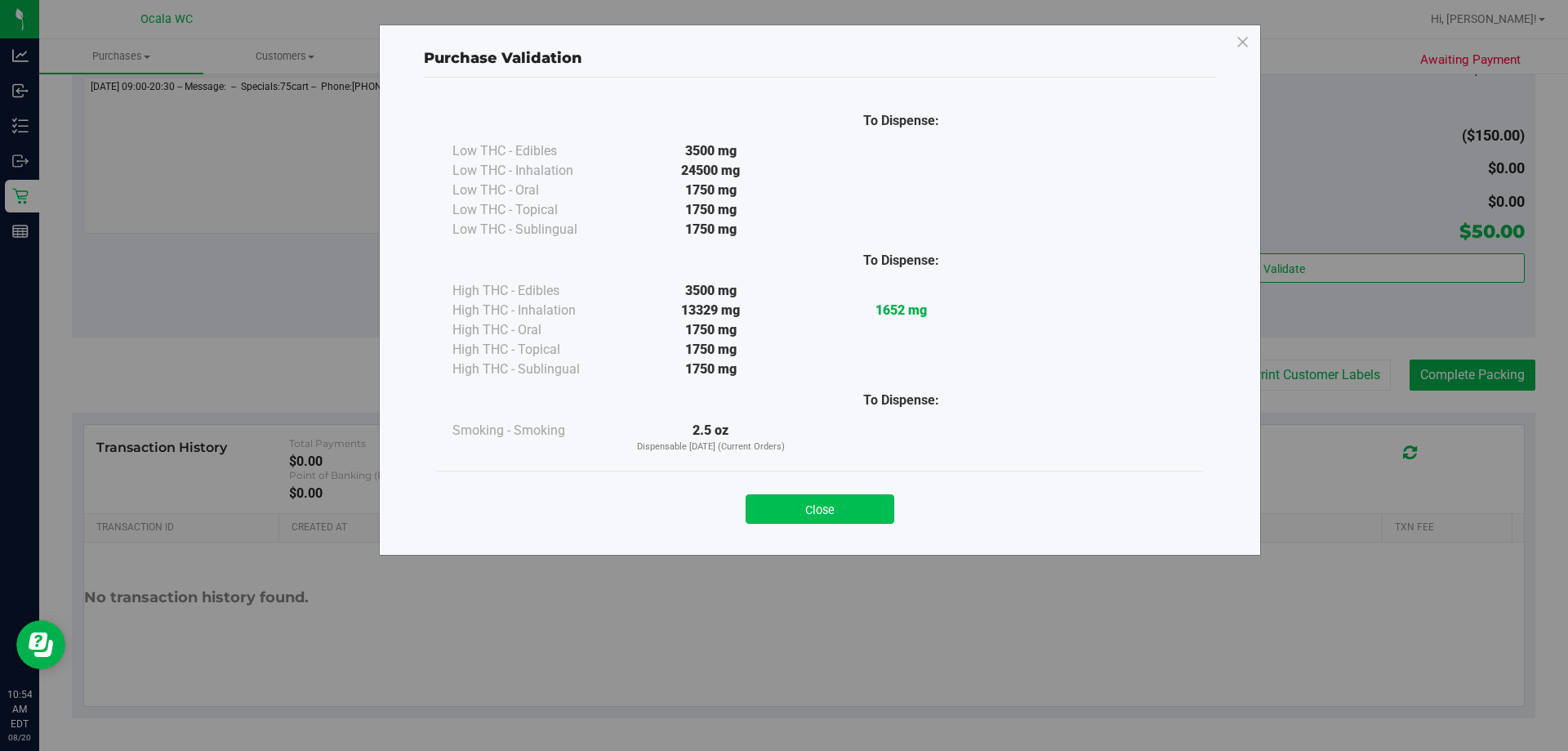
click at [768, 505] on button "Close" at bounding box center [820, 509] width 149 height 29
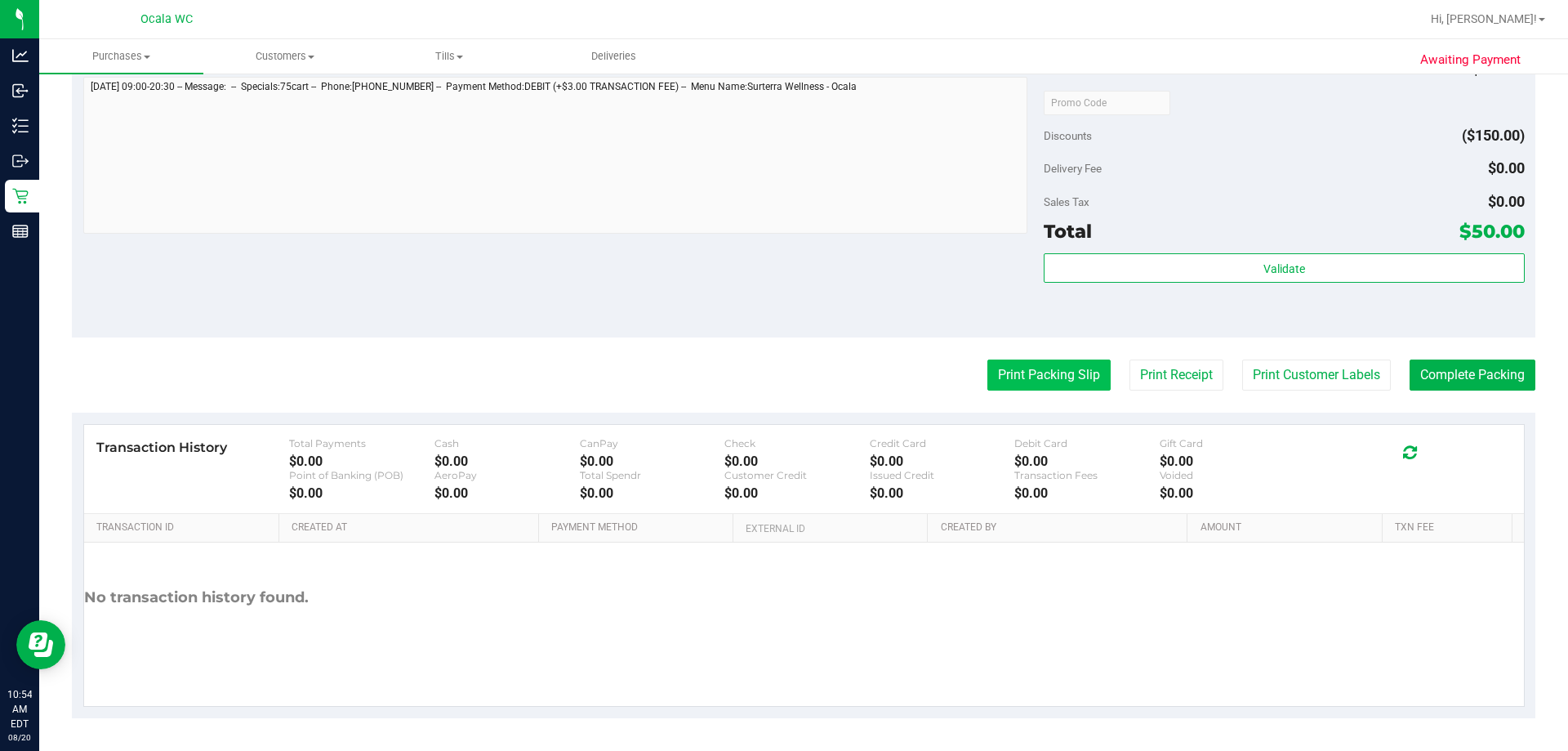
click at [768, 378] on button "Print Packing Slip" at bounding box center [1048, 374] width 123 height 31
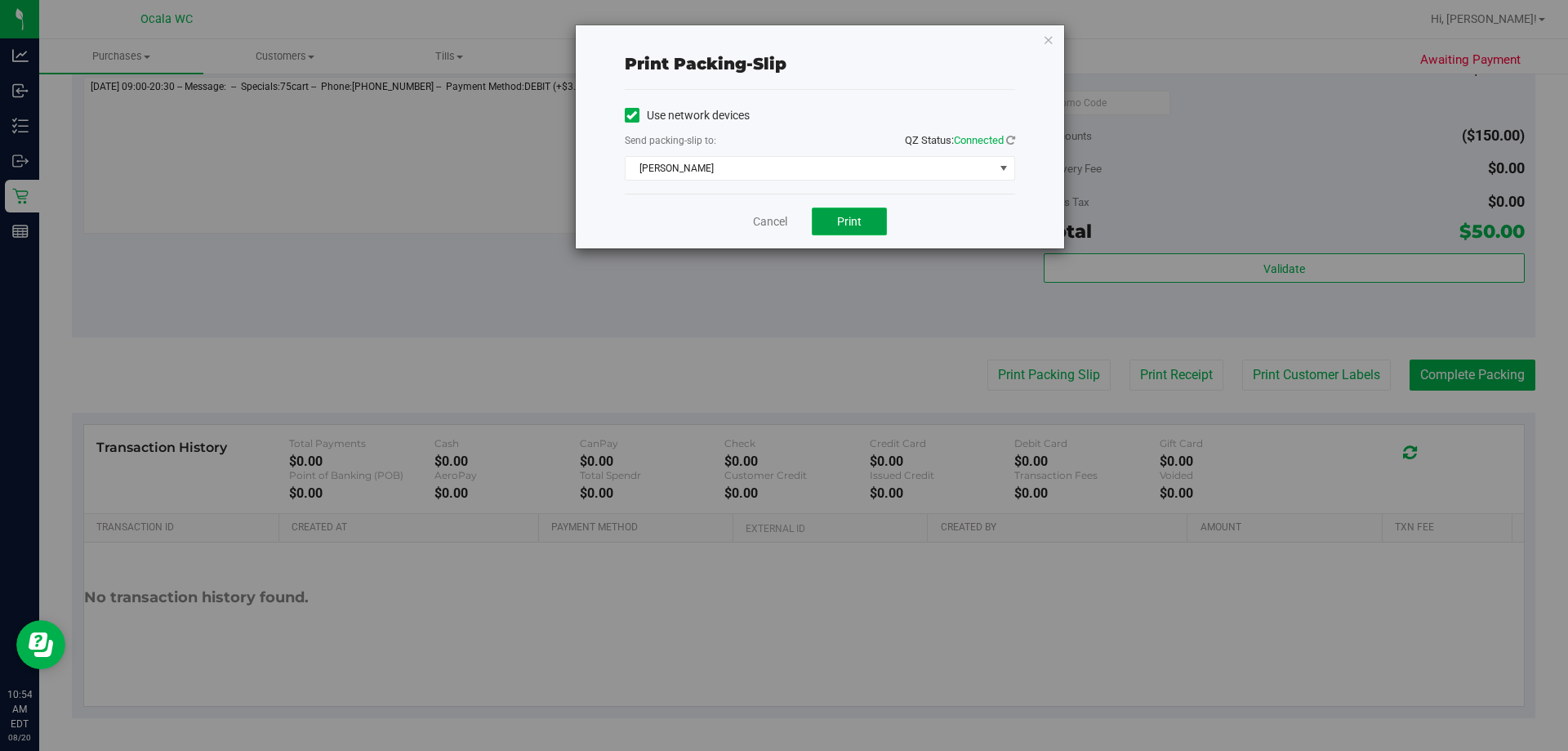
click at [768, 207] on button "Print" at bounding box center [849, 220] width 75 height 27
click at [764, 224] on link "Cancel" at bounding box center [769, 221] width 34 height 17
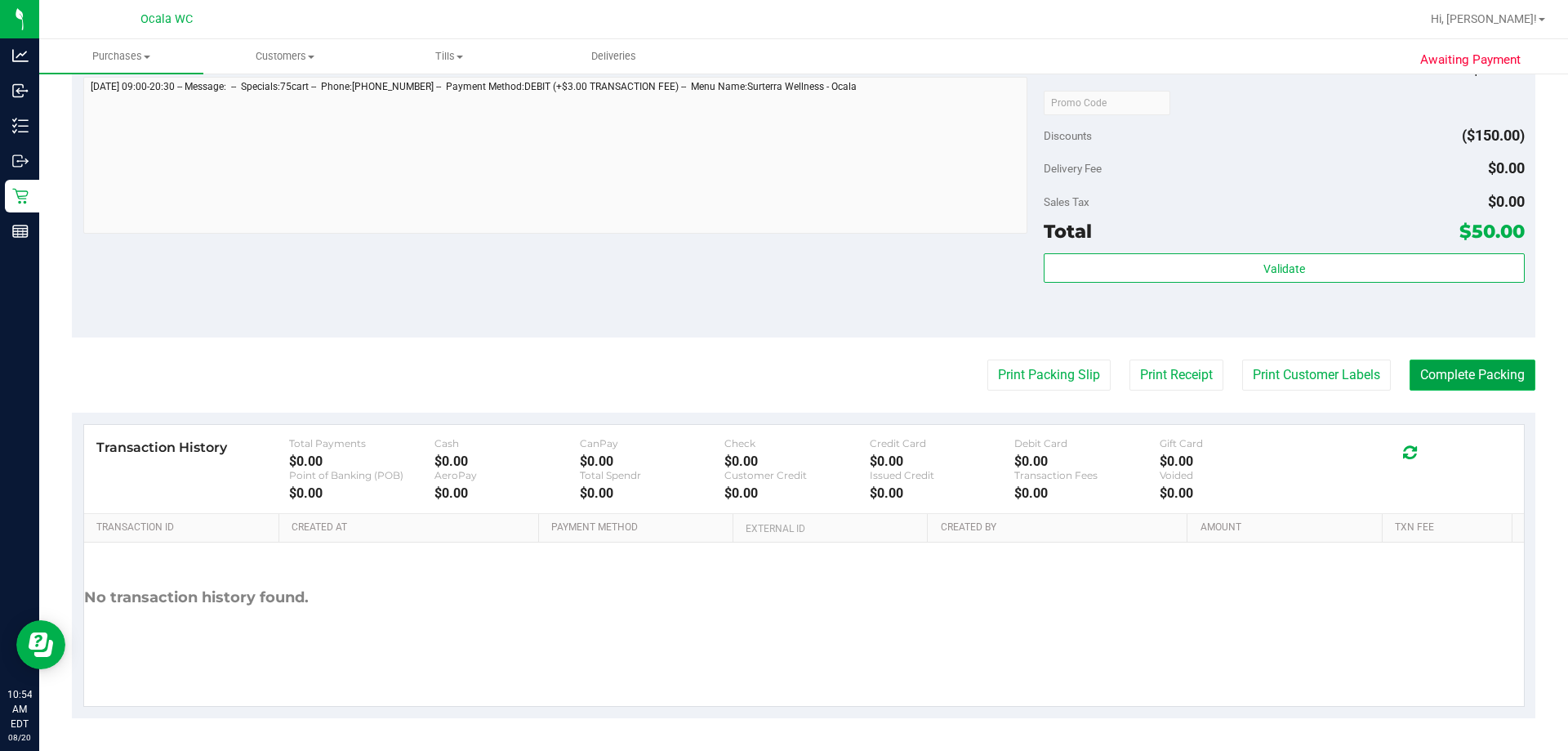
click at [768, 384] on button "Complete Packing" at bounding box center [1472, 374] width 126 height 31
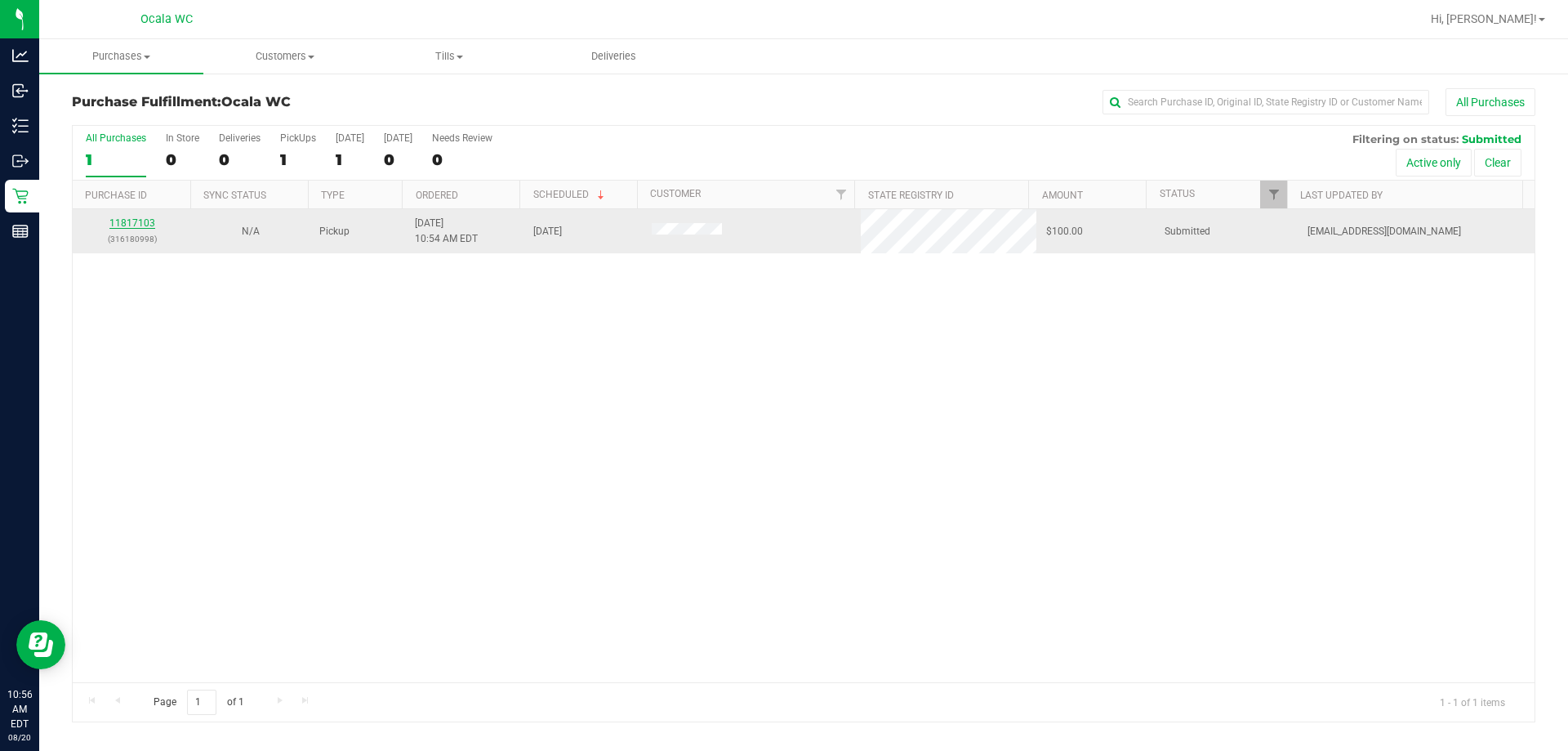
click at [128, 219] on link "11817103" at bounding box center [132, 223] width 46 height 11
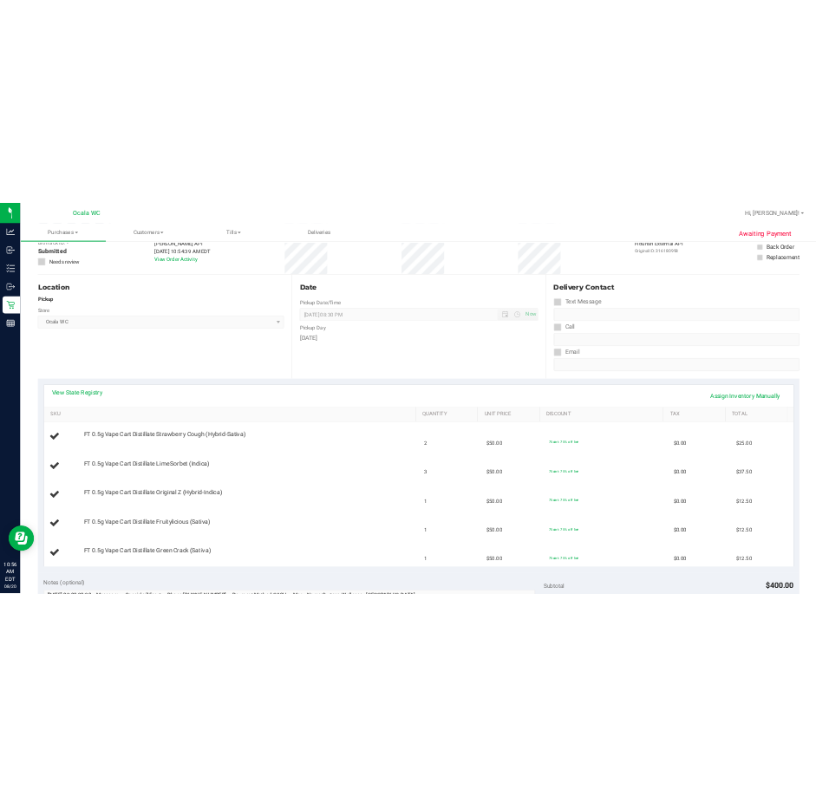
scroll to position [260, 0]
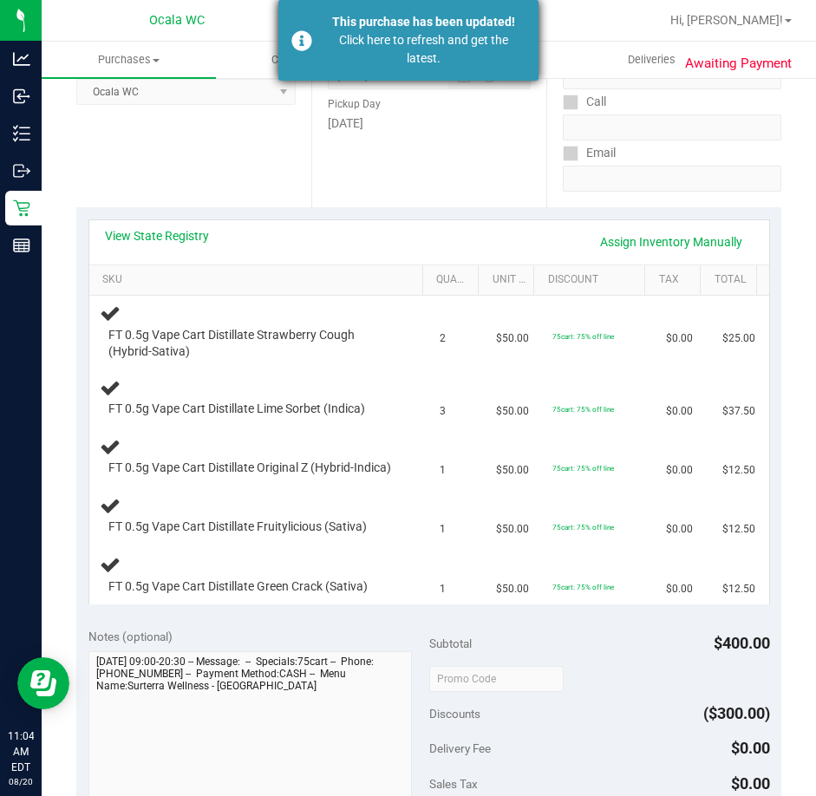
click at [426, 37] on div "Click here to refresh and get the latest." at bounding box center [424, 49] width 204 height 36
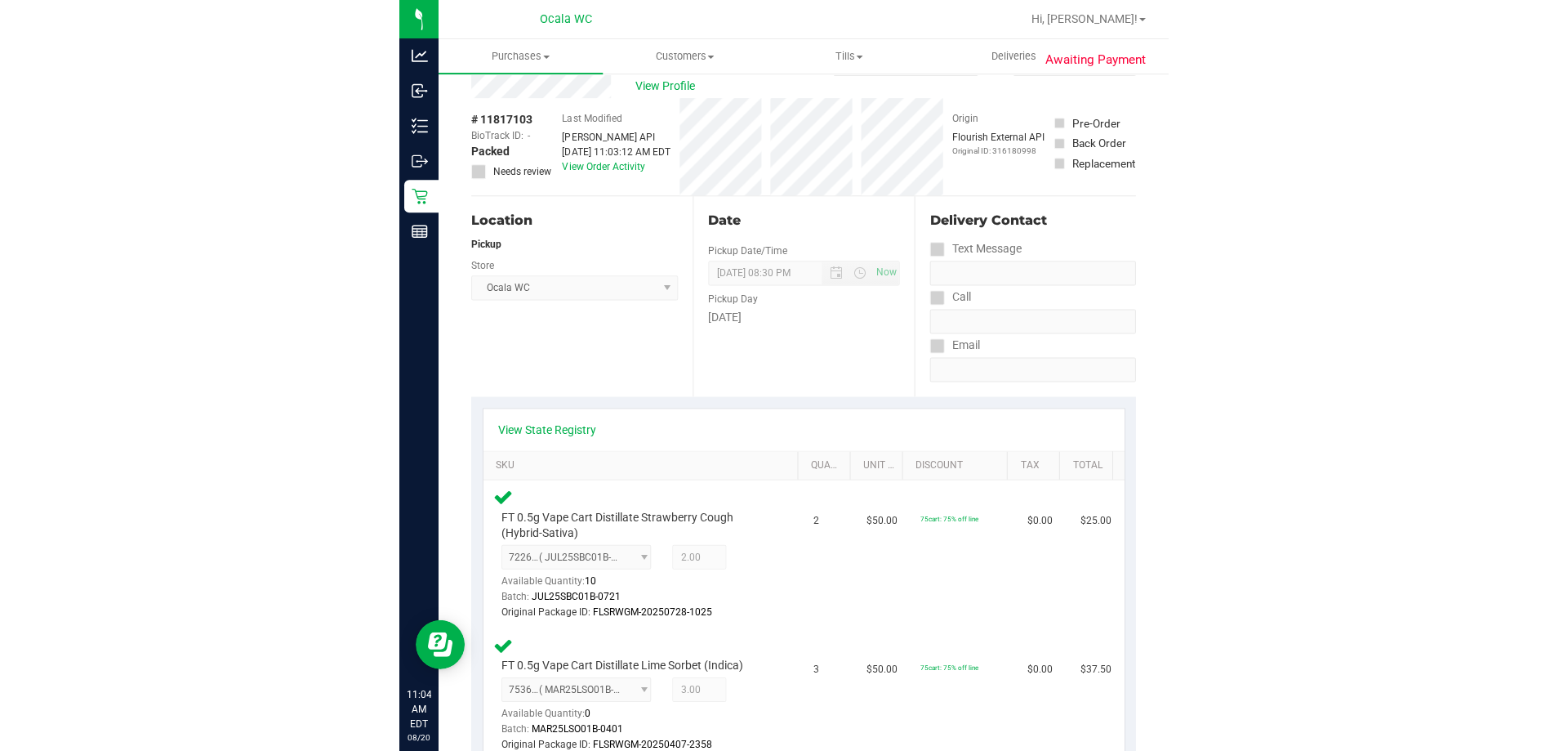
scroll to position [0, 0]
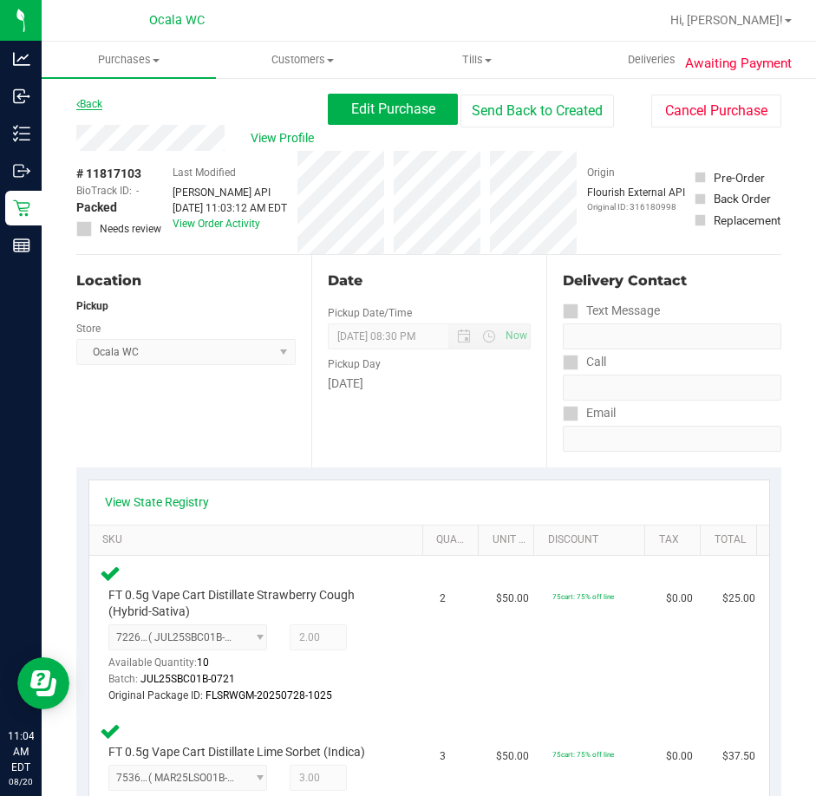
click at [87, 108] on link "Back" at bounding box center [89, 104] width 26 height 12
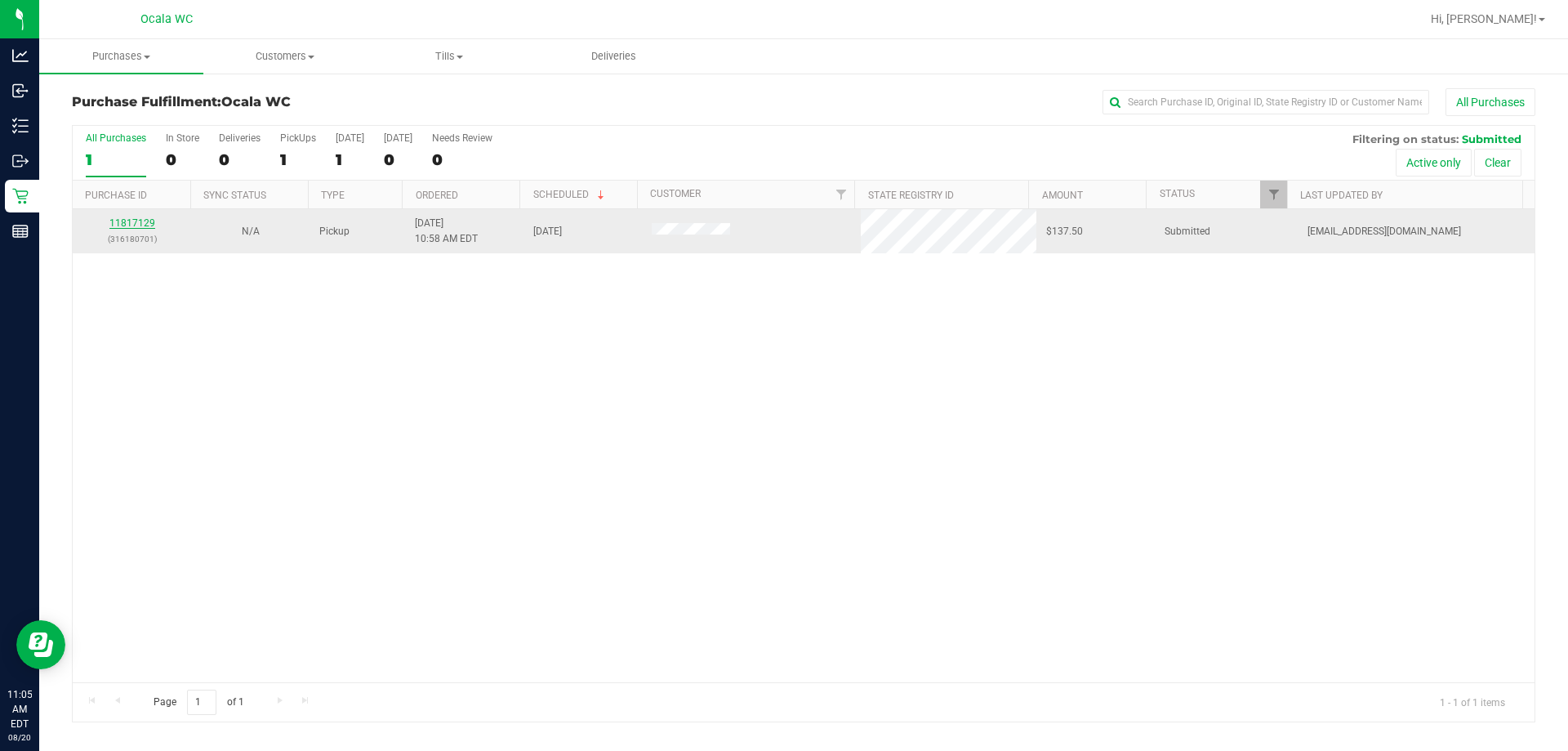
click at [118, 222] on link "11817129" at bounding box center [132, 223] width 46 height 11
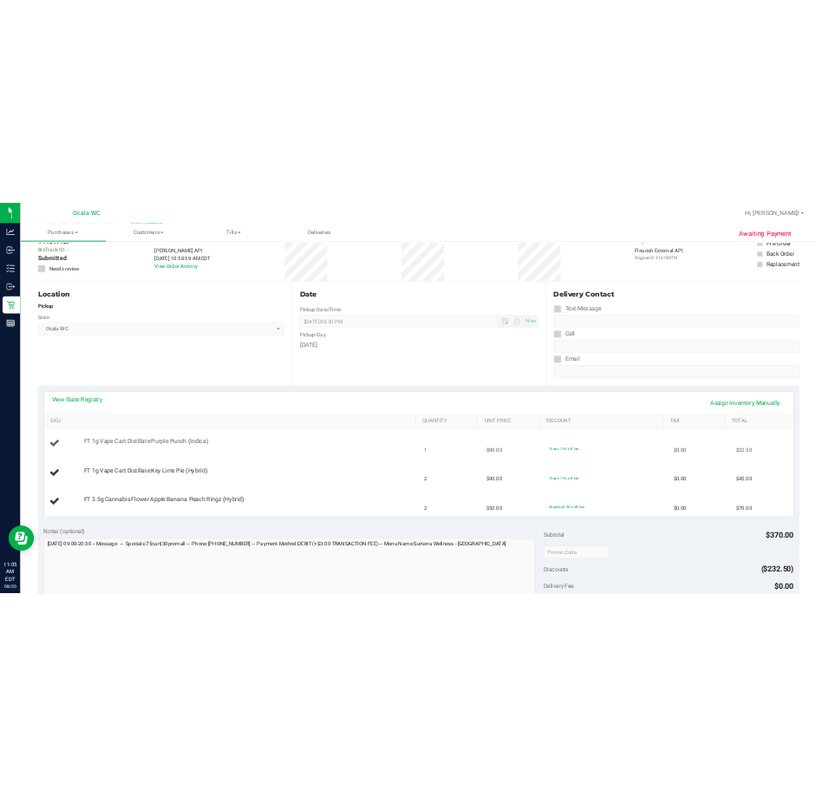
scroll to position [173, 0]
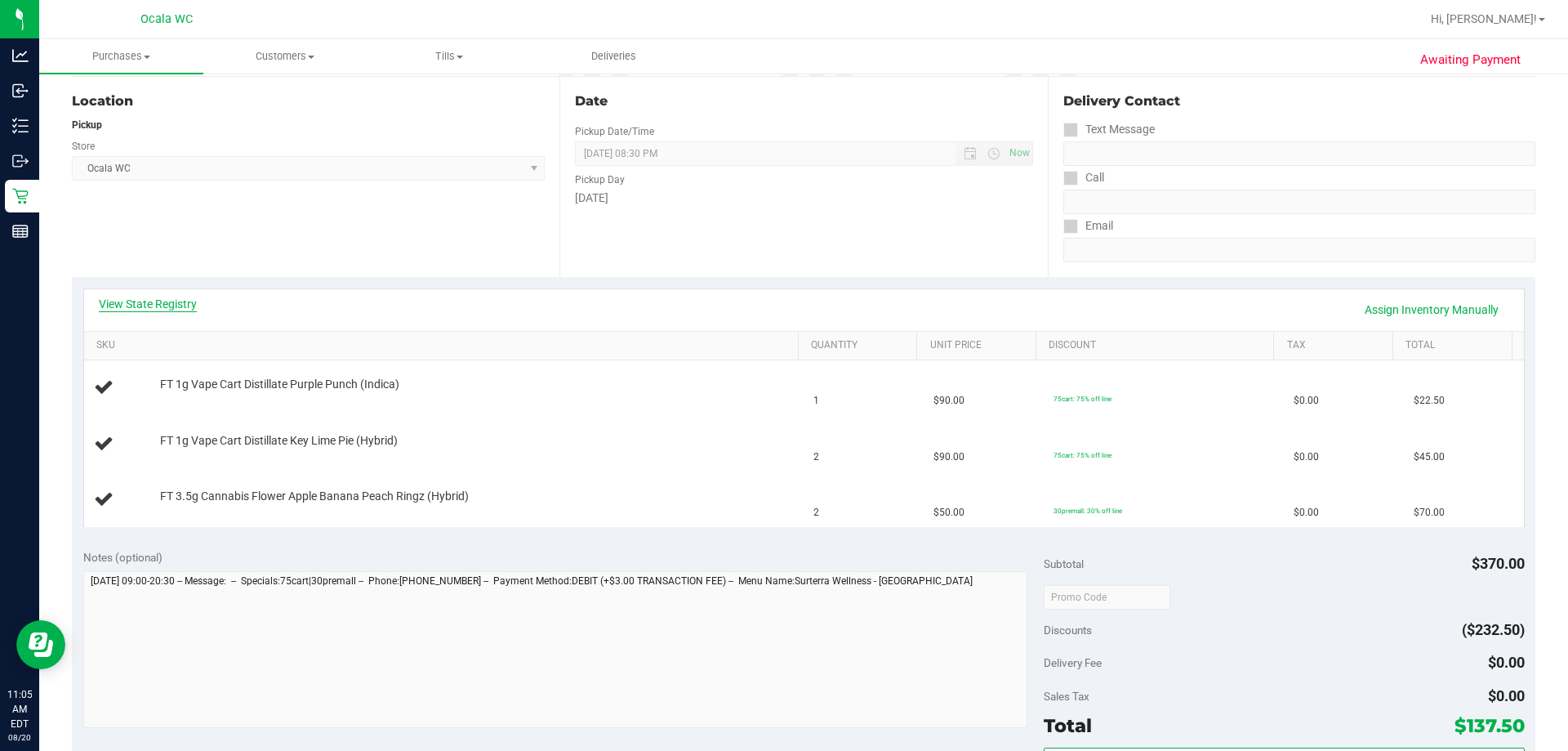
click at [149, 299] on link "View State Registry" at bounding box center [148, 303] width 98 height 16
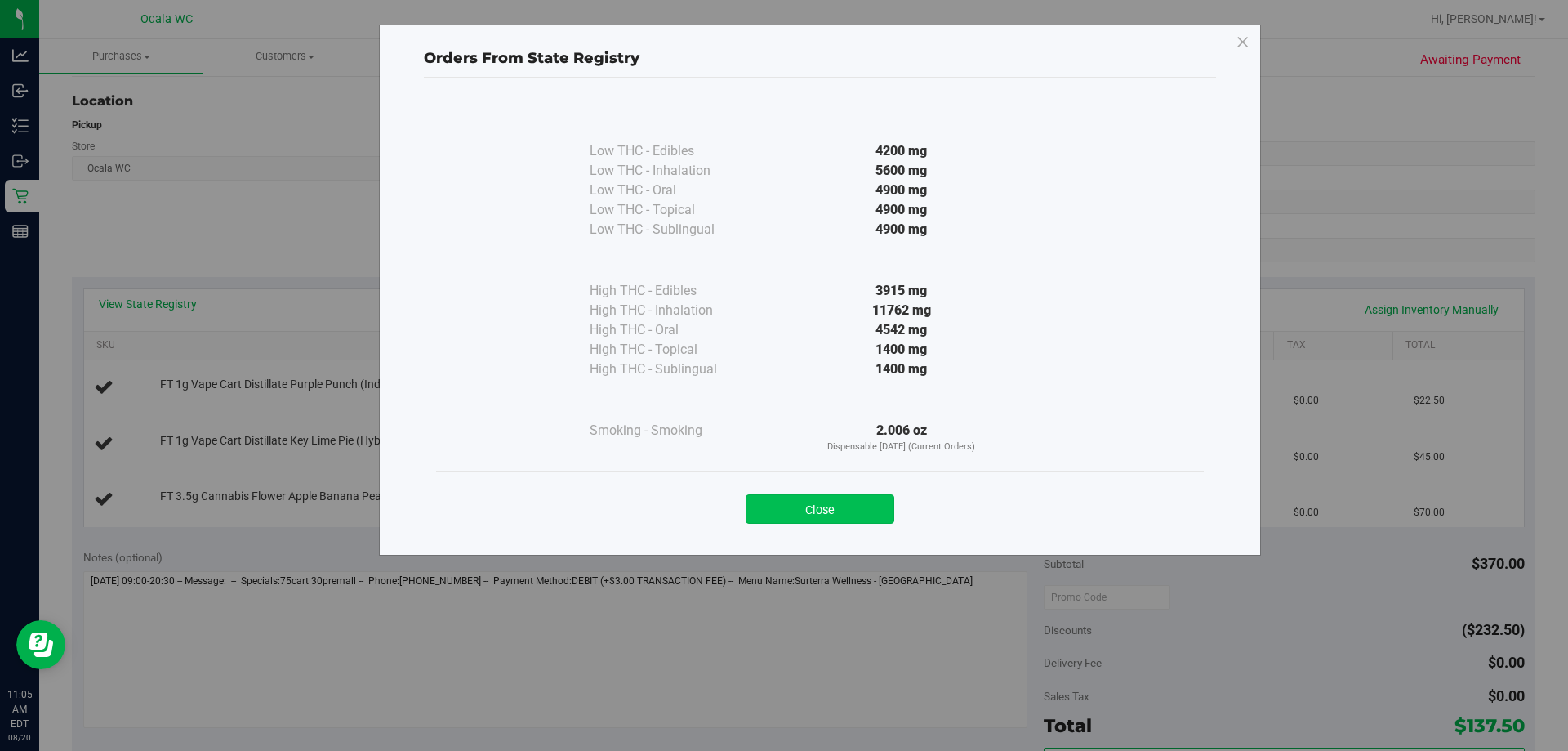
click at [768, 509] on button "Close" at bounding box center [820, 509] width 149 height 29
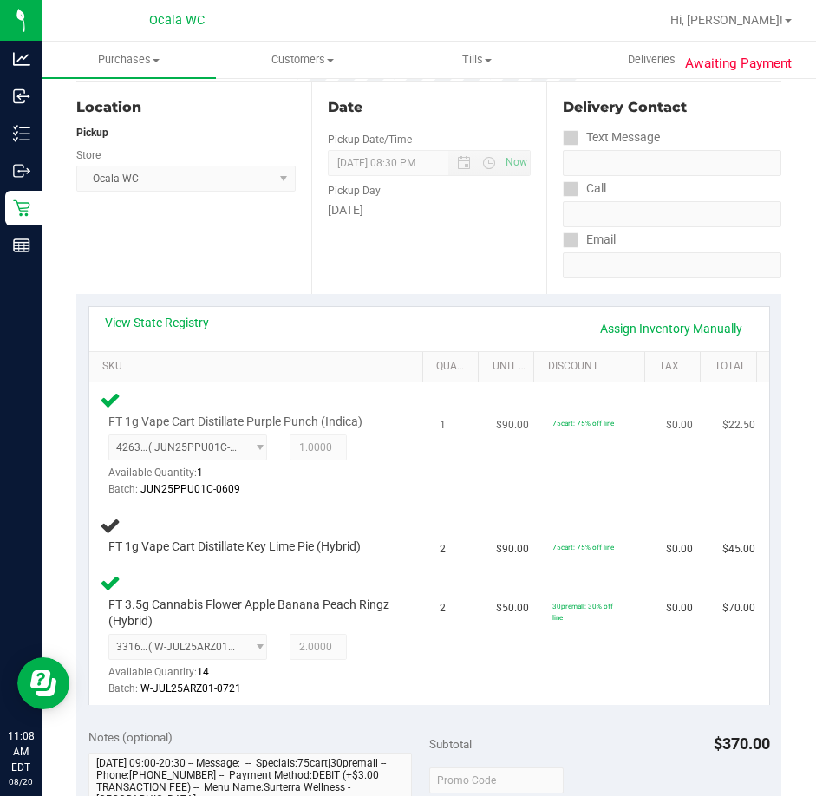
click at [386, 484] on div "FT 1g Vape Cart Distillate Purple Punch (Indica) 4263023904658410 ( JUN25PPU01C…" at bounding box center [259, 443] width 319 height 109
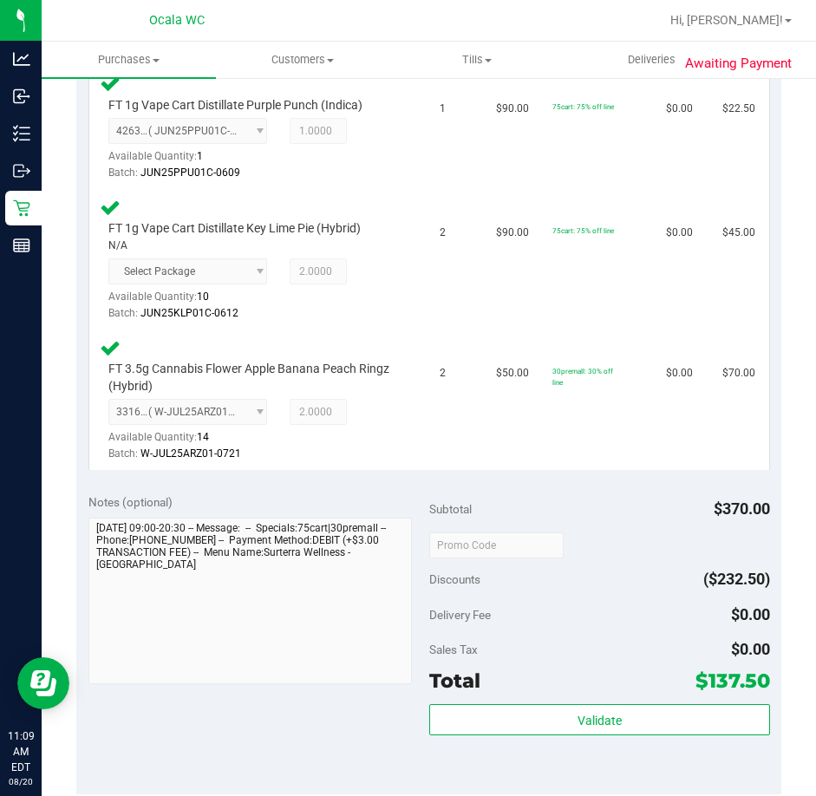
scroll to position [520, 0]
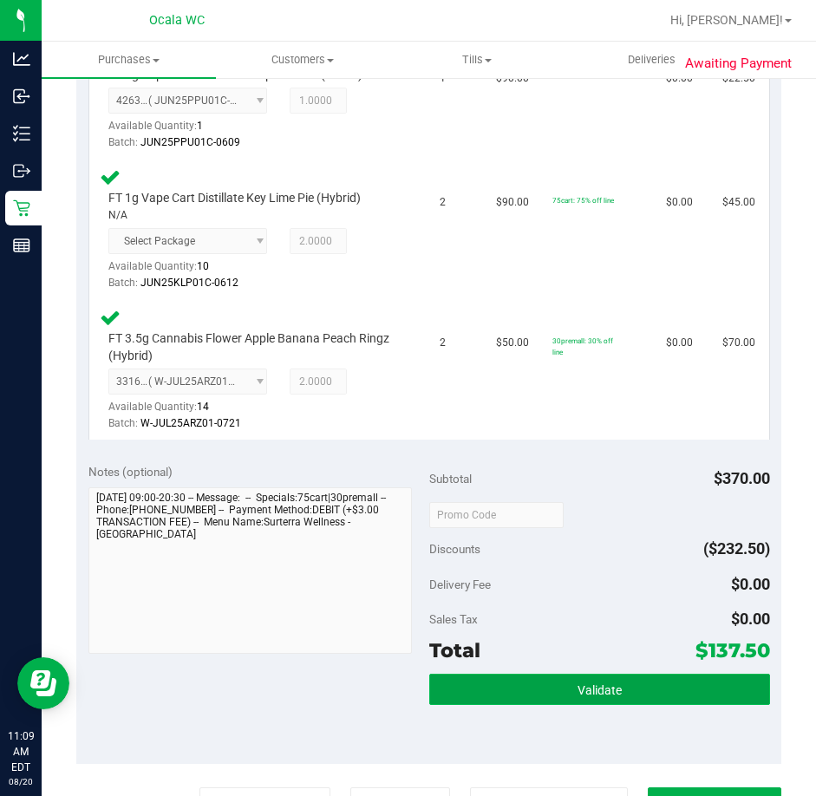
click at [565, 695] on button "Validate" at bounding box center [599, 689] width 341 height 31
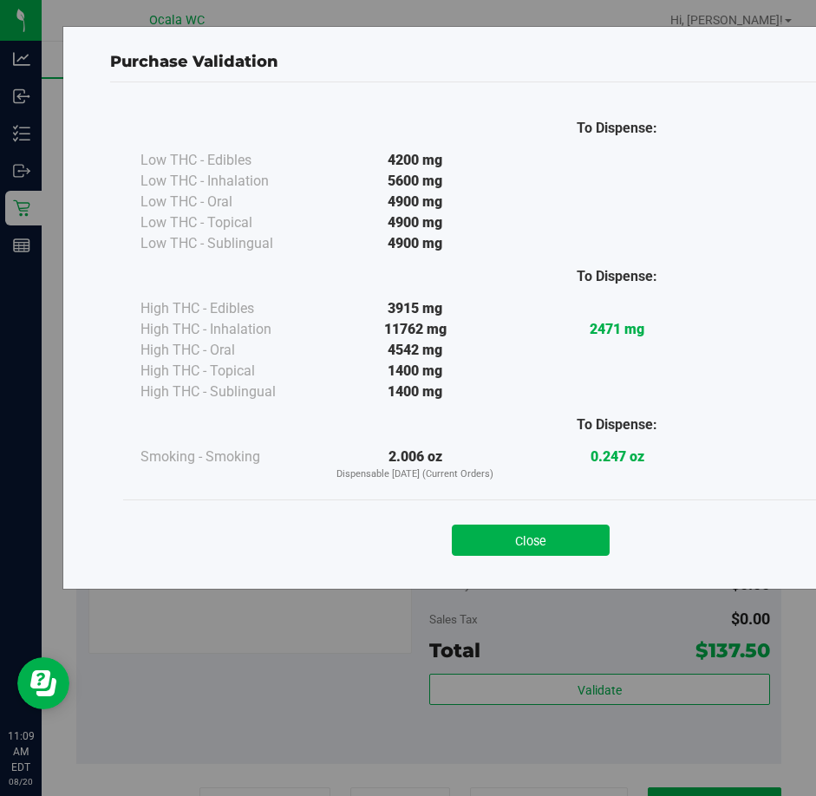
click at [560, 518] on div "Close" at bounding box center [530, 534] width 789 height 43
click at [545, 540] on button "Close" at bounding box center [531, 540] width 158 height 31
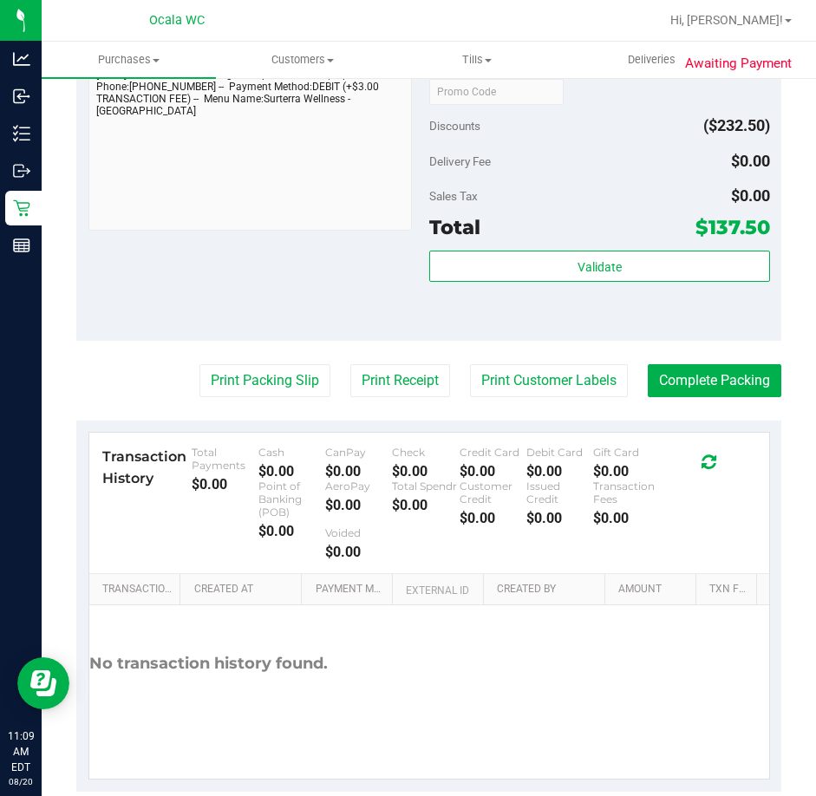
scroll to position [974, 0]
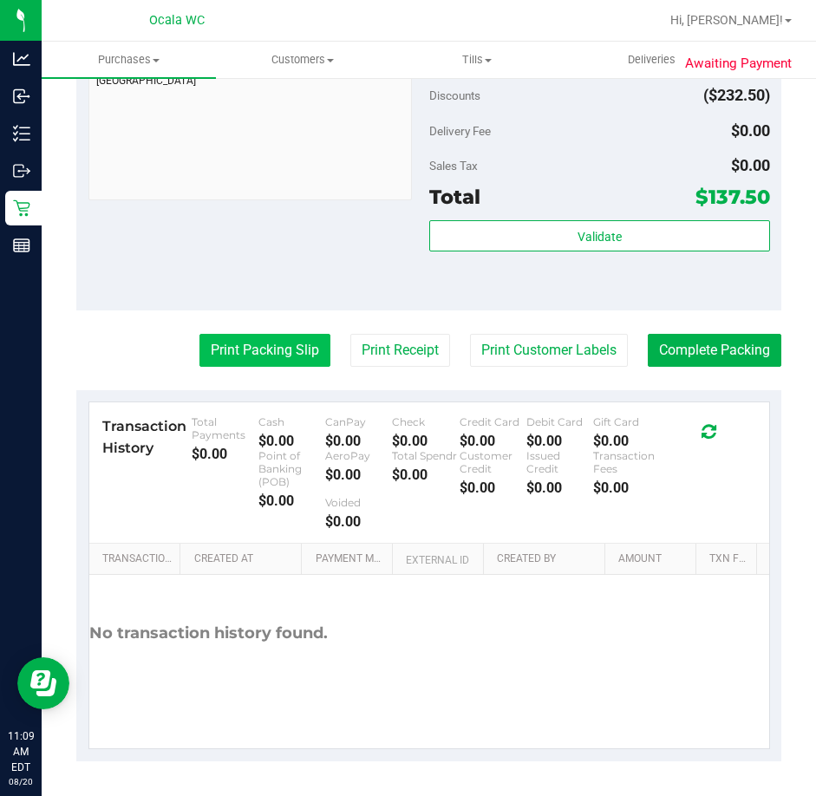
click at [251, 342] on button "Print Packing Slip" at bounding box center [264, 350] width 131 height 33
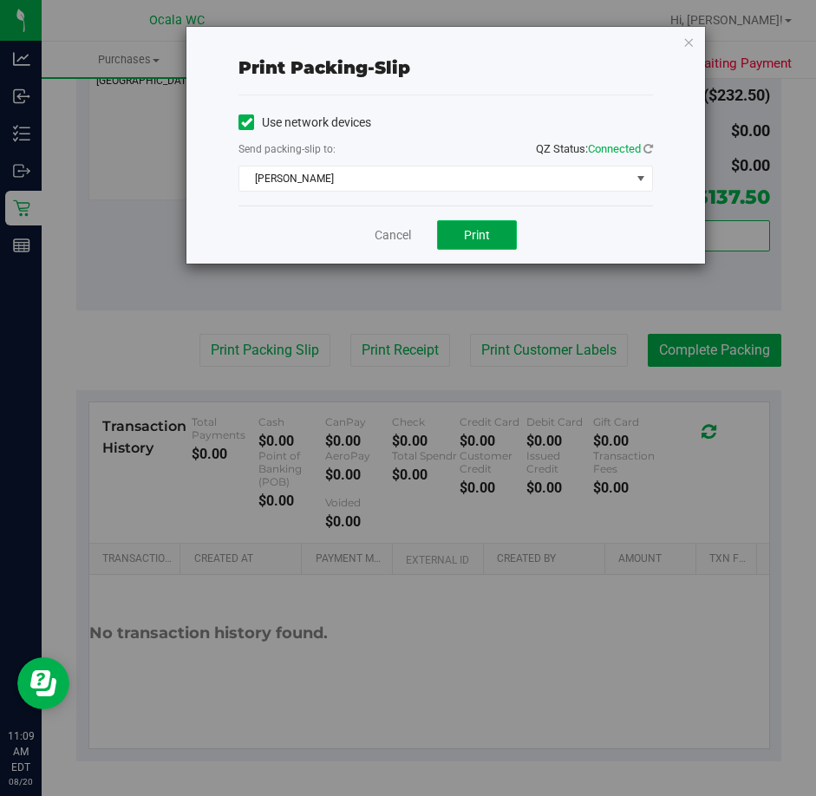
click at [446, 226] on button "Print" at bounding box center [477, 234] width 80 height 29
click at [383, 239] on link "Cancel" at bounding box center [393, 235] width 36 height 18
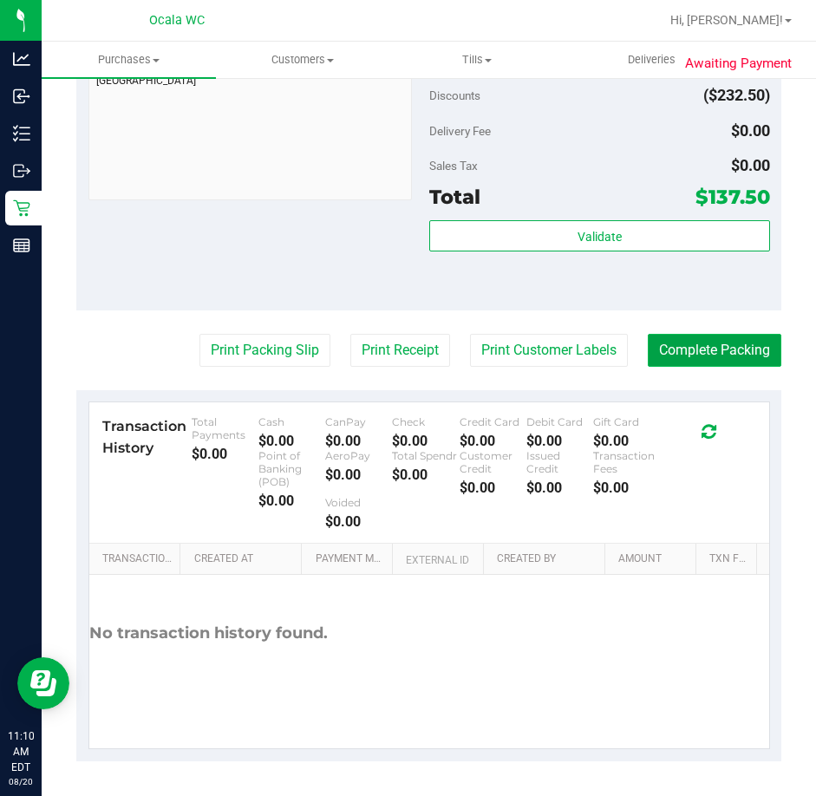
click at [672, 352] on button "Complete Packing" at bounding box center [715, 350] width 134 height 33
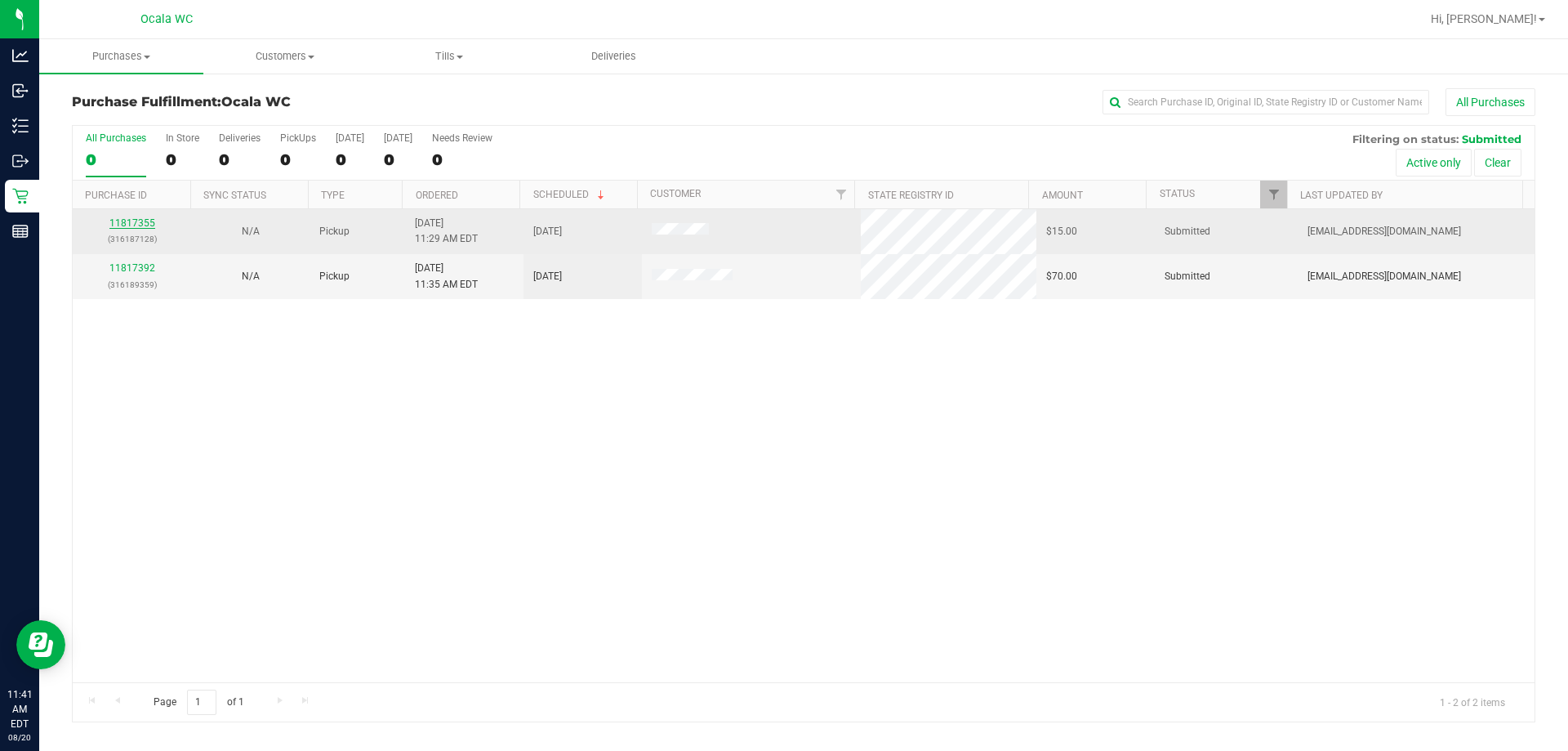
click at [135, 223] on link "11817355" at bounding box center [132, 223] width 46 height 11
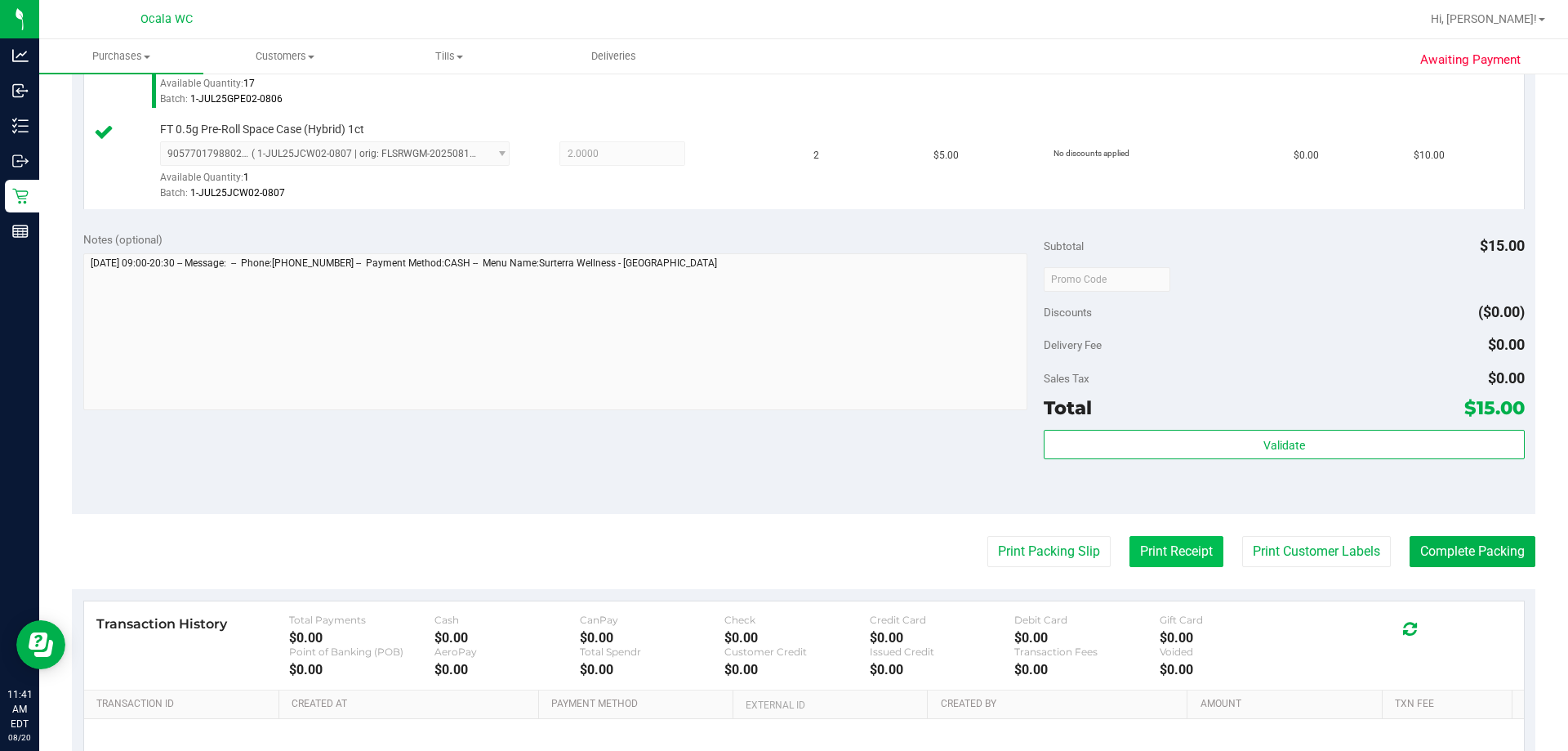
scroll to position [679, 0]
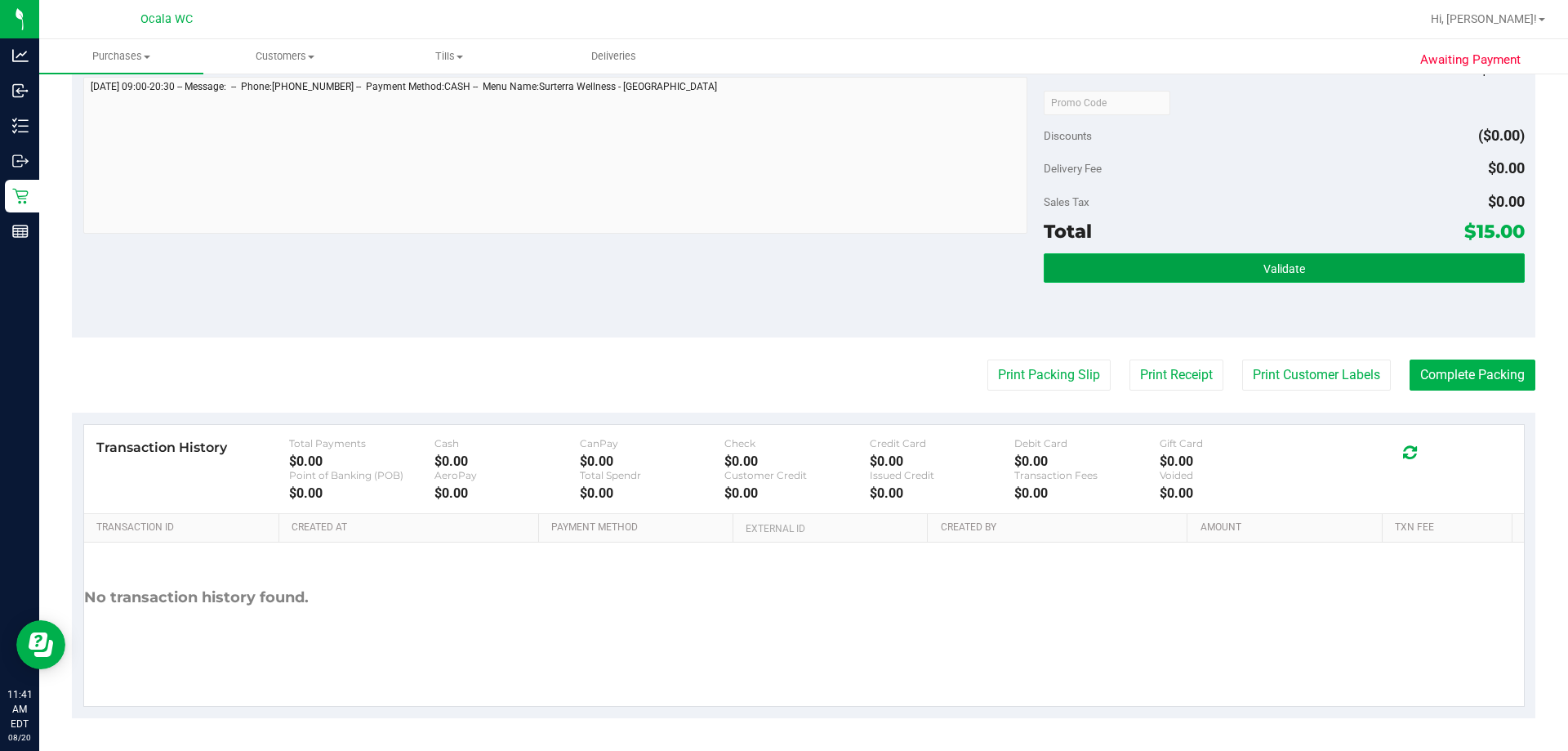
click at [768, 268] on button "Validate" at bounding box center [1284, 268] width 480 height 29
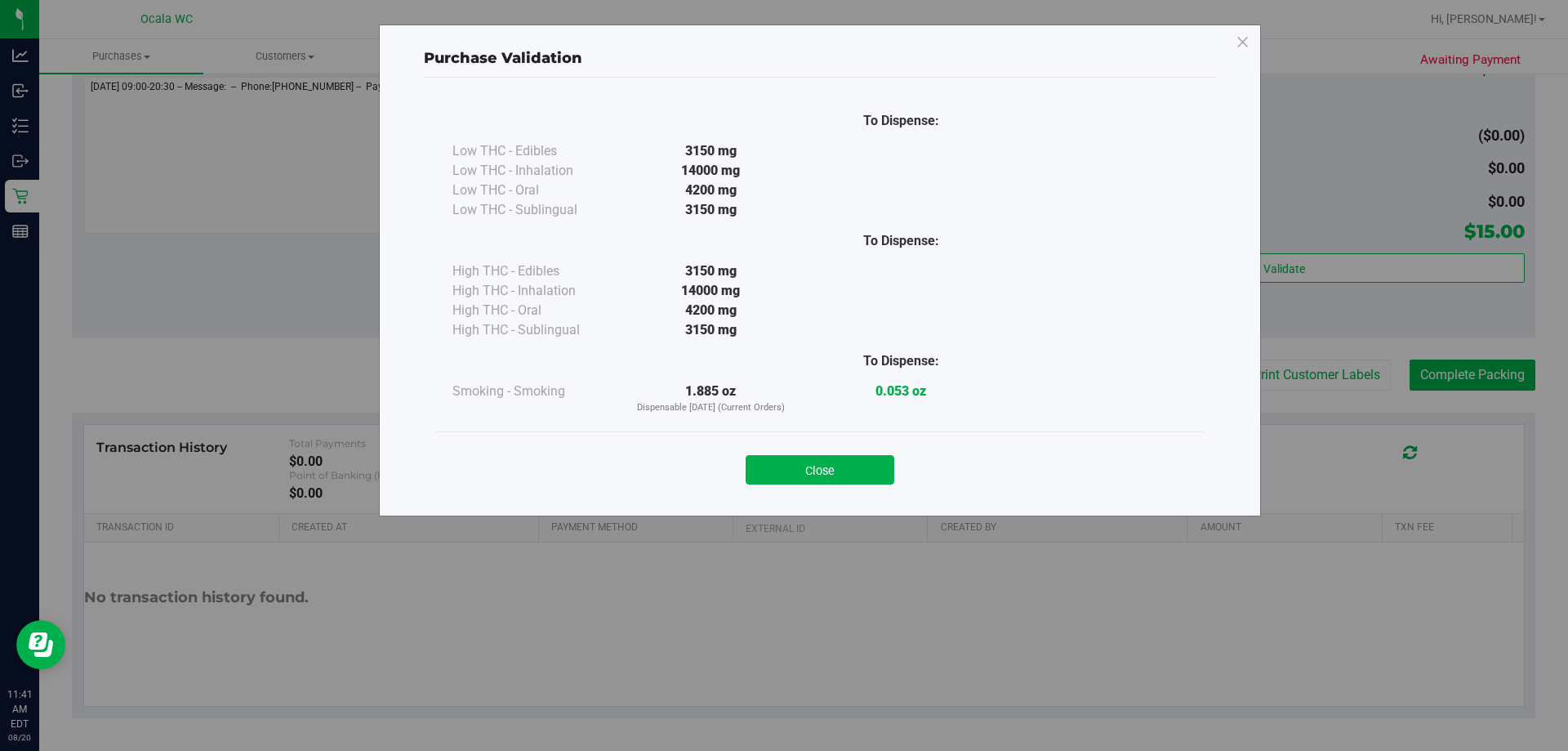
click at [768, 476] on button "Close" at bounding box center [820, 469] width 149 height 29
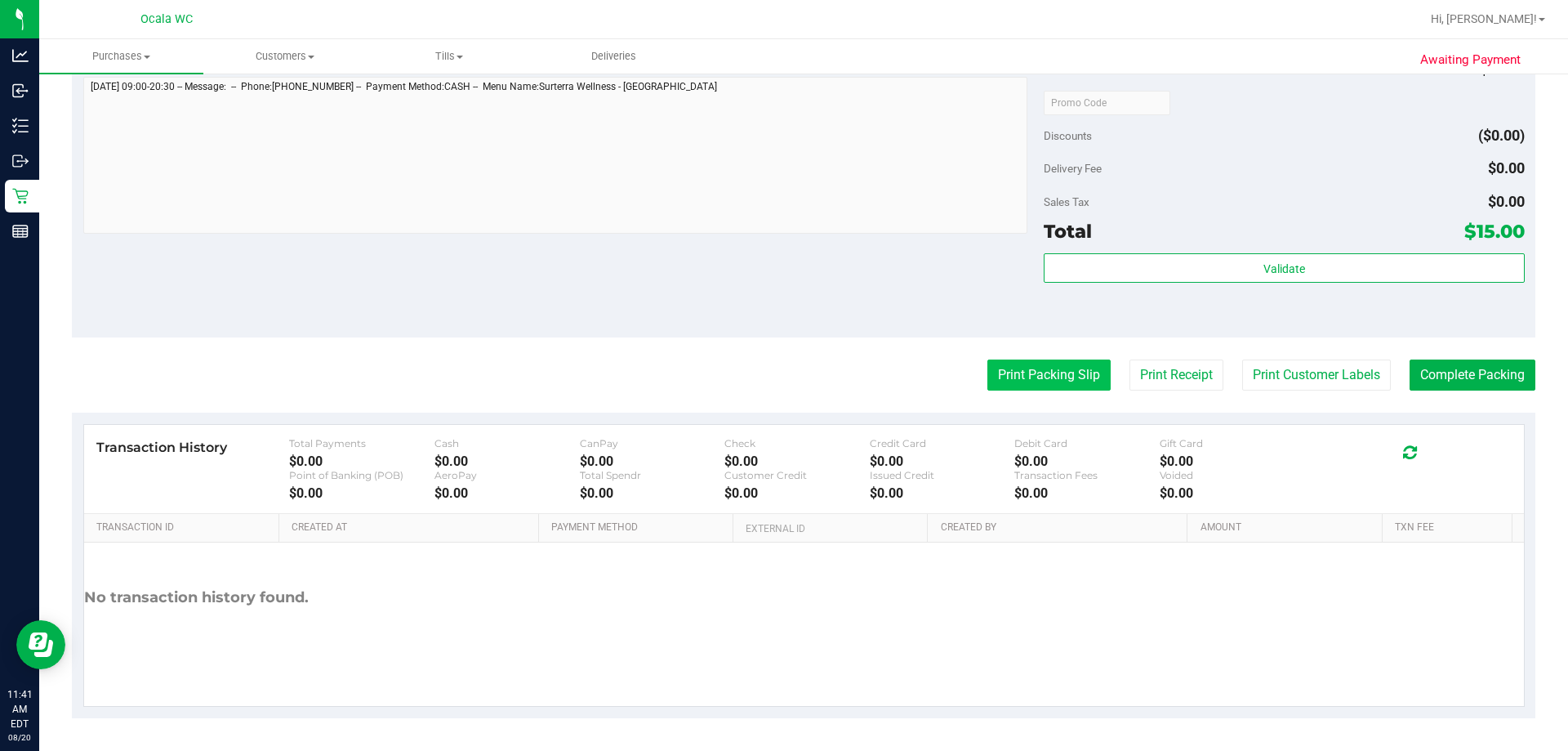
click at [768, 371] on button "Print Packing Slip" at bounding box center [1048, 374] width 123 height 31
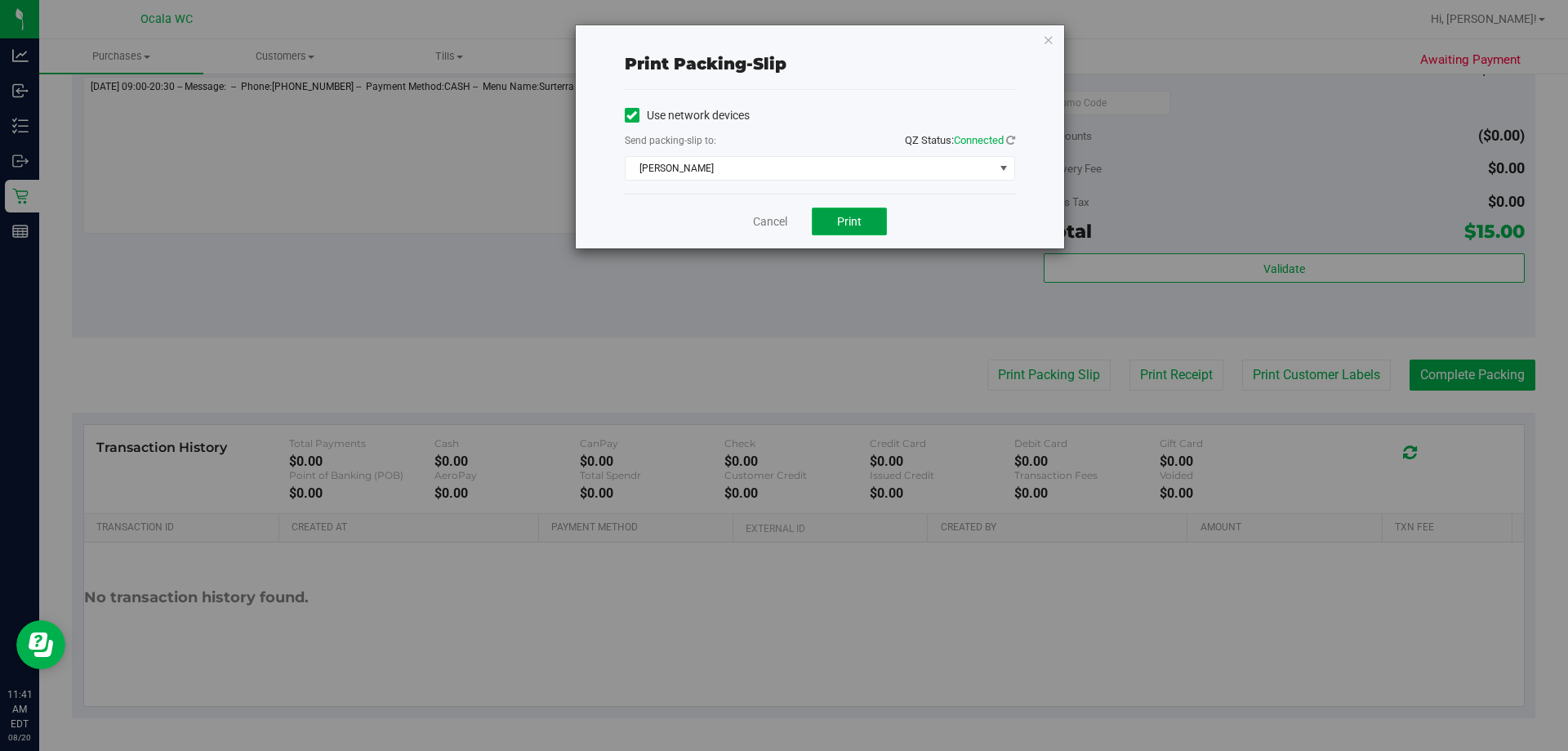
click at [768, 218] on span "Print" at bounding box center [849, 221] width 24 height 13
click at [768, 213] on link "Cancel" at bounding box center [769, 221] width 34 height 17
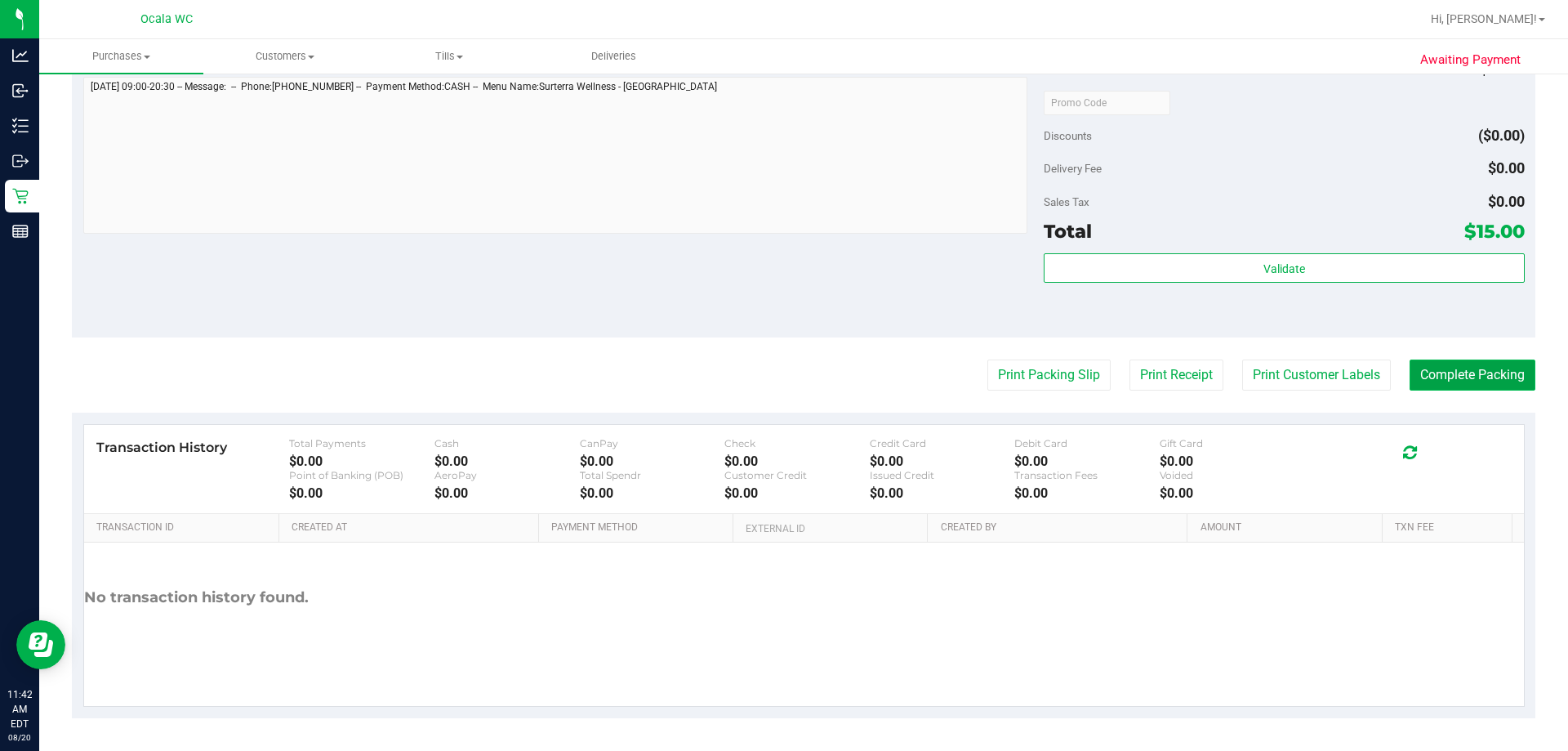
click at [768, 368] on button "Complete Packing" at bounding box center [1472, 374] width 126 height 31
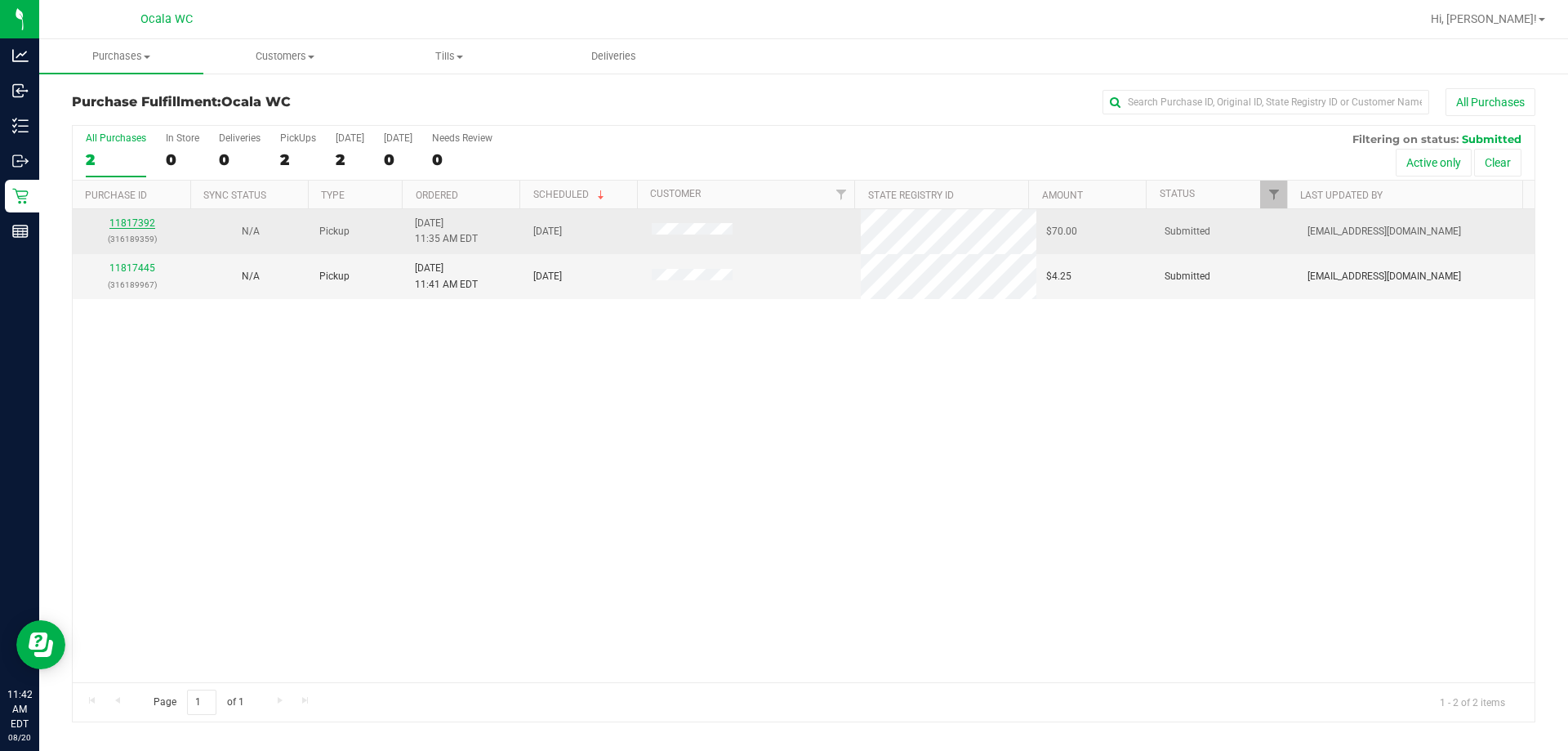
click at [120, 220] on link "11817392" at bounding box center [132, 223] width 46 height 11
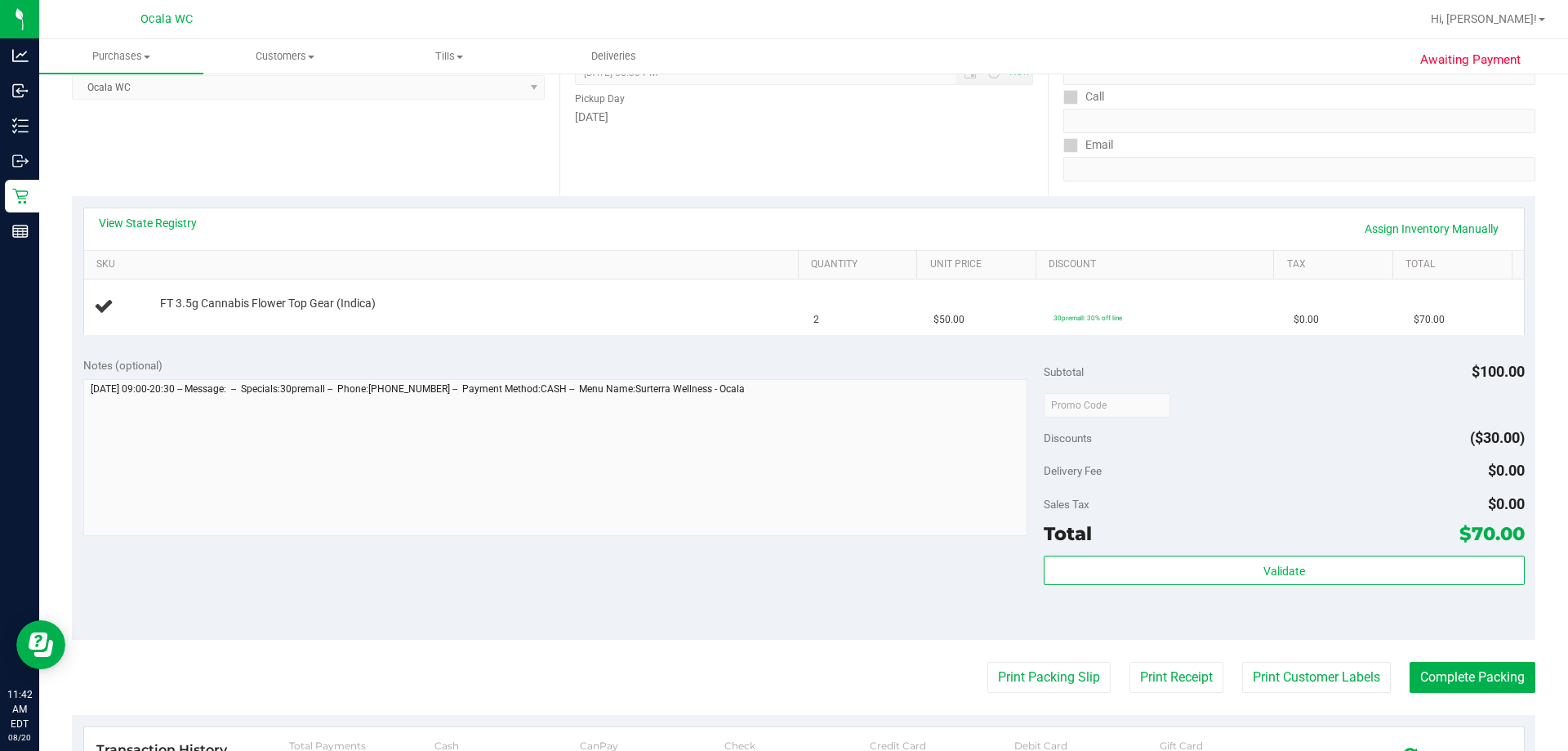
scroll to position [245, 0]
click at [152, 232] on div "View State Registry Assign Inventory Manually" at bounding box center [803, 227] width 1410 height 27
click at [152, 220] on link "View State Registry" at bounding box center [148, 221] width 98 height 16
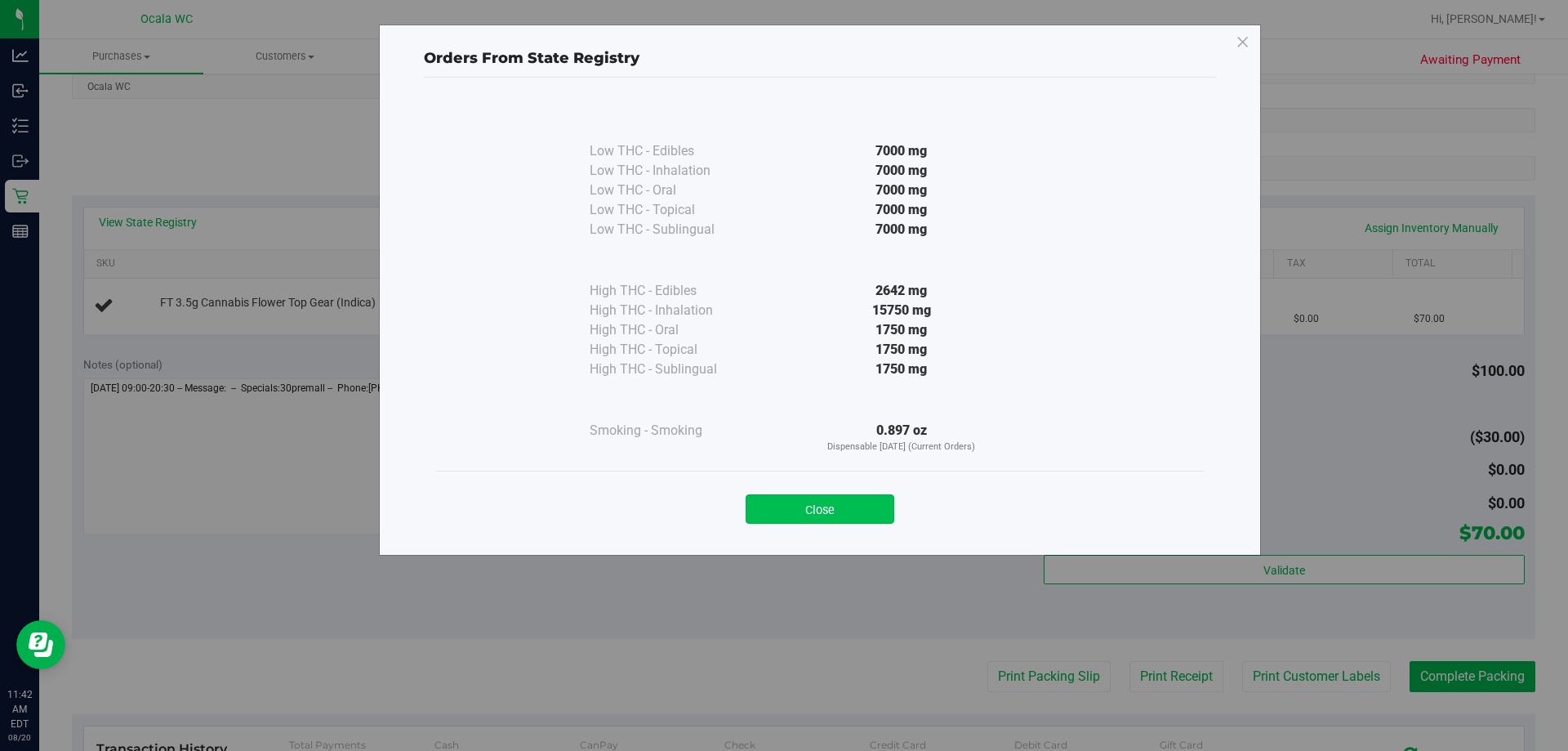
click at [768, 513] on button "Close" at bounding box center [820, 509] width 149 height 29
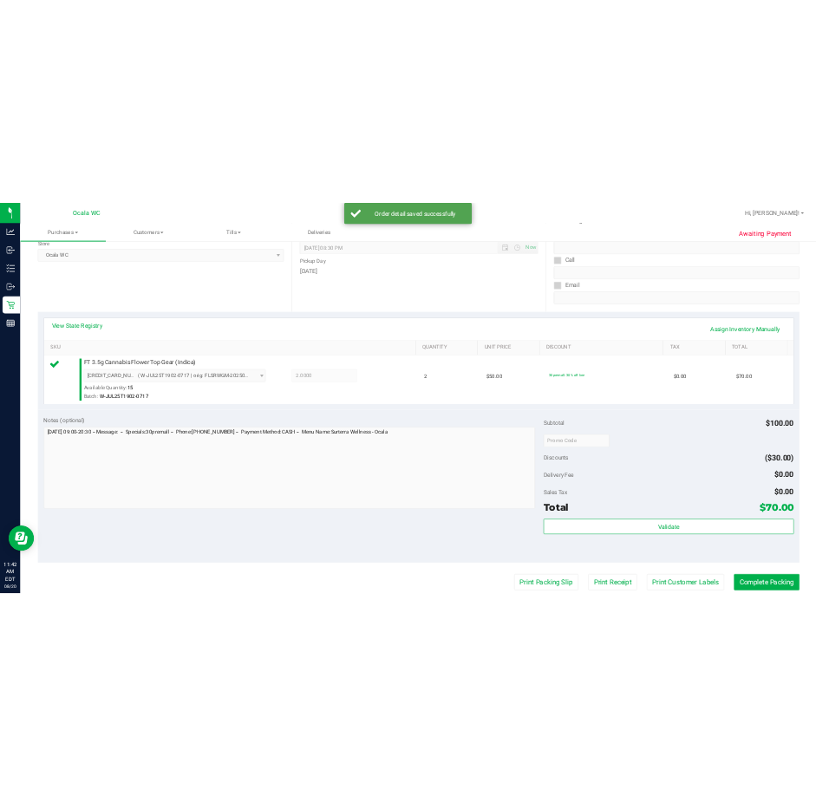
scroll to position [433, 0]
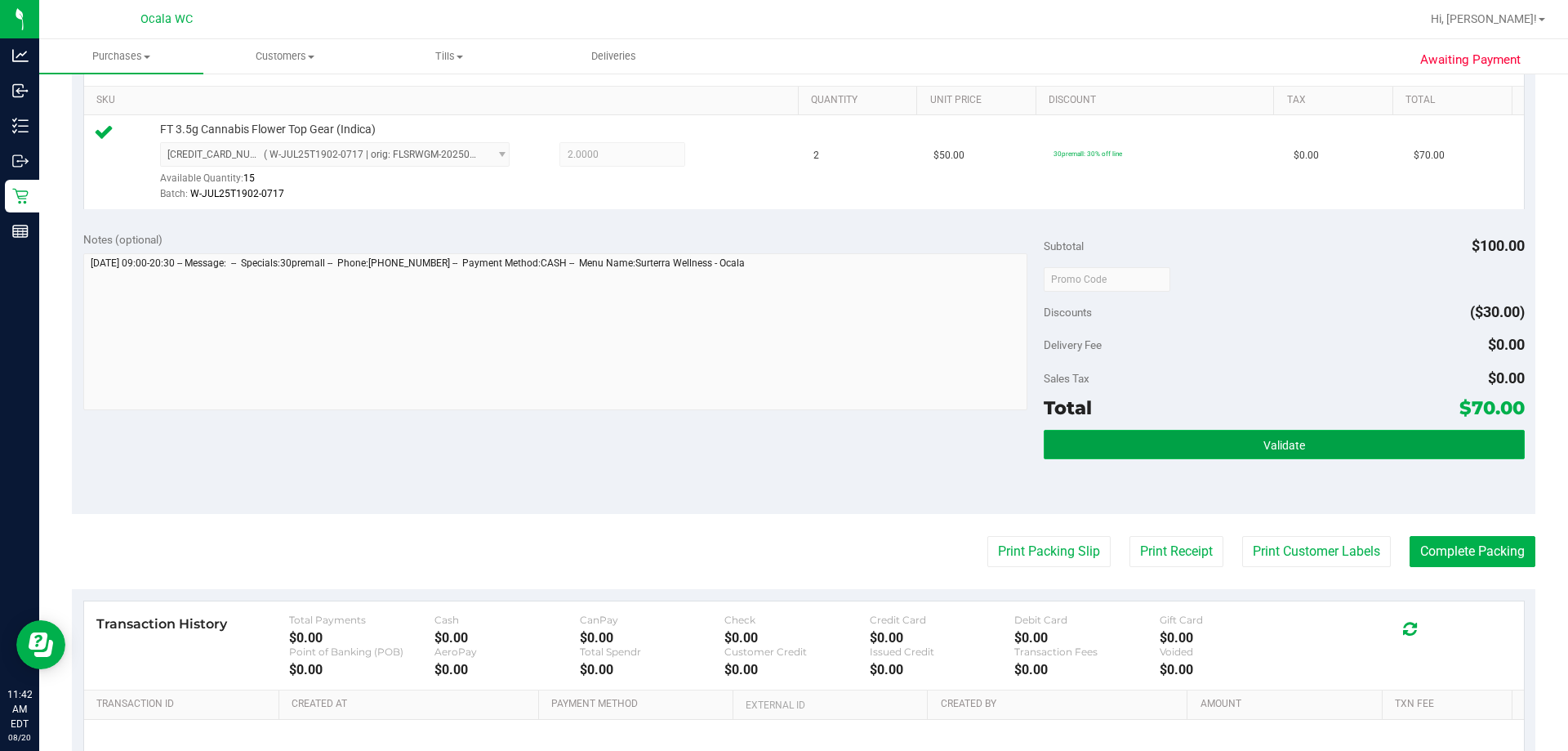
click at [768, 453] on button "Validate" at bounding box center [1284, 444] width 480 height 29
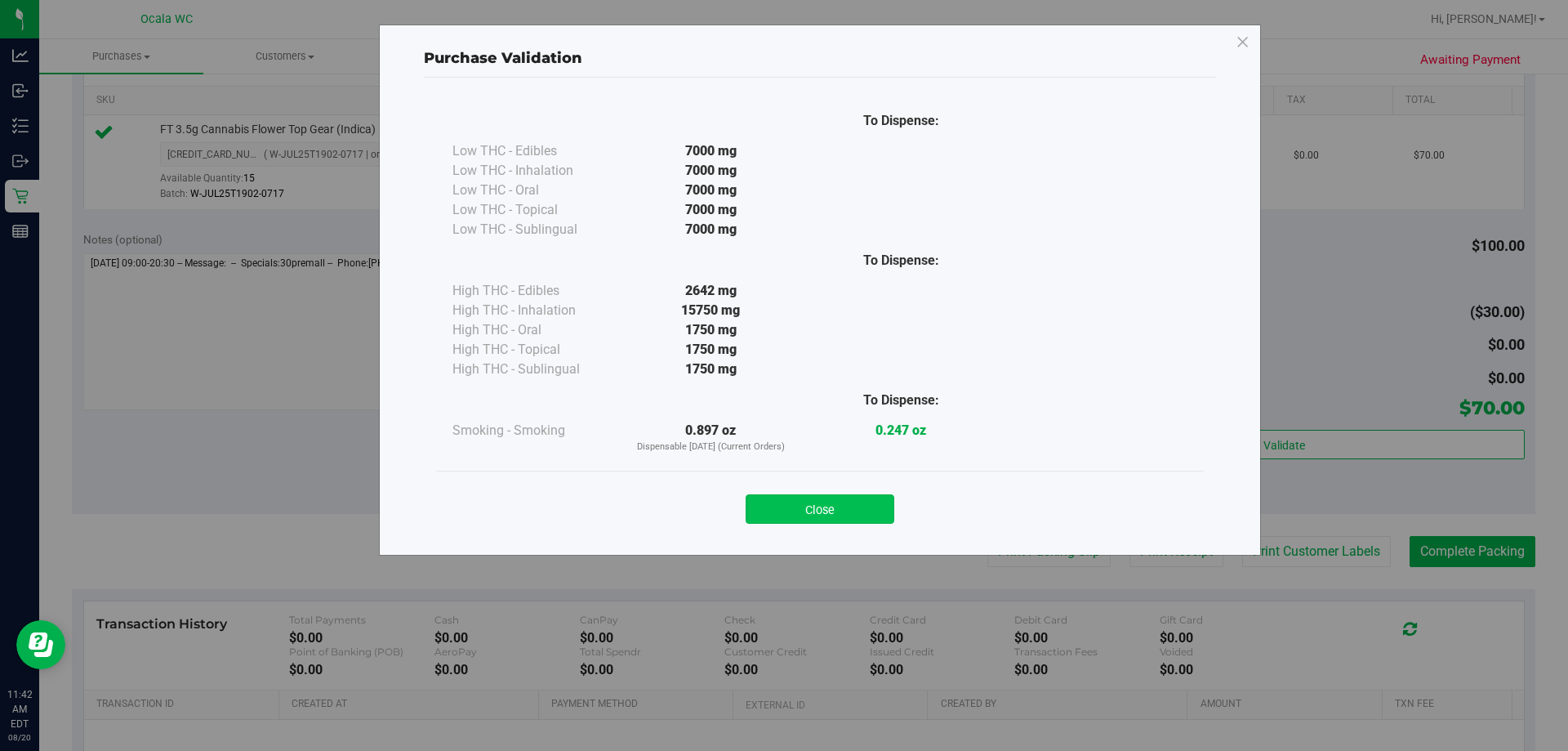
click at [768, 498] on button "Close" at bounding box center [820, 509] width 149 height 29
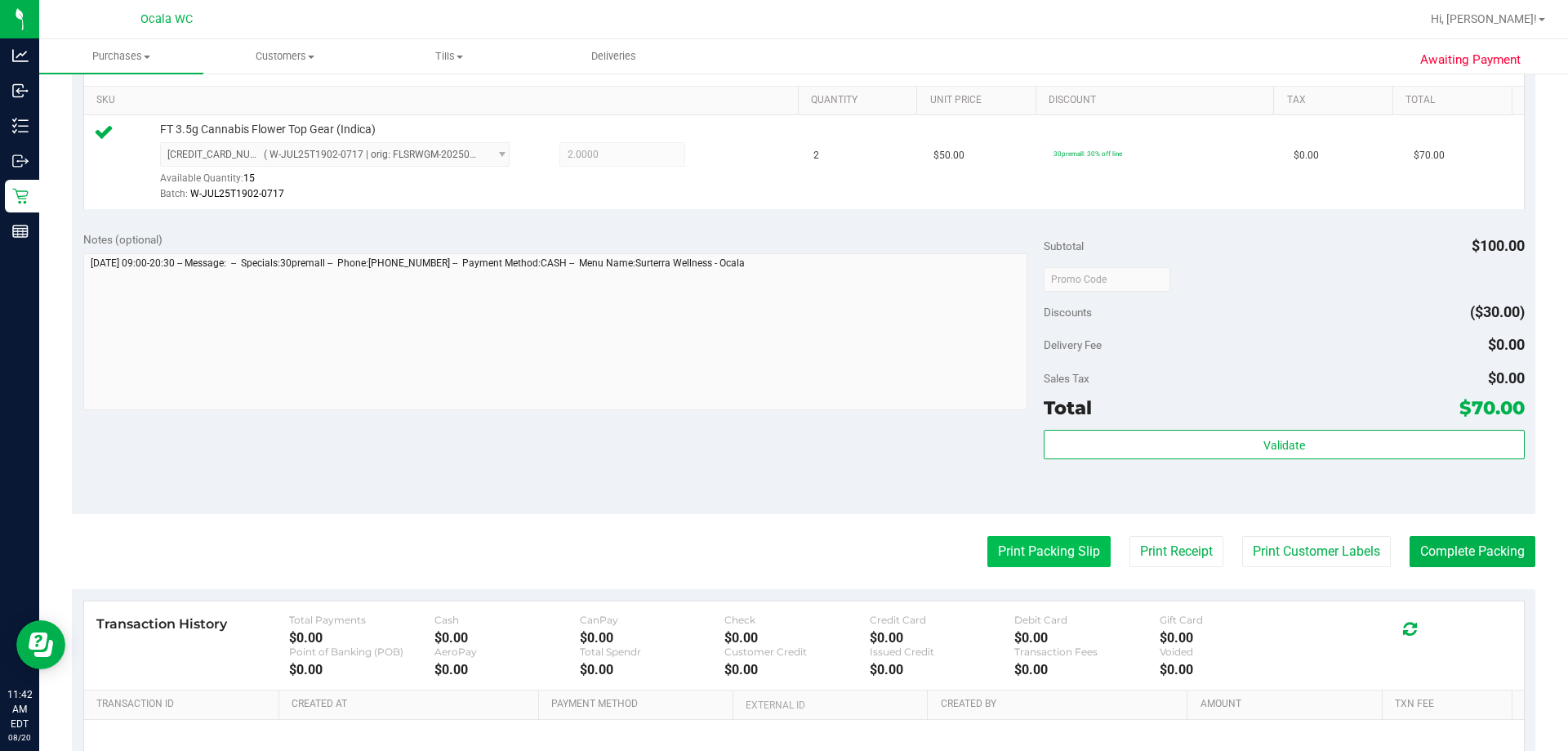
click at [768, 563] on button "Print Packing Slip" at bounding box center [1048, 551] width 123 height 31
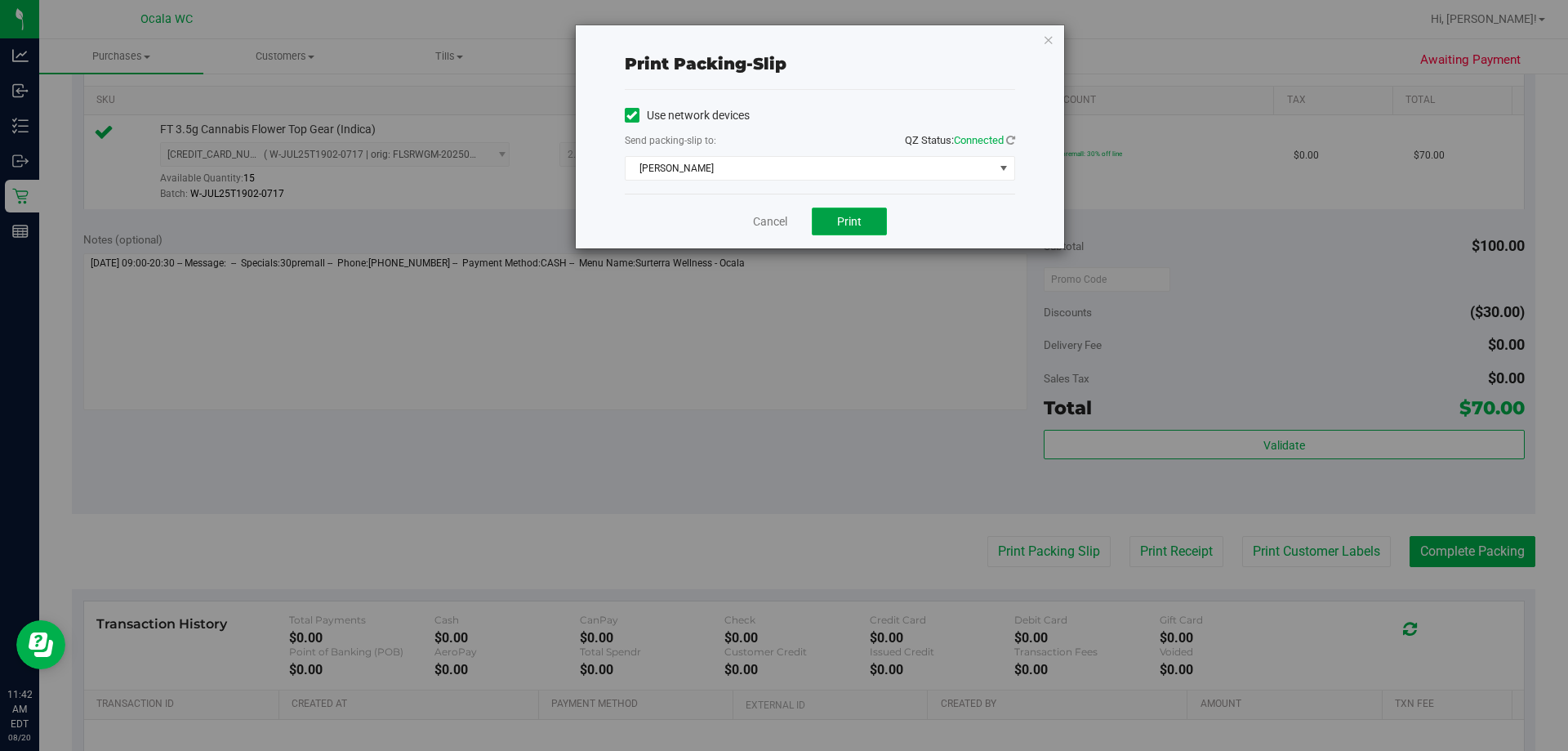
click at [768, 220] on span "Print" at bounding box center [849, 221] width 24 height 13
click at [768, 221] on link "Cancel" at bounding box center [769, 221] width 34 height 17
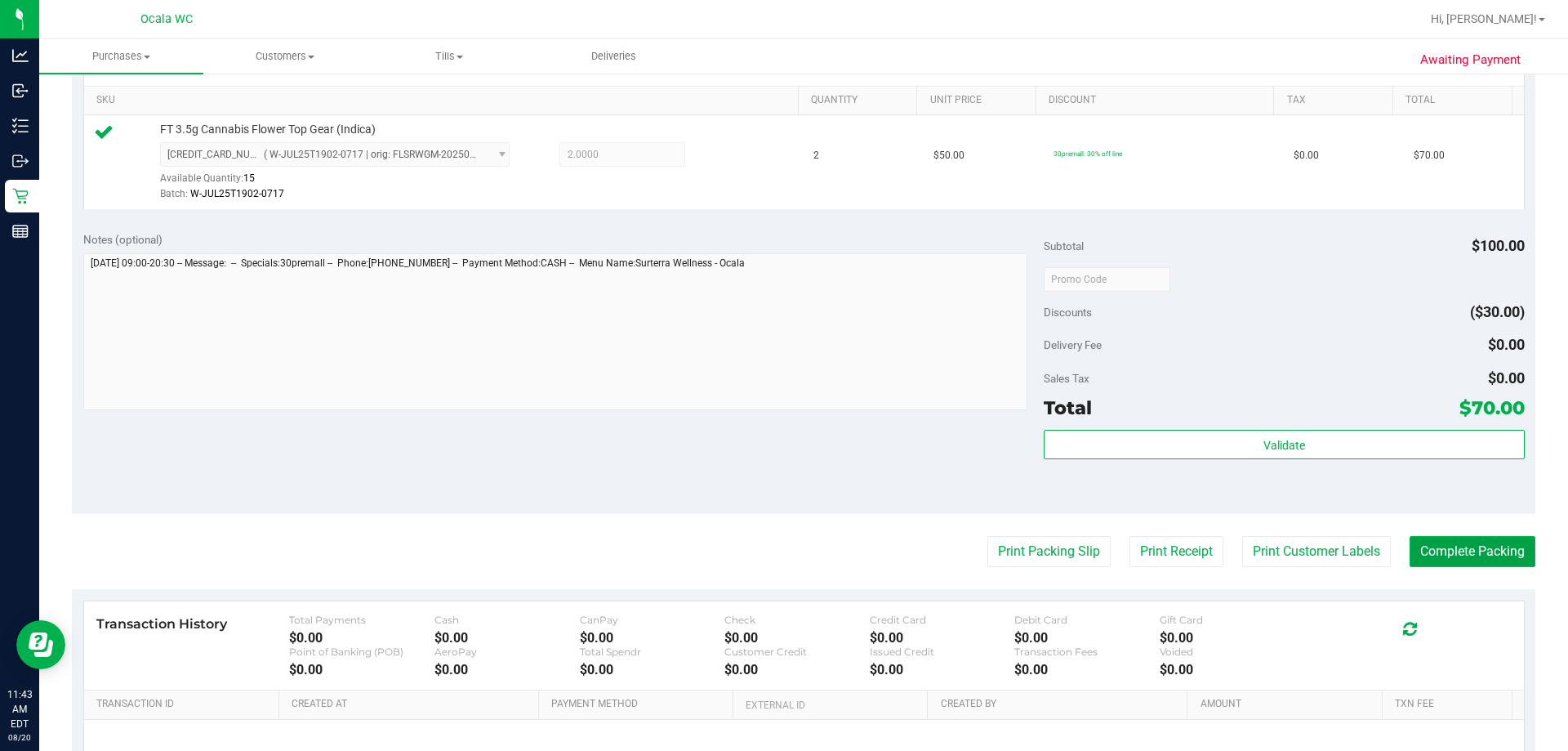
click at [768, 564] on button "Complete Packing" at bounding box center [1472, 551] width 126 height 31
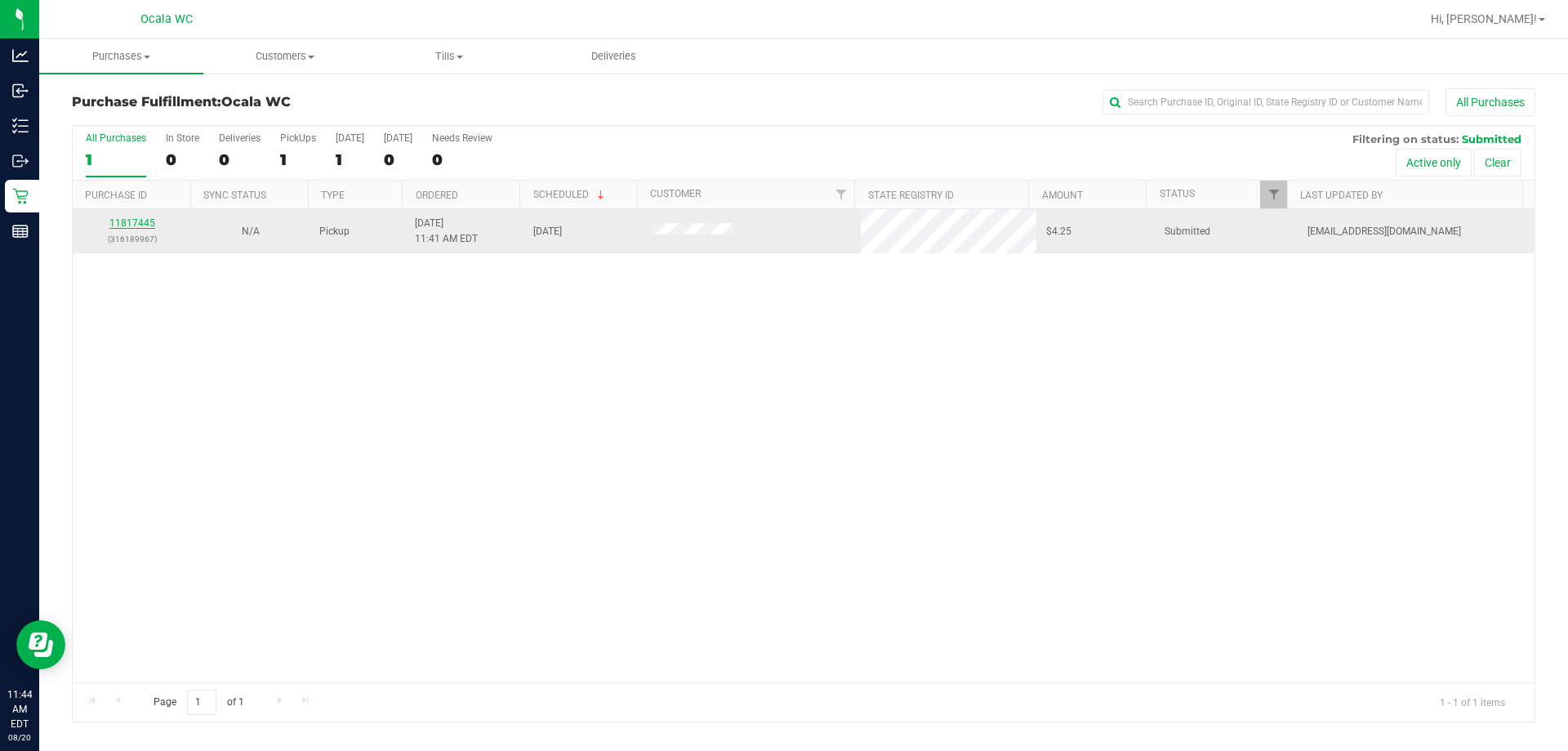
click at [126, 220] on link "11817445" at bounding box center [132, 223] width 46 height 11
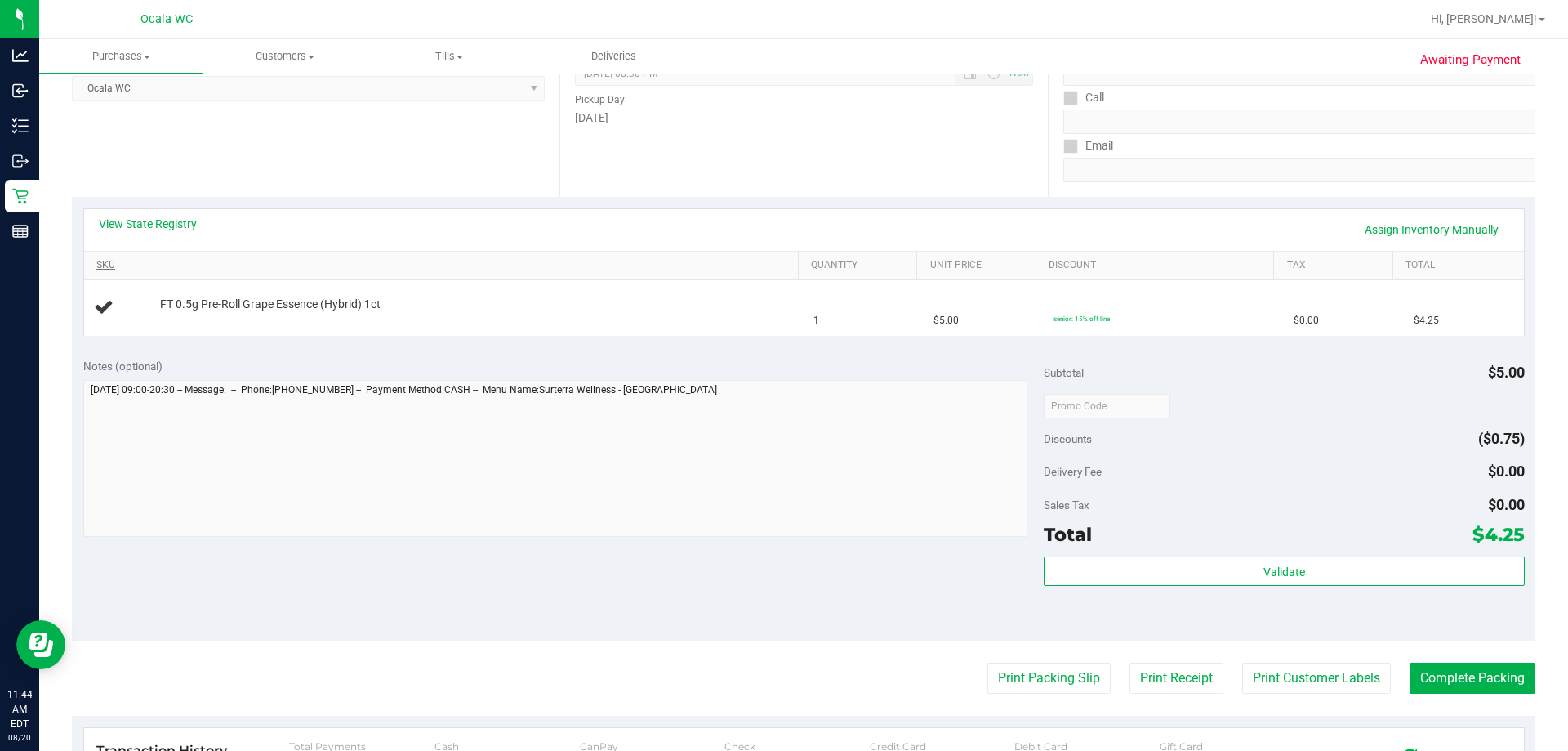
scroll to position [245, 0]
click at [160, 224] on link "View State Registry" at bounding box center [148, 221] width 98 height 16
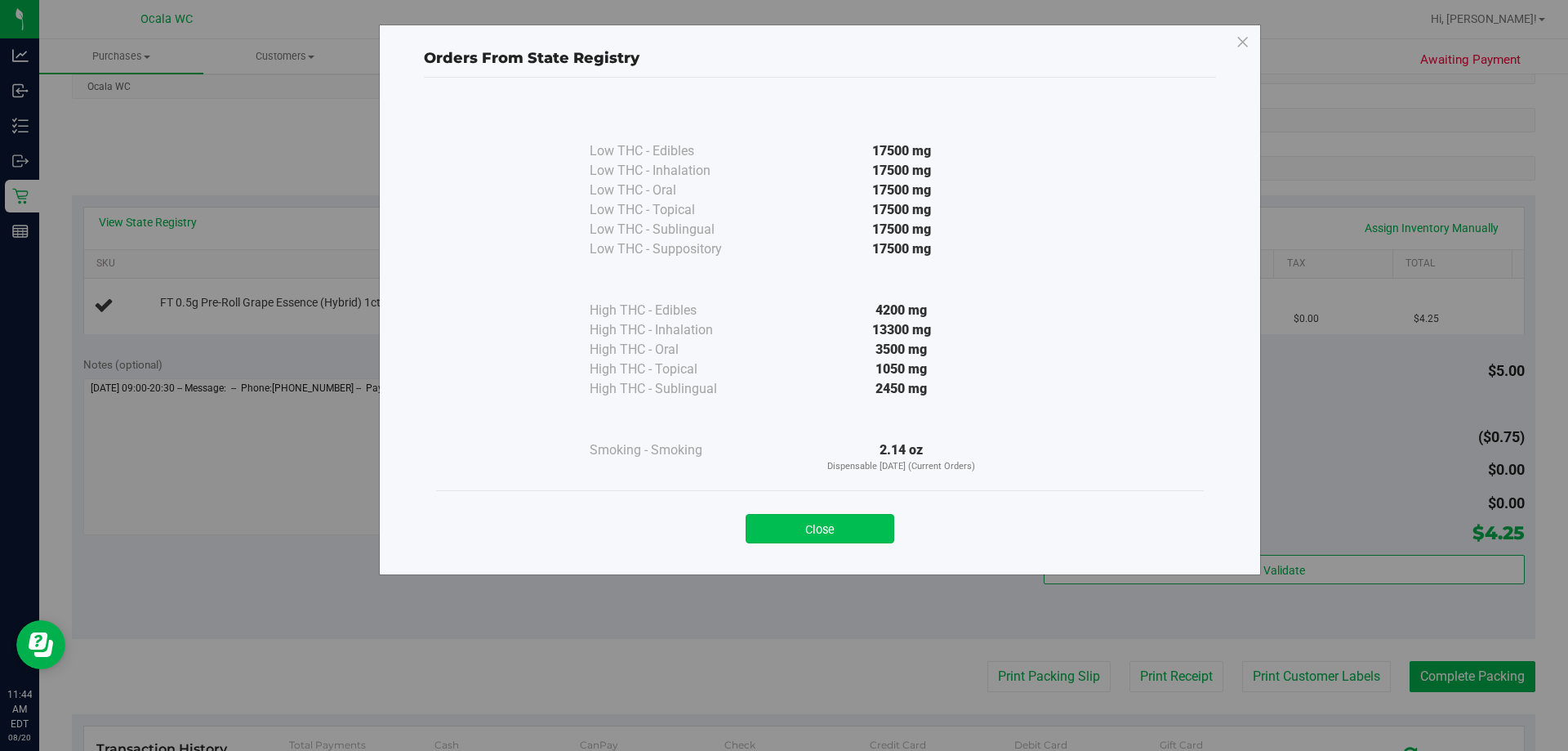
click at [768, 528] on button "Close" at bounding box center [820, 528] width 149 height 29
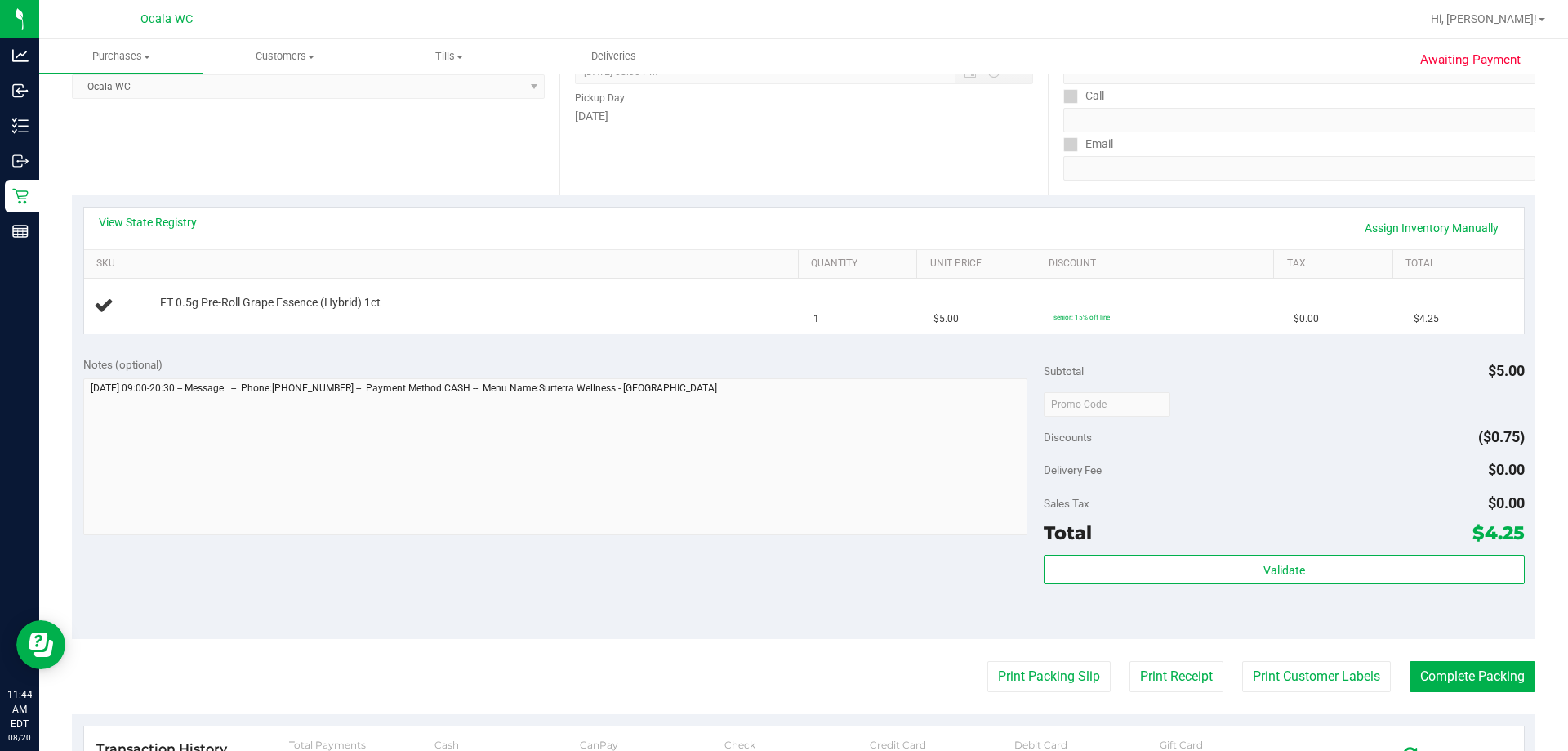
click at [169, 218] on link "View State Registry" at bounding box center [148, 221] width 98 height 16
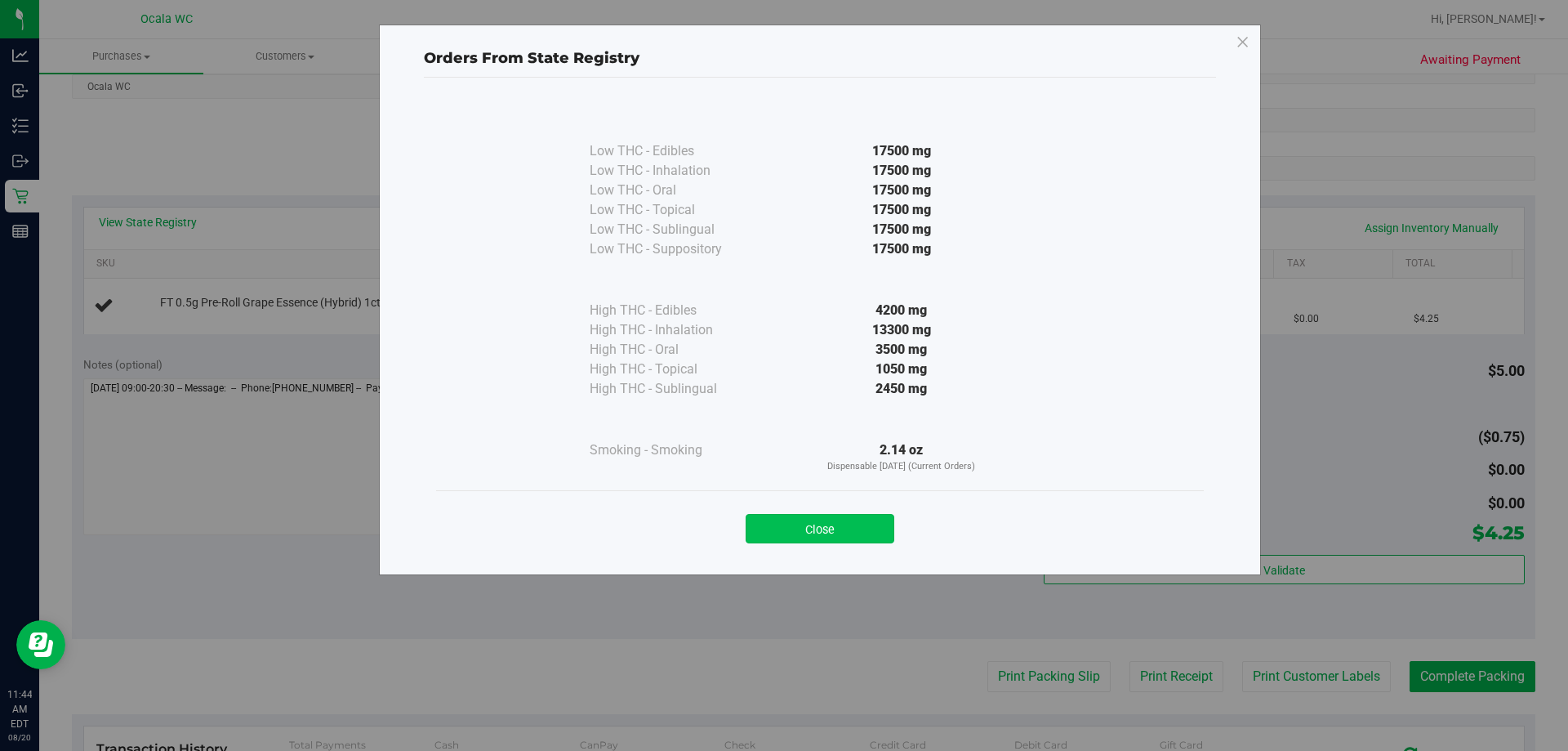
click at [768, 520] on button "Close" at bounding box center [820, 528] width 149 height 29
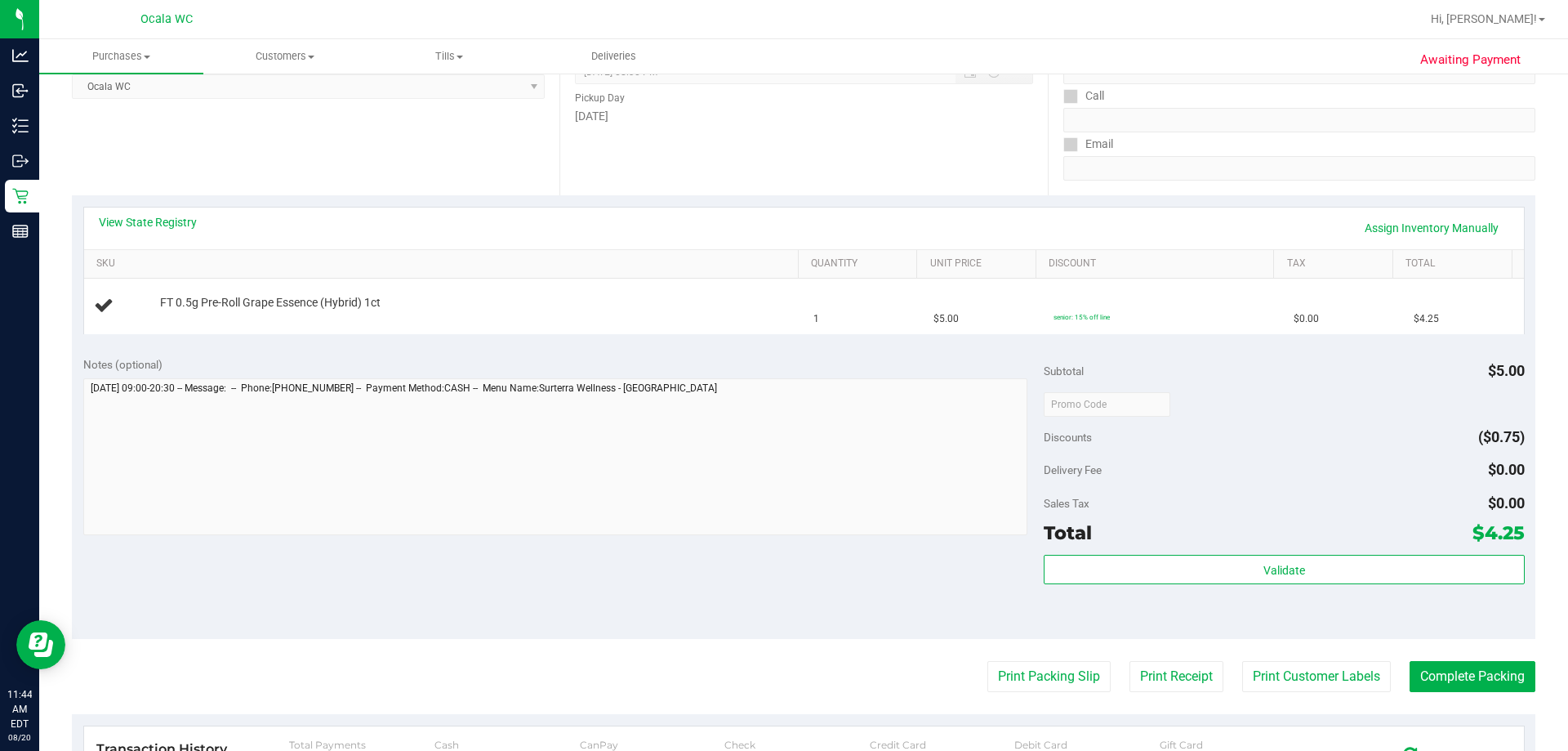
click at [300, 201] on div "View State Registry Assign Inventory Manually SKU Quantity Unit Price Discount …" at bounding box center [803, 269] width 1463 height 150
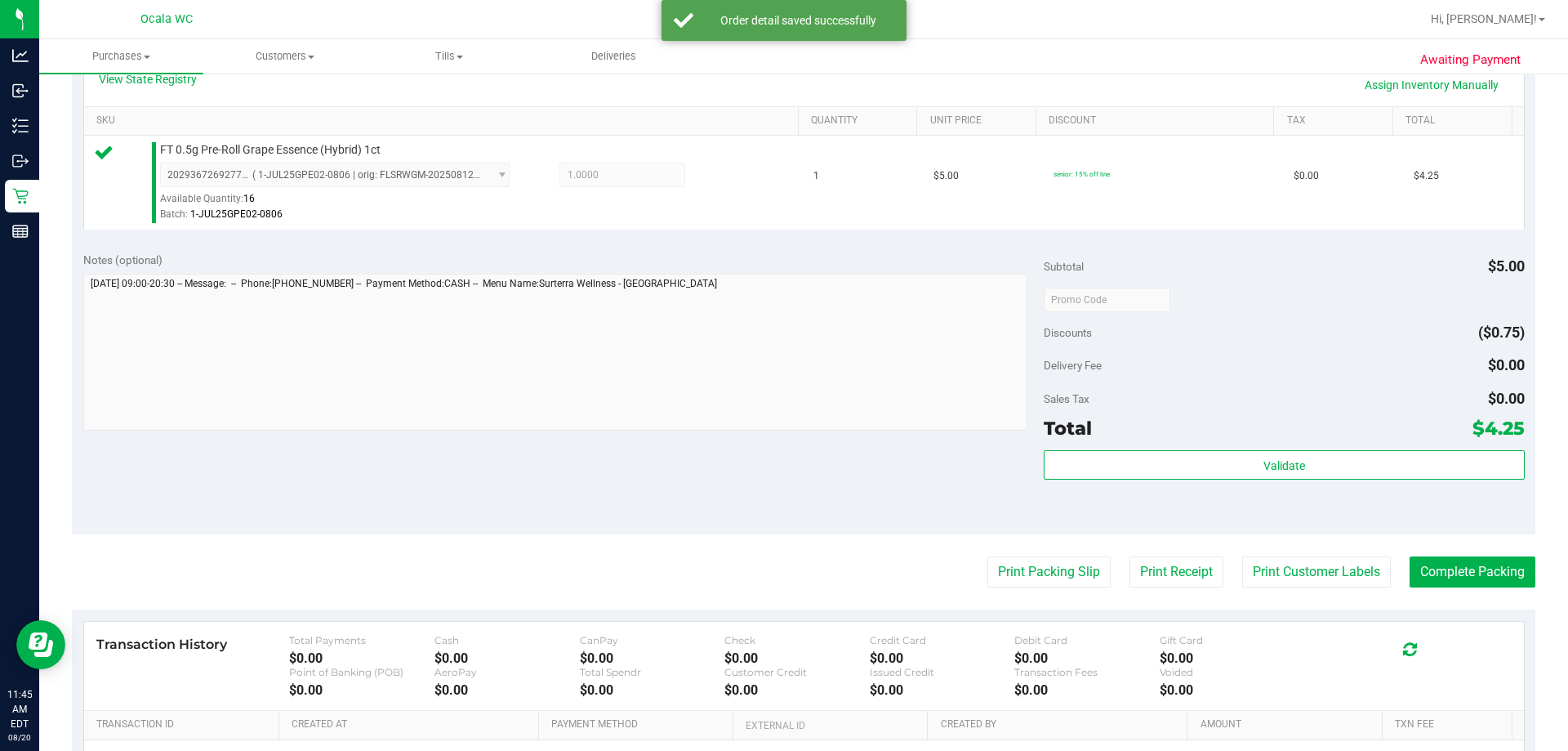
scroll to position [572, 0]
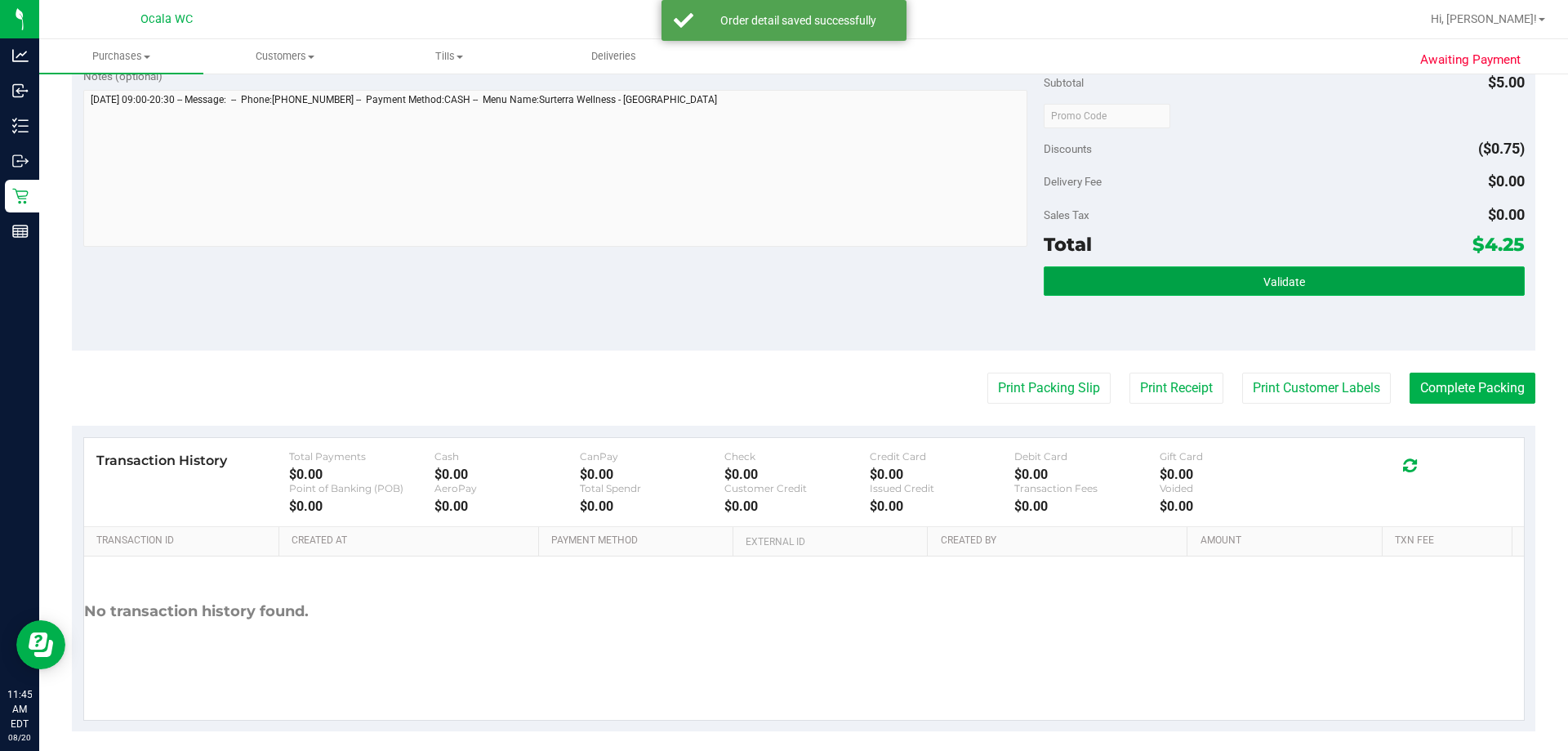
click at [768, 272] on button "Validate" at bounding box center [1284, 281] width 480 height 29
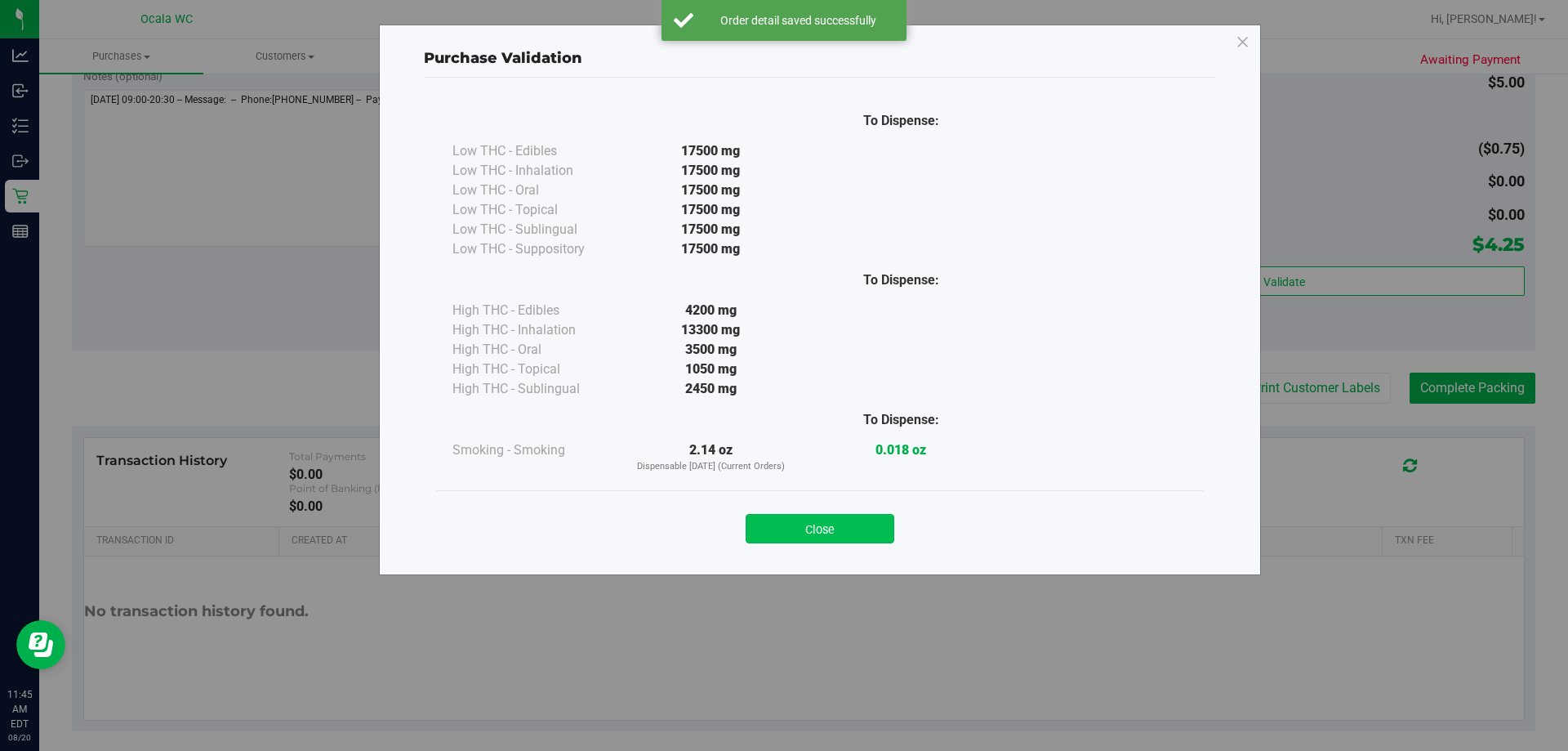
click at [768, 534] on button "Close" at bounding box center [820, 528] width 149 height 29
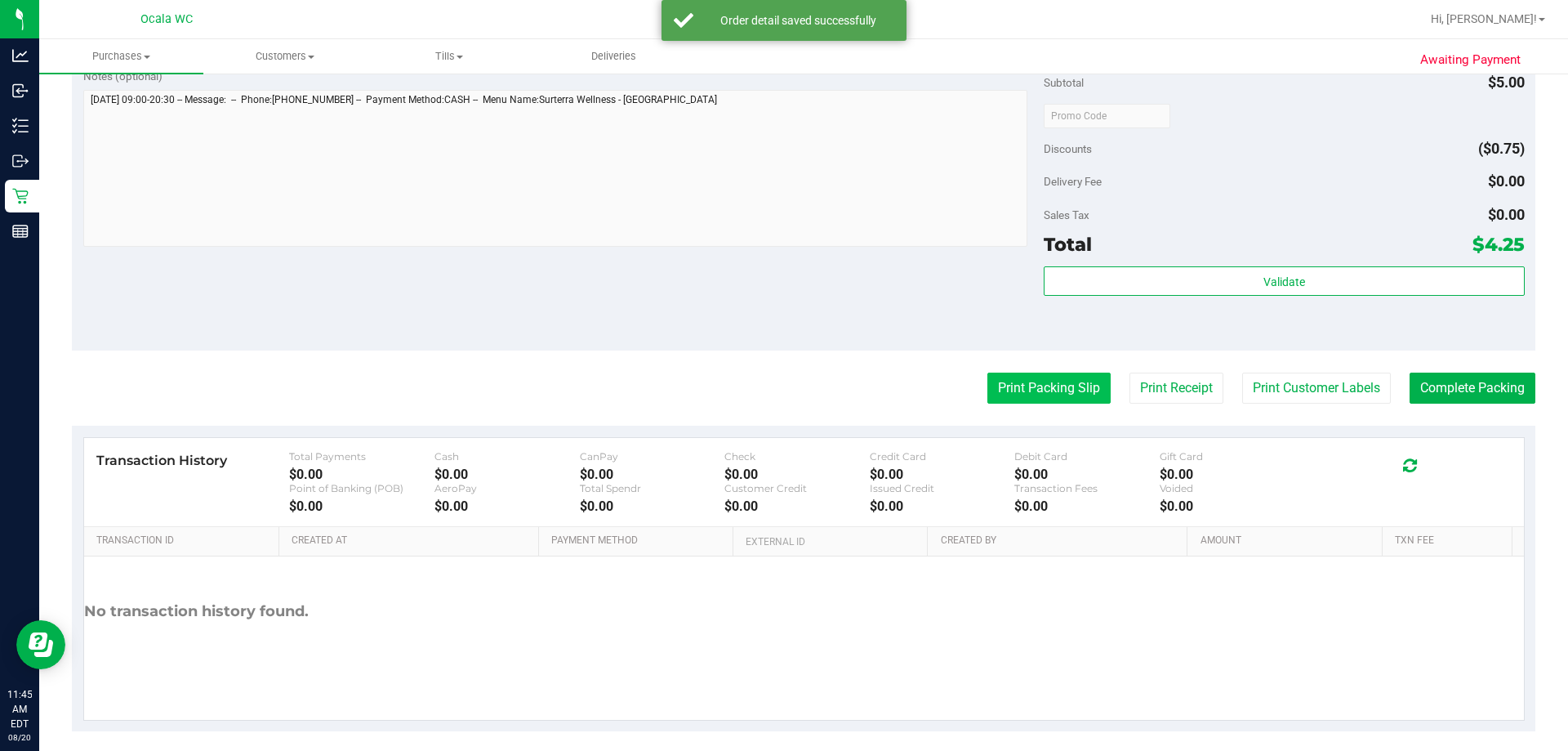
click at [768, 394] on button "Print Packing Slip" at bounding box center [1048, 387] width 123 height 31
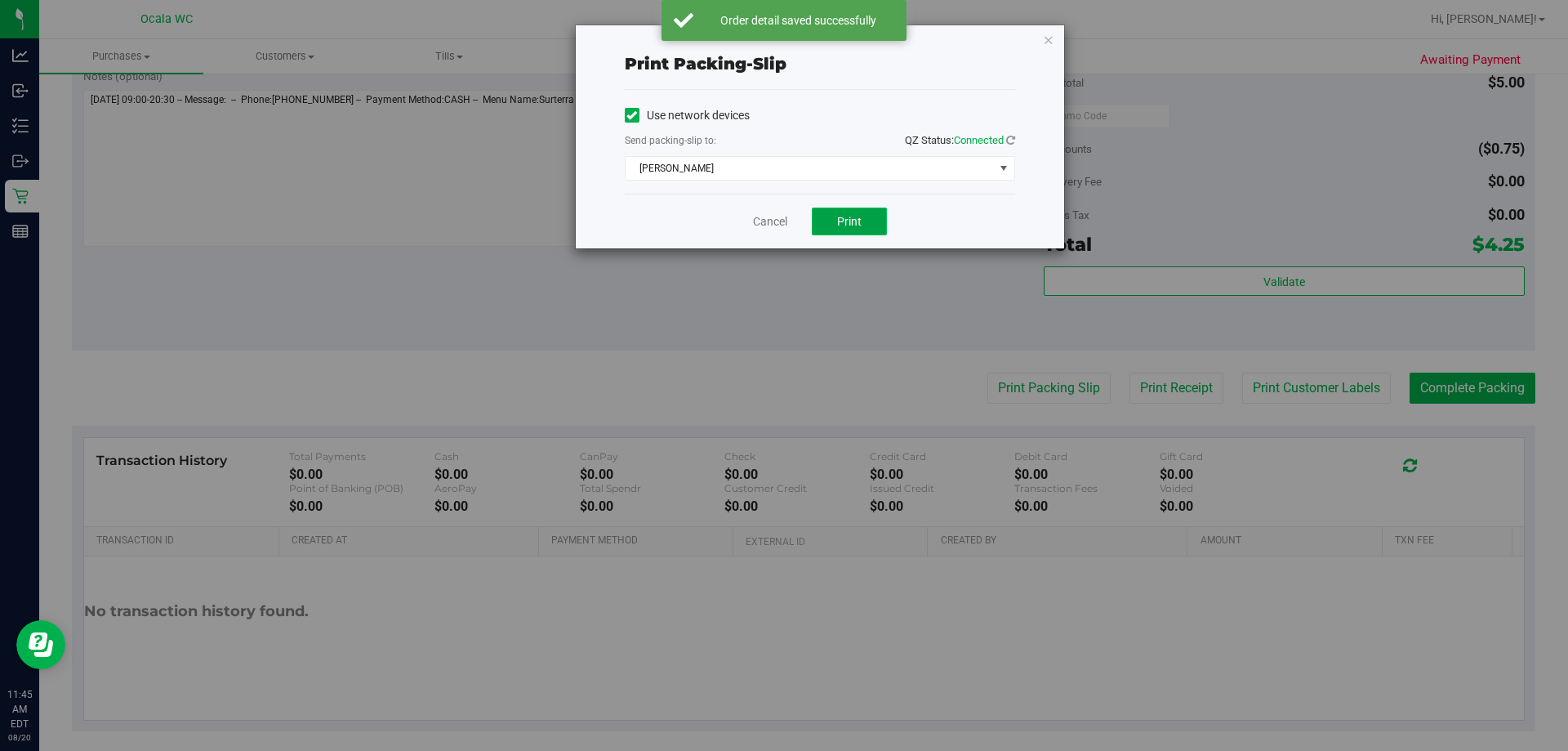
click at [768, 213] on button "Print" at bounding box center [849, 220] width 75 height 27
click at [754, 221] on link "Cancel" at bounding box center [769, 221] width 34 height 17
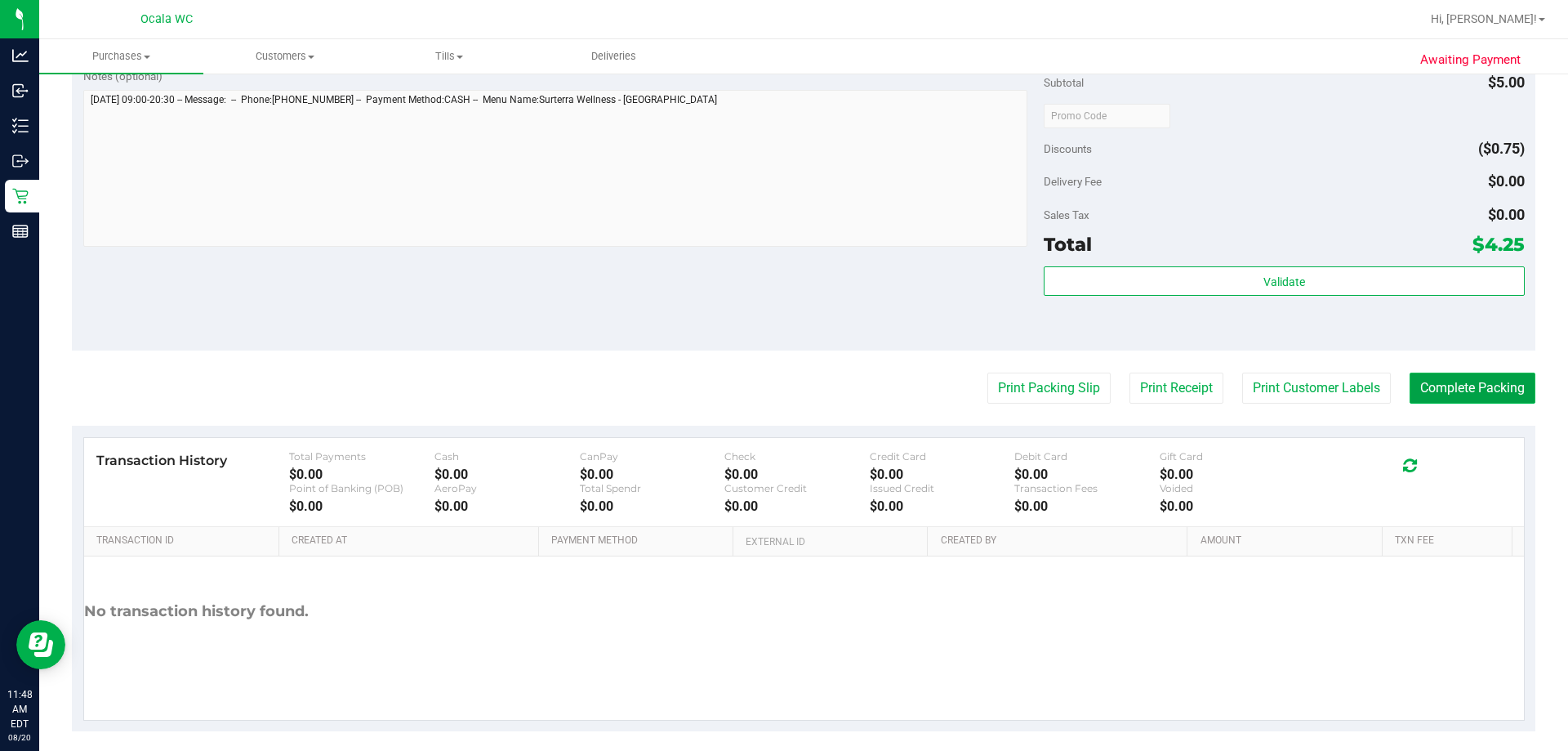
click at [768, 391] on button "Complete Packing" at bounding box center [1472, 387] width 126 height 31
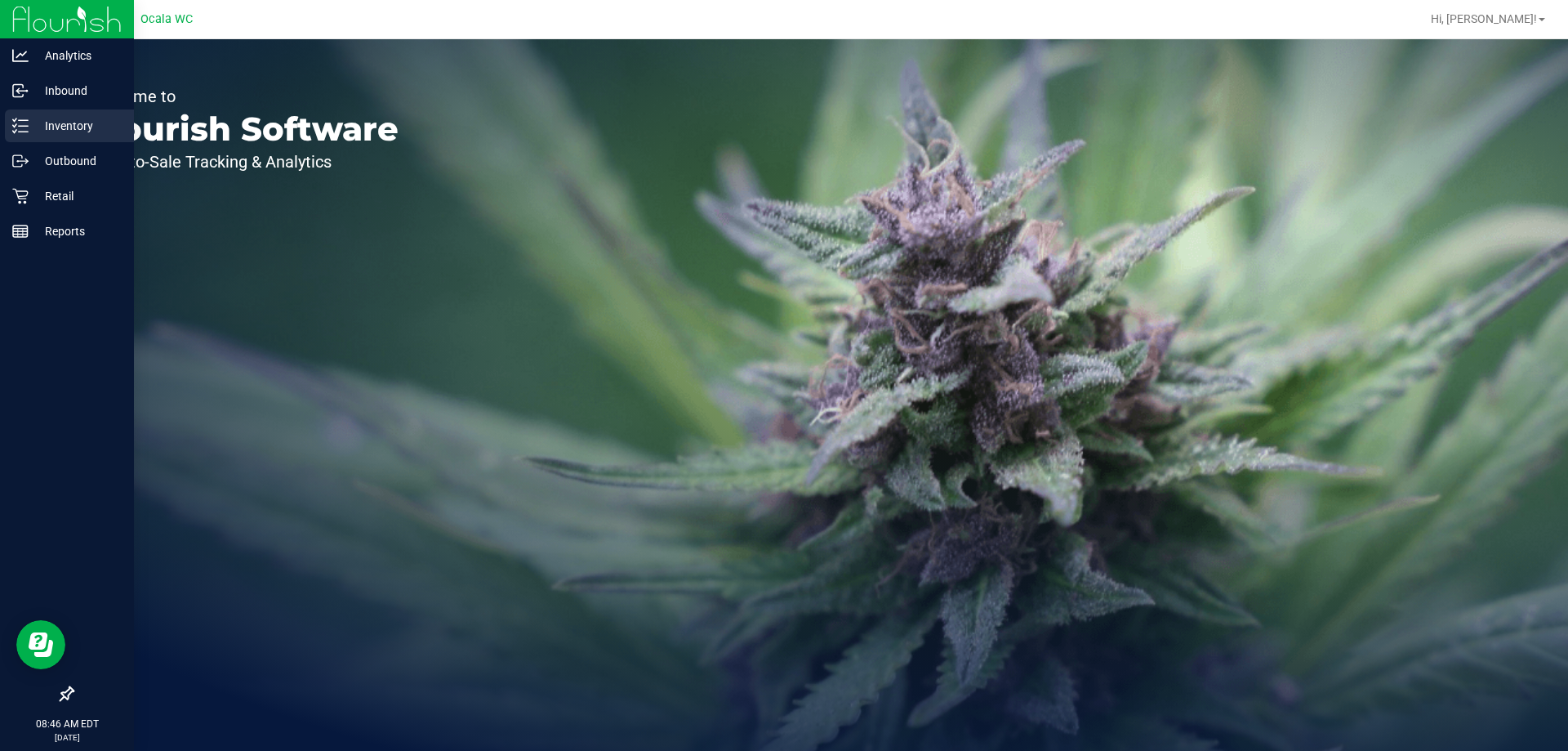
click at [49, 122] on p "Inventory" at bounding box center [77, 125] width 98 height 20
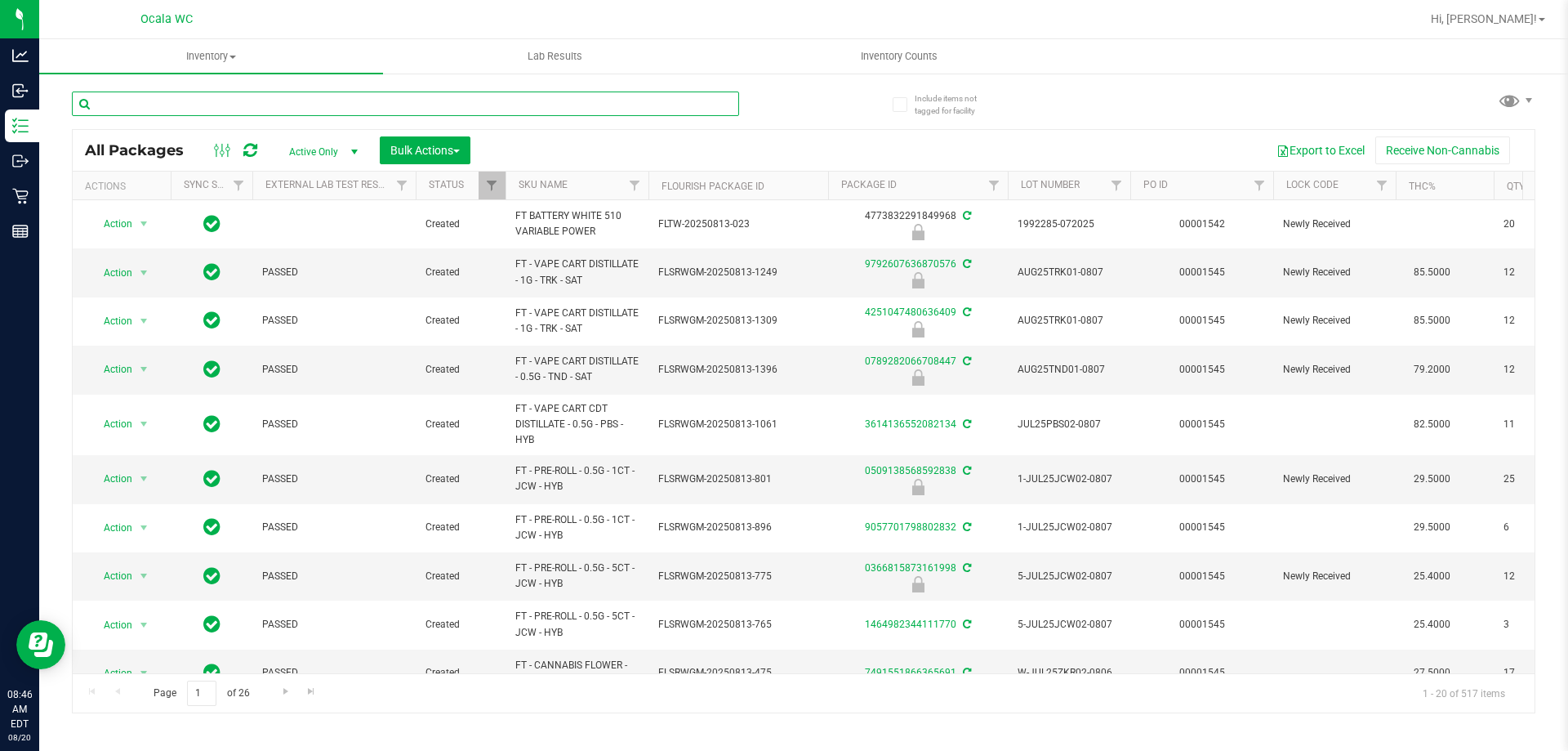
click at [325, 106] on input "text" at bounding box center [405, 104] width 667 height 24
type input "9792607636870576"
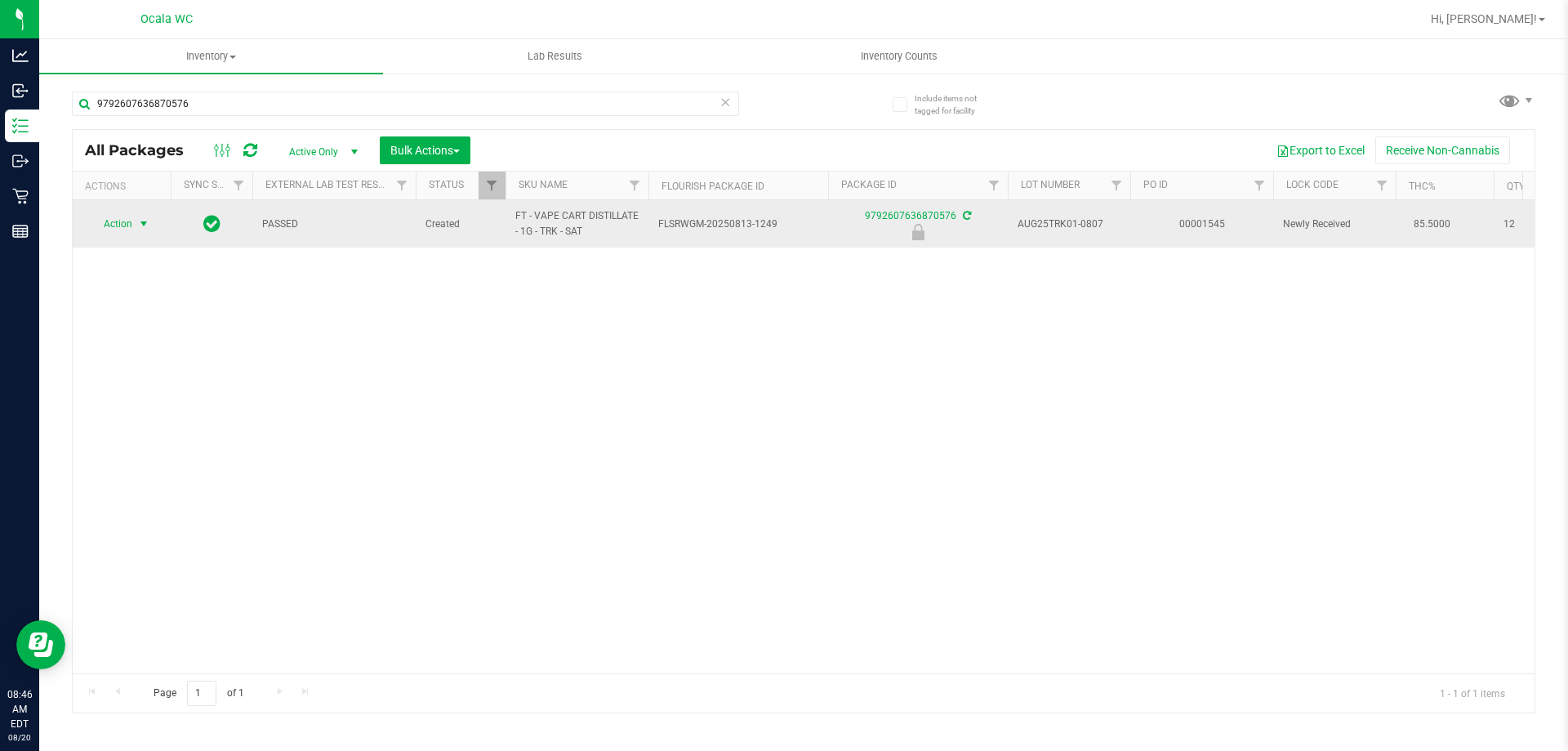
click at [129, 229] on span "Action" at bounding box center [110, 223] width 44 height 23
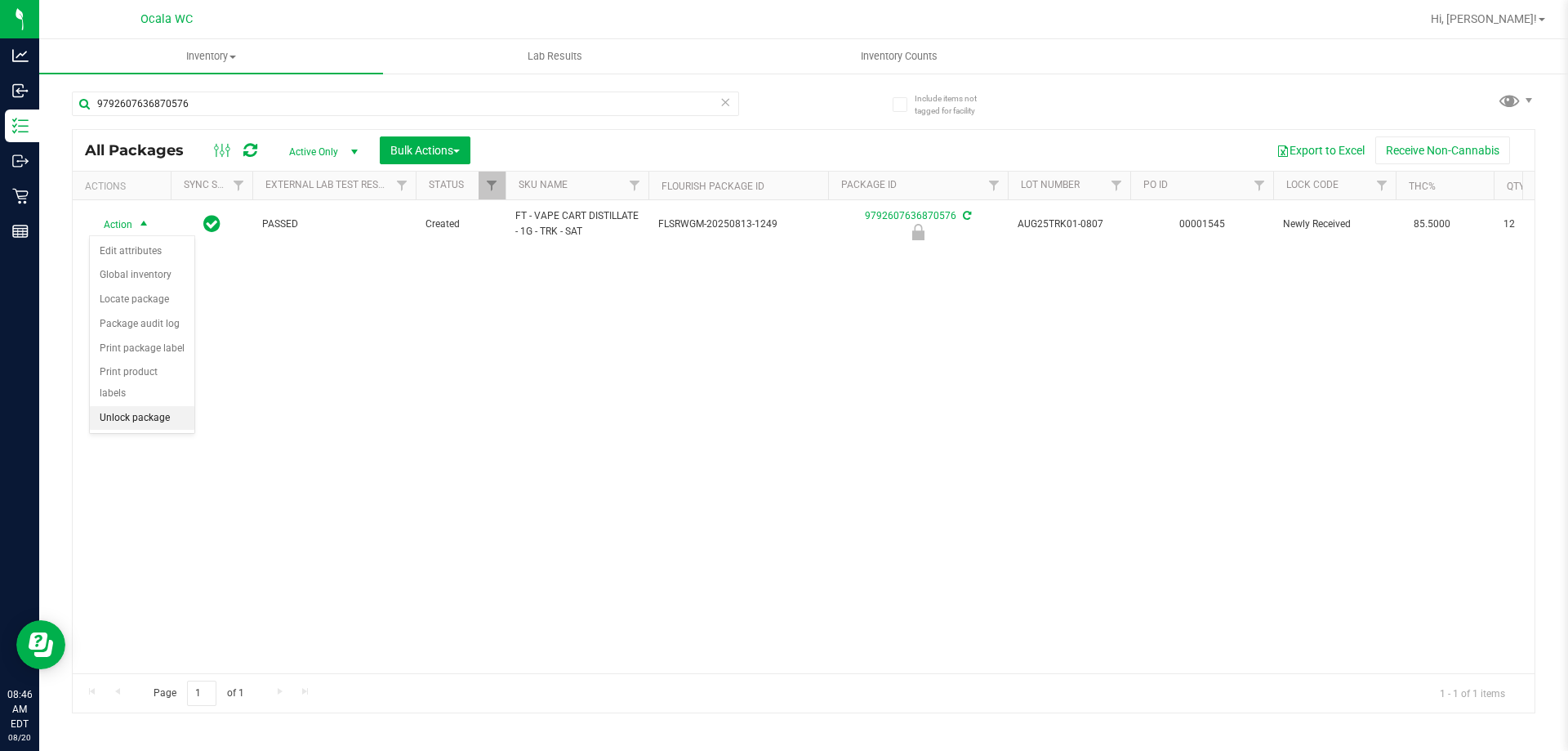
click at [122, 406] on li "Unlock package" at bounding box center [141, 418] width 105 height 24
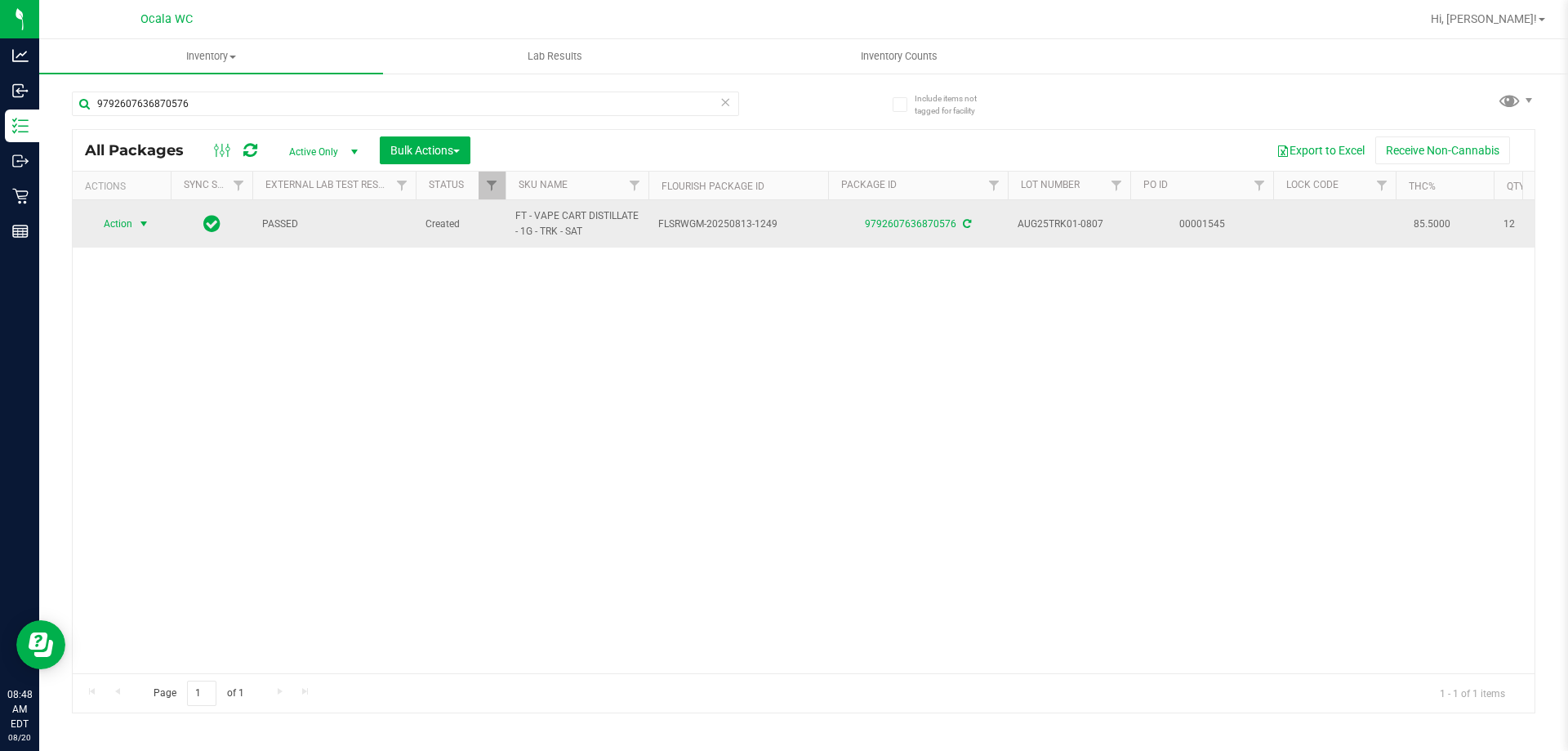
click at [121, 223] on span "Action" at bounding box center [110, 223] width 44 height 23
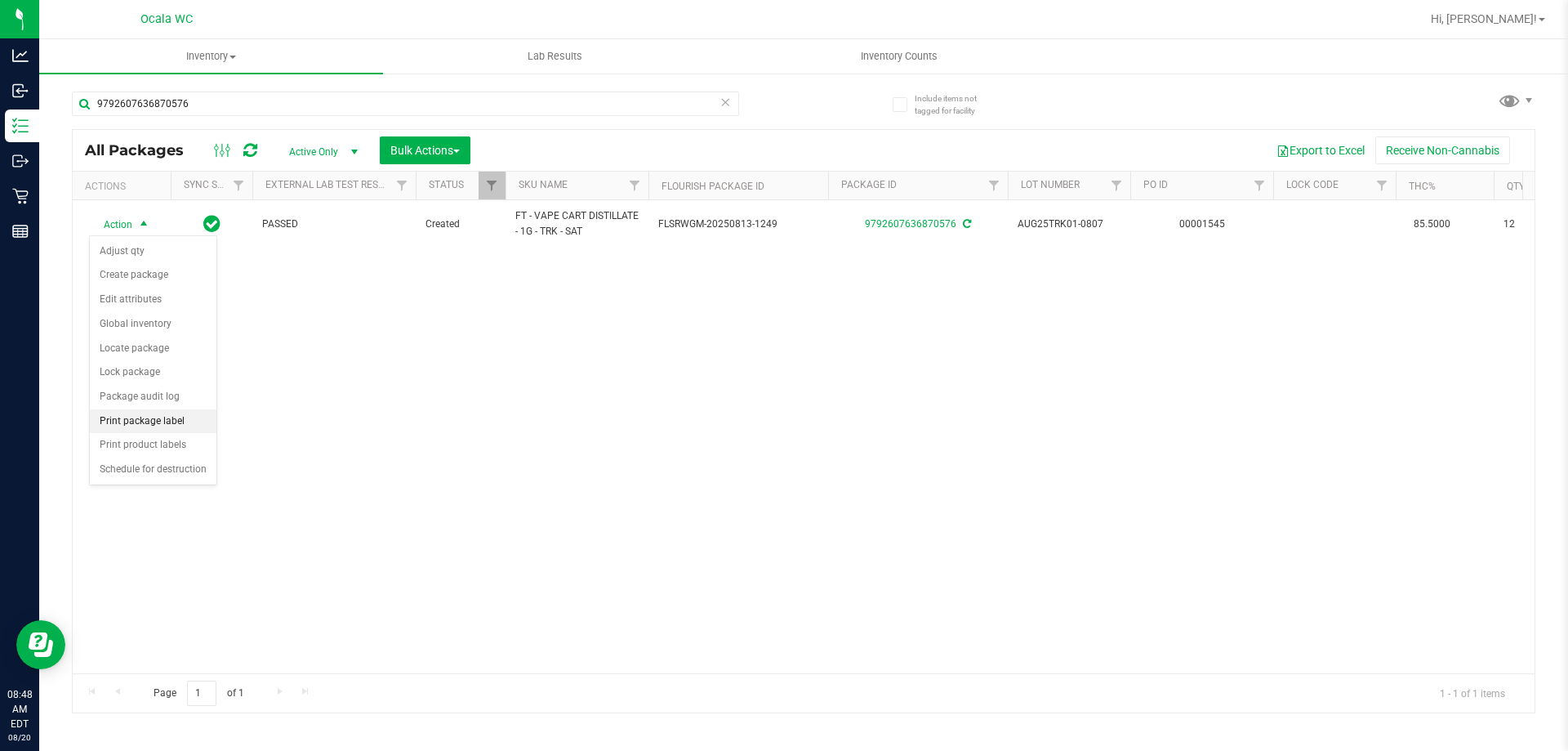
click at [126, 420] on li "Print package label" at bounding box center [153, 421] width 126 height 24
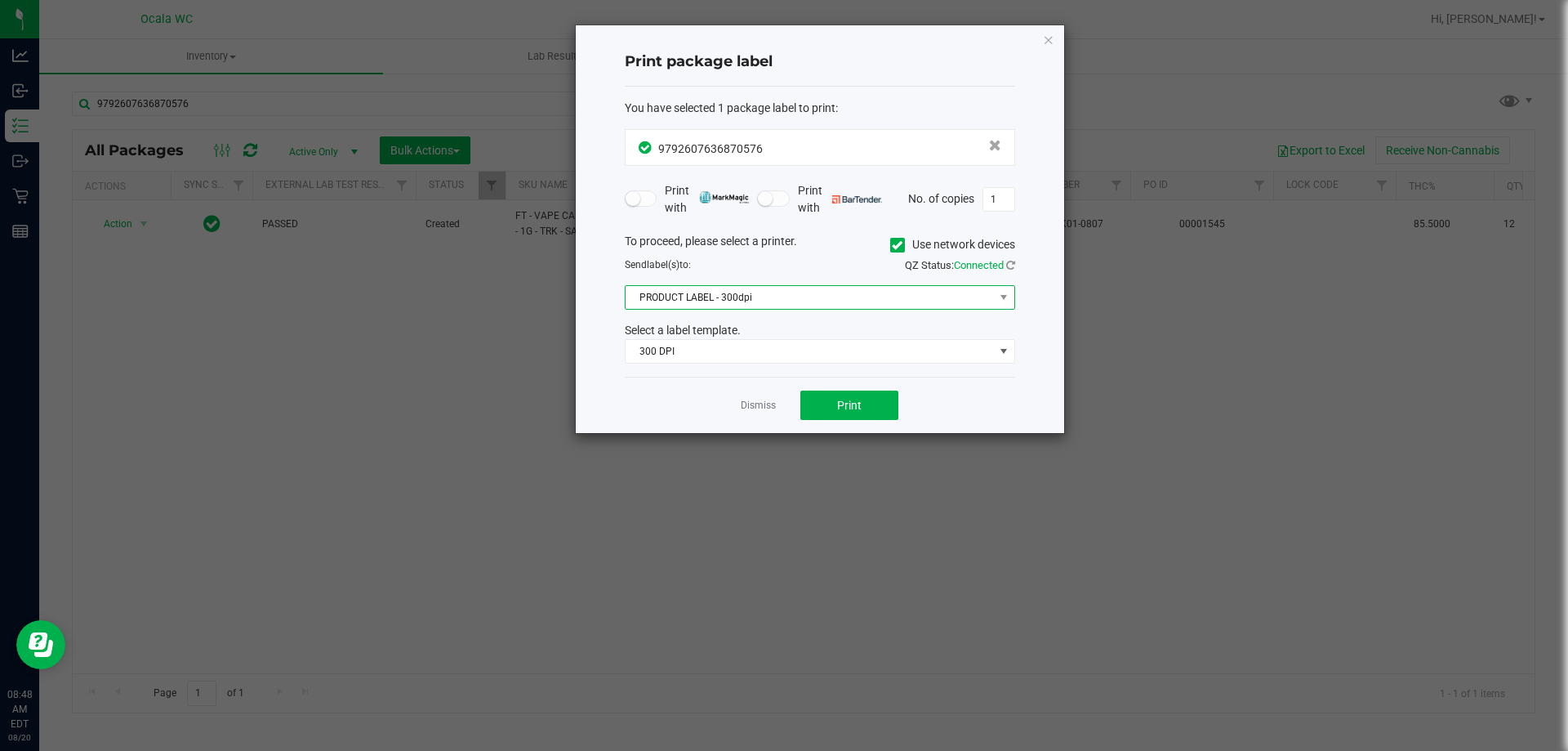
click at [701, 292] on span "PRODUCT LABEL - 300dpi" at bounding box center [809, 297] width 368 height 23
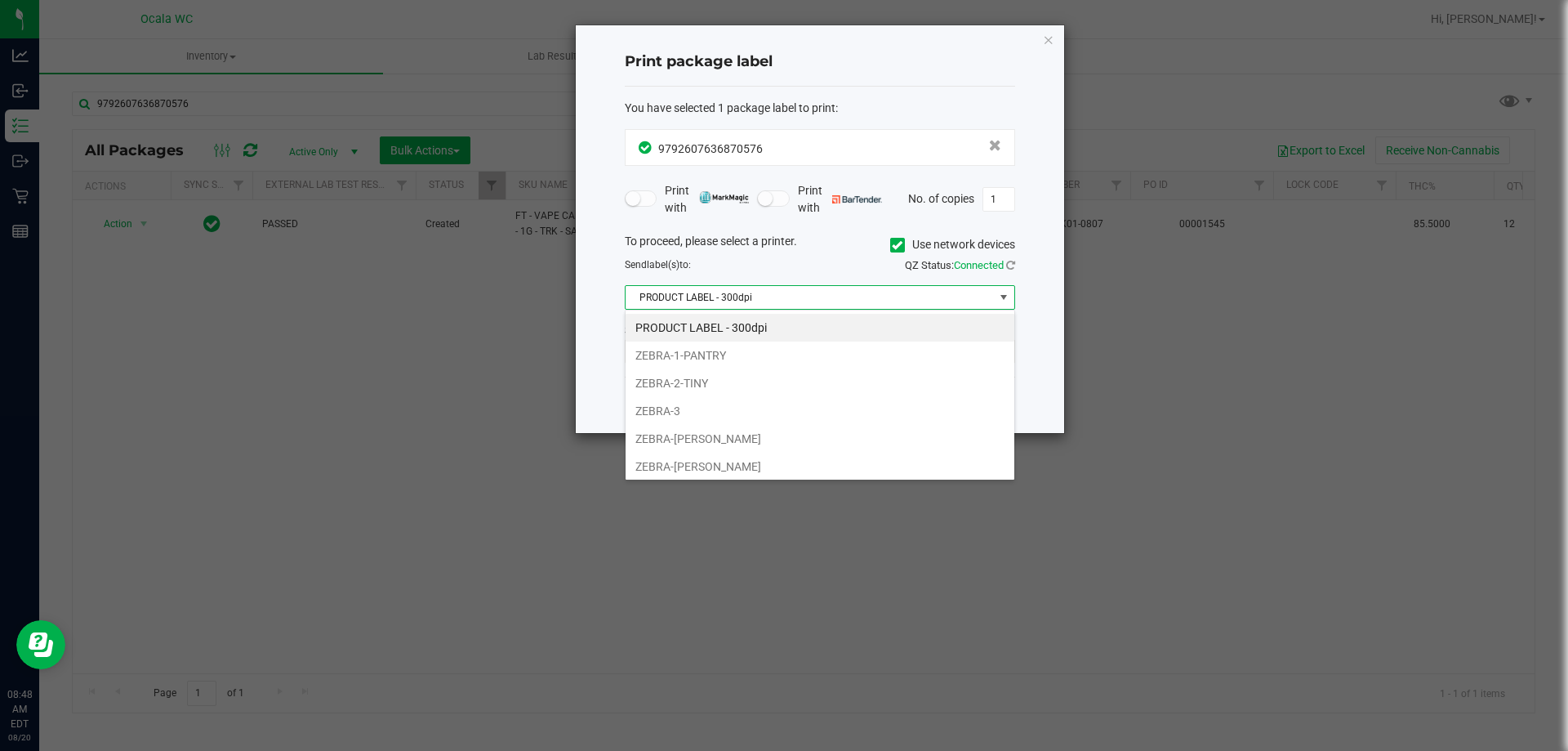
scroll to position [24, 390]
click at [672, 446] on li "ZEBRA-[PERSON_NAME]" at bounding box center [819, 438] width 389 height 27
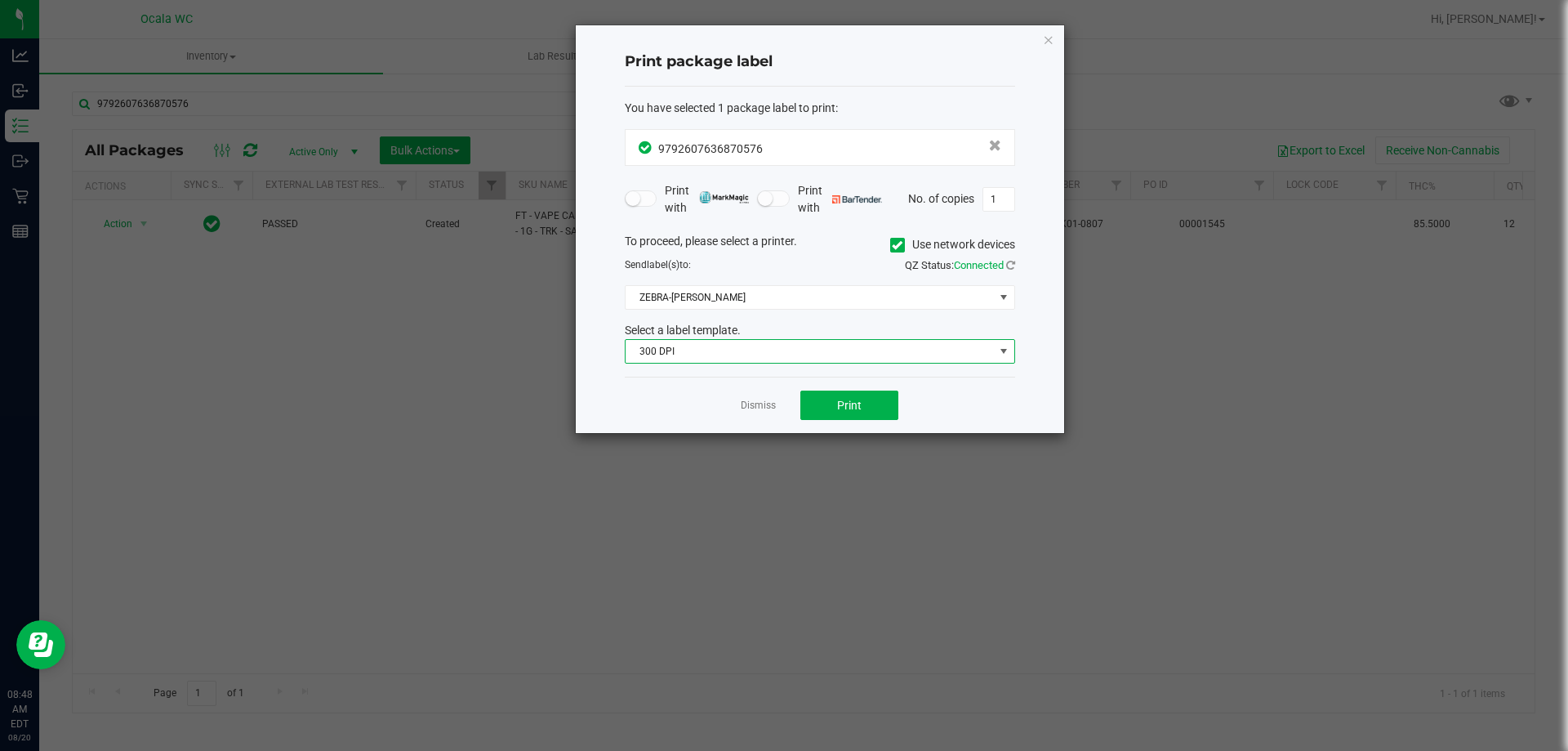
click at [696, 348] on span "300 DPI" at bounding box center [809, 351] width 368 height 23
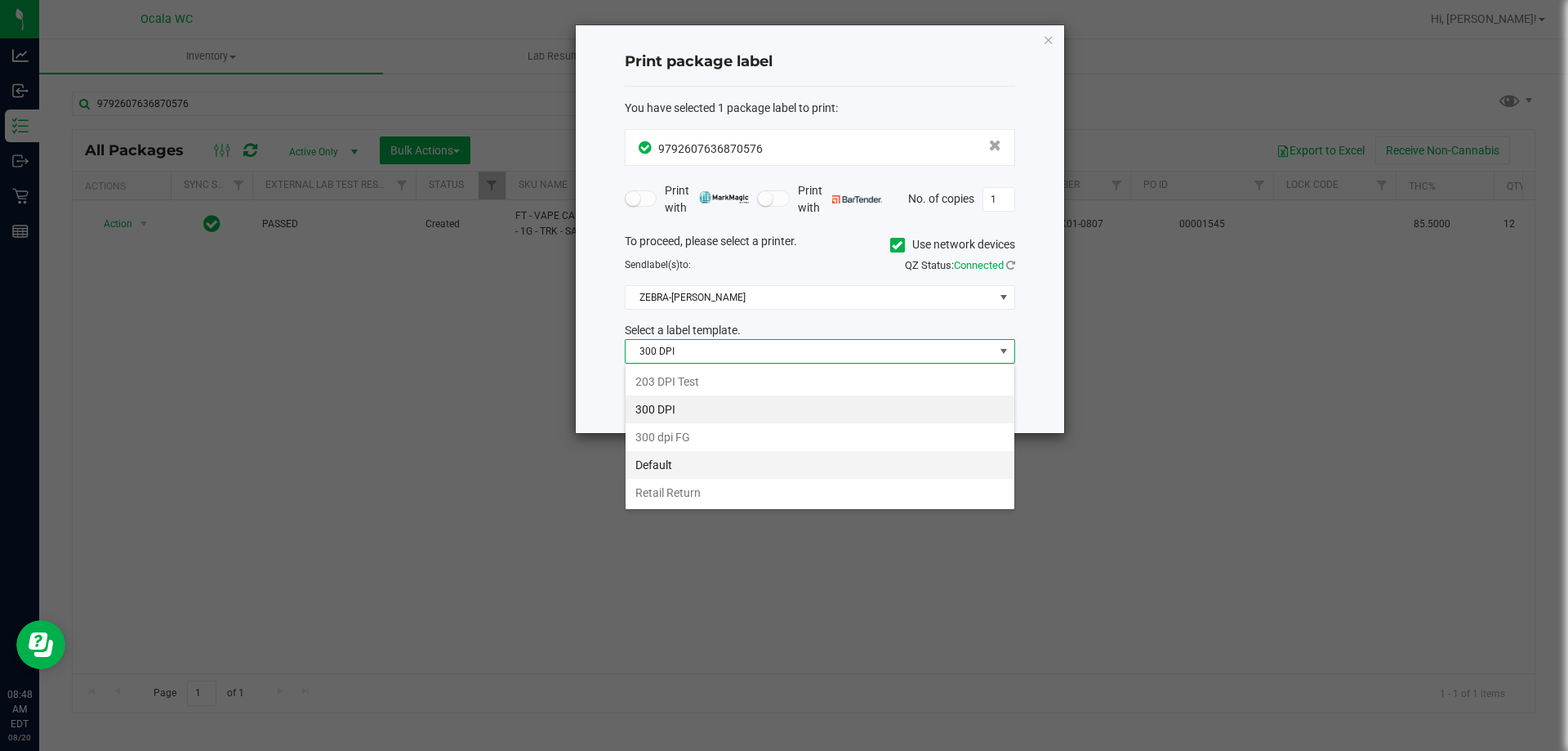
click at [659, 469] on li "Default" at bounding box center [819, 465] width 389 height 27
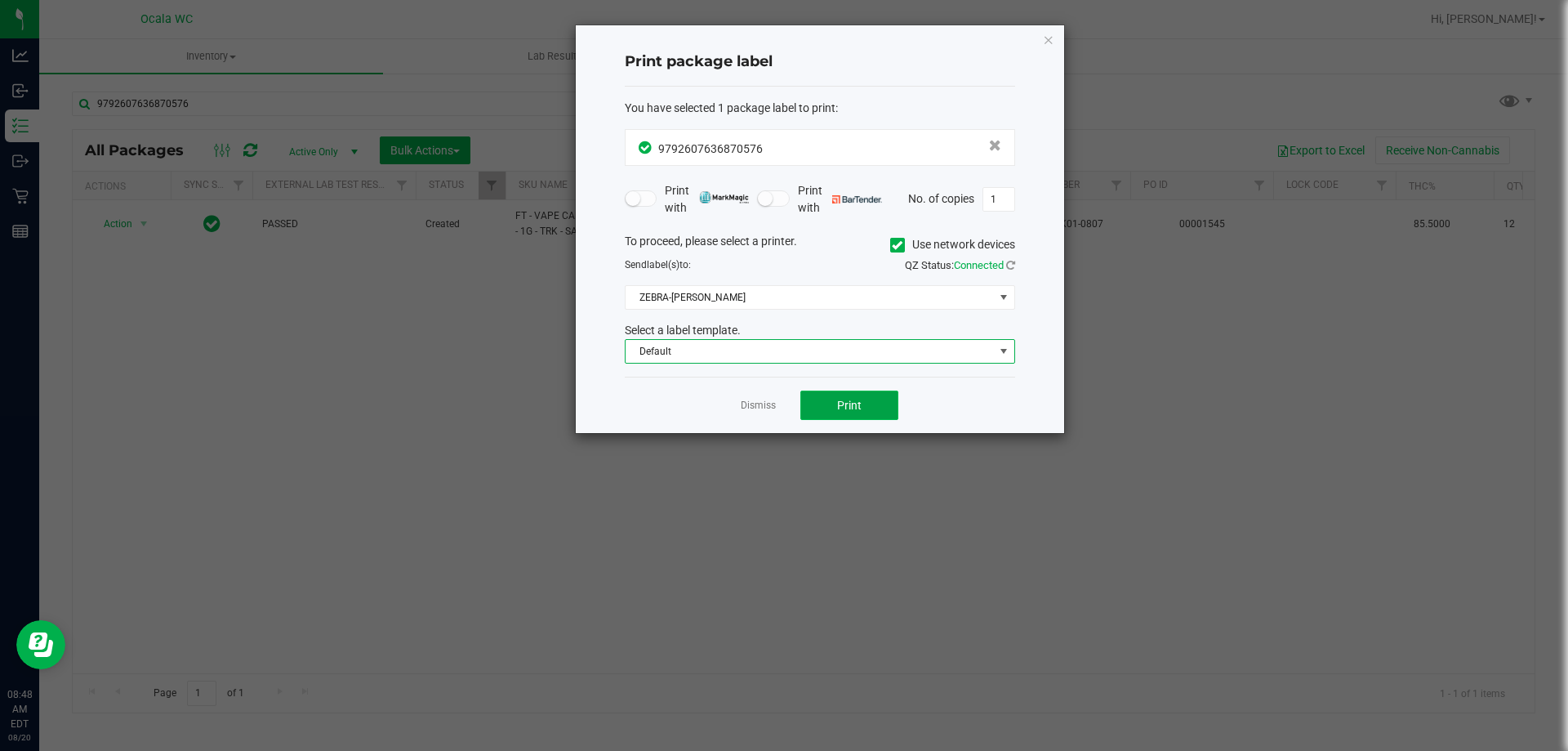
click at [849, 414] on button "Print" at bounding box center [849, 404] width 98 height 29
click at [762, 405] on link "Dismiss" at bounding box center [757, 405] width 35 height 14
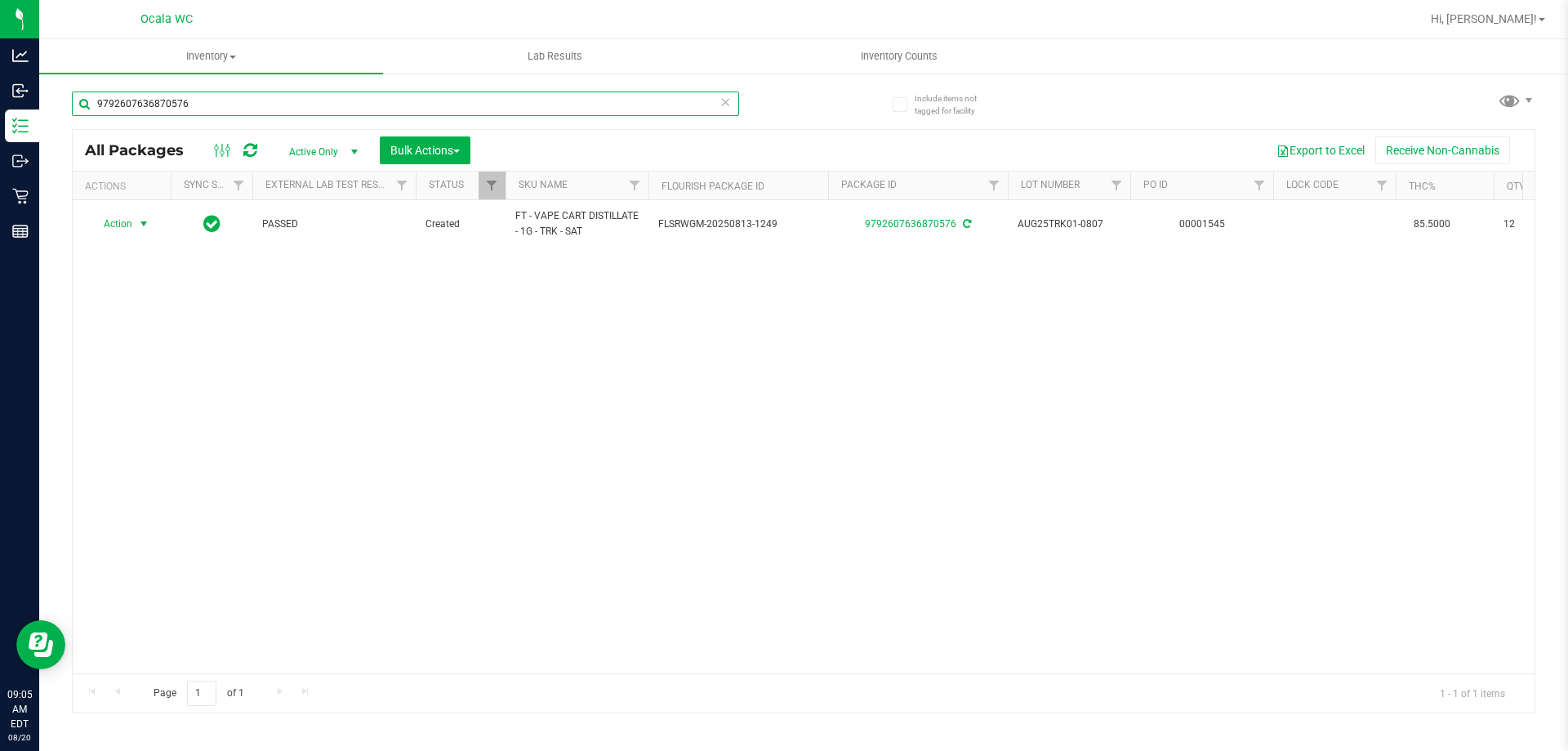
click at [197, 108] on input "9792607636870576" at bounding box center [405, 104] width 667 height 24
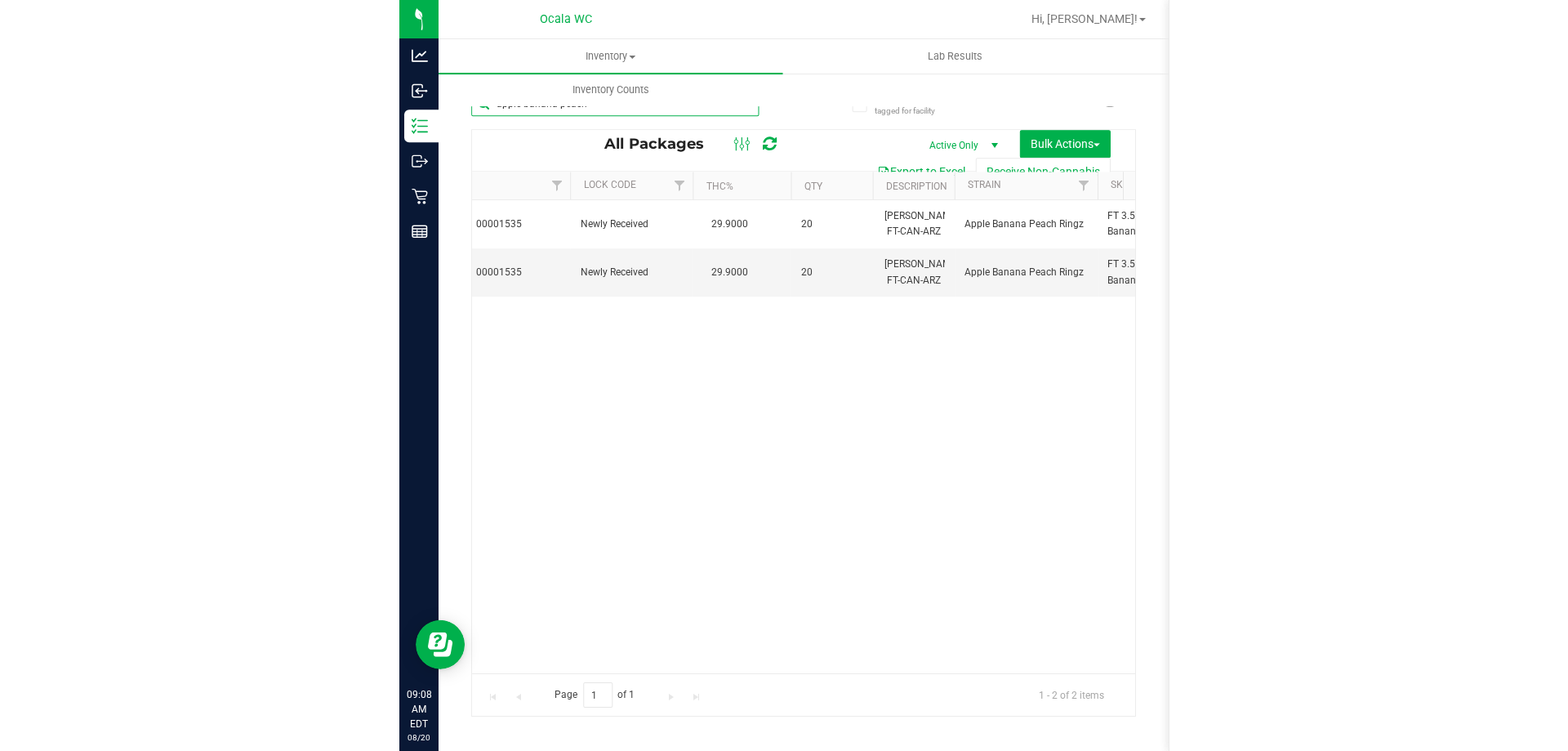
scroll to position [0, 1007]
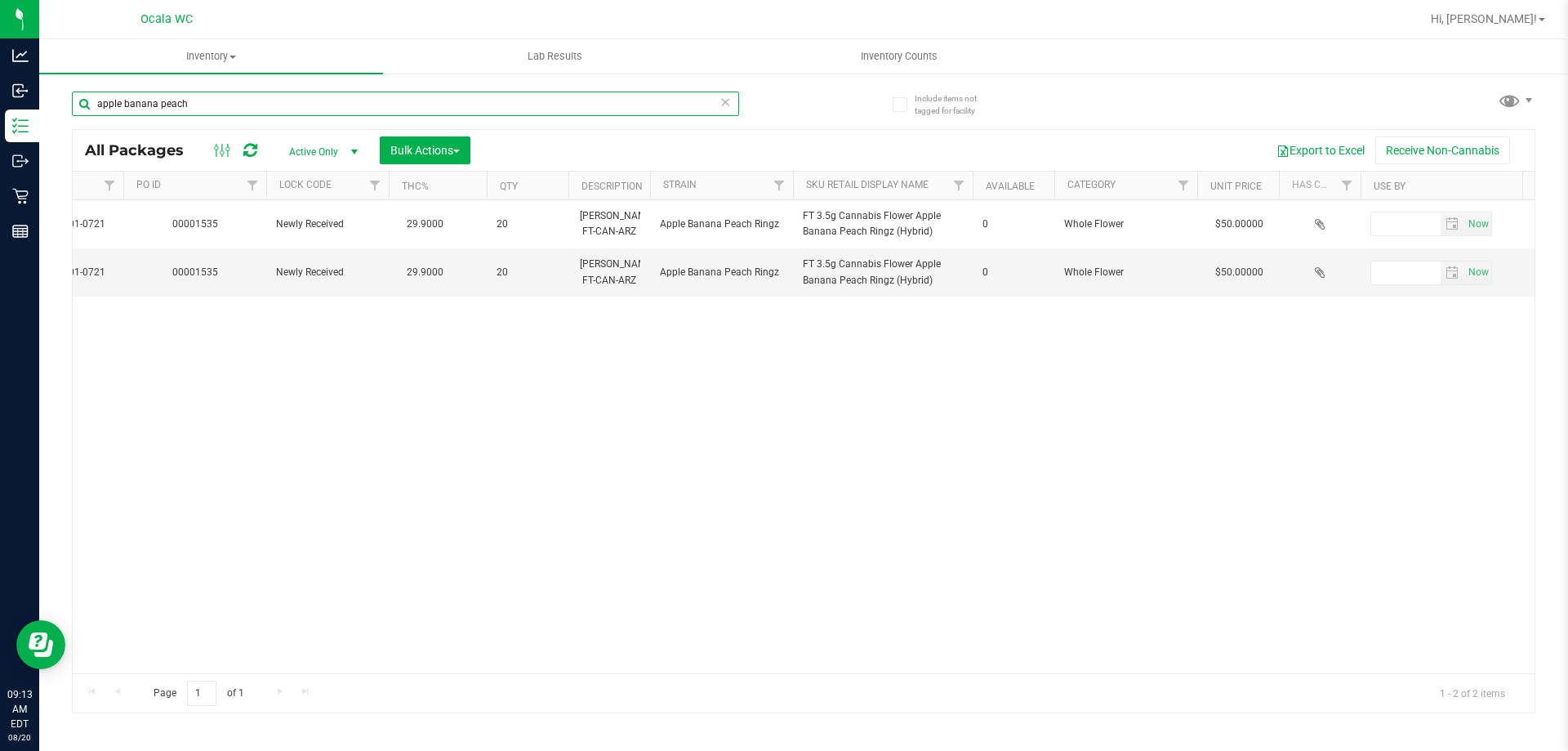
click at [196, 95] on input "apple banana peach" at bounding box center [405, 104] width 667 height 24
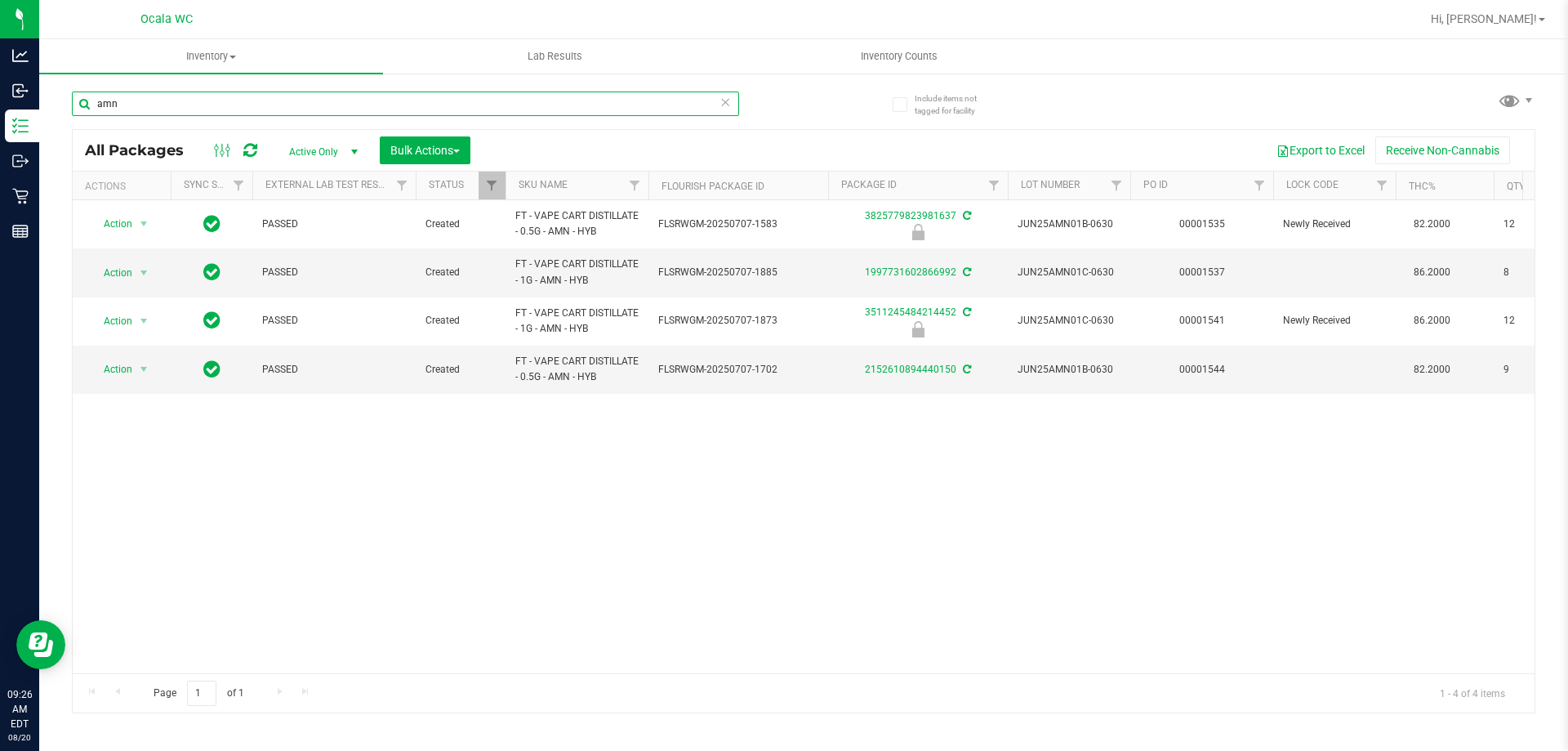
click at [199, 113] on input "amn" at bounding box center [405, 104] width 667 height 24
type input "7226853122334764"
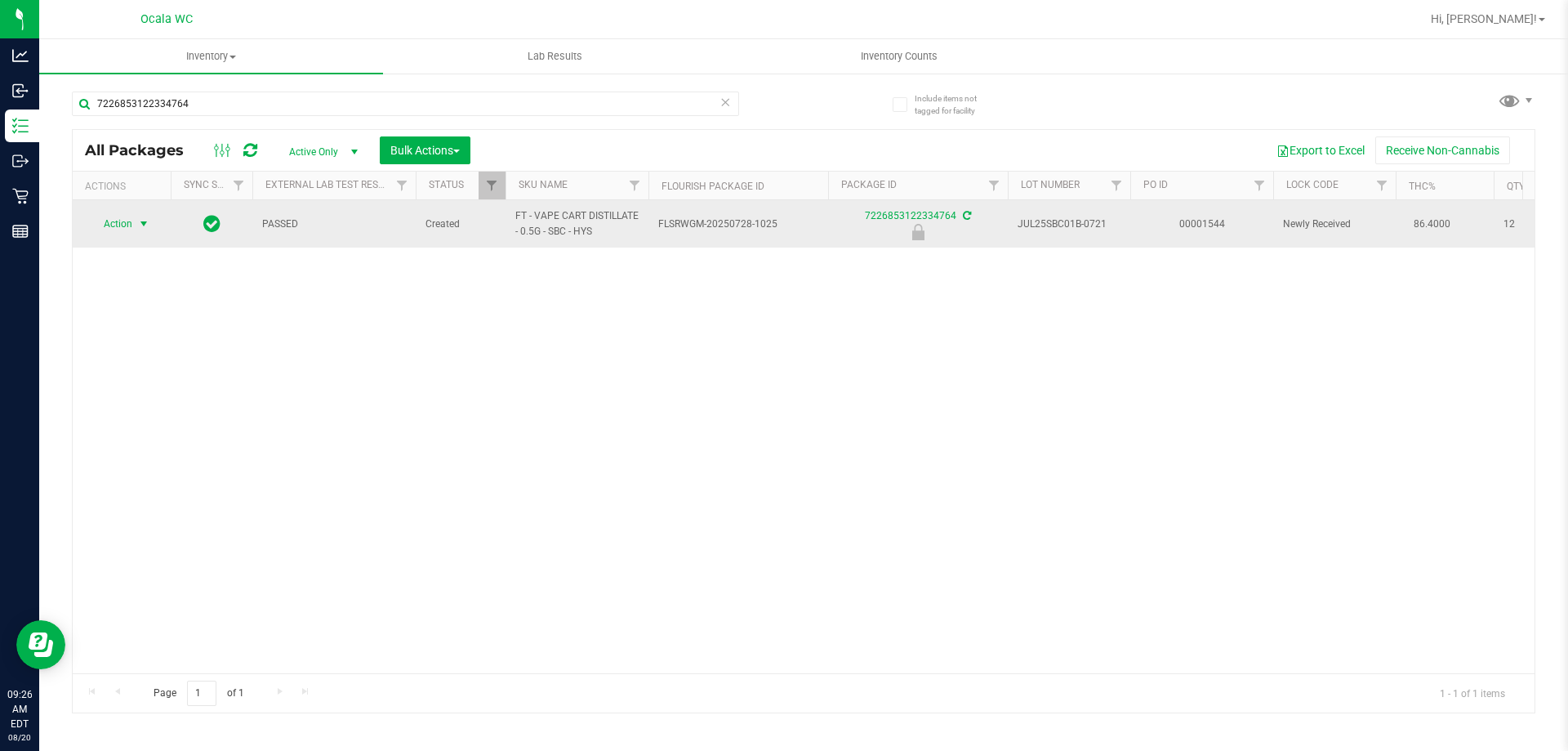
click at [132, 221] on span "Action" at bounding box center [110, 223] width 44 height 23
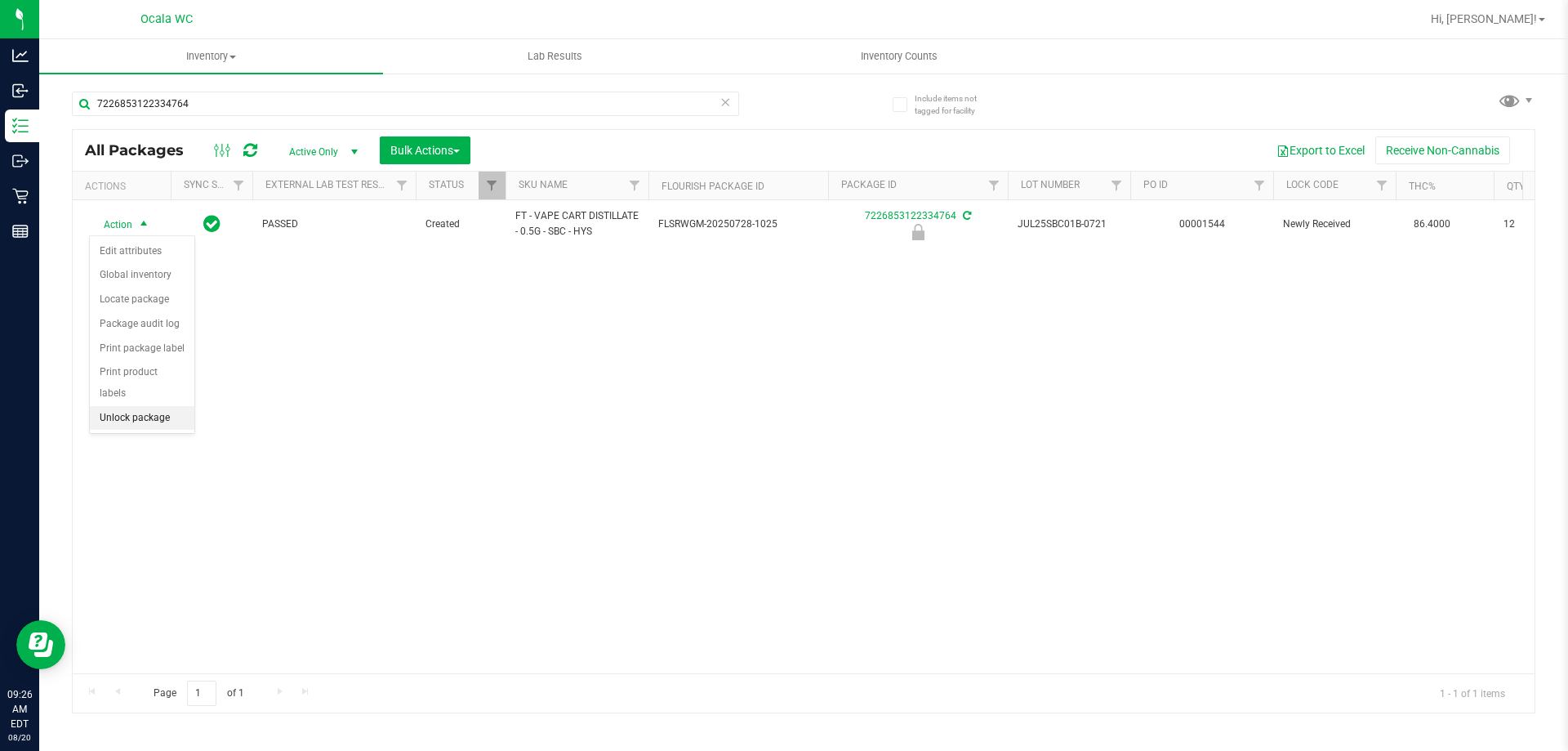
click at [123, 406] on li "Unlock package" at bounding box center [141, 418] width 105 height 24
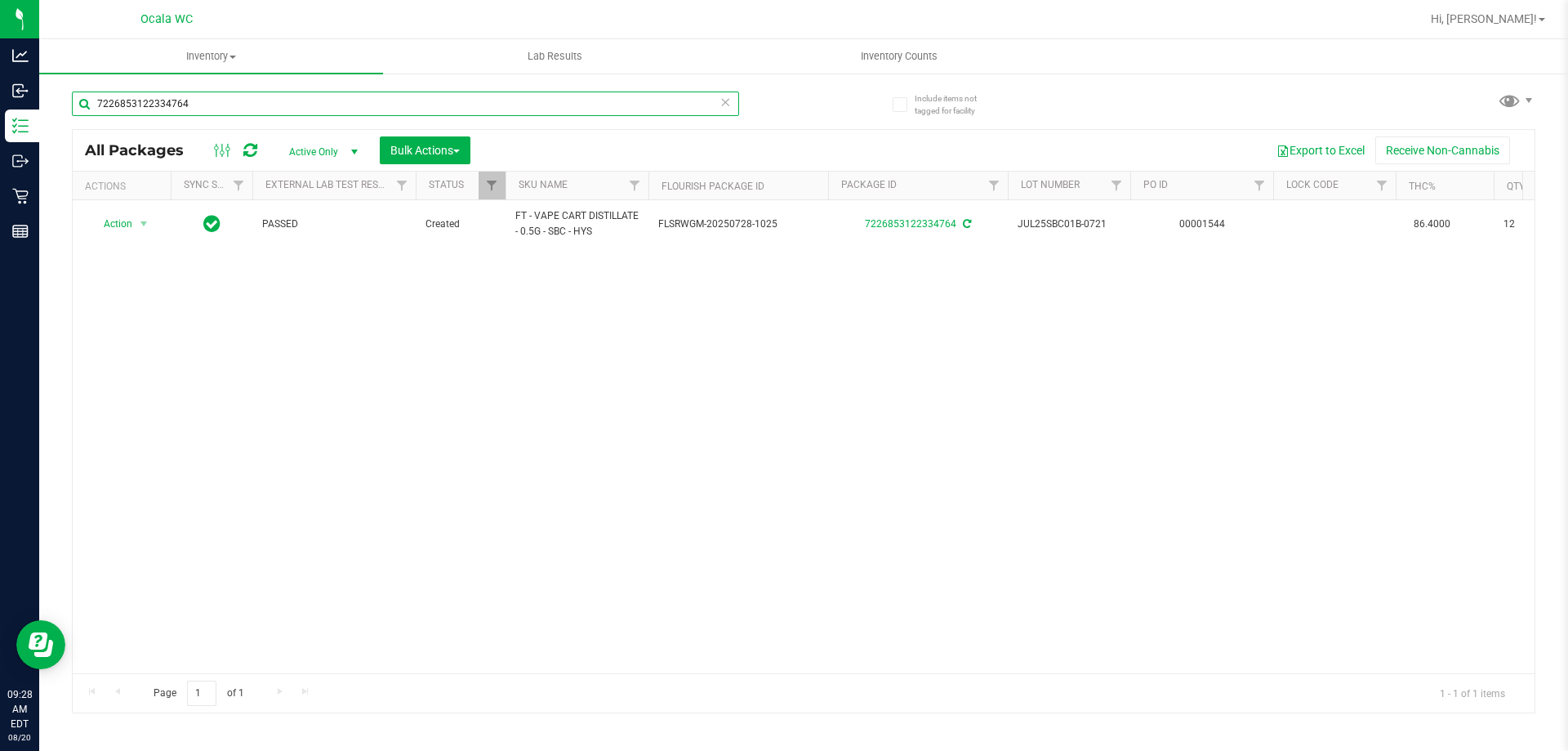
click at [203, 114] on input "7226853122334764" at bounding box center [405, 104] width 667 height 24
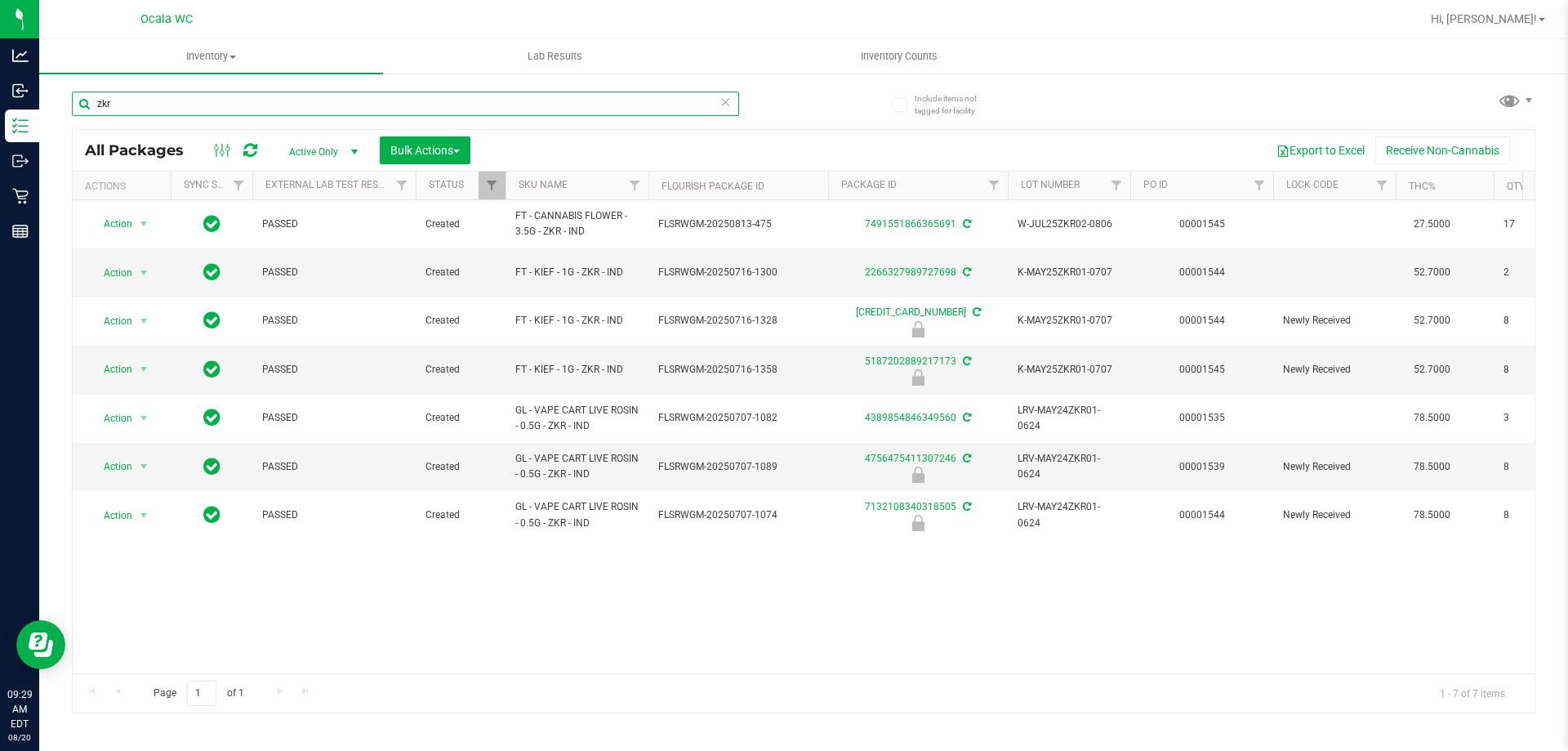
click at [179, 98] on input "zkr" at bounding box center [405, 104] width 667 height 24
type input "4111030146860684"
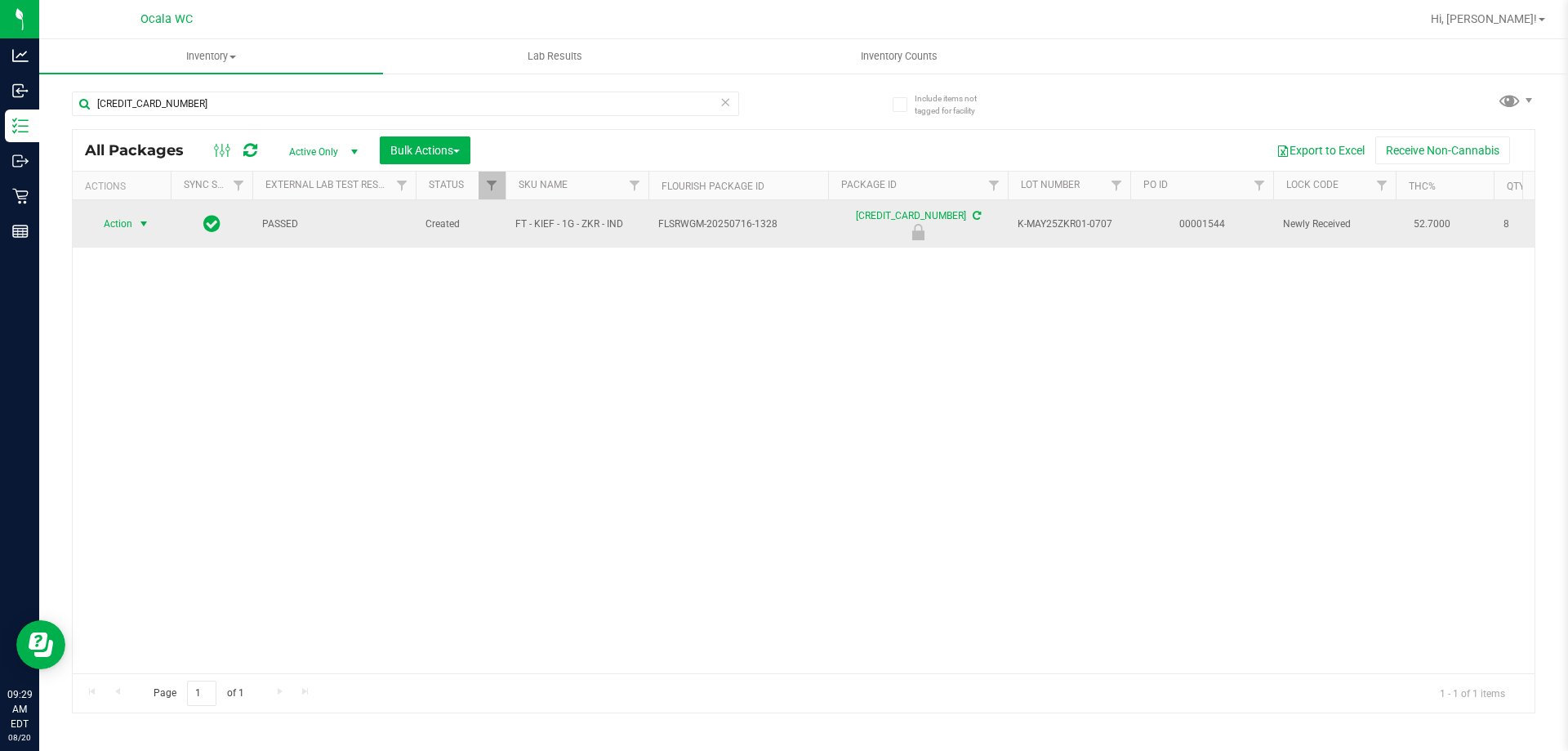
click at [108, 225] on span "Action" at bounding box center [110, 223] width 44 height 23
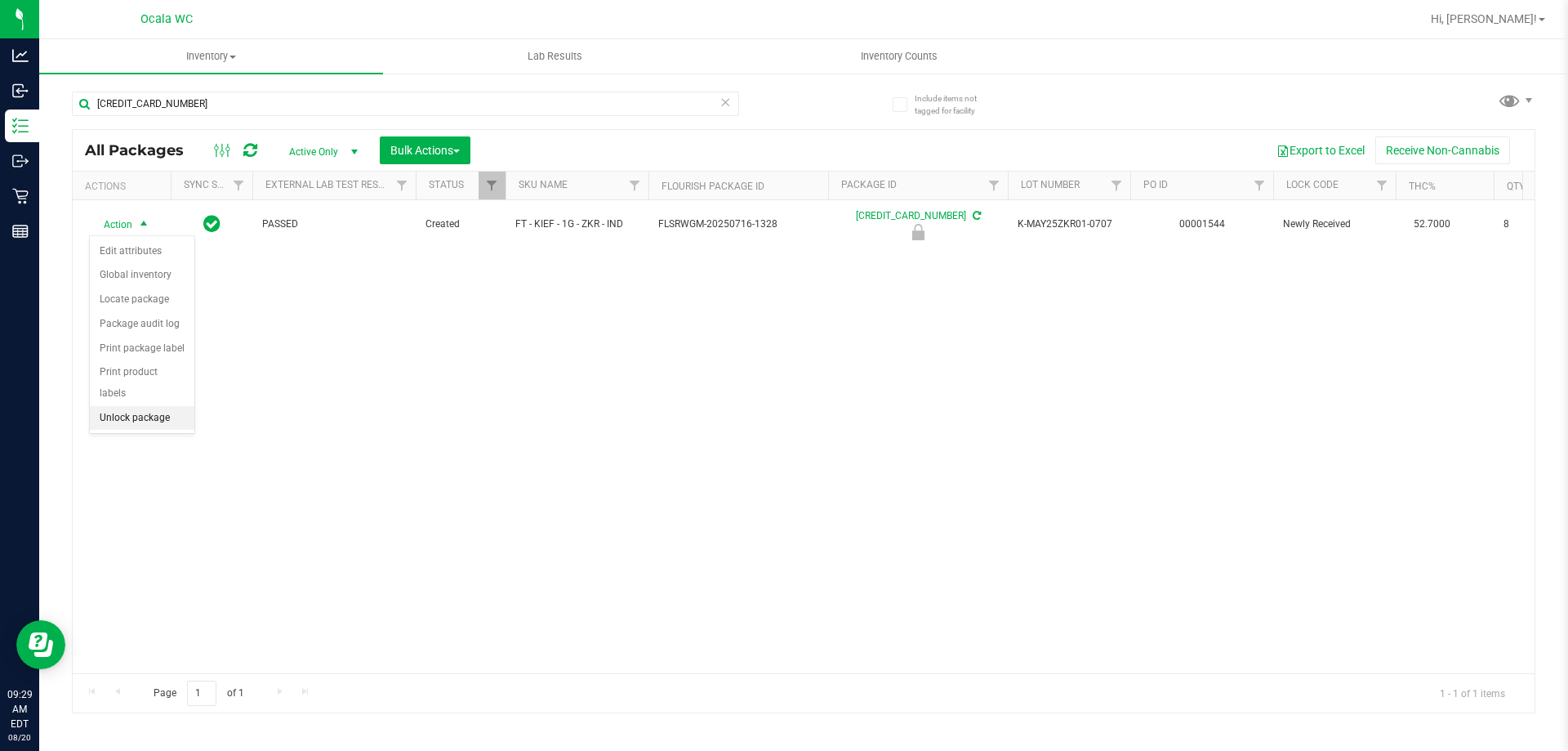
click at [116, 406] on li "Unlock package" at bounding box center [141, 418] width 105 height 24
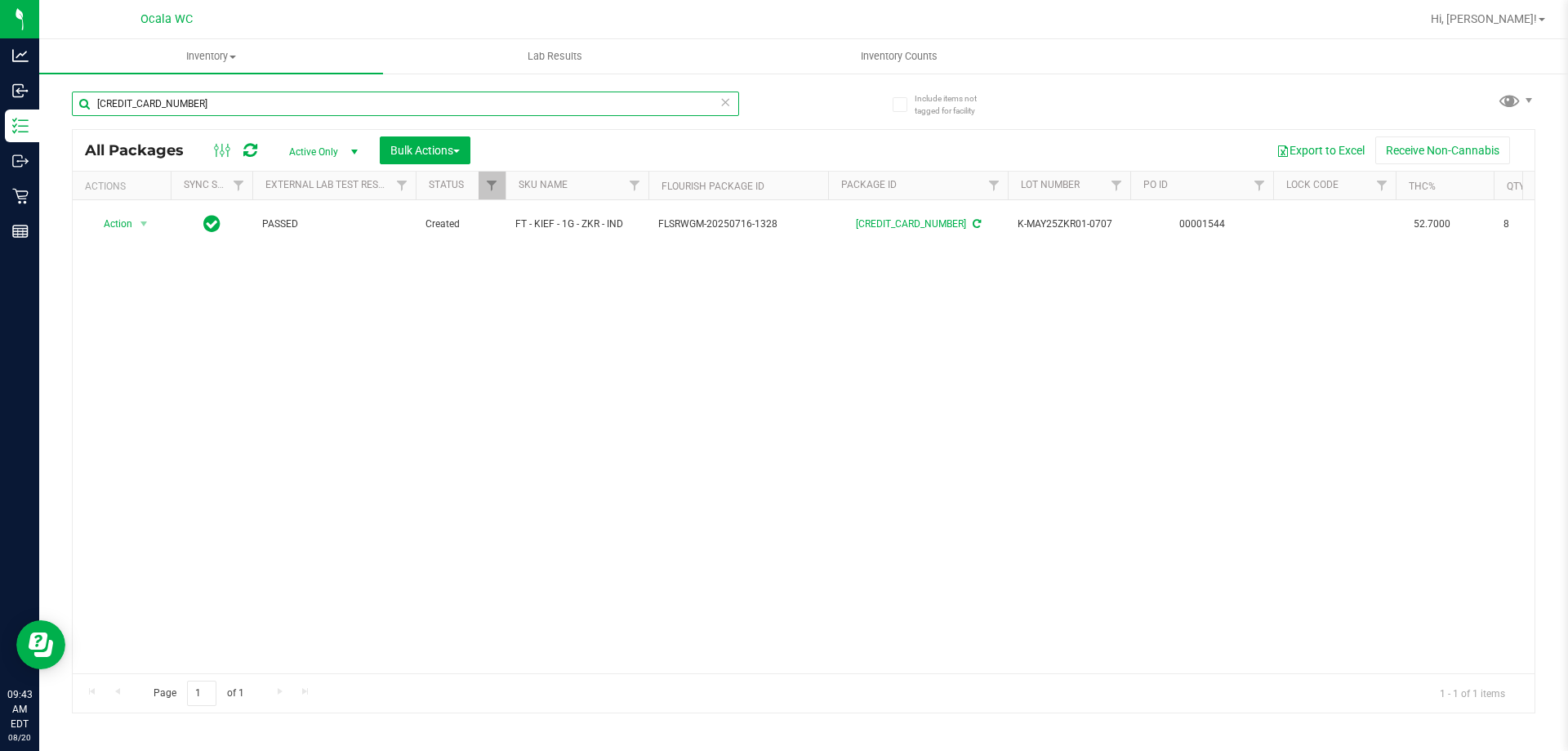
click at [307, 102] on input "4111030146860684" at bounding box center [405, 104] width 667 height 24
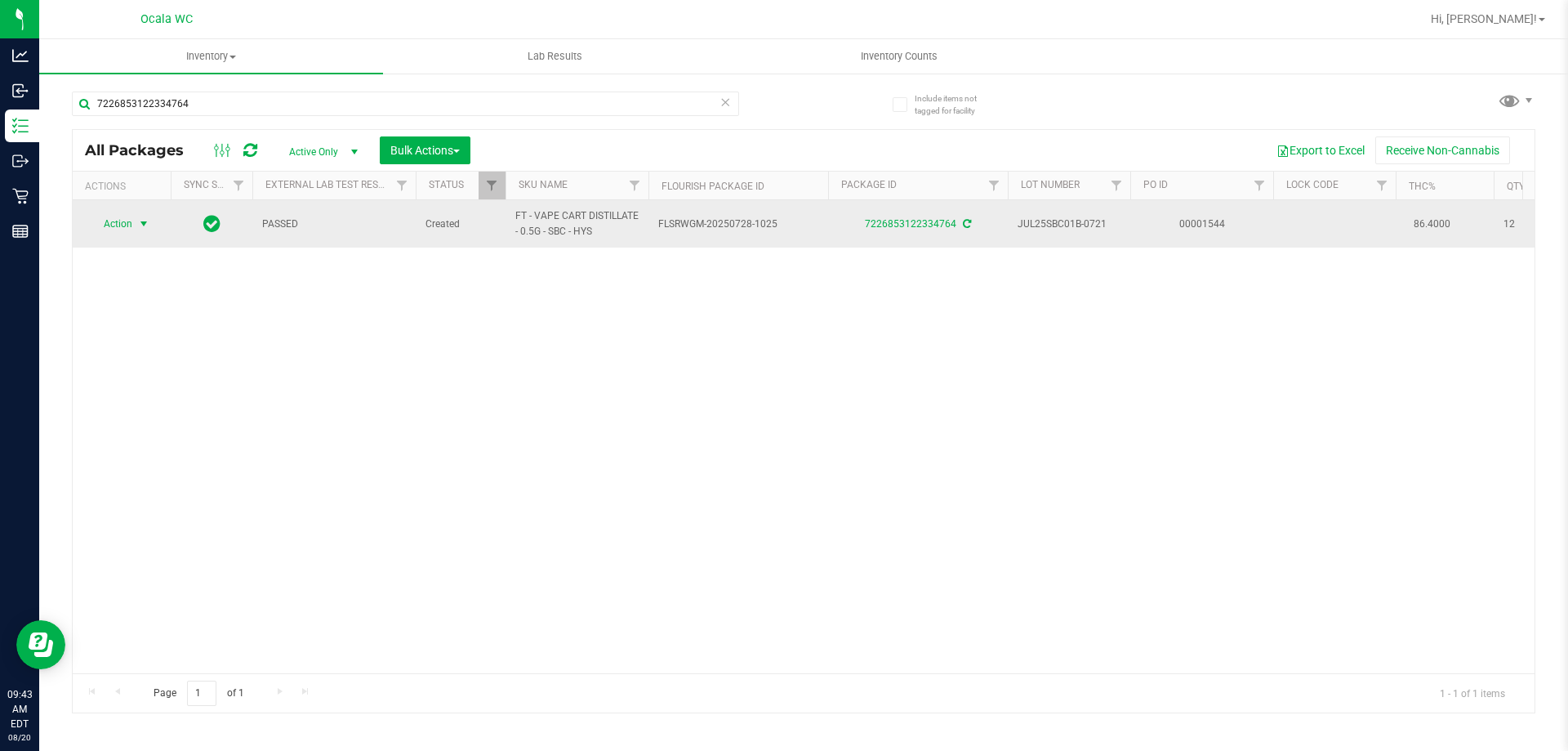
click at [134, 221] on span "select" at bounding box center [144, 223] width 21 height 23
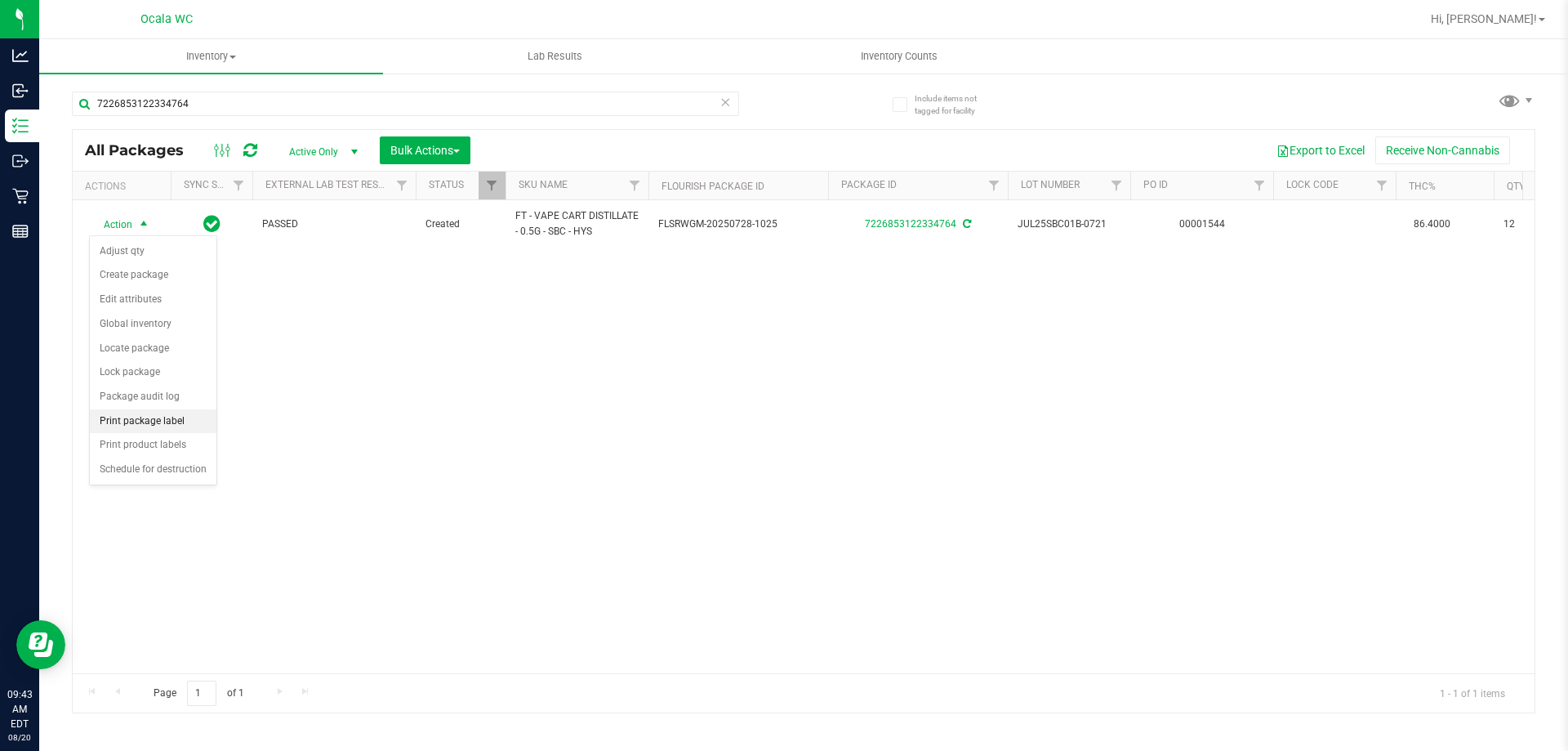
click at [136, 421] on li "Print package label" at bounding box center [153, 421] width 126 height 24
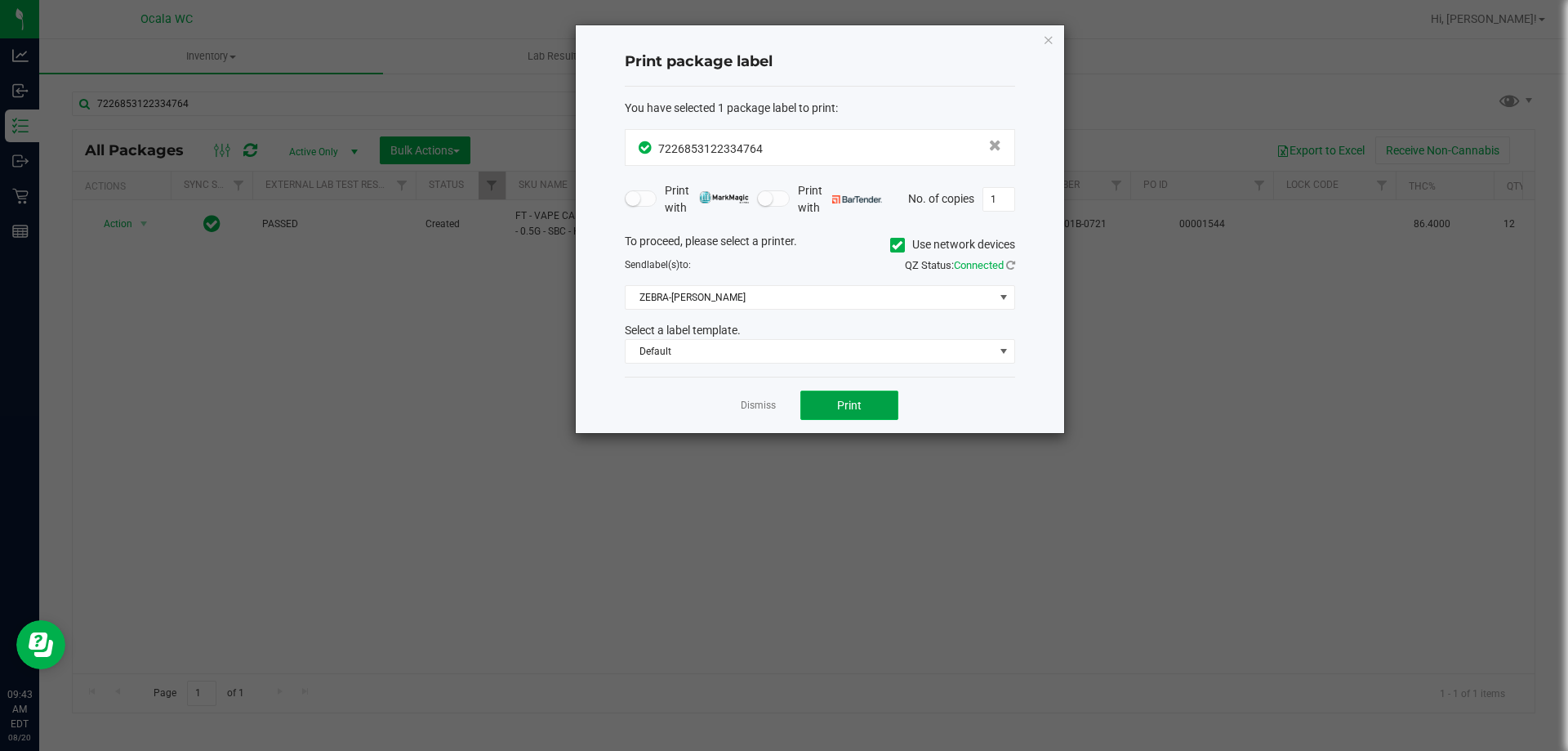
click at [852, 396] on button "Print" at bounding box center [849, 404] width 98 height 29
click at [769, 408] on link "Dismiss" at bounding box center [757, 405] width 35 height 14
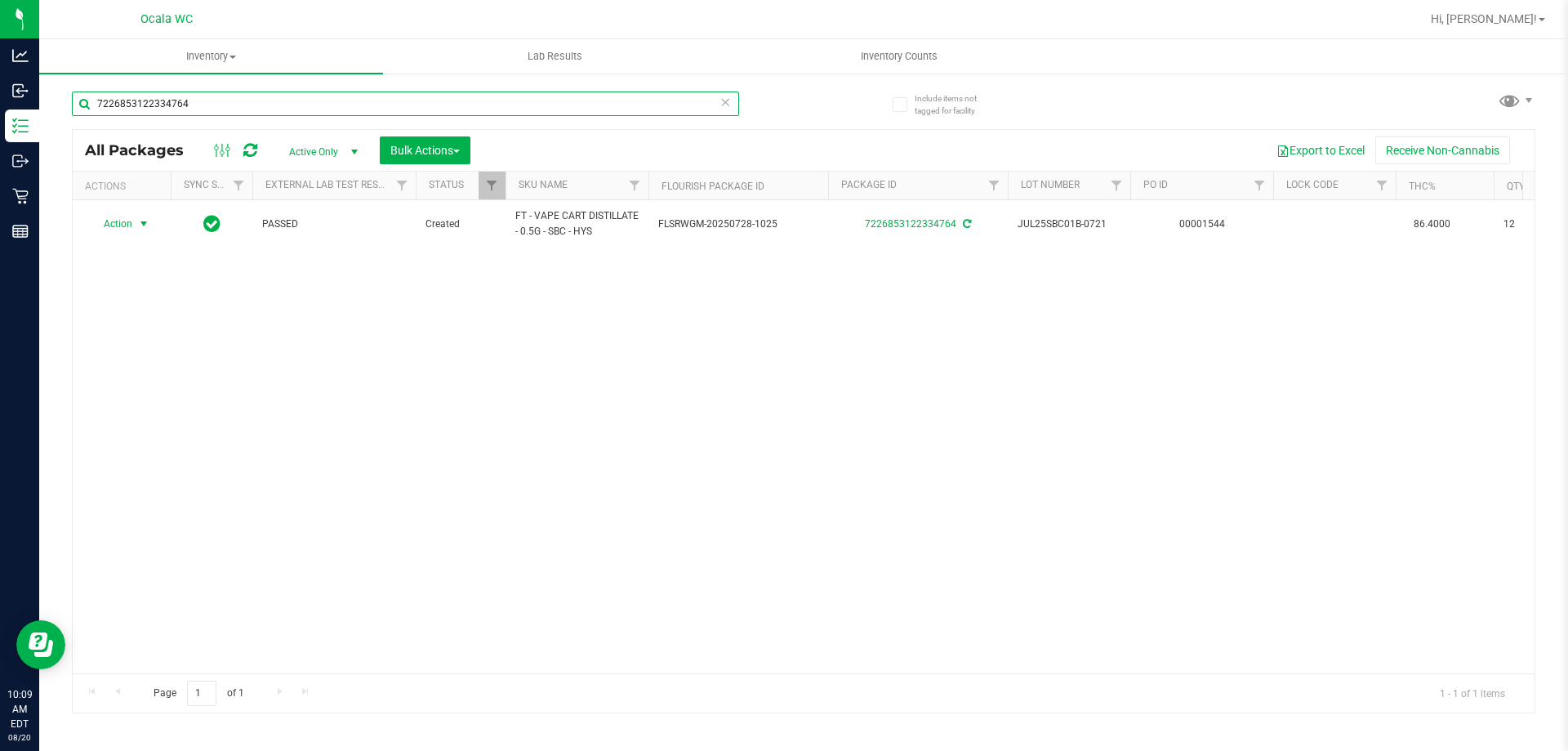
click at [176, 102] on input "7226853122334764" at bounding box center [405, 104] width 667 height 24
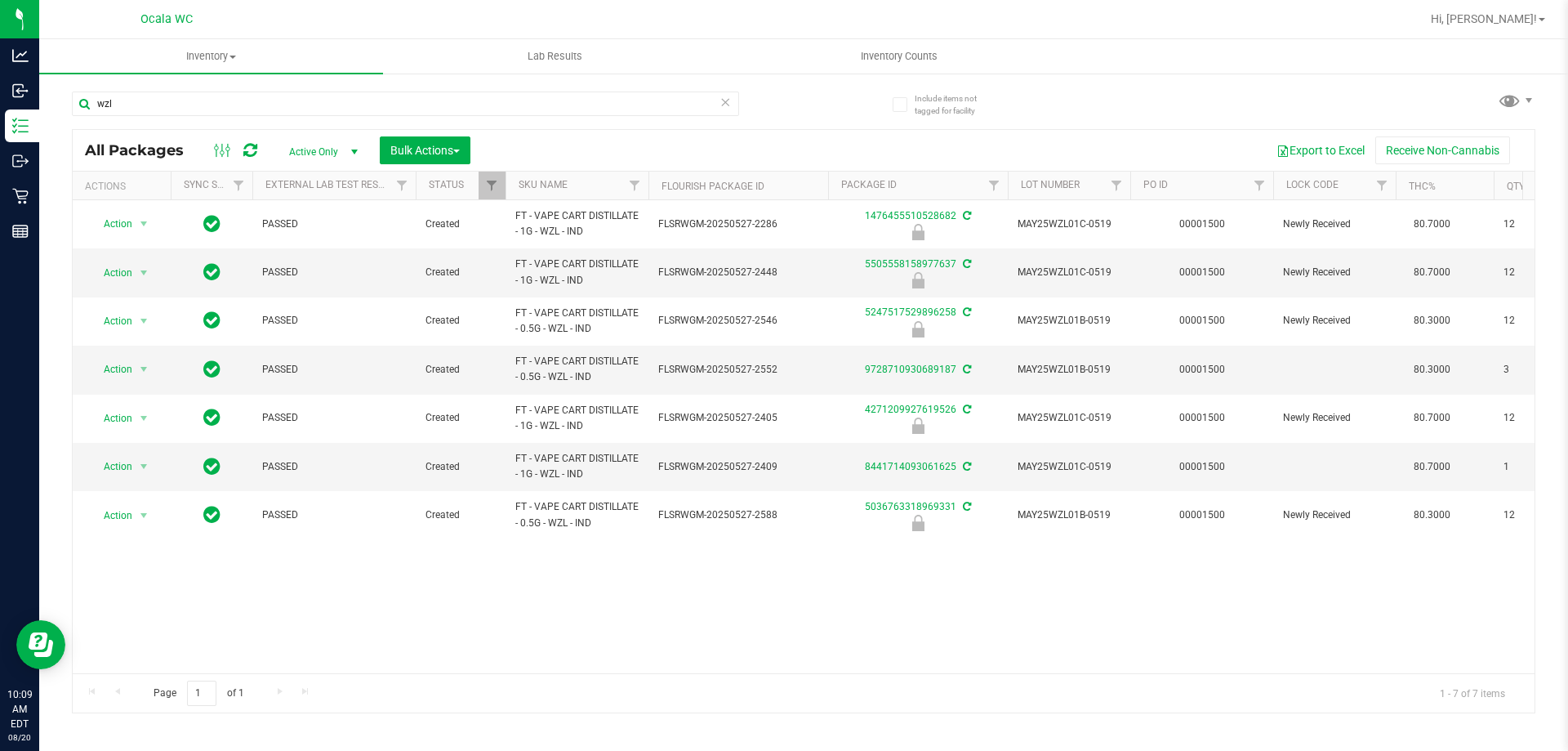
drag, startPoint x: 632, startPoint y: 673, endPoint x: 872, endPoint y: 673, distance: 240.0
click at [872, 673] on div "Page 1 of 1 1 - 7 of 7 items" at bounding box center [803, 693] width 1462 height 40
click at [151, 101] on input "wzl" at bounding box center [405, 104] width 667 height 24
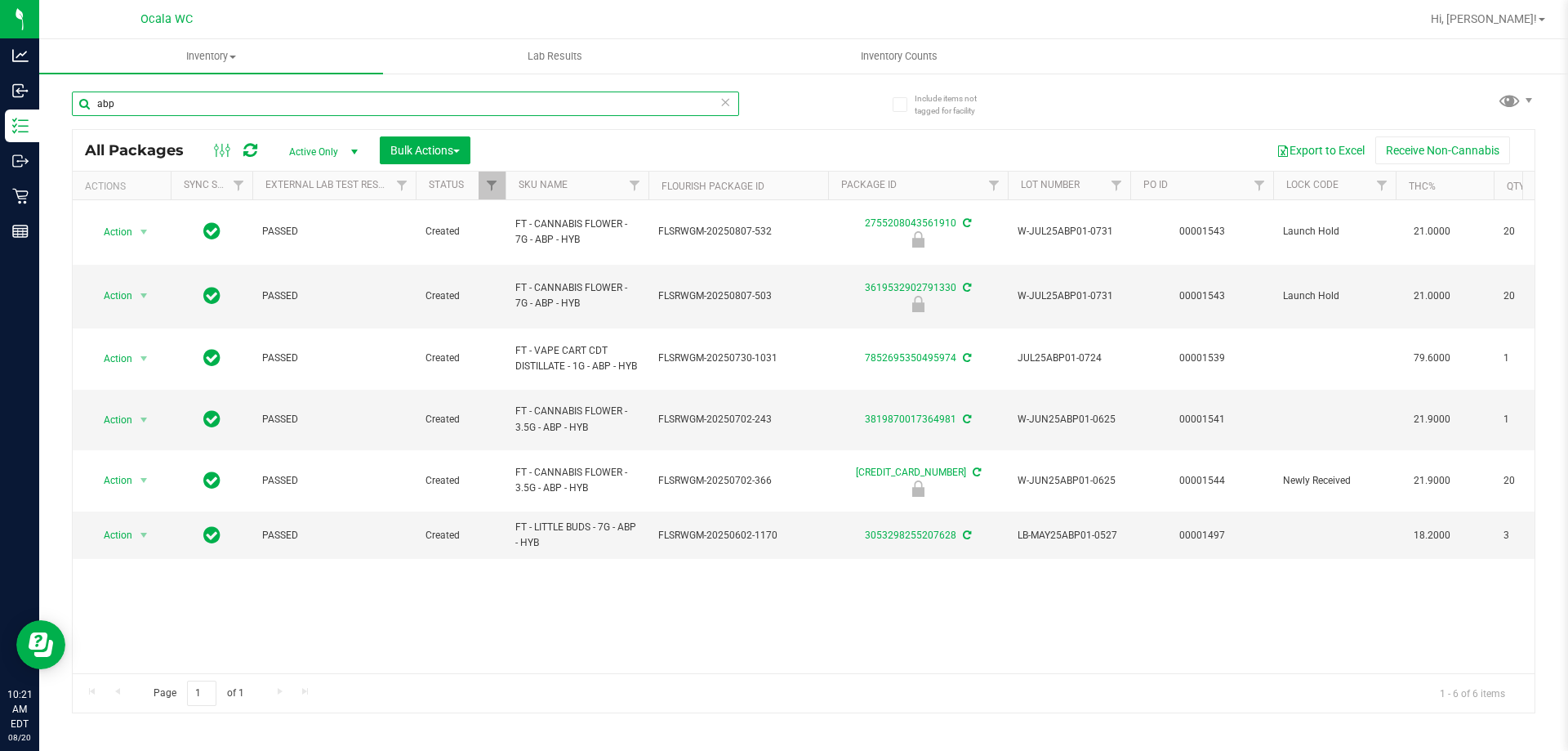
click at [154, 109] on input "abp" at bounding box center [405, 104] width 667 height 24
type input "3340237139531595"
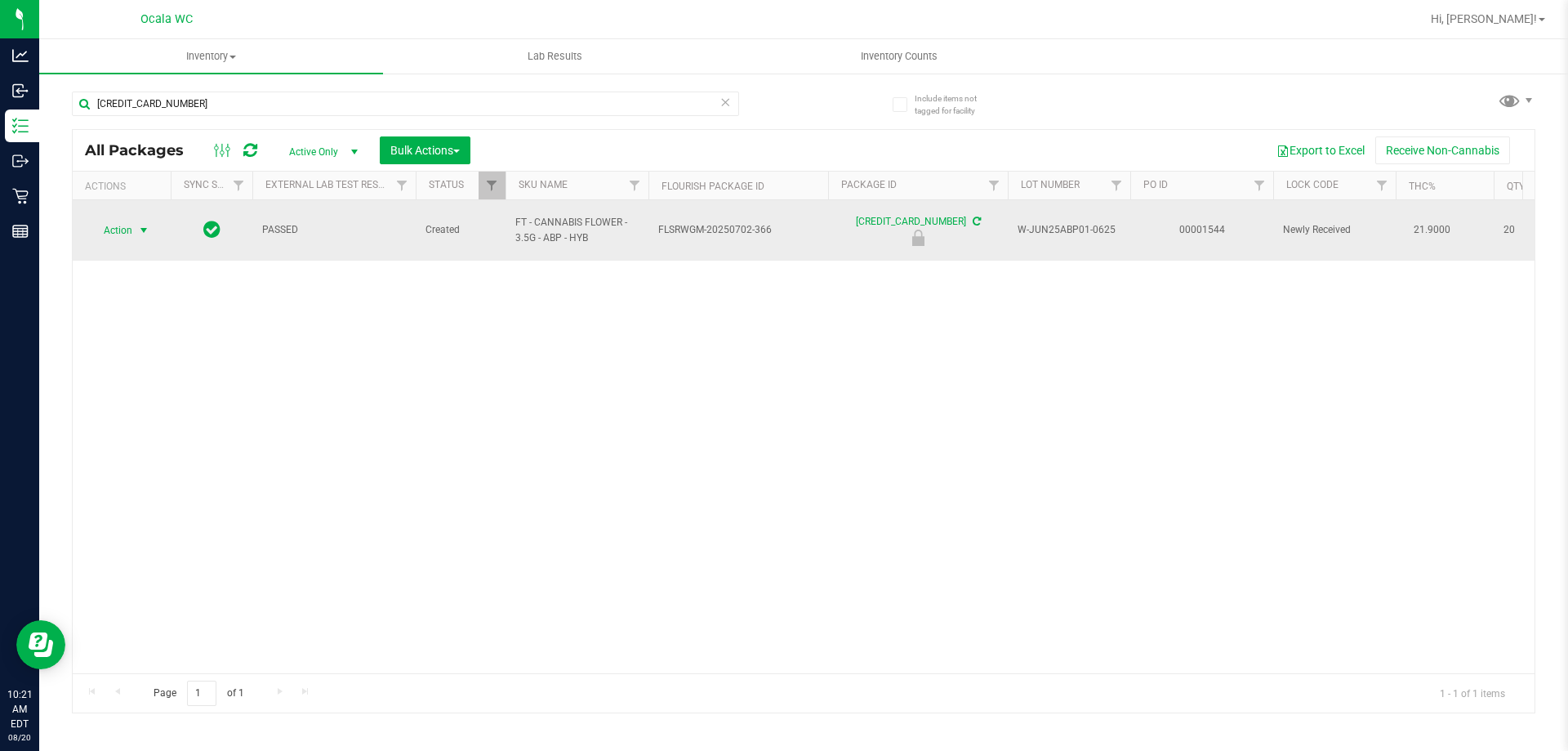
click at [125, 225] on span "Action" at bounding box center [110, 230] width 44 height 23
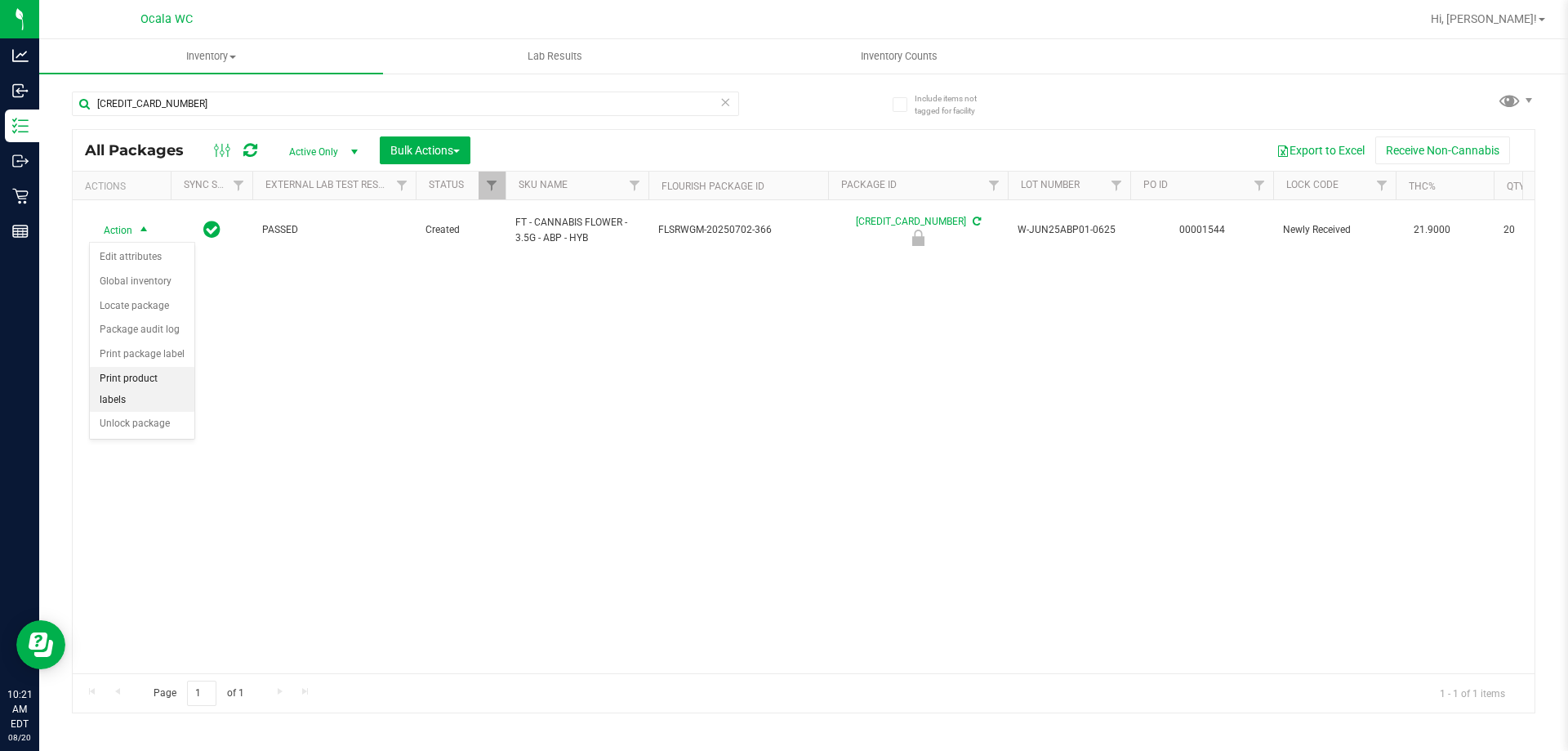
click at [123, 385] on li "Print product labels" at bounding box center [141, 389] width 105 height 45
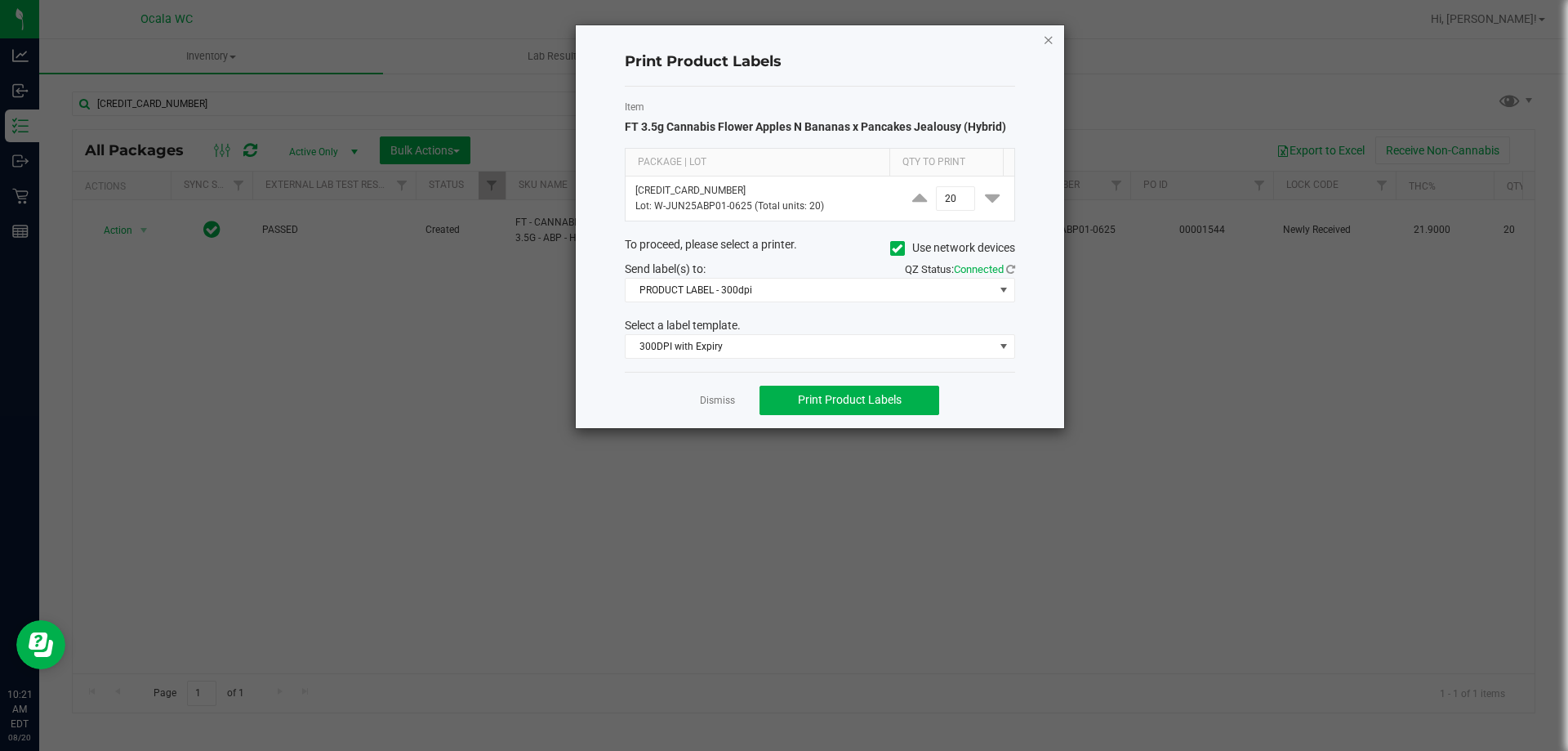
click at [1044, 41] on icon "button" at bounding box center [1048, 39] width 11 height 20
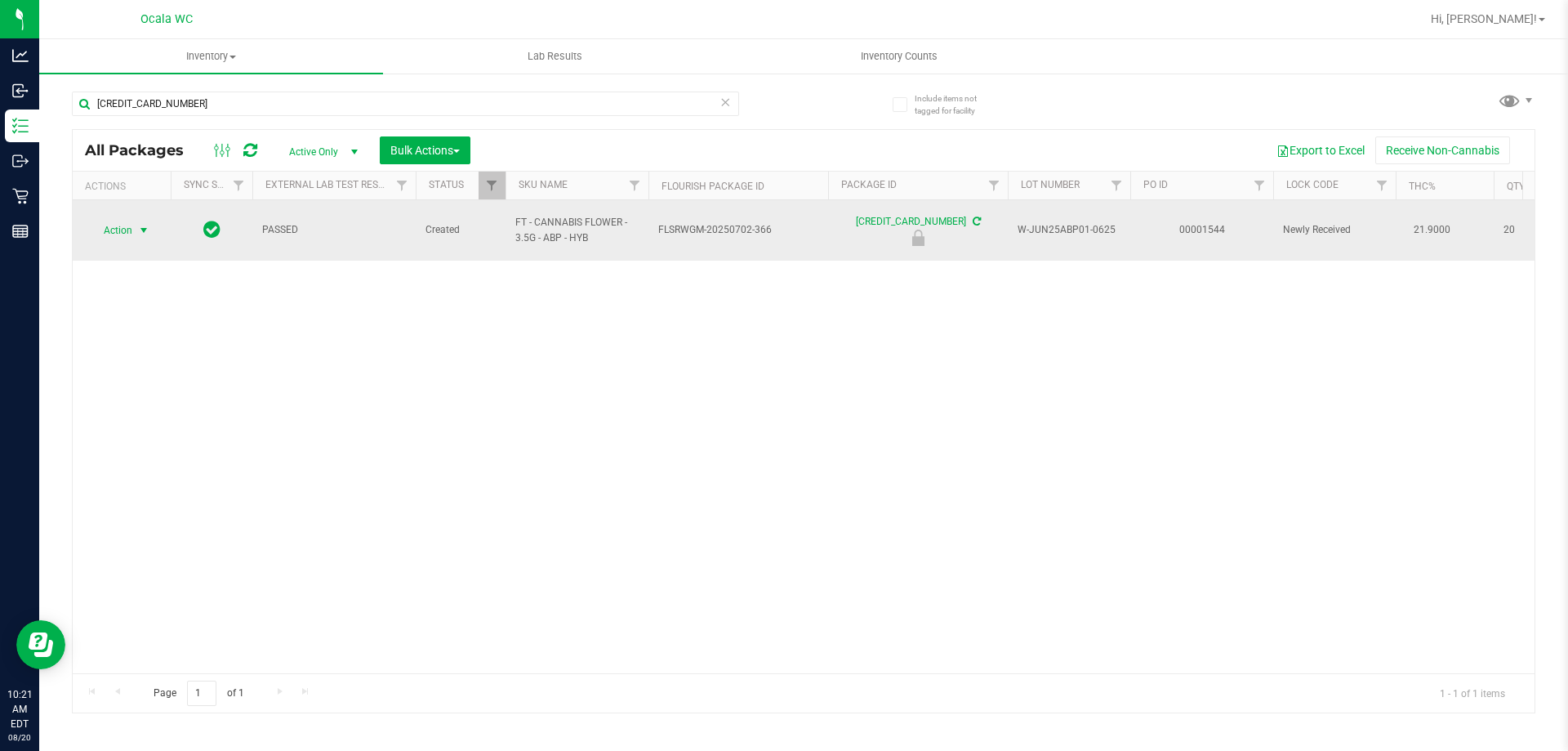
click at [114, 227] on span "Action" at bounding box center [110, 230] width 44 height 23
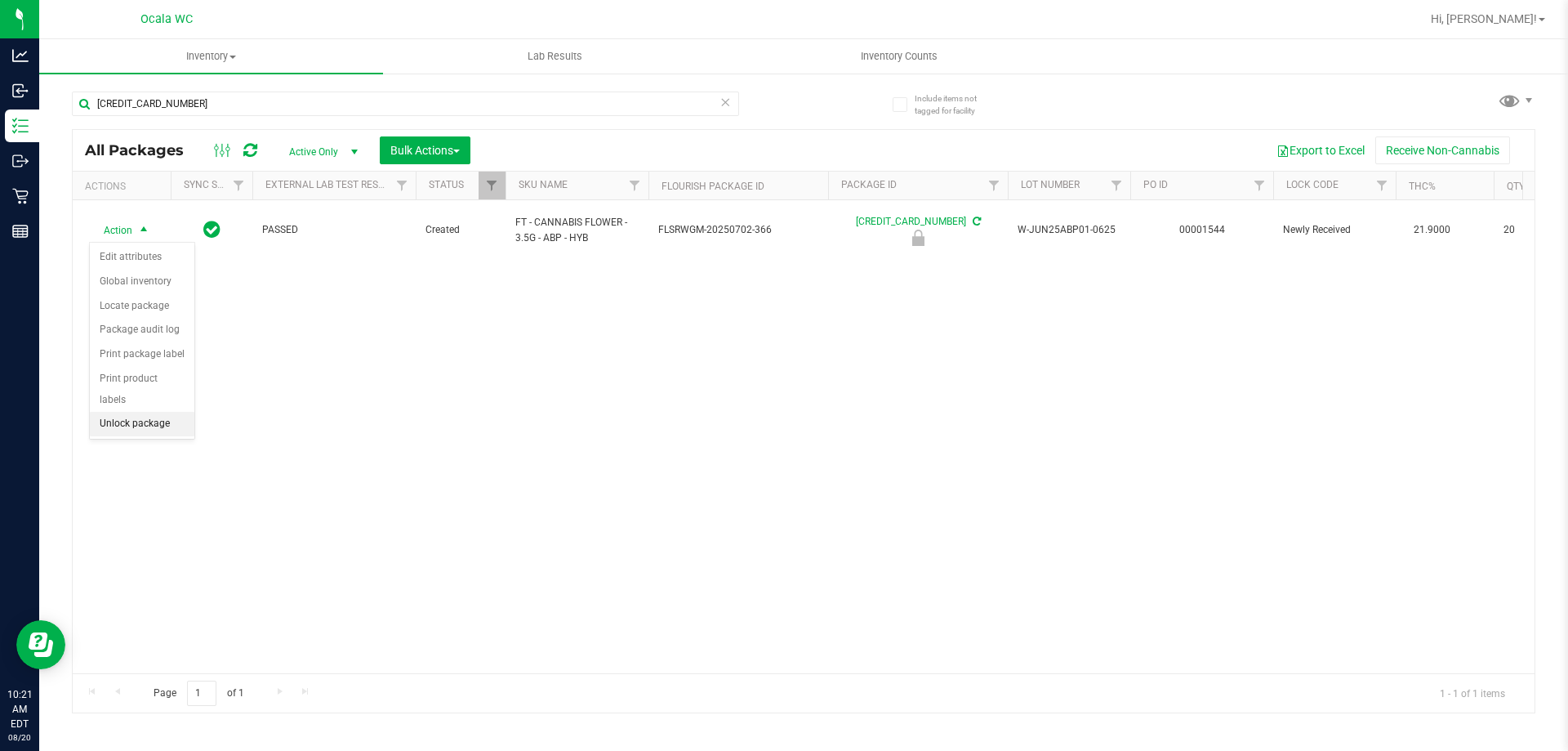
click at [111, 412] on li "Unlock package" at bounding box center [141, 424] width 105 height 24
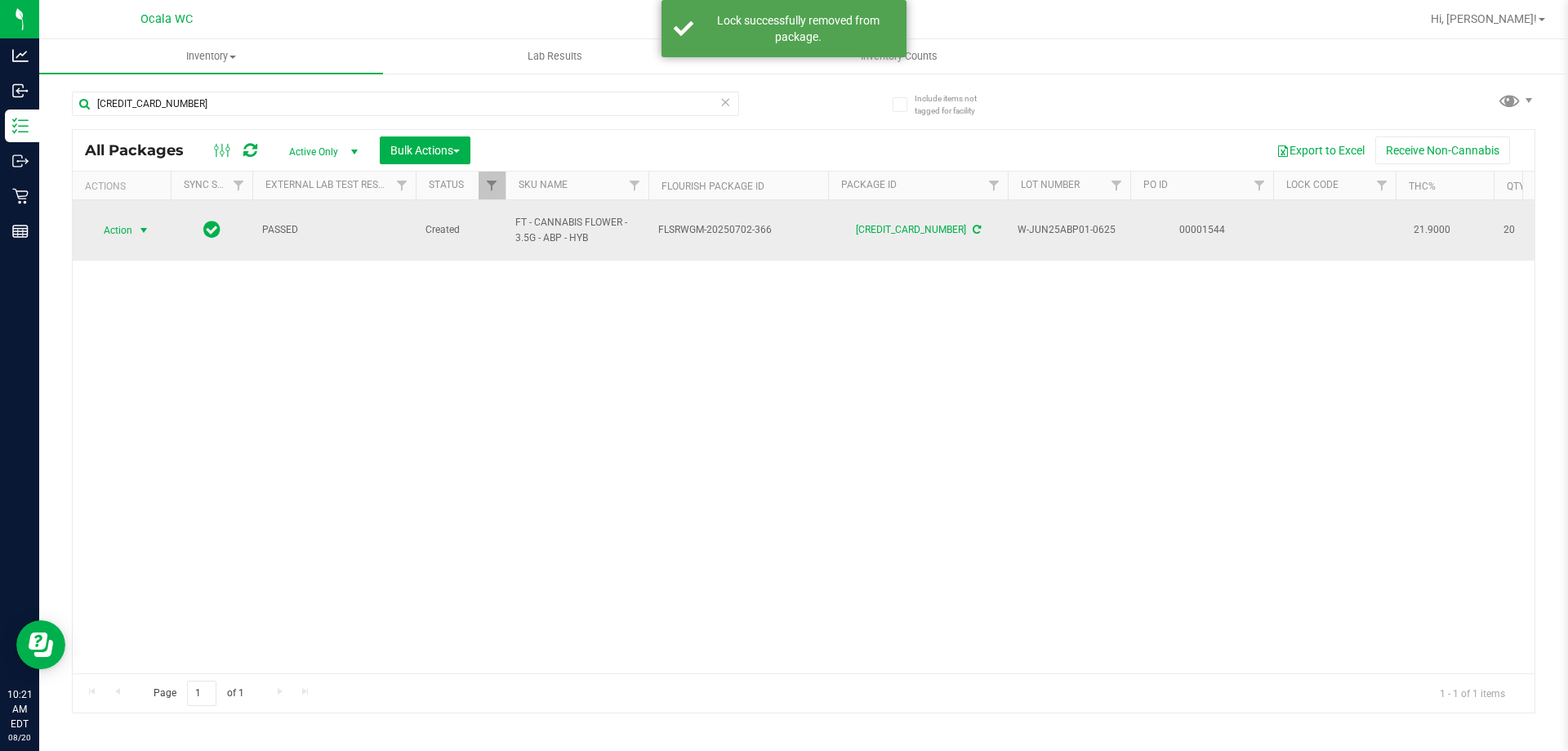
click at [117, 222] on span "Action" at bounding box center [110, 230] width 44 height 23
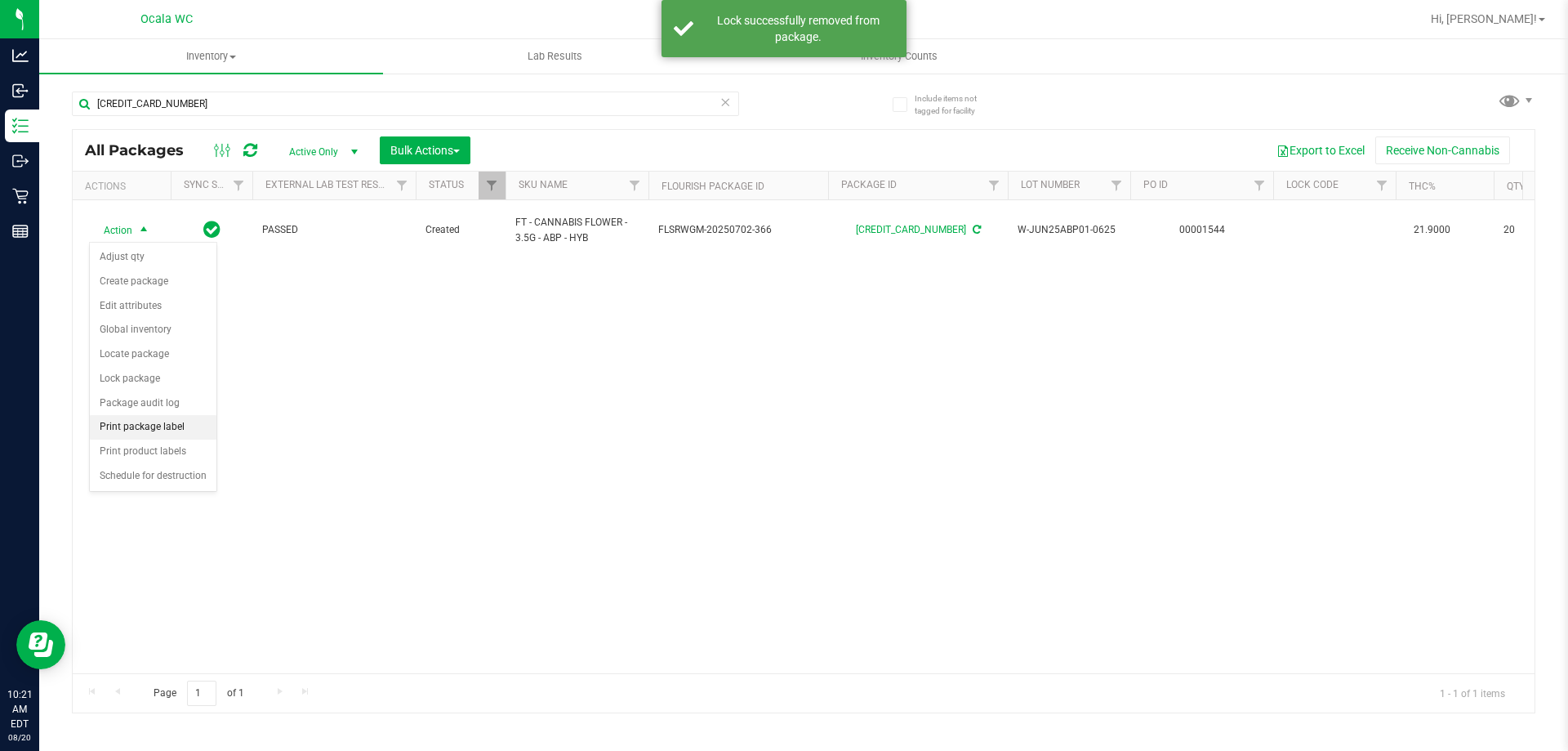
click at [130, 429] on li "Print package label" at bounding box center [153, 427] width 126 height 24
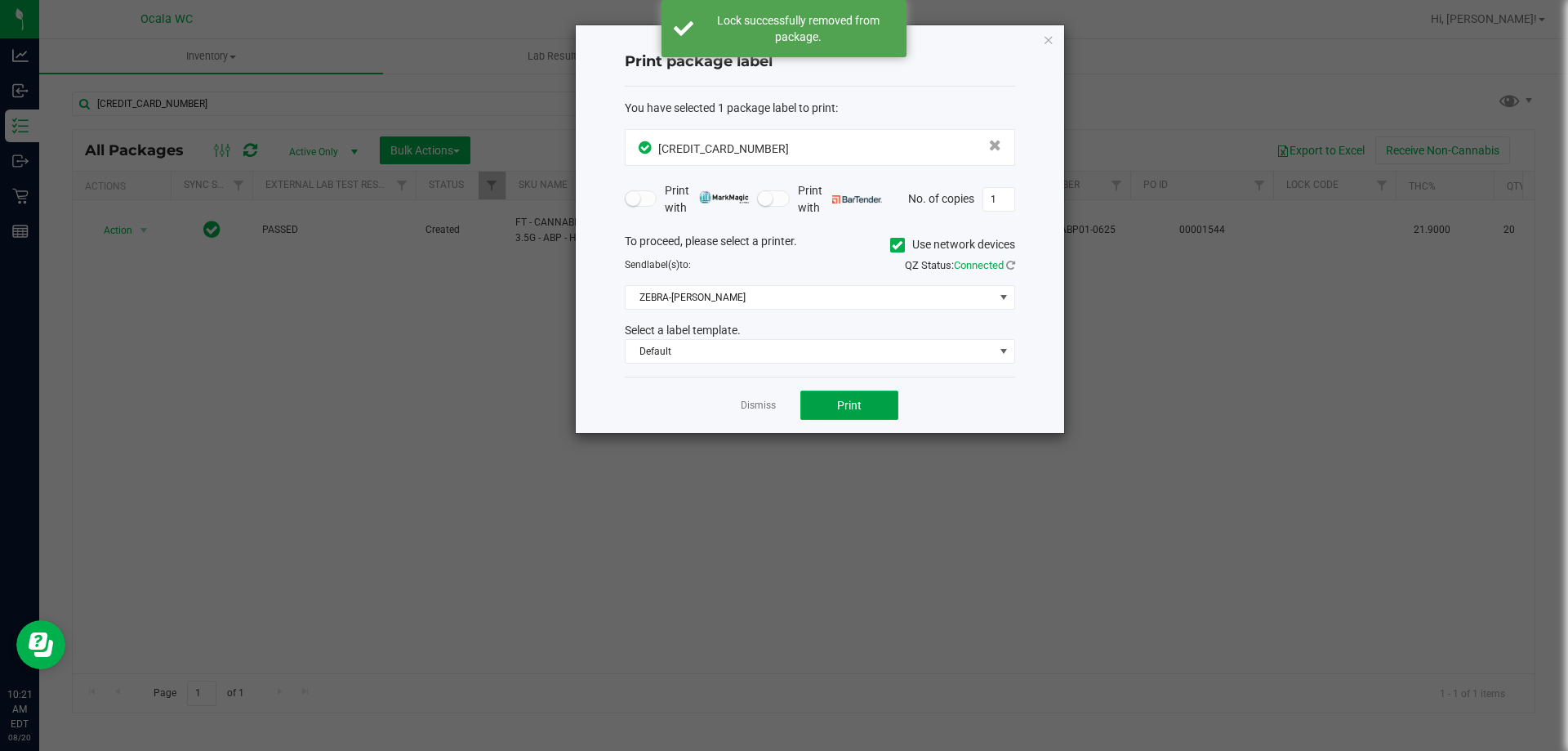
click at [849, 412] on span "Print" at bounding box center [849, 405] width 24 height 13
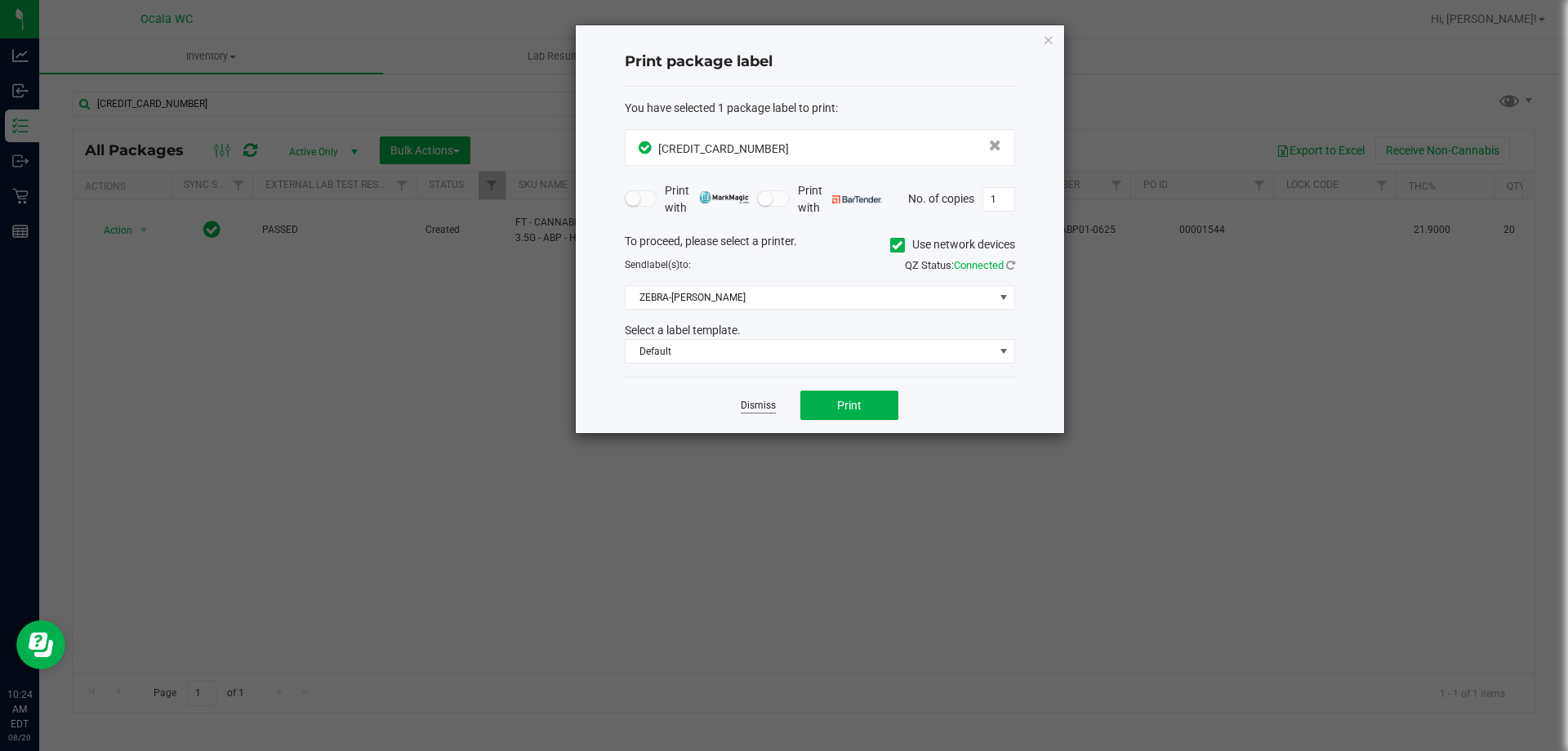
click at [746, 407] on link "Dismiss" at bounding box center [757, 405] width 35 height 14
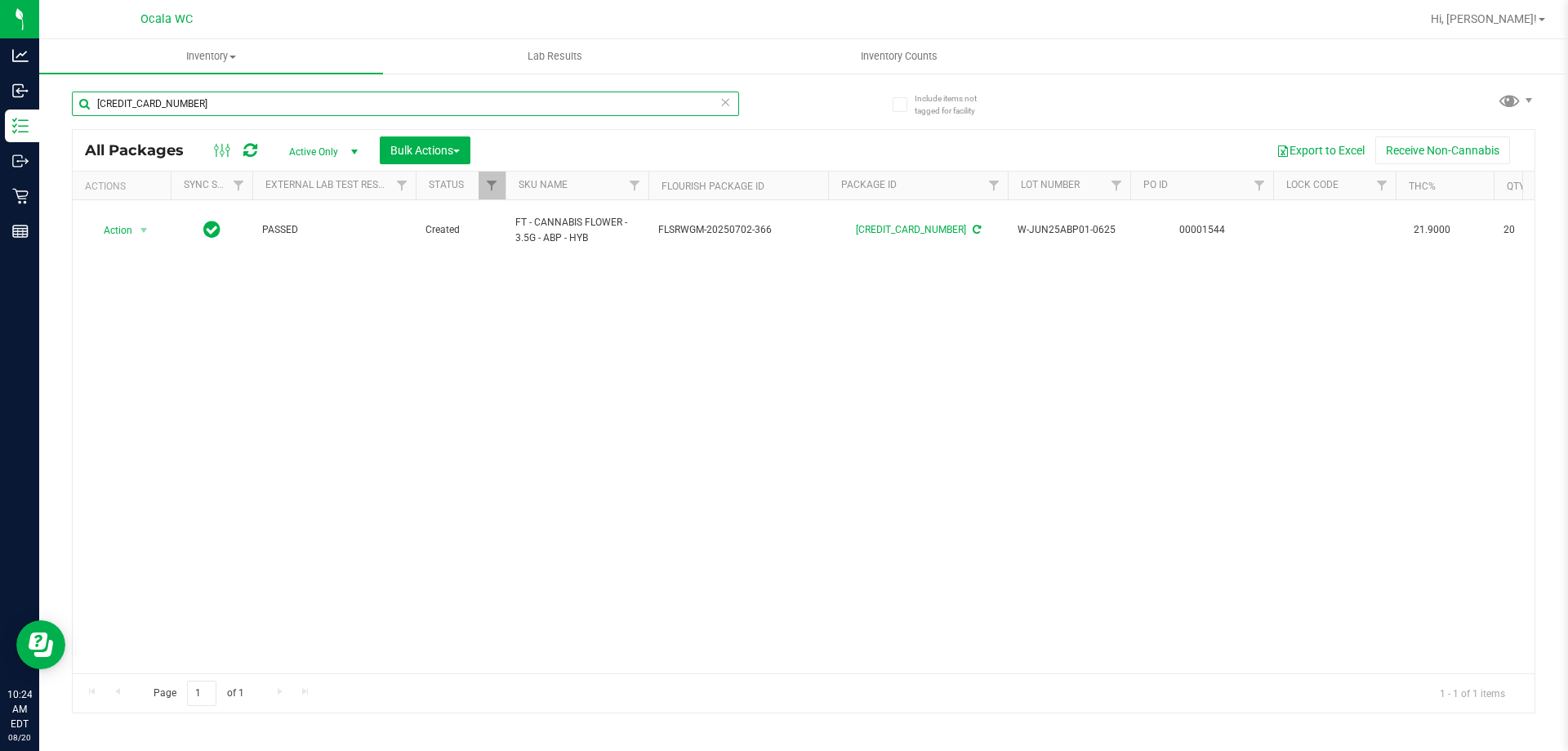
click at [279, 107] on input "3340237139531595" at bounding box center [405, 104] width 667 height 24
type input "2835533868387728"
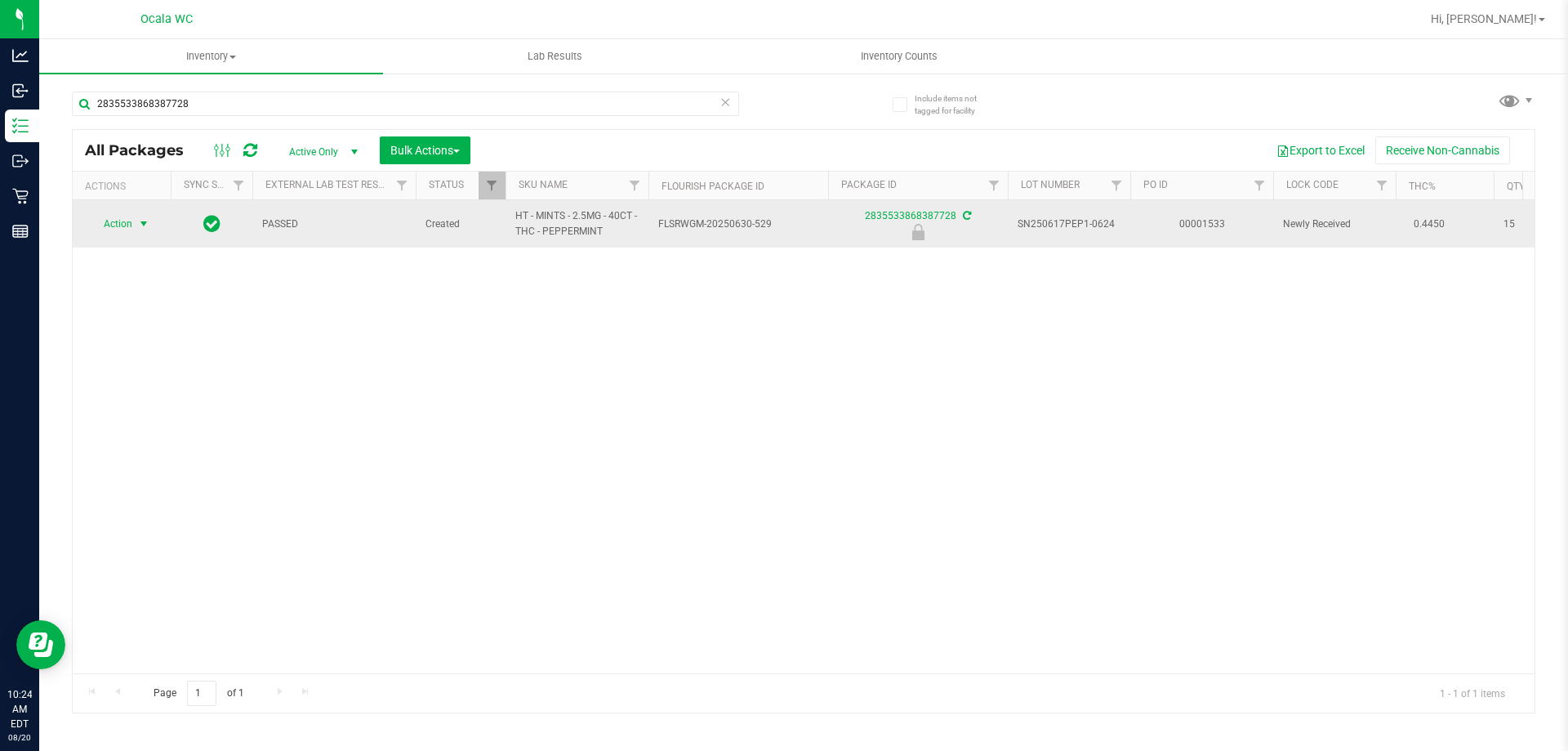
click at [119, 223] on span "Action" at bounding box center [110, 223] width 44 height 23
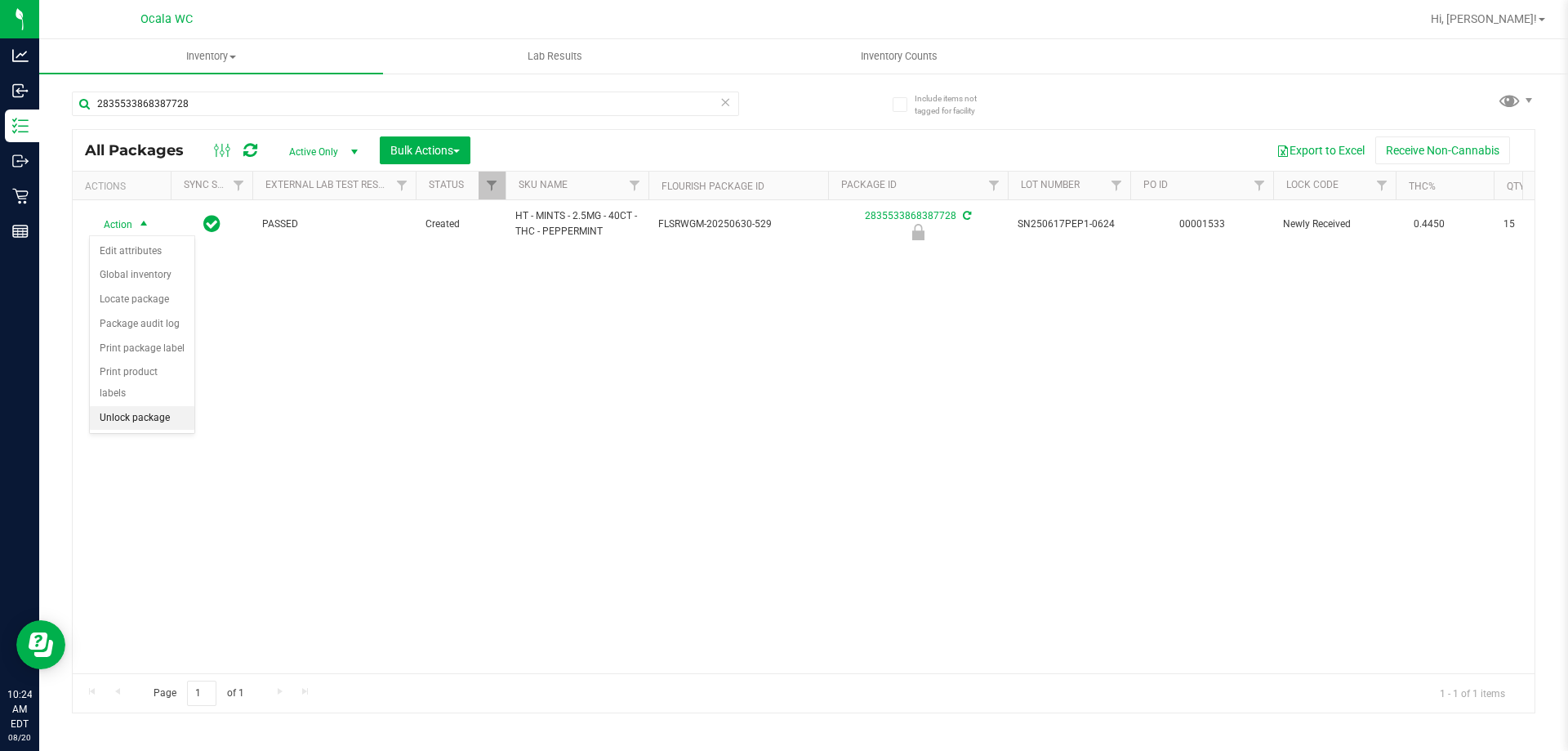
click at [131, 406] on li "Unlock package" at bounding box center [141, 418] width 105 height 24
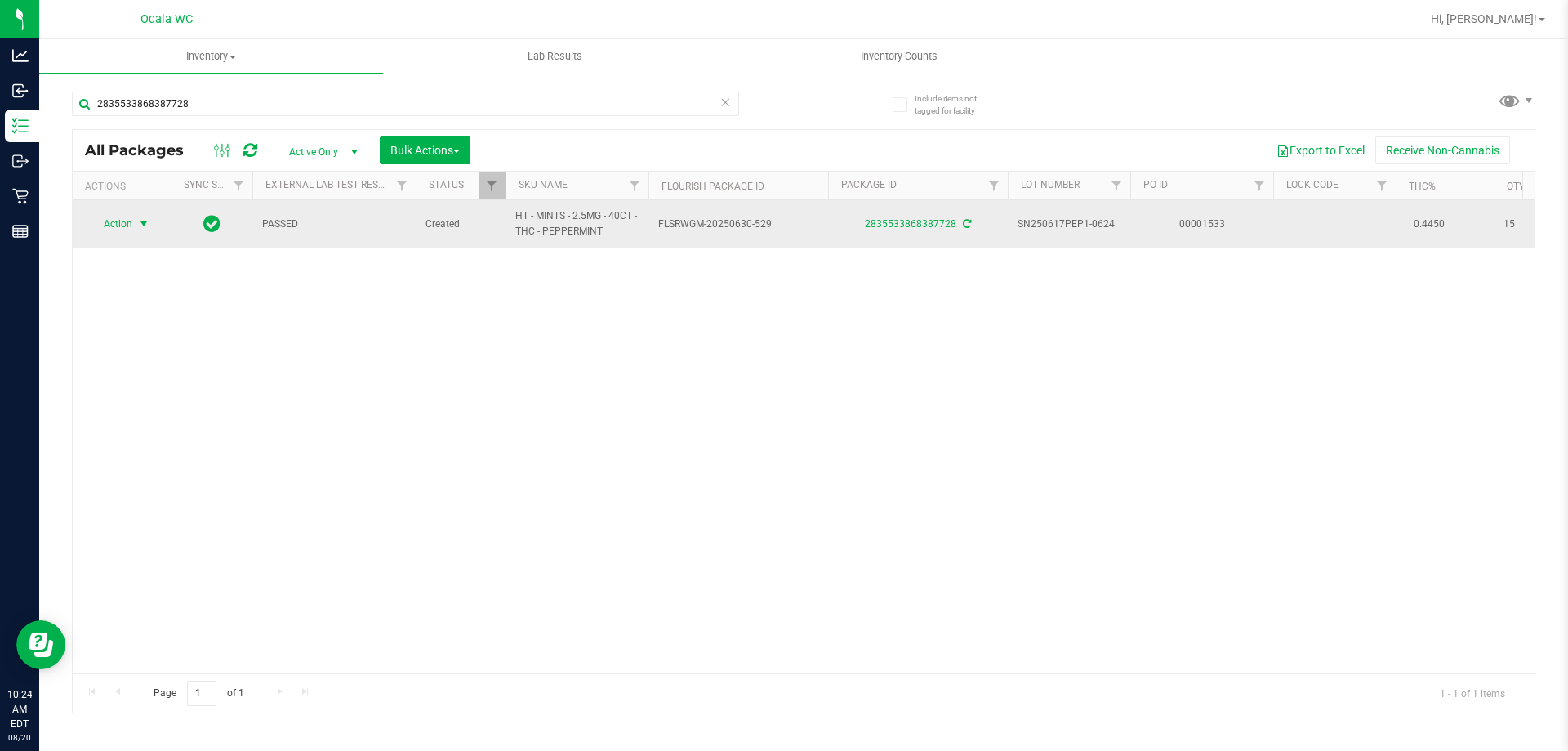
click at [118, 222] on span "Action" at bounding box center [110, 223] width 44 height 23
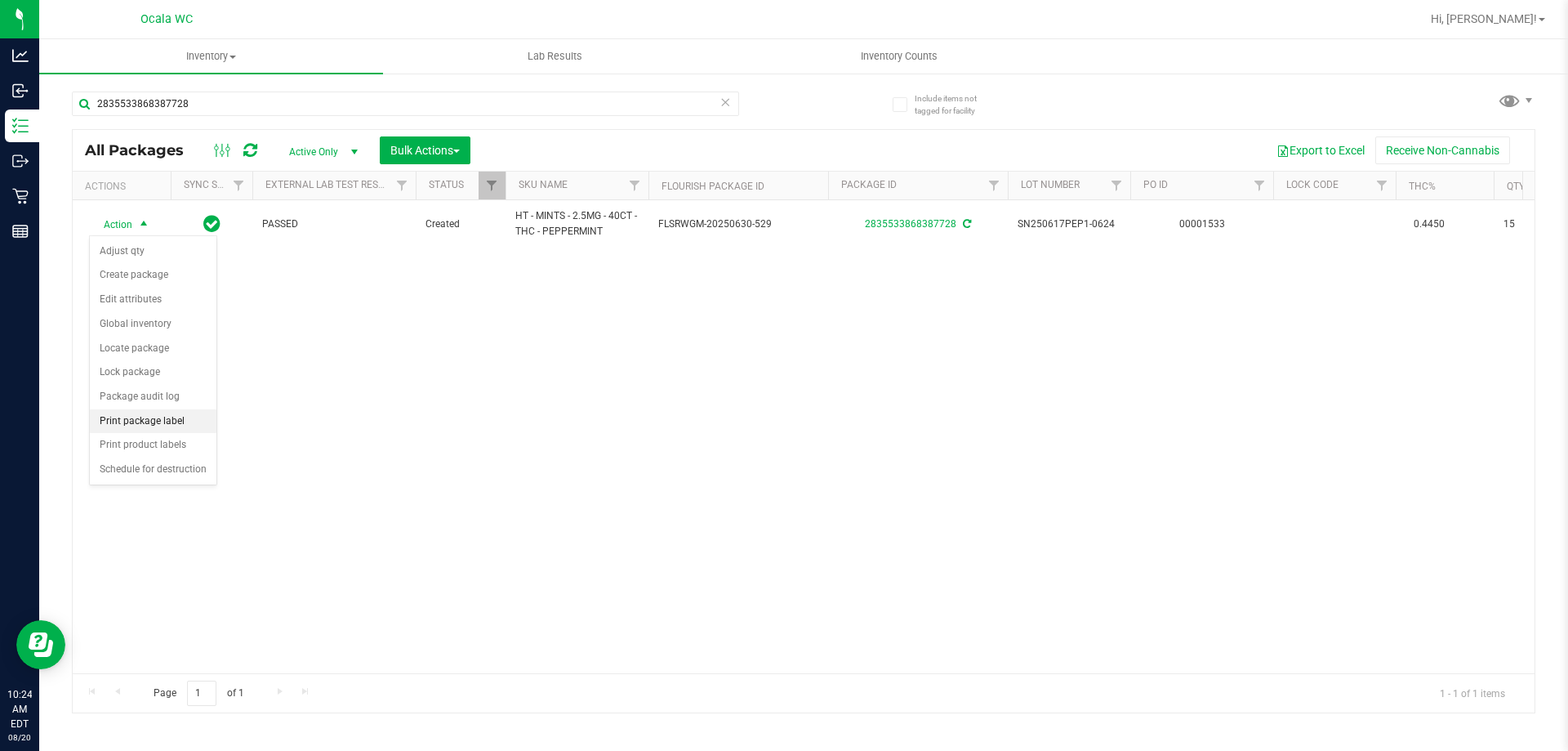
click at [125, 429] on li "Print package label" at bounding box center [153, 421] width 126 height 24
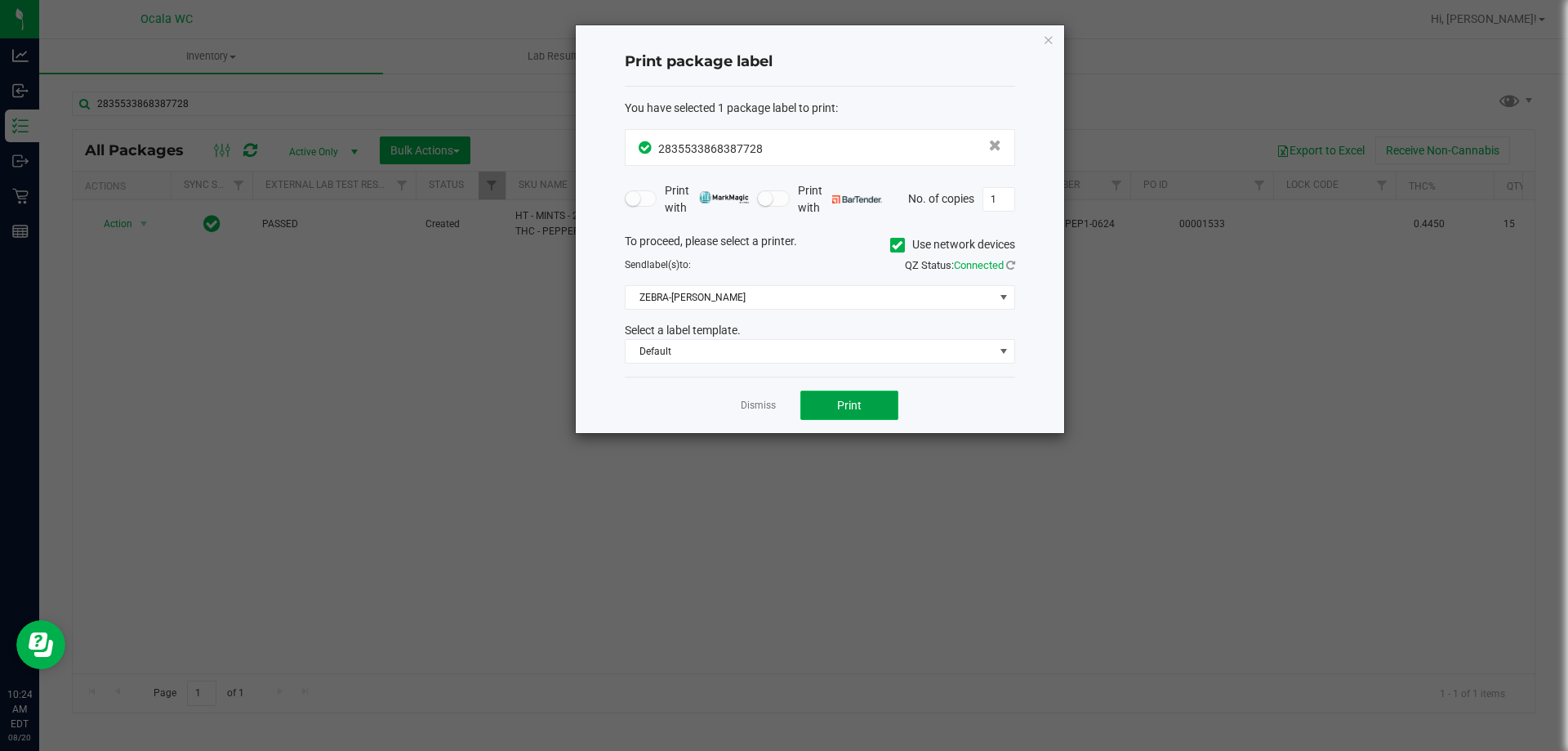
click at [841, 410] on span "Print" at bounding box center [849, 405] width 24 height 13
click at [1044, 41] on icon "button" at bounding box center [1048, 39] width 11 height 20
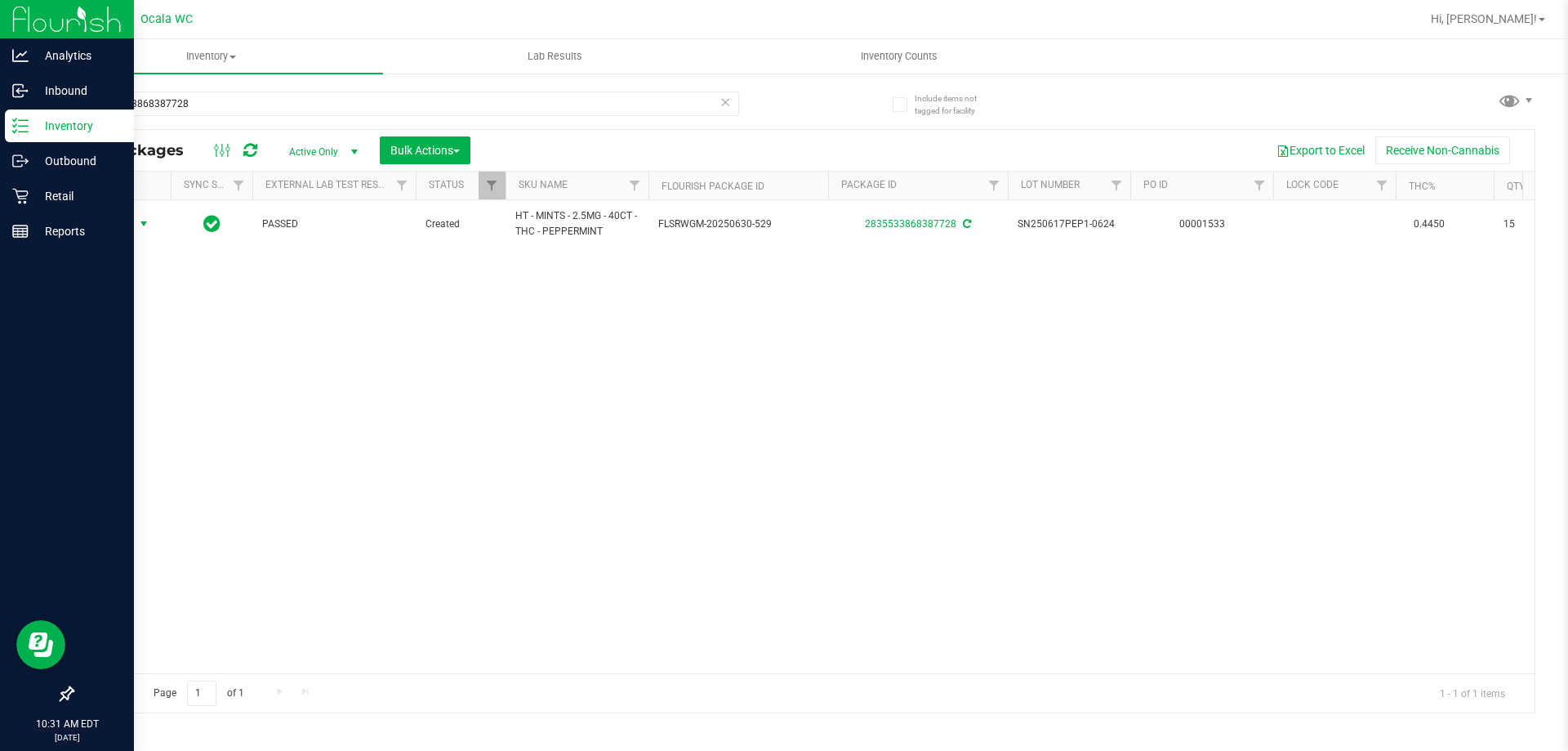
click at [76, 122] on p "Inventory" at bounding box center [77, 125] width 98 height 20
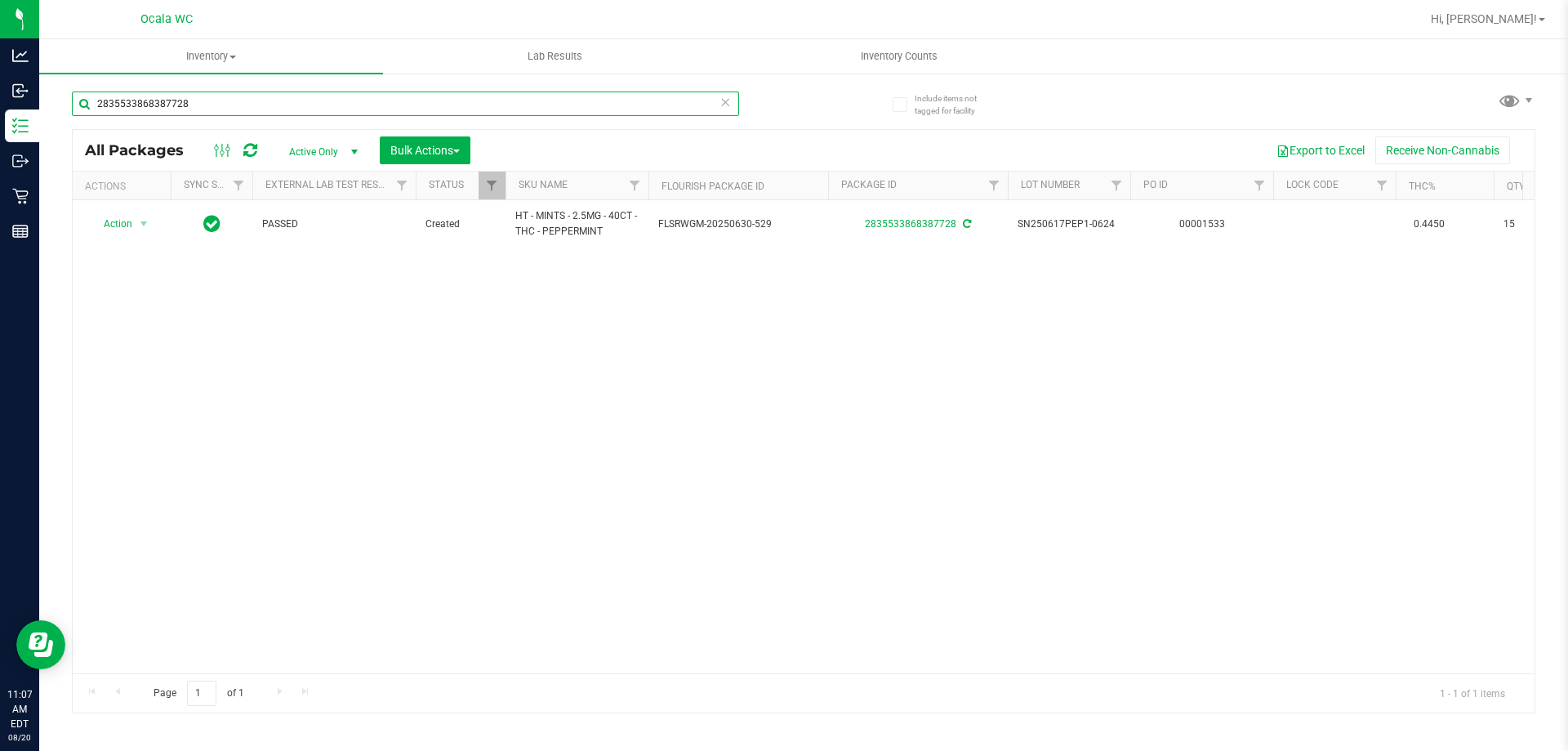
click at [193, 112] on input "2835533868387728" at bounding box center [405, 104] width 667 height 24
click at [193, 109] on input "2835533868387728" at bounding box center [405, 104] width 667 height 24
type input "6954119416748555"
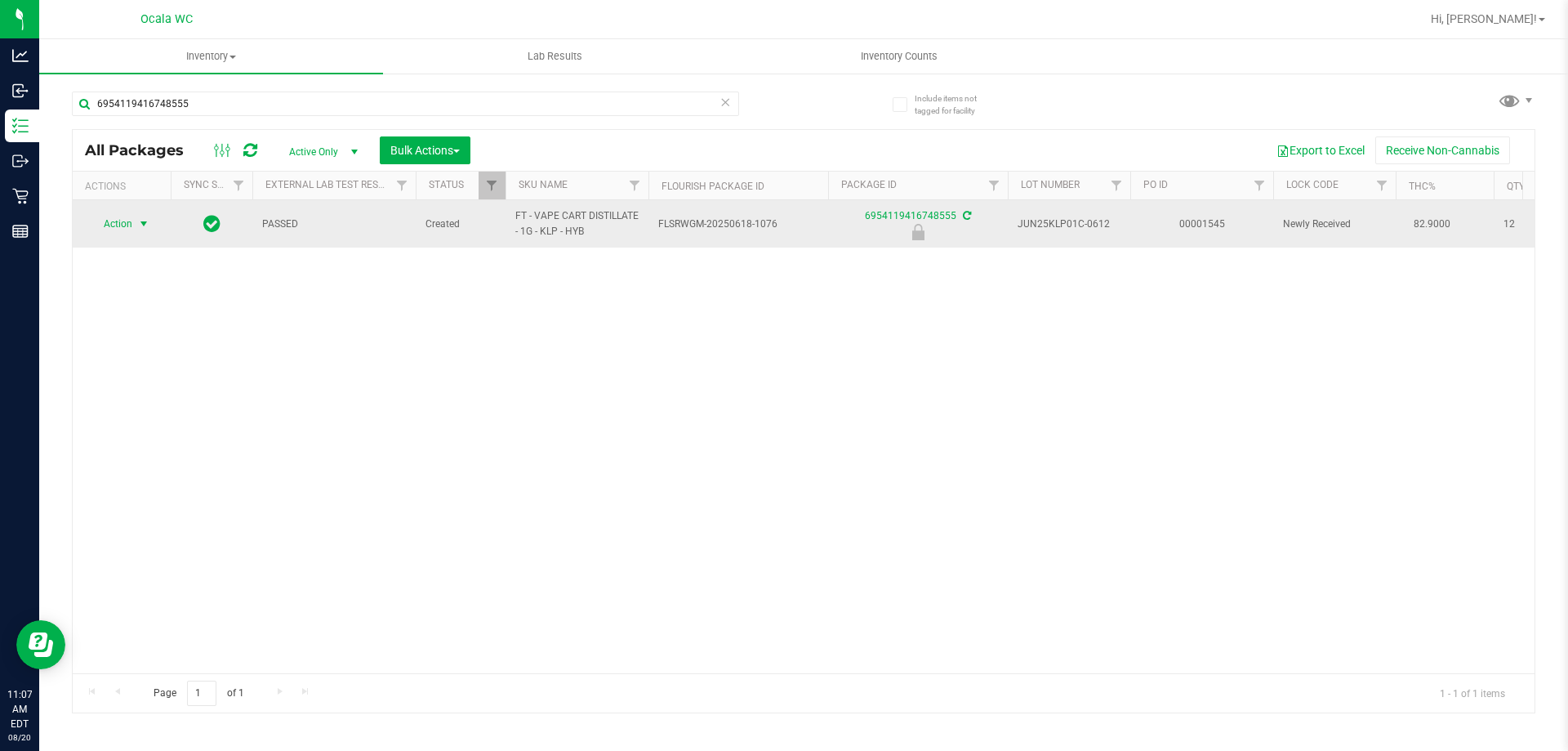
click at [113, 223] on span "Action" at bounding box center [110, 223] width 44 height 23
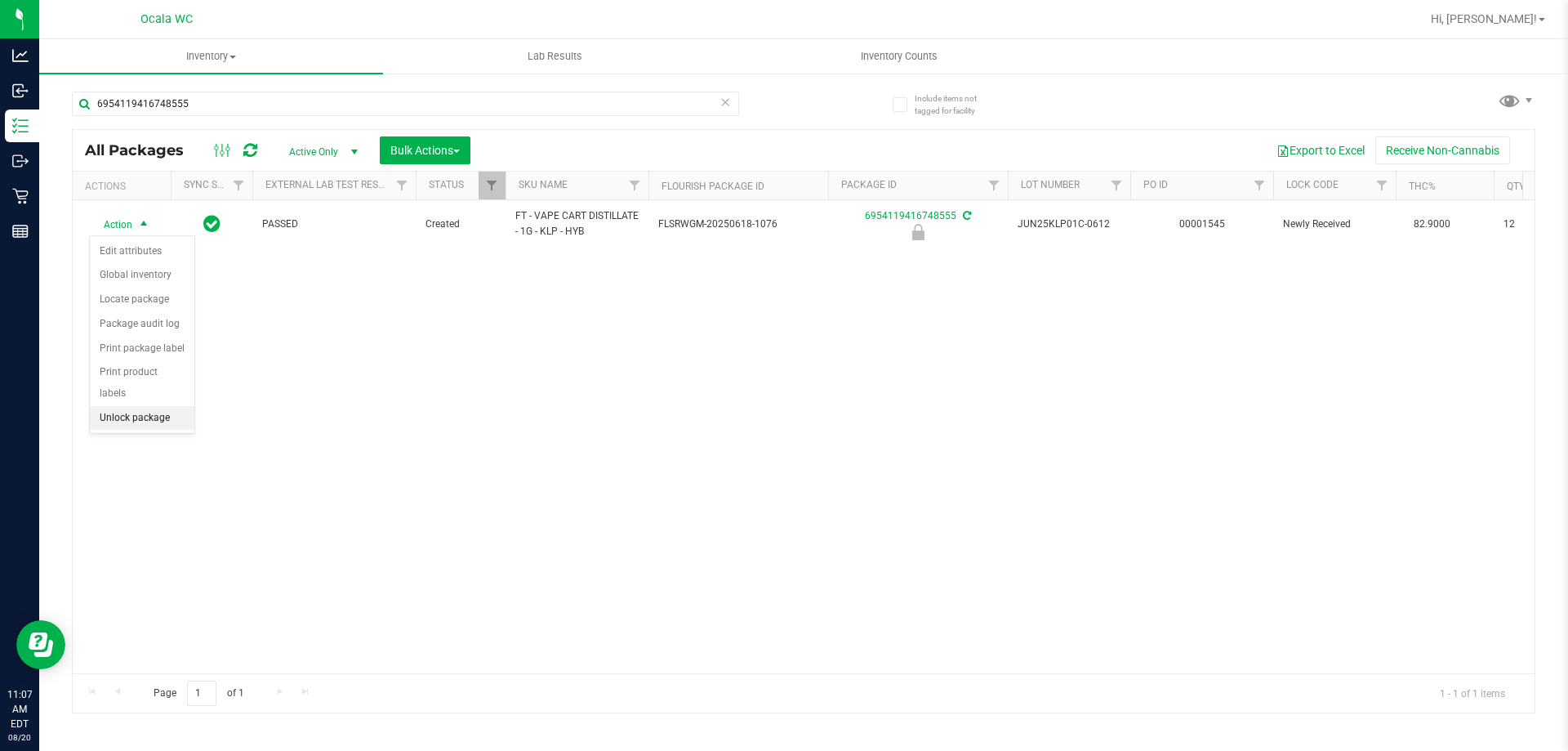
click at [132, 406] on li "Unlock package" at bounding box center [141, 418] width 105 height 24
